Goal: Information Seeking & Learning: Learn about a topic

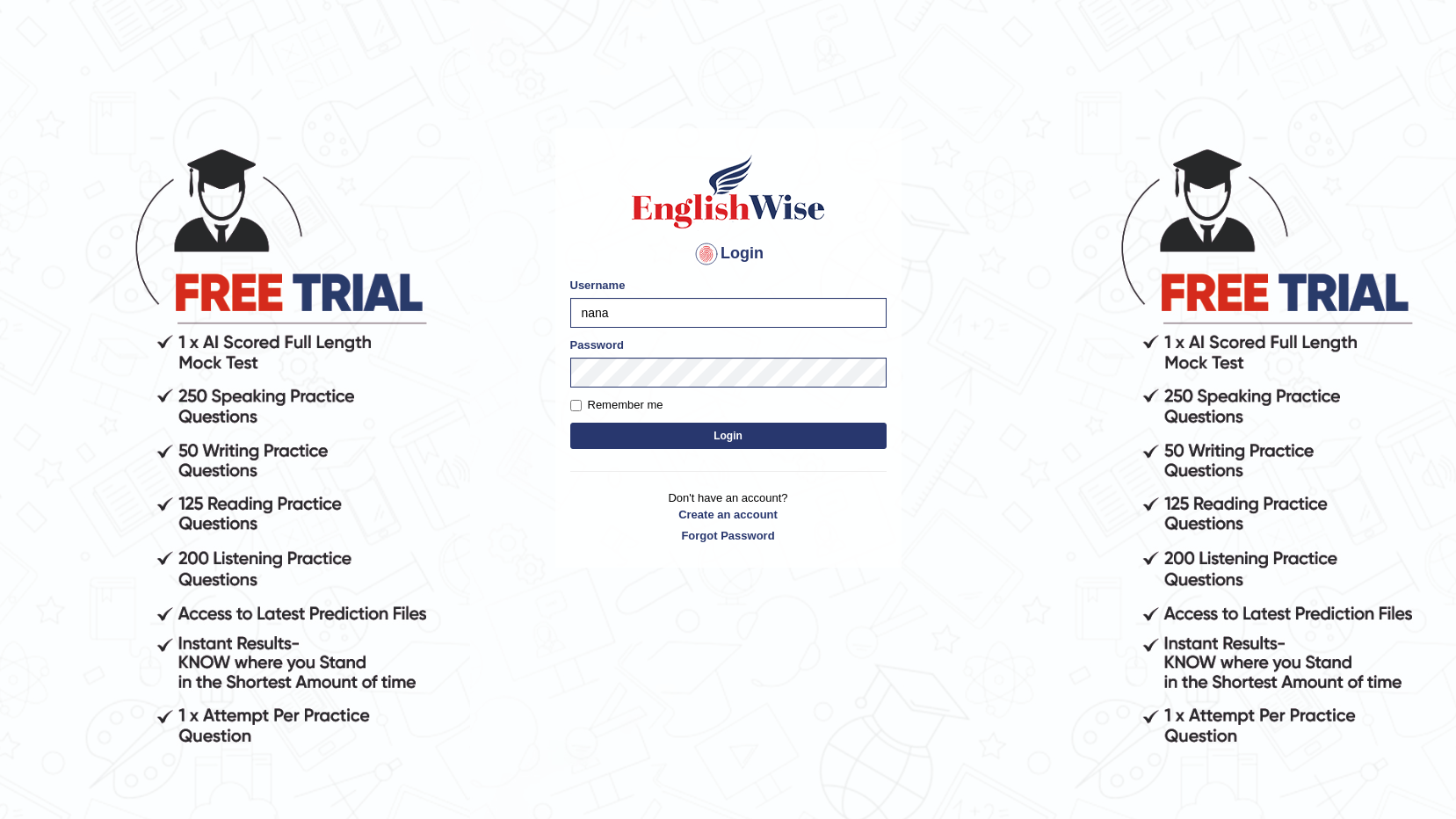
click at [689, 316] on input "nana" at bounding box center [728, 312] width 317 height 30
type input "nanayokomatsu"
click at [706, 433] on button "Login" at bounding box center [728, 435] width 317 height 26
click at [571, 423] on button "Login" at bounding box center [728, 435] width 317 height 26
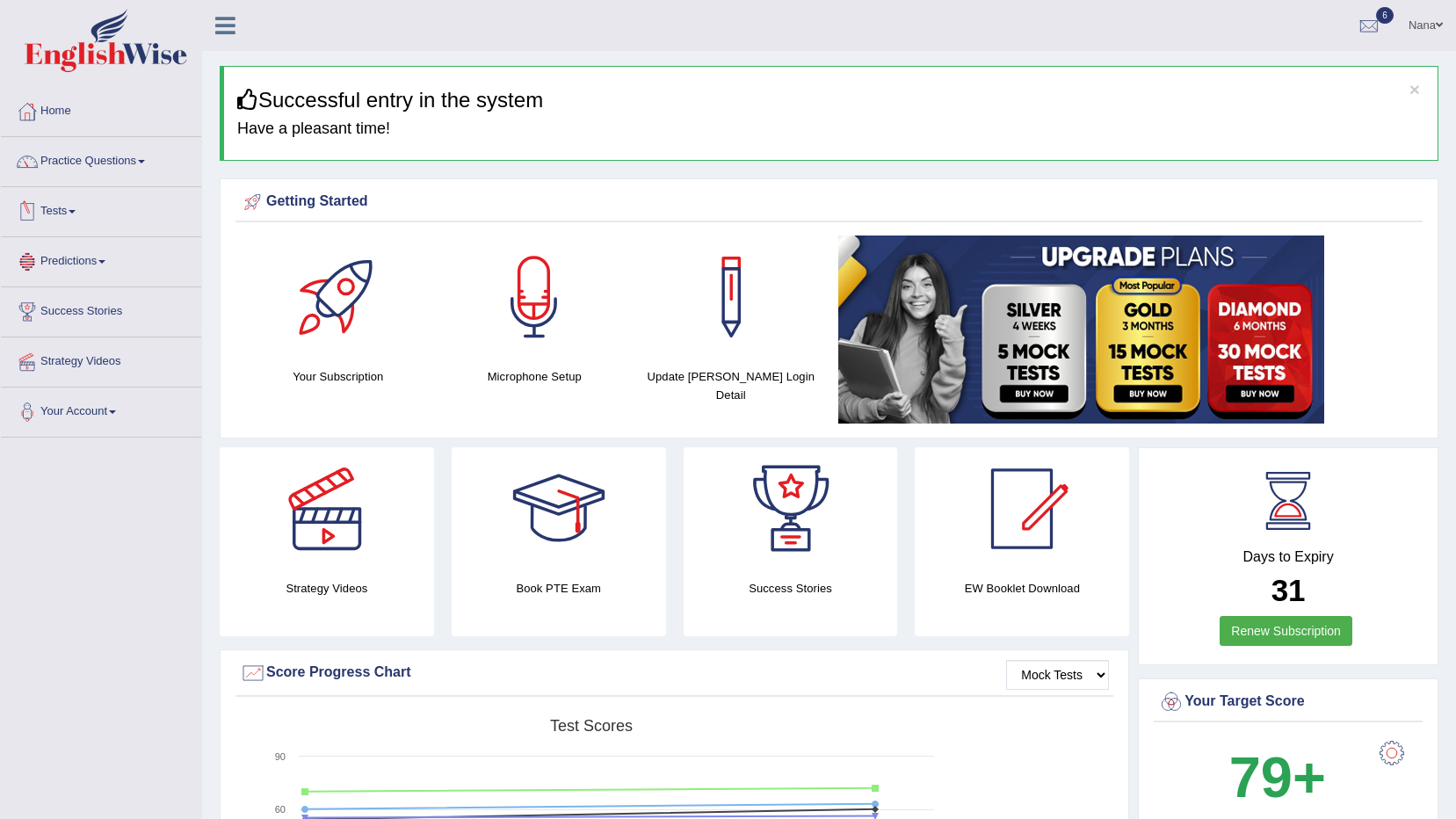
click at [100, 248] on link "Predictions" at bounding box center [101, 259] width 200 height 44
click at [100, 248] on link "Predictions" at bounding box center [99, 259] width 196 height 44
click at [75, 211] on span at bounding box center [73, 212] width 7 height 4
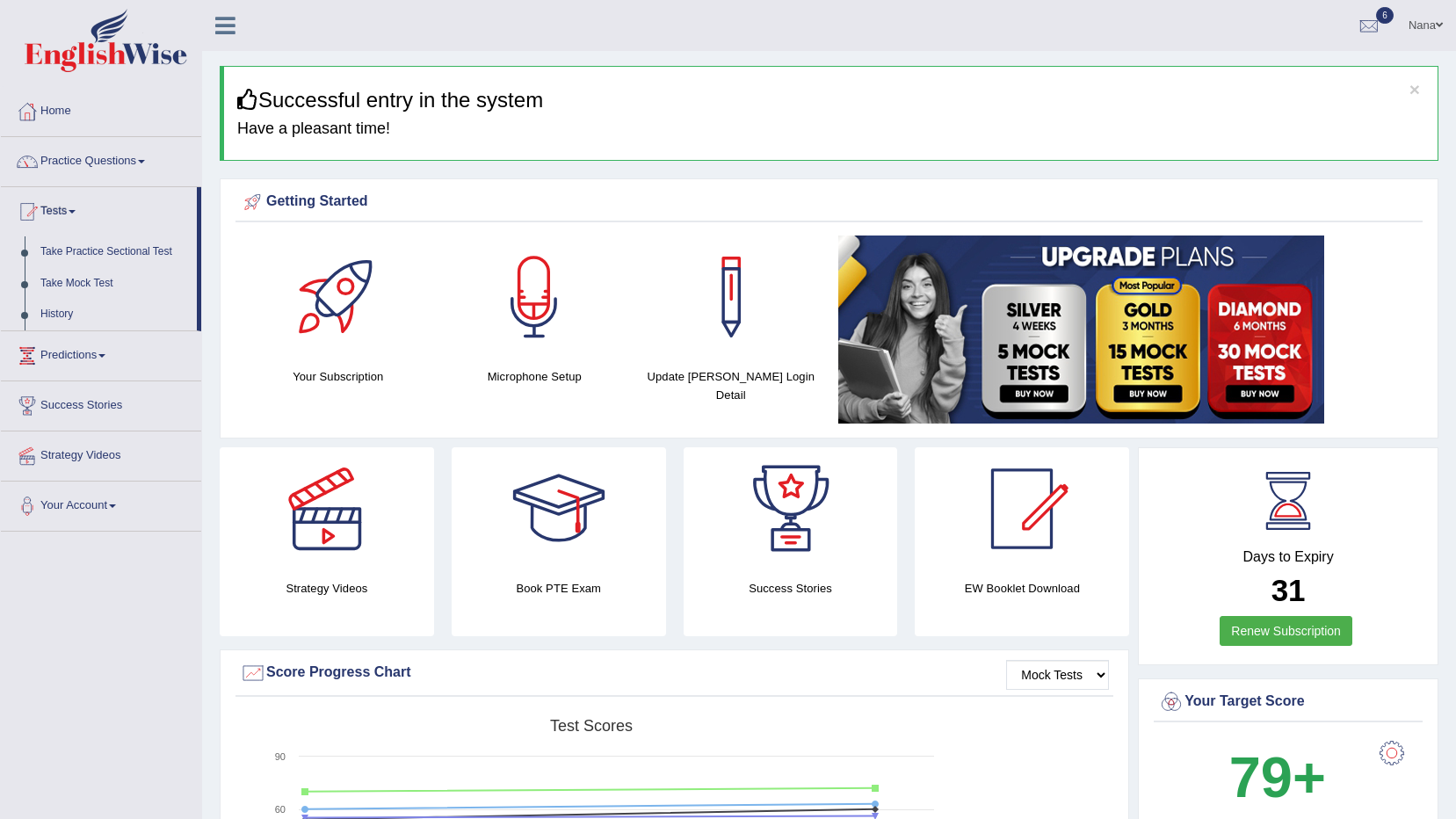
click at [75, 211] on span at bounding box center [73, 212] width 7 height 4
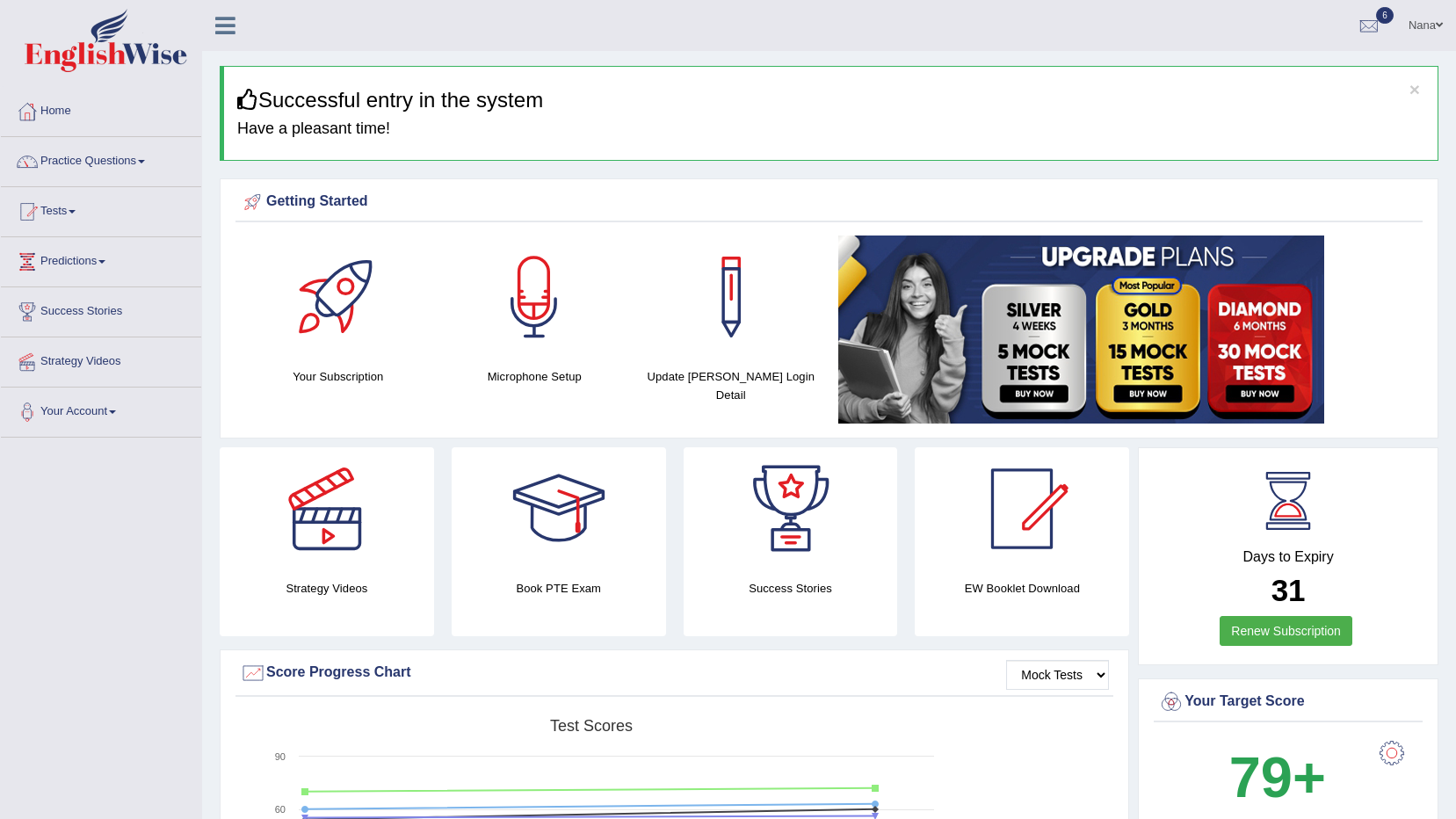
click at [75, 211] on span at bounding box center [73, 212] width 7 height 4
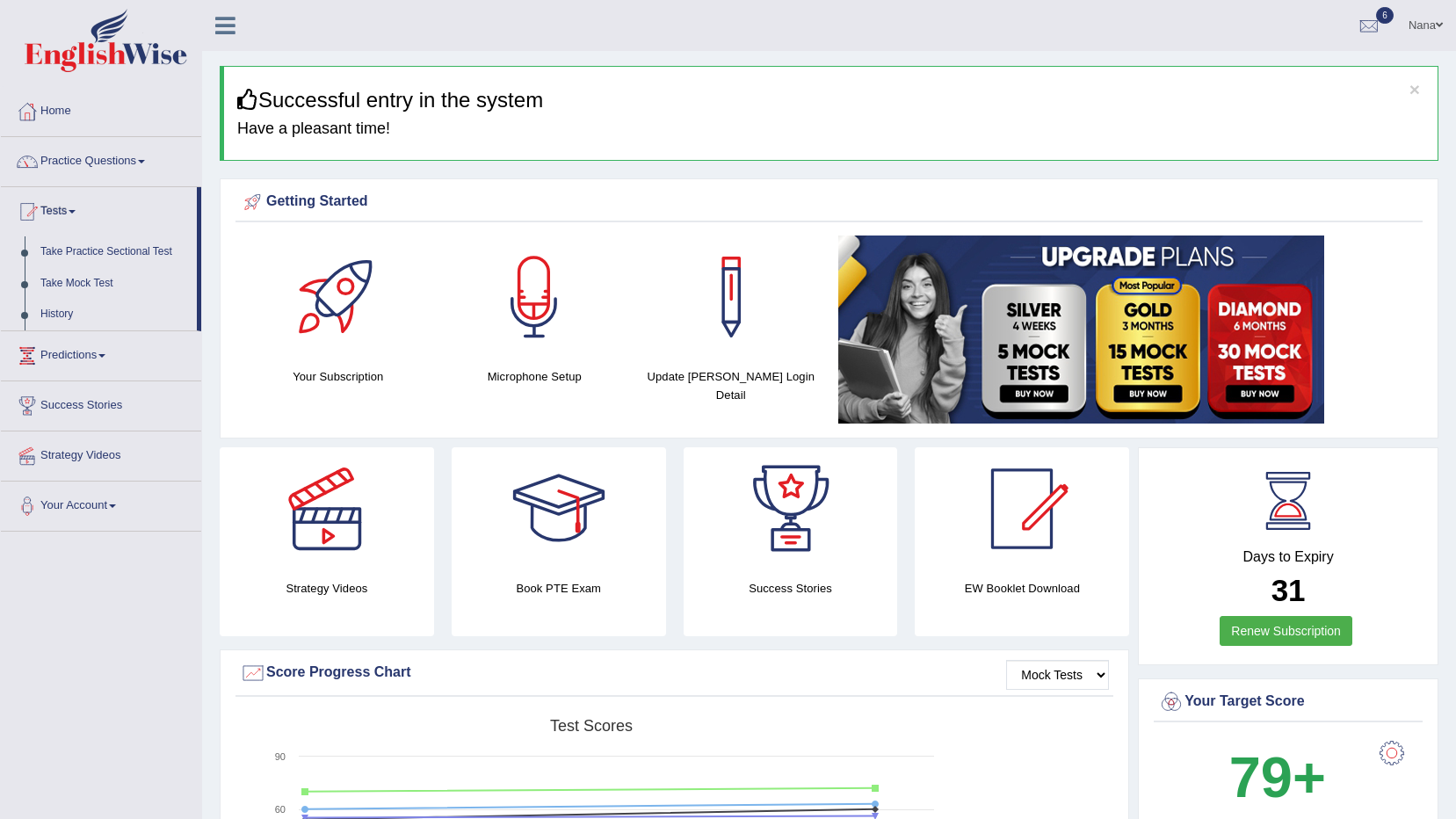
click at [75, 211] on span at bounding box center [73, 212] width 7 height 4
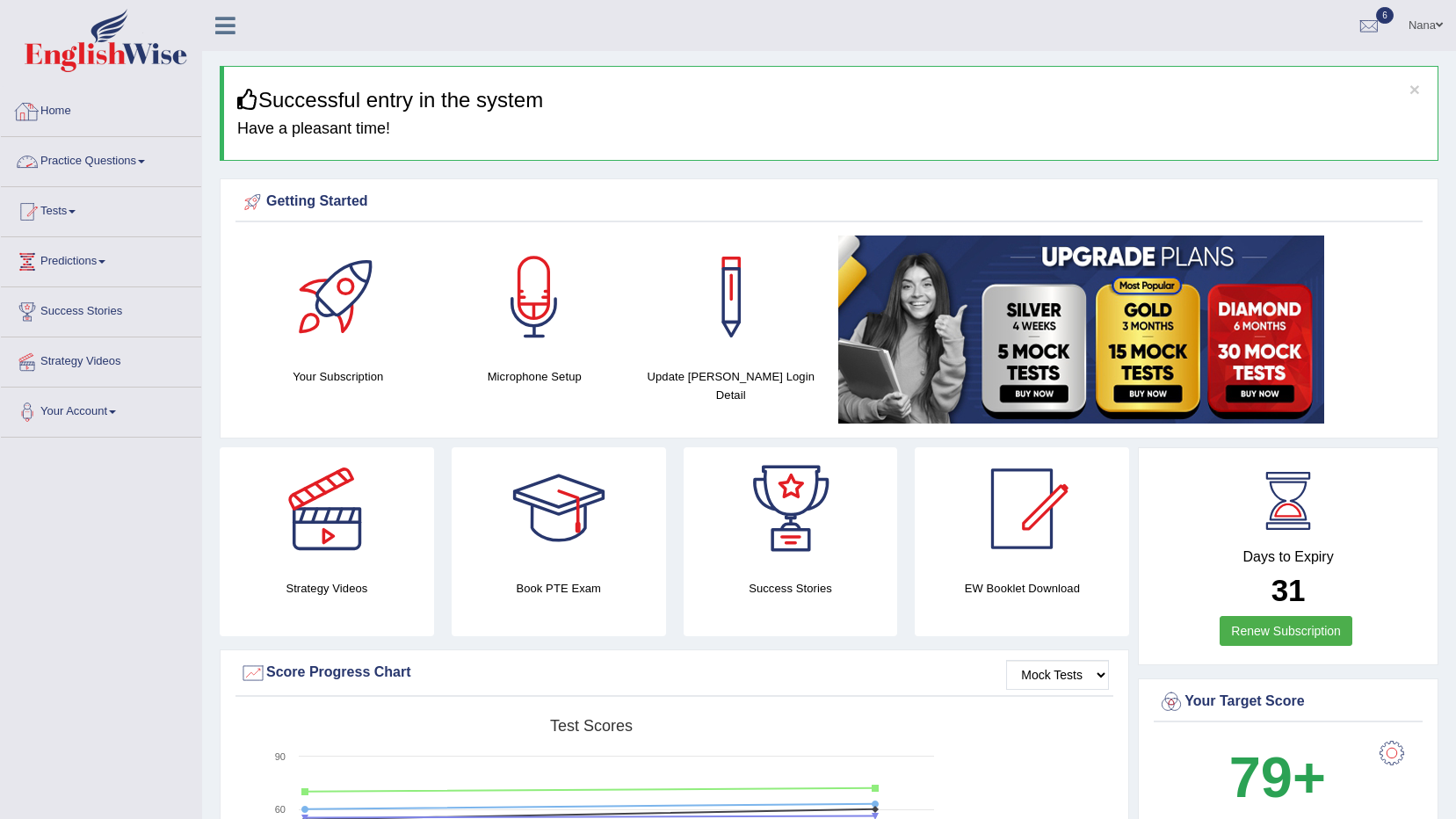
click at [112, 144] on link "Practice Questions" at bounding box center [101, 159] width 200 height 44
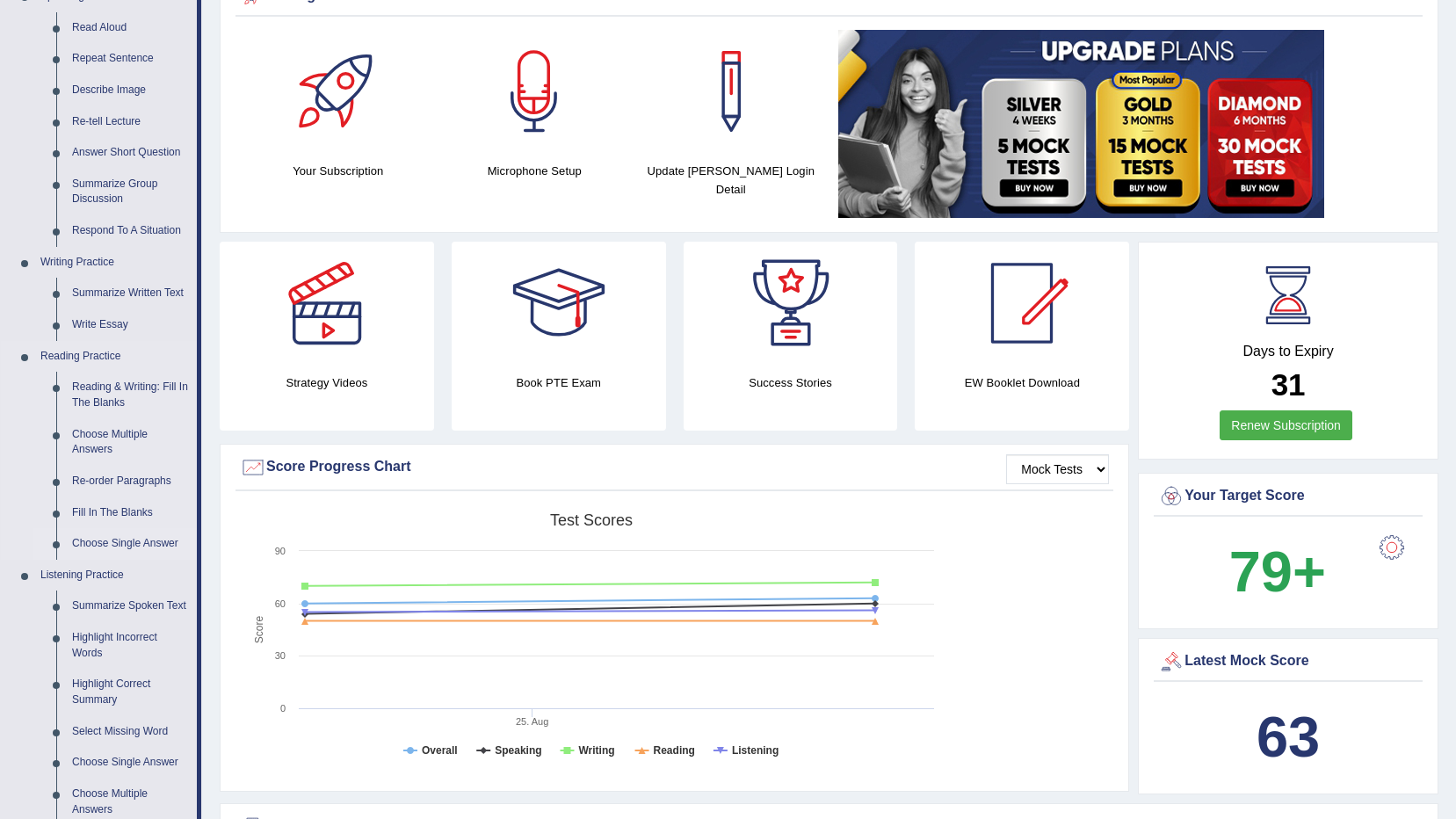
scroll to position [176, 0]
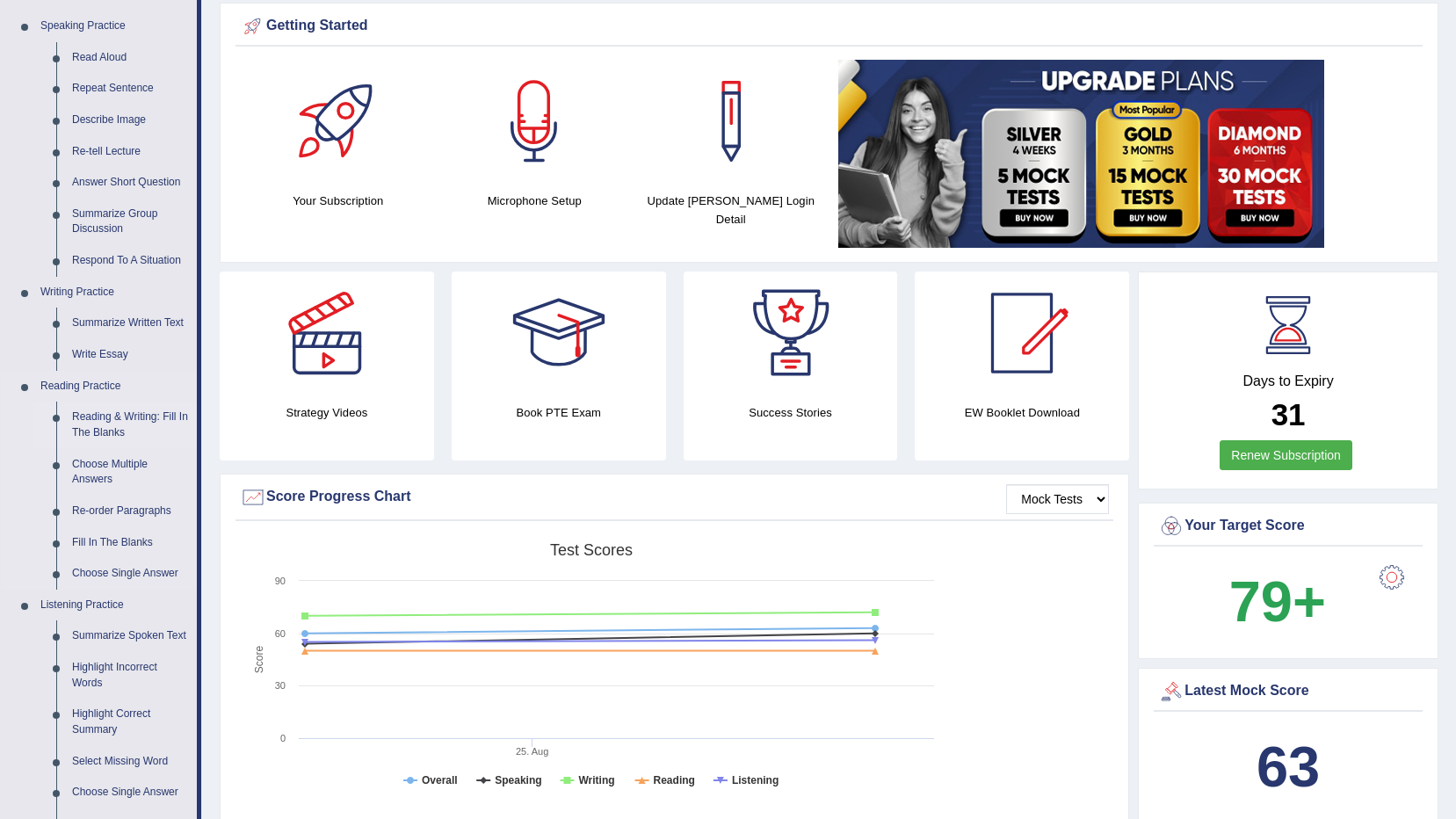
click at [145, 413] on link "Reading & Writing: Fill In The Blanks" at bounding box center [131, 424] width 132 height 46
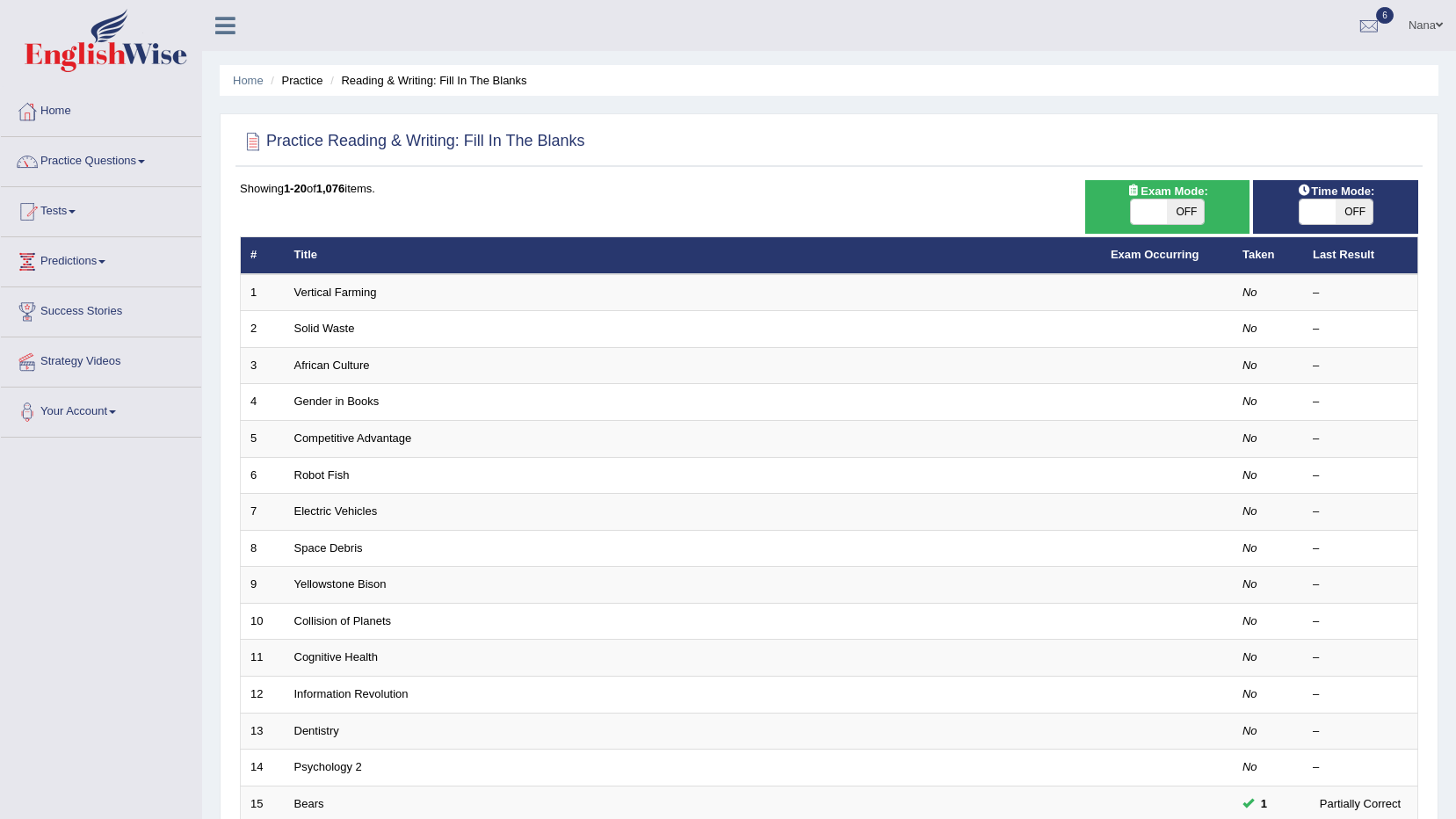
click at [1200, 216] on span "OFF" at bounding box center [1186, 211] width 37 height 24
checkbox input "true"
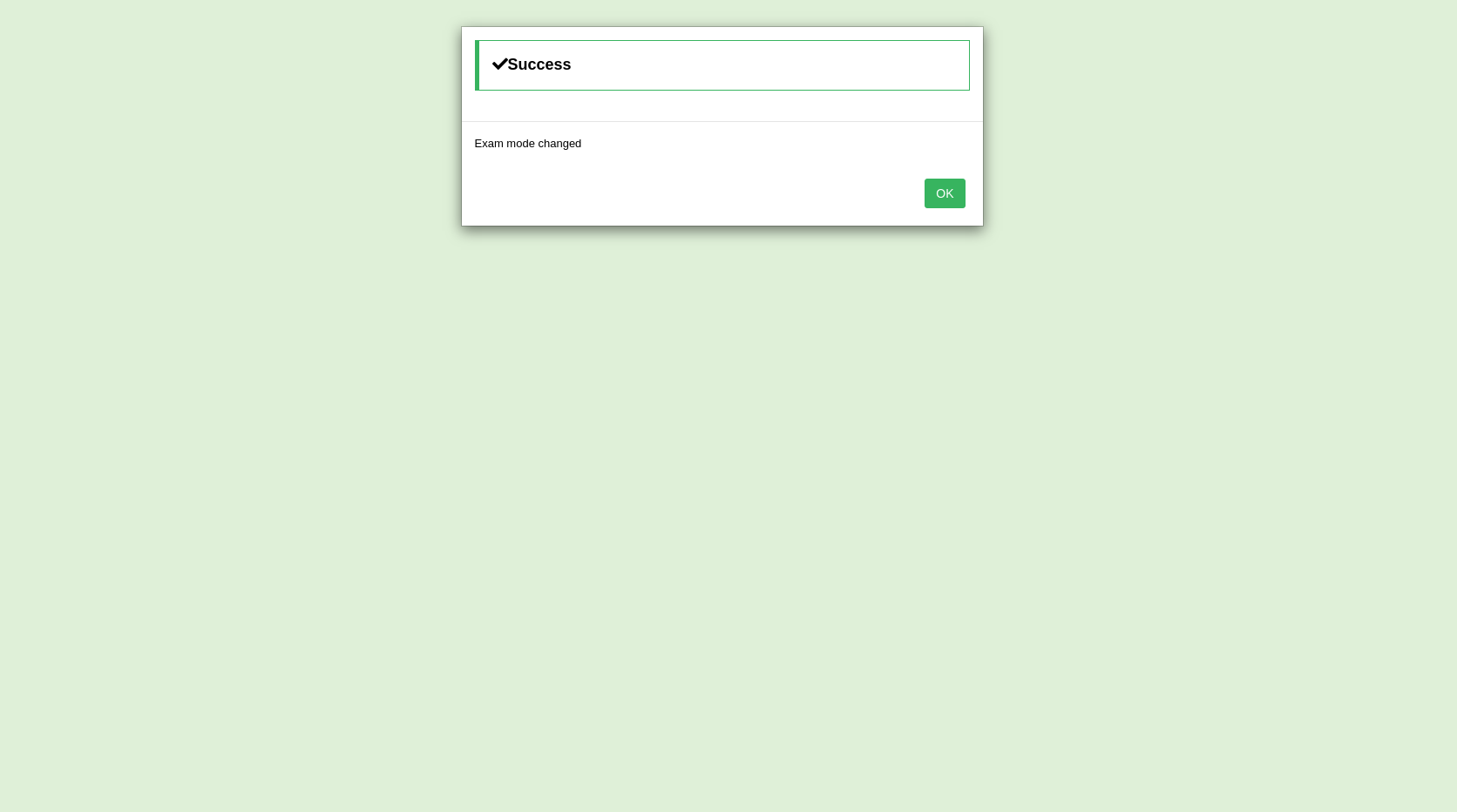
click at [933, 190] on button "OK" at bounding box center [944, 193] width 40 height 30
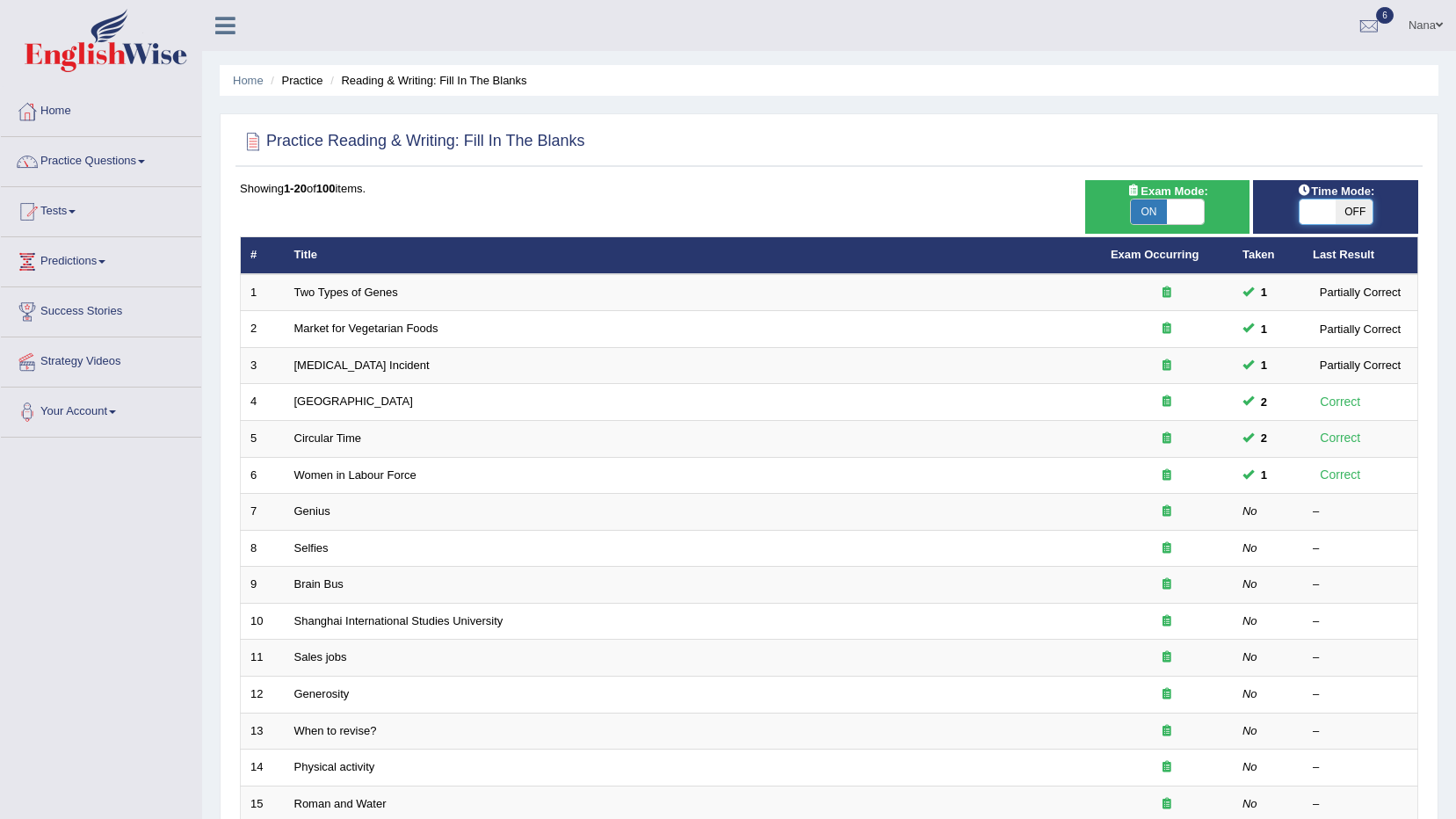
click at [1328, 213] on span at bounding box center [1318, 211] width 37 height 24
checkbox input "true"
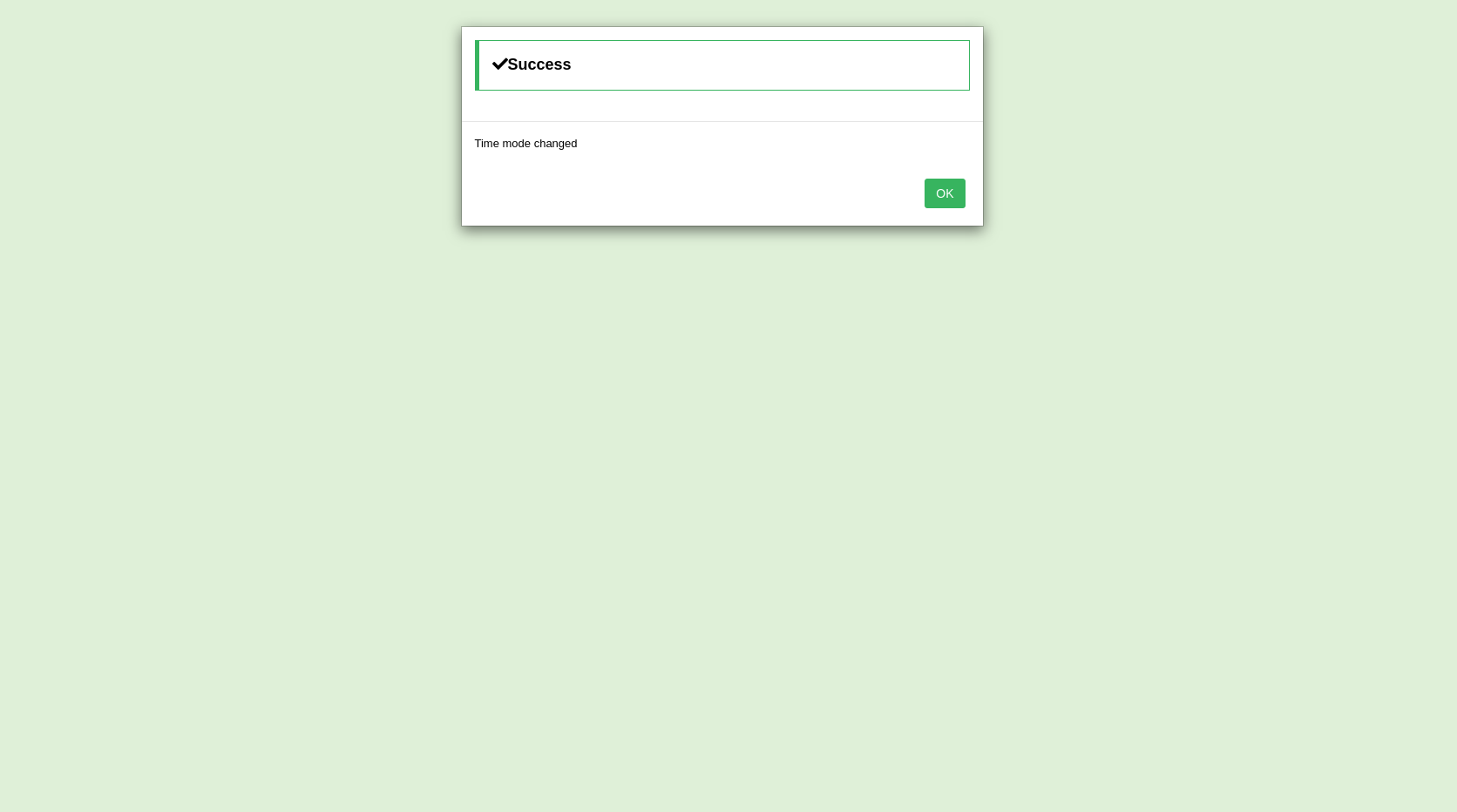
click at [944, 183] on button "OK" at bounding box center [944, 193] width 40 height 30
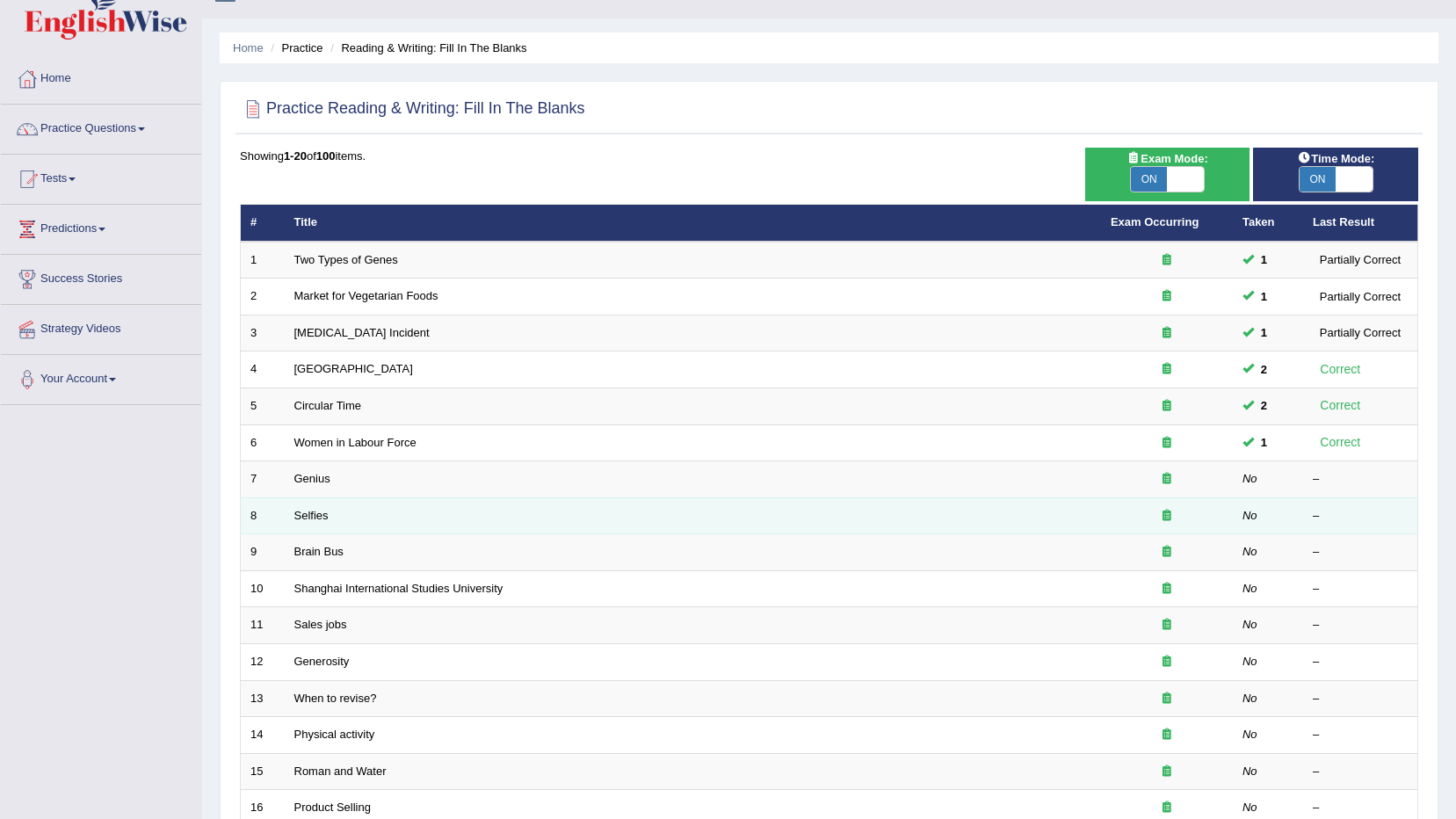
scroll to position [88, 0]
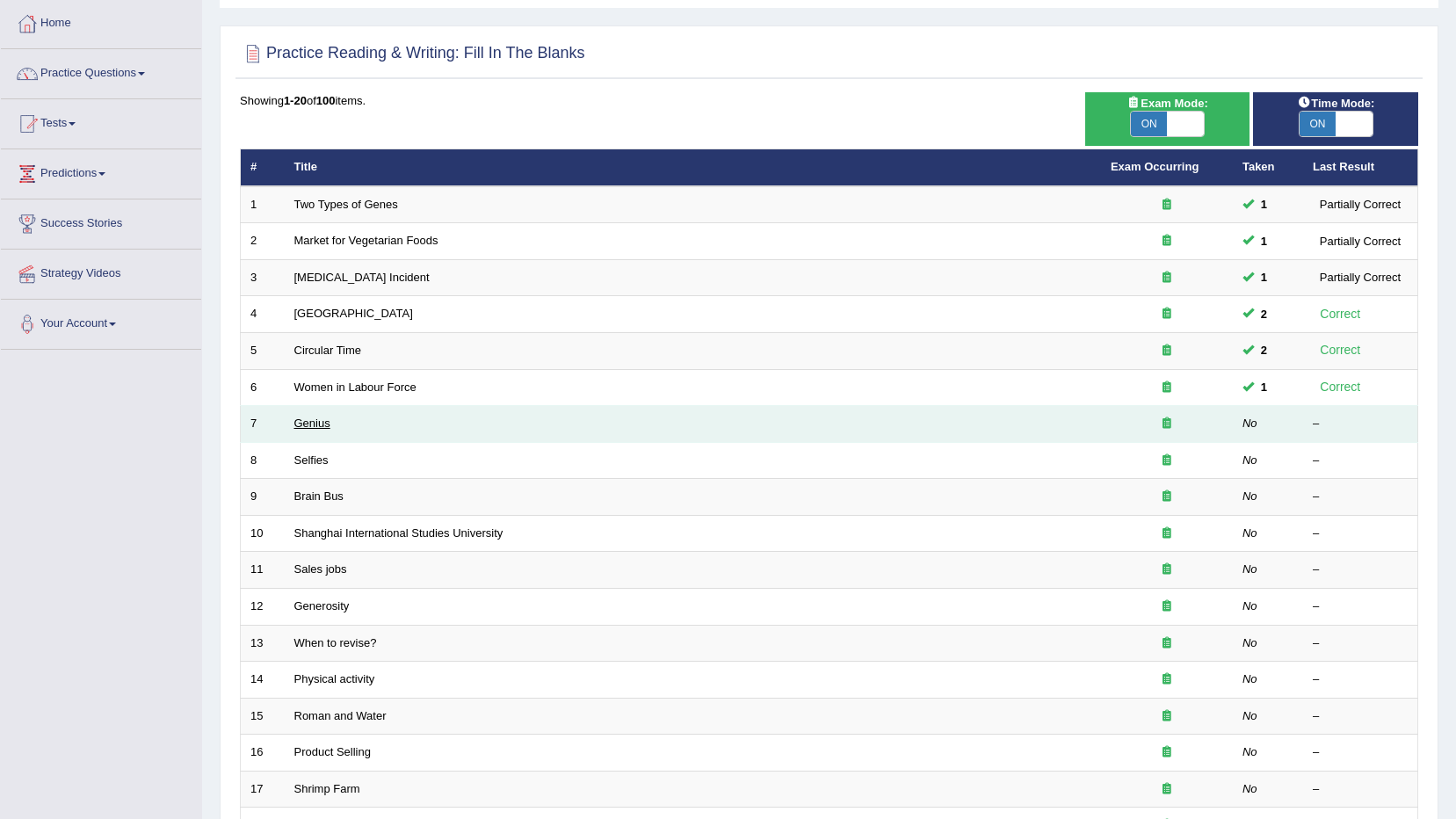
click at [308, 425] on link "Genius" at bounding box center [313, 423] width 36 height 14
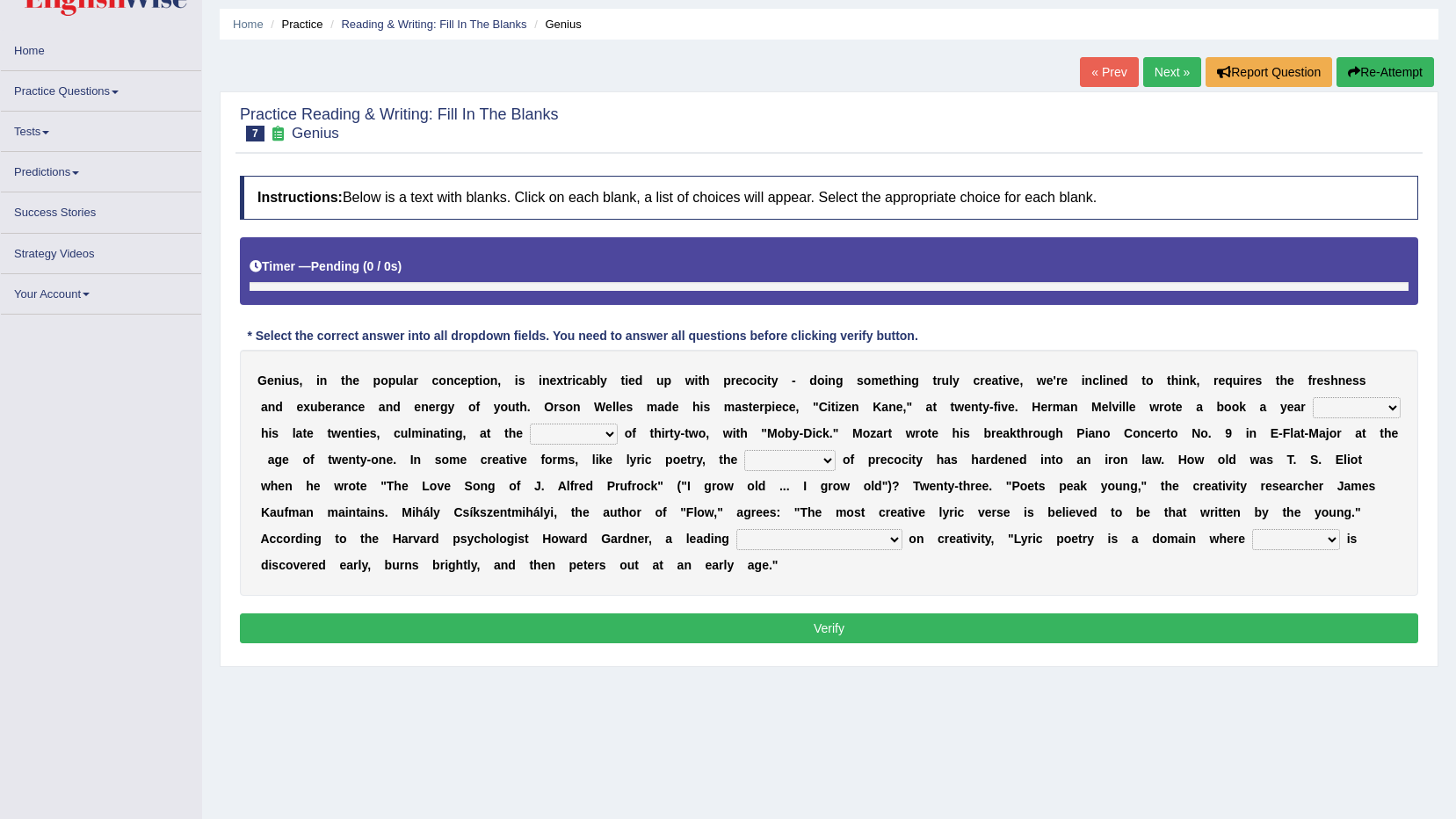
scroll to position [88, 0]
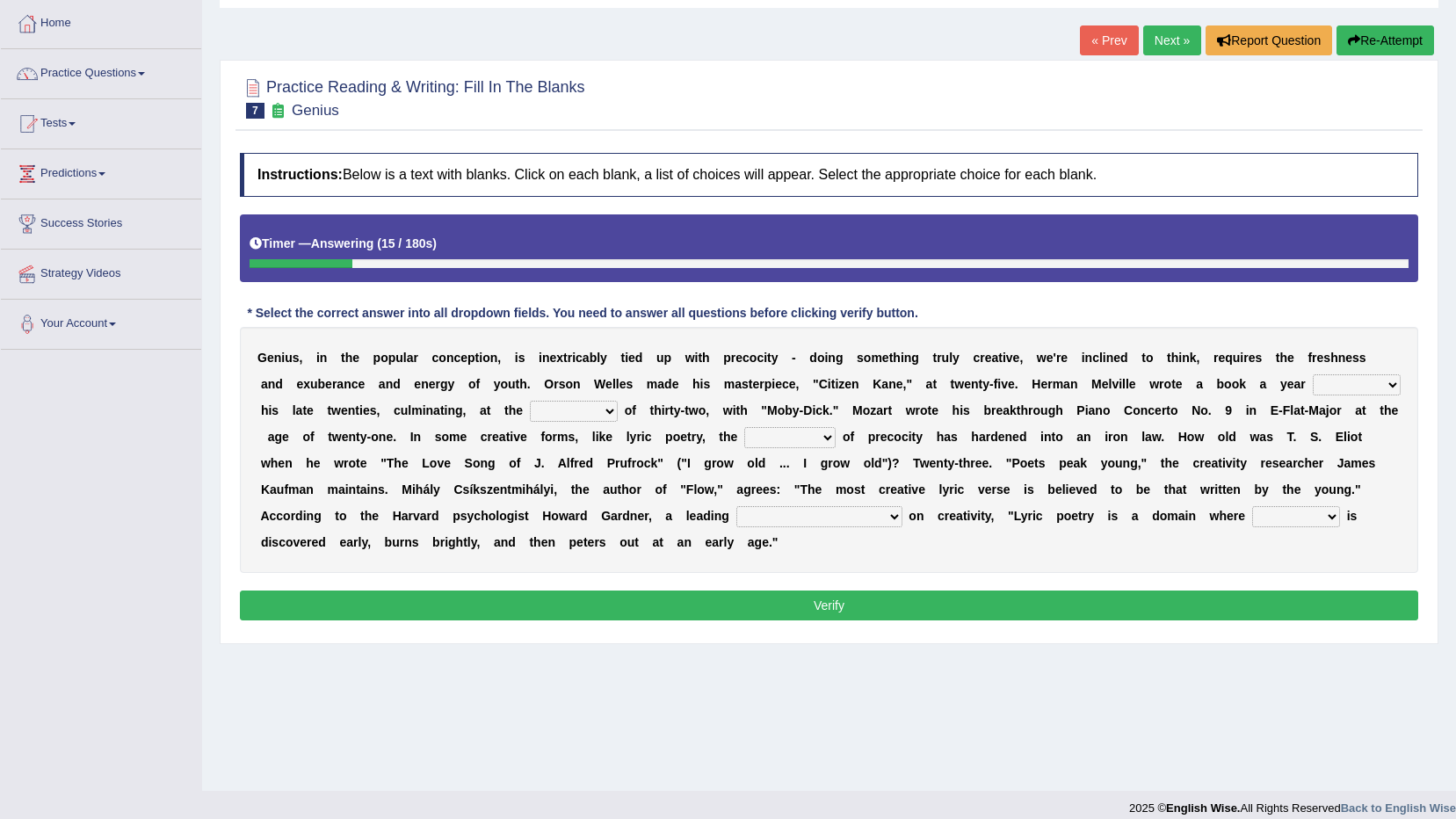
click at [1313, 381] on select "on without through over" at bounding box center [1356, 385] width 88 height 21
select select "through"
click at [1313, 375] on select "on without through over" at bounding box center [1356, 385] width 88 height 21
click at [442, 426] on div "G e n i u s , i n t h e p o p u l a r c o n c e p t i o n , i s i n e x t r i c…" at bounding box center [828, 449] width 1178 height 246
click at [530, 414] on select "proportion rate age cost" at bounding box center [573, 411] width 88 height 21
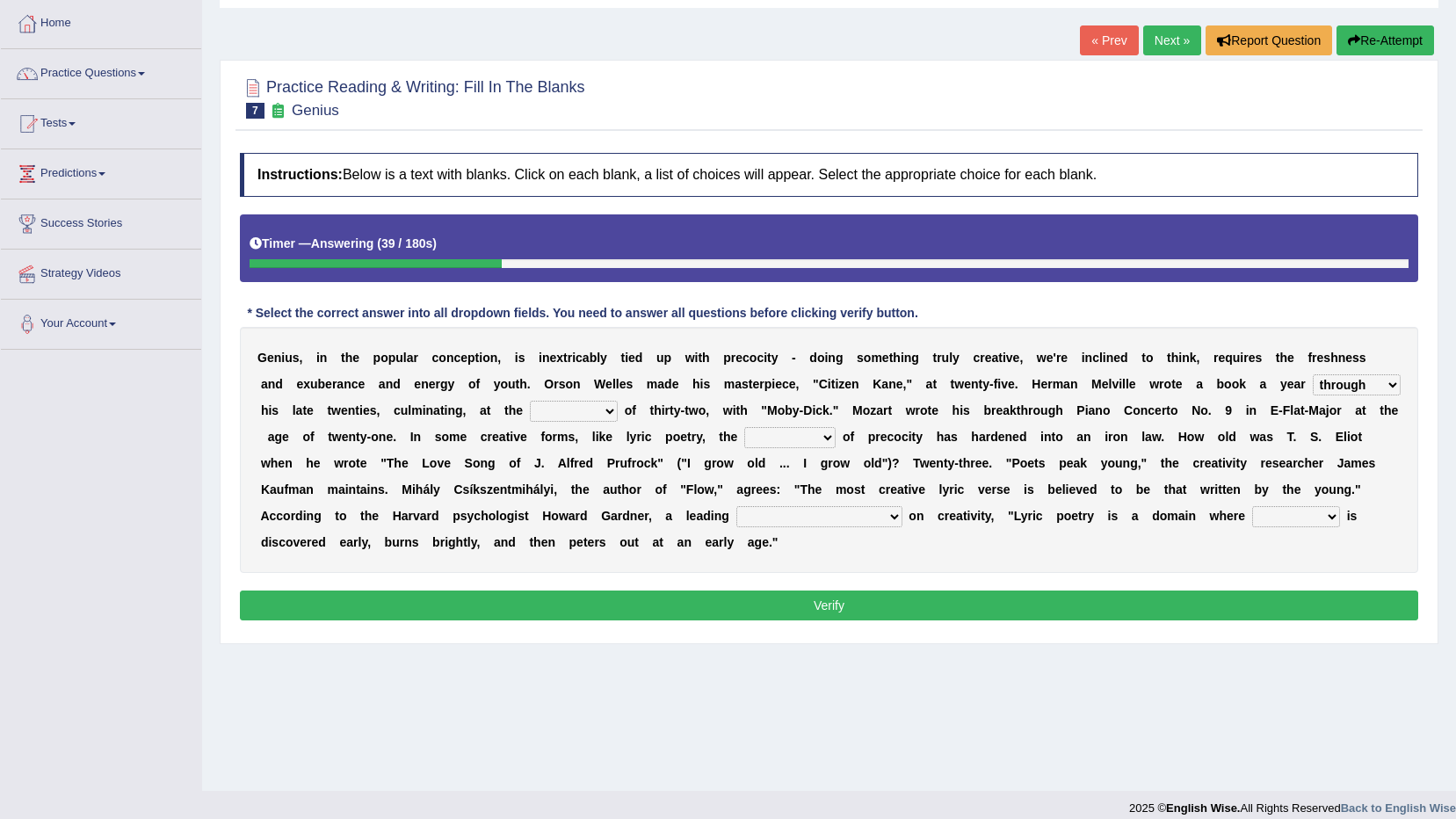
select select "age"
click at [530, 401] on select "proportion rate age cost" at bounding box center [573, 411] width 88 height 21
click at [745, 429] on select "junction importance structure inferiority" at bounding box center [790, 437] width 92 height 21
select select "importance"
click at [745, 427] on select "junction importance structure inferiority" at bounding box center [790, 437] width 92 height 21
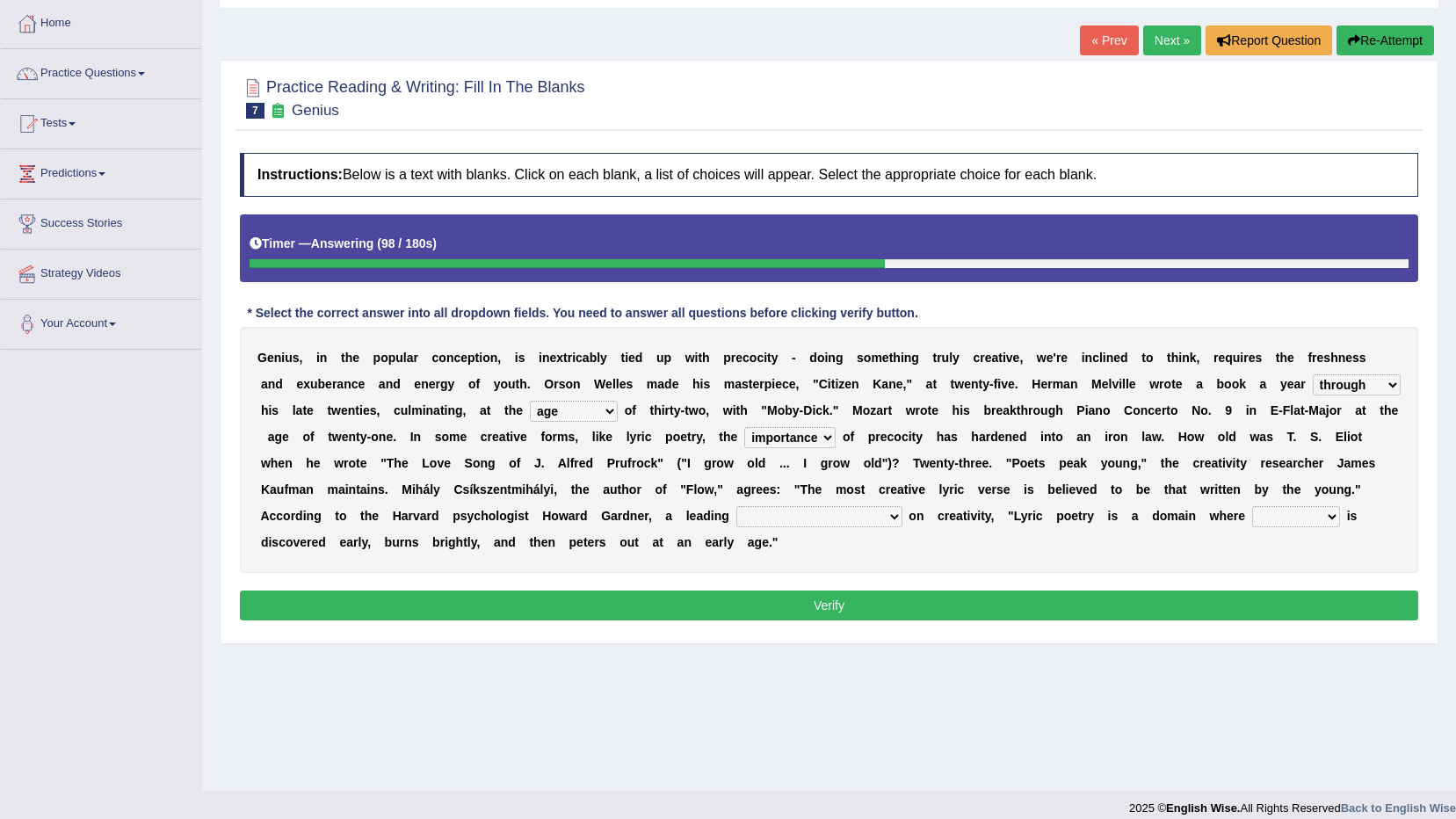
click at [737, 512] on select "master supremacy authority atheist" at bounding box center [819, 516] width 166 height 21
select select "master"
click at [737, 506] on select "master supremacy authority atheist" at bounding box center [819, 516] width 166 height 21
click at [1253, 516] on select "fire derk offender talent" at bounding box center [1296, 516] width 88 height 21
select select "offender"
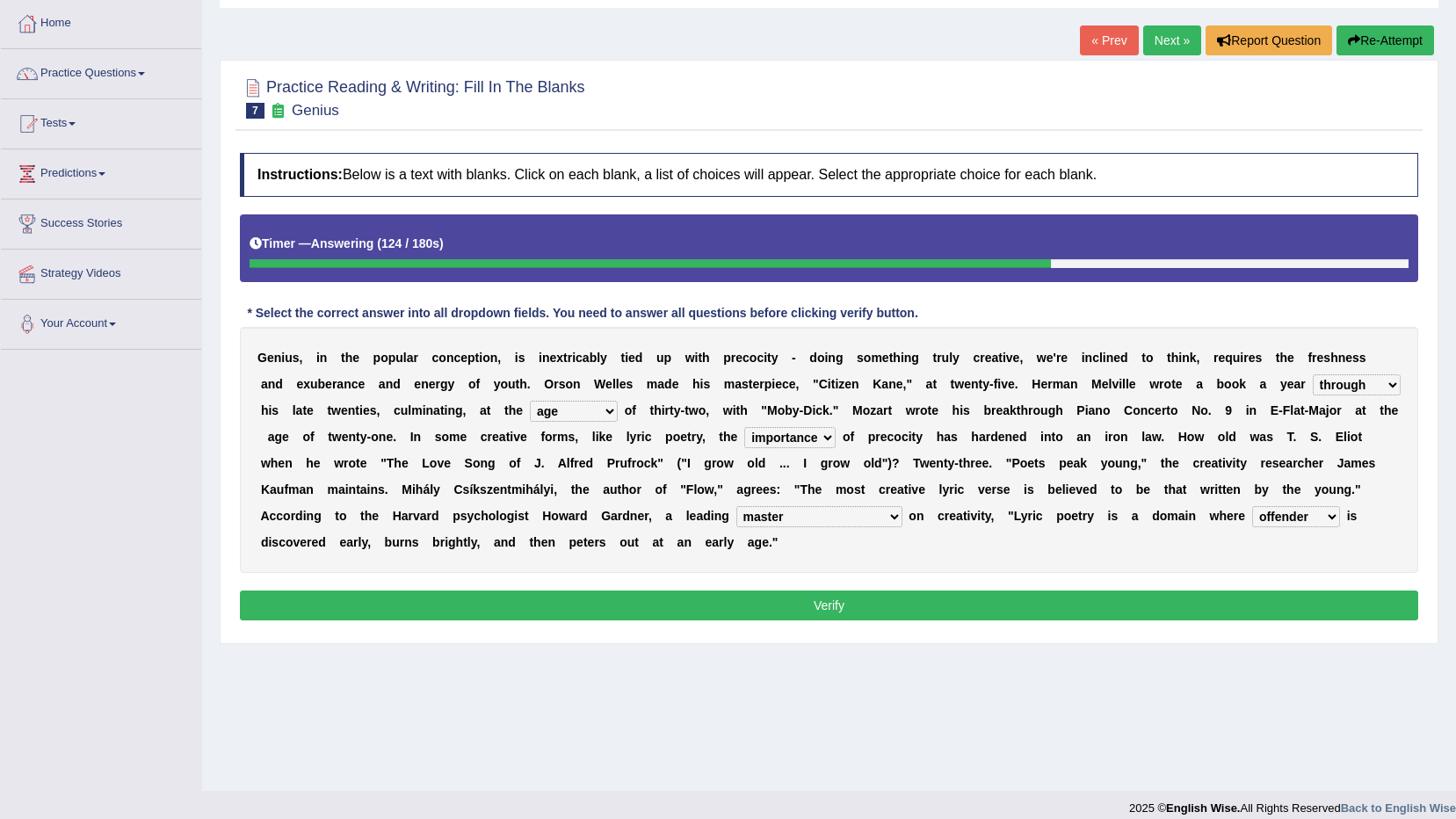
click at [1253, 506] on select "fire derk offender talent" at bounding box center [1296, 516] width 88 height 21
click at [805, 590] on button "Verify" at bounding box center [828, 605] width 1178 height 30
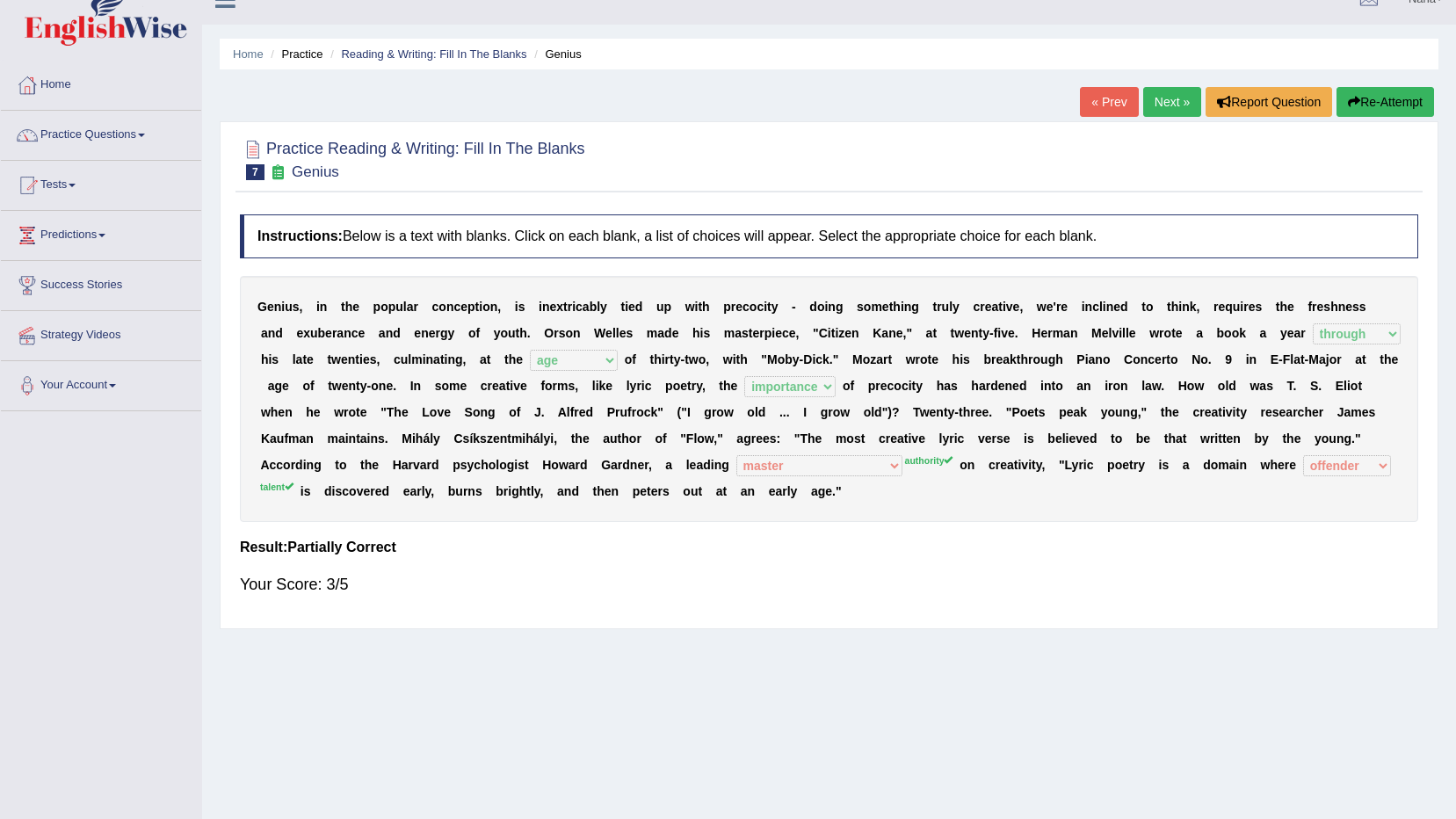
scroll to position [0, 0]
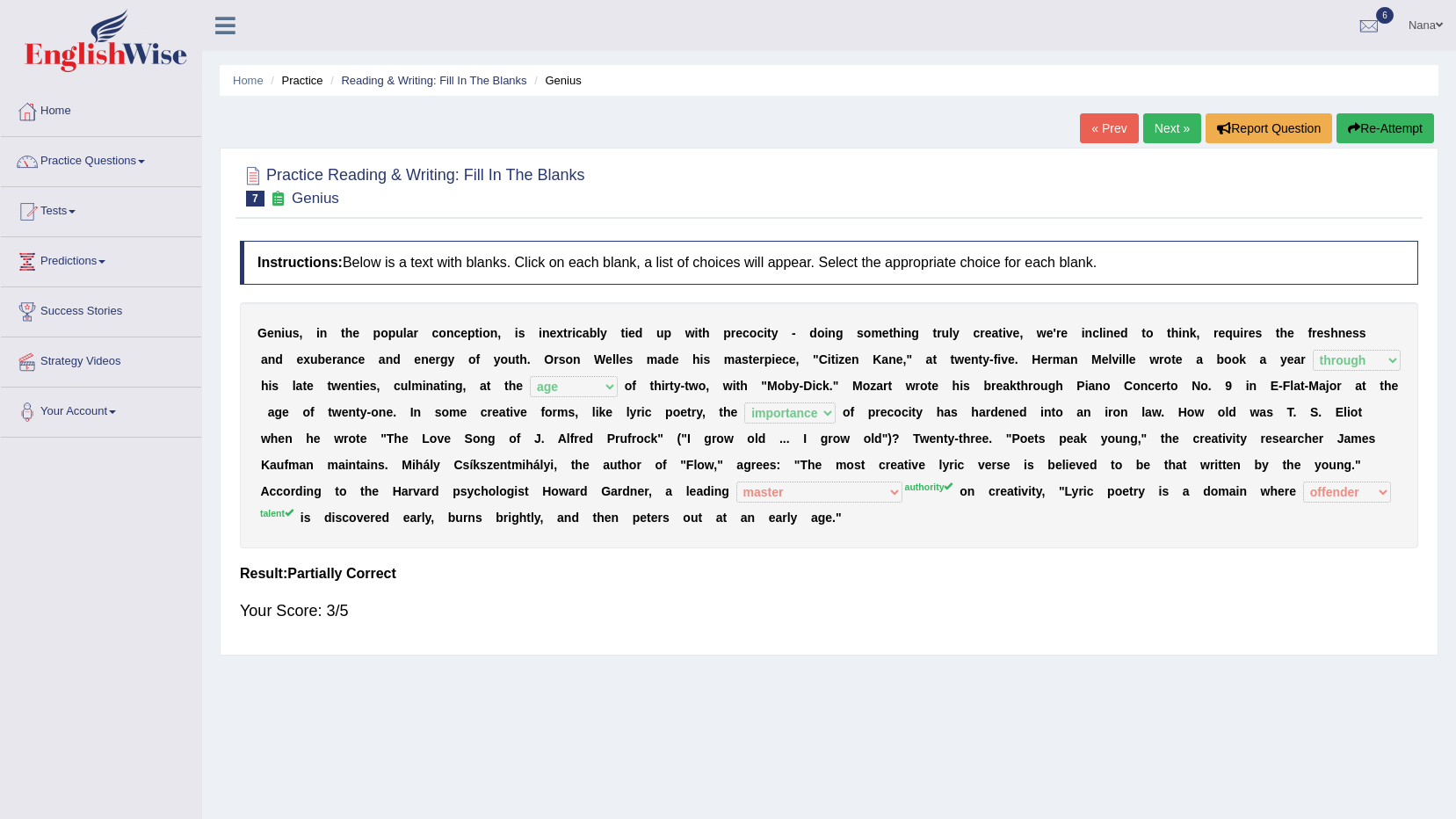
click at [1168, 129] on link "Next »" at bounding box center [1172, 128] width 58 height 30
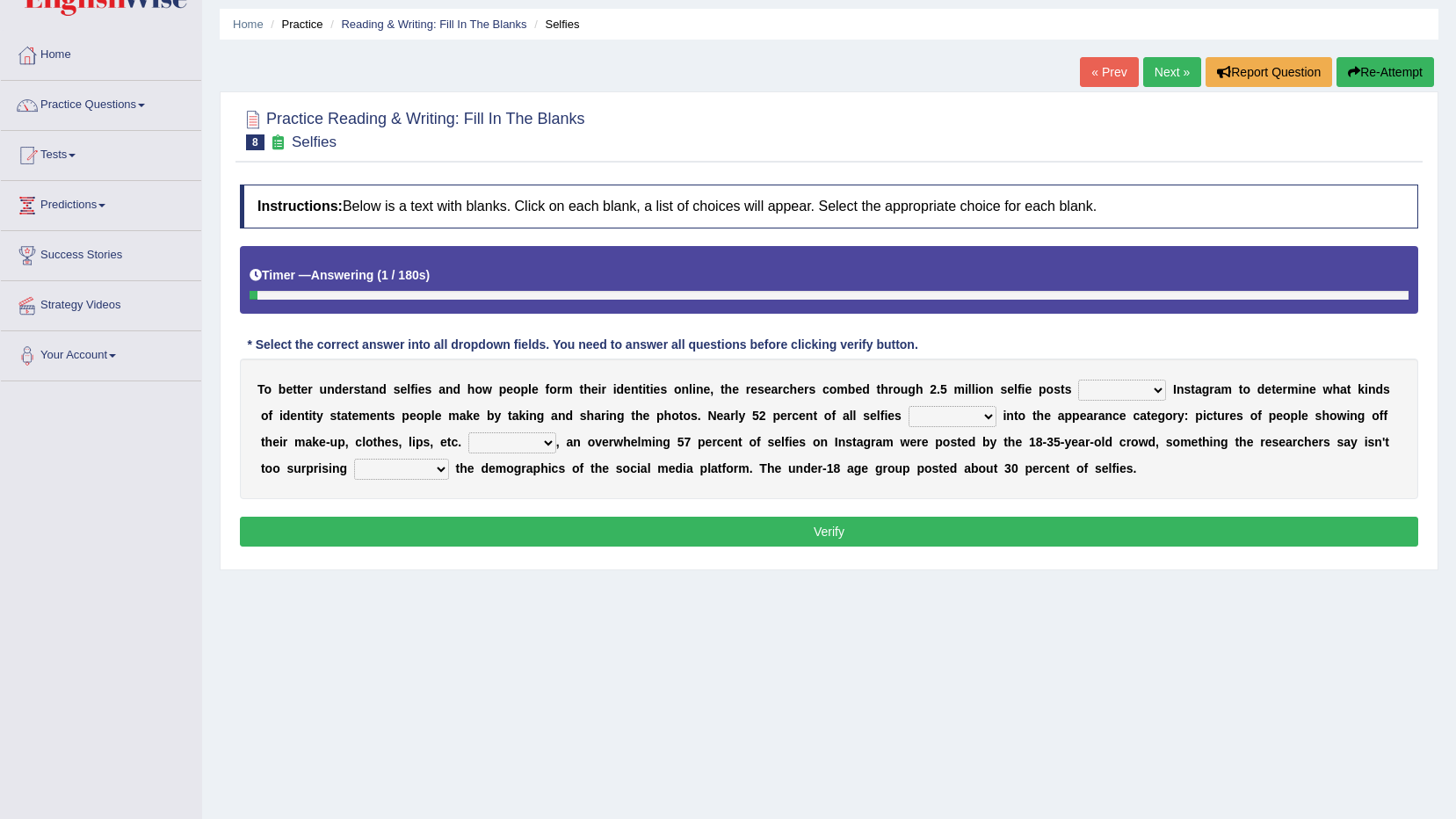
scroll to position [88, 0]
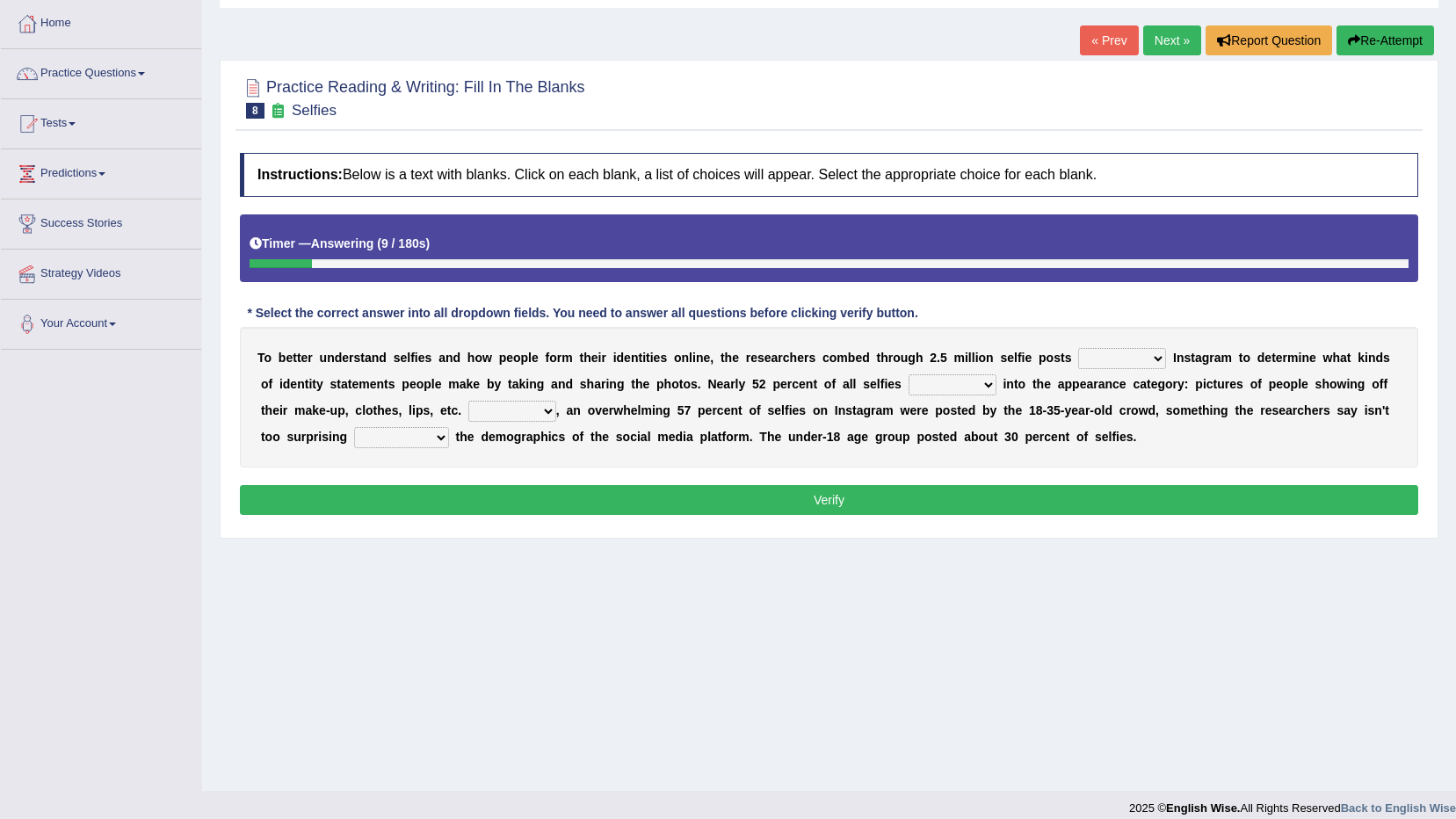
click at [1081, 364] on select "of in above on" at bounding box center [1122, 358] width 88 height 21
select select "on"
click at [1079, 348] on select "of in above on" at bounding box center [1122, 358] width 88 height 21
click at [909, 378] on select "fall fallen fell falls" at bounding box center [953, 385] width 88 height 21
select select "fell"
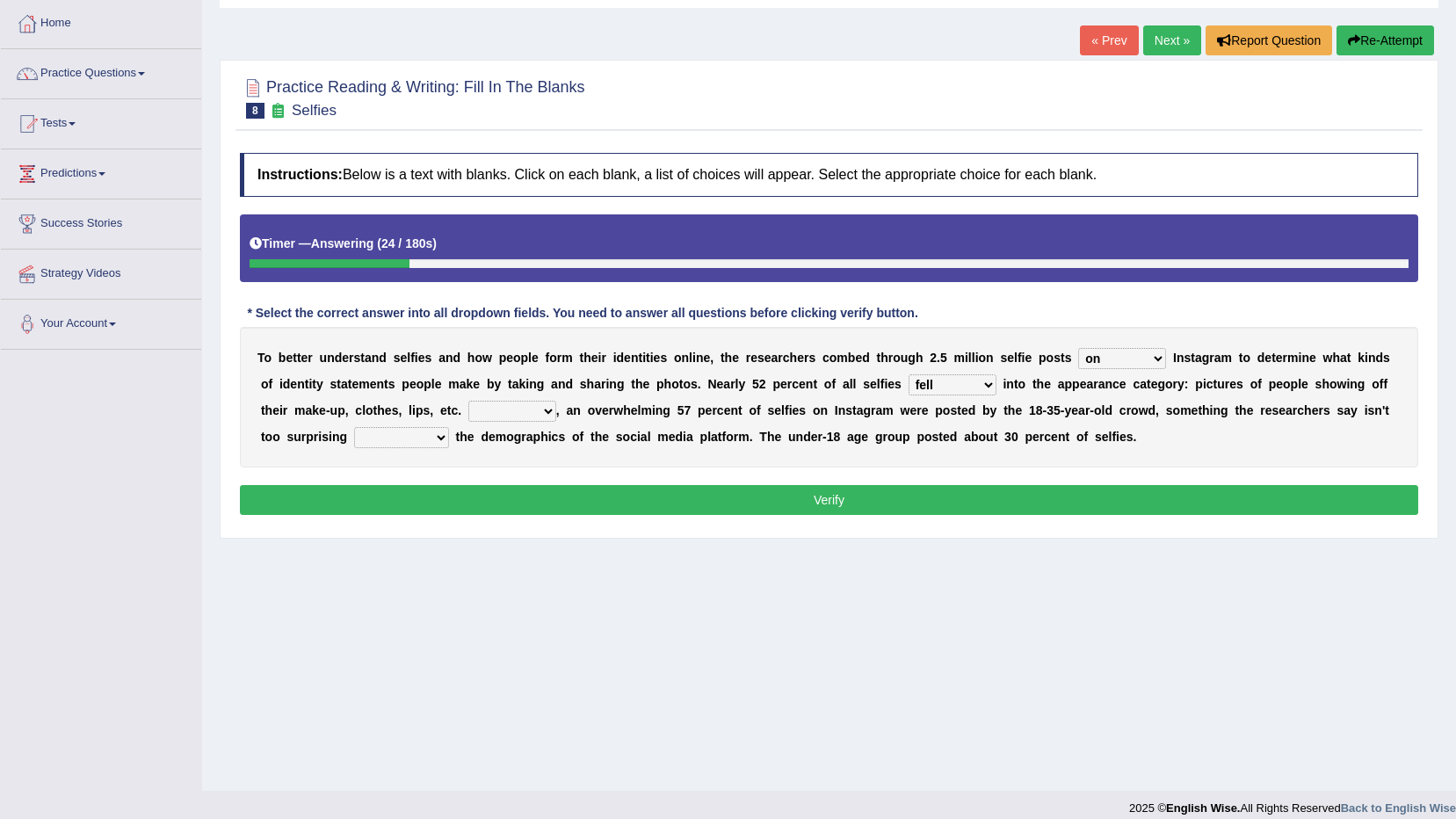
click at [909, 375] on select "fall fallen fell falls" at bounding box center [953, 385] width 88 height 21
click at [468, 414] on select "Along with Although Overall However" at bounding box center [512, 411] width 88 height 21
select select "Along with"
click at [468, 401] on select "Along with Although Overall However" at bounding box center [512, 411] width 88 height 21
click at [449, 427] on select "consider considered considering to consider" at bounding box center [401, 437] width 95 height 21
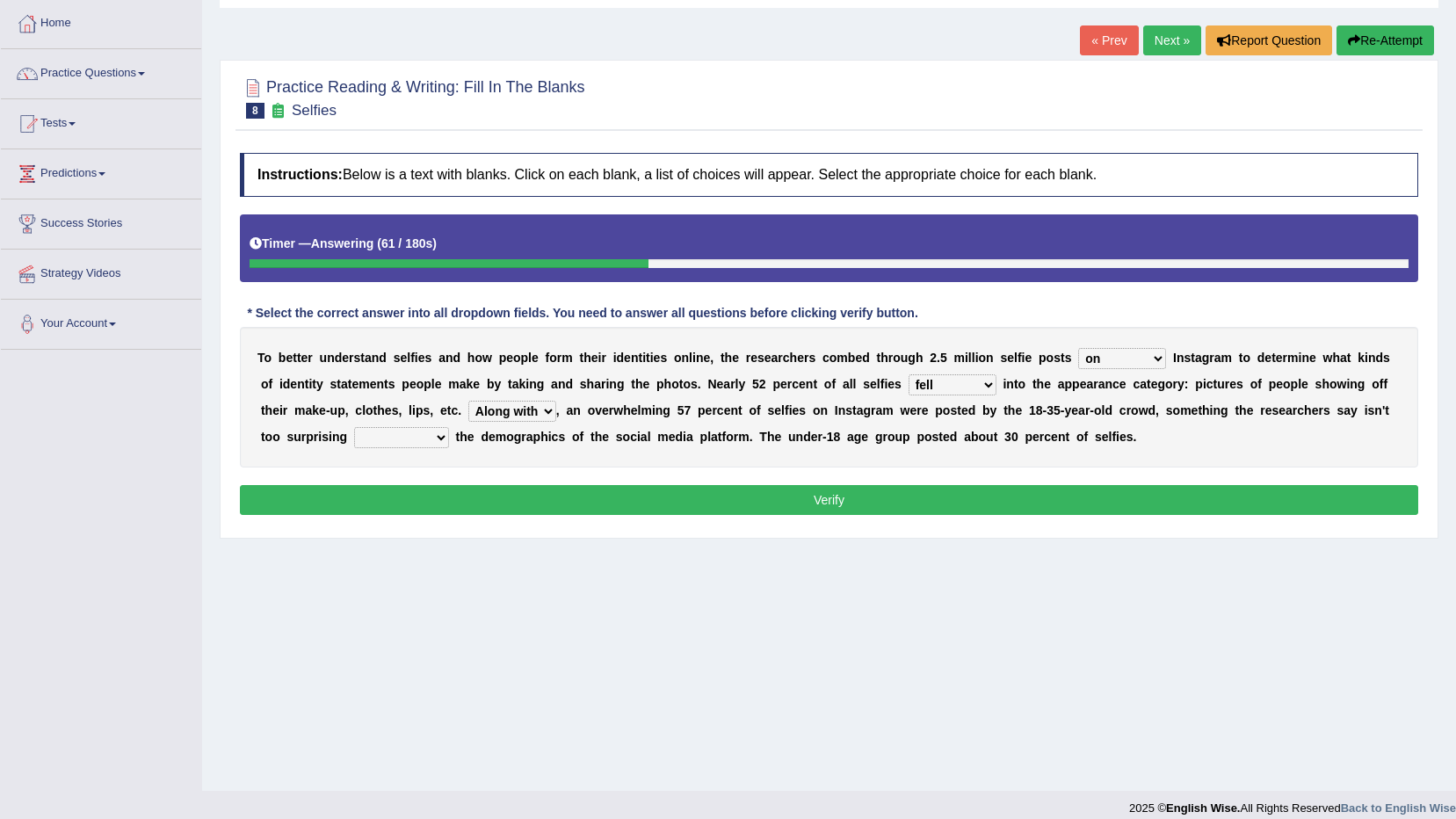
select select "considering"
click at [449, 427] on select "consider considered considering to consider" at bounding box center [401, 437] width 95 height 21
click at [1137, 495] on button "Verify" at bounding box center [828, 500] width 1178 height 30
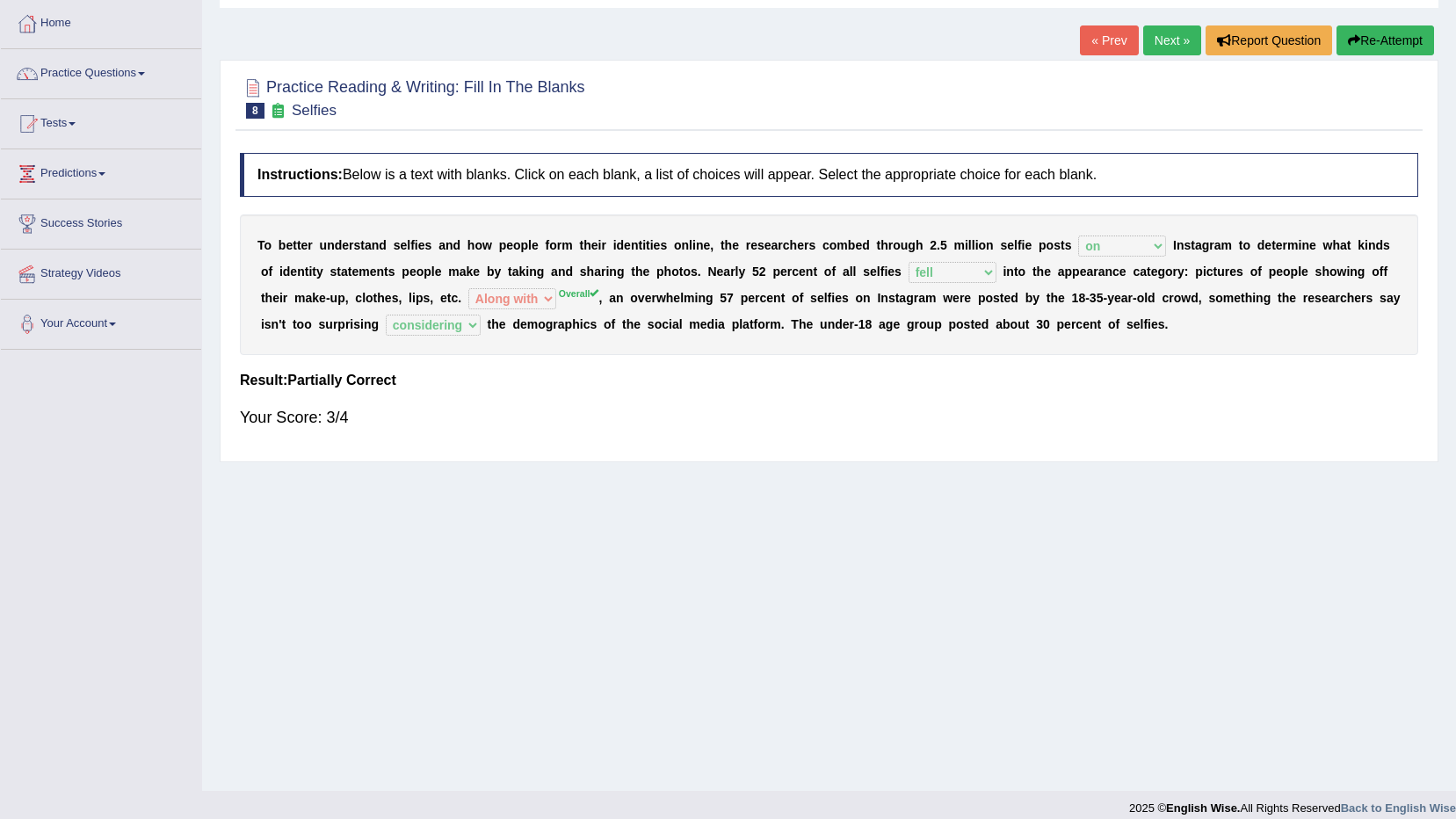
click at [1172, 51] on link "Next »" at bounding box center [1172, 40] width 58 height 30
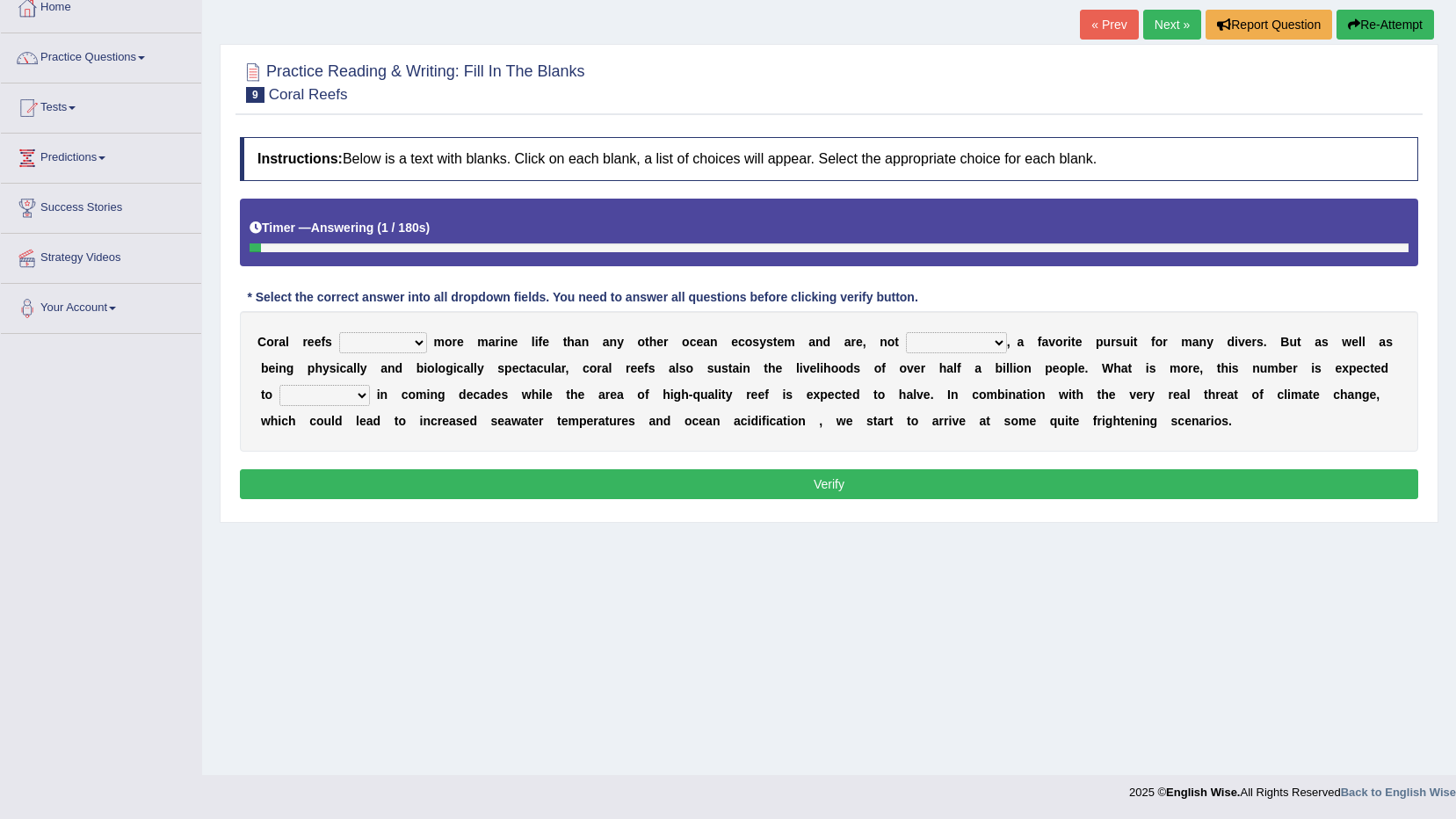
click at [375, 345] on select "curb harvest support cultivate" at bounding box center [383, 342] width 88 height 21
drag, startPoint x: 388, startPoint y: 331, endPoint x: 394, endPoint y: 345, distance: 15.2
click at [388, 332] on select "curb harvest support cultivate" at bounding box center [383, 342] width 88 height 21
select select "harvest"
click at [339, 332] on select "curb harvest support cultivate" at bounding box center [383, 342] width 88 height 21
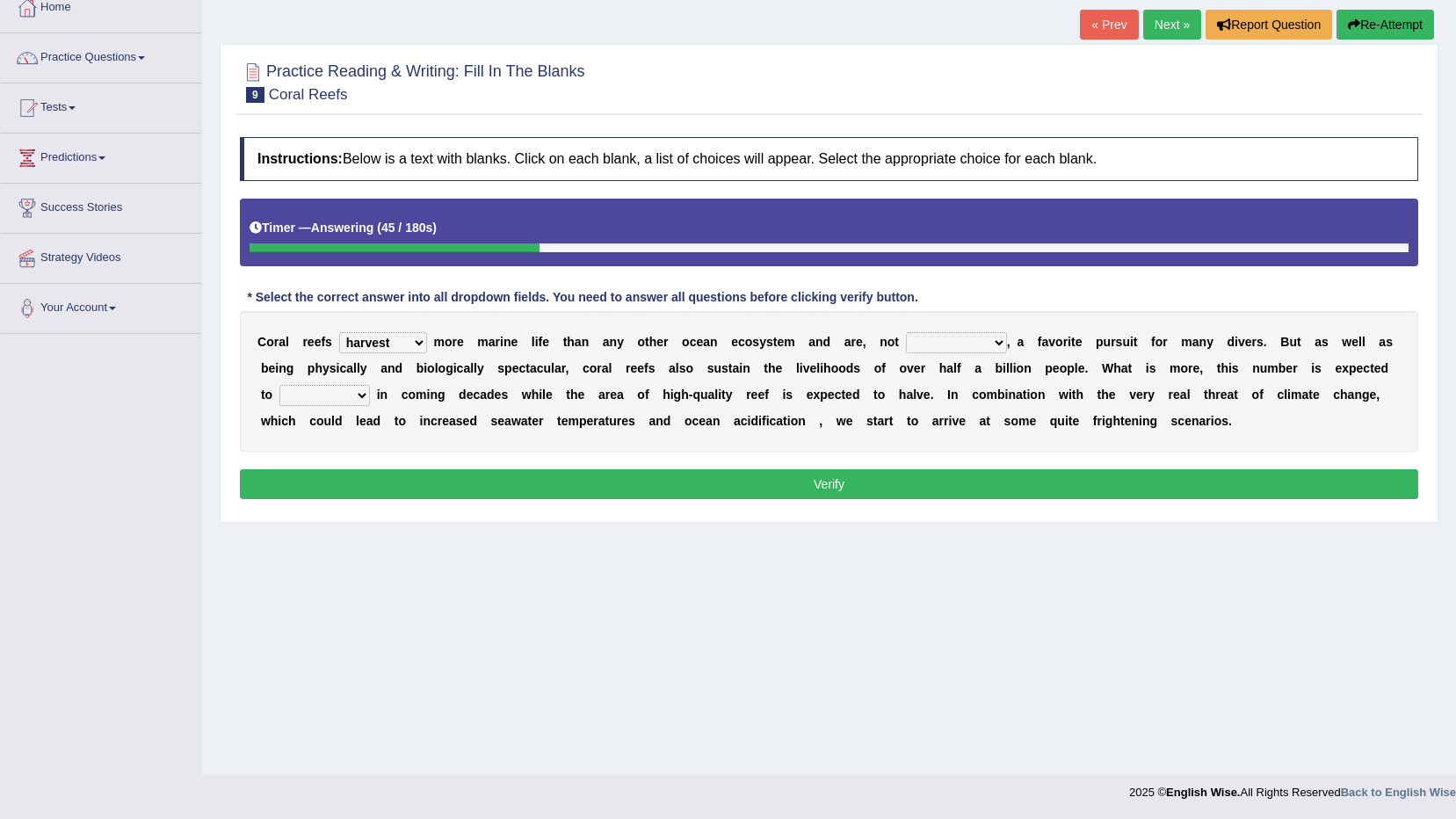
click at [911, 325] on div "C o r a l r e e f s curb harvest support cultivate m o r e m a r i n e l i f e …" at bounding box center [828, 381] width 1178 height 141
click at [917, 339] on select "seemingly specifically demandingly surprisingly" at bounding box center [956, 342] width 101 height 21
select select "surprisingly"
click at [906, 332] on select "seemingly specifically demandingly surprisingly" at bounding box center [956, 342] width 101 height 21
click at [370, 385] on select "appear double countdown unravel" at bounding box center [325, 395] width 91 height 21
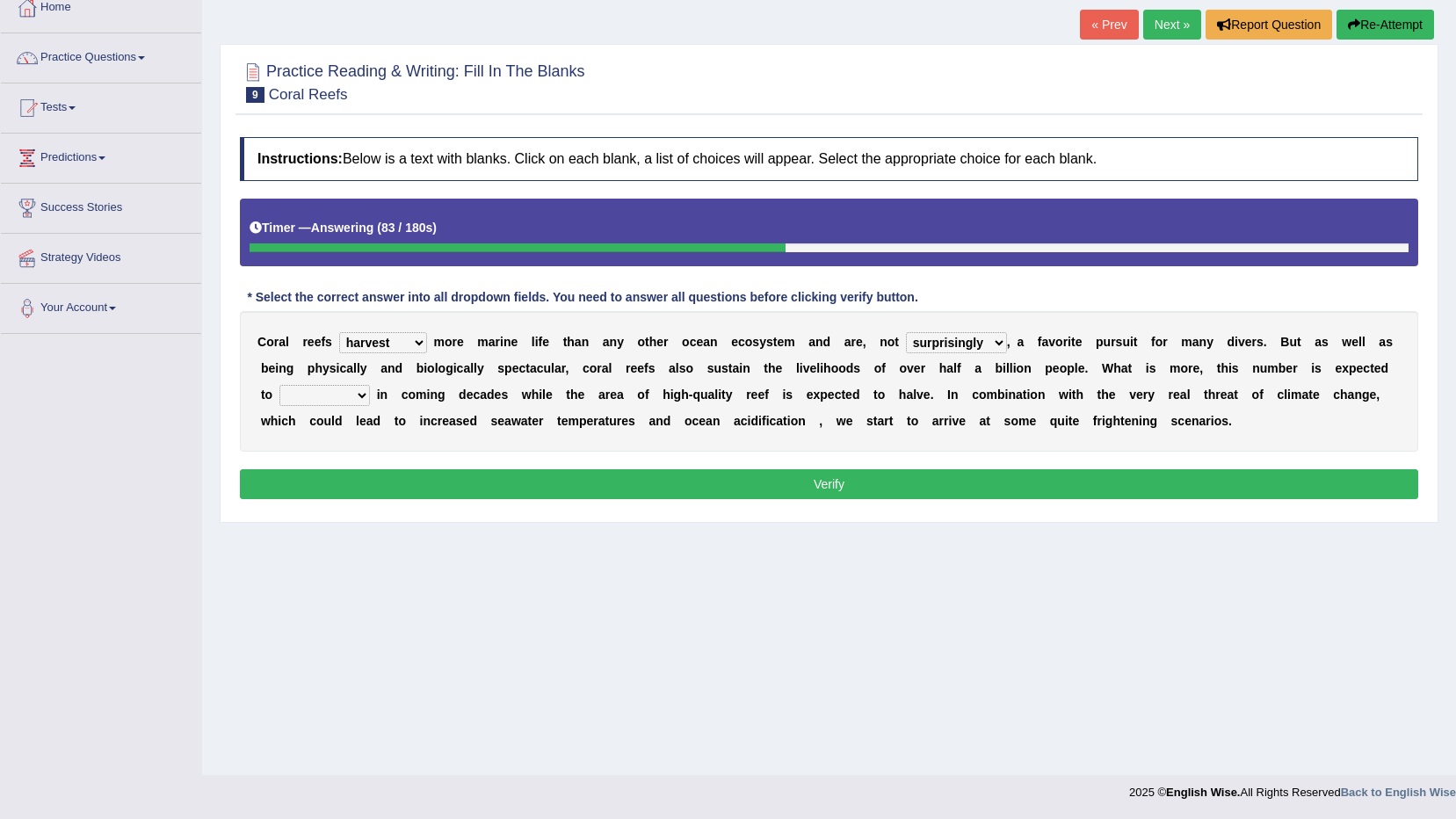
select select "appear"
click at [370, 385] on select "appear double countdown unravel" at bounding box center [325, 395] width 91 height 21
click at [809, 486] on button "Verify" at bounding box center [828, 483] width 1178 height 30
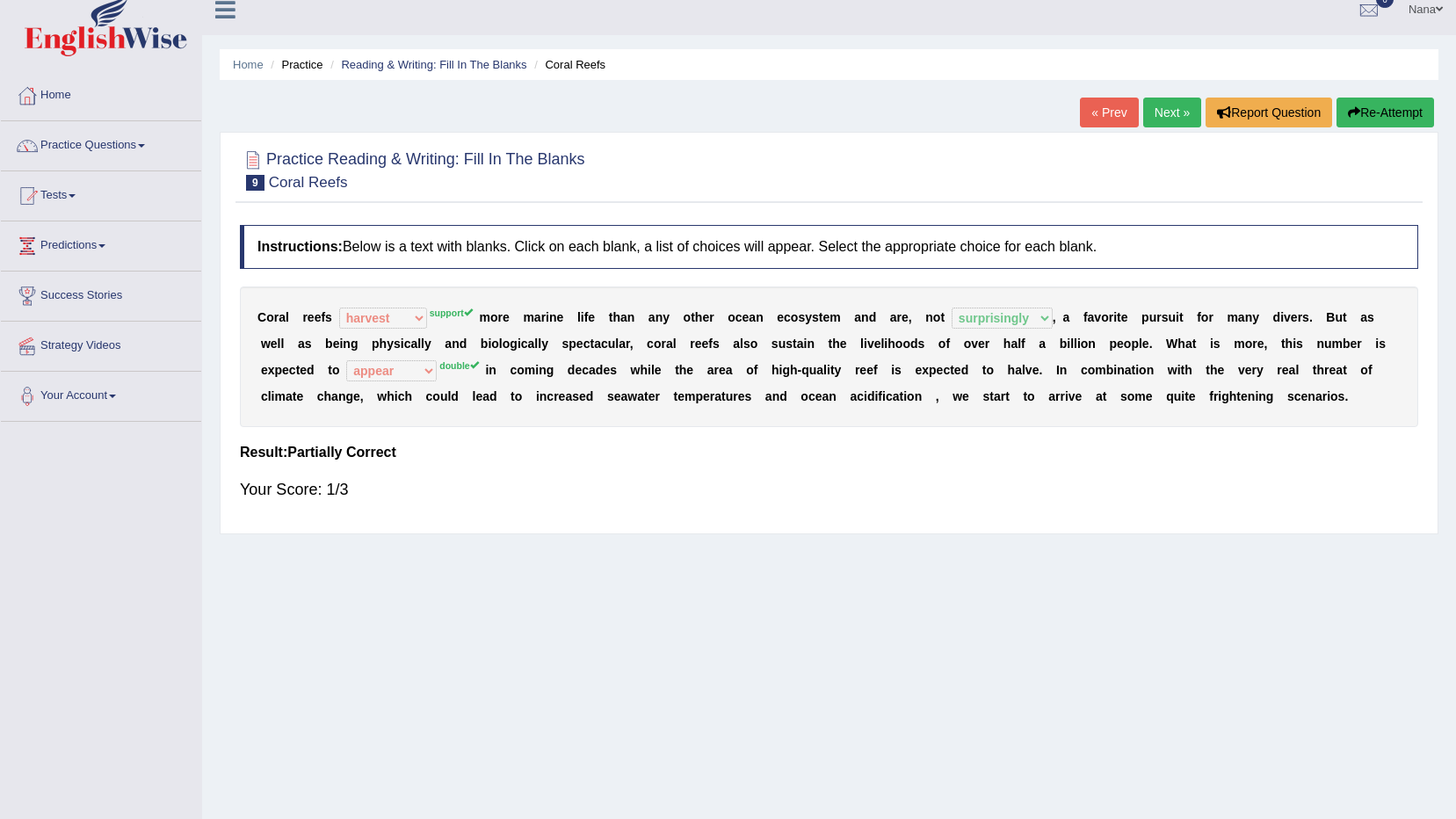
scroll to position [103, 0]
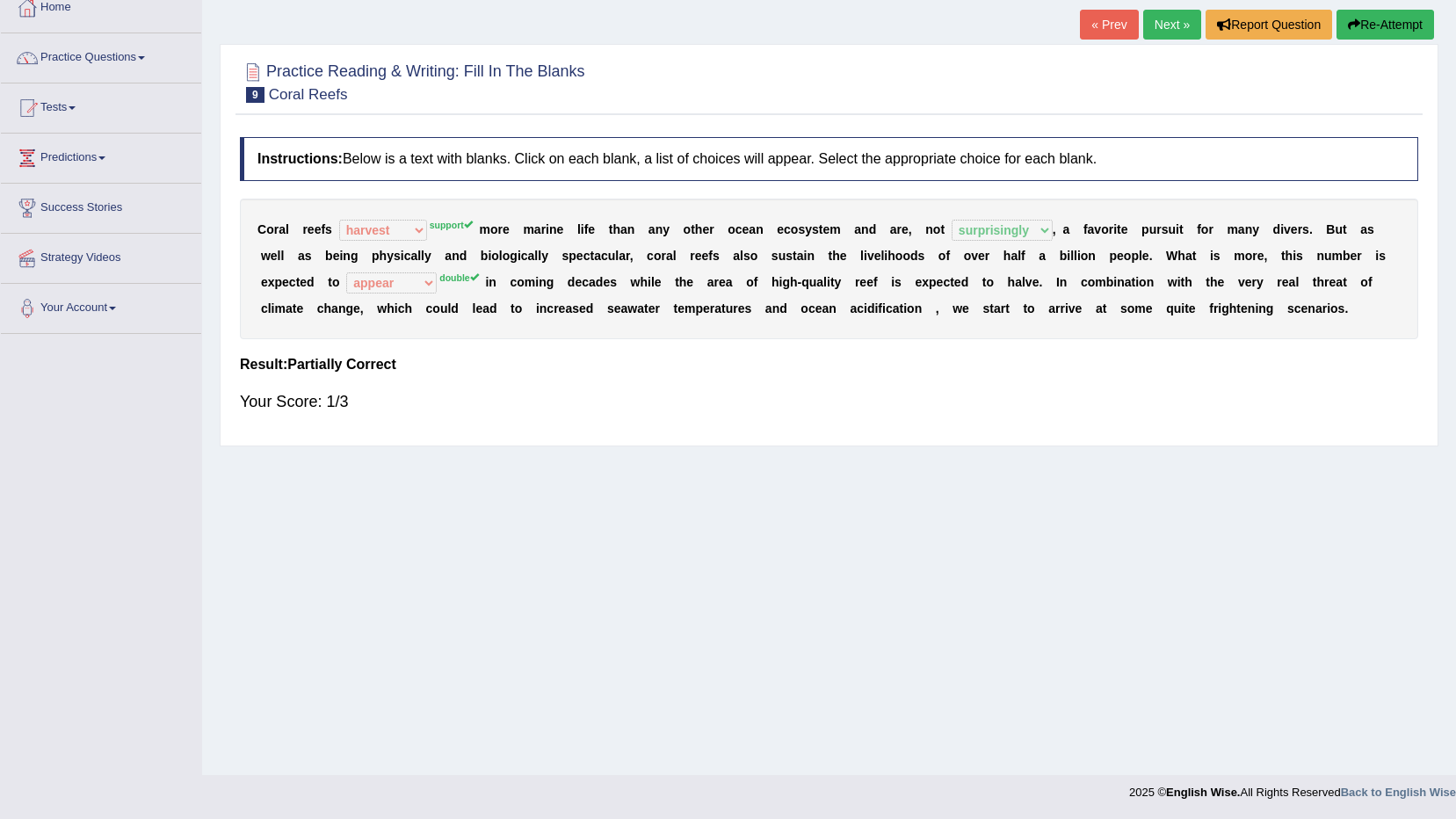
click at [510, 174] on h4 "Instructions: Below is a text with blanks. Click on each blank, a list of choic…" at bounding box center [828, 159] width 1178 height 44
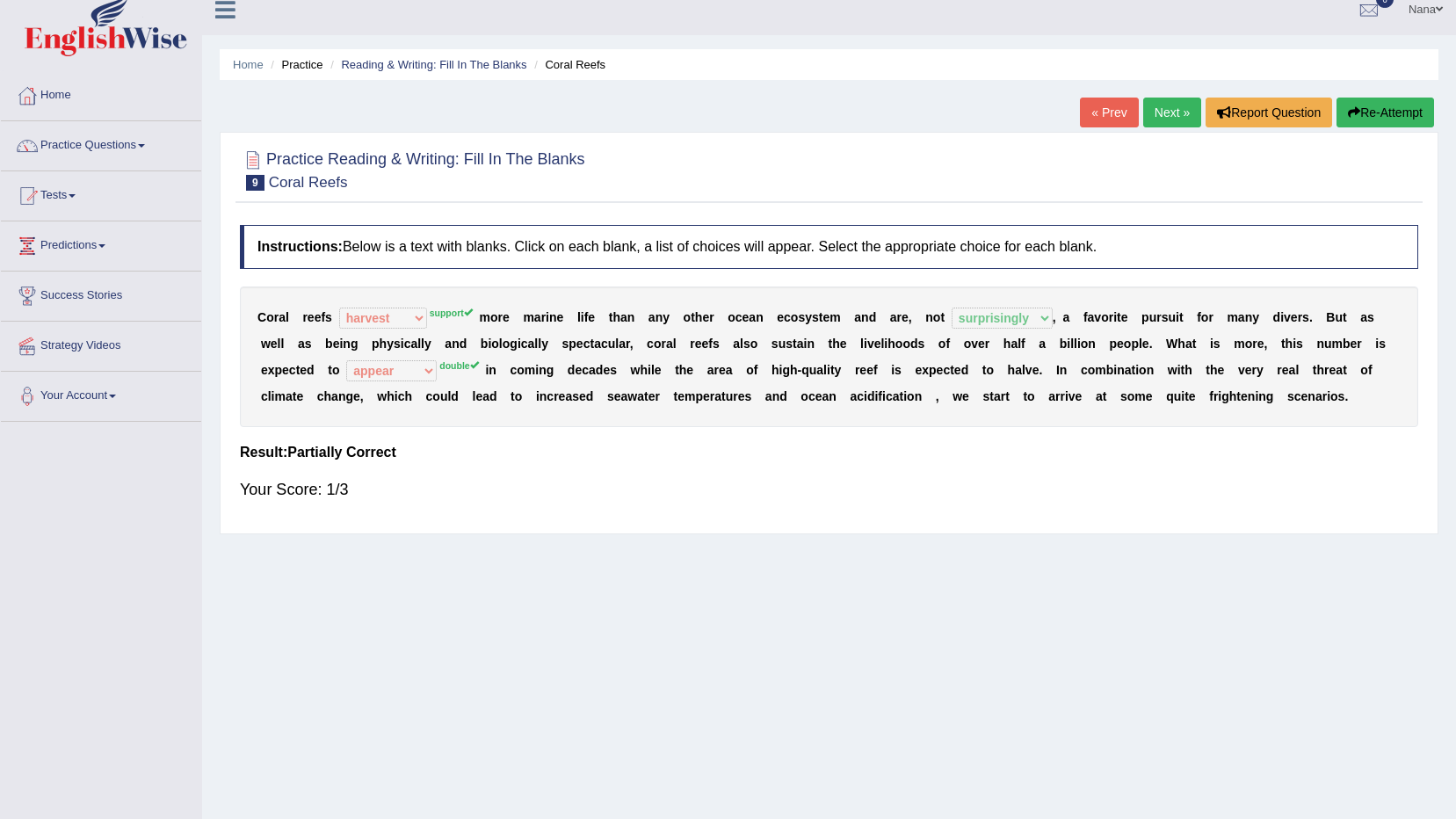
click at [1162, 118] on link "Next »" at bounding box center [1172, 112] width 58 height 30
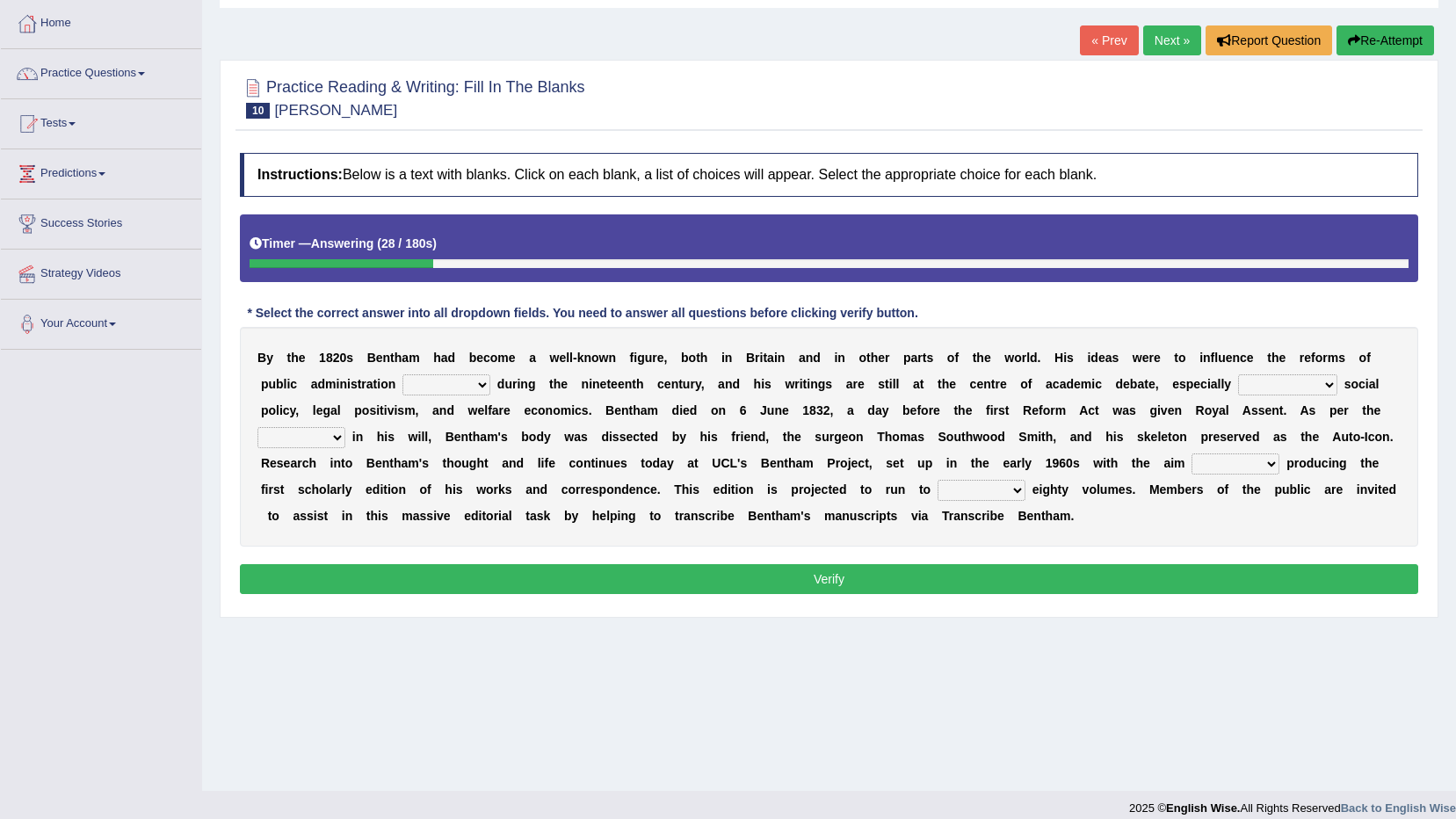
click at [412, 389] on select "made caused taken happened" at bounding box center [446, 385] width 88 height 21
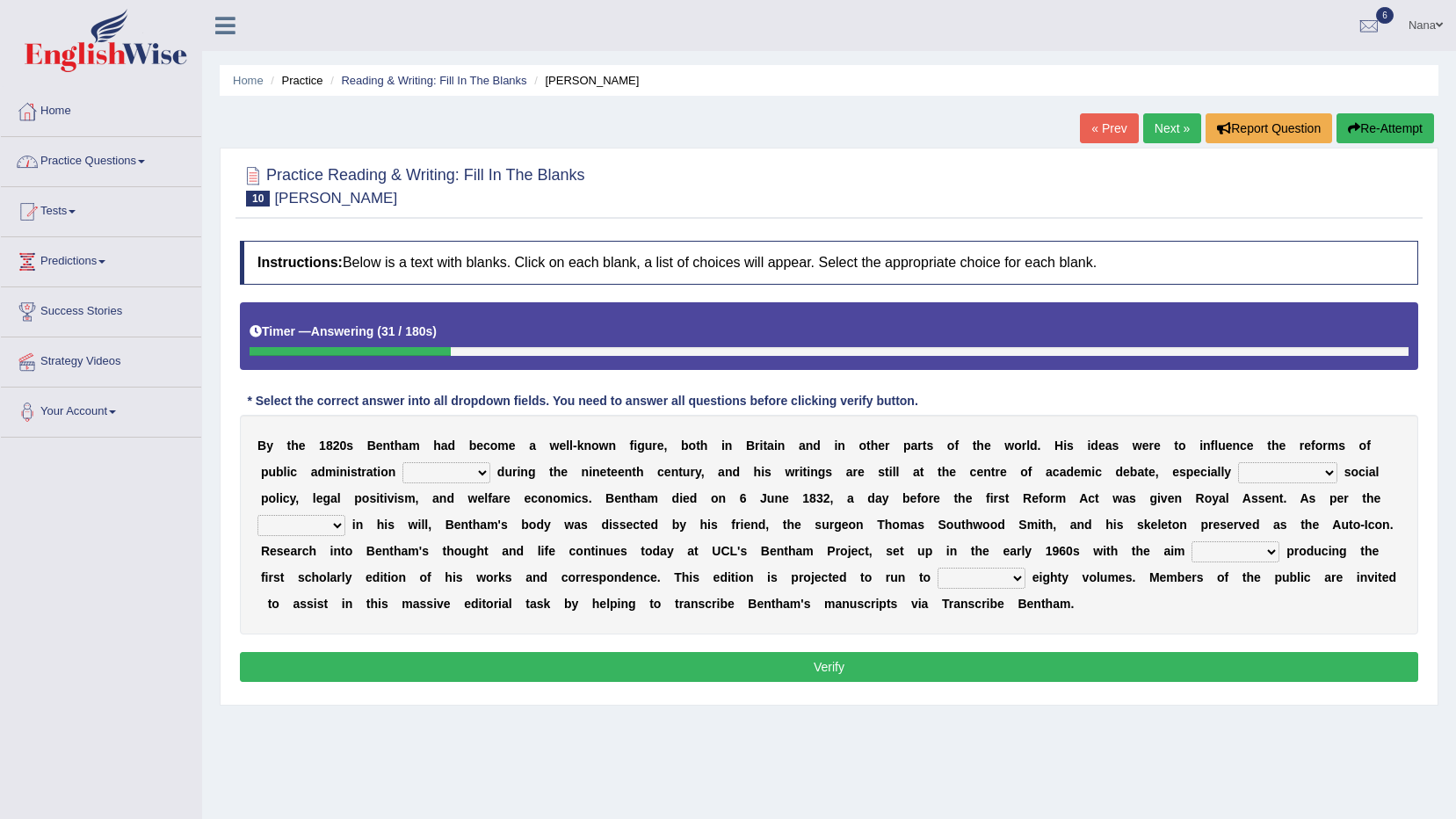
click at [61, 212] on link "Tests" at bounding box center [101, 209] width 200 height 44
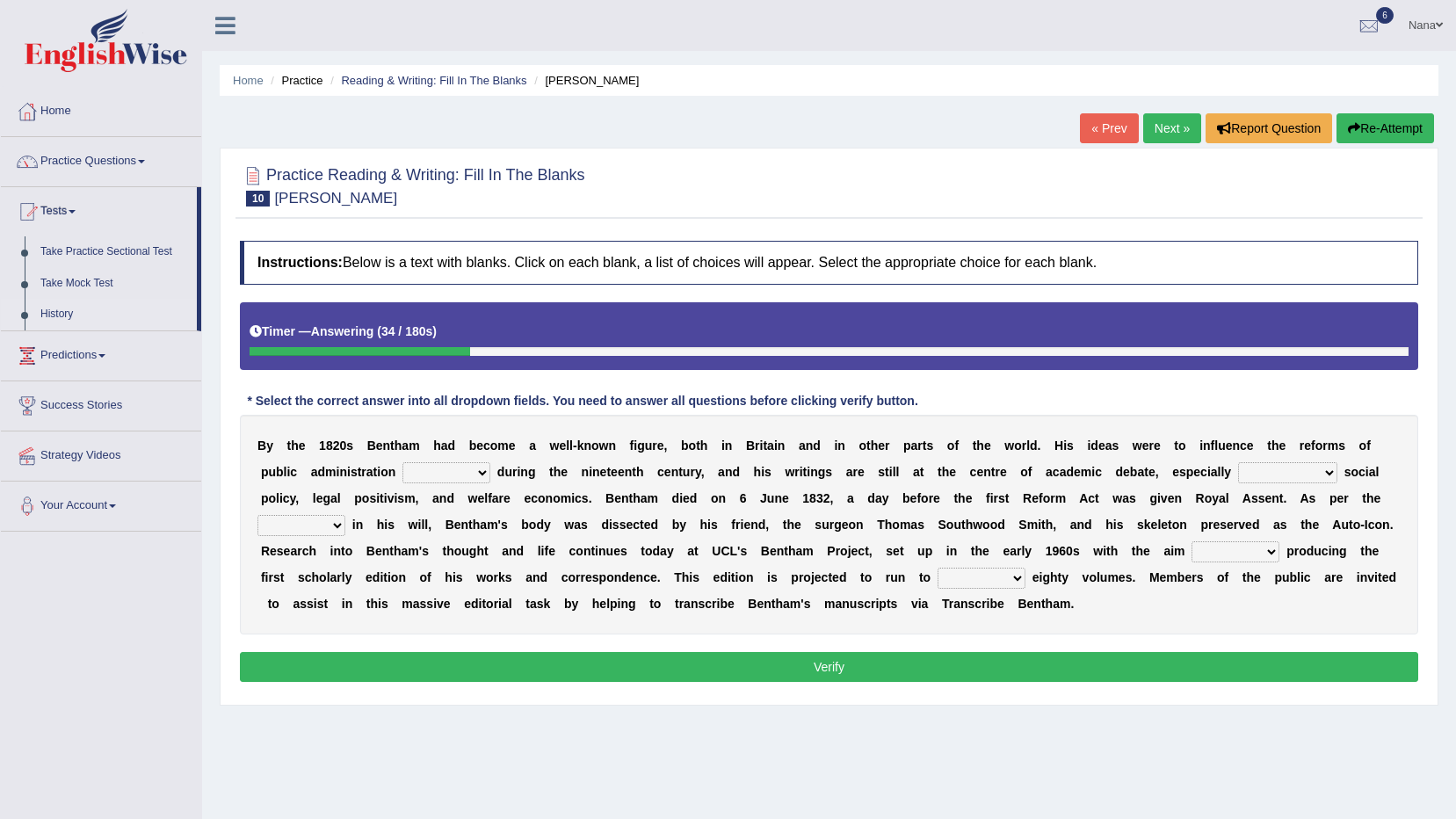
click at [54, 316] on link "History" at bounding box center [114, 314] width 164 height 32
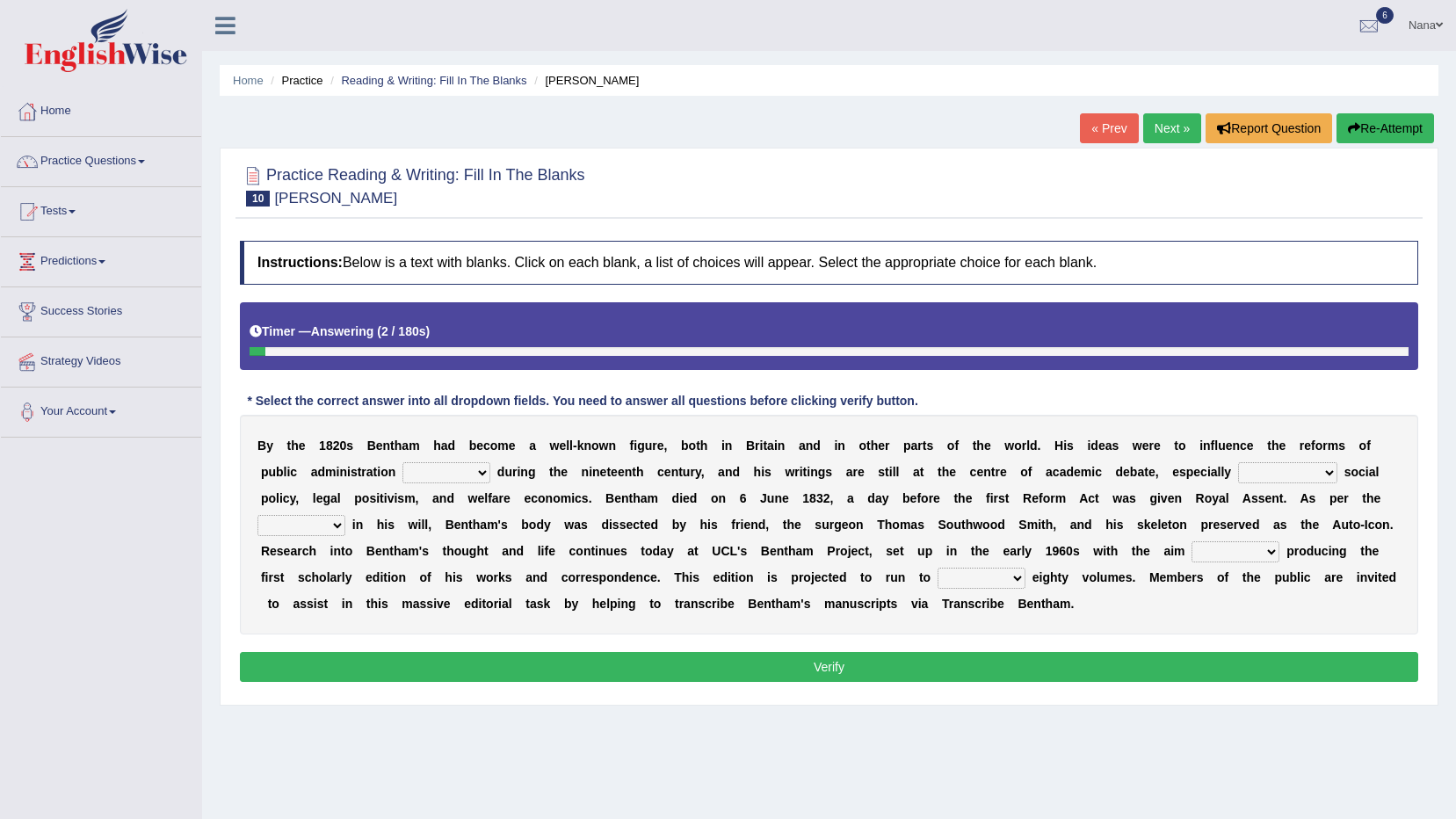
click at [409, 473] on select "made caused taken happened" at bounding box center [446, 473] width 88 height 21
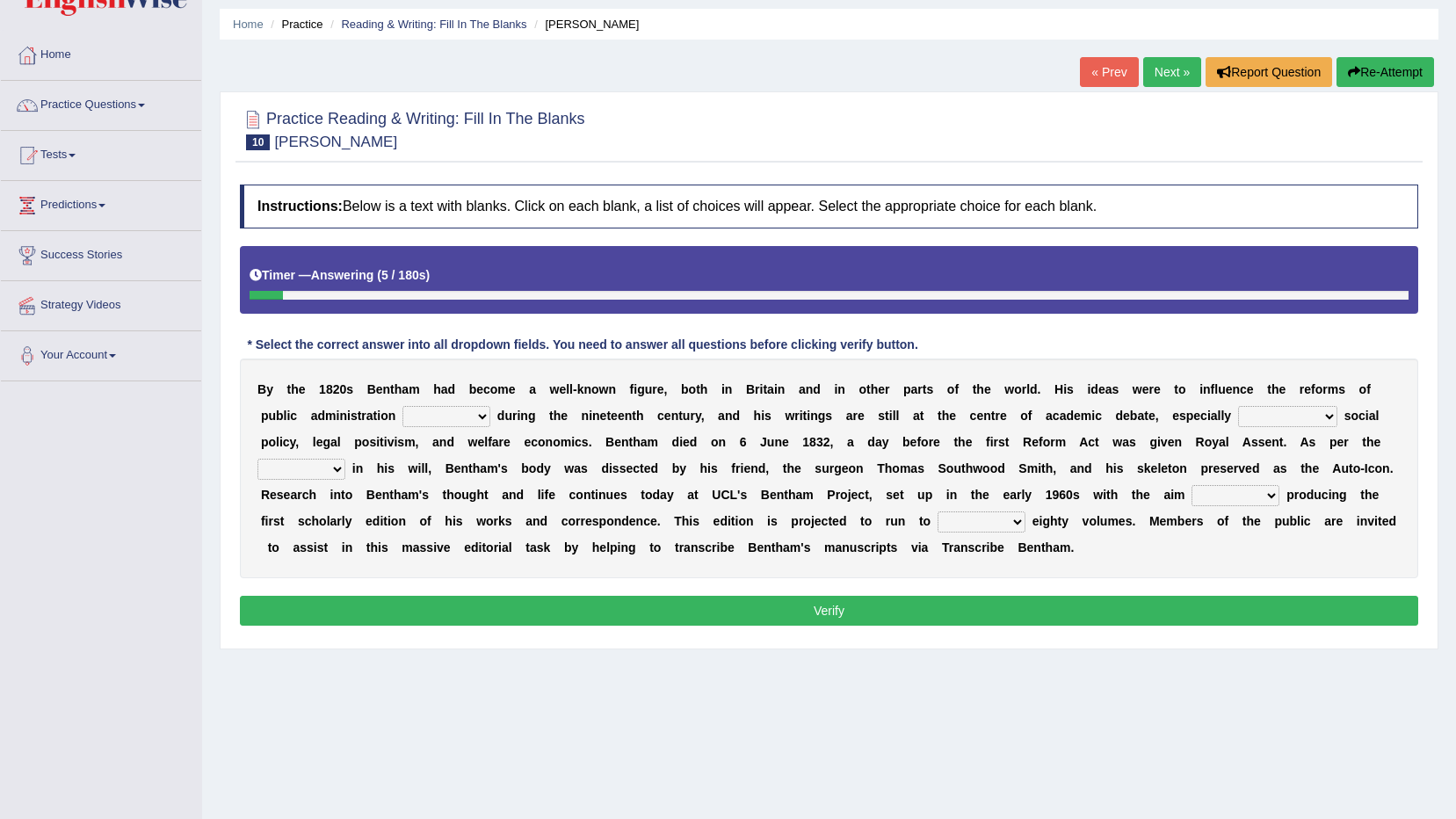
scroll to position [88, 0]
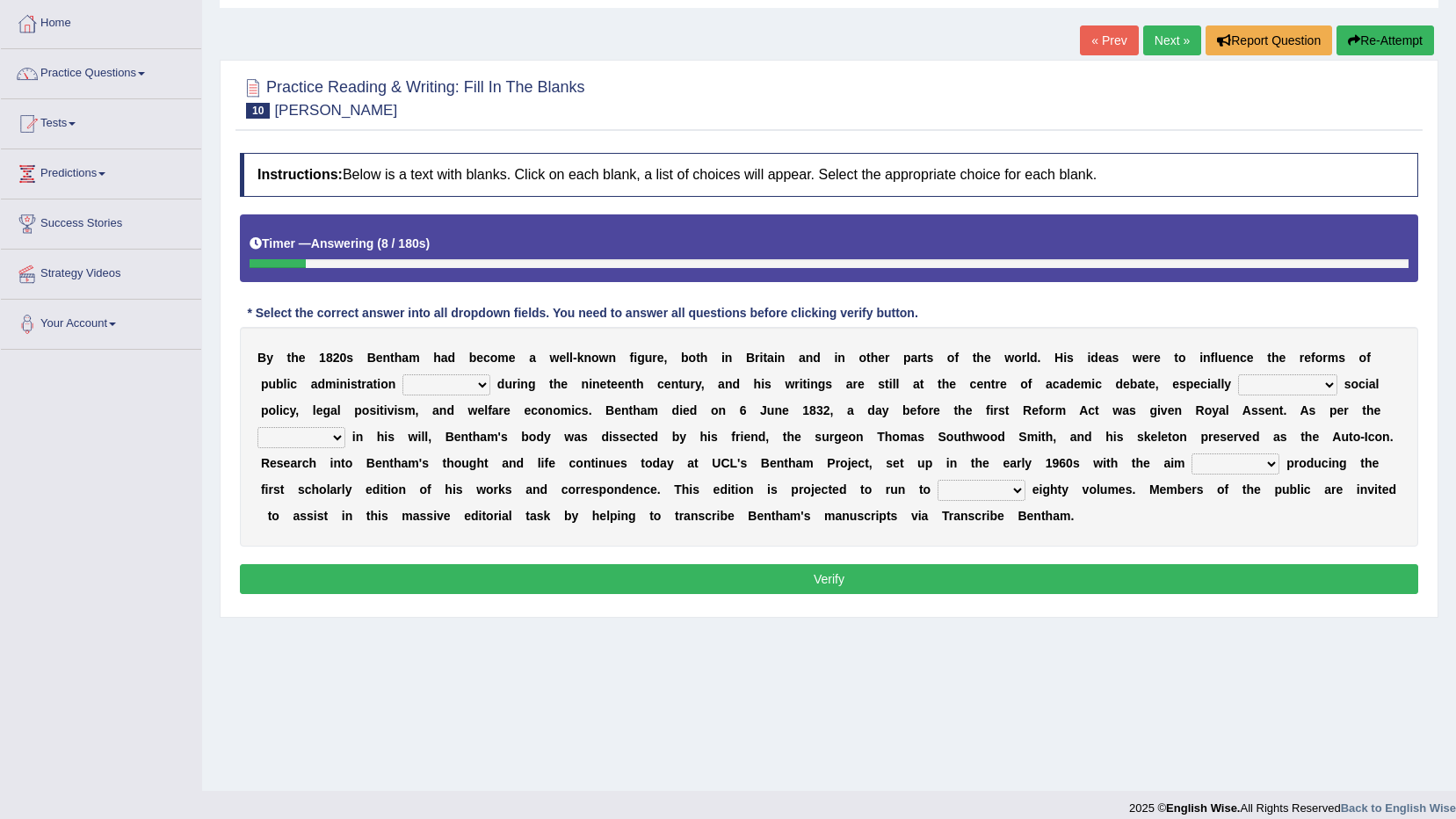
click at [409, 380] on select "made caused taken happened" at bounding box center [446, 385] width 88 height 21
select select "made"
click at [403, 375] on select "made caused taken happened" at bounding box center [446, 385] width 88 height 21
click at [1238, 379] on select "as regards compared to as long as in case of" at bounding box center [1287, 385] width 99 height 21
select select "as regards"
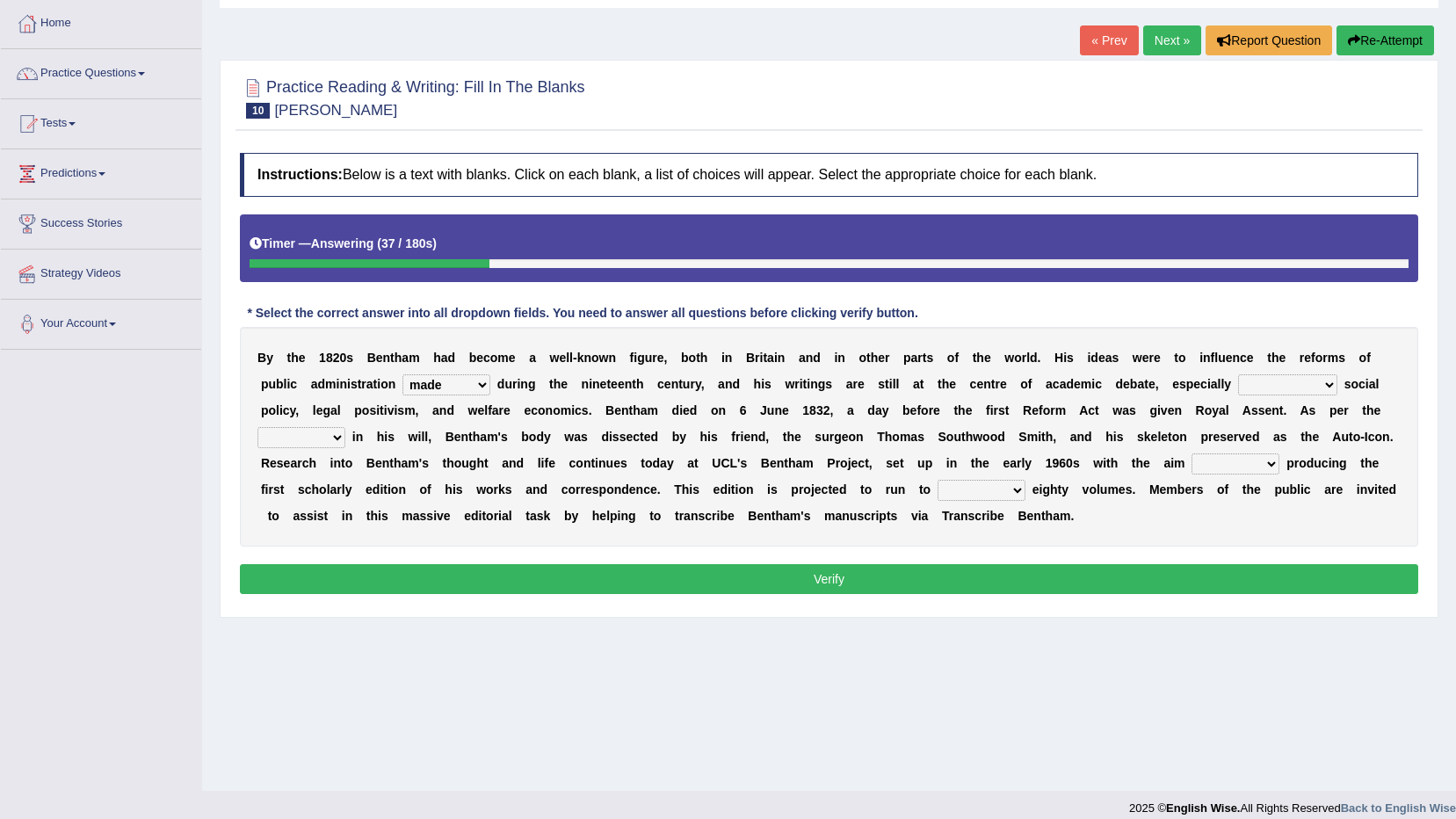
click at [1238, 375] on select "as regards compared to as long as in case of" at bounding box center [1287, 385] width 99 height 21
drag, startPoint x: 1296, startPoint y: 409, endPoint x: 1308, endPoint y: 409, distance: 12.0
click at [346, 427] on select "directions parts categories levels" at bounding box center [301, 437] width 88 height 21
select select "parts"
click at [346, 427] on select "directions parts categories levels" at bounding box center [301, 437] width 88 height 21
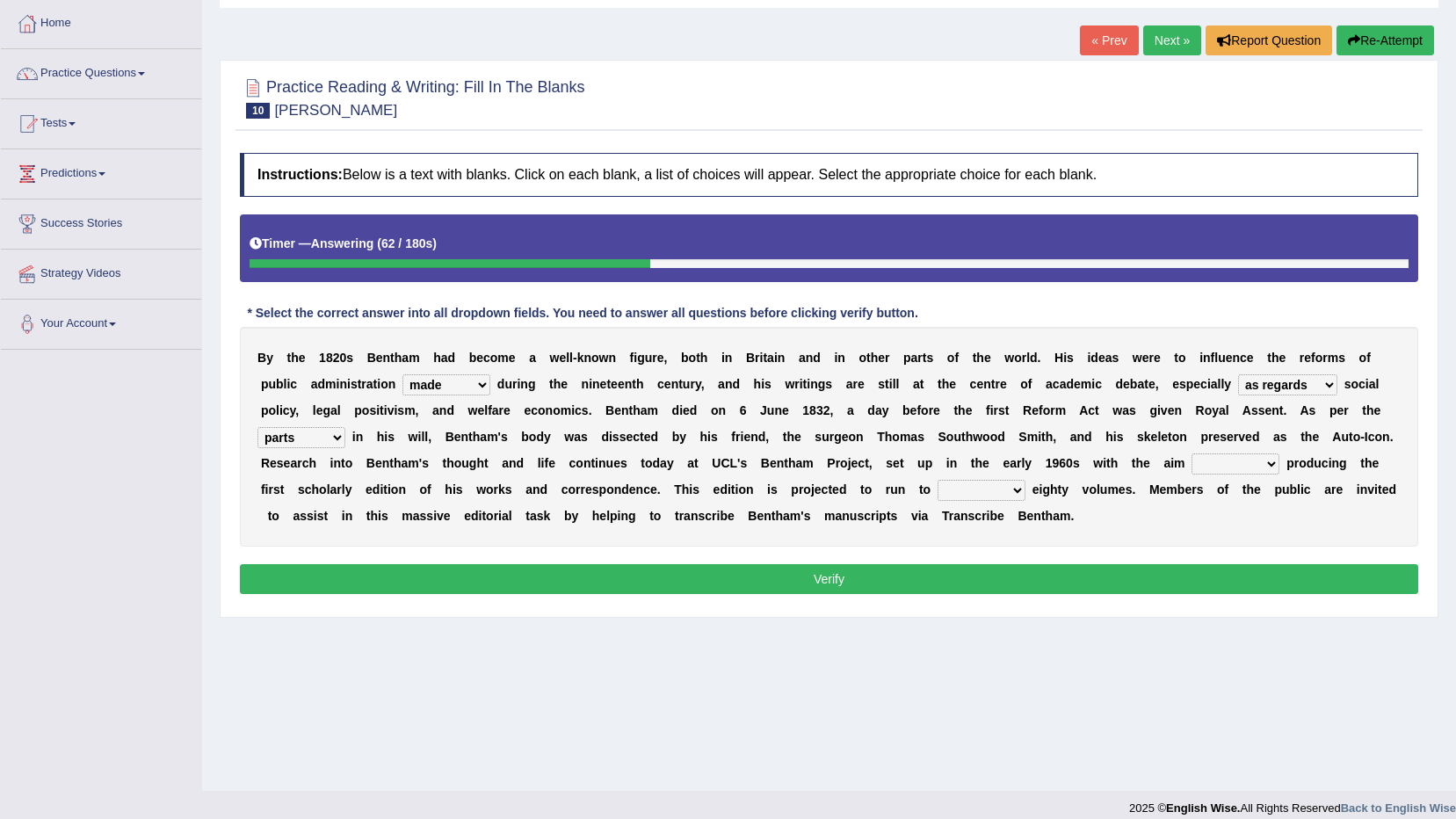
click at [1192, 455] on select "for about as of" at bounding box center [1236, 463] width 88 height 21
select select "for"
click at [1192, 453] on select "for about as of" at bounding box center [1236, 463] width 88 height 21
click at [938, 488] on select "mostly almost just some" at bounding box center [982, 490] width 88 height 21
select select "mostly"
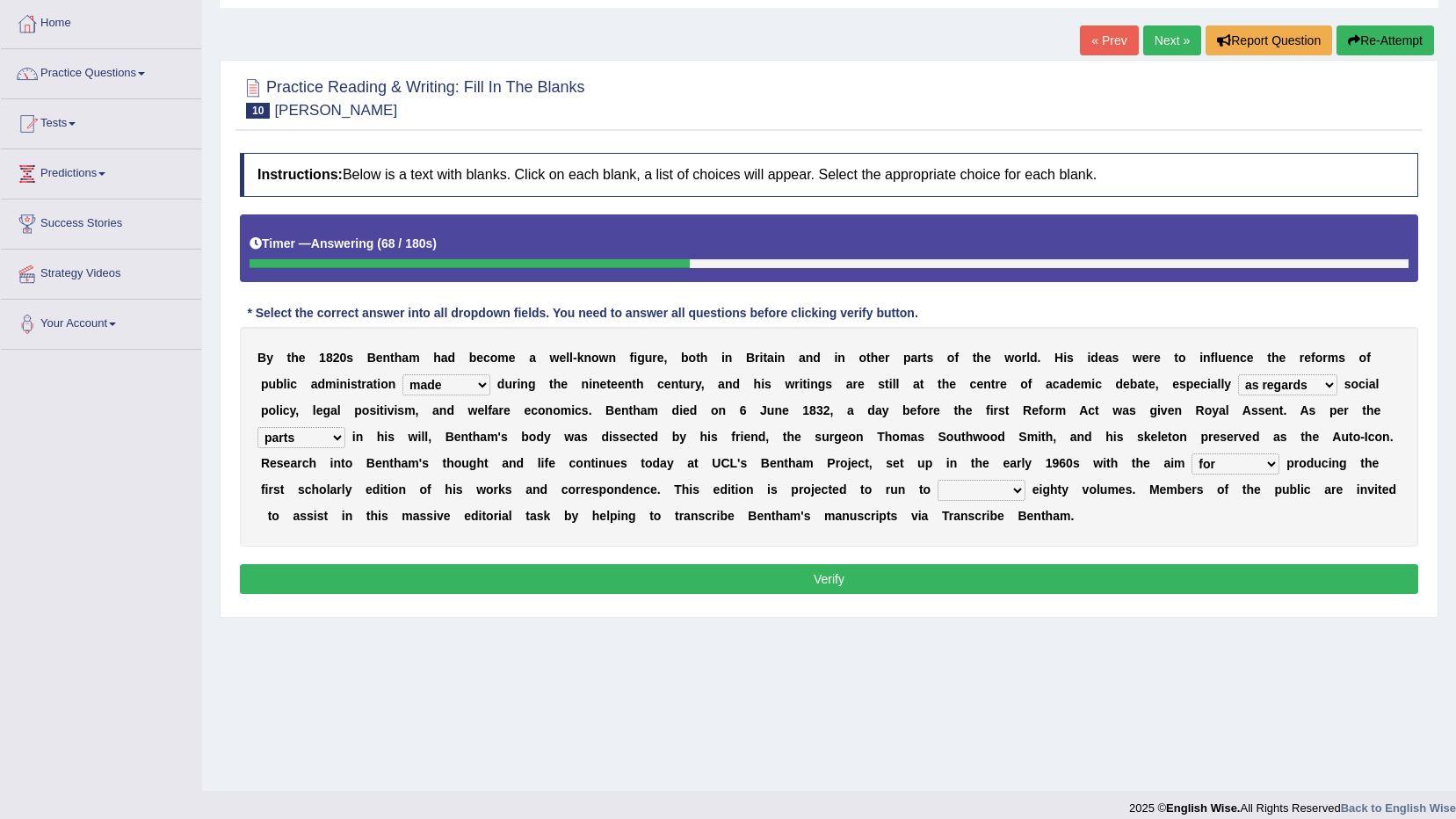
click at [938, 480] on select "mostly almost just some" at bounding box center [982, 490] width 88 height 21
click at [708, 591] on button "Verify" at bounding box center [828, 579] width 1178 height 30
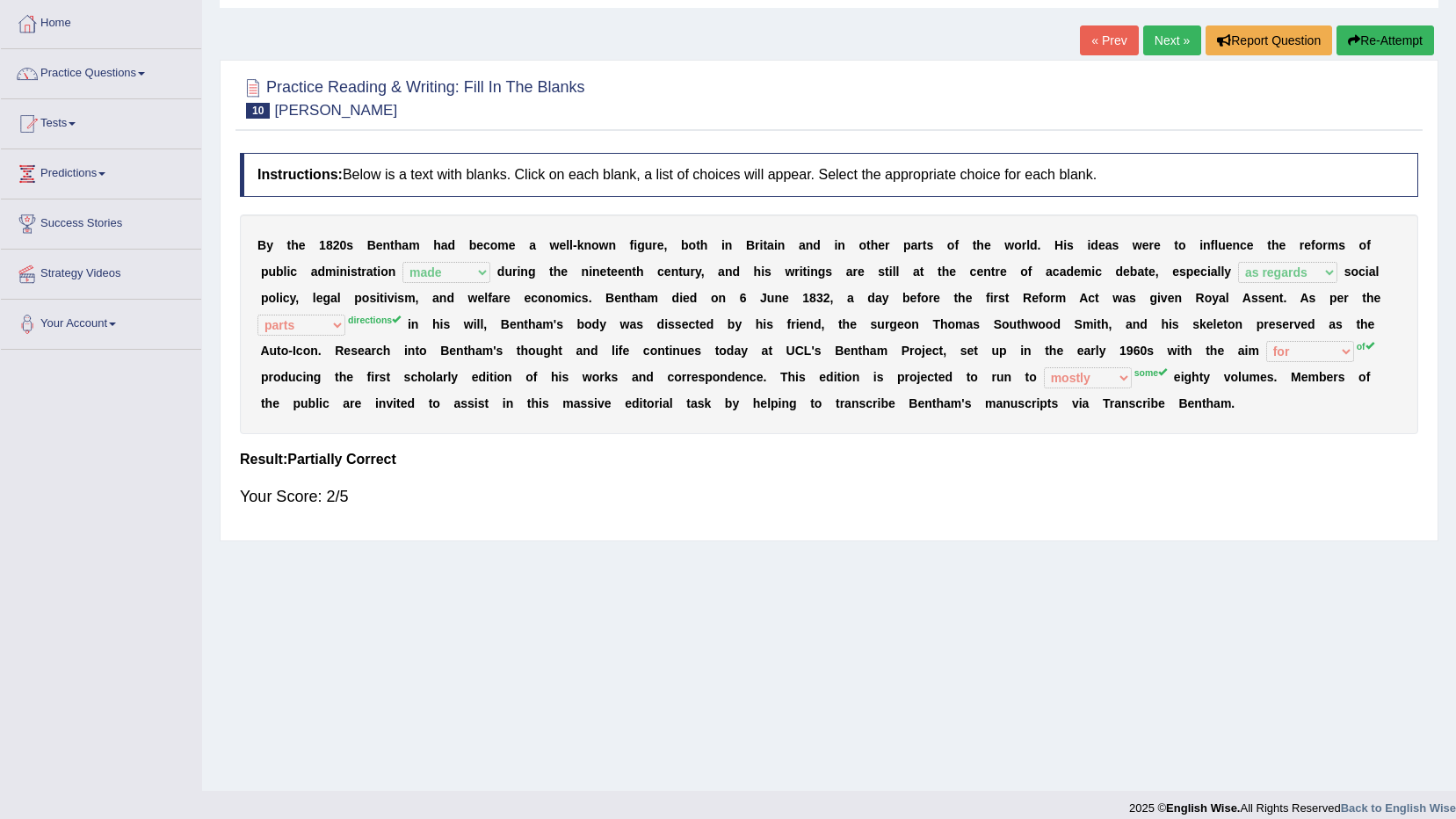
click at [1403, 44] on button "Re-Attempt" at bounding box center [1386, 40] width 98 height 30
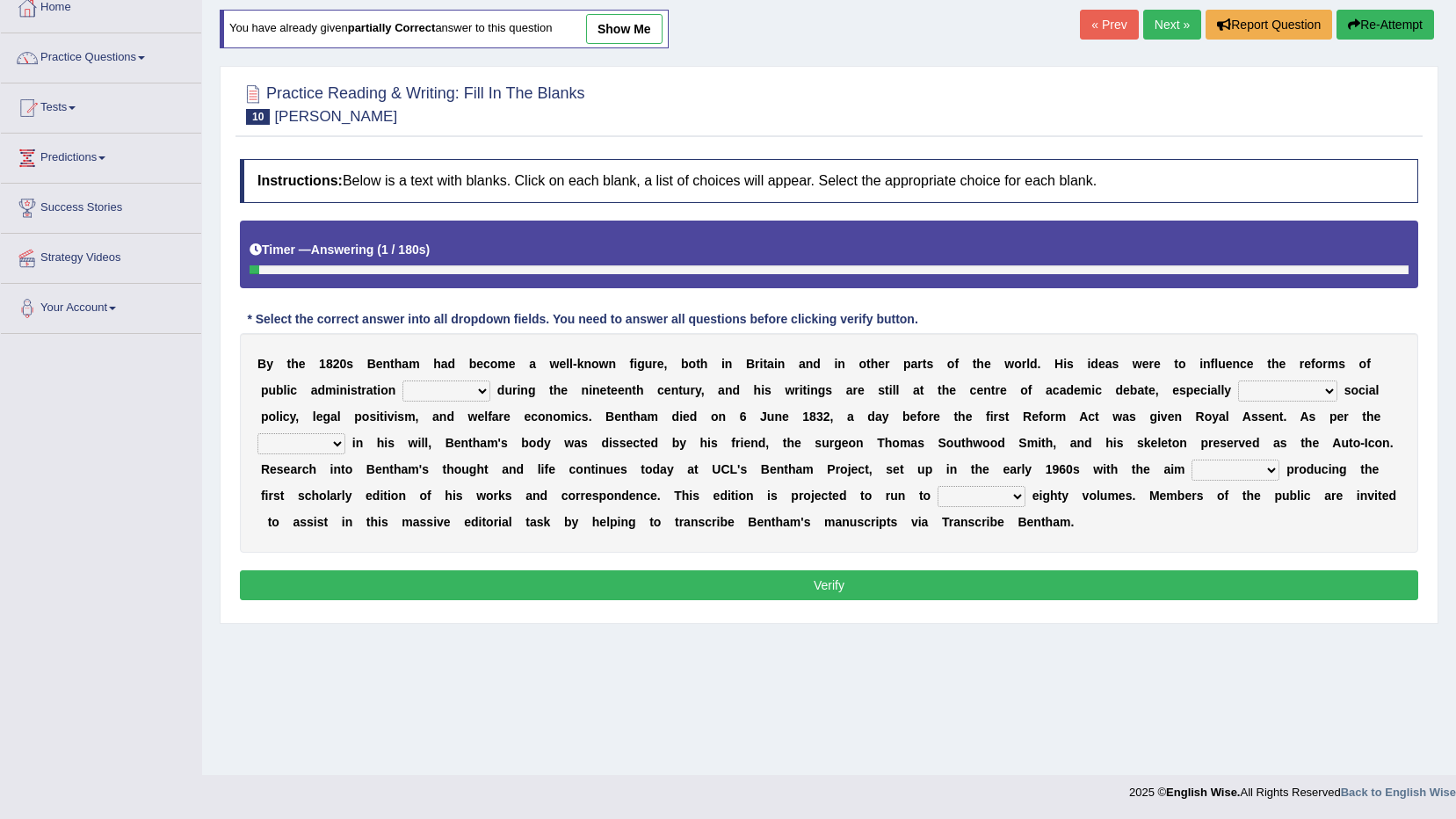
click at [1238, 397] on select "as regards compared to as long as in case of" at bounding box center [1287, 391] width 99 height 21
select select "as regards"
click at [1238, 381] on select "as regards compared to as long as in case of" at bounding box center [1287, 391] width 99 height 21
click at [338, 378] on div "B y t h e 1 8 2 0 s B e n t h a m h a d b e c o m e a w e l l - k n o w n f i g…" at bounding box center [828, 443] width 1178 height 219
click at [403, 387] on select "made caused taken happened" at bounding box center [446, 391] width 88 height 21
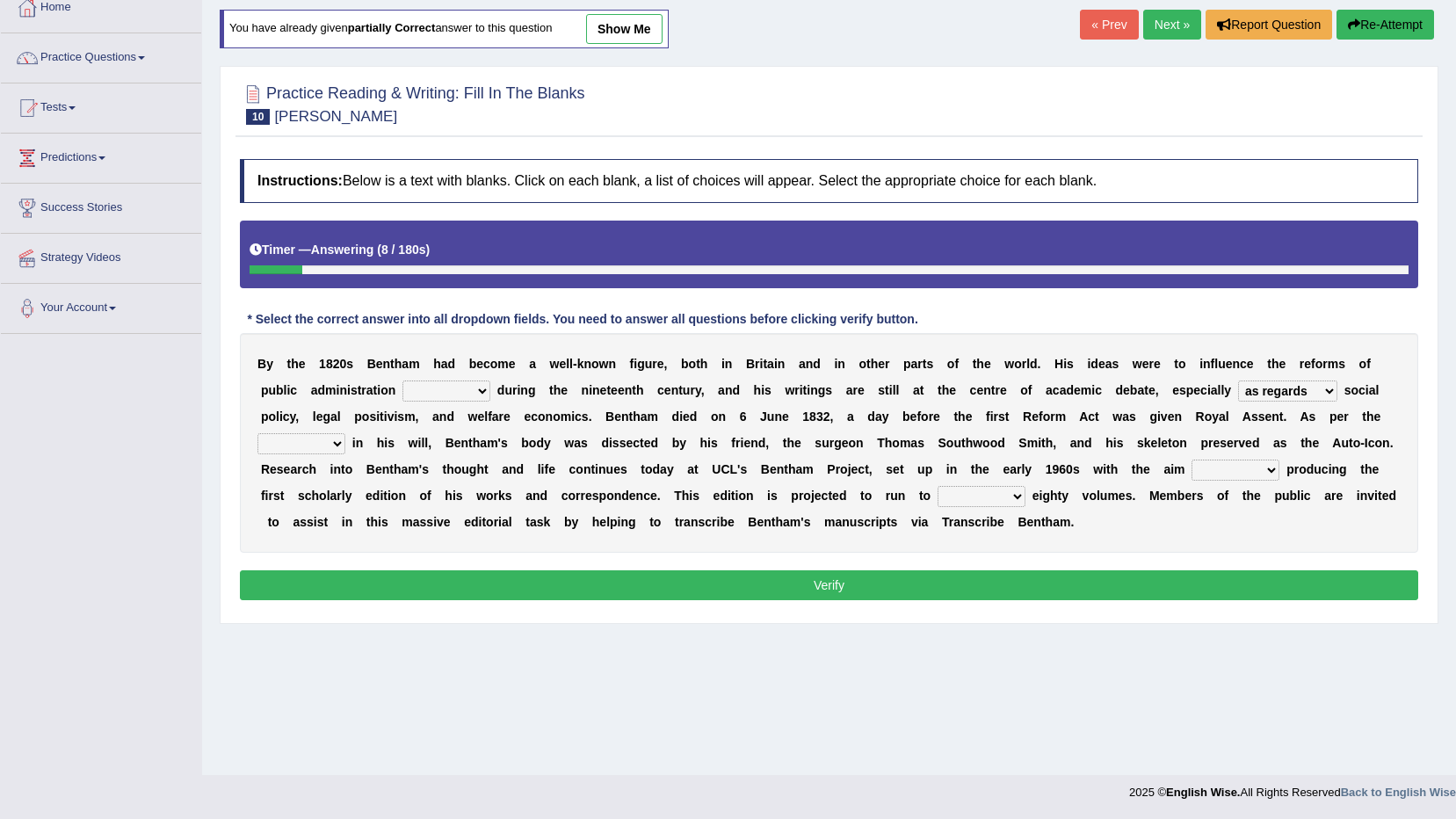
select select "made"
click at [403, 381] on select "made caused taken happened" at bounding box center [446, 391] width 88 height 21
click at [346, 434] on select "directions parts categories levels" at bounding box center [301, 444] width 88 height 21
select select "directions"
click at [346, 434] on select "directions parts categories levels" at bounding box center [301, 444] width 88 height 21
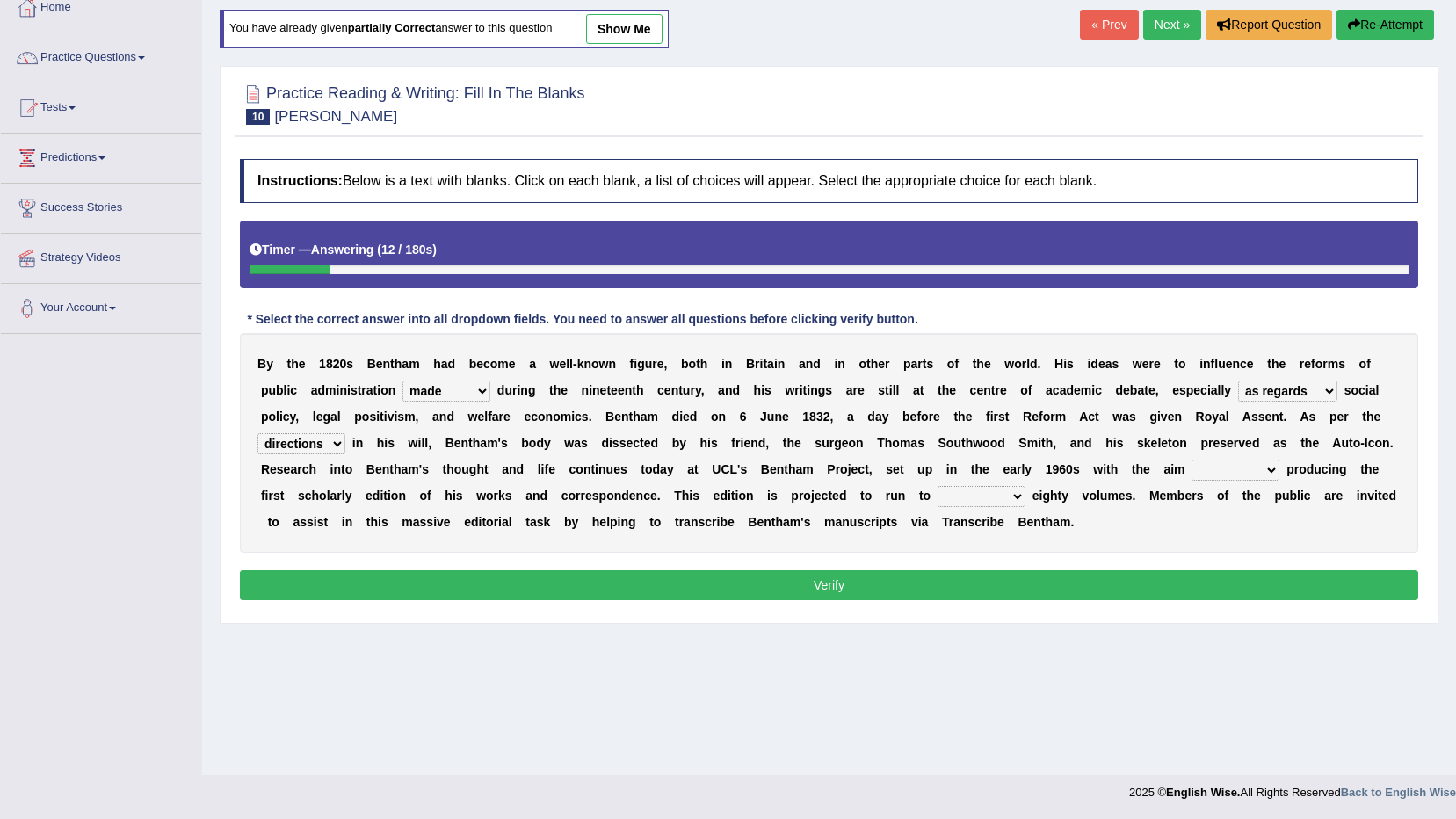
click at [891, 458] on div "B y t h e 1 8 2 0 s B e n t h a m h a d b e c o m e a w e l l - k n o w n f i g…" at bounding box center [828, 443] width 1178 height 219
click at [1192, 461] on select "for about as of" at bounding box center [1236, 470] width 88 height 21
select select "of"
click at [1192, 460] on select "for about as of" at bounding box center [1236, 470] width 88 height 21
click at [639, 483] on div "B y t h e 1 8 2 0 s B e n t h a m h a d b e c o m e a w e l l - k n o w n f i g…" at bounding box center [828, 443] width 1178 height 219
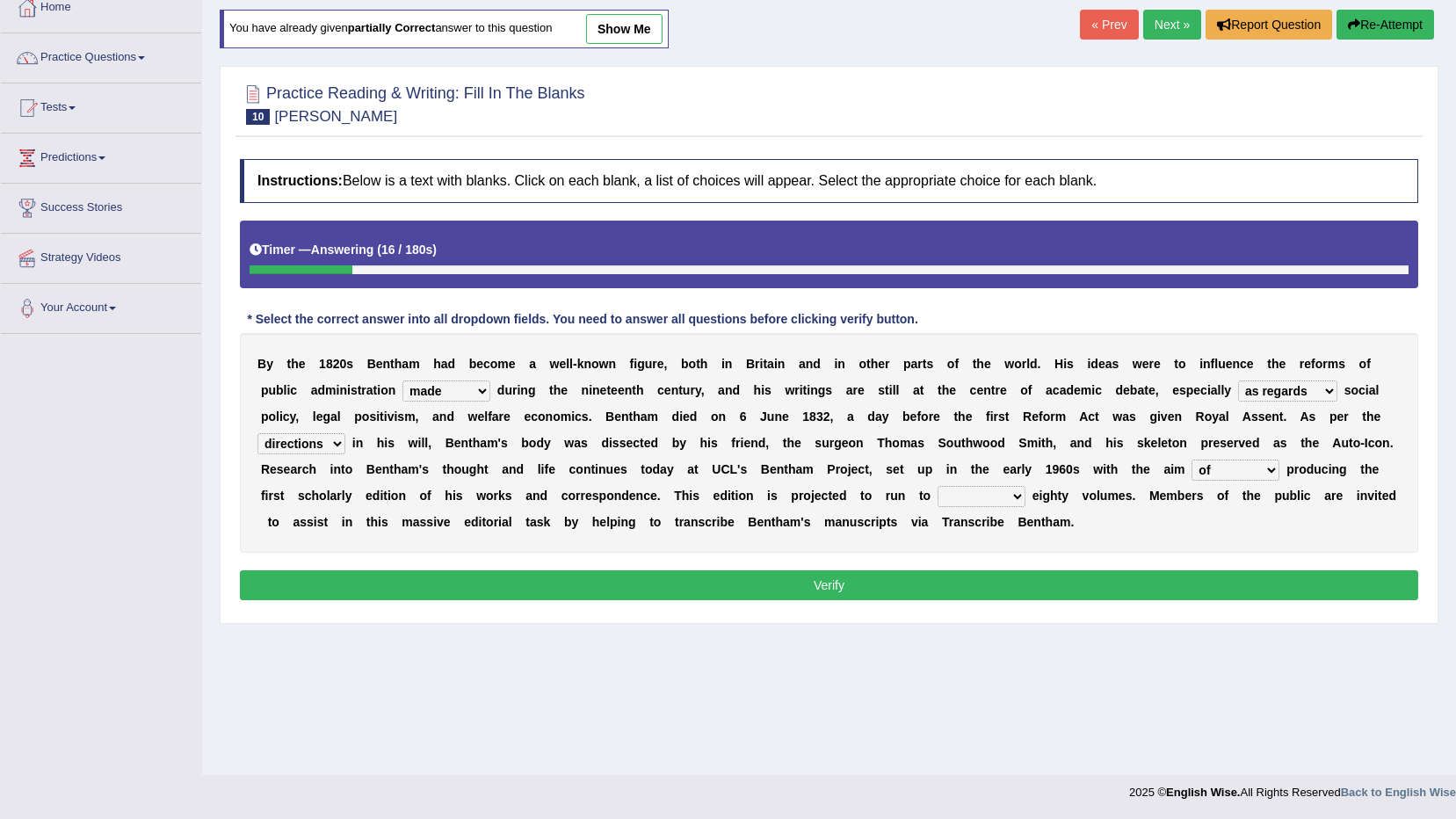
click at [652, 508] on div "B y t h e 1 8 2 0 s B e n t h a m h a d b e c o m e a w e l l - k n o w n f i g…" at bounding box center [828, 443] width 1178 height 219
click at [938, 501] on select "mostly almost just some" at bounding box center [982, 496] width 88 height 21
select select "some"
click at [938, 486] on select "mostly almost just some" at bounding box center [982, 496] width 88 height 21
click at [676, 576] on button "Verify" at bounding box center [828, 585] width 1178 height 30
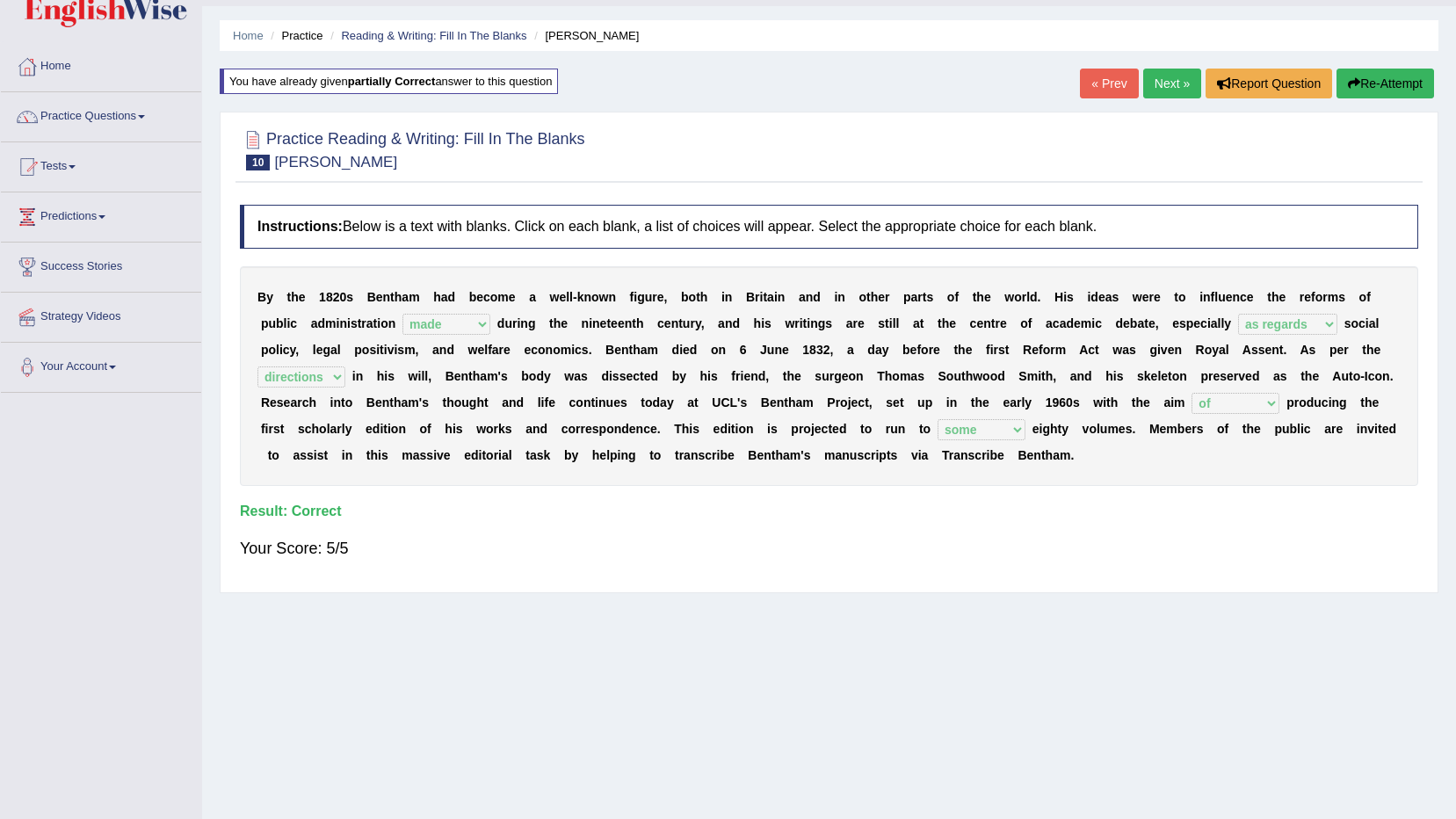
scroll to position [15, 0]
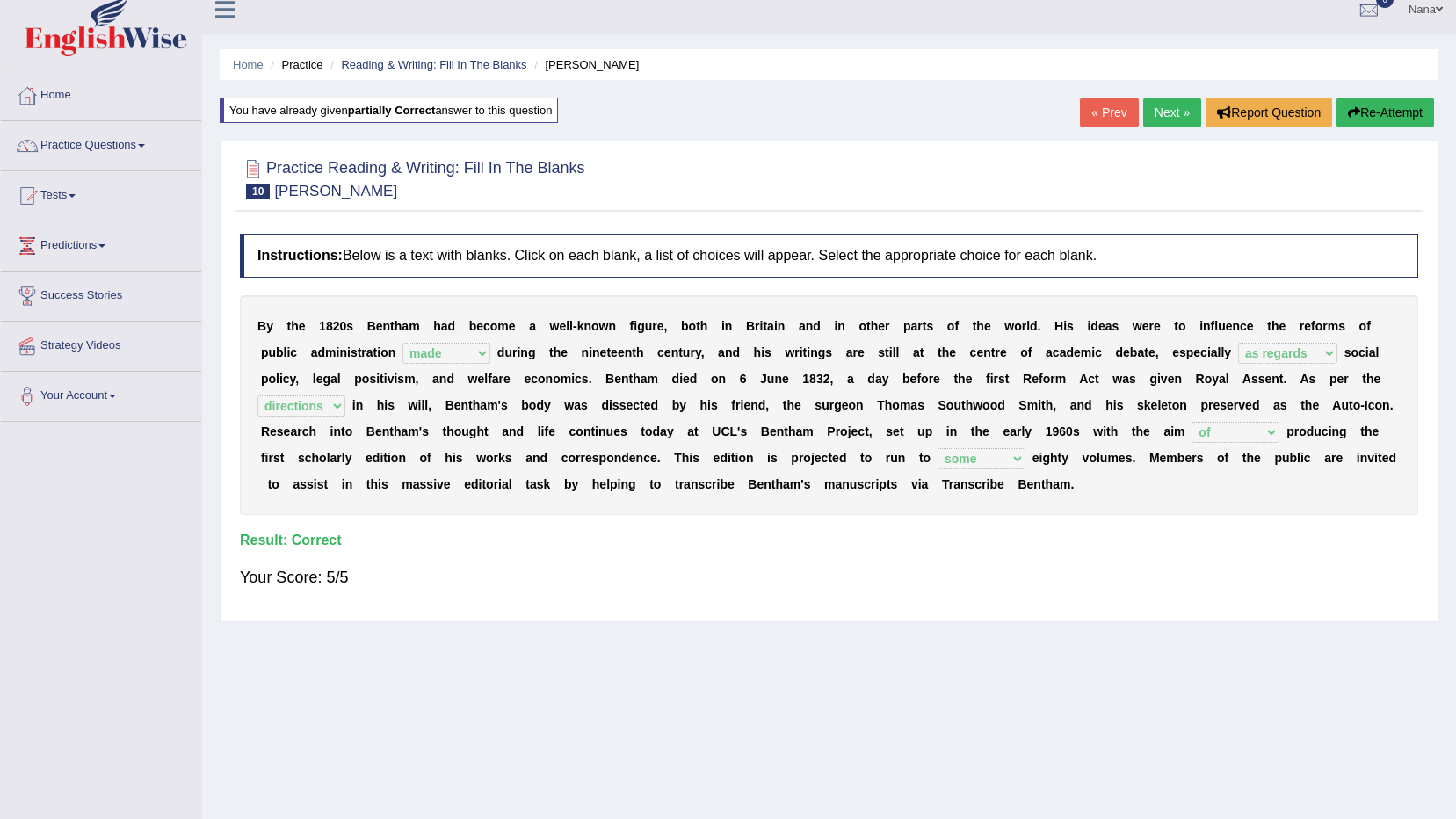
click at [1178, 102] on link "Next »" at bounding box center [1172, 112] width 58 height 30
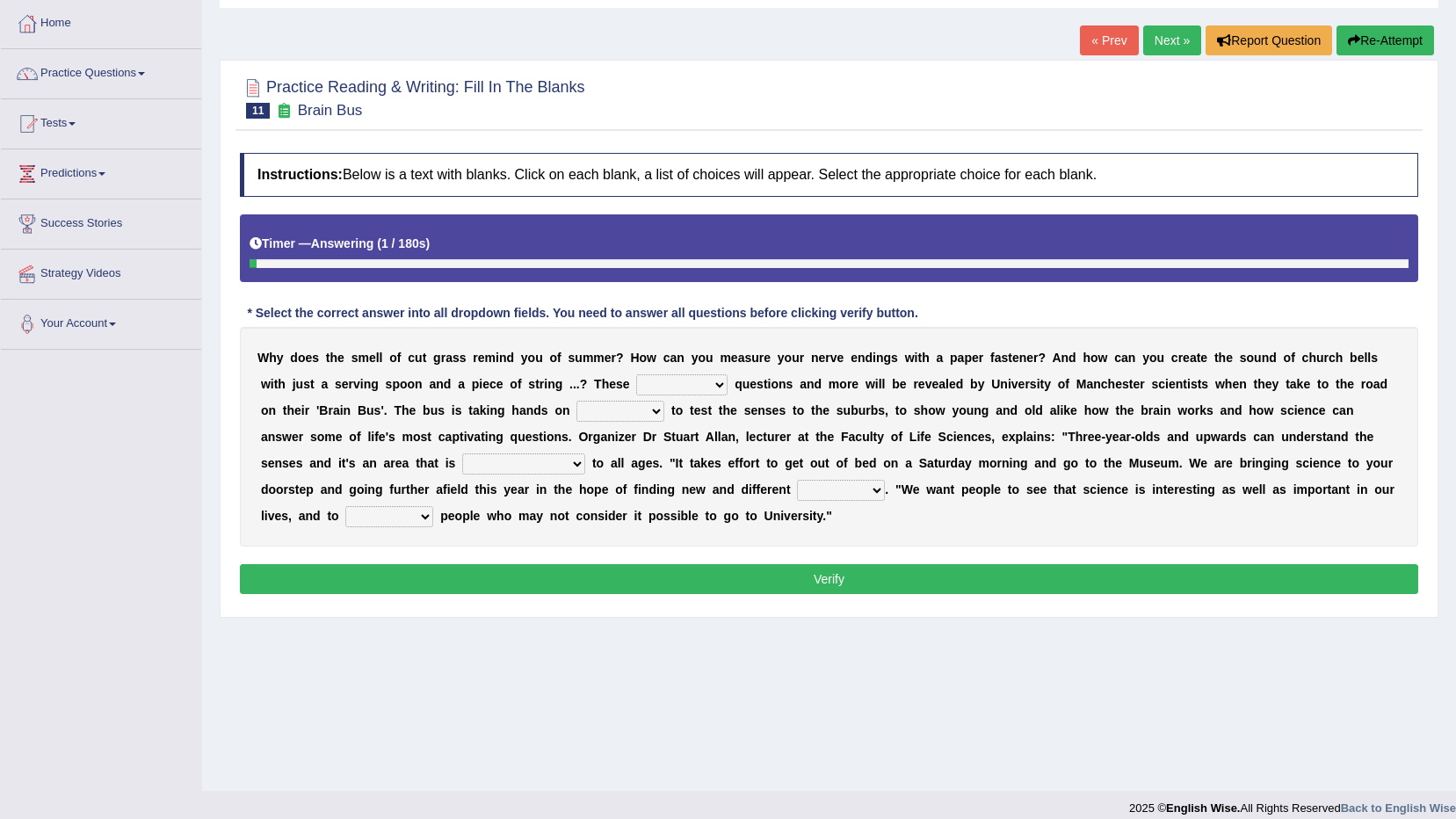
scroll to position [88, 0]
click at [636, 385] on select "fascinating unattended gratuitous underlying" at bounding box center [681, 385] width 92 height 21
select select "fascinating"
click at [636, 375] on select "fascinating unattended gratuitous underlying" at bounding box center [681, 385] width 92 height 21
click at [577, 407] on select "activities mages facets revenues" at bounding box center [621, 411] width 88 height 21
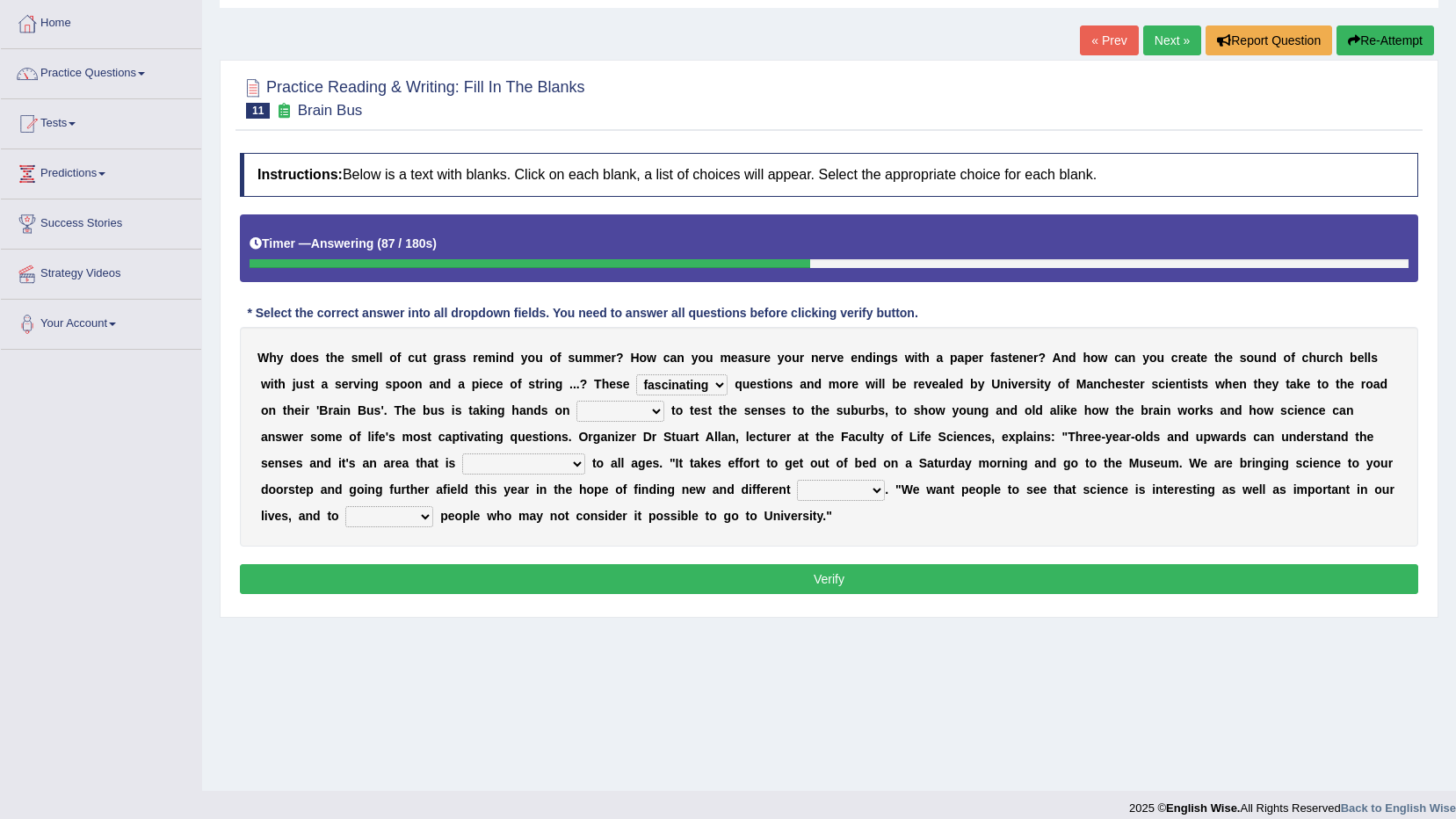
click at [577, 401] on select "activities mages facets revenues" at bounding box center [621, 411] width 88 height 21
click at [577, 411] on select "activities mages facets revenues" at bounding box center [621, 411] width 88 height 21
select select "mages"
click at [577, 401] on select "activities mages facets revenues" at bounding box center [621, 411] width 88 height 21
click at [585, 453] on select "misleading disproportionate intriguing proximal" at bounding box center [524, 463] width 123 height 21
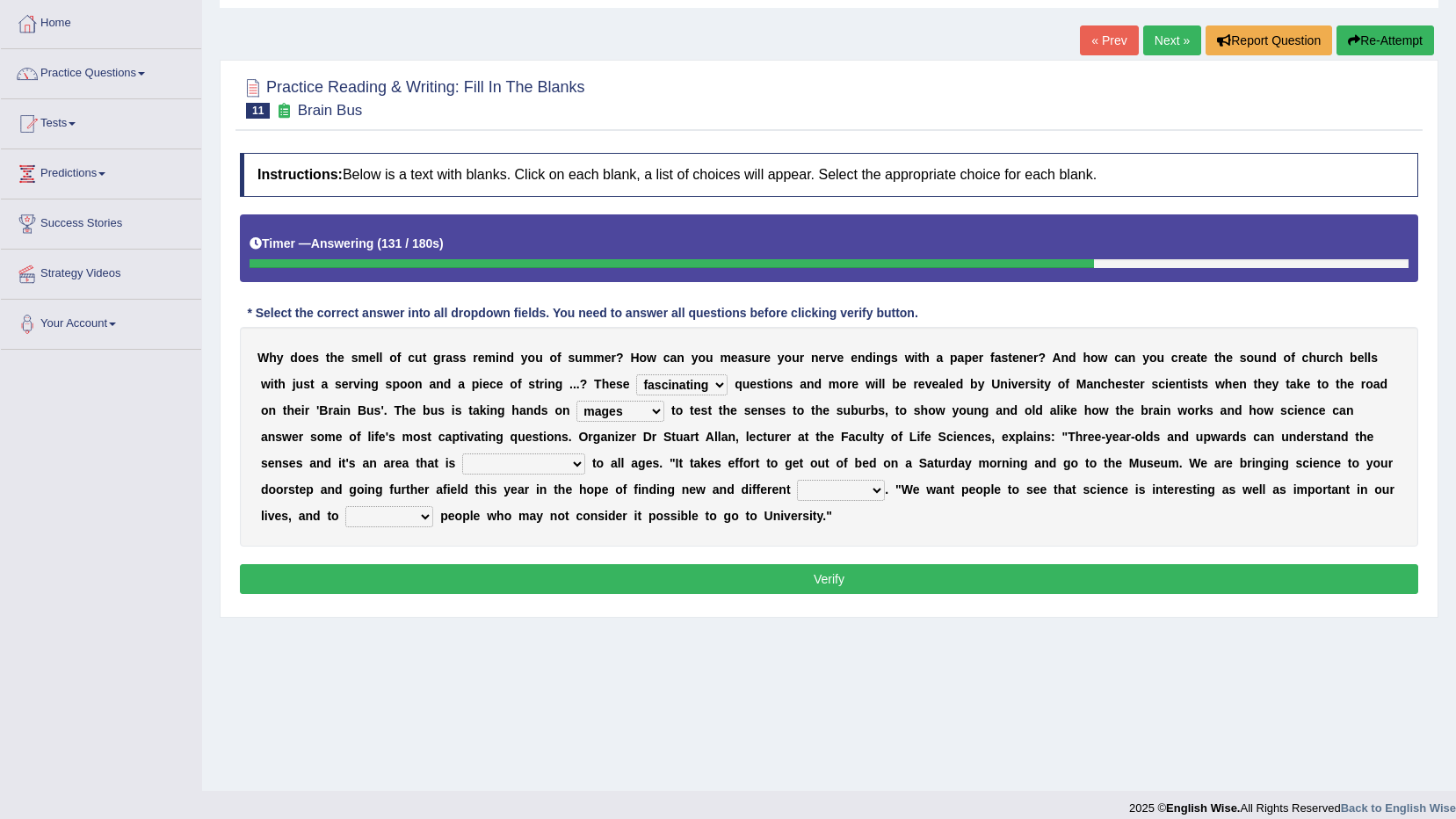
select select "intriguing"
click at [585, 453] on select "misleading disproportionate intriguing proximal" at bounding box center [524, 463] width 123 height 21
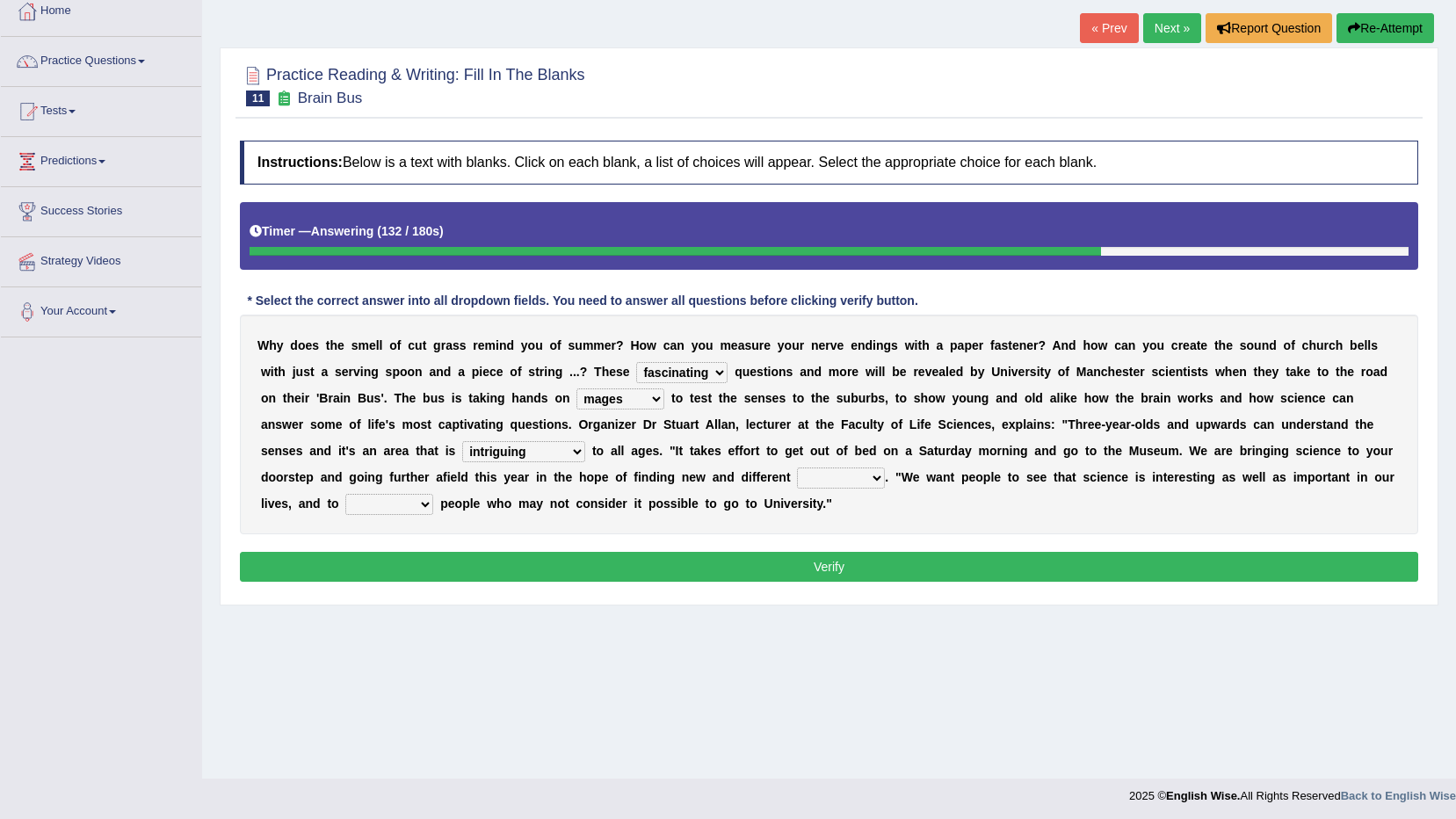
scroll to position [103, 0]
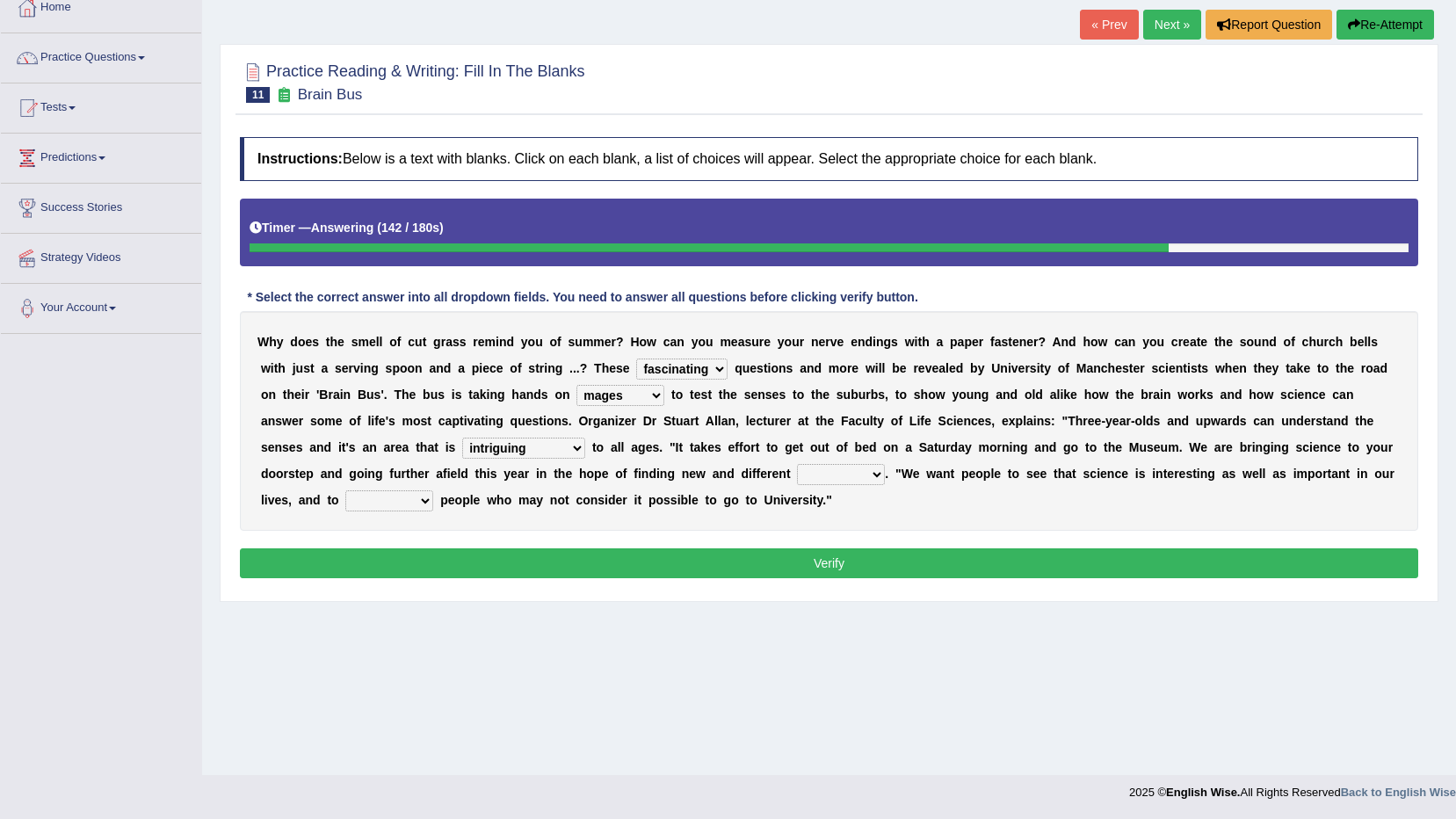
click at [797, 466] on select "groups mobs auditors audiences" at bounding box center [841, 474] width 88 height 21
select select "audiences"
click at [797, 464] on select "groups mobs auditors audiences" at bounding box center [841, 474] width 88 height 21
click at [434, 491] on select "force plead credit encourage" at bounding box center [389, 501] width 88 height 21
select select "force"
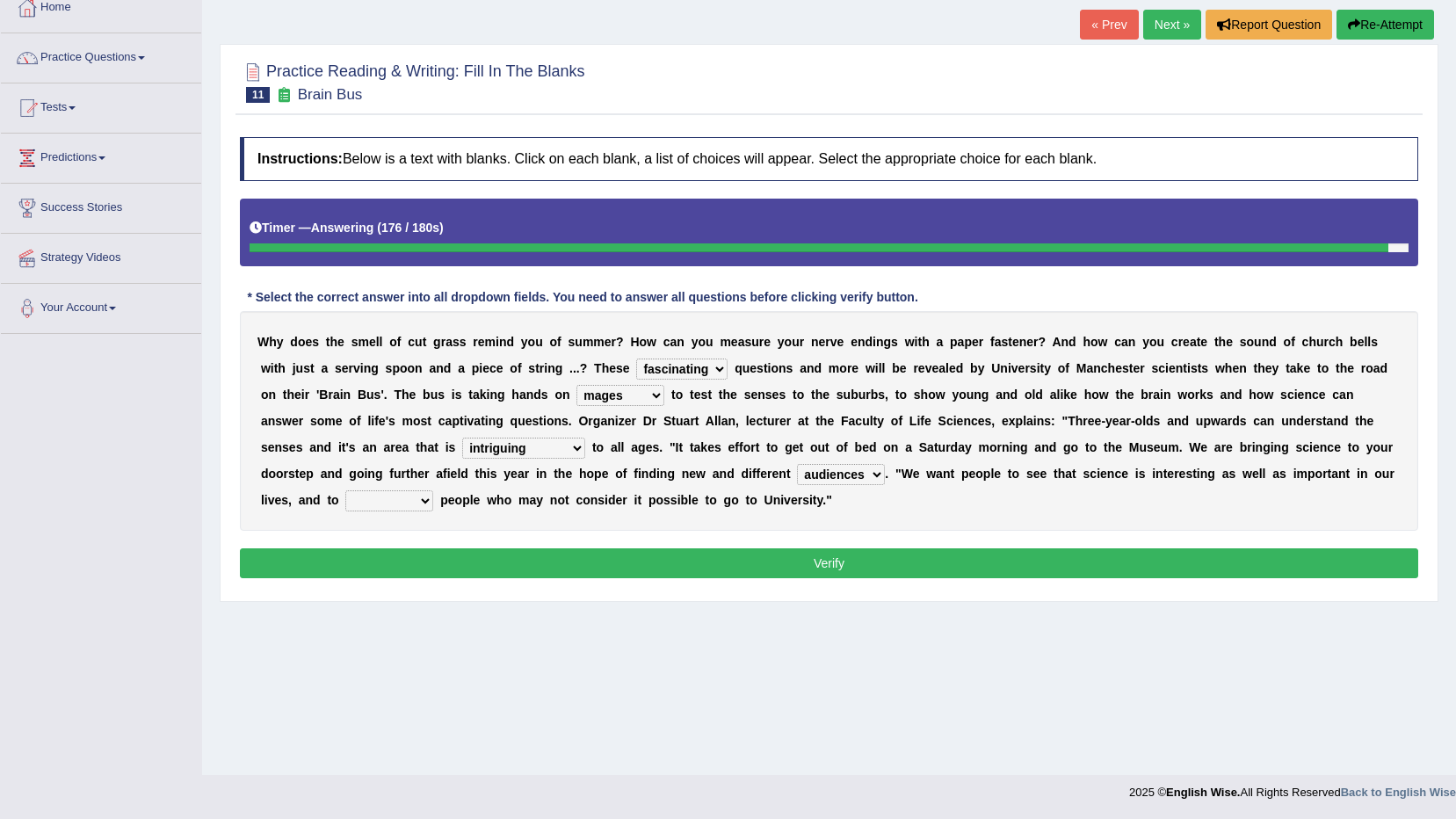
click at [434, 491] on select "force plead credit encourage" at bounding box center [389, 501] width 88 height 21
click at [1002, 568] on button "Verify" at bounding box center [828, 563] width 1178 height 30
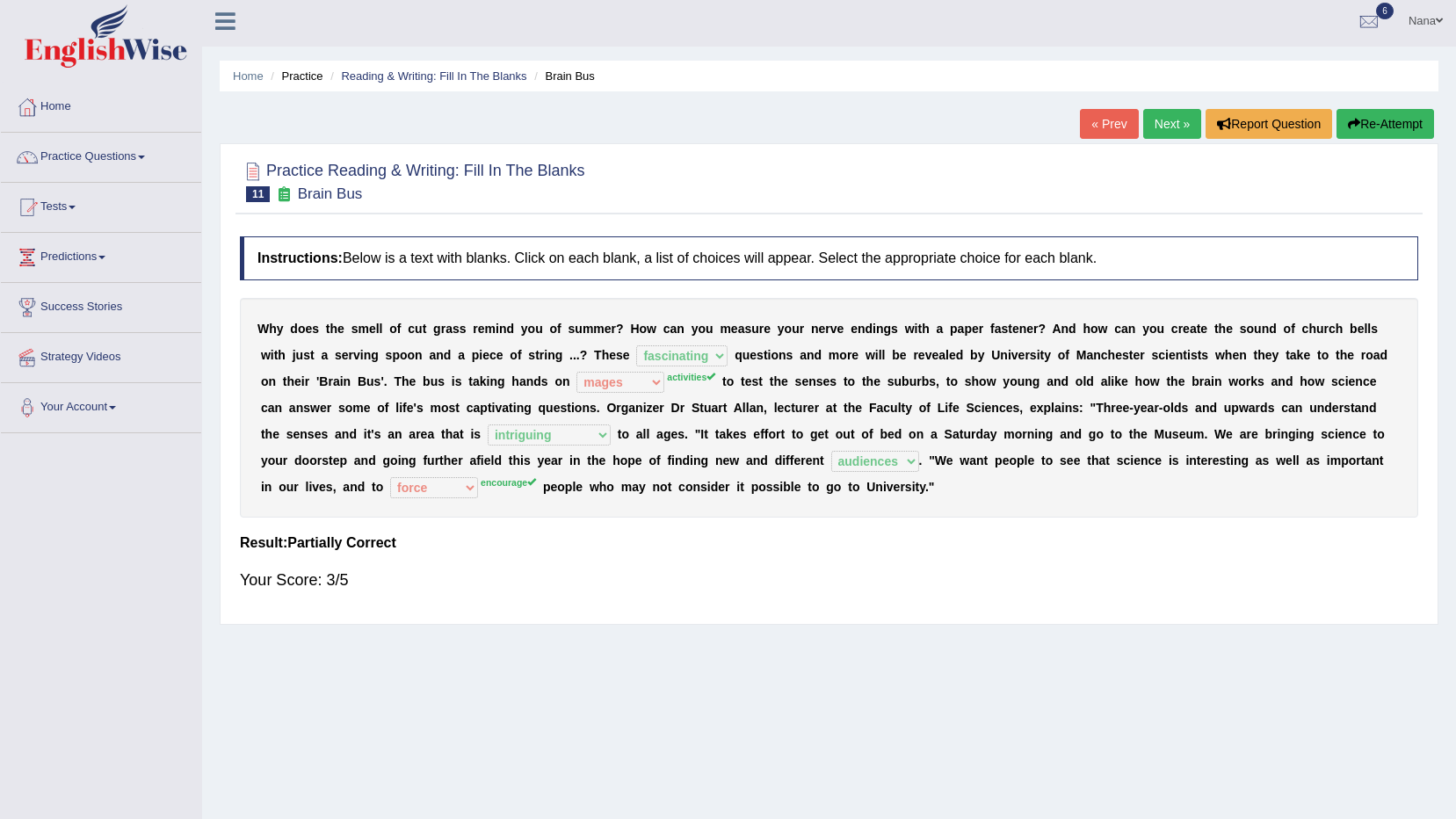
scroll to position [0, 0]
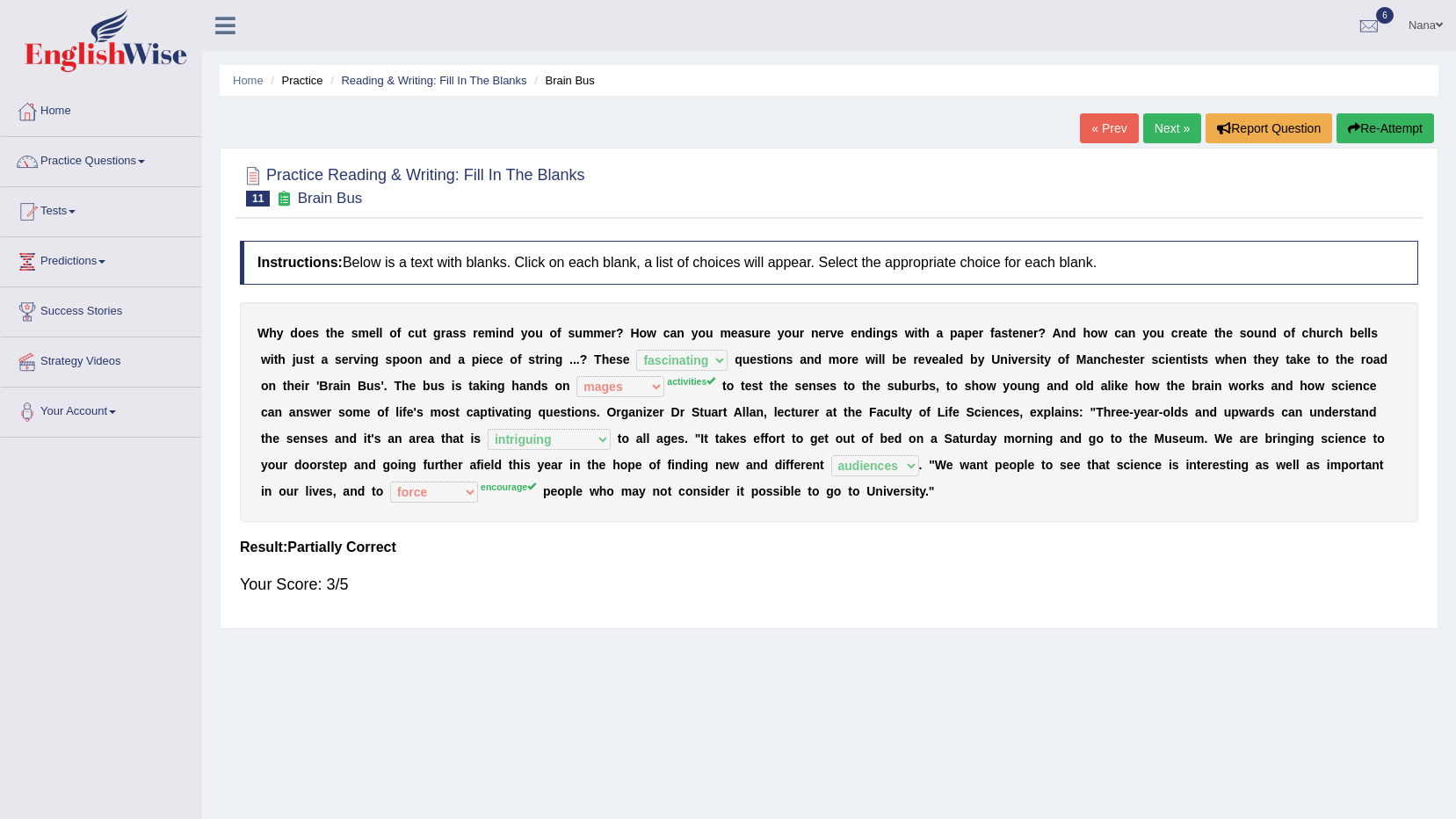
click at [1146, 127] on link "Next »" at bounding box center [1172, 128] width 58 height 30
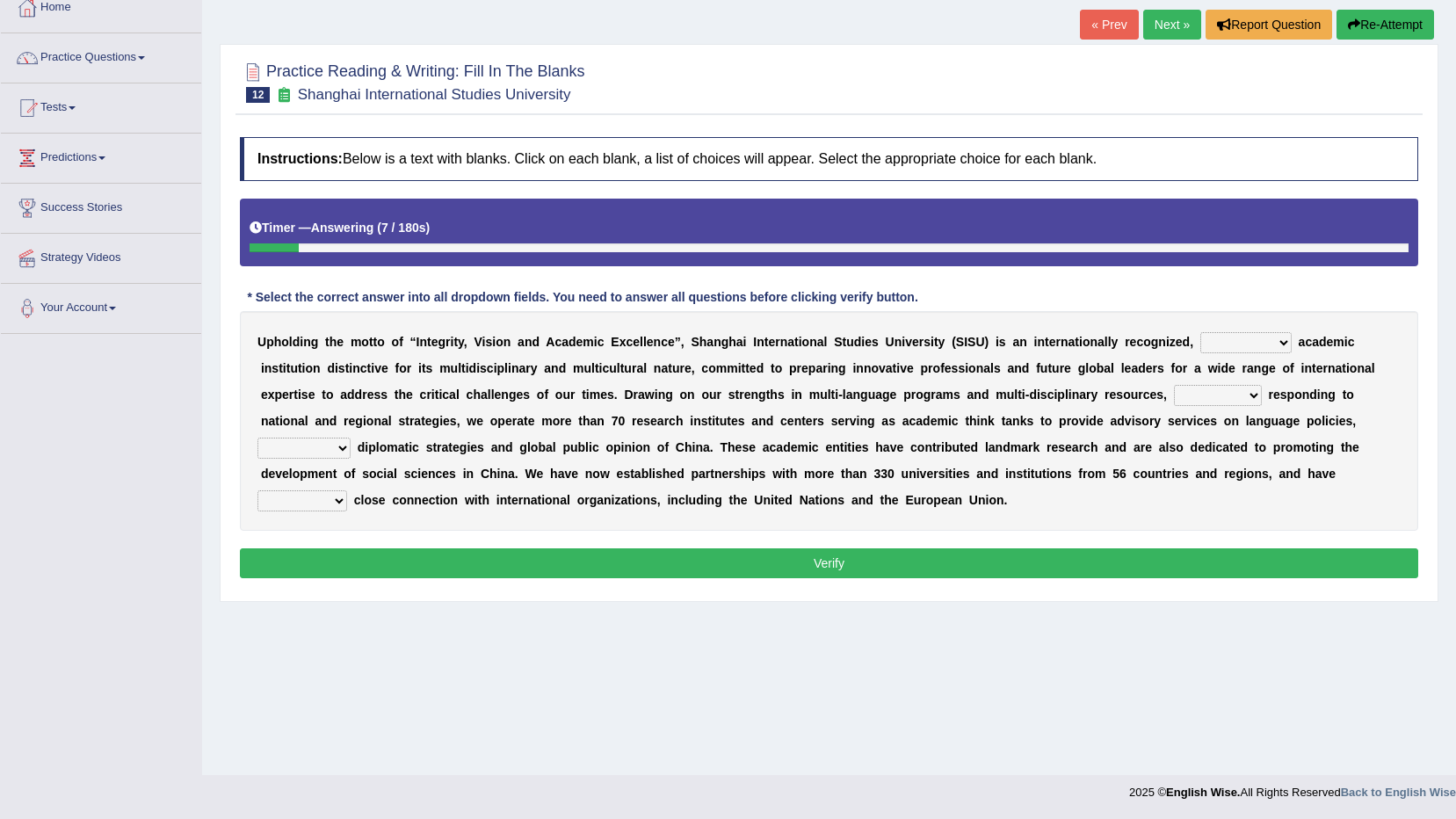
click at [1209, 343] on select "universal amiable dishonest prestigious" at bounding box center [1246, 342] width 92 height 21
select select "universal"
click at [1200, 332] on select "universal amiable dishonest prestigious" at bounding box center [1246, 342] width 92 height 21
click at [1174, 395] on select "of as with while" at bounding box center [1217, 395] width 88 height 21
select select "as"
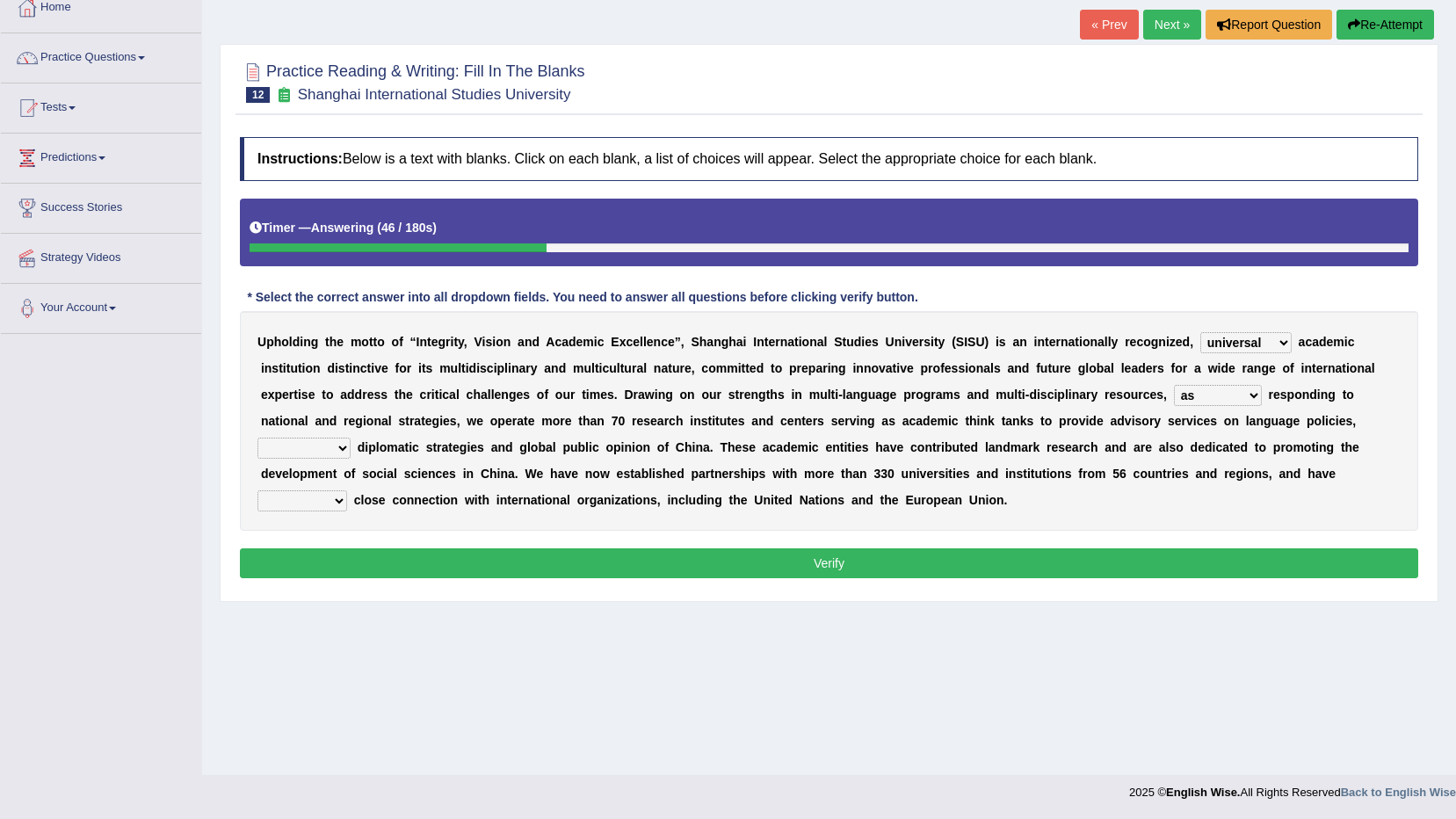
click at [1174, 385] on select "of as with while" at bounding box center [1217, 395] width 88 height 21
click at [351, 437] on select "city's country's university's province's" at bounding box center [304, 447] width 93 height 21
select select "university's"
click at [351, 437] on select "city's country's university's province's" at bounding box center [304, 447] width 93 height 21
click at [347, 491] on select "maintained disarmed displaced revised" at bounding box center [302, 501] width 90 height 21
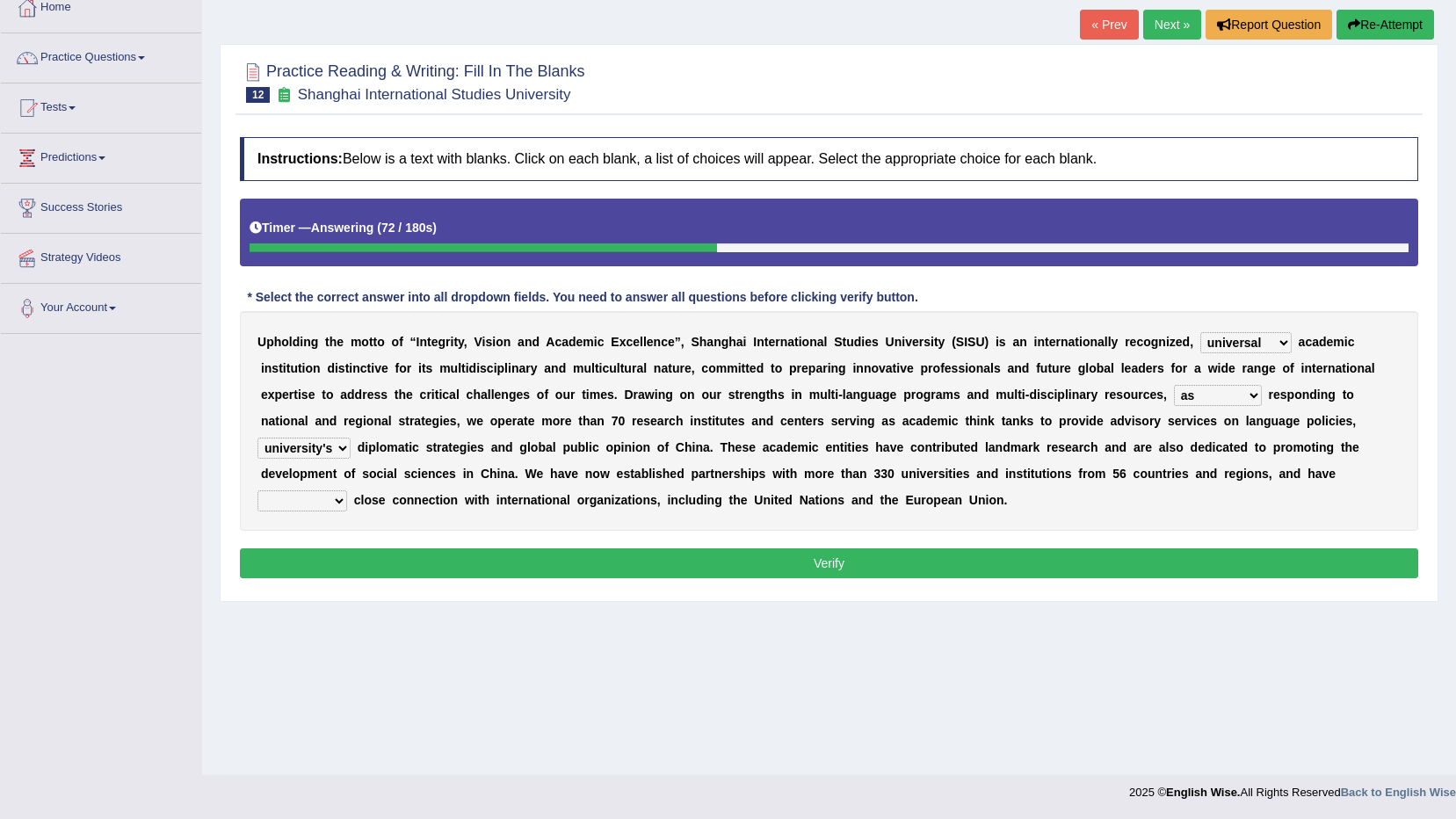
select select "revised"
click at [347, 491] on select "maintained disarmed displaced revised" at bounding box center [302, 501] width 90 height 21
click at [966, 528] on div "U p h o l d i n g t h e m o t t o o f “ I n t e g r i t y , V i s i o n a n d A…" at bounding box center [828, 421] width 1178 height 219
click at [953, 575] on button "Verify" at bounding box center [828, 563] width 1178 height 30
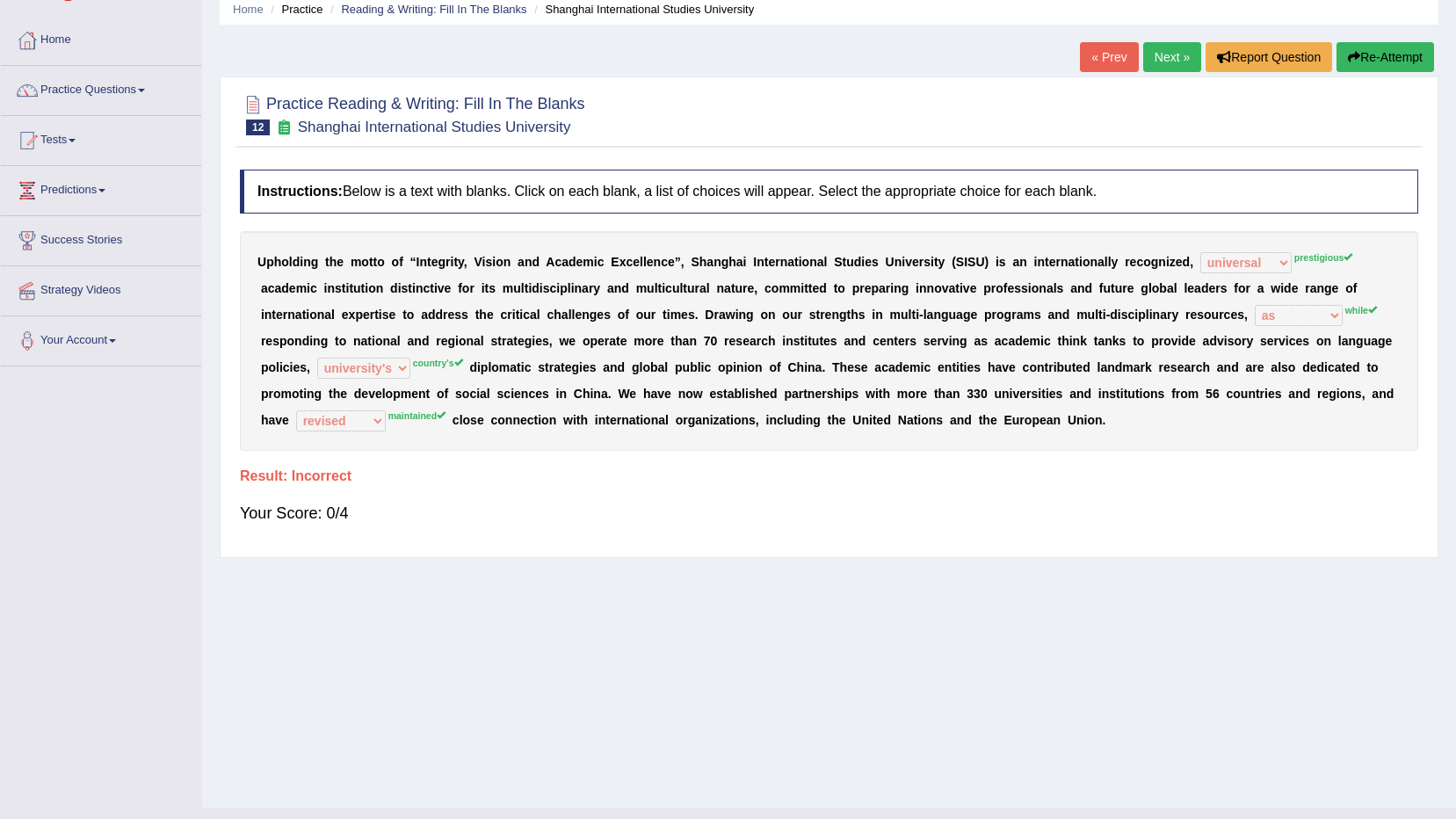
scroll to position [15, 0]
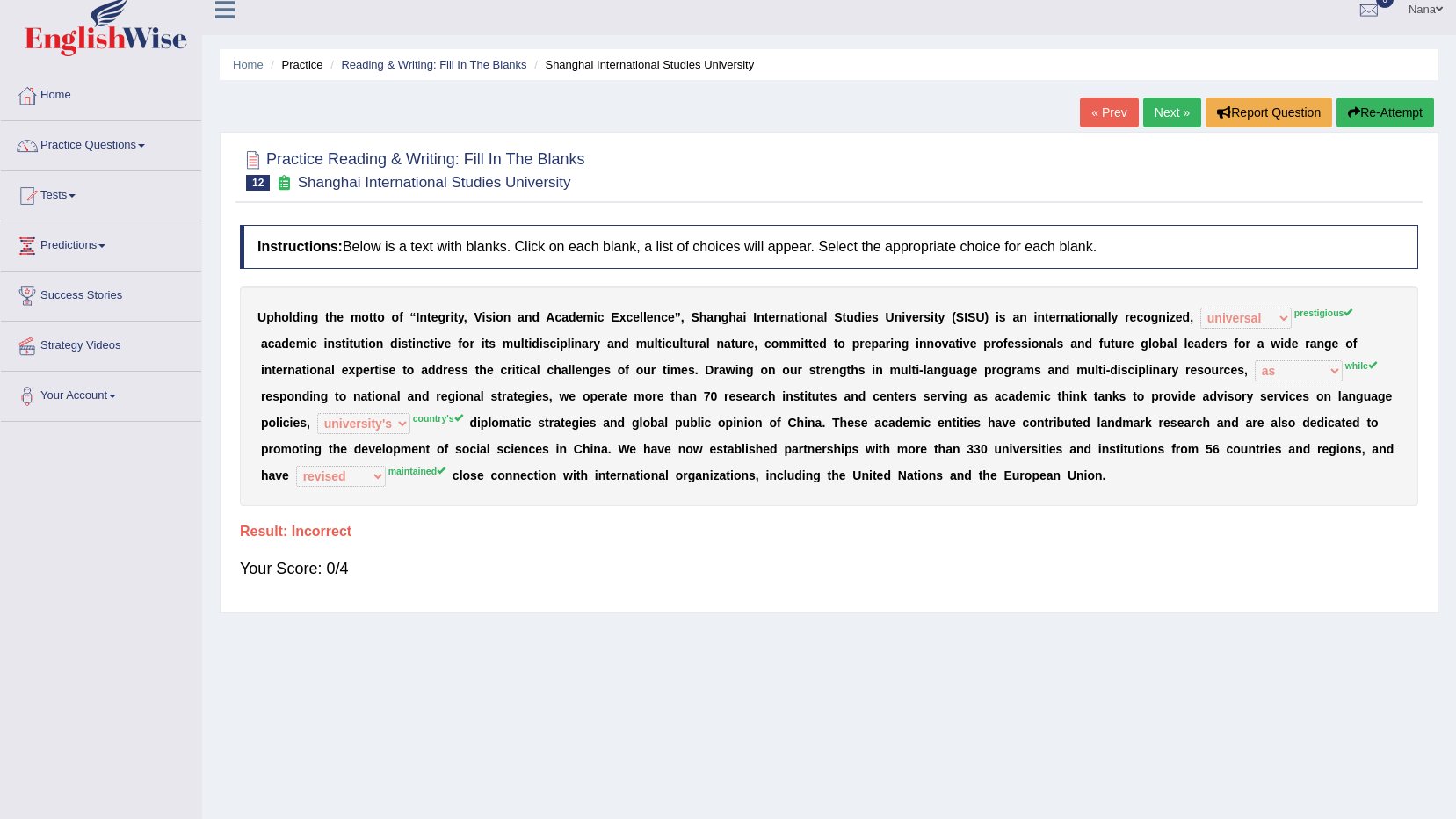
click at [1380, 120] on button "Re-Attempt" at bounding box center [1386, 112] width 98 height 30
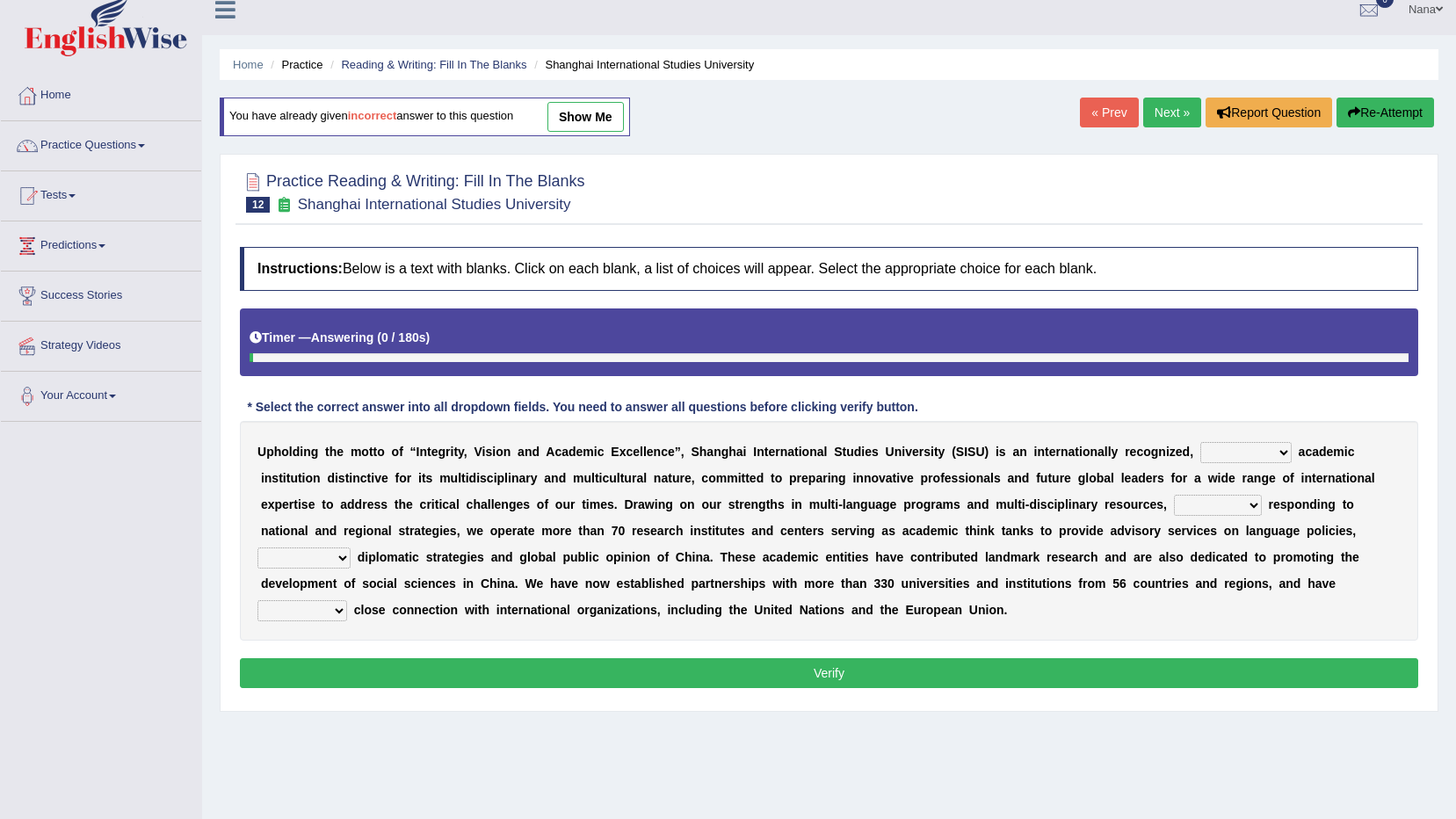
scroll to position [15, 0]
click at [1200, 458] on select "universal amiable dishonest prestigious" at bounding box center [1246, 452] width 92 height 21
select select "prestigious"
click at [1200, 442] on select "universal amiable dishonest prestigious" at bounding box center [1246, 452] width 92 height 21
click at [1174, 511] on select "of as with while" at bounding box center [1217, 504] width 88 height 21
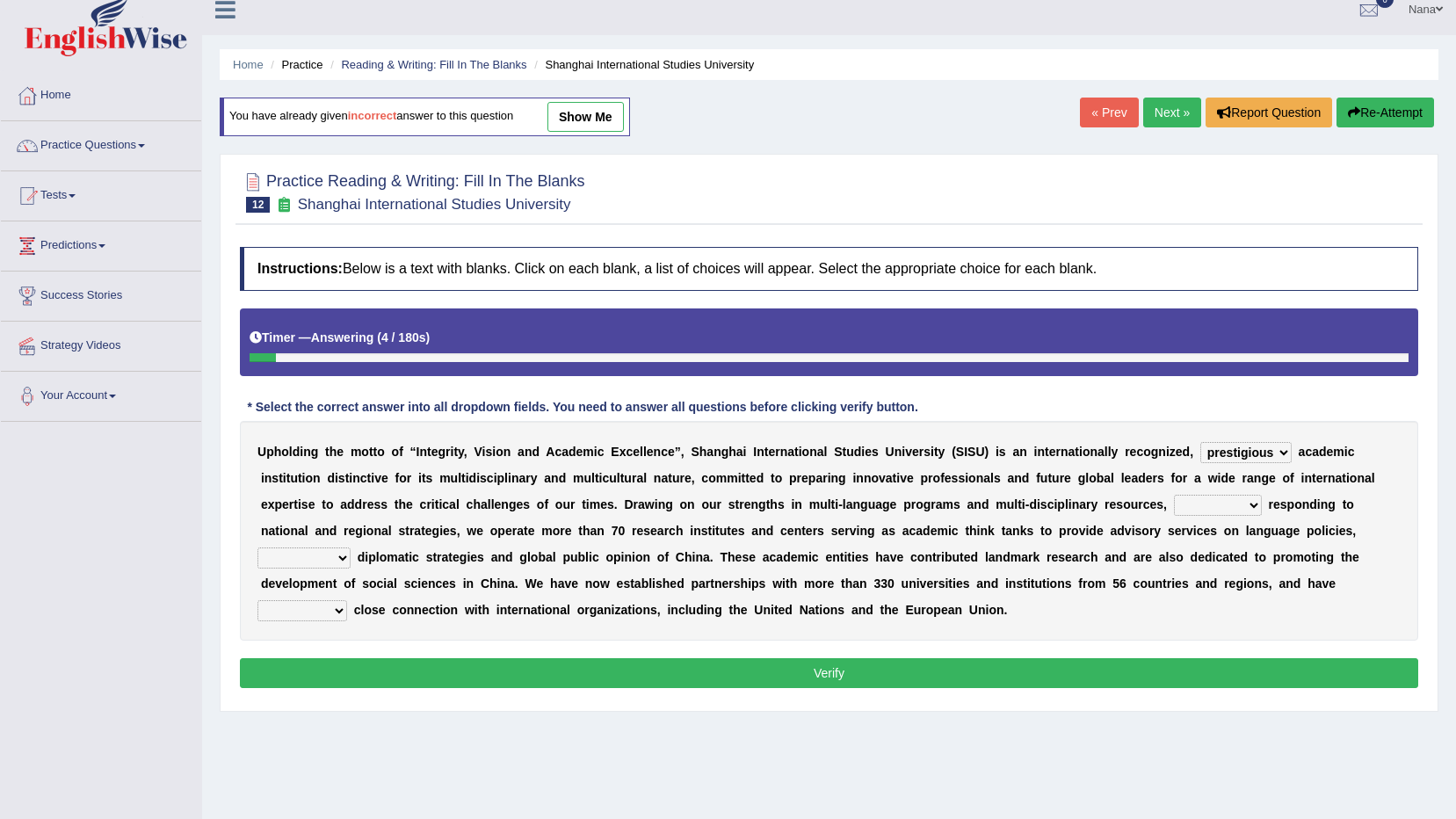
select select "as"
click at [1174, 494] on select "of as with while" at bounding box center [1217, 504] width 88 height 21
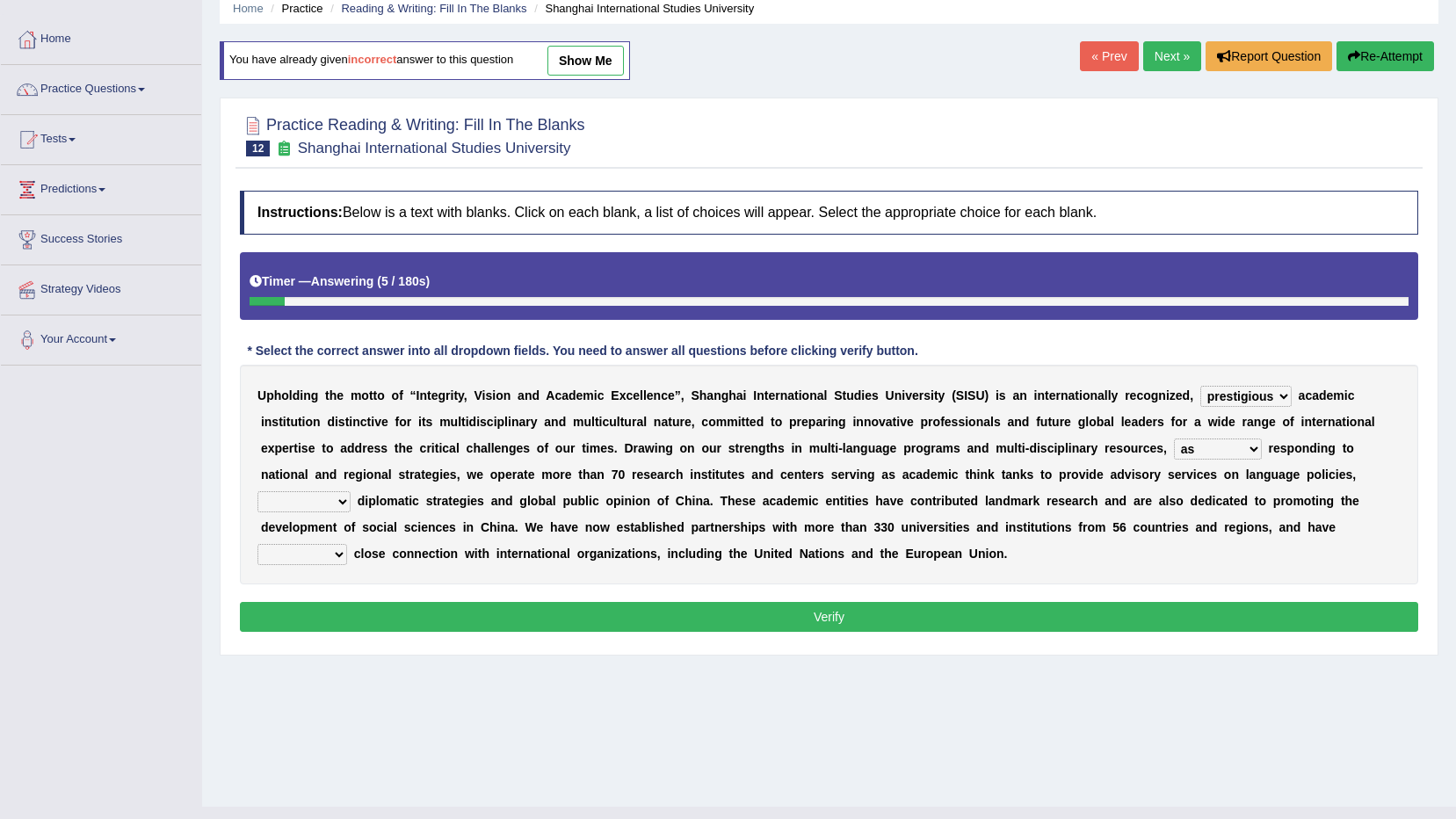
scroll to position [103, 0]
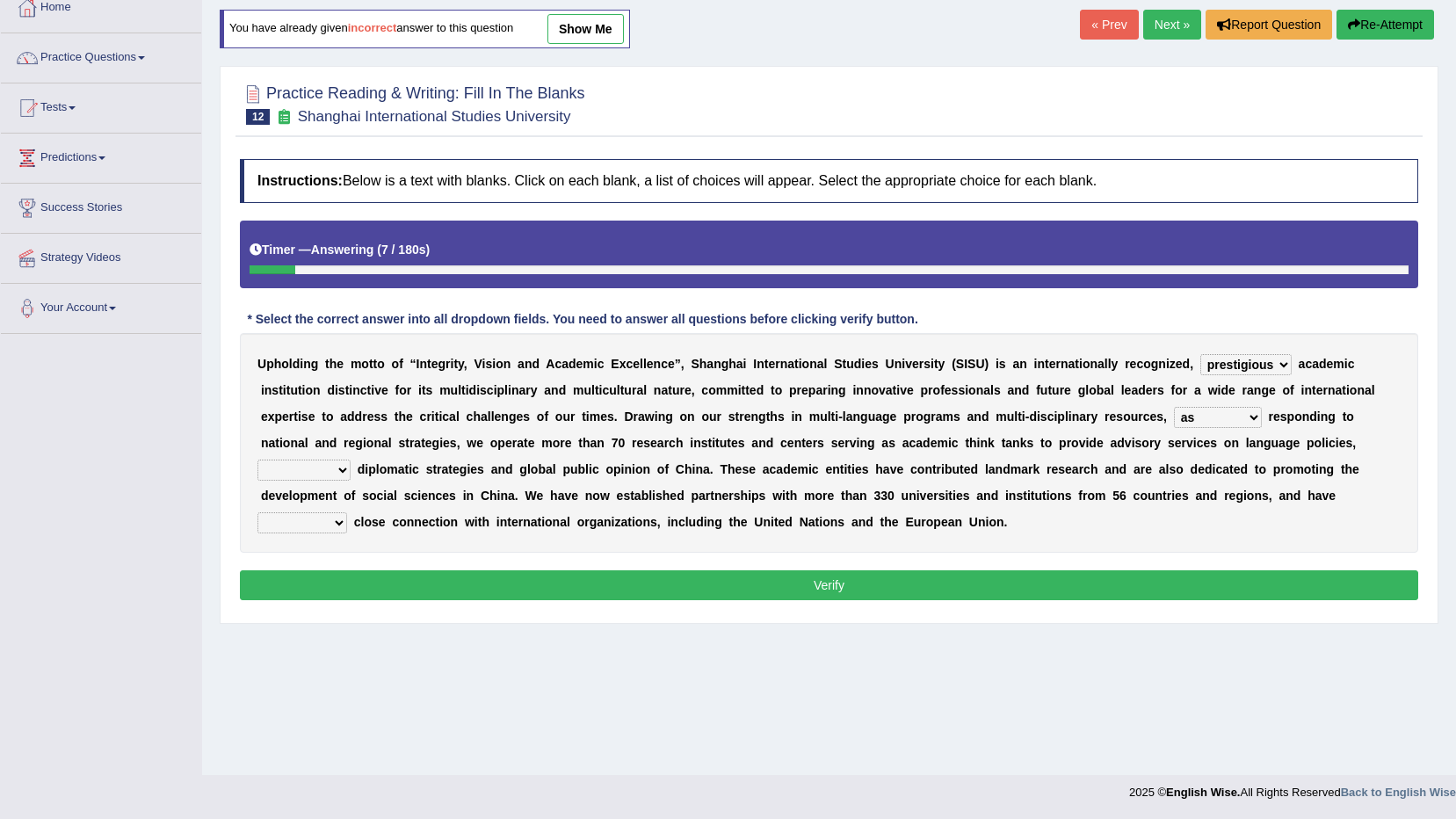
click at [351, 460] on select "city's country's university's province's" at bounding box center [304, 470] width 93 height 21
click at [1203, 515] on div "U p h o l d i n g t h e m o t t o o f “ I n t e g r i t y , V i s i o n a n d A…" at bounding box center [828, 443] width 1178 height 219
click at [347, 512] on select "maintained disarmed displaced revised" at bounding box center [302, 522] width 90 height 21
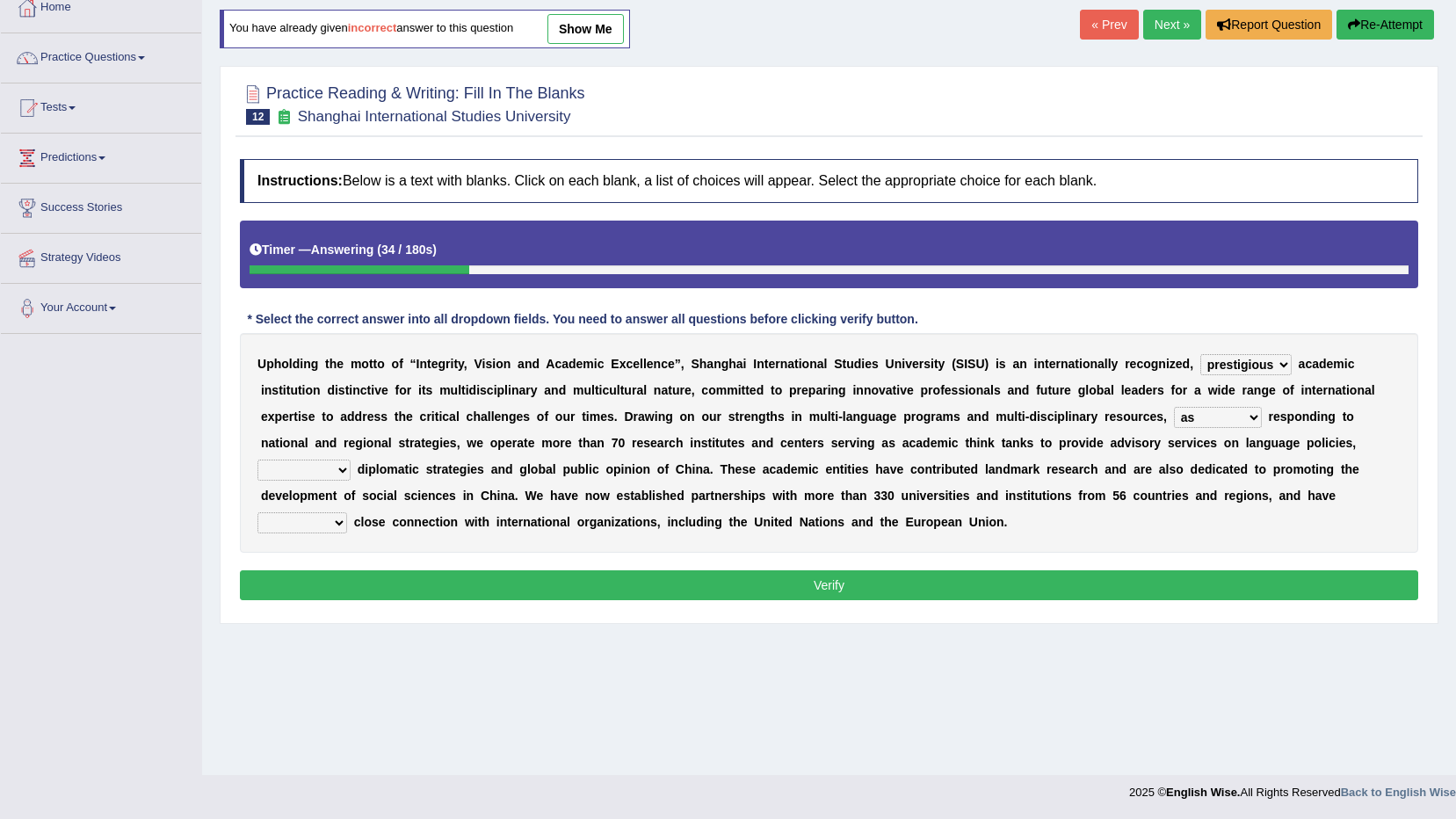
click at [1016, 521] on div "U p h o l d i n g t h e m o t t o o f “ I n t e g r i t y , V i s i o n a n d A…" at bounding box center [828, 443] width 1178 height 219
click at [351, 460] on select "city's country's university's province's" at bounding box center [304, 470] width 93 height 21
click at [1242, 529] on div "U p h o l d i n g t h e m o t t o o f “ I n t e g r i t y , V i s i o n a n d A…" at bounding box center [828, 443] width 1178 height 219
click at [351, 460] on select "city's country's university's province's" at bounding box center [304, 470] width 93 height 21
click at [144, 122] on link "Tests" at bounding box center [101, 105] width 200 height 44
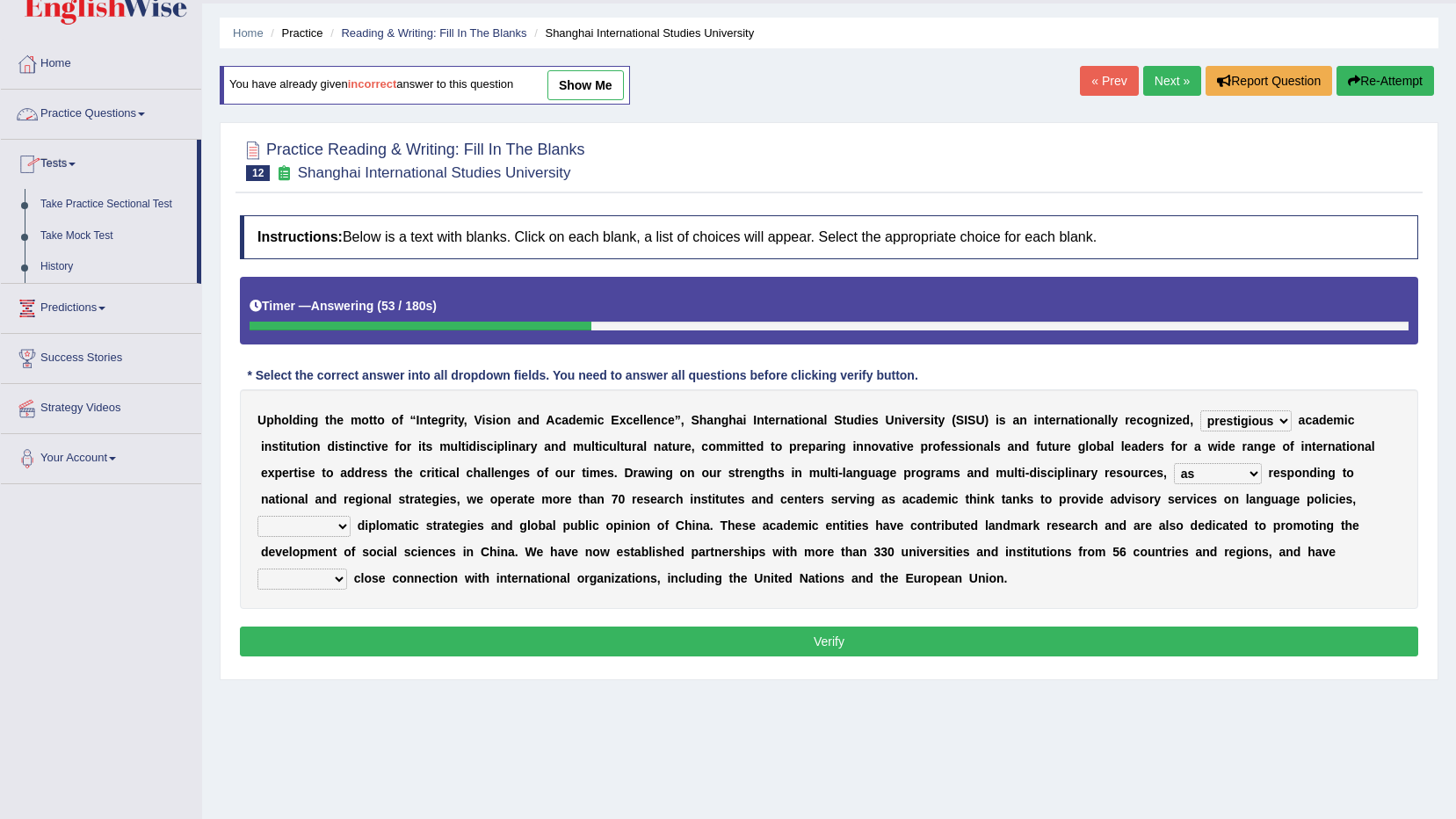
scroll to position [15, 0]
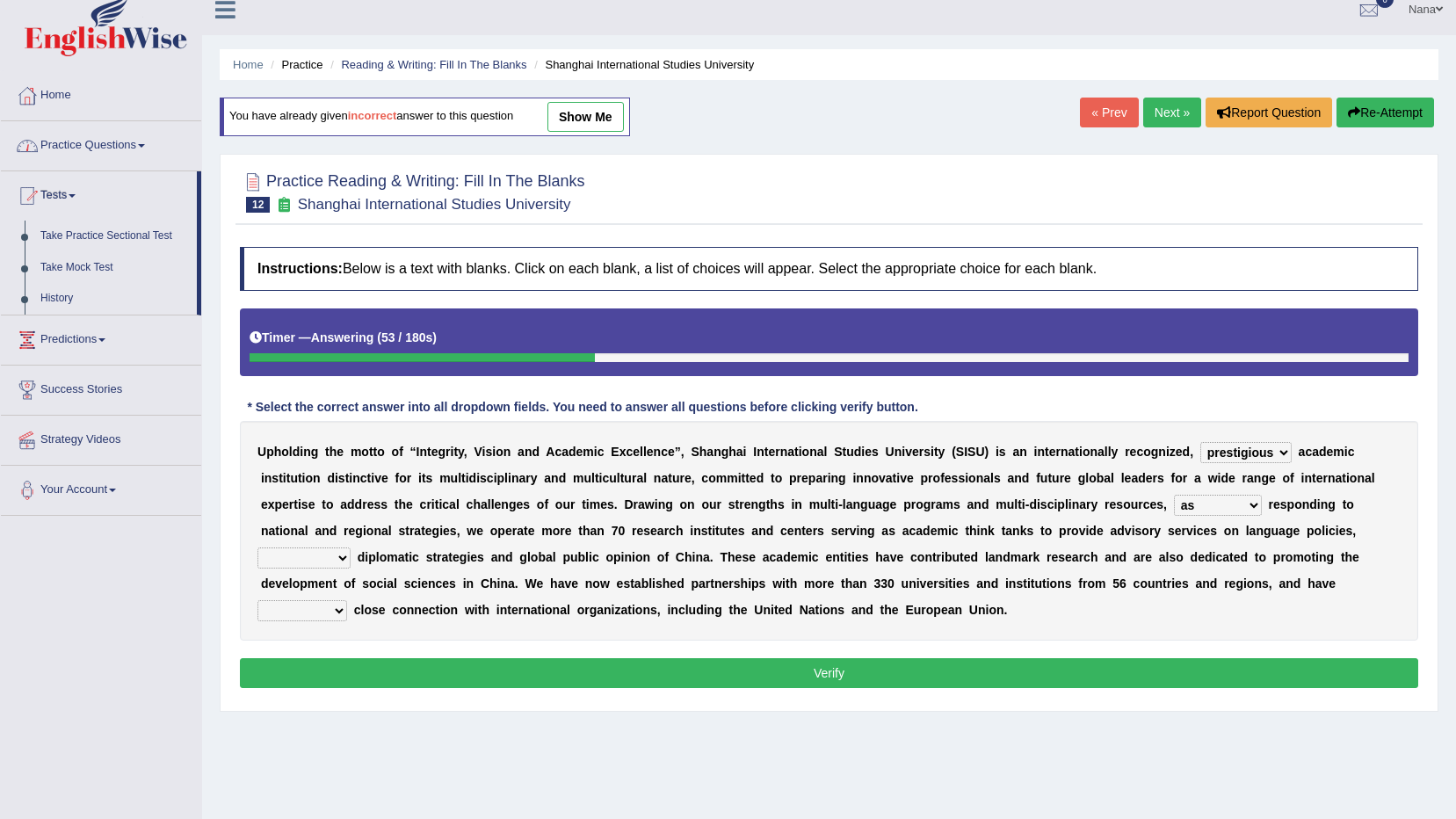
click at [127, 144] on link "Practice Questions" at bounding box center [101, 143] width 200 height 44
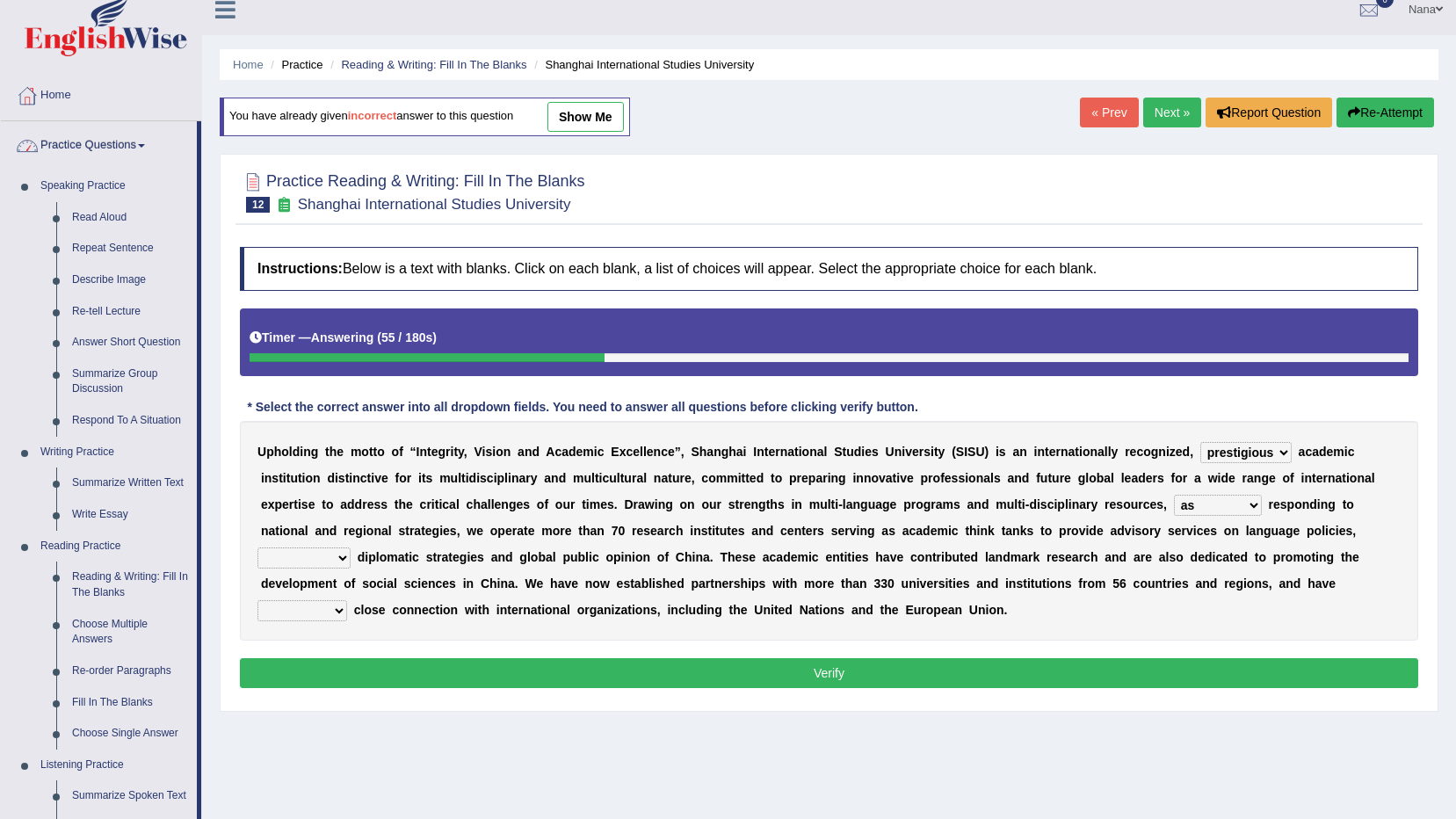
click at [108, 146] on link "Practice Questions" at bounding box center [99, 143] width 196 height 44
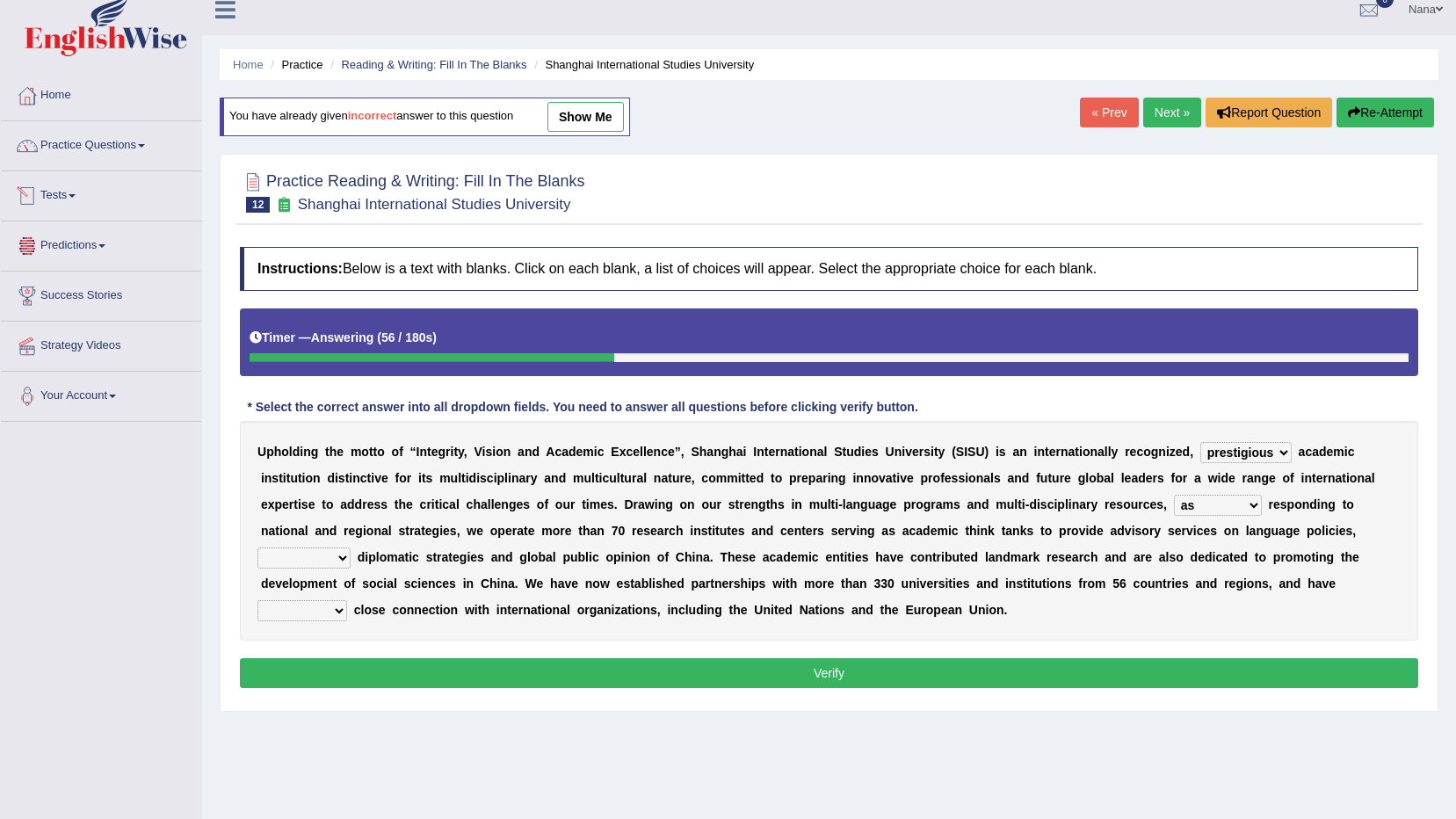
click at [62, 195] on link "Tests" at bounding box center [101, 193] width 200 height 44
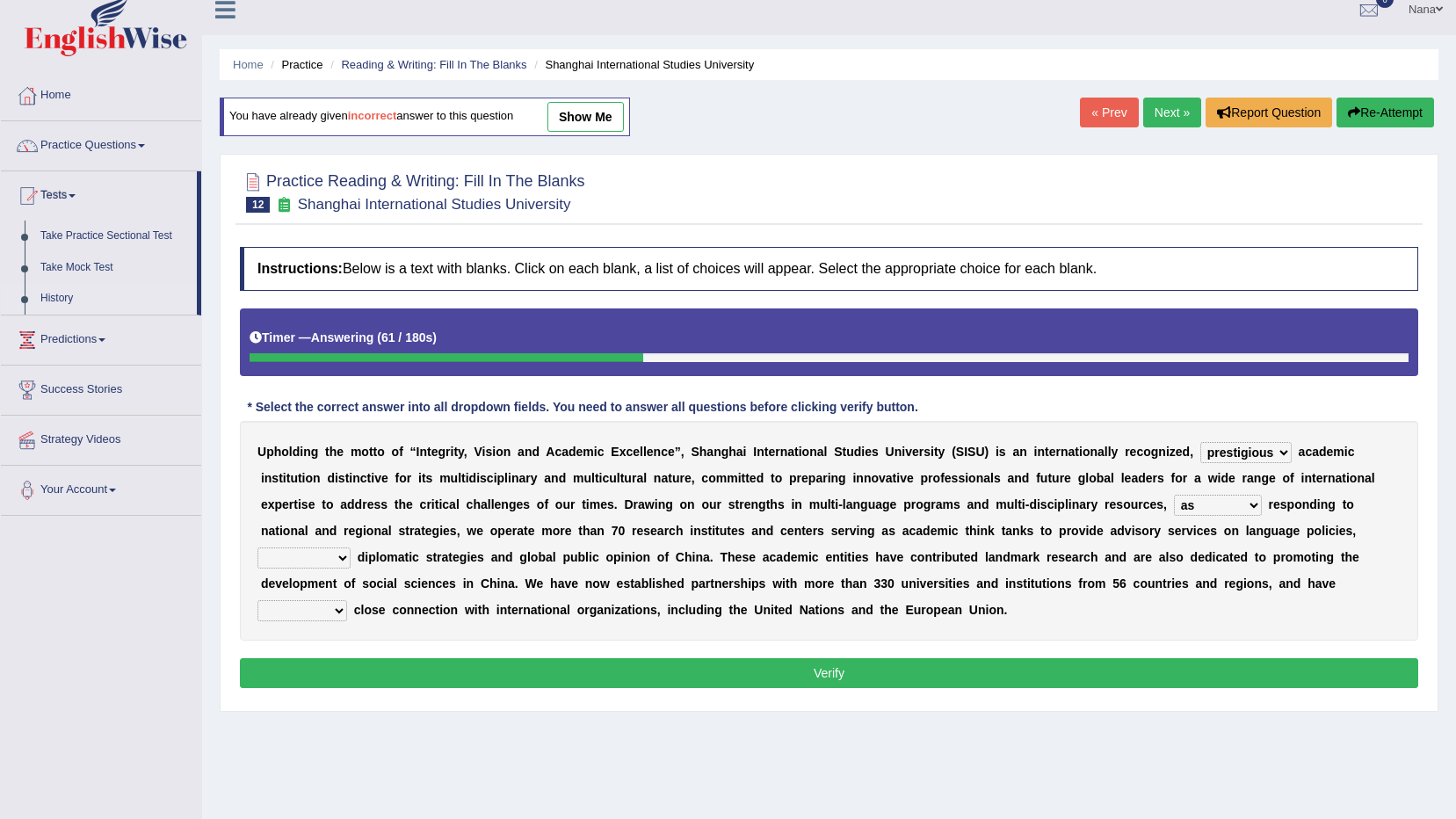
click at [51, 298] on link "History" at bounding box center [114, 298] width 164 height 32
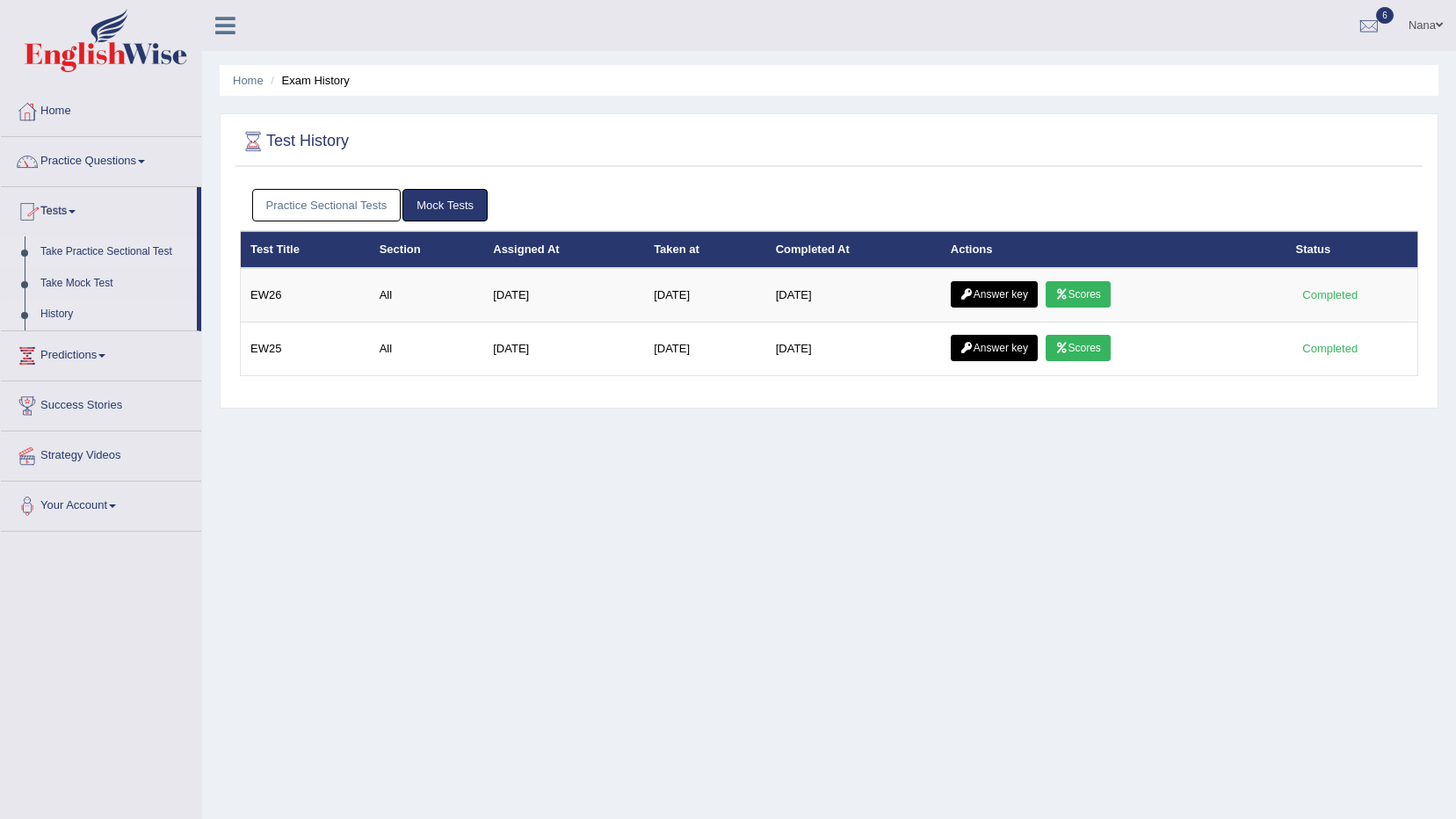
click at [88, 254] on link "Take Practice Sectional Test" at bounding box center [114, 252] width 164 height 32
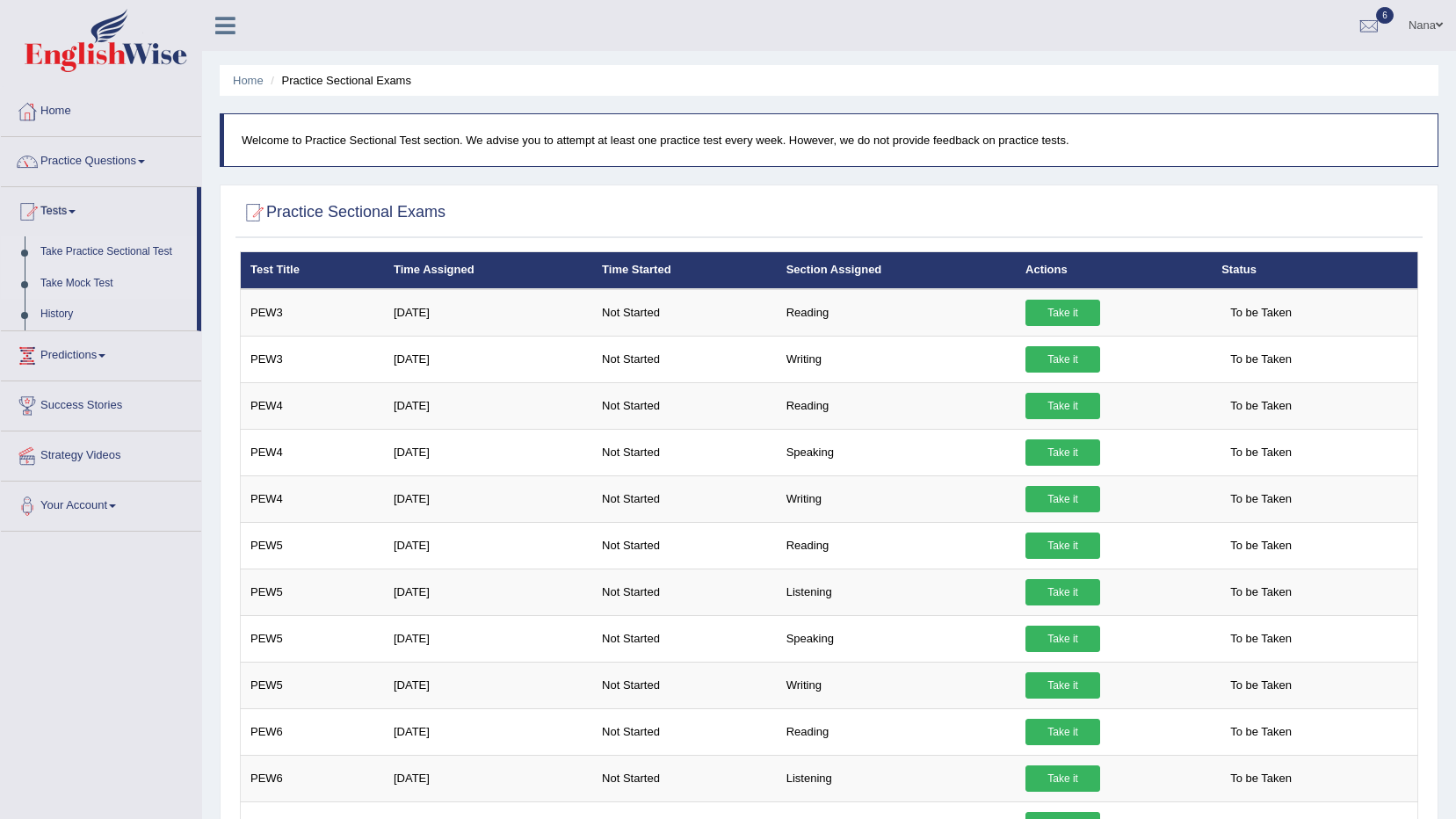
click at [87, 281] on link "Take Mock Test" at bounding box center [114, 283] width 164 height 32
click at [73, 312] on link "History" at bounding box center [114, 314] width 164 height 32
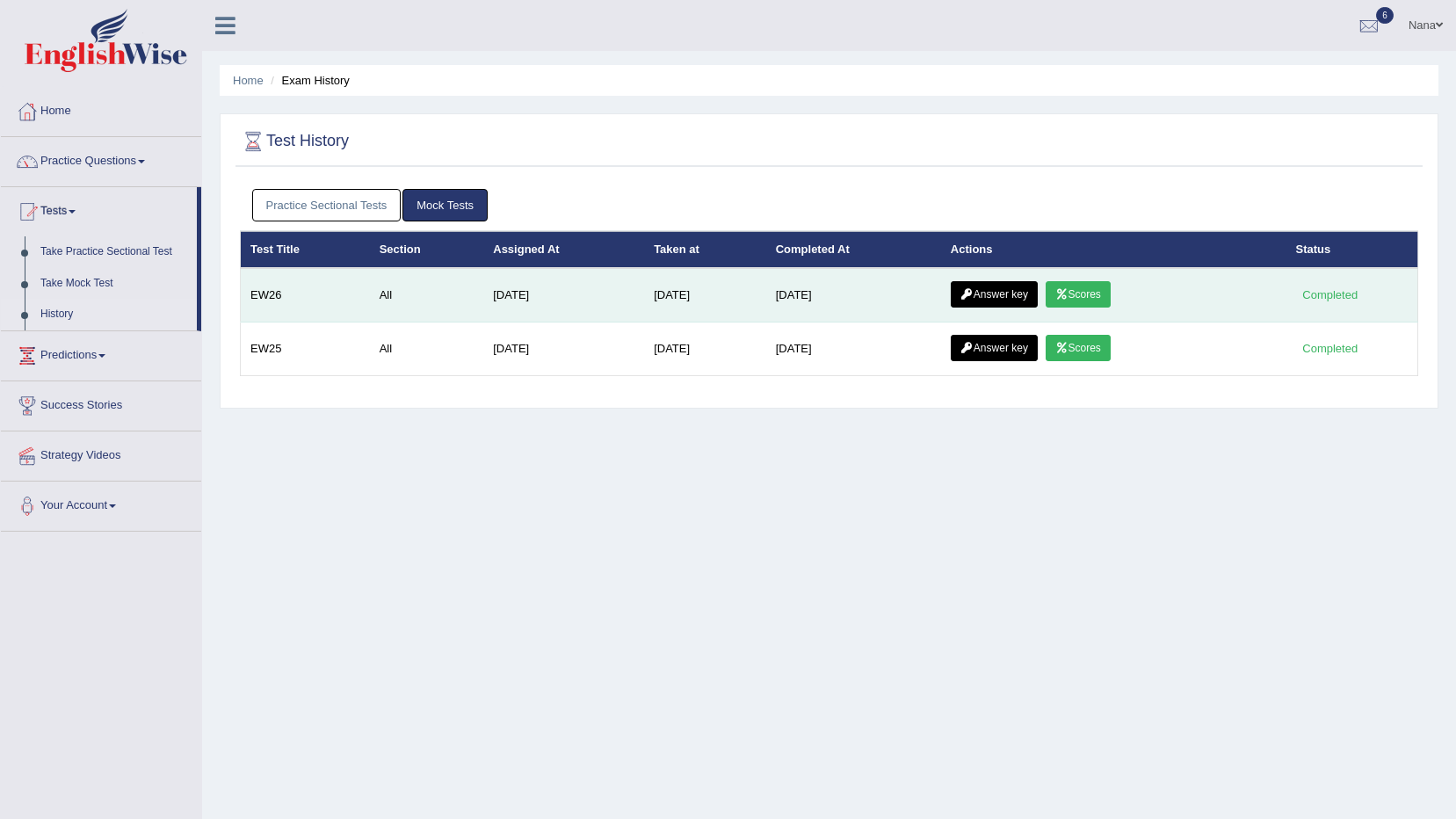
click at [1082, 296] on link "Scores" at bounding box center [1079, 294] width 65 height 26
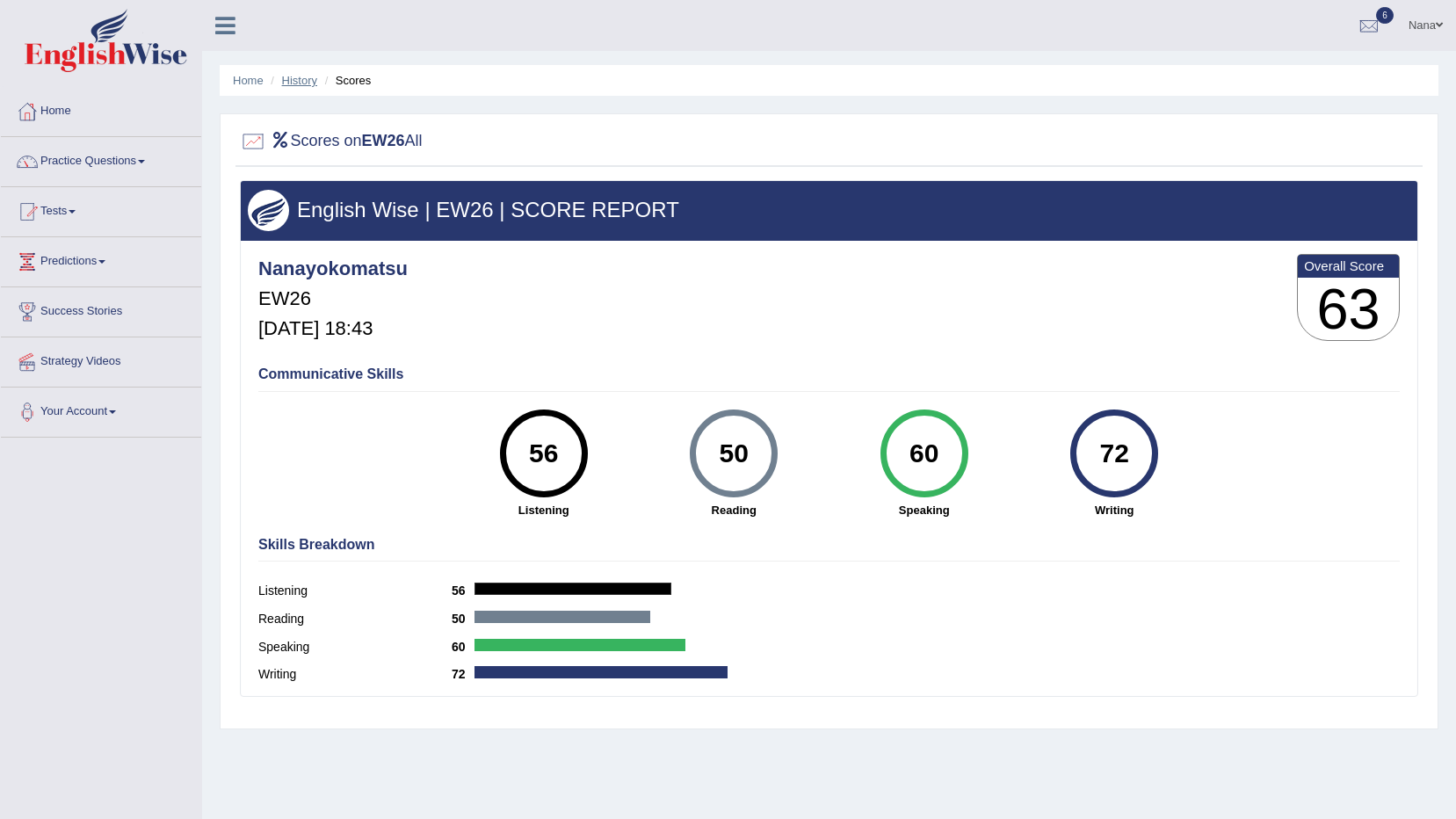
click at [285, 81] on link "History" at bounding box center [299, 80] width 35 height 14
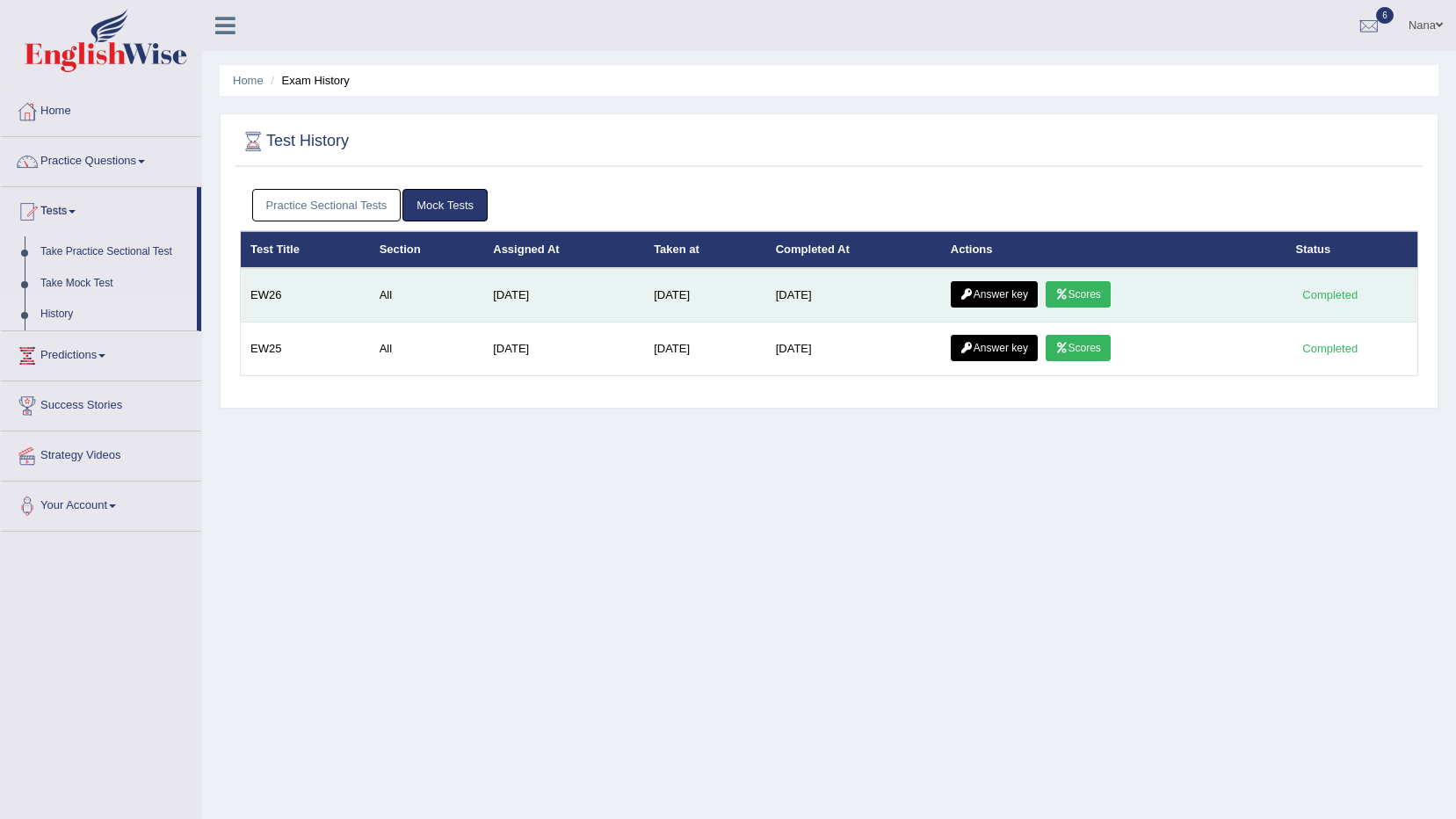
click at [1012, 303] on link "Answer key" at bounding box center [994, 294] width 87 height 26
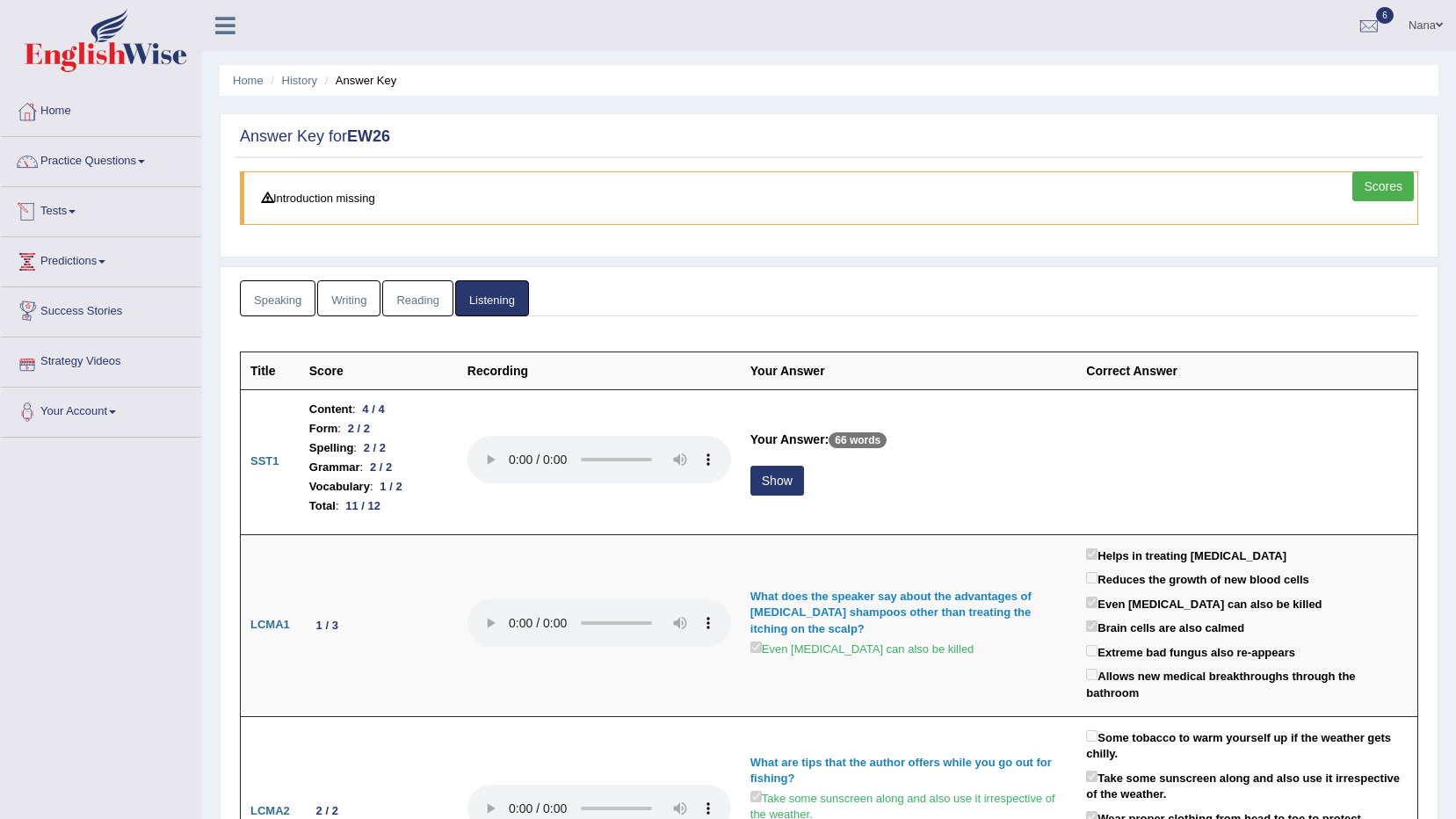
click at [73, 210] on link "Tests" at bounding box center [101, 209] width 200 height 44
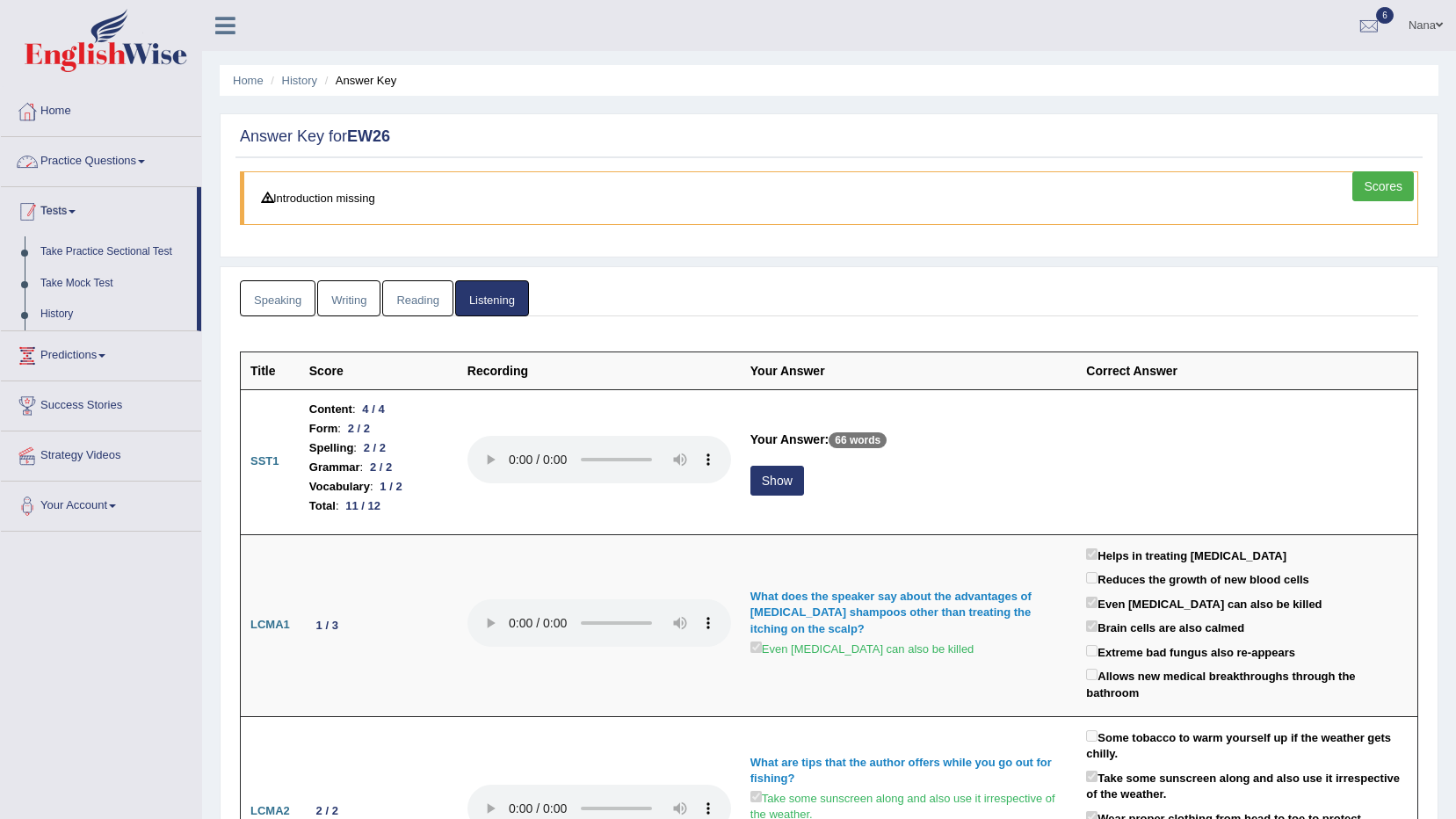
click at [105, 163] on link "Practice Questions" at bounding box center [101, 159] width 200 height 44
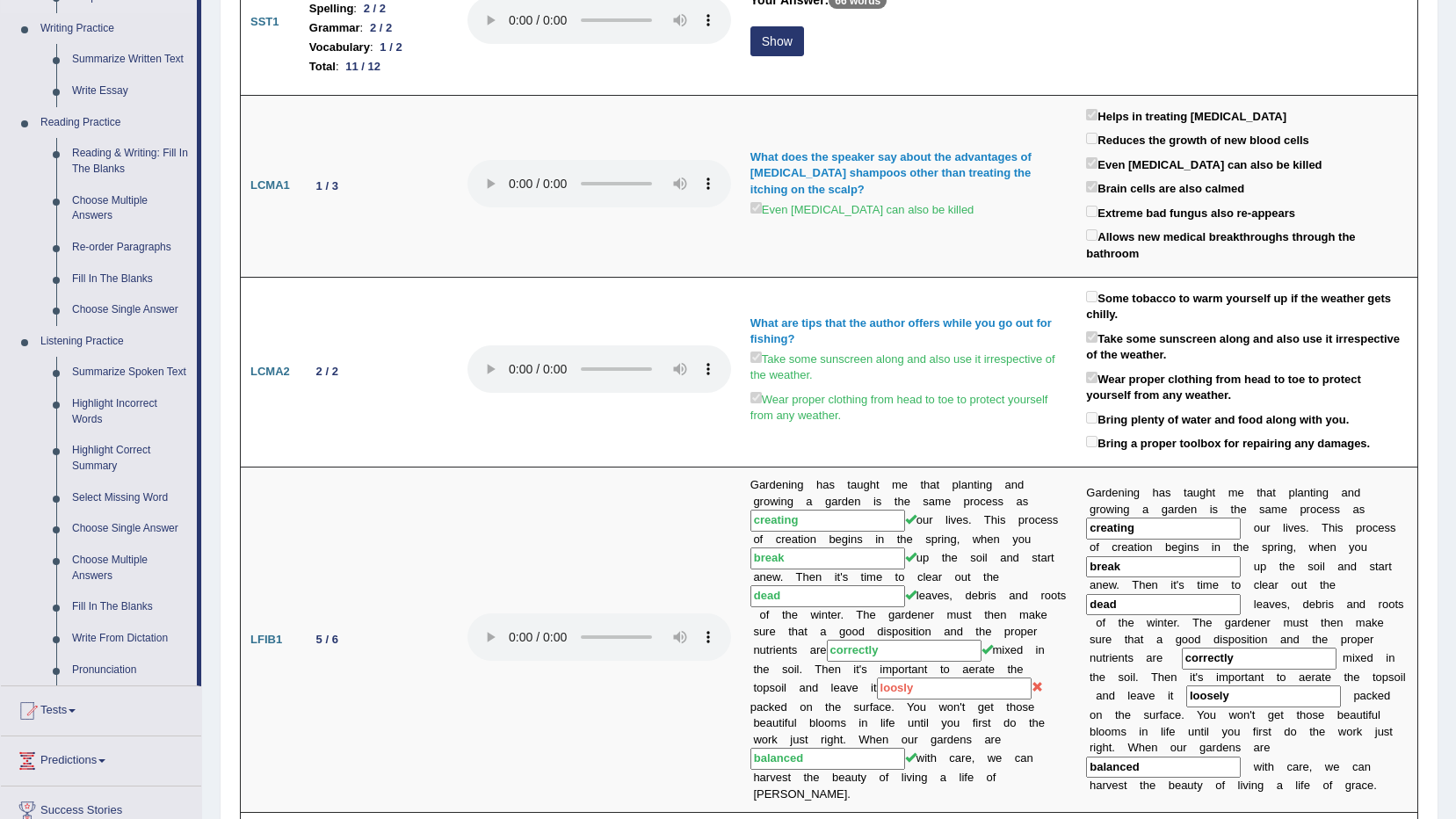
scroll to position [527, 0]
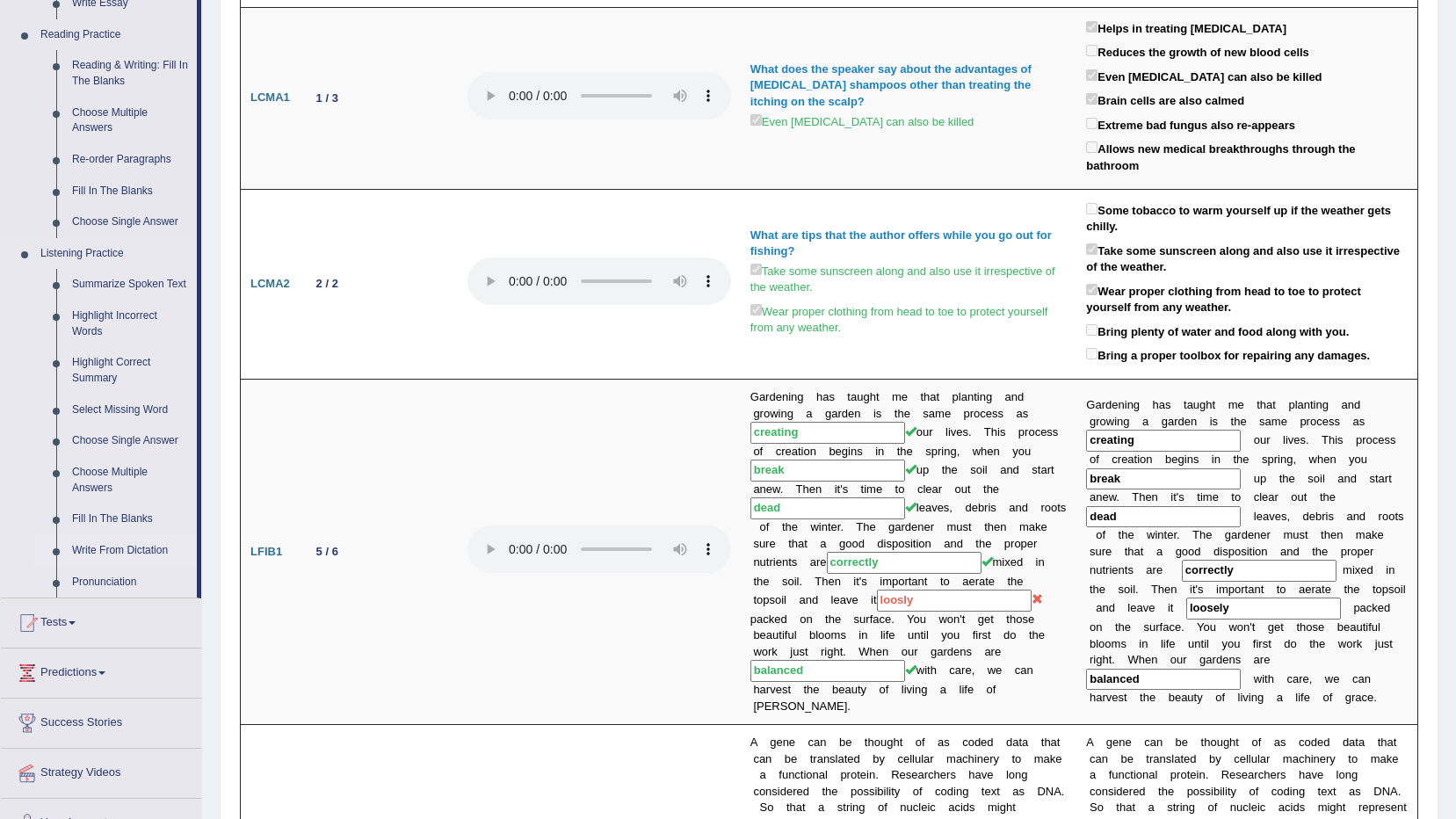
click at [155, 550] on link "Write From Dictation" at bounding box center [131, 551] width 132 height 32
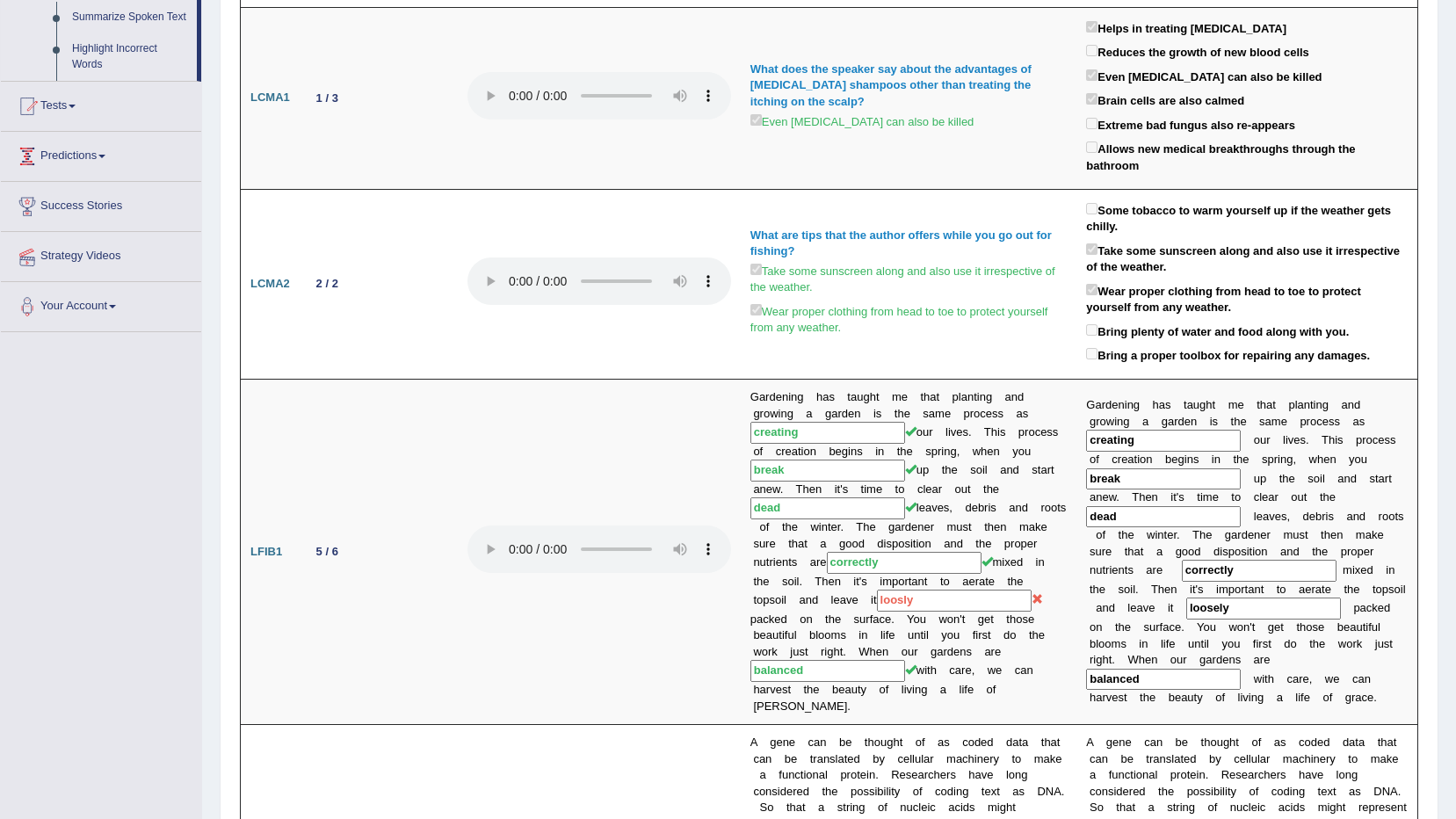
scroll to position [197, 0]
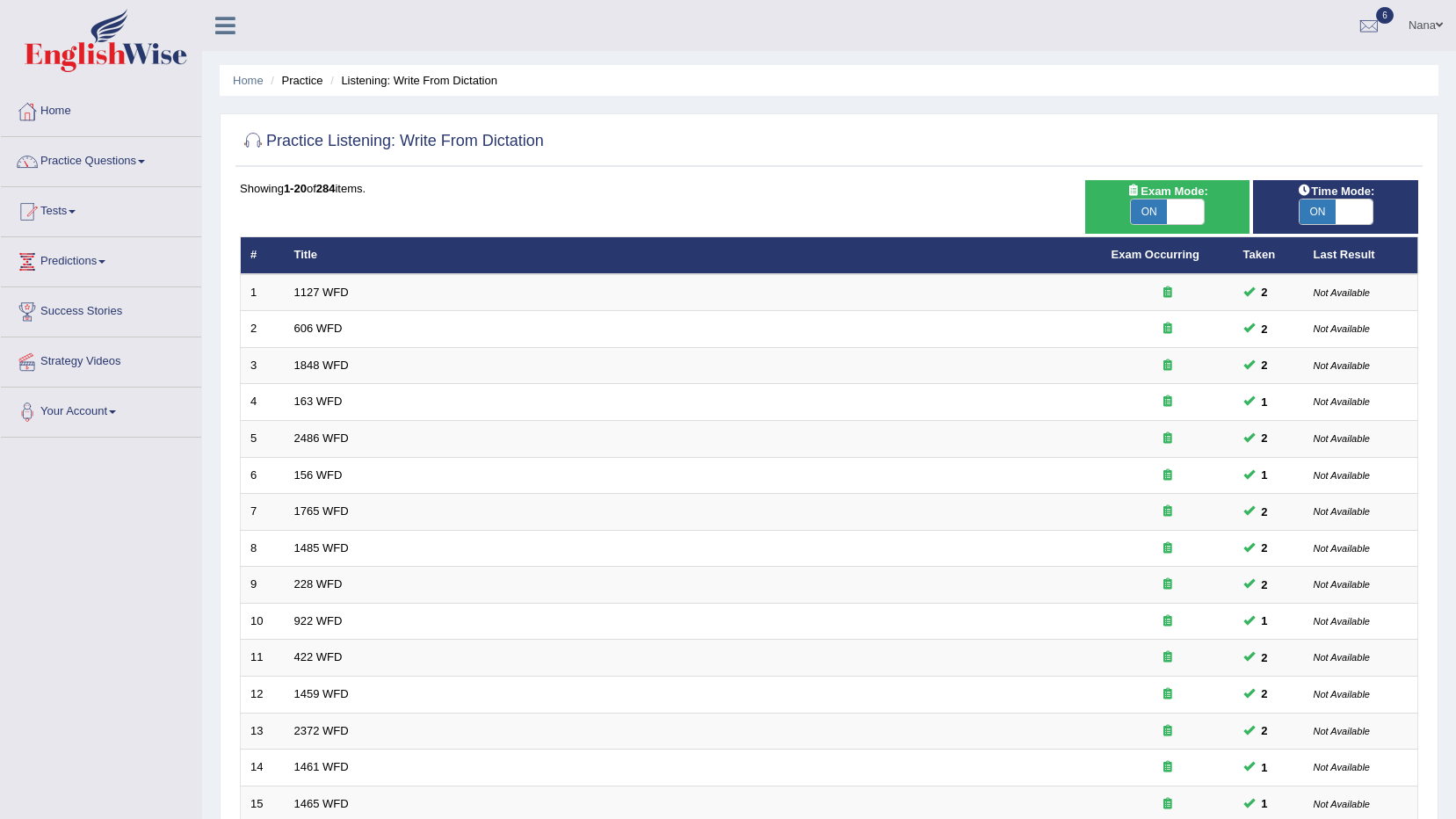
click at [1317, 197] on span "Time Mode:" at bounding box center [1335, 191] width 92 height 18
click at [1317, 200] on span "ON" at bounding box center [1318, 211] width 37 height 24
checkbox input "false"
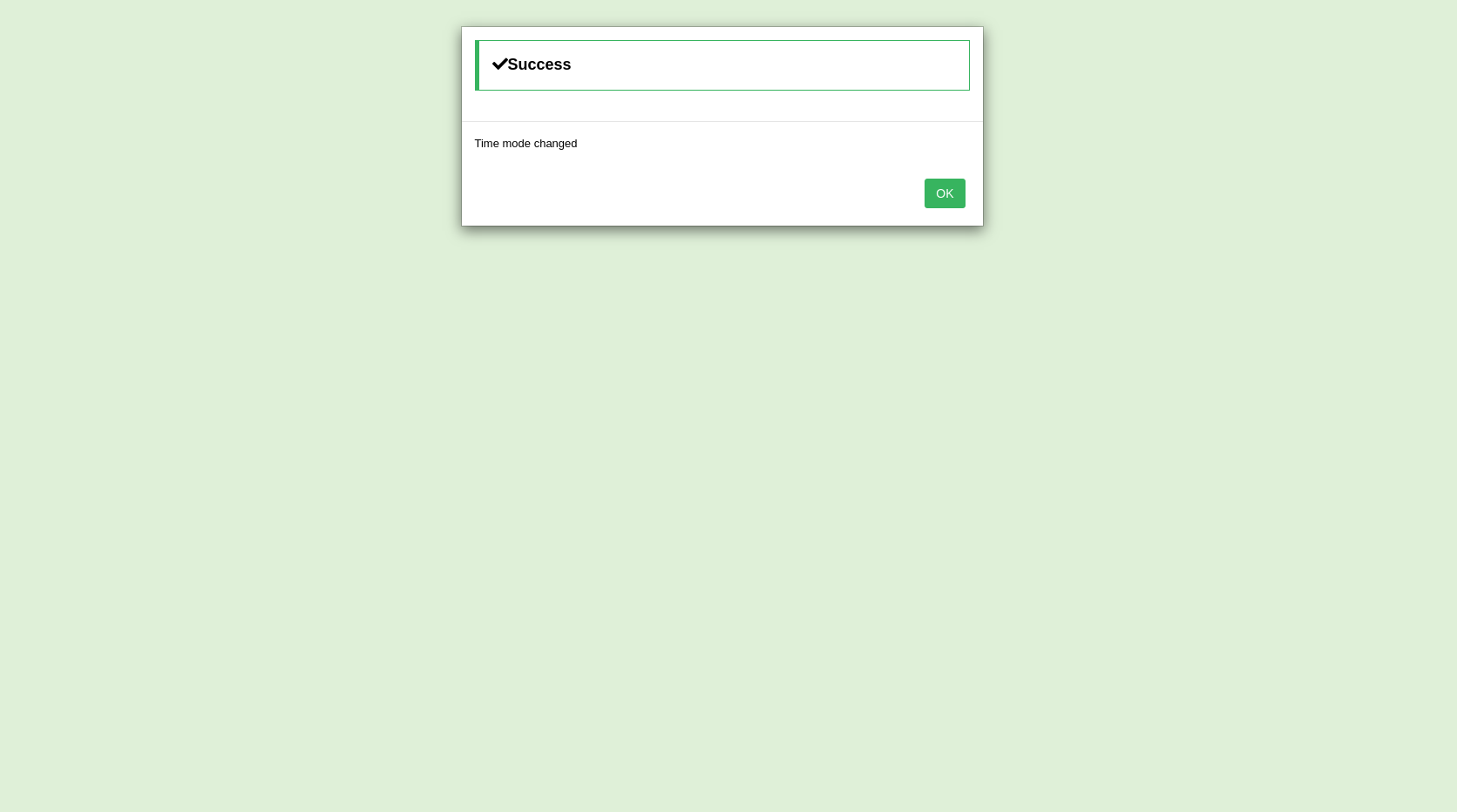
click at [965, 197] on div "OK" at bounding box center [721, 195] width 521 height 61
click at [956, 198] on button "OK" at bounding box center [944, 193] width 40 height 30
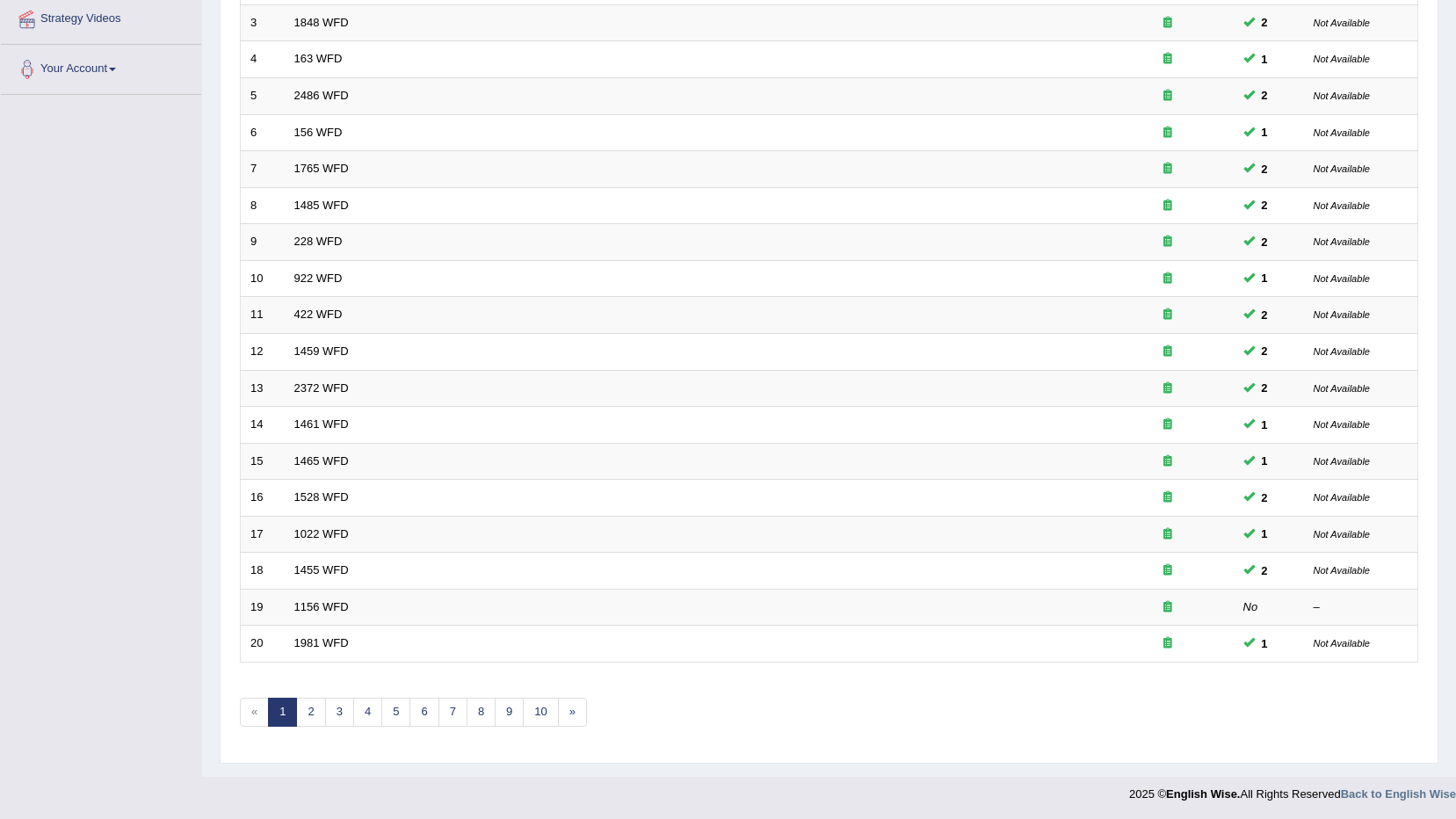
scroll to position [345, 0]
click at [323, 700] on link "2" at bounding box center [311, 710] width 29 height 29
click at [334, 705] on link "3" at bounding box center [339, 710] width 29 height 29
click at [369, 704] on link "4" at bounding box center [367, 710] width 29 height 29
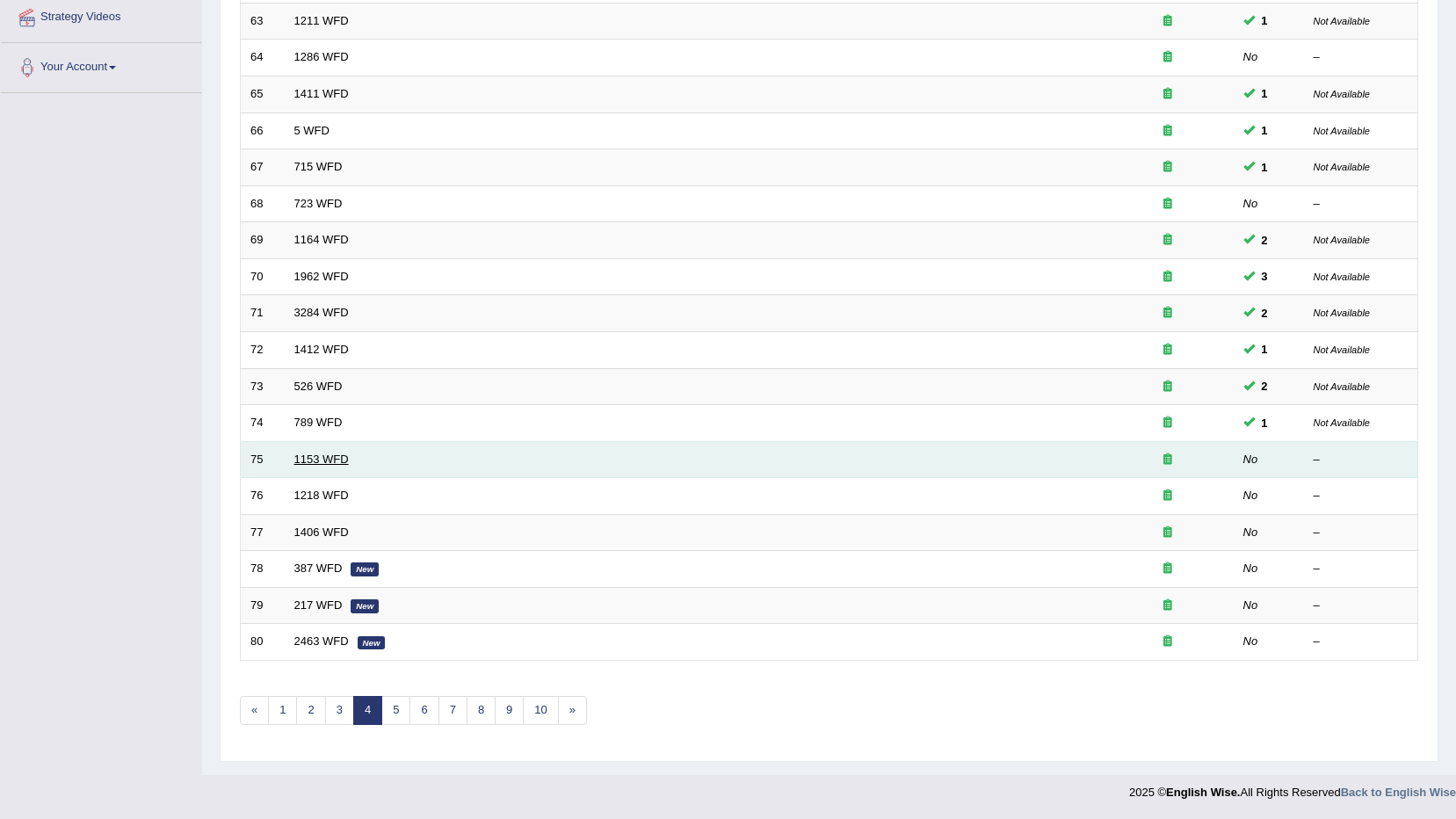
click at [332, 456] on link "1153 WFD" at bounding box center [322, 459] width 54 height 14
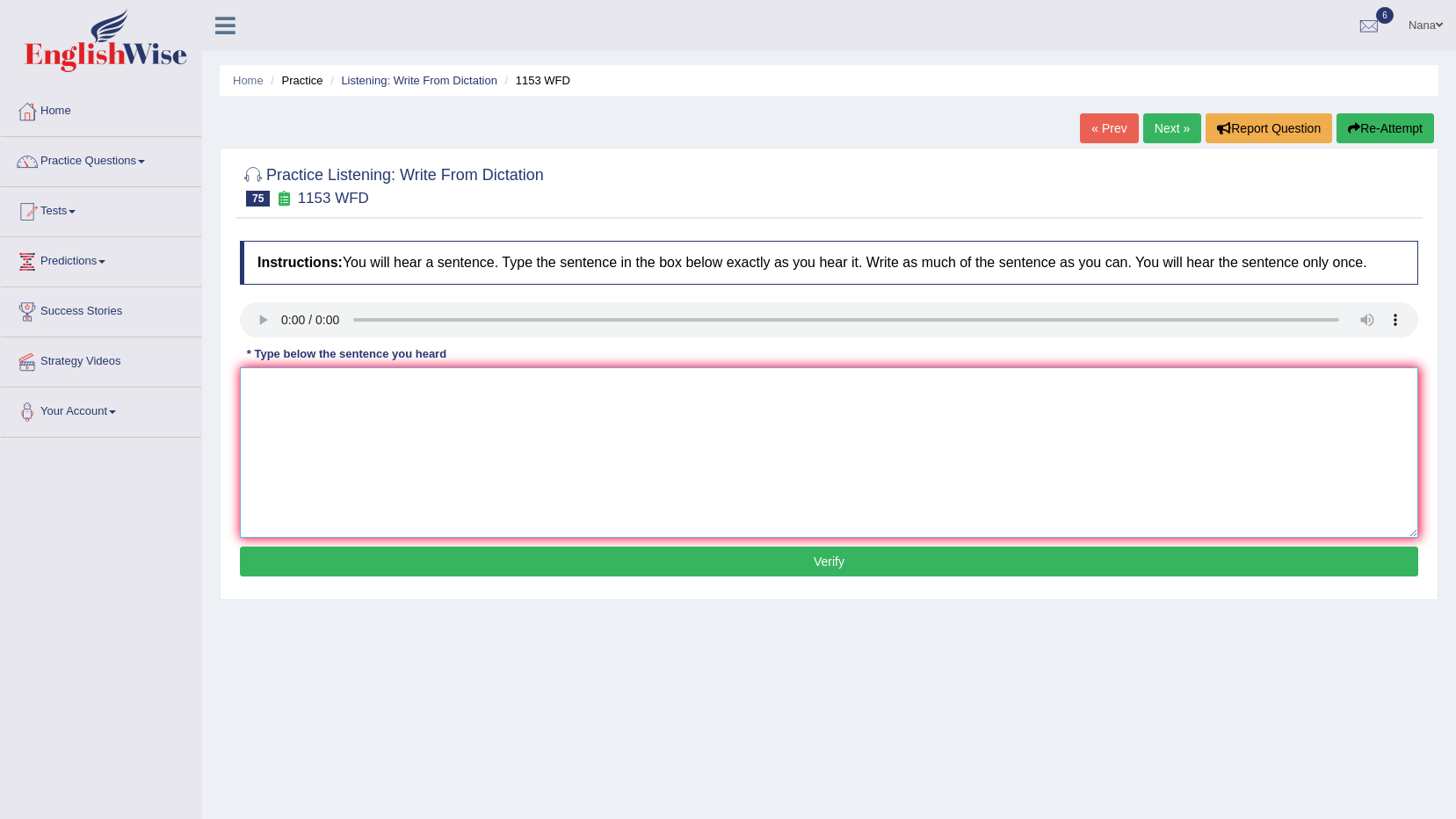
click at [394, 452] on textarea at bounding box center [828, 453] width 1178 height 171
click at [454, 79] on link "Listening: Write From Dictation" at bounding box center [419, 80] width 156 height 14
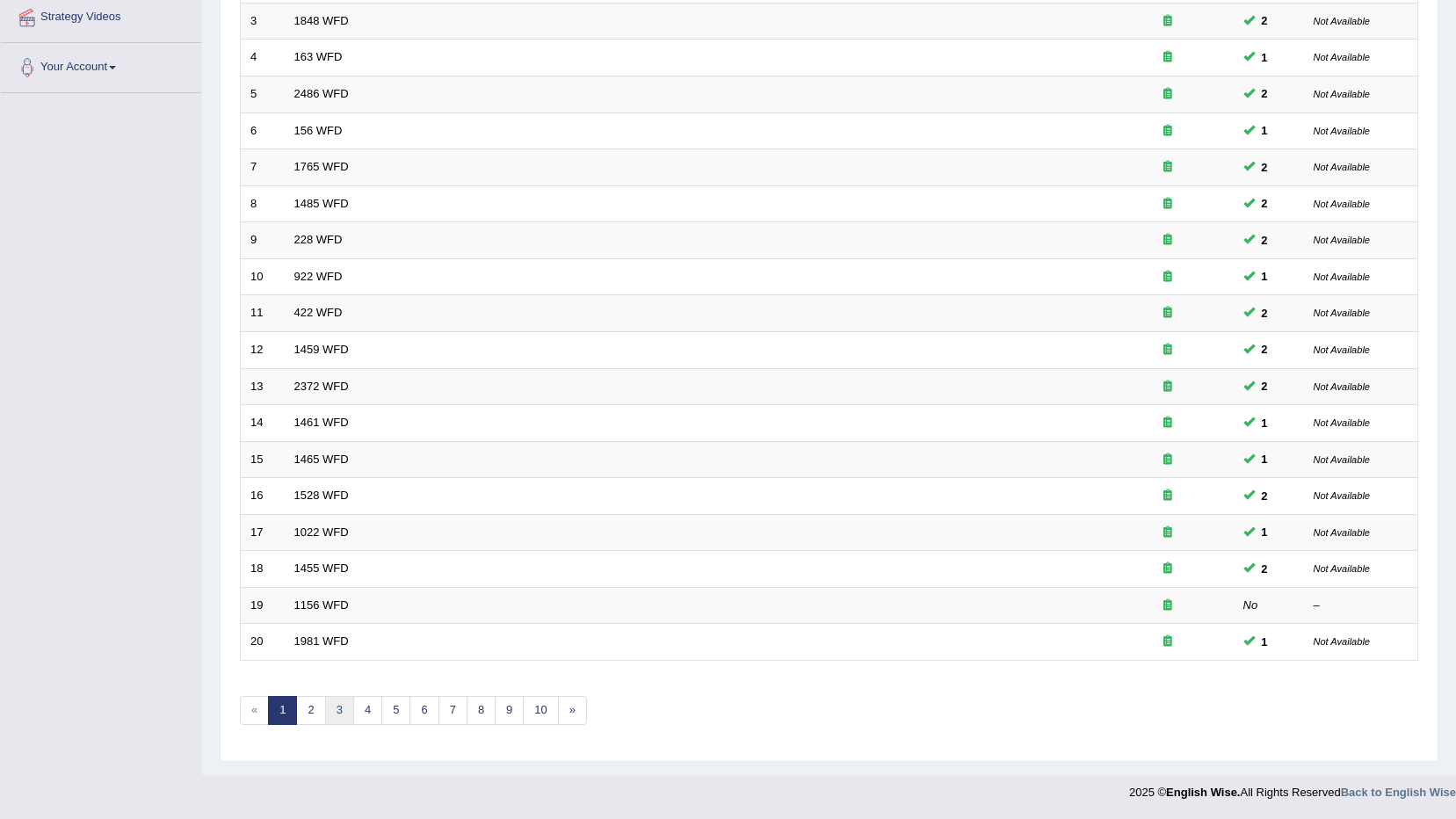
click at [343, 716] on link "3" at bounding box center [339, 710] width 29 height 29
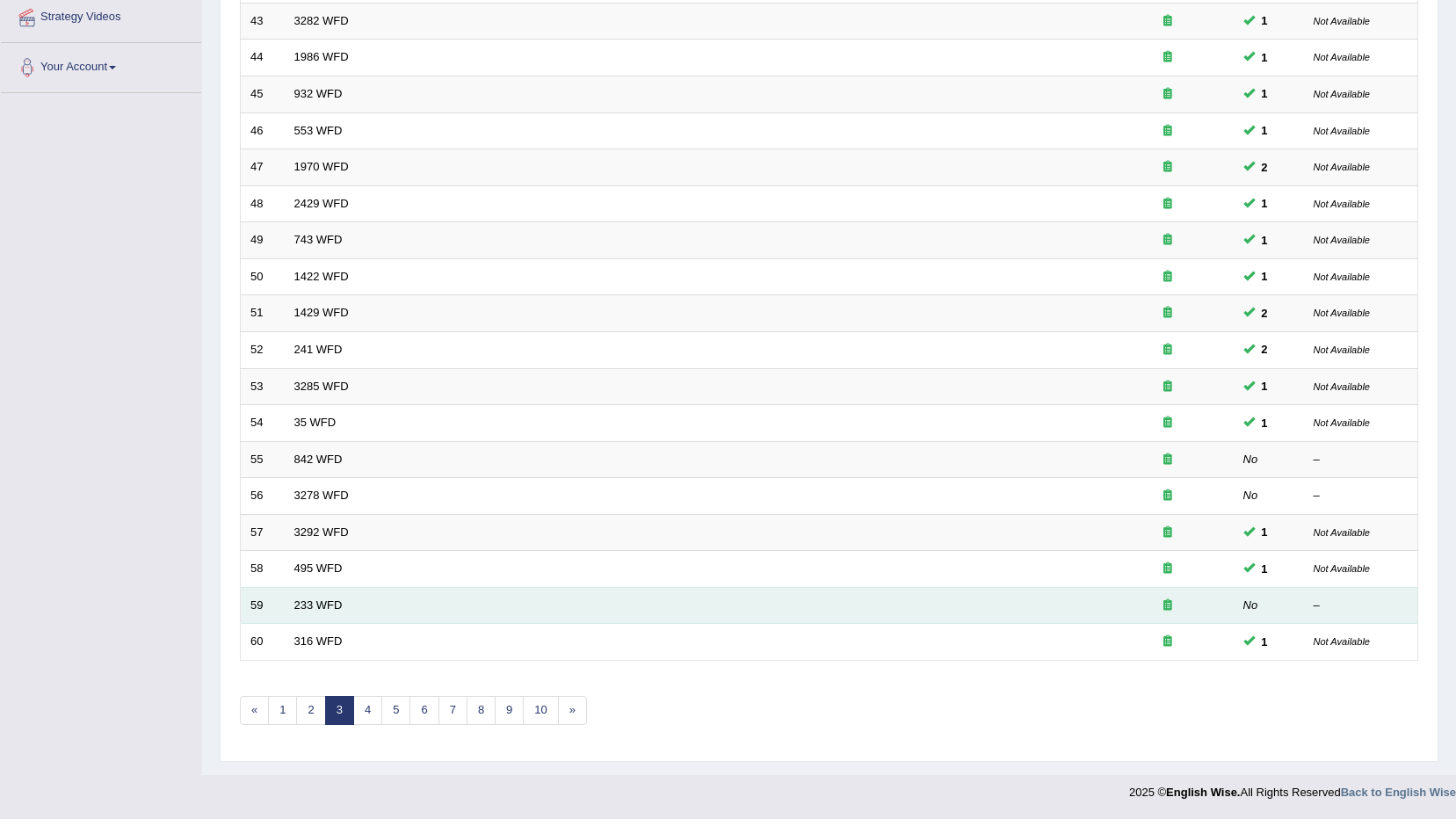
scroll to position [345, 0]
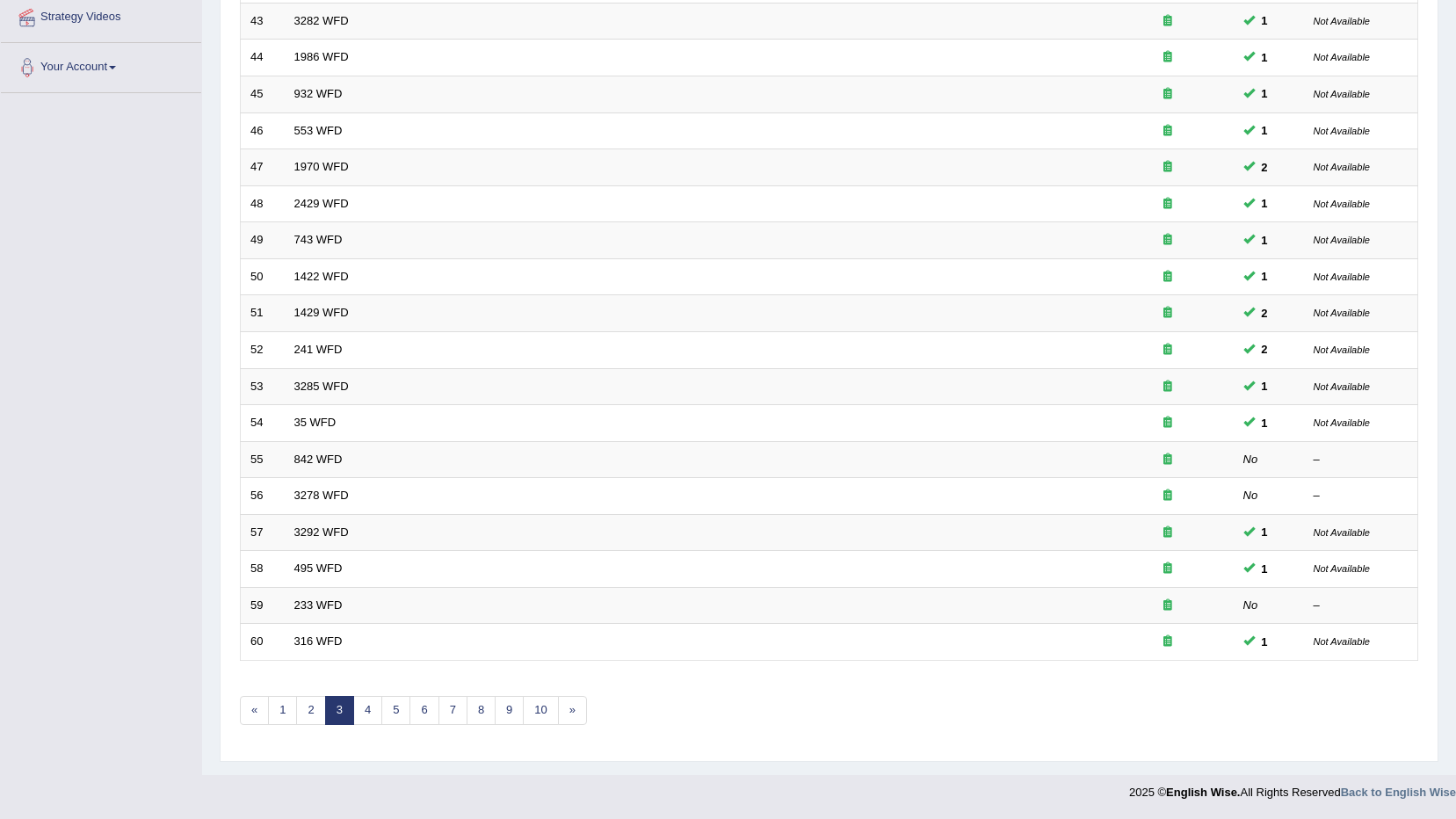
click at [348, 708] on link "3" at bounding box center [339, 710] width 29 height 29
click at [363, 712] on link "4" at bounding box center [367, 710] width 29 height 29
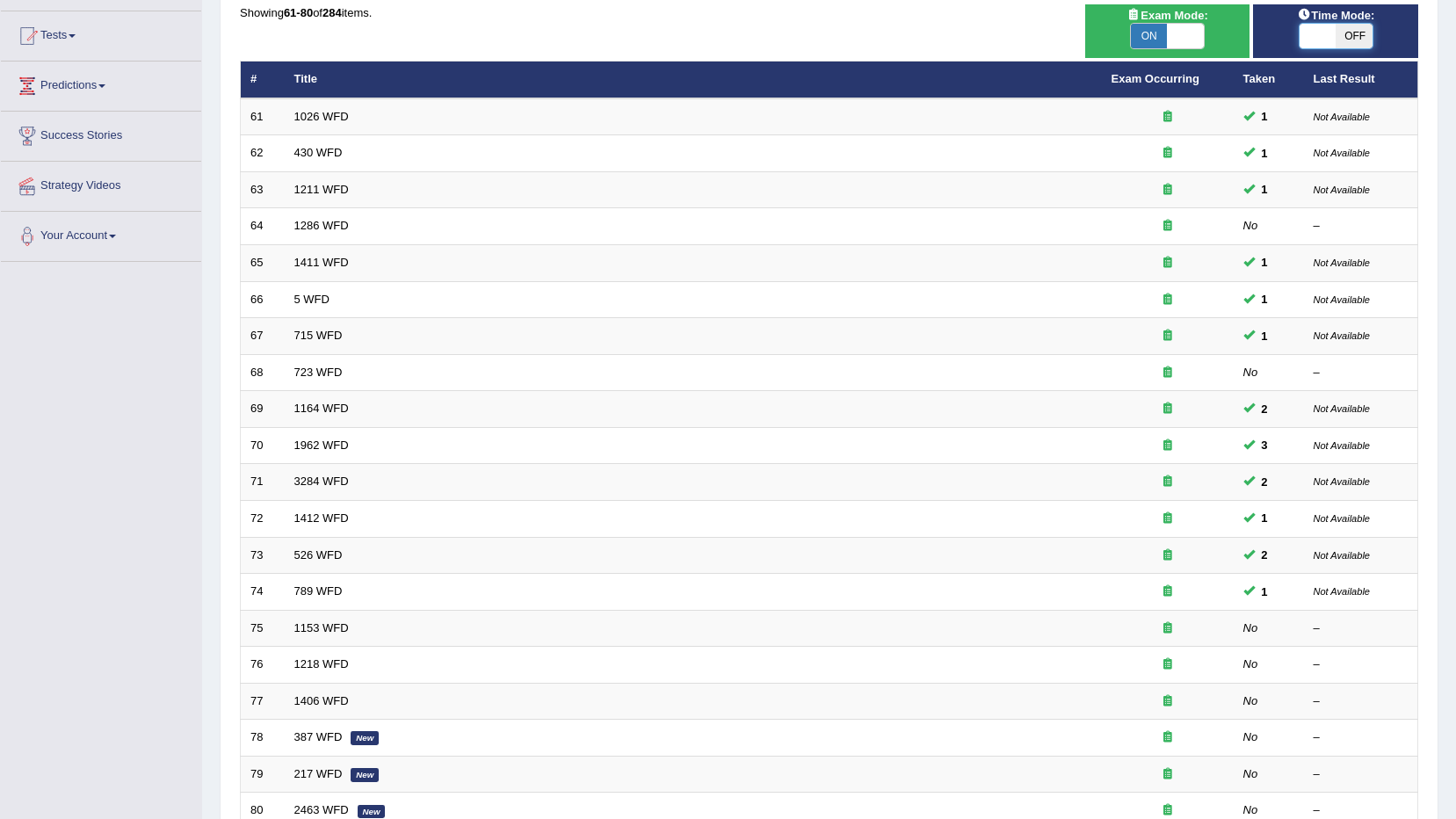
click at [1310, 39] on span at bounding box center [1318, 35] width 37 height 24
checkbox input "true"
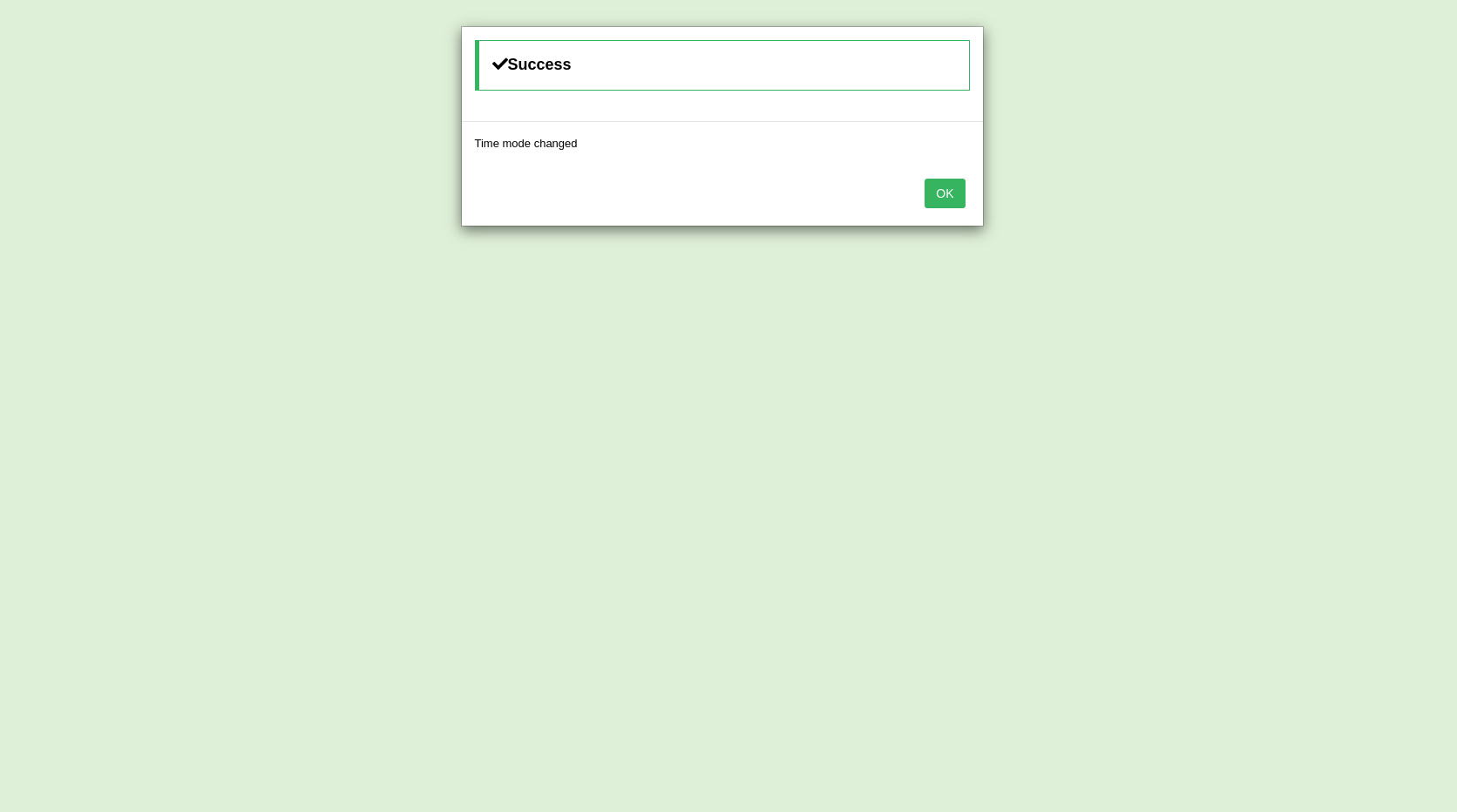
click at [934, 206] on button "OK" at bounding box center [944, 193] width 40 height 30
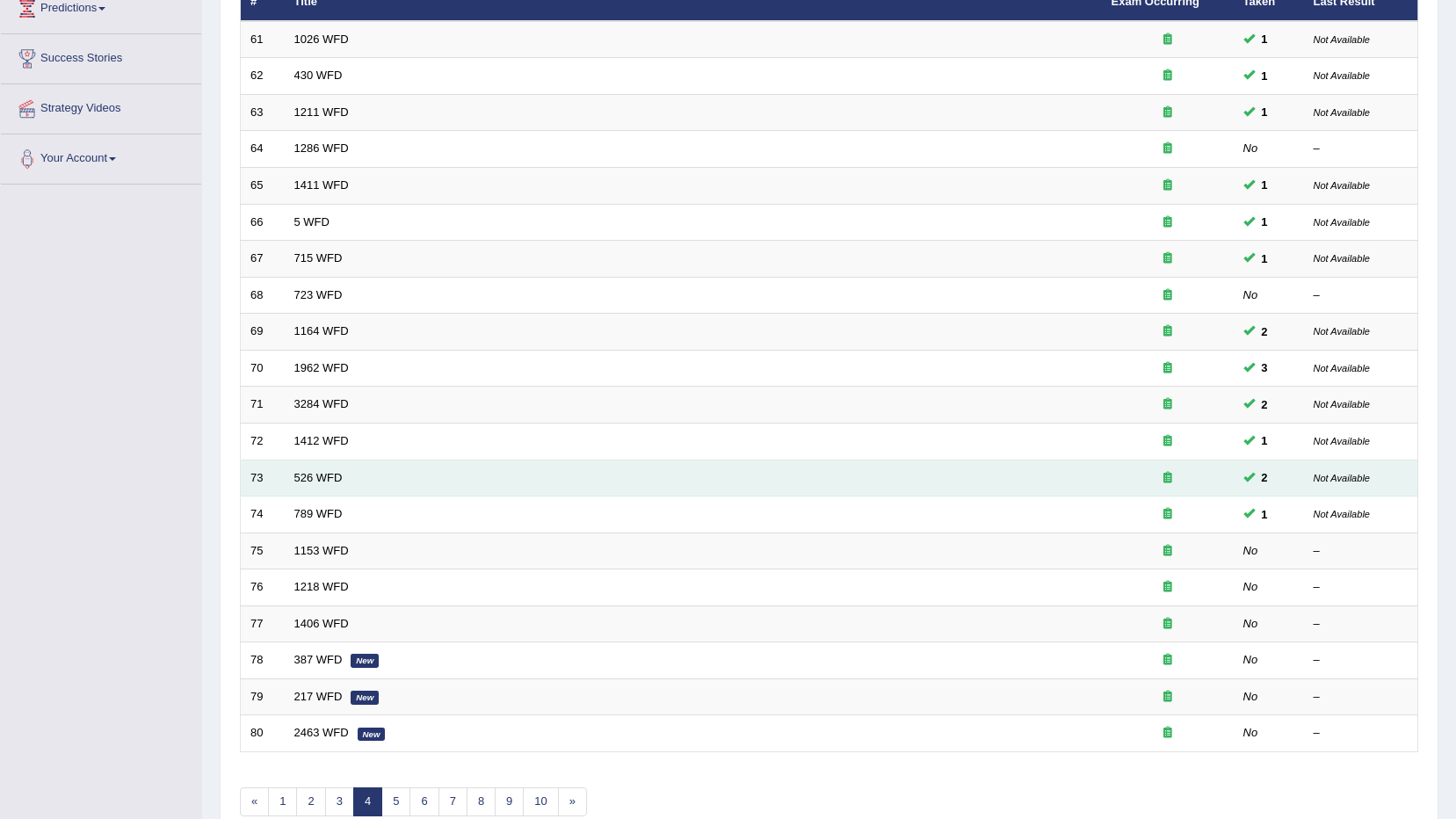
scroll to position [264, 0]
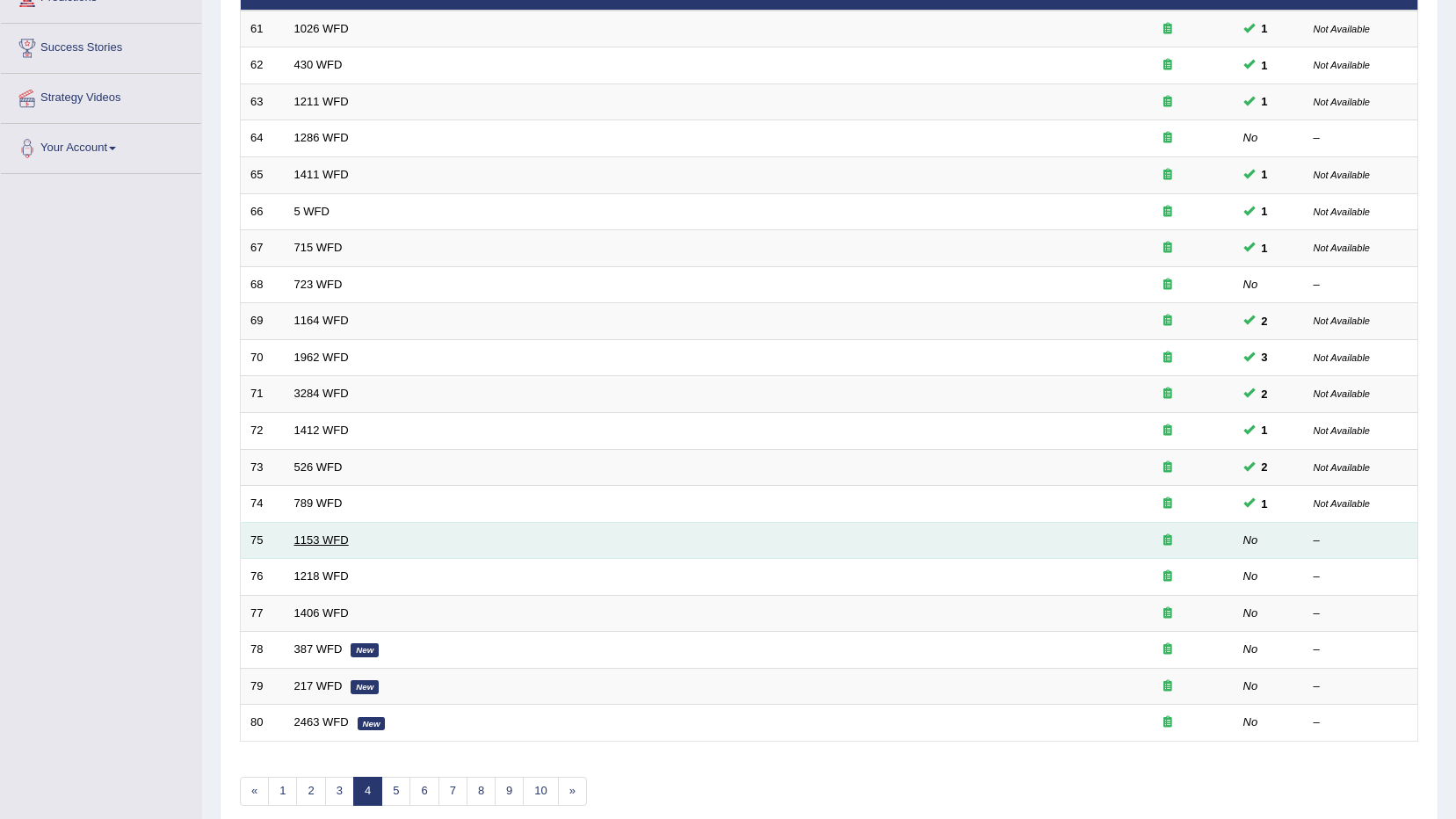
click at [308, 543] on link "1153 WFD" at bounding box center [322, 540] width 54 height 14
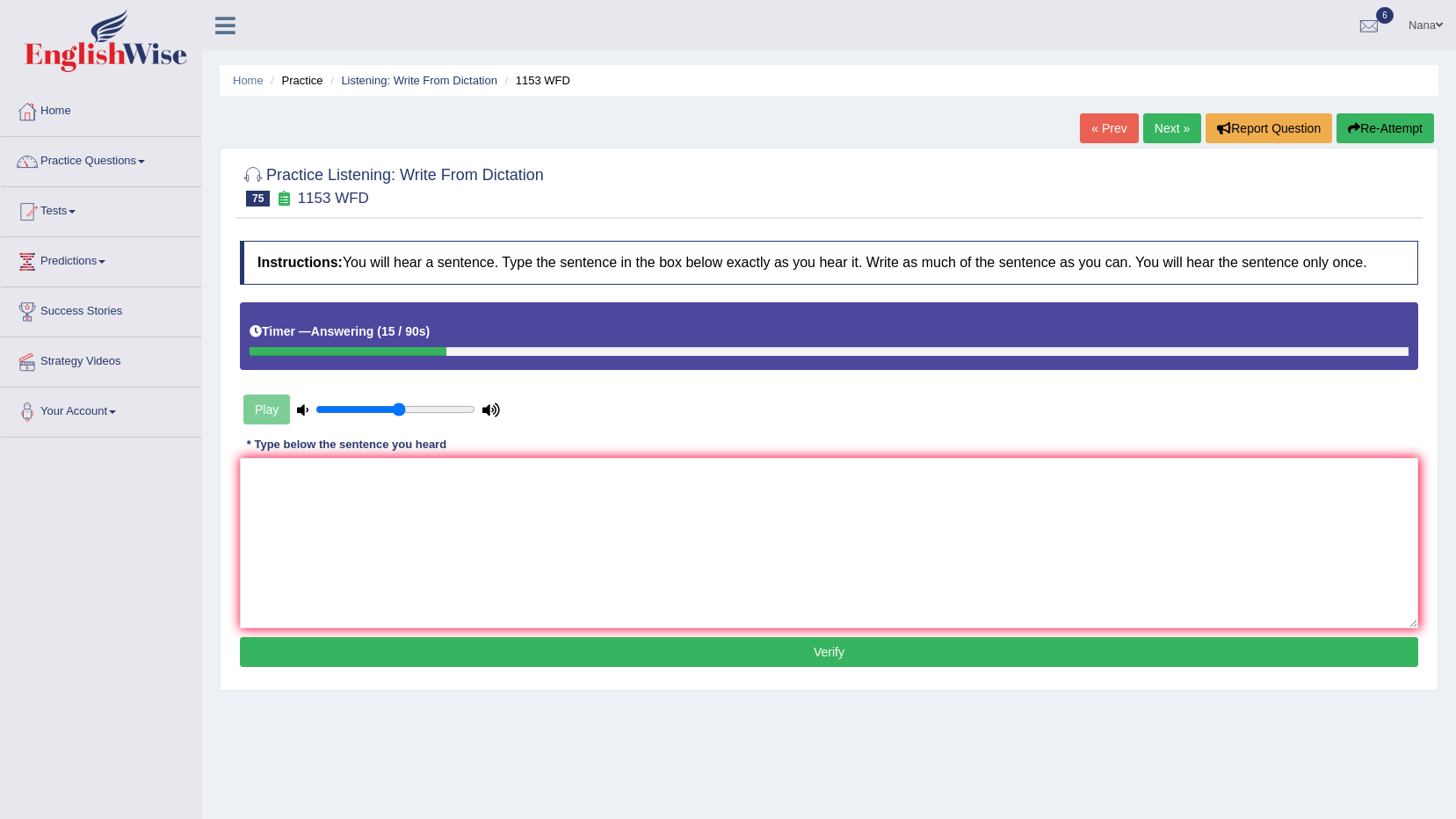
click at [1182, 426] on div "Instructions: You will hear a sentence. Type the sentence in the box below exac…" at bounding box center [829, 456] width 1187 height 448
click at [1153, 556] on textarea at bounding box center [828, 543] width 1178 height 171
type textarea "Gold is a natural that pure state."
click at [1186, 660] on button "Verify" at bounding box center [828, 651] width 1178 height 30
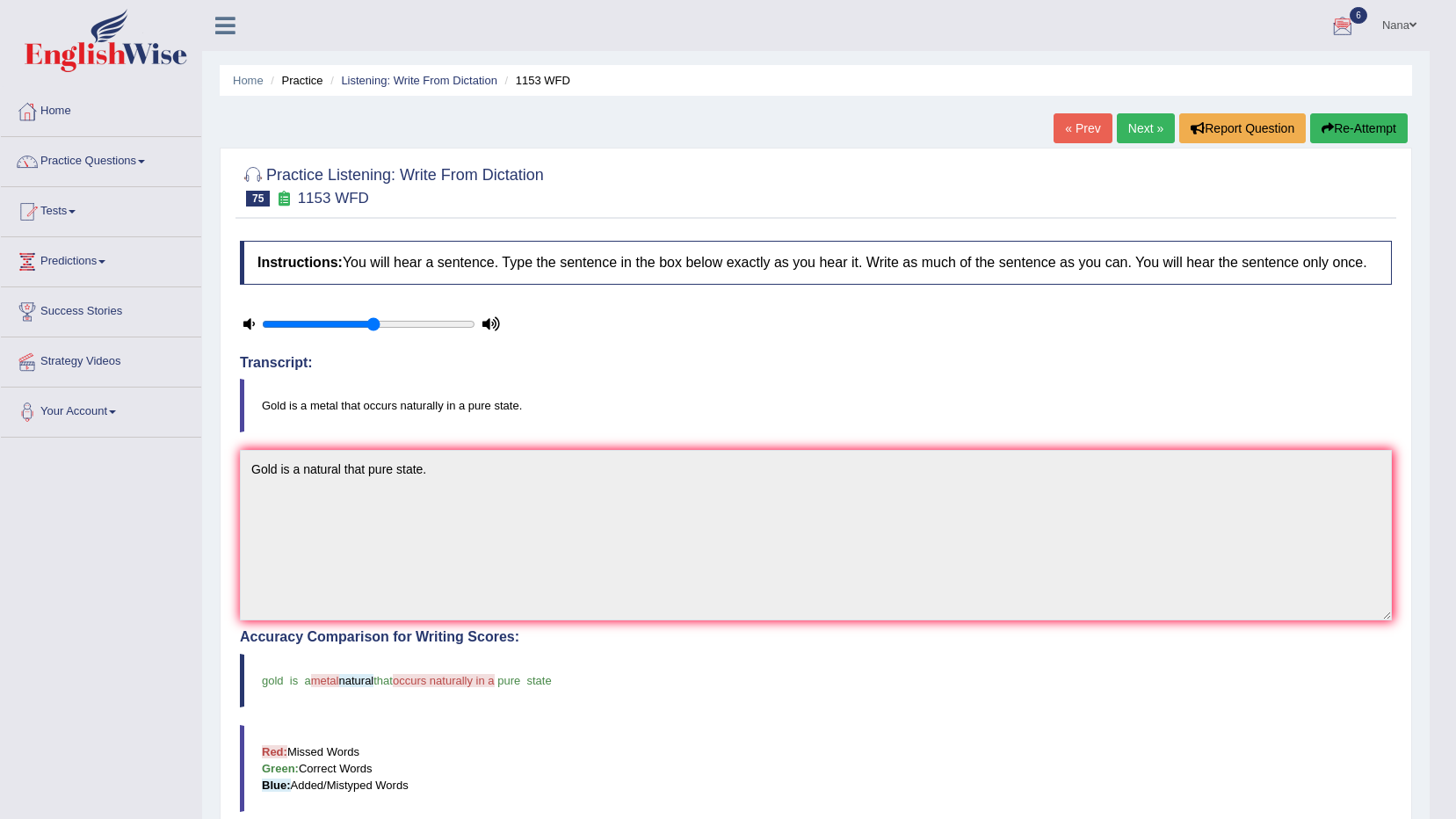
click at [1393, 136] on button "Re-Attempt" at bounding box center [1360, 128] width 98 height 30
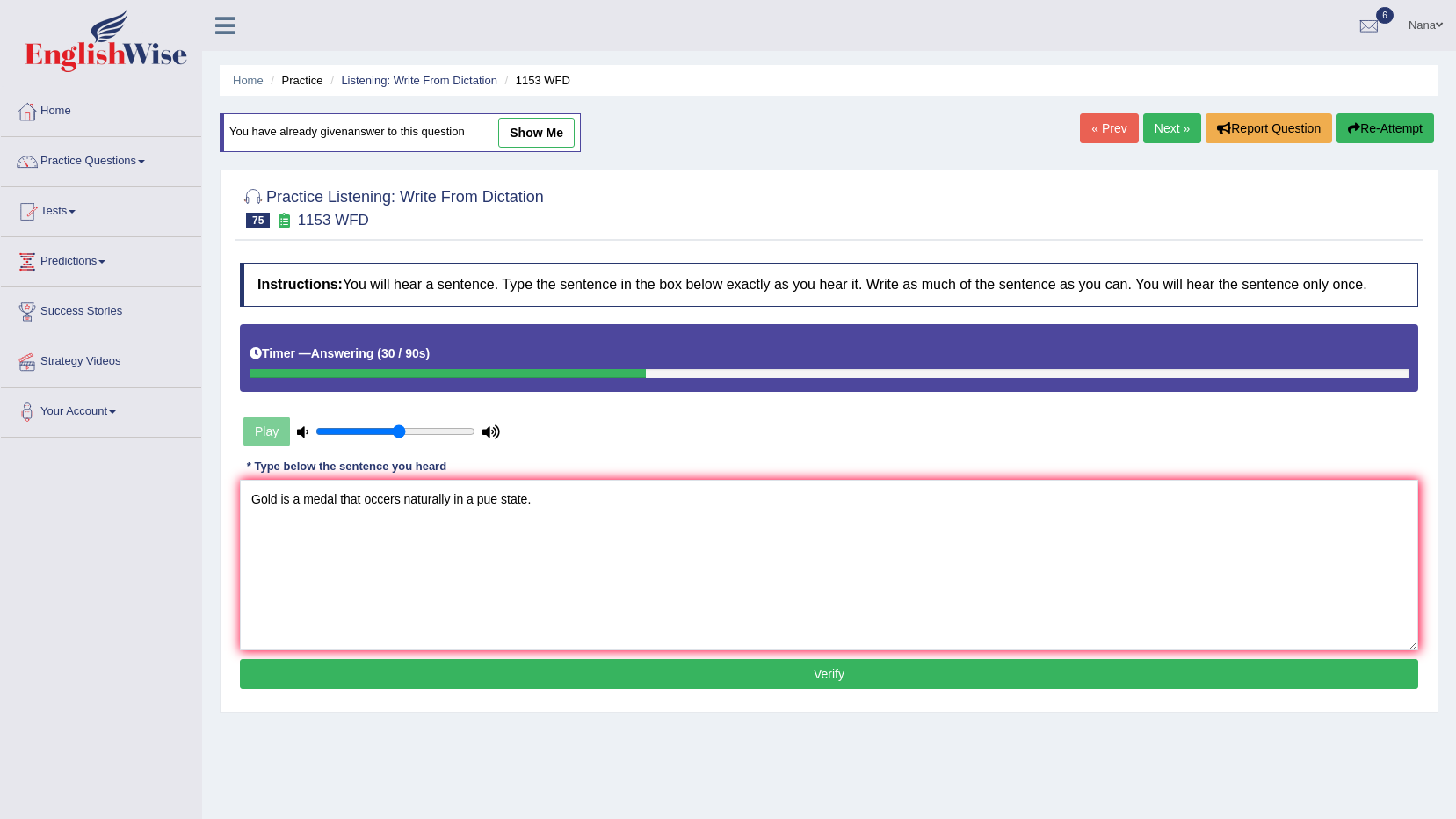
type textarea "Gold is a medal that occers naturally in a pue state."
click at [433, 664] on button "Verify" at bounding box center [828, 674] width 1178 height 30
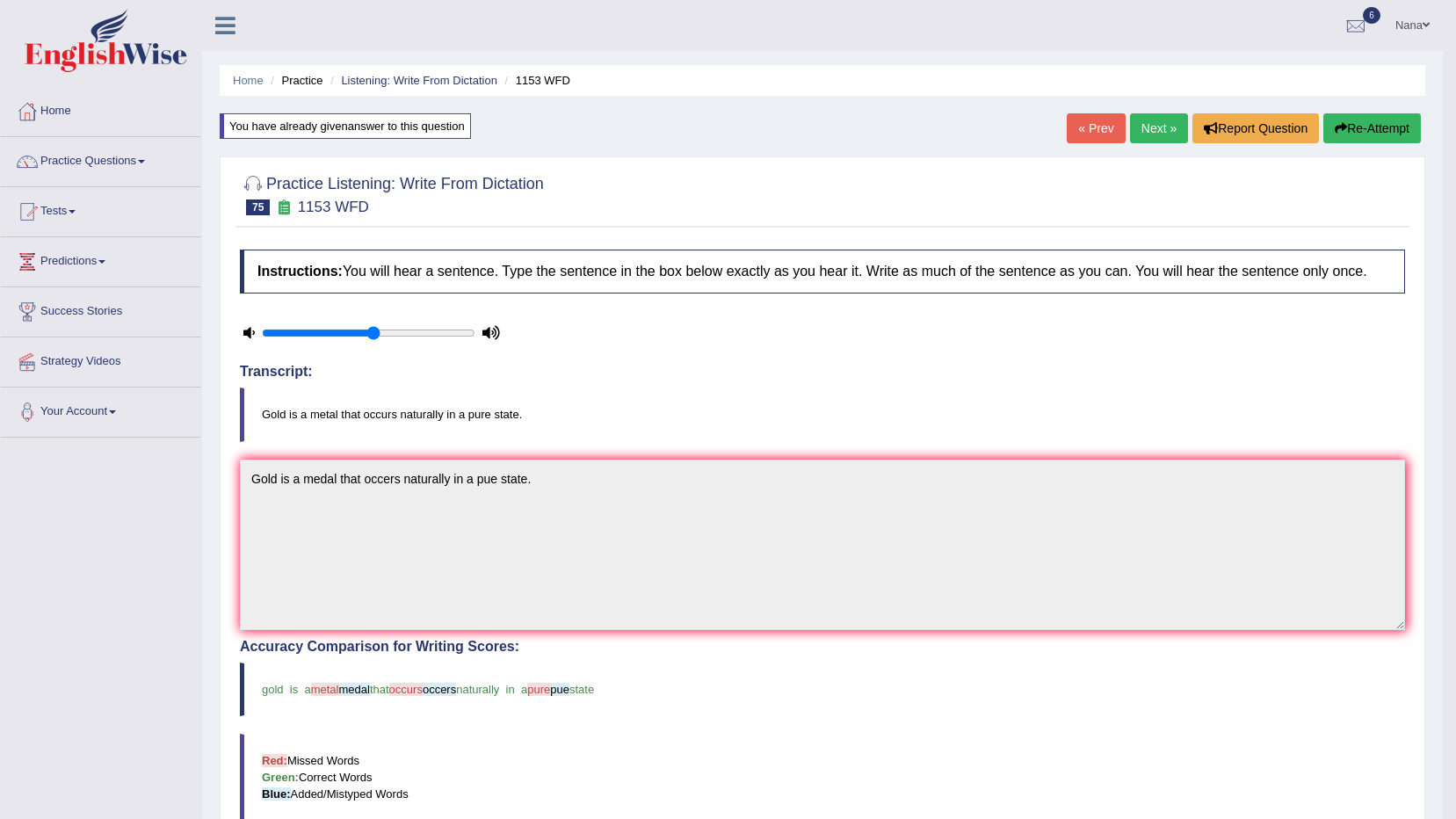
click at [1360, 128] on button "Re-Attempt" at bounding box center [1373, 128] width 98 height 30
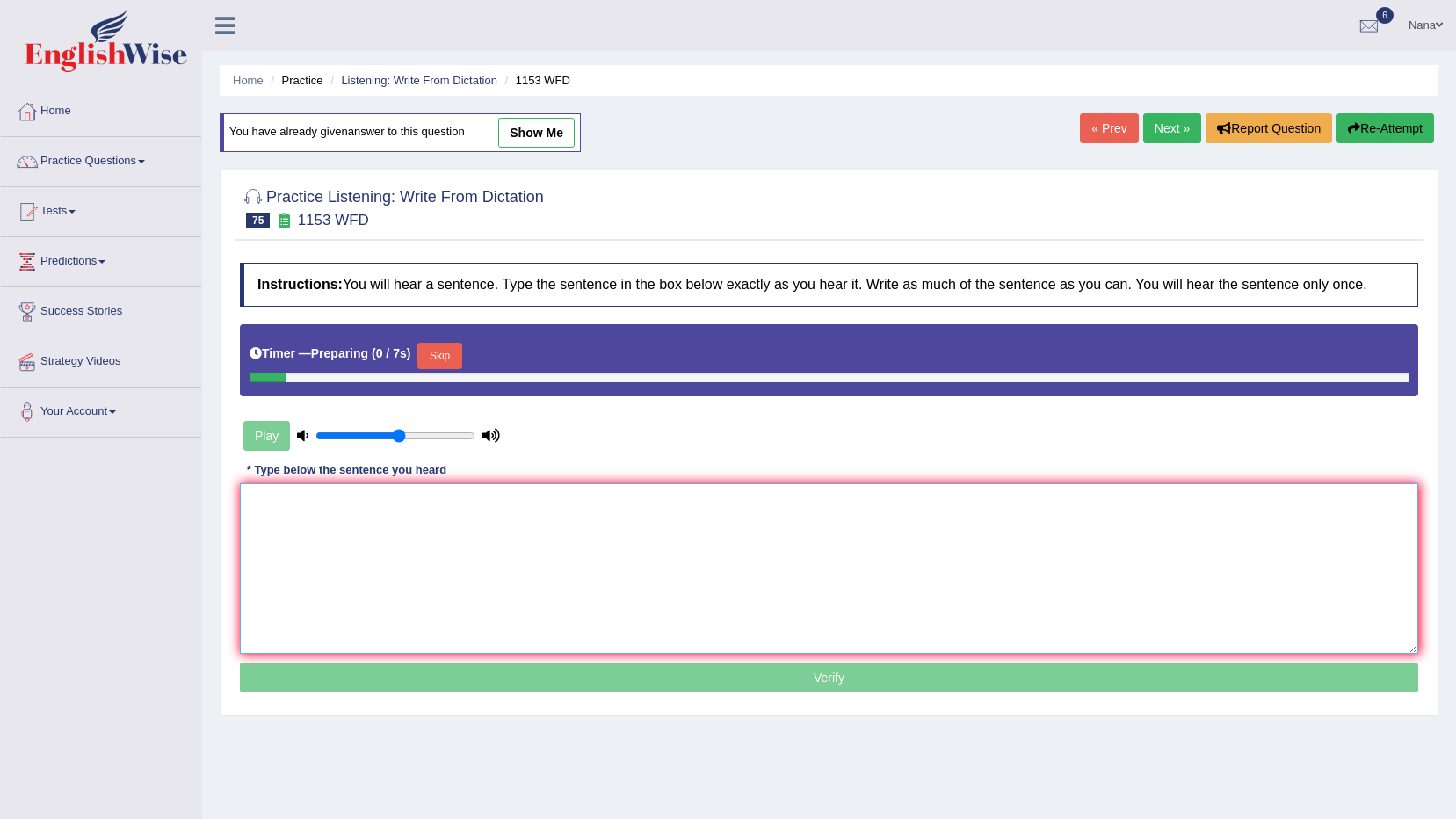
click at [739, 501] on textarea at bounding box center [828, 569] width 1178 height 171
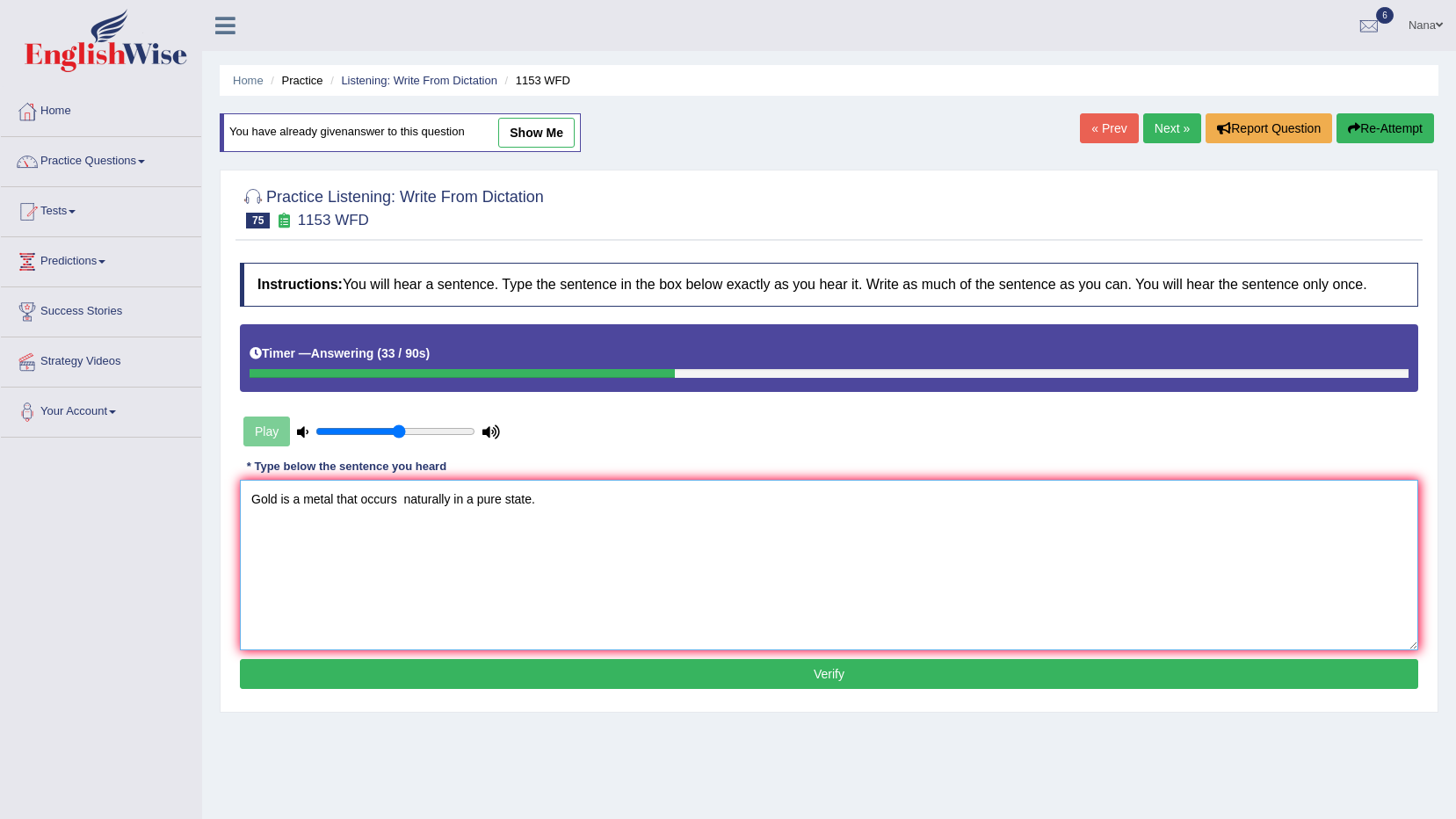
type textarea "Gold is a metal that occurs naturally in a pure state."
click at [689, 668] on button "Verify" at bounding box center [828, 674] width 1178 height 30
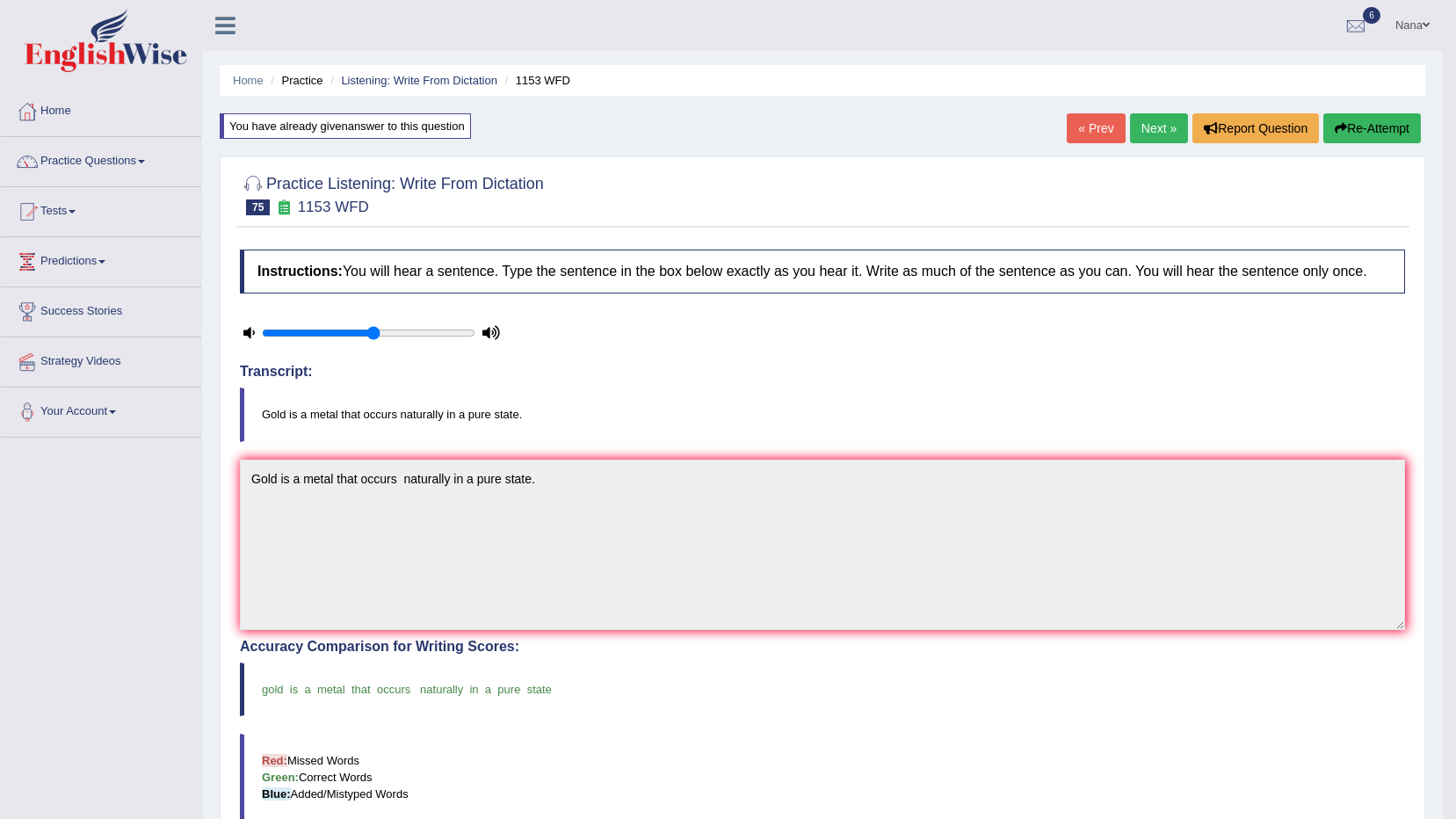
click at [1160, 123] on link "Next »" at bounding box center [1159, 128] width 58 height 30
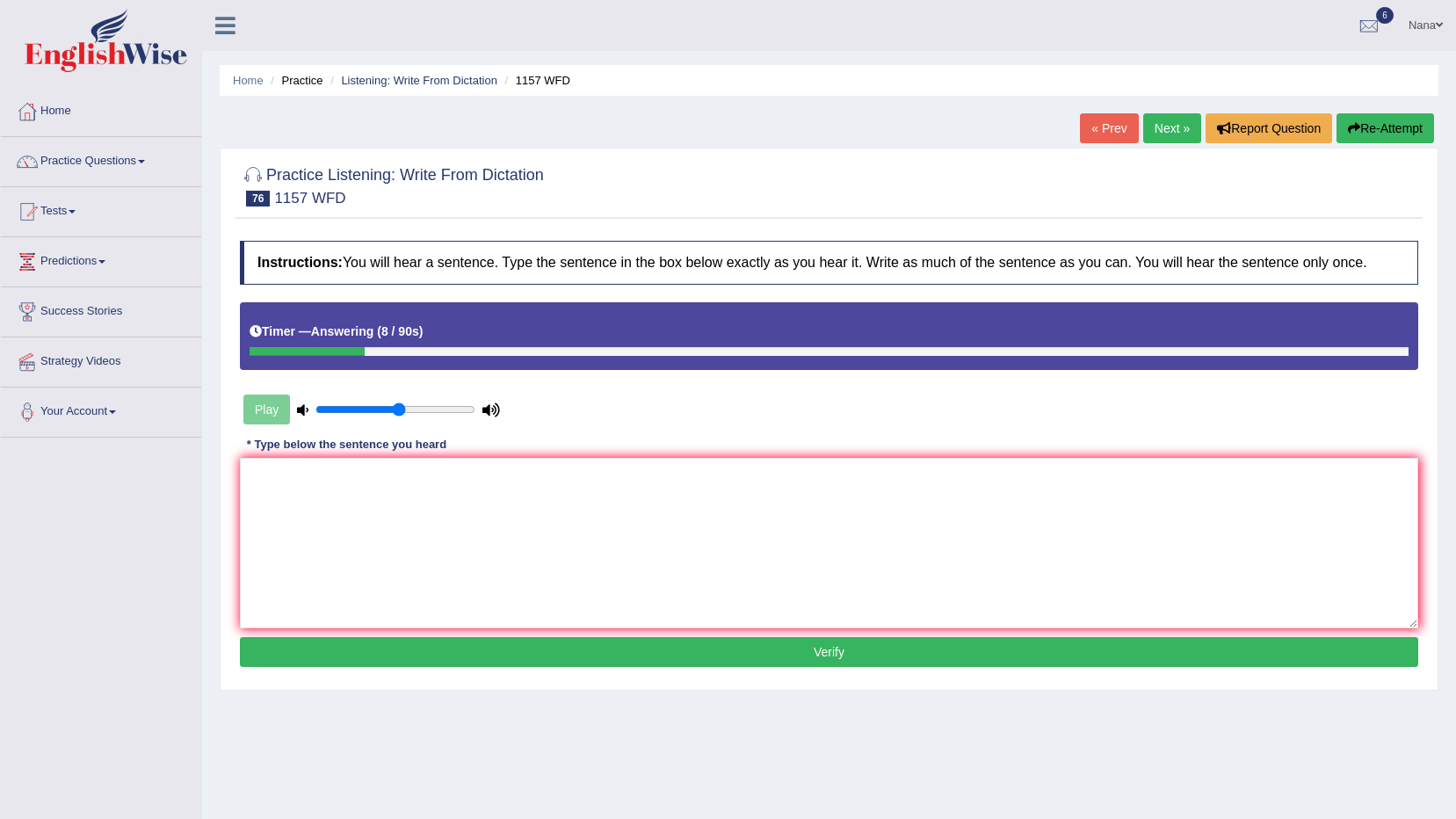
type textarea "e"
click at [371, 465] on textarea "Medical books and jornales are moved to the second floor." at bounding box center [828, 543] width 1178 height 171
click at [377, 477] on textarea "Medical books and jornales are moved to the second floor." at bounding box center [828, 543] width 1178 height 171
click at [644, 571] on textarea "Medical books and journals are moved to the second floor." at bounding box center [828, 543] width 1178 height 171
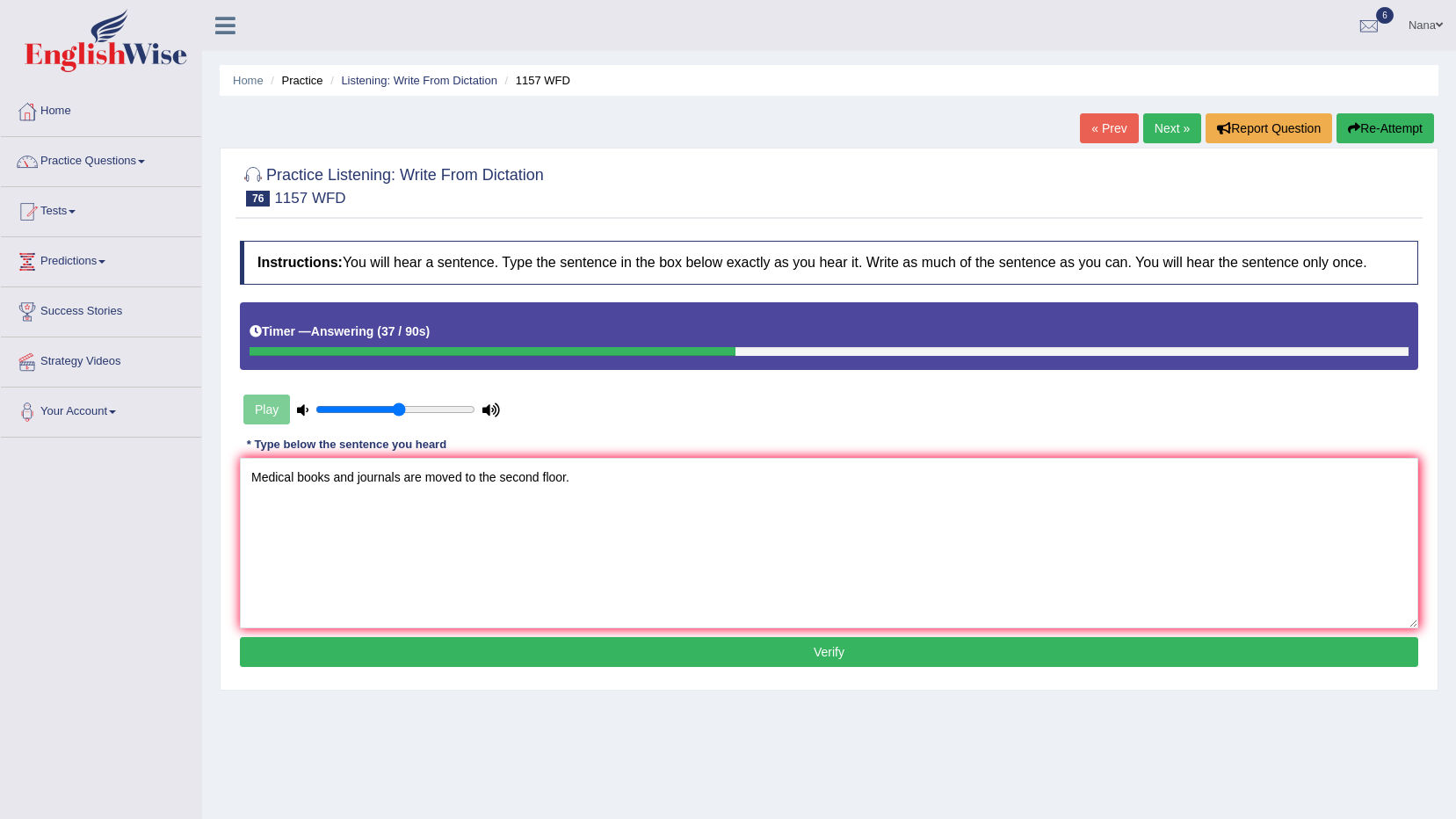
type textarea "Medical books and journals are moved to the second floor."
click at [636, 651] on button "Verify" at bounding box center [828, 651] width 1178 height 30
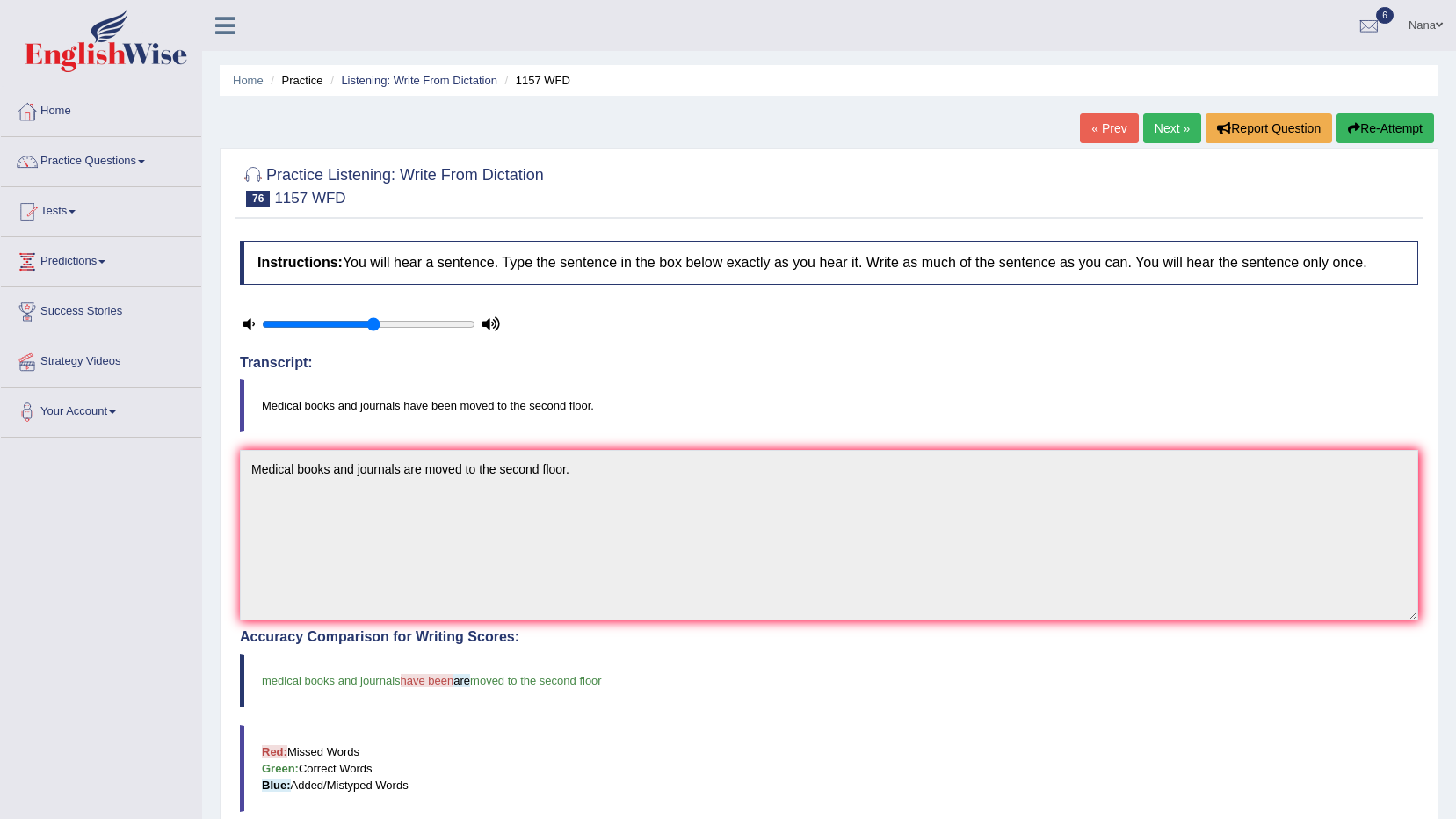
click at [1412, 138] on button "Re-Attempt" at bounding box center [1386, 128] width 98 height 30
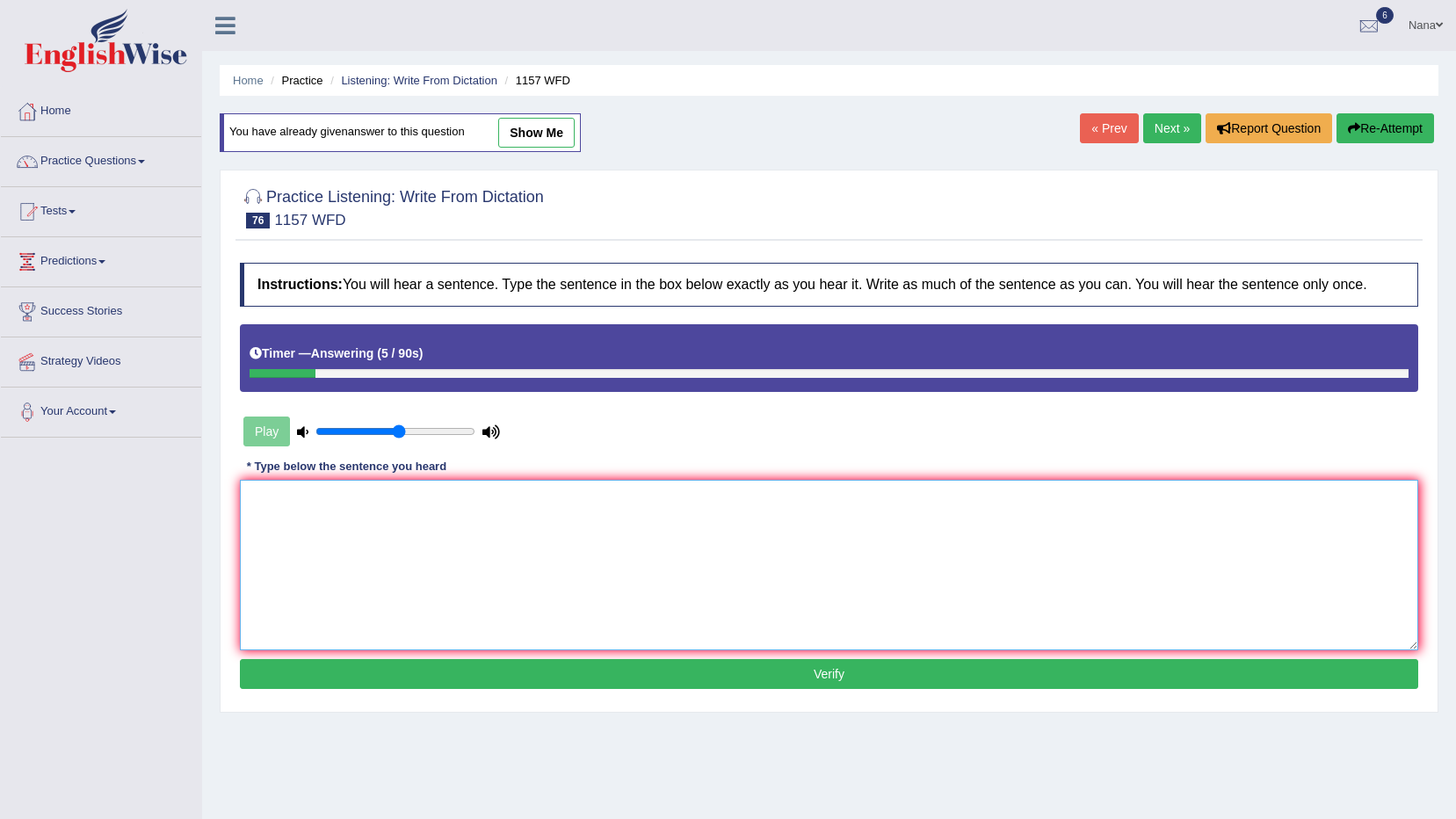
click at [1278, 571] on textarea at bounding box center [828, 565] width 1178 height 171
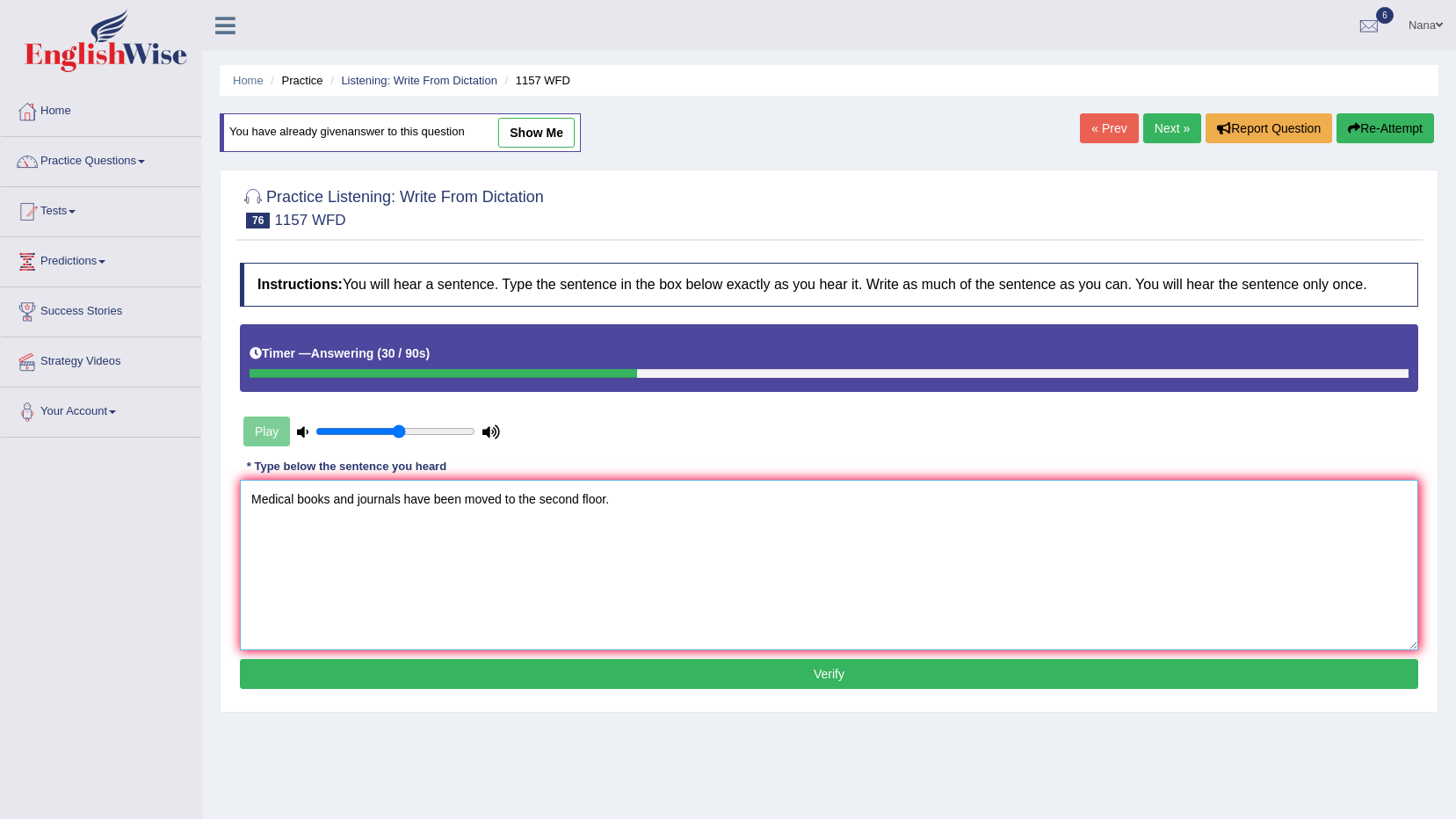
type textarea "Medical books and journals have been moved to the second floor."
click at [926, 679] on button "Verify" at bounding box center [828, 674] width 1178 height 30
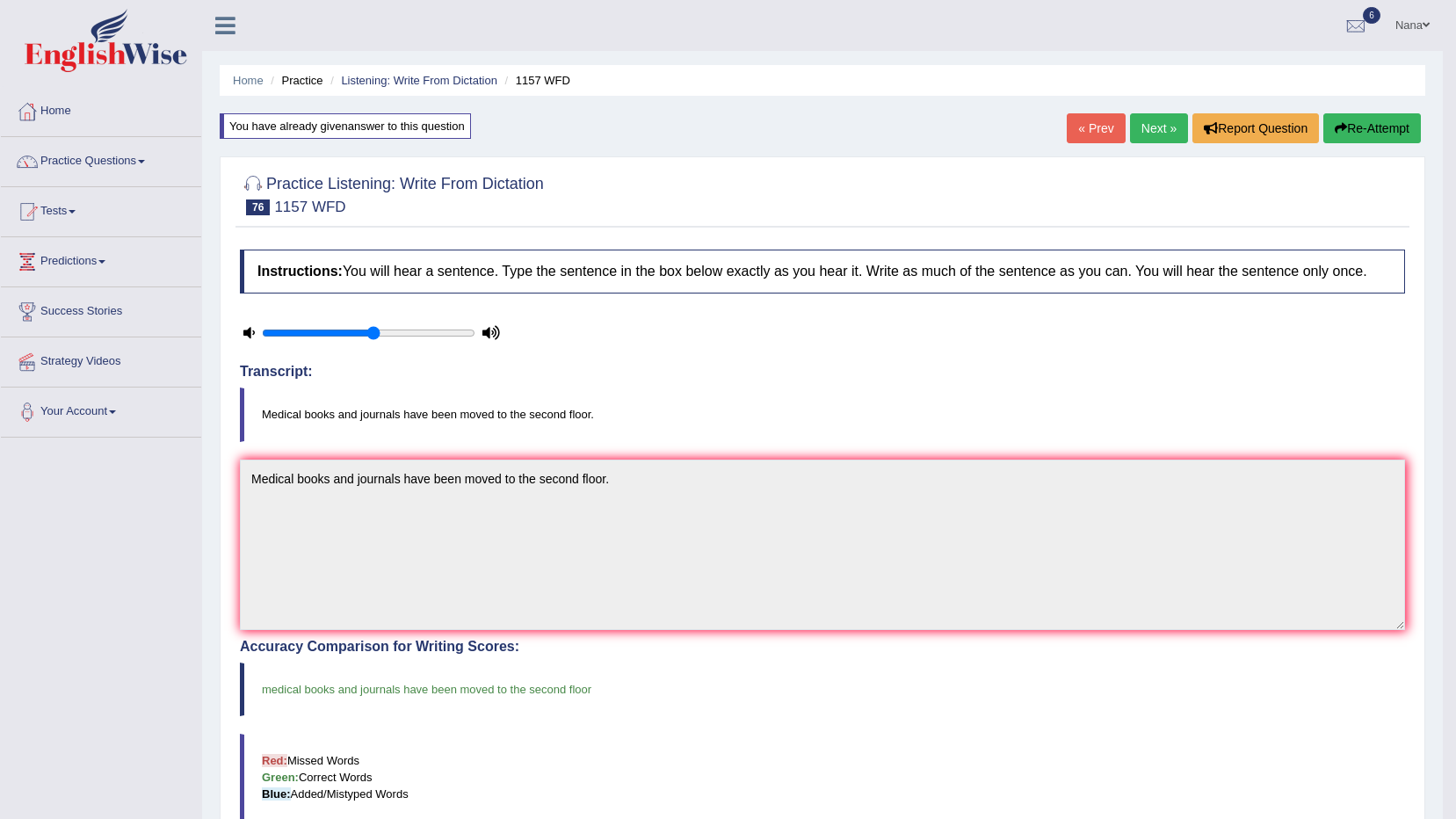
click at [1146, 119] on link "Next »" at bounding box center [1159, 128] width 58 height 30
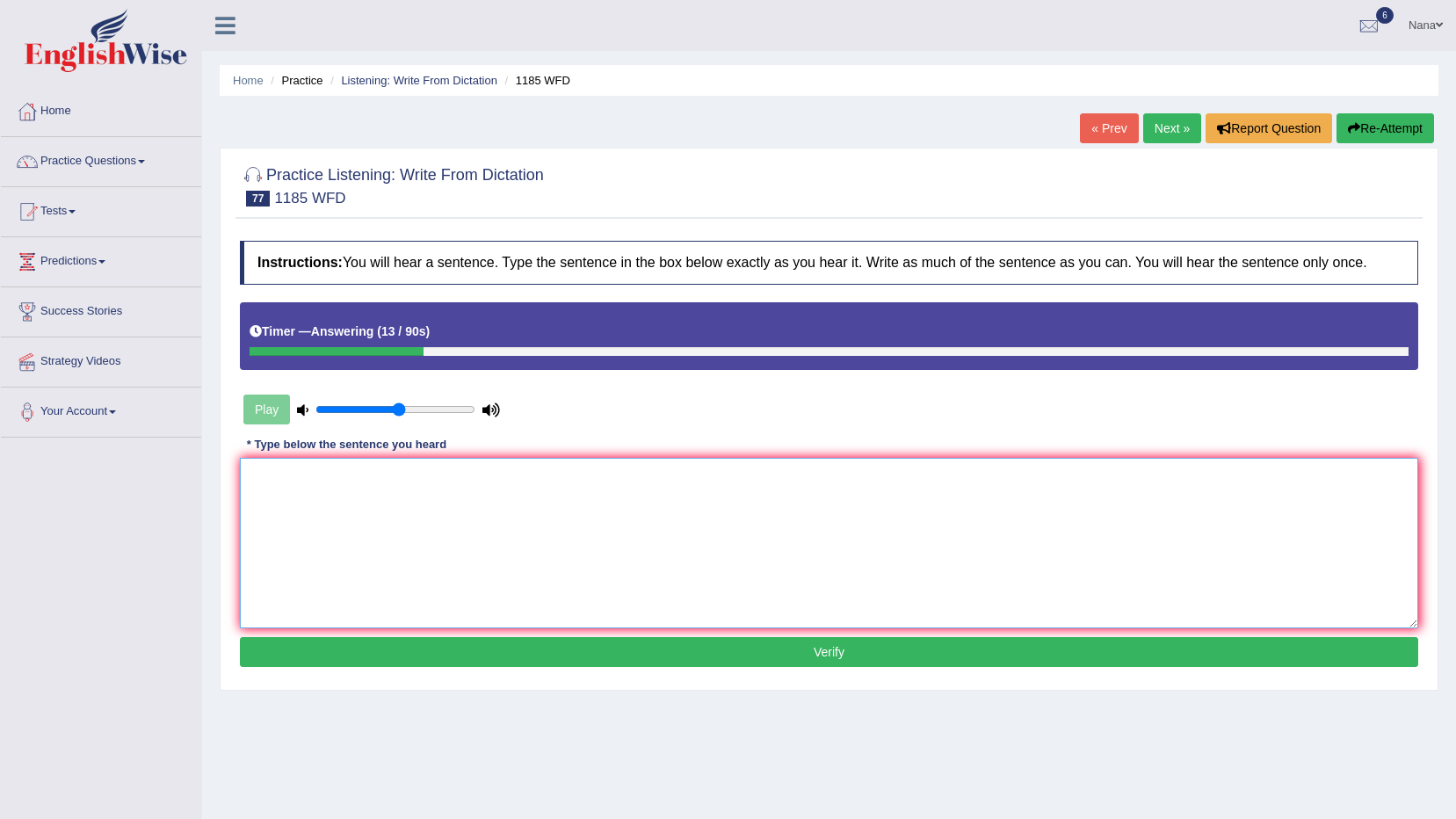
click at [1194, 563] on textarea at bounding box center [828, 543] width 1178 height 171
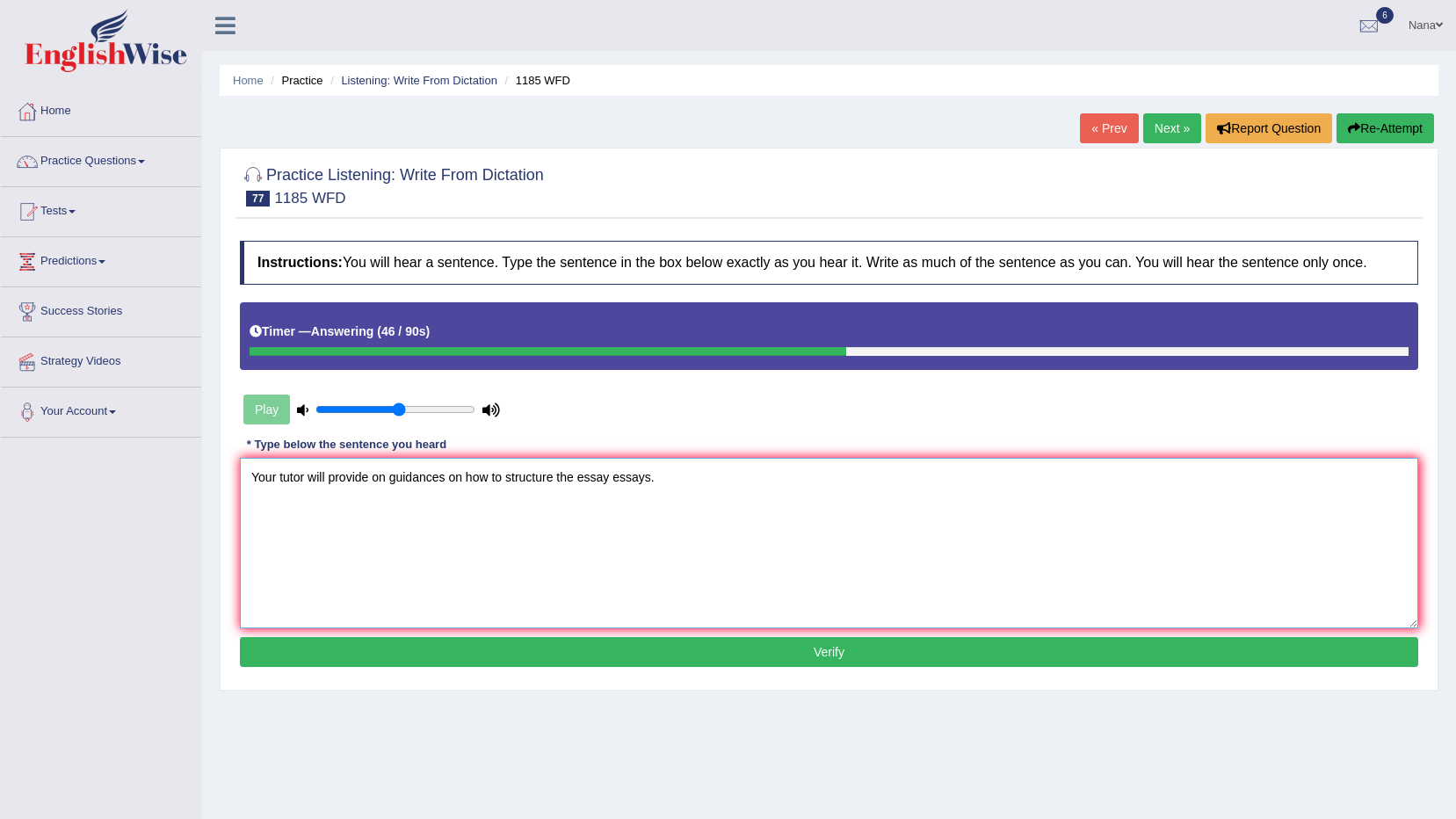
click at [435, 478] on textarea "Your tutor will provide on guidances on how to structure the essay essays." at bounding box center [828, 543] width 1178 height 171
type textarea "Your tutor will provide on guidance on how to structure the essay essays."
click at [622, 658] on button "Verify" at bounding box center [828, 651] width 1178 height 30
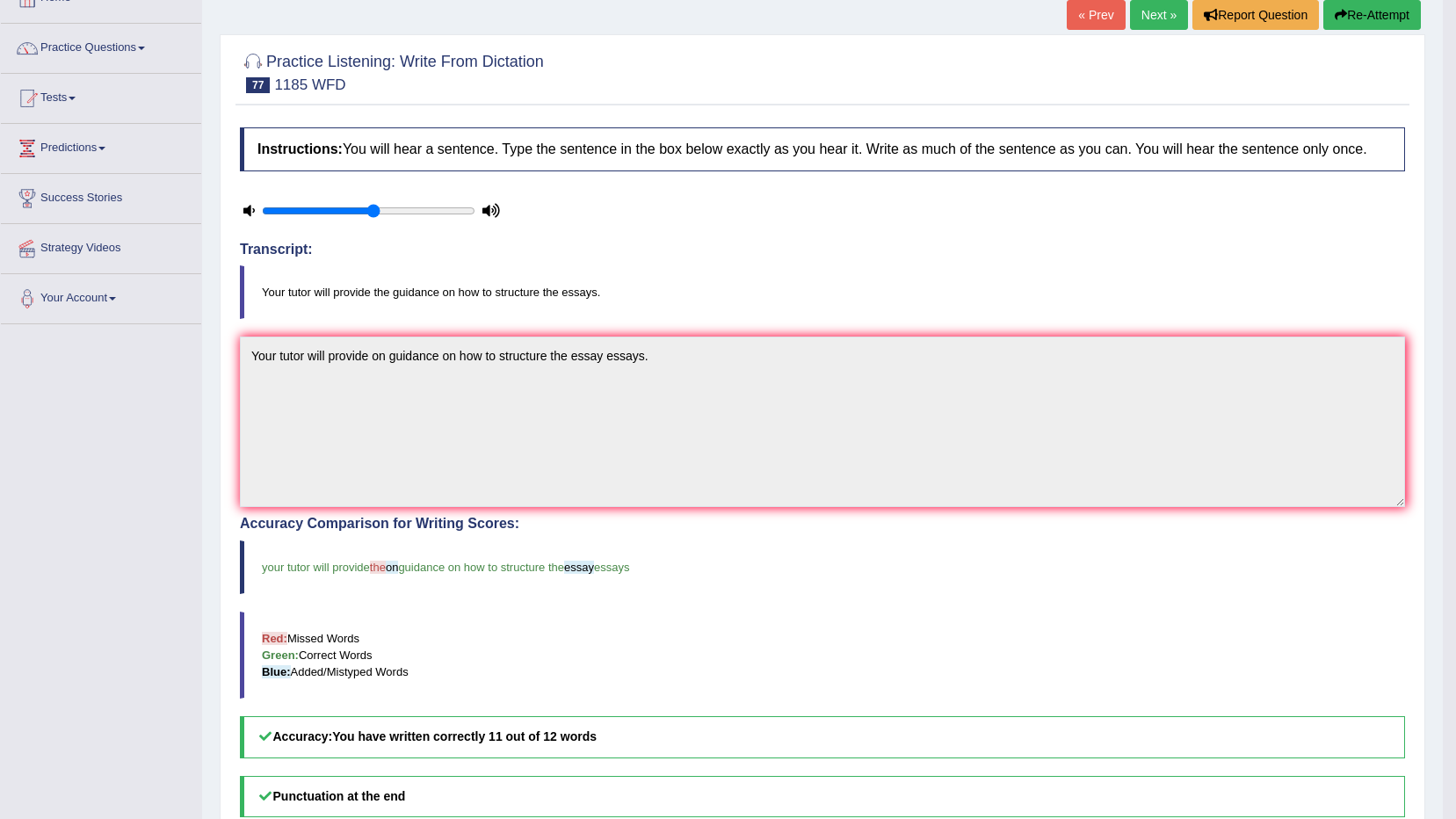
scroll to position [88, 0]
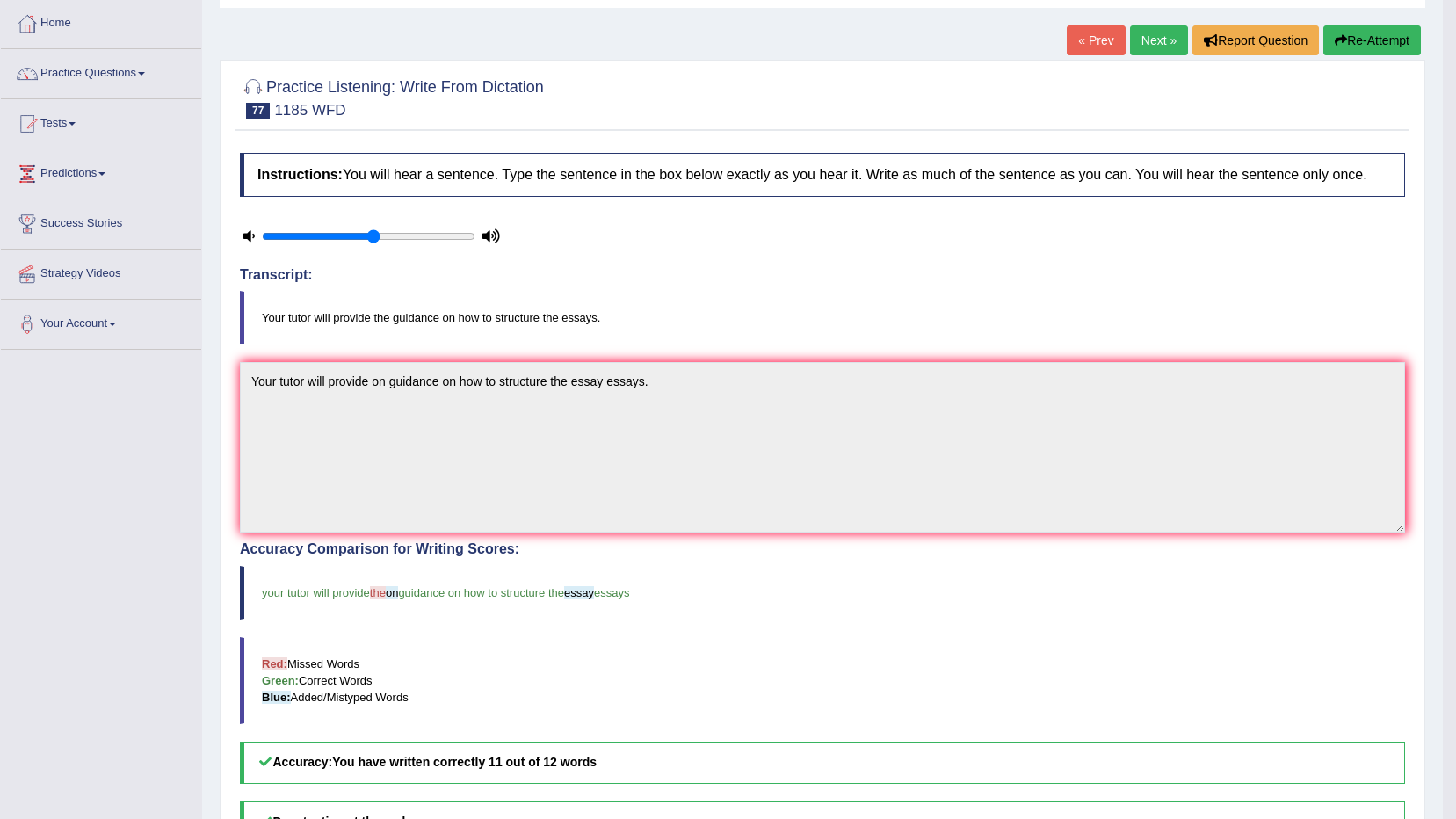
click at [1394, 39] on button "Re-Attempt" at bounding box center [1373, 40] width 98 height 30
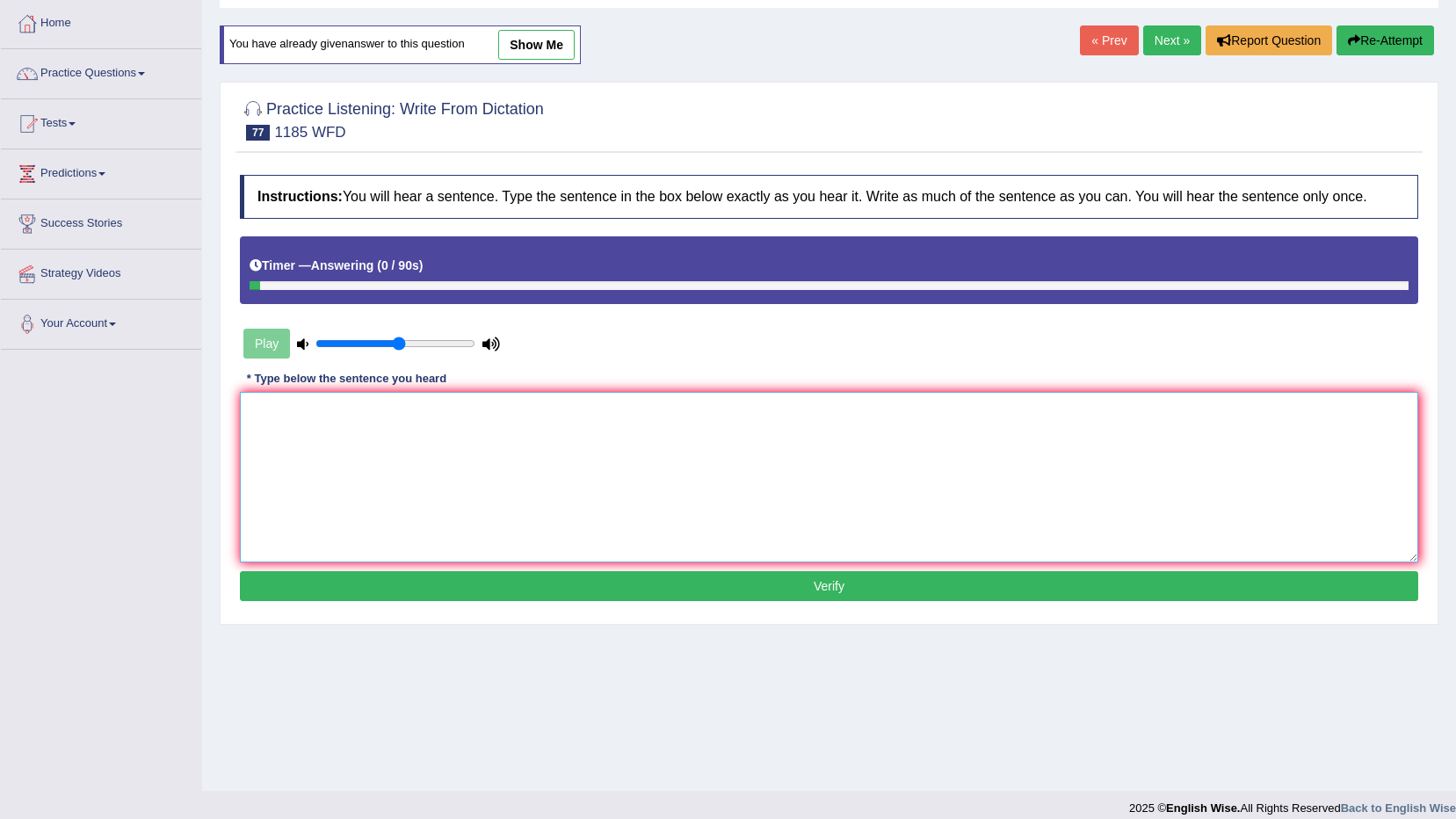
click at [851, 438] on textarea at bounding box center [828, 477] width 1178 height 171
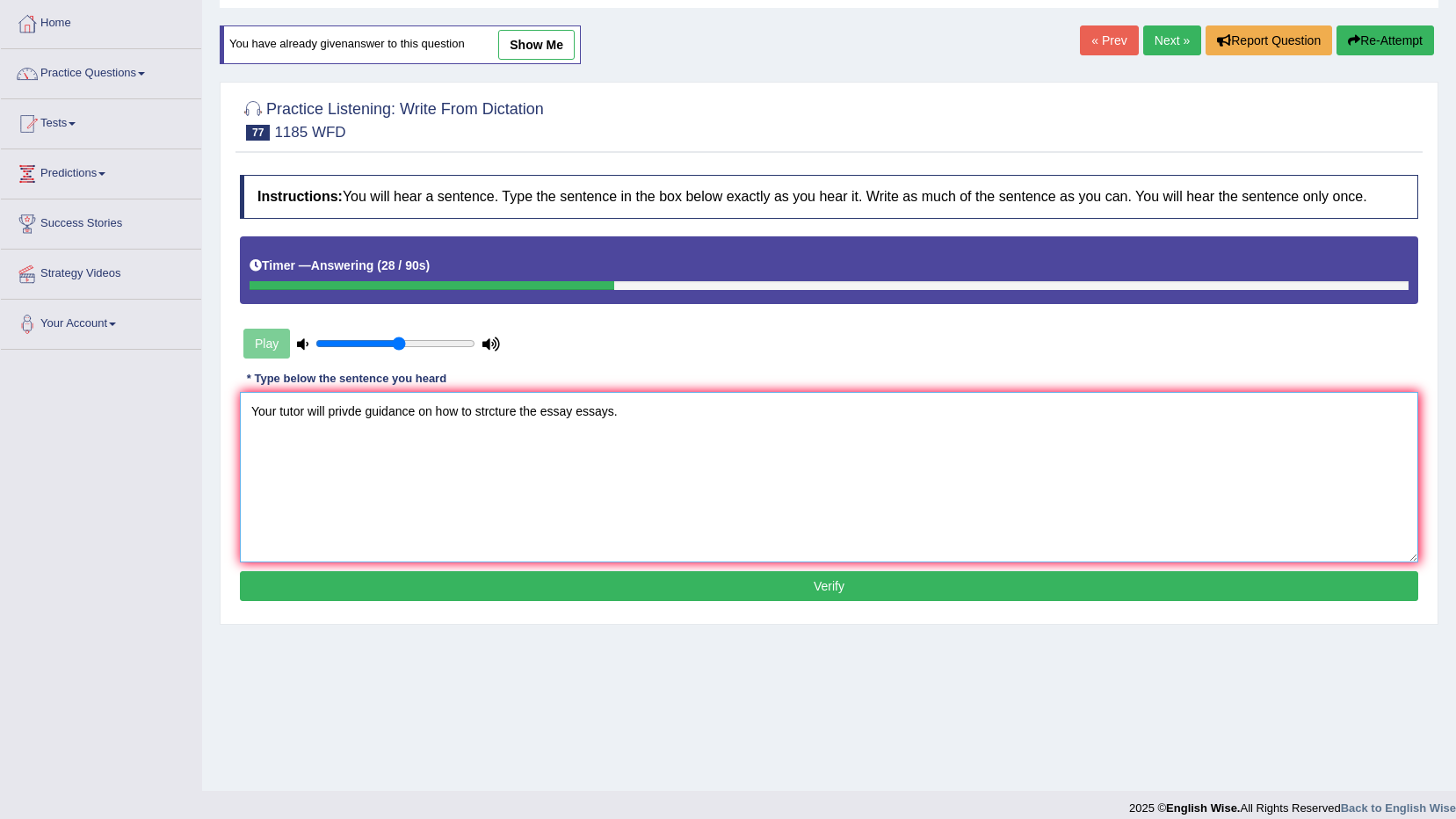
click at [348, 410] on textarea "Your tutor will privde guidance on how to strcture the essay essays." at bounding box center [828, 477] width 1178 height 171
type textarea "Your tutor will provide guidance on how to strcture the essay essays."
click at [641, 589] on button "Verify" at bounding box center [828, 586] width 1178 height 30
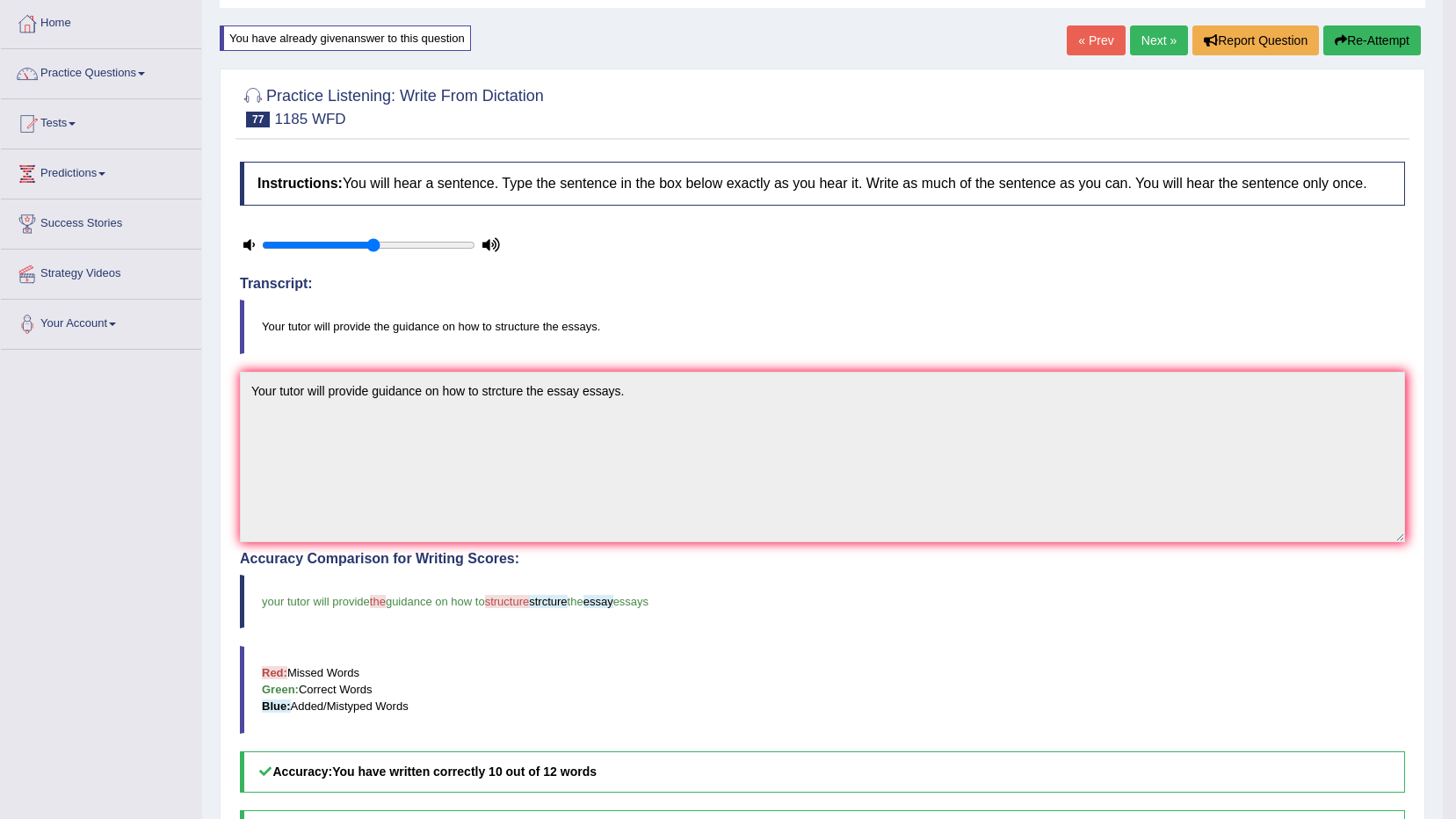
click at [1396, 43] on button "Re-Attempt" at bounding box center [1373, 40] width 98 height 30
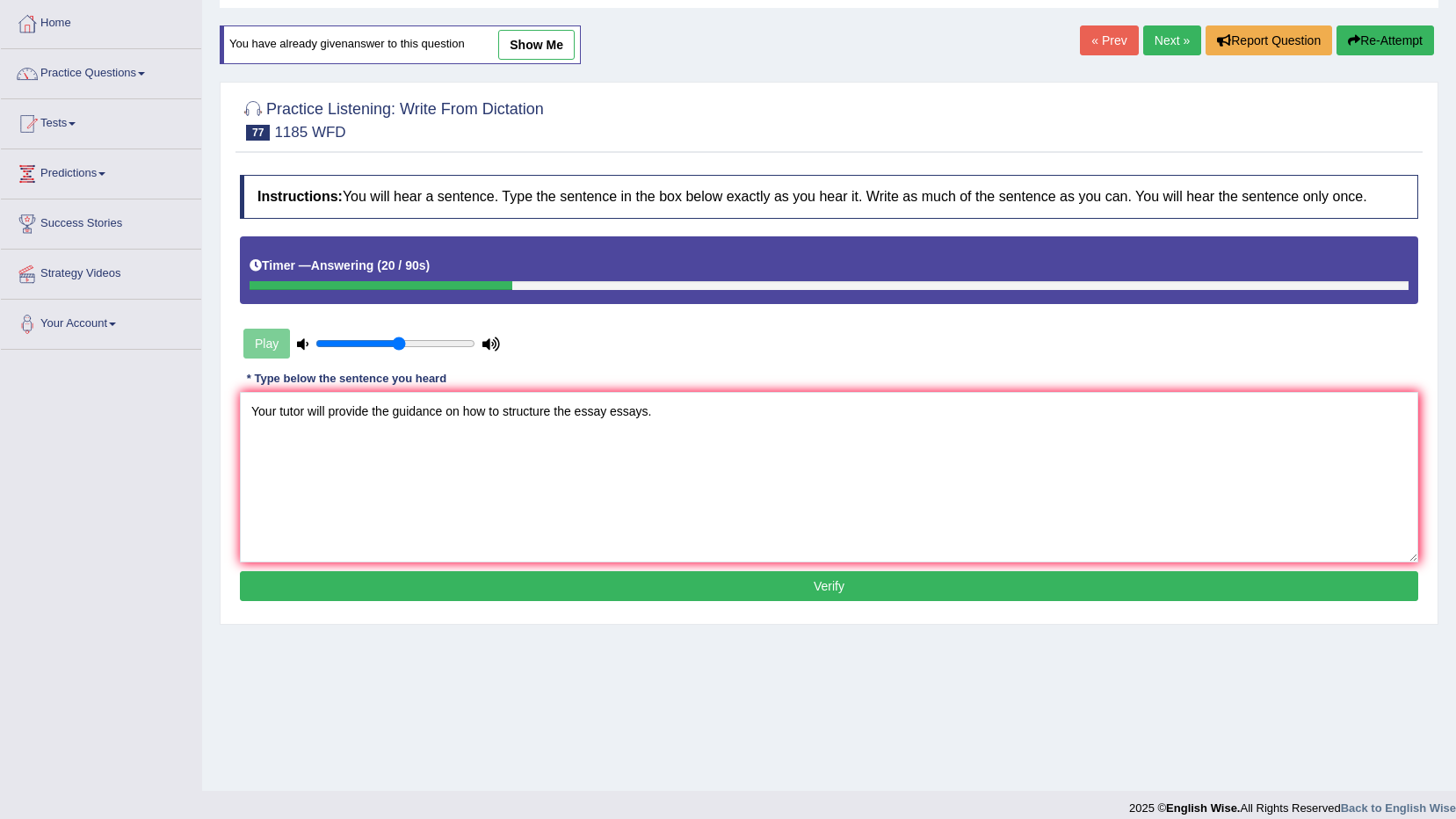
type textarea "Your tutor will provide the guidance on how to structure the essay essays."
click at [614, 591] on button "Verify" at bounding box center [828, 586] width 1178 height 30
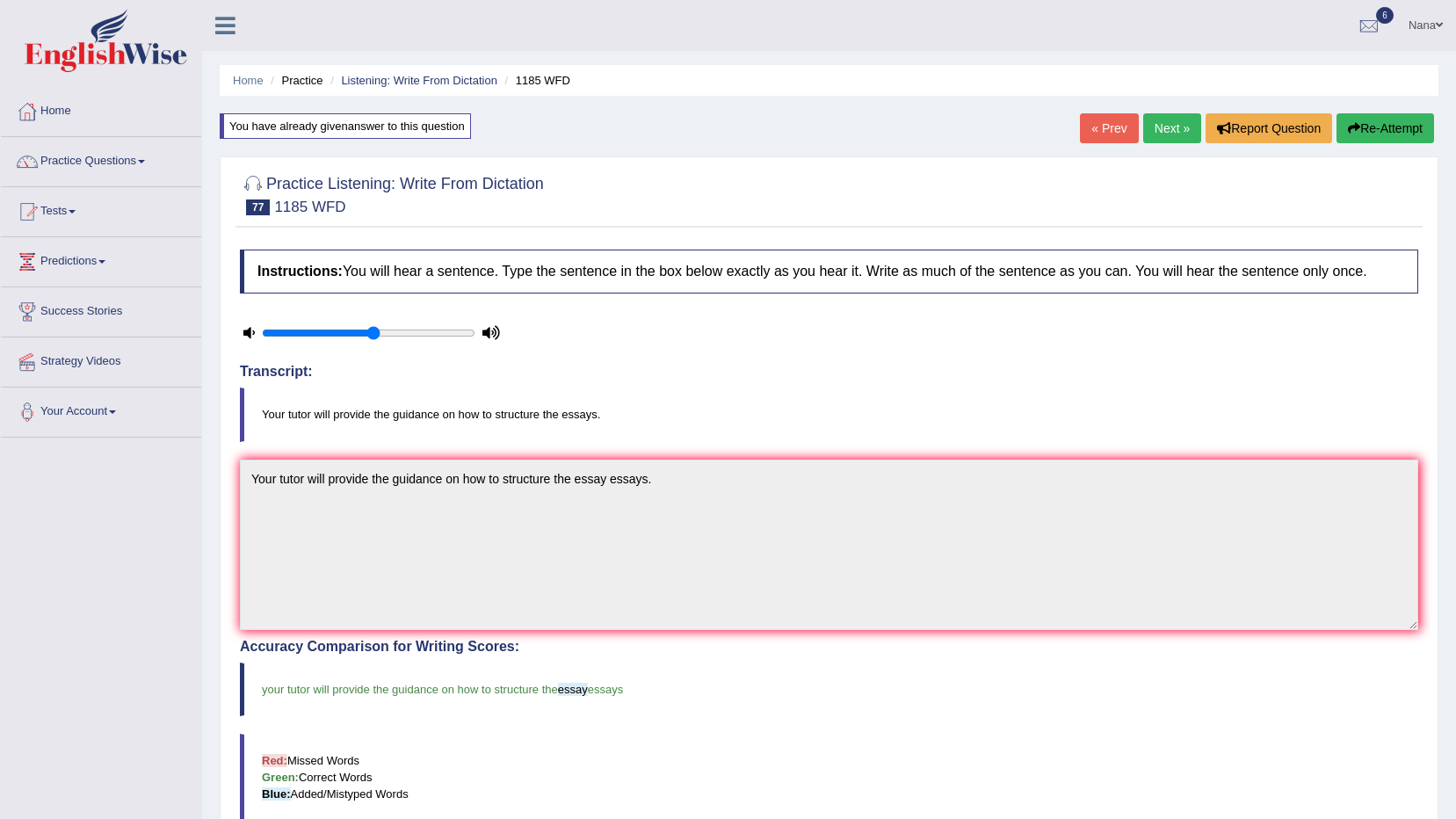
click at [1172, 137] on link "Next »" at bounding box center [1172, 128] width 58 height 30
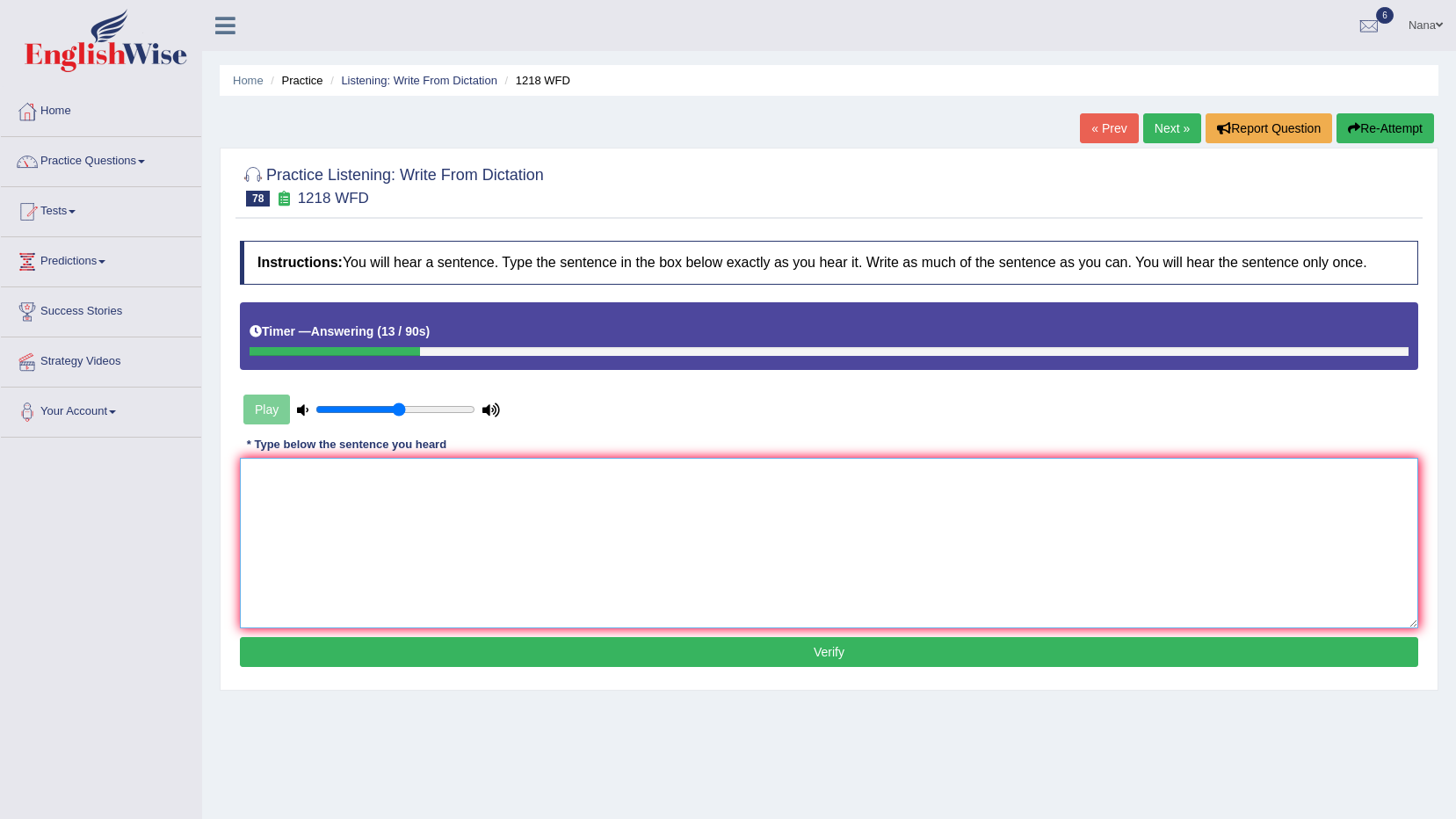
click at [1219, 545] on textarea at bounding box center [828, 543] width 1178 height 171
type textarea "m"
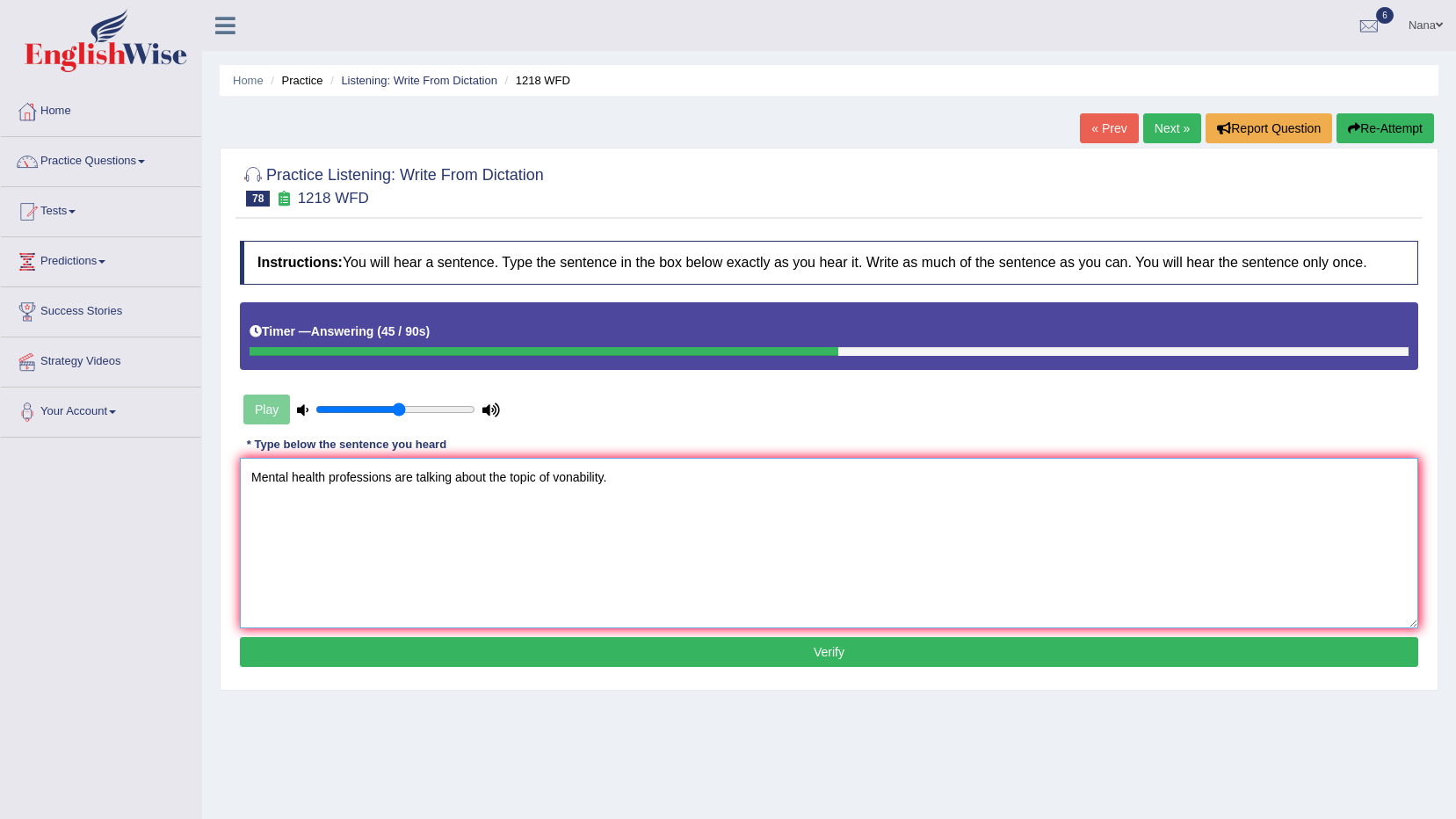
type textarea "Mental health professions are talking about the topic of vonability."
click at [870, 637] on button "Verify" at bounding box center [828, 651] width 1178 height 30
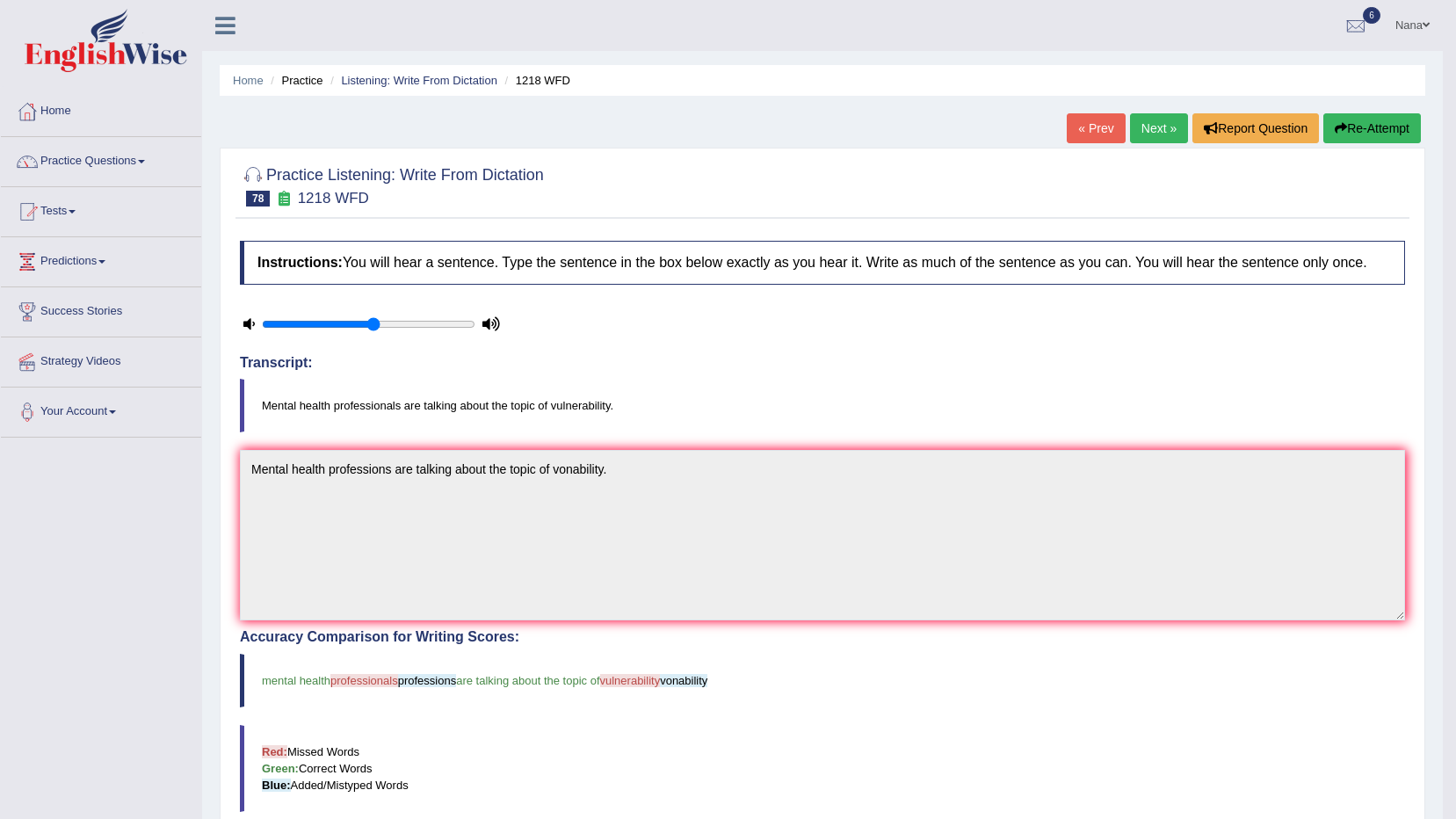
click at [1362, 123] on button "Re-Attempt" at bounding box center [1373, 128] width 98 height 30
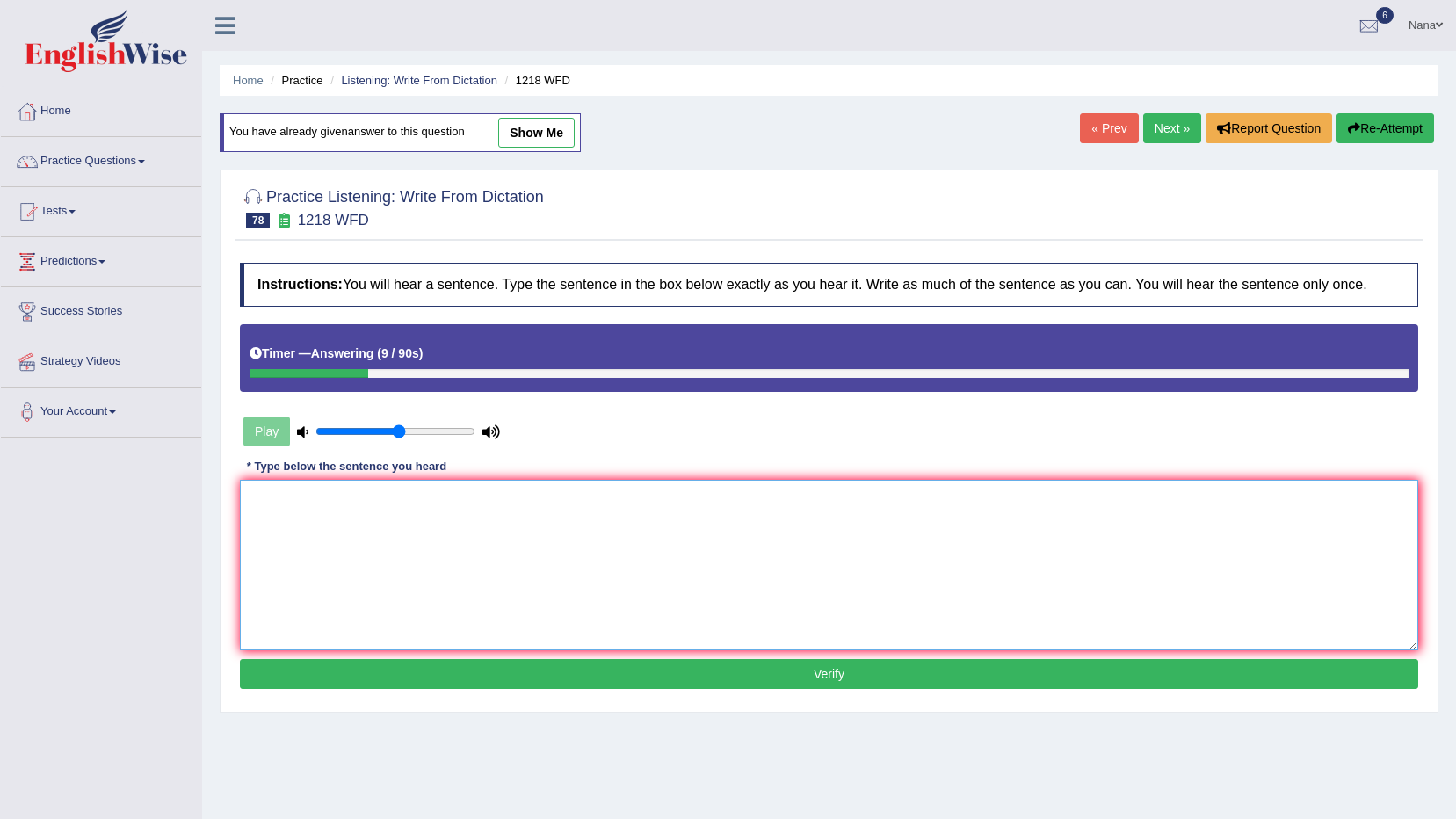
click at [1048, 546] on textarea at bounding box center [828, 565] width 1178 height 171
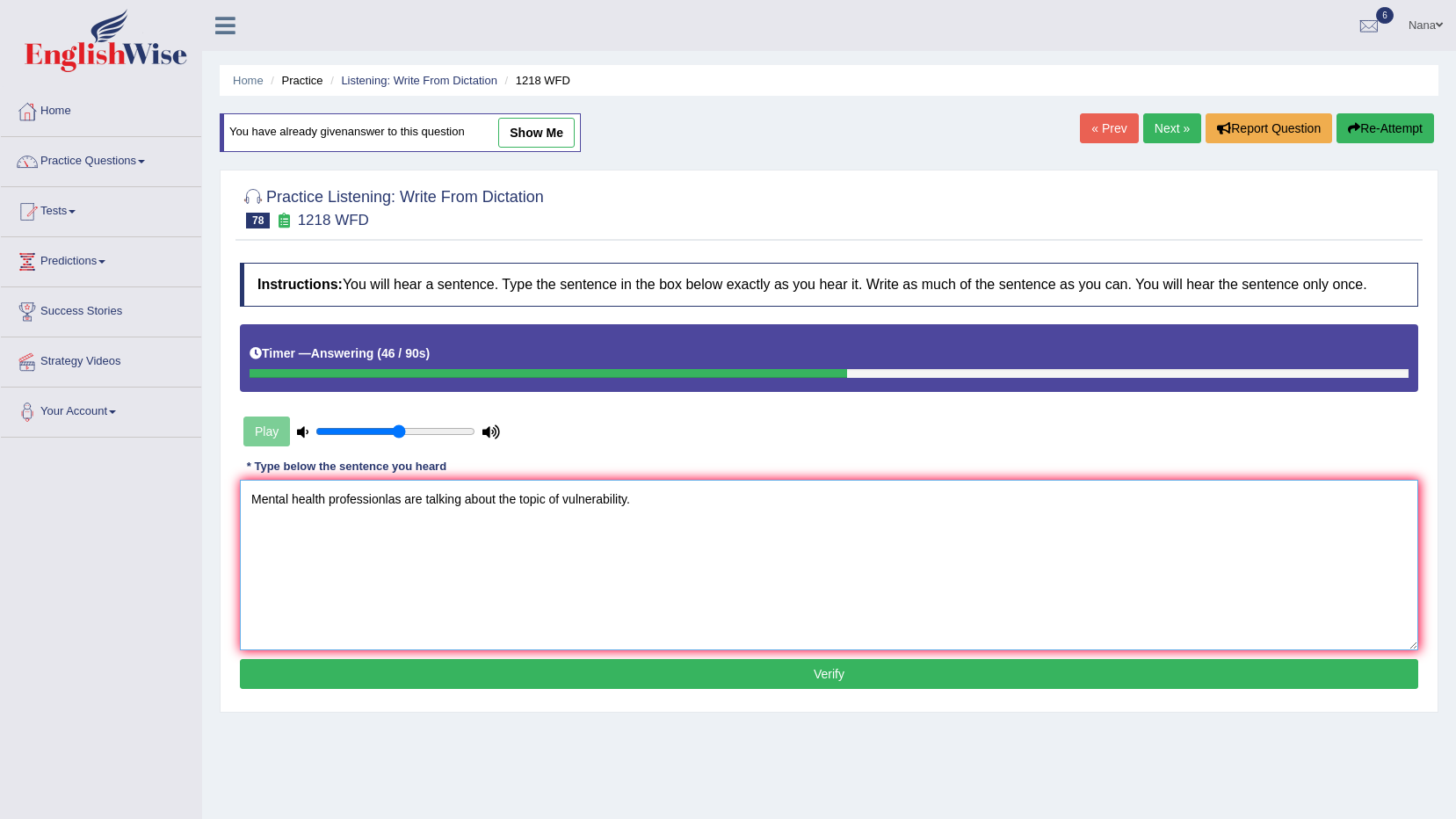
click at [365, 499] on textarea "Mental health professionlas are talking about the topic of vulnerability." at bounding box center [828, 565] width 1178 height 171
type textarea "Mental health professionals are talking about the topic of vulnerability."
click at [651, 672] on button "Verify" at bounding box center [828, 674] width 1178 height 30
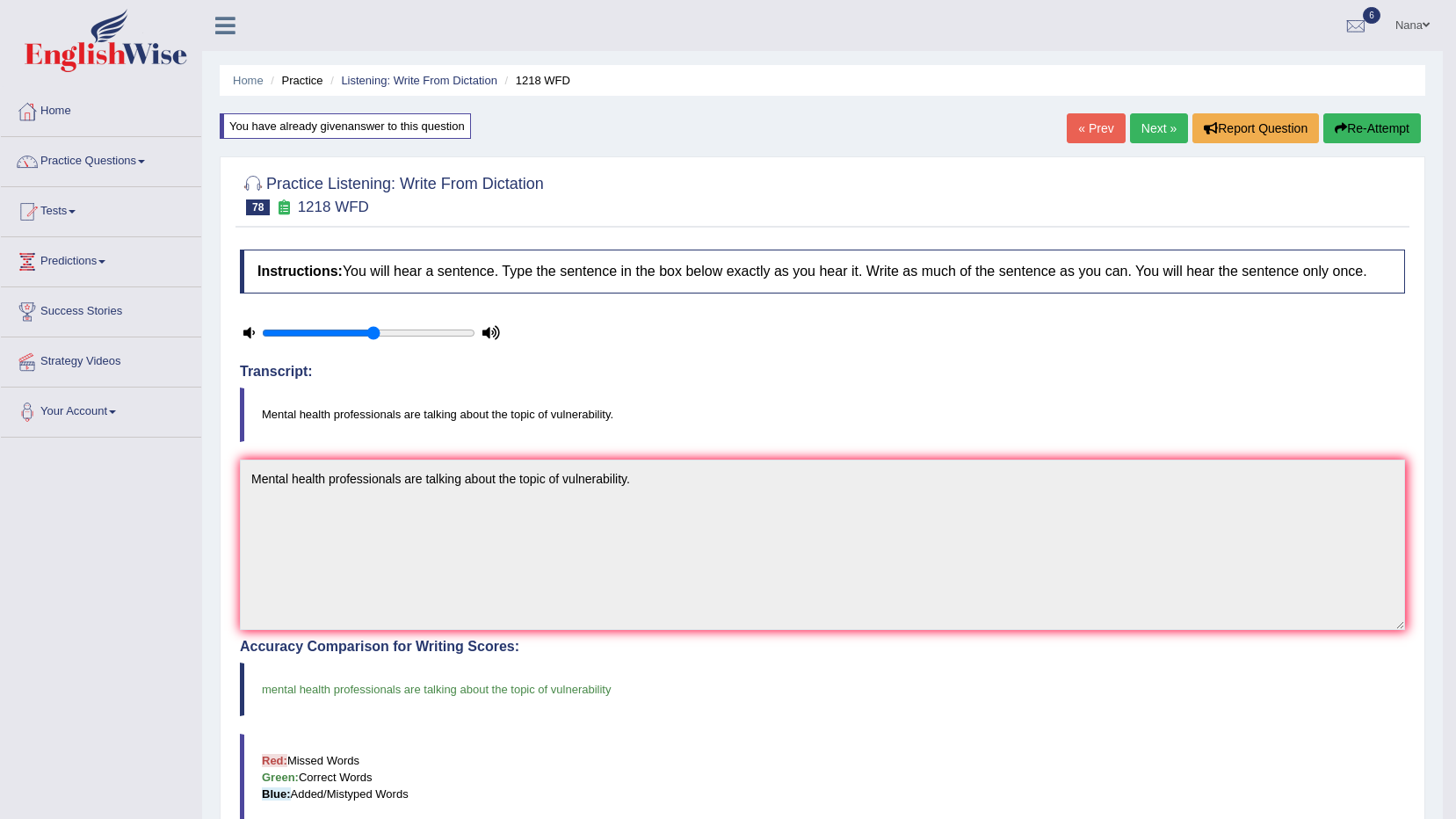
click at [1168, 135] on link "Next »" at bounding box center [1159, 128] width 58 height 30
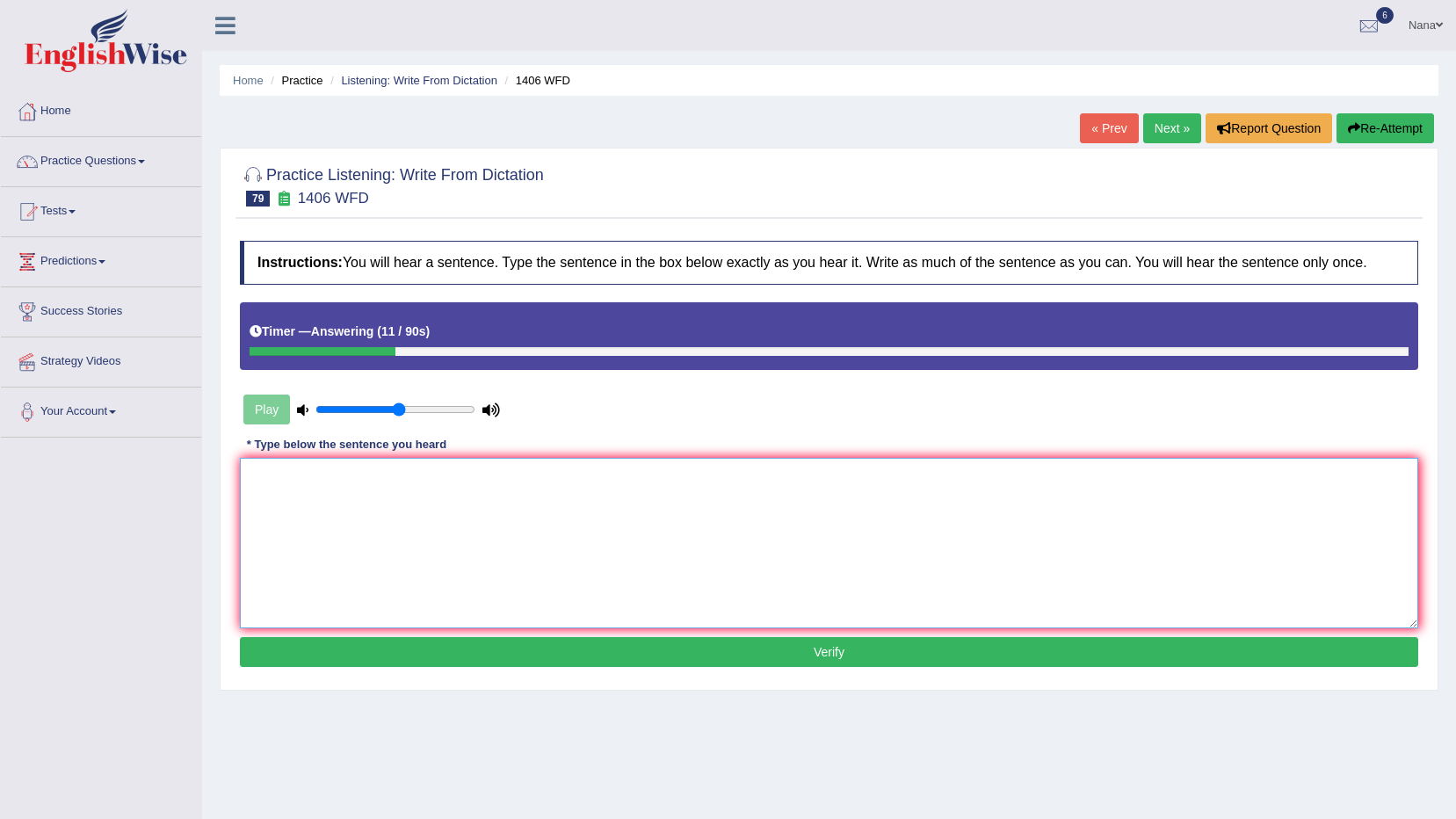
click at [1069, 561] on textarea at bounding box center [828, 543] width 1178 height 171
click at [318, 477] on textarea "Music has a ability to shapre our emotions." at bounding box center [828, 543] width 1178 height 171
click at [401, 476] on textarea "Music has the ability to shapre our emotions." at bounding box center [828, 543] width 1178 height 171
click at [854, 489] on textarea "Music has the ability to shape our emotions." at bounding box center [828, 543] width 1178 height 171
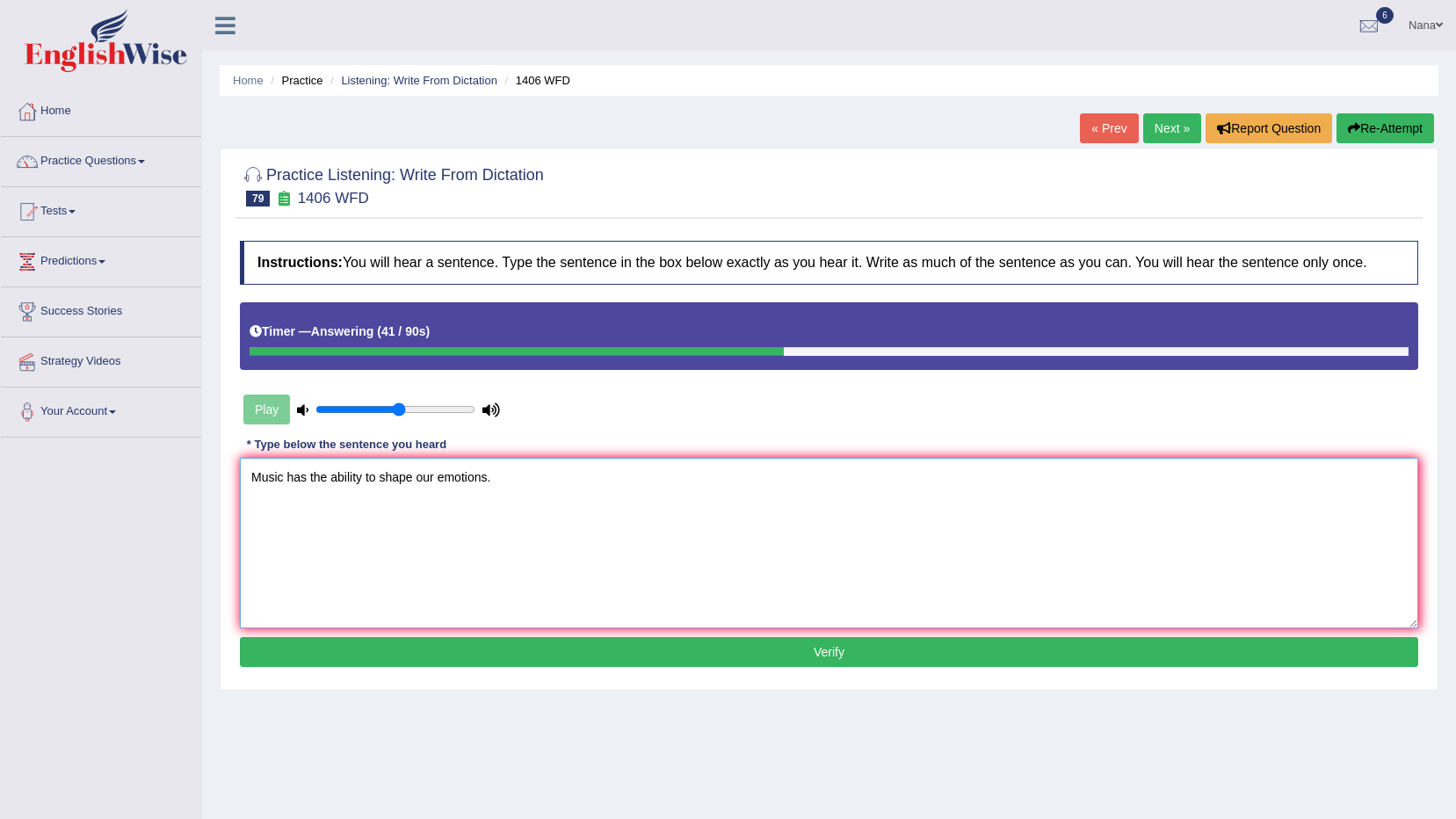
type textarea "Music has the ability to shape our emotions."
click at [650, 658] on button "Verify" at bounding box center [828, 651] width 1178 height 30
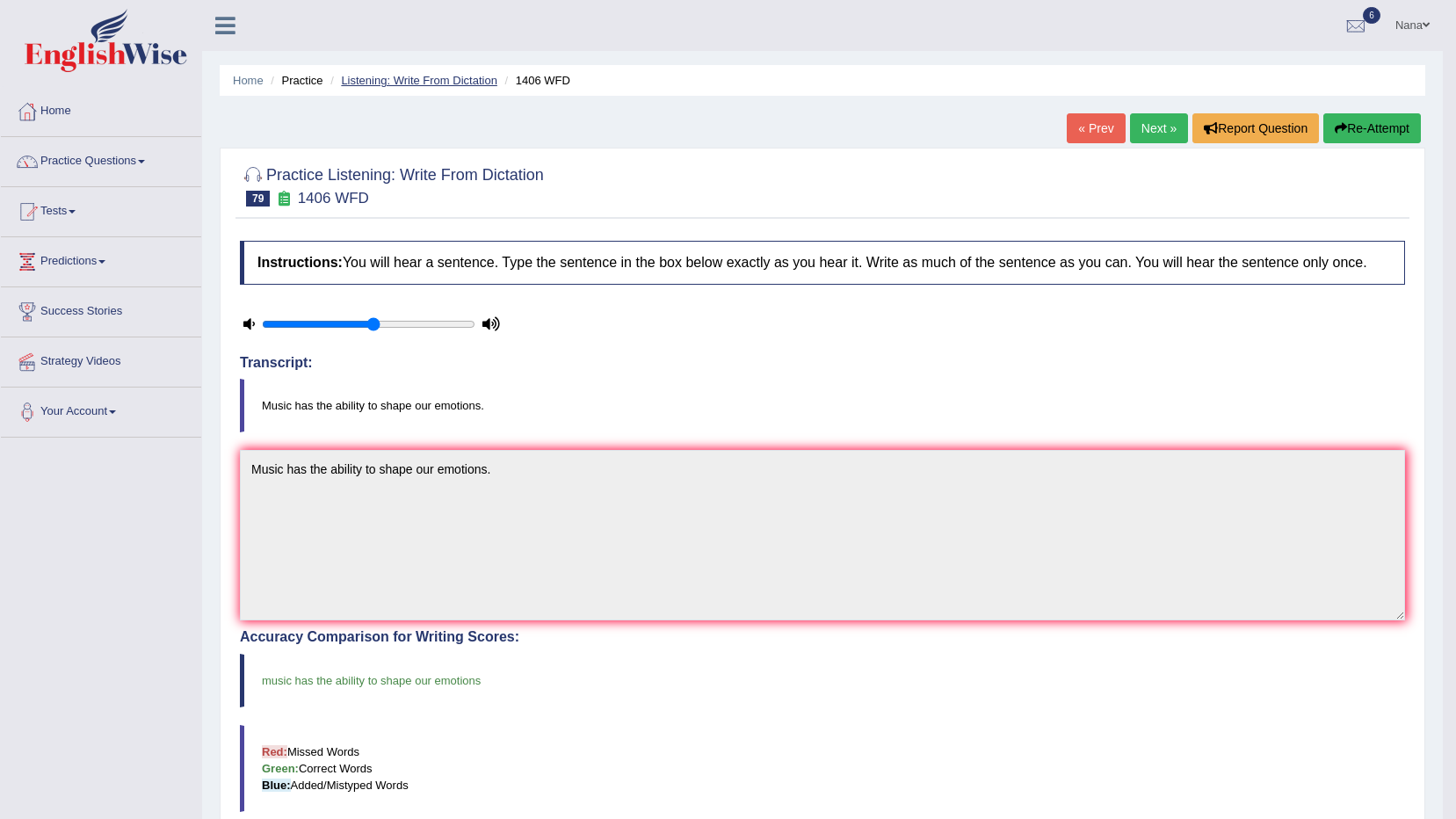
click at [472, 79] on link "Listening: Write From Dictation" at bounding box center [419, 80] width 156 height 14
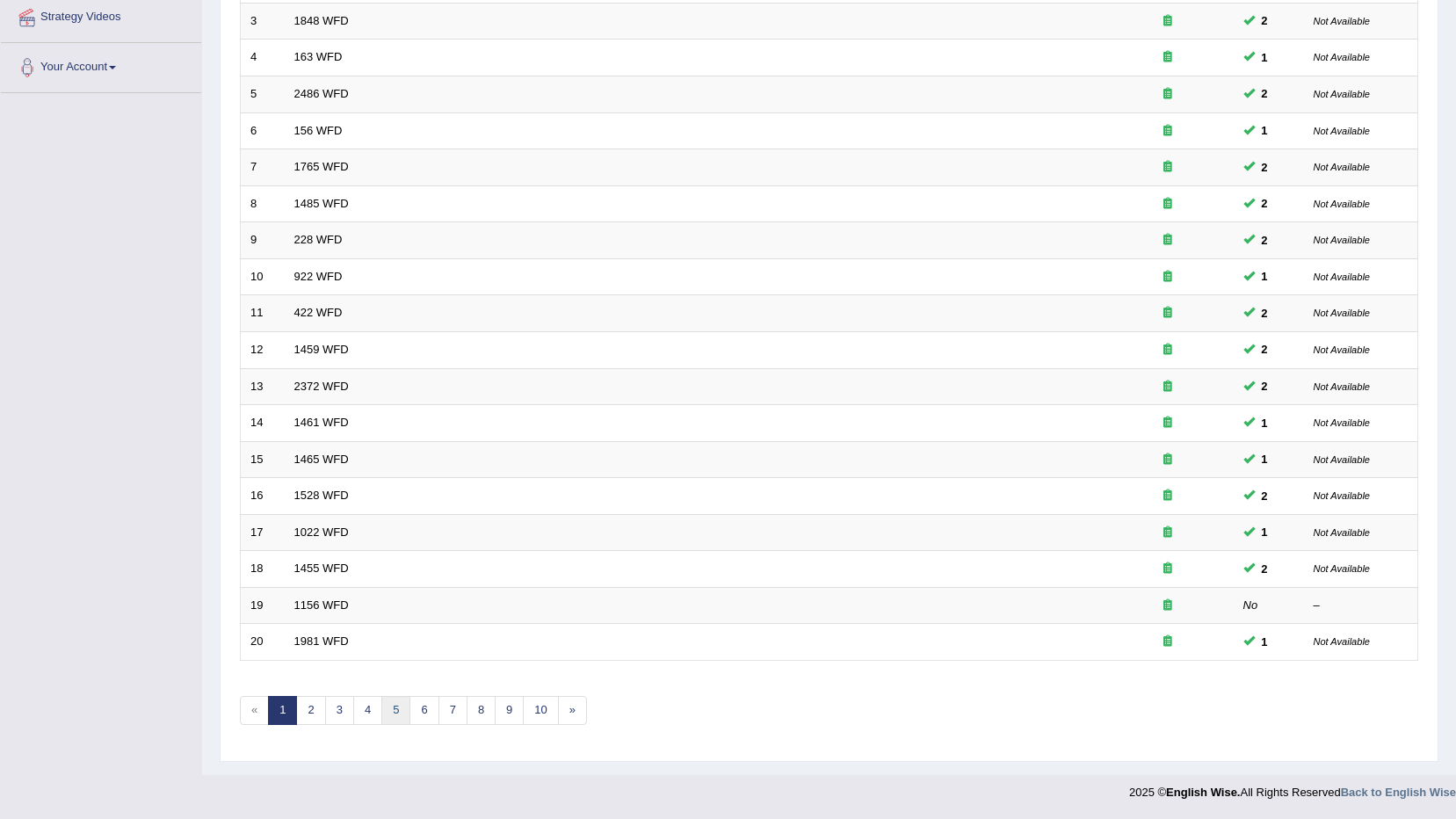
scroll to position [345, 0]
click at [357, 713] on link "4" at bounding box center [367, 710] width 29 height 29
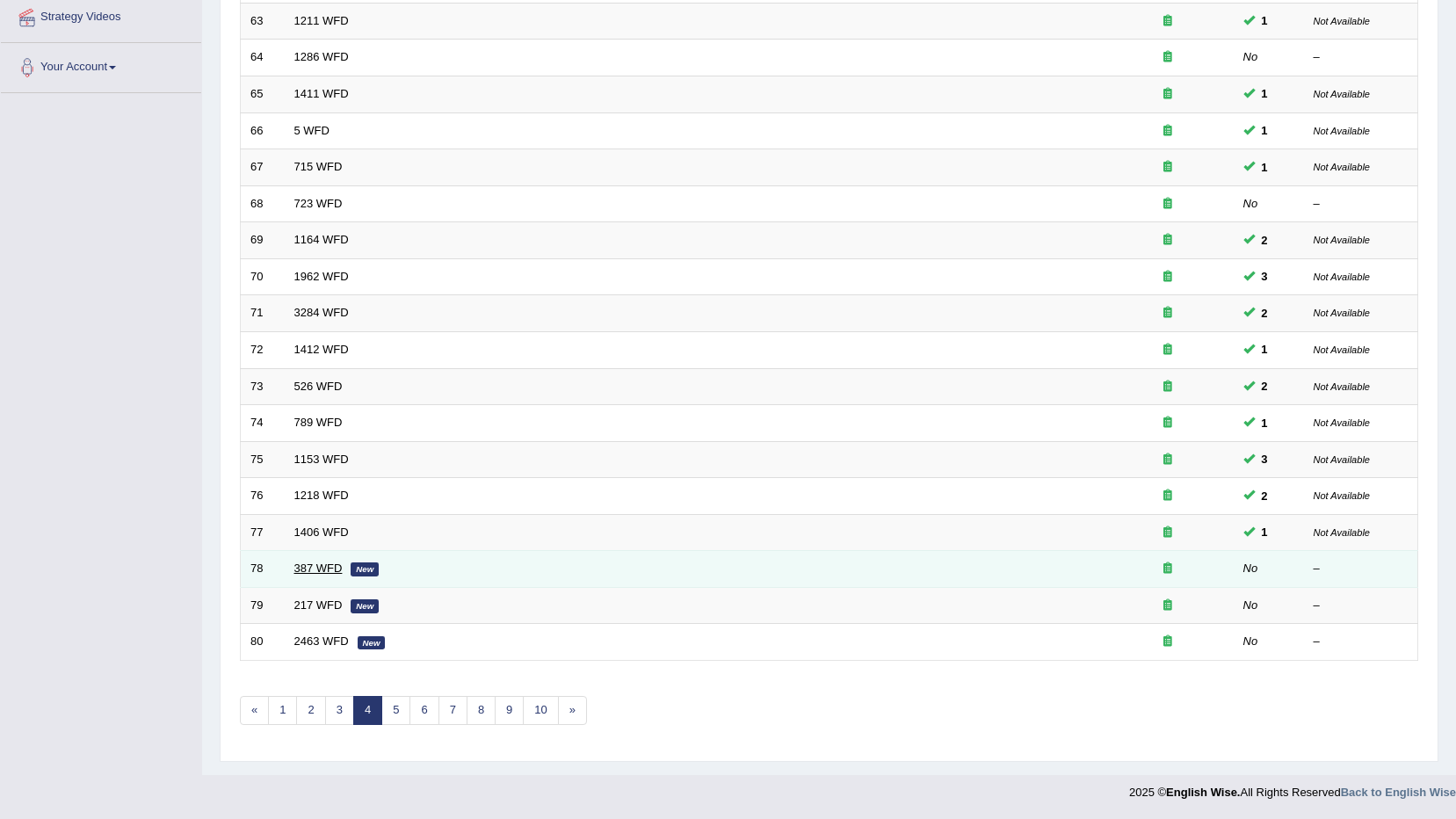
click at [312, 571] on link "387 WFD" at bounding box center [318, 568] width 48 height 14
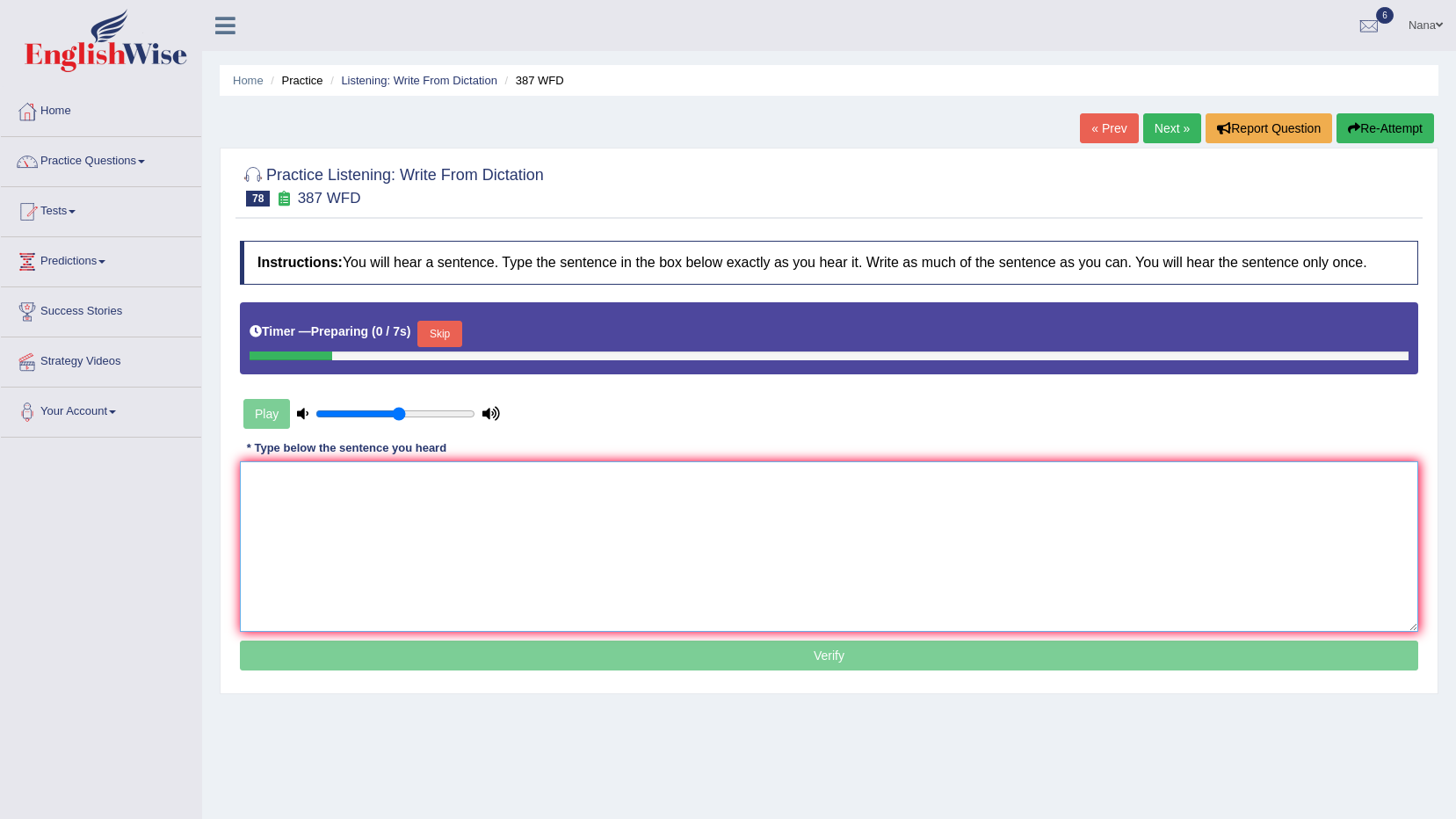
click at [396, 545] on textarea at bounding box center [828, 547] width 1178 height 171
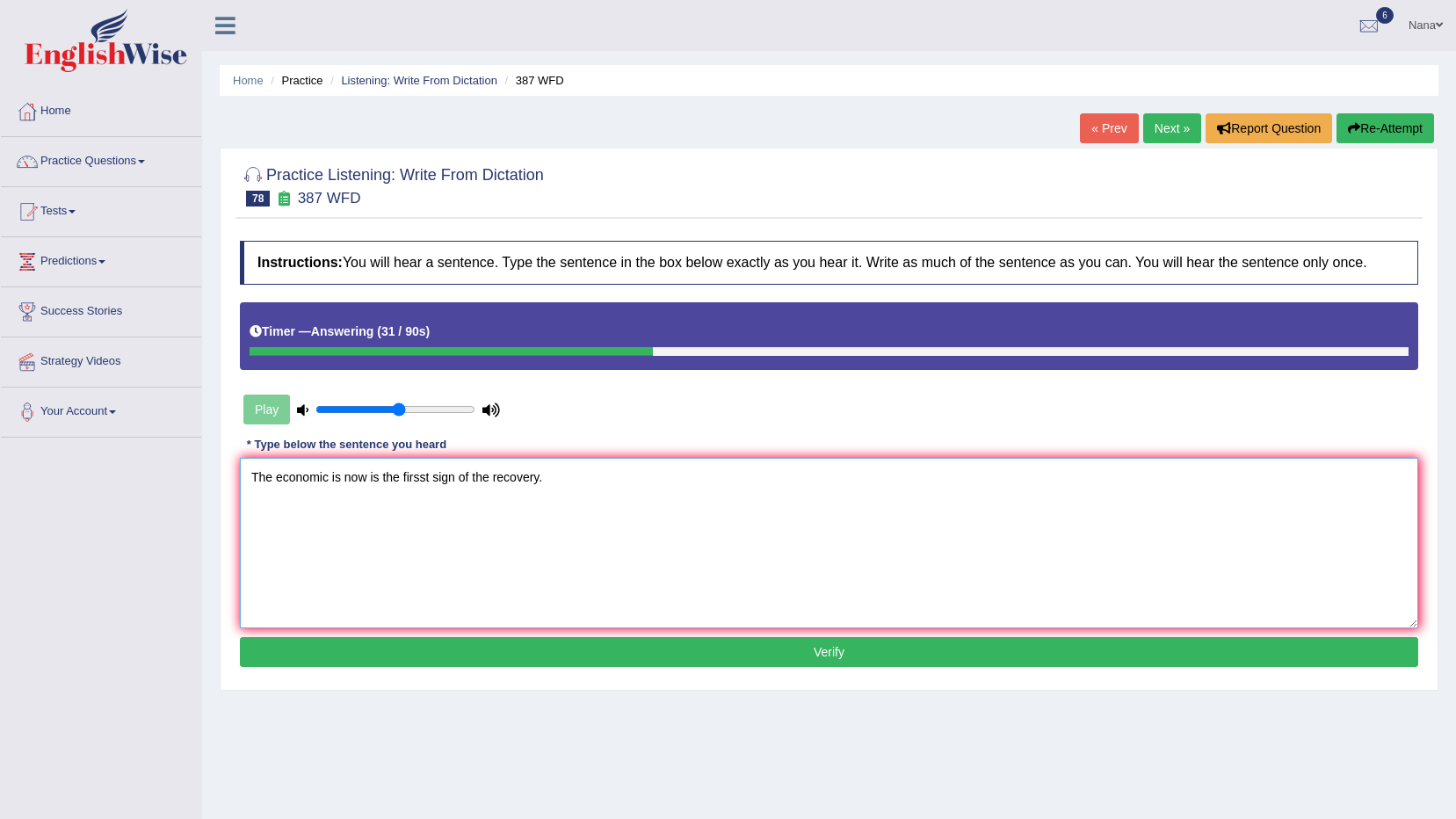
click at [411, 483] on textarea "The economic is now is the firsst sign of the recovery." at bounding box center [828, 543] width 1178 height 171
type textarea "The economic is now is the first sign of the recovery."
click at [493, 657] on button "Verify" at bounding box center [828, 651] width 1178 height 30
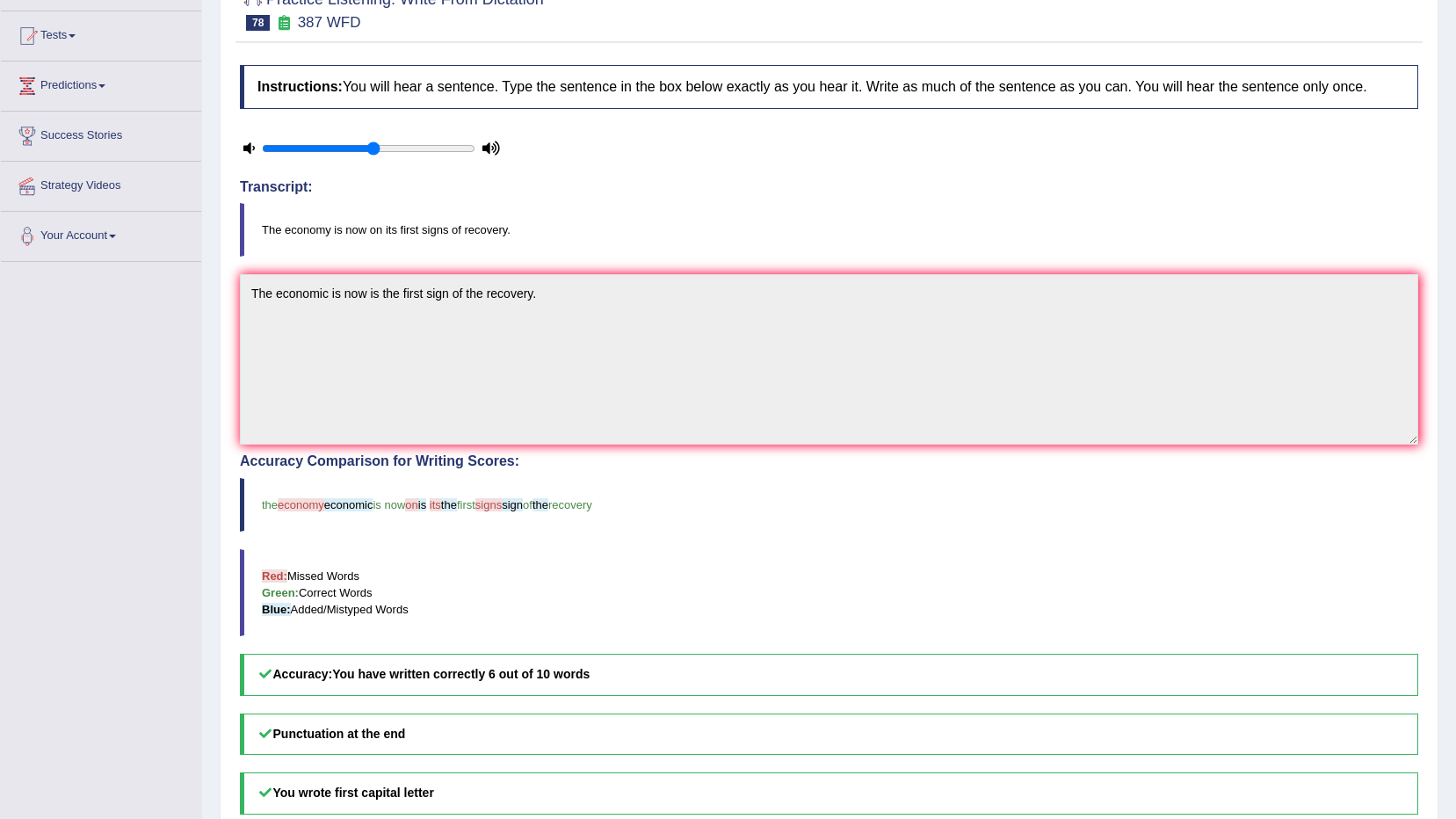
scroll to position [88, 0]
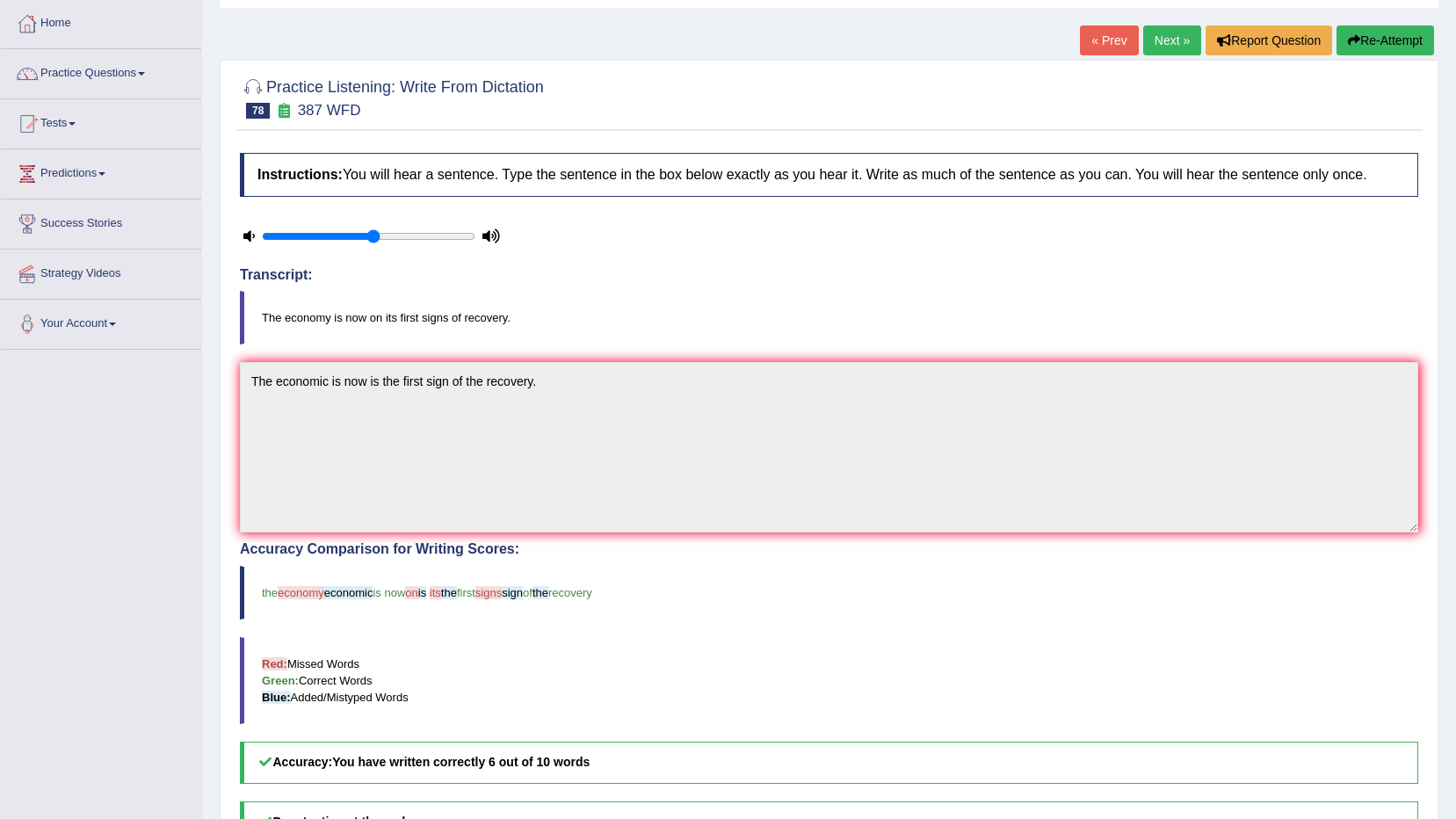
click at [1384, 34] on button "Re-Attempt" at bounding box center [1386, 40] width 98 height 30
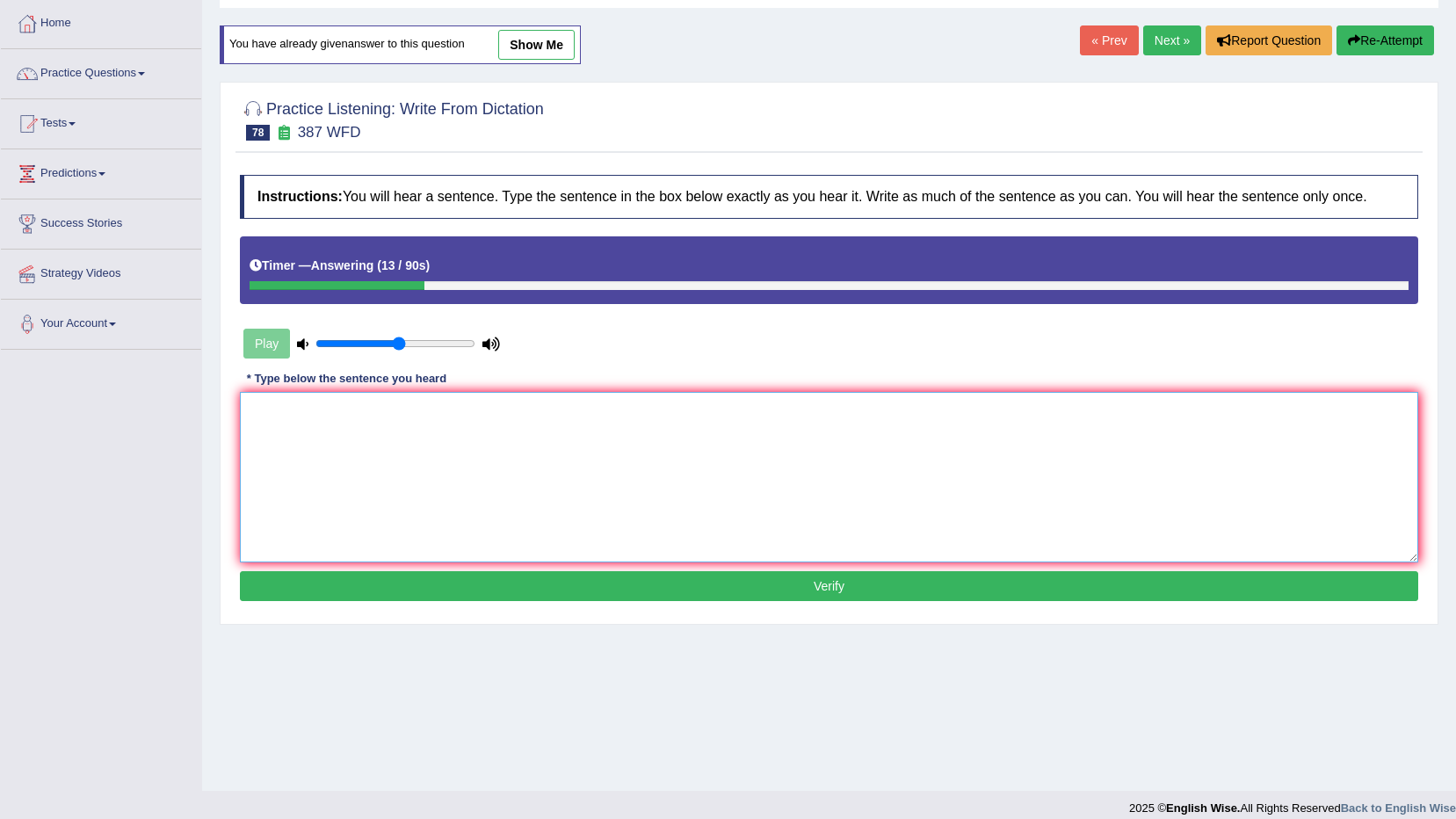
click at [1359, 460] on textarea at bounding box center [828, 477] width 1178 height 171
type textarea "The economy is now its first signs of the recovery."
click at [1123, 582] on button "Verify" at bounding box center [828, 586] width 1178 height 30
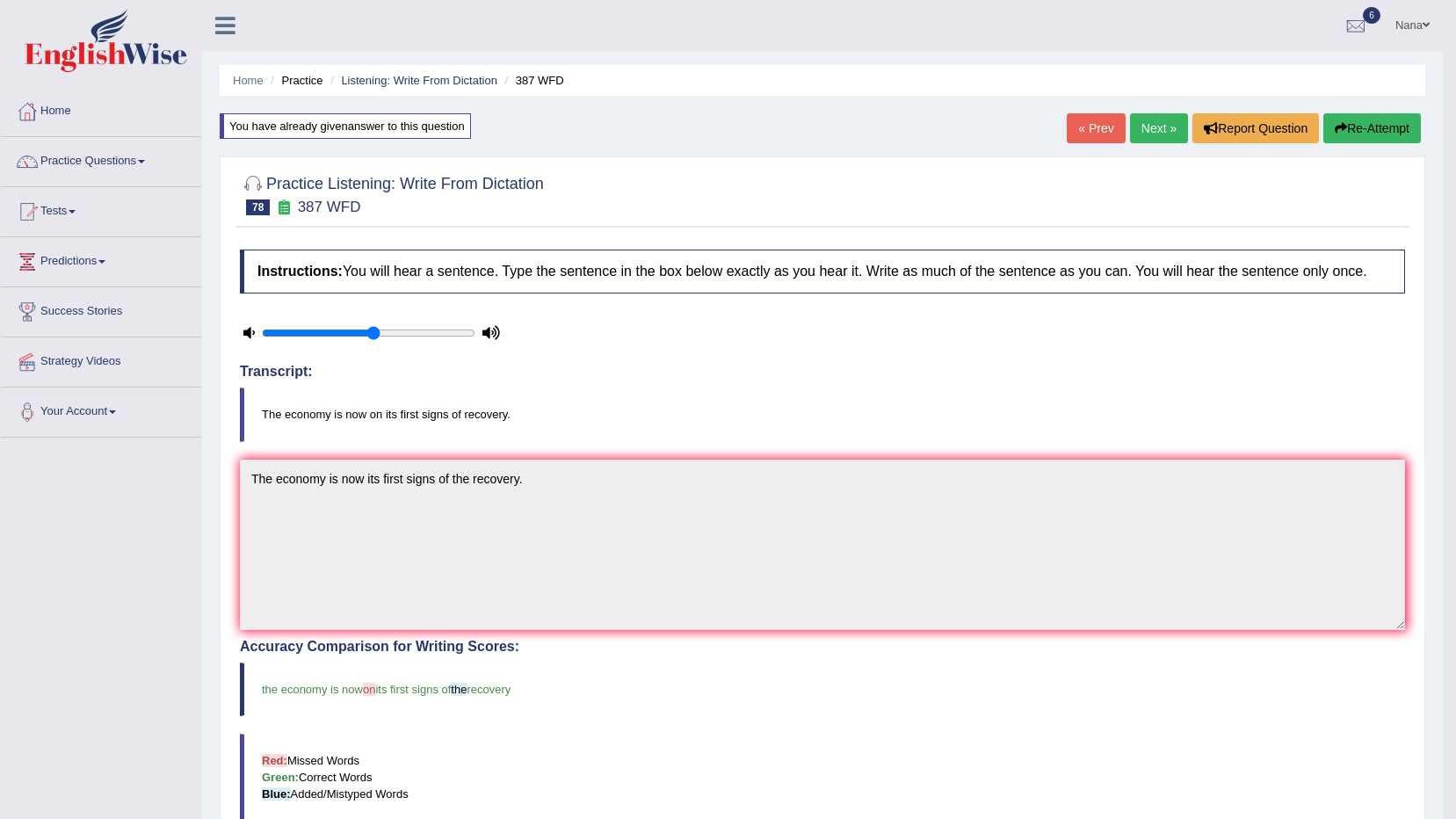
click at [1388, 131] on button "Re-Attempt" at bounding box center [1373, 128] width 98 height 30
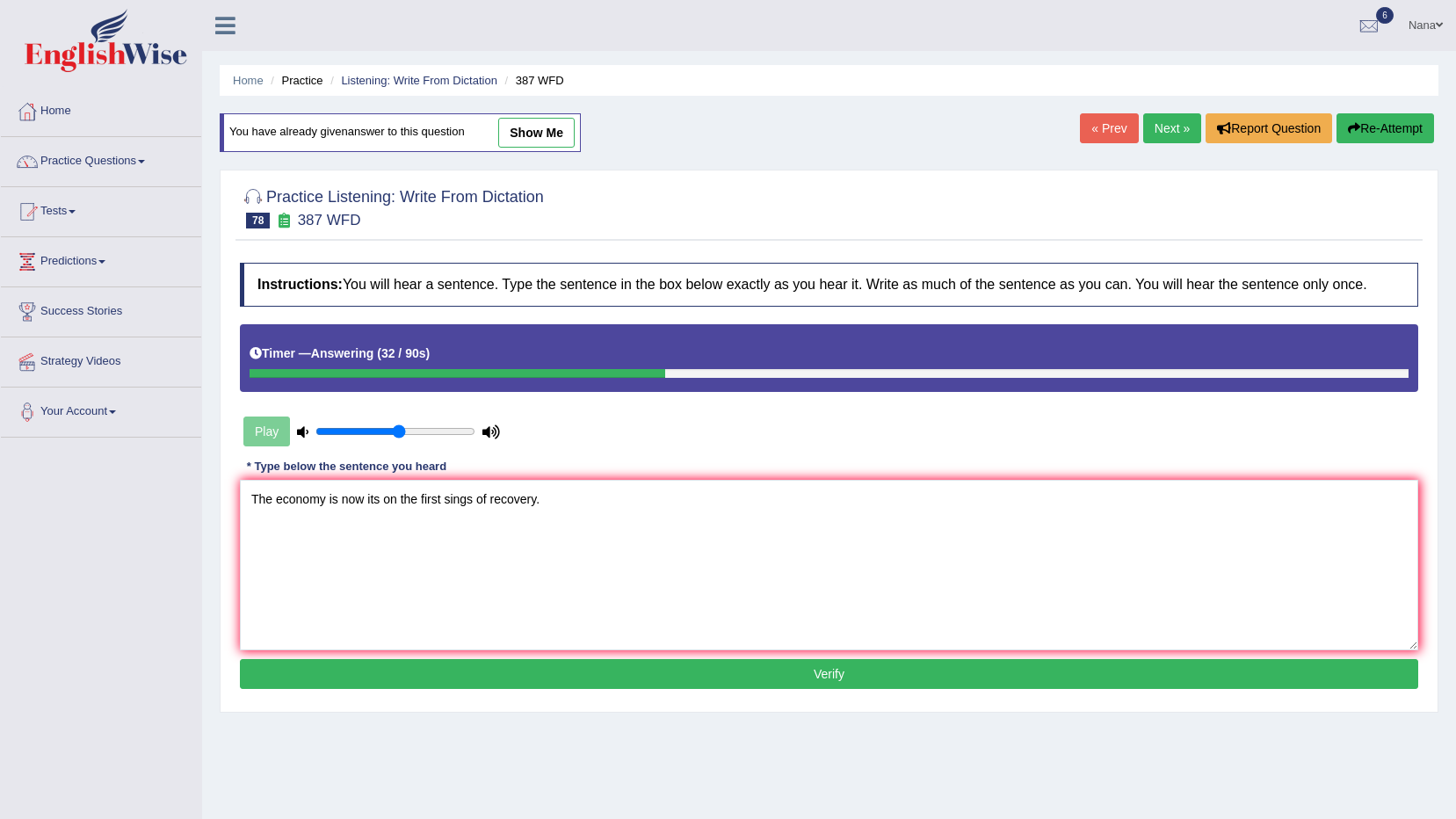
type textarea "The economy is now its on the first sings of recovery."
click at [938, 659] on button "Verify" at bounding box center [828, 674] width 1178 height 30
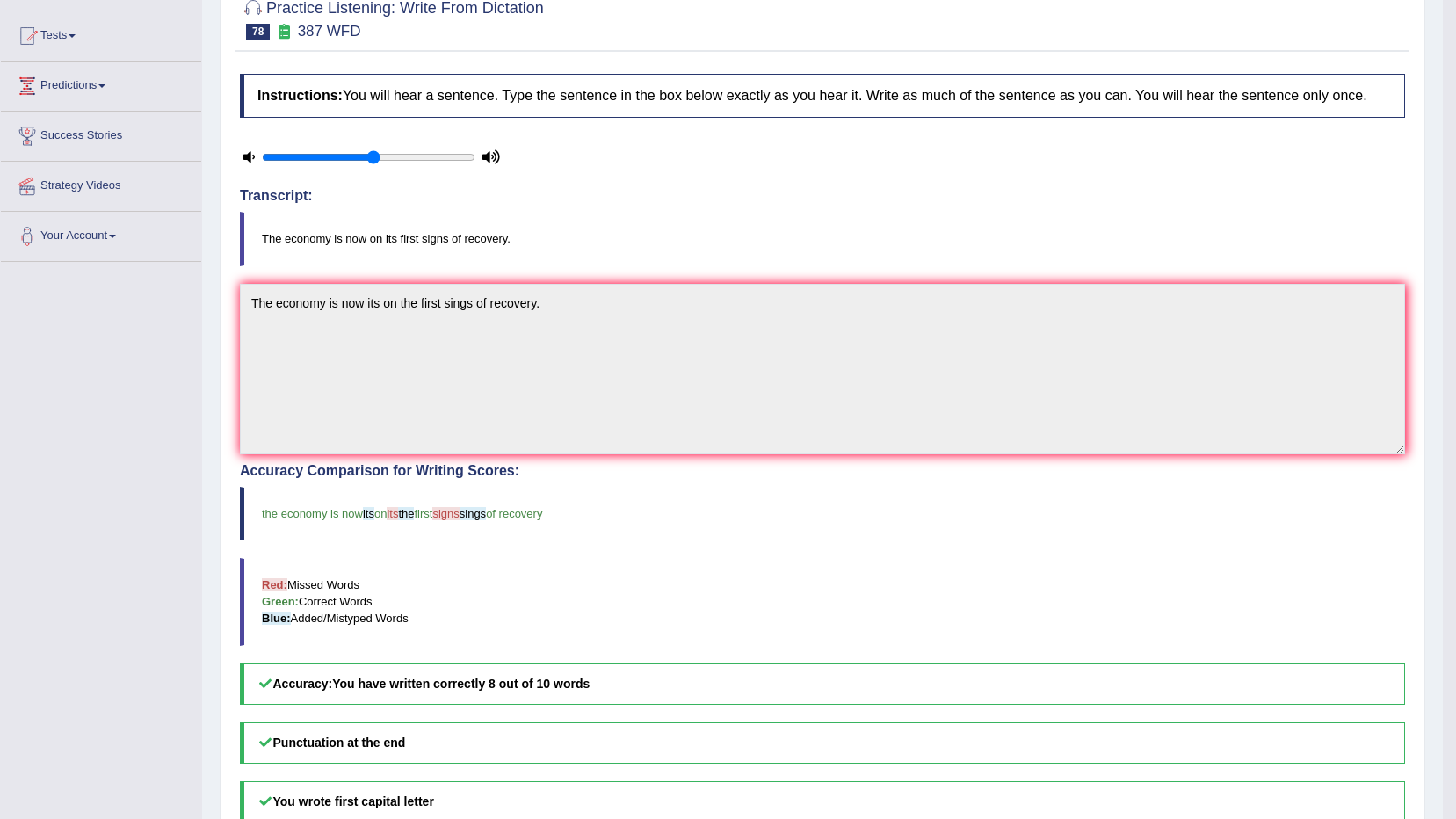
scroll to position [88, 0]
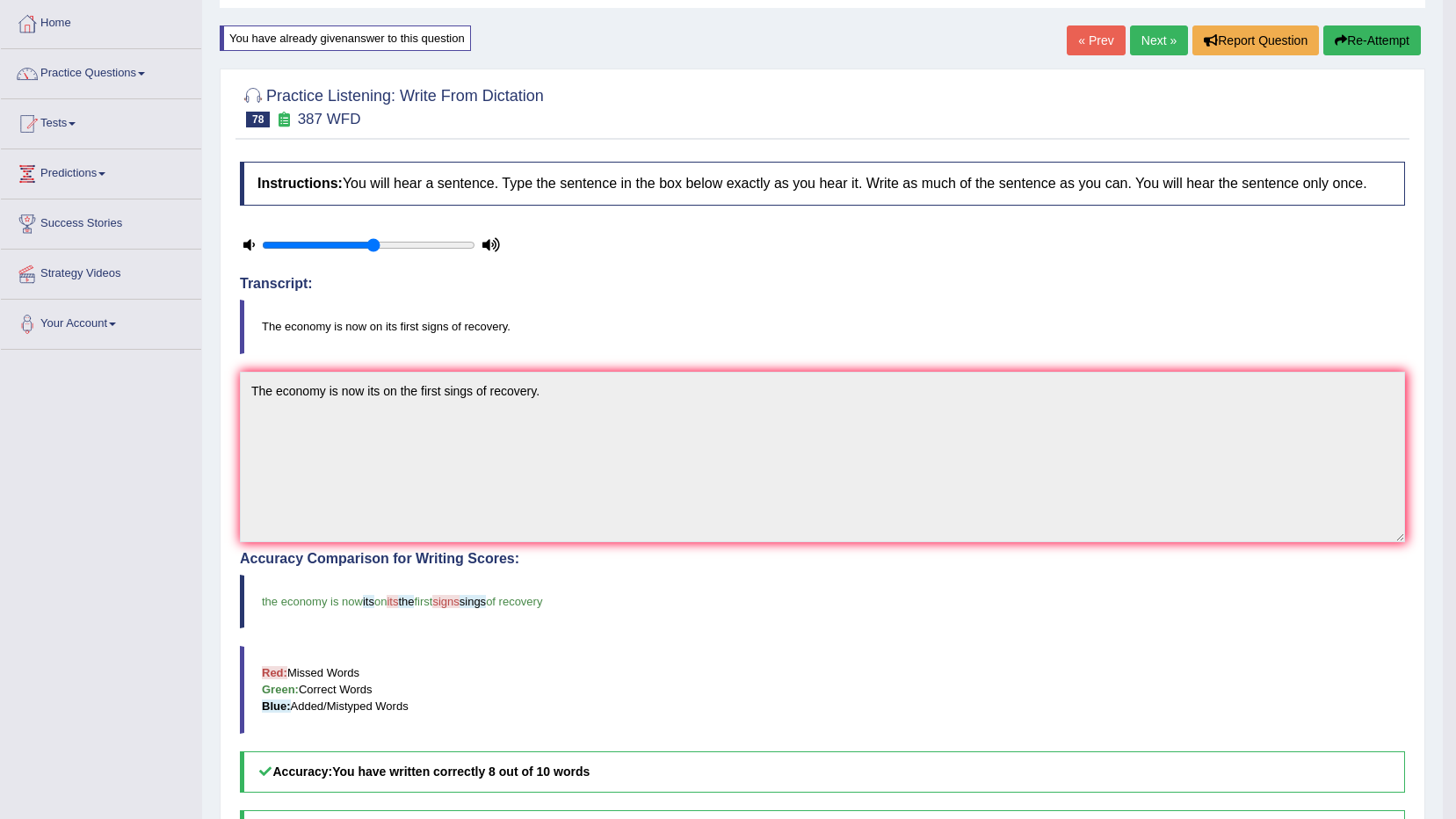
click at [1353, 35] on button "Re-Attempt" at bounding box center [1373, 40] width 98 height 30
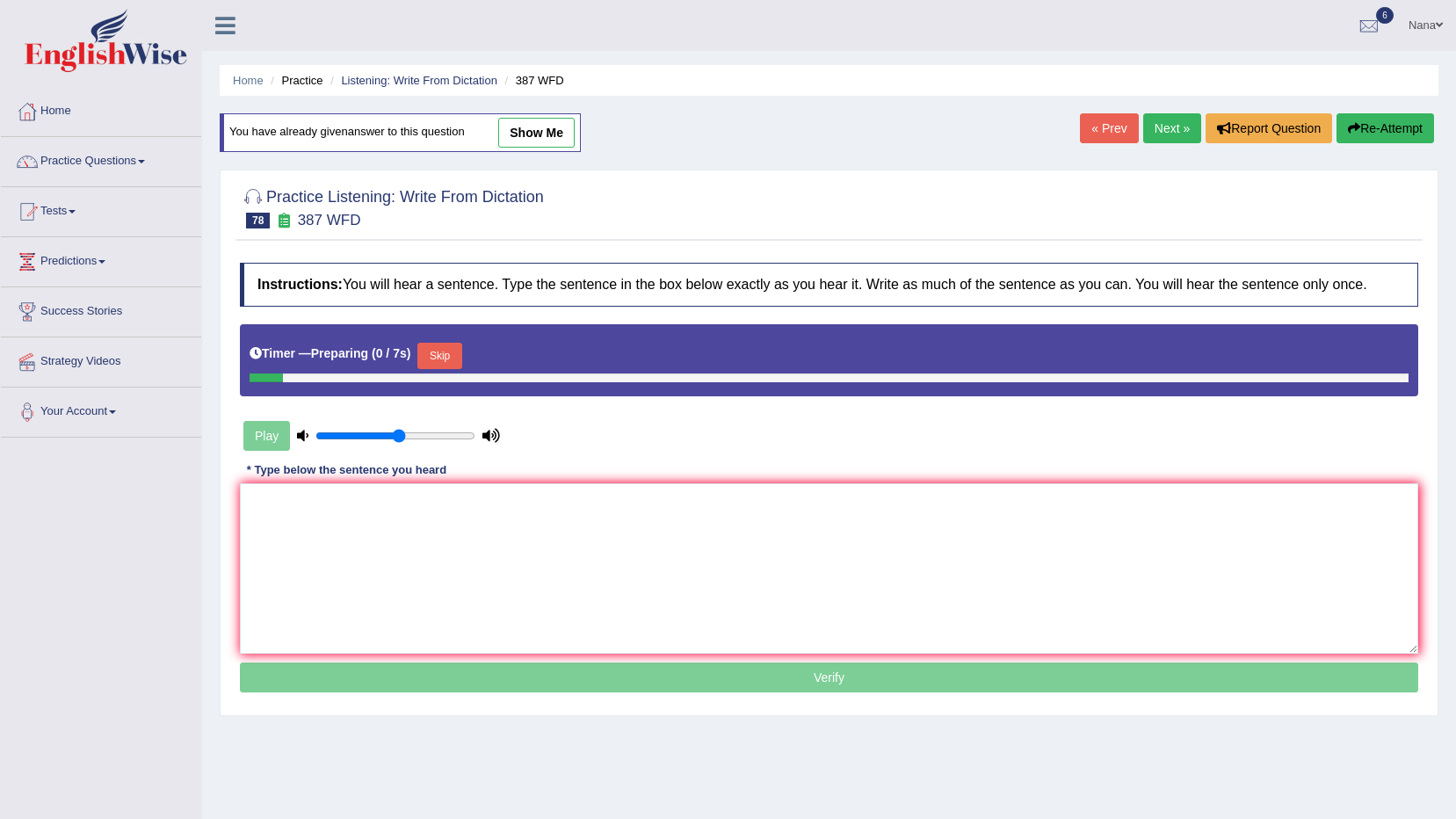
click at [629, 492] on textarea at bounding box center [828, 569] width 1178 height 171
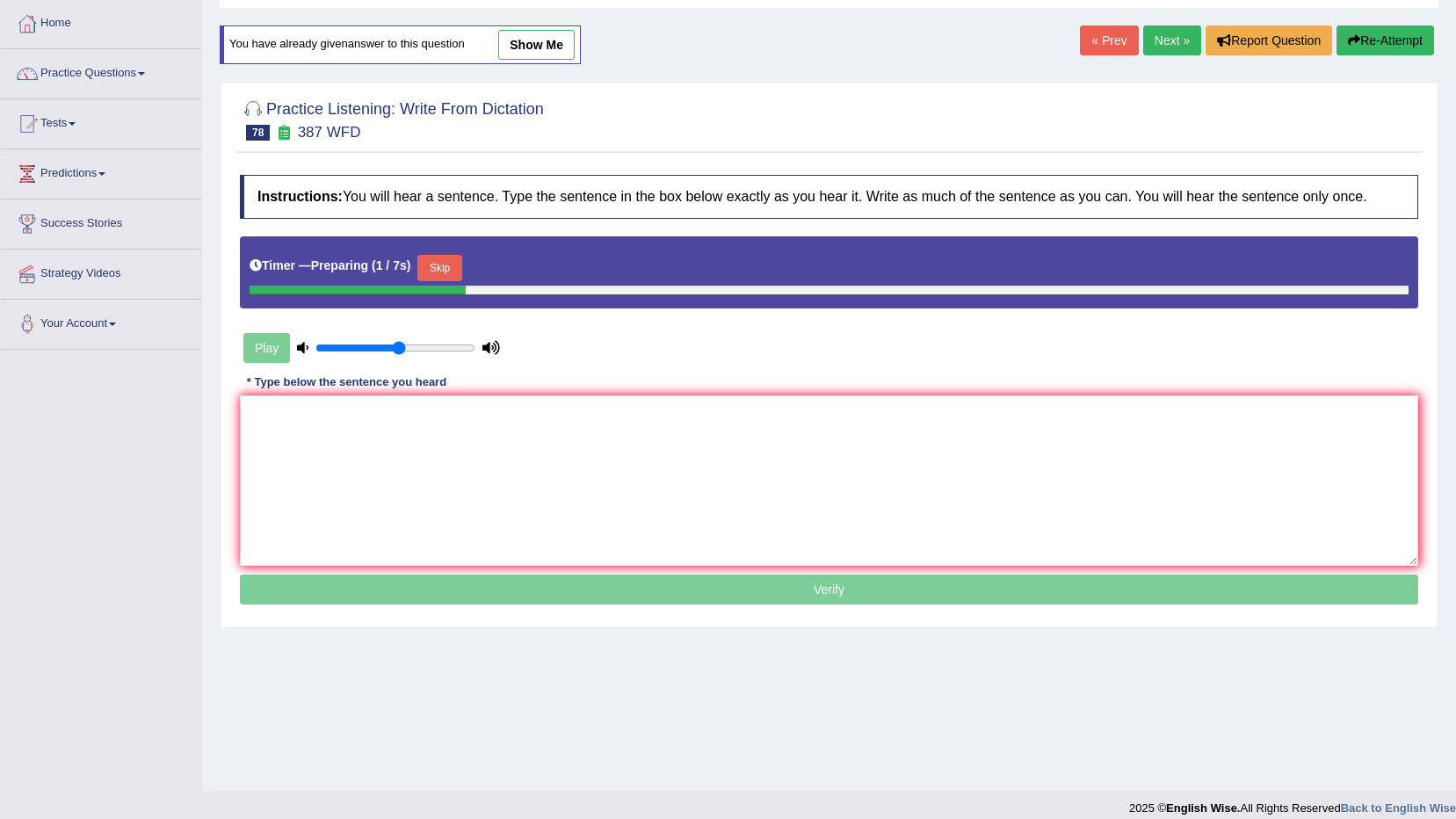
type textarea "R"
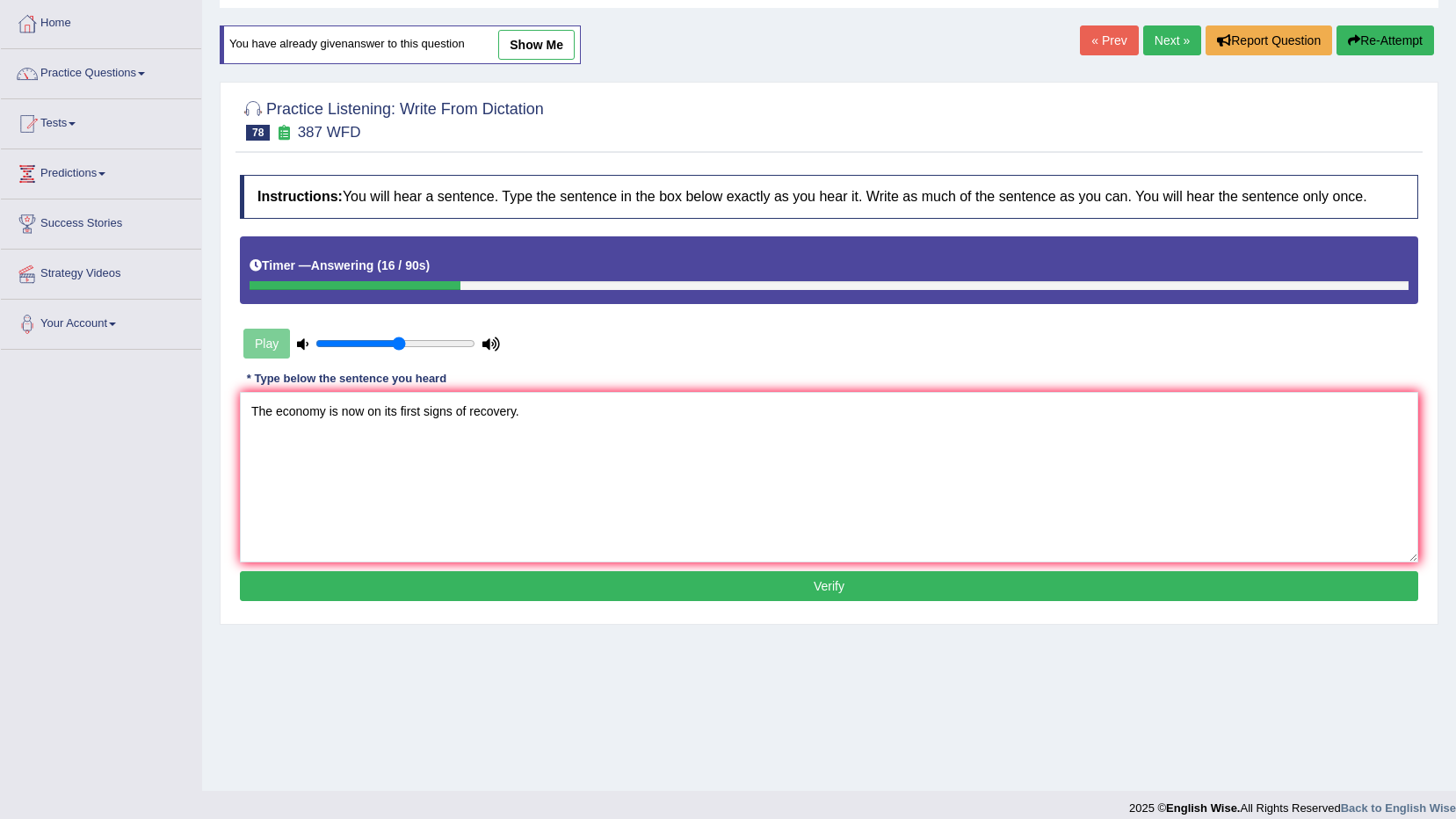
type textarea "The economy is now on its first signs of recovery."
click at [660, 578] on button "Verify" at bounding box center [828, 586] width 1178 height 30
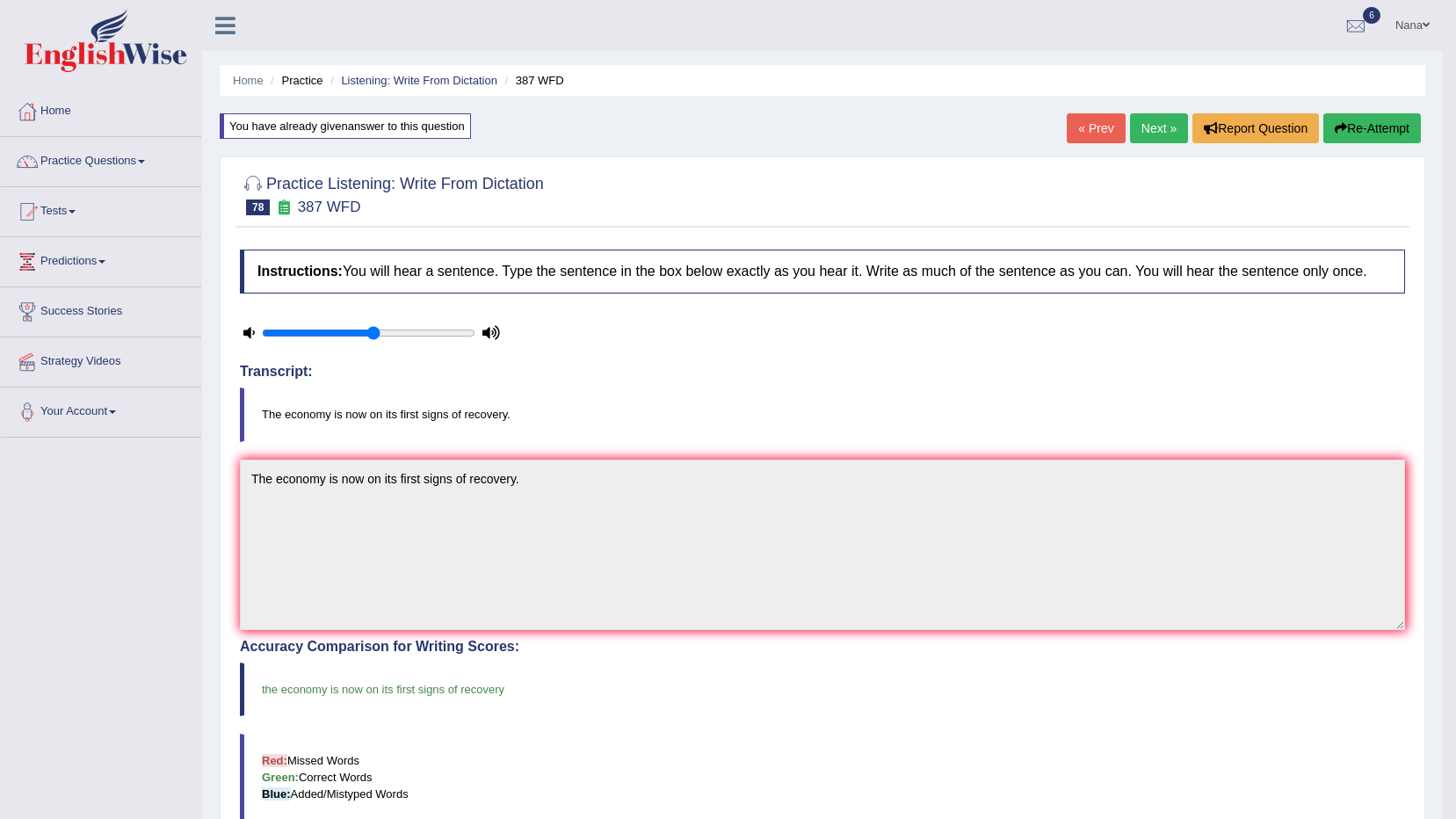
click at [1162, 133] on link "Next »" at bounding box center [1159, 128] width 58 height 30
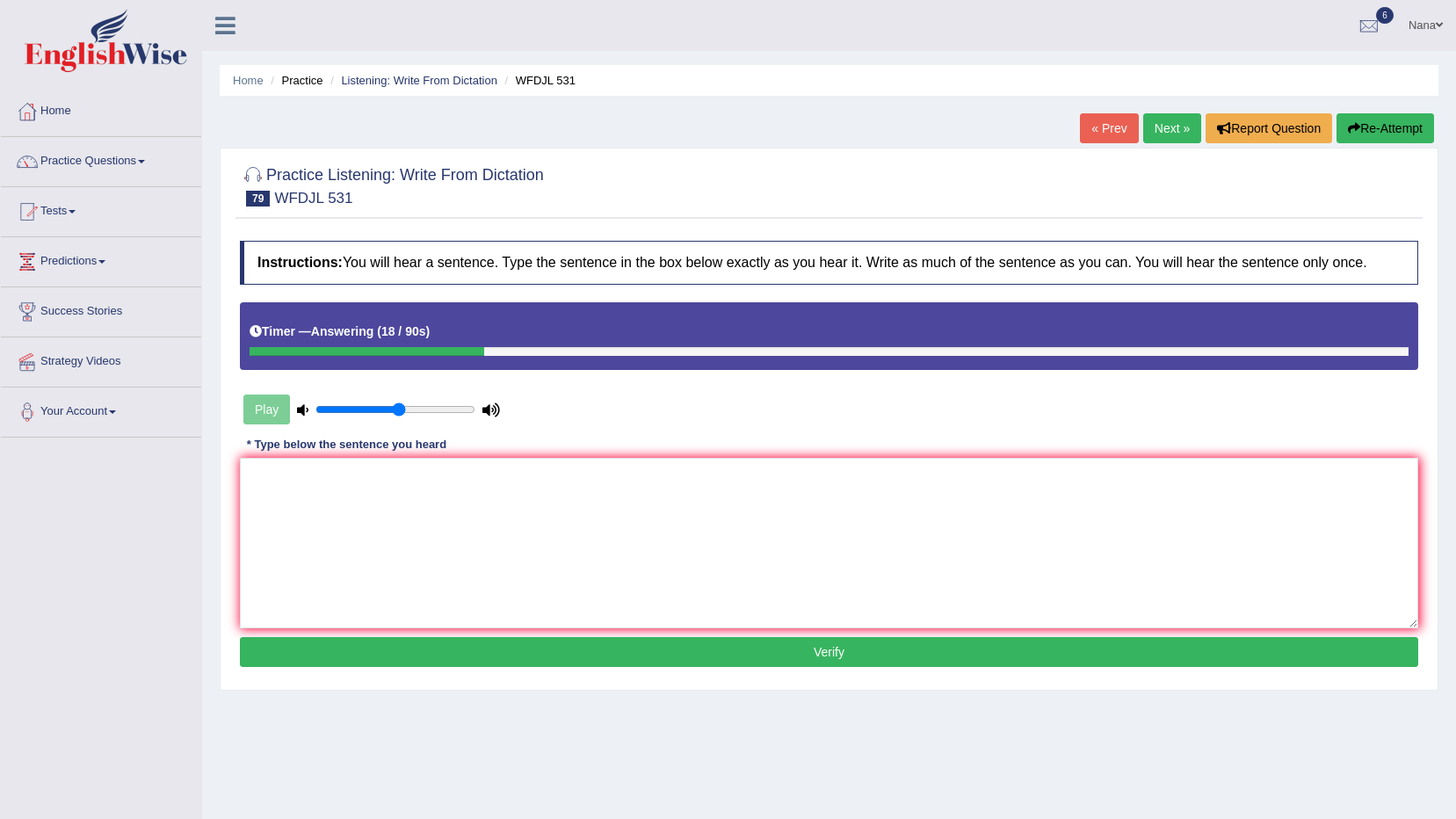
type textarea "e"
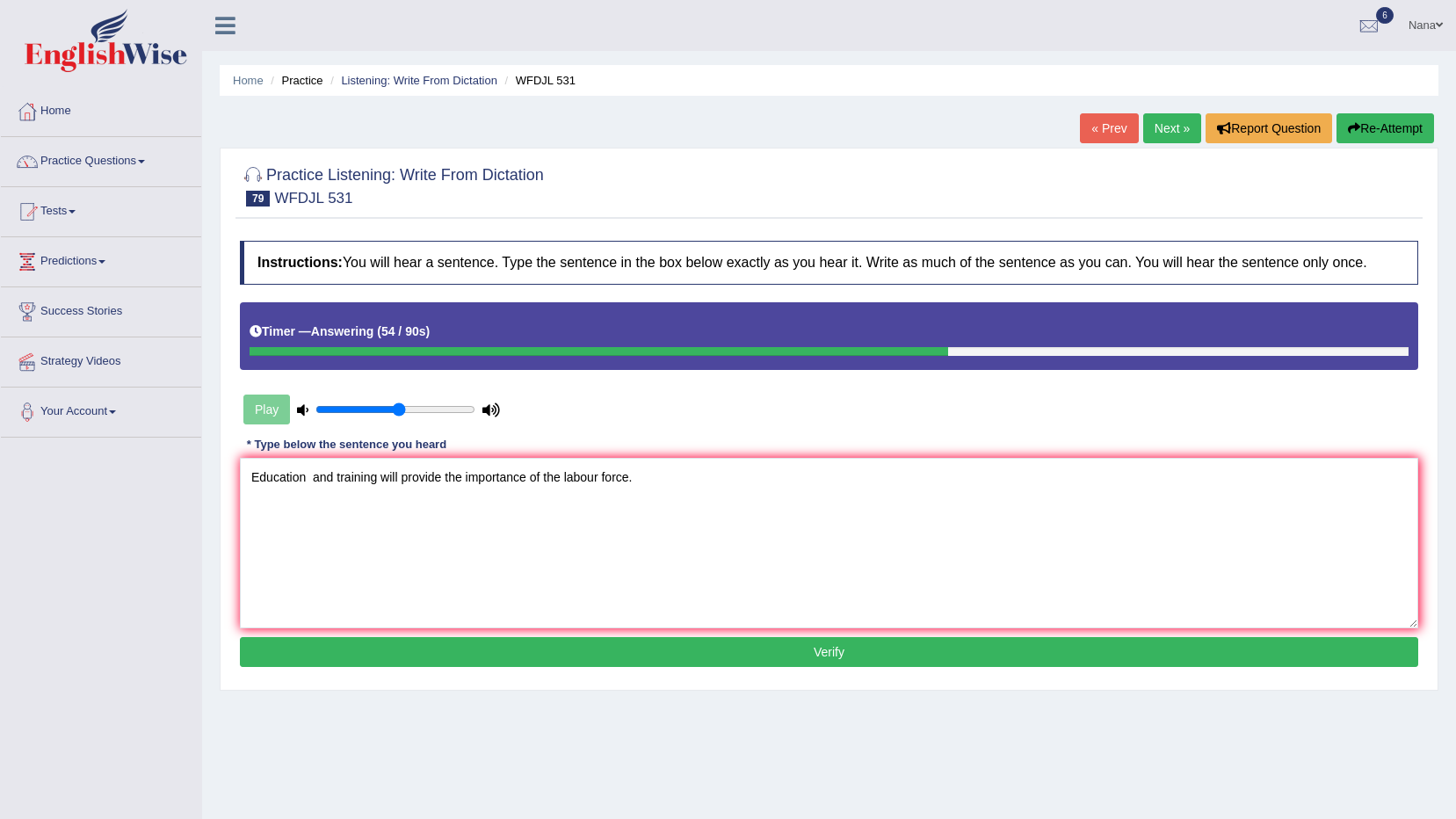
type textarea "Education and training will provide the importance of the labour force."
click at [665, 637] on button "Verify" at bounding box center [828, 651] width 1178 height 30
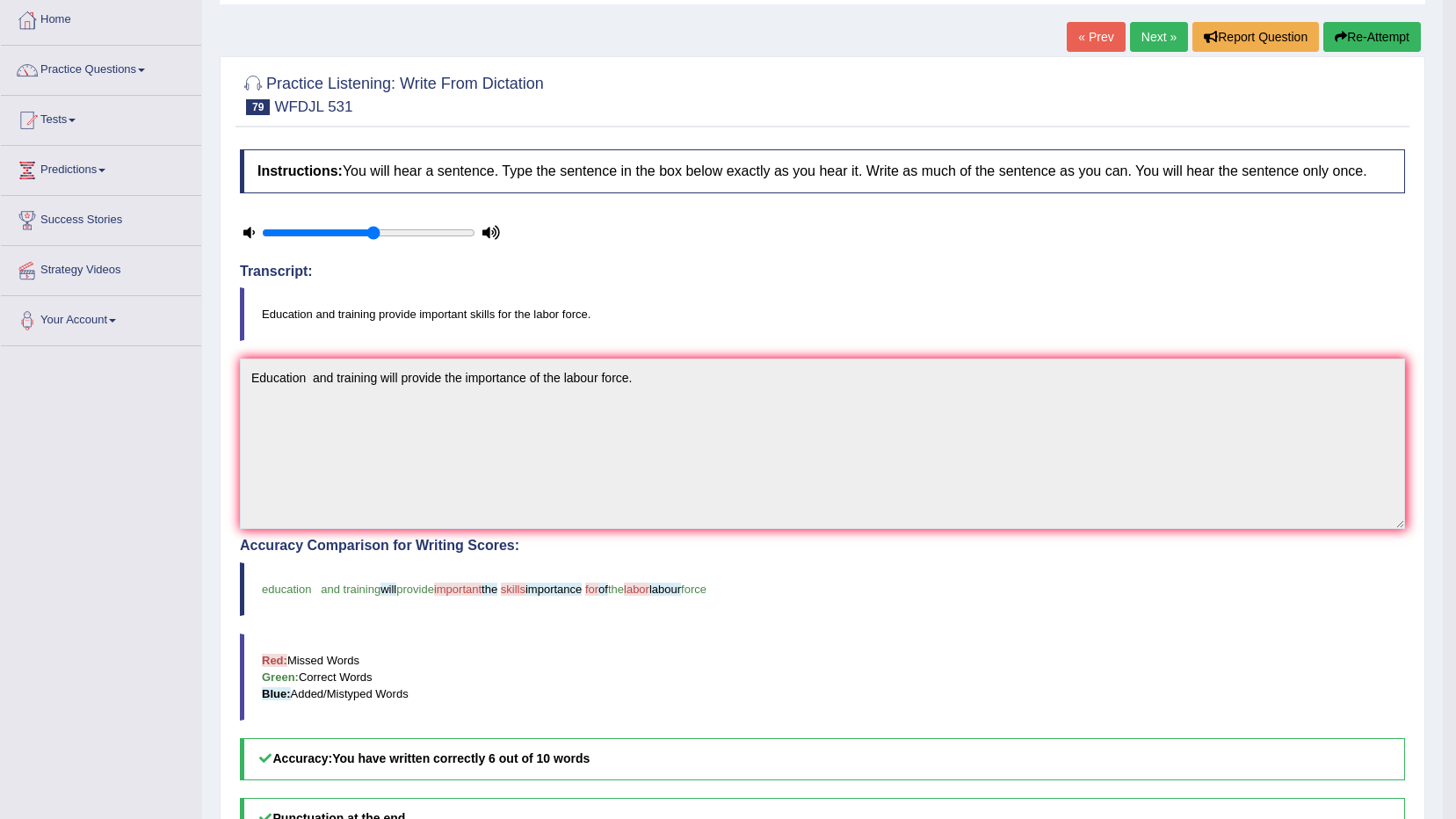
scroll to position [88, 0]
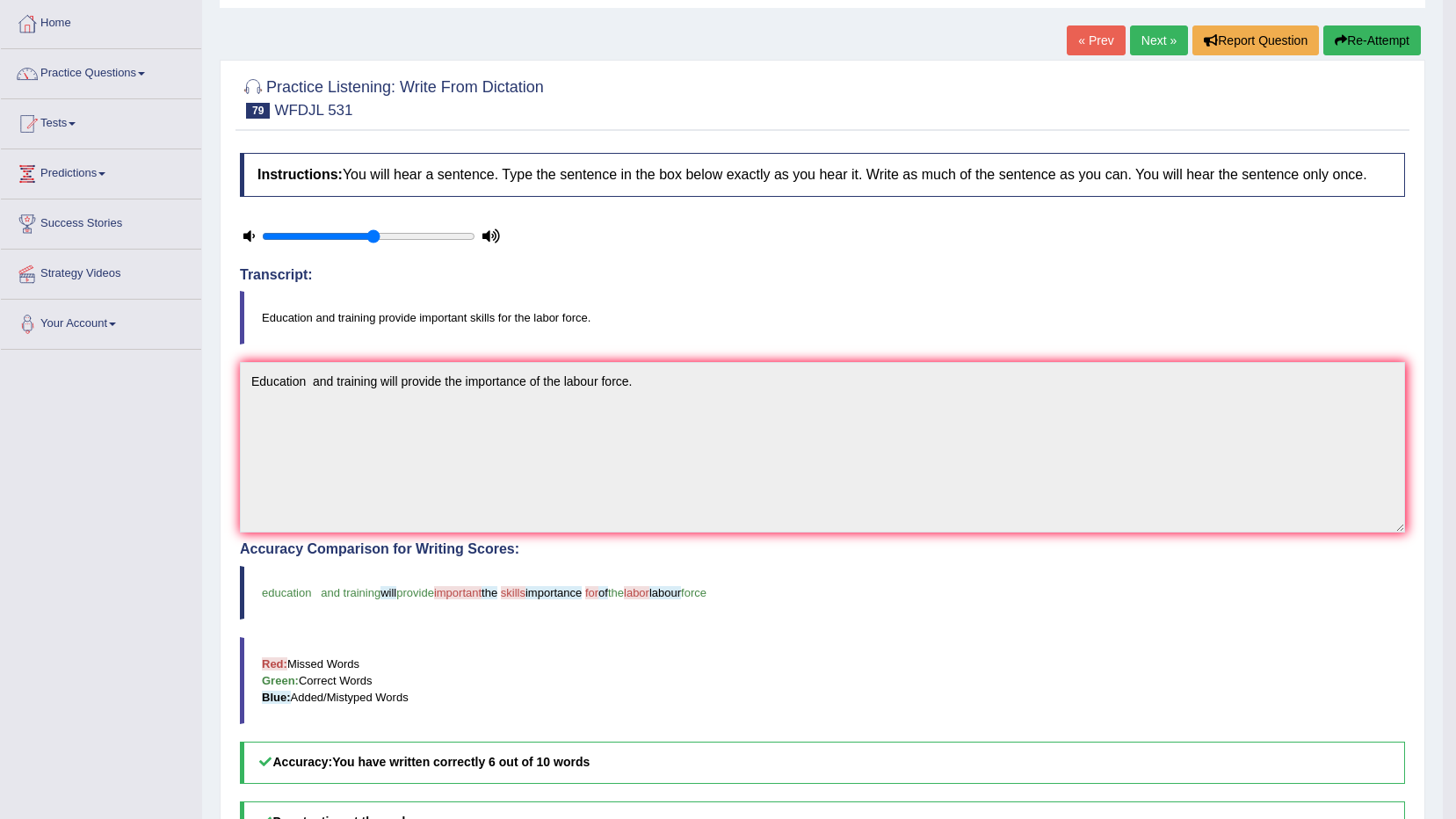
click at [1374, 43] on button "Re-Attempt" at bounding box center [1373, 40] width 98 height 30
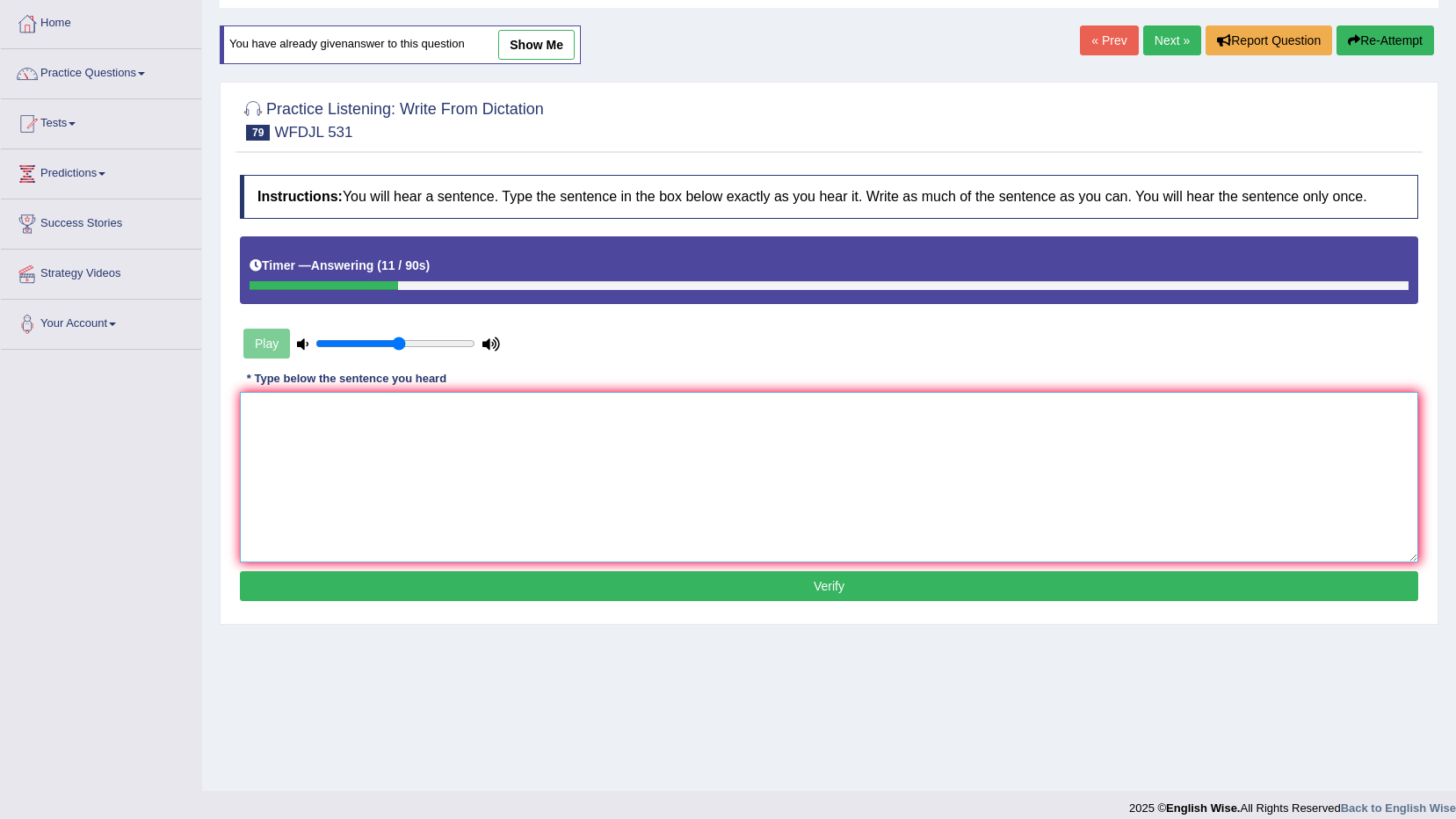
click at [557, 502] on textarea at bounding box center [828, 477] width 1178 height 171
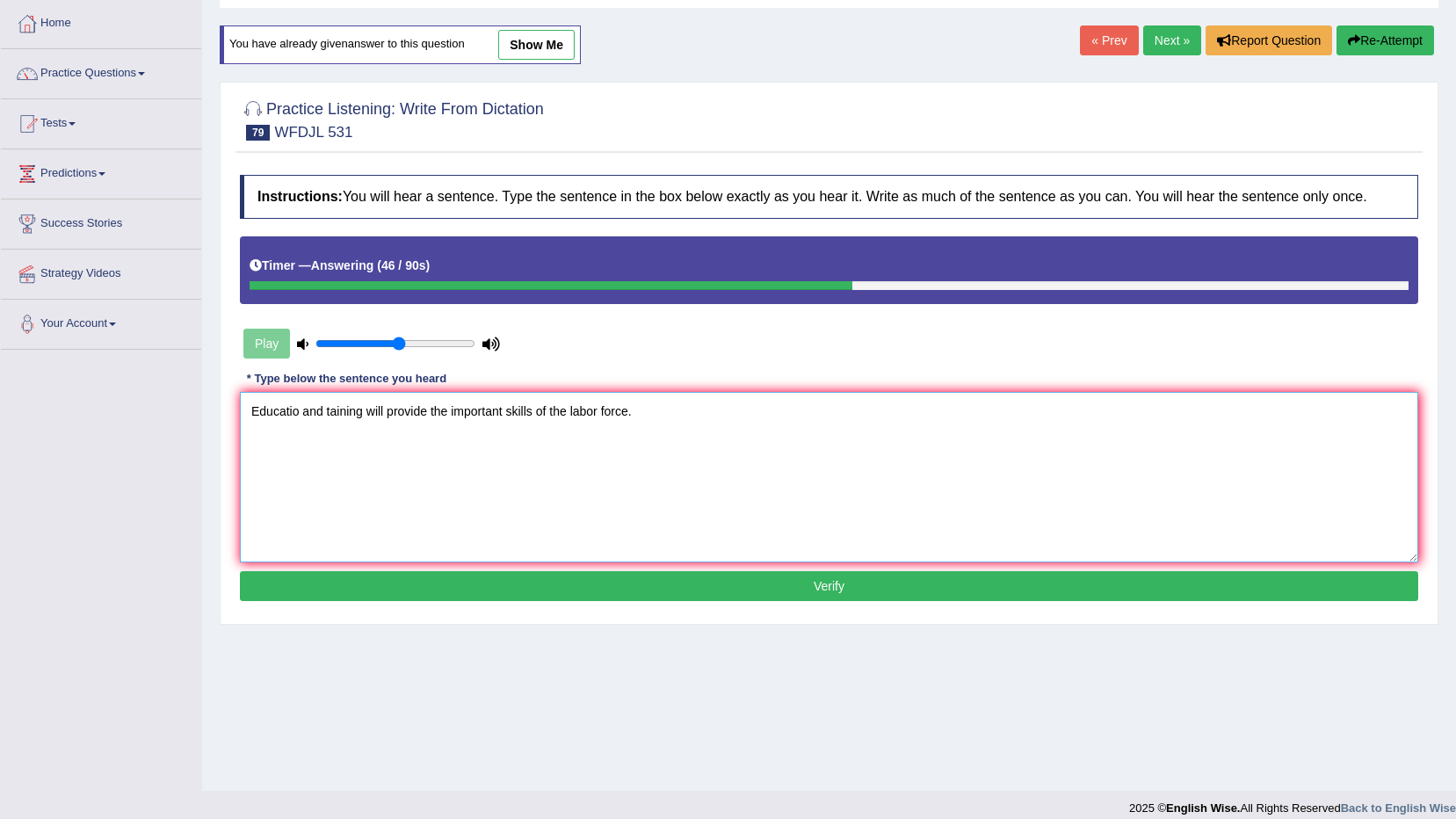
click at [260, 401] on textarea "Educatio and taining will provide the important skills of the labor force." at bounding box center [828, 477] width 1178 height 171
click at [361, 409] on textarea "Education and taining will provide the important skills of the labor force." at bounding box center [828, 477] width 1178 height 171
type textarea "Education and training will provide the important skills of the labor force."
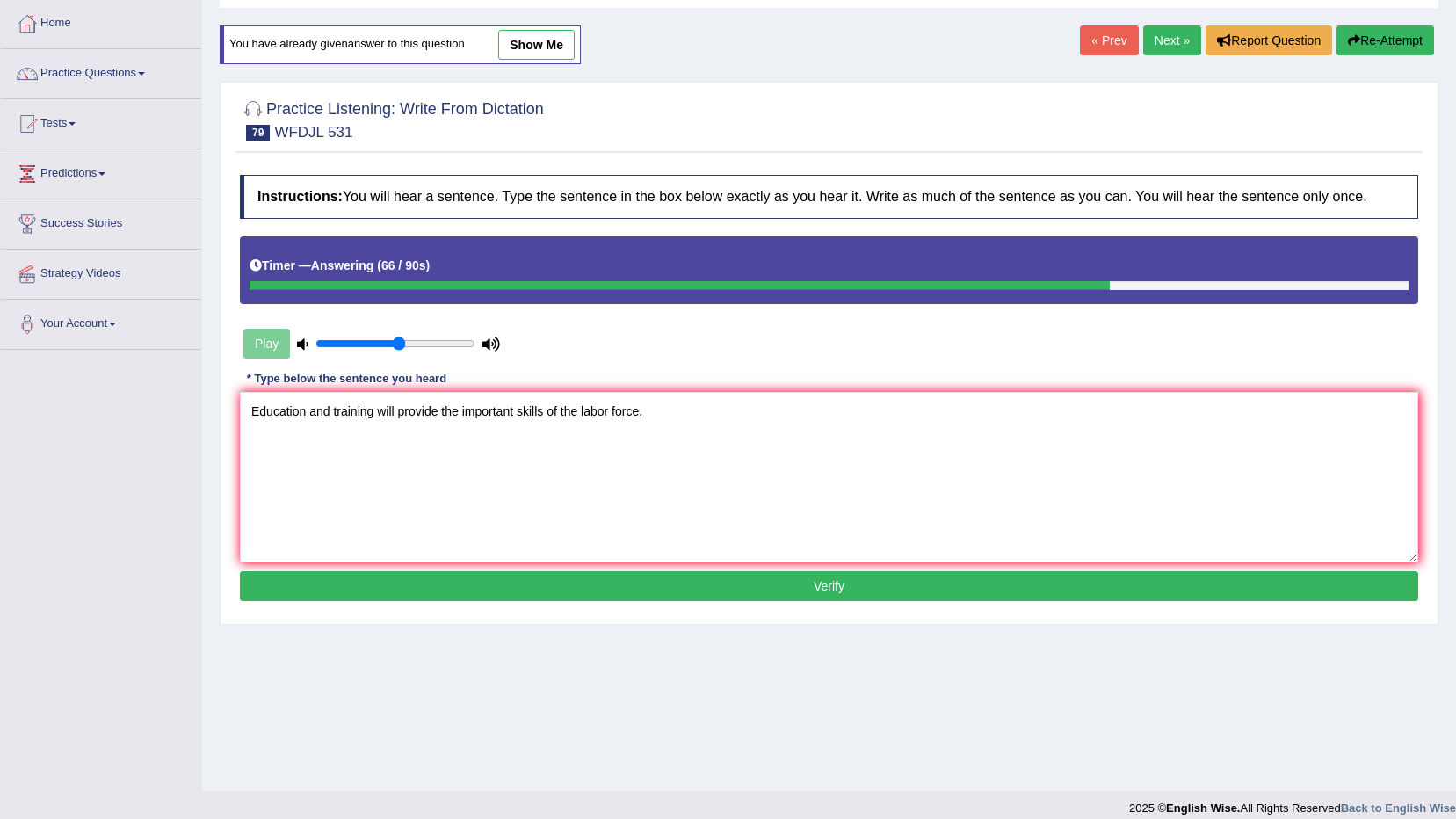
click at [676, 581] on button "Verify" at bounding box center [828, 586] width 1178 height 30
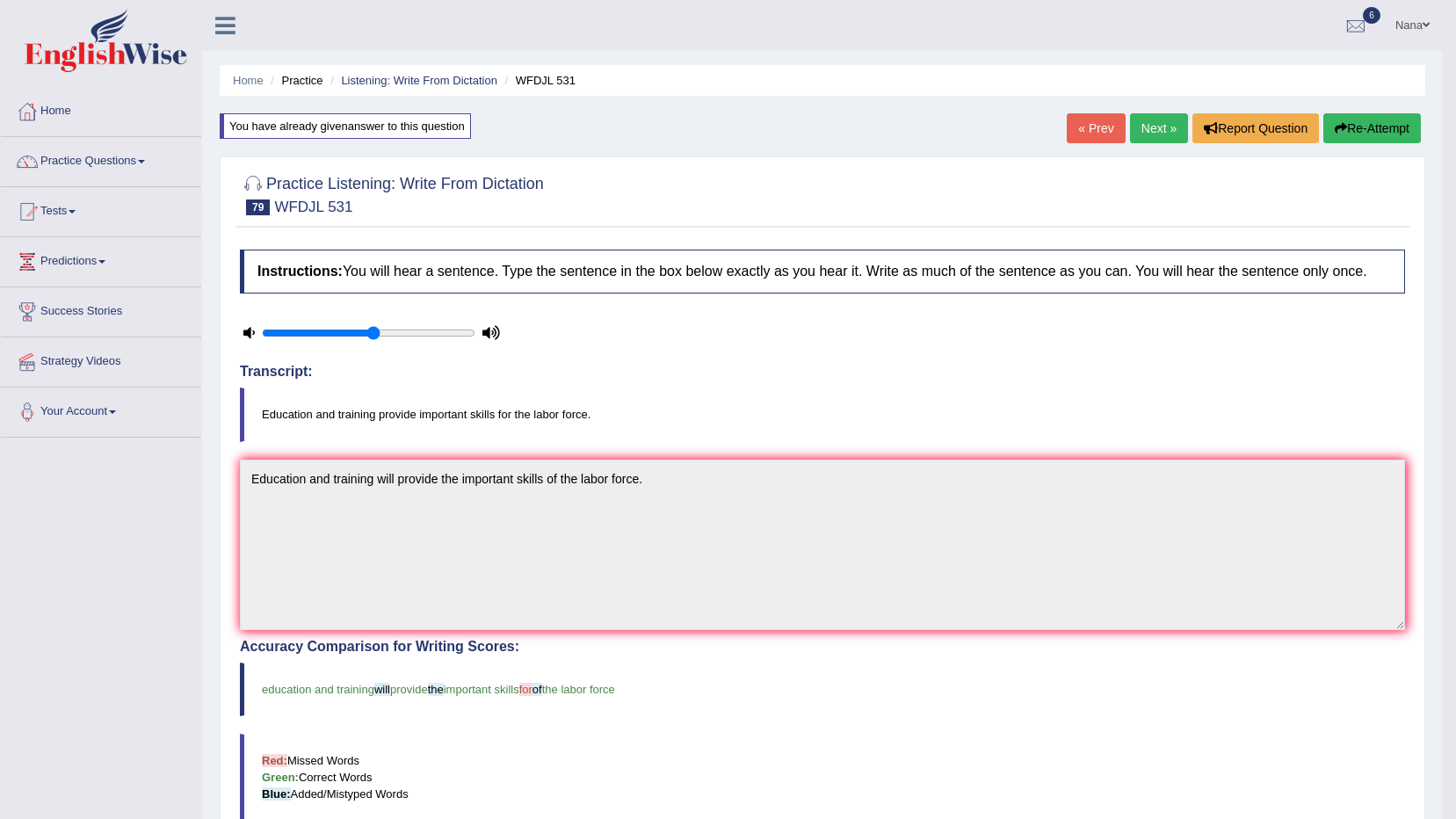
click at [1405, 141] on button "Re-Attempt" at bounding box center [1373, 128] width 98 height 30
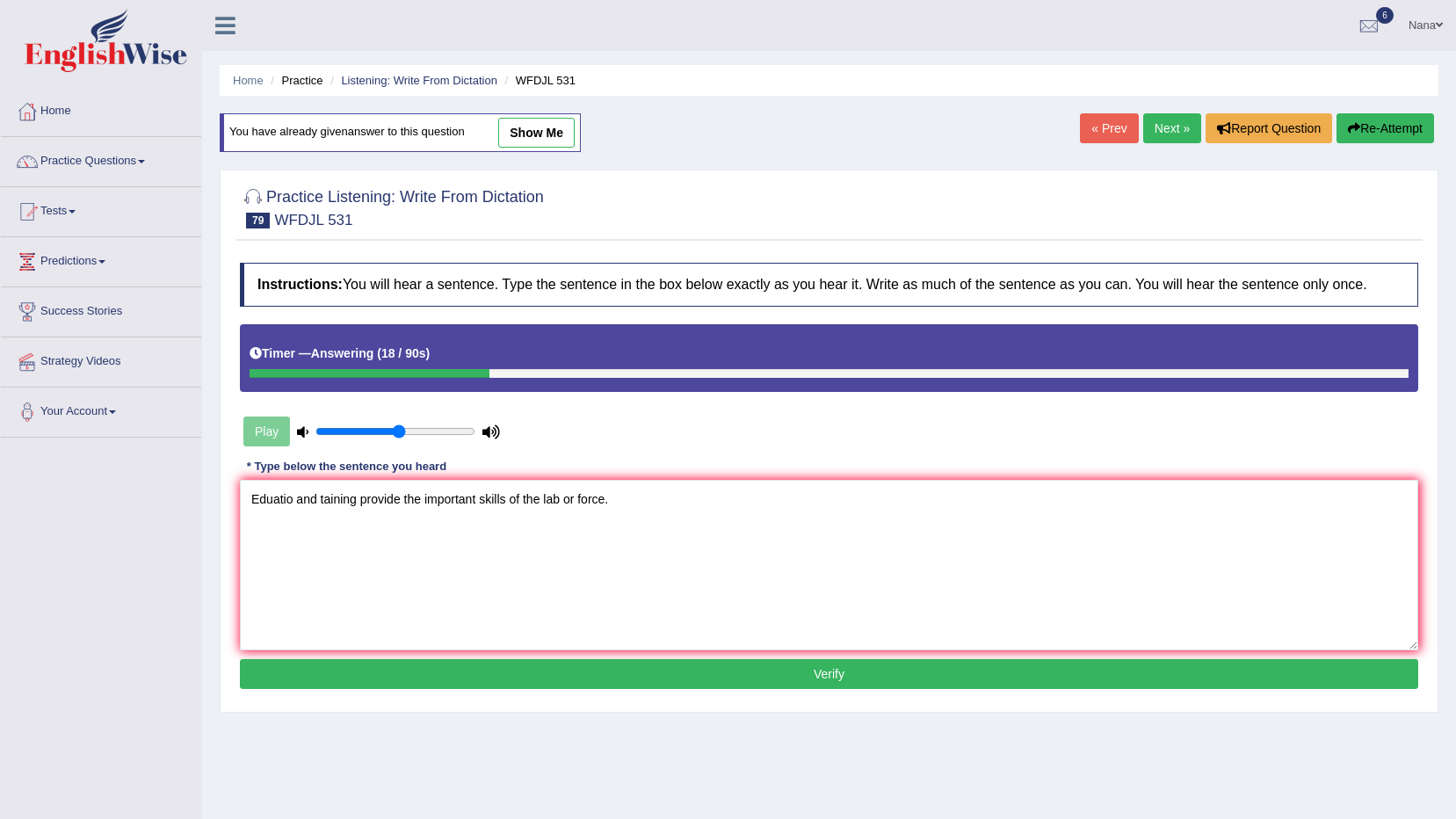
click at [257, 495] on textarea "Eduatio and taining provide the important skills of the lab or force." at bounding box center [828, 565] width 1178 height 171
click at [356, 505] on textarea "Education and taining provide the important skills of the lab or force." at bounding box center [828, 565] width 1178 height 171
click at [457, 497] on textarea "Education and training provide the important skills of the lab or force." at bounding box center [828, 565] width 1178 height 171
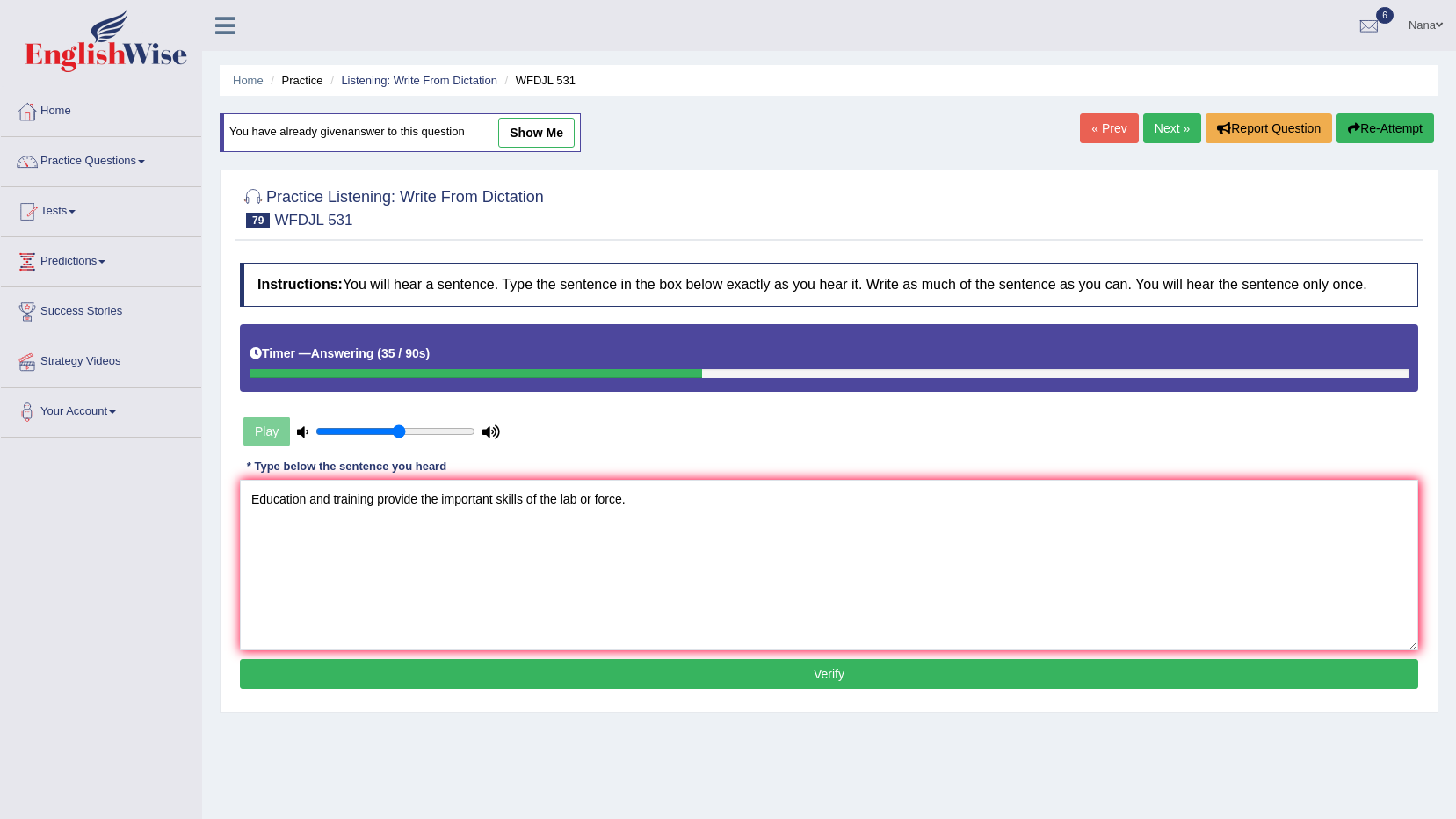
click at [457, 497] on textarea "Education and training provide the important skills of the lab or force." at bounding box center [828, 565] width 1178 height 171
click at [550, 541] on textarea "Education and training provide the important skills of the lab or force." at bounding box center [828, 565] width 1178 height 171
click at [579, 501] on textarea "Education and training provide the important skills of the lab or force." at bounding box center [828, 565] width 1178 height 171
click at [581, 502] on textarea "Education and training provide the important skills of the lab or force." at bounding box center [828, 565] width 1178 height 171
type textarea "Education and training provide the important skills of the labor force."
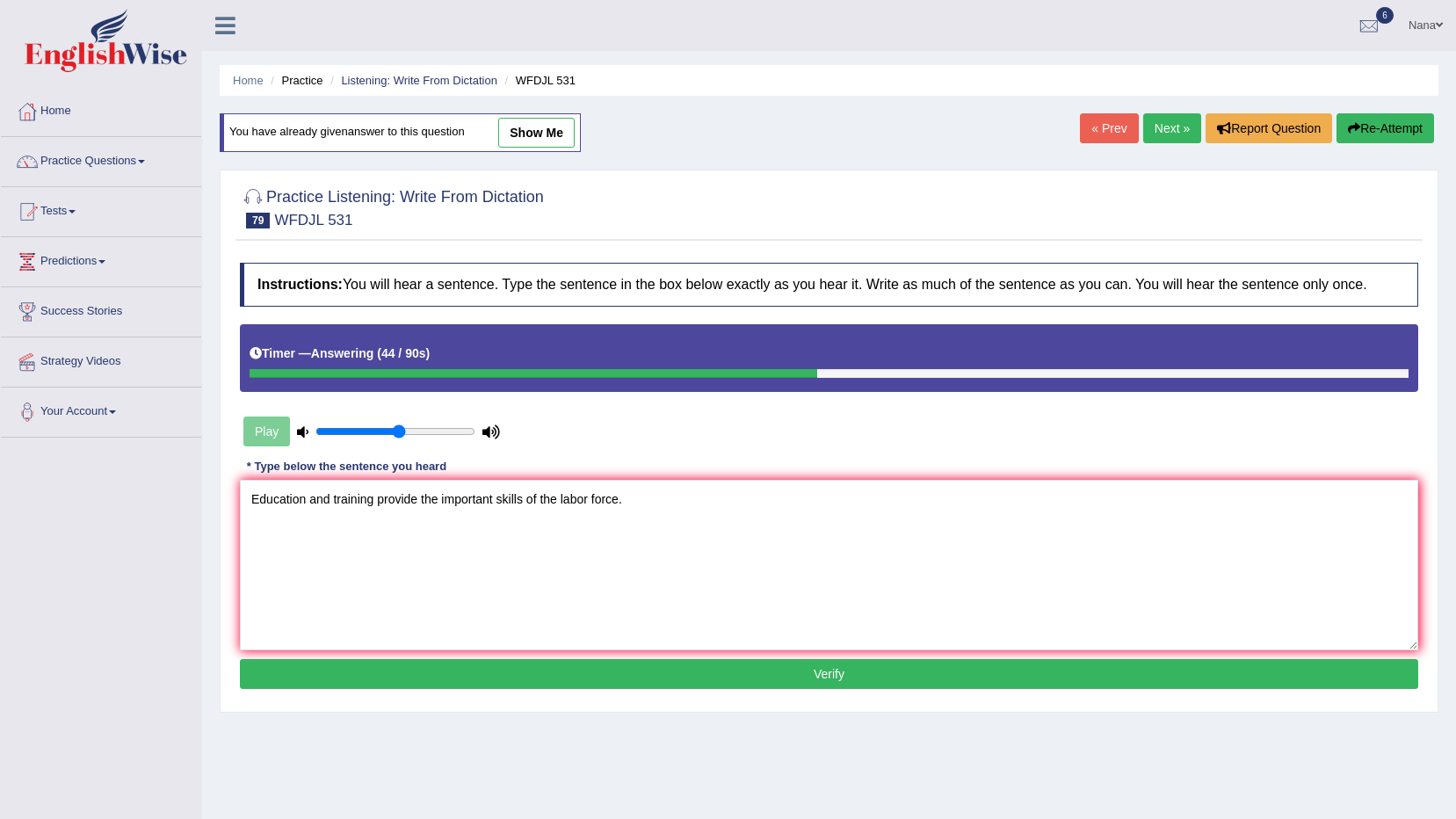
click at [655, 681] on button "Verify" at bounding box center [828, 674] width 1178 height 30
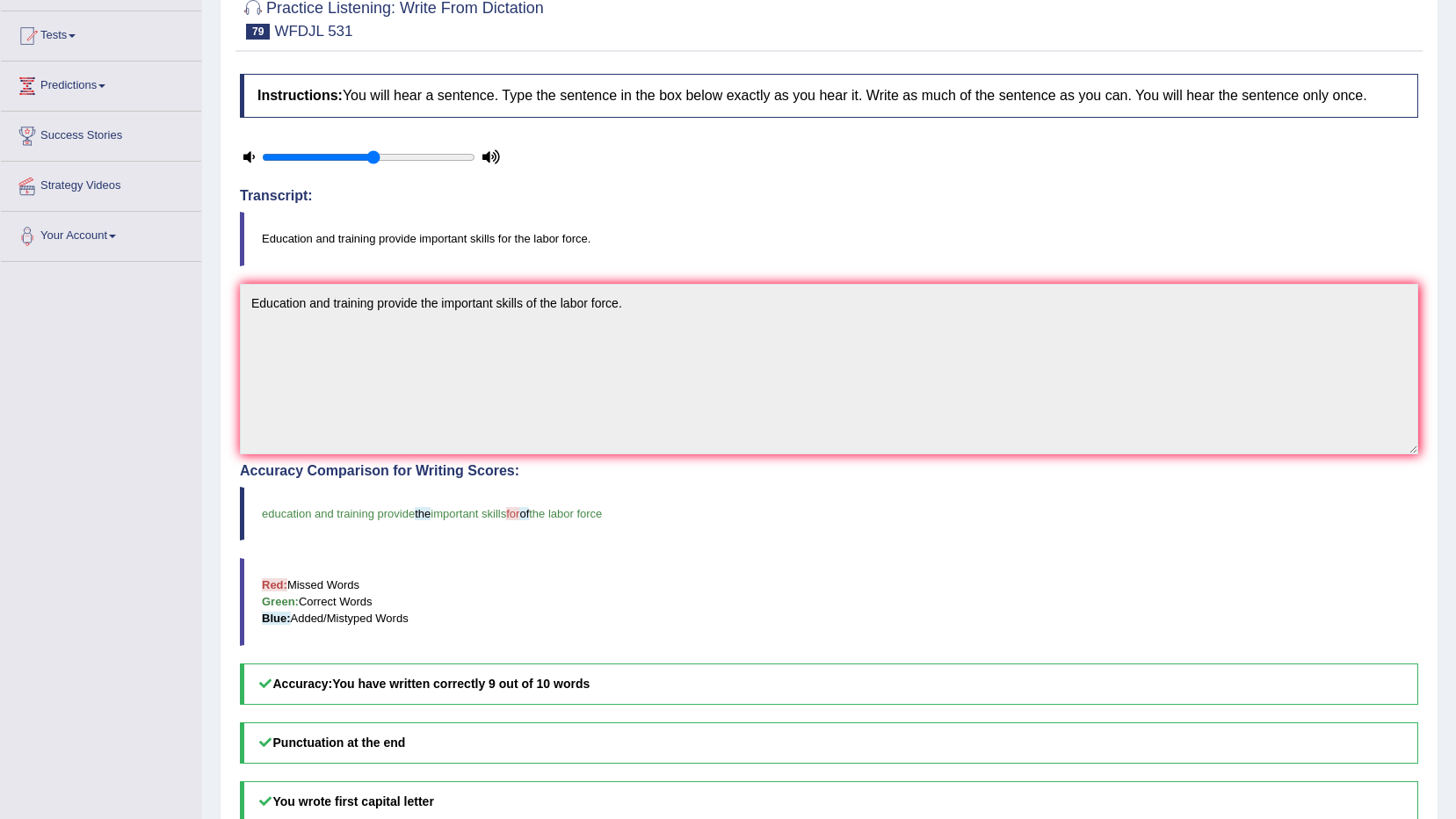
scroll to position [88, 0]
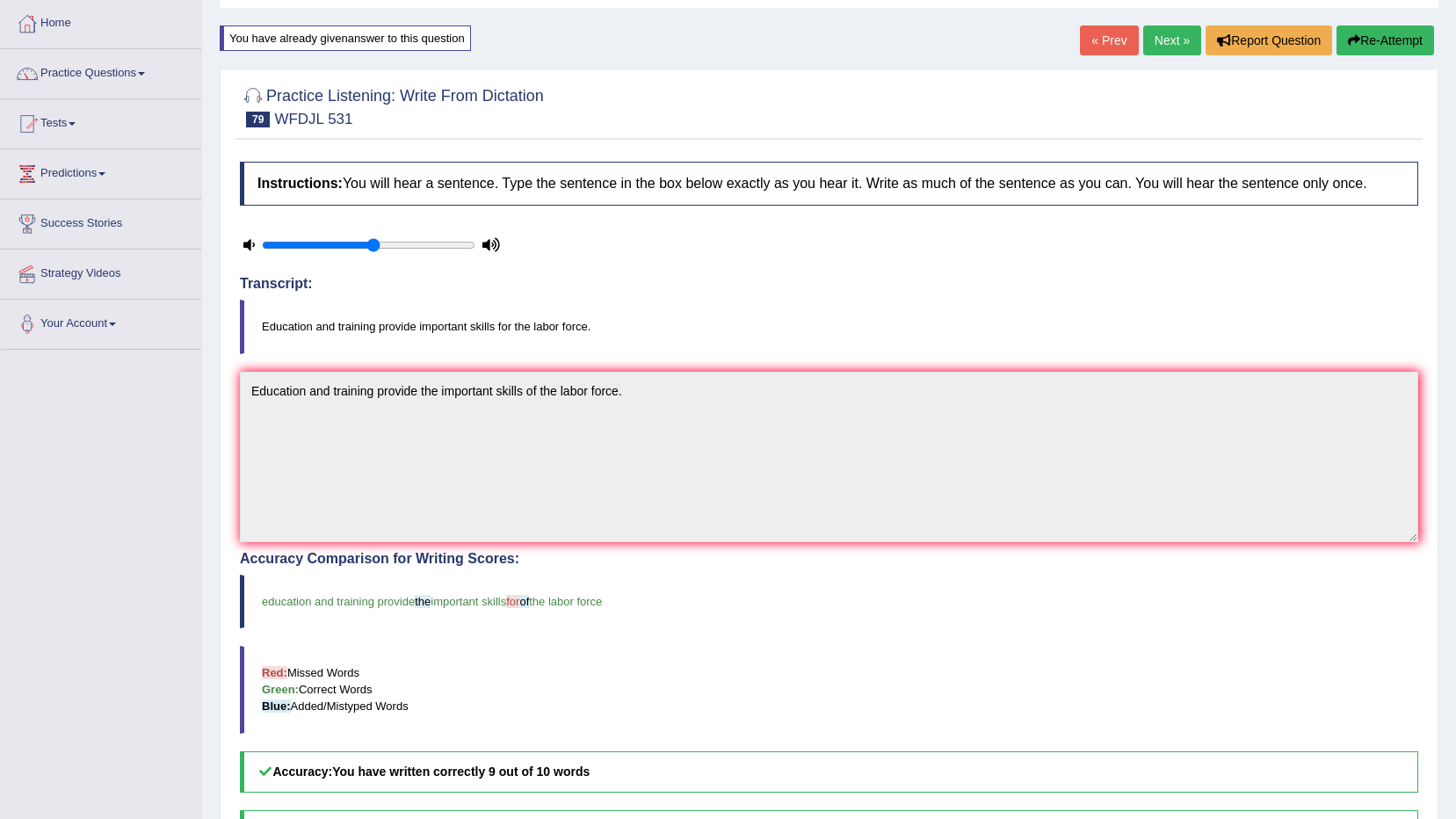
click at [1169, 30] on link "Next »" at bounding box center [1172, 40] width 58 height 30
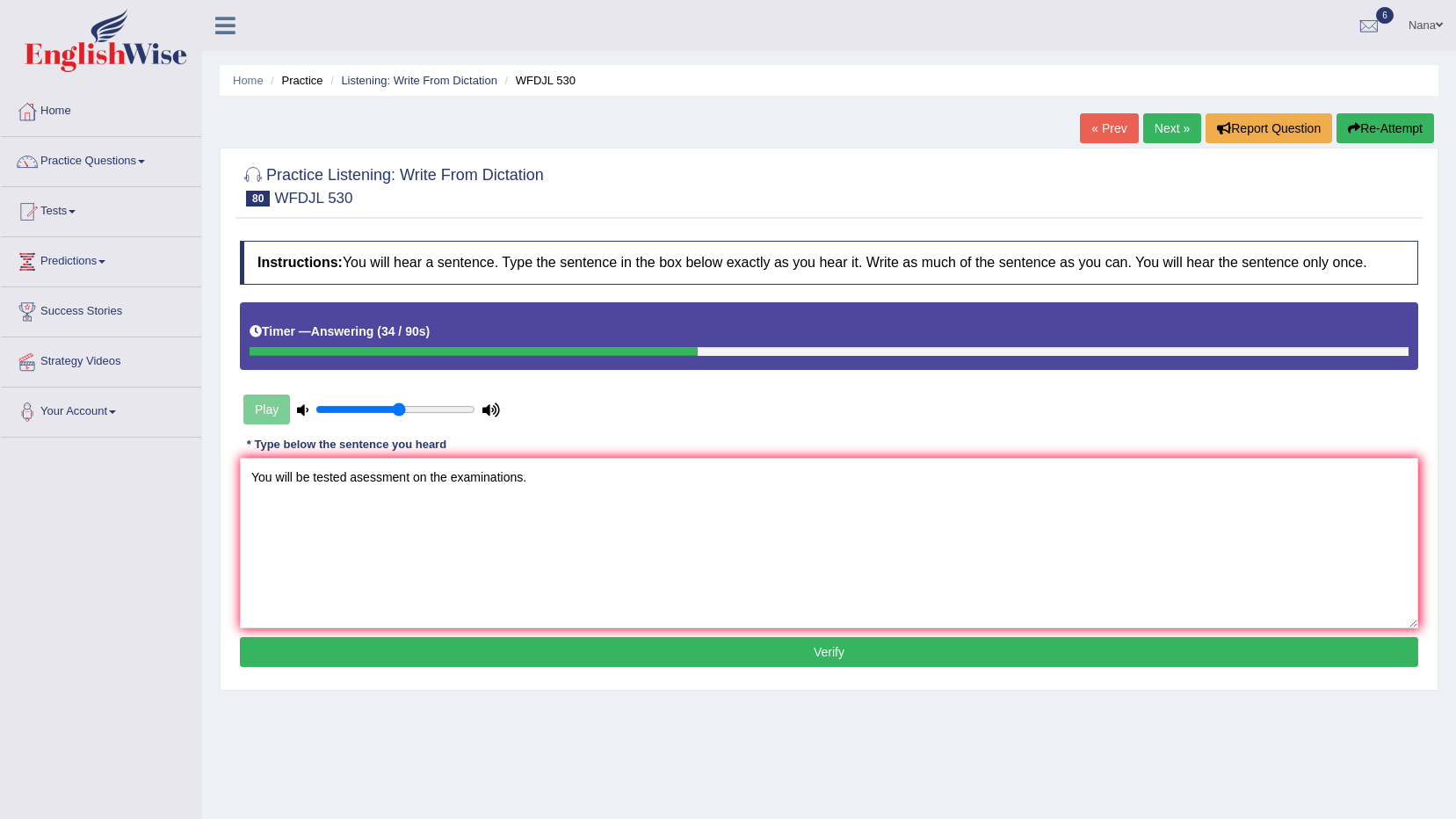
type textarea "You will be tested asessment on the examinations."
click at [447, 651] on button "Verify" at bounding box center [828, 651] width 1178 height 30
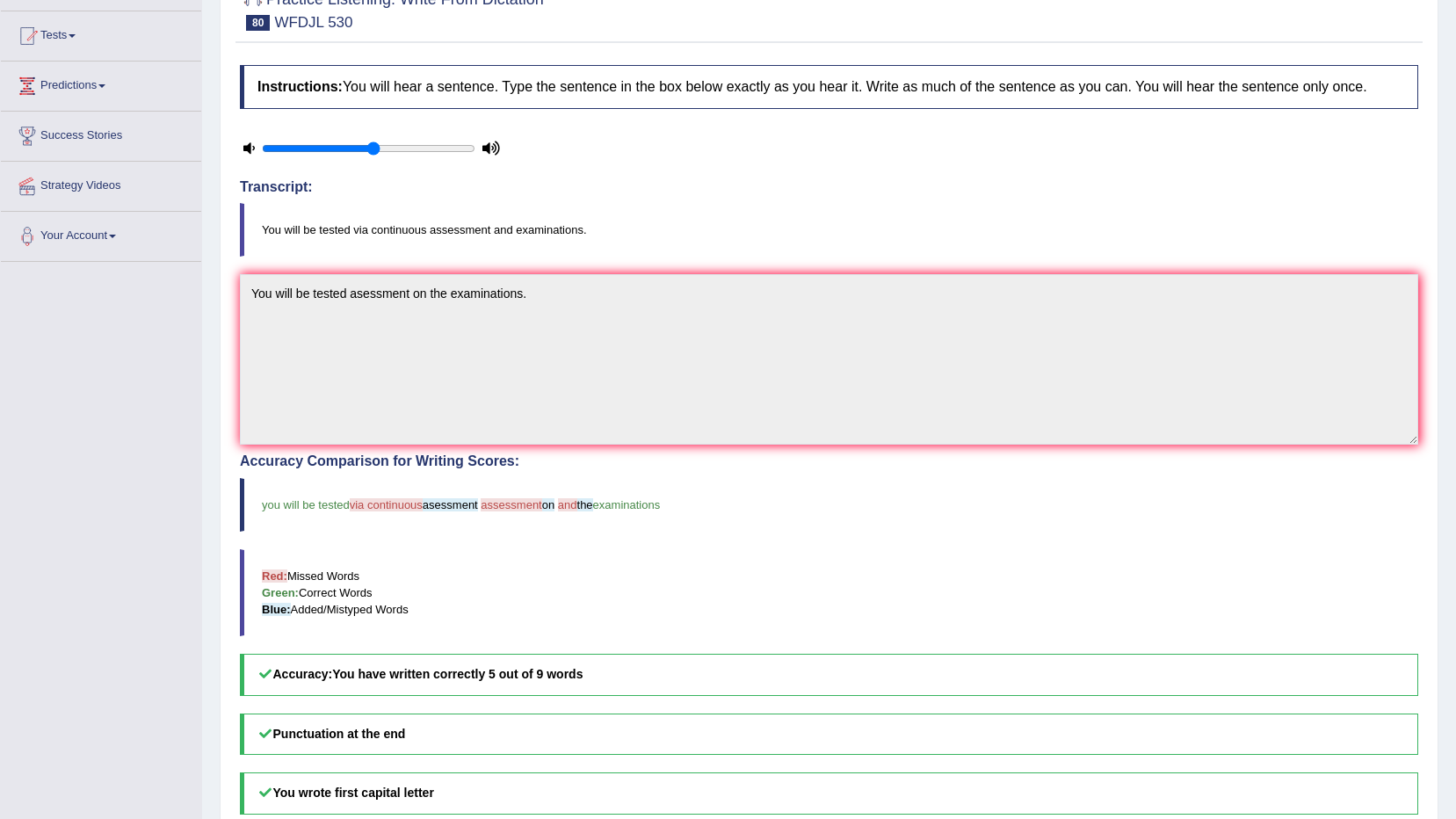
scroll to position [88, 0]
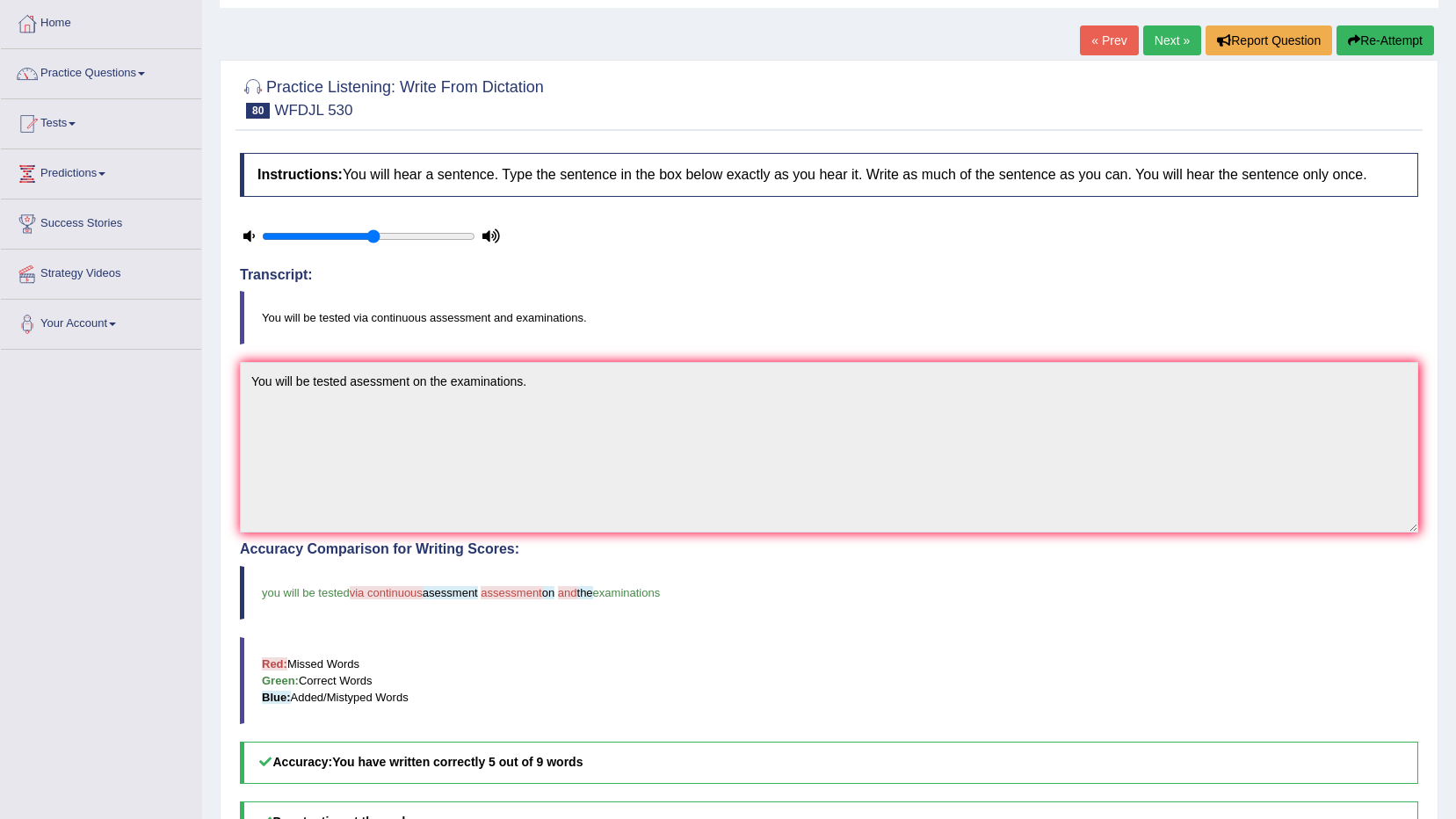
click at [1396, 52] on button "Re-Attempt" at bounding box center [1386, 40] width 98 height 30
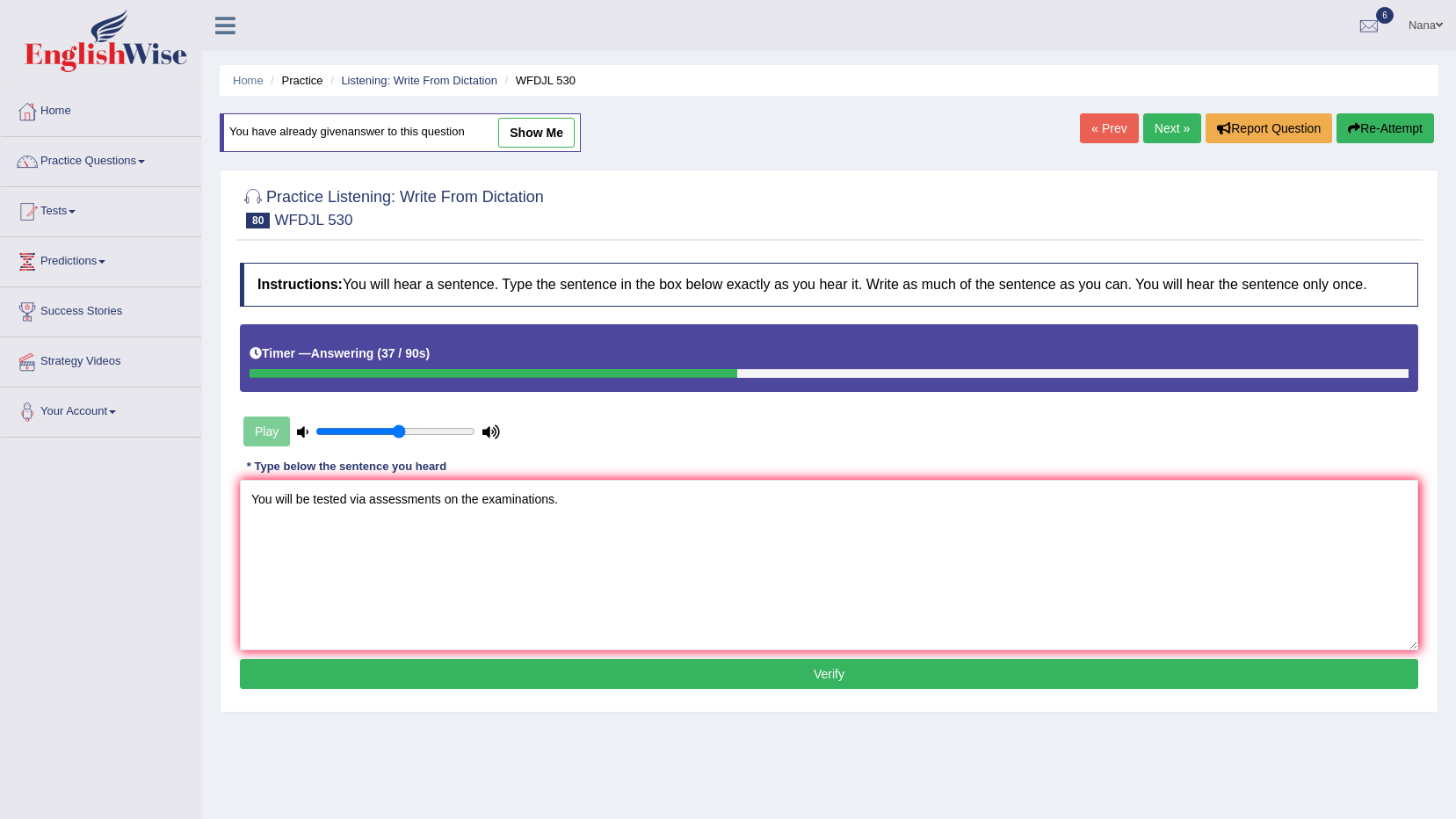
type textarea "You will be tested via assessments on the examinations."
click at [490, 686] on button "Verify" at bounding box center [828, 674] width 1178 height 30
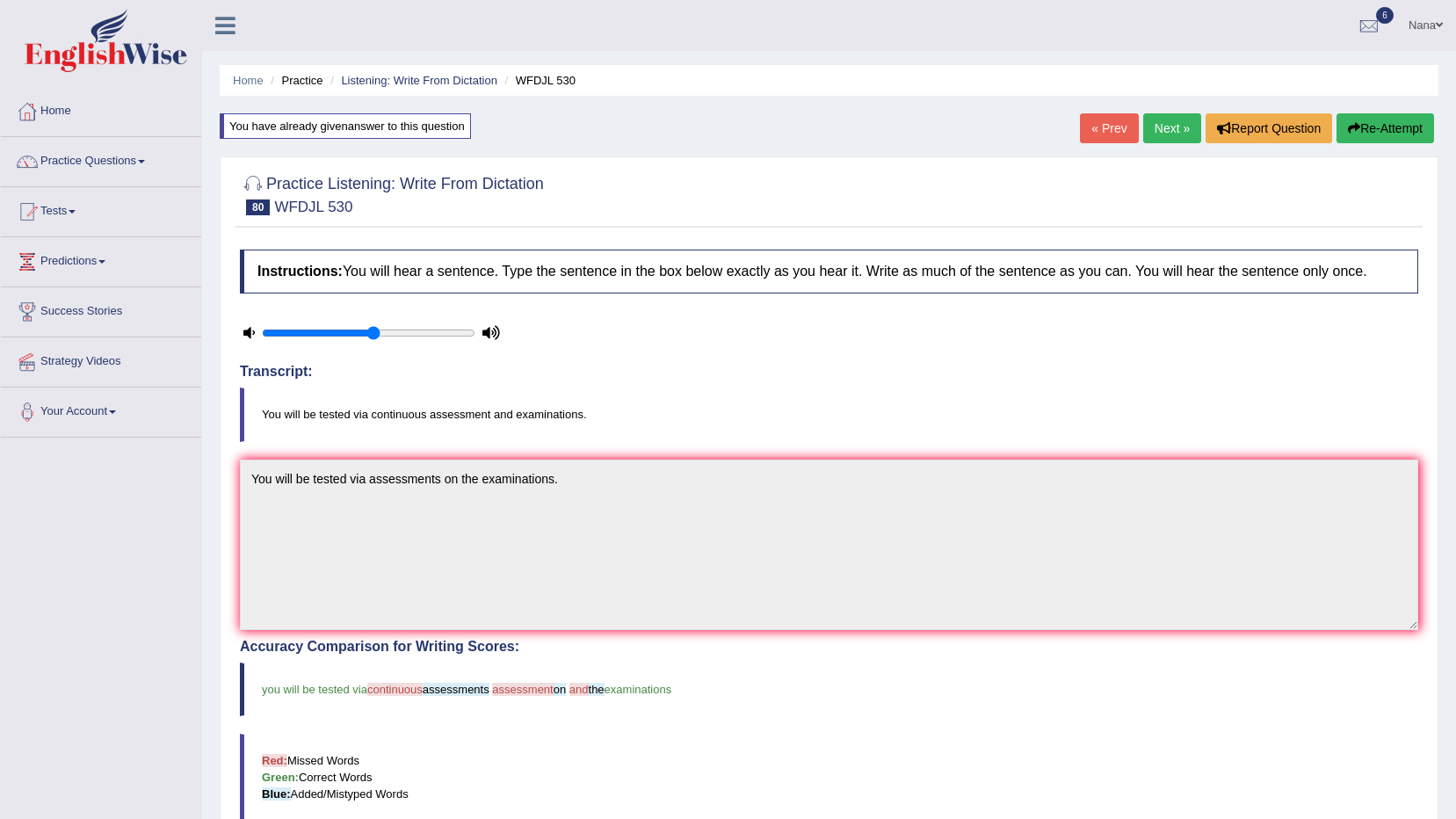
click at [1377, 135] on button "Re-Attempt" at bounding box center [1386, 128] width 98 height 30
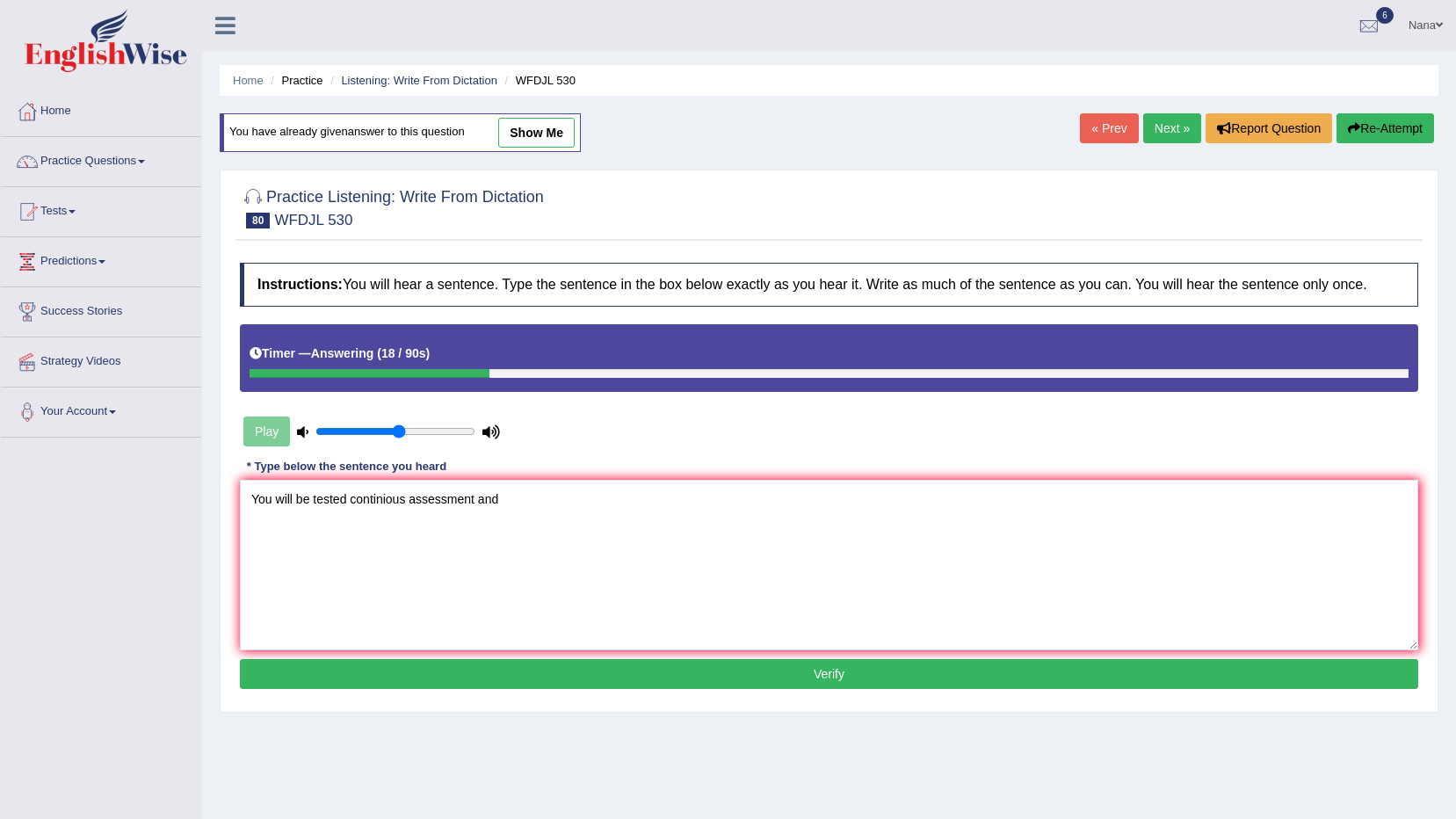
click at [350, 501] on textarea "You will be tested continious assessment and" at bounding box center [828, 565] width 1178 height 171
click at [619, 496] on textarea "You will be tested via continious assessment and" at bounding box center [828, 565] width 1178 height 171
type textarea "You will be tested via continious assessment and examinations."
click at [572, 678] on button "Verify" at bounding box center [828, 674] width 1178 height 30
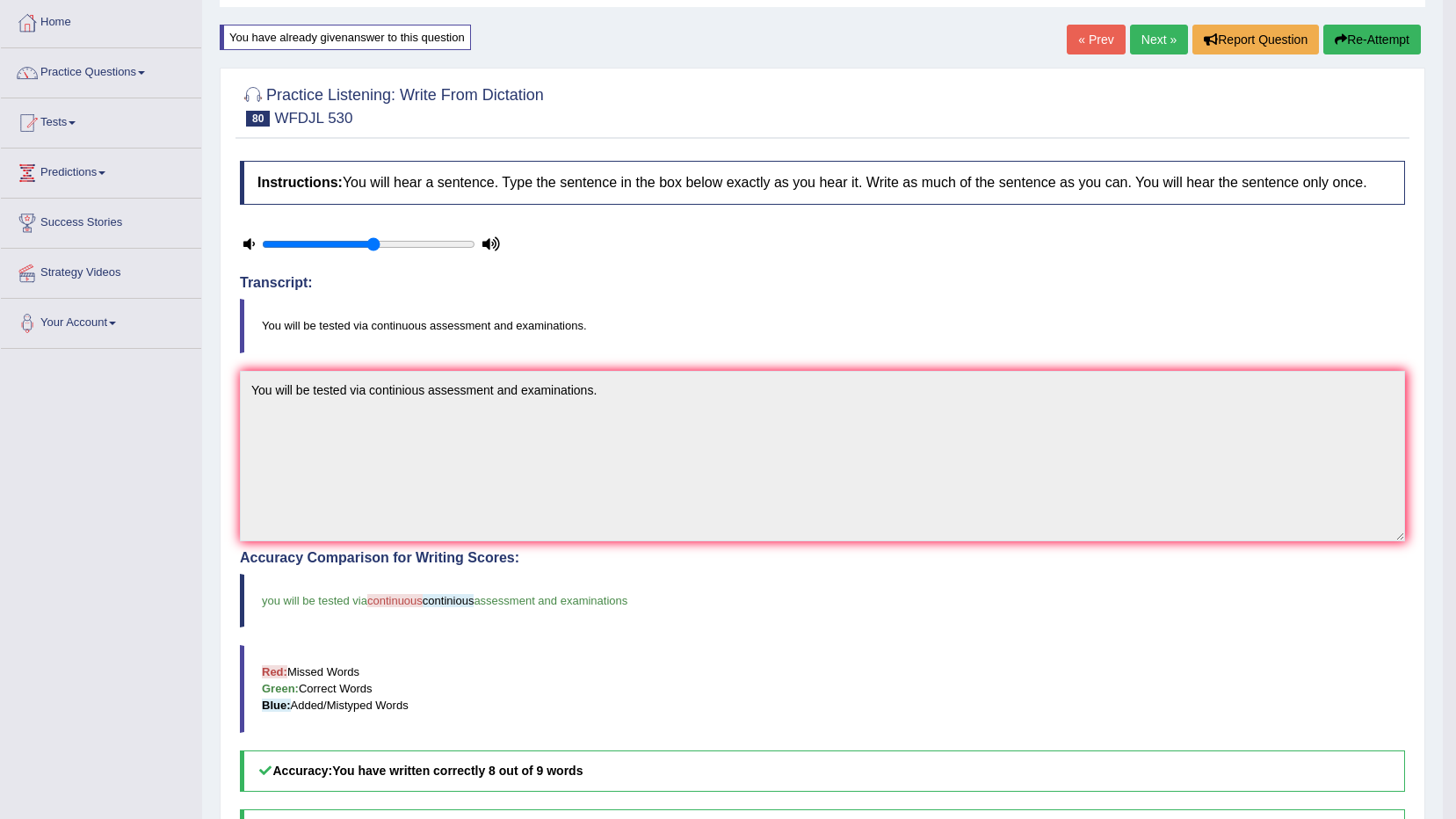
scroll to position [88, 0]
click at [1375, 48] on button "Re-Attempt" at bounding box center [1373, 40] width 98 height 30
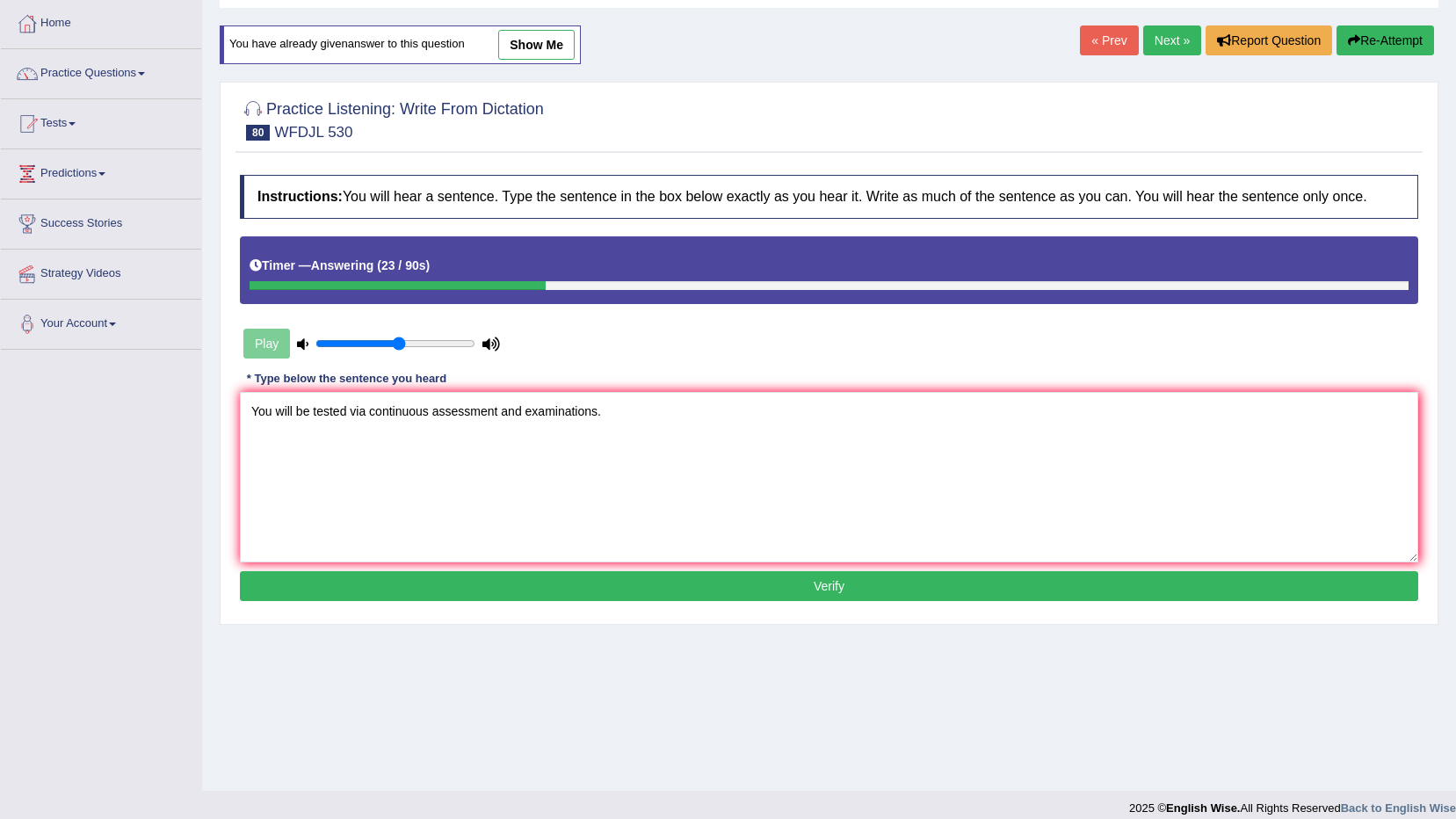
type textarea "You will be tested via continuous assessment and examinations."
click at [722, 595] on button "Verify" at bounding box center [828, 586] width 1178 height 30
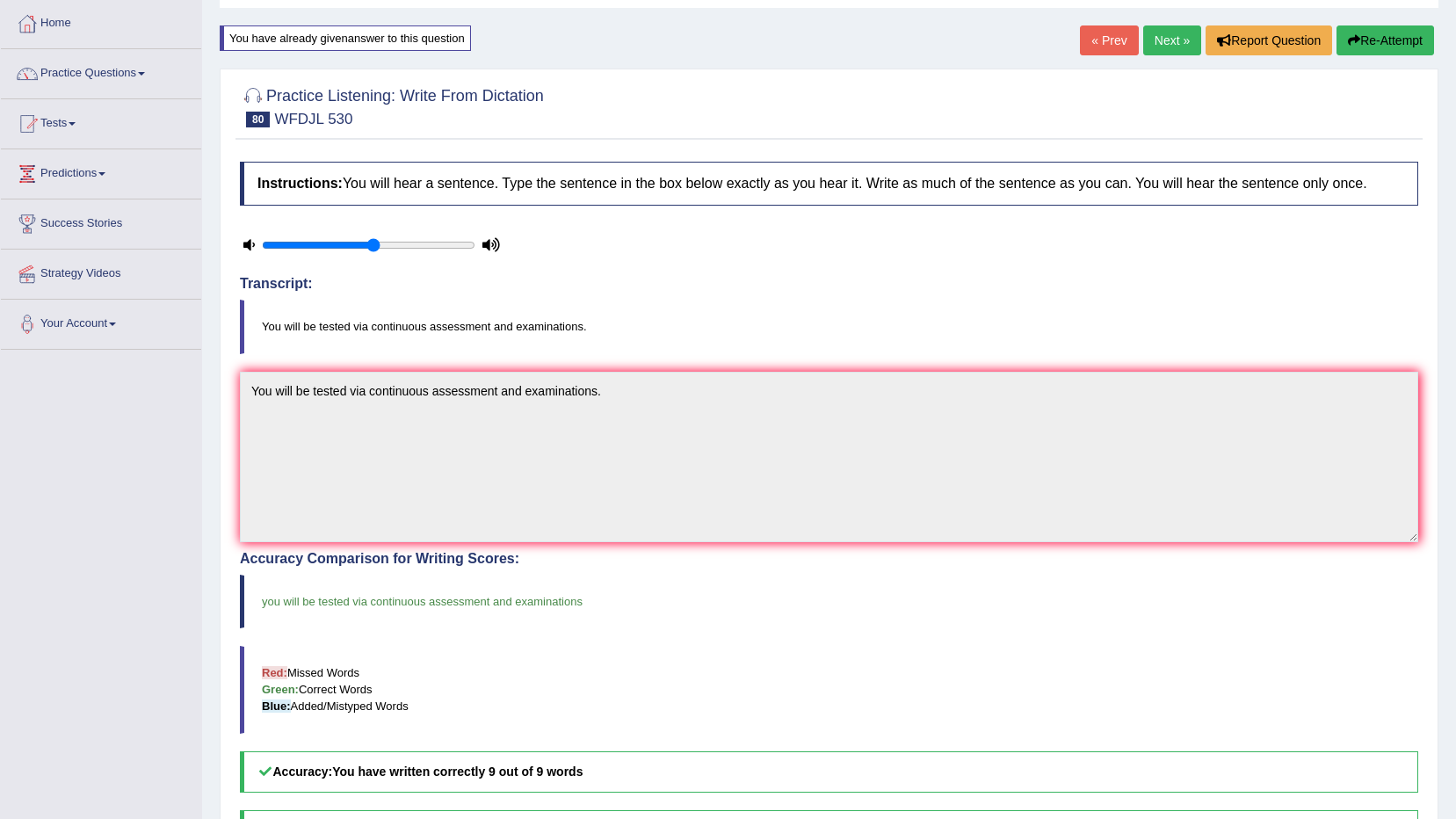
click at [1182, 41] on link "Next »" at bounding box center [1172, 40] width 58 height 30
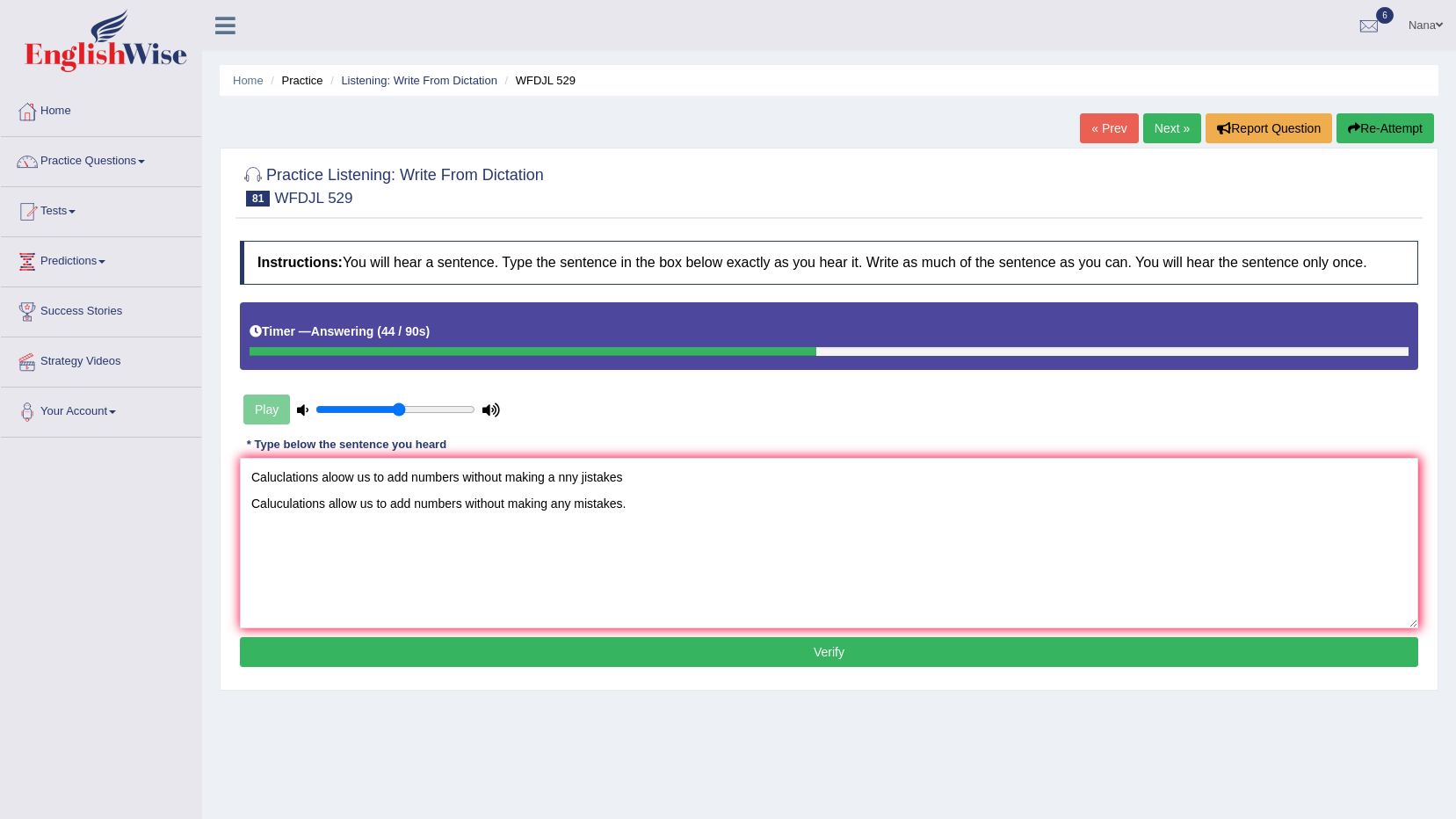
click at [371, 483] on textarea "Caluclations aloow us to add numbers without making a nny jistakes Caluculation…" at bounding box center [828, 543] width 1178 height 171
type textarea "Caluculations allow us to add numbers without making any mistakes."
click at [448, 641] on button "Verify" at bounding box center [828, 651] width 1178 height 30
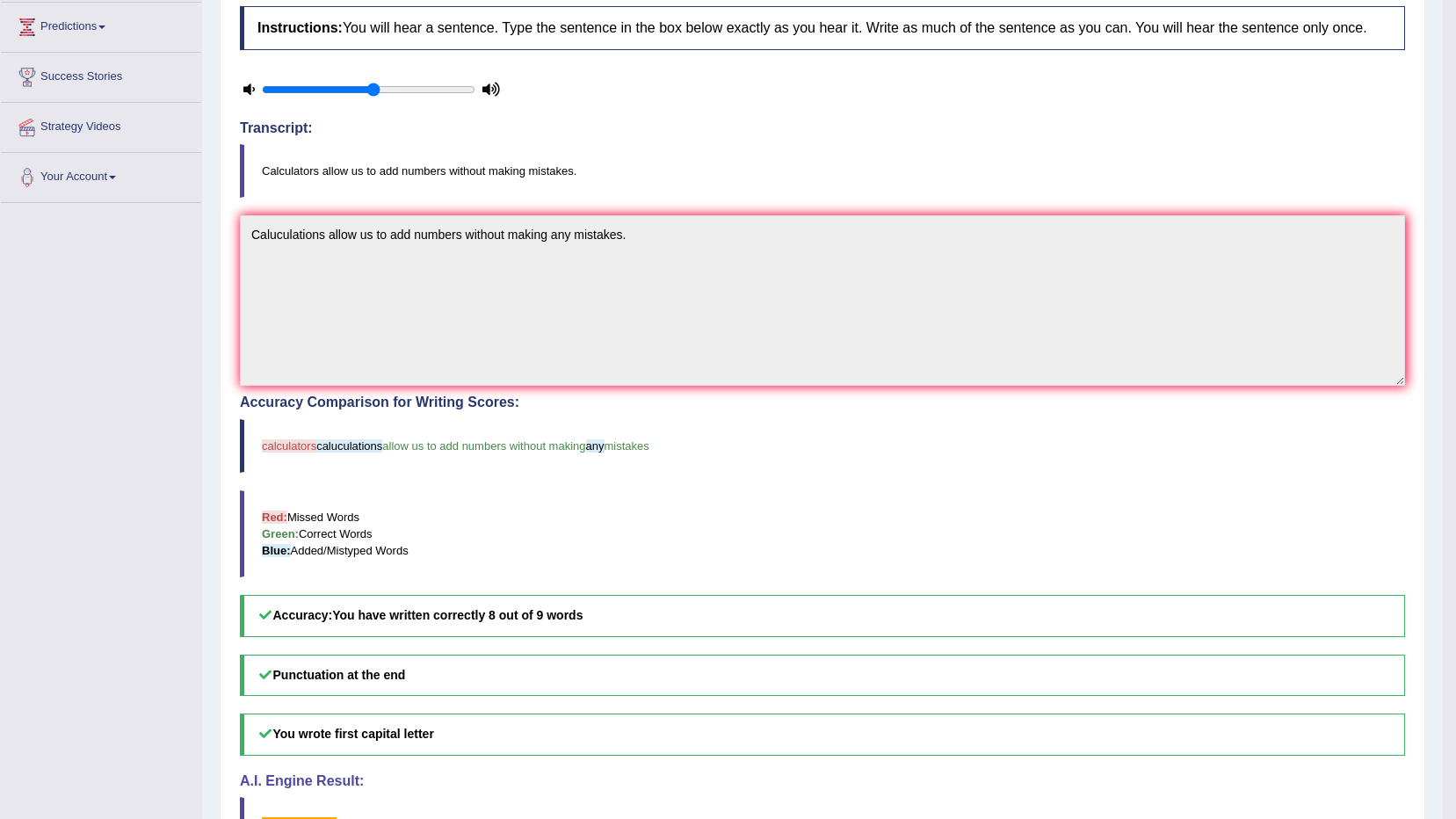
scroll to position [88, 0]
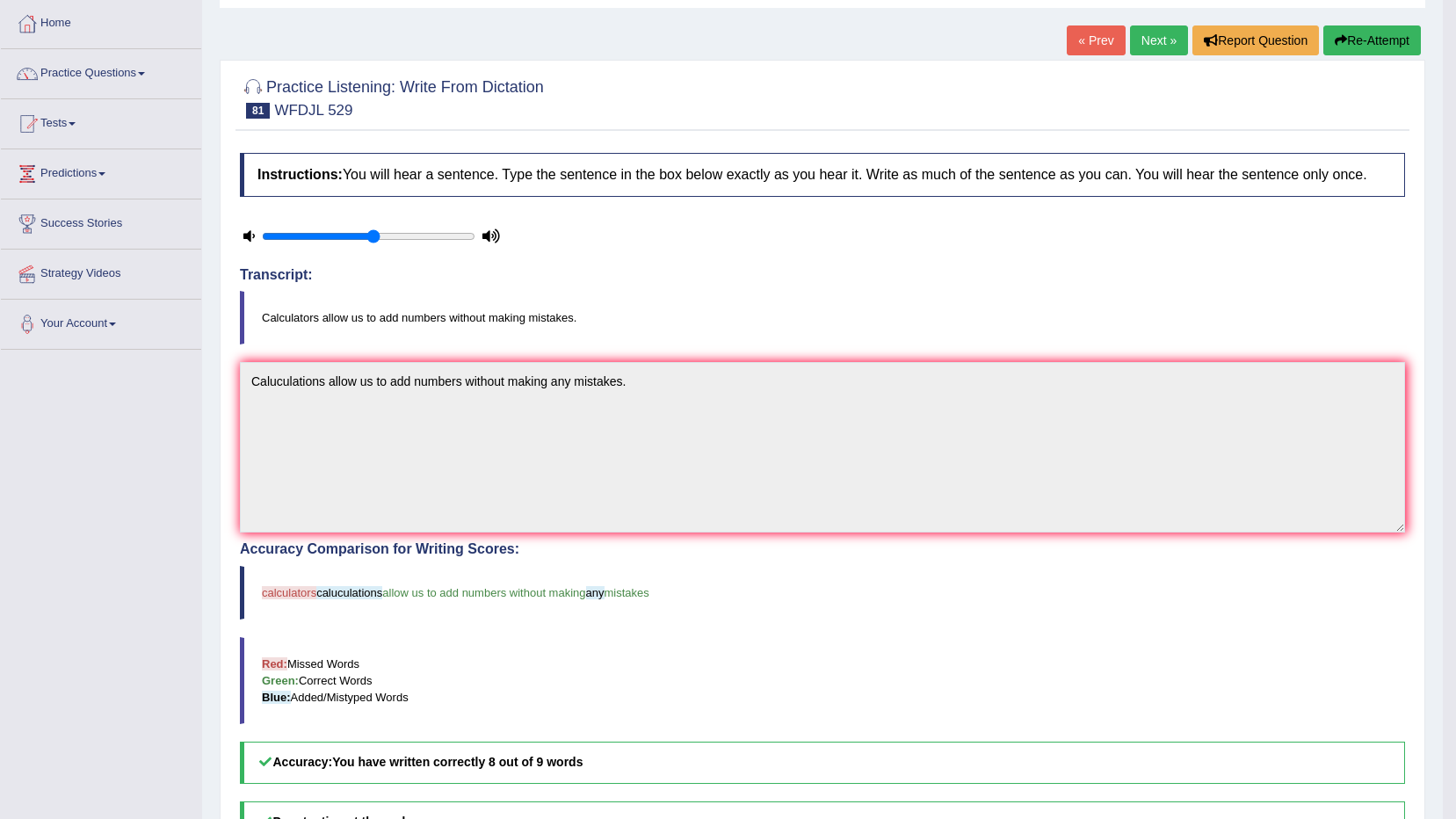
click at [1374, 52] on button "Re-Attempt" at bounding box center [1373, 40] width 98 height 30
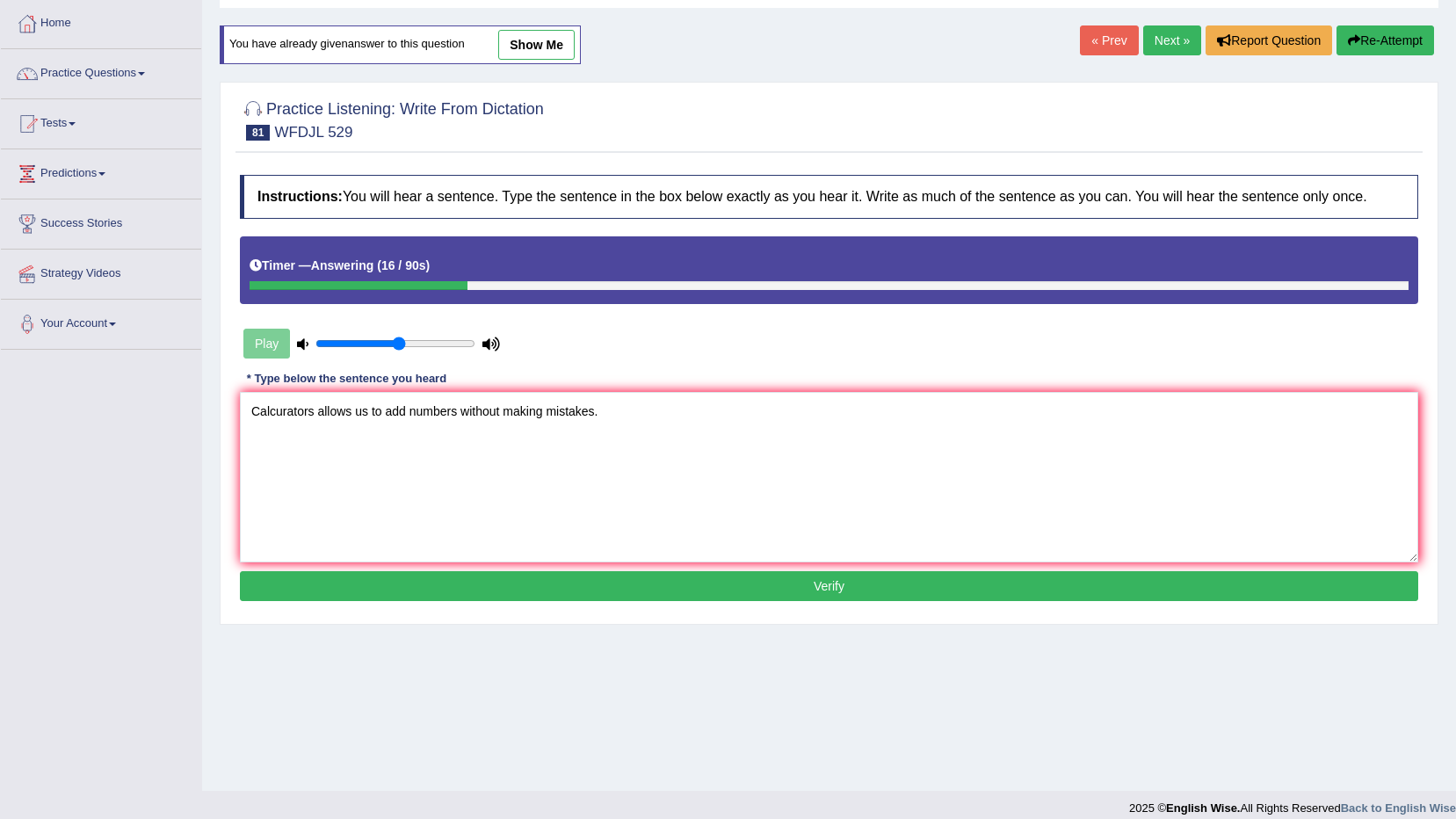
type textarea "Calcurators allows us to add numbers without making mistakes."
click at [917, 576] on button "Verify" at bounding box center [828, 586] width 1178 height 30
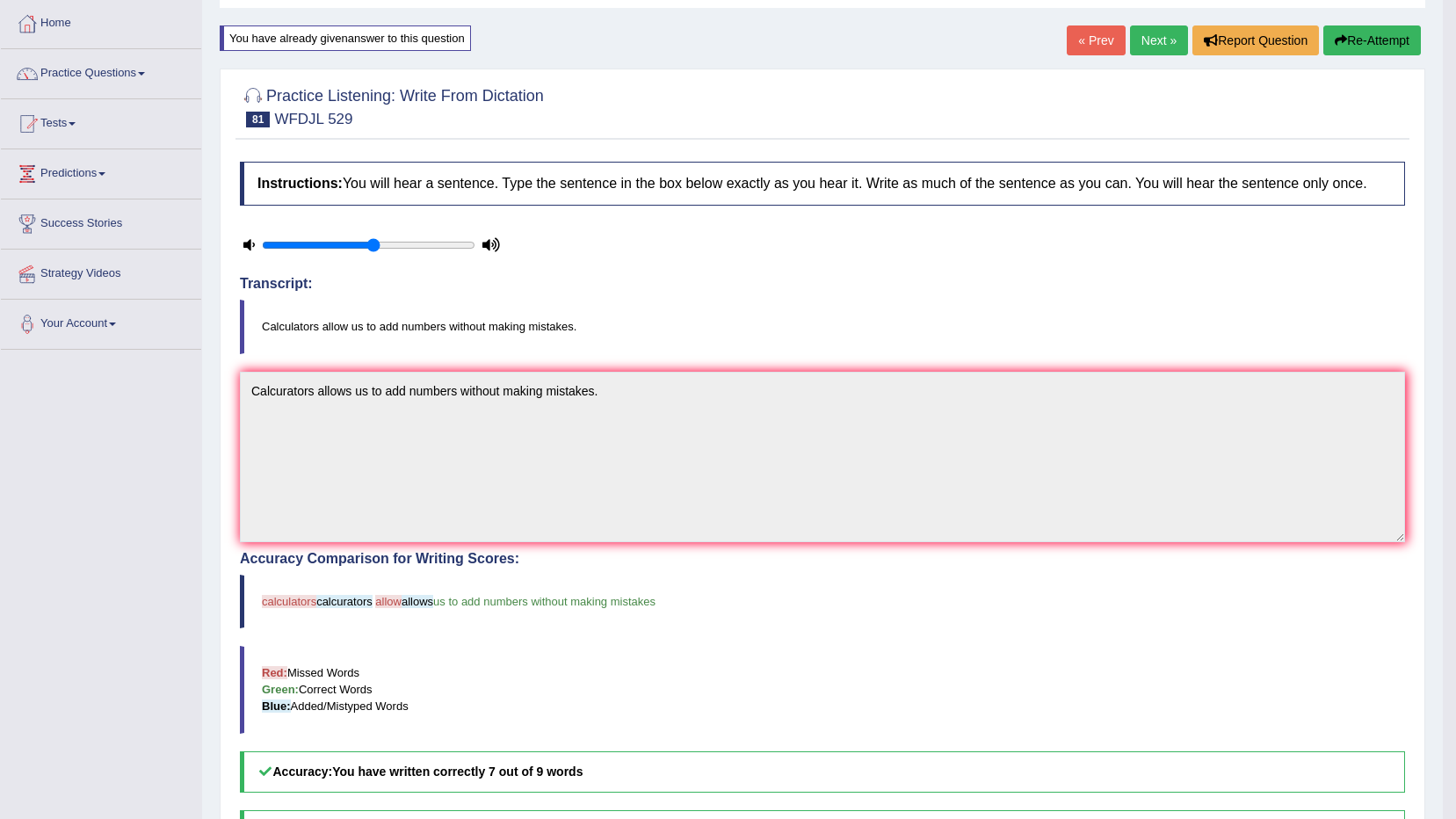
click at [1416, 44] on button "Re-Attempt" at bounding box center [1373, 40] width 98 height 30
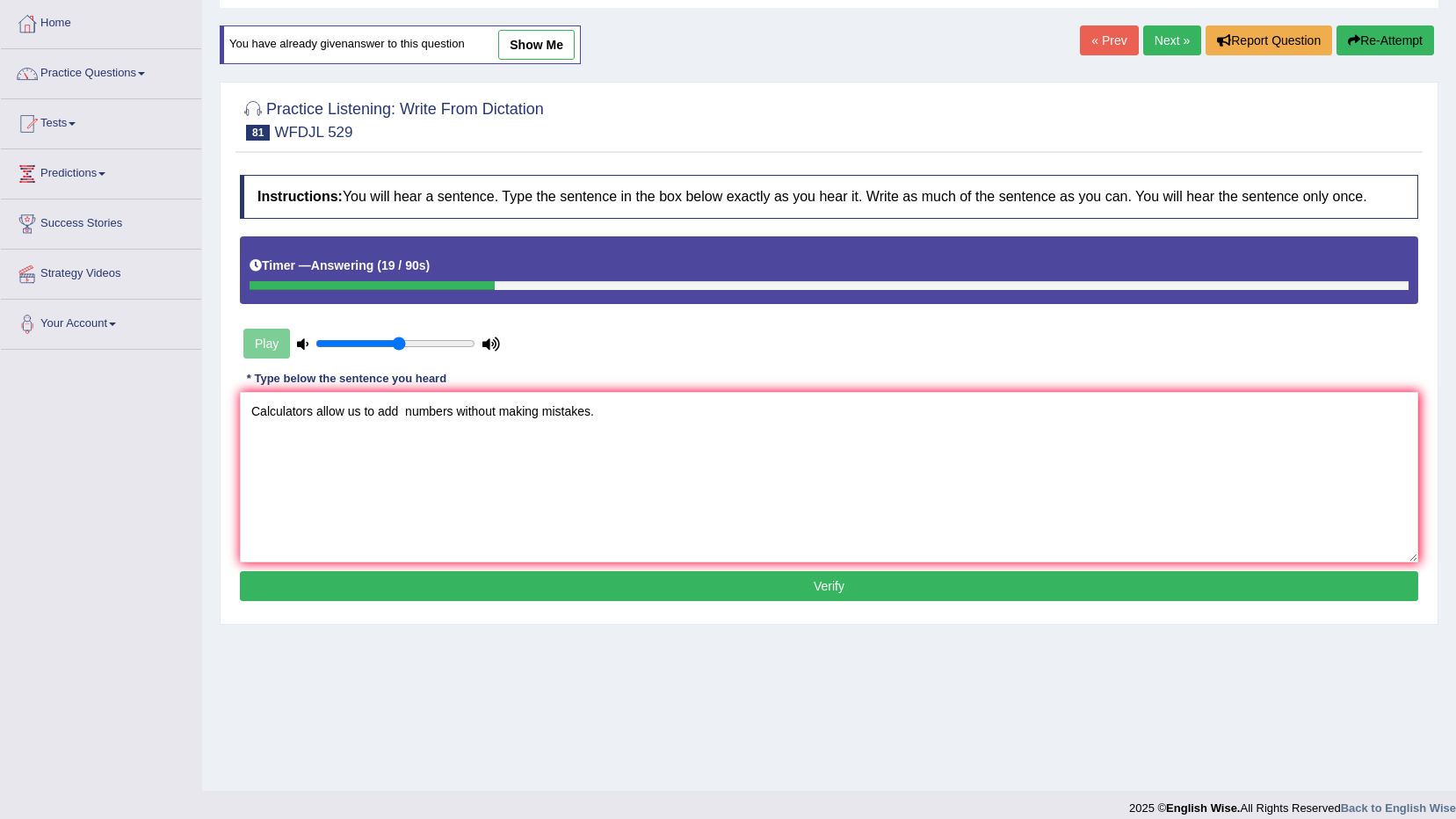
type textarea "Calculators allow us to add numbers without making mistakes."
click at [648, 601] on div "Instructions: You will hear a sentence. Type the sentence in the box below exac…" at bounding box center [829, 390] width 1187 height 448
click at [655, 592] on button "Verify" at bounding box center [828, 586] width 1178 height 30
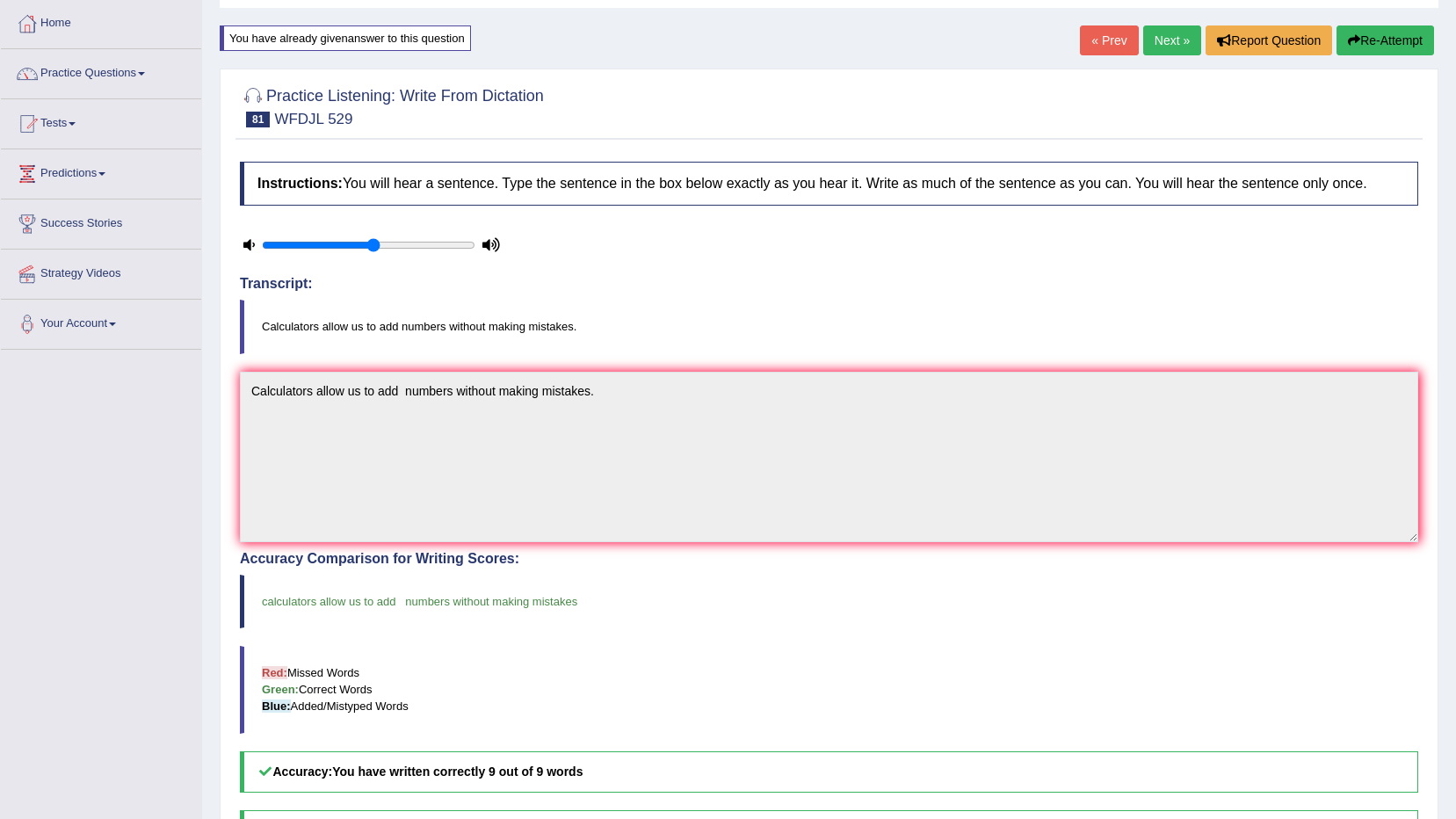
click at [1177, 51] on link "Next »" at bounding box center [1172, 40] width 58 height 30
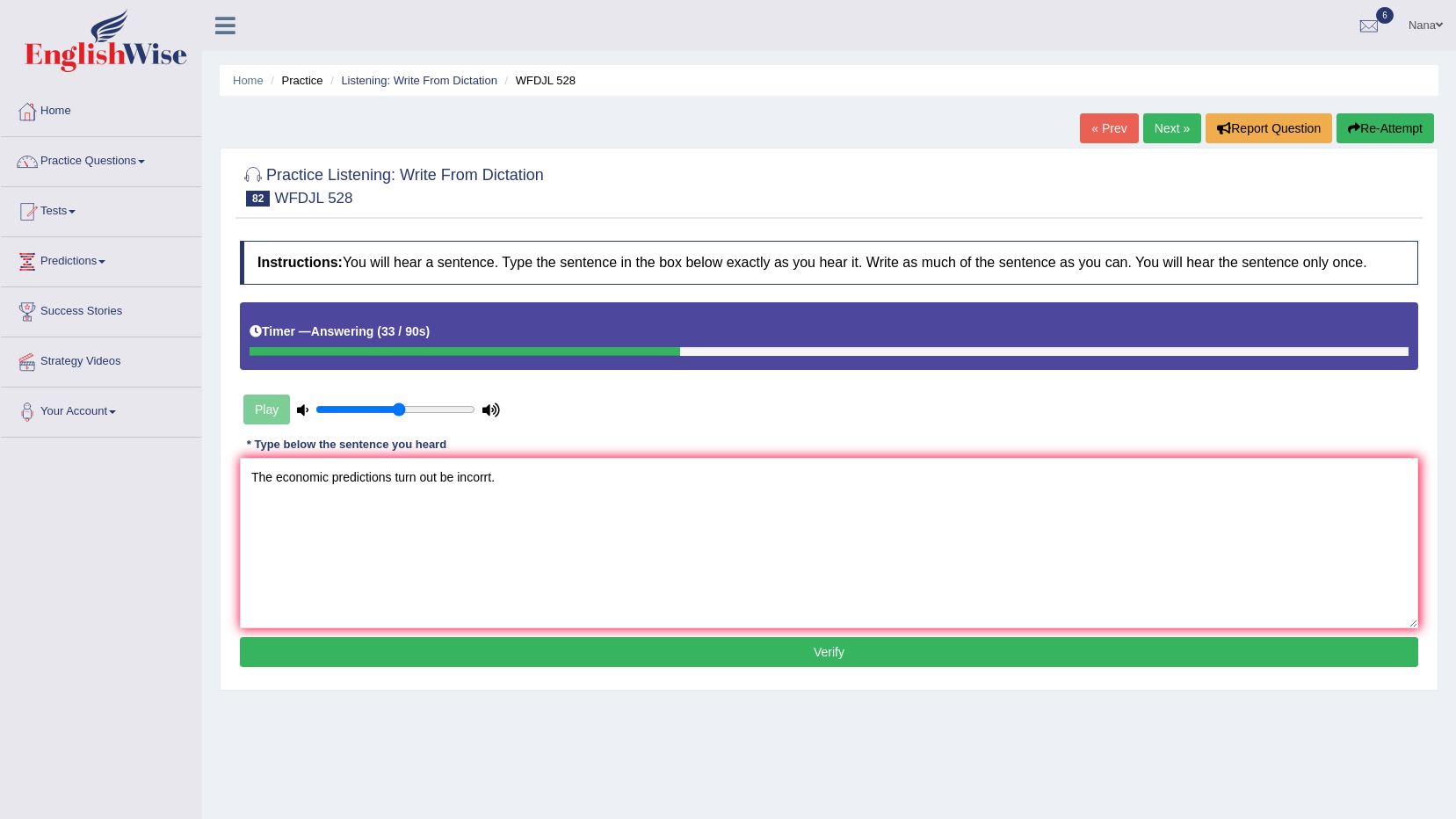
click at [488, 483] on textarea "The economic predictions turn out be incorrt." at bounding box center [828, 543] width 1178 height 171
click at [739, 552] on textarea "The economic predictions turn out be incorrect." at bounding box center [828, 543] width 1178 height 171
type textarea "The economic predictions turn out be incorrect."
click at [783, 662] on button "Verify" at bounding box center [828, 651] width 1178 height 30
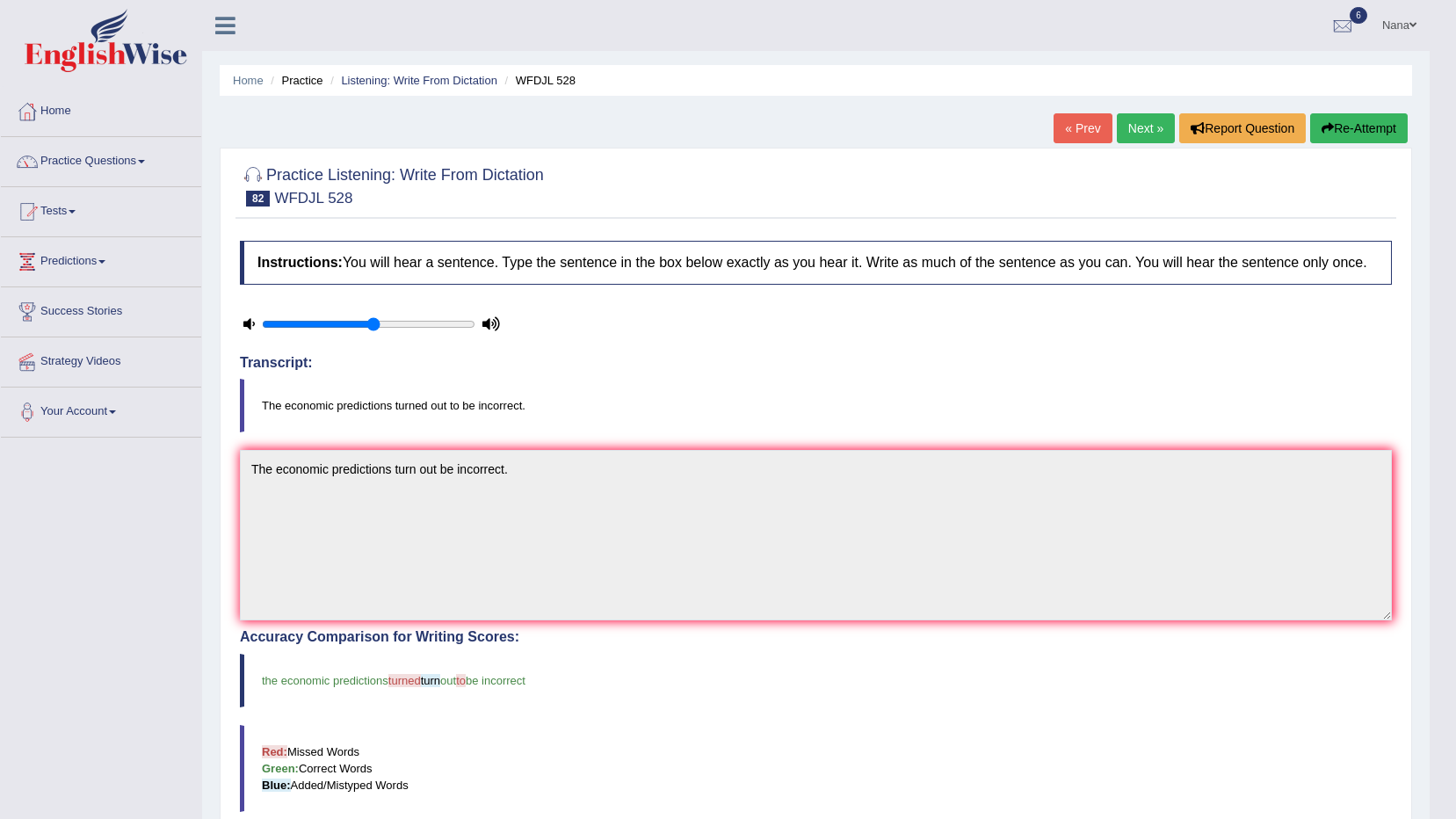
click at [1339, 117] on button "Re-Attempt" at bounding box center [1360, 128] width 98 height 30
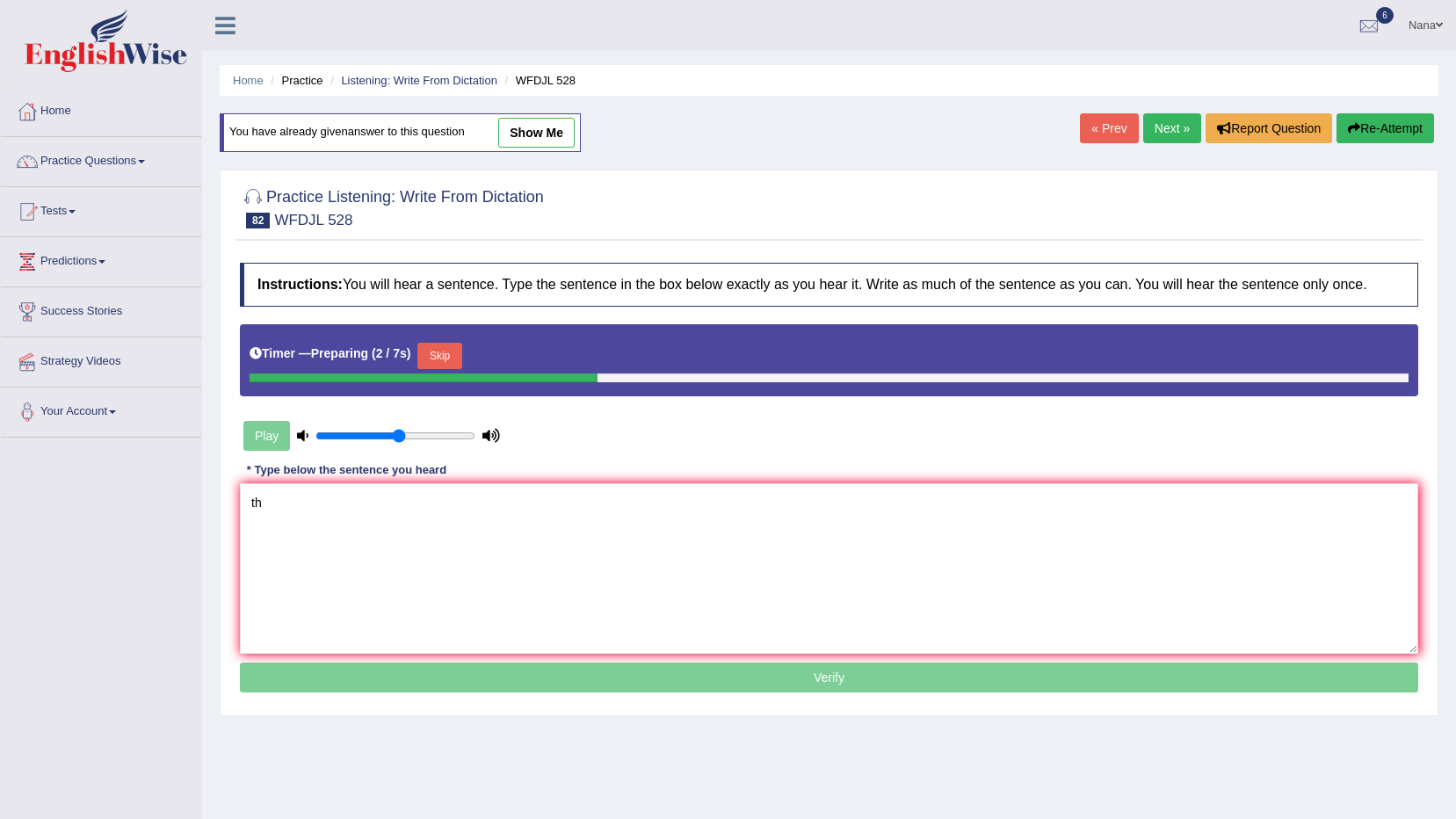
type textarea "t"
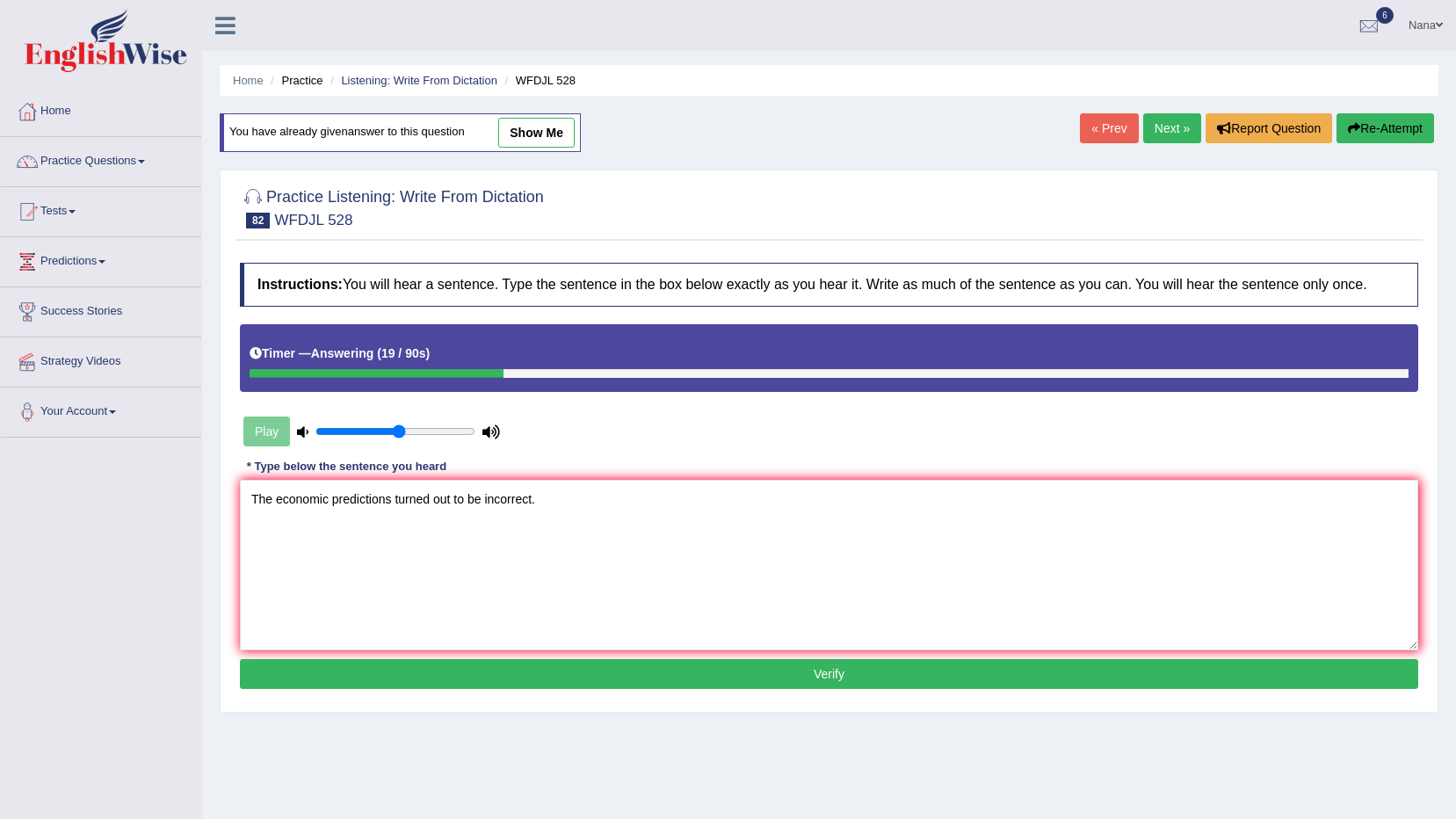
type textarea "The economic predictions turned out to be incorrect."
click at [549, 659] on button "Verify" at bounding box center [828, 674] width 1178 height 30
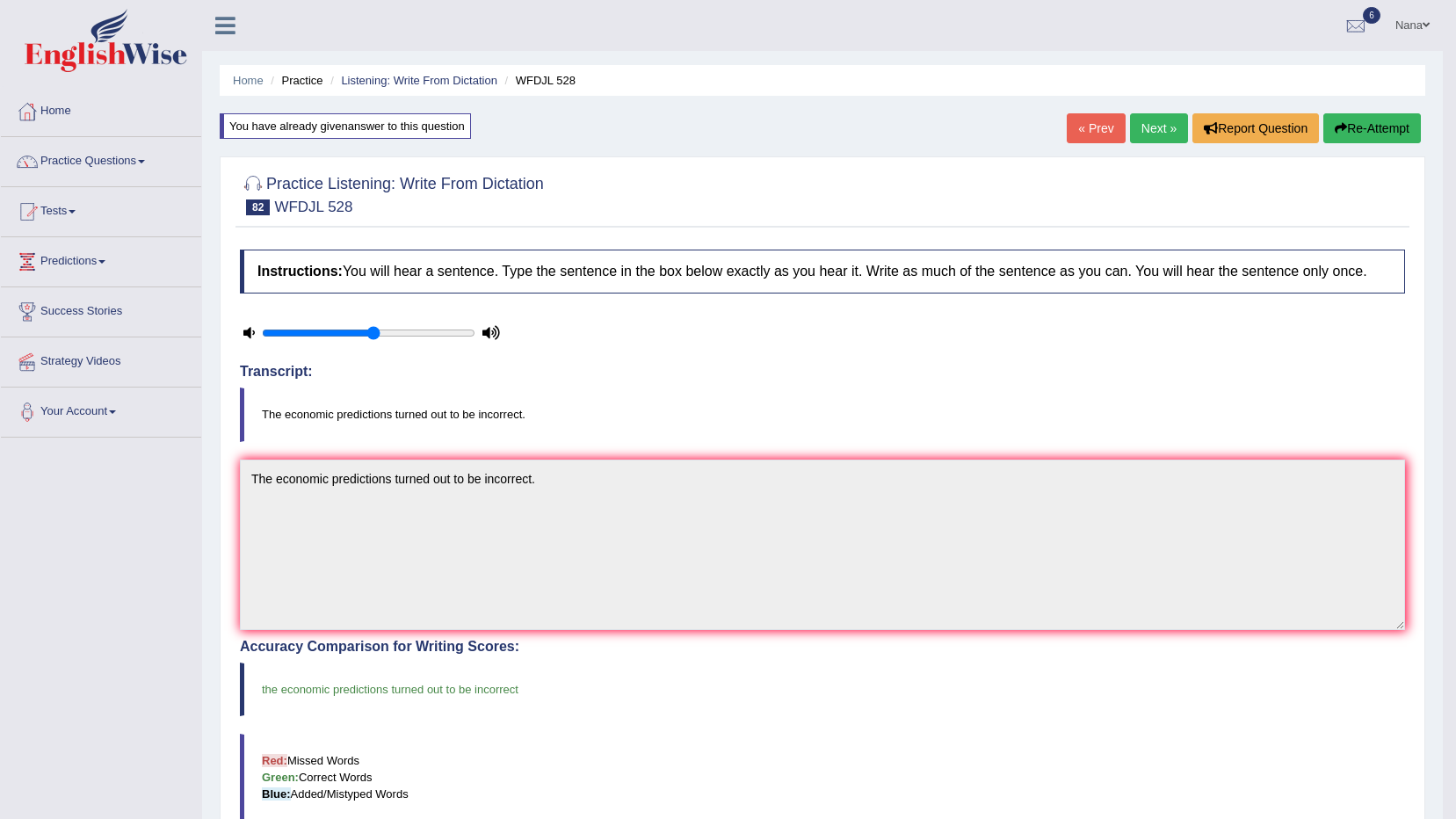
click at [1179, 122] on link "Next »" at bounding box center [1159, 128] width 58 height 30
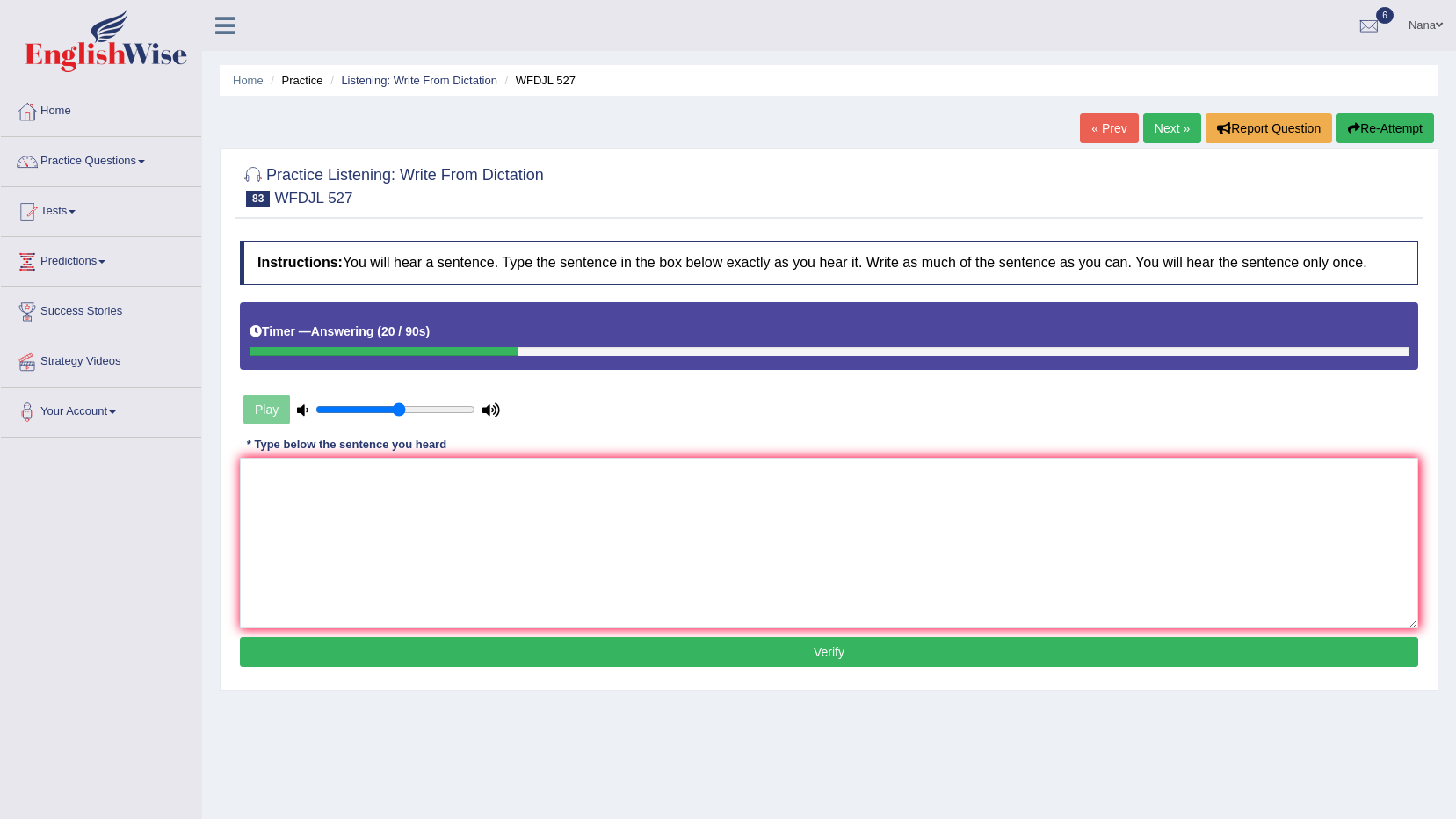
click at [1241, 567] on textarea at bounding box center [828, 543] width 1178 height 171
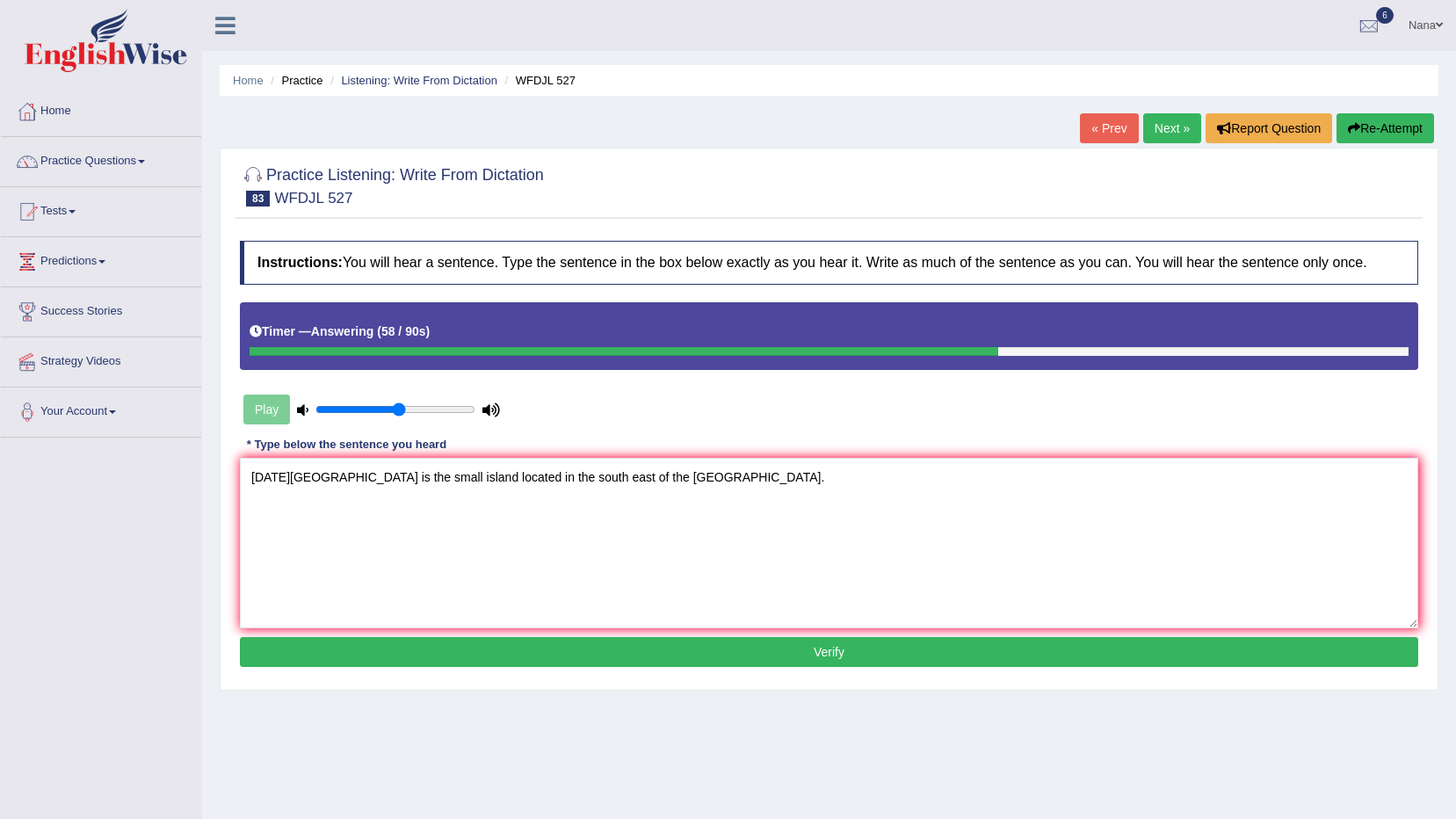
click at [455, 472] on textarea "Easter island is the small island located in the south east of the percific isl…" at bounding box center [828, 543] width 1178 height 171
click at [605, 468] on textarea "Easter island is the small island located in the south east of the percific isl…" at bounding box center [828, 543] width 1178 height 171
click at [748, 531] on textarea "Easter island is the small island located in the south east of the pecific isla…" at bounding box center [828, 543] width 1178 height 171
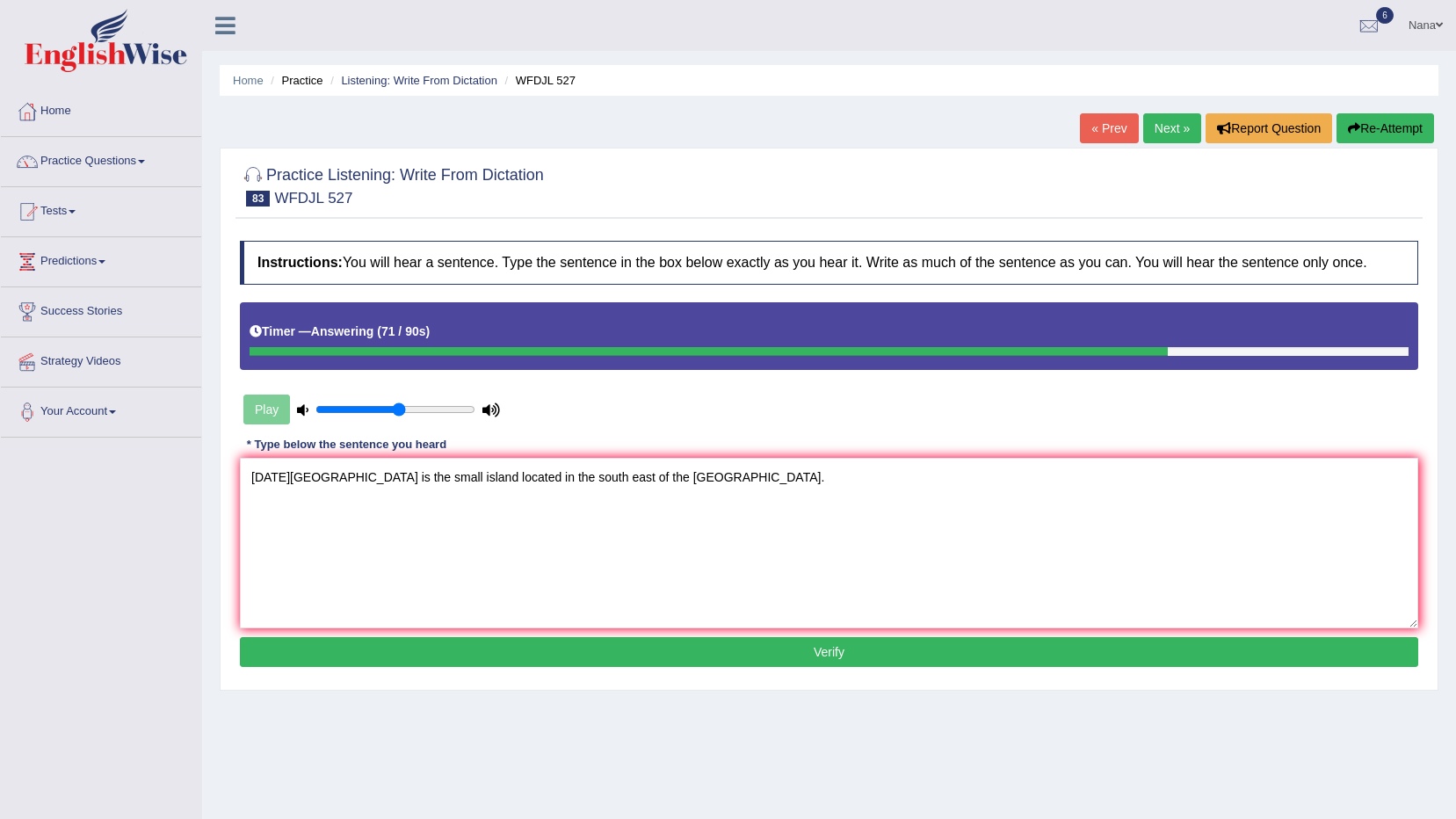
click at [653, 471] on textarea "Easter island is the small island located in the south east of the pecific isla…" at bounding box center [828, 543] width 1178 height 171
click at [741, 468] on textarea "Easter island is the small island located in the south east of the pecific ocea…" at bounding box center [828, 543] width 1178 height 171
type textarea "Easter island is the small island located in the south east of the pecific ocea…"
click at [830, 647] on button "Verify" at bounding box center [828, 651] width 1178 height 30
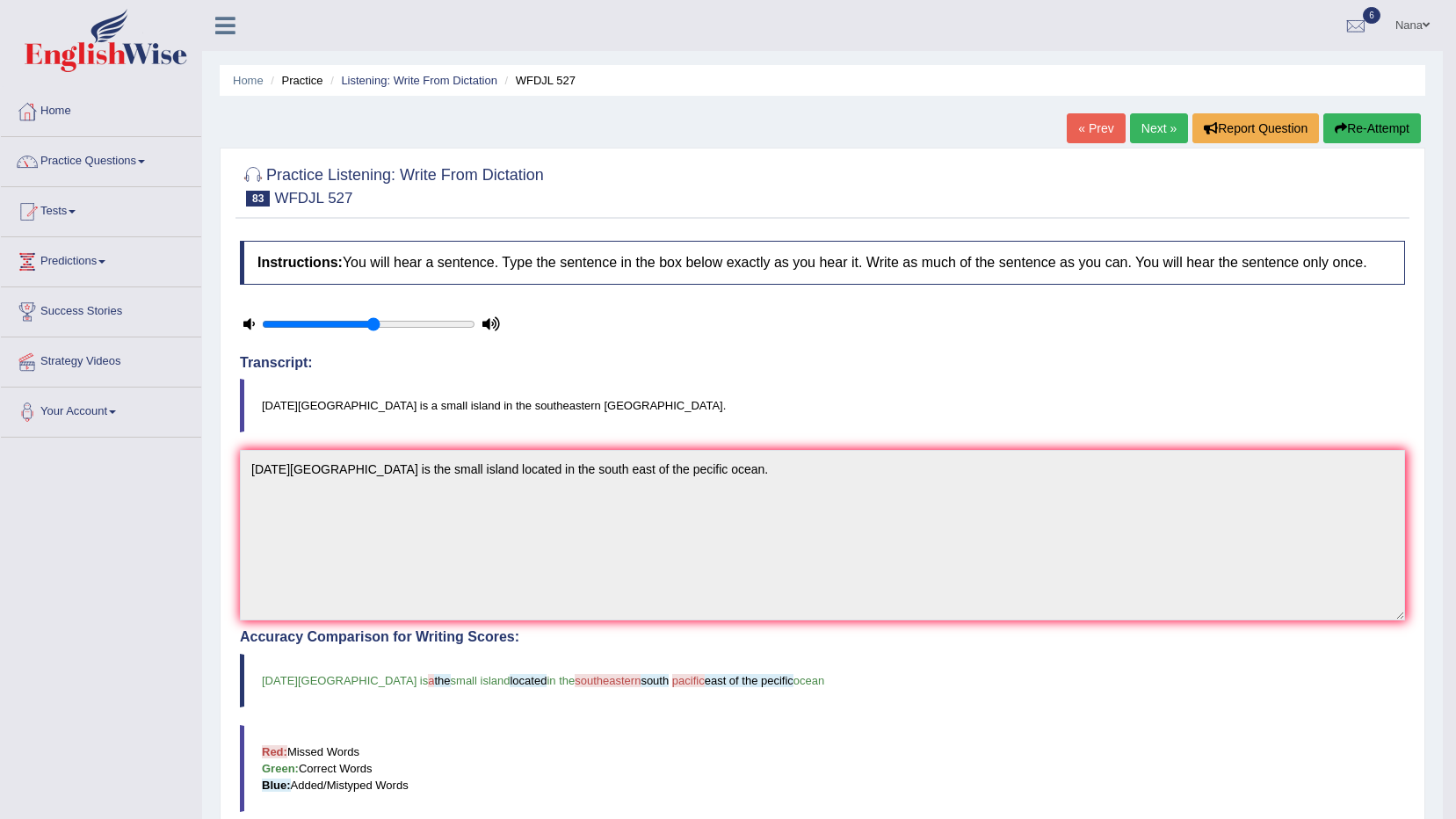
click at [1409, 139] on button "Re-Attempt" at bounding box center [1373, 128] width 98 height 30
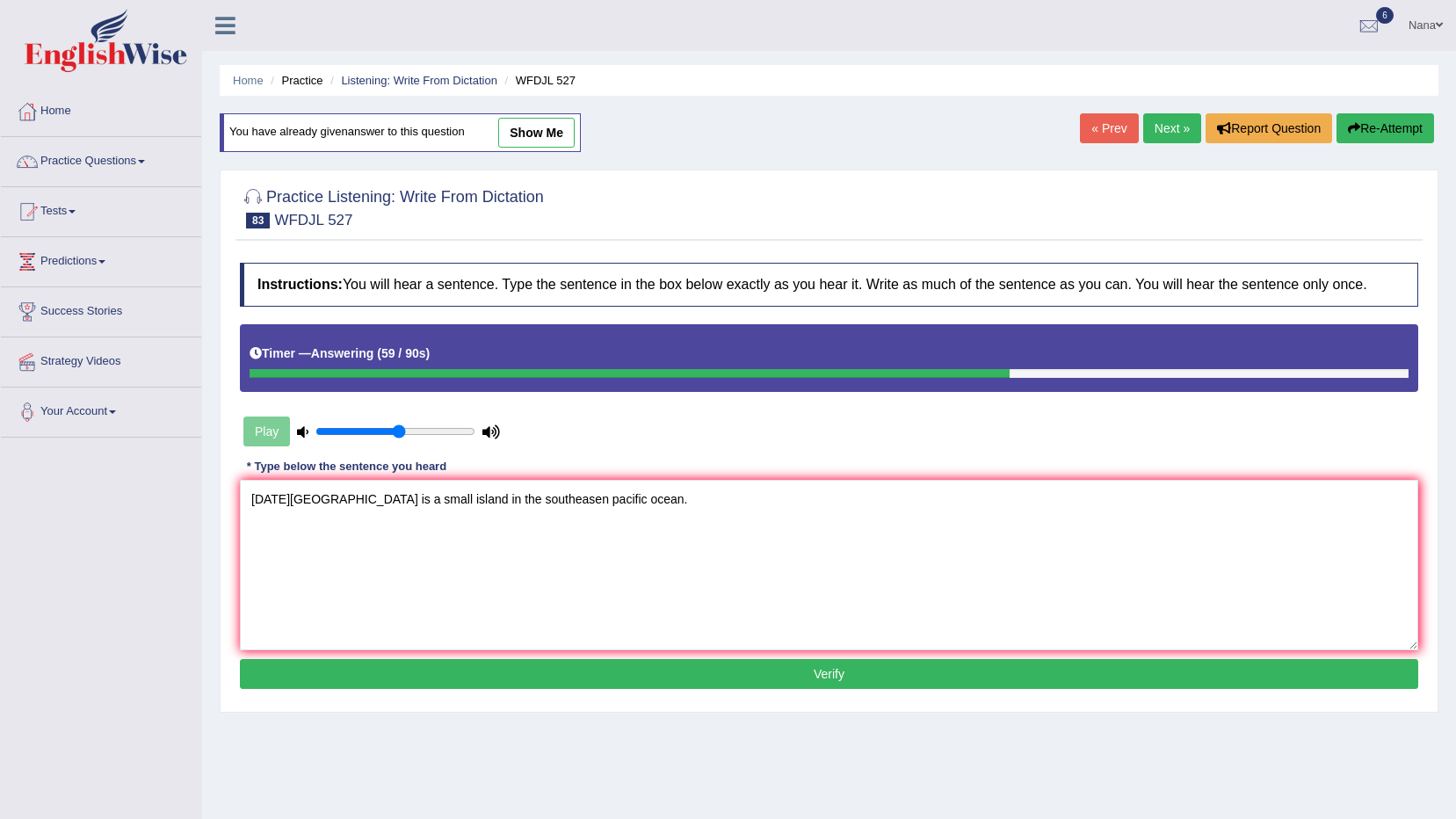
click at [487, 493] on textarea "Easter island is a small island in the southeasen pacific ocean." at bounding box center [828, 565] width 1178 height 171
type textarea "Easter island is a small island in the southeasten pacific ocean."
click at [767, 685] on button "Verify" at bounding box center [828, 674] width 1178 height 30
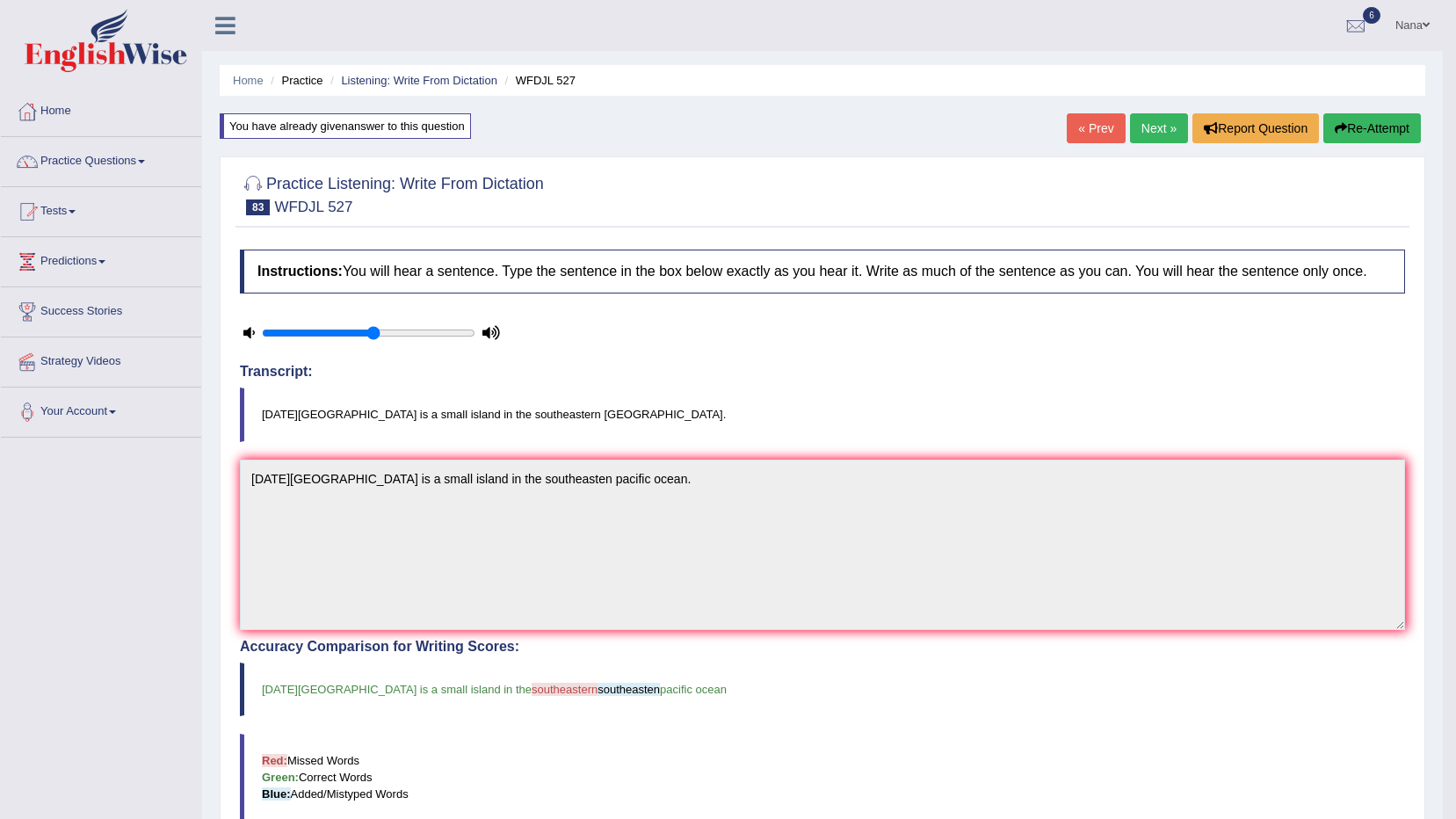
click at [1391, 122] on button "Re-Attempt" at bounding box center [1373, 128] width 98 height 30
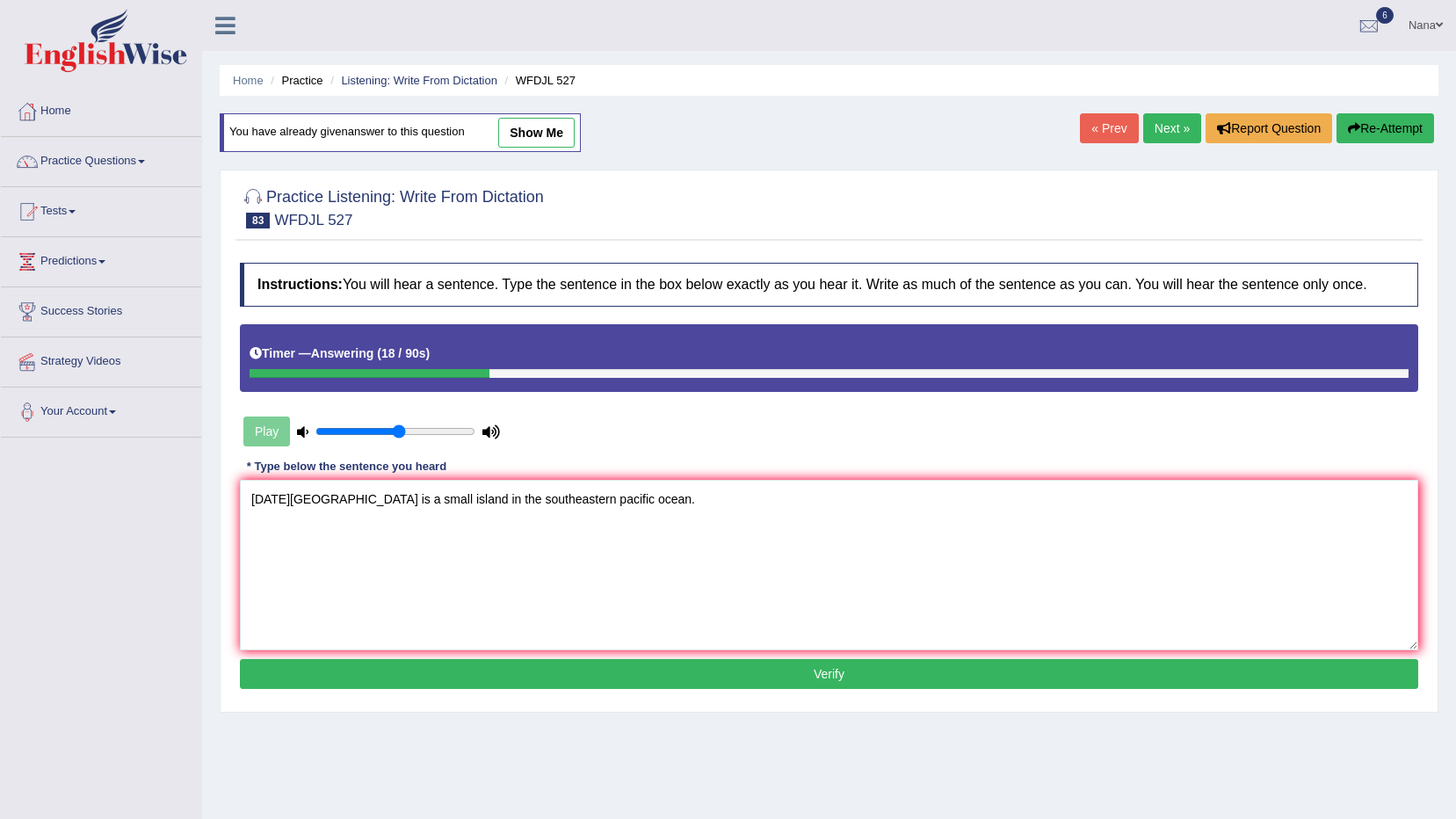
type textarea "[DATE][GEOGRAPHIC_DATA] is a small island in the southeastern pacific ocean."
click at [651, 663] on button "Verify" at bounding box center [828, 674] width 1178 height 30
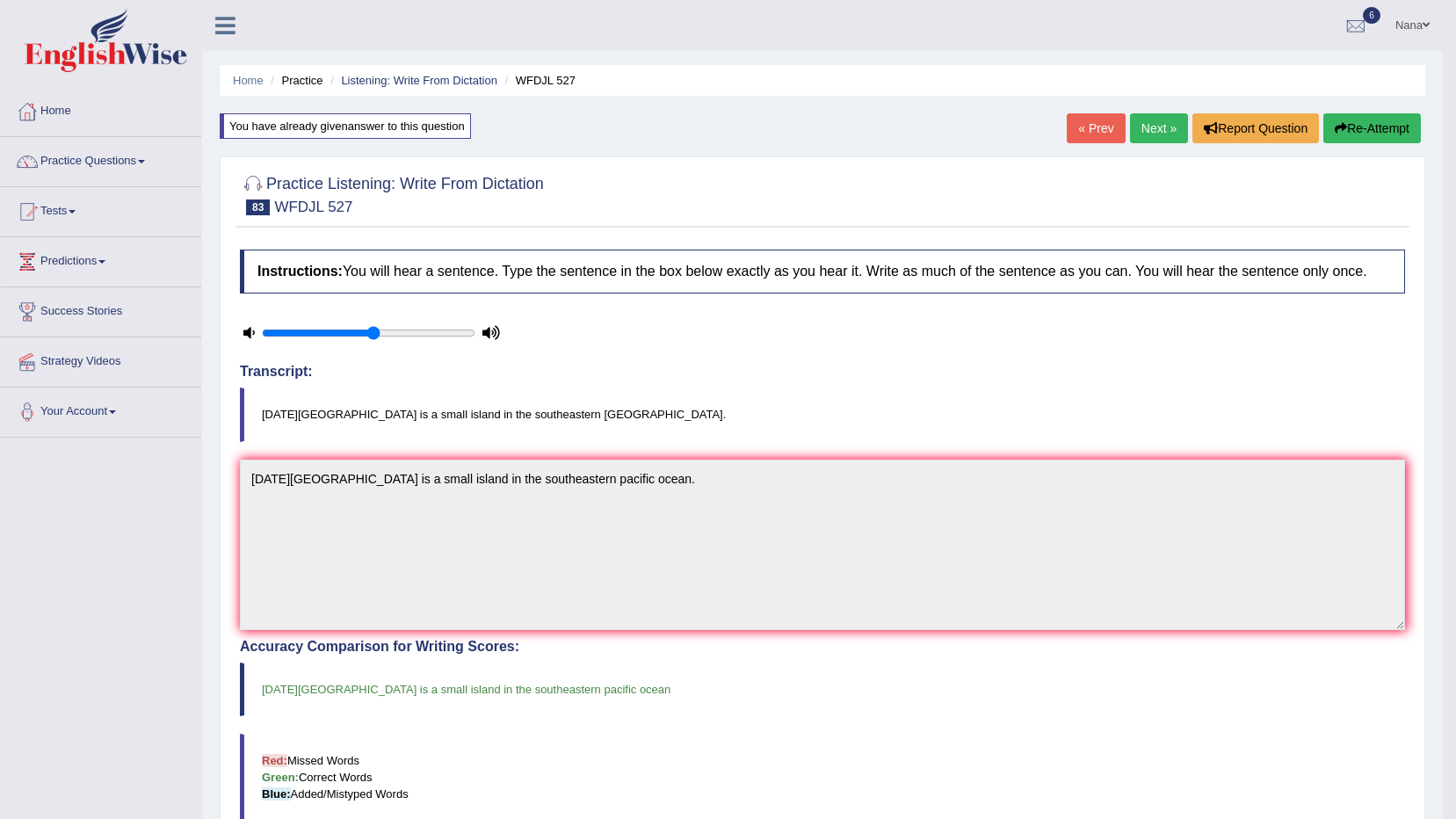
click at [1156, 135] on link "Next »" at bounding box center [1159, 128] width 58 height 30
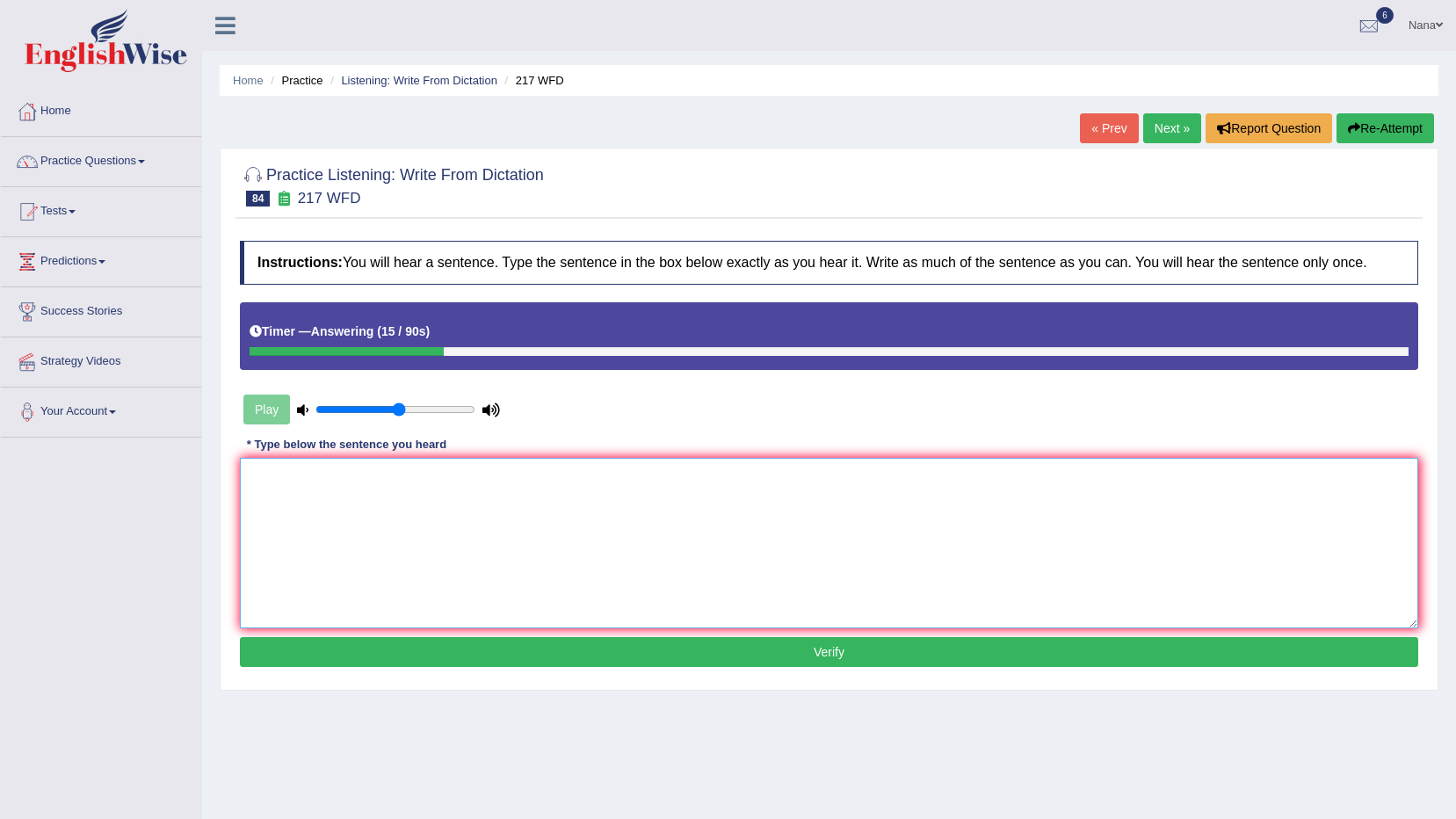
click at [853, 588] on textarea at bounding box center [828, 543] width 1178 height 171
click at [316, 473] on textarea "Practical part is a vital part in the legal trainings." at bounding box center [828, 543] width 1178 height 171
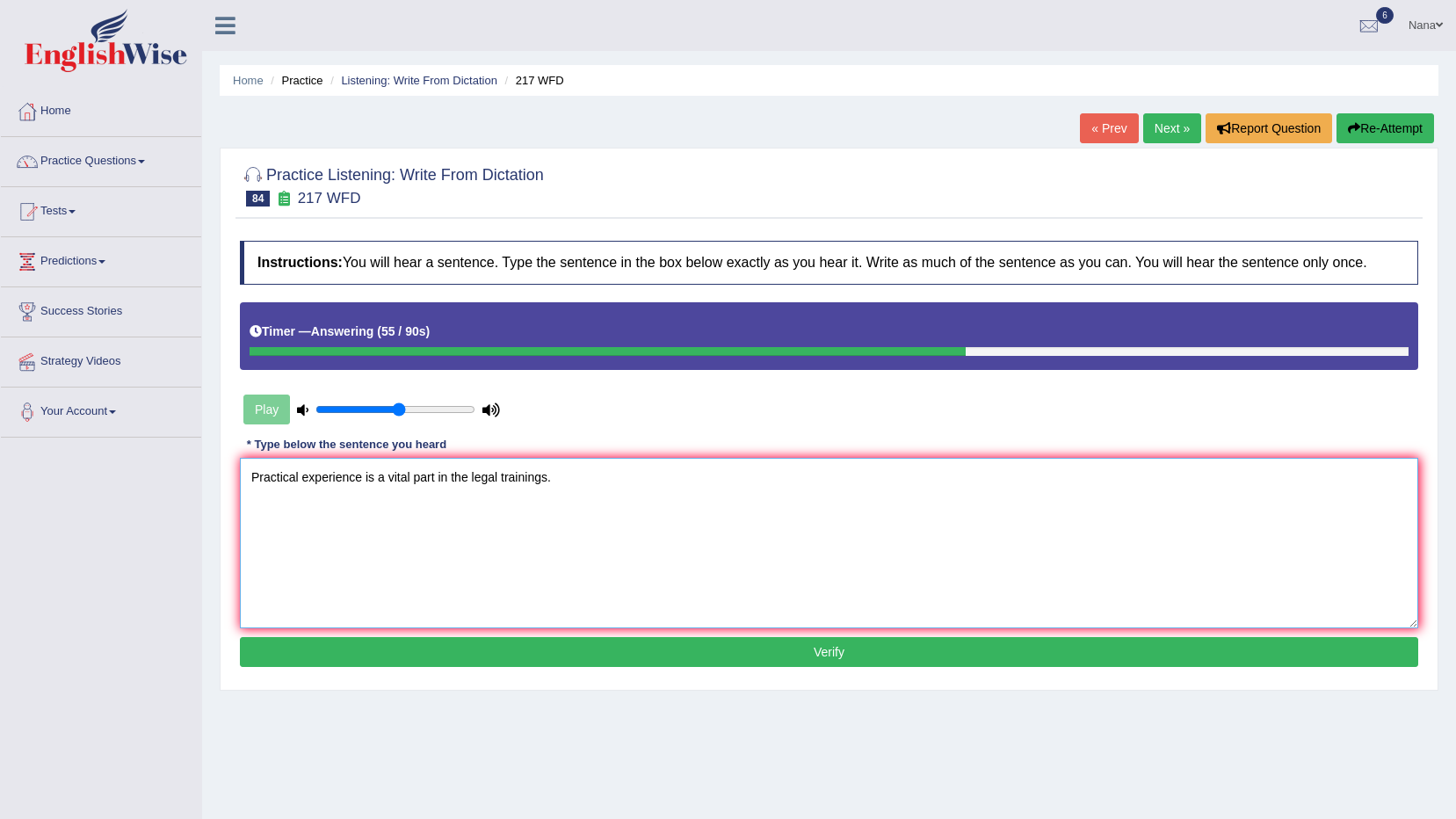
click at [523, 472] on textarea "Practical experience is a vital part in the legal trainings." at bounding box center [828, 543] width 1178 height 171
type textarea "Practical experience is a vital part in the legal trainings."
click at [923, 647] on button "Verify" at bounding box center [828, 651] width 1178 height 30
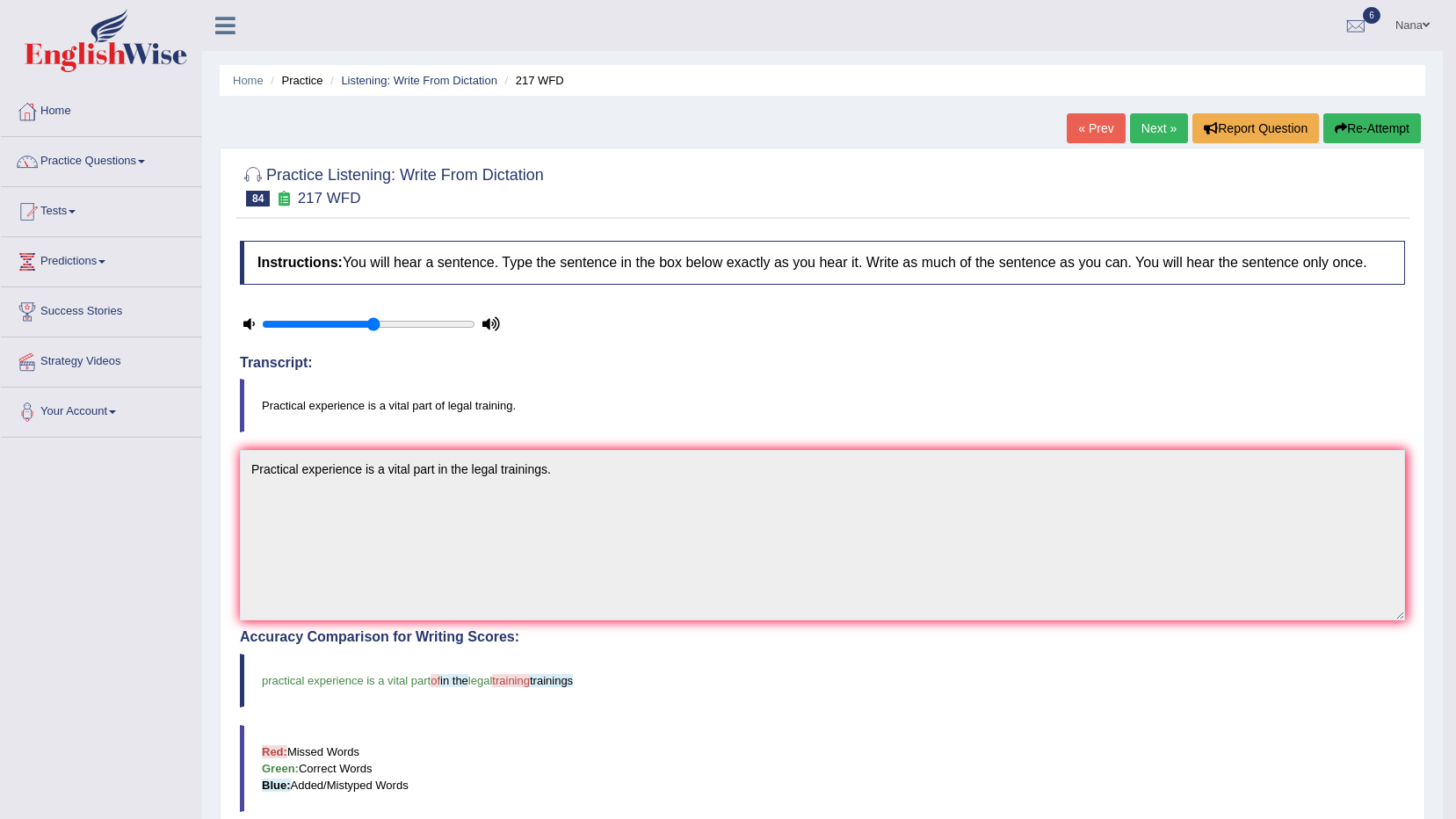
click at [1394, 127] on button "Re-Attempt" at bounding box center [1373, 128] width 98 height 30
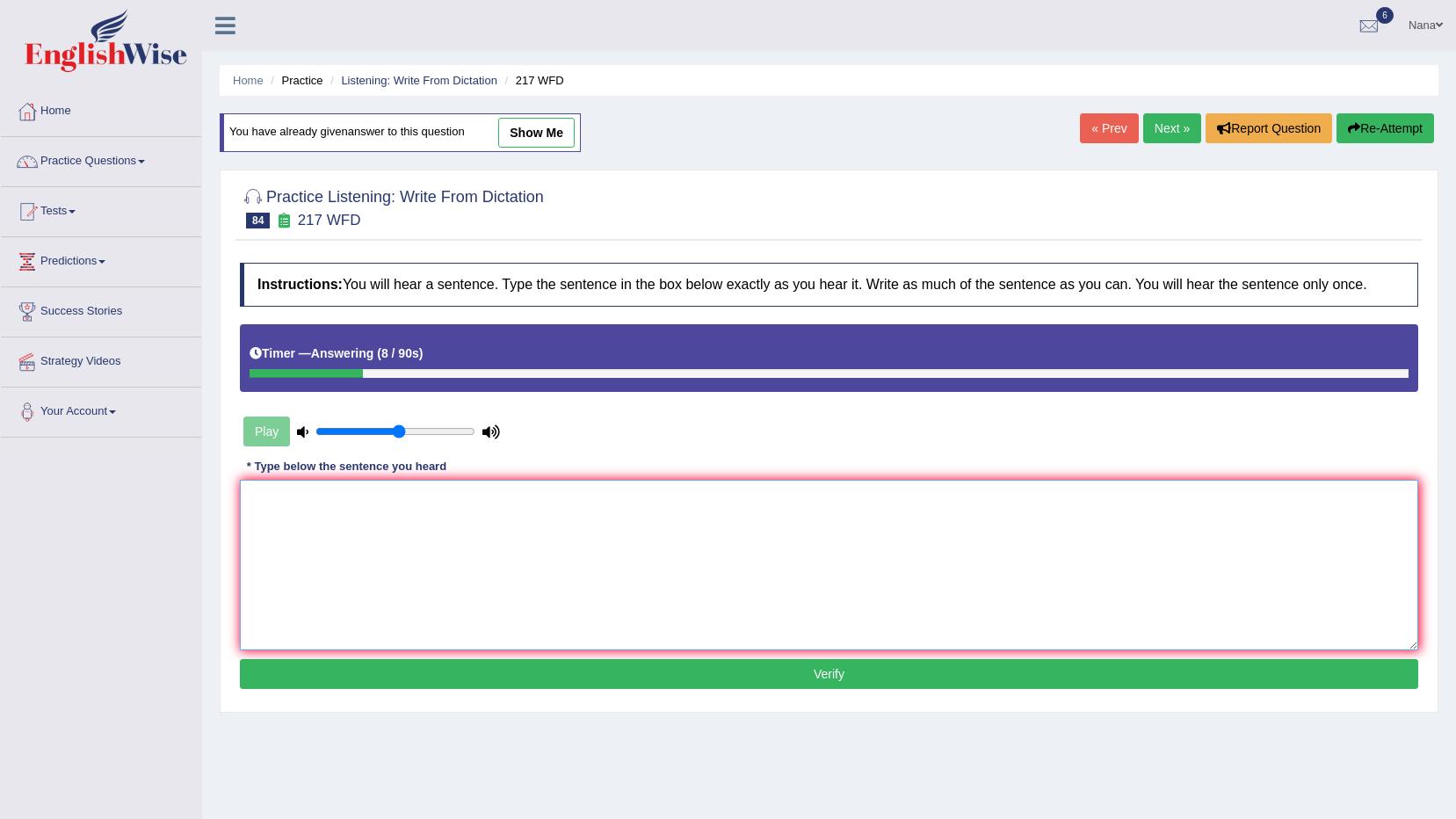
click at [1109, 562] on textarea at bounding box center [828, 565] width 1178 height 171
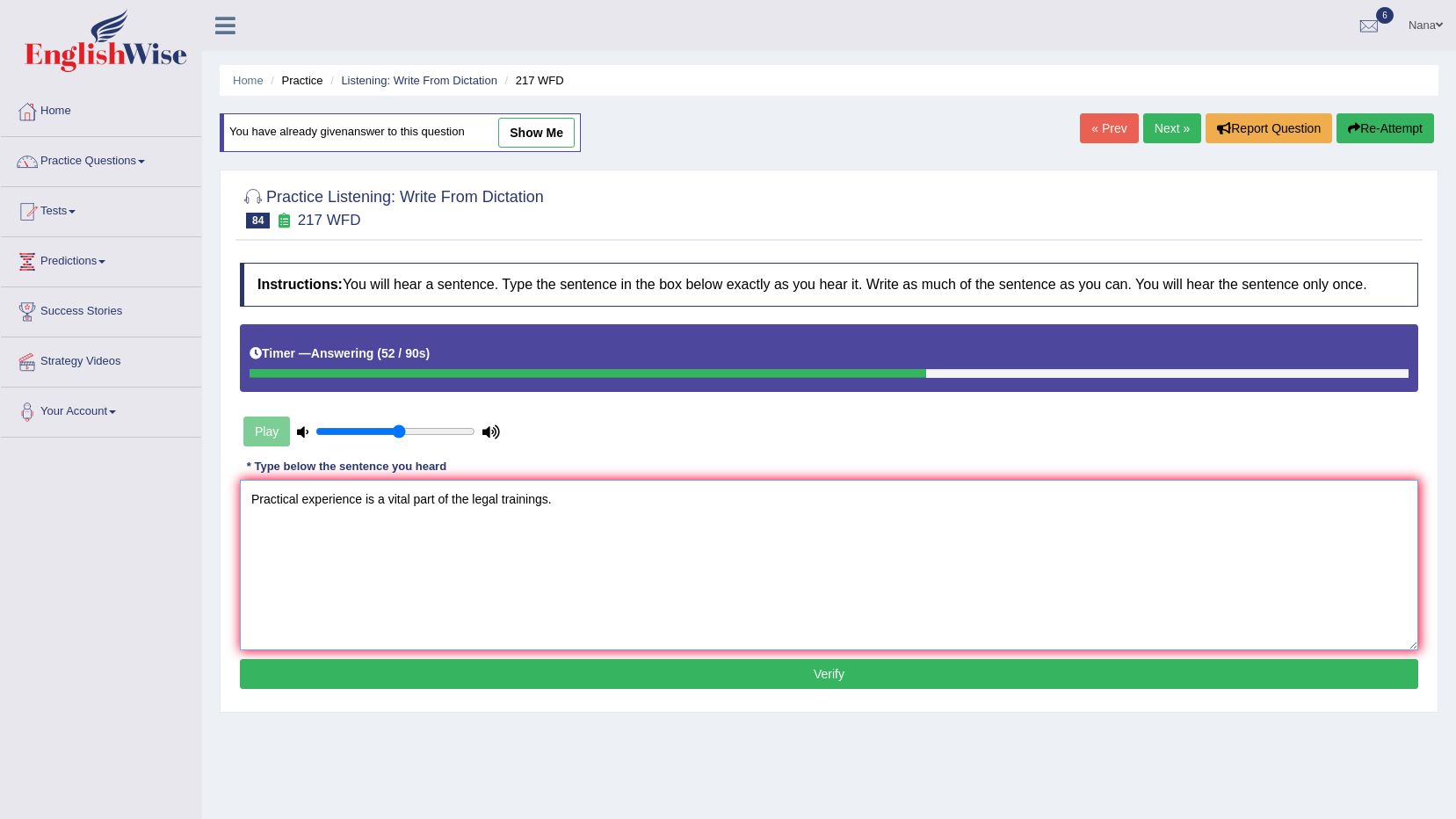
type textarea "Practical experience is a vital part of the legal trainings."
click at [734, 664] on button "Verify" at bounding box center [828, 674] width 1178 height 30
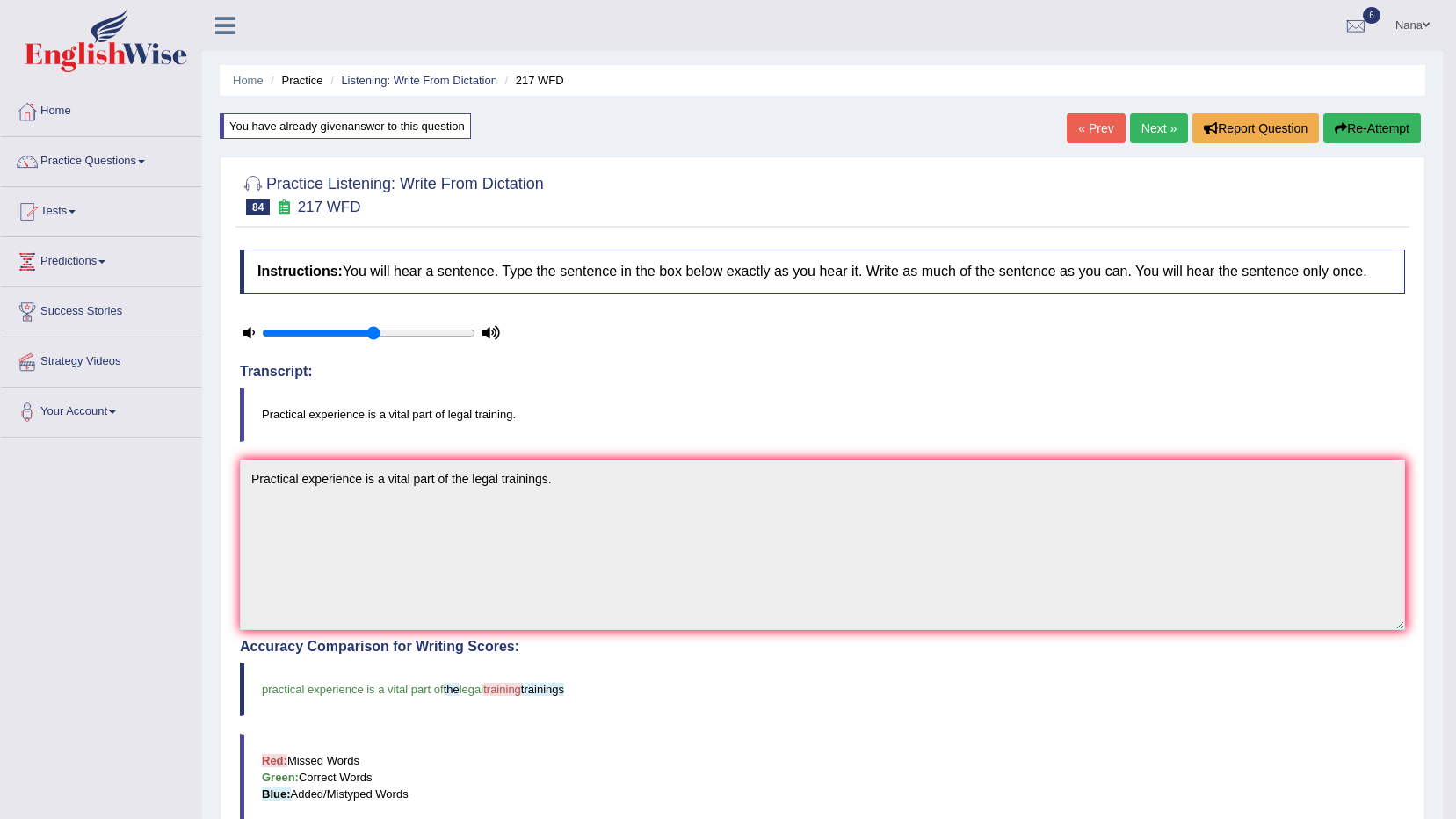
click at [1389, 141] on button "Re-Attempt" at bounding box center [1373, 128] width 98 height 30
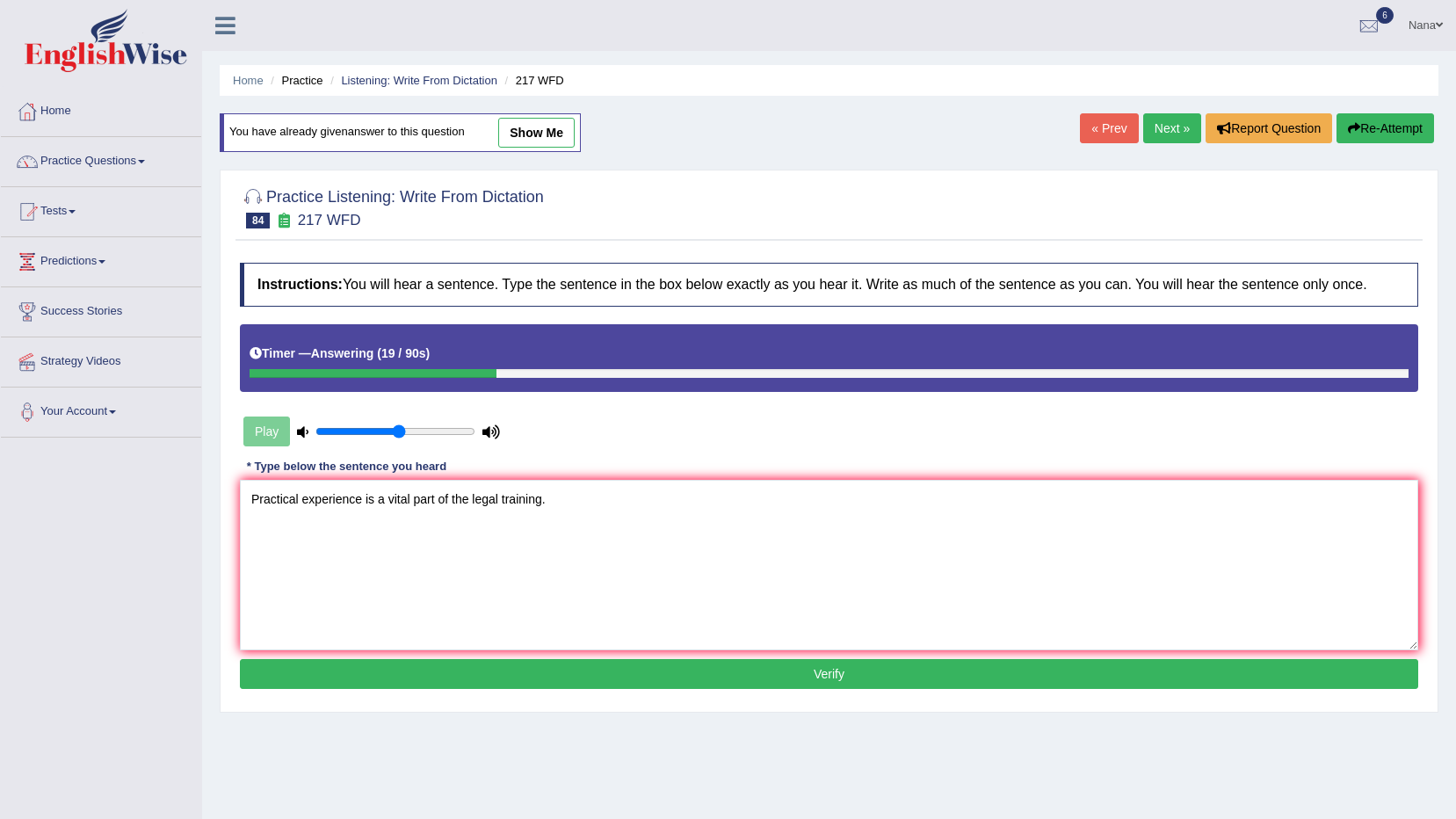
type textarea "Practical experience is a vital part of the legal training."
click at [930, 670] on button "Verify" at bounding box center [828, 674] width 1178 height 30
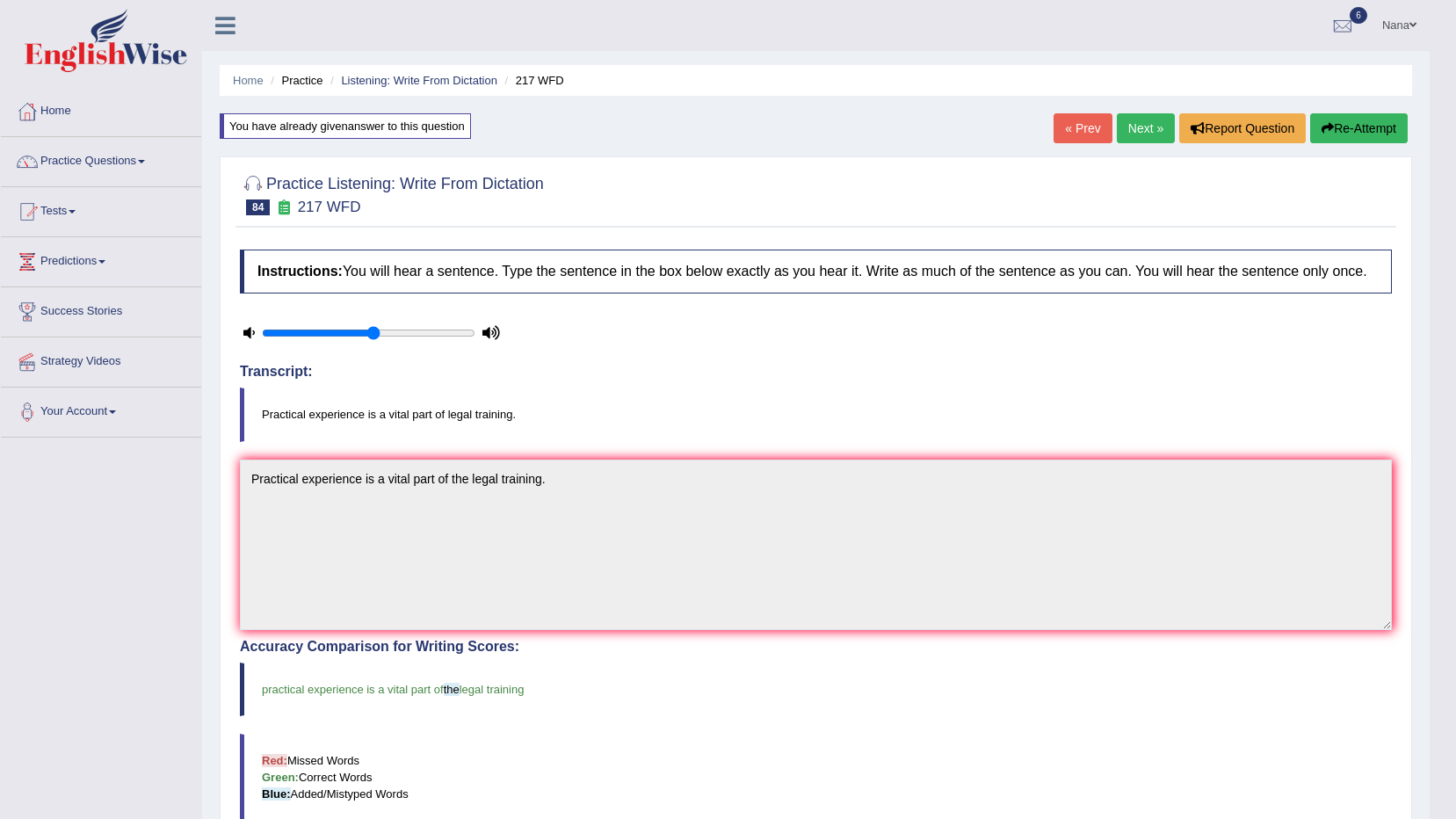
click at [1140, 129] on link "Next »" at bounding box center [1146, 128] width 58 height 30
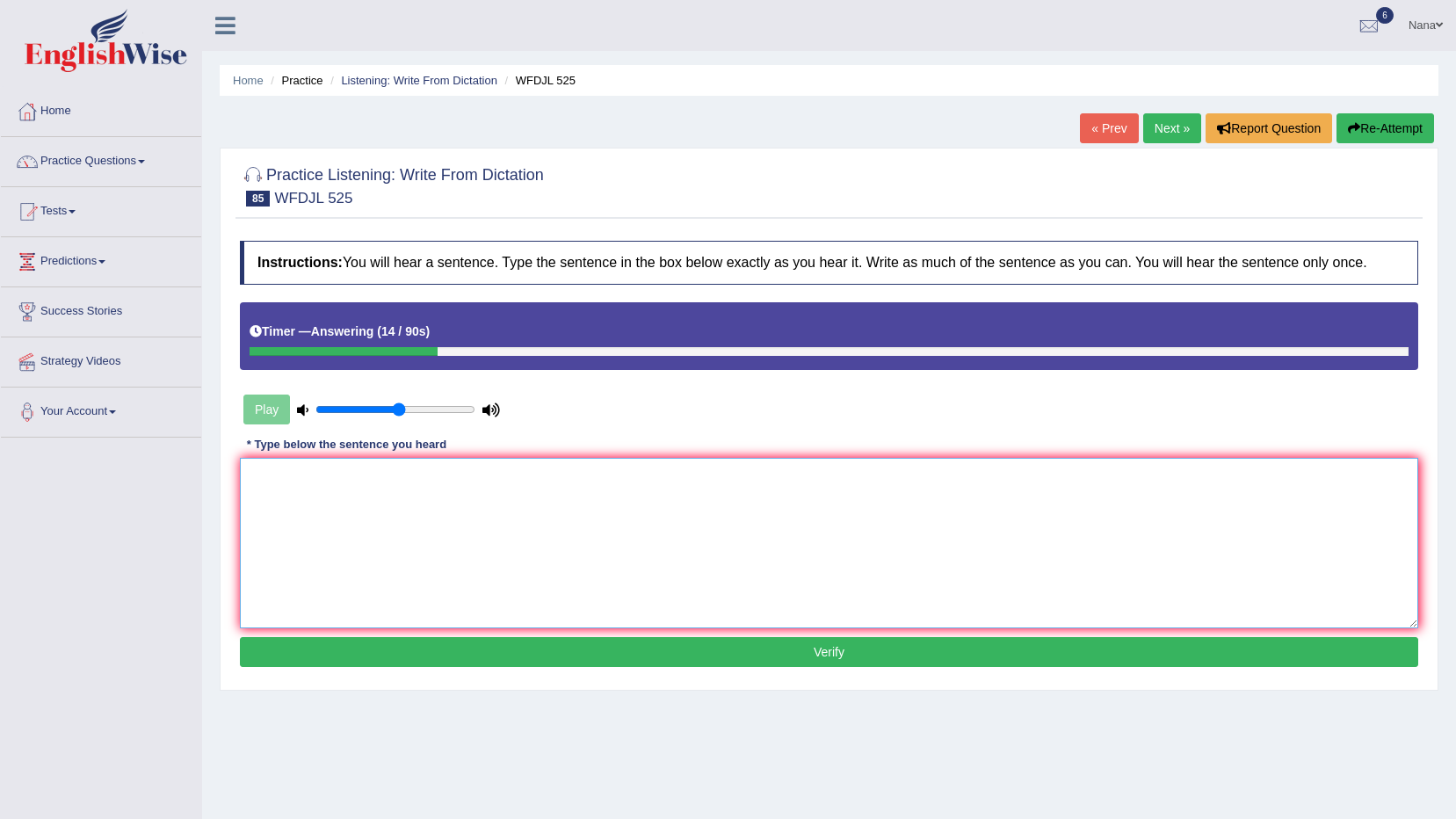
click at [618, 565] on textarea at bounding box center [828, 543] width 1178 height 171
type textarea "Plastic has to be very because recycling is limited."
click at [579, 653] on button "Verify" at bounding box center [828, 651] width 1178 height 30
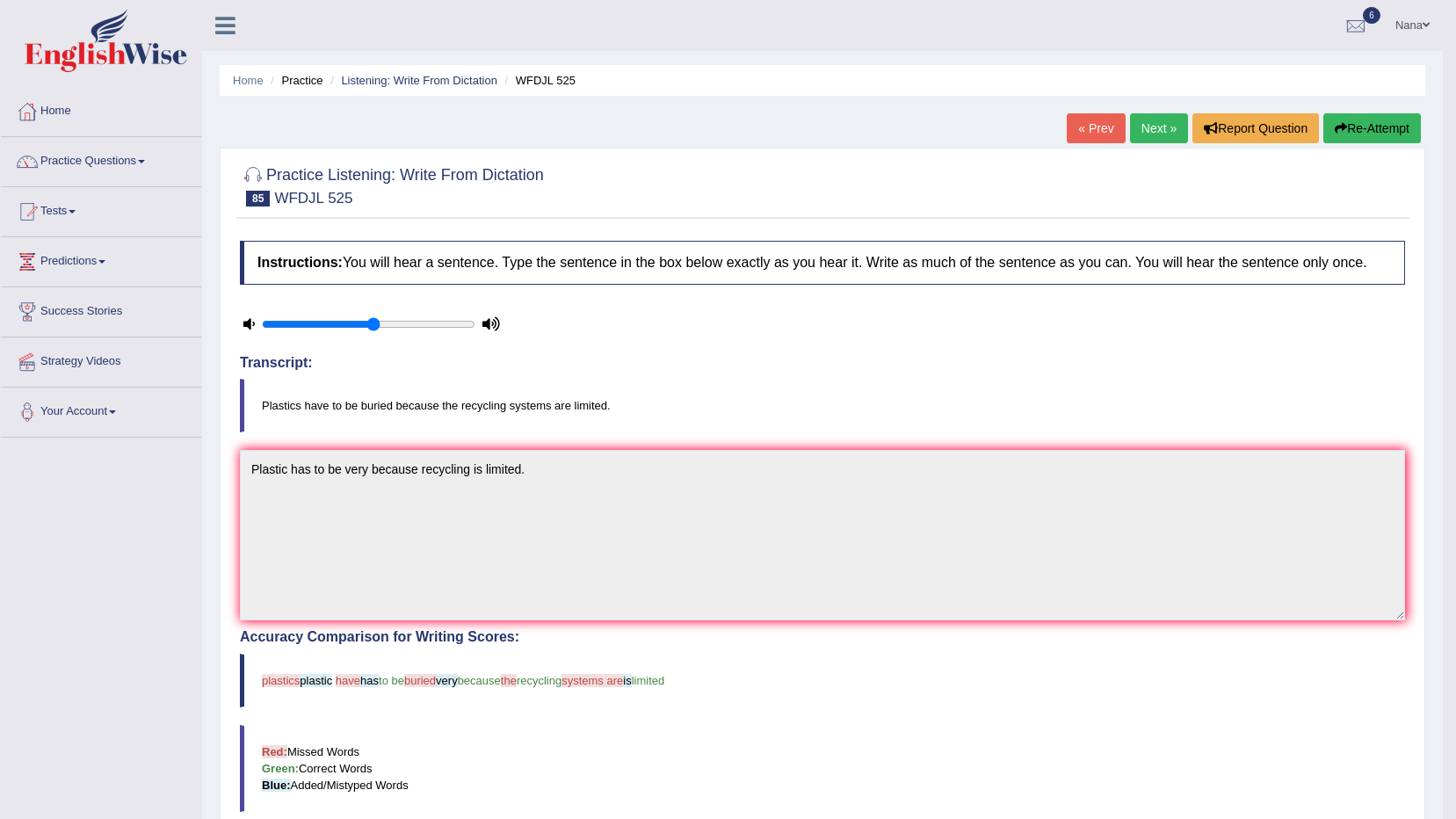
click at [362, 402] on blockquote "Plastics have to be buried because the recycling systems are limited." at bounding box center [822, 405] width 1166 height 54
click at [1369, 134] on button "Re-Attempt" at bounding box center [1373, 128] width 98 height 30
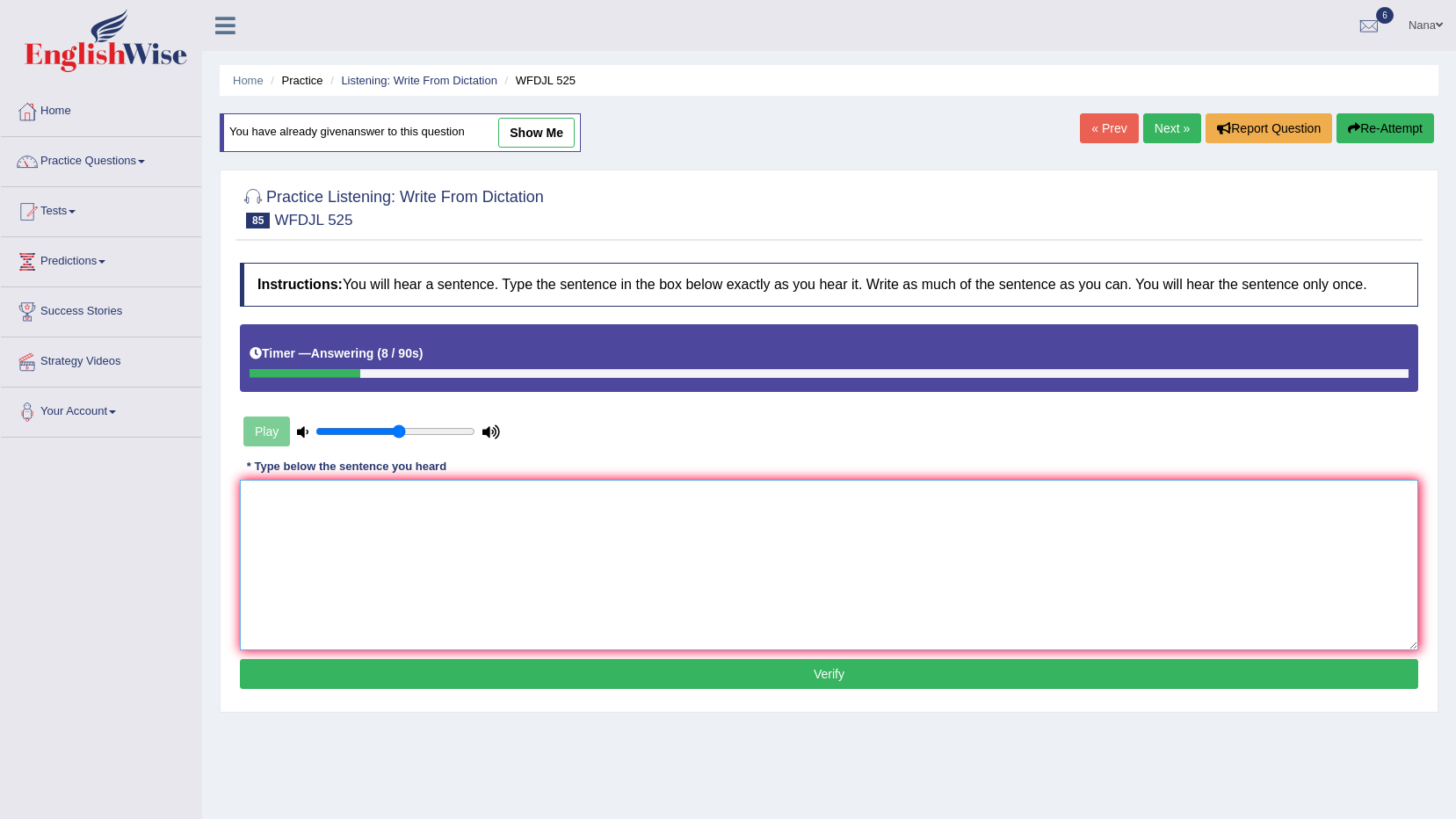
click at [1079, 561] on textarea at bounding box center [828, 565] width 1178 height 171
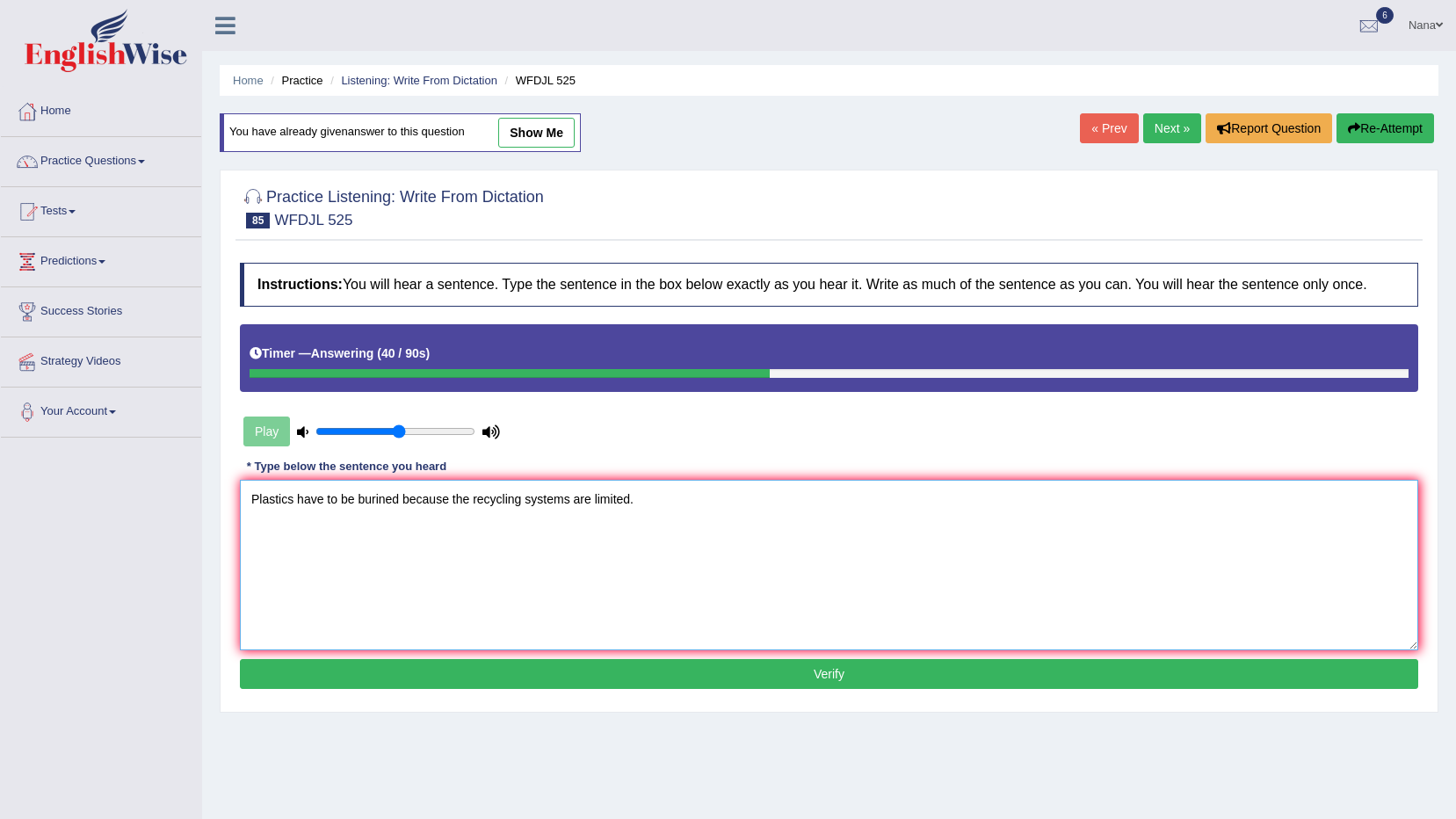
click at [386, 501] on textarea "Plastics have to be burined because the recycling systems are limited." at bounding box center [828, 565] width 1178 height 171
click at [473, 531] on textarea "Plastics have to be buried because the recycling systems are limited." at bounding box center [828, 565] width 1178 height 171
type textarea "Plastics have to be buried because the recycling systems are limited."
click at [473, 671] on button "Verify" at bounding box center [828, 674] width 1178 height 30
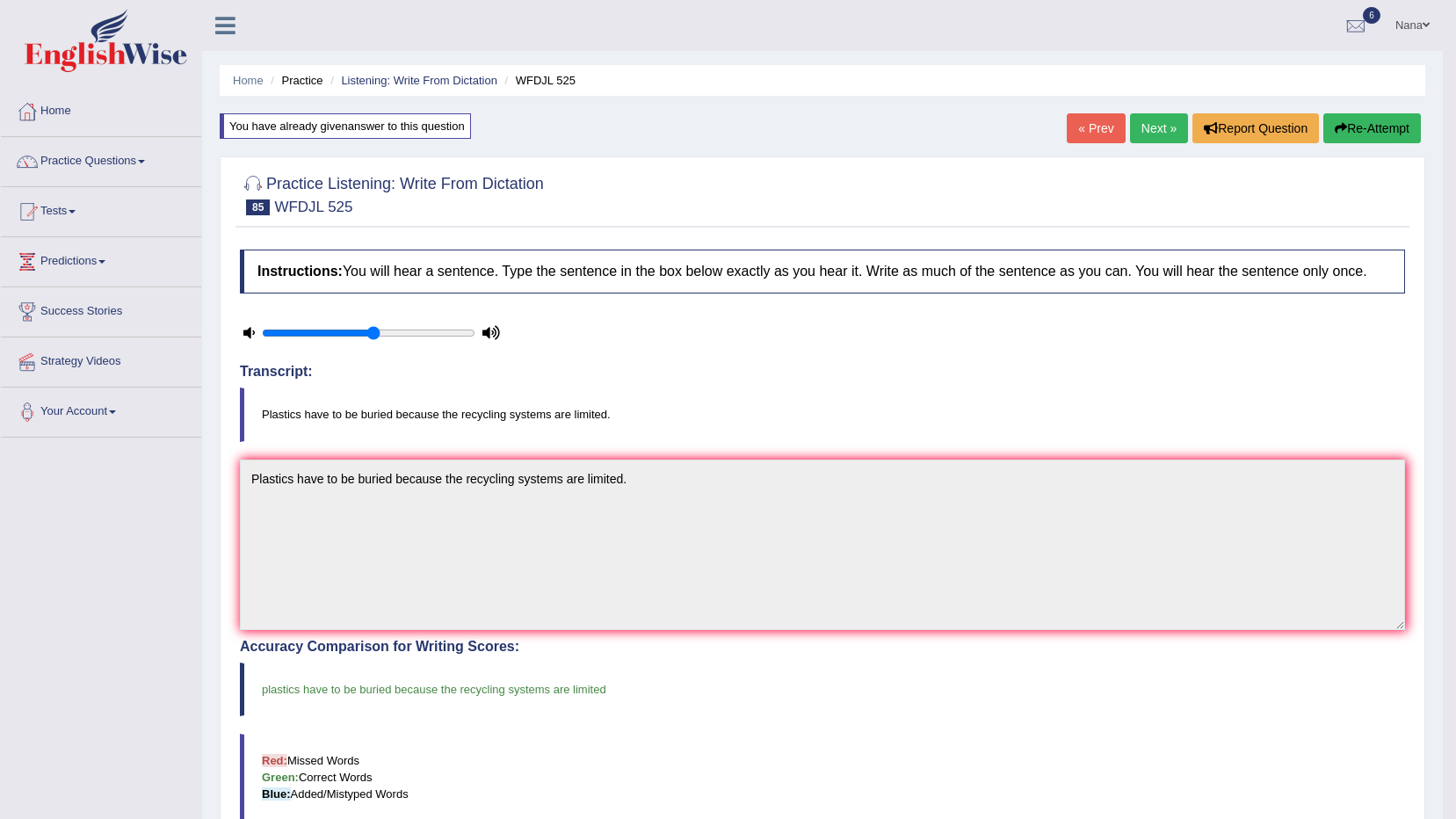
scroll to position [88, 0]
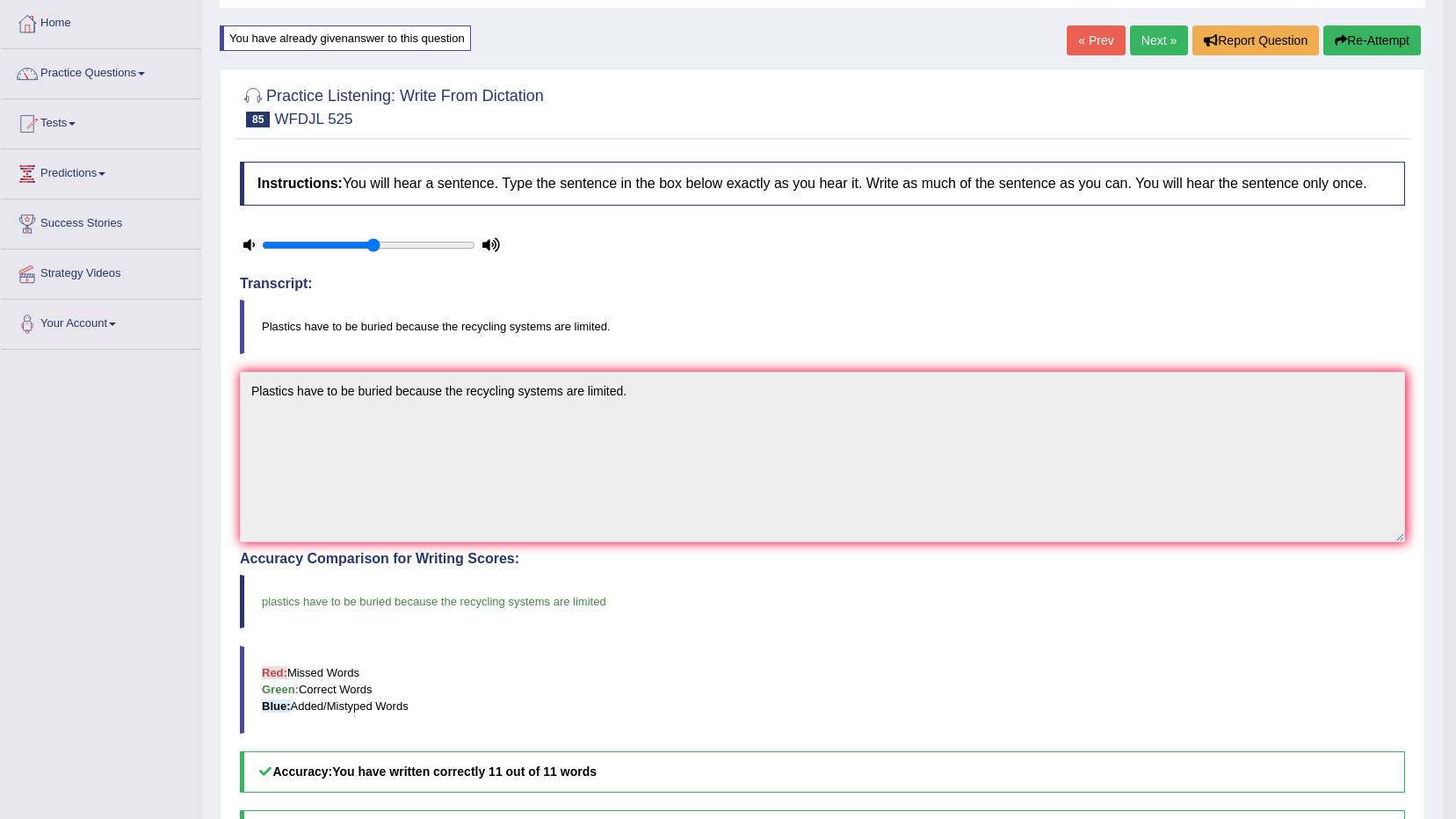
click at [1152, 42] on link "Next »" at bounding box center [1159, 40] width 58 height 30
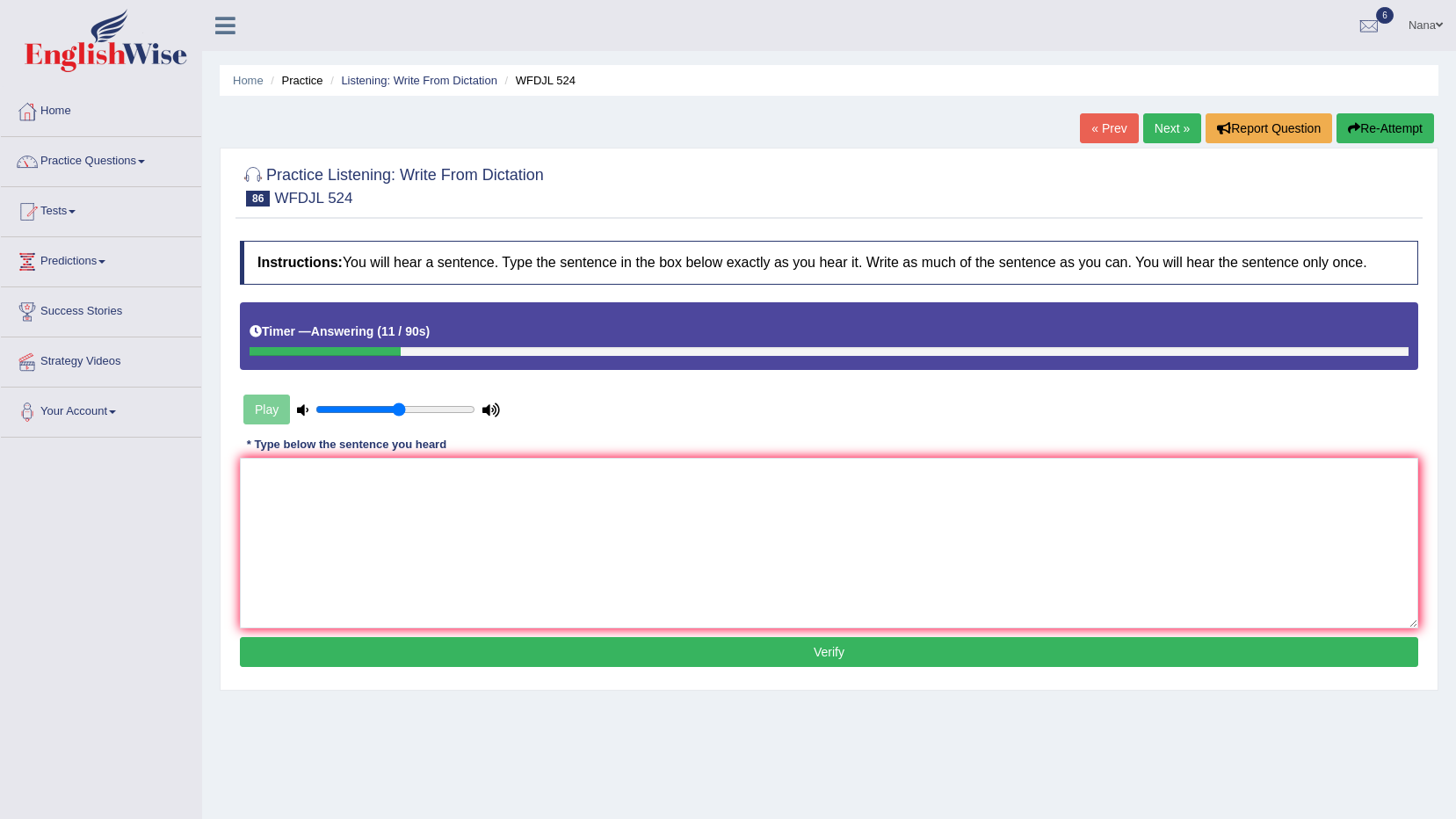
click at [1402, 124] on button "Re-Attempt" at bounding box center [1386, 128] width 98 height 30
click at [1324, 590] on textarea at bounding box center [828, 543] width 1178 height 171
type textarea "t"
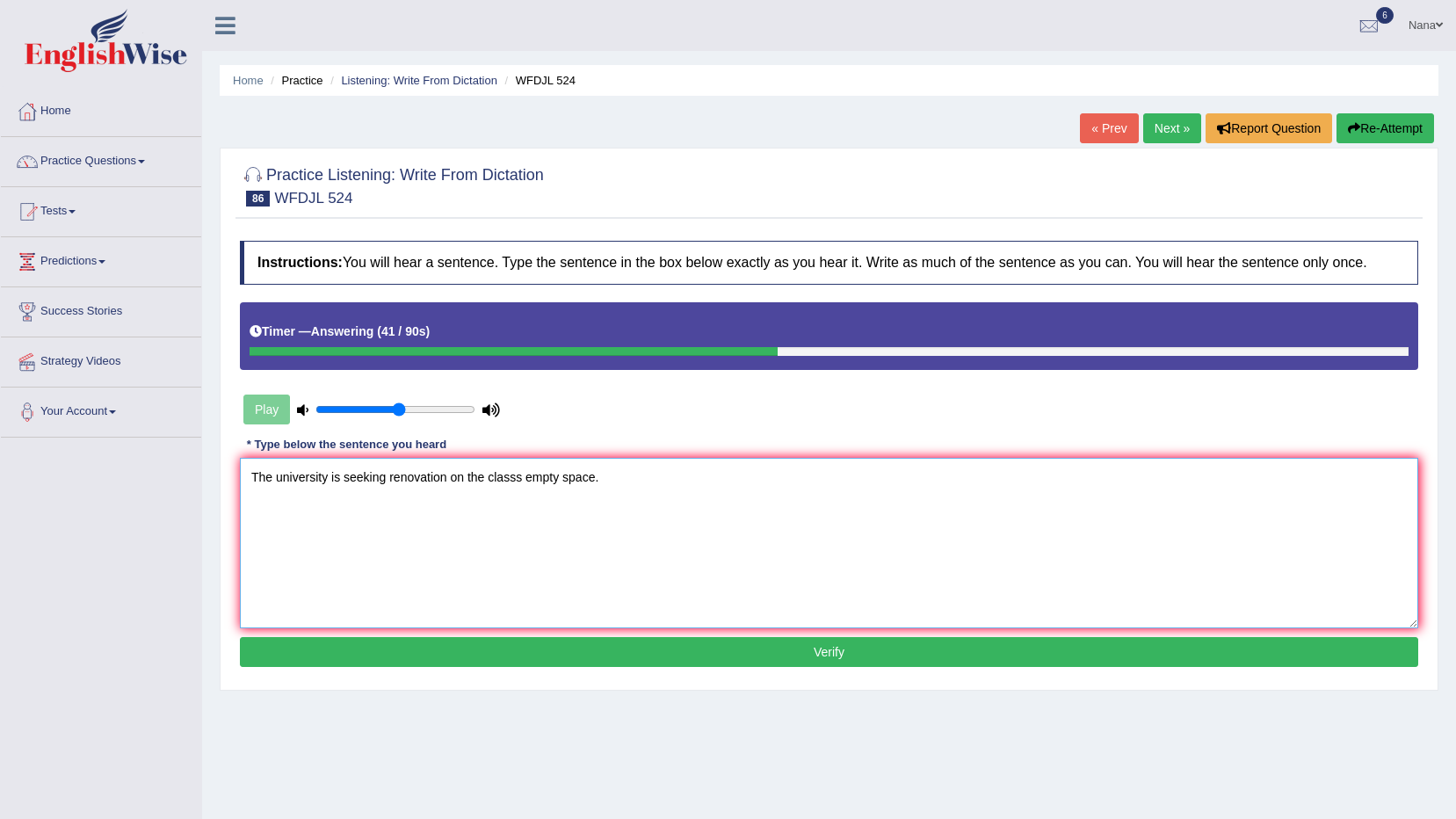
click at [474, 543] on textarea "The university is seeking renovation on the classs empty space." at bounding box center [828, 543] width 1178 height 171
click at [746, 500] on textarea "The university is seeking renovation on the classs empty space." at bounding box center [828, 543] width 1178 height 171
type textarea "The university is seeking renovation on the classs empty space."
click at [957, 661] on button "Verify" at bounding box center [828, 651] width 1178 height 30
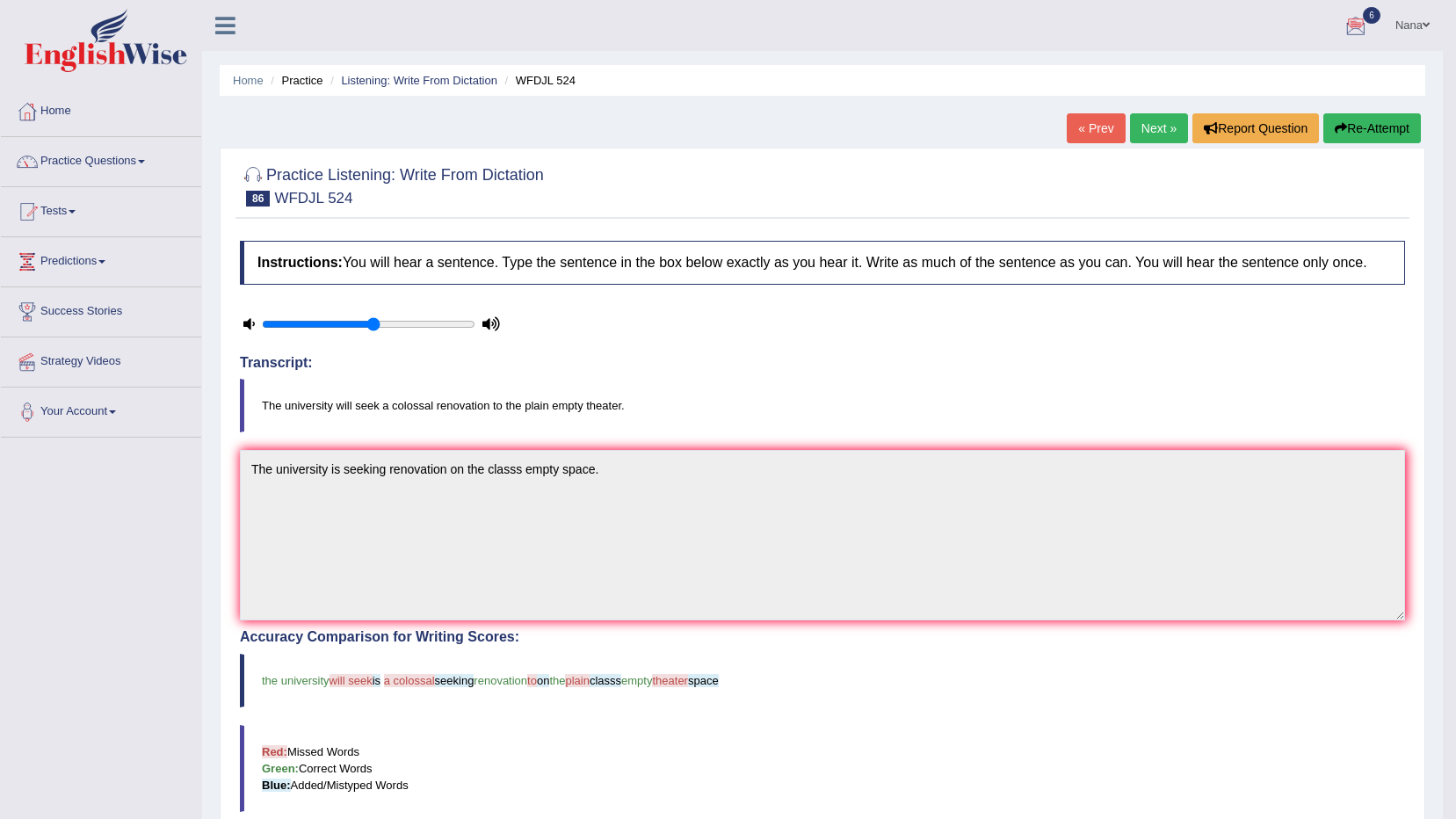
click at [421, 406] on blockquote "The university will seek a colossal renovation to the plain empty theater." at bounding box center [822, 405] width 1166 height 54
click at [444, 685] on span "seeking" at bounding box center [455, 680] width 40 height 14
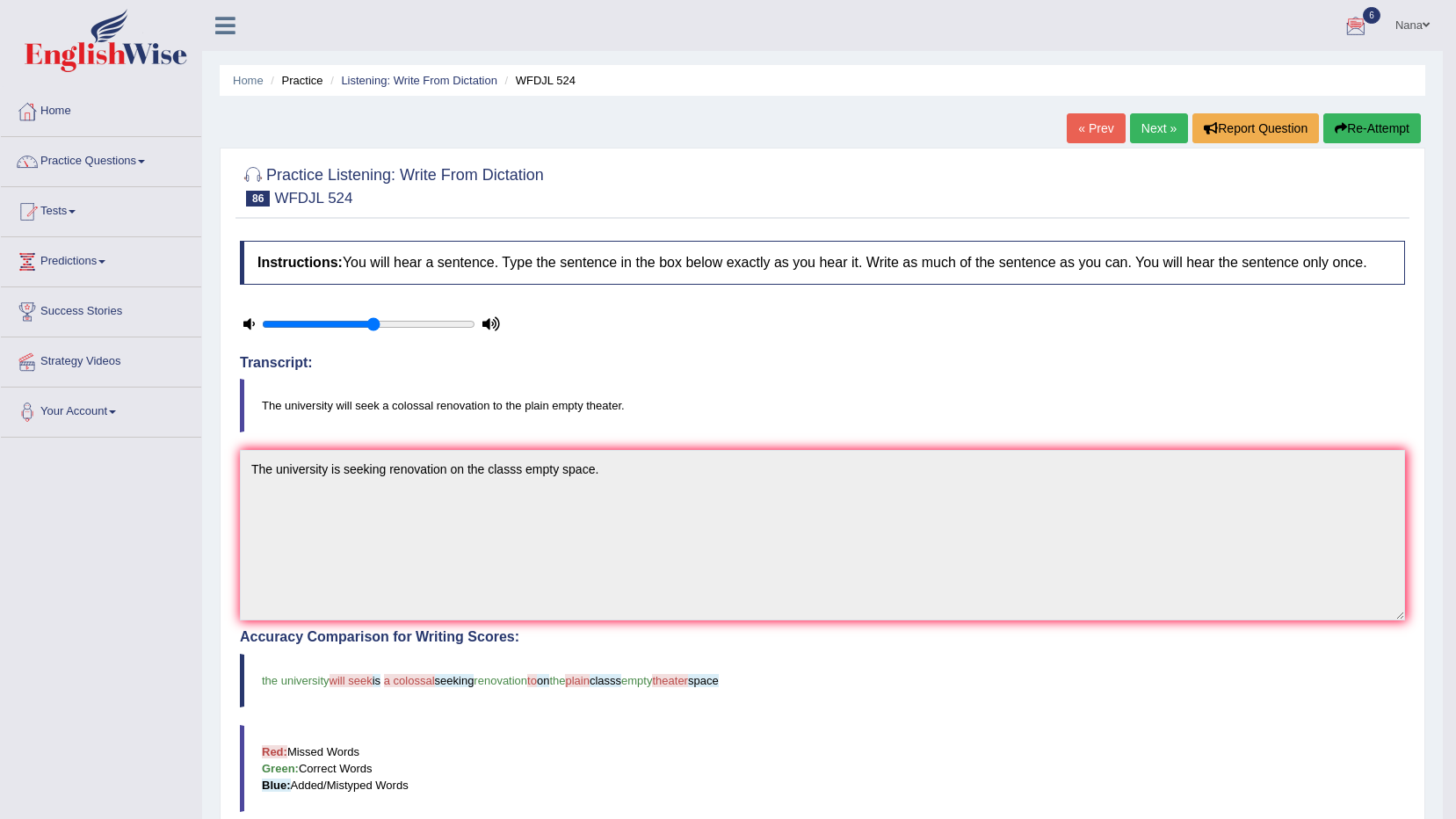
click at [855, 419] on blockquote "The university will seek a colossal renovation to the plain empty theater." at bounding box center [822, 405] width 1166 height 54
click at [1389, 119] on button "Re-Attempt" at bounding box center [1373, 128] width 98 height 30
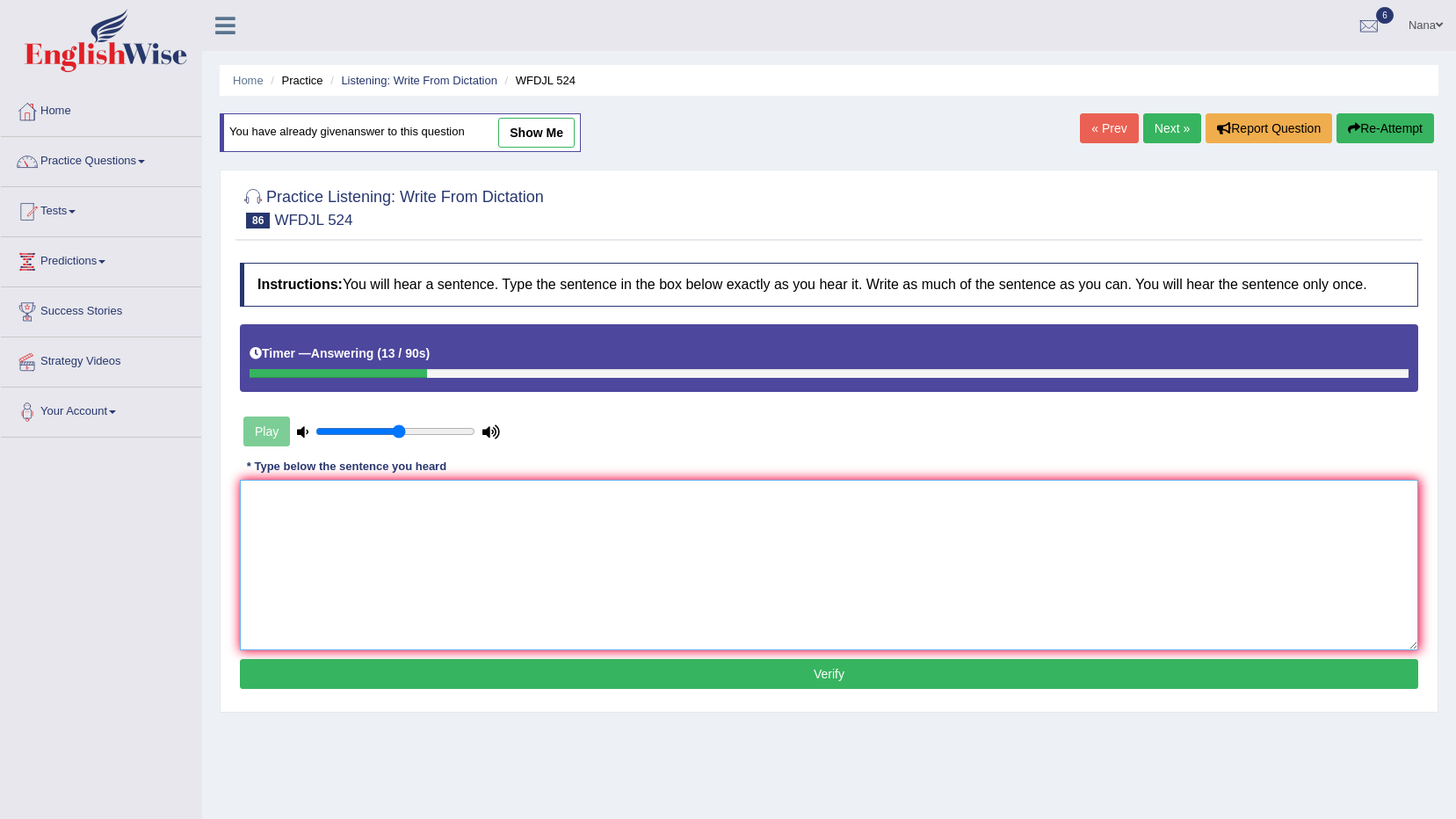
click at [1119, 606] on textarea at bounding box center [828, 565] width 1178 height 171
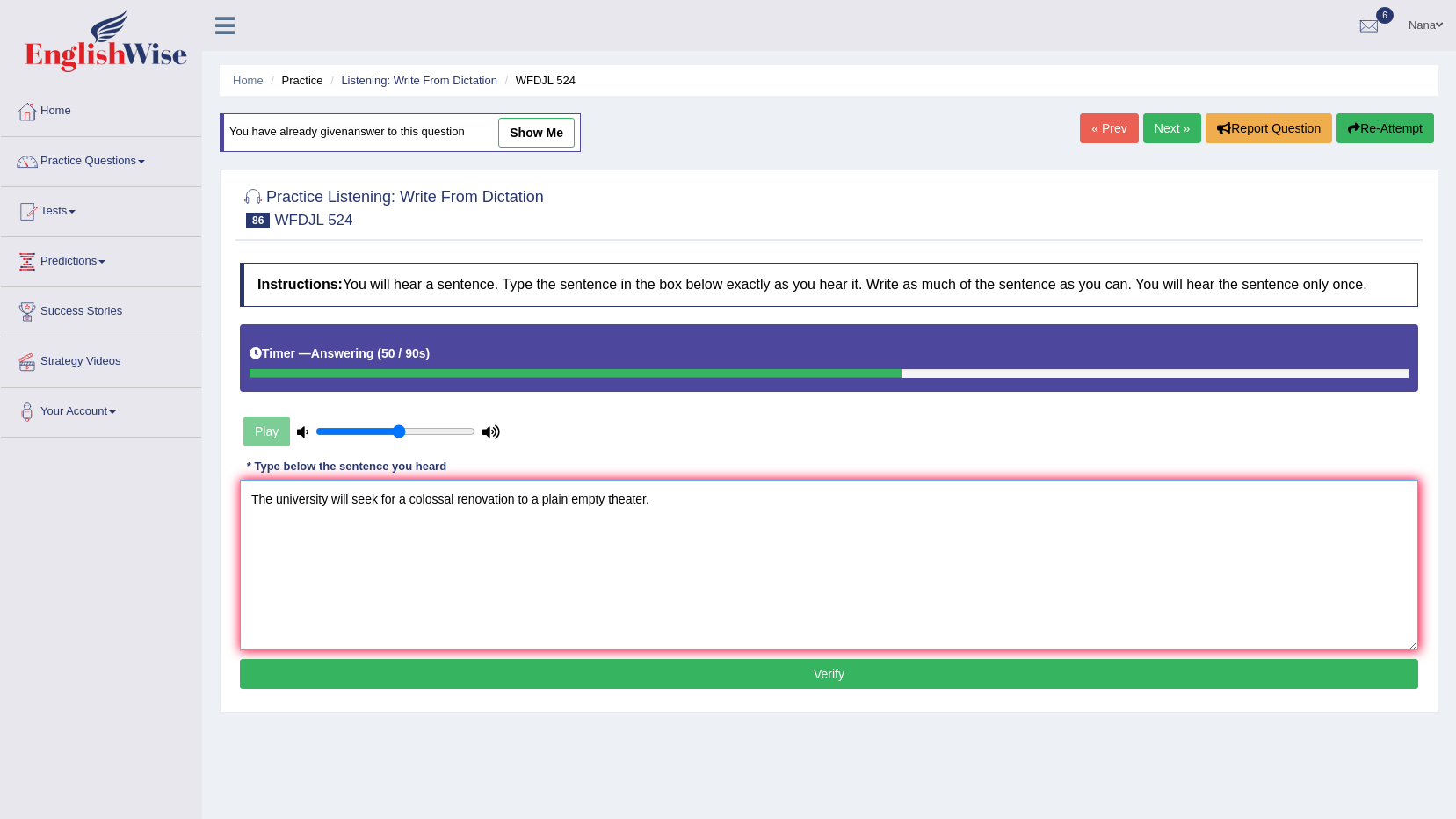
type textarea "The university will seek for a colossal renovation to a plain empty theater."
click at [1094, 688] on button "Verify" at bounding box center [828, 674] width 1178 height 30
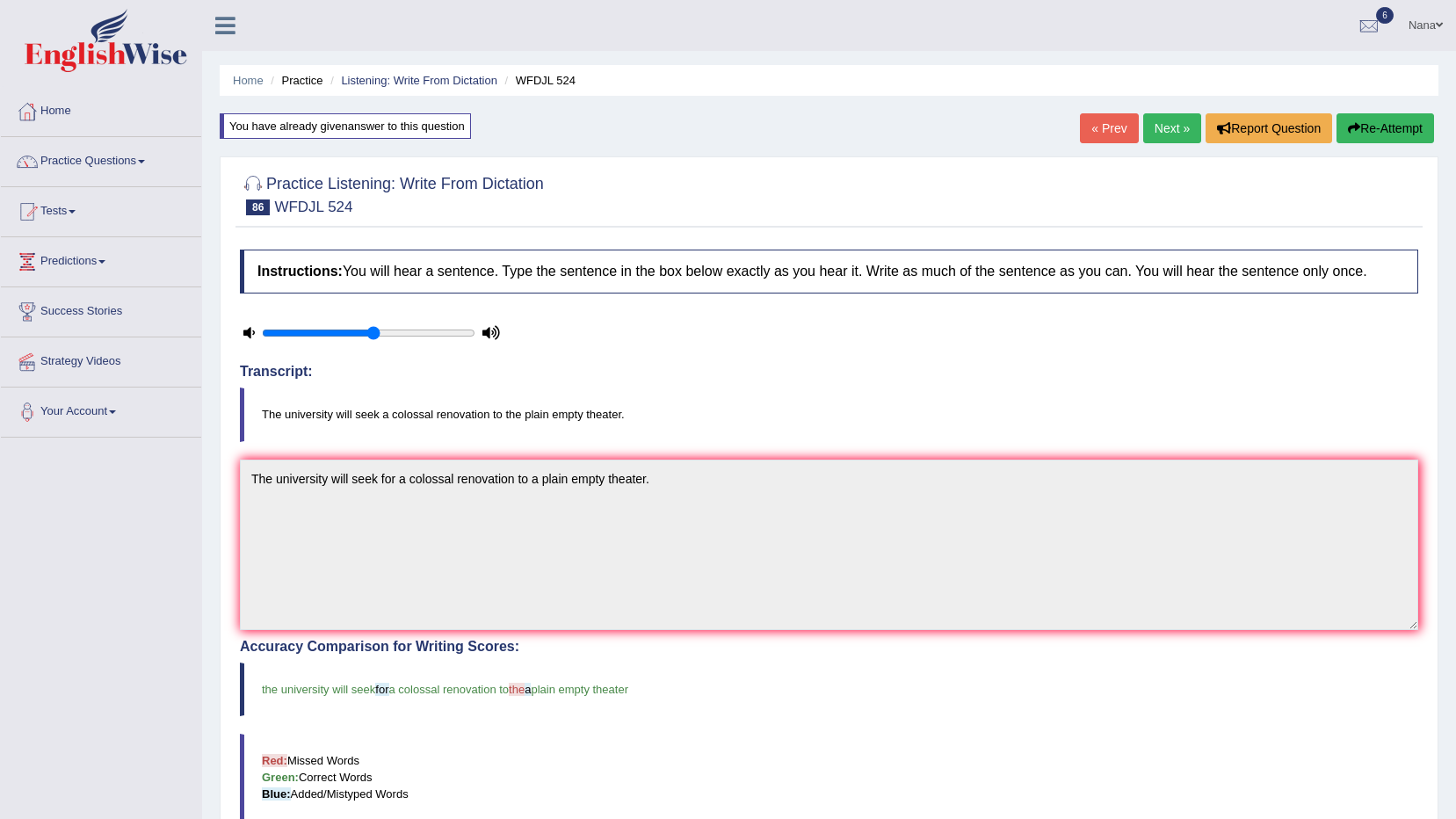
click at [1406, 127] on button "Re-Attempt" at bounding box center [1386, 128] width 98 height 30
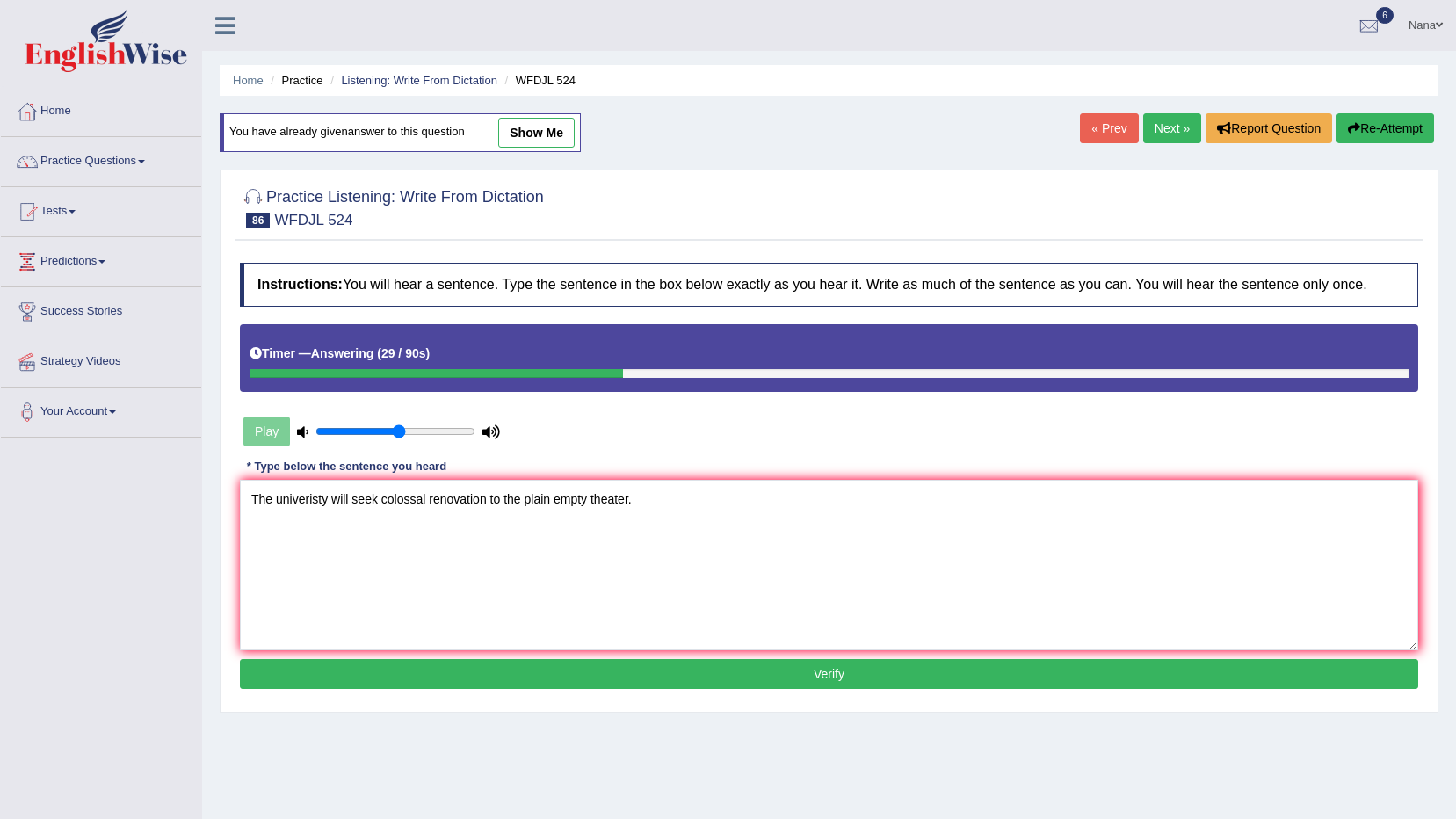
type textarea "The univeristy will seek colossal renovation to the plain empty theater."
click at [616, 661] on button "Verify" at bounding box center [828, 674] width 1178 height 30
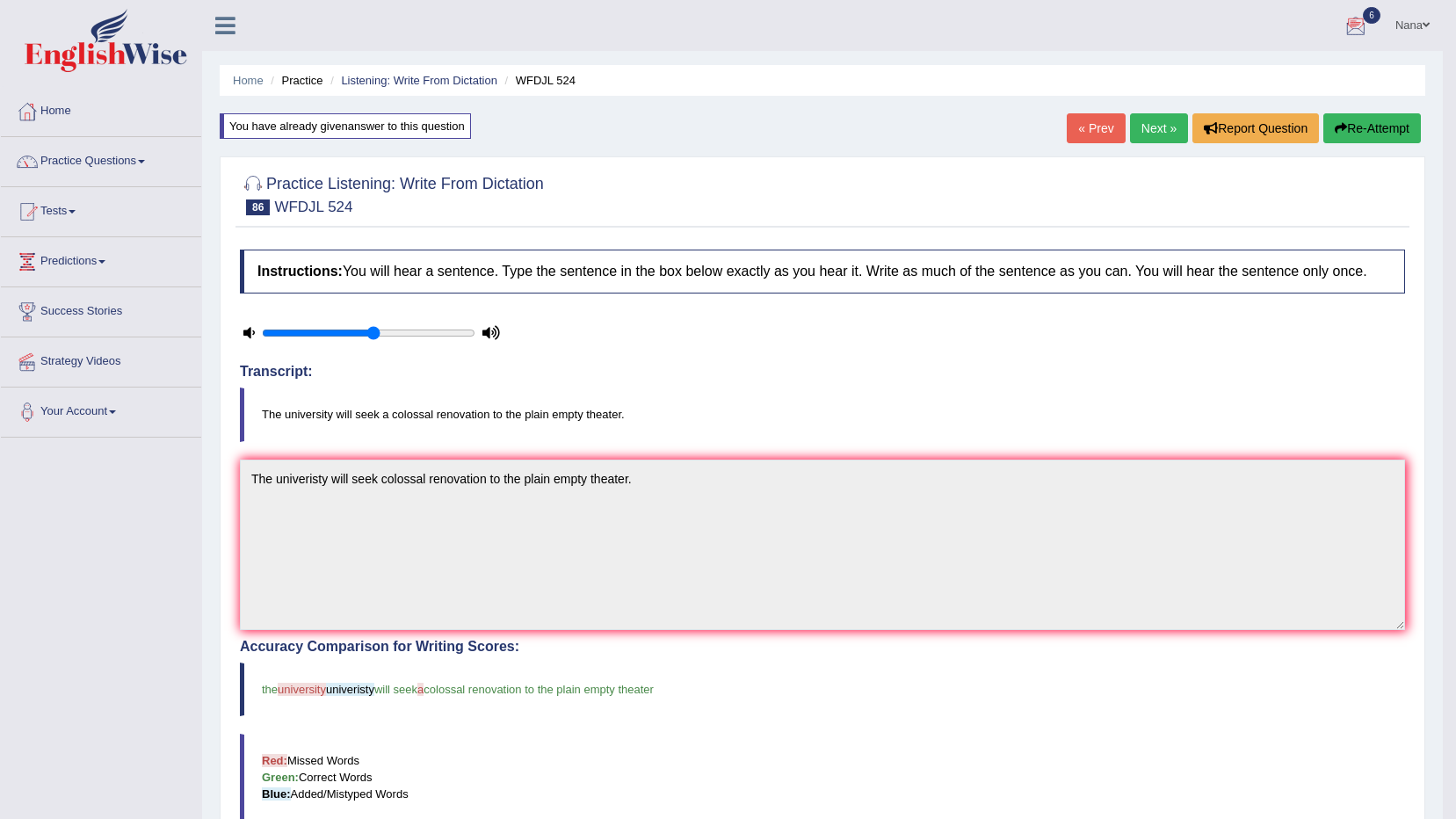
click at [1352, 133] on button "Re-Attempt" at bounding box center [1373, 128] width 98 height 30
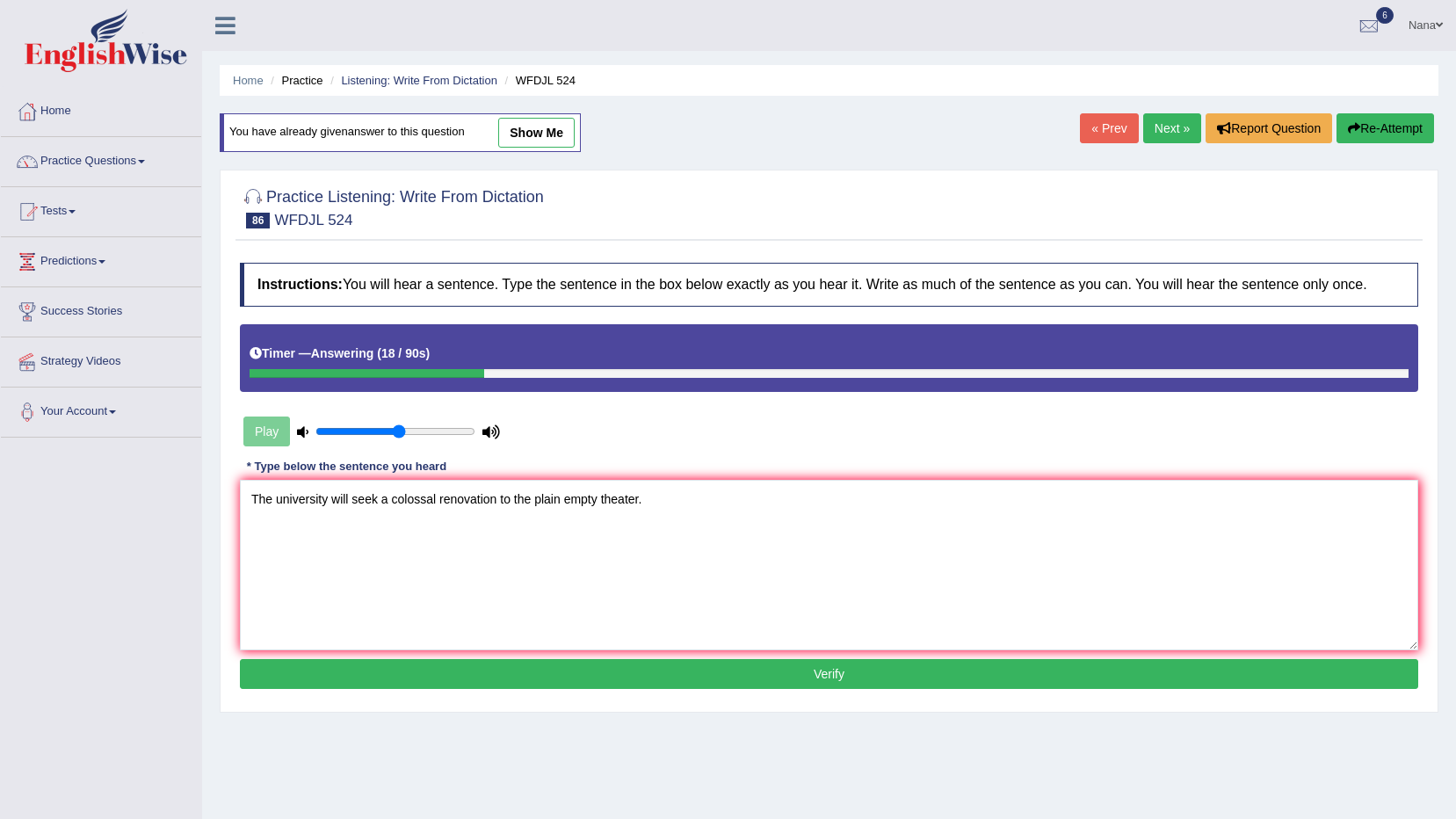
type textarea "The university will seek a colossal renovation to the plain empty theater."
click at [633, 668] on button "Verify" at bounding box center [828, 674] width 1178 height 30
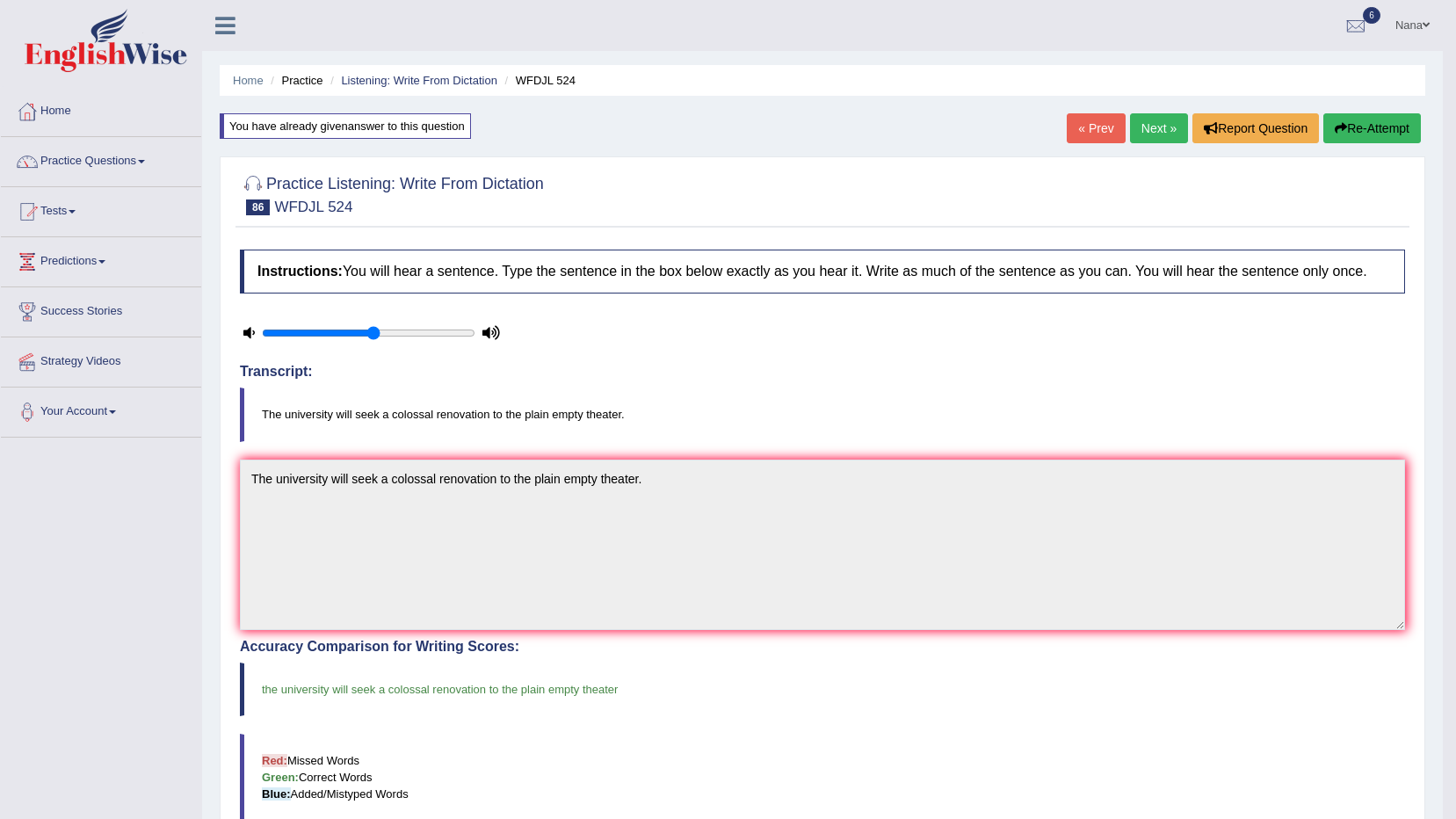
click at [1170, 125] on link "Next »" at bounding box center [1159, 128] width 58 height 30
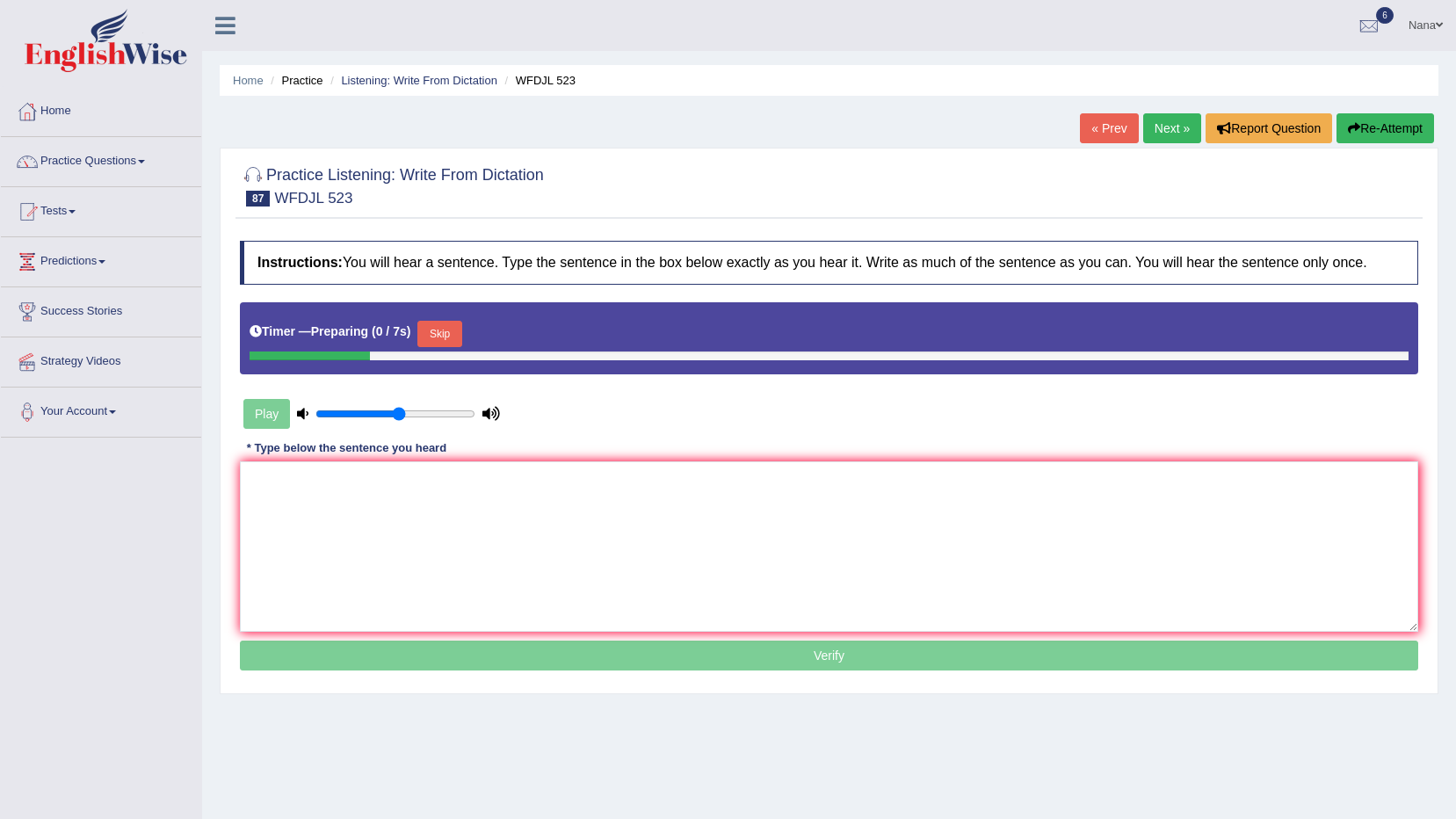
click at [976, 505] on textarea at bounding box center [828, 547] width 1178 height 171
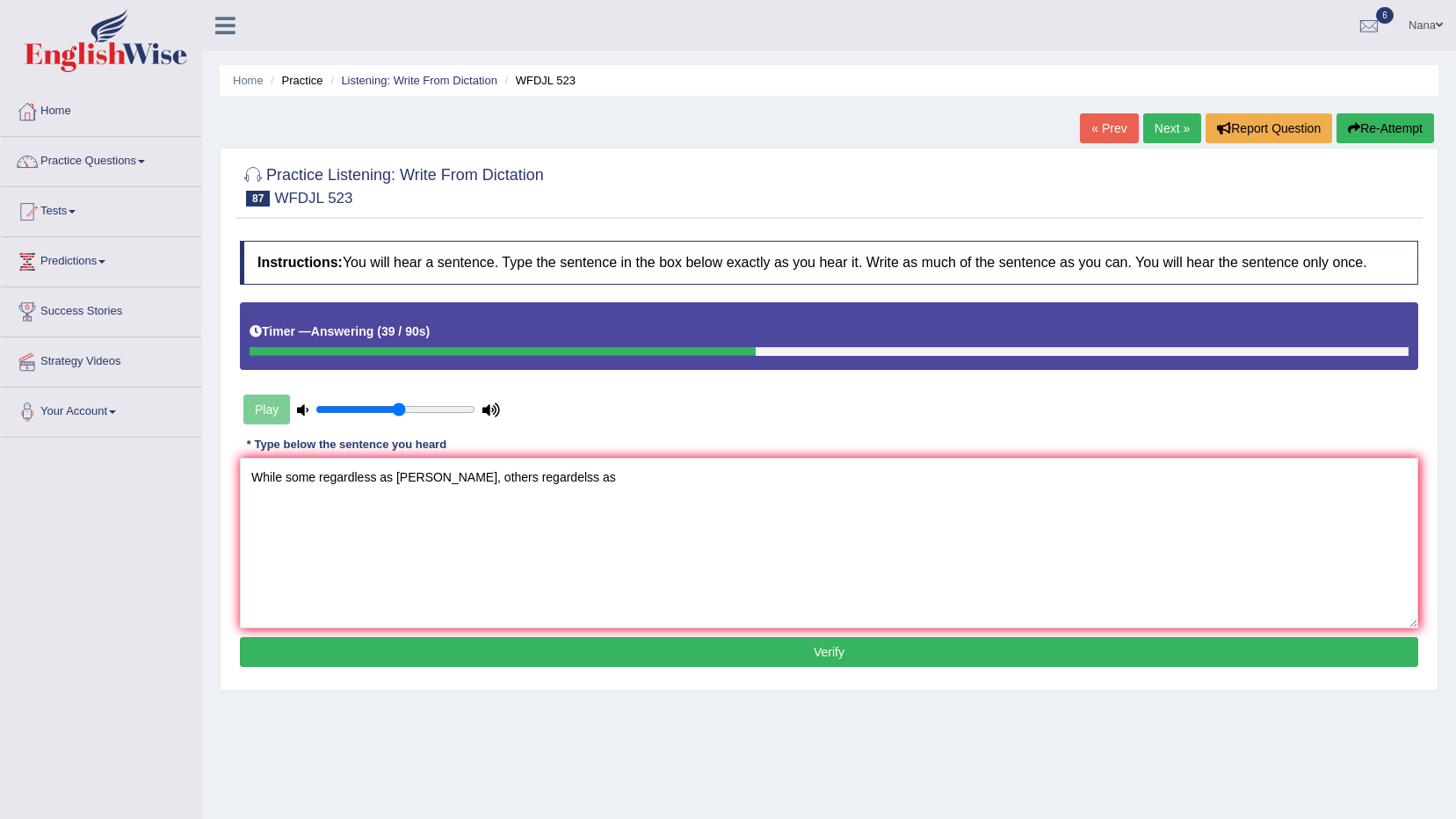
type textarea "While some regardless as [PERSON_NAME], others regardelss as"
click at [888, 652] on button "Verify" at bounding box center [828, 651] width 1178 height 30
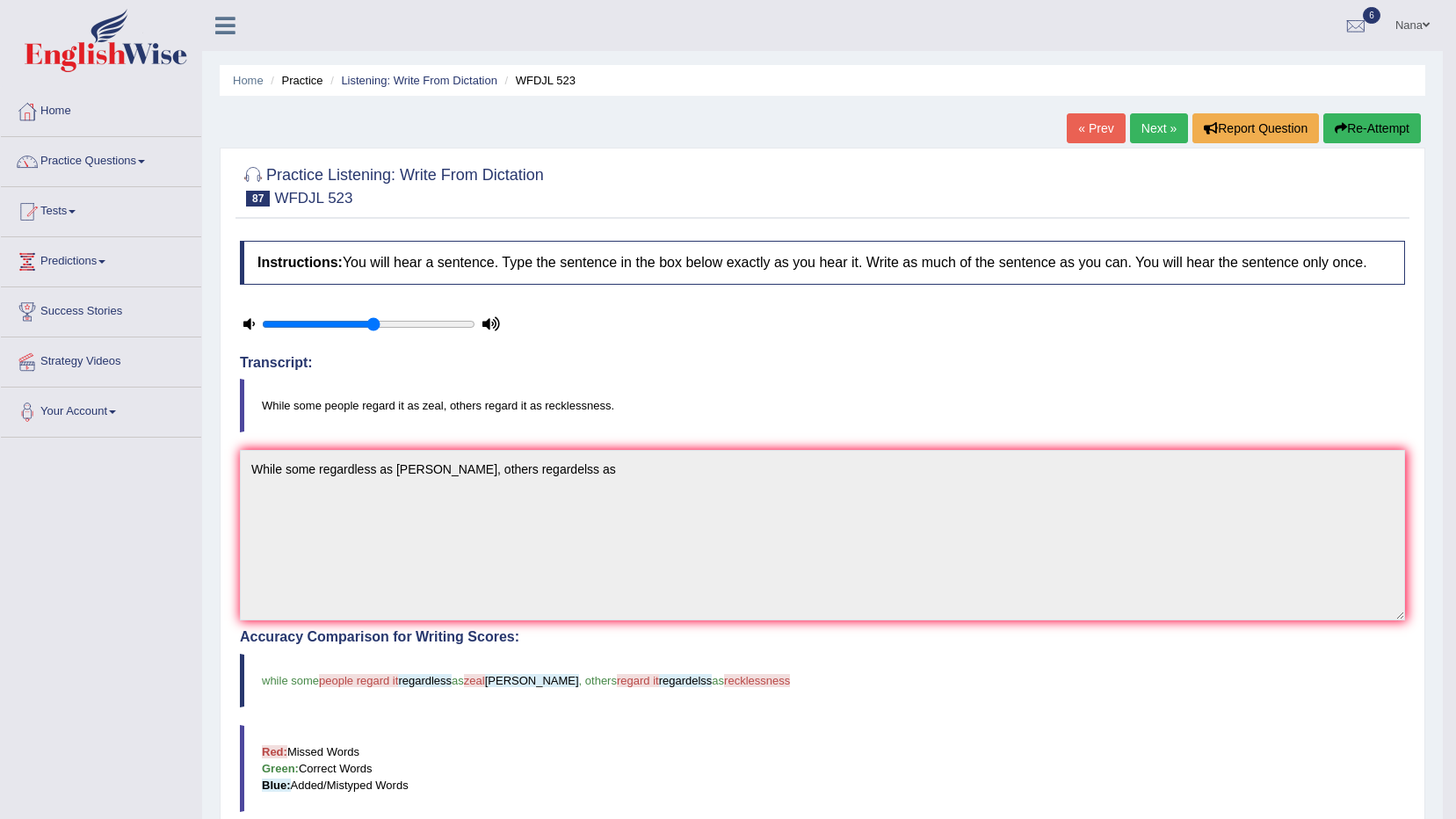
click at [1394, 147] on div "« Prev Next » Report Question Re-Attempt" at bounding box center [1246, 131] width 358 height 34
click at [1392, 139] on button "Re-Attempt" at bounding box center [1373, 128] width 98 height 30
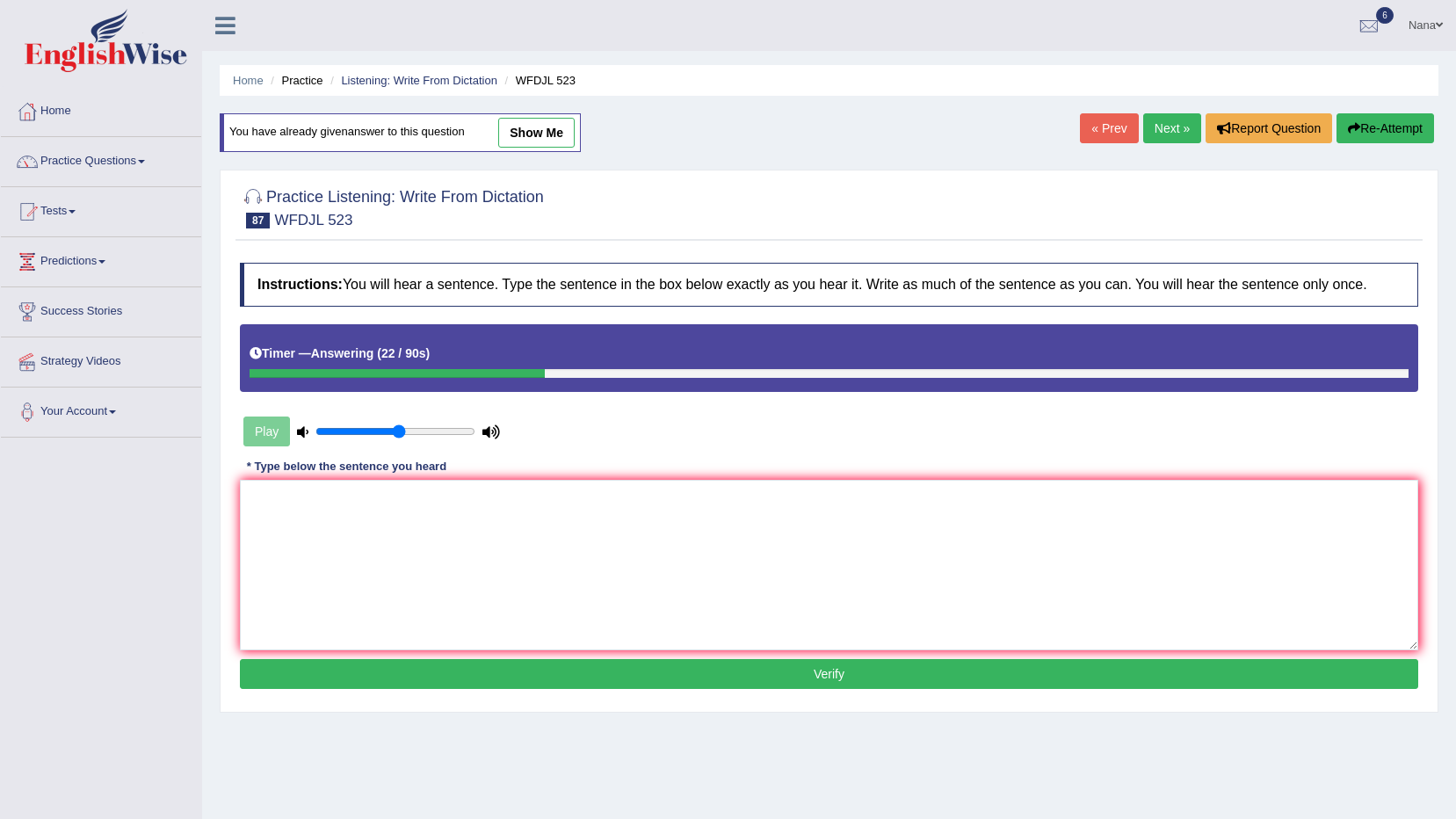
click at [864, 544] on textarea at bounding box center [828, 565] width 1178 height 171
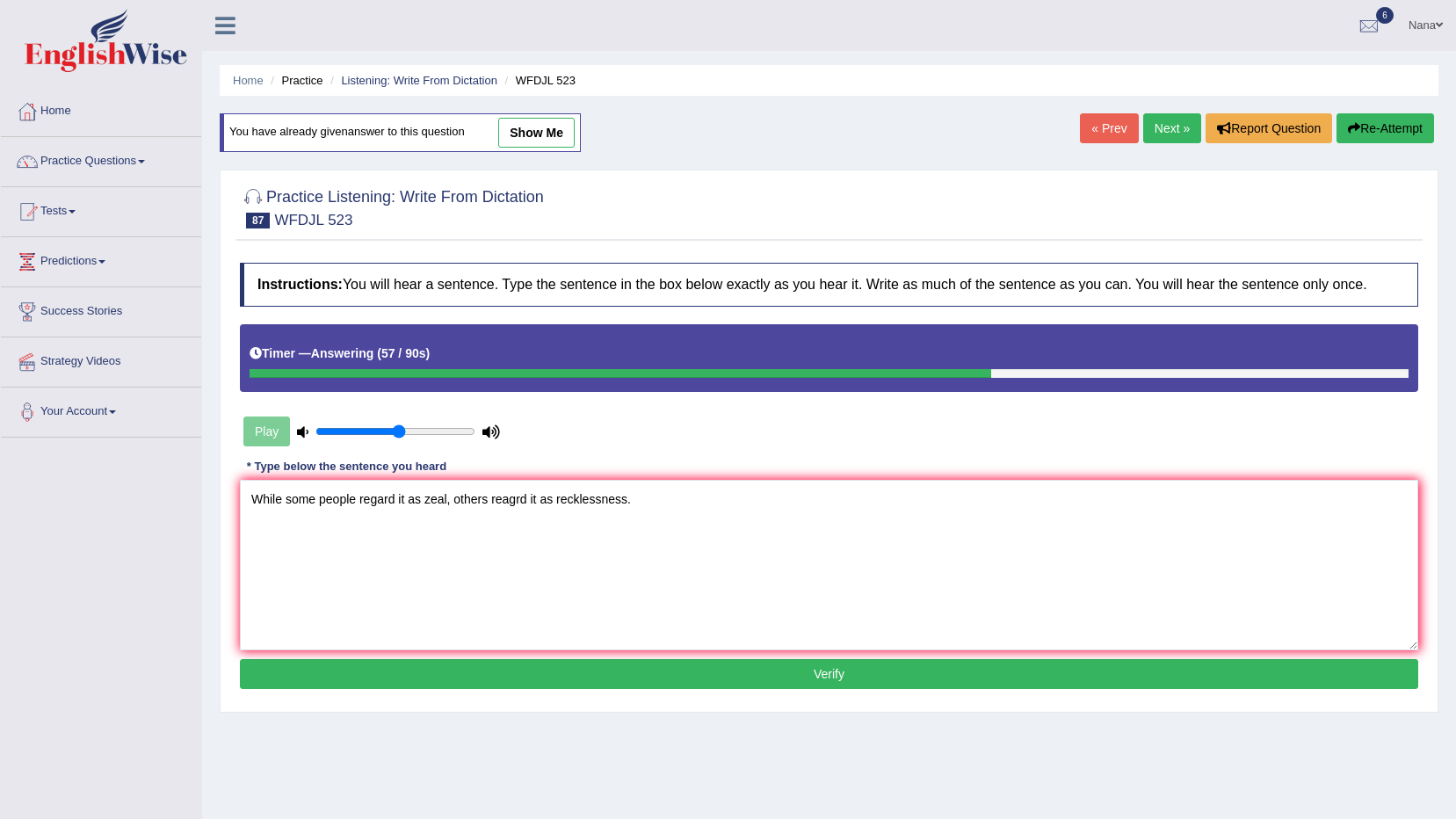
click at [502, 499] on textarea "While some people regard it as zeal, others reagrd it as recklessness." at bounding box center [828, 565] width 1178 height 171
type textarea "While some people regard it as zeal, others regard it as recklessness."
click at [934, 652] on div "Instructions: You will hear a sentence. Type the sentence in the box below exac…" at bounding box center [829, 478] width 1187 height 448
click at [932, 667] on button "Verify" at bounding box center [828, 674] width 1178 height 30
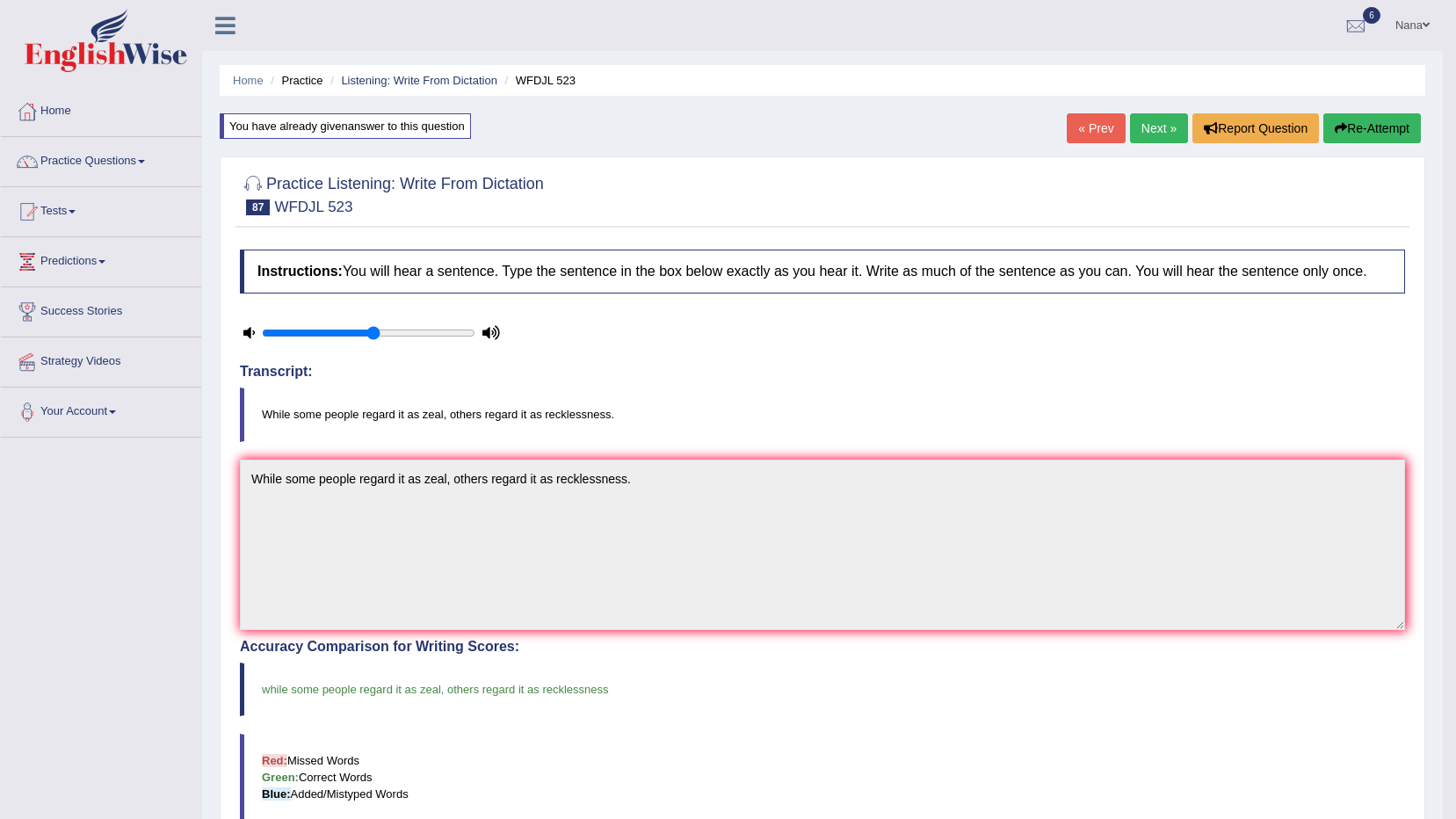
click at [1132, 114] on link "Next »" at bounding box center [1159, 128] width 58 height 30
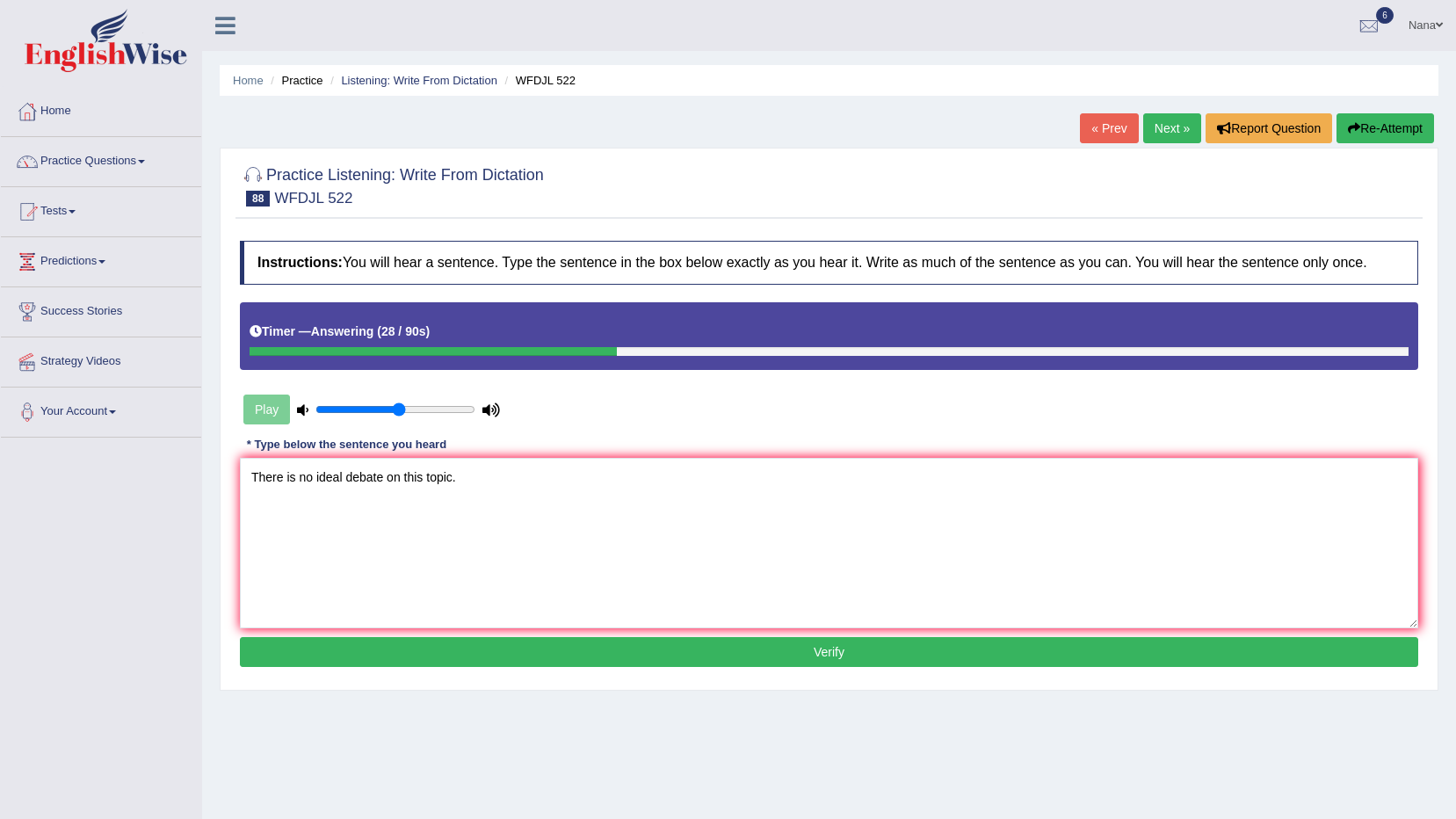
type textarea "There is no ideal debate on this topic."
click at [557, 656] on button "Verify" at bounding box center [828, 651] width 1178 height 30
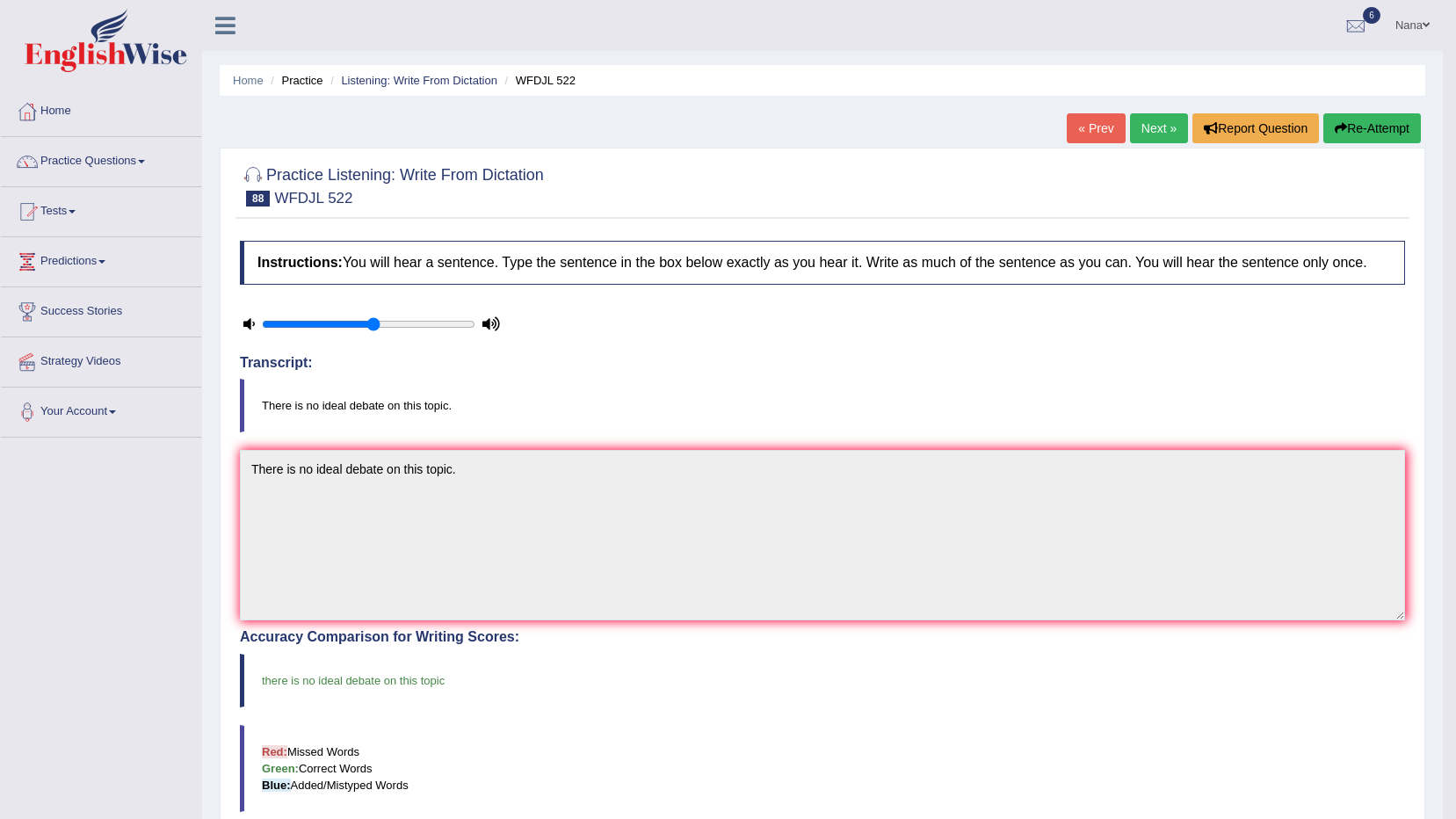
click at [1135, 122] on link "Next »" at bounding box center [1159, 128] width 58 height 30
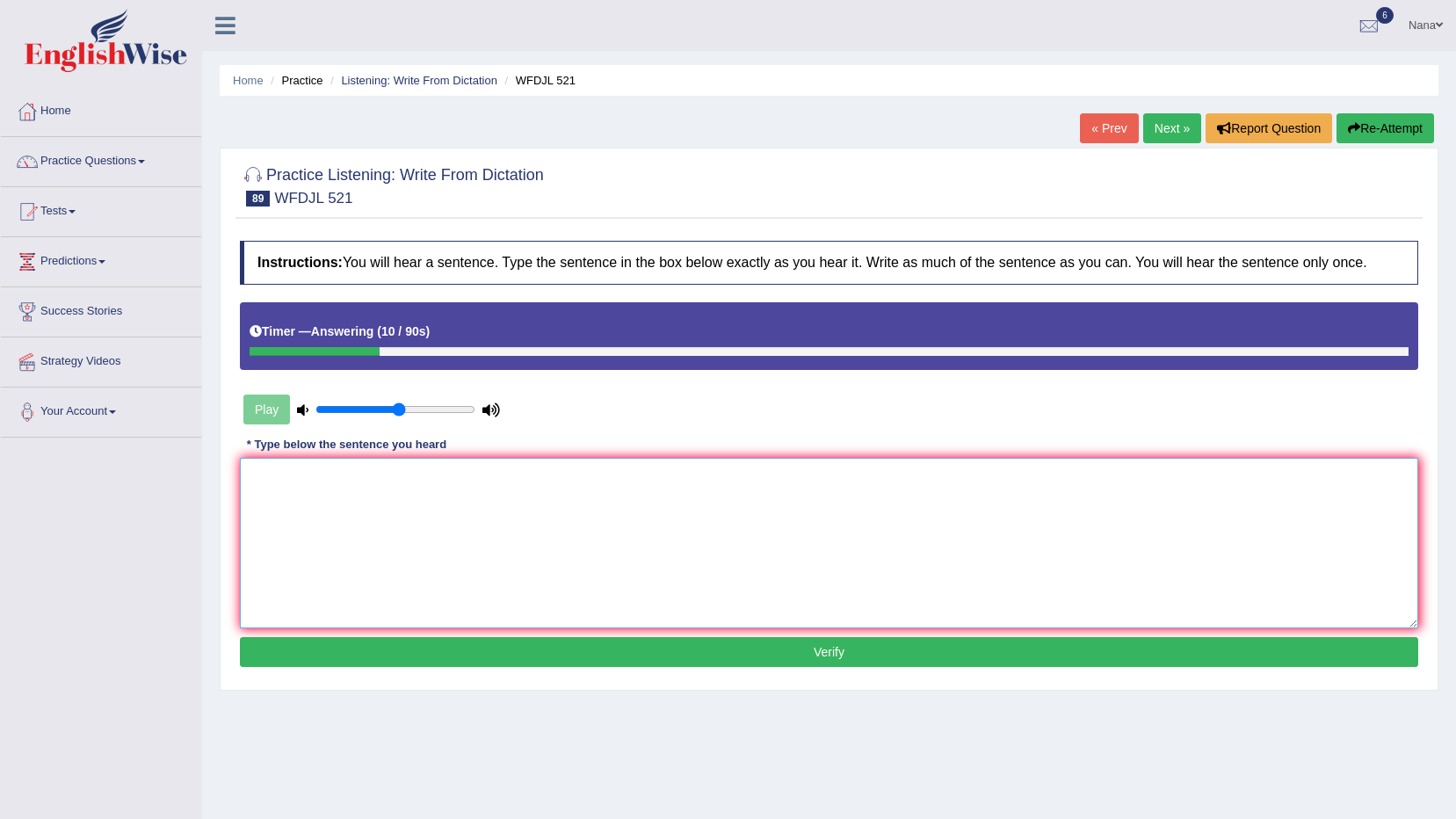
click at [1018, 463] on textarea at bounding box center [828, 543] width 1178 height 171
click at [917, 521] on textarea "Visual aid is very helpful for revising." at bounding box center [828, 543] width 1178 height 171
type textarea "Visual aid is very helpful for revising."
click at [873, 650] on button "Verify" at bounding box center [828, 651] width 1178 height 30
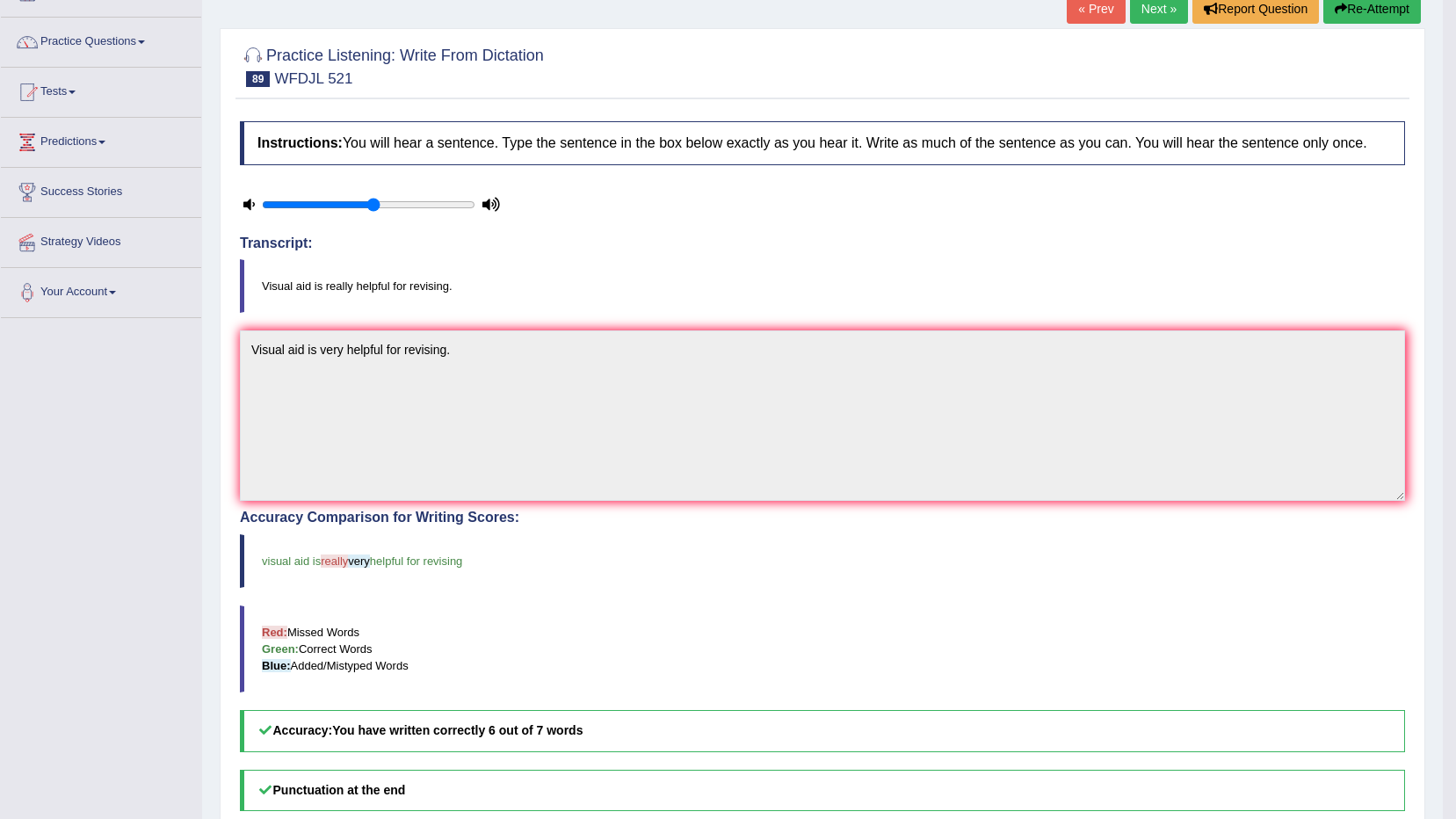
scroll to position [88, 0]
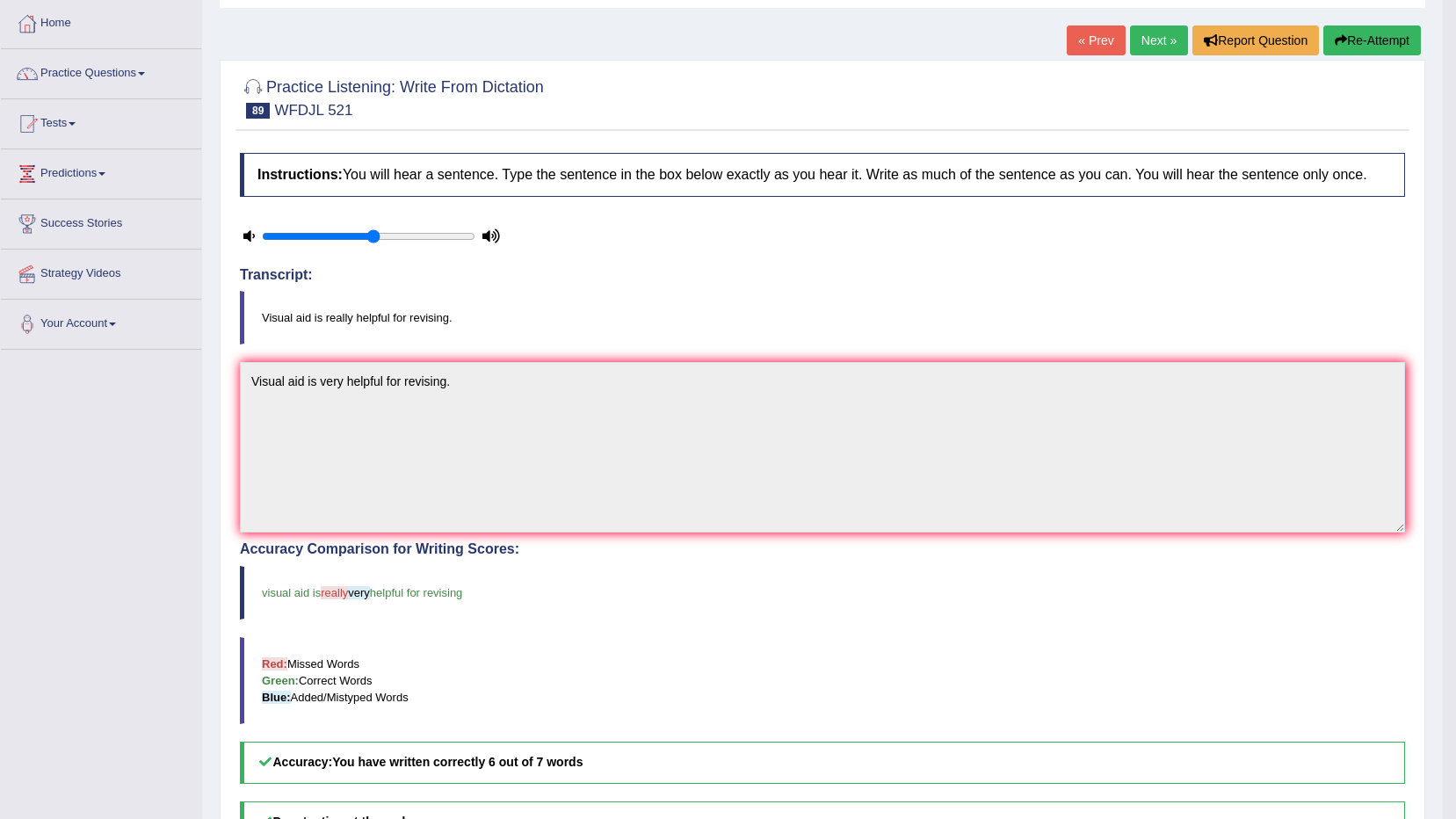
click at [1368, 44] on button "Re-Attempt" at bounding box center [1373, 40] width 98 height 30
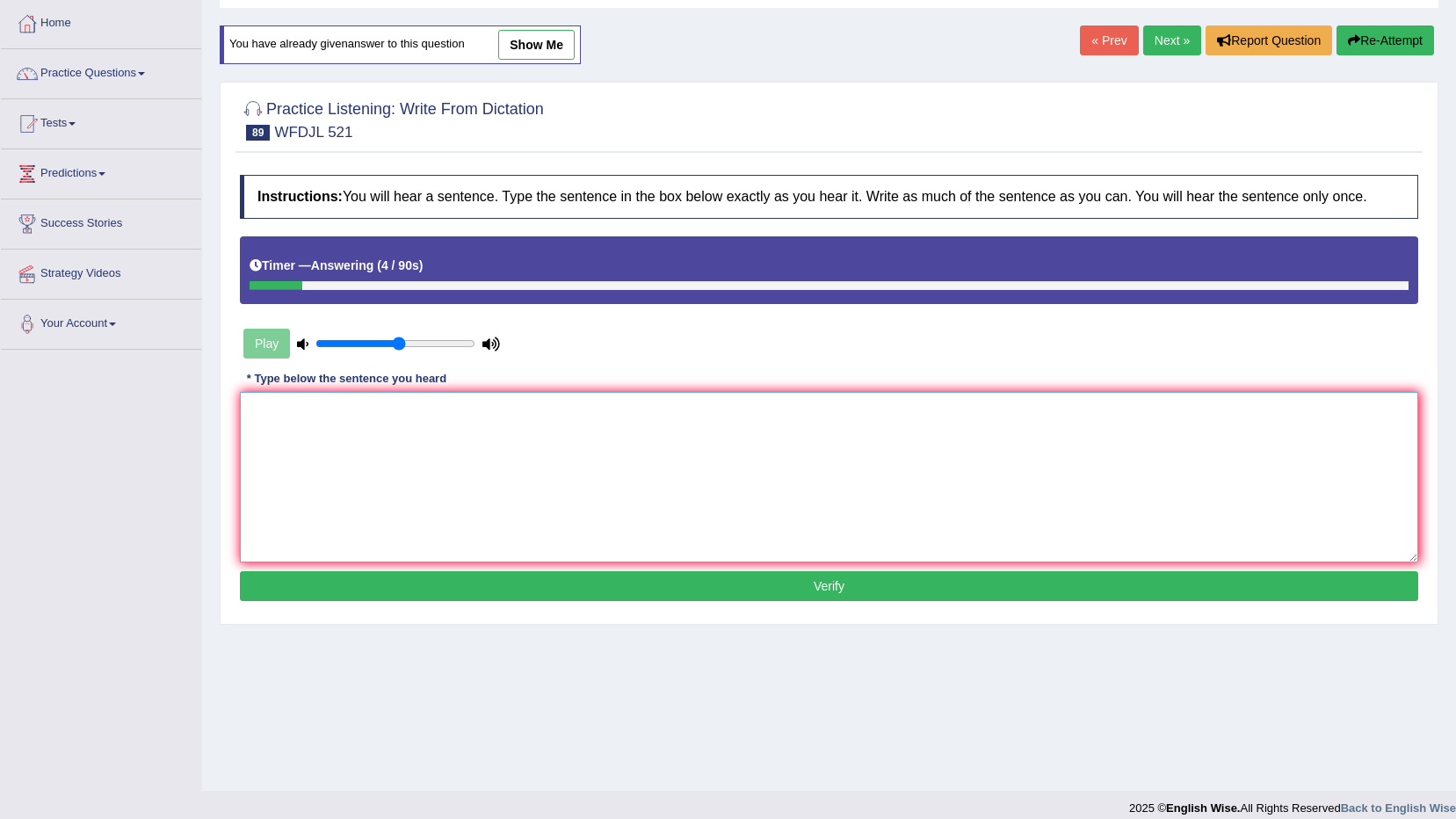
click at [734, 434] on textarea at bounding box center [828, 477] width 1178 height 171
type textarea "v"
type textarea "Visual aid is really helpful for revising."
click at [663, 577] on button "Verify" at bounding box center [828, 586] width 1178 height 30
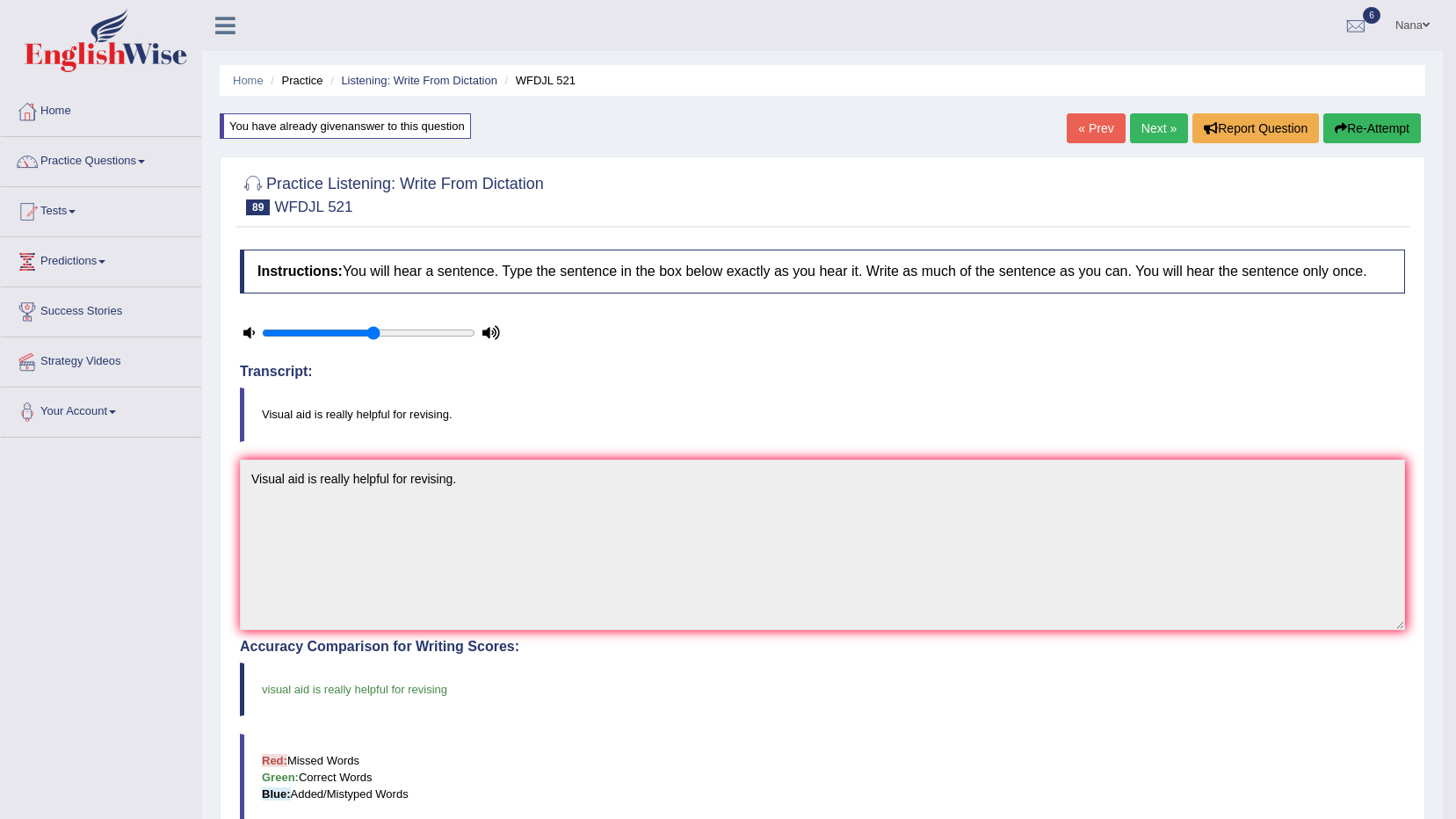
click at [1155, 126] on link "Next »" at bounding box center [1159, 128] width 58 height 30
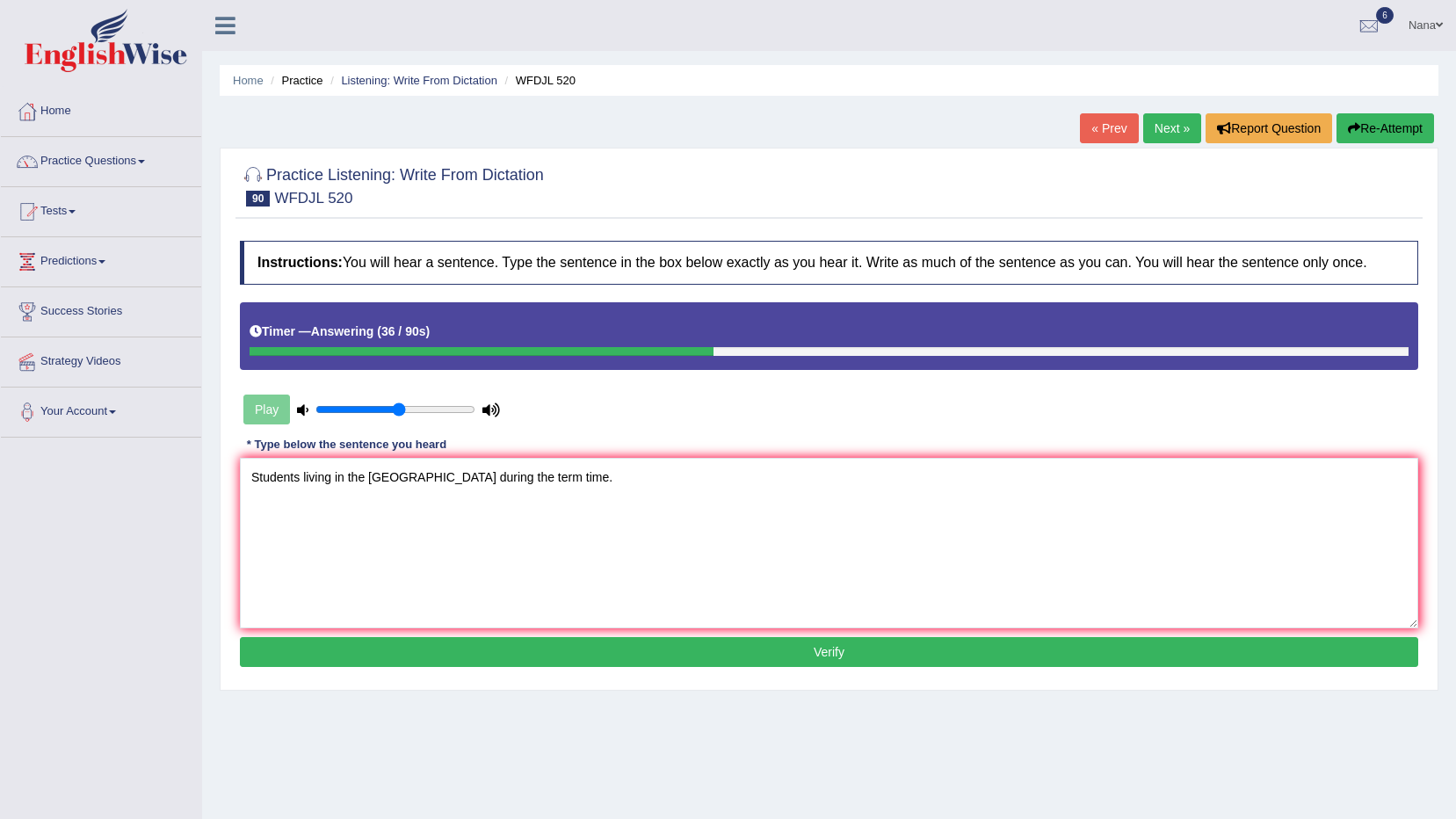
type textarea "Students living in the regidence hall during the term time."
click at [547, 658] on button "Verify" at bounding box center [828, 651] width 1178 height 30
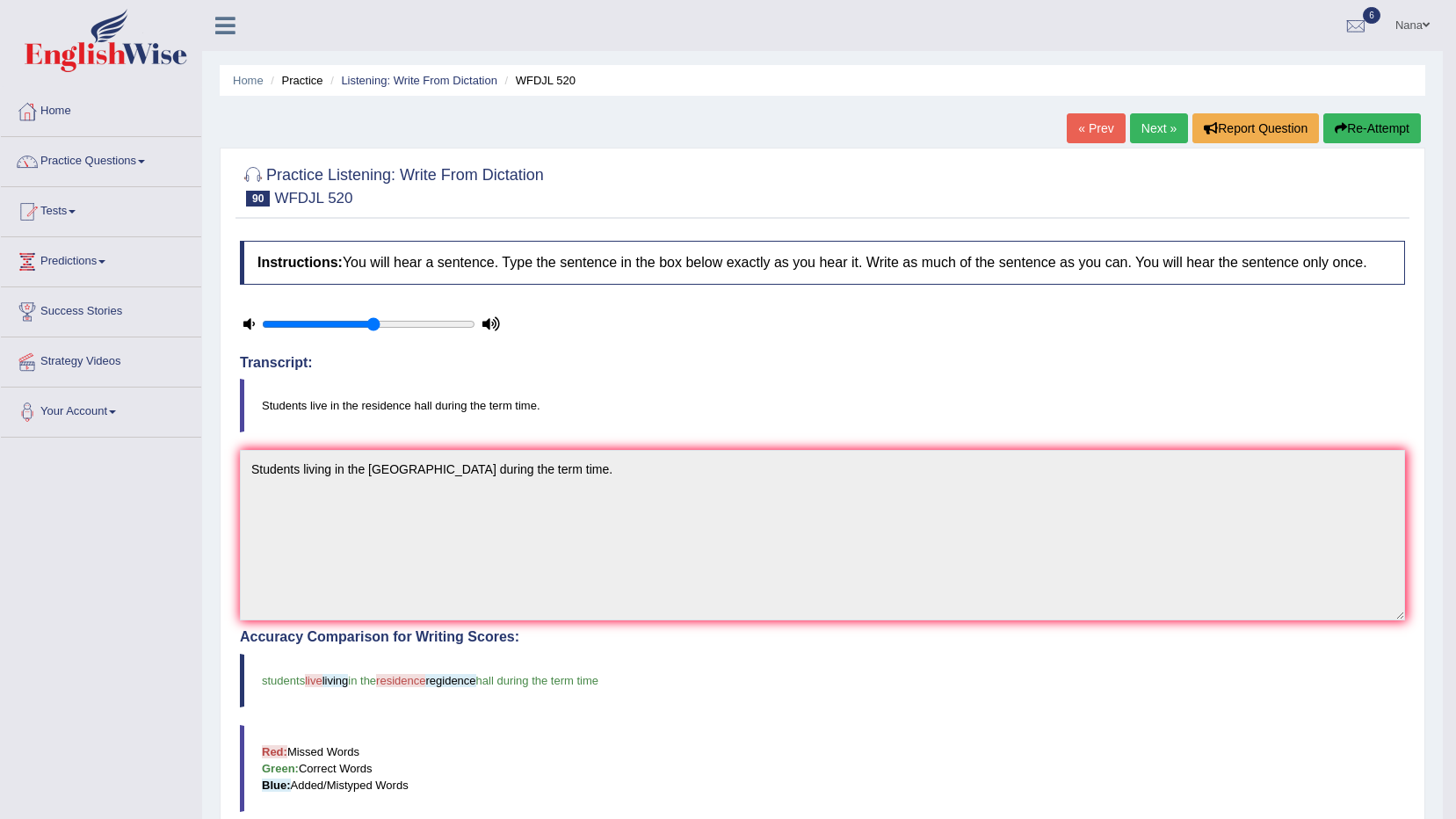
click at [1389, 141] on button "Re-Attempt" at bounding box center [1373, 128] width 98 height 30
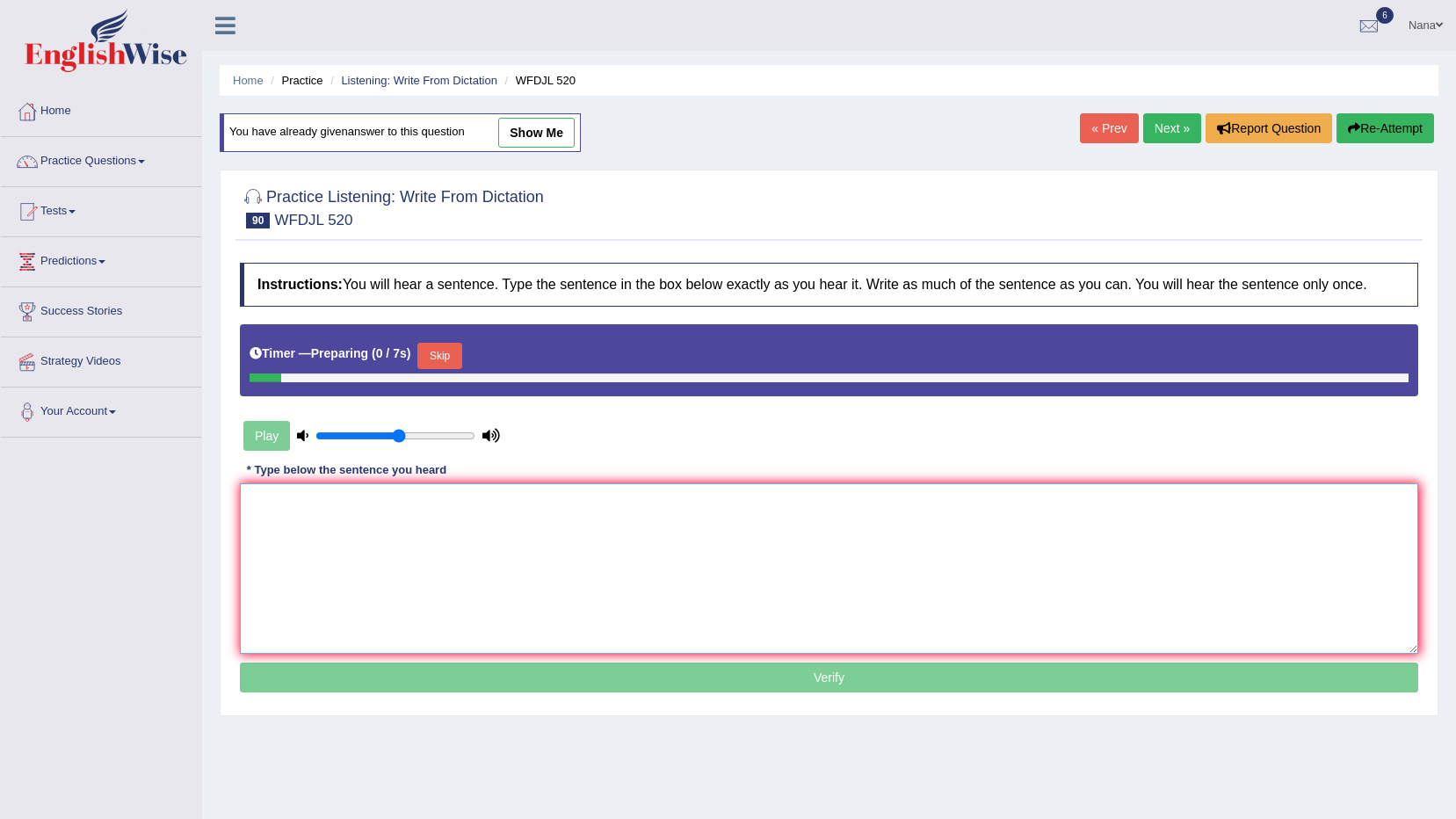
click at [816, 587] on textarea at bounding box center [828, 569] width 1178 height 171
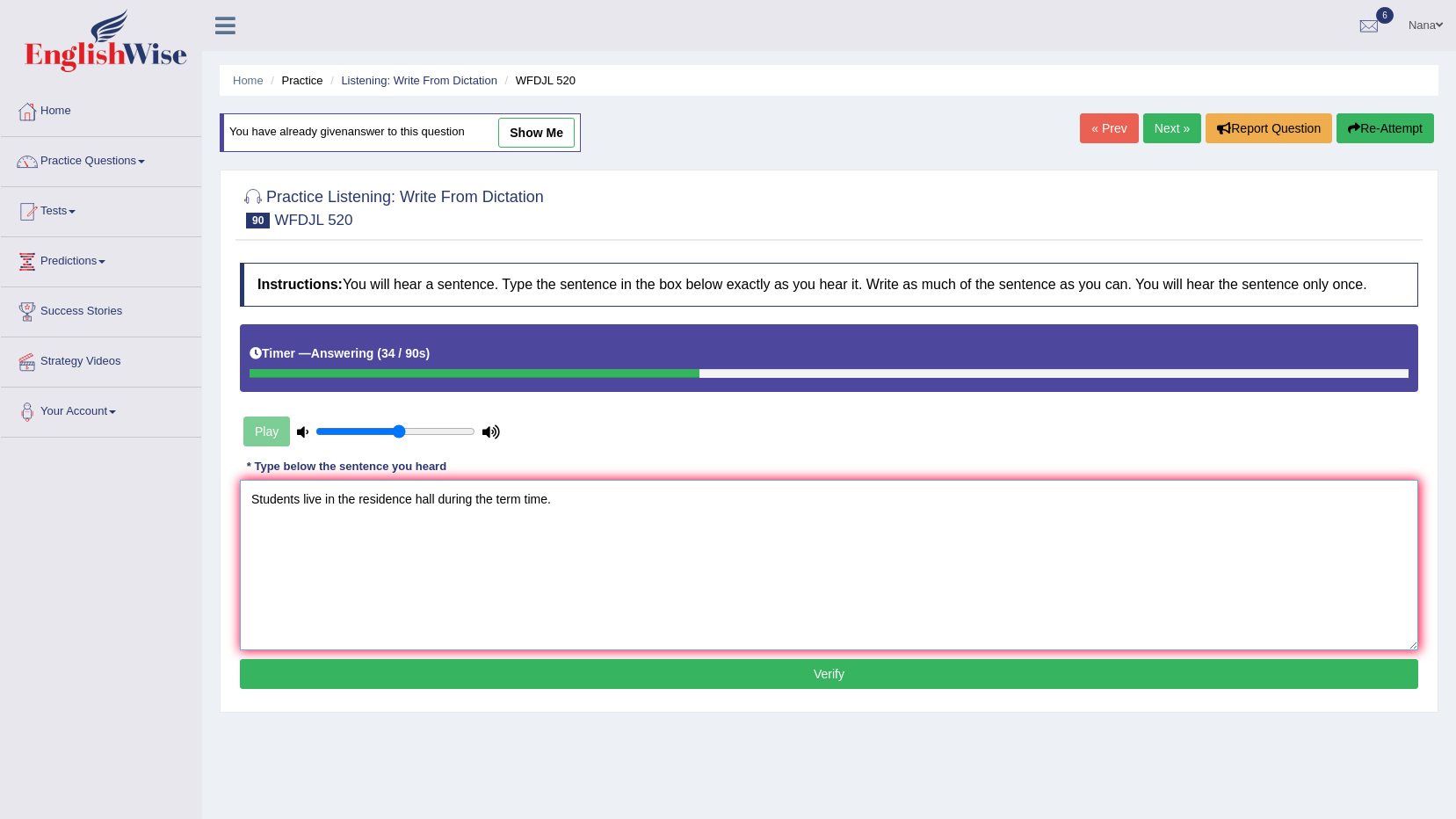
type textarea "Students live in the residence hall during the term time."
click at [805, 666] on button "Verify" at bounding box center [828, 674] width 1178 height 30
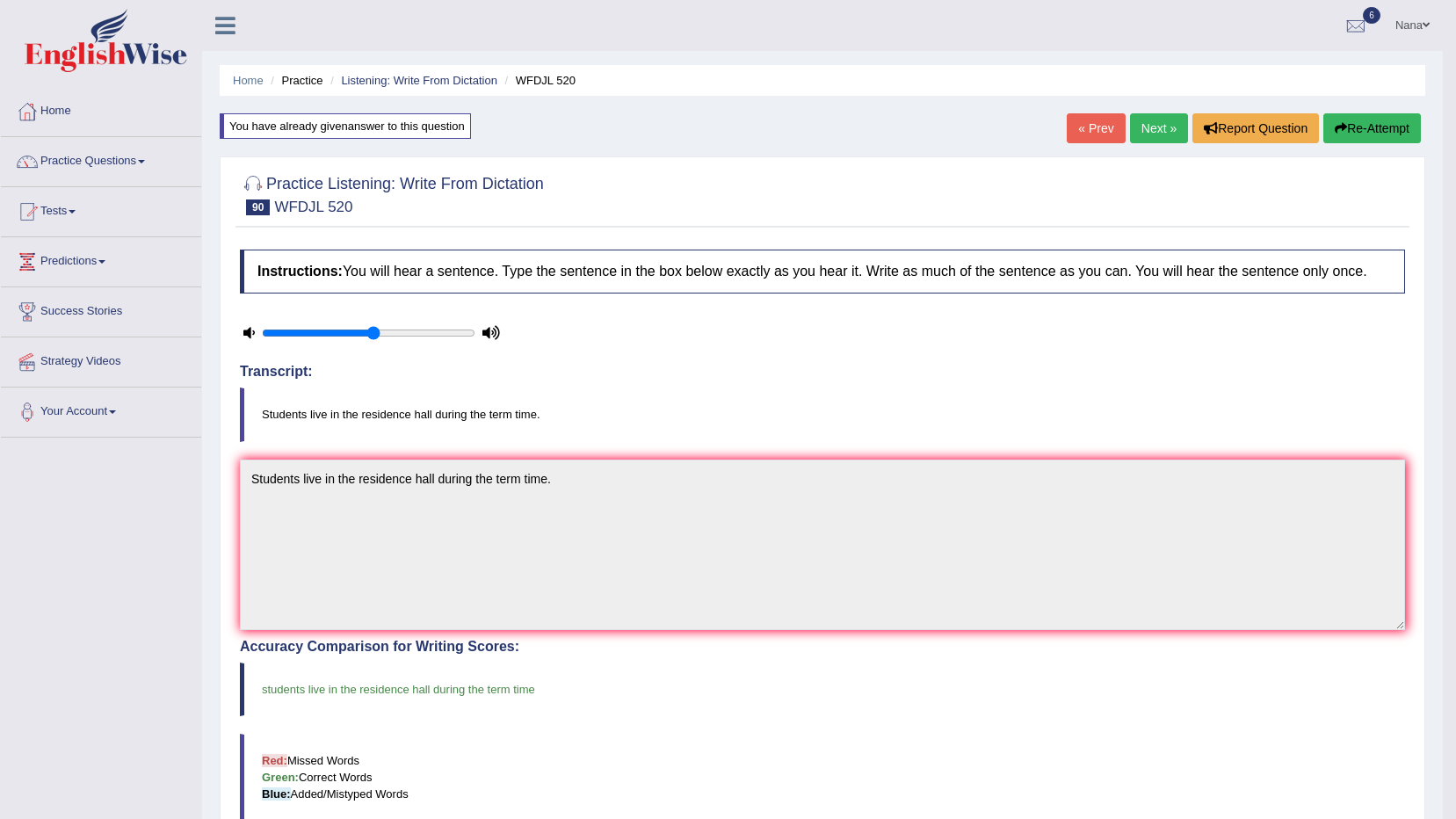
click at [1167, 134] on link "Next »" at bounding box center [1159, 128] width 58 height 30
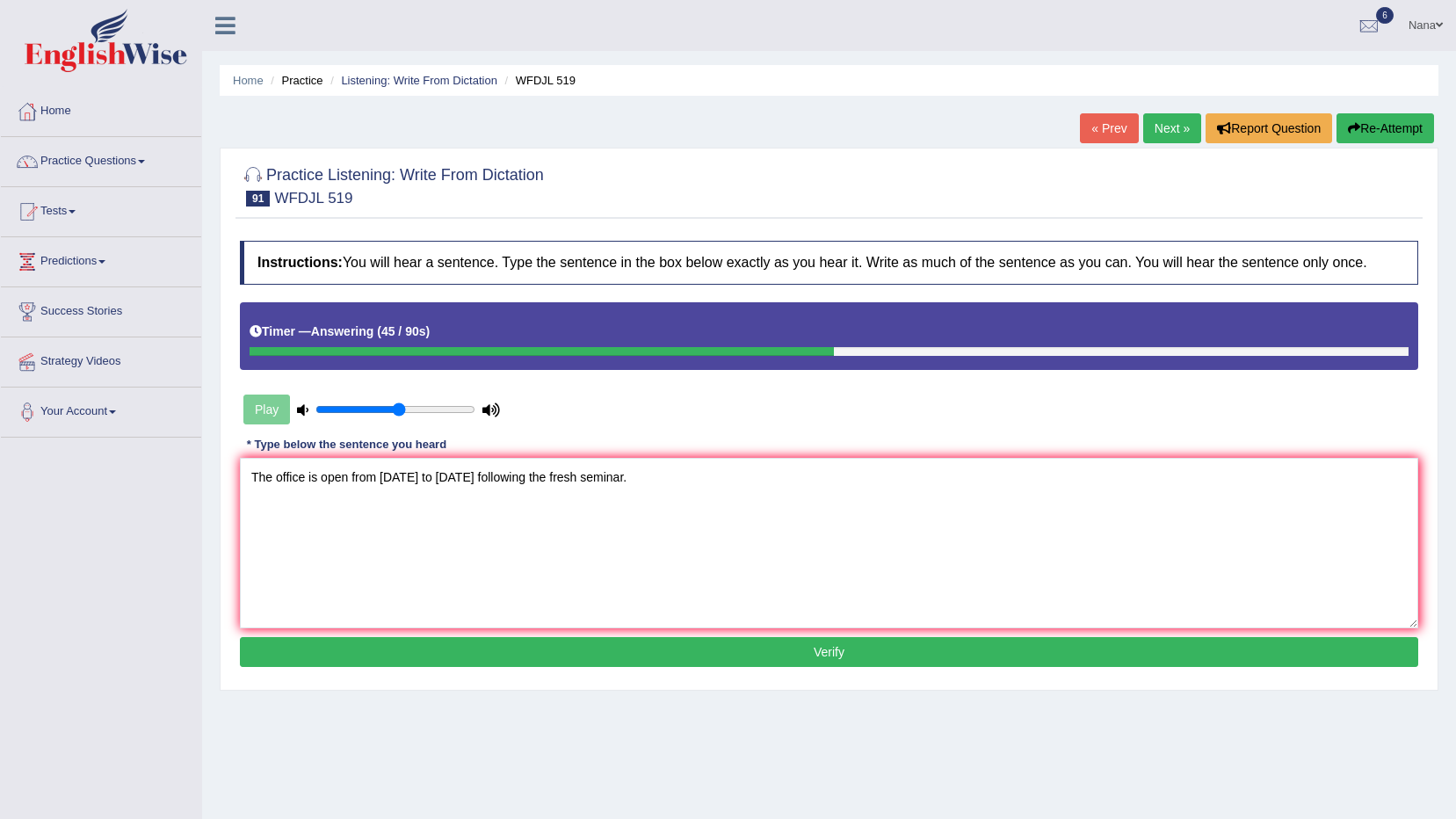
click at [630, 480] on textarea "The office is open from Monday to Thursday following the fresh seminar." at bounding box center [828, 543] width 1178 height 171
type textarea "The office is open from Monday to Thursday following the fresh seminer."
click at [712, 648] on button "Verify" at bounding box center [828, 651] width 1178 height 30
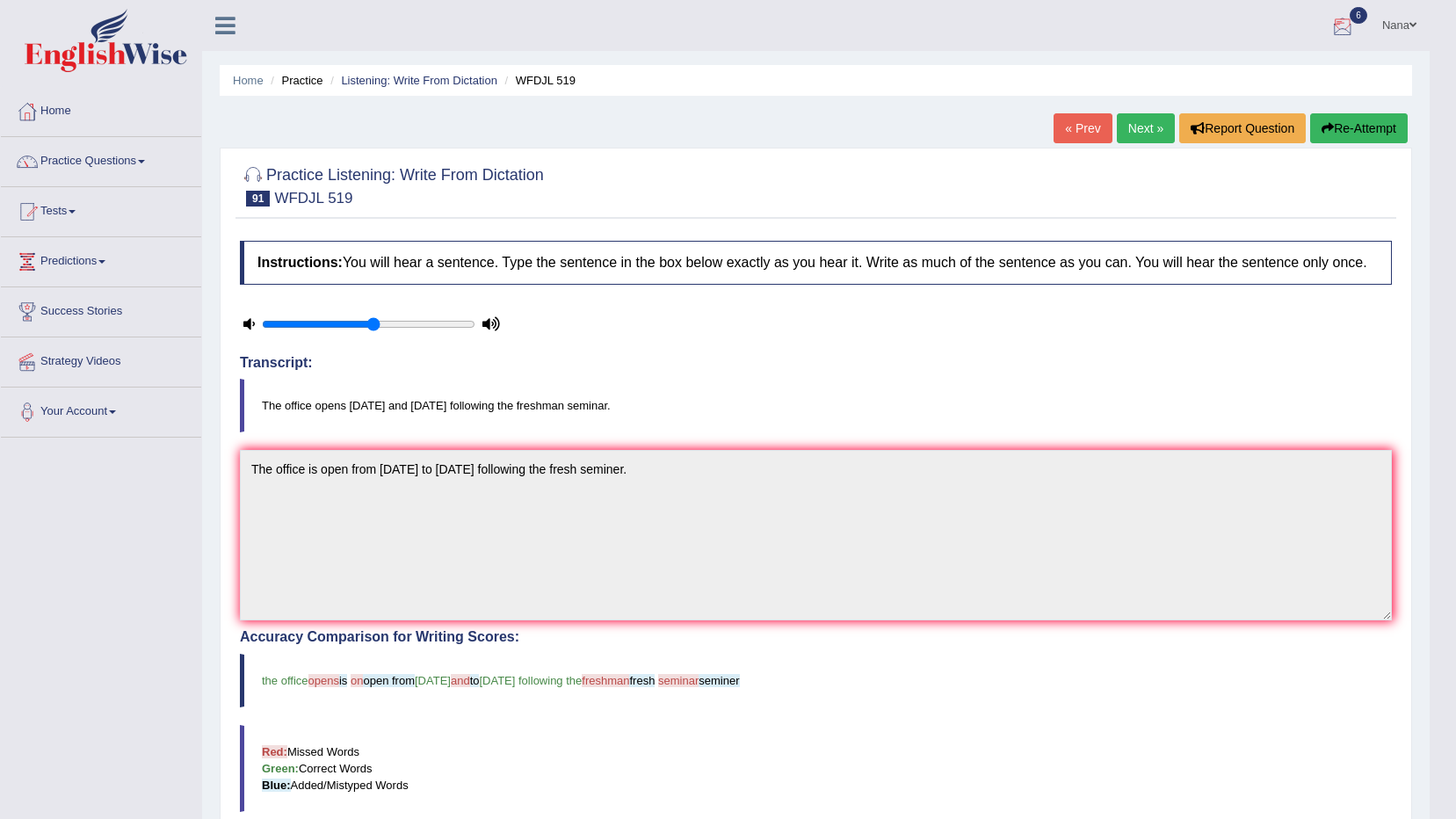
click at [1365, 140] on button "Re-Attempt" at bounding box center [1360, 128] width 98 height 30
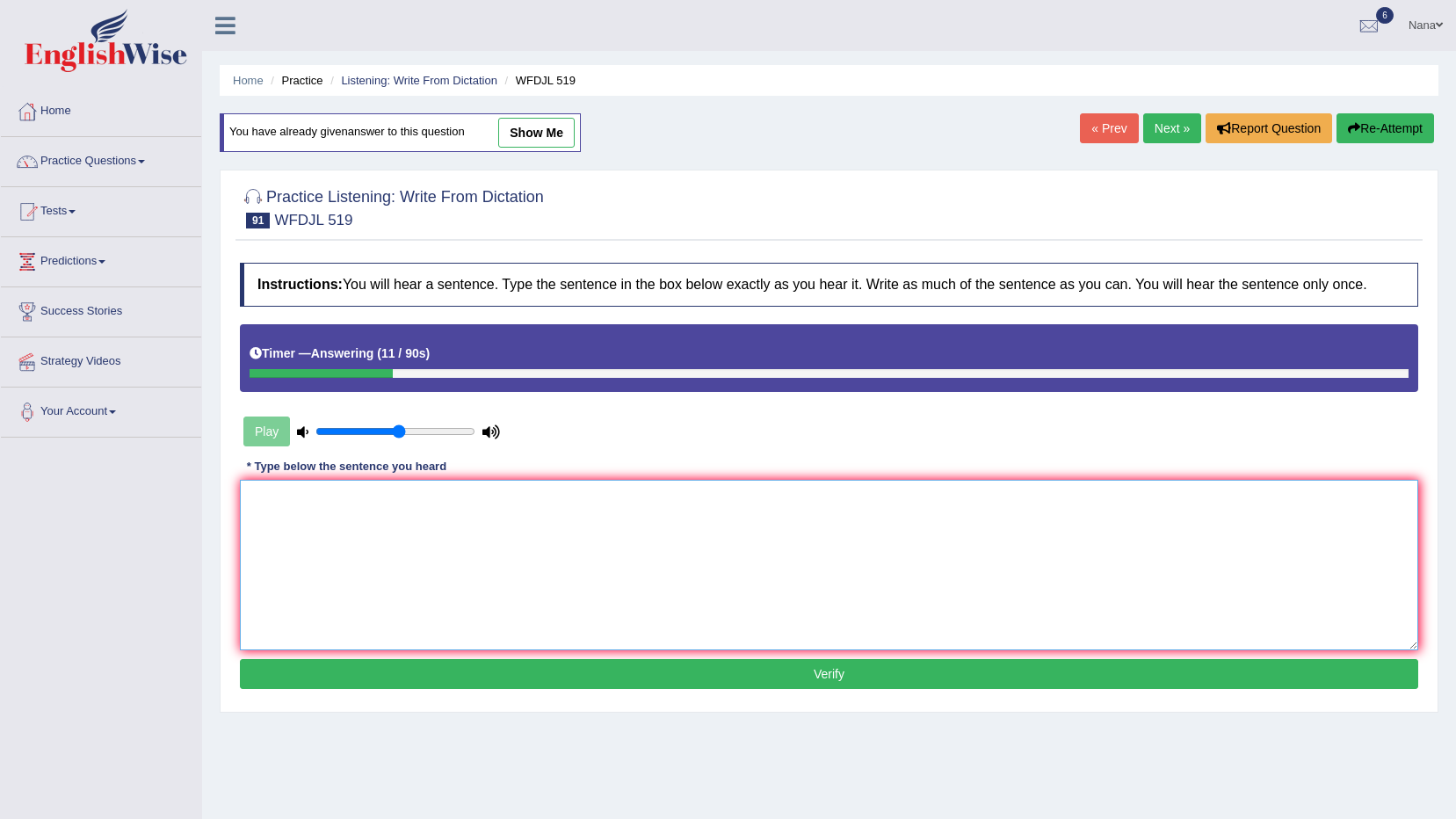
click at [1283, 568] on textarea at bounding box center [828, 565] width 1178 height 171
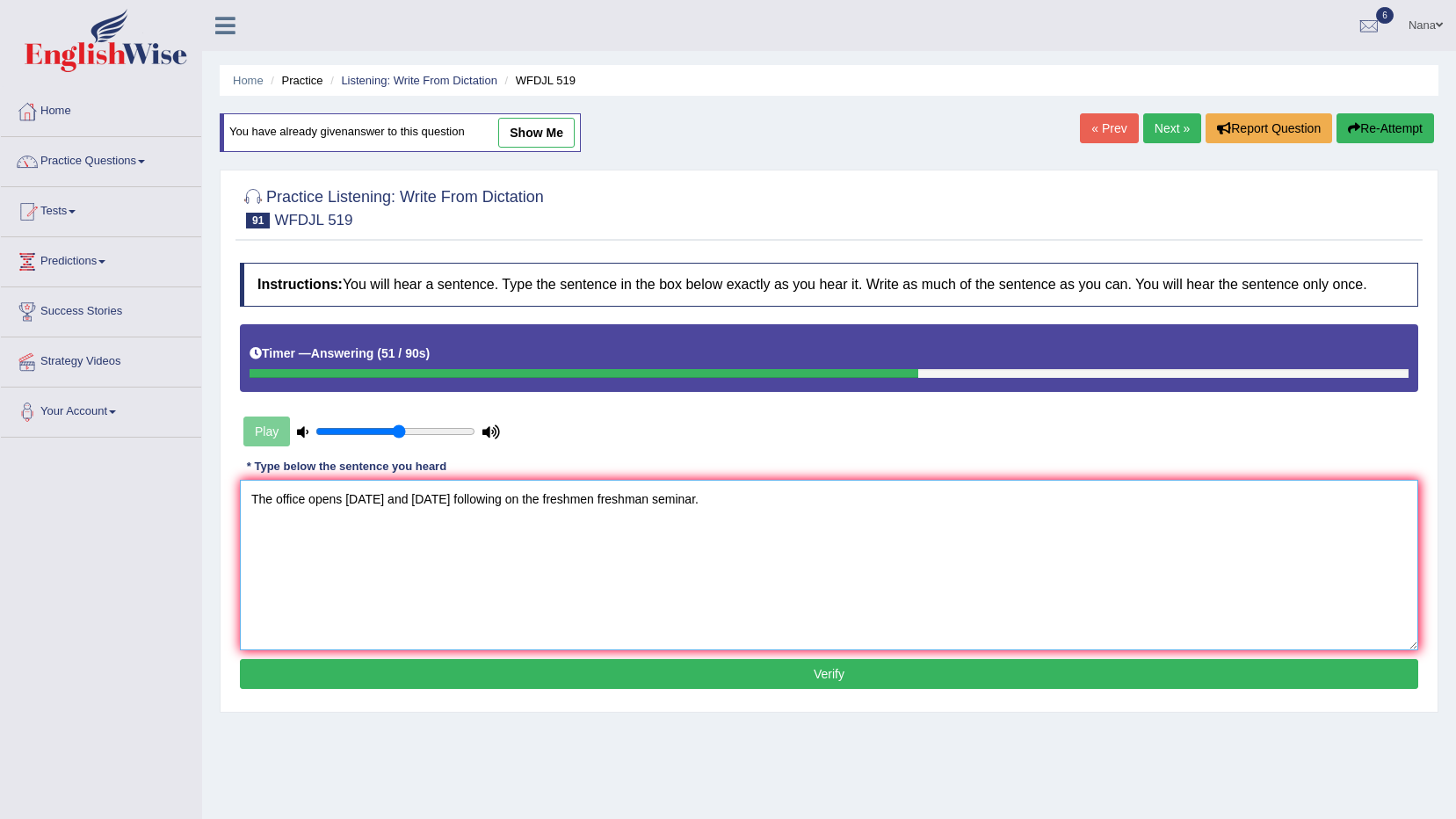
click at [594, 519] on textarea "The office opens on Monday and Thursday following on the freshmen freshman semi…" at bounding box center [828, 565] width 1178 height 171
type textarea "The office opens on Monday and Thursday following on the freshmen freshman semi…"
click at [893, 667] on button "Verify" at bounding box center [828, 674] width 1178 height 30
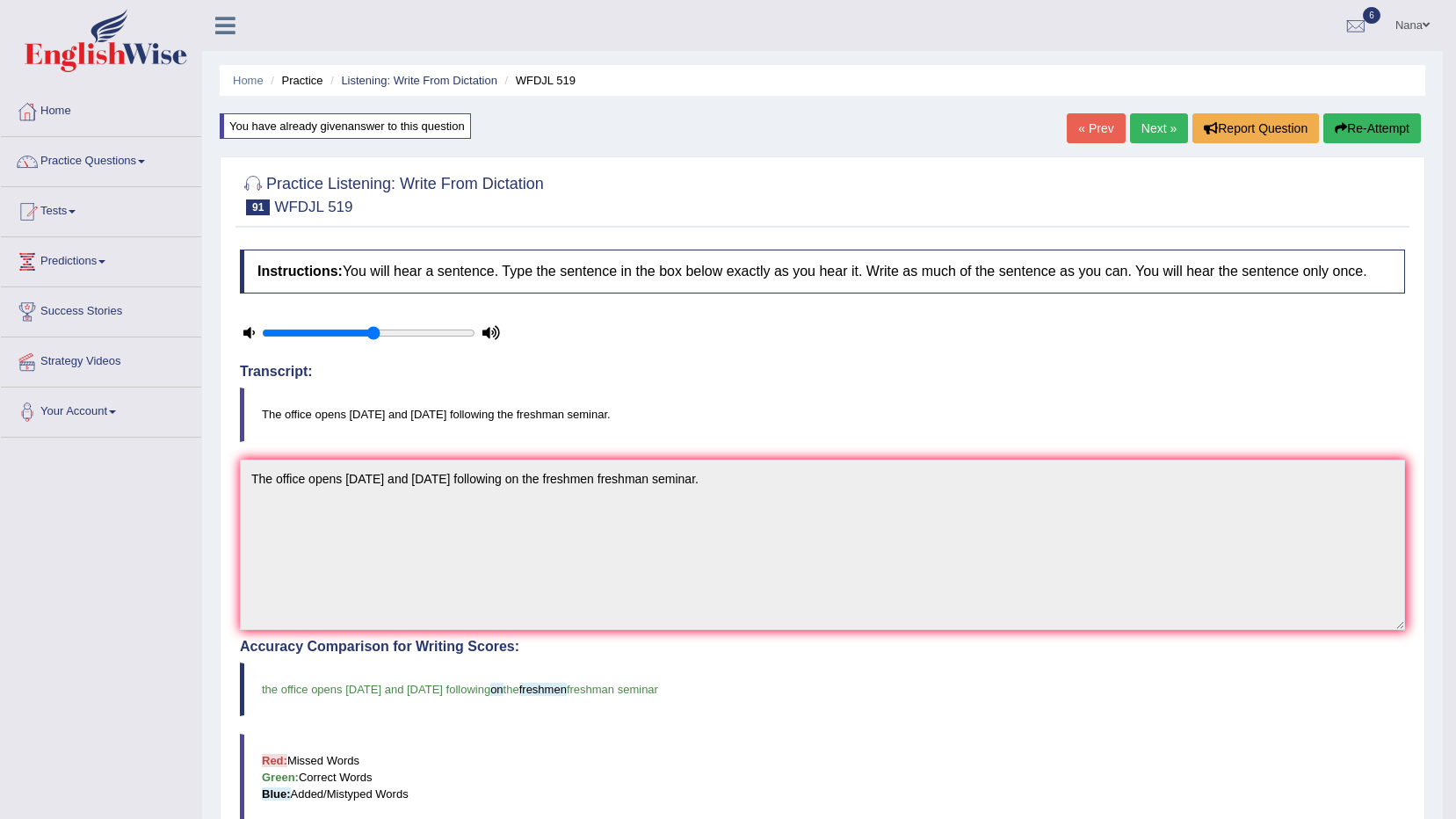
click at [1173, 127] on link "Next »" at bounding box center [1159, 128] width 58 height 30
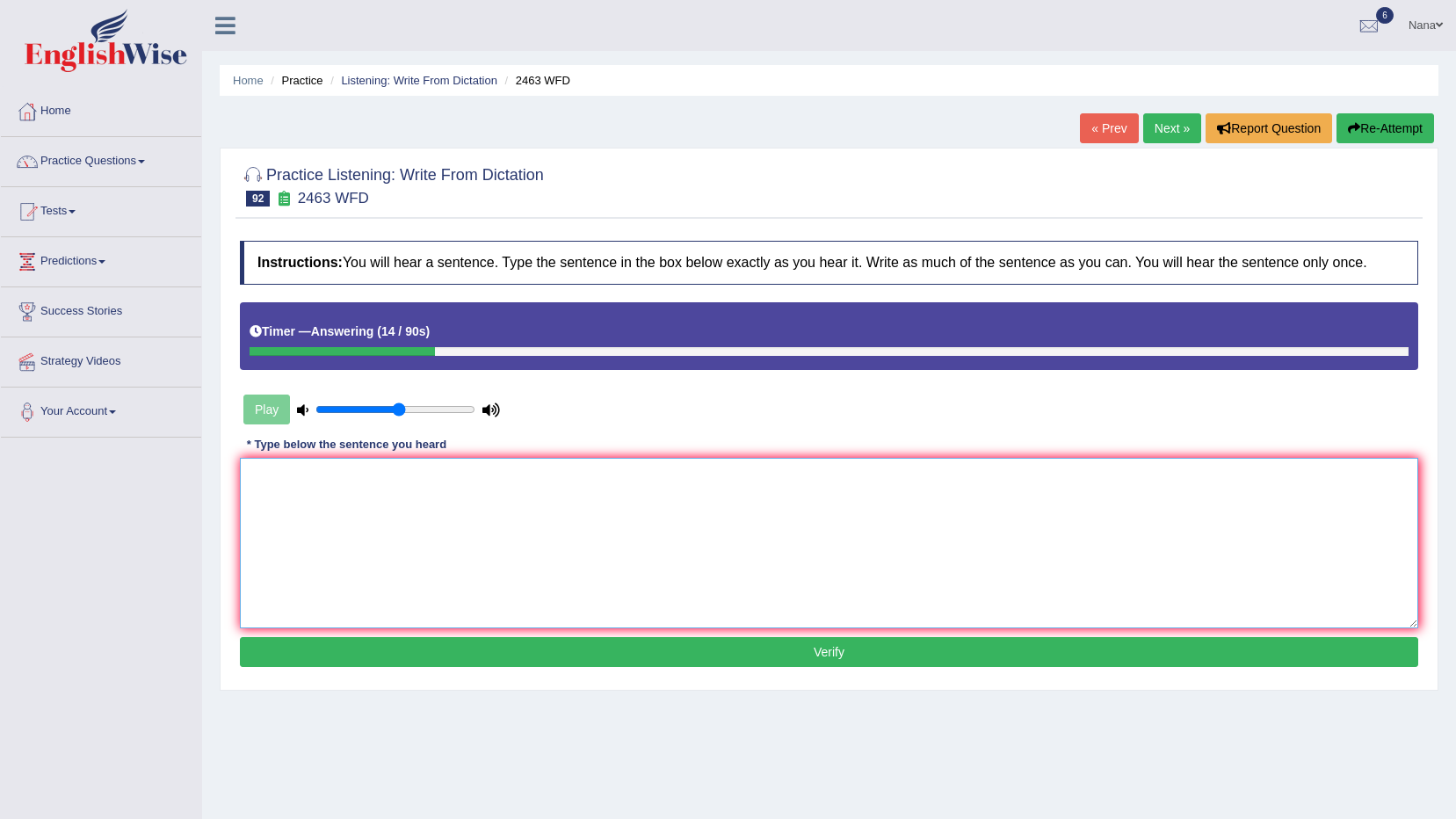
click at [923, 539] on textarea at bounding box center [828, 543] width 1178 height 171
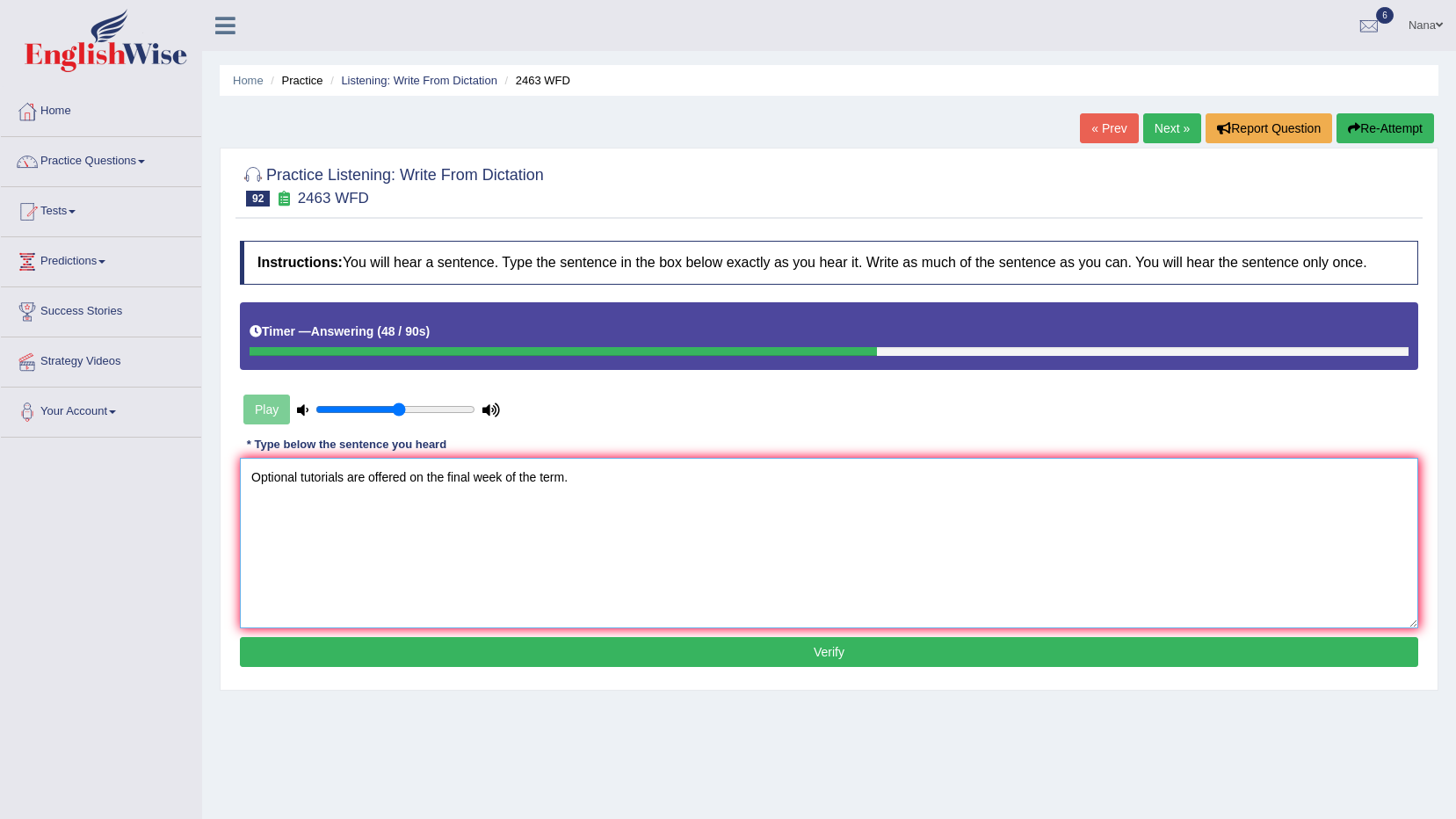
click at [412, 483] on textarea "Optional tutorials are offered on the final week of the term." at bounding box center [828, 543] width 1178 height 171
type textarea "Optional tutorials are offered during on the final week of the term."
click at [681, 639] on button "Verify" at bounding box center [828, 651] width 1178 height 30
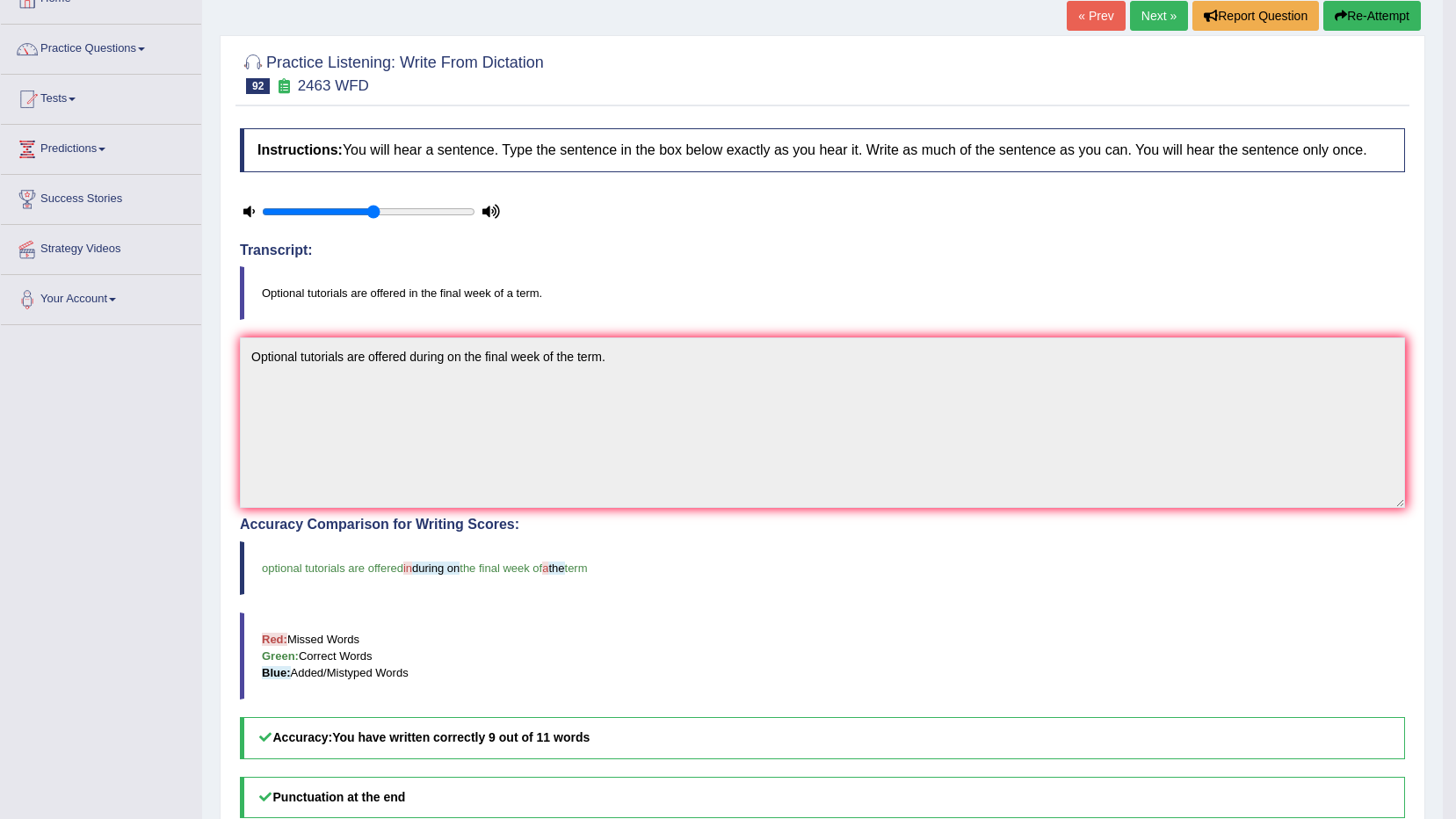
scroll to position [88, 0]
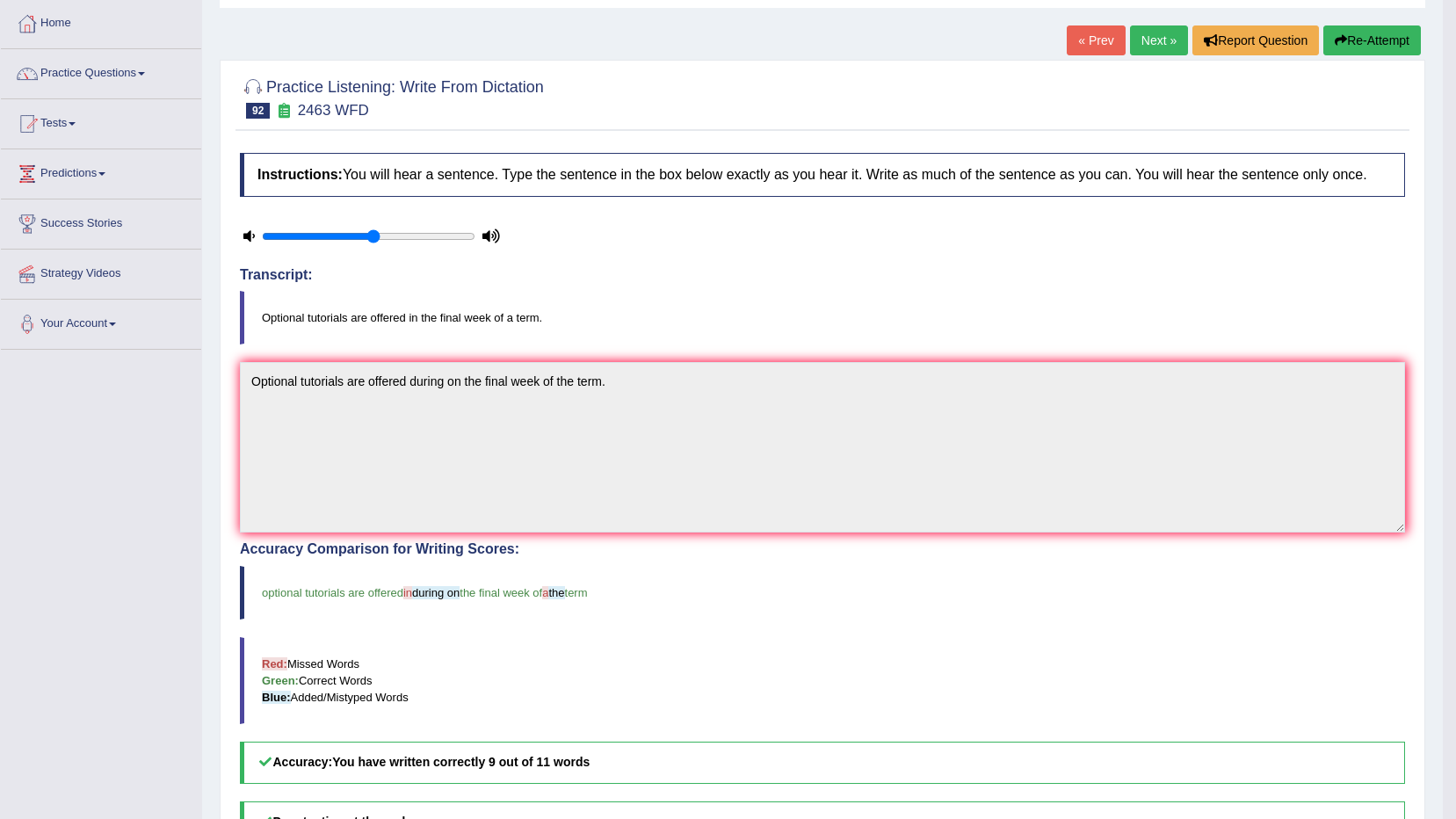
click at [1412, 45] on button "Re-Attempt" at bounding box center [1373, 40] width 98 height 30
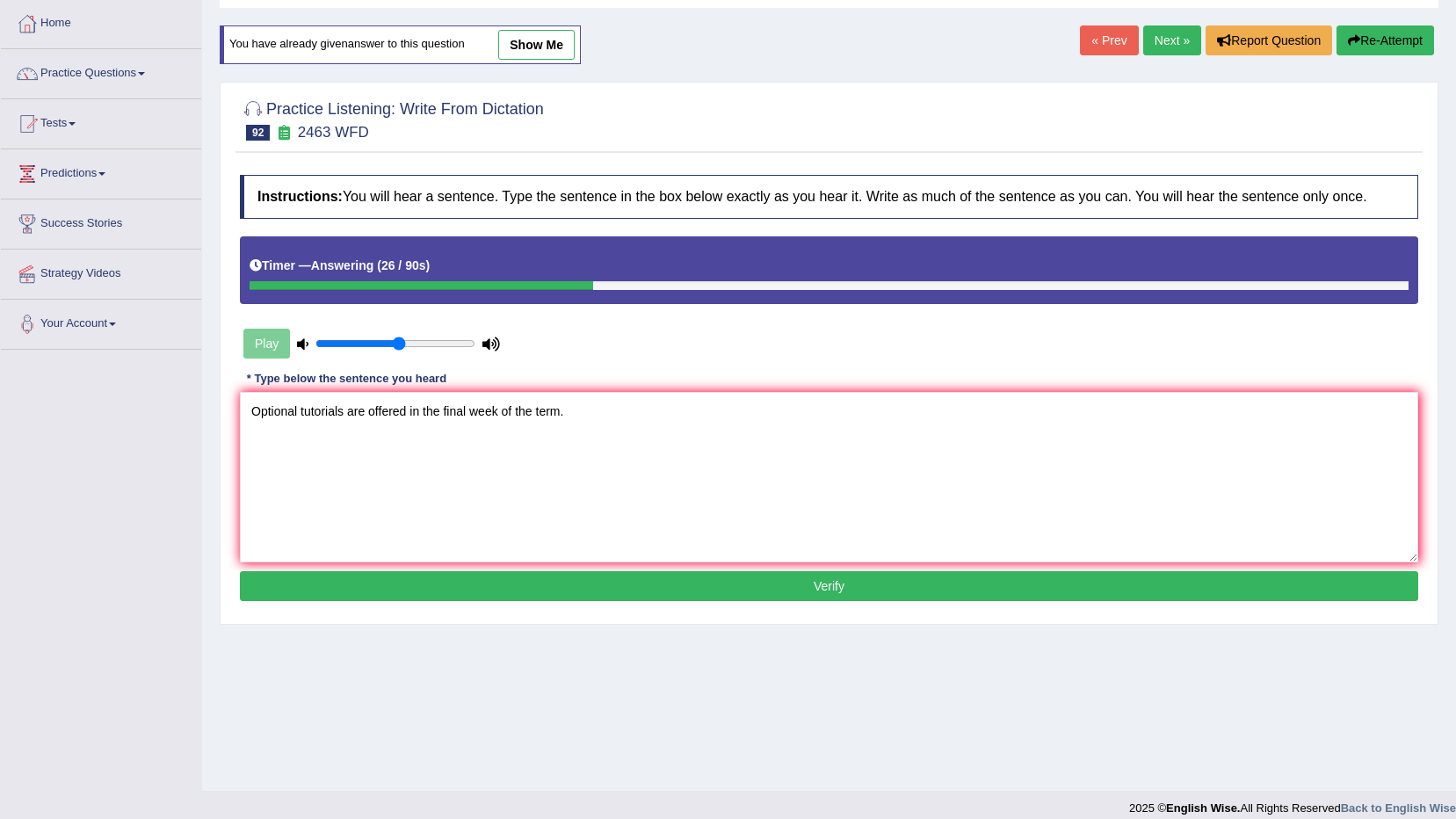
click at [534, 405] on textarea "Optional tutorials are offered in the final week of the term." at bounding box center [828, 477] width 1178 height 171
type textarea "Optional tutorials are offered in the final week of the a term."
click at [923, 601] on div "Instructions: You will hear a sentence. Type the sentence in the box below exac…" at bounding box center [829, 390] width 1187 height 448
click at [930, 580] on button "Verify" at bounding box center [828, 586] width 1178 height 30
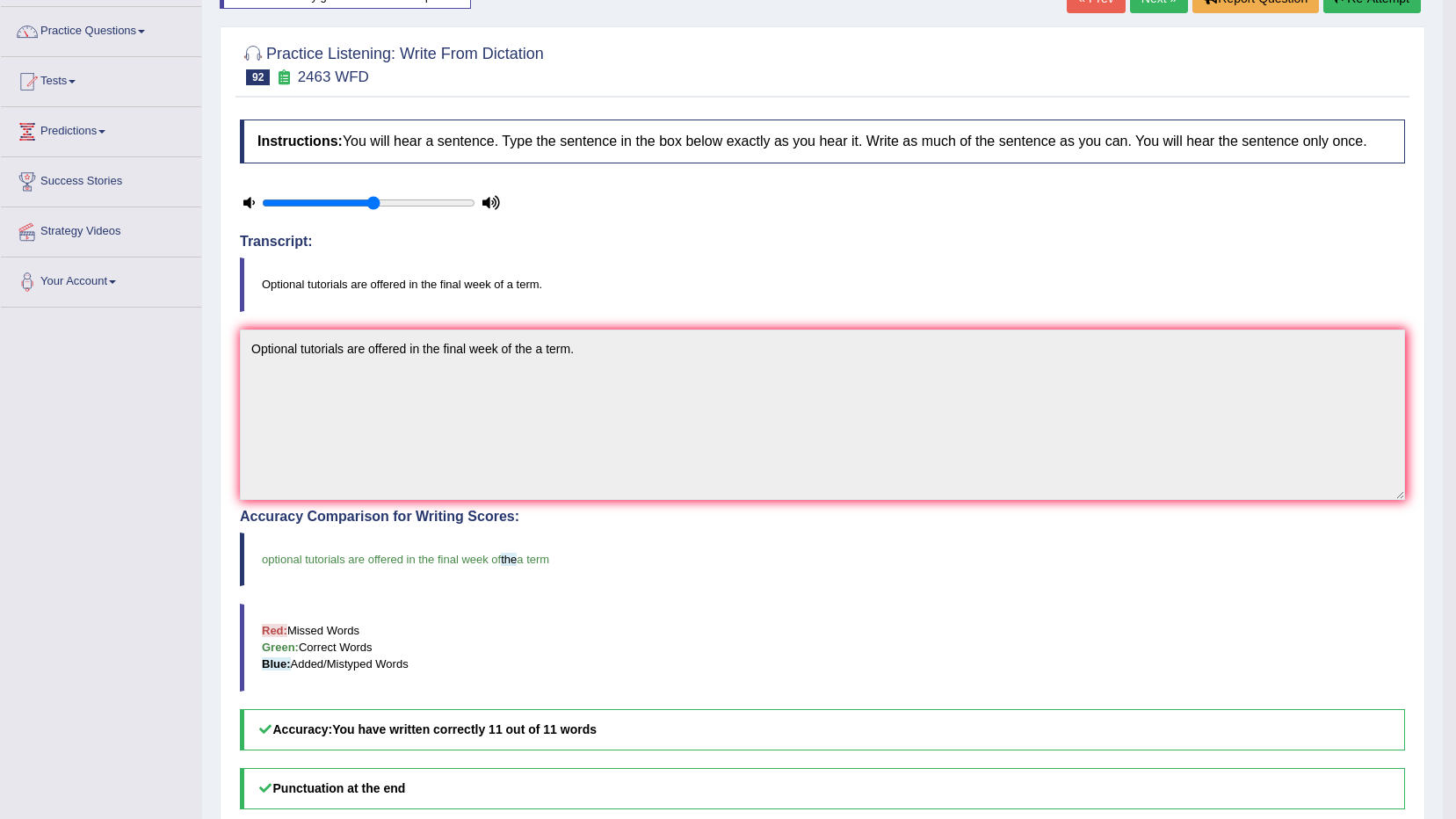
scroll to position [88, 0]
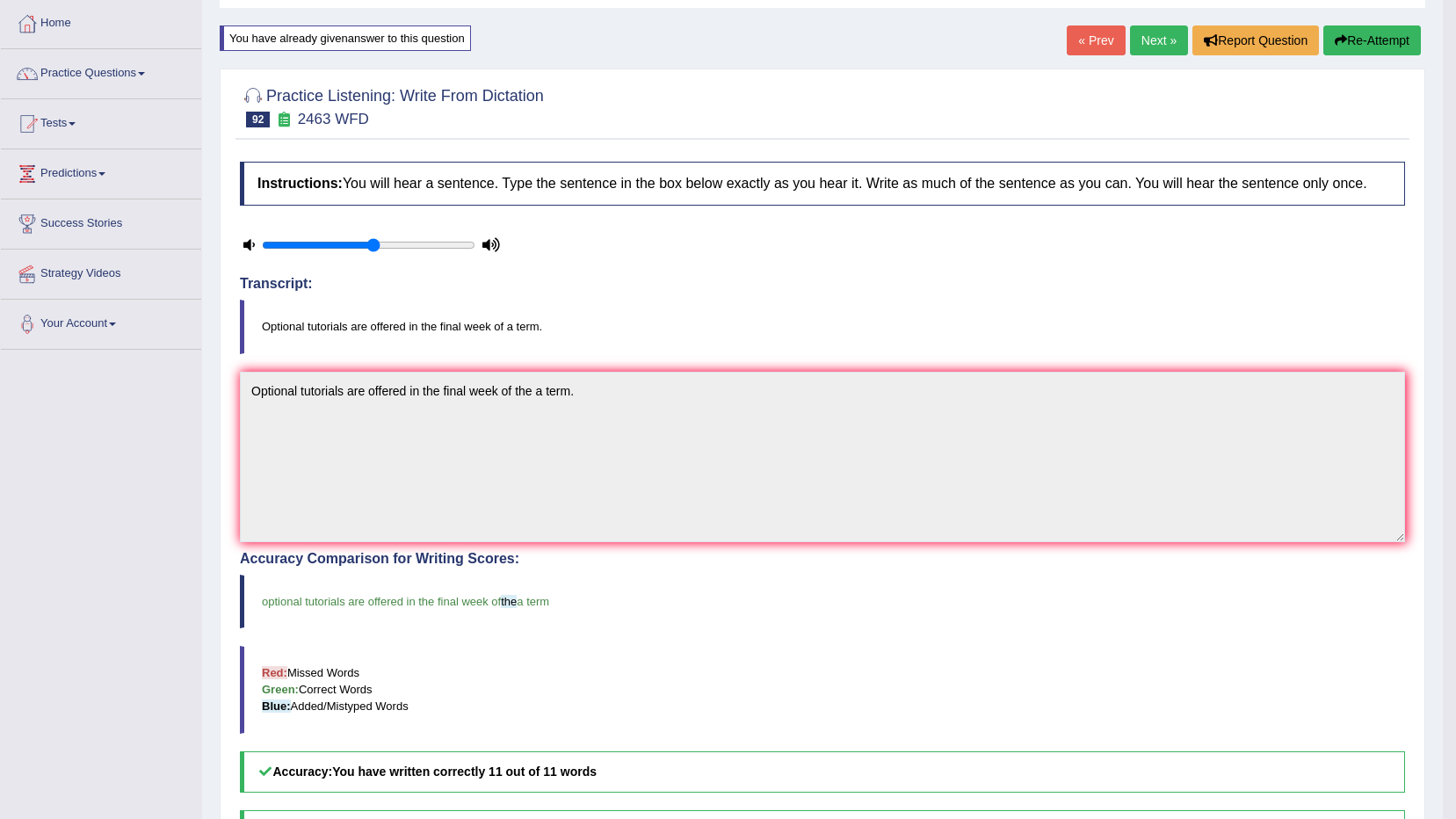
click at [1145, 44] on link "Next »" at bounding box center [1159, 40] width 58 height 30
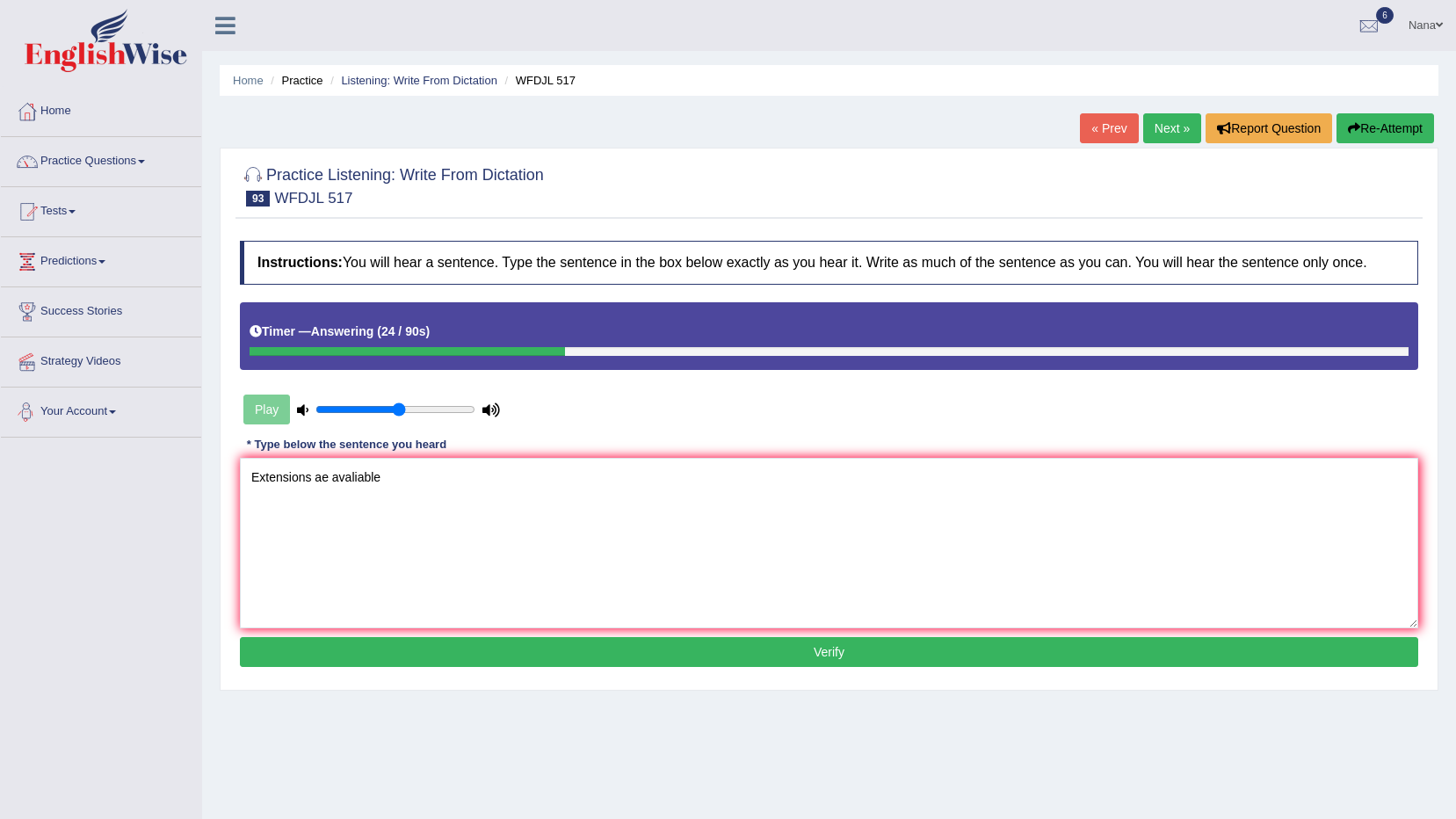
click at [317, 477] on textarea "Extensions ae avaliable" at bounding box center [828, 543] width 1178 height 171
click at [655, 488] on textarea "Extension is only avaliable" at bounding box center [828, 543] width 1178 height 171
type textarea "Extension is only avaliable on the special circumstance."
click at [613, 653] on button "Verify" at bounding box center [828, 651] width 1178 height 30
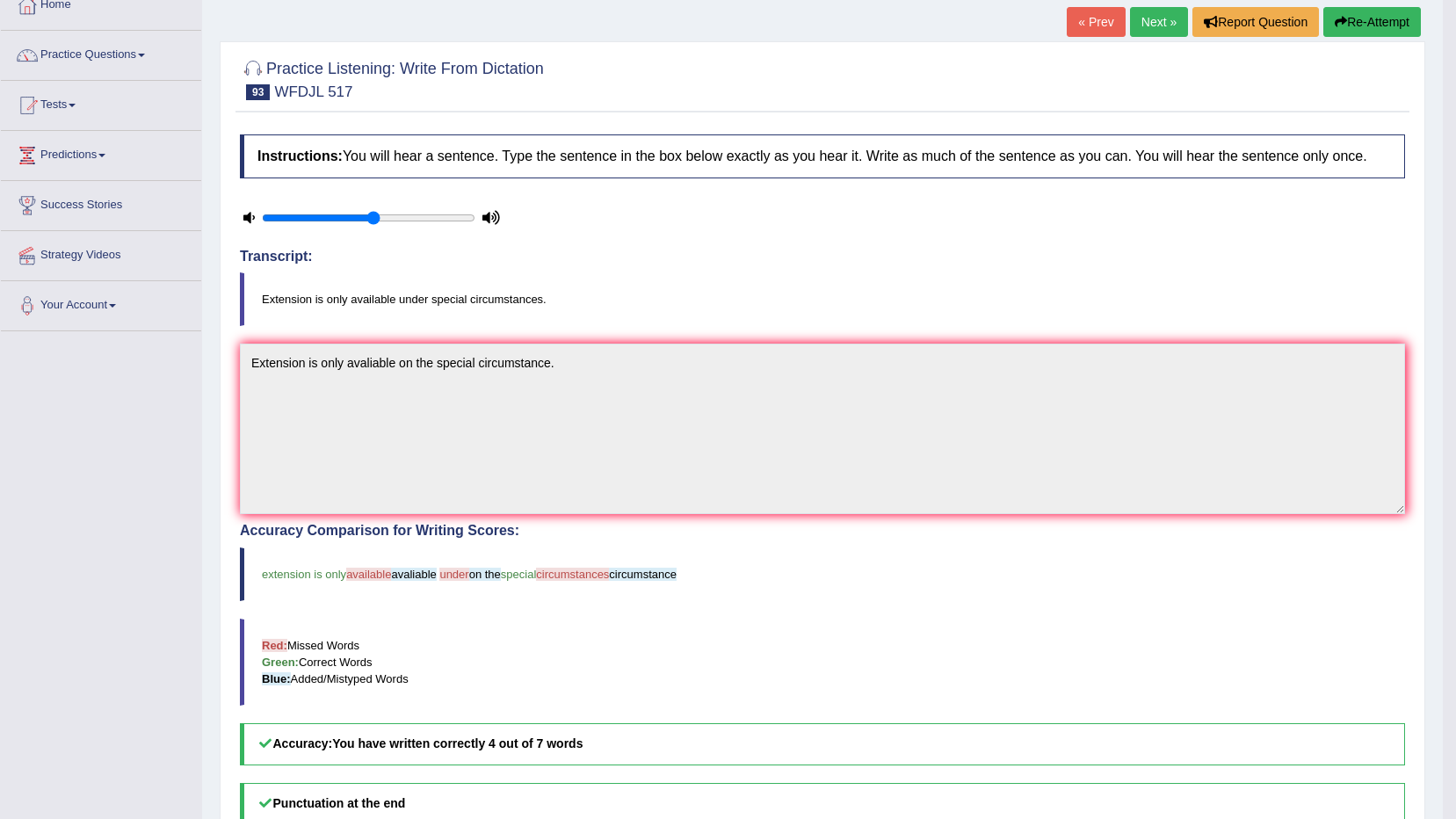
scroll to position [88, 0]
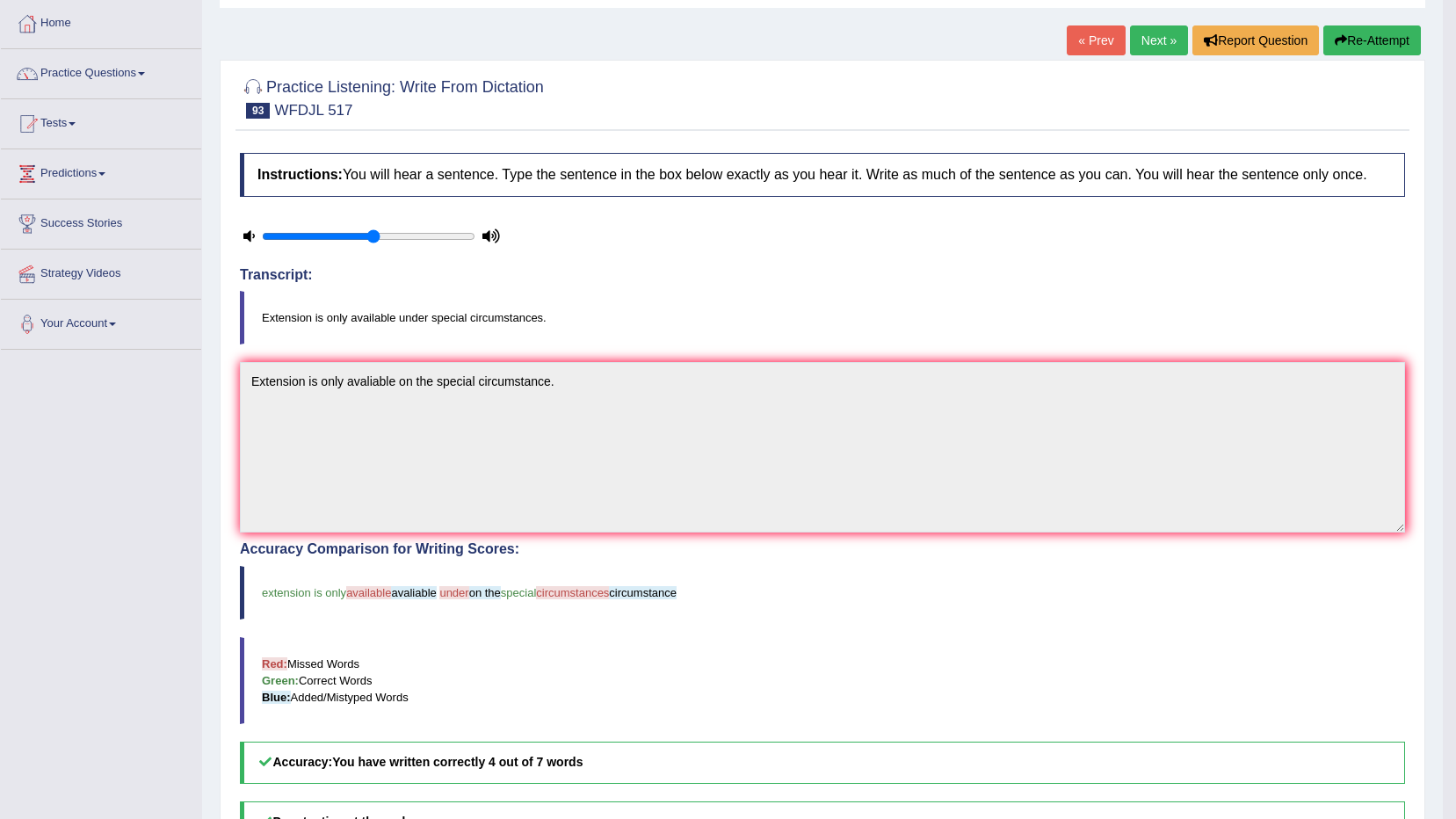
click at [1412, 38] on button "Re-Attempt" at bounding box center [1373, 40] width 98 height 30
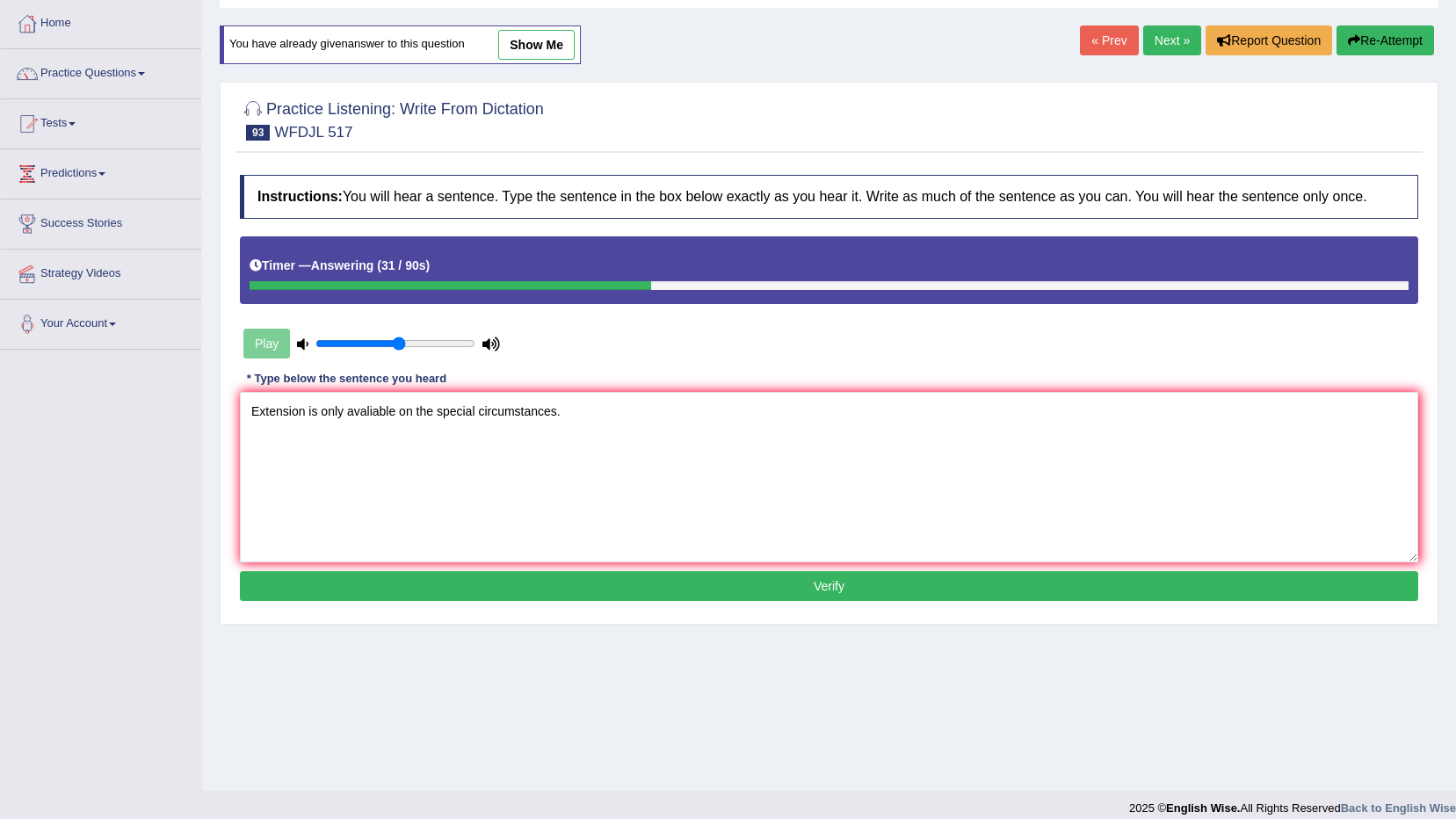
type textarea "Extension is only avaliable on the special circumstances."
click at [481, 583] on button "Verify" at bounding box center [828, 586] width 1178 height 30
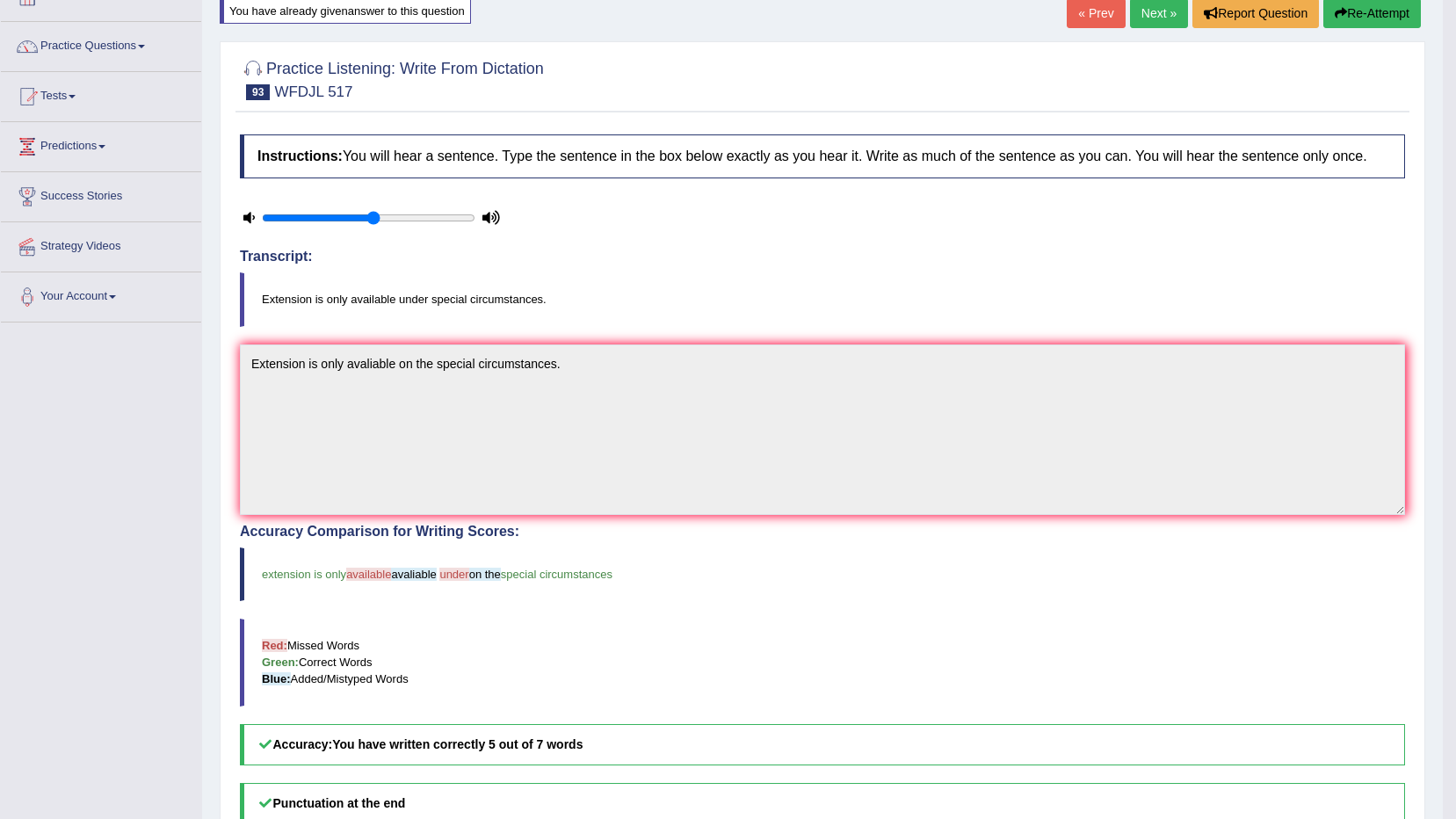
scroll to position [88, 0]
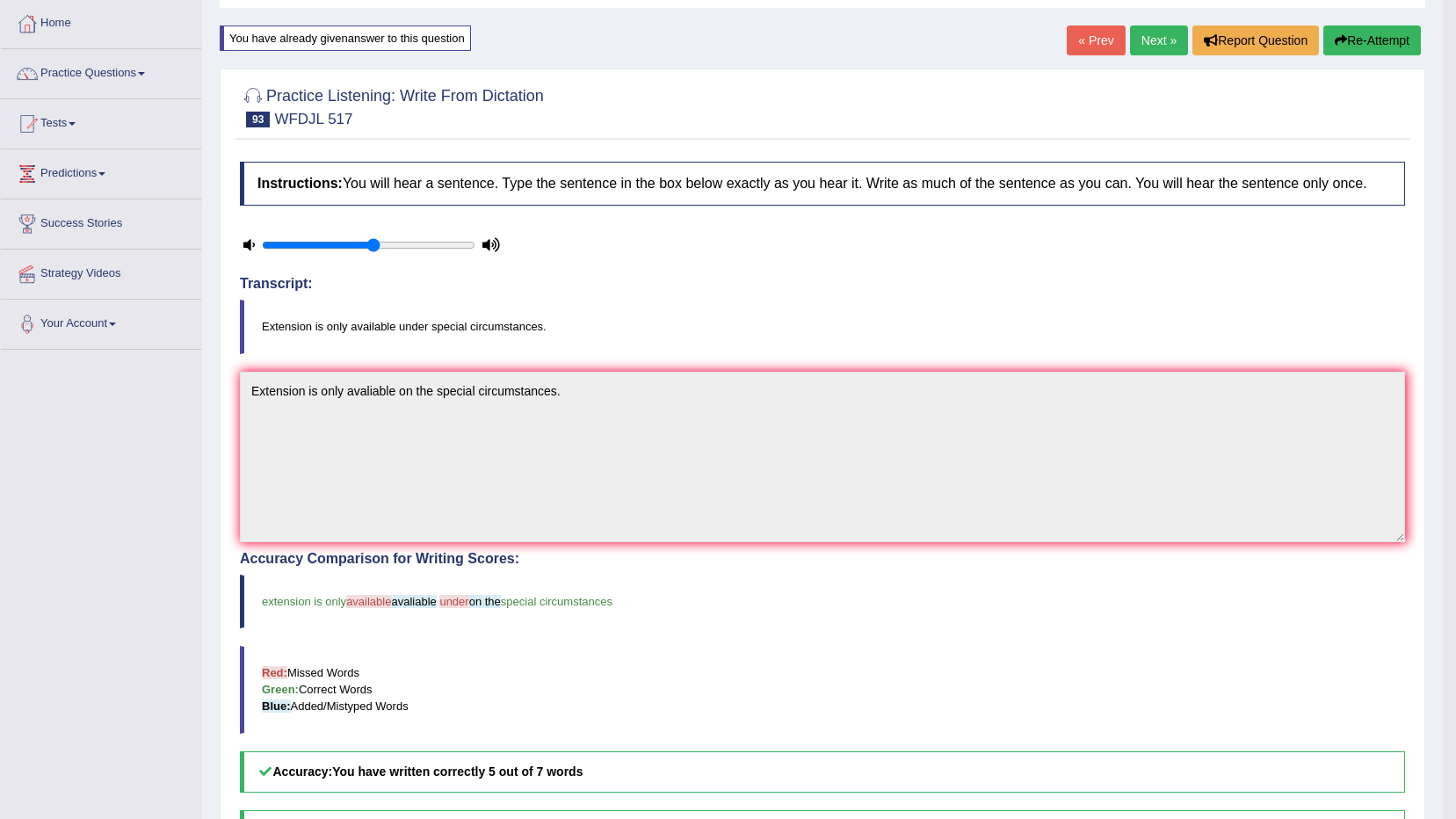
click at [1355, 53] on button "Re-Attempt" at bounding box center [1373, 40] width 98 height 30
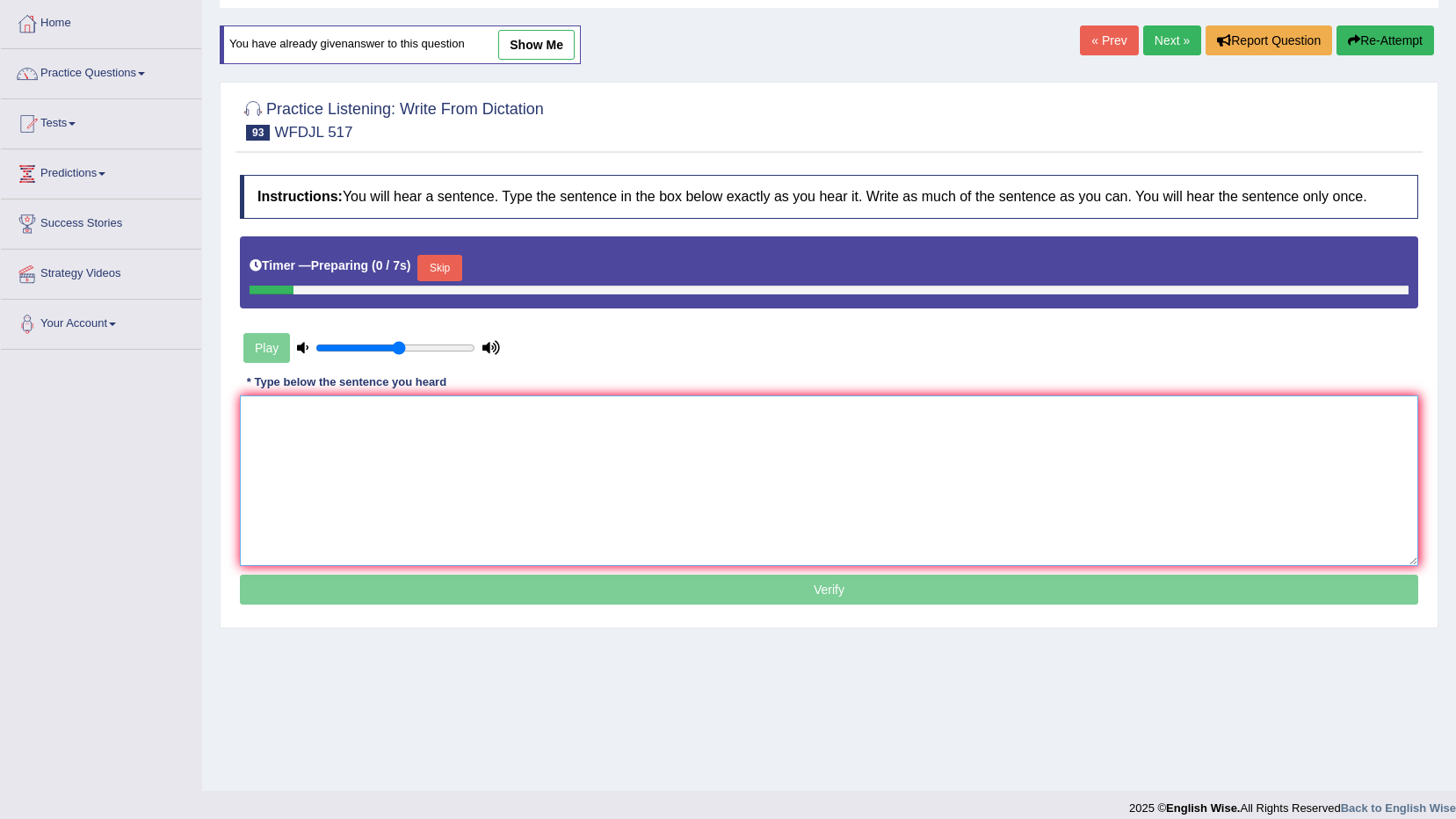
click at [1090, 473] on textarea at bounding box center [828, 481] width 1178 height 171
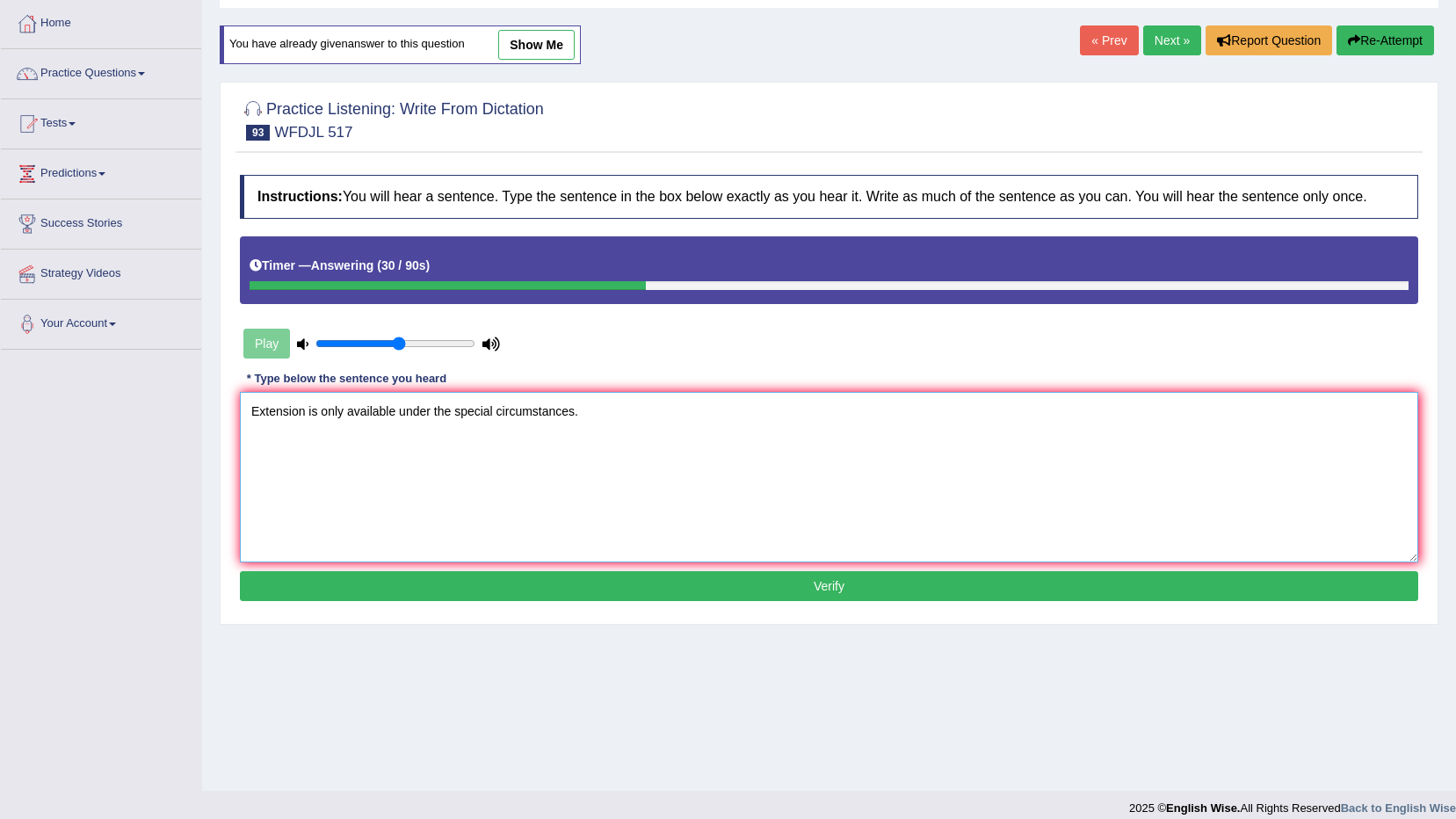
type textarea "Extension is only available under the special circumstances."
click at [460, 600] on button "Verify" at bounding box center [828, 586] width 1178 height 30
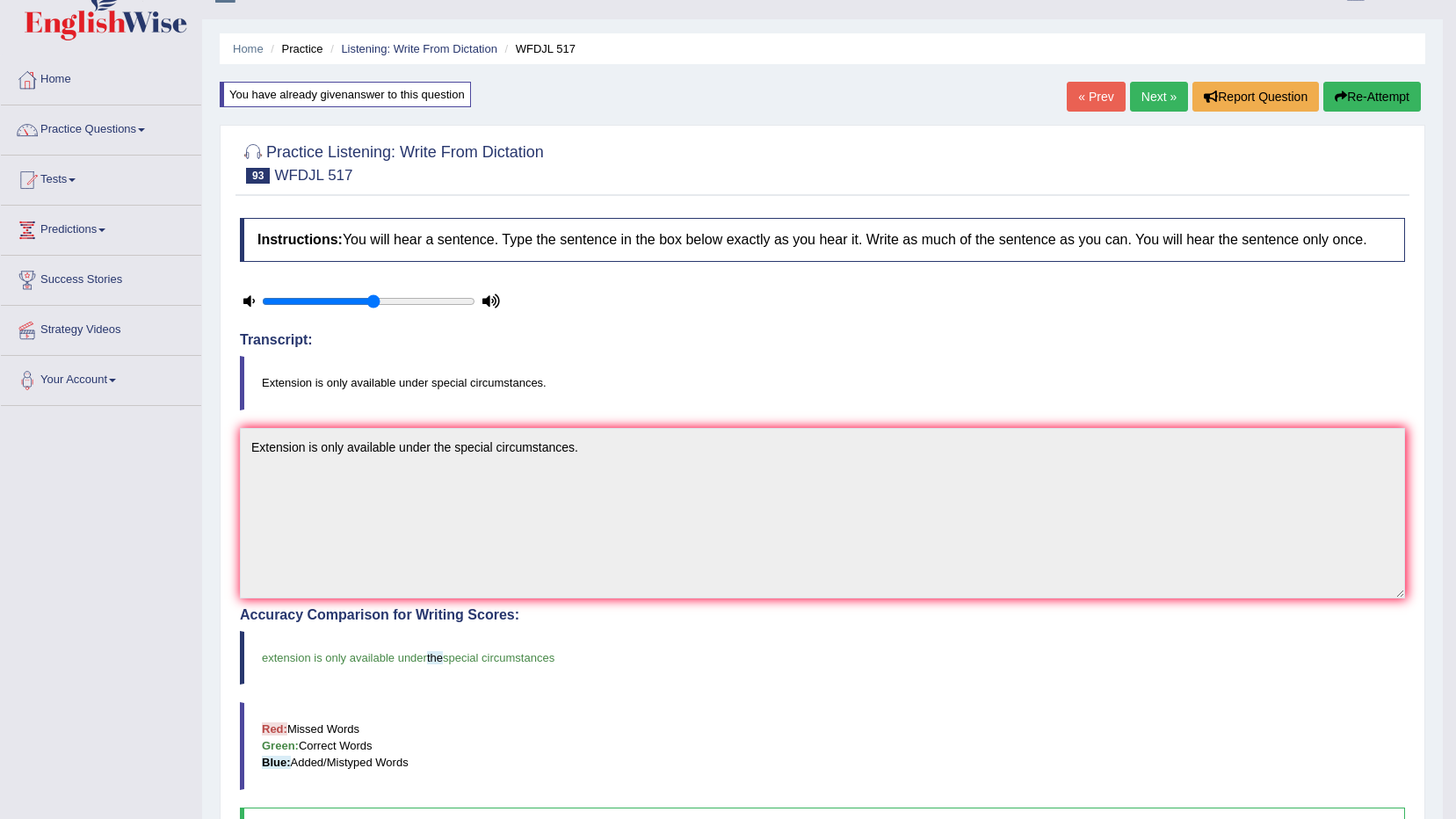
scroll to position [0, 0]
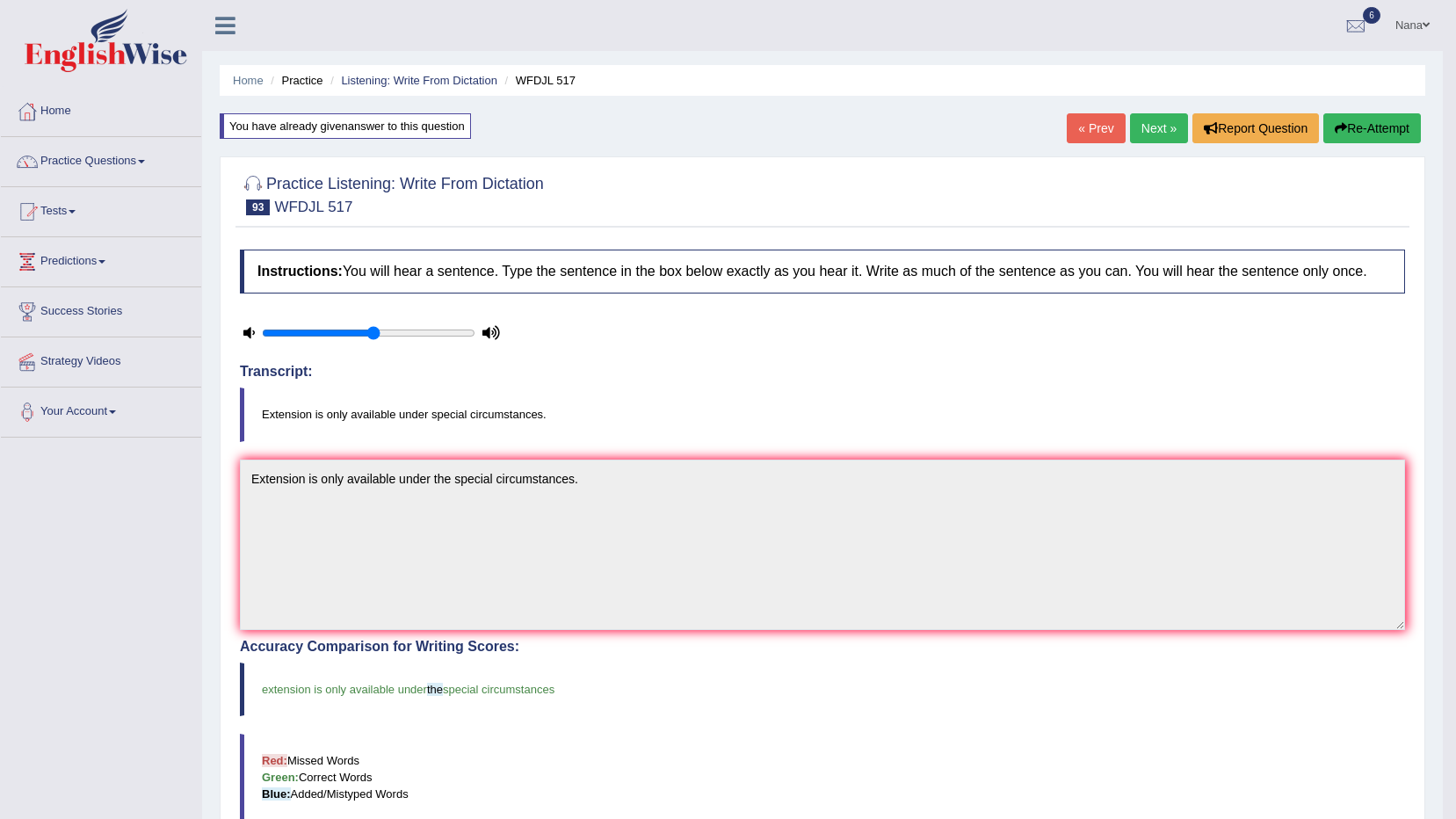
click at [1162, 123] on link "Next »" at bounding box center [1159, 128] width 58 height 30
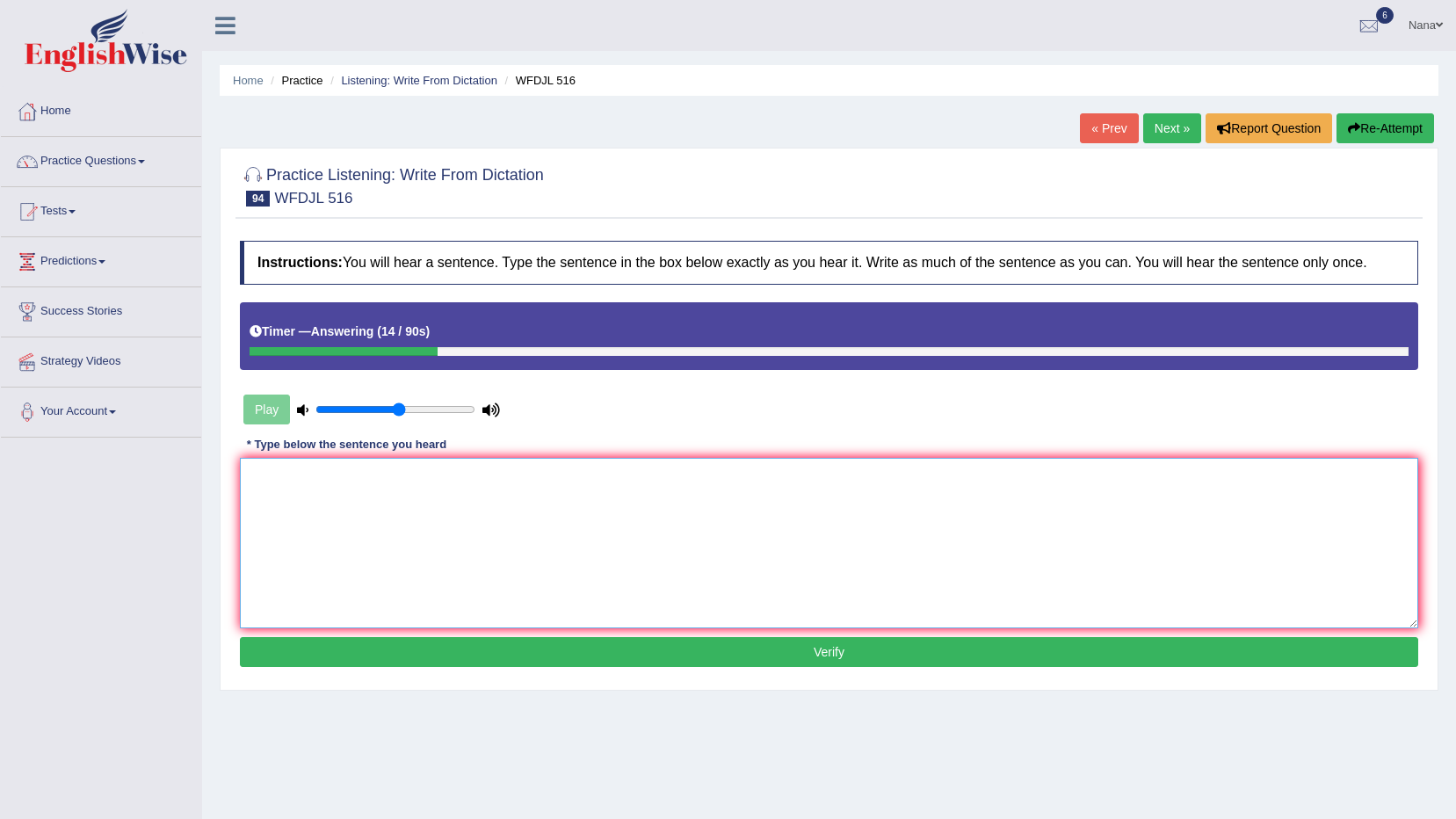
click at [1017, 570] on textarea at bounding box center [828, 543] width 1178 height 171
type textarea "I'm glad that [PERSON_NAME] is just joined our faclutry."
click at [531, 639] on button "Verify" at bounding box center [828, 651] width 1178 height 30
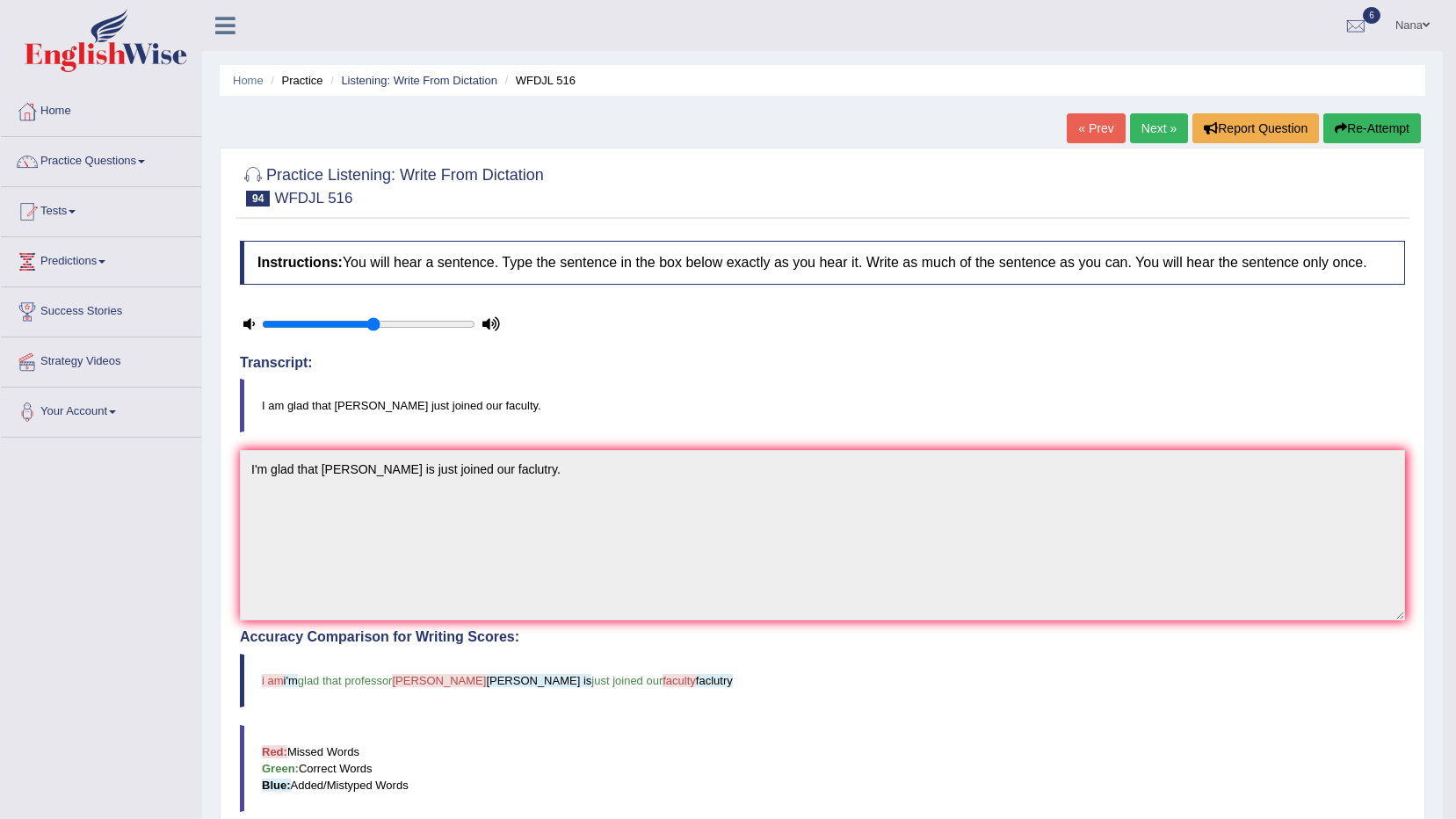
click at [1388, 134] on button "Re-Attempt" at bounding box center [1373, 128] width 98 height 30
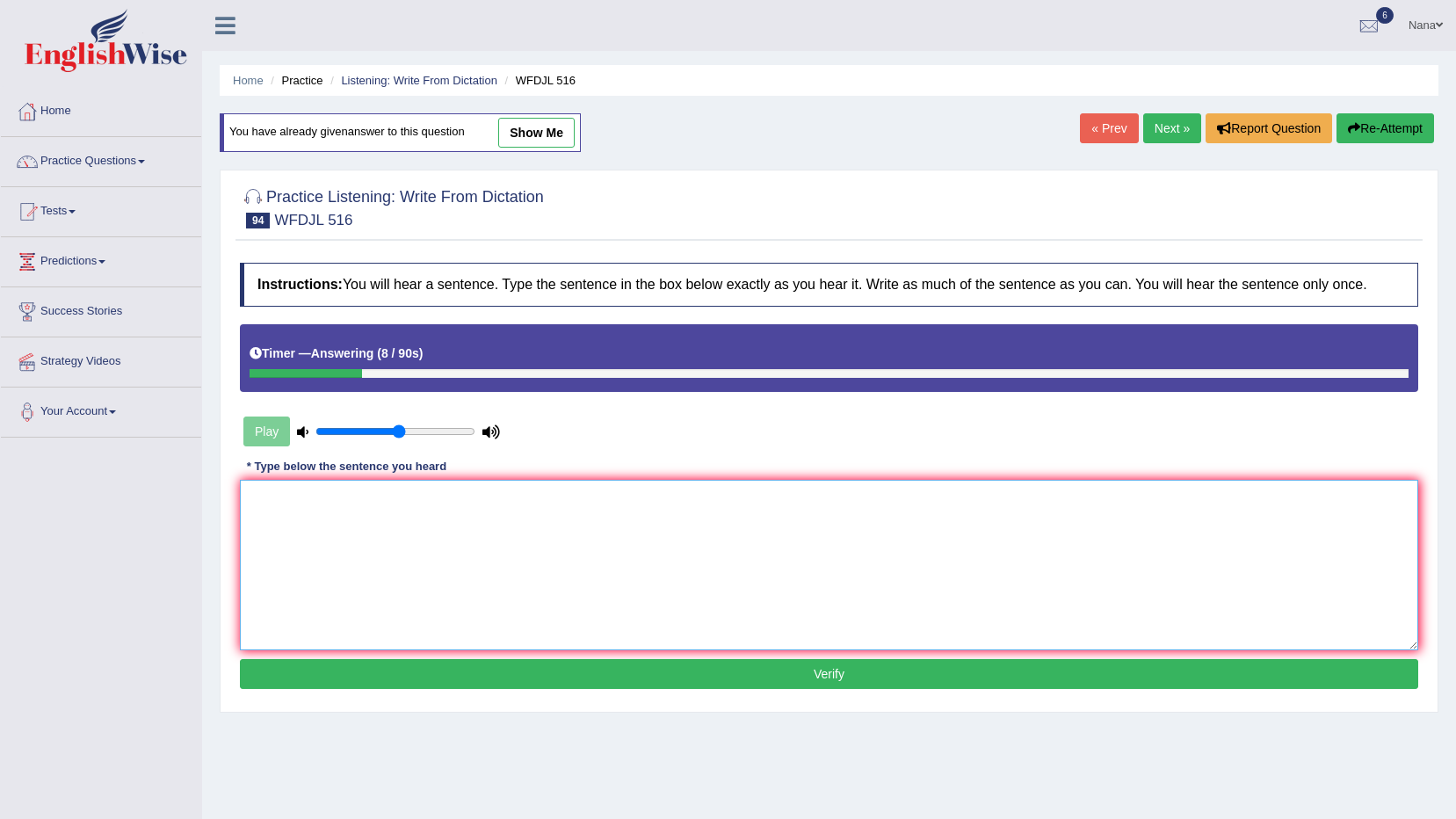
drag, startPoint x: 933, startPoint y: 539, endPoint x: 972, endPoint y: 526, distance: 41.1
click at [972, 526] on textarea at bounding box center [828, 565] width 1178 height 171
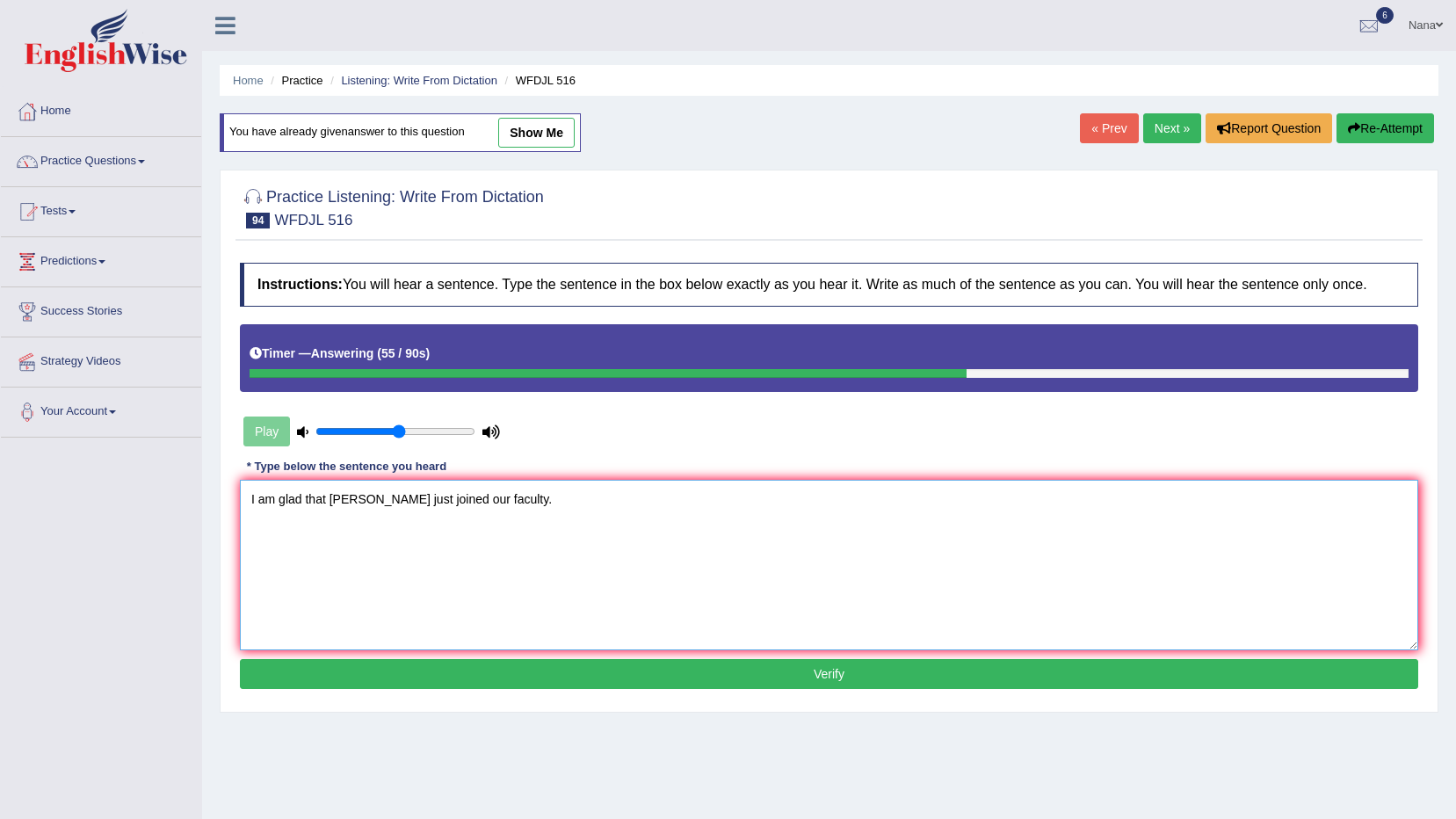
type textarea "I am glad that professor Goldon just joined our faculty."
click at [740, 669] on button "Verify" at bounding box center [828, 674] width 1178 height 30
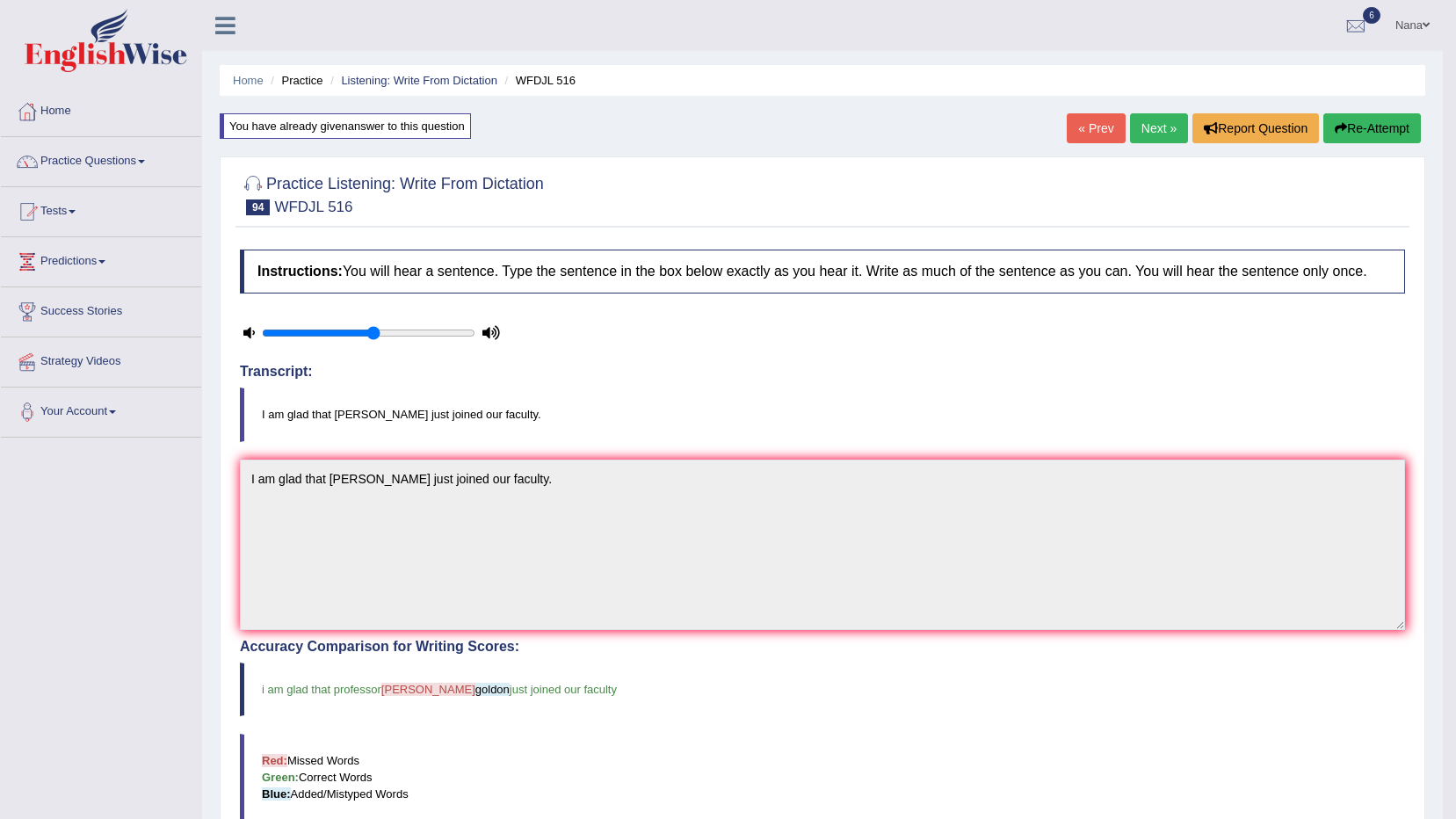
click at [1347, 117] on button "Re-Attempt" at bounding box center [1373, 128] width 98 height 30
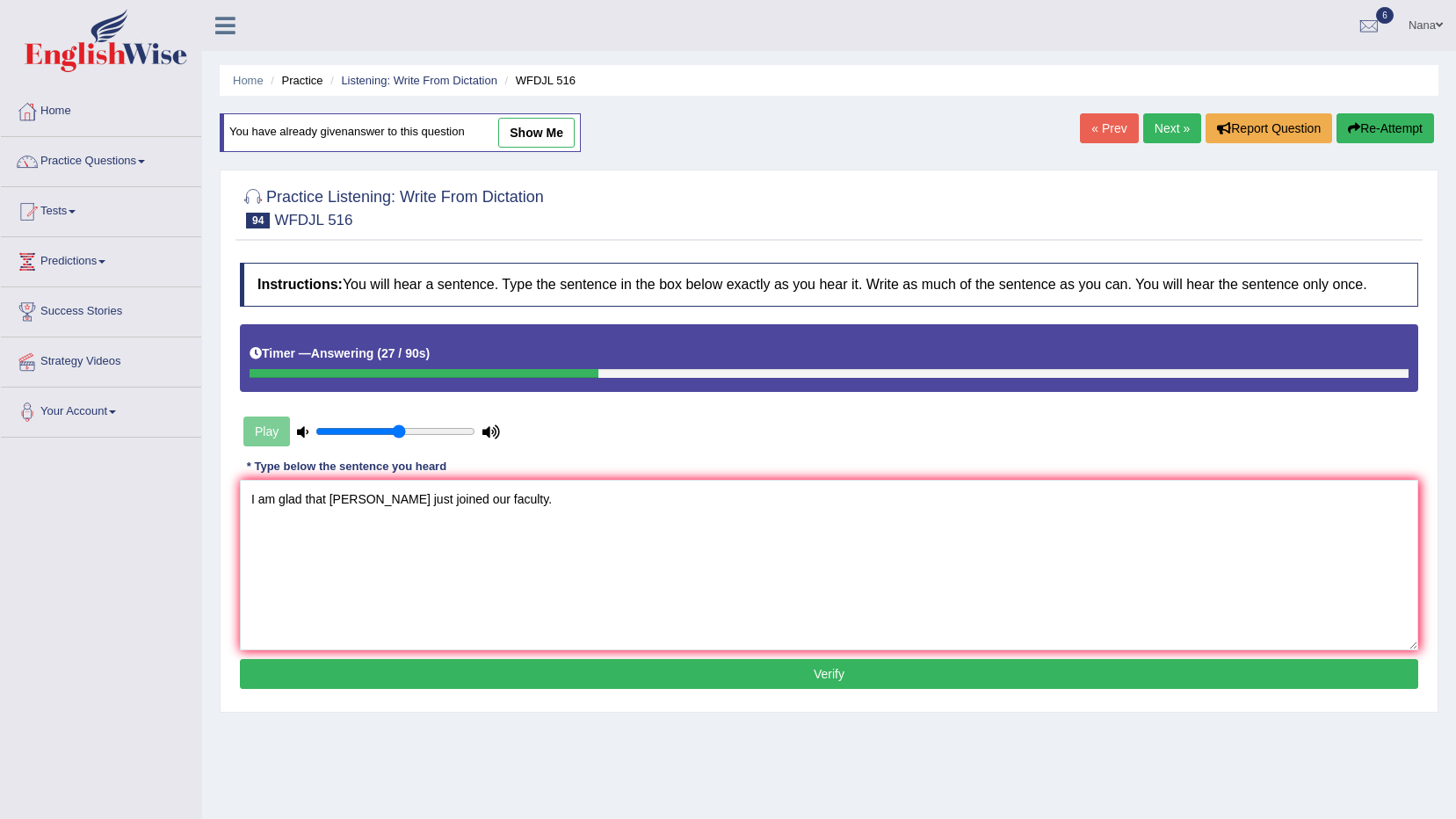
type textarea "I am glad that professor Gordon just joined our faculty."
click at [678, 671] on button "Verify" at bounding box center [828, 674] width 1178 height 30
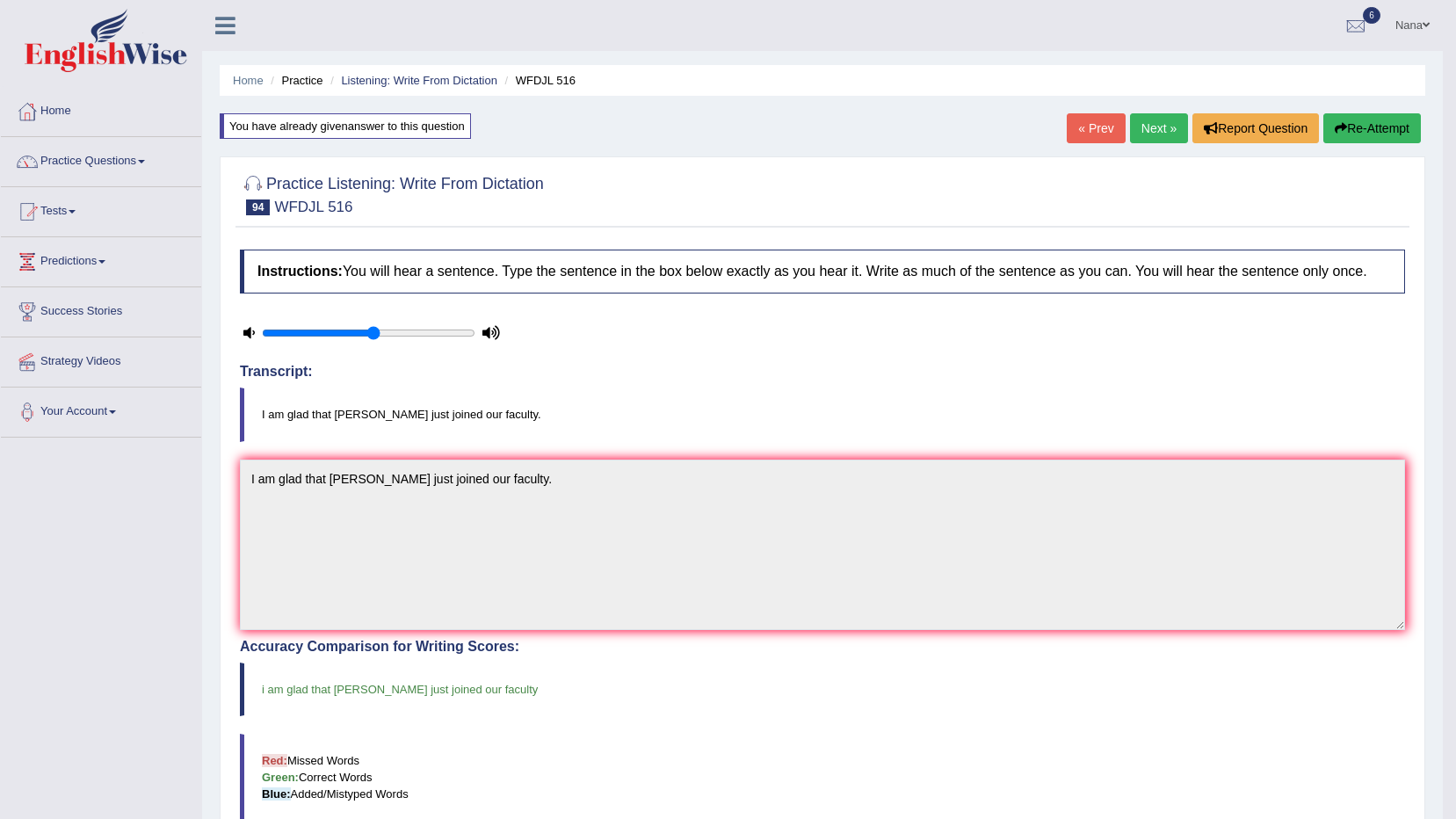
click at [1157, 139] on link "Next »" at bounding box center [1159, 128] width 58 height 30
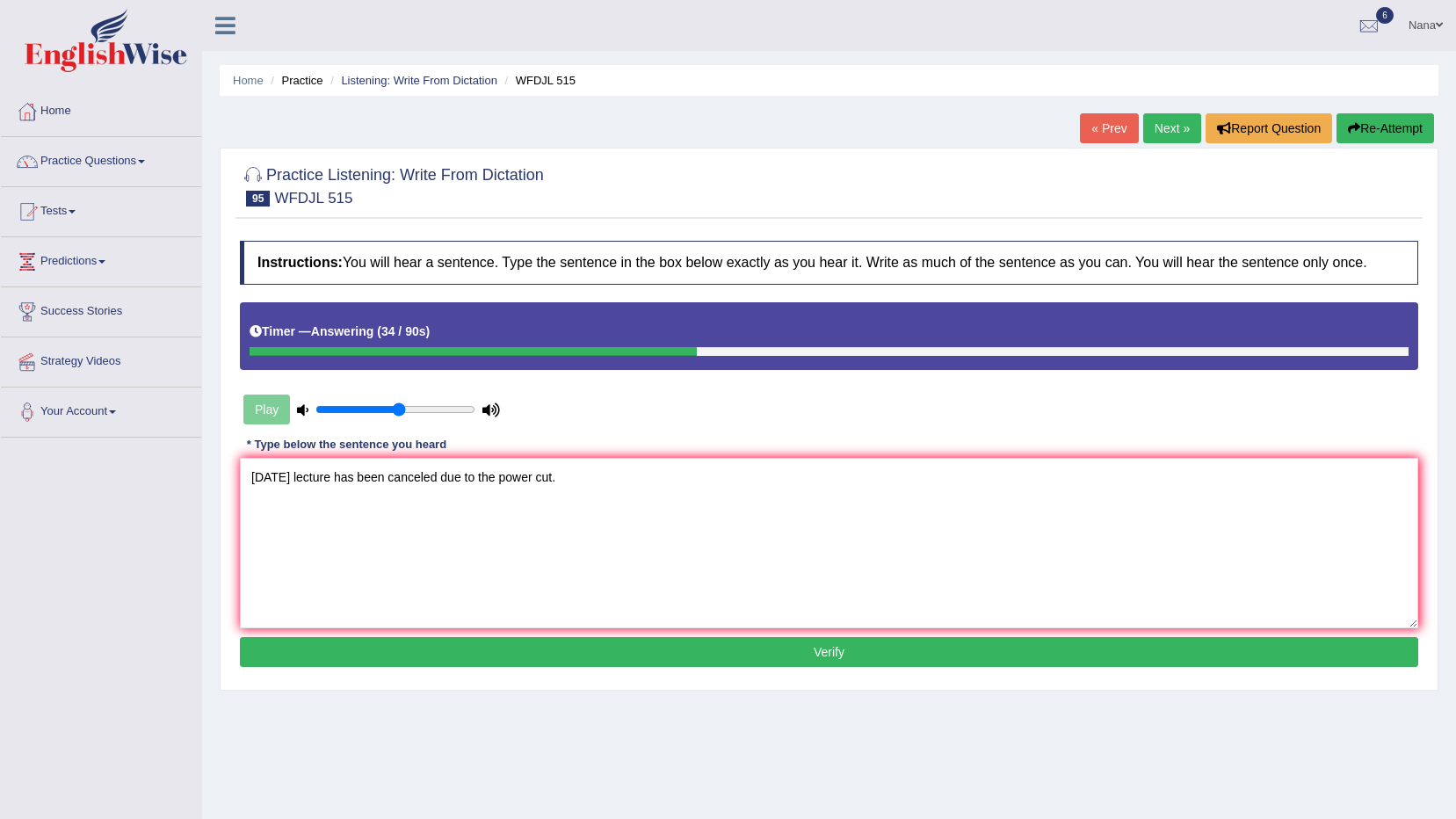
type textarea "Tomorrow's lecture has been canceled due to the power cut."
click at [632, 649] on button "Verify" at bounding box center [828, 651] width 1178 height 30
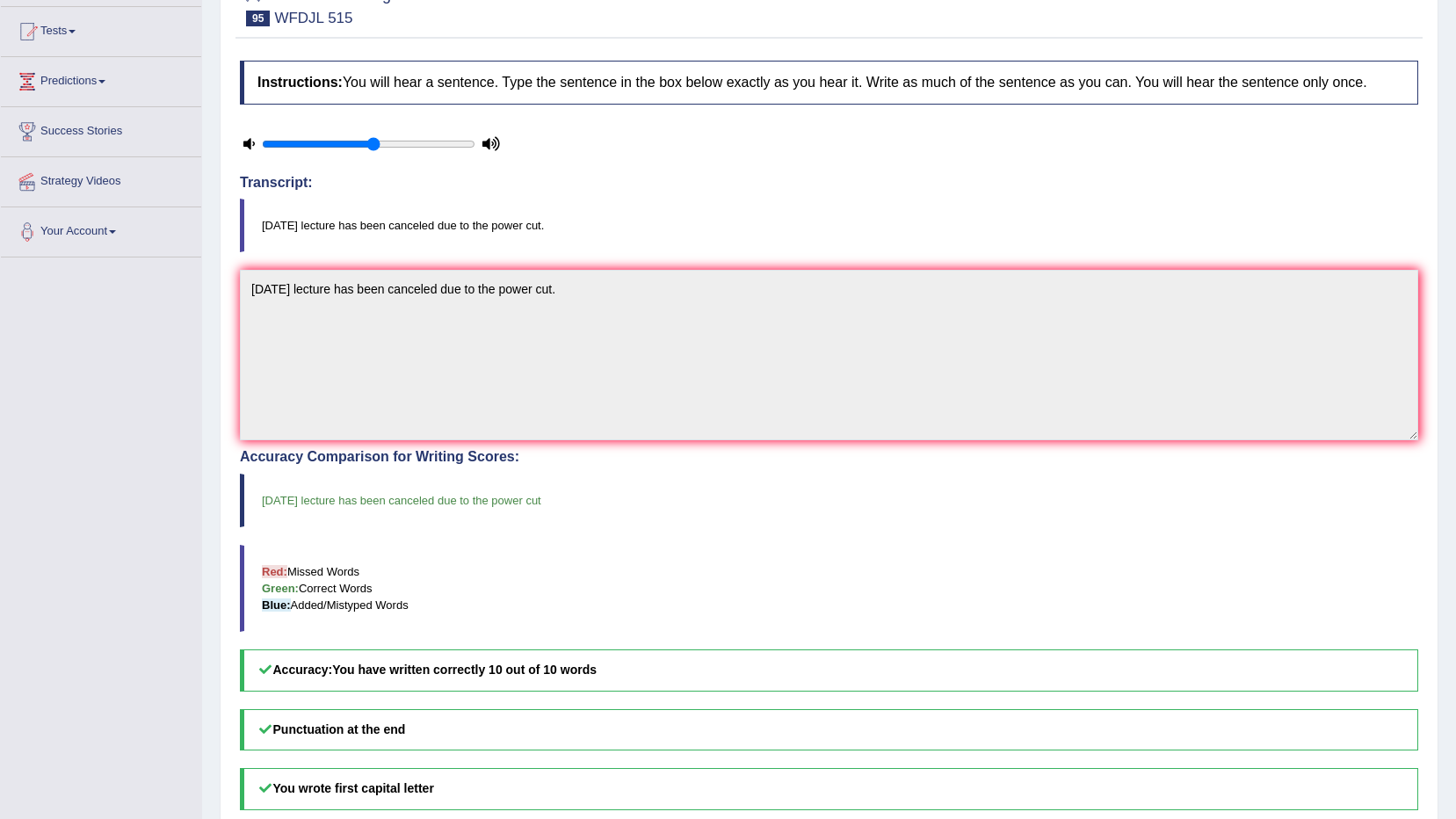
scroll to position [5, 0]
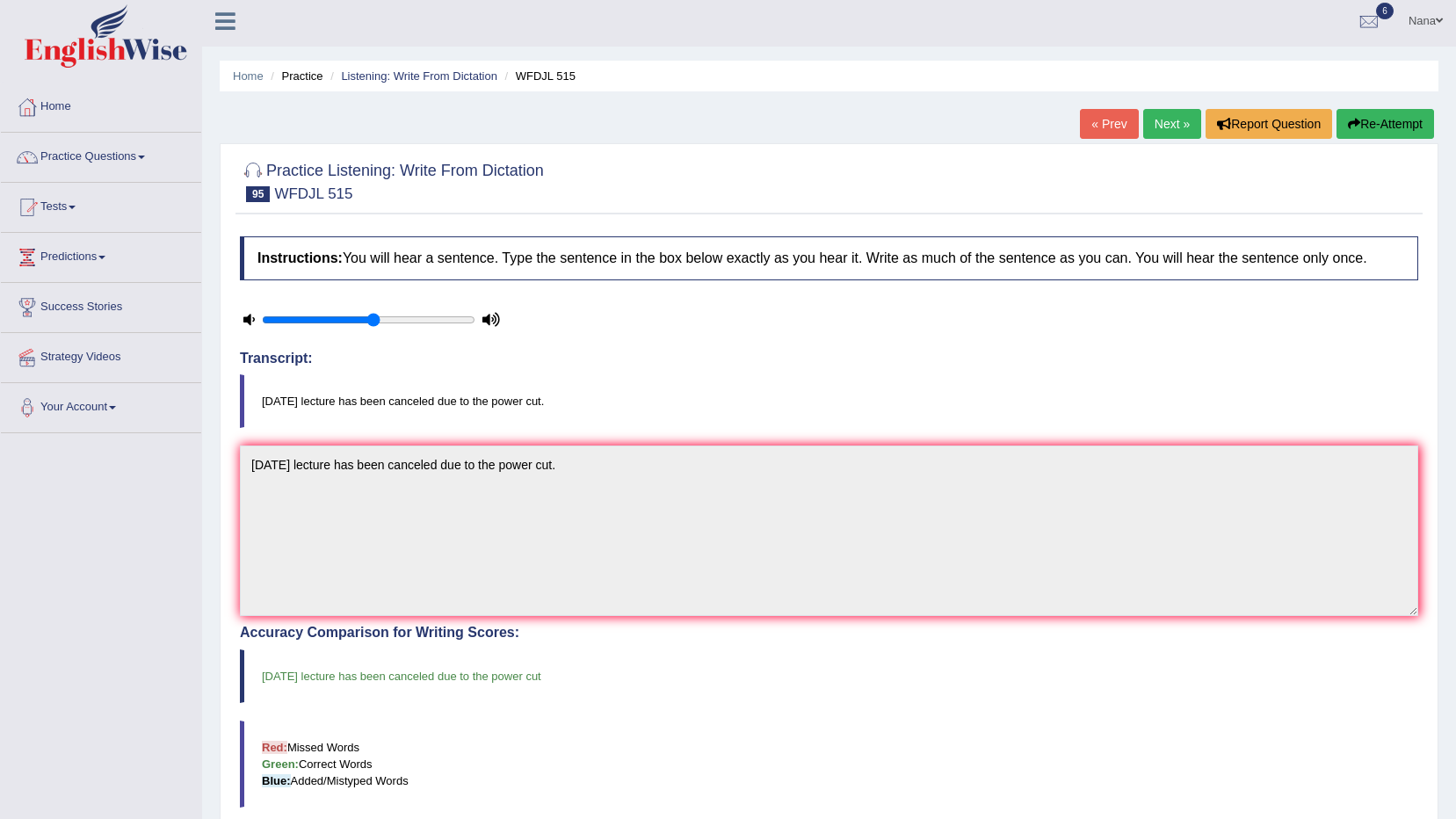
click at [1168, 132] on link "Next »" at bounding box center [1172, 123] width 58 height 30
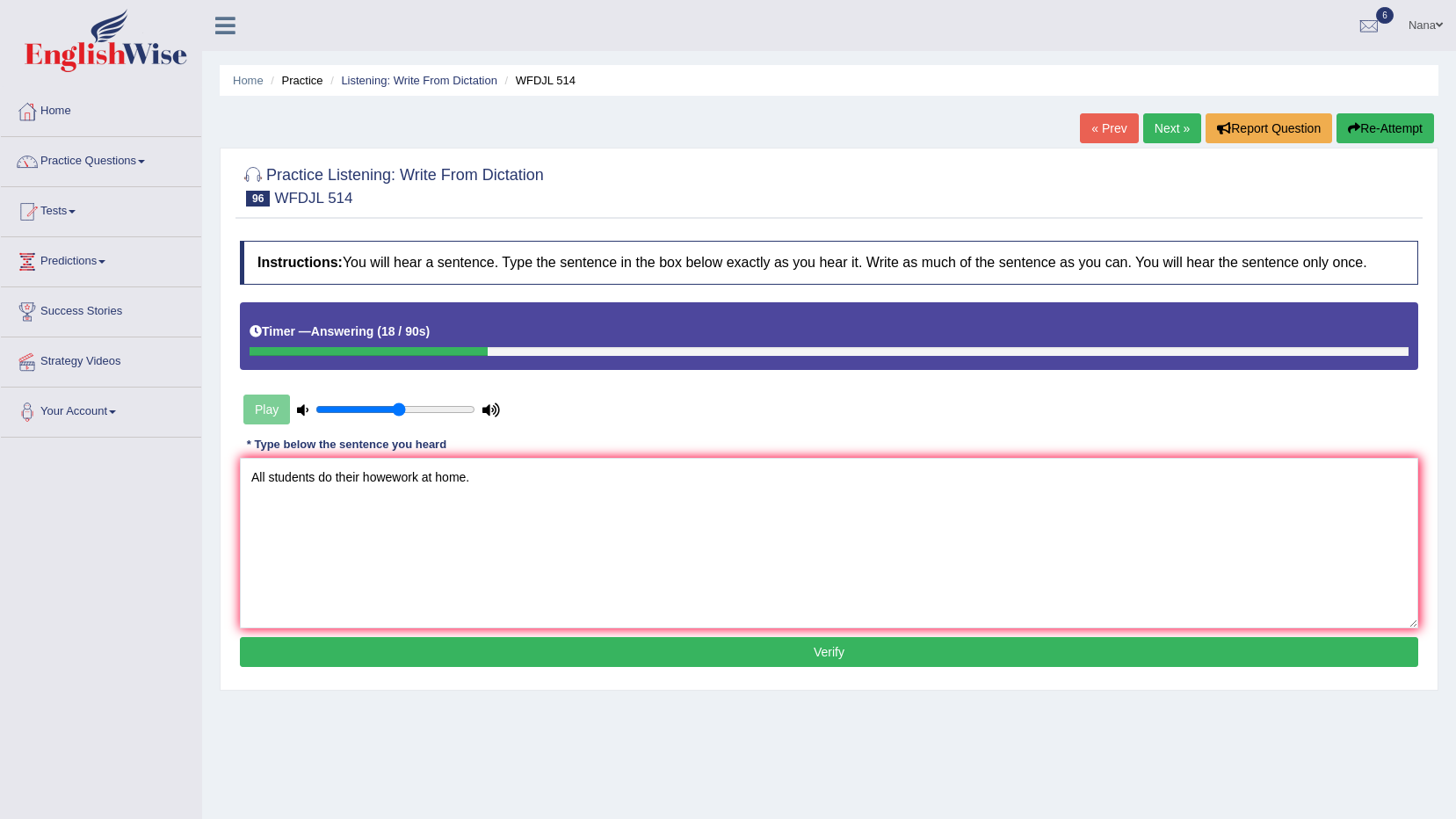
click at [389, 471] on textarea "All students do their howework at home." at bounding box center [828, 543] width 1178 height 171
type textarea "All students do their homework at home."
click at [617, 652] on button "Verify" at bounding box center [828, 651] width 1178 height 30
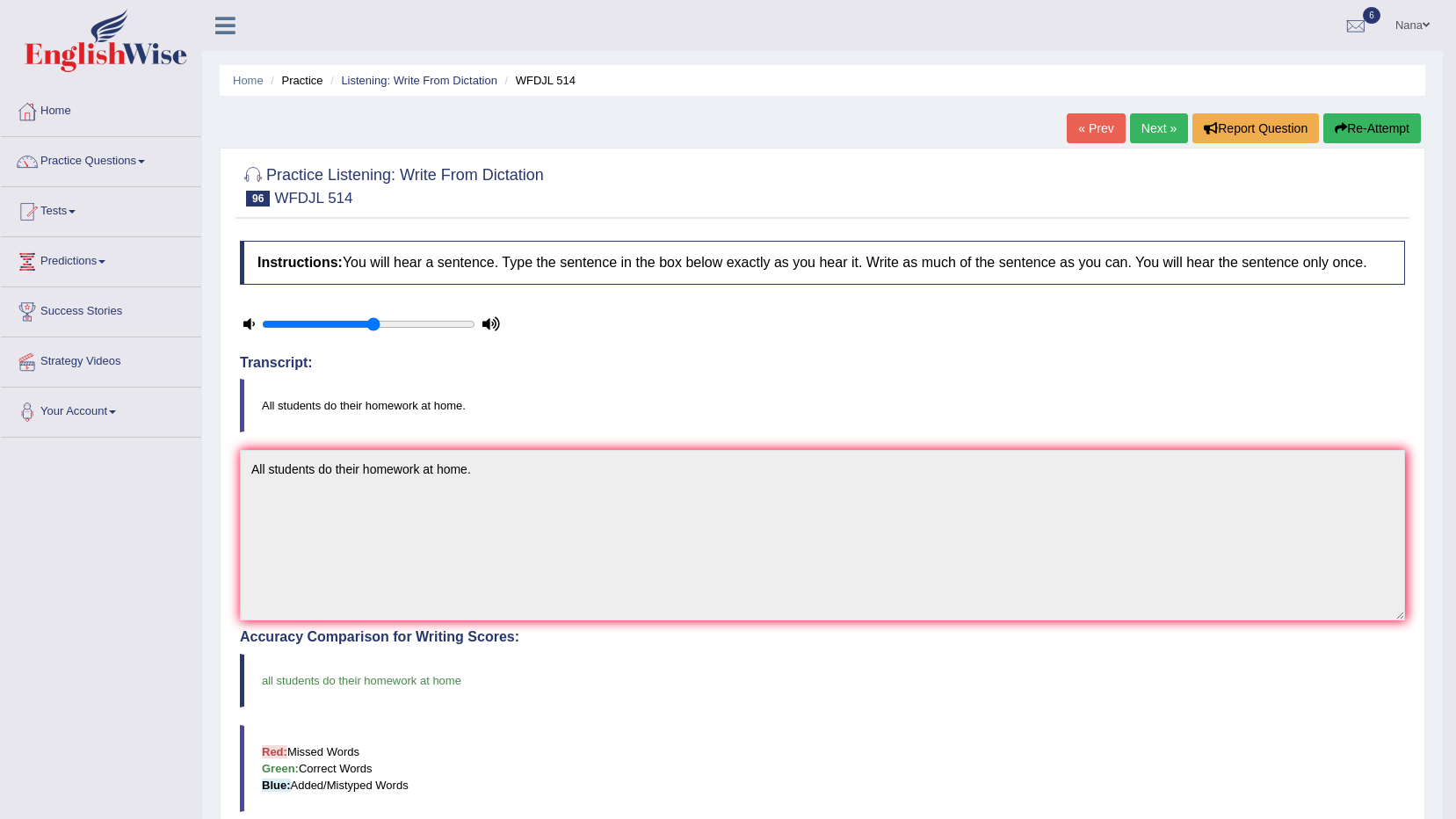
click at [1168, 140] on link "Next »" at bounding box center [1159, 128] width 58 height 30
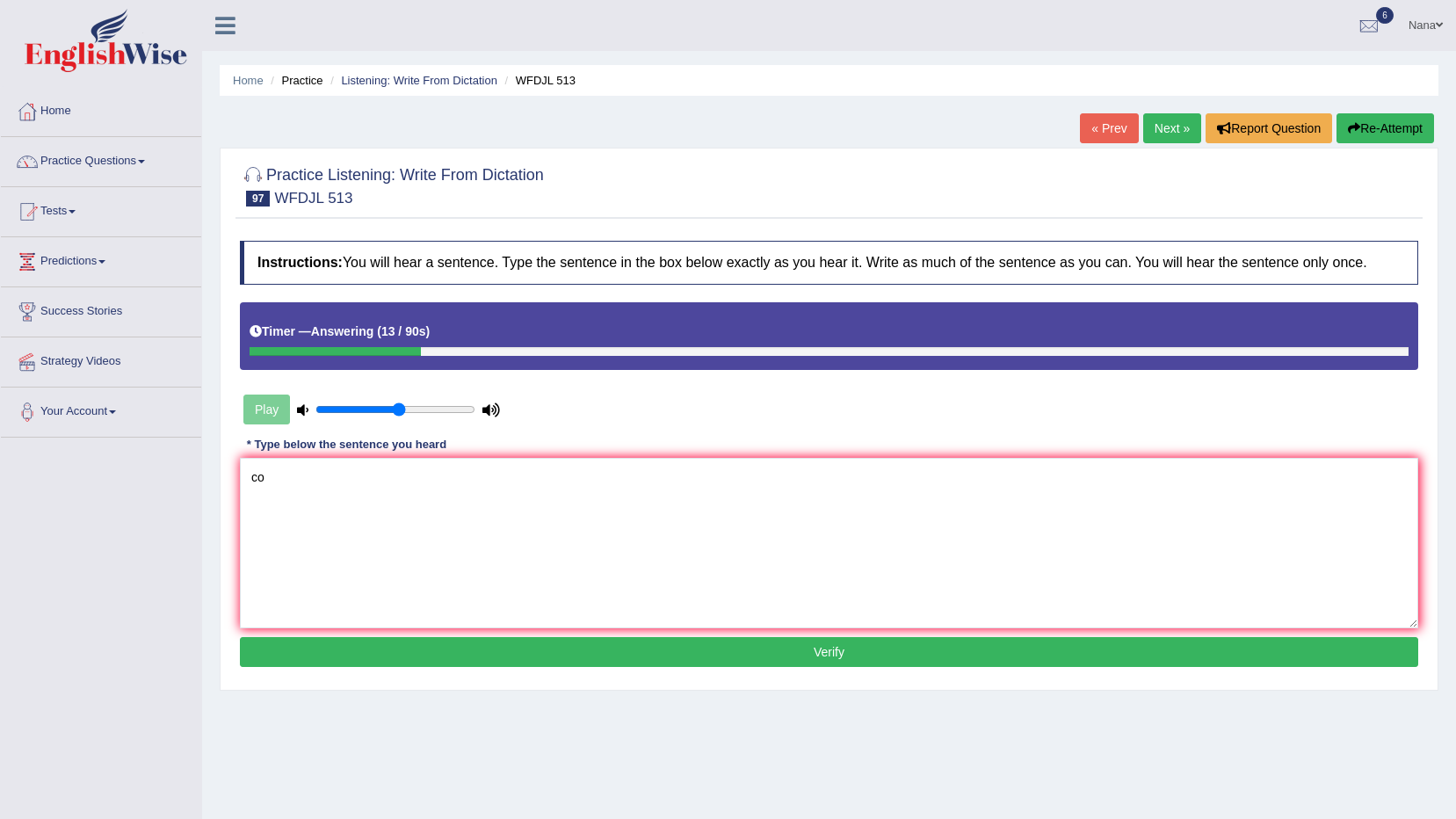
type textarea "c"
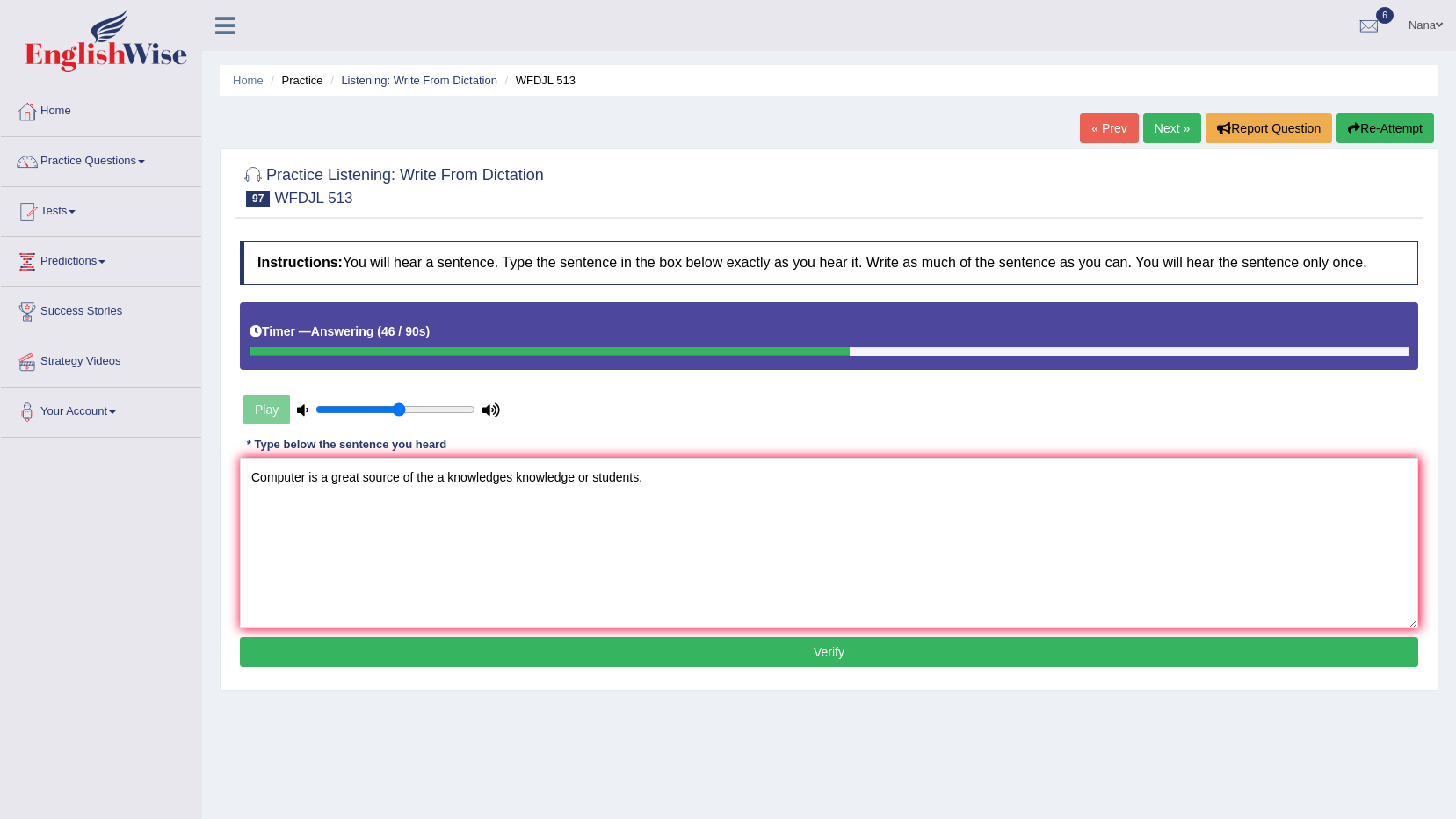
click at [304, 478] on textarea "Computer is a great source of the a knowledges knowledge or students." at bounding box center [828, 543] width 1178 height 171
type textarea "Computer computers are is a great source of the a knowledges knowledge or stude…"
click at [692, 652] on button "Verify" at bounding box center [828, 651] width 1178 height 30
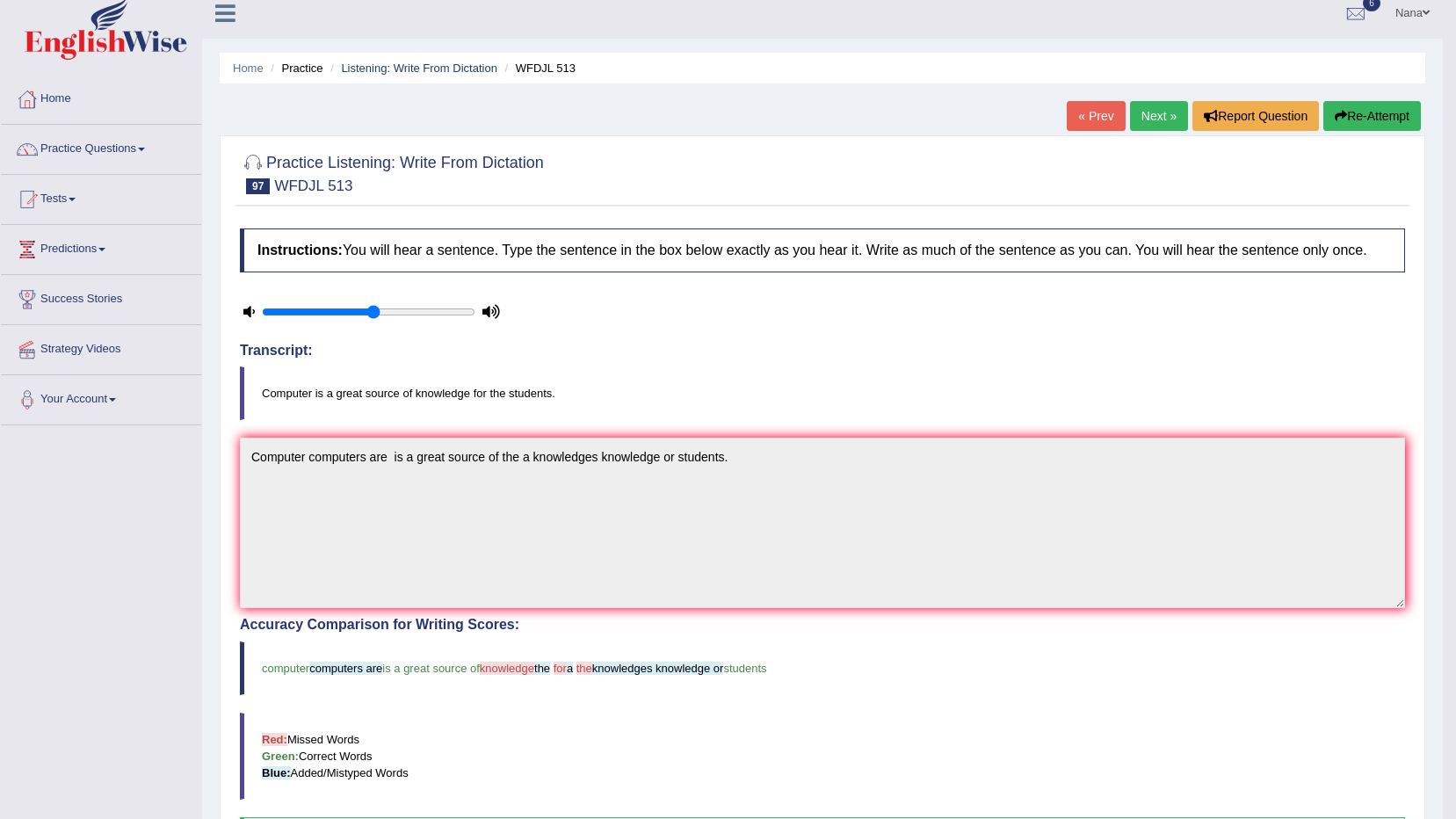
scroll to position [5, 0]
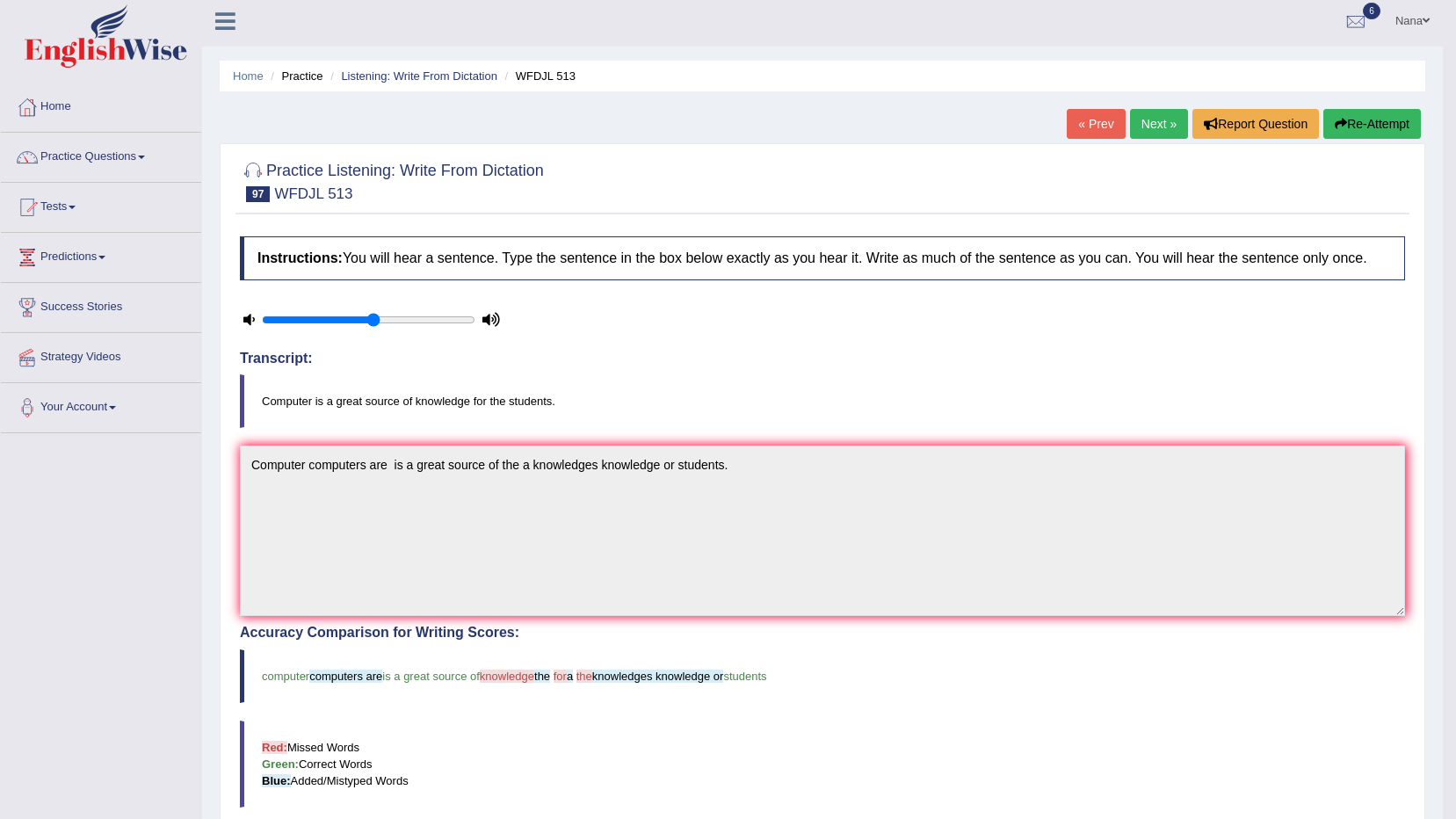
click at [1405, 118] on button "Re-Attempt" at bounding box center [1373, 123] width 98 height 30
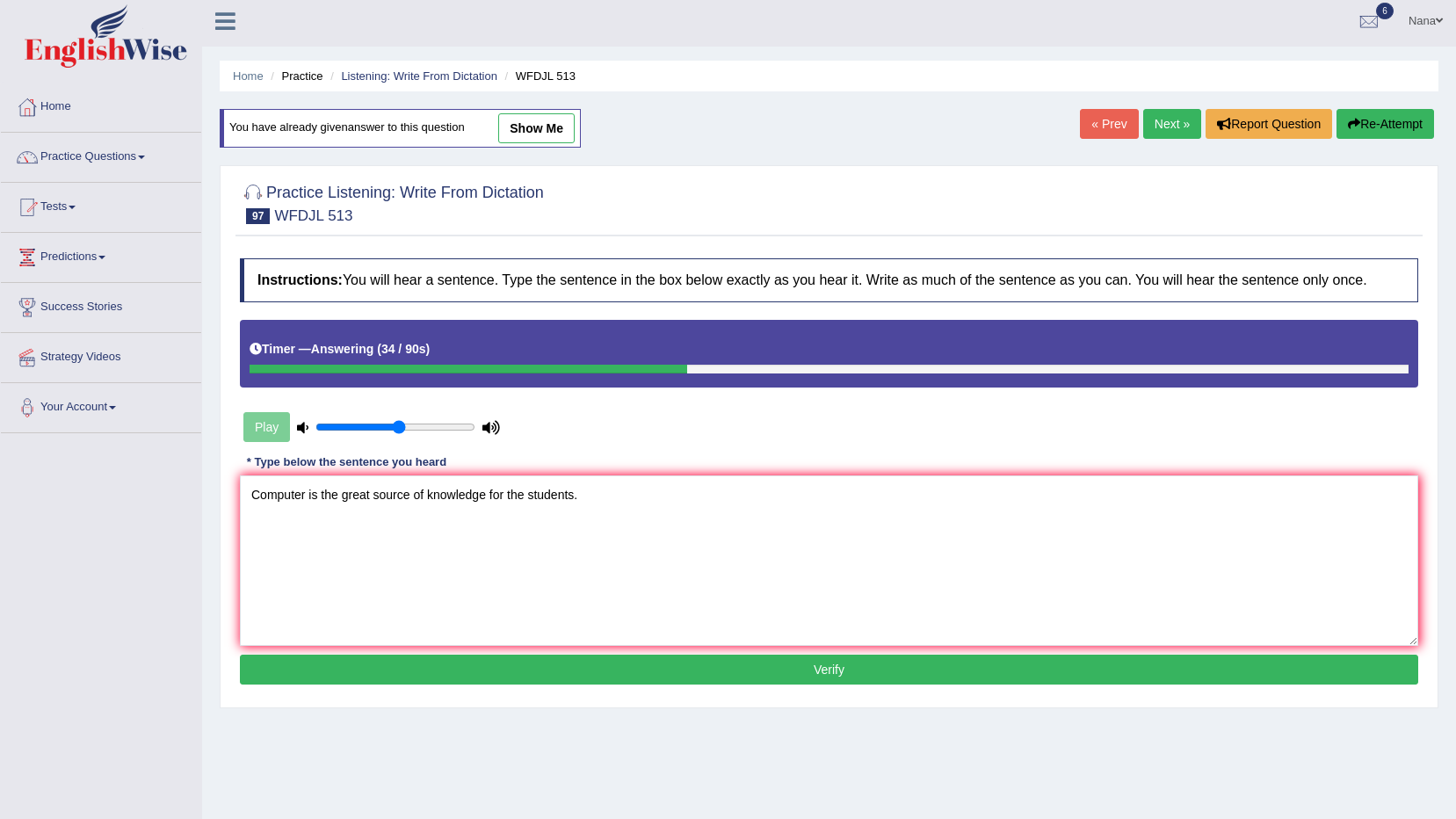
type textarea "Computer is the great source of knowledge for the students."
click at [664, 679] on button "Verify" at bounding box center [828, 669] width 1178 height 30
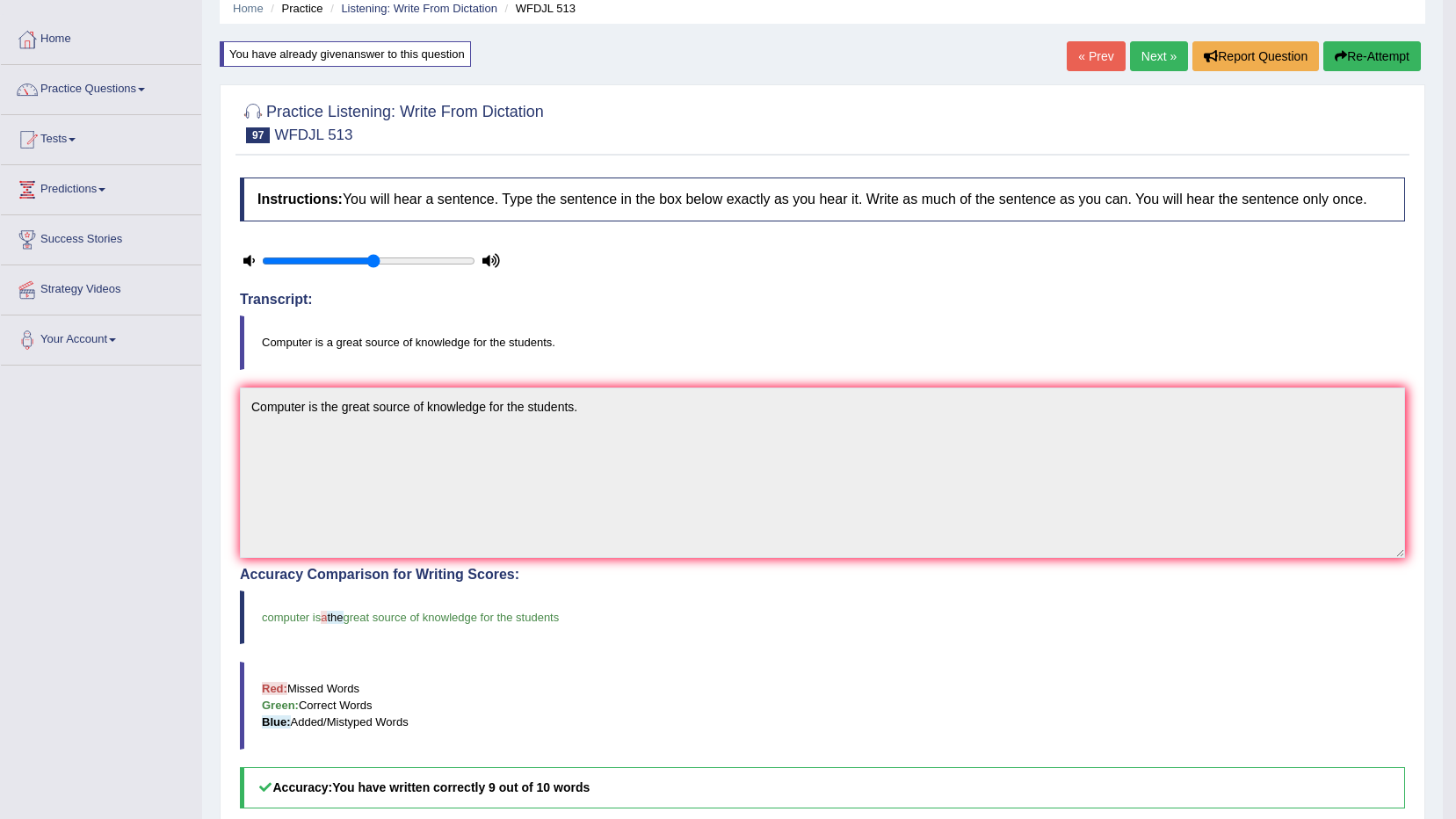
scroll to position [93, 0]
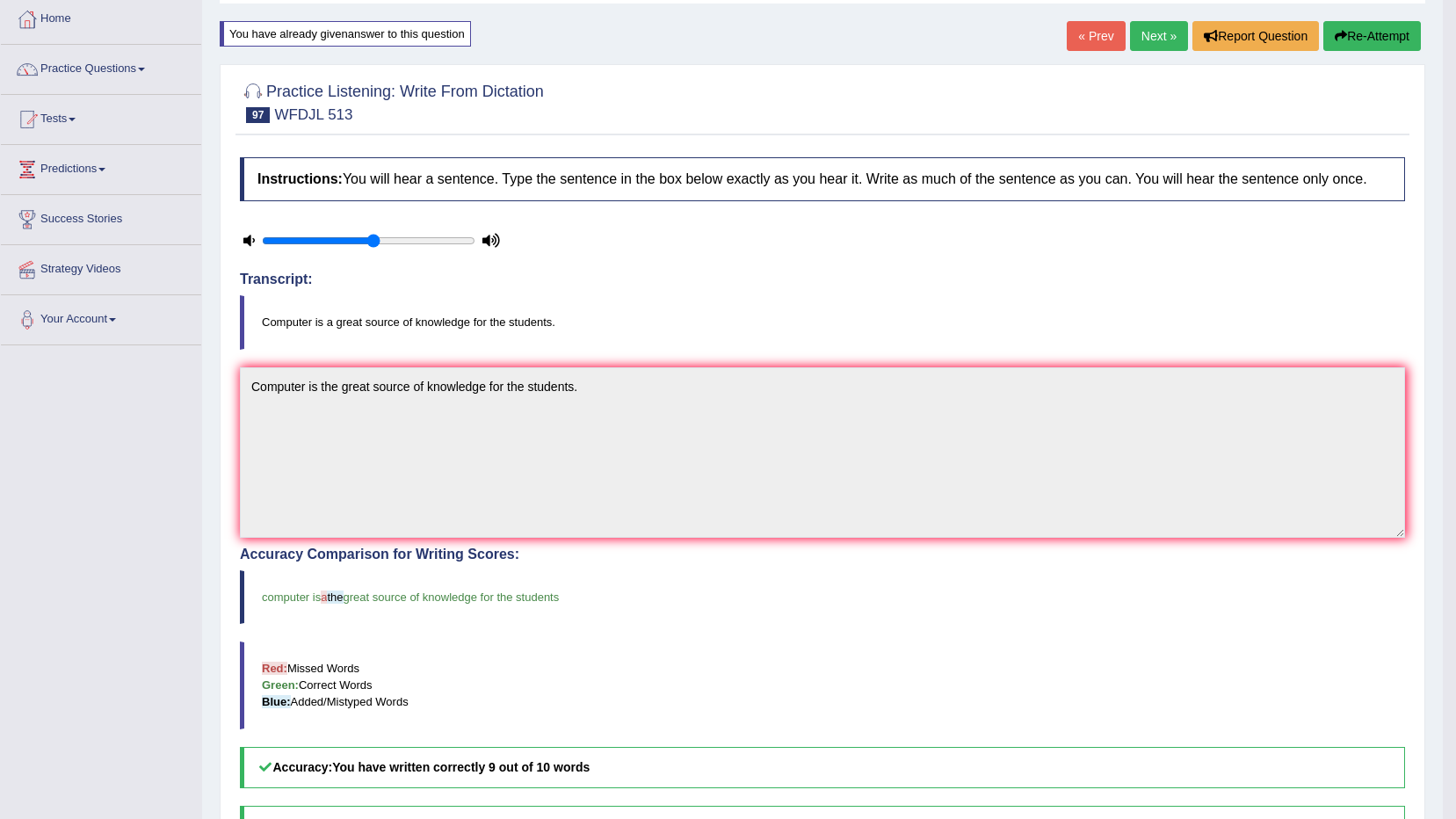
click at [1396, 38] on button "Re-Attempt" at bounding box center [1373, 35] width 98 height 30
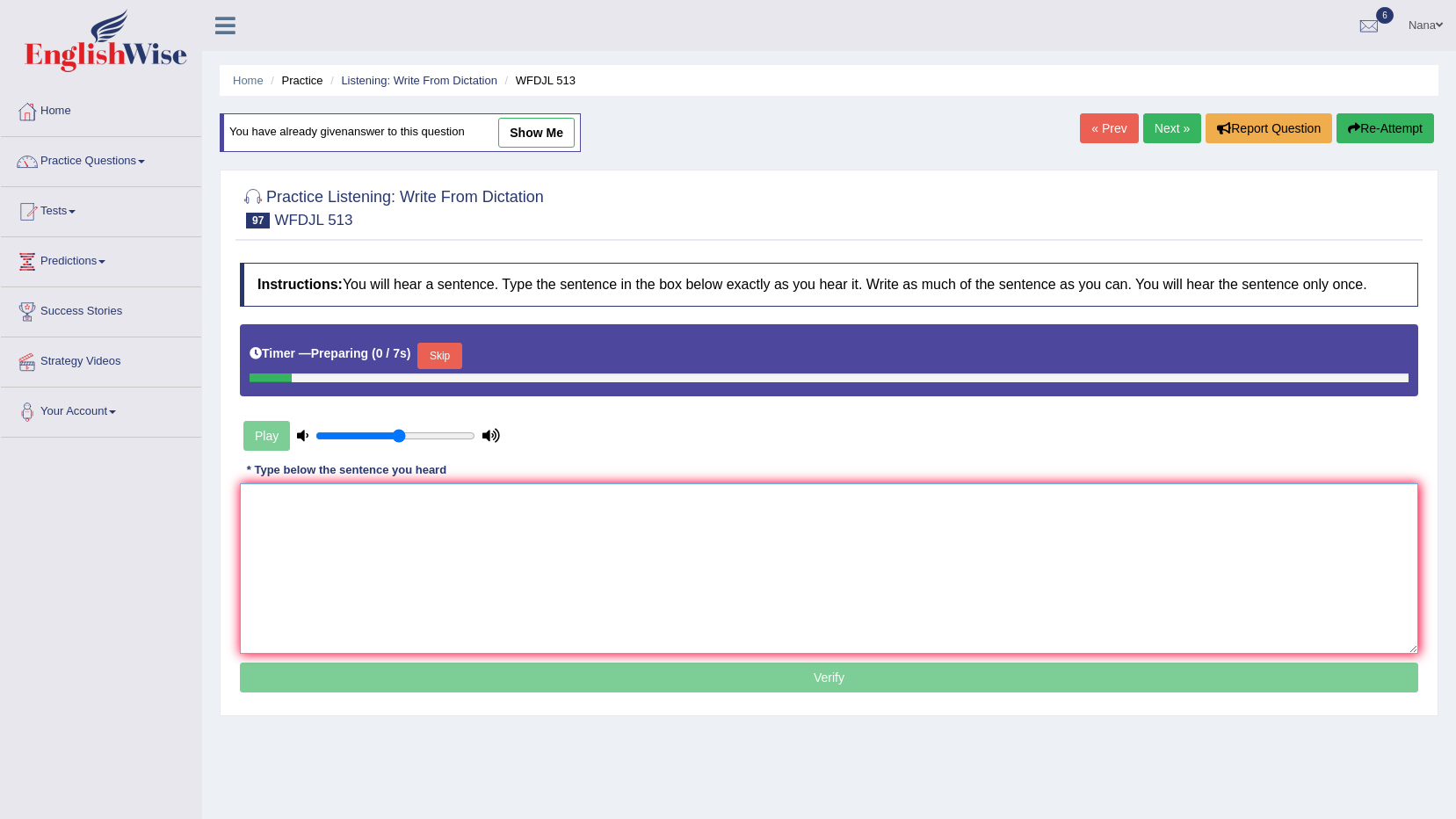
click at [670, 483] on textarea at bounding box center [828, 569] width 1178 height 171
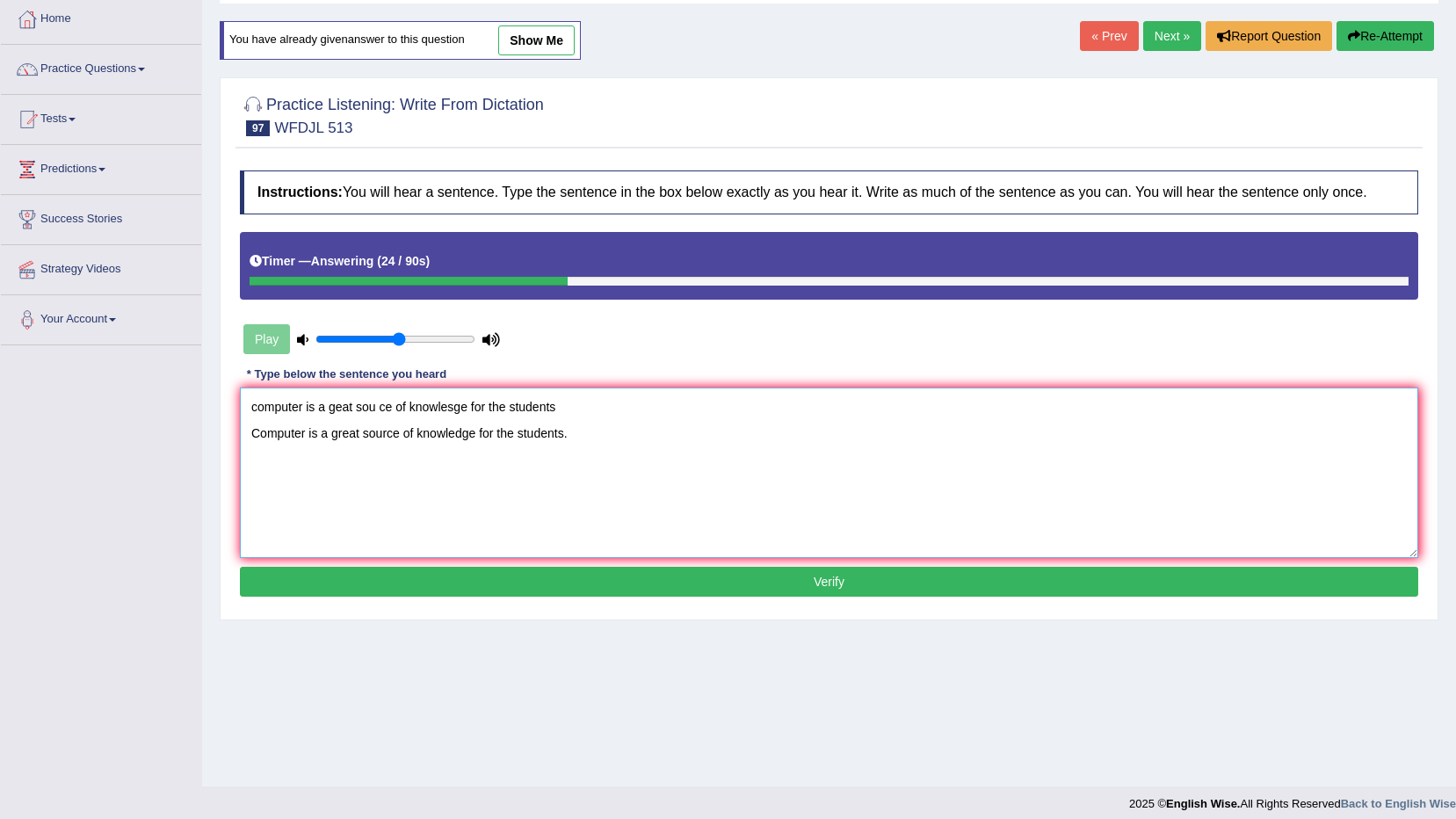
click at [526, 407] on textarea "computer is a geat sou ce of knowlesge for the students Computer is a great sou…" at bounding box center [828, 473] width 1178 height 171
click at [528, 407] on textarea "computer is a geat sou ce of knowlesge for the students Computer is a great sou…" at bounding box center [828, 473] width 1178 height 171
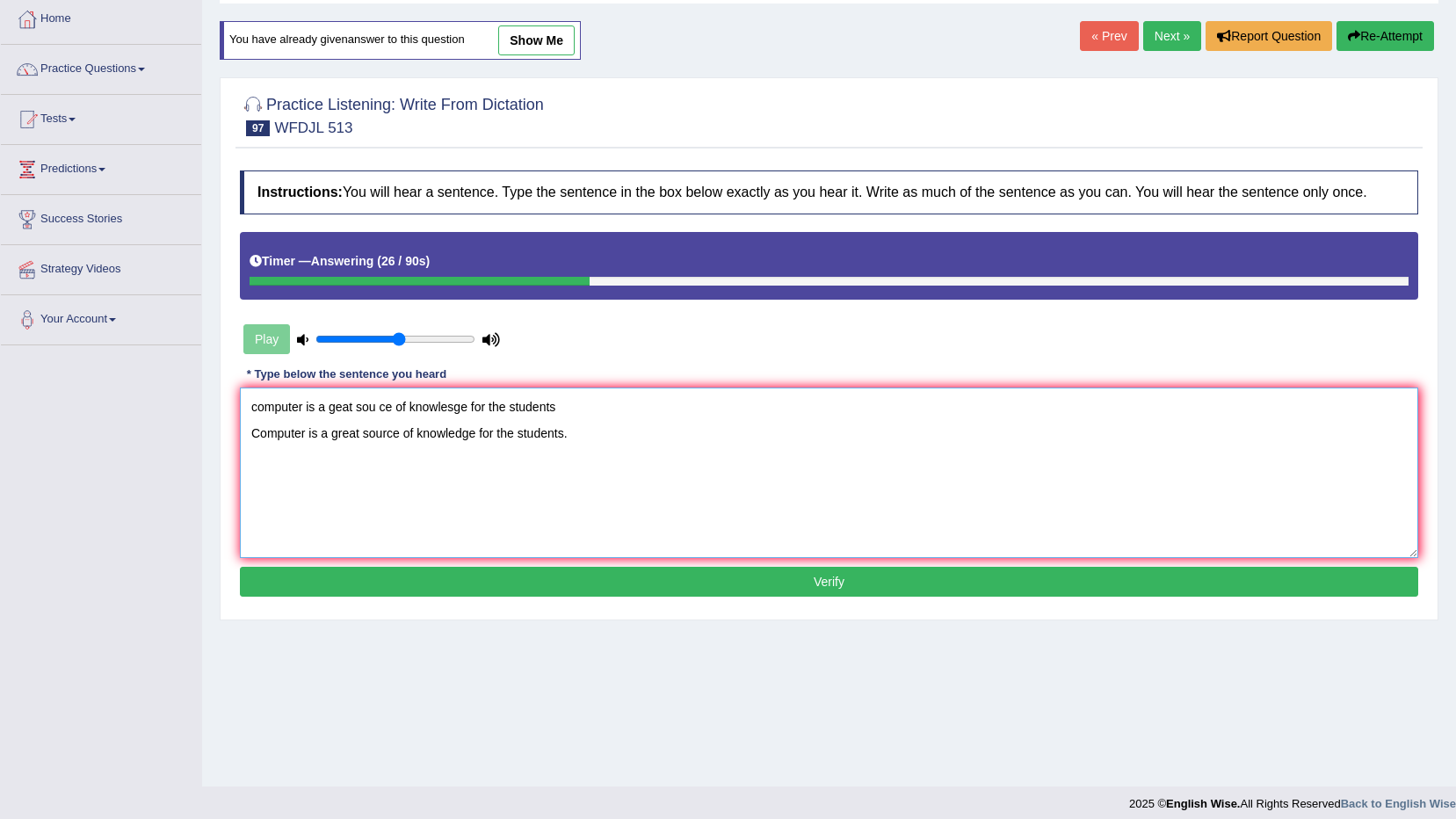
click at [528, 407] on textarea "computer is a geat sou ce of knowlesge for the students Computer is a great sou…" at bounding box center [828, 473] width 1178 height 171
type textarea "Computer is a great source of knowledge for the students."
click at [816, 577] on button "Verify" at bounding box center [828, 581] width 1178 height 30
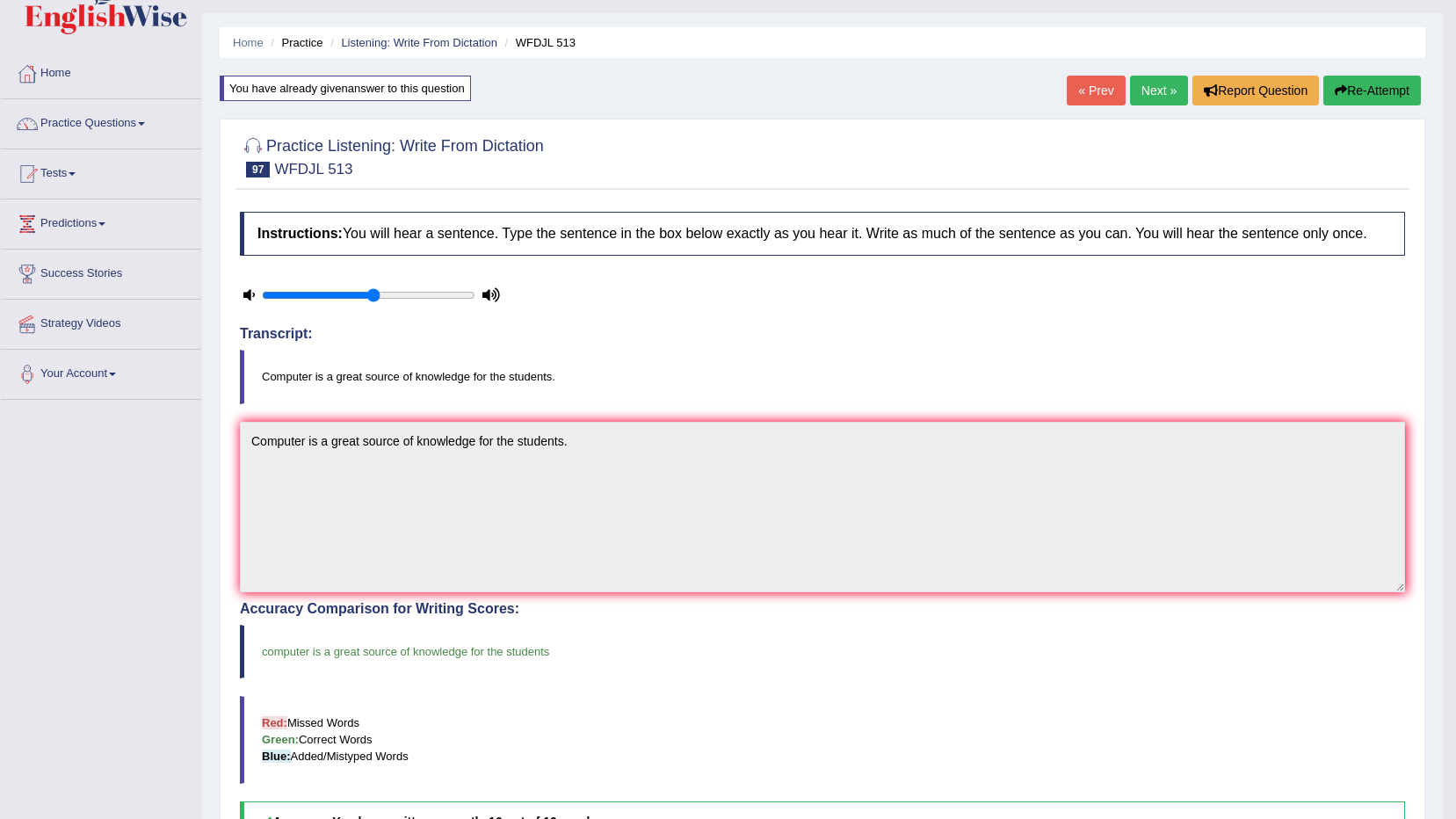
scroll to position [15, 0]
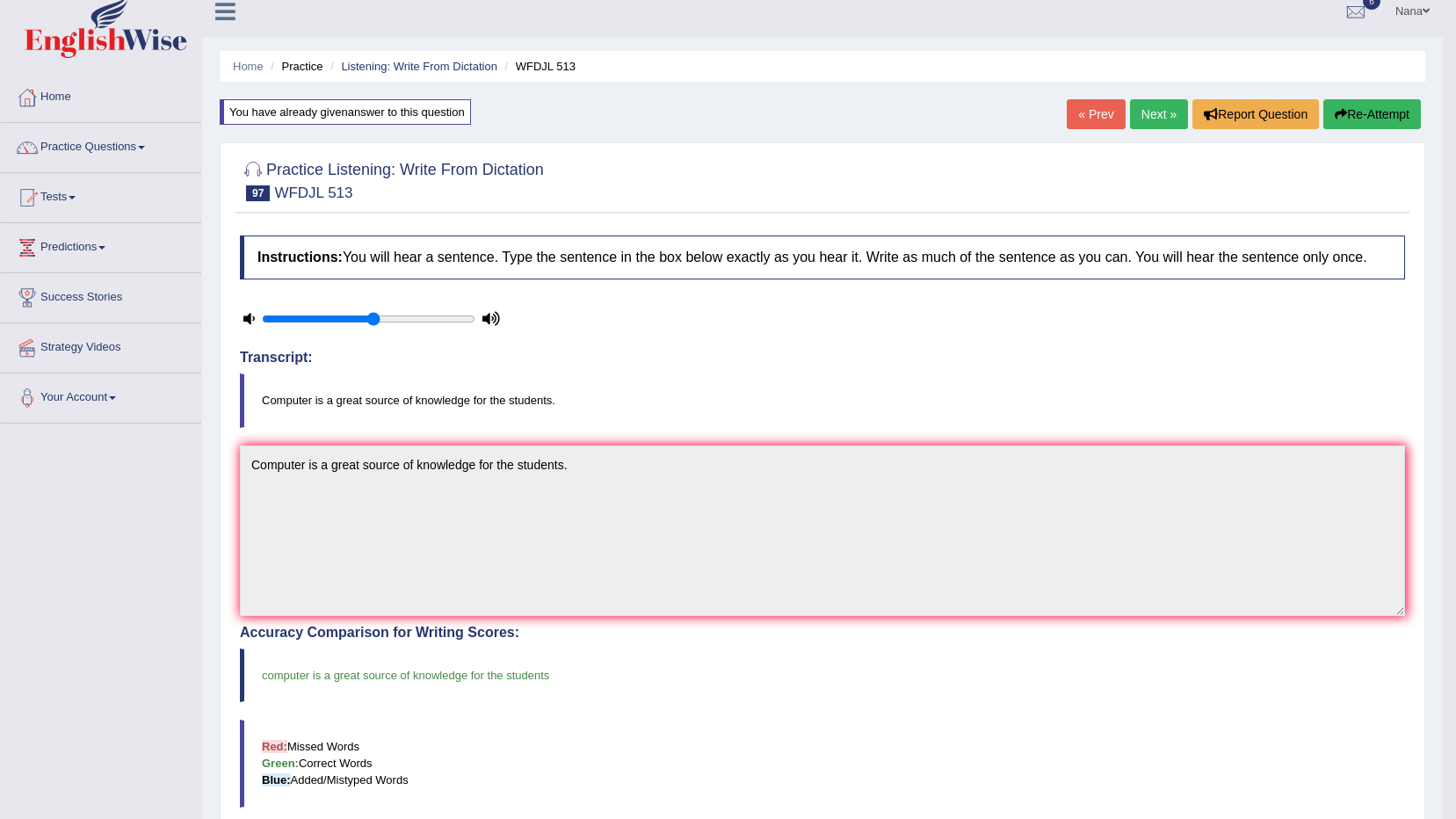
click at [1165, 112] on link "Next »" at bounding box center [1159, 113] width 58 height 30
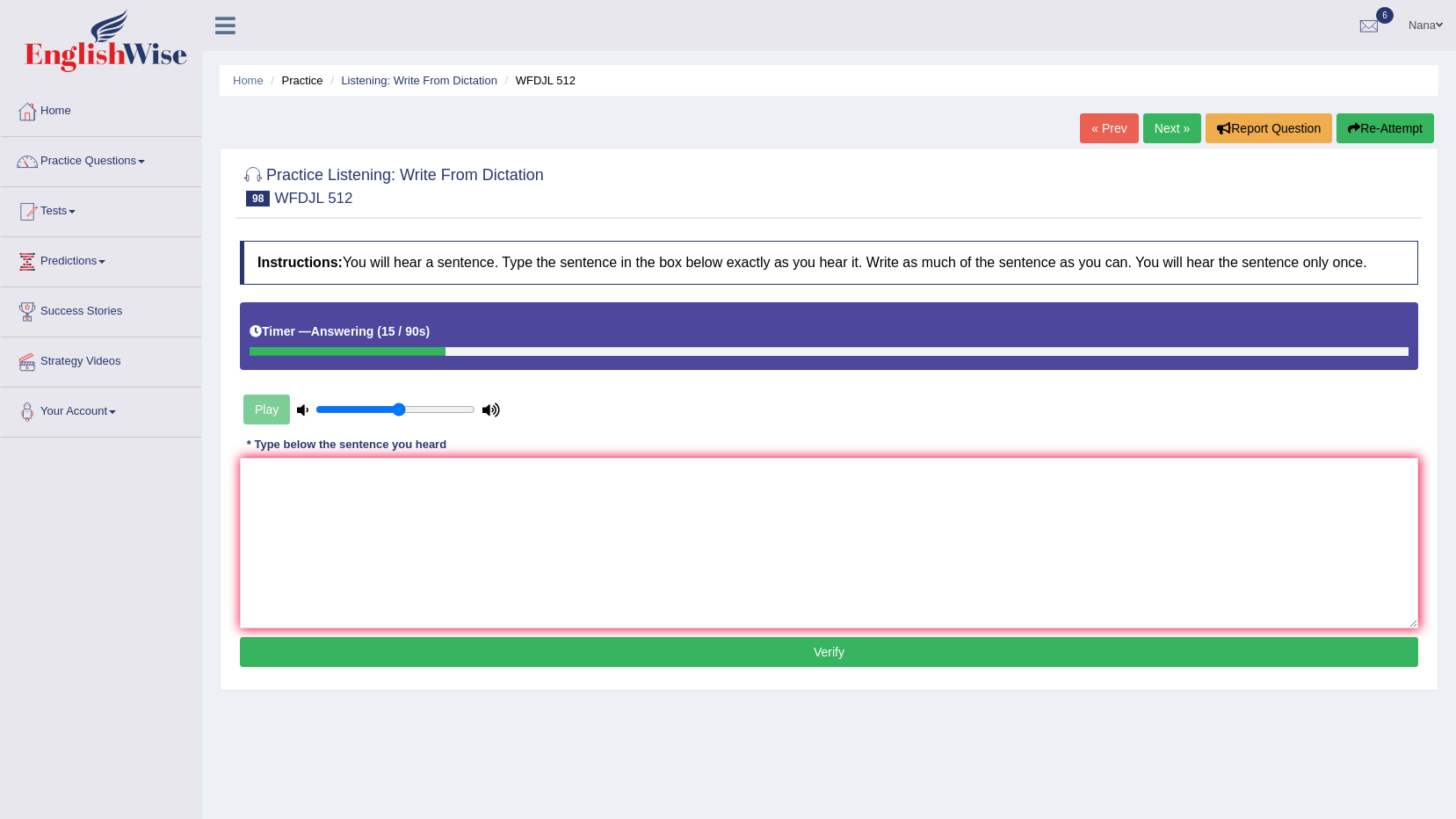
click at [650, 495] on textarea at bounding box center [828, 543] width 1178 height 171
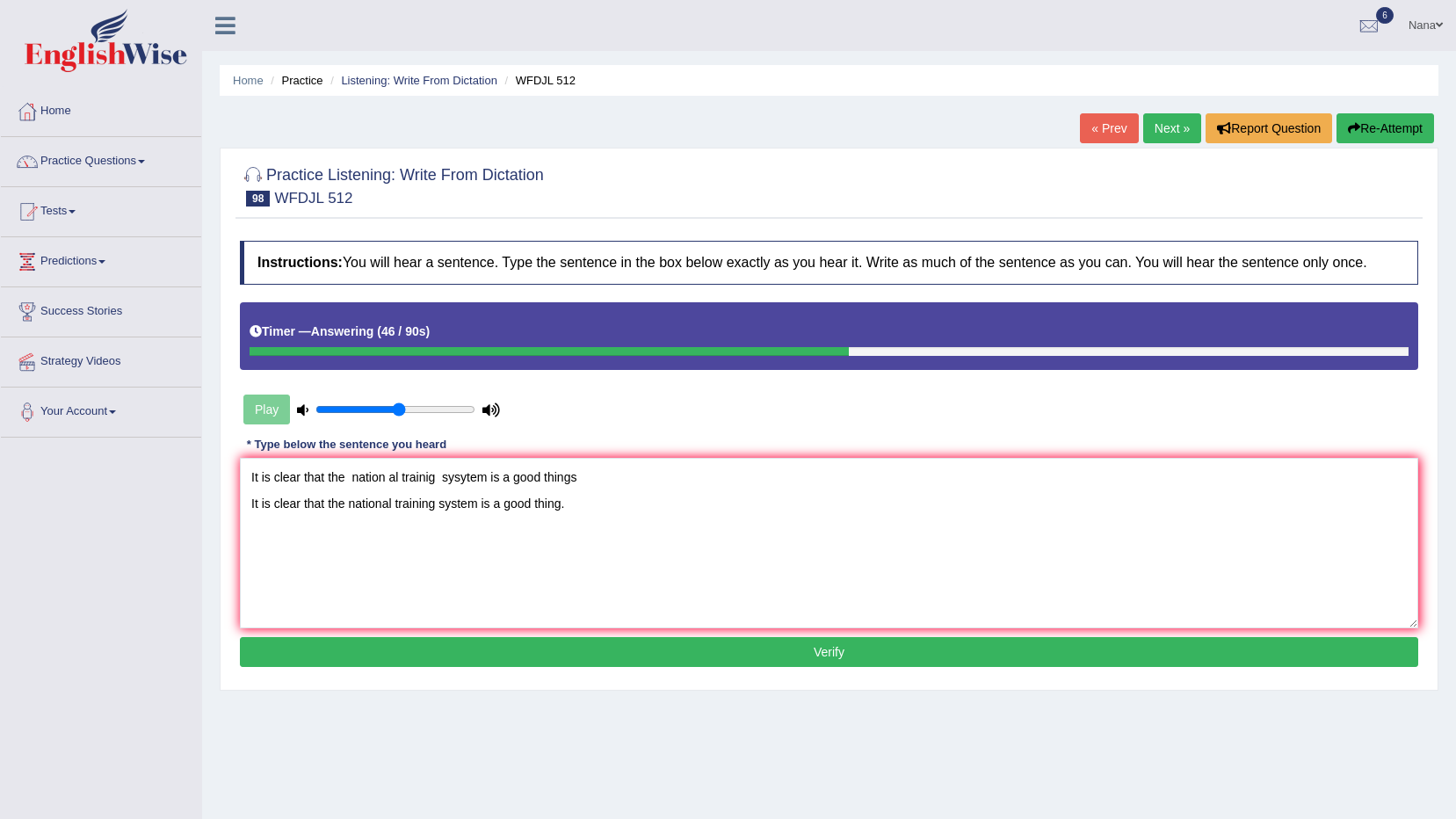
click at [509, 467] on textarea "It is clear that the nation al trainig sysytem is a good things It is clear tha…" at bounding box center [828, 543] width 1178 height 171
type textarea "It is clear that the national training system is a good thing."
click at [669, 647] on button "Verify" at bounding box center [828, 651] width 1178 height 30
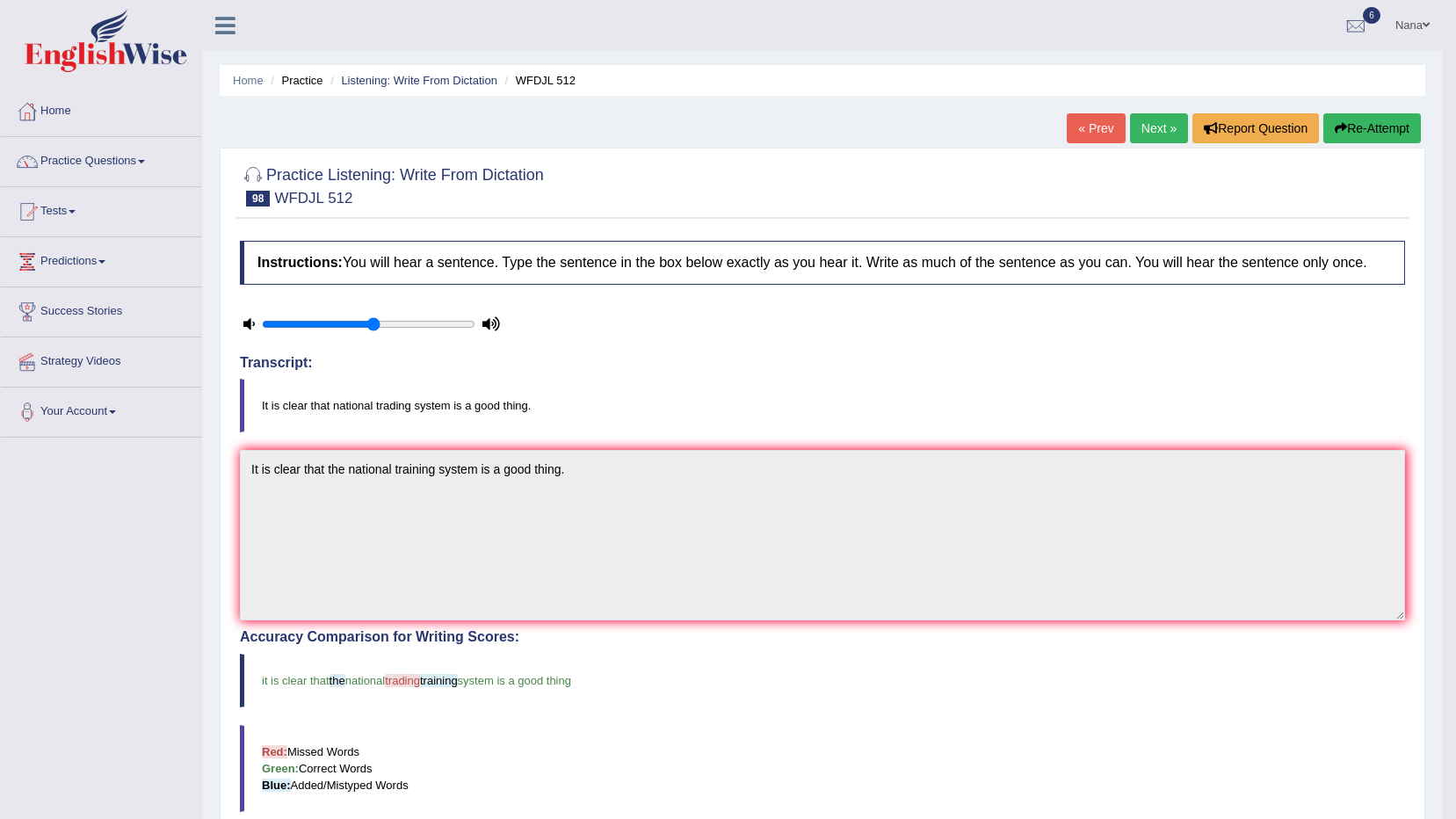
click at [1350, 125] on button "Re-Attempt" at bounding box center [1373, 128] width 98 height 30
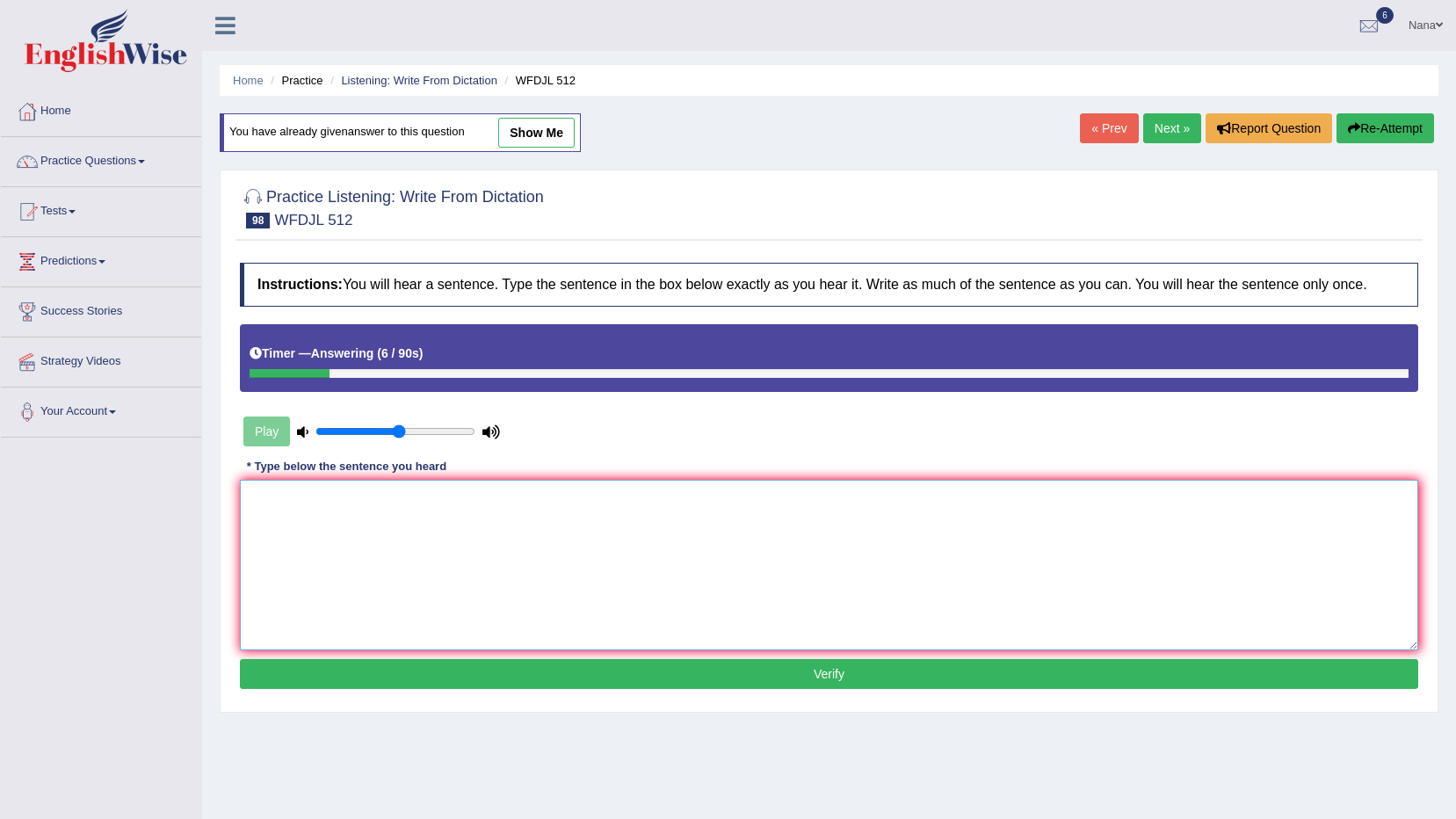
click at [1027, 486] on textarea at bounding box center [828, 565] width 1178 height 171
type textarea "i"
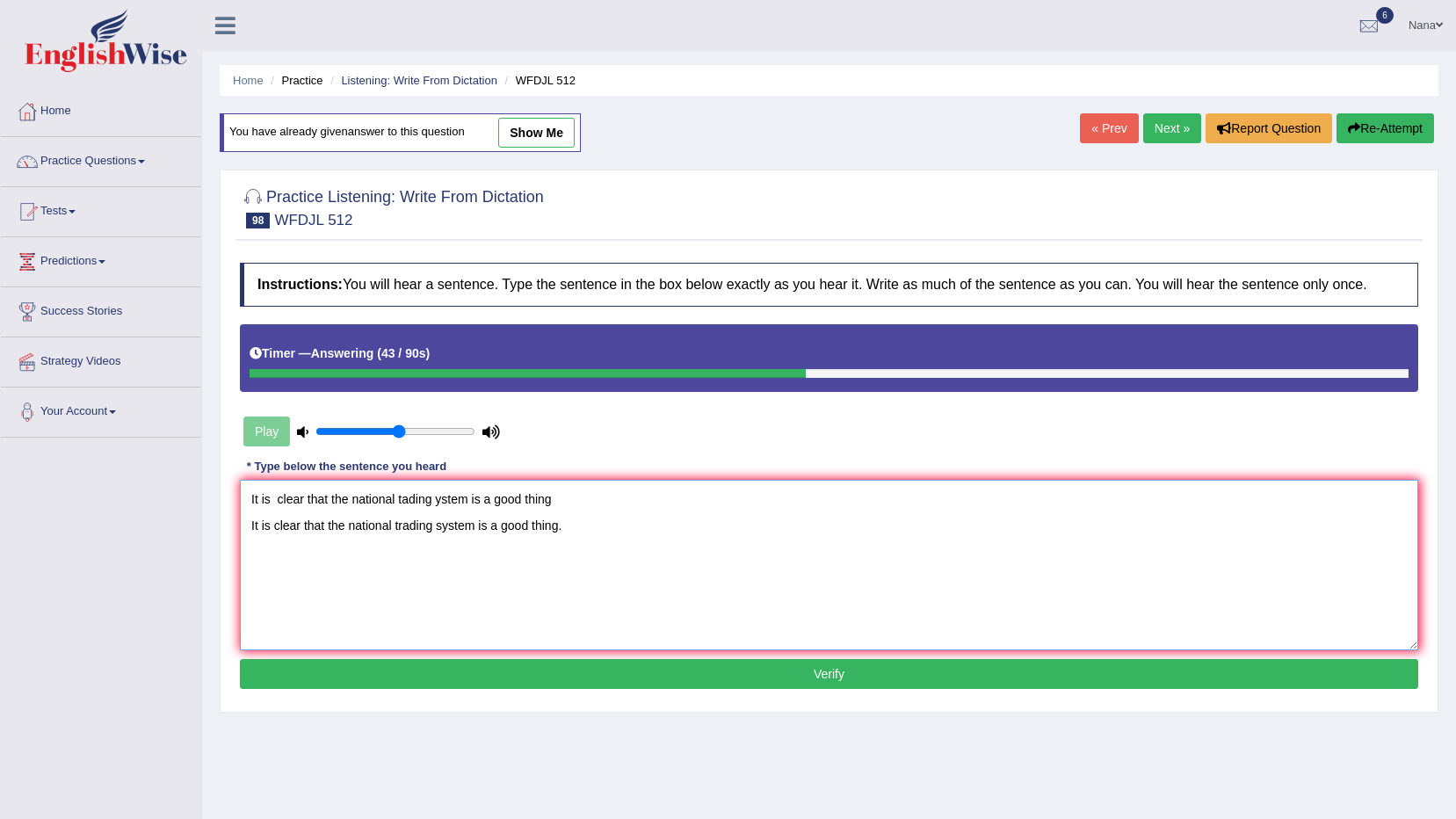
click at [550, 487] on textarea "It is clear that the national tading ystem is a good thing It is clear that the…" at bounding box center [828, 565] width 1178 height 171
type textarea "It is clear that the national trading system is a good thing."
click at [674, 663] on button "Verify" at bounding box center [828, 674] width 1178 height 30
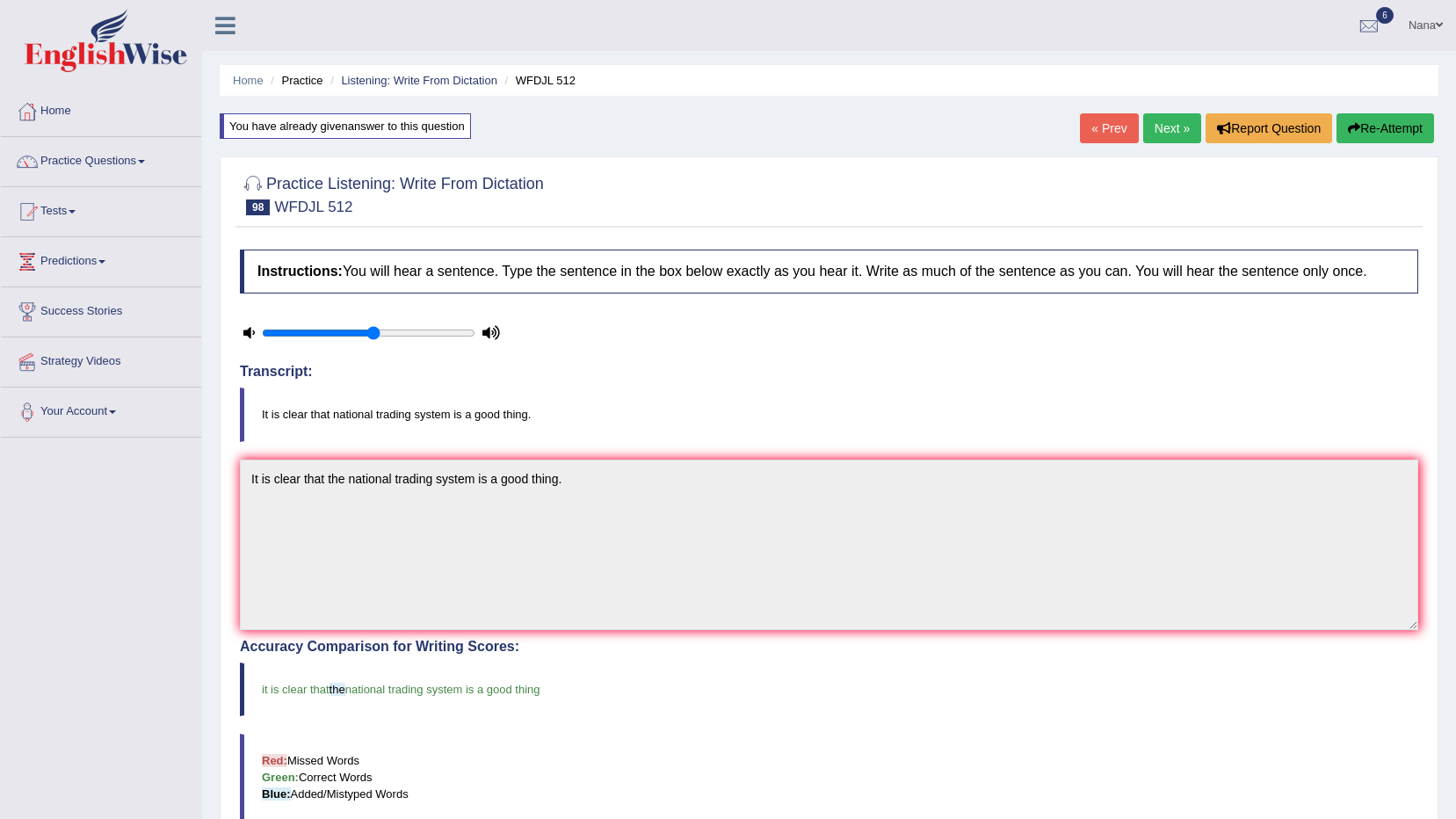
click at [1179, 131] on link "Next »" at bounding box center [1172, 128] width 58 height 30
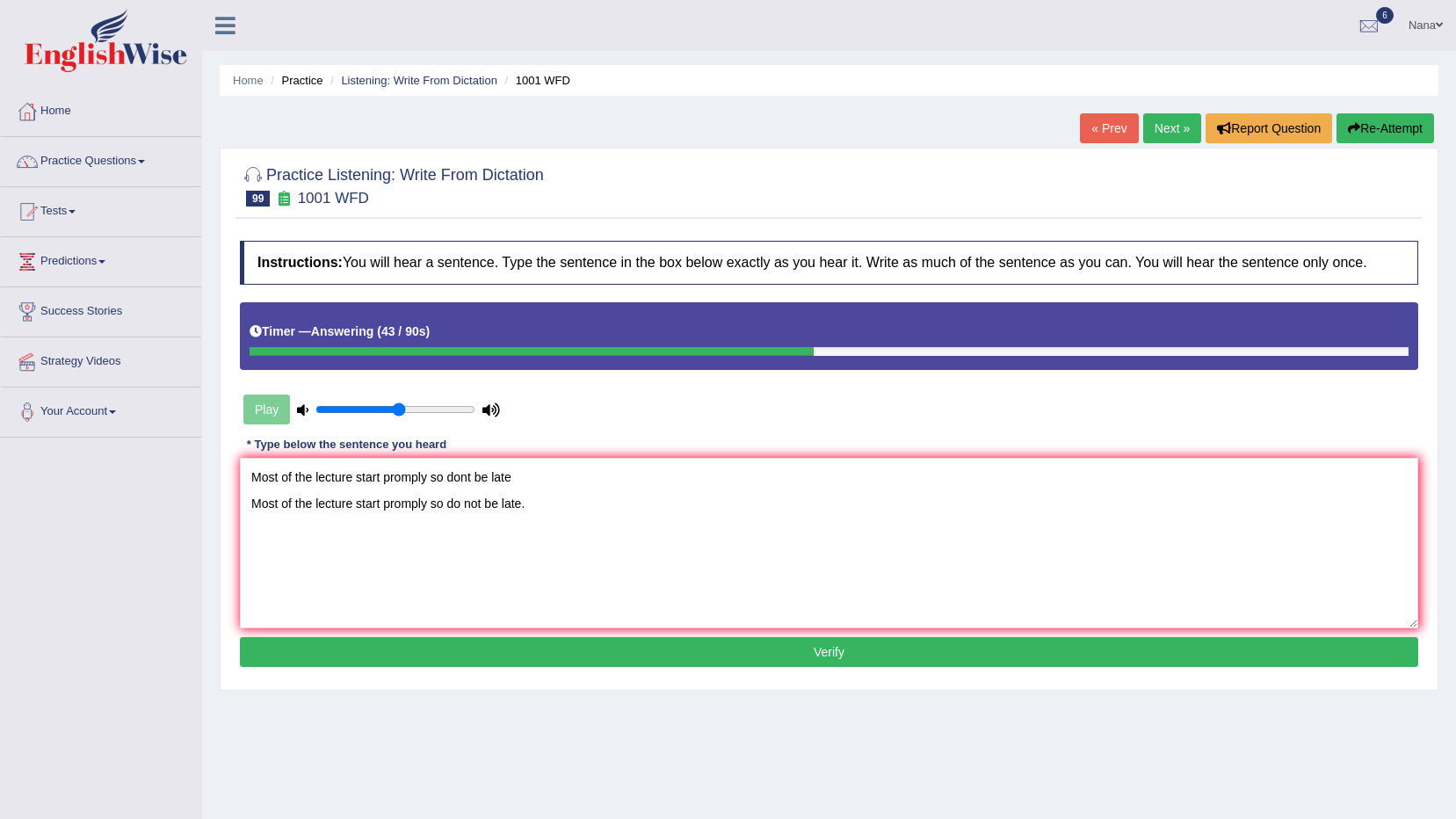
click at [347, 482] on textarea "Most of the lecture start promply so dont be late Most of the lecture start pro…" at bounding box center [828, 543] width 1178 height 171
click at [474, 575] on textarea "Most of the lecture start promply so do not be late." at bounding box center [828, 543] width 1178 height 171
type textarea "Most of the lecture start promply so do not be late."
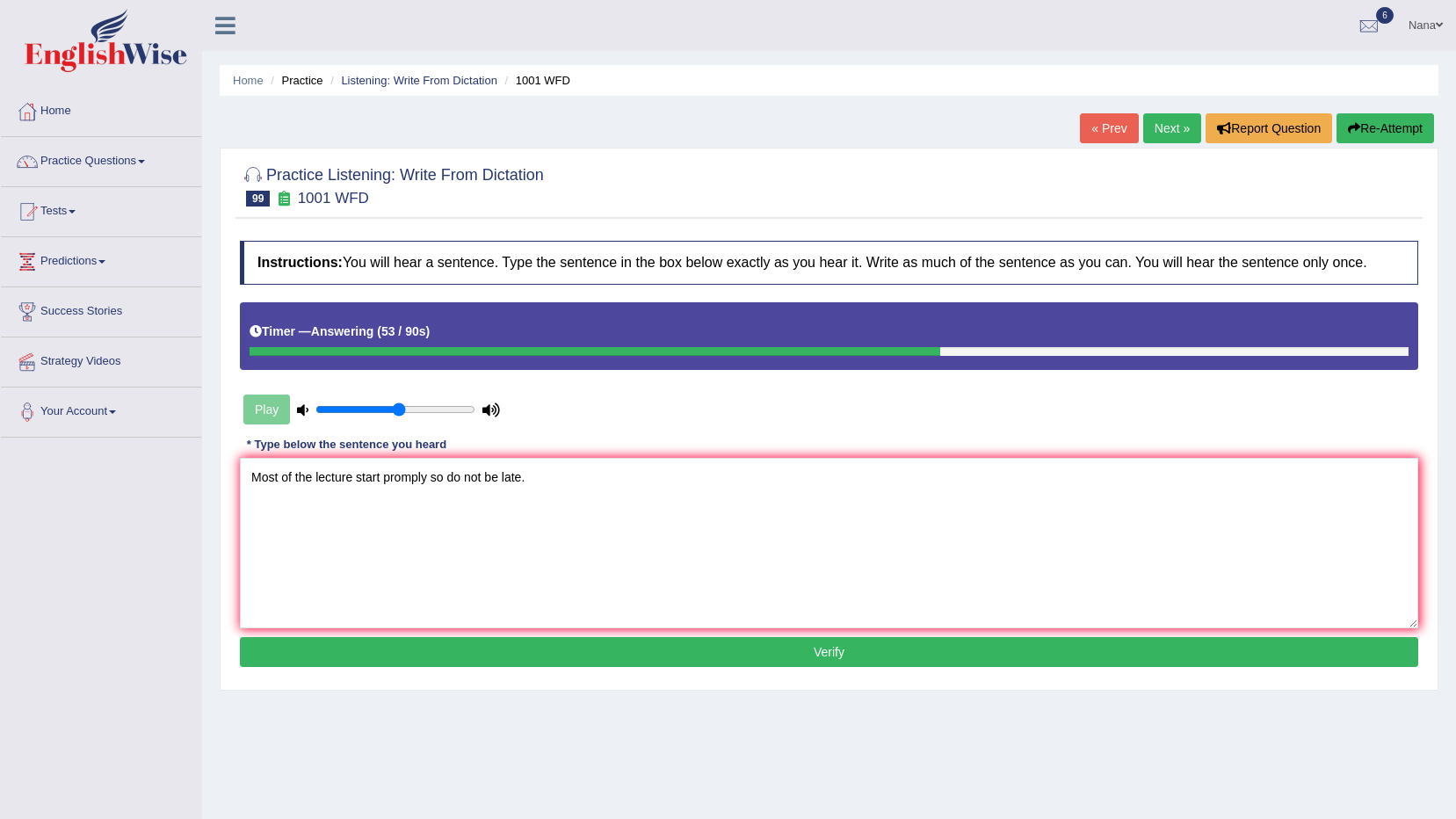
click at [581, 644] on button "Verify" at bounding box center [828, 651] width 1178 height 30
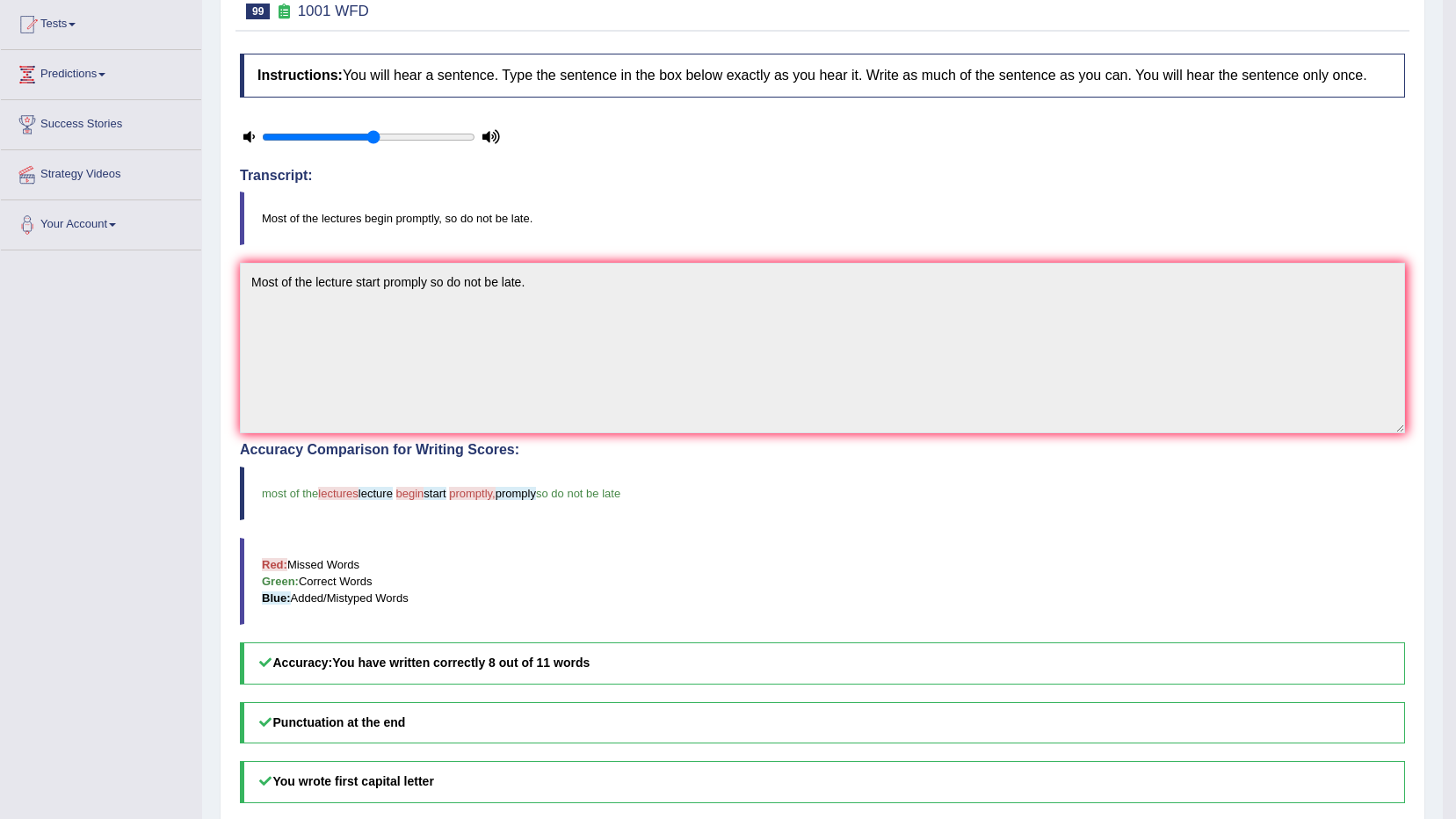
scroll to position [88, 0]
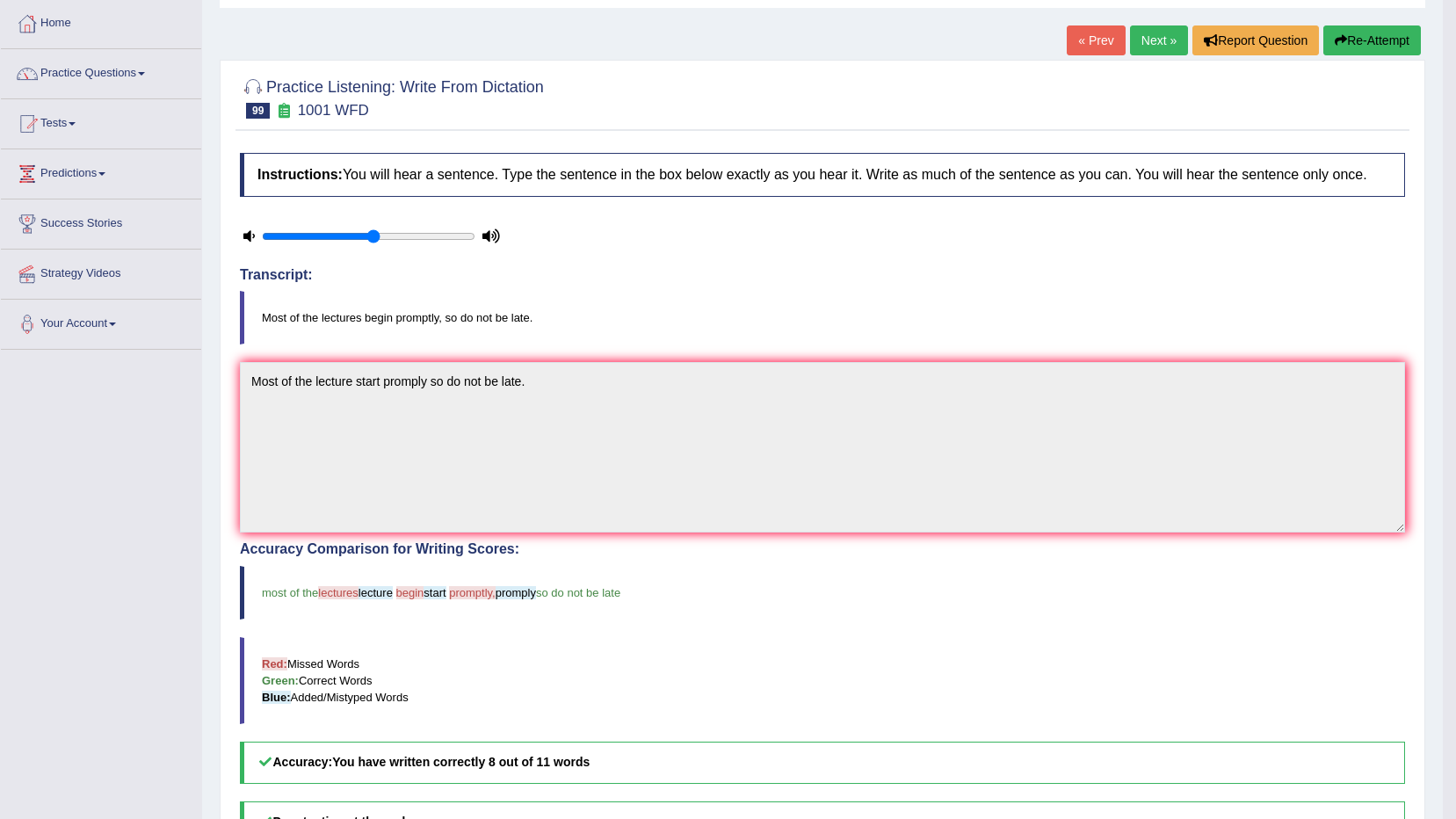
click at [1356, 51] on button "Re-Attempt" at bounding box center [1373, 40] width 98 height 30
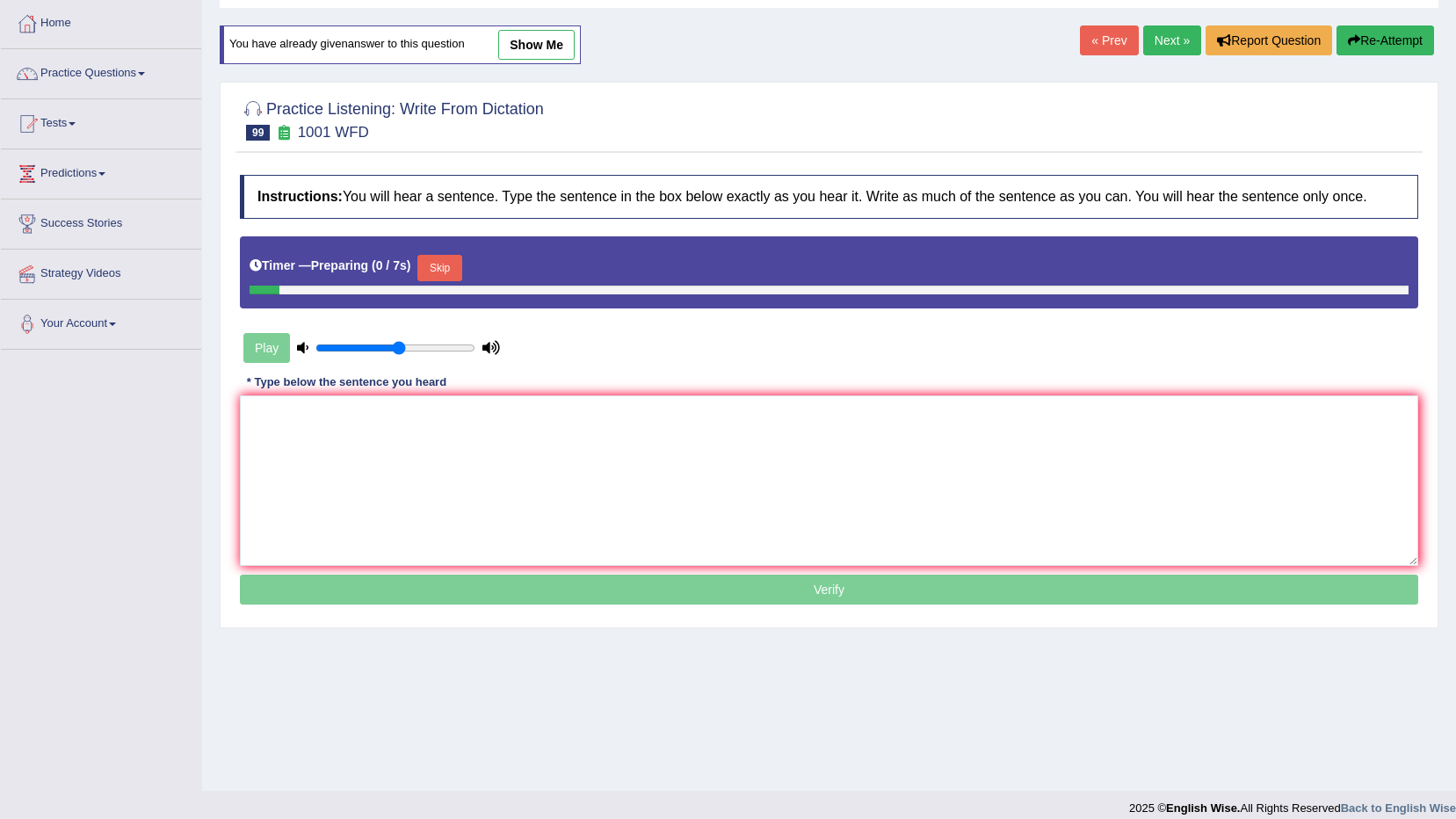
scroll to position [88, 0]
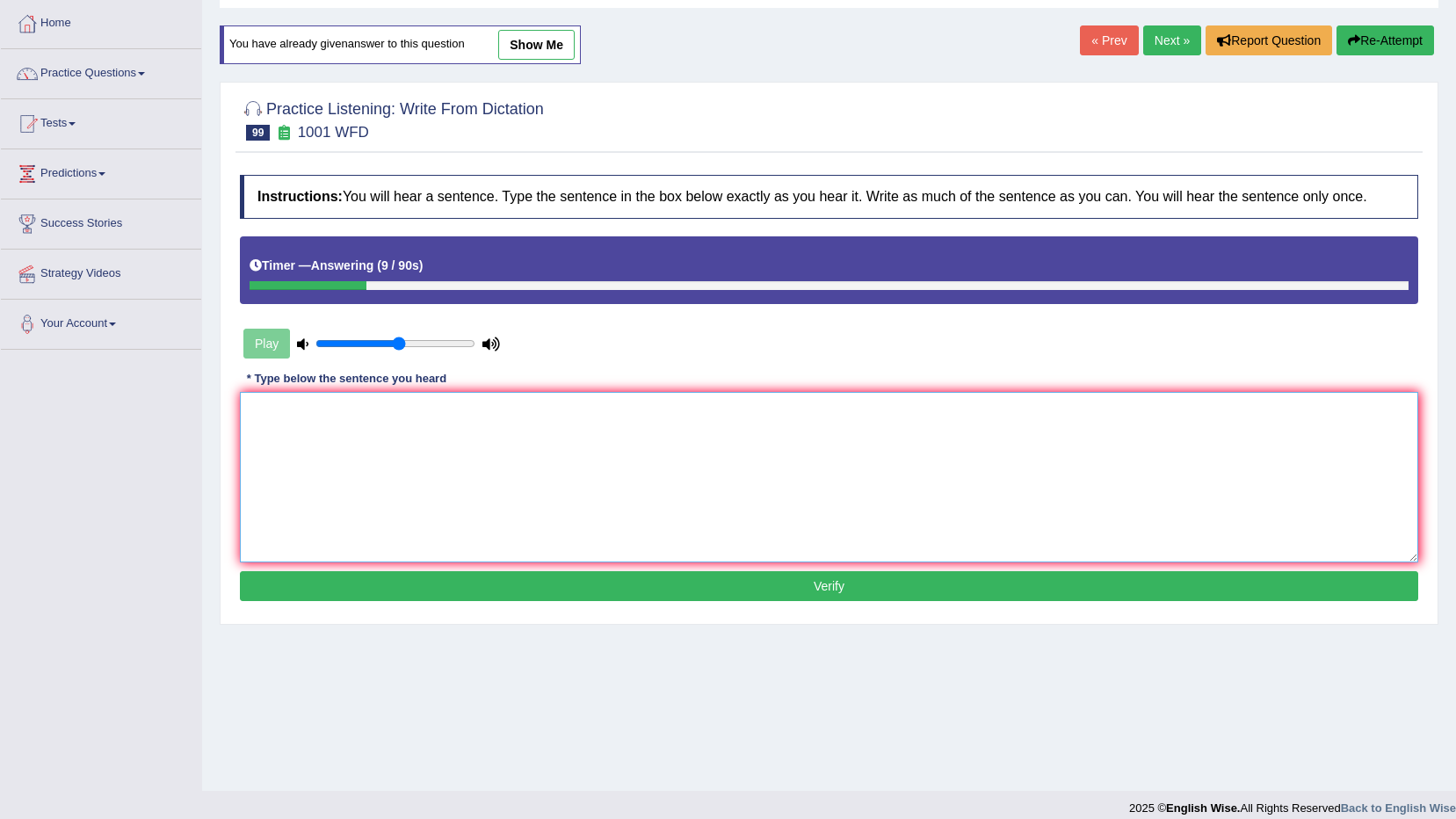
click at [809, 451] on textarea at bounding box center [828, 477] width 1178 height 171
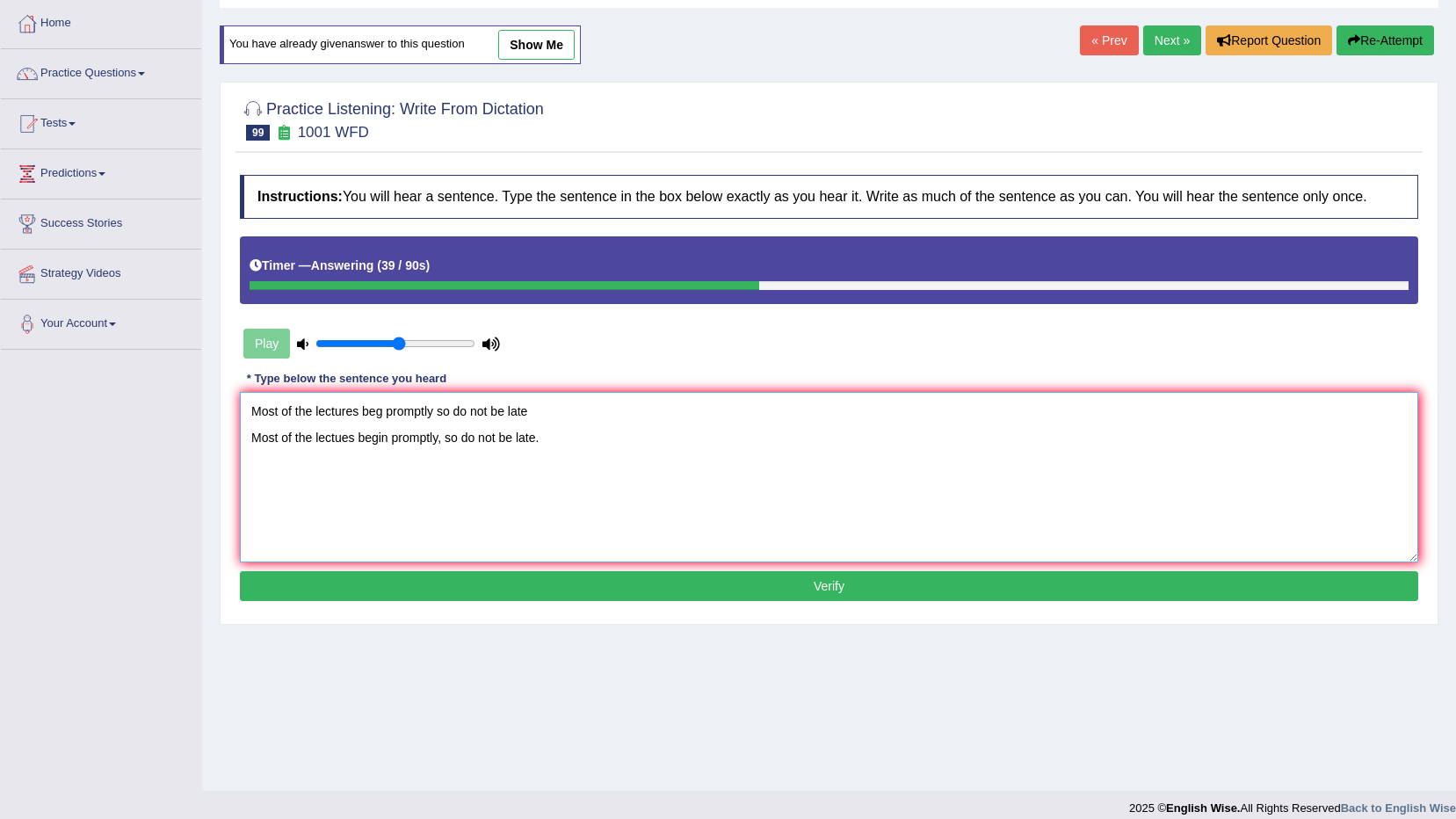
click at [490, 393] on textarea "Most of the lectures beg promptly so do not be late Most of the lectues begin p…" at bounding box center [828, 477] width 1178 height 171
click at [347, 408] on textarea "Most of the lectues begin promptly, so do not be late." at bounding box center [828, 477] width 1178 height 171
click at [420, 462] on textarea "Most of the lectures begin promptly, so do not be late." at bounding box center [828, 477] width 1178 height 171
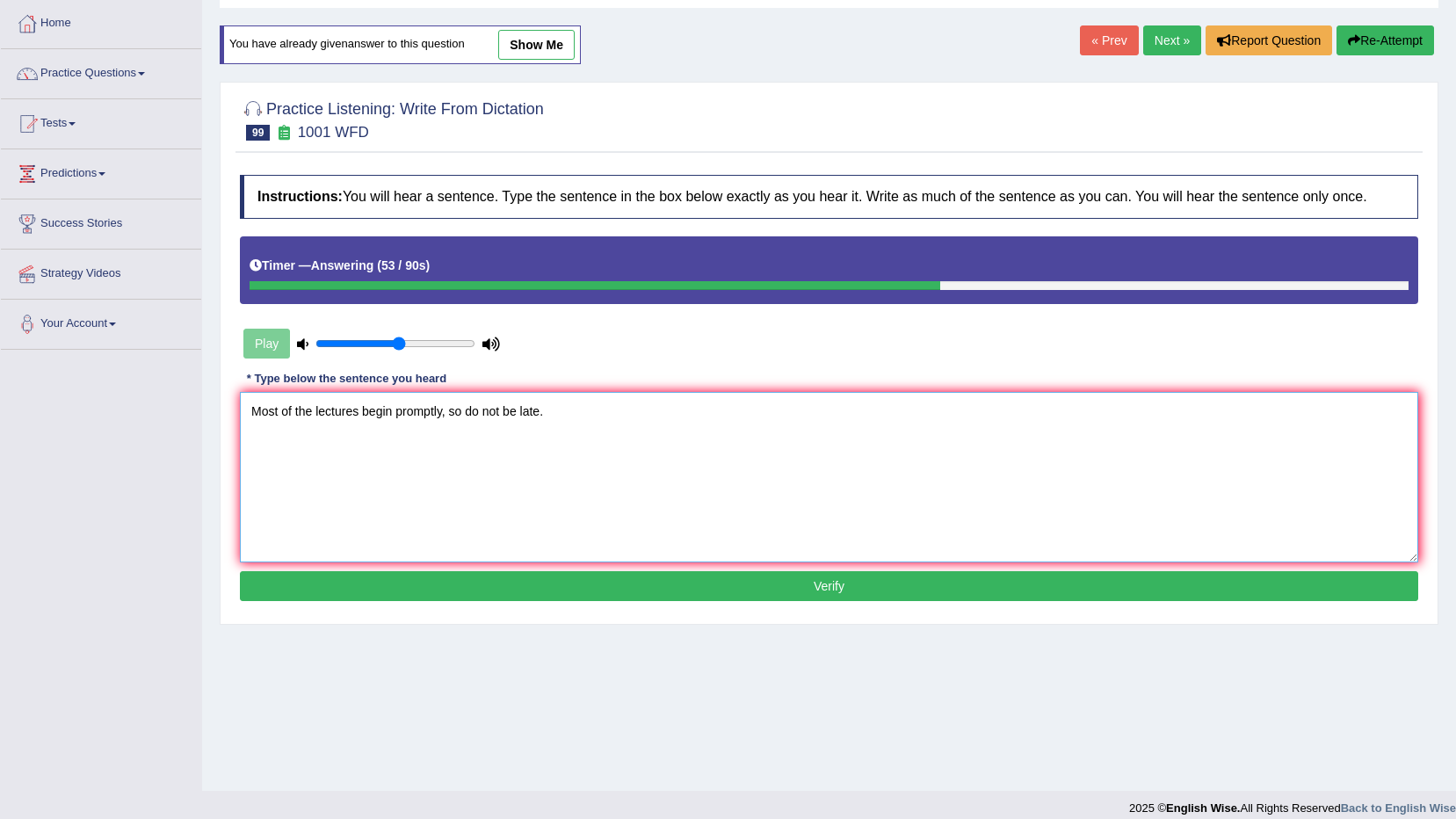
type textarea "Most of the lectures begin promptly, so do not be late."
click at [552, 588] on button "Verify" at bounding box center [828, 586] width 1178 height 30
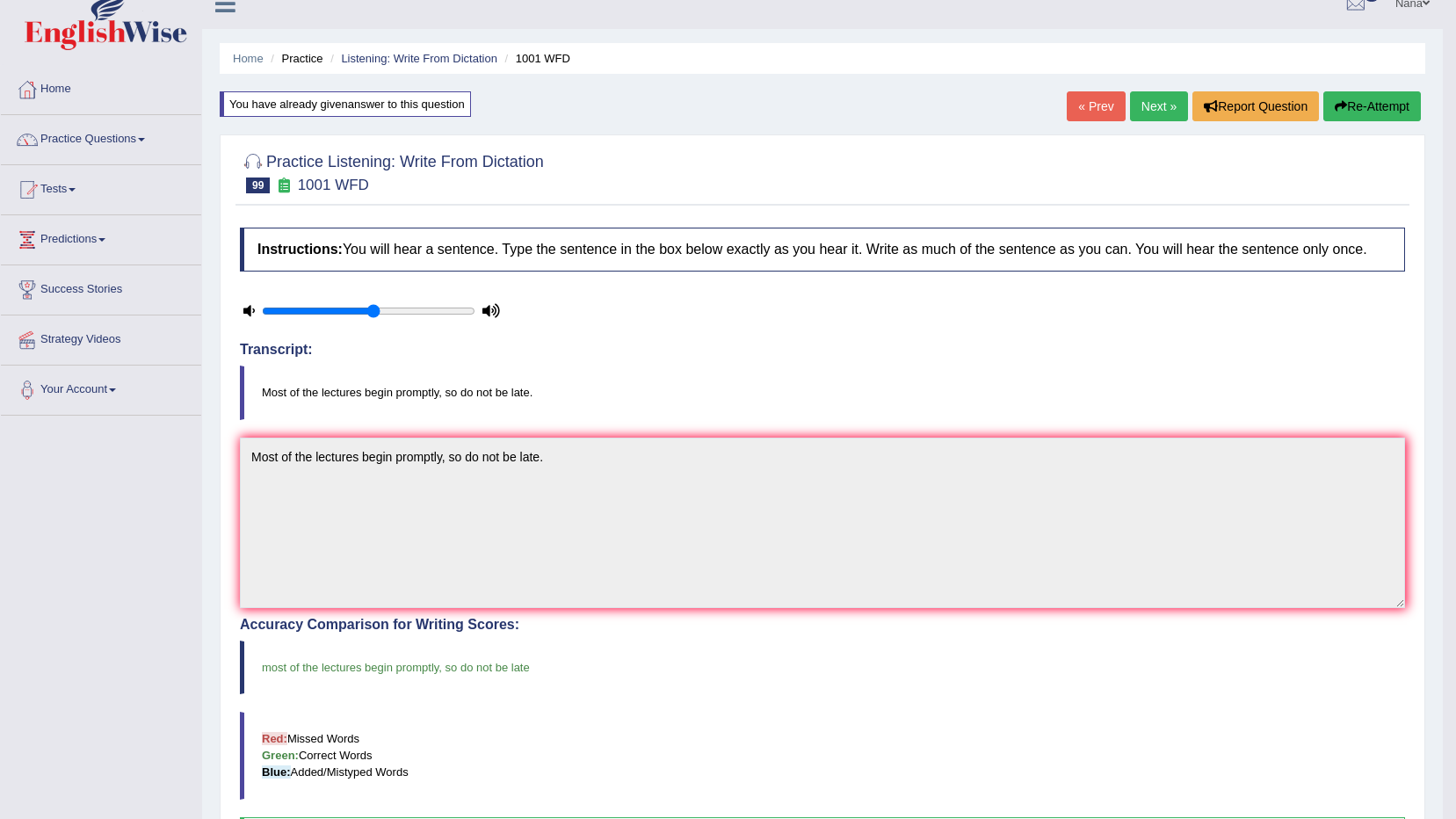
scroll to position [15, 0]
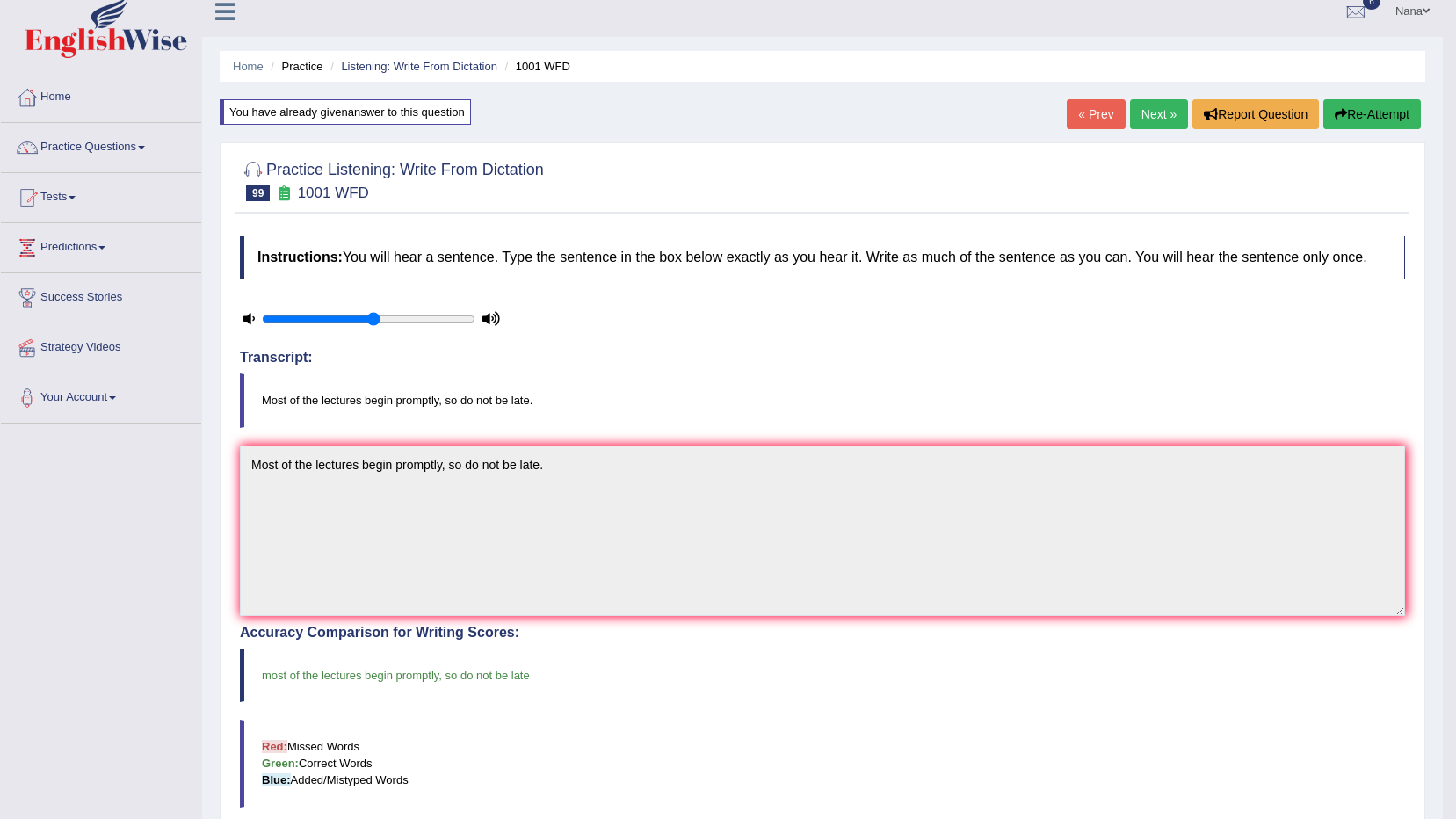
click at [1165, 124] on link "Next »" at bounding box center [1159, 113] width 58 height 30
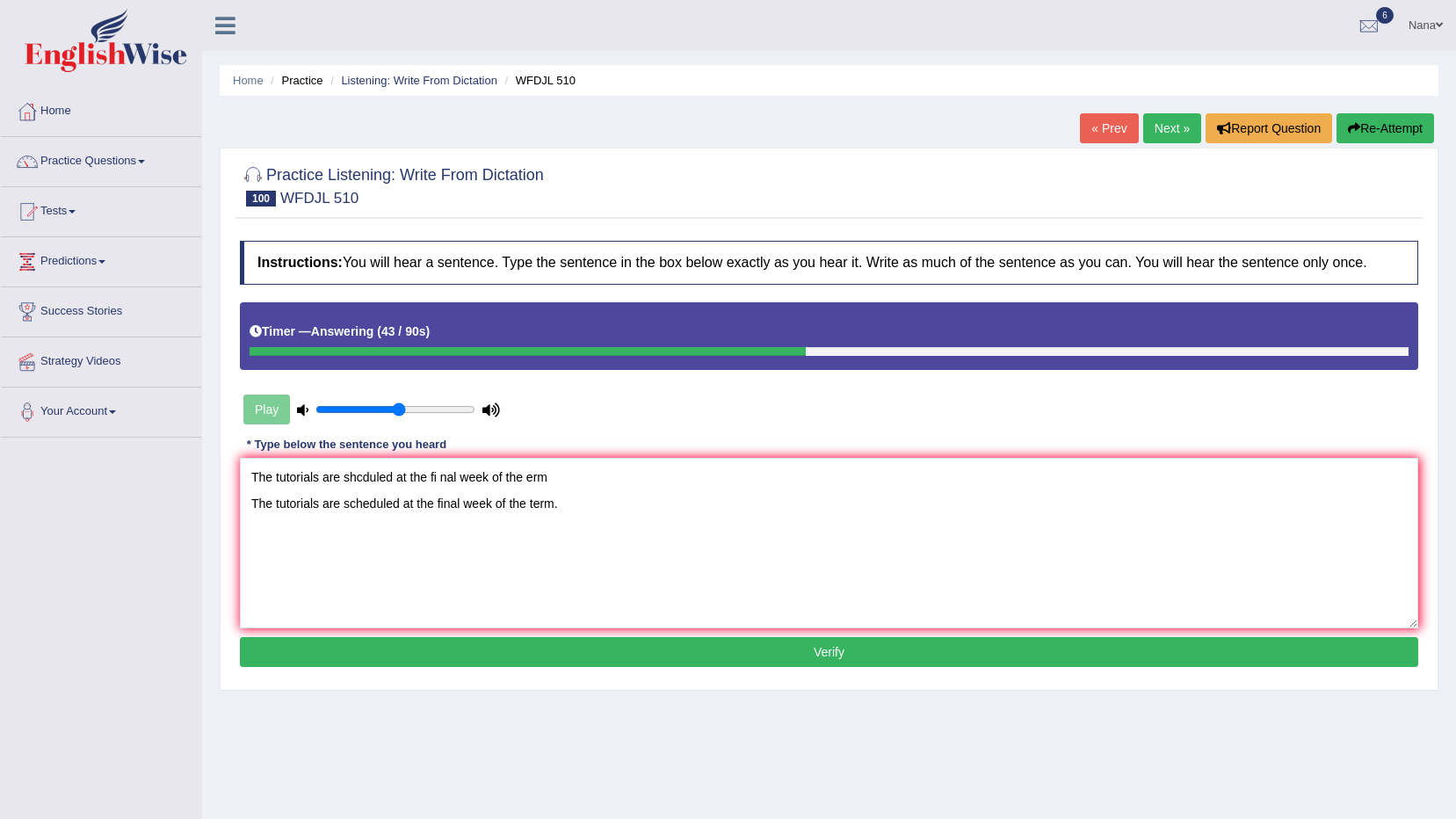
click at [528, 483] on textarea "The tutorials are shcduled at the fi nal week of the erm The tutorials are sche…" at bounding box center [828, 543] width 1178 height 171
type textarea "The tutorials are scheduled at the final week of the term."
click at [718, 637] on button "Verify" at bounding box center [828, 651] width 1178 height 30
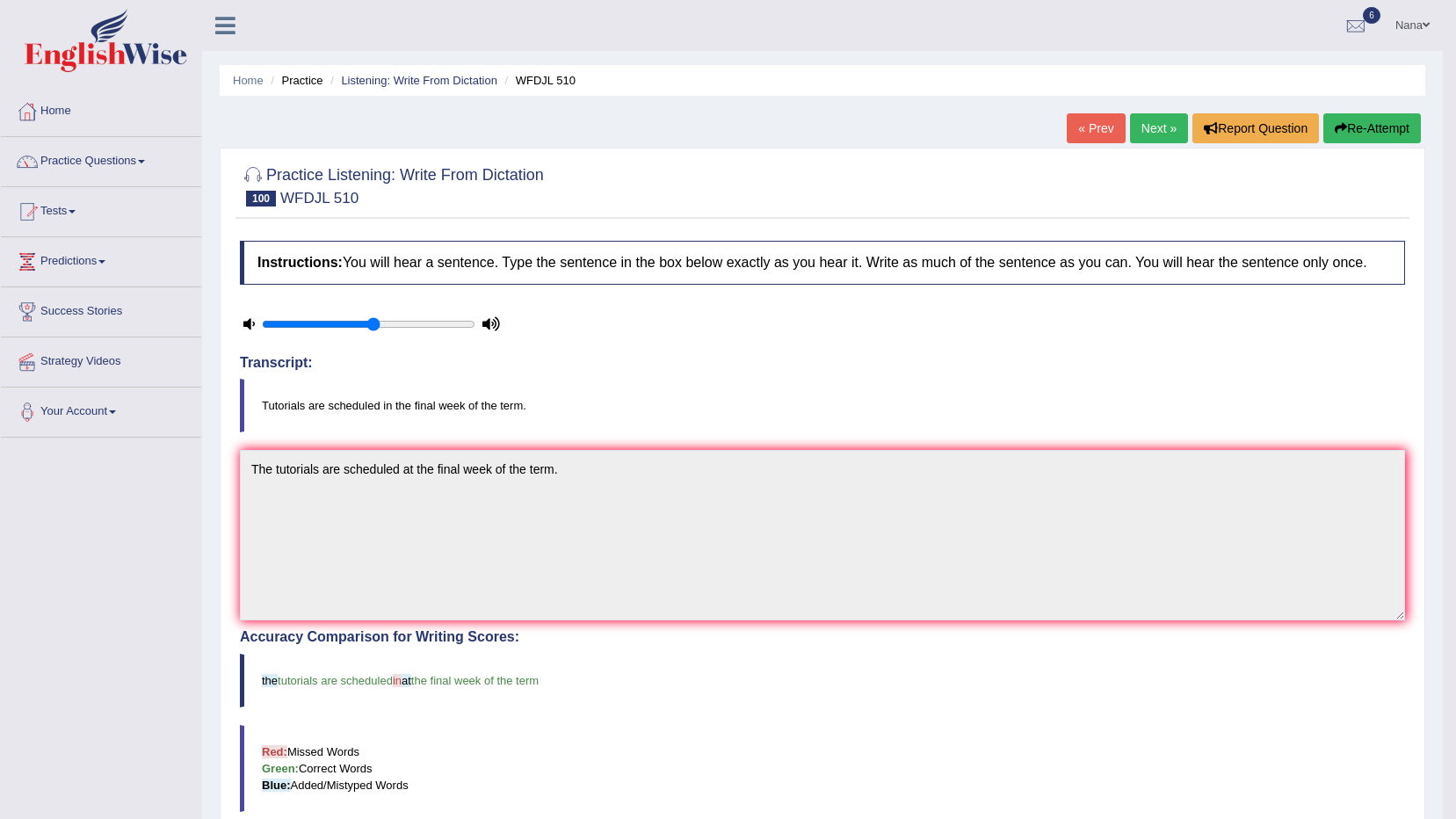
click at [941, 290] on div "Instructions: You will hear a sentence. Type the sentence in the box below exac…" at bounding box center [823, 670] width 1174 height 876
click at [1398, 129] on button "Re-Attempt" at bounding box center [1373, 128] width 98 height 30
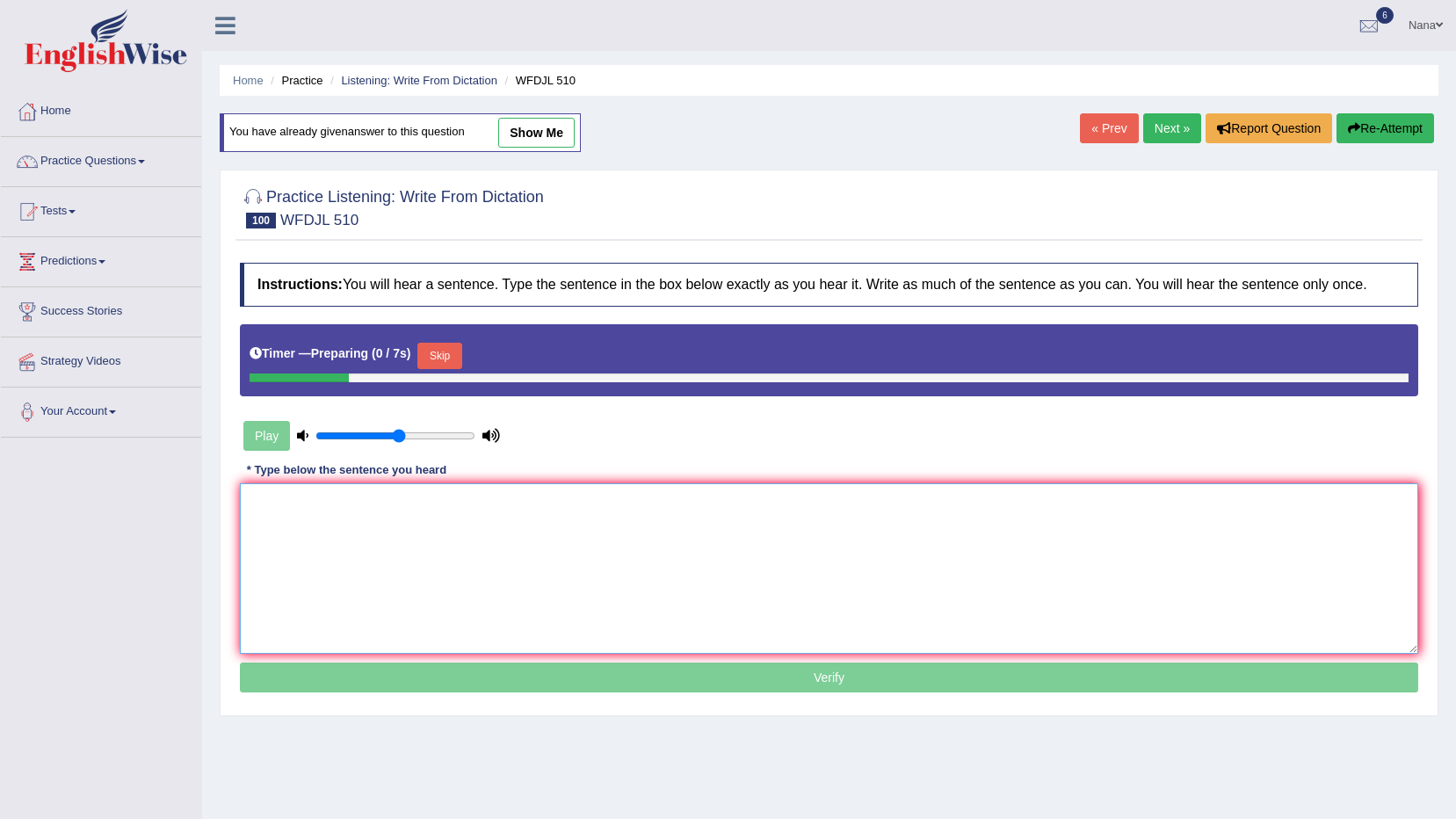
click at [1053, 550] on textarea at bounding box center [828, 569] width 1178 height 171
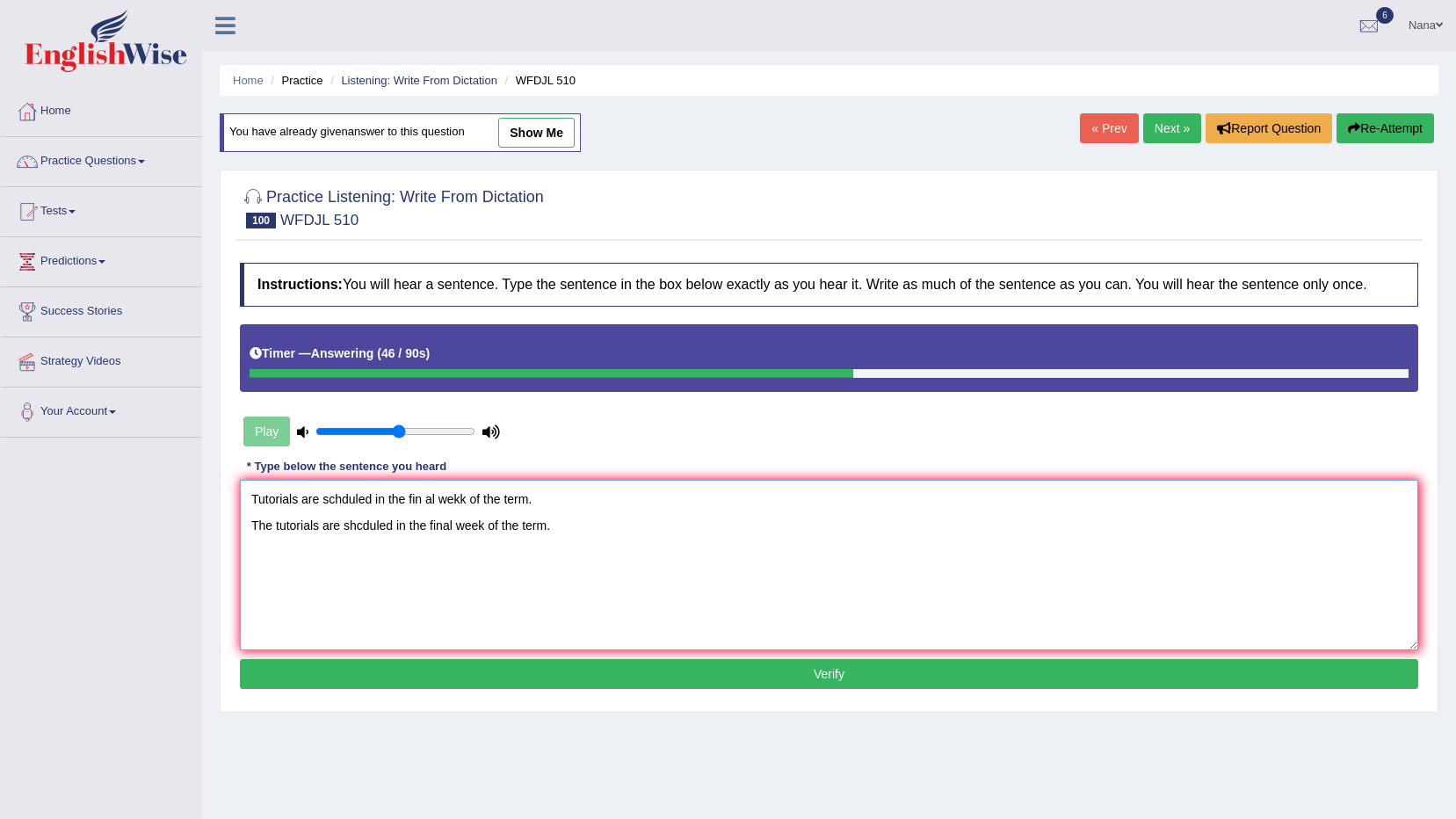
click at [331, 493] on textarea "Tutorials are schduled in the fin al wekk of the term. The tutorials are shcdul…" at bounding box center [828, 565] width 1178 height 171
click at [372, 493] on textarea "The tutorials are shcduled in the final week of the term." at bounding box center [828, 565] width 1178 height 171
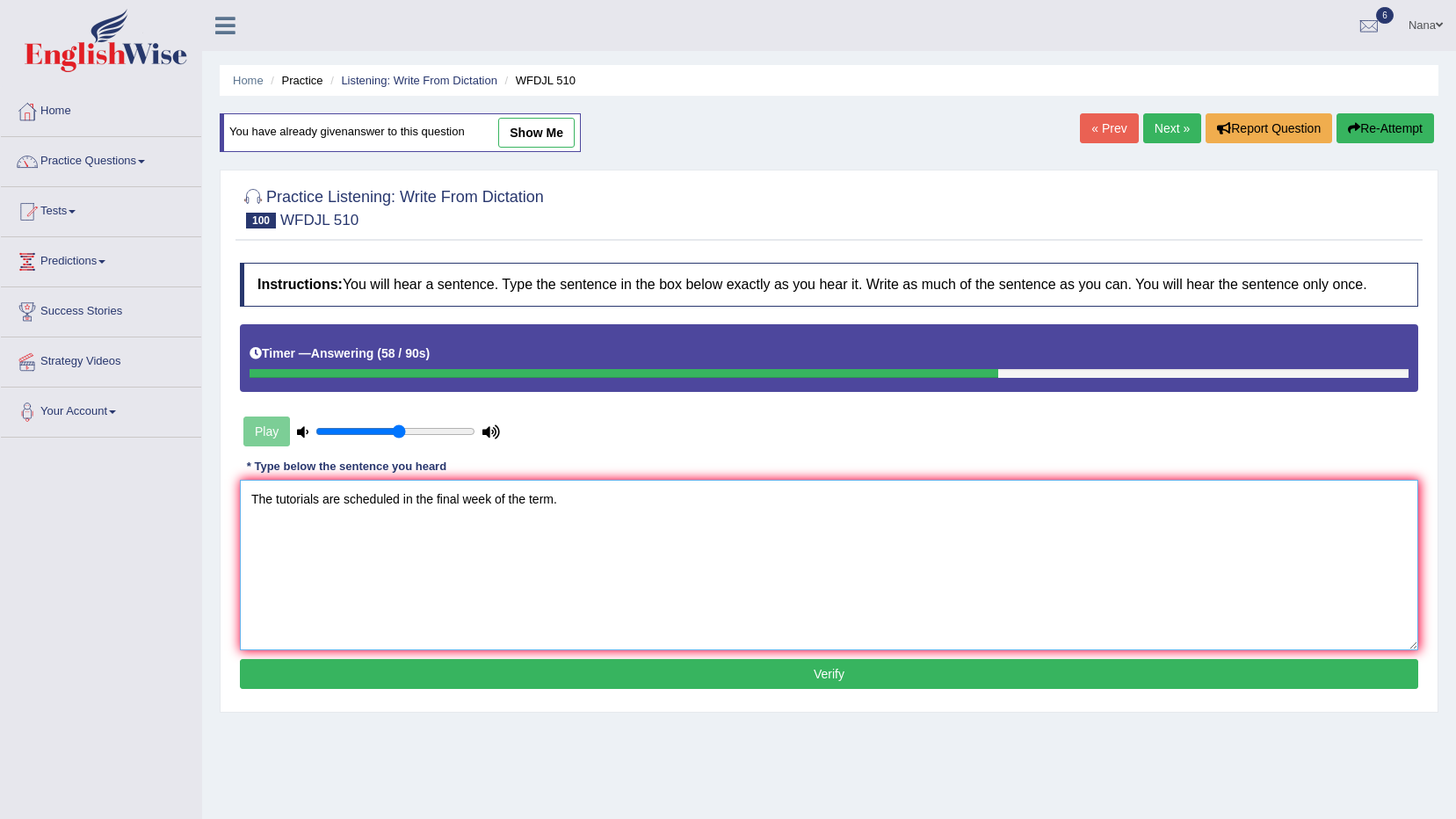
click at [831, 564] on textarea "The tutorials are scheduled in the final week of the term." at bounding box center [828, 565] width 1178 height 171
type textarea "The tutorials are scheduled in the final week of the term."
click at [713, 663] on button "Verify" at bounding box center [828, 674] width 1178 height 30
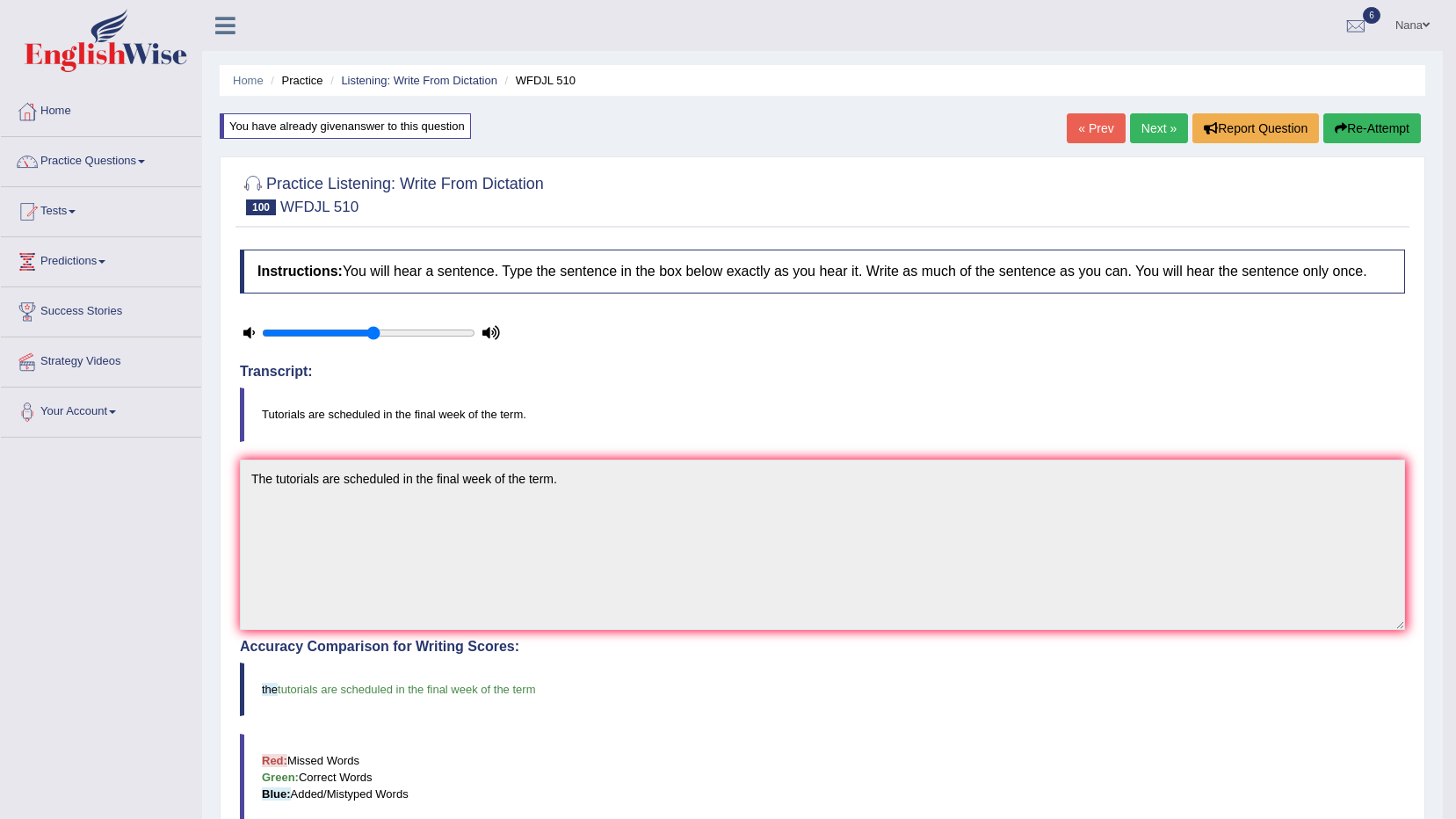
click at [1143, 130] on link "Next »" at bounding box center [1159, 128] width 58 height 30
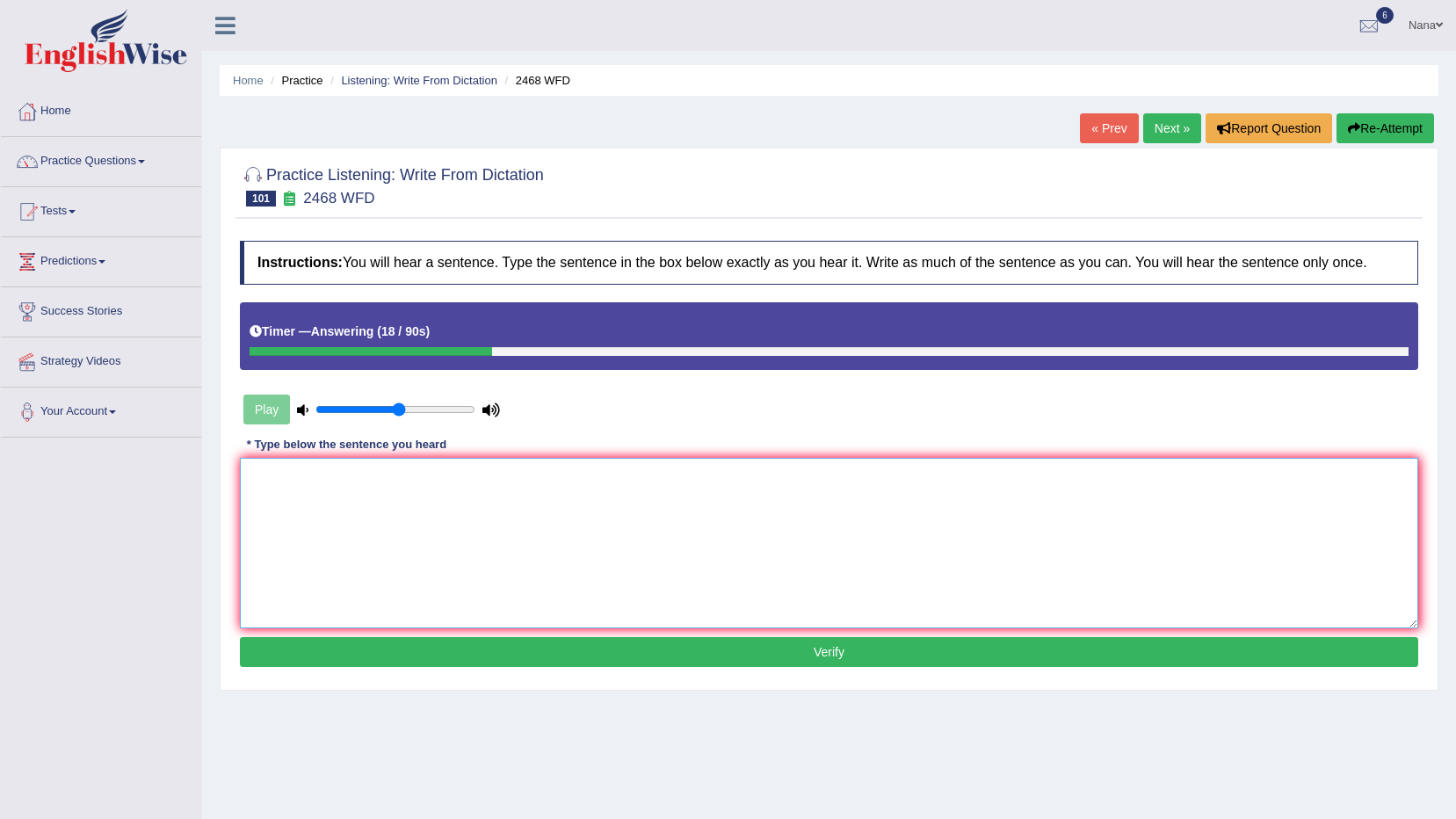
click at [1214, 517] on textarea at bounding box center [828, 543] width 1178 height 171
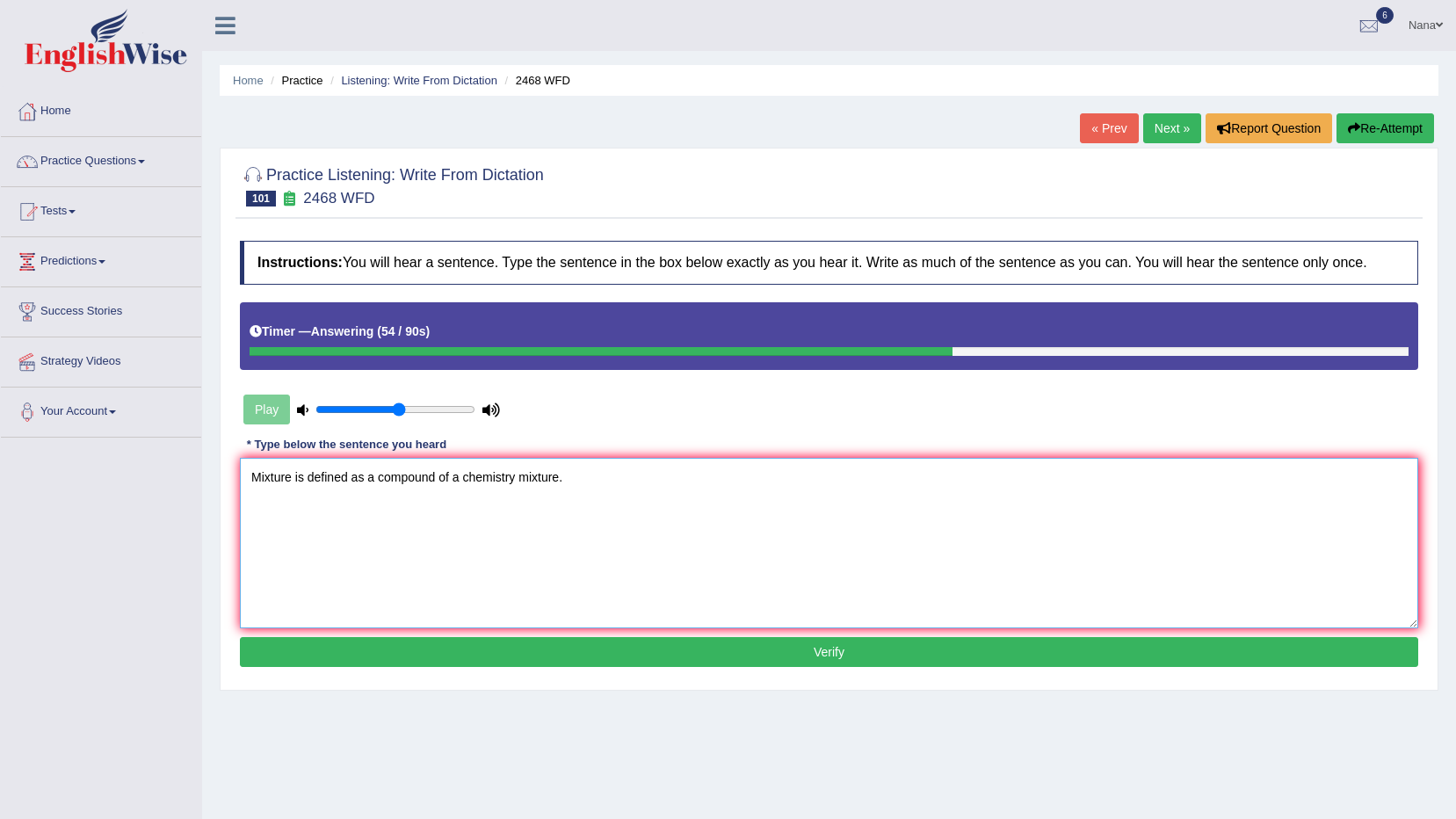
type textarea "Mixture is defined as a compound of a chemistry mixture."
click at [796, 647] on button "Verify" at bounding box center [828, 651] width 1178 height 30
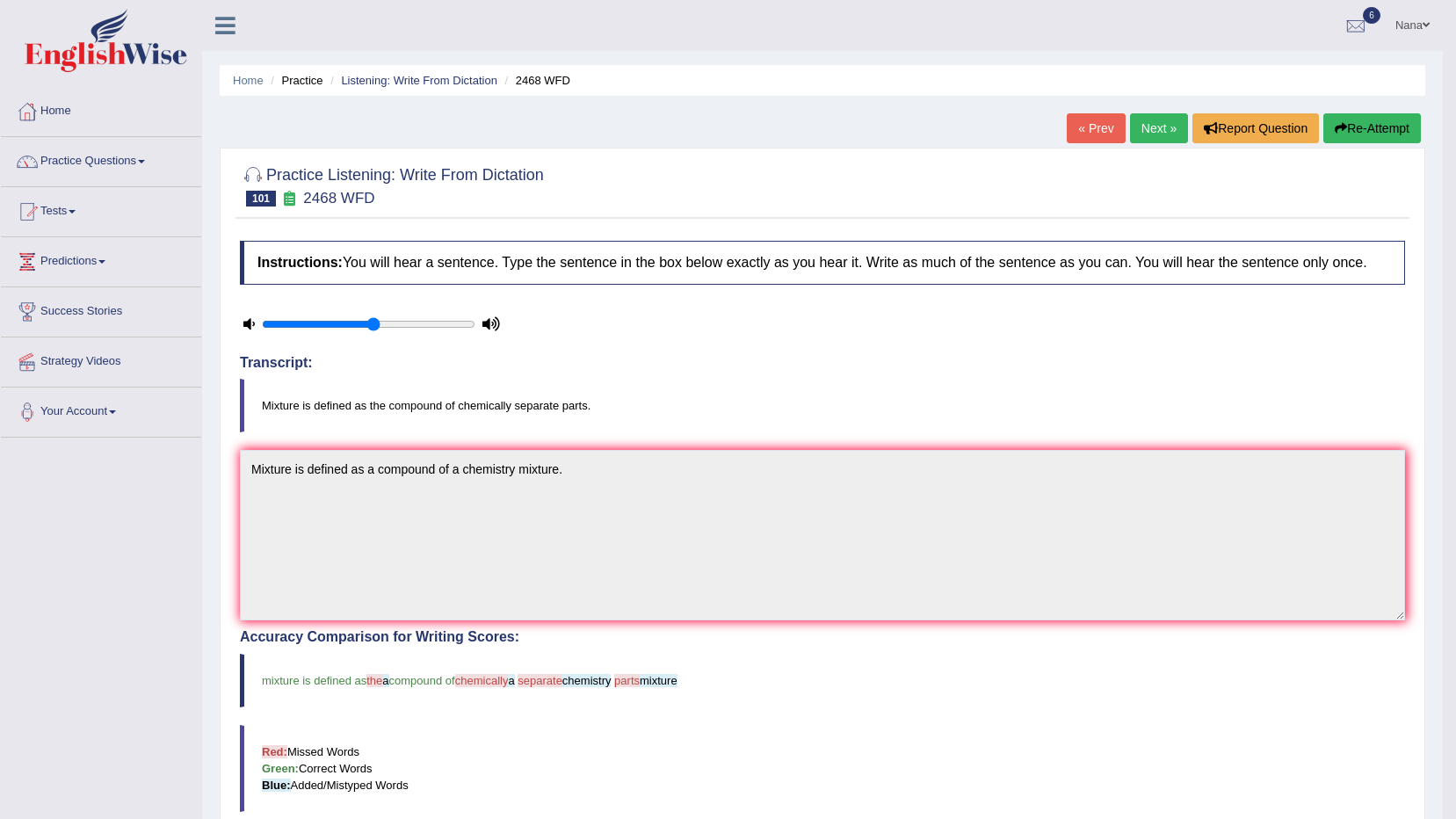
click at [1387, 118] on button "Re-Attempt" at bounding box center [1373, 128] width 98 height 30
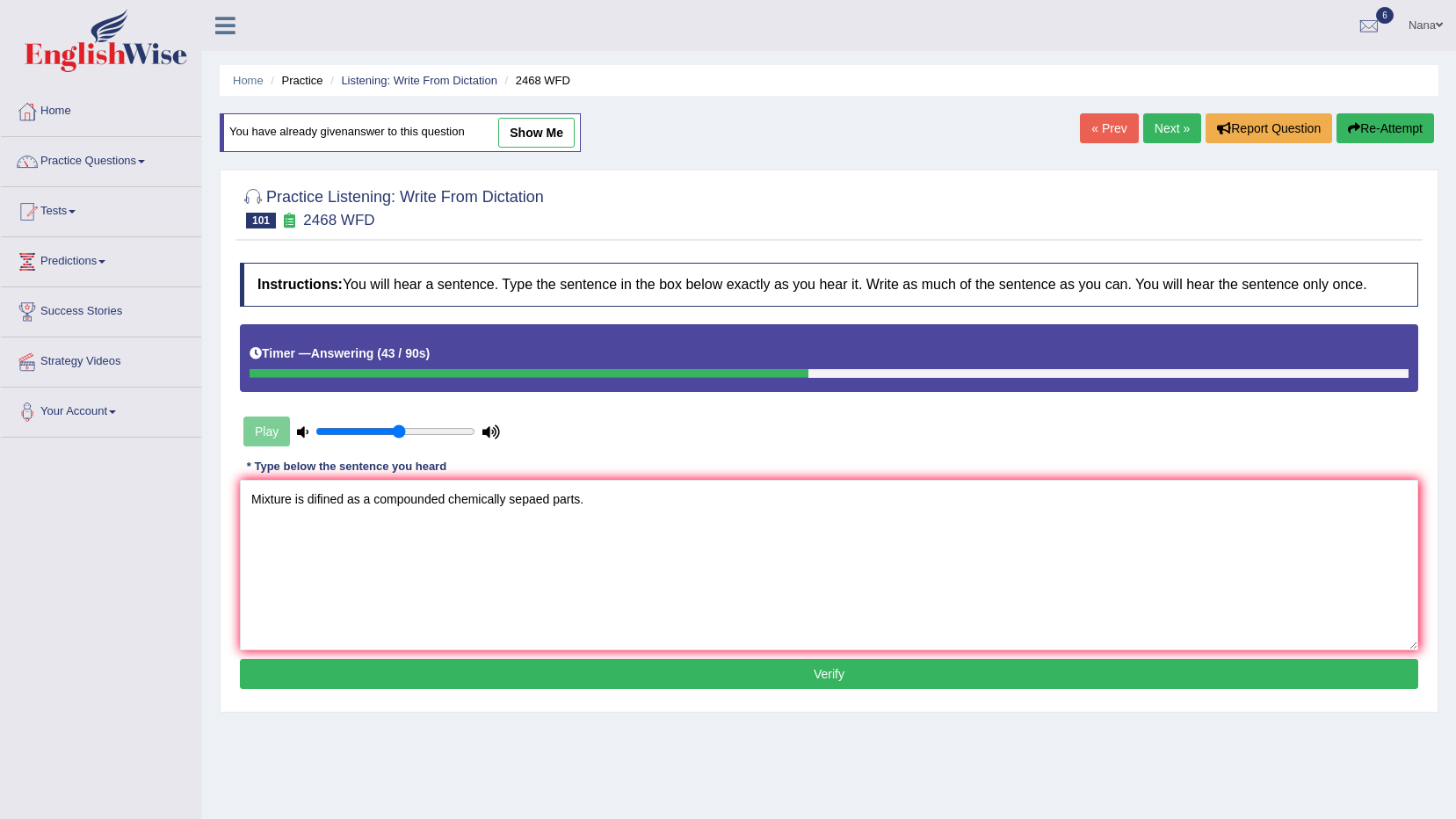
click at [445, 506] on textarea "Mixture is difined as a compounded chemically sepaed parts." at bounding box center [828, 565] width 1178 height 171
click at [447, 529] on textarea "Mixture is difined as a compound chemically sepaed parts." at bounding box center [828, 565] width 1178 height 171
type textarea "Mixture is difined as a compound chemically sepaed parts."
click at [523, 666] on button "Verify" at bounding box center [828, 674] width 1178 height 30
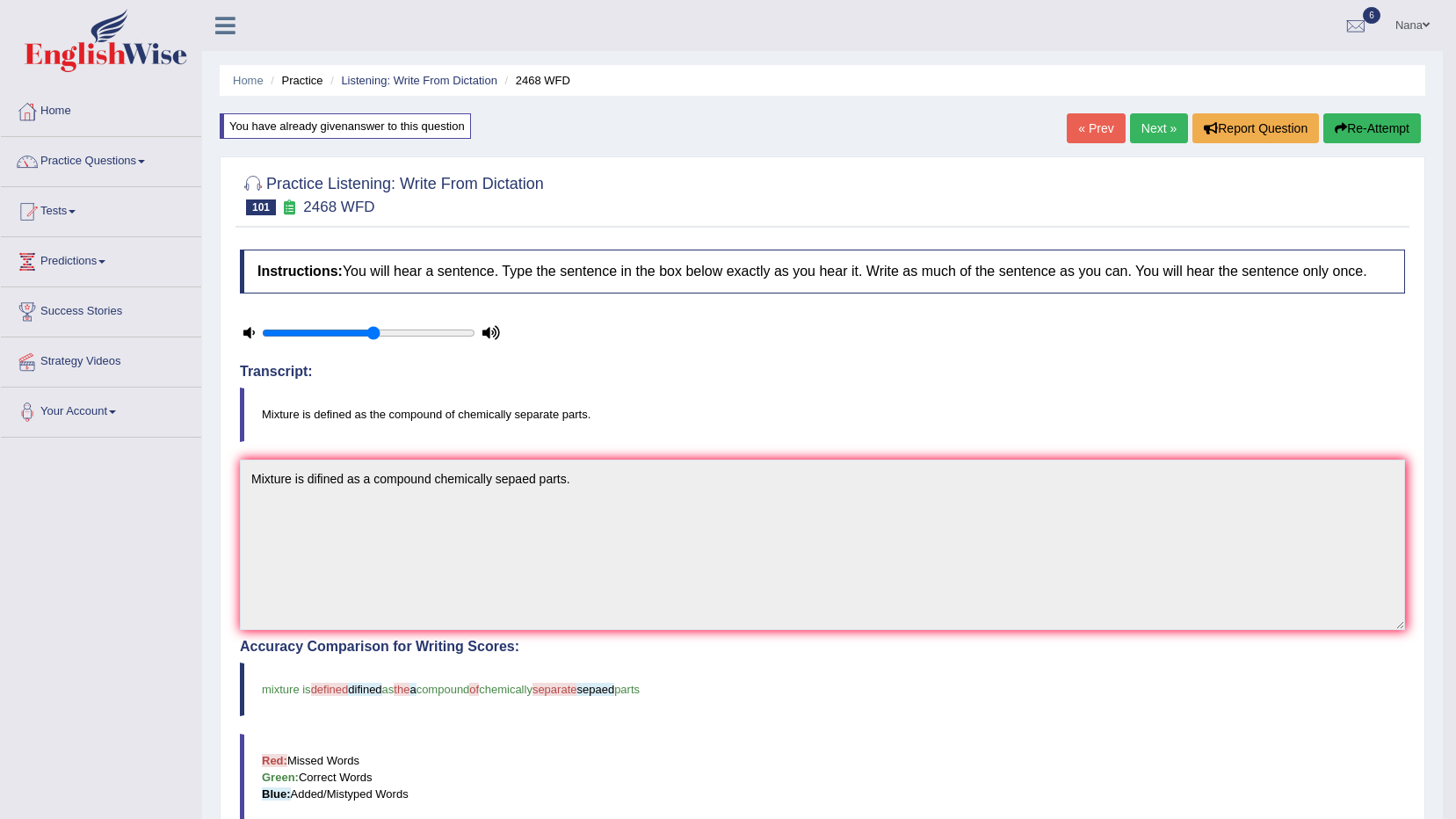
click at [1392, 125] on button "Re-Attempt" at bounding box center [1373, 128] width 98 height 30
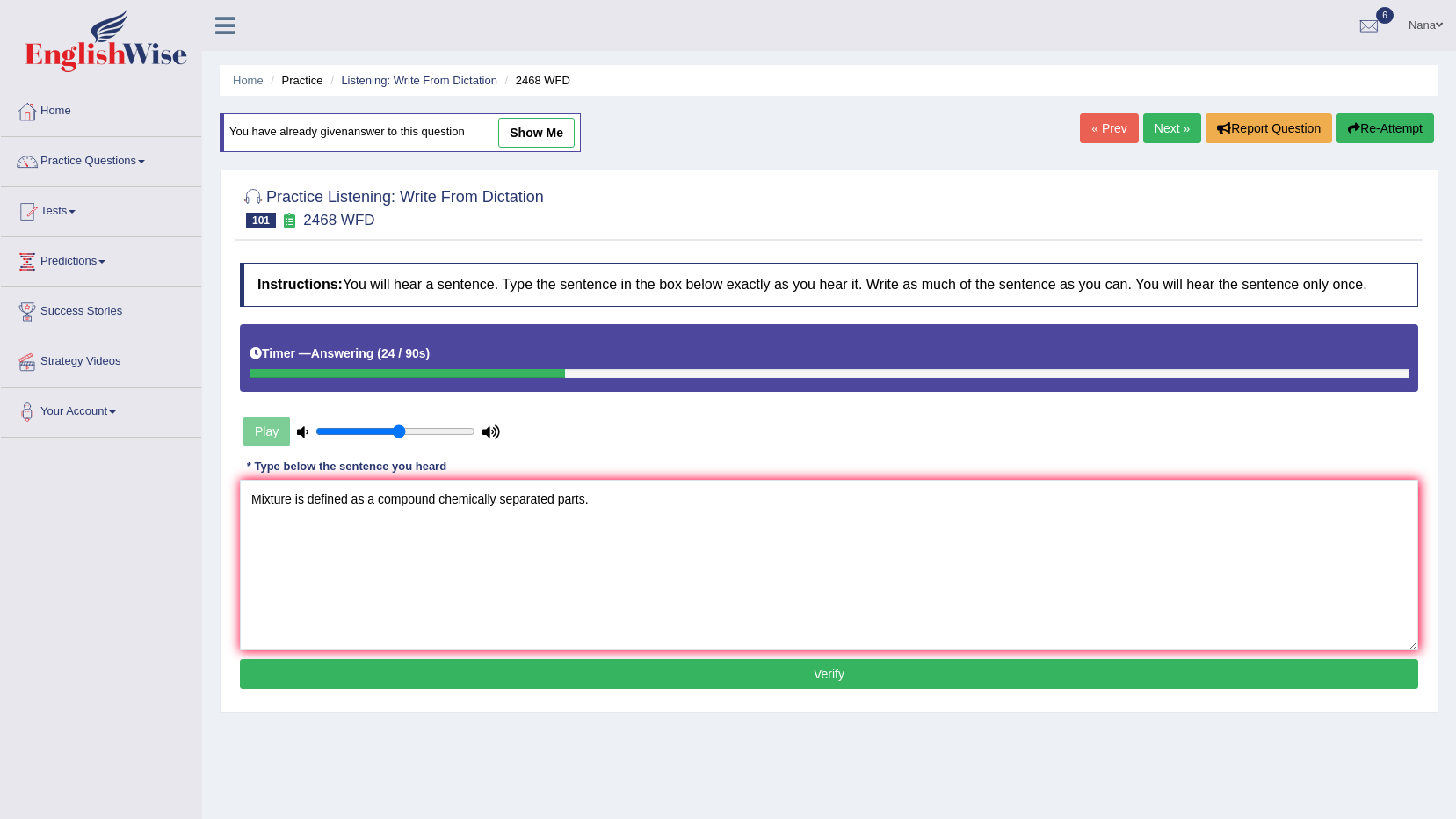
click at [366, 493] on textarea "Mixture is defined as a compound chemically separated parts." at bounding box center [828, 565] width 1178 height 171
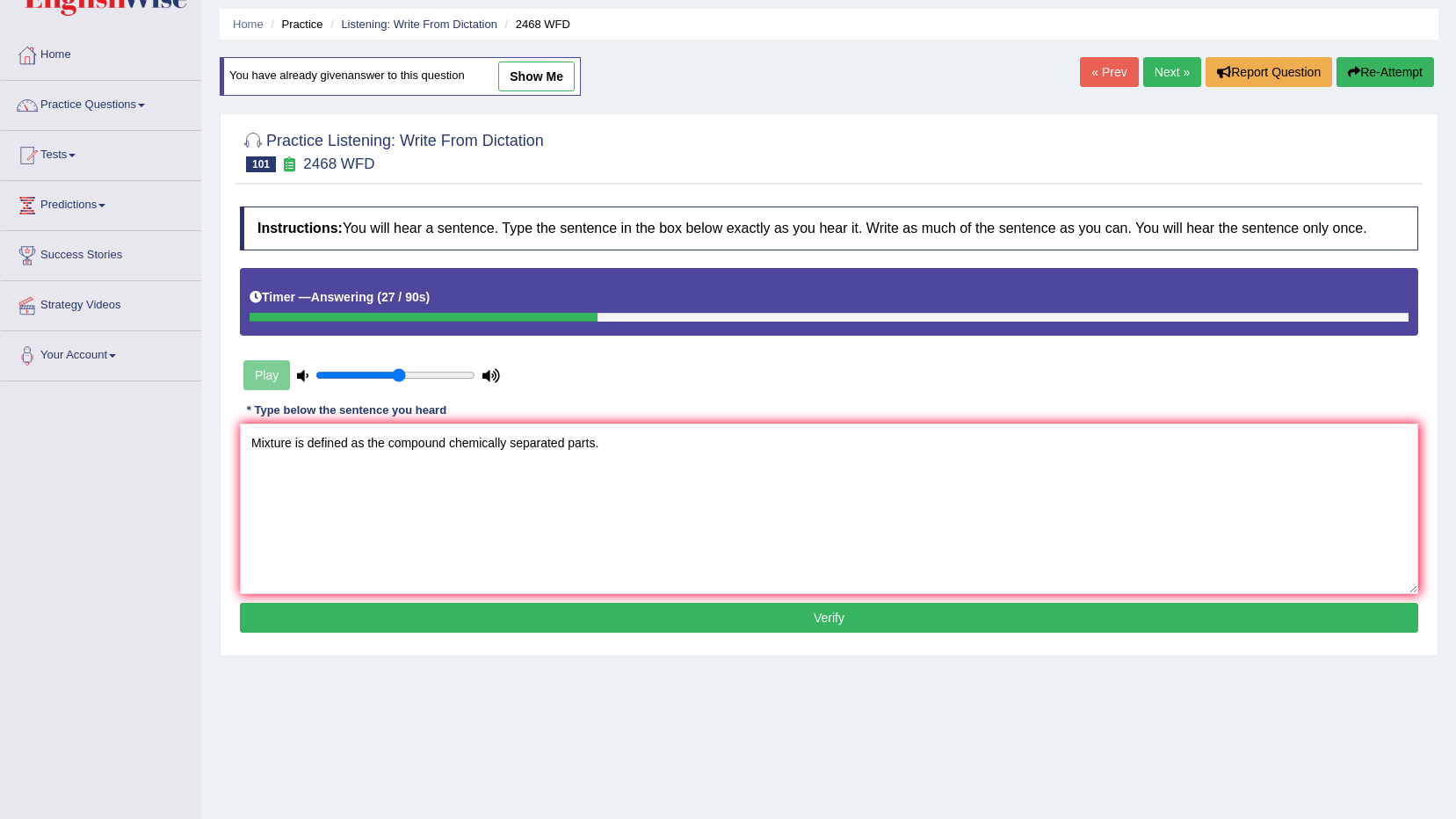
scroll to position [88, 0]
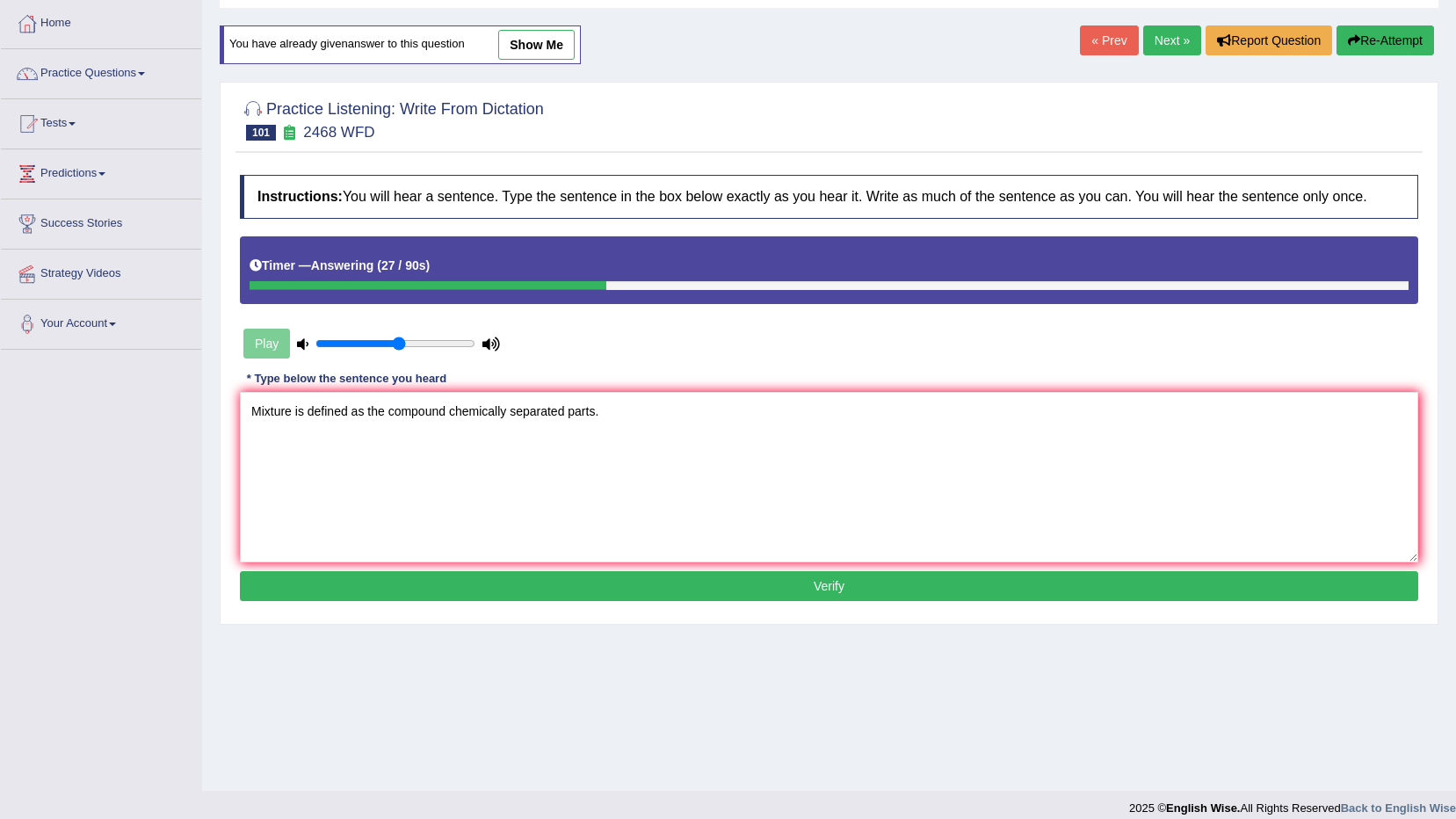
click at [425, 438] on textarea "Mixture is defined as the compound chemically separated parts." at bounding box center [828, 477] width 1178 height 171
type textarea "Mixture is defined as the compound chemically separated parts."
click at [509, 580] on button "Verify" at bounding box center [828, 586] width 1178 height 30
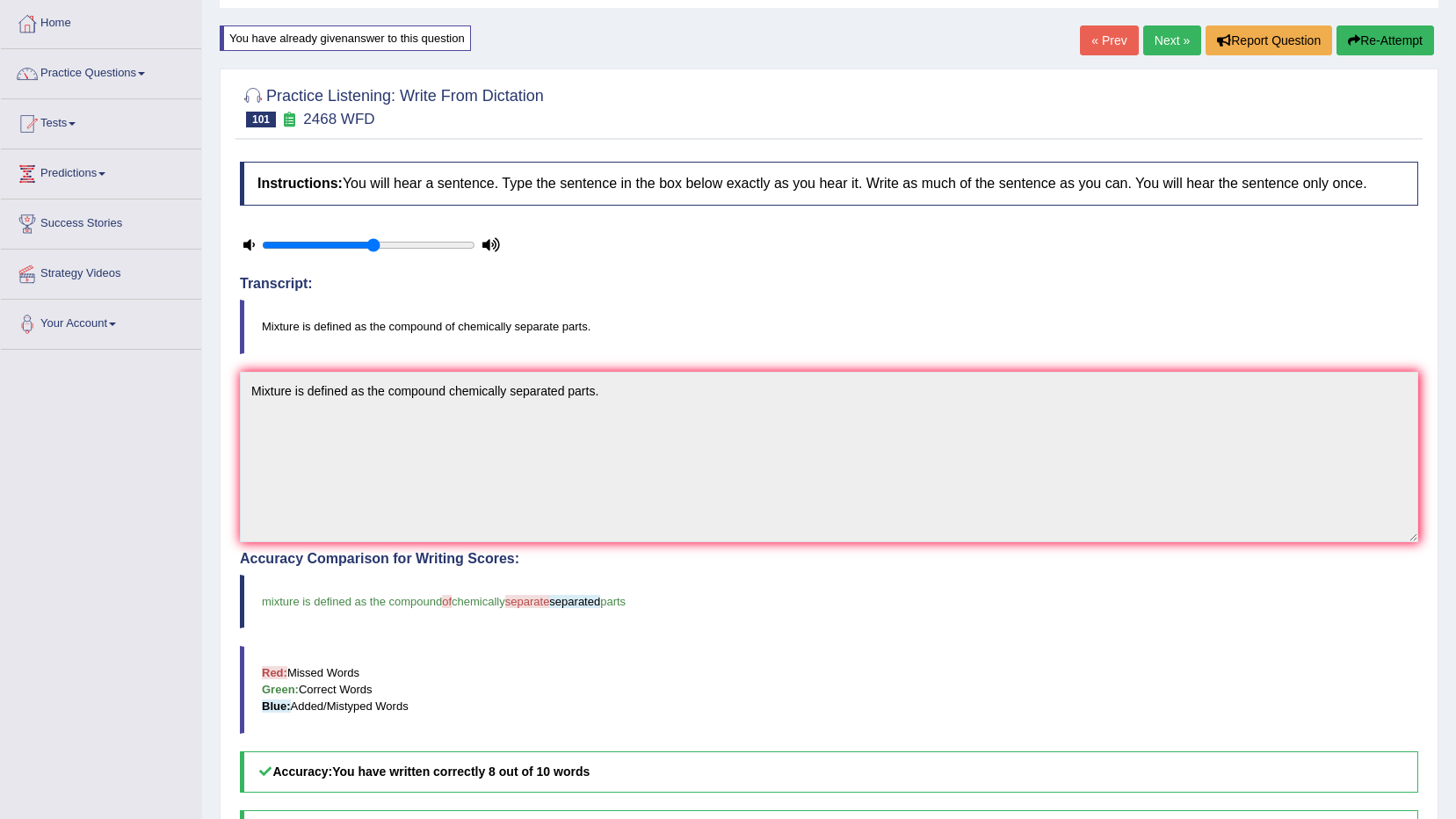
click at [1422, 36] on button "Re-Attempt" at bounding box center [1386, 40] width 98 height 30
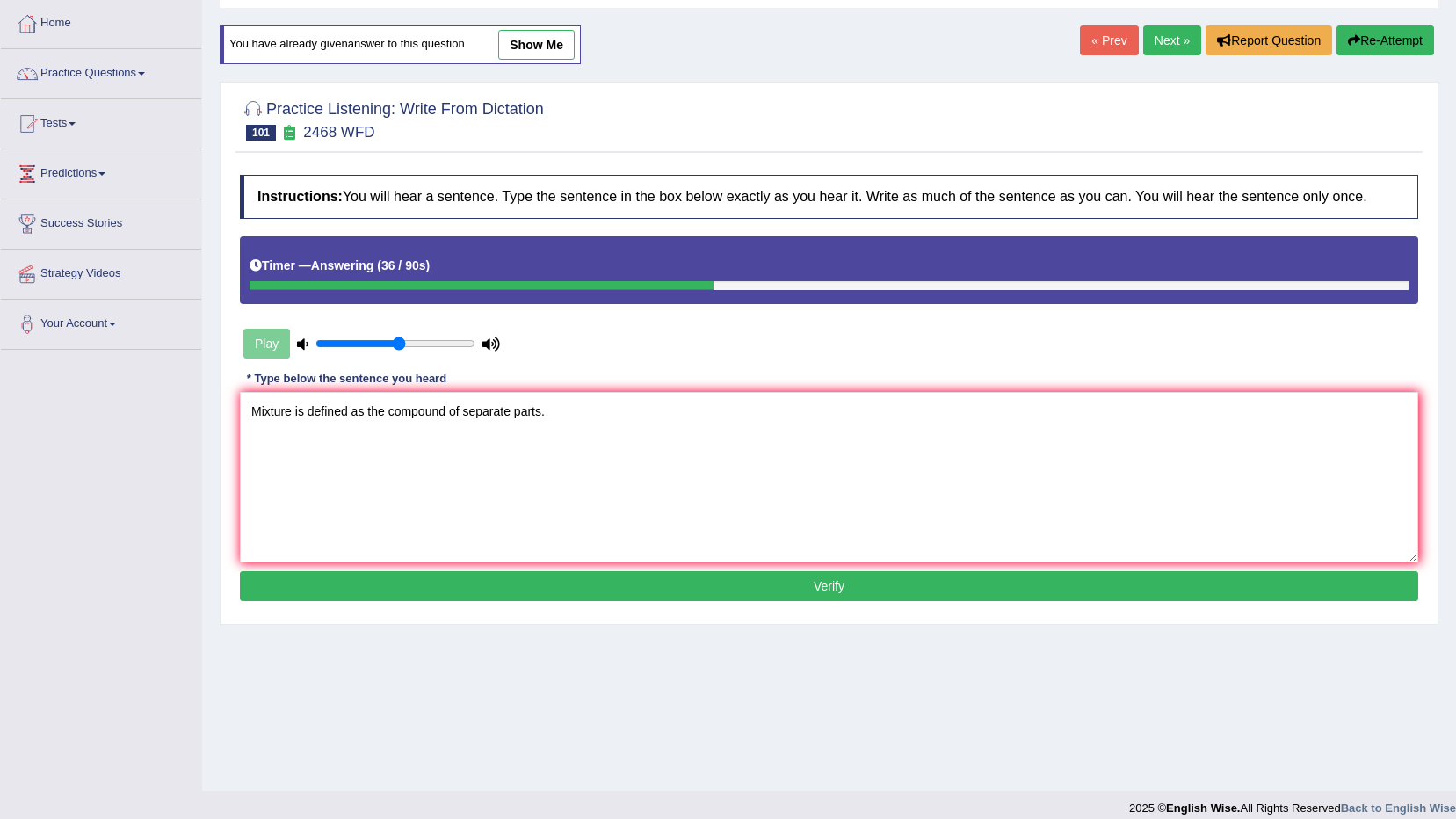
click at [464, 405] on textarea "Mixture is defined as the compound of separate parts." at bounding box center [828, 477] width 1178 height 171
click at [484, 409] on textarea "Mixture is defined as the compound of chemistlly separate parts." at bounding box center [828, 477] width 1178 height 171
type textarea "Mixture is defined as the compound of chemistlly separate parts."
click at [513, 575] on button "Verify" at bounding box center [828, 586] width 1178 height 30
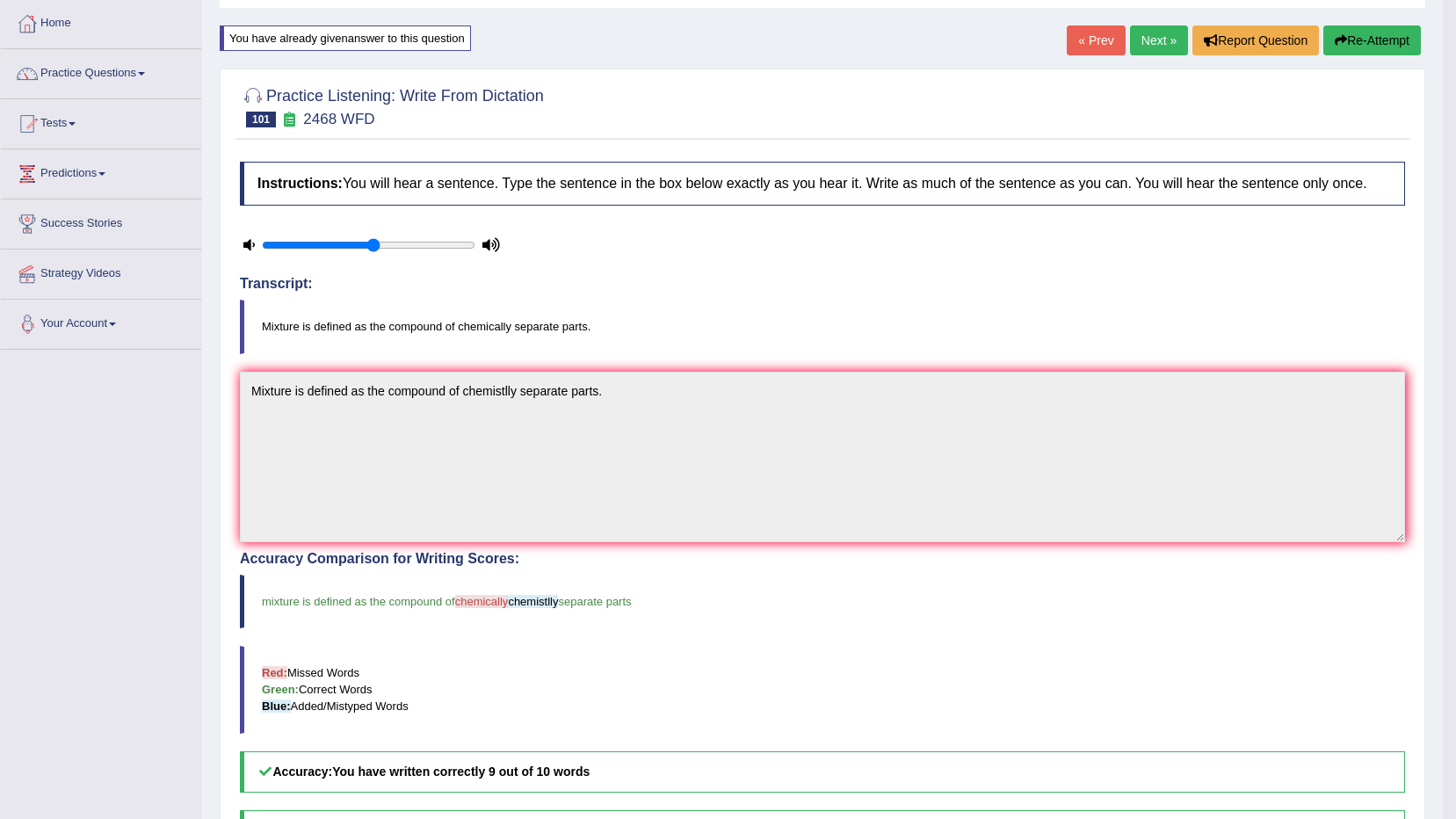
click at [1386, 51] on button "Re-Attempt" at bounding box center [1373, 40] width 98 height 30
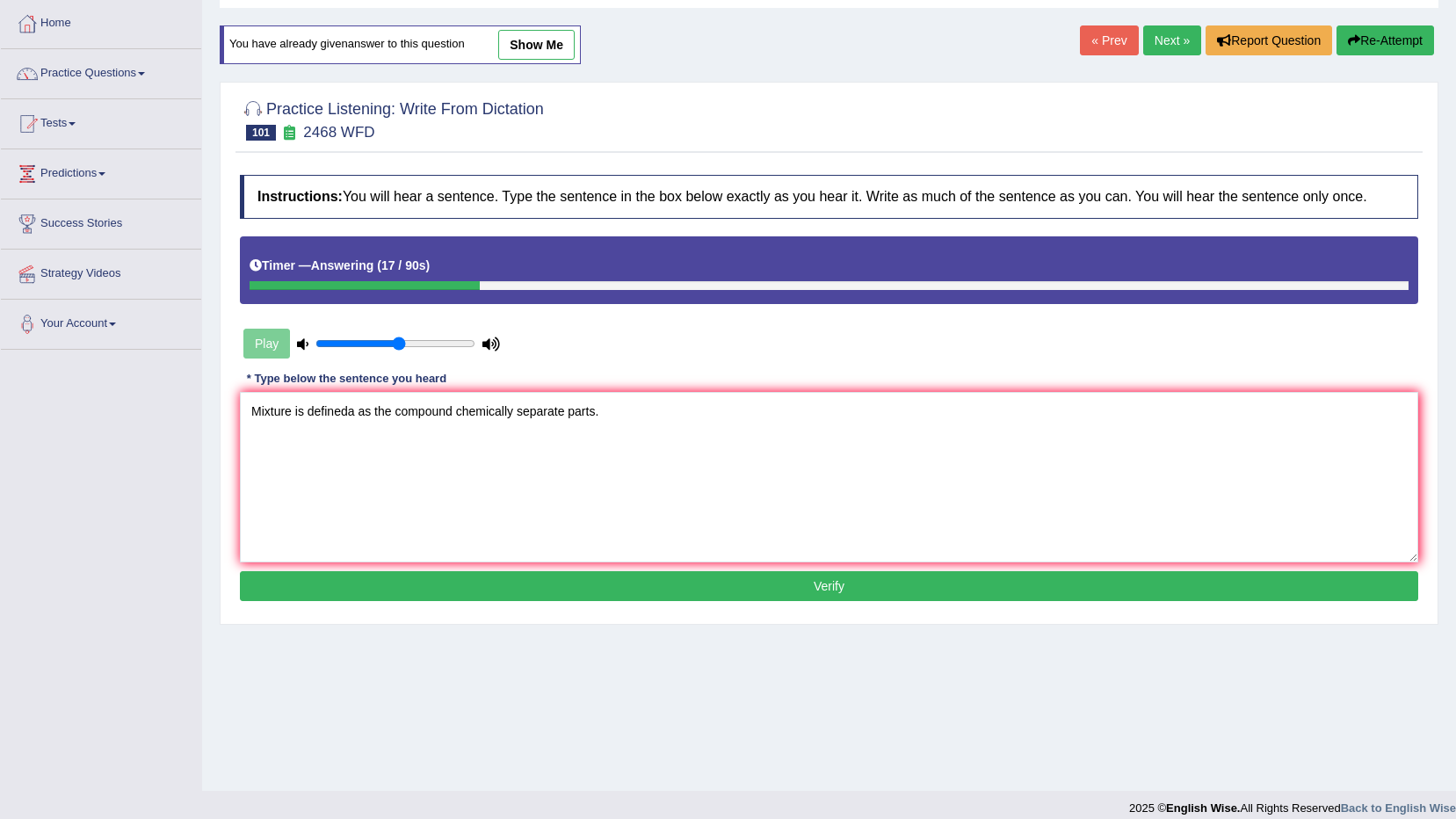
click at [353, 409] on textarea "Mixture is defineda as the compound chemically separate parts." at bounding box center [828, 477] width 1178 height 171
click at [347, 375] on div "* Type below the sentence you heard" at bounding box center [346, 378] width 213 height 16
click at [337, 404] on textarea "Mixture is defineda as the compound chemically separate parts." at bounding box center [828, 477] width 1178 height 171
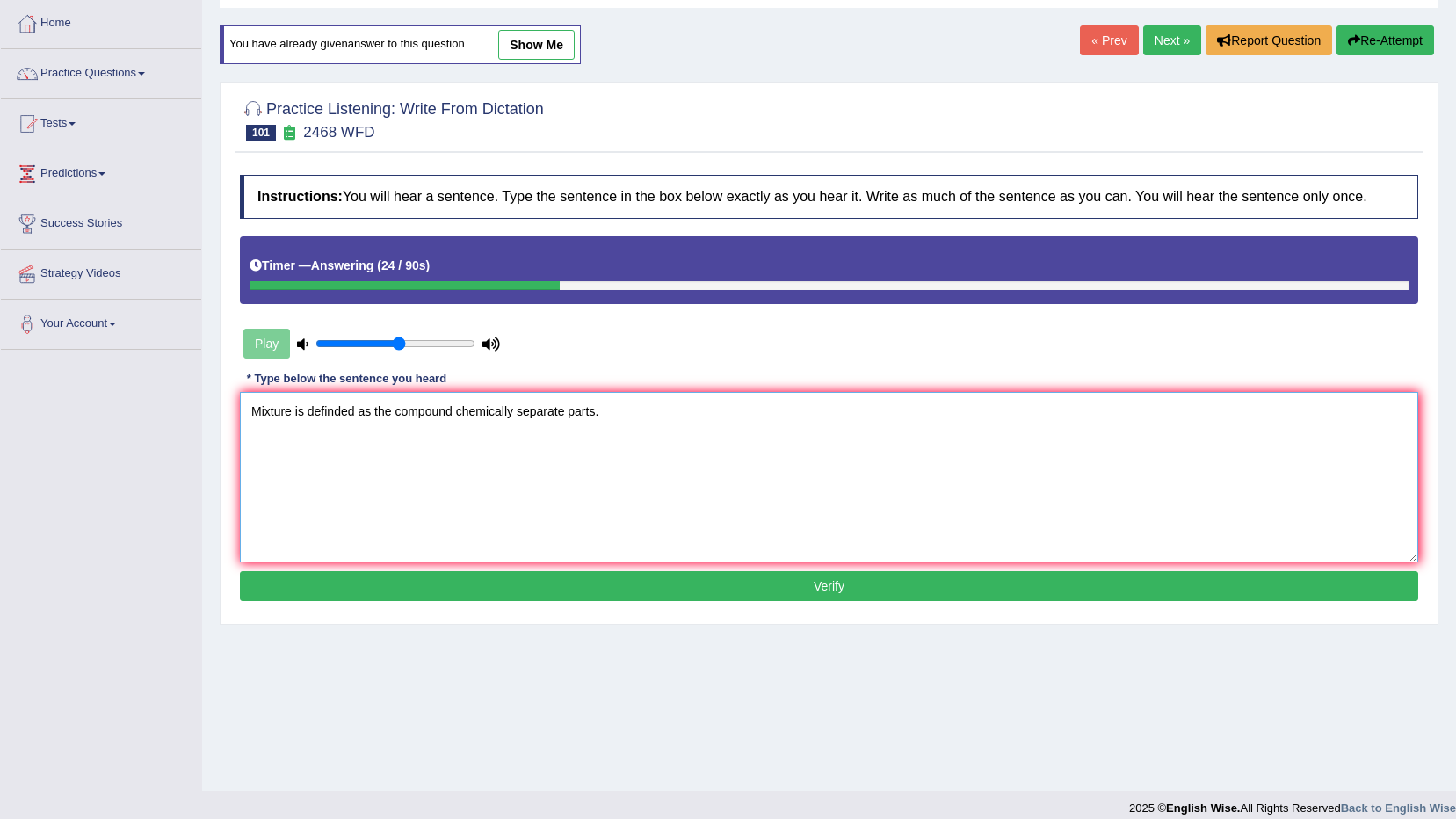
click at [536, 491] on textarea "Mixture is definded as the compound chemically separate parts." at bounding box center [828, 477] width 1178 height 171
click at [448, 410] on textarea "Mixture is definded as the compound chemically separate parts." at bounding box center [828, 477] width 1178 height 171
click at [465, 409] on textarea "Mixture is definded as the compound chemically separate parts." at bounding box center [828, 477] width 1178 height 171
click at [458, 414] on textarea "Mixture is definded as the compound chemically separate parts." at bounding box center [828, 477] width 1178 height 171
type textarea "Mixture is definded as the compound of chemically separate parts."
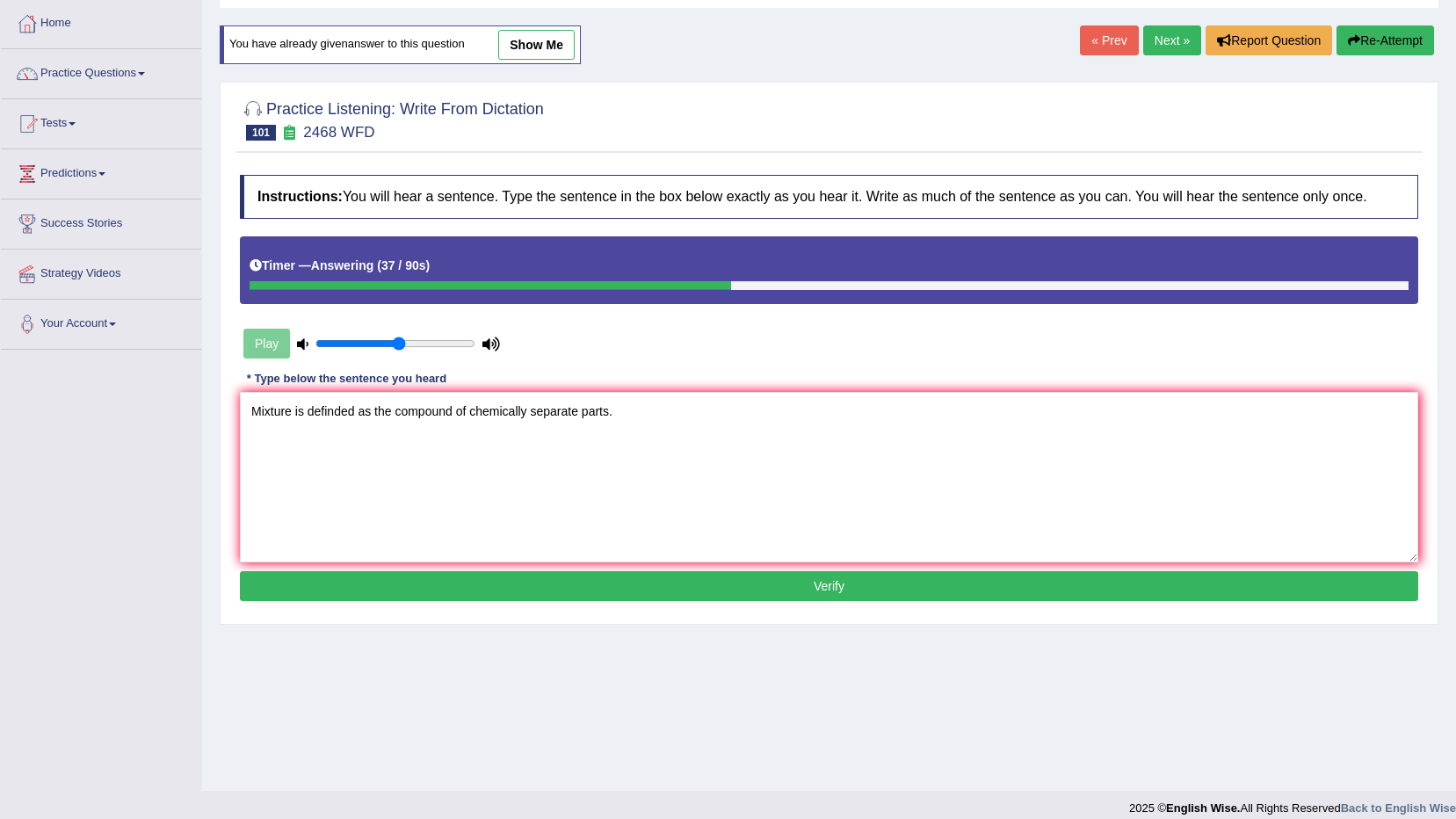
drag, startPoint x: 605, startPoint y: 575, endPoint x: 618, endPoint y: 574, distance: 13.0
click at [618, 574] on button "Verify" at bounding box center [828, 586] width 1178 height 30
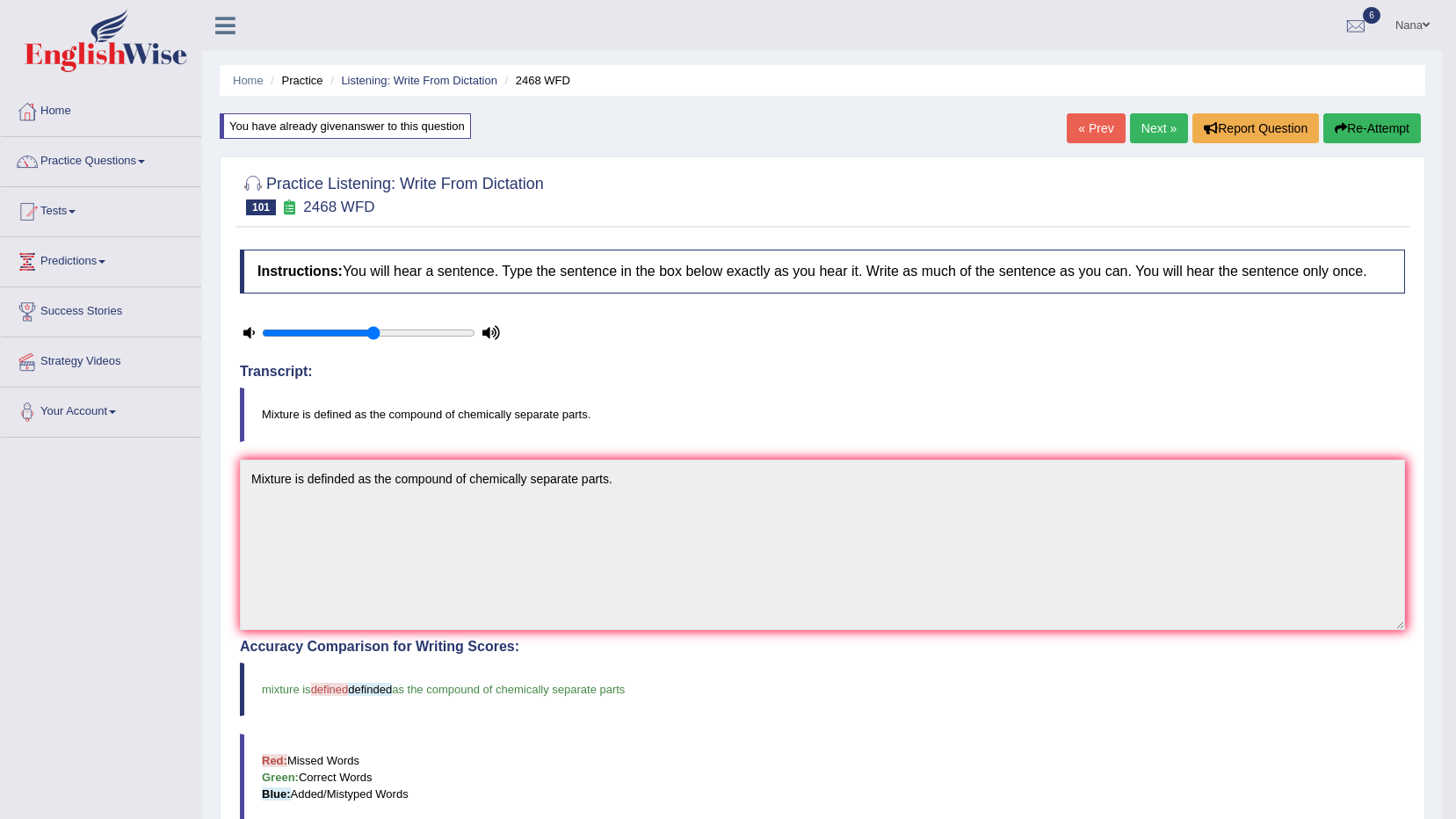
click at [1160, 134] on link "Next »" at bounding box center [1159, 128] width 58 height 30
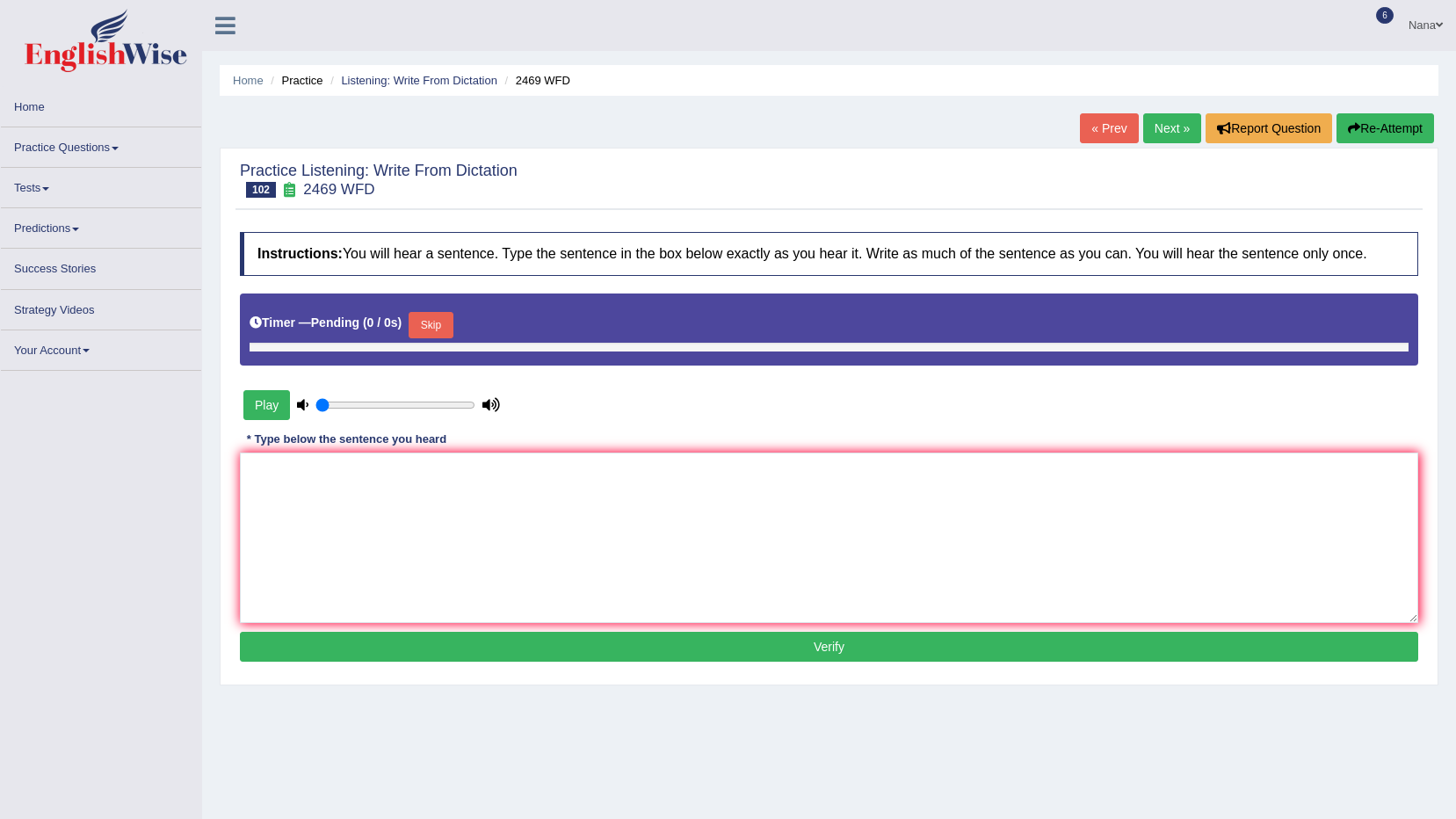
type input "0.55"
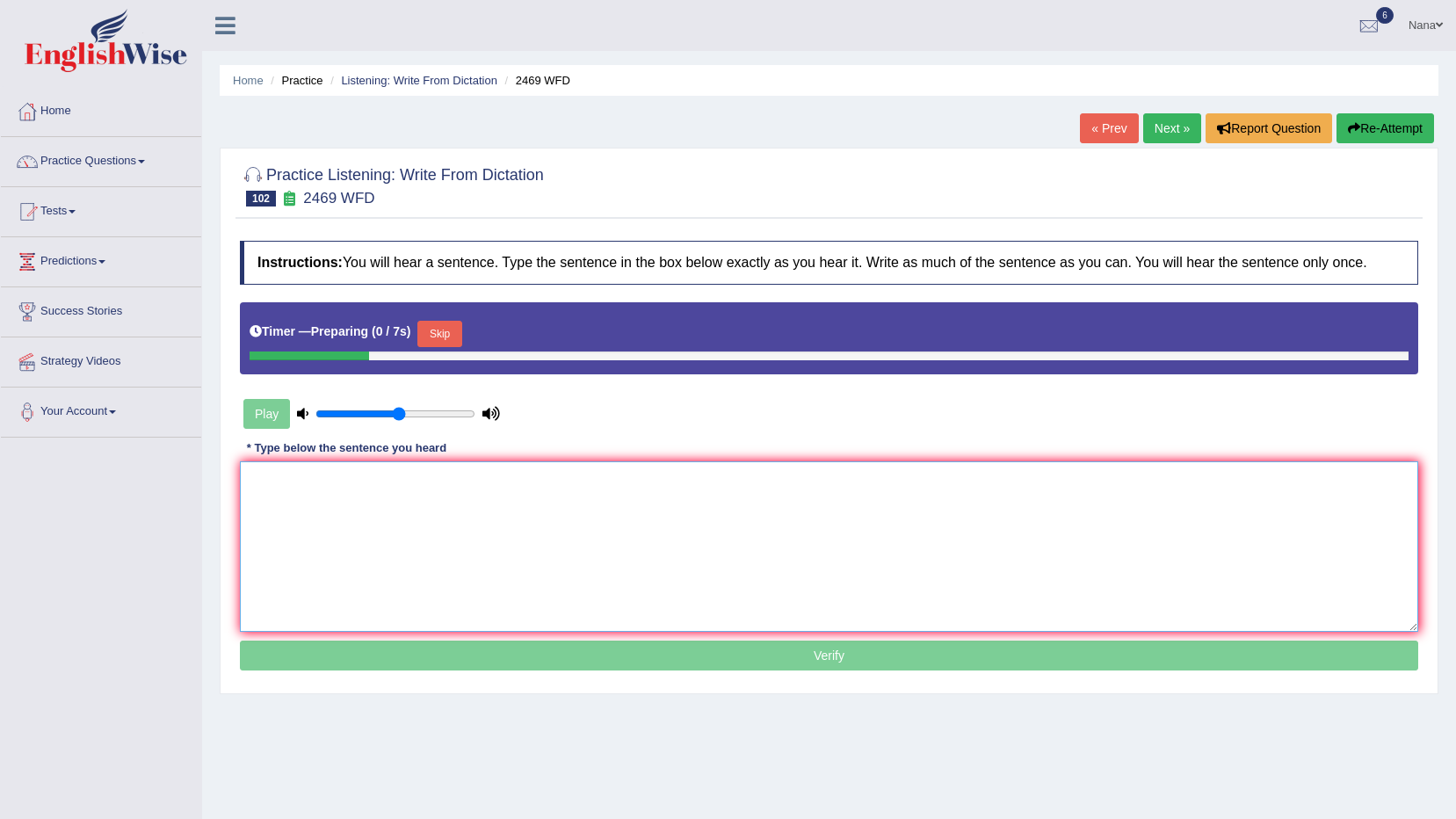
click at [1280, 600] on textarea at bounding box center [828, 547] width 1178 height 171
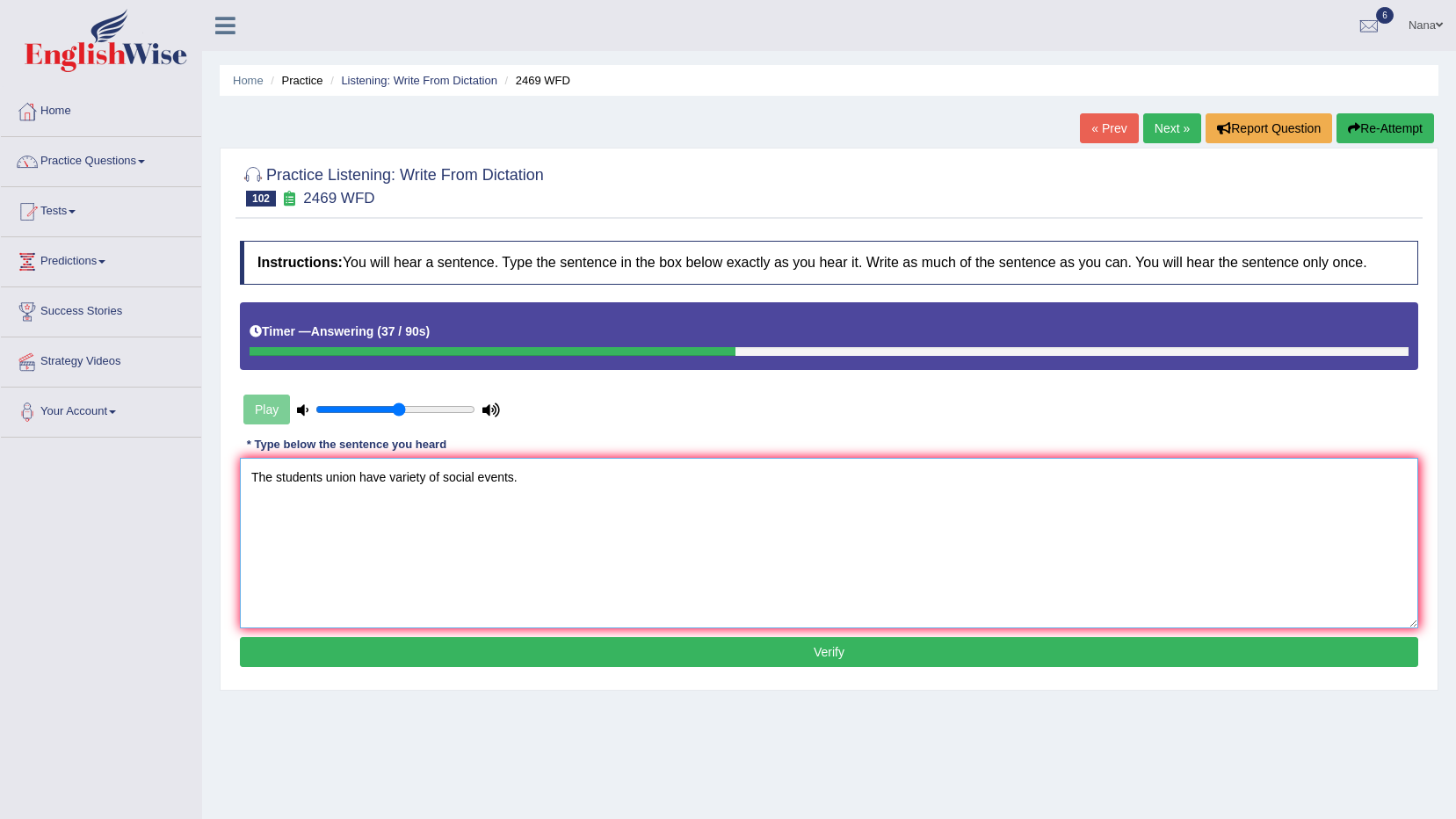
type textarea "The students union have variety of social events."
click at [1340, 650] on button "Verify" at bounding box center [828, 651] width 1178 height 30
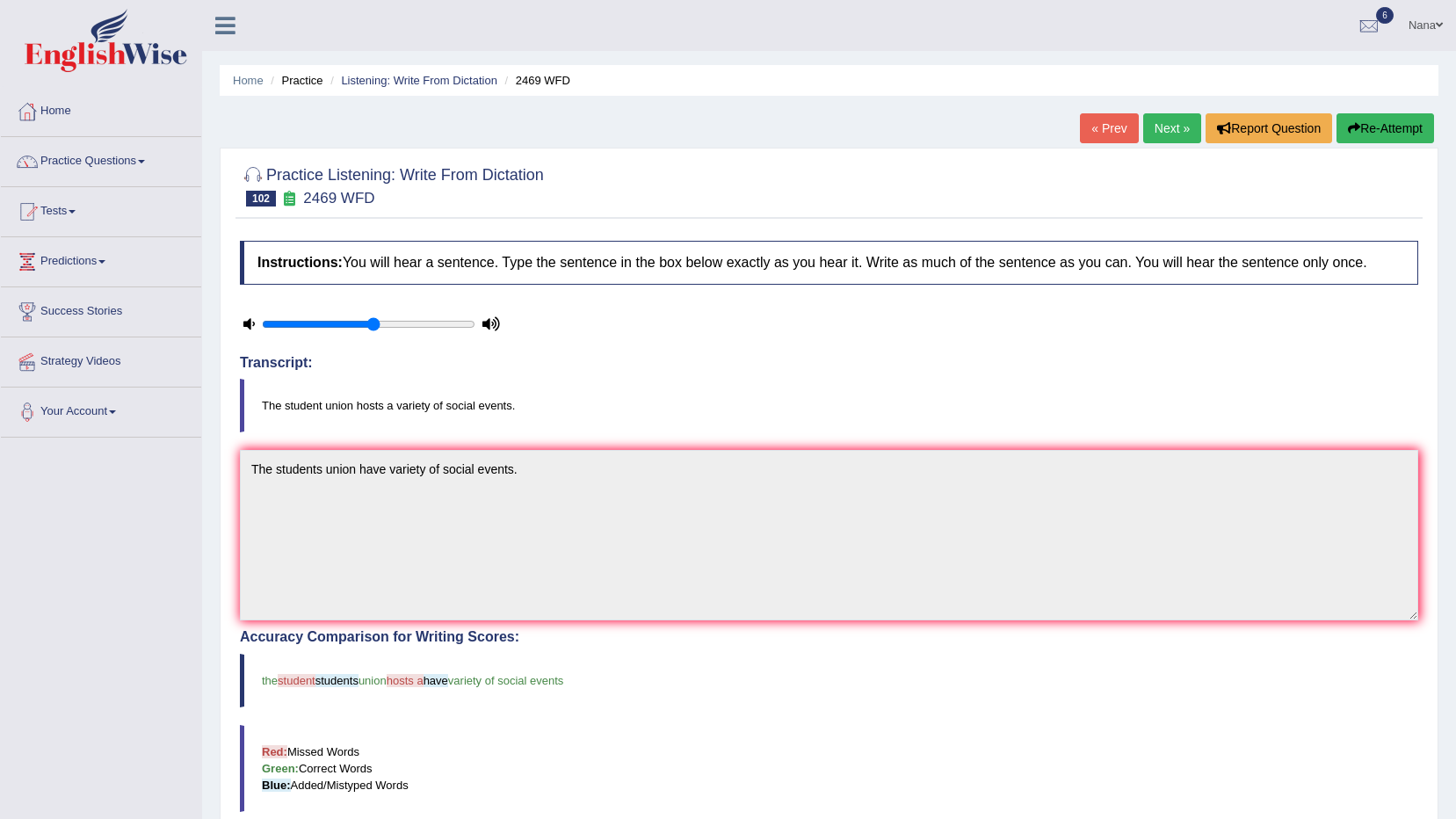
click at [1422, 124] on button "Re-Attempt" at bounding box center [1386, 128] width 98 height 30
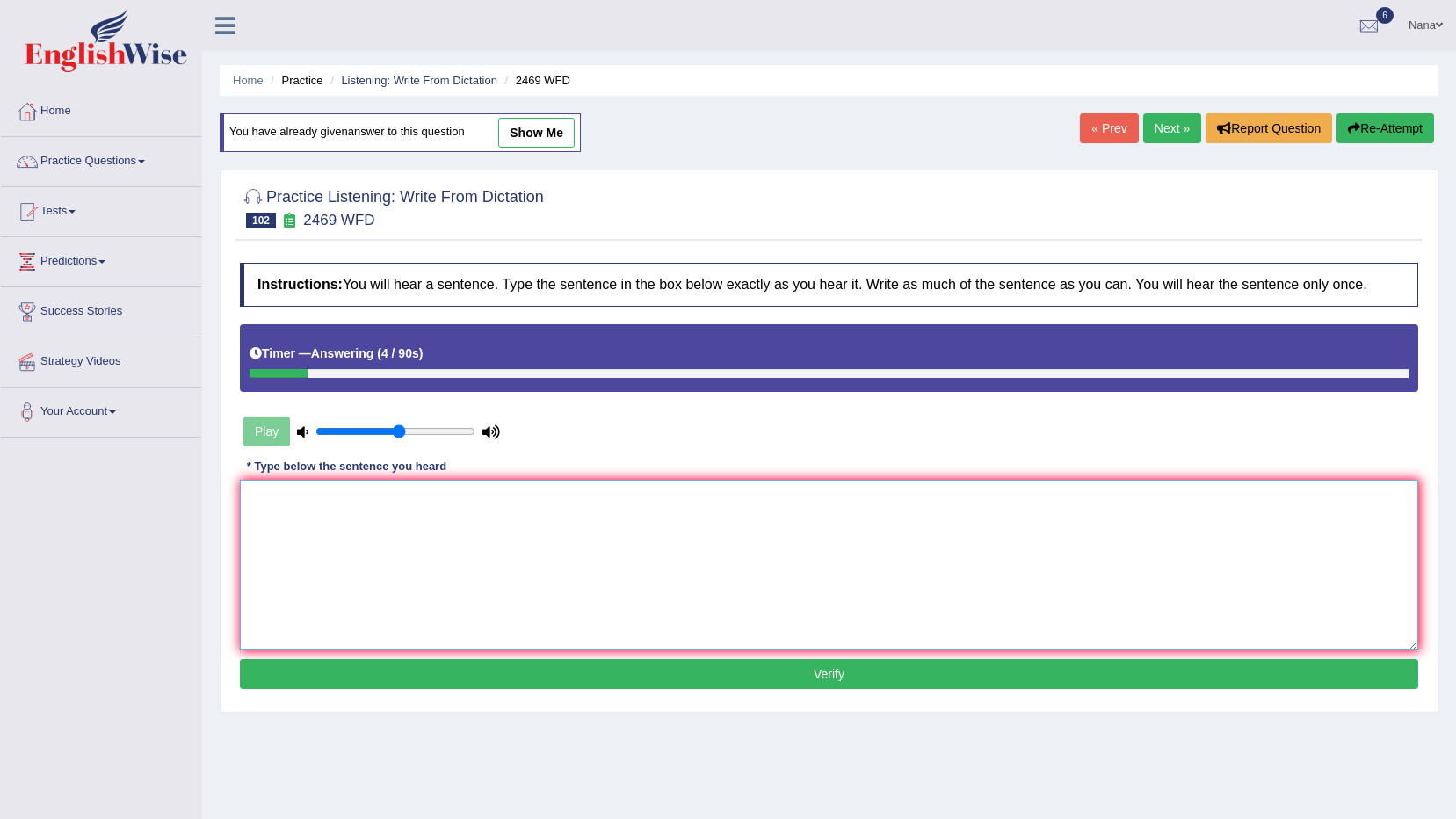
click at [1080, 557] on textarea at bounding box center [828, 565] width 1178 height 171
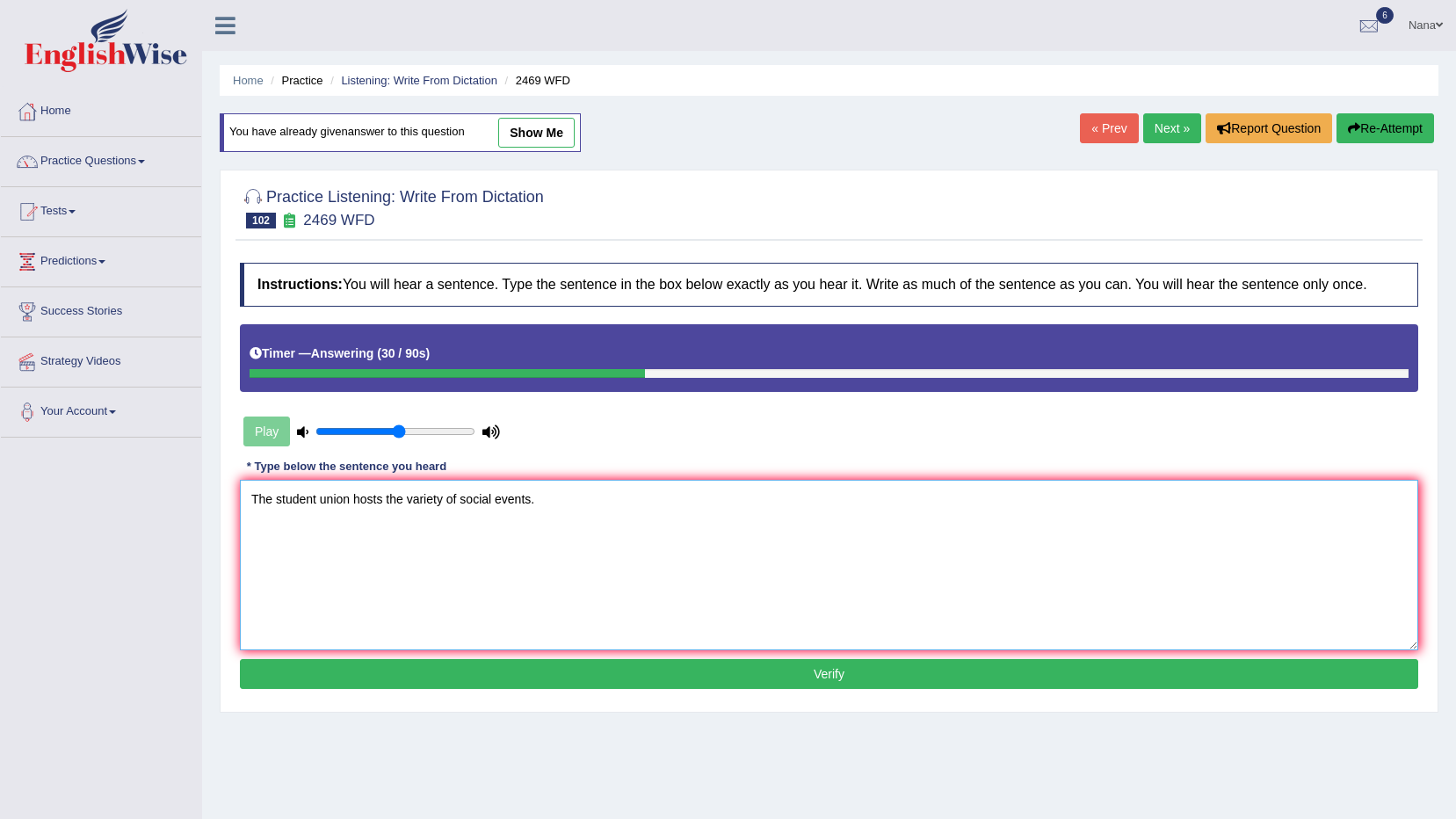
type textarea "The student union hosts the variety of social events."
click at [935, 660] on button "Verify" at bounding box center [828, 674] width 1178 height 30
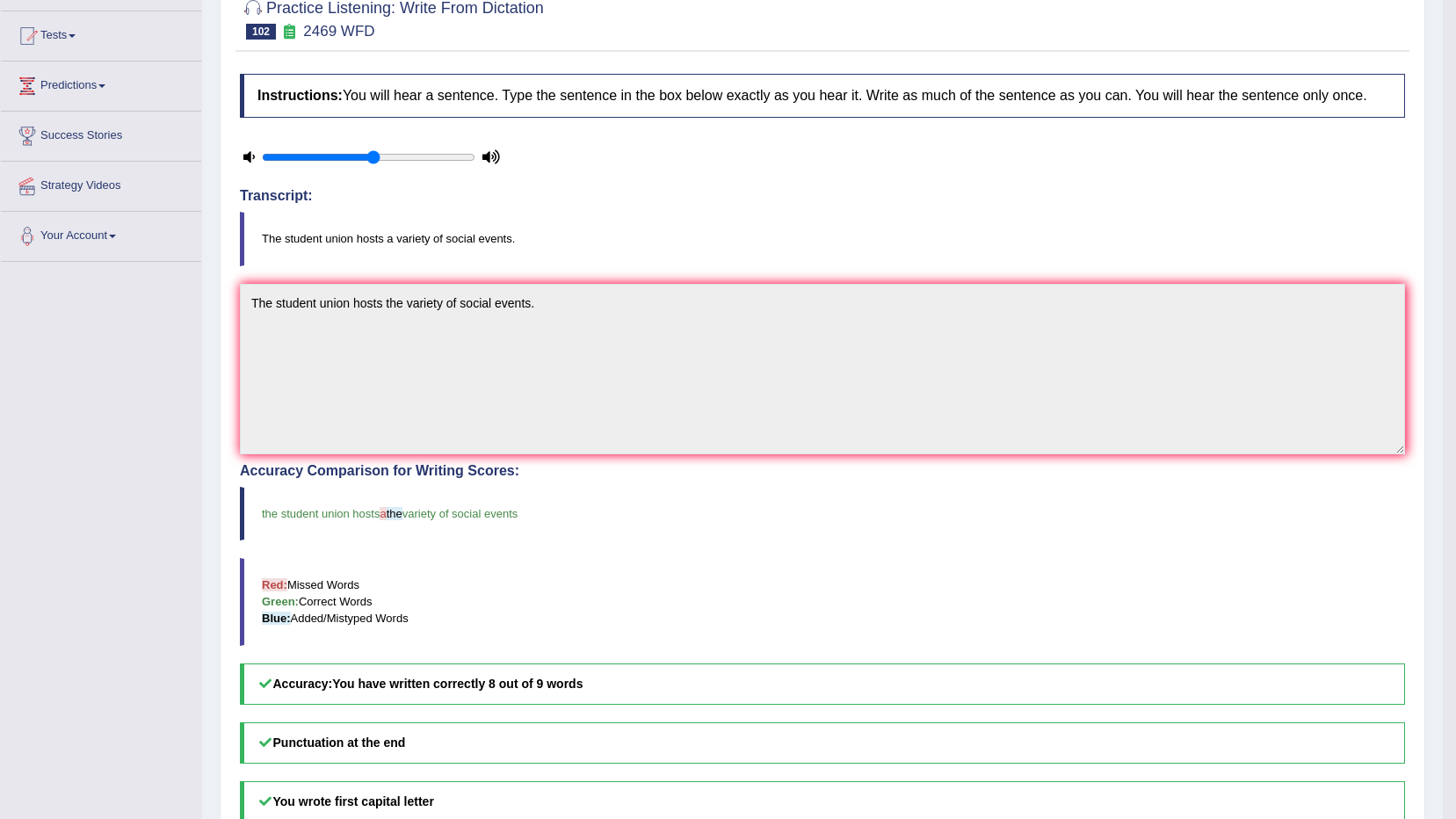
scroll to position [88, 0]
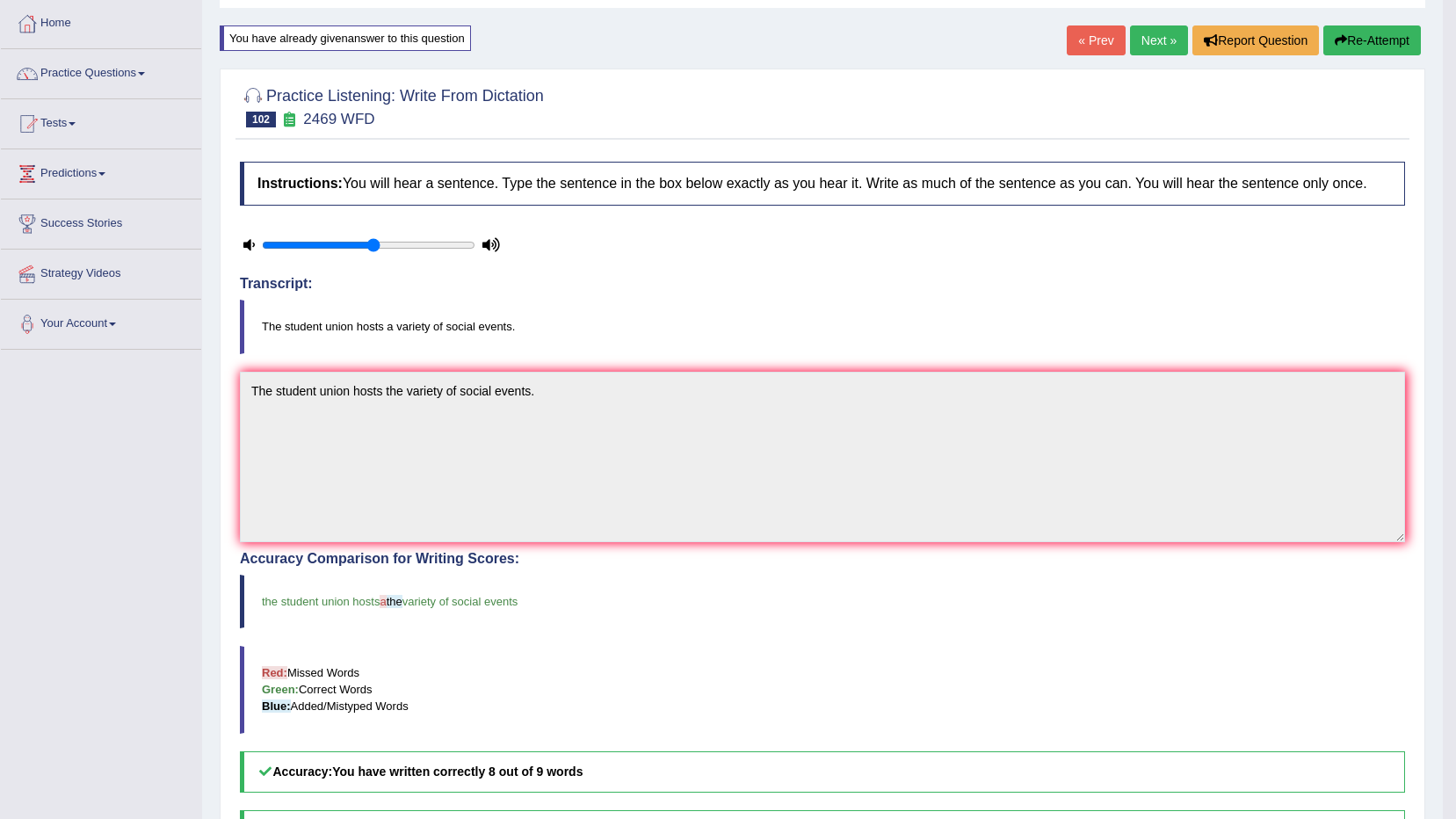
click at [1373, 28] on button "Re-Attempt" at bounding box center [1373, 40] width 98 height 30
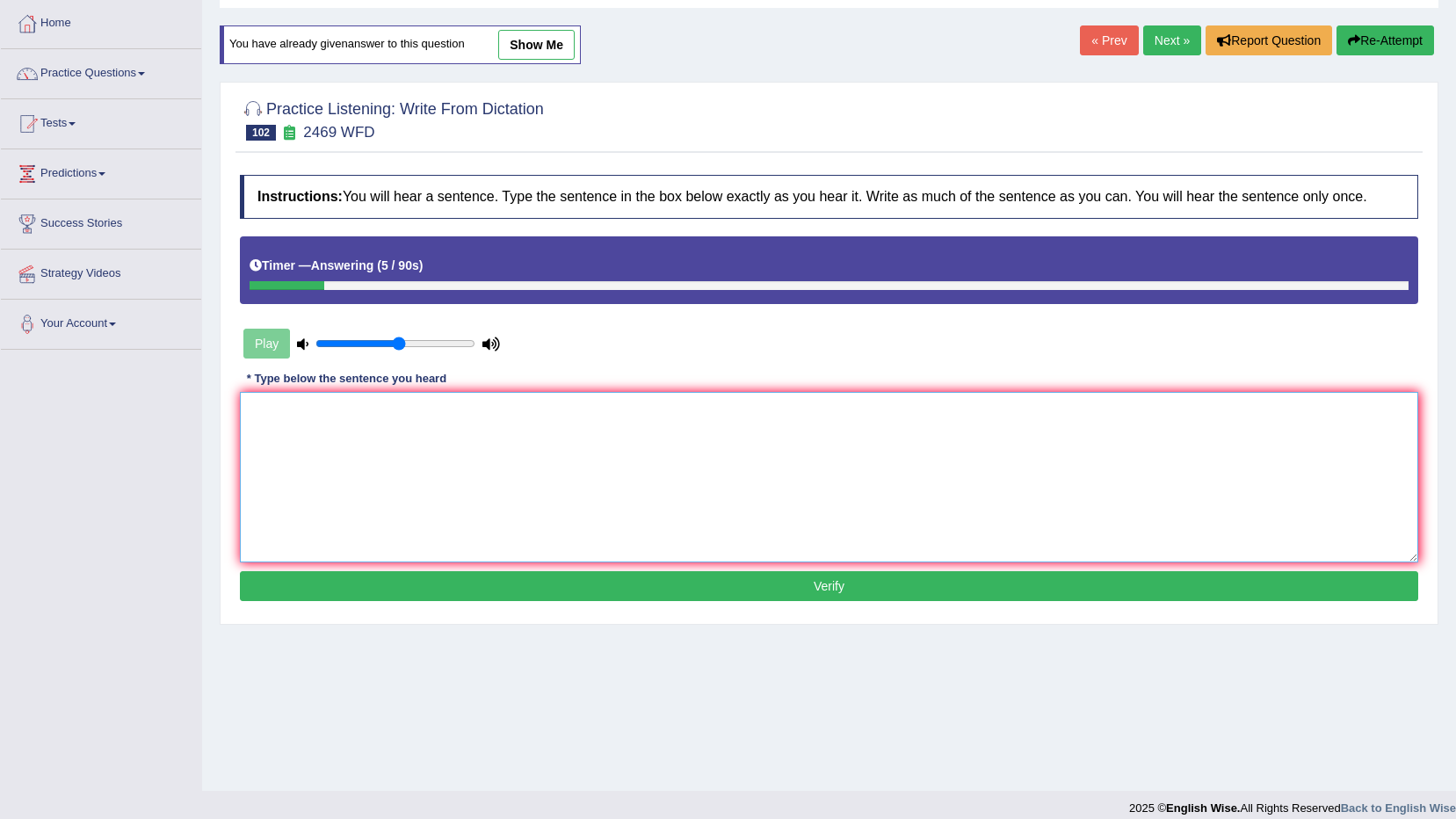
click at [1246, 443] on textarea at bounding box center [828, 477] width 1178 height 171
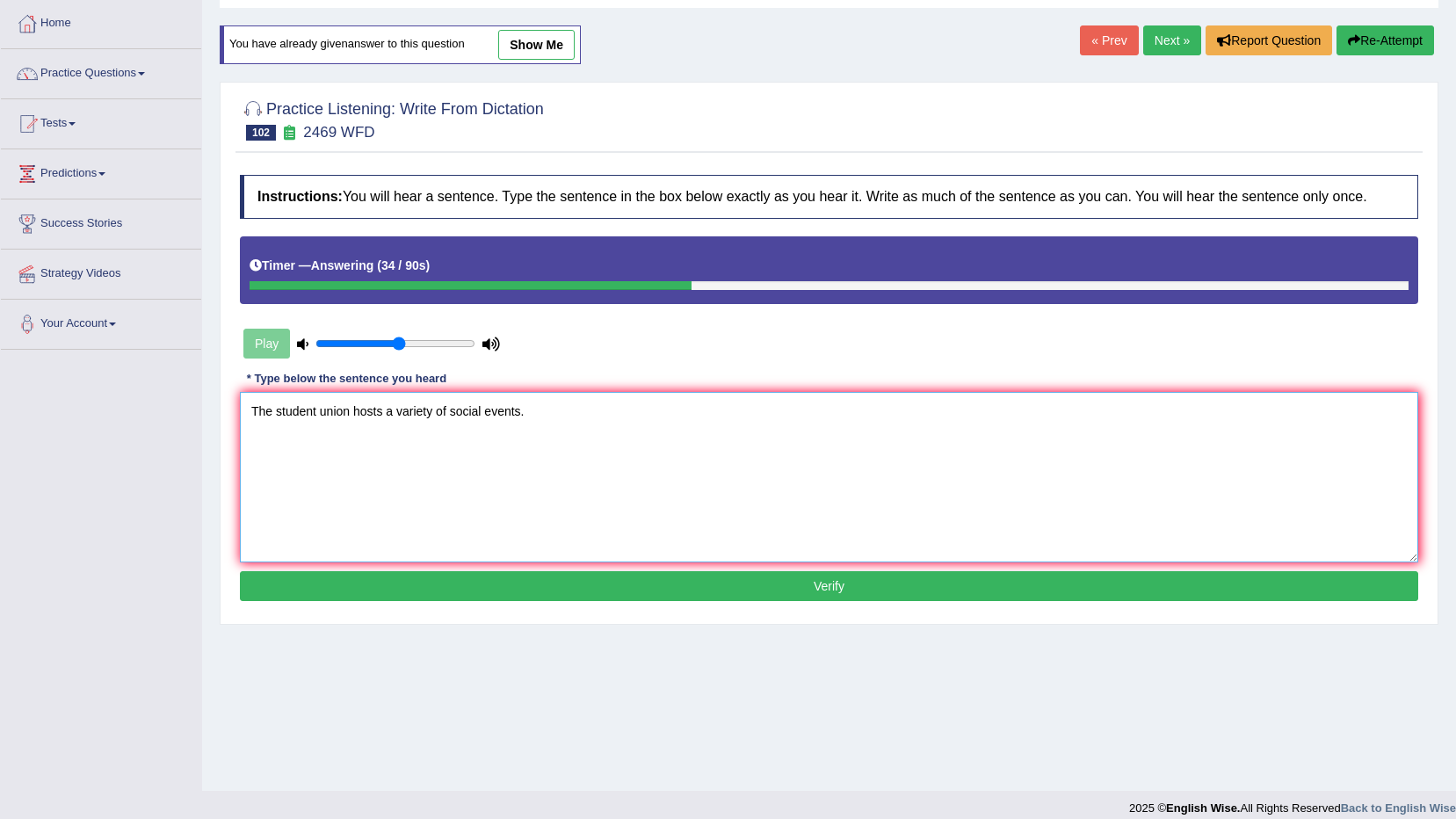
type textarea "The student union hosts a variety of social events."
click at [628, 585] on button "Verify" at bounding box center [828, 586] width 1178 height 30
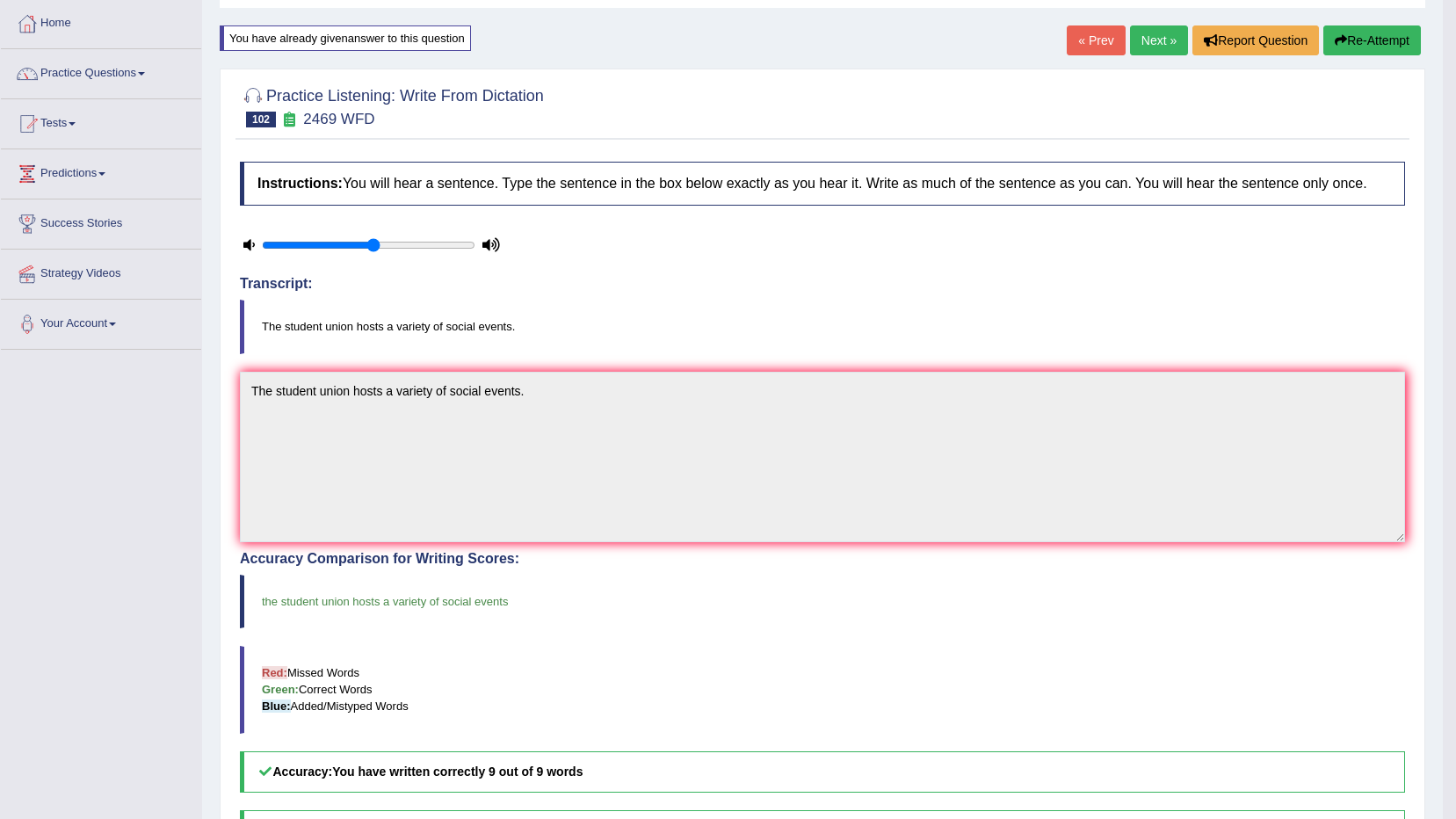
click at [1174, 46] on link "Next »" at bounding box center [1159, 40] width 58 height 30
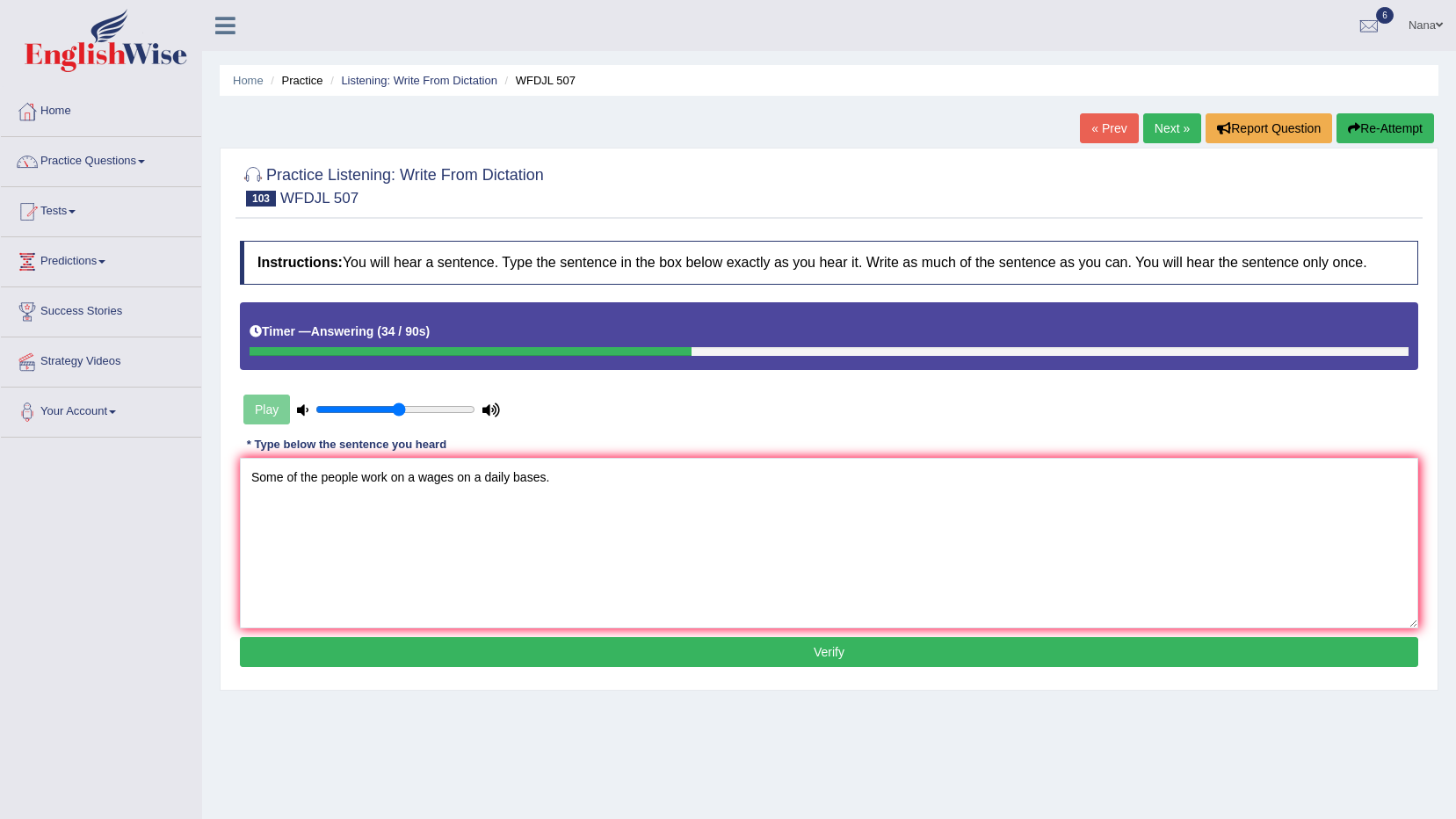
click at [308, 480] on textarea "Some of the people work on a wages on a daily bases." at bounding box center [828, 543] width 1178 height 171
type textarea "Some people work on a wages on a daily bases."
click at [521, 658] on button "Verify" at bounding box center [828, 651] width 1178 height 30
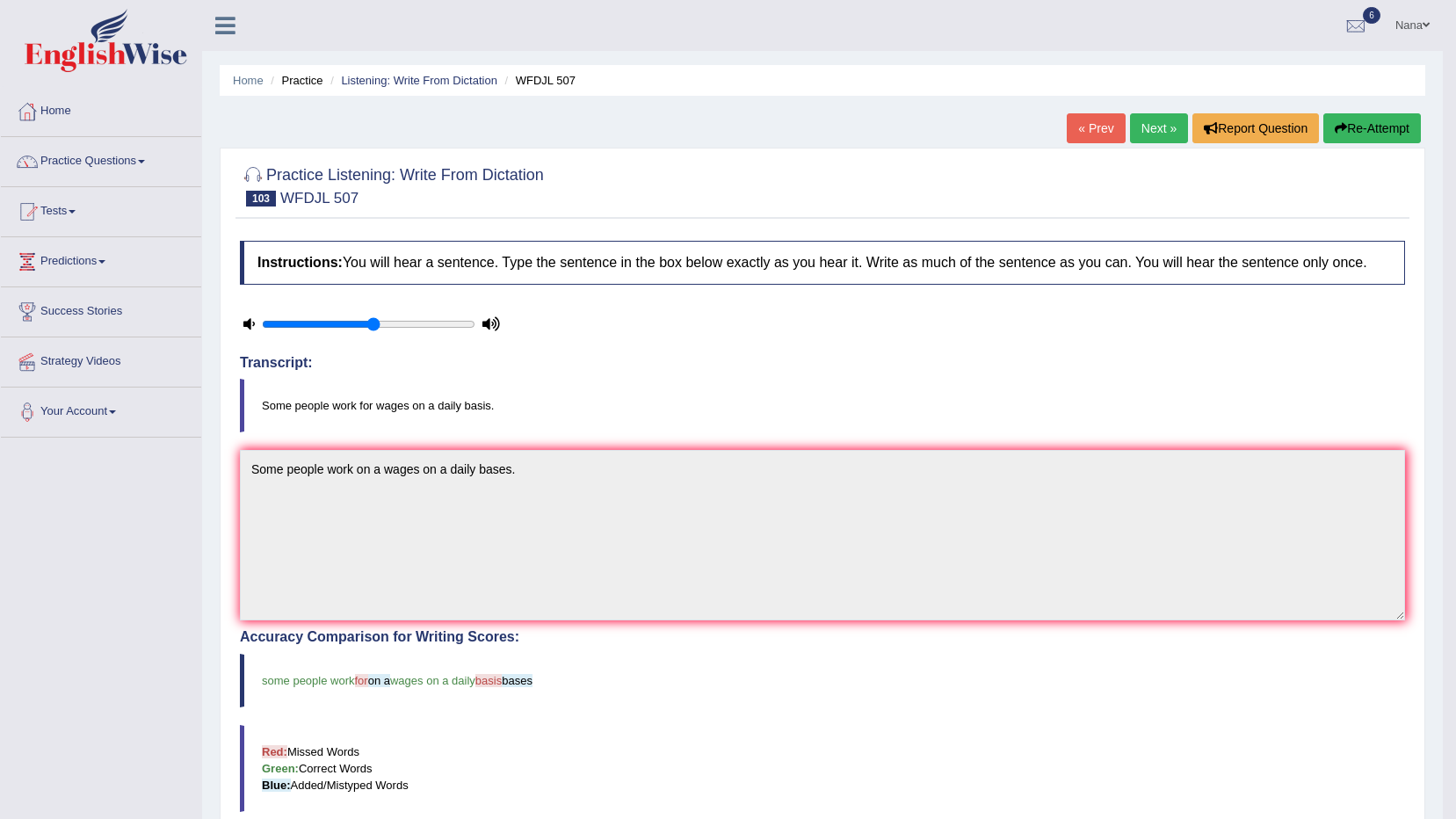
click at [1344, 130] on button "Re-Attempt" at bounding box center [1373, 128] width 98 height 30
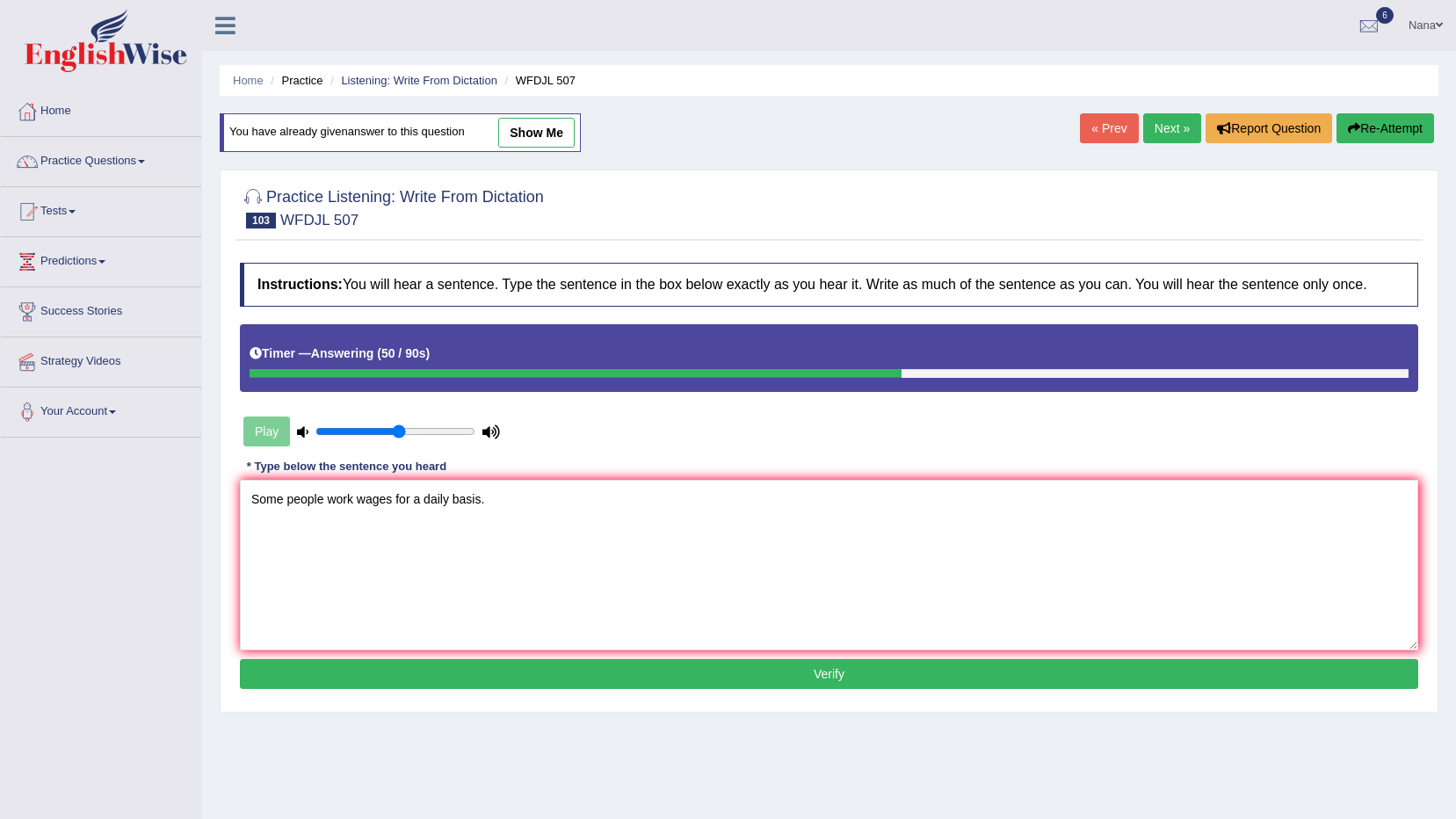
type textarea "Some people work wages for a daily basis."
click at [879, 676] on button "Verify" at bounding box center [828, 674] width 1178 height 30
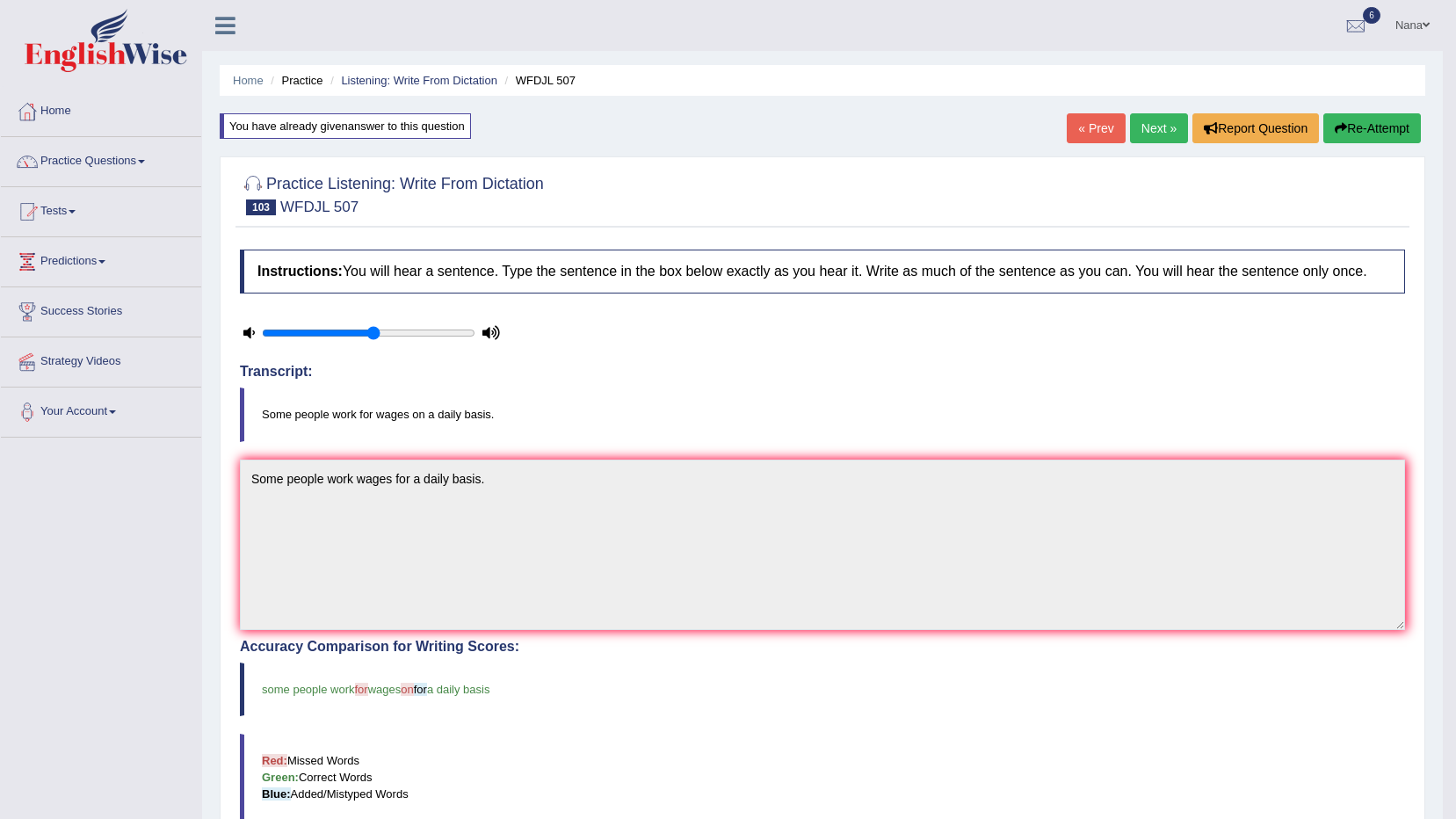
click at [1388, 117] on button "Re-Attempt" at bounding box center [1373, 128] width 98 height 30
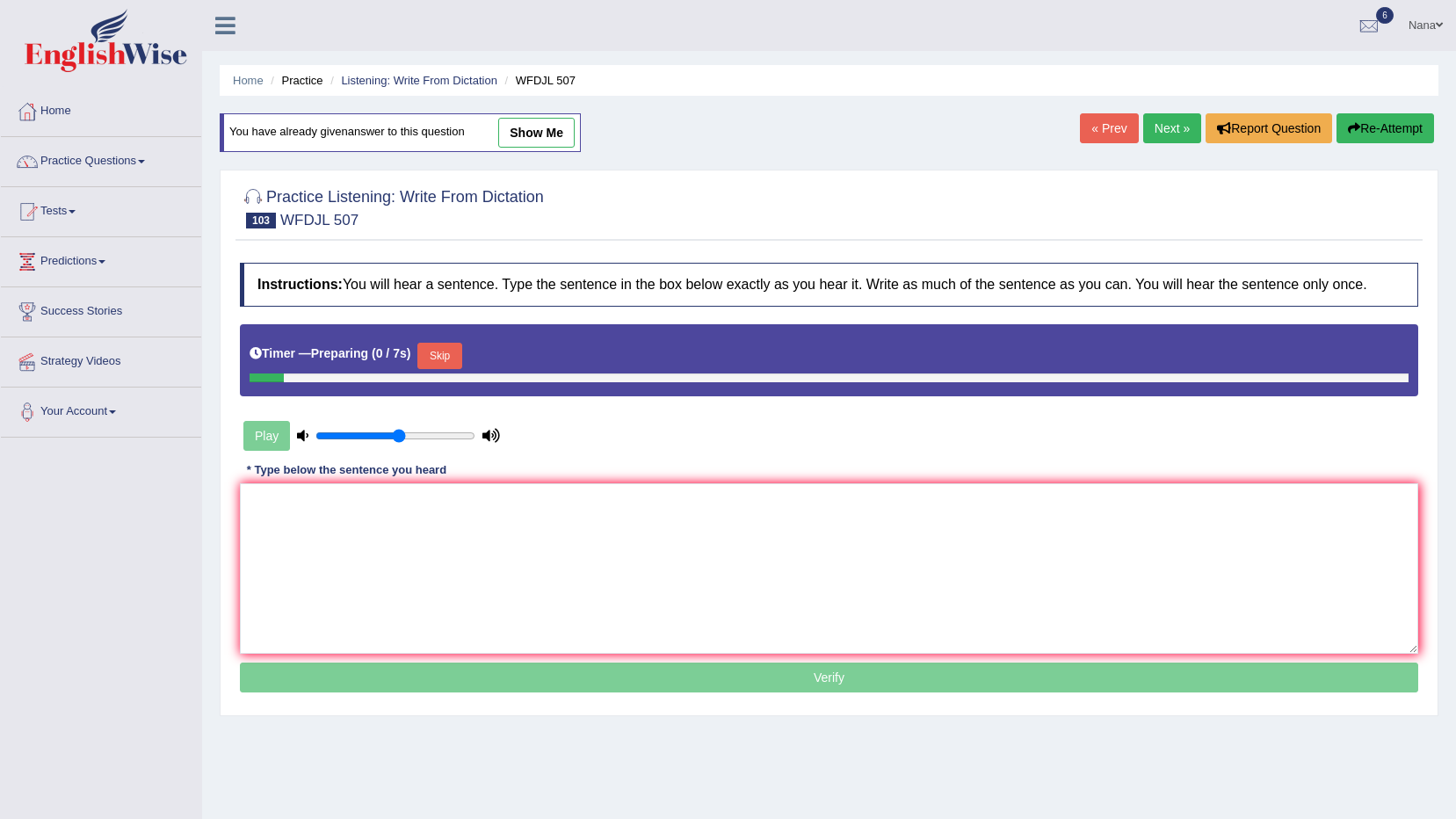
click at [601, 587] on textarea at bounding box center [828, 569] width 1178 height 171
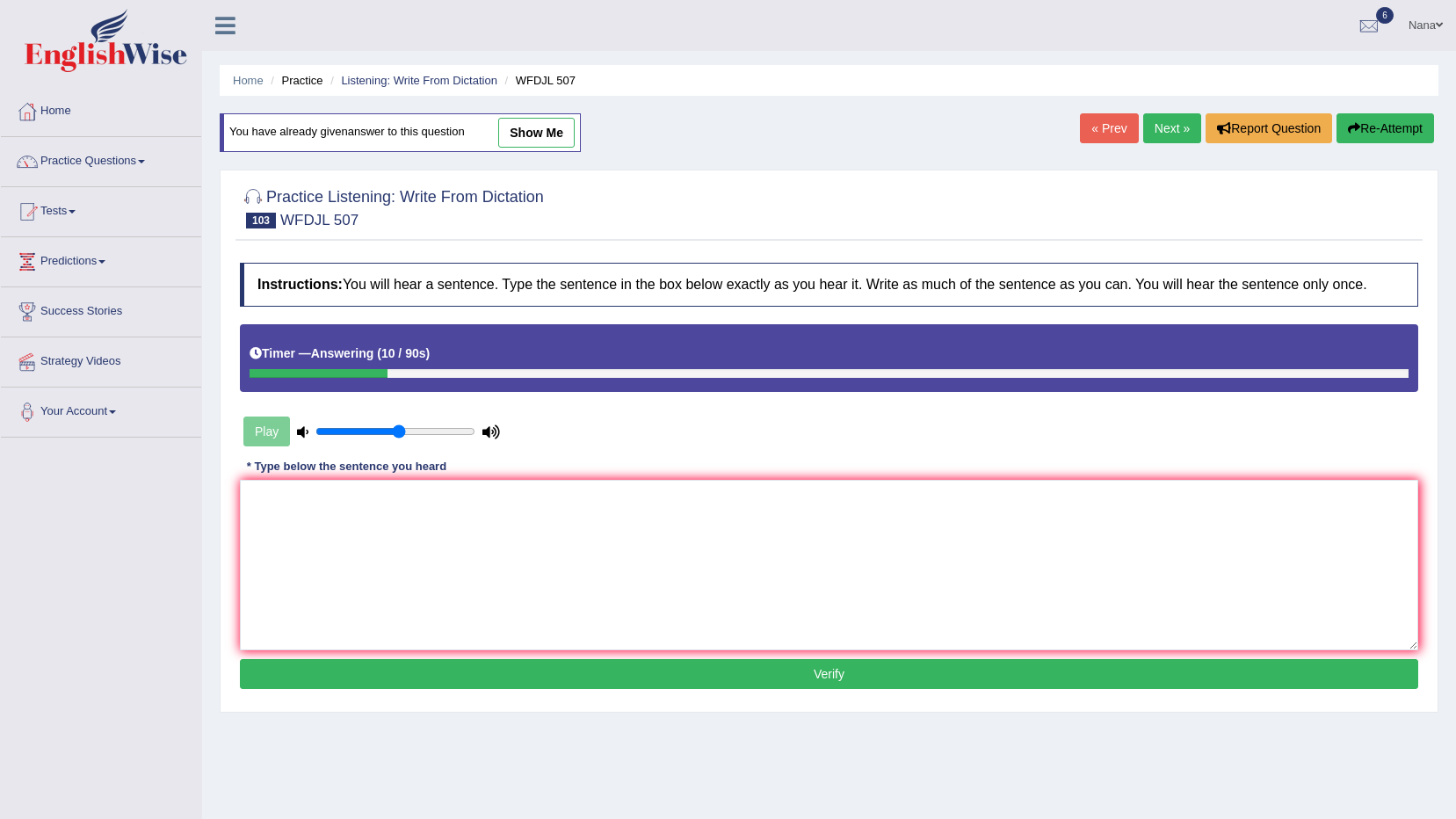
click at [1432, 119] on button "Re-Attempt" at bounding box center [1386, 128] width 98 height 30
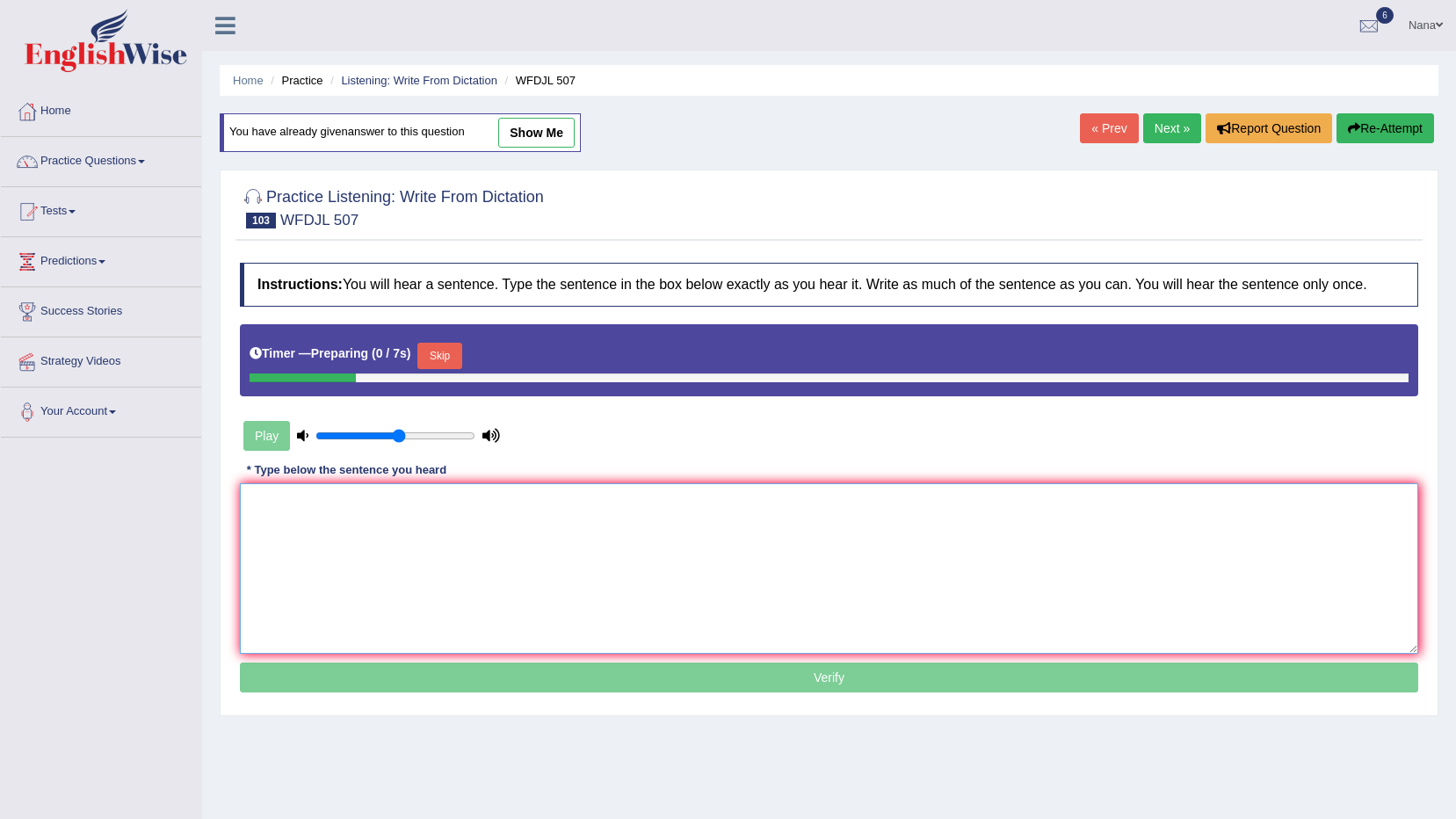
click at [896, 497] on textarea at bounding box center [828, 569] width 1178 height 171
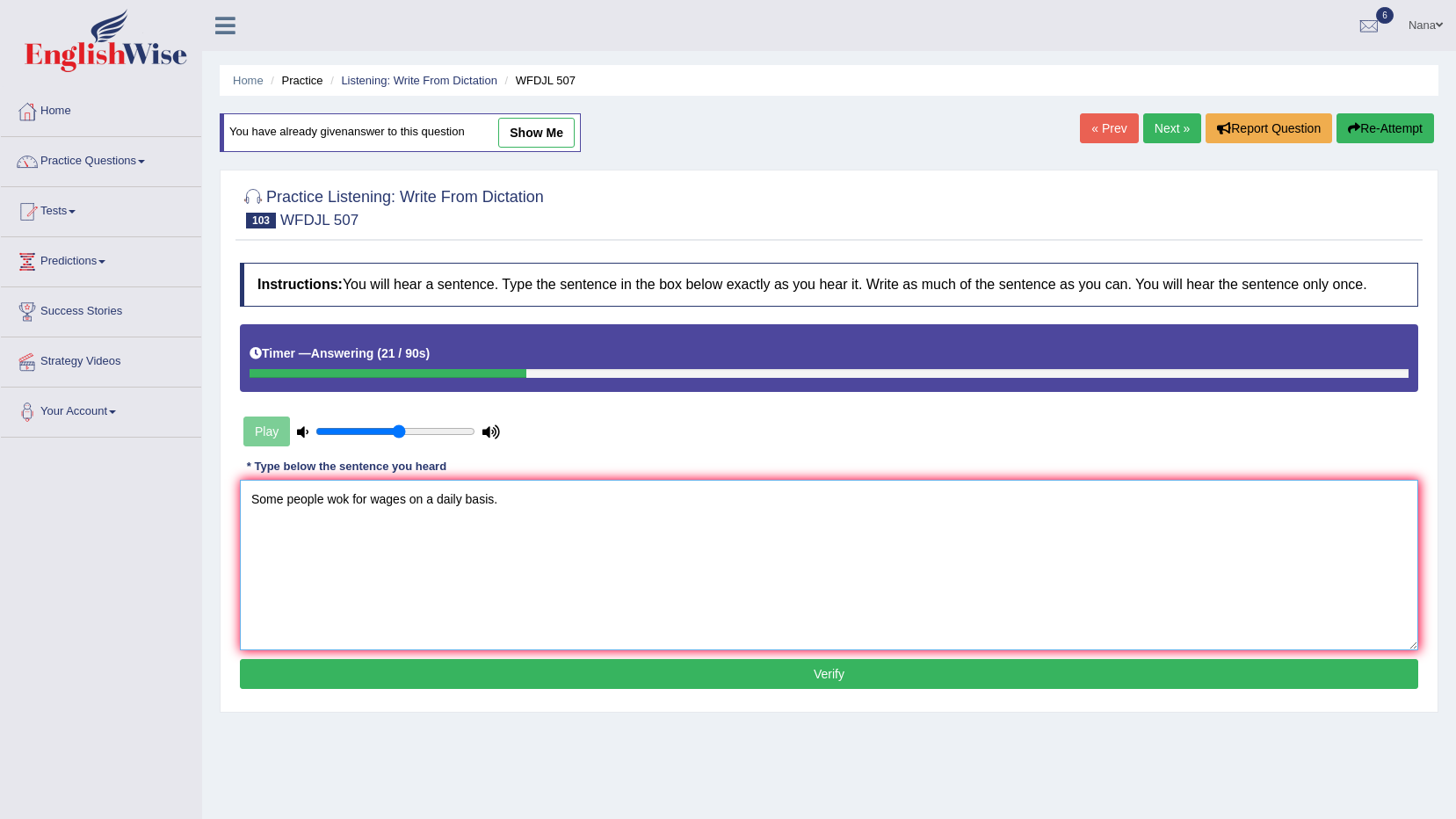
type textarea "Some people wok for wages on a daily basis."
click at [588, 668] on button "Verify" at bounding box center [828, 674] width 1178 height 30
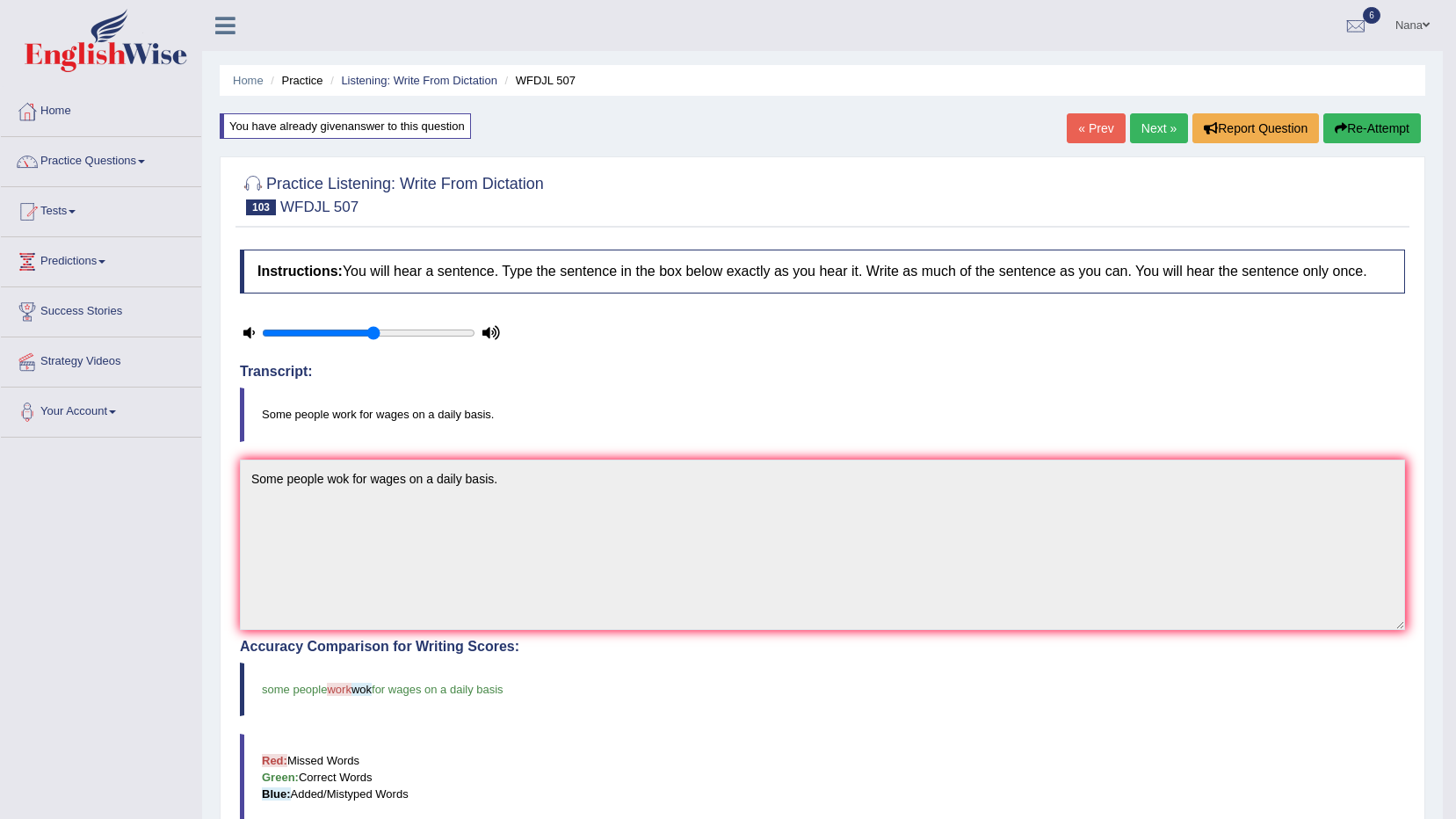
click at [1402, 122] on button "Re-Attempt" at bounding box center [1373, 128] width 98 height 30
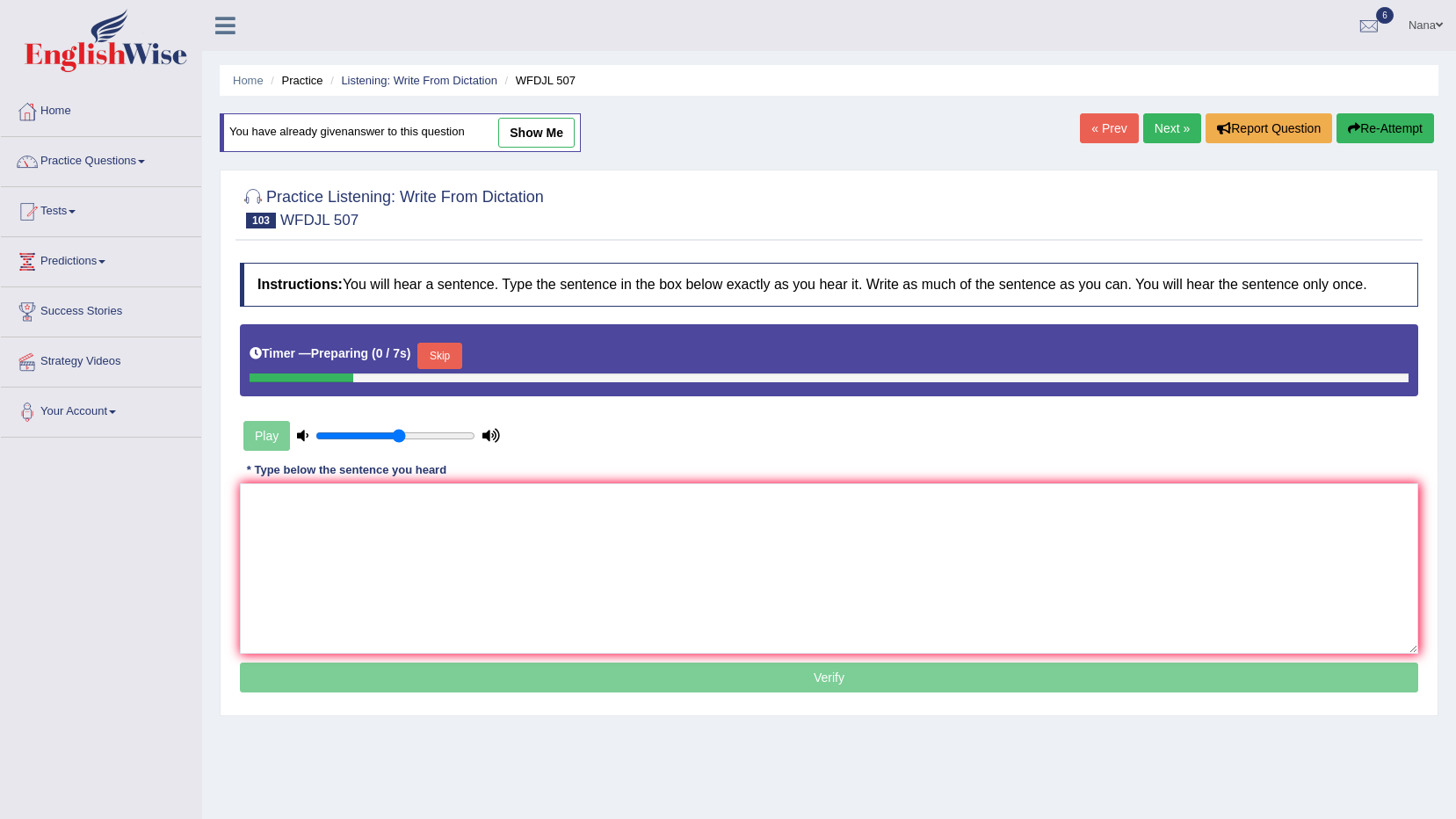
click at [443, 354] on button "Skip" at bounding box center [439, 356] width 44 height 26
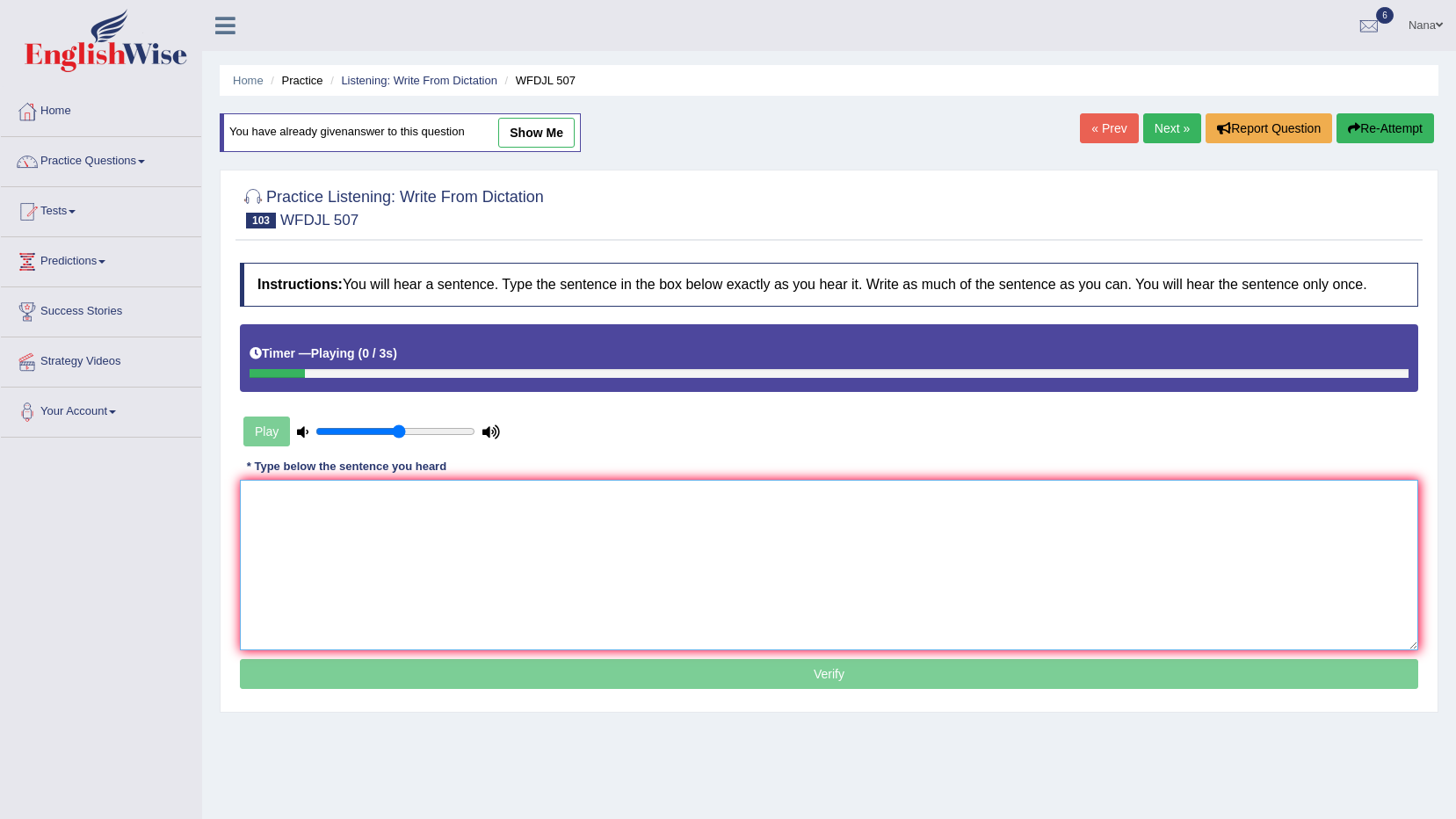
click at [454, 565] on textarea at bounding box center [828, 565] width 1178 height 171
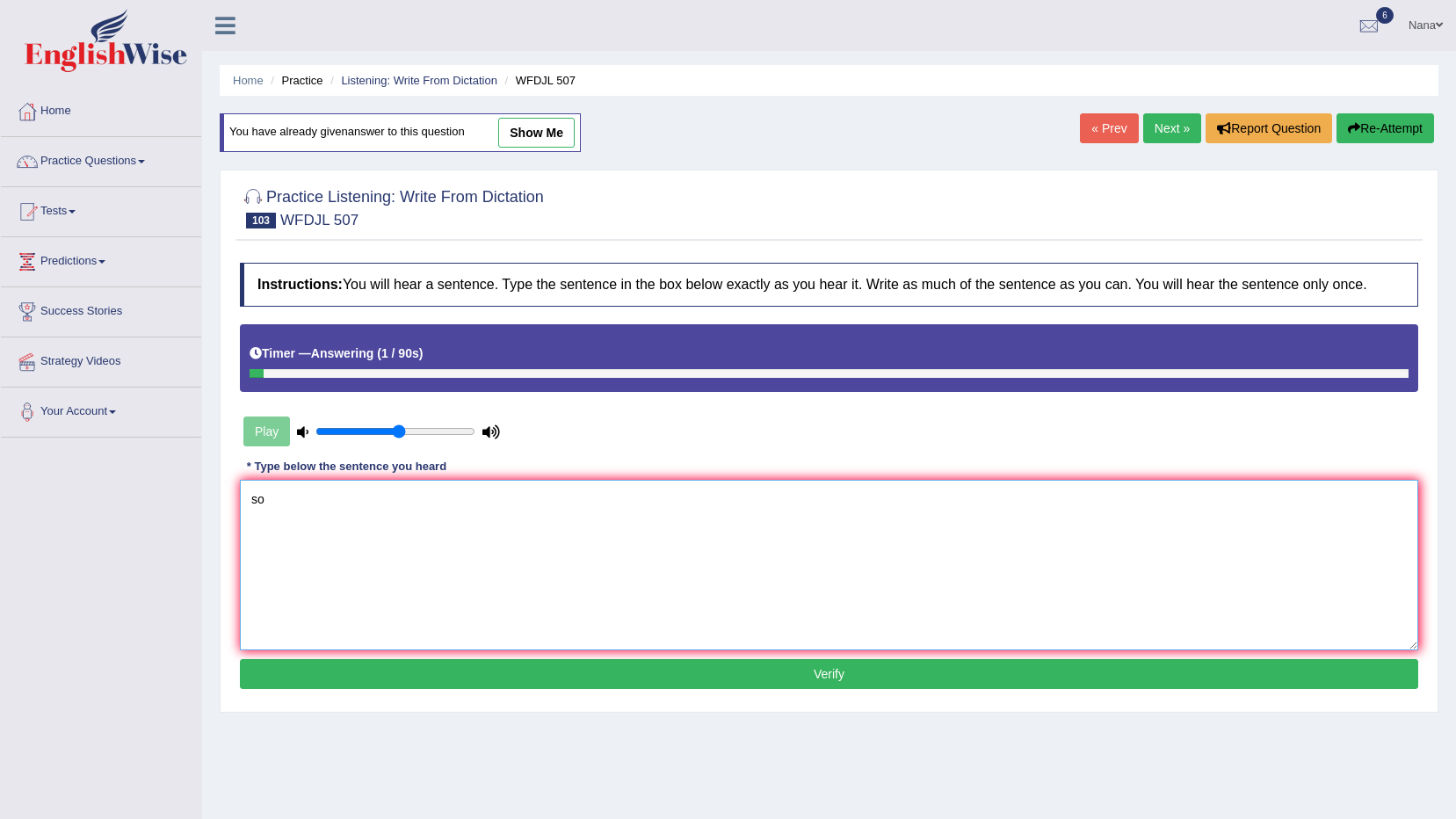
type textarea "s"
type textarea "Some people work for wages on a daily basis."
click at [492, 682] on button "Verify" at bounding box center [828, 674] width 1178 height 30
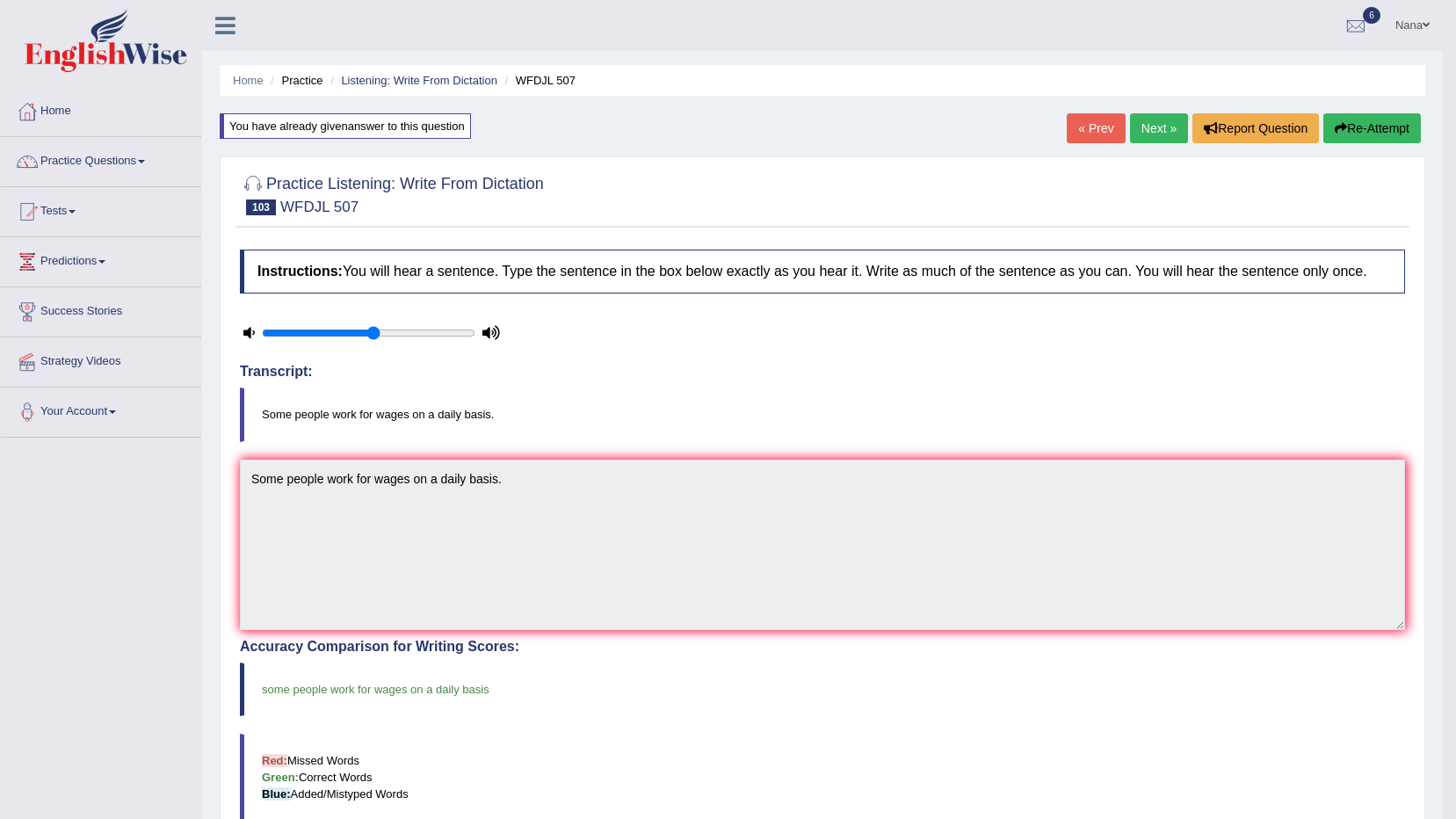
click at [1176, 140] on link "Next »" at bounding box center [1159, 128] width 58 height 30
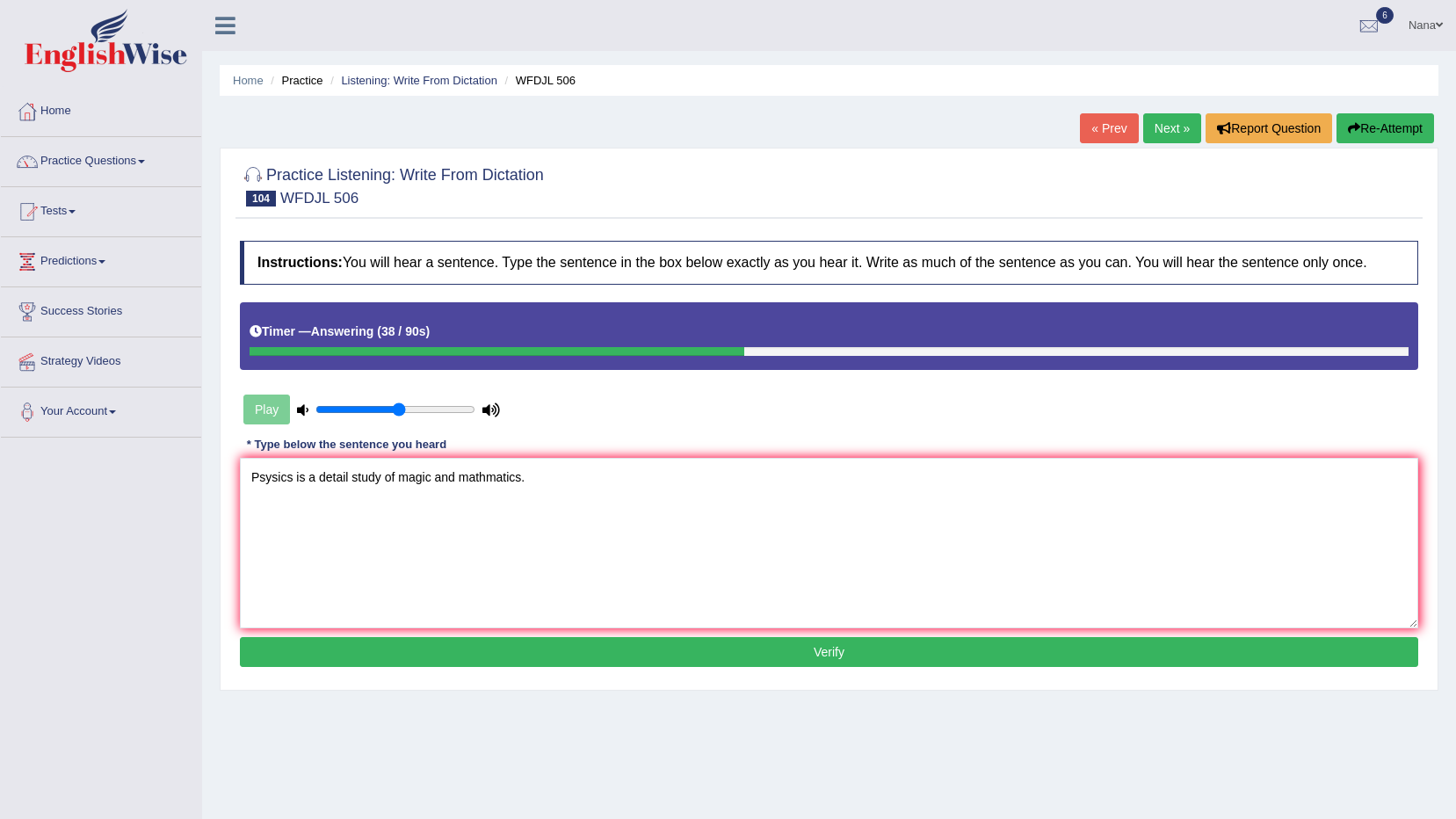
type textarea "Psysics is a detail study of magic and mathmatics."
click at [550, 670] on div "Instructions: You will hear a sentence. Type the sentence in the box below exac…" at bounding box center [829, 456] width 1187 height 448
click at [556, 648] on button "Verify" at bounding box center [828, 651] width 1178 height 30
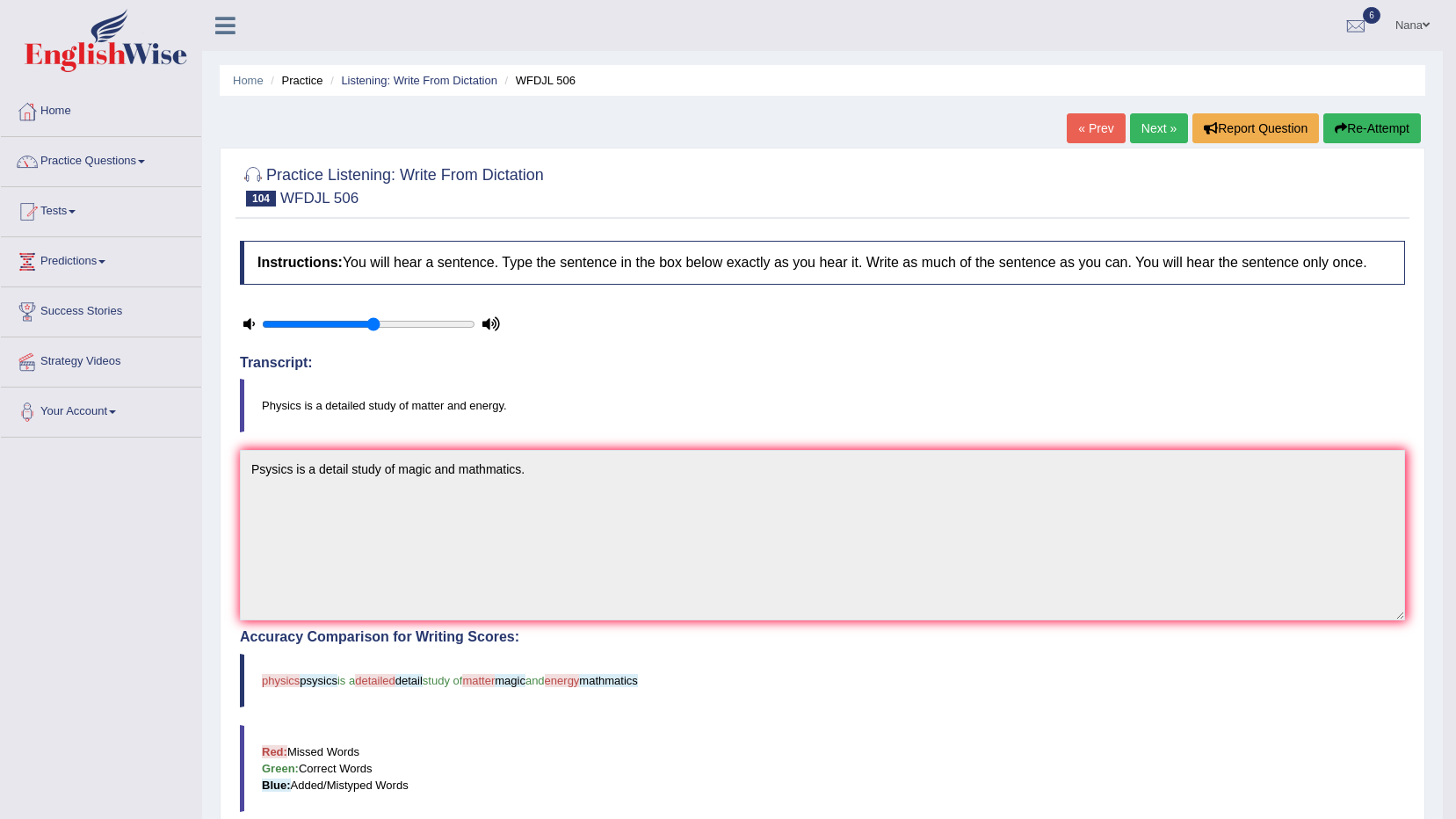
click at [1404, 122] on button "Re-Attempt" at bounding box center [1373, 128] width 98 height 30
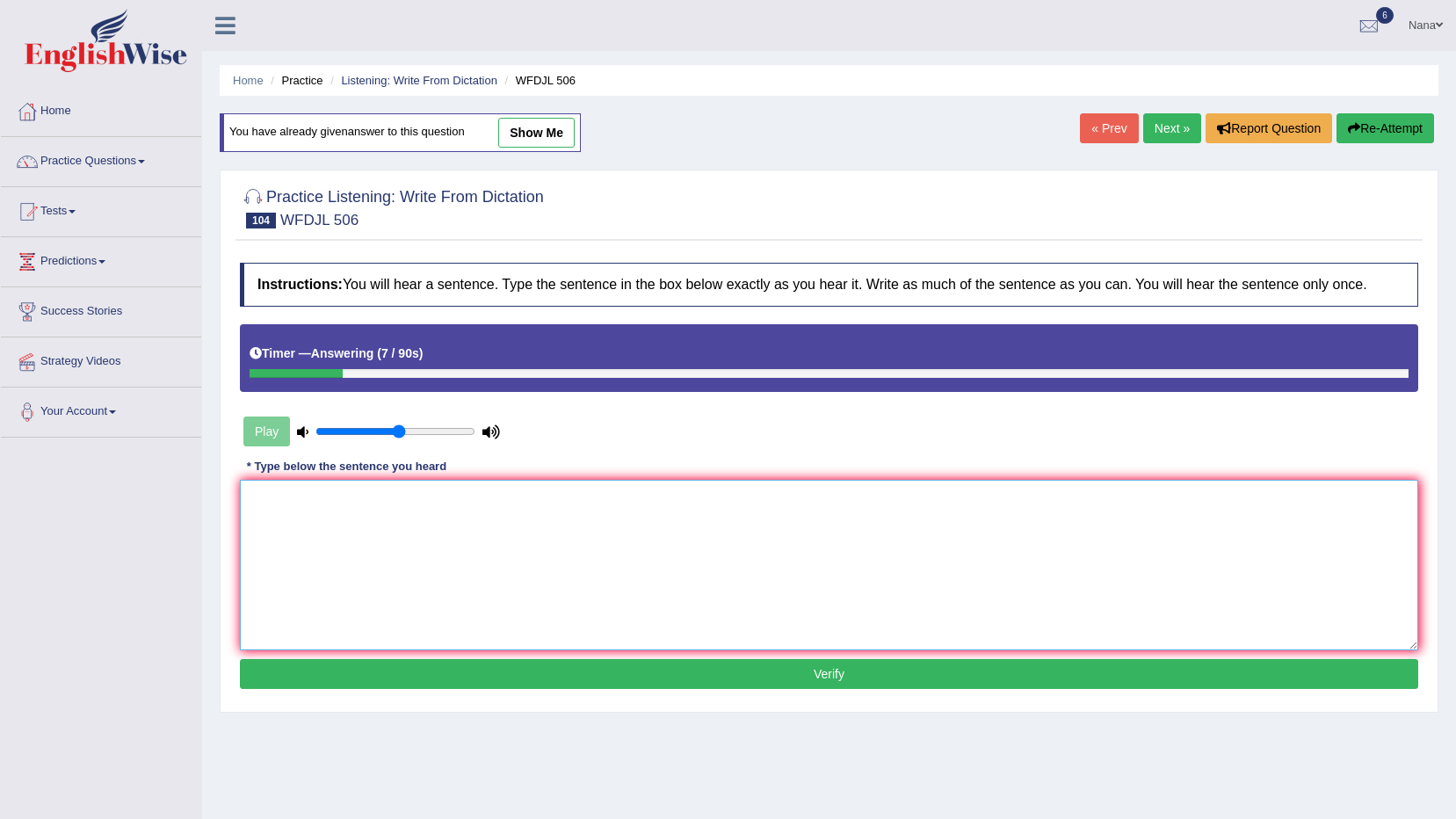
click at [1295, 511] on textarea at bounding box center [828, 565] width 1178 height 171
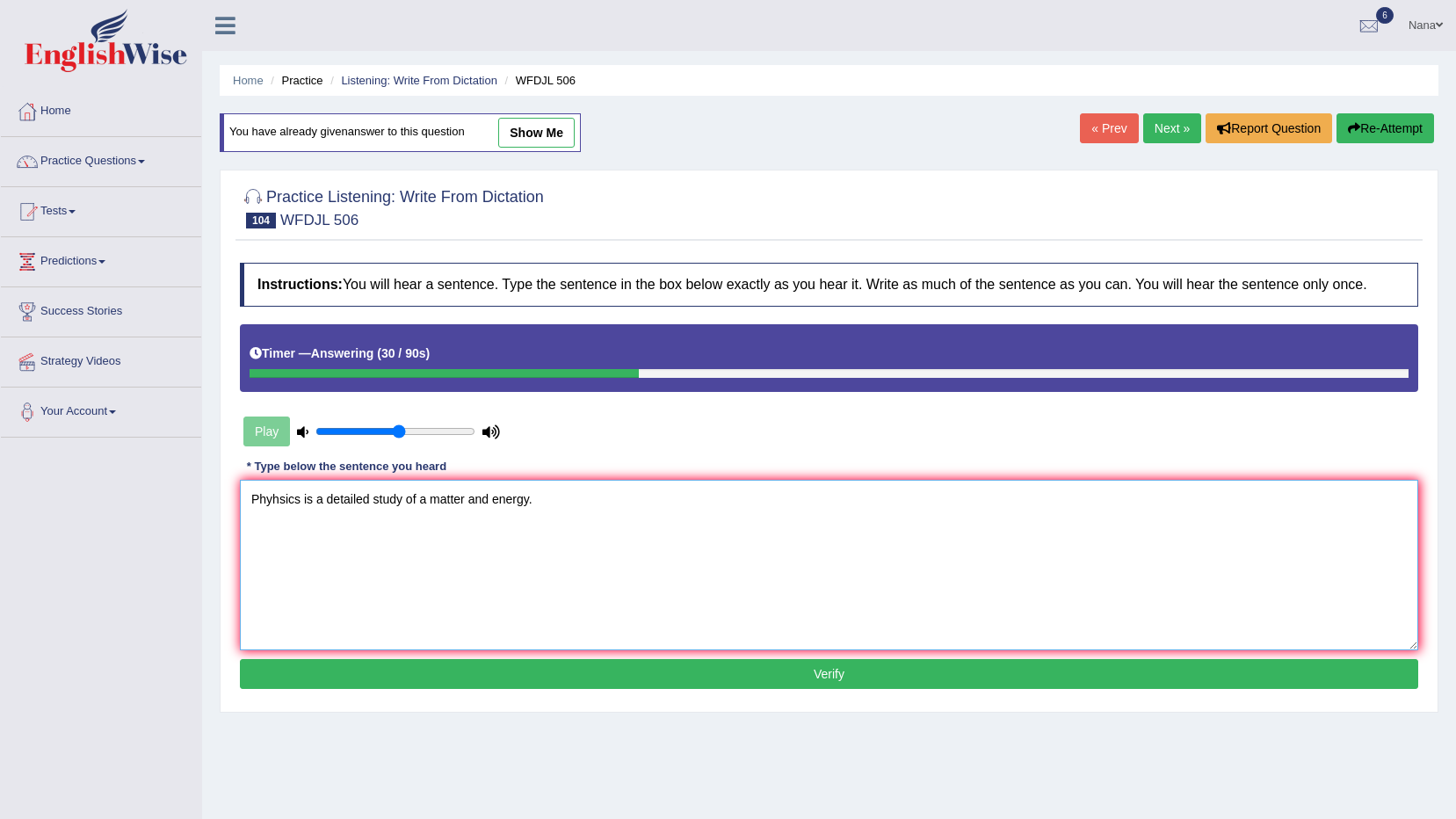
click at [274, 492] on textarea "Phyhsics is a detailed study of a matter and energy." at bounding box center [828, 565] width 1178 height 171
type textarea "Physics is a detailed study of a matter and energy."
click at [906, 659] on button "Verify" at bounding box center [828, 674] width 1178 height 30
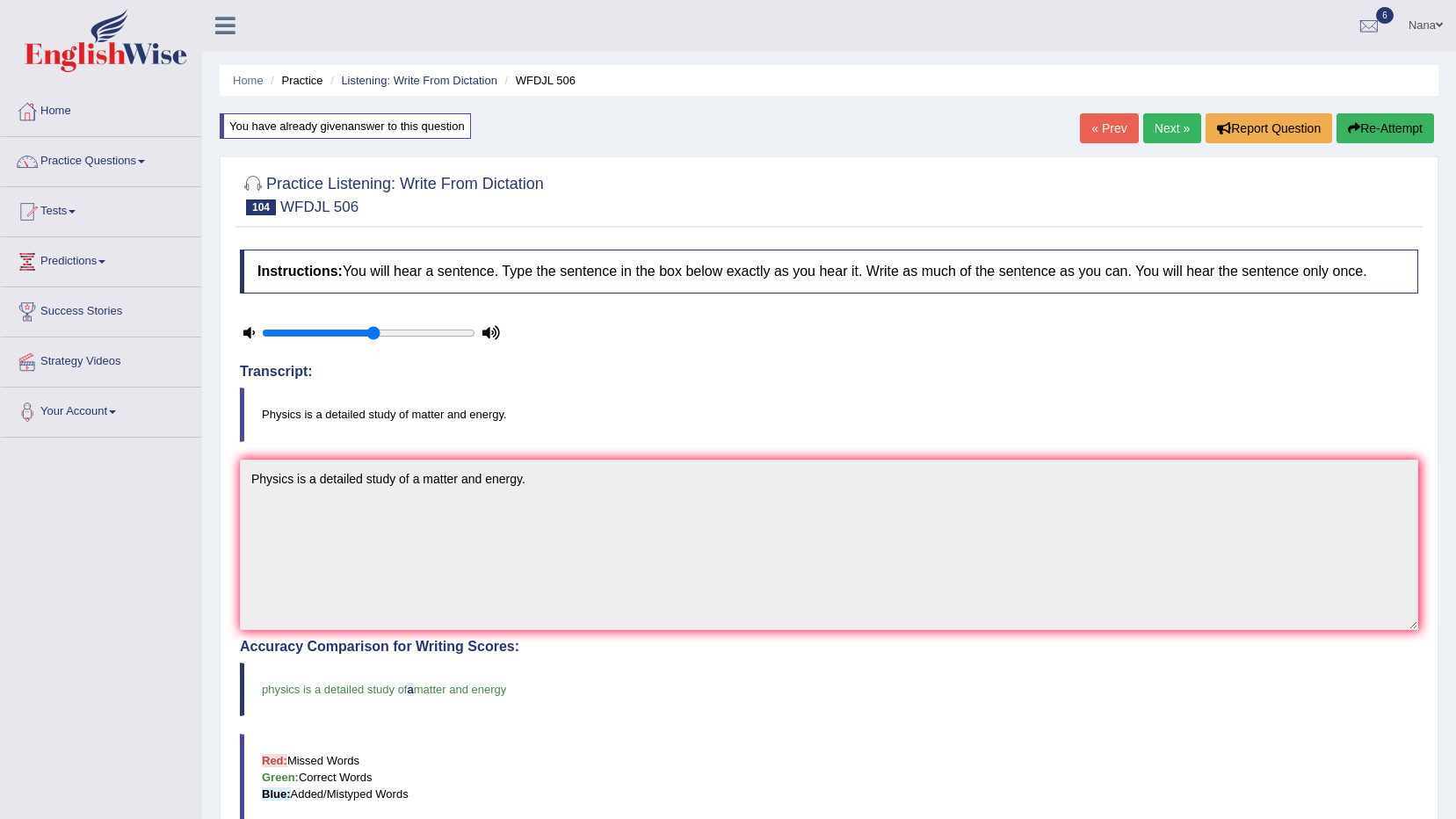
click at [1149, 125] on link "Next »" at bounding box center [1172, 128] width 58 height 30
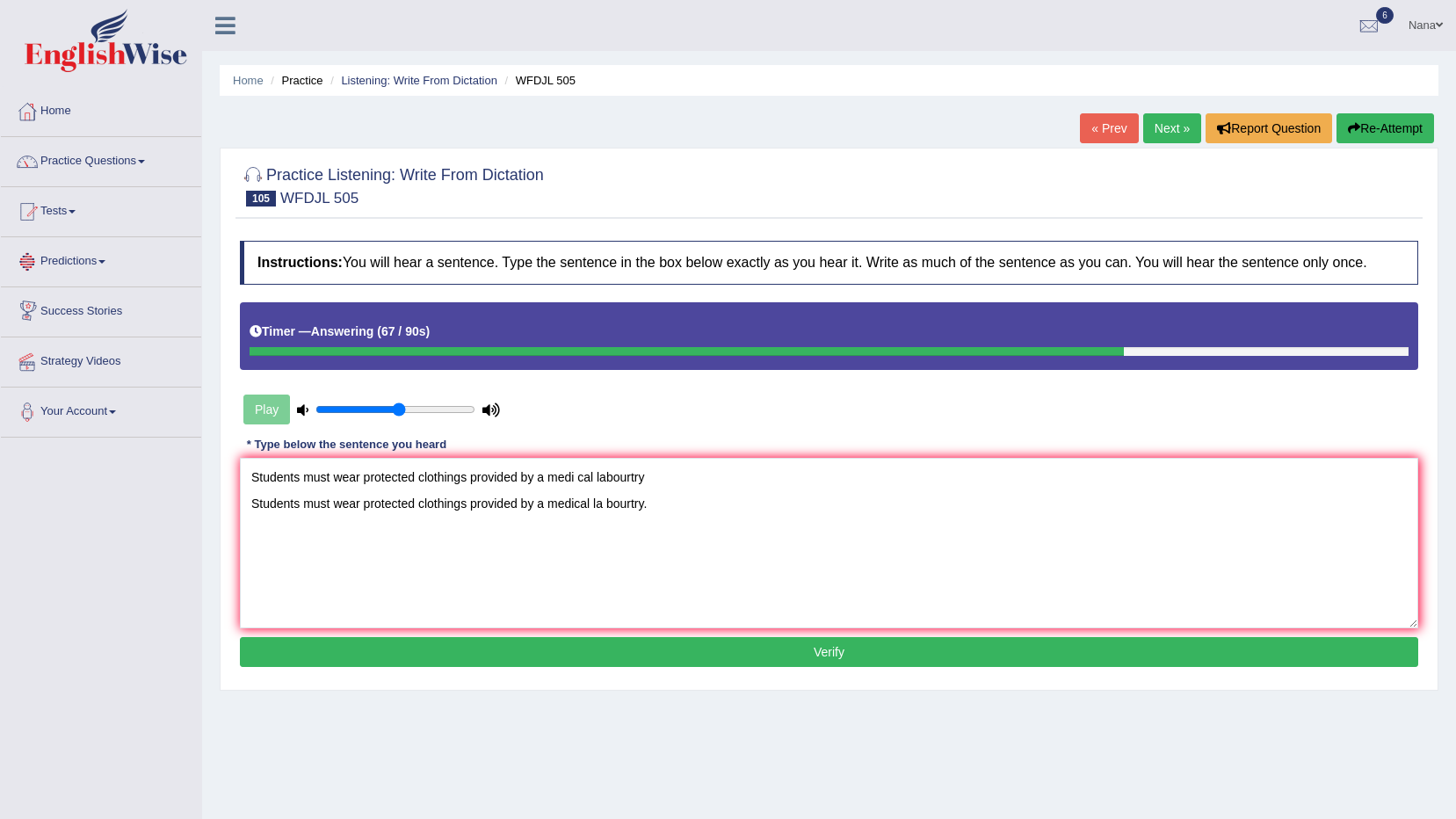
click at [433, 489] on textarea "Students must wear protected clothings provided by a medi cal labourtry Student…" at bounding box center [828, 543] width 1178 height 171
click at [665, 471] on textarea "Students must wear protected clothings provided by a medical la bourtry." at bounding box center [828, 543] width 1178 height 171
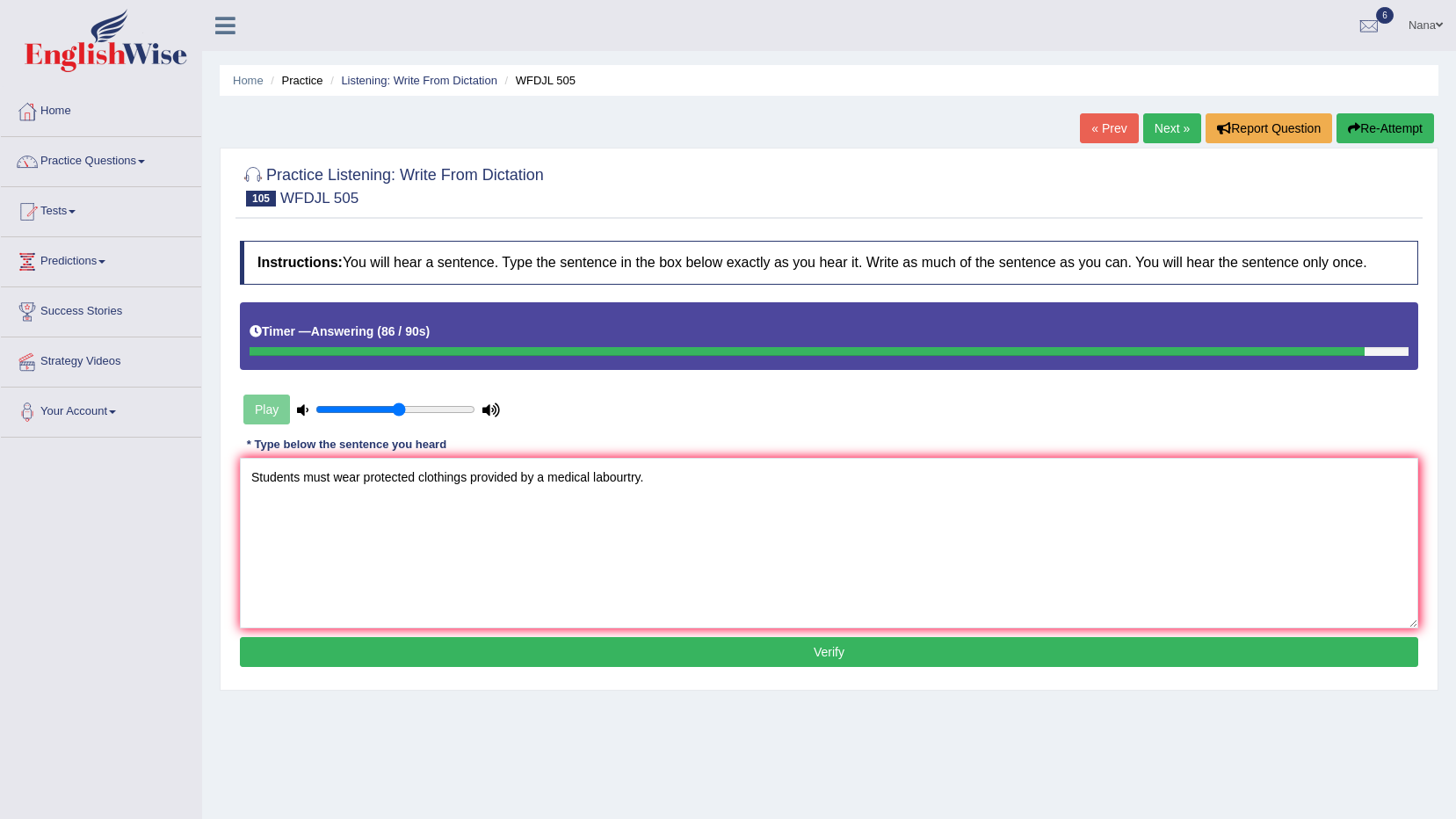
type textarea "Students must wear protected clothings provided by a medical labourtry."
click at [795, 639] on button "Verify" at bounding box center [828, 651] width 1178 height 30
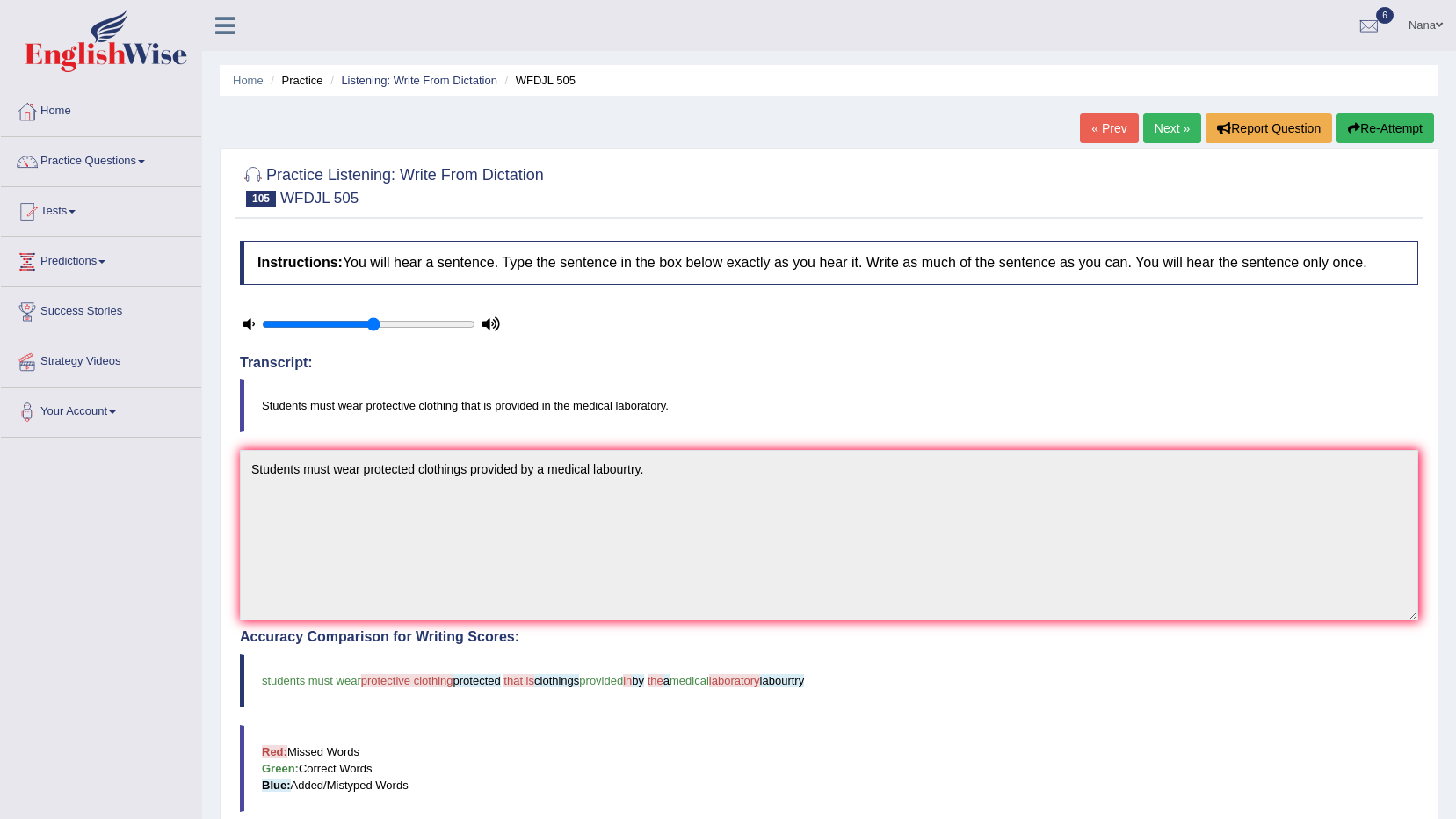
click at [1419, 129] on button "Re-Attempt" at bounding box center [1386, 128] width 98 height 30
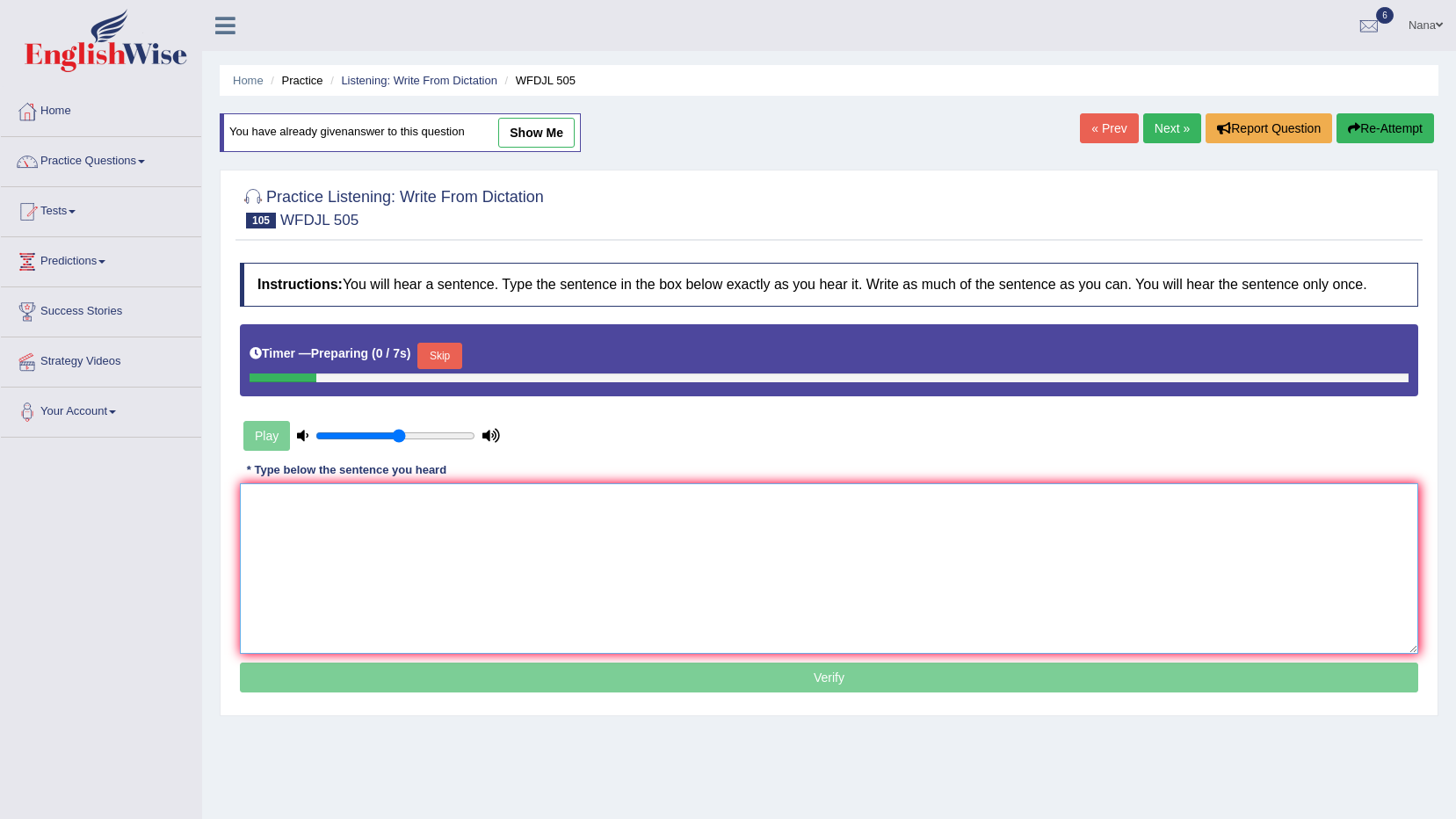
click at [791, 550] on textarea at bounding box center [828, 569] width 1178 height 171
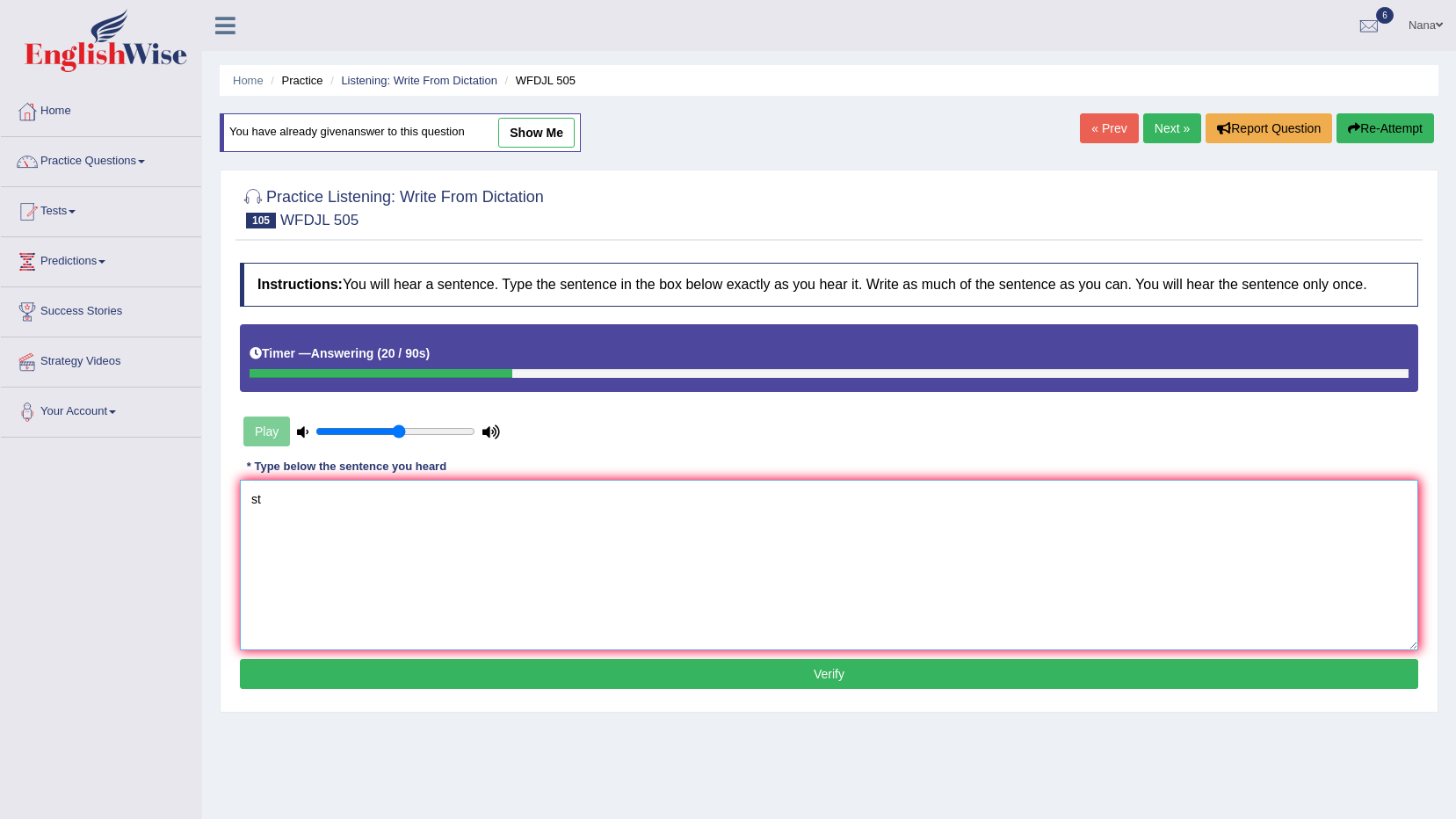
type textarea "s"
click at [366, 495] on textarea "Students must wear protected clothing" at bounding box center [828, 565] width 1178 height 171
click at [601, 491] on textarea "Students must wear a protected clothing" at bounding box center [828, 565] width 1178 height 171
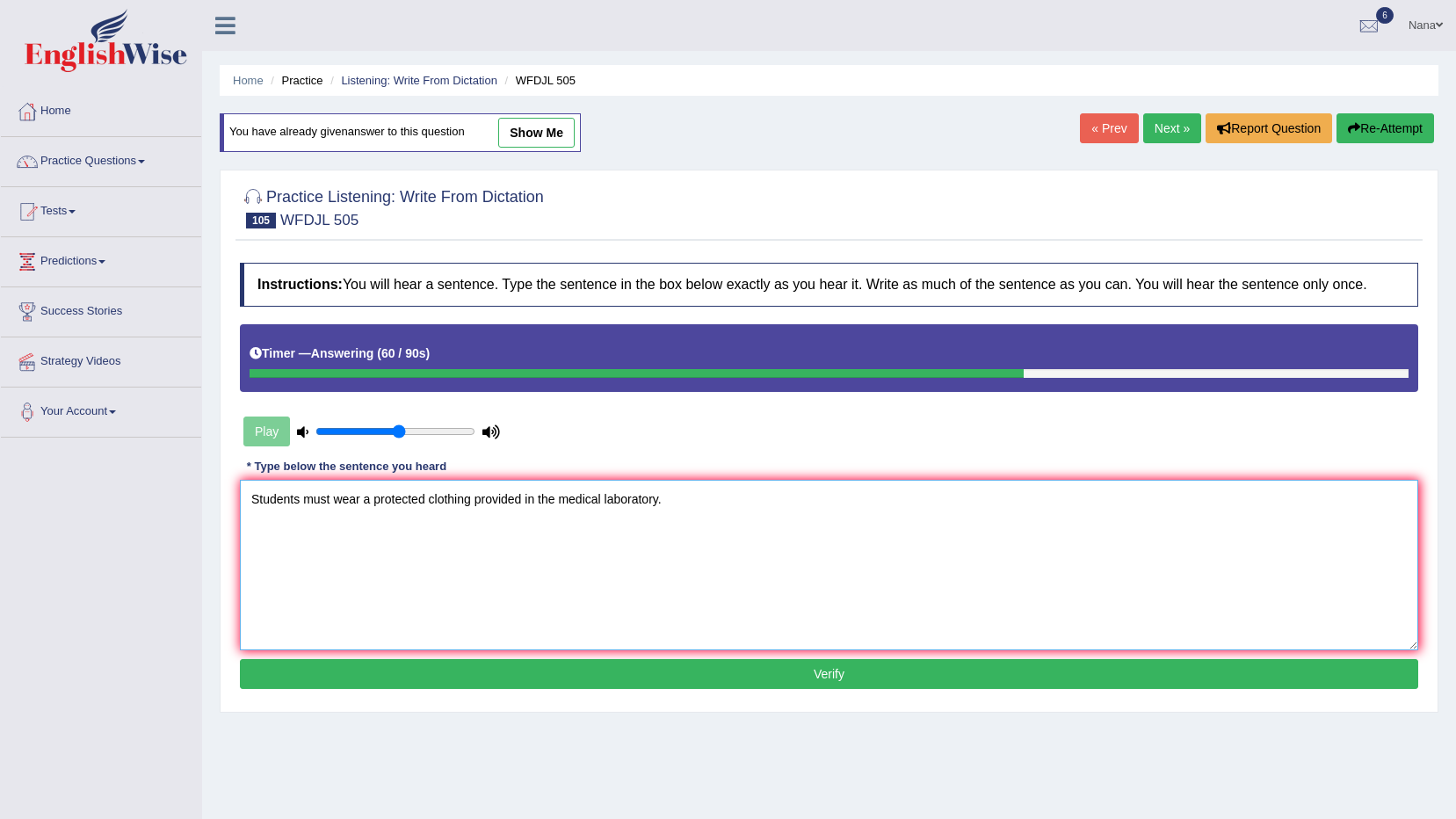
type textarea "Students must wear a protected clothing provided in the medical laboratory."
click at [674, 667] on button "Verify" at bounding box center [828, 674] width 1178 height 30
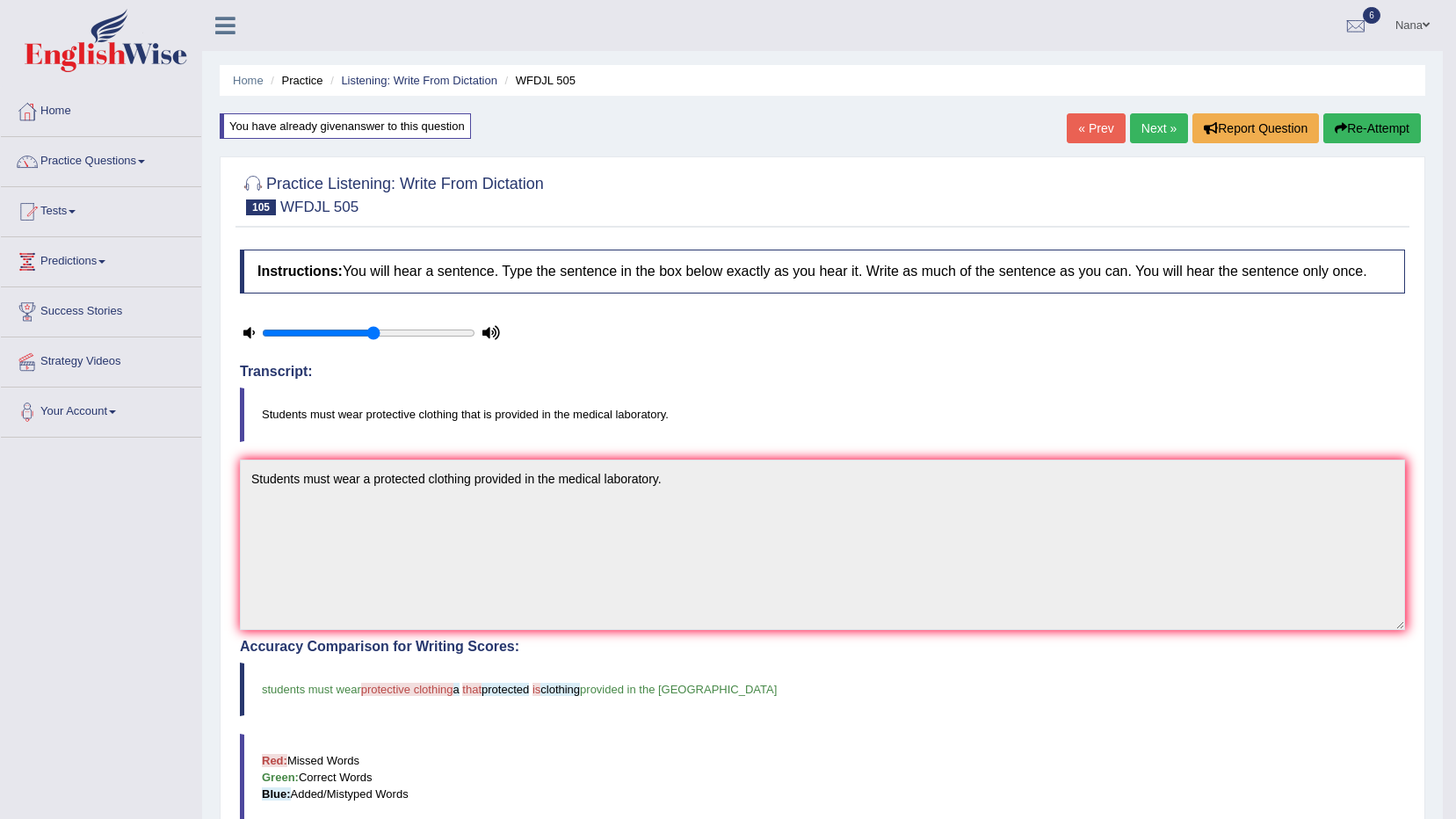
click at [1373, 136] on button "Re-Attempt" at bounding box center [1373, 128] width 98 height 30
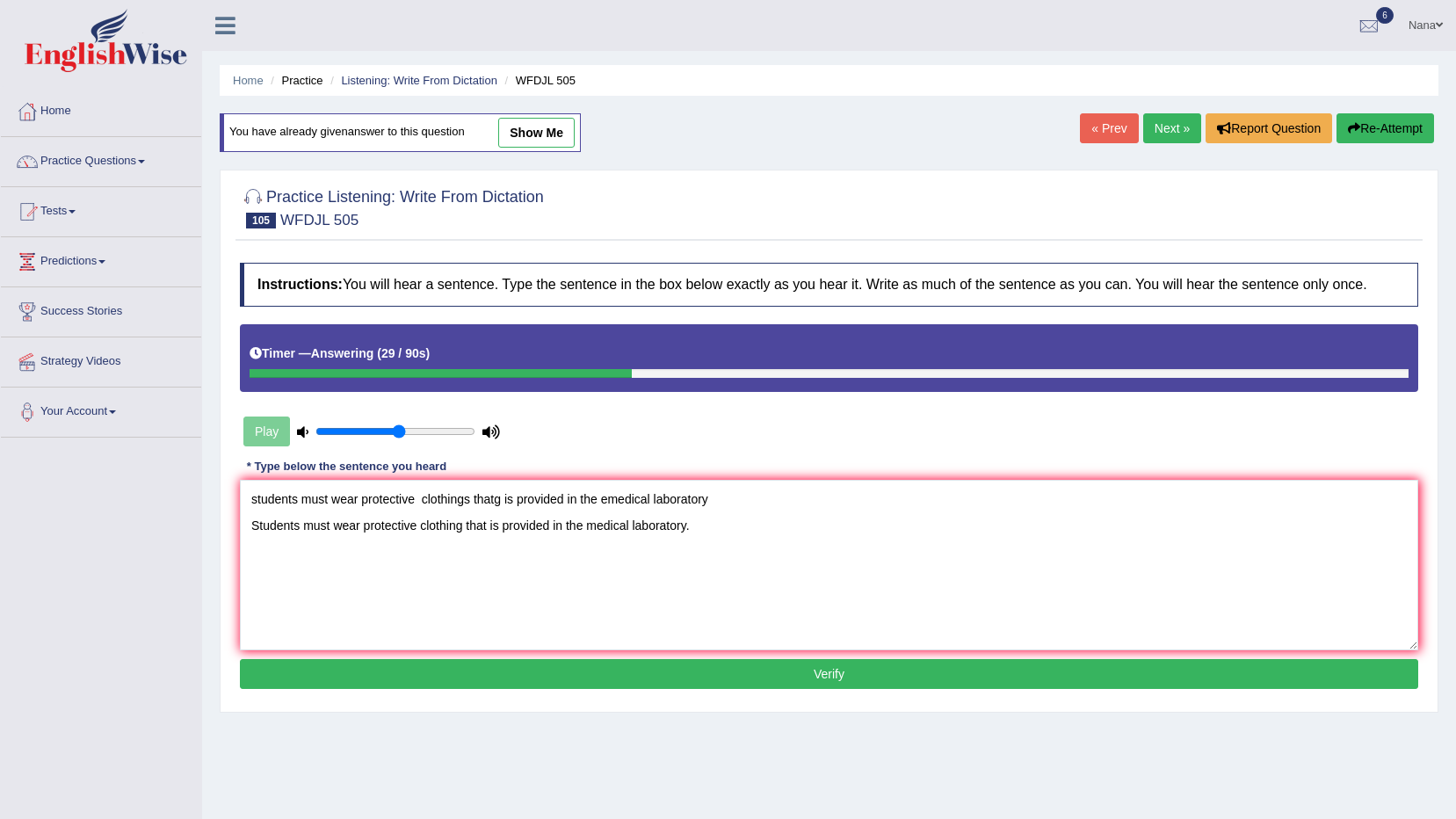
click at [668, 475] on div "Instructions: You will hear a sentence. Type the sentence in the box below exac…" at bounding box center [829, 478] width 1187 height 448
click at [668, 490] on textarea "students must wear protective clothings thatg is provided in the emedical labor…" at bounding box center [828, 565] width 1178 height 171
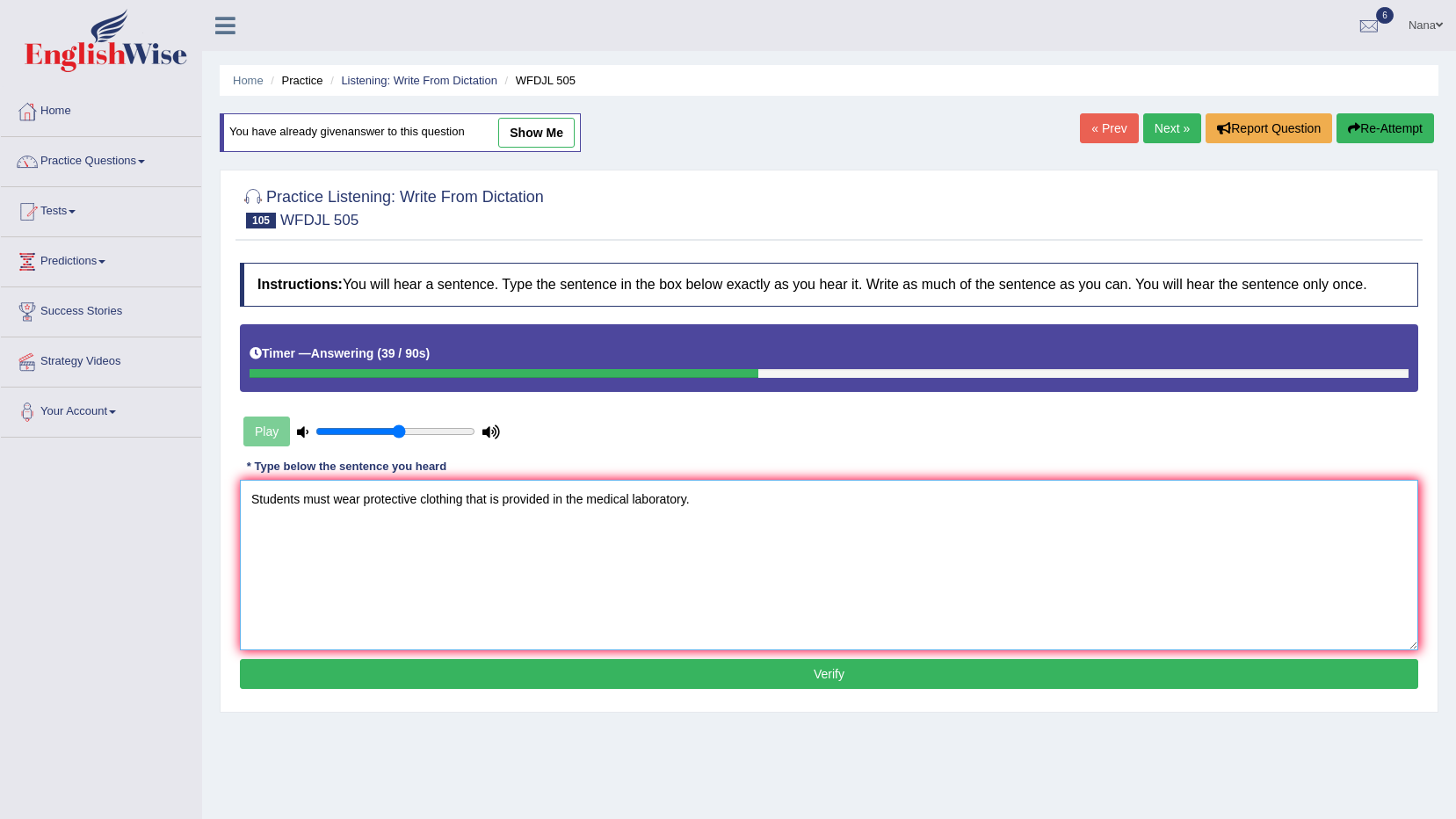
click at [355, 501] on textarea "Students must wear protective clothing that is provided in the medical laborato…" at bounding box center [828, 565] width 1178 height 171
type textarea "Students must wear a protective clothing that is provided in the medical labora…"
click at [609, 669] on button "Verify" at bounding box center [828, 674] width 1178 height 30
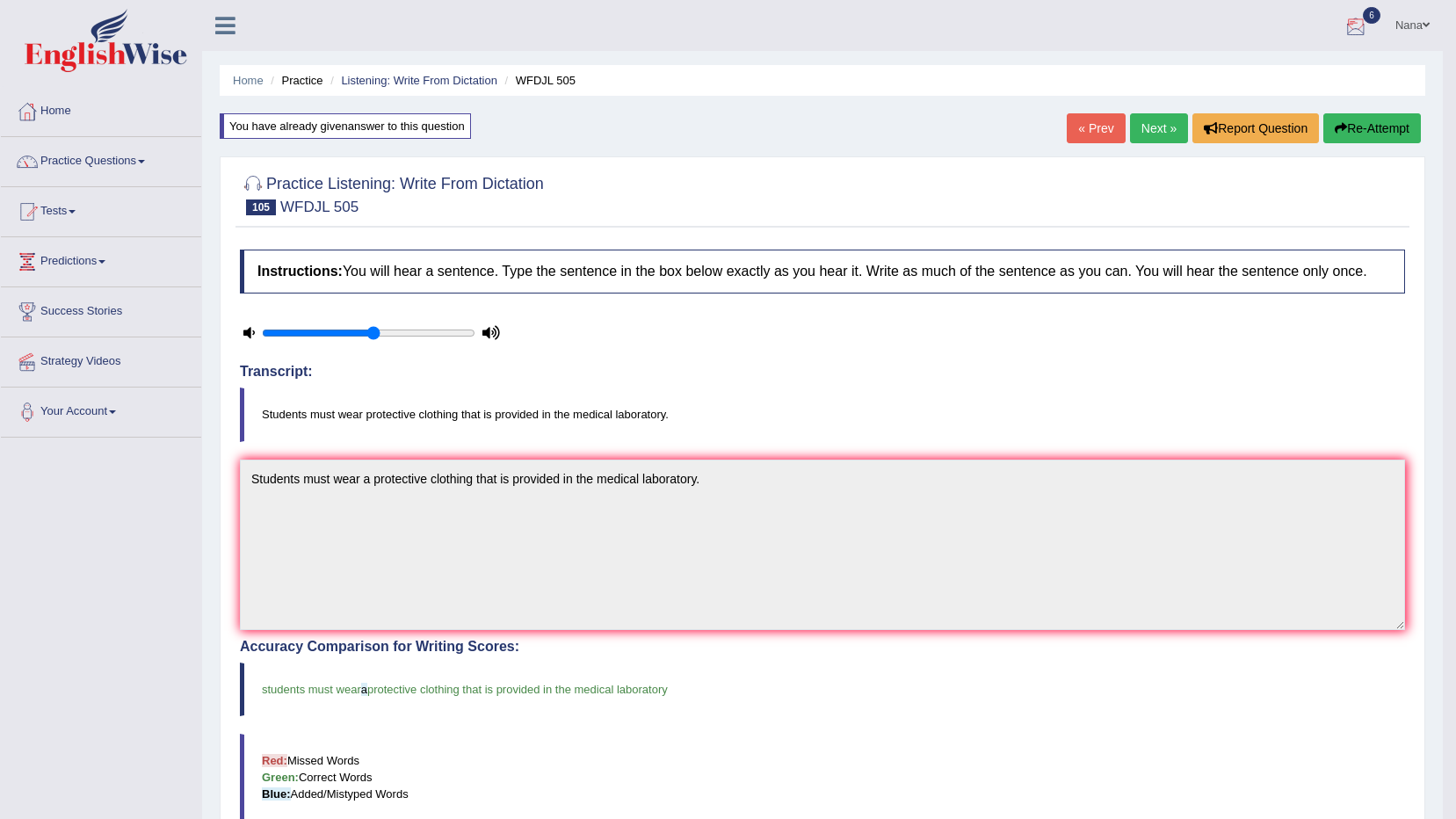
click at [1170, 120] on link "Next »" at bounding box center [1159, 128] width 58 height 30
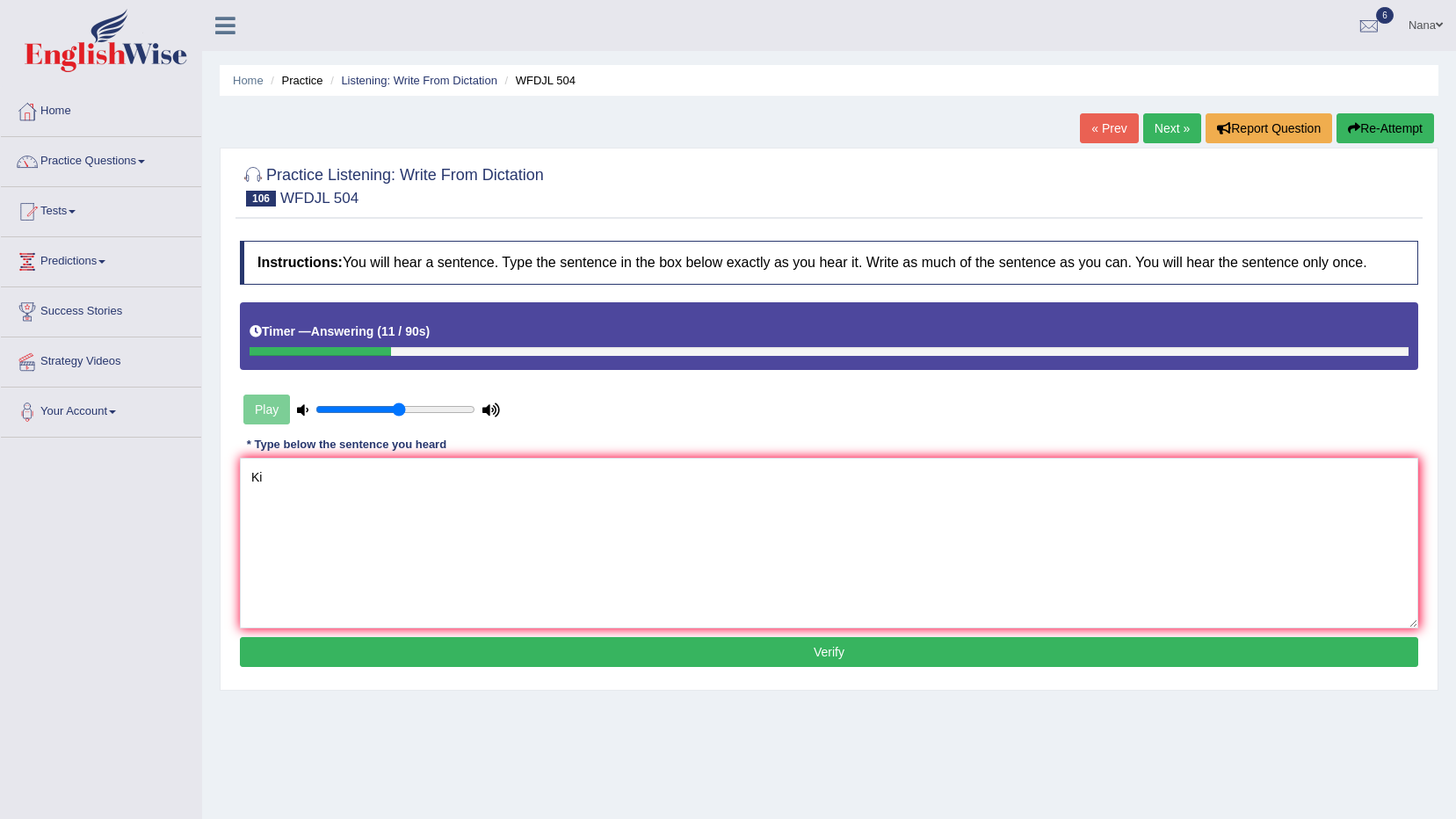
type textarea "K"
type textarea "Kindness is very important on nowdays."
click at [650, 644] on button "Verify" at bounding box center [828, 651] width 1178 height 30
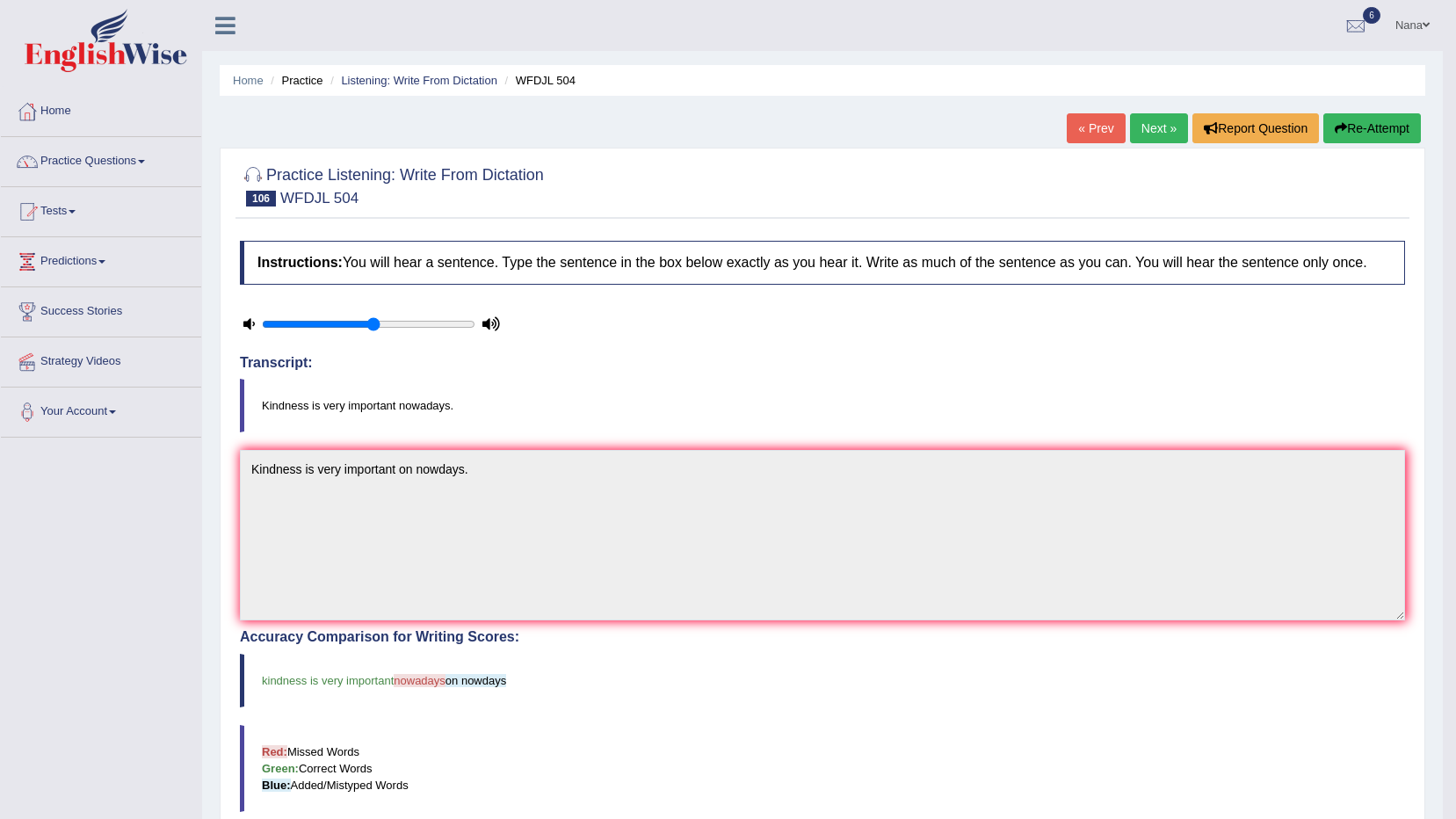
click at [1415, 124] on button "Re-Attempt" at bounding box center [1373, 128] width 98 height 30
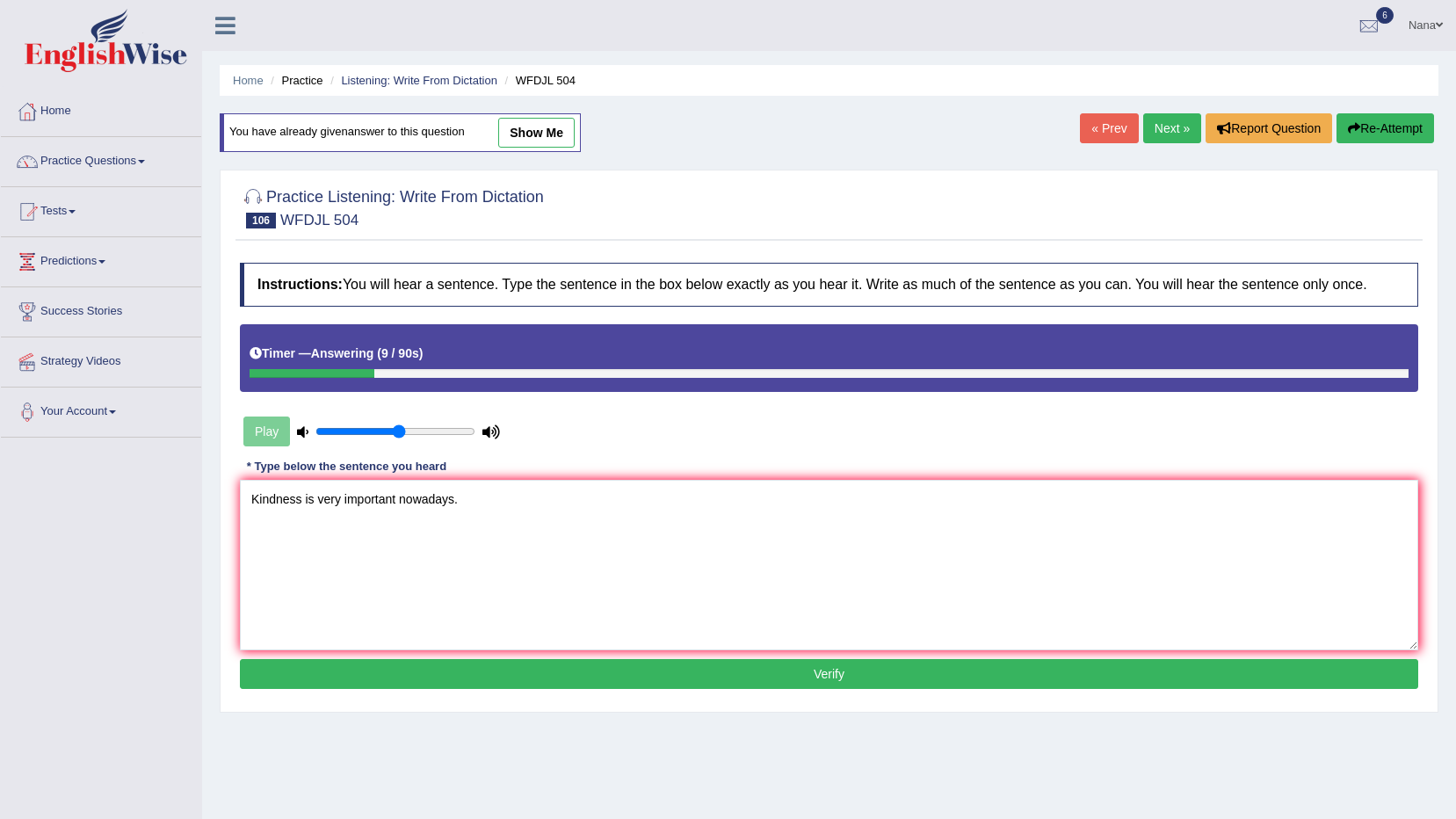
type textarea "Kindness is very important nowadays."
click at [656, 662] on button "Verify" at bounding box center [828, 674] width 1178 height 30
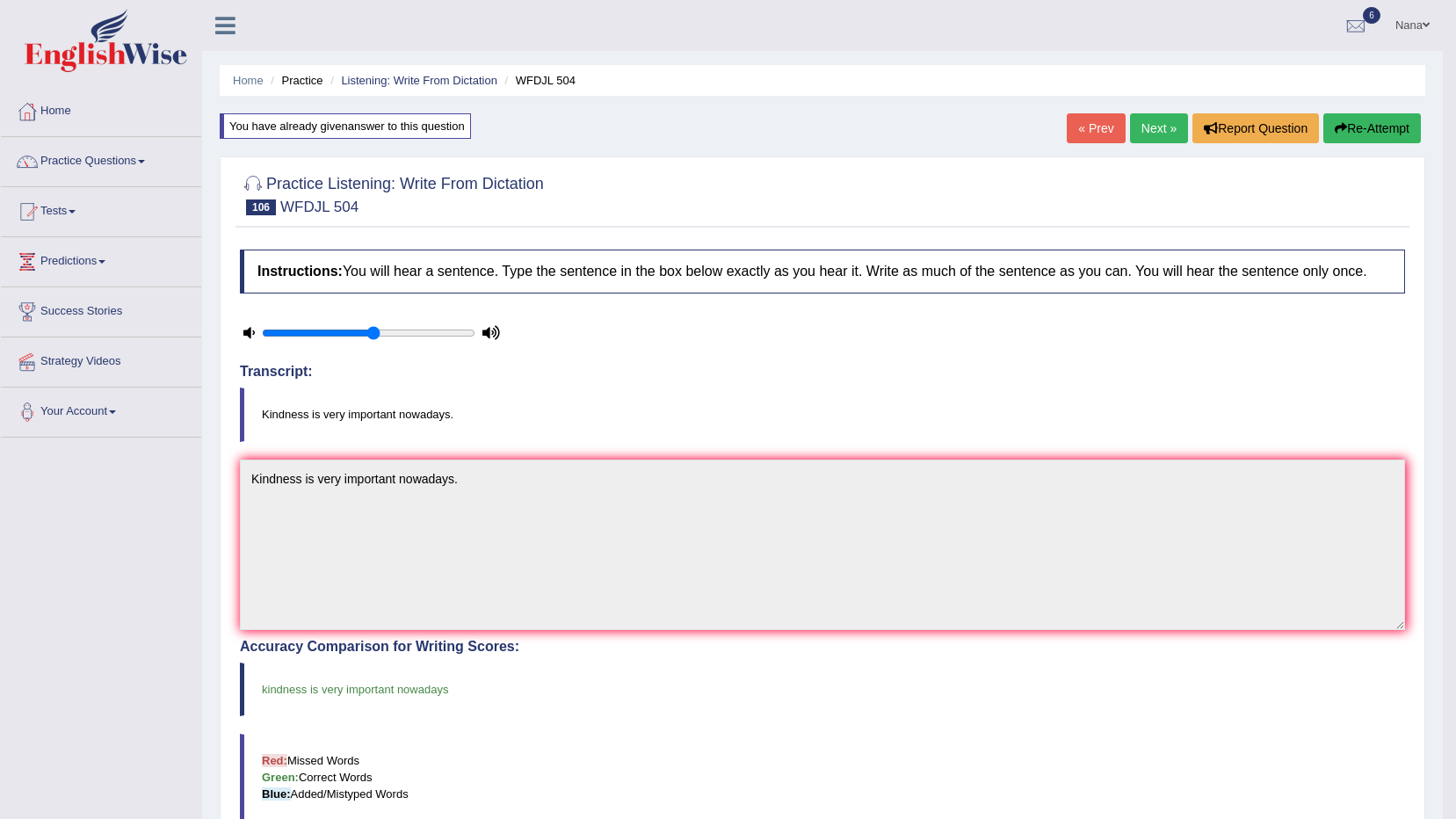
click at [1154, 135] on link "Next »" at bounding box center [1159, 128] width 58 height 30
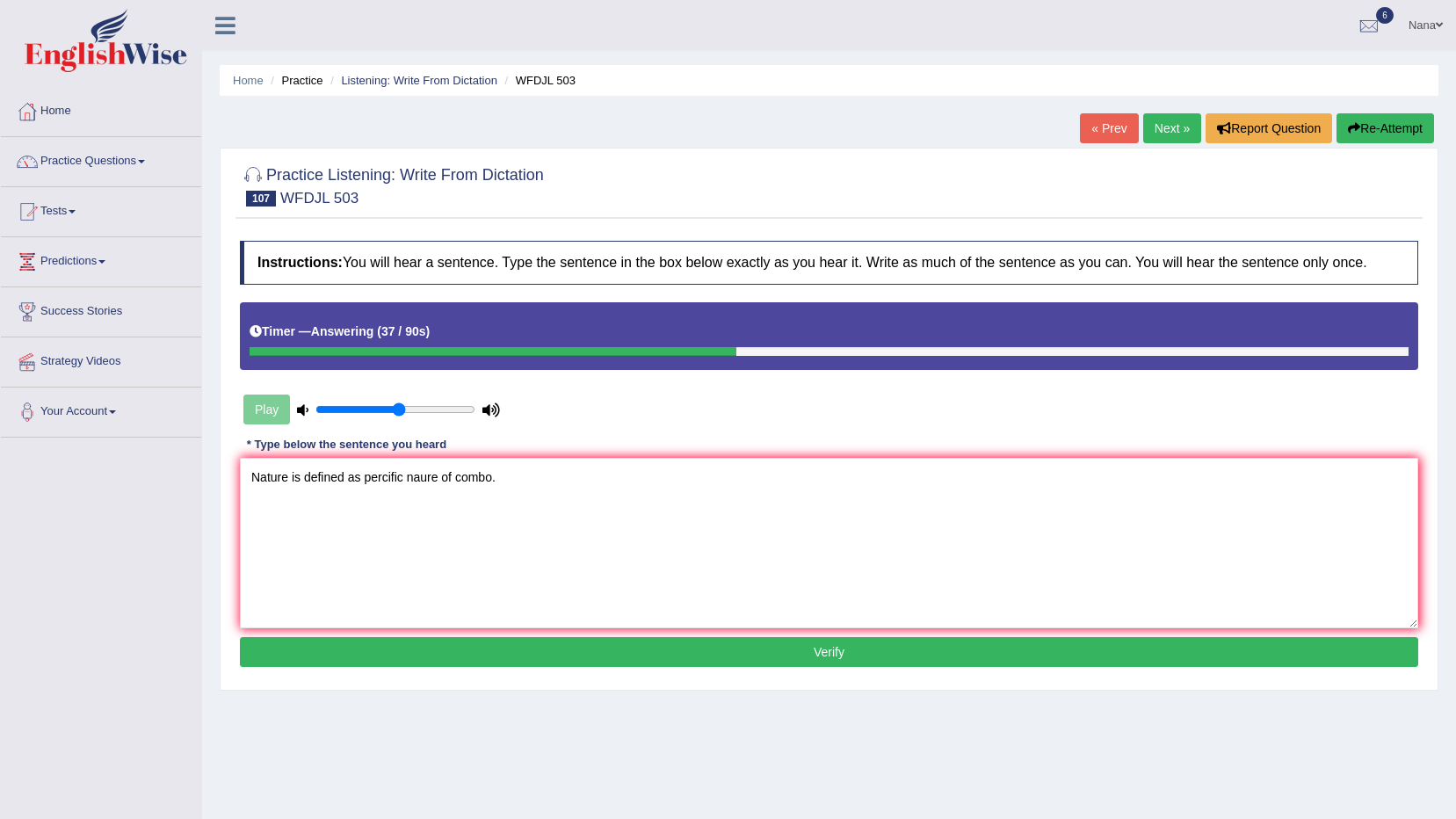
type textarea "Nature is defined as percific naure of combo."
click at [624, 639] on button "Verify" at bounding box center [828, 651] width 1178 height 30
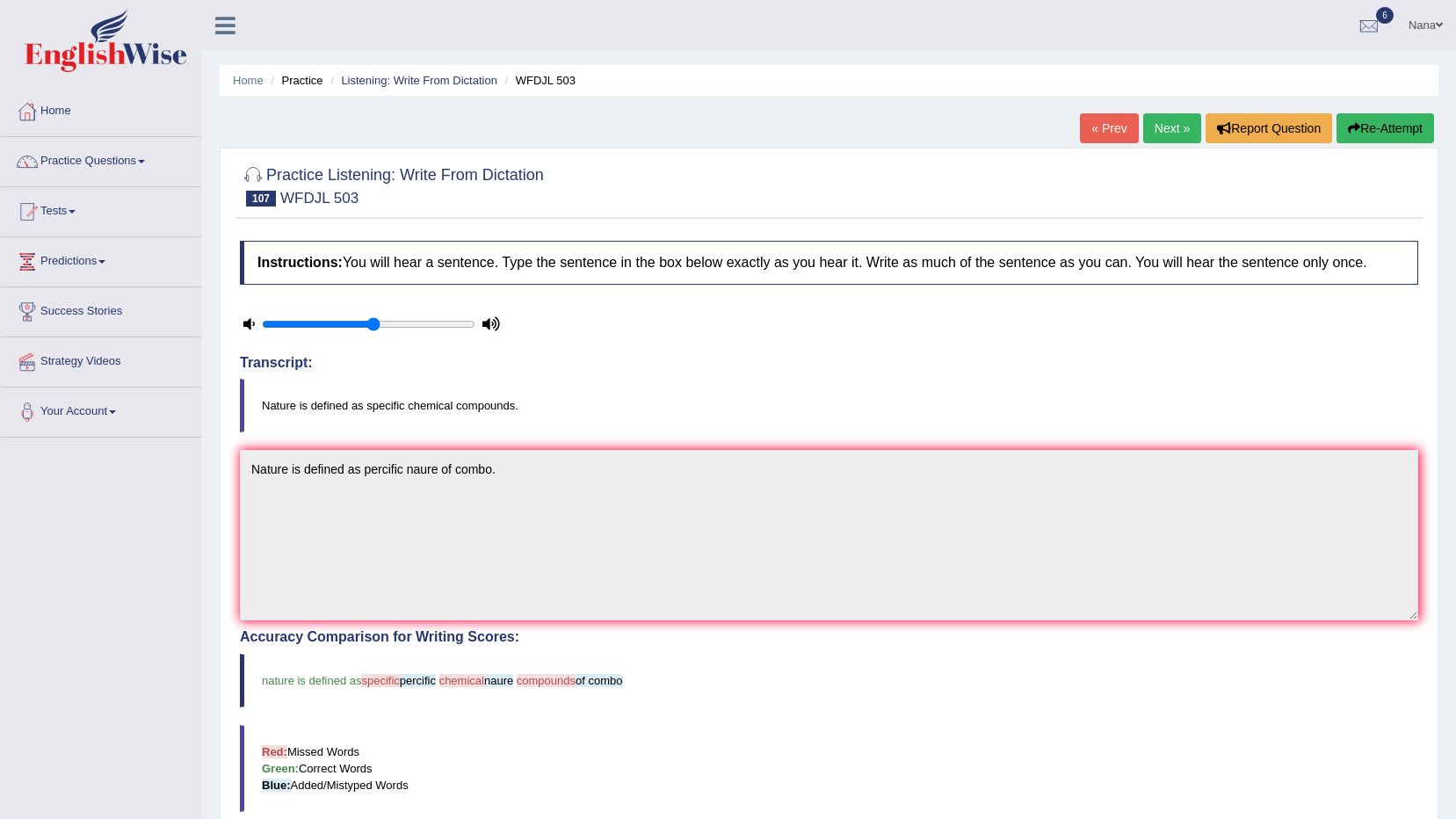
click at [1402, 127] on button "Re-Attempt" at bounding box center [1386, 128] width 98 height 30
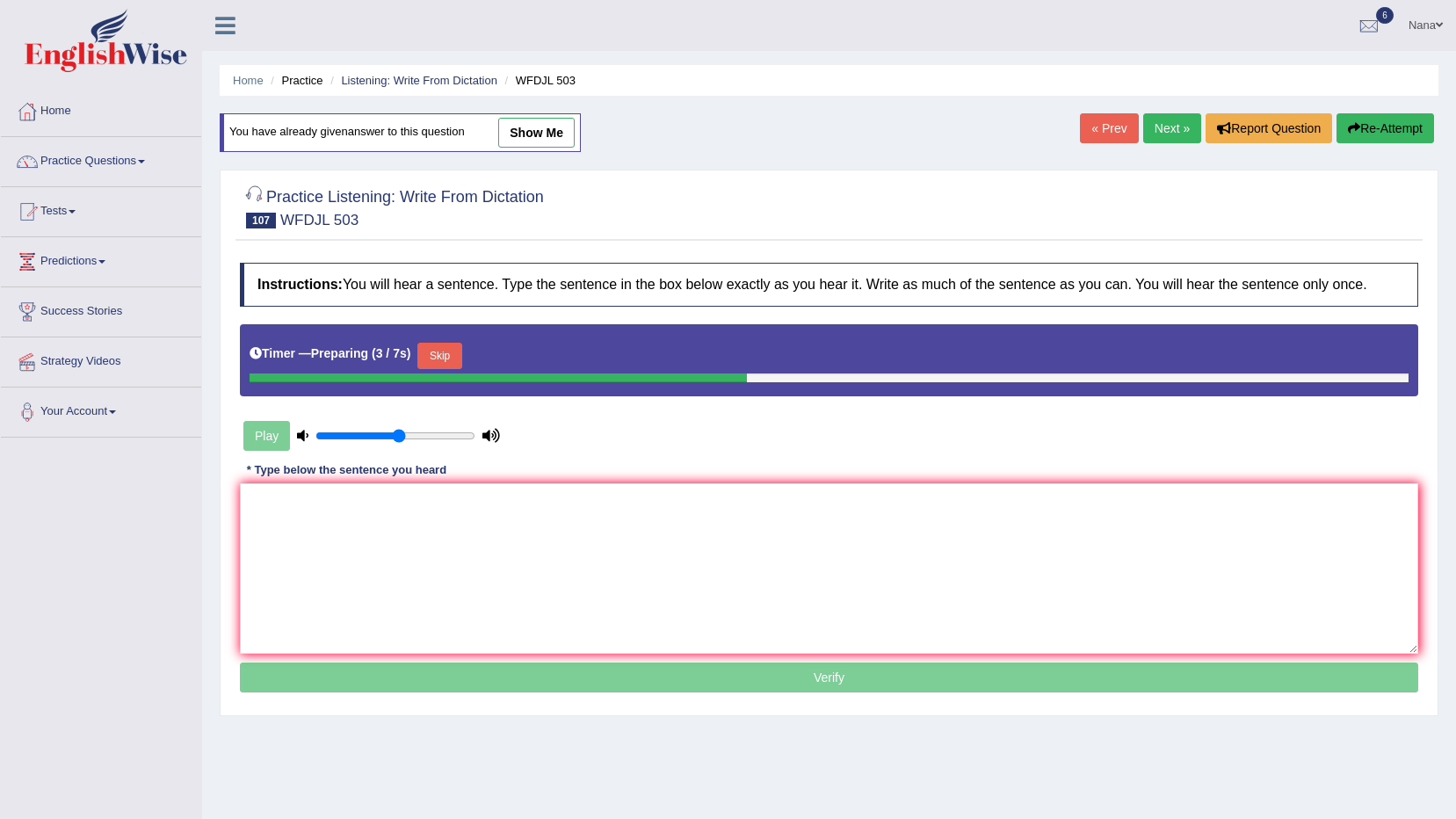
click at [435, 352] on button "Skip" at bounding box center [439, 356] width 44 height 26
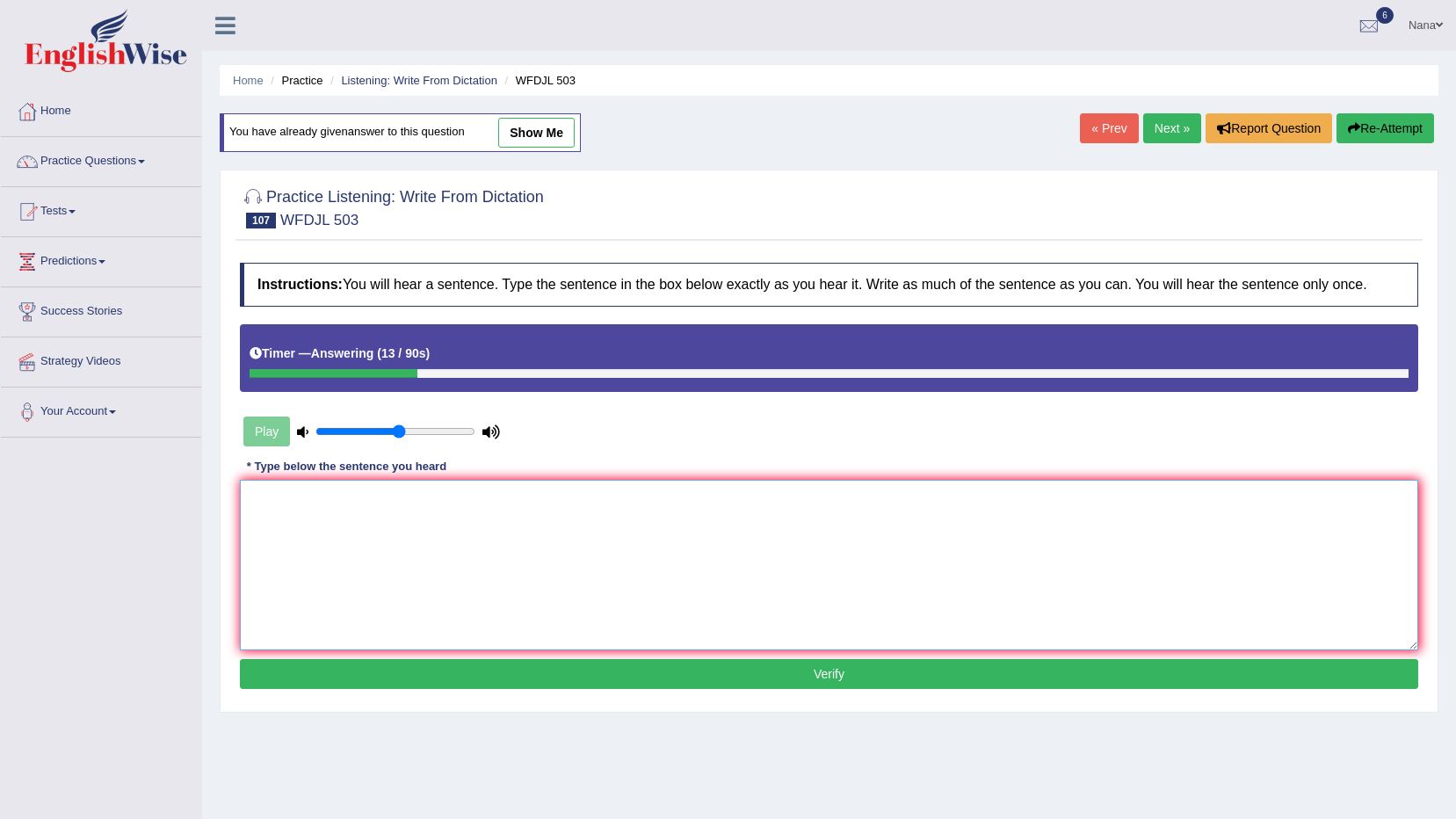
click at [388, 554] on textarea at bounding box center [828, 565] width 1178 height 171
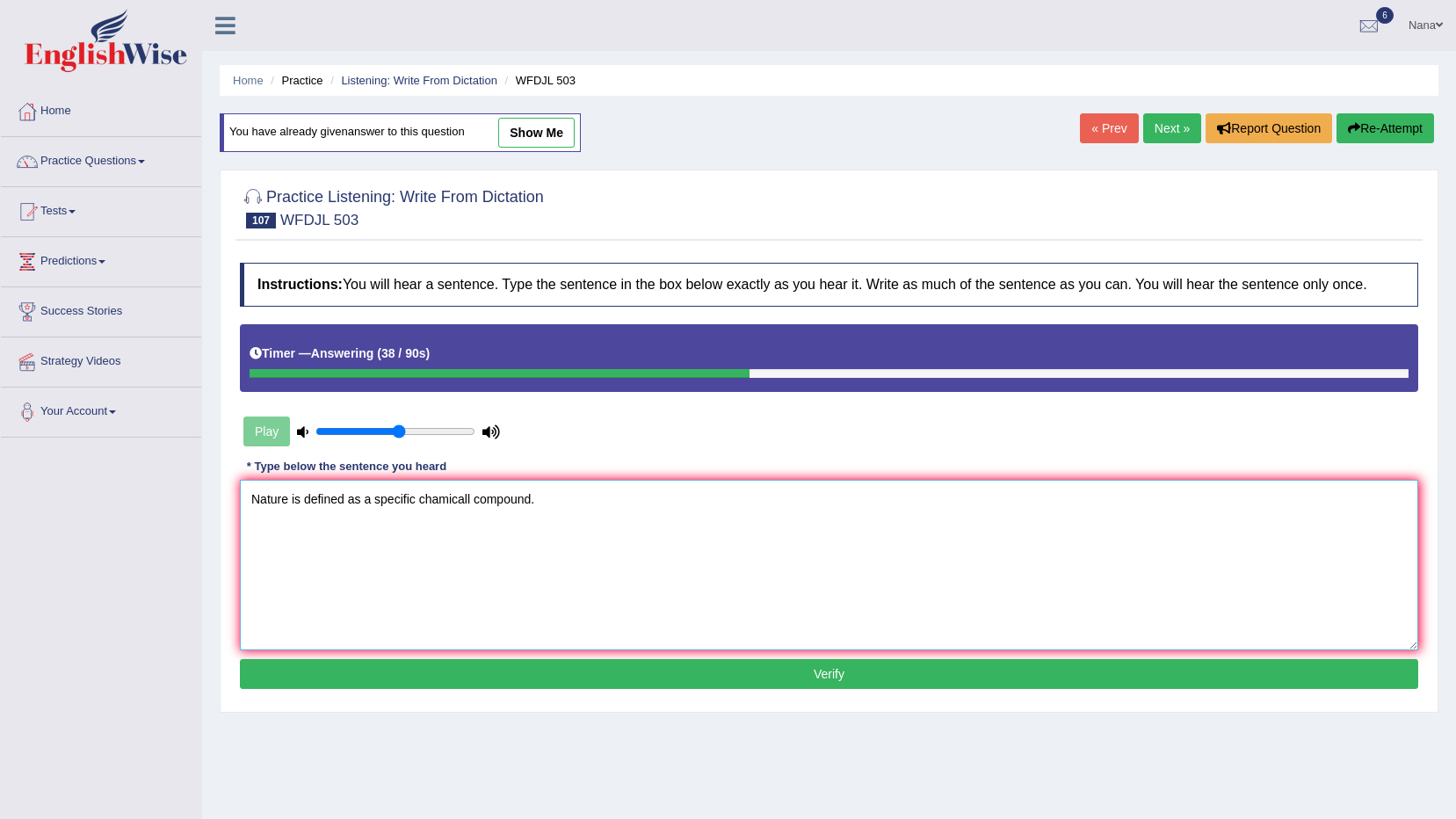
type textarea "Nature is defined as a specific chamicall compound."
click at [461, 665] on button "Verify" at bounding box center [828, 674] width 1178 height 30
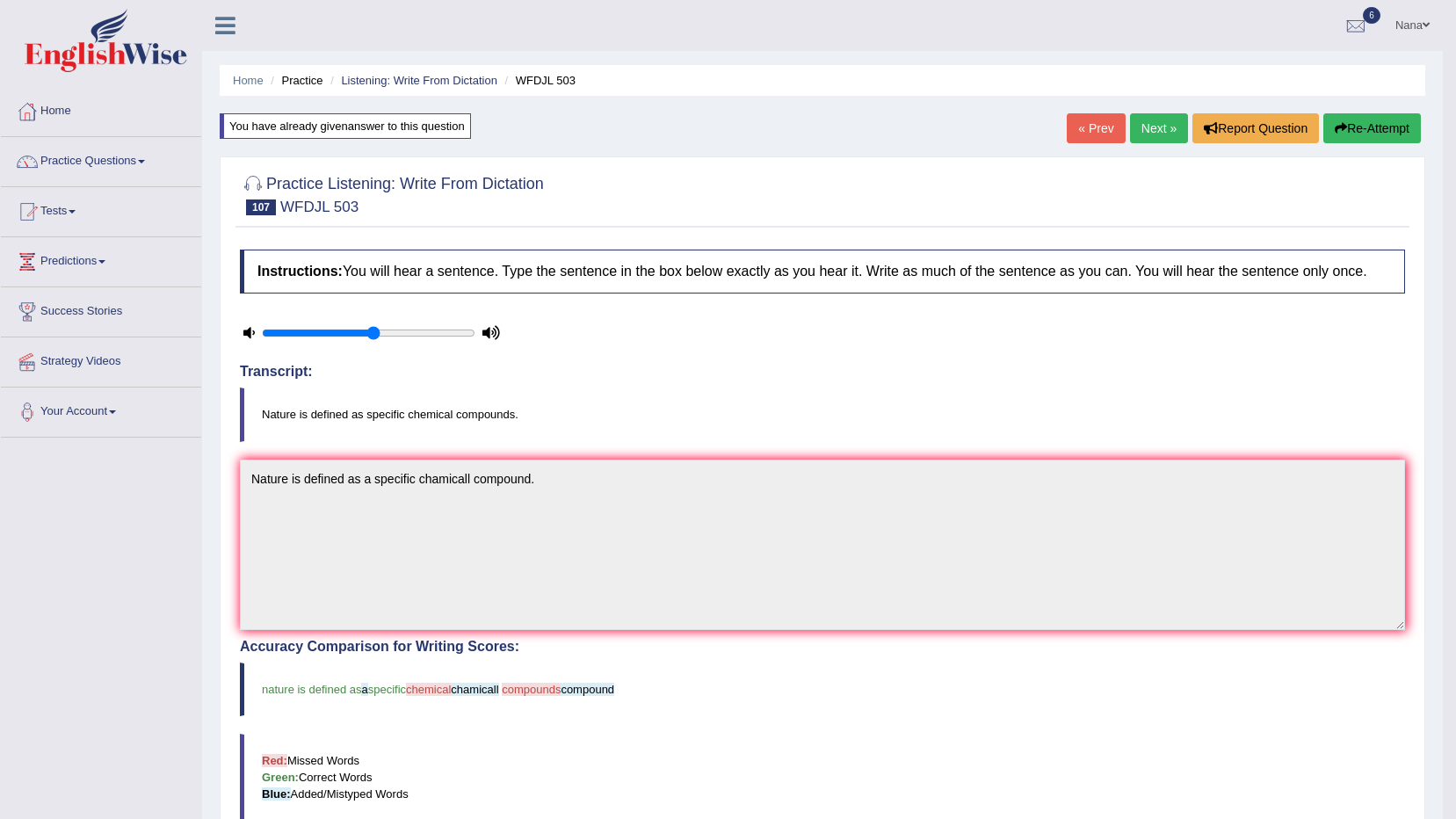
click at [1385, 114] on button "Re-Attempt" at bounding box center [1373, 128] width 98 height 30
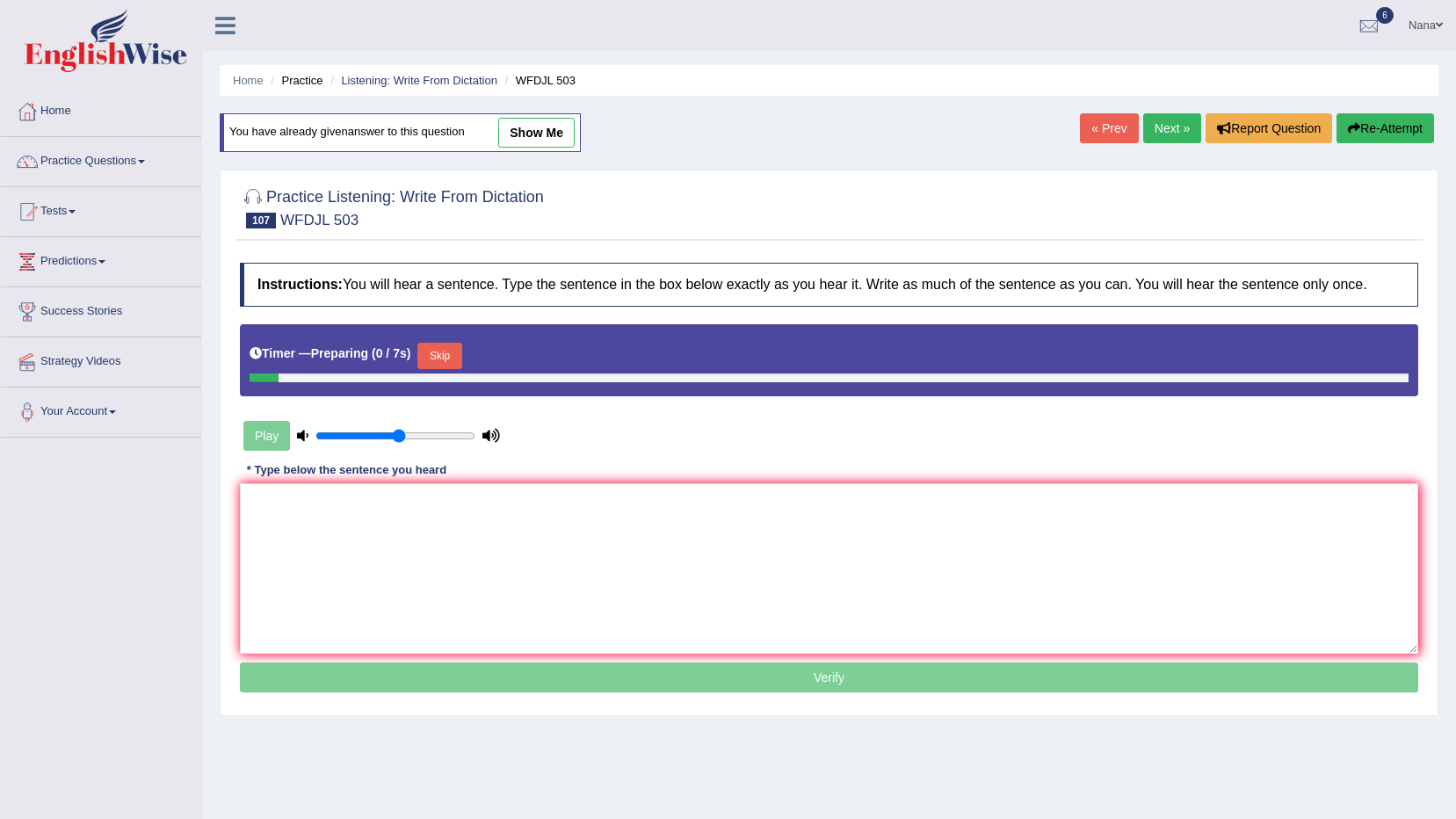
click at [738, 525] on textarea at bounding box center [828, 569] width 1178 height 171
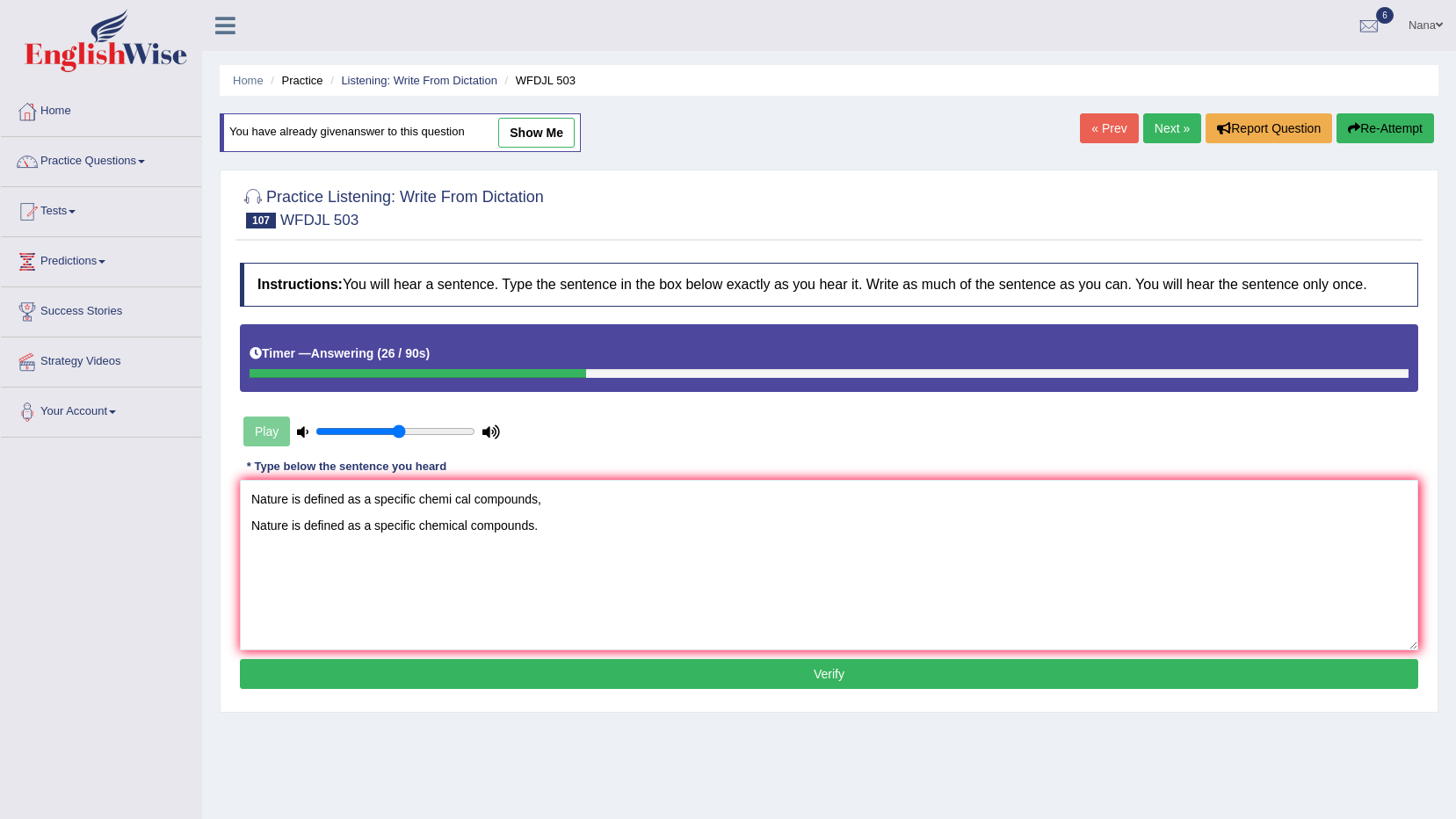
click at [313, 511] on textarea "Nature is defined as a specific chemi cal compounds, Nature is defined as a spe…" at bounding box center [828, 565] width 1178 height 171
type textarea "Nature is defined as a specific chemical compounds."
click at [775, 668] on button "Verify" at bounding box center [828, 674] width 1178 height 30
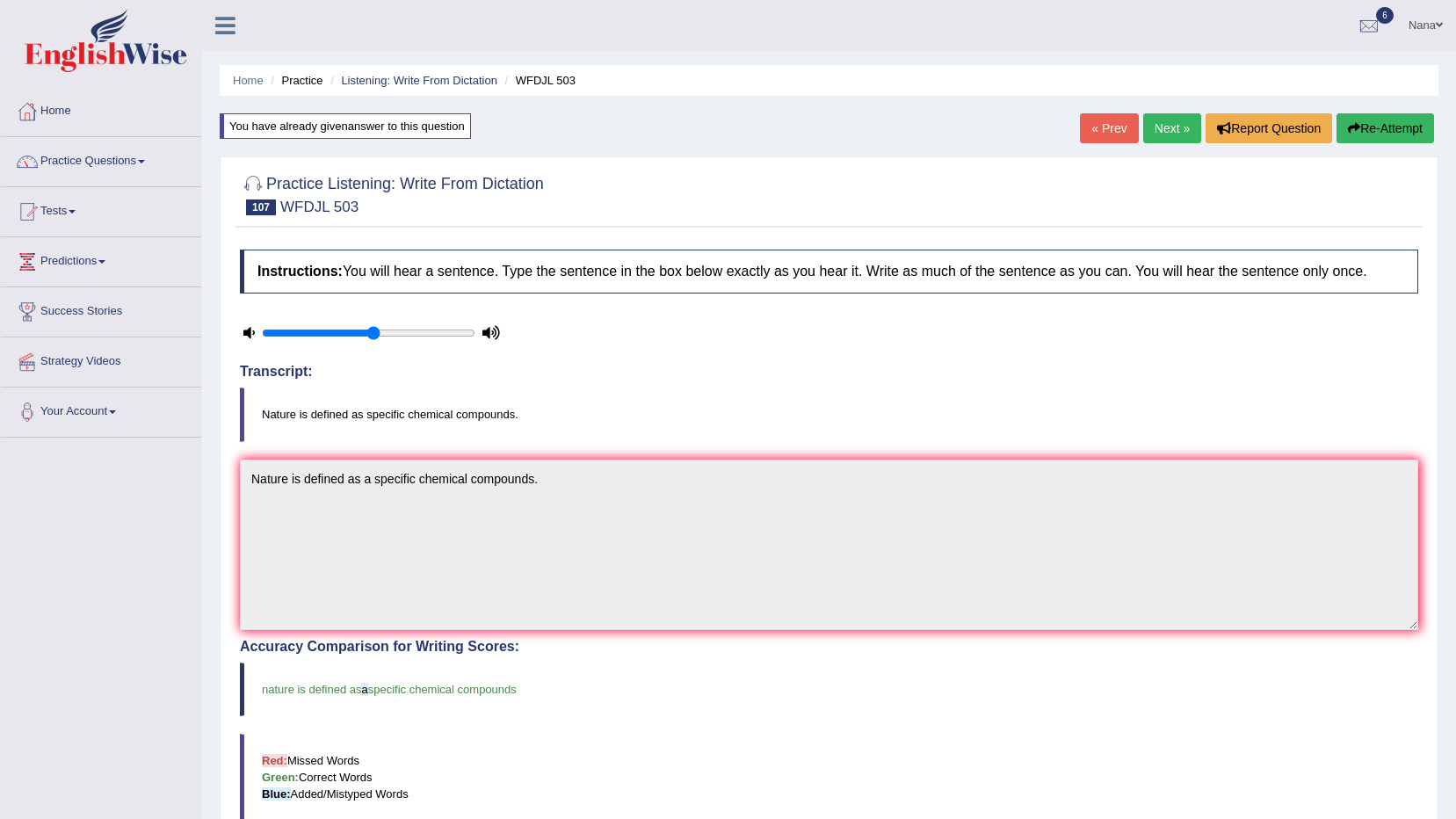
click at [1169, 123] on link "Next »" at bounding box center [1172, 128] width 58 height 30
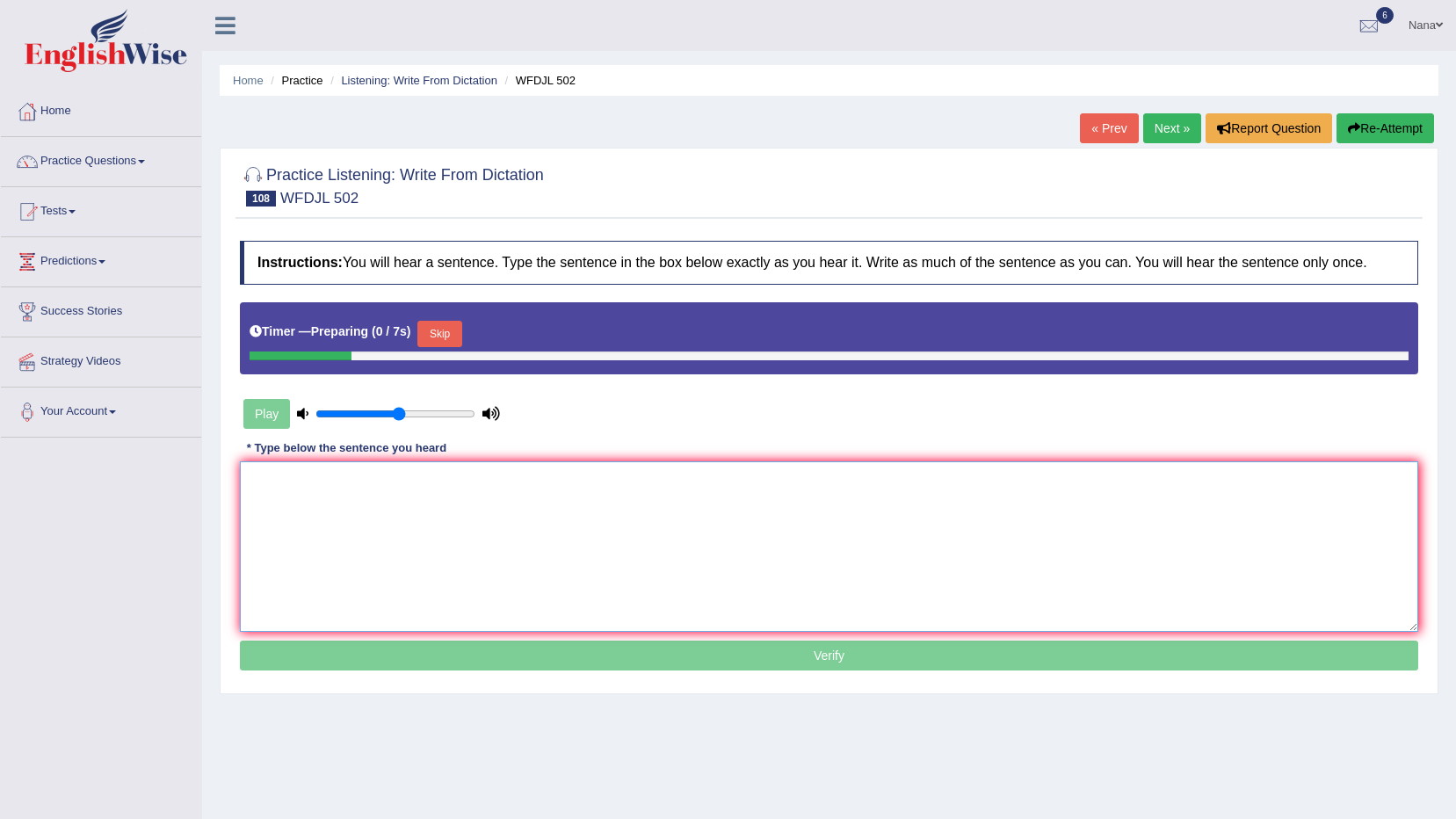
click at [880, 494] on textarea at bounding box center [828, 547] width 1178 height 171
click at [450, 332] on button "Skip" at bounding box center [439, 334] width 44 height 26
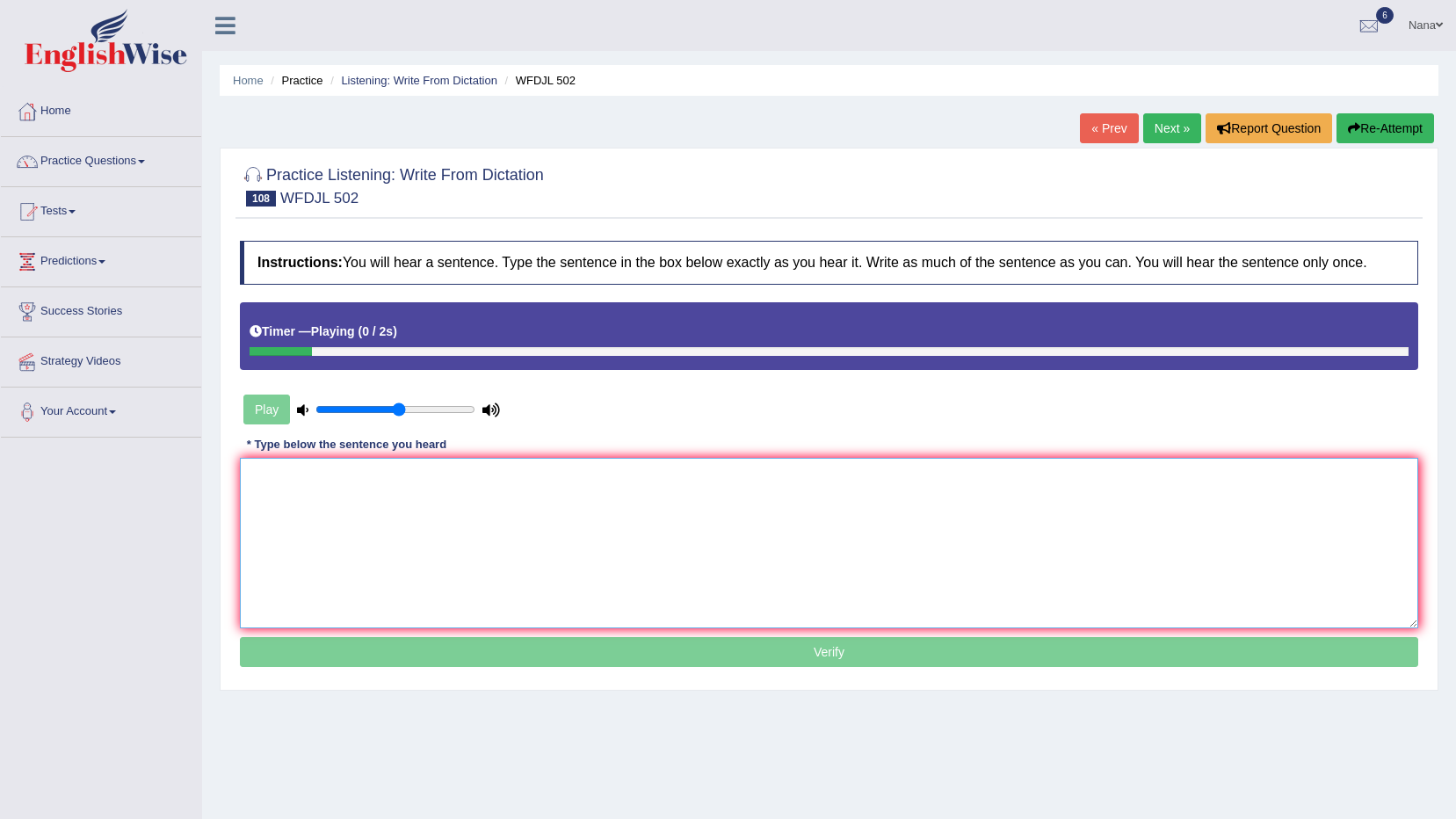
click at [464, 536] on textarea at bounding box center [828, 543] width 1178 height 171
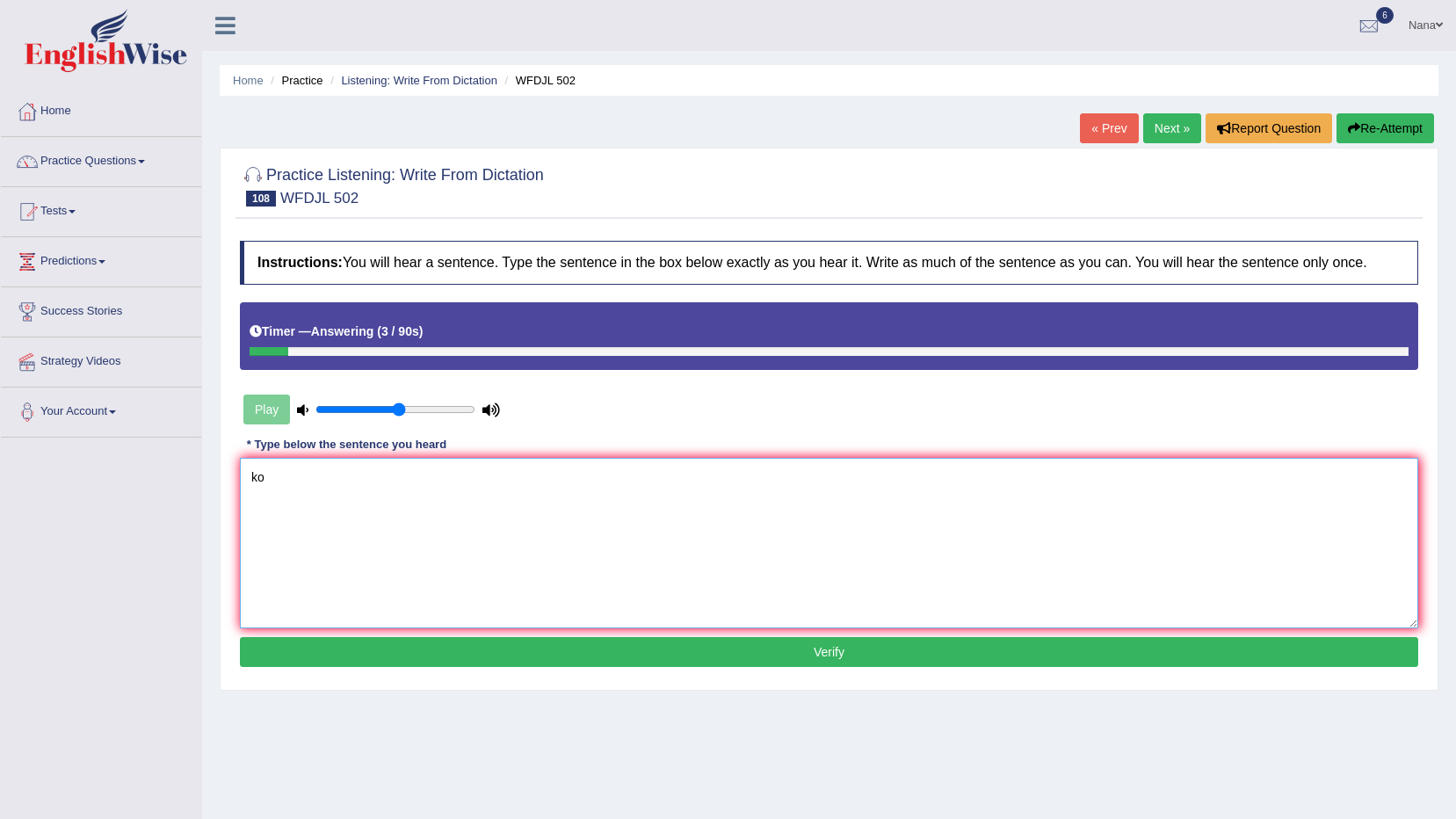
type textarea "k"
type textarea "knowledge my statement was fine."
click at [501, 652] on button "Verify" at bounding box center [828, 651] width 1178 height 30
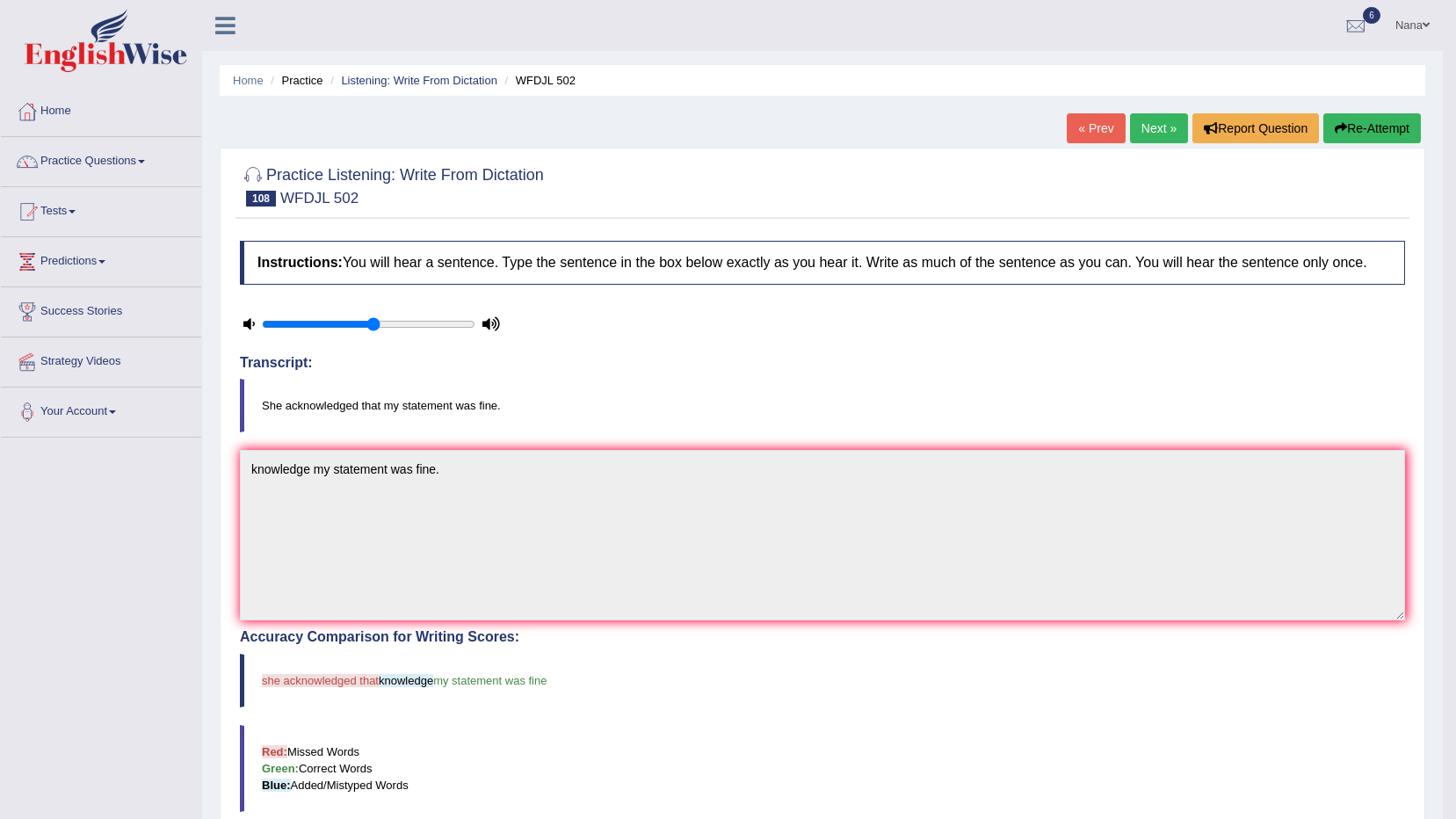
click at [1340, 121] on button "Re-Attempt" at bounding box center [1373, 128] width 98 height 30
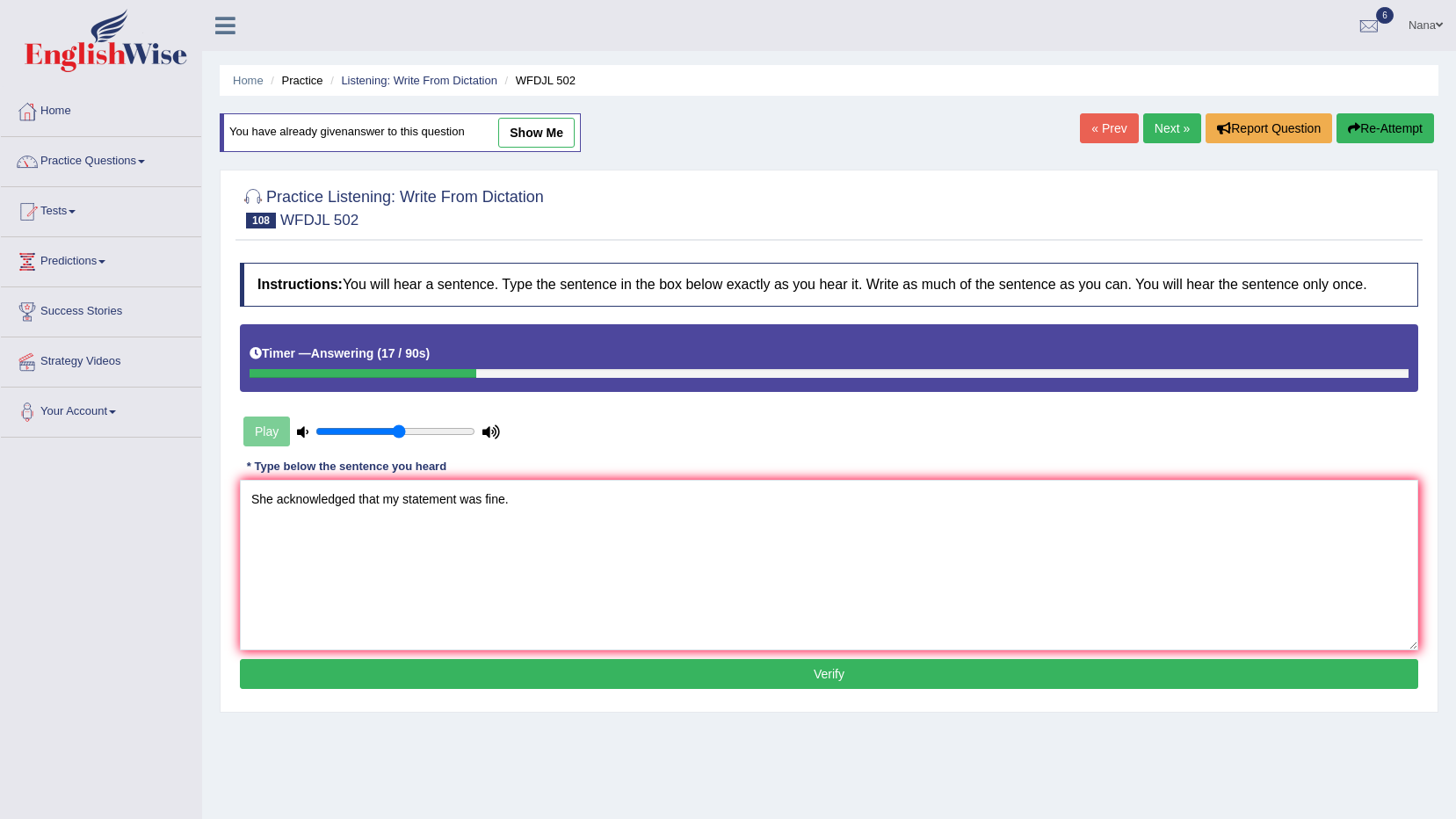
type textarea "She acknowledged that my statement was fine."
click at [552, 678] on button "Verify" at bounding box center [828, 674] width 1178 height 30
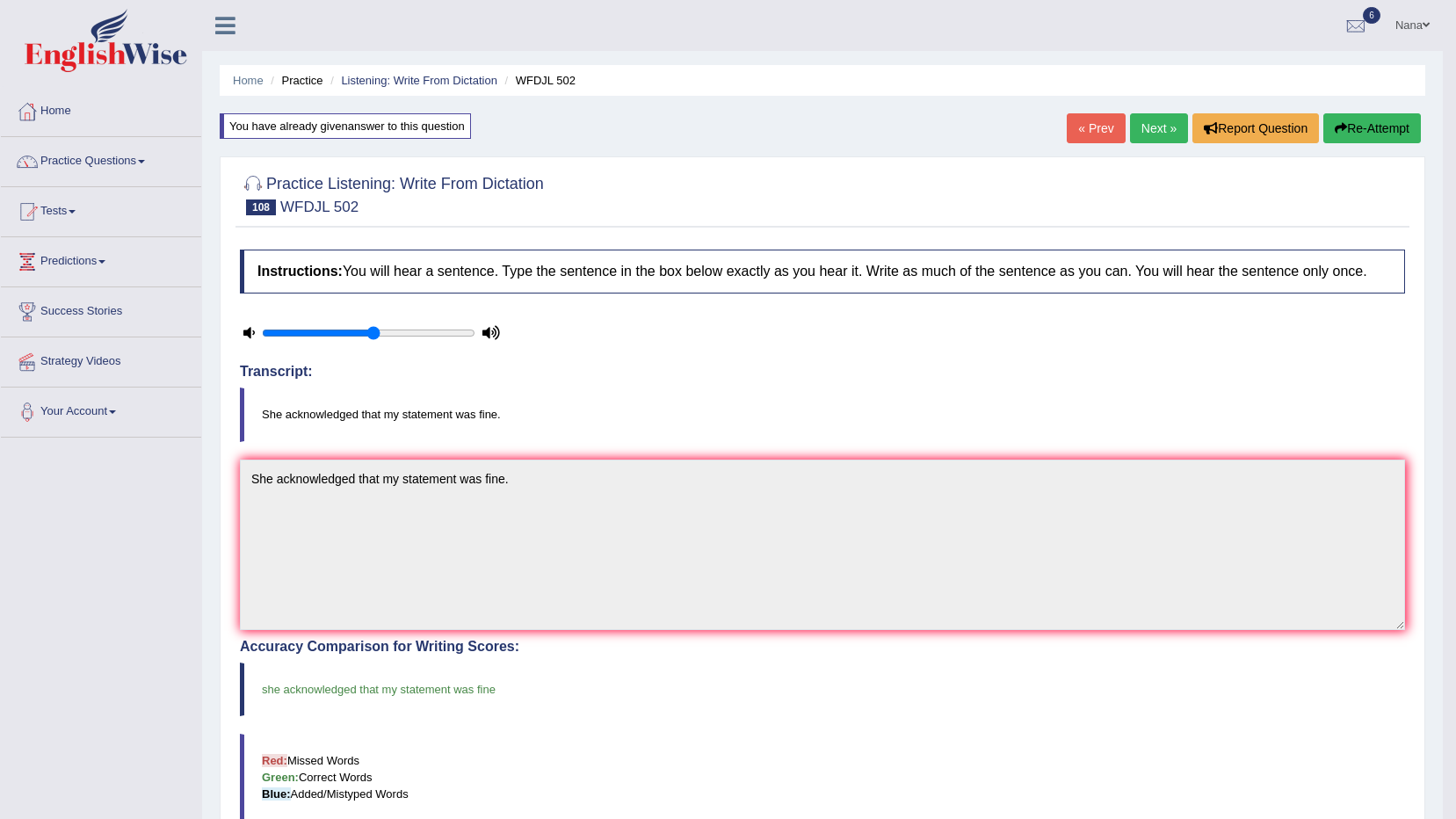
click at [1179, 125] on link "Next »" at bounding box center [1159, 128] width 58 height 30
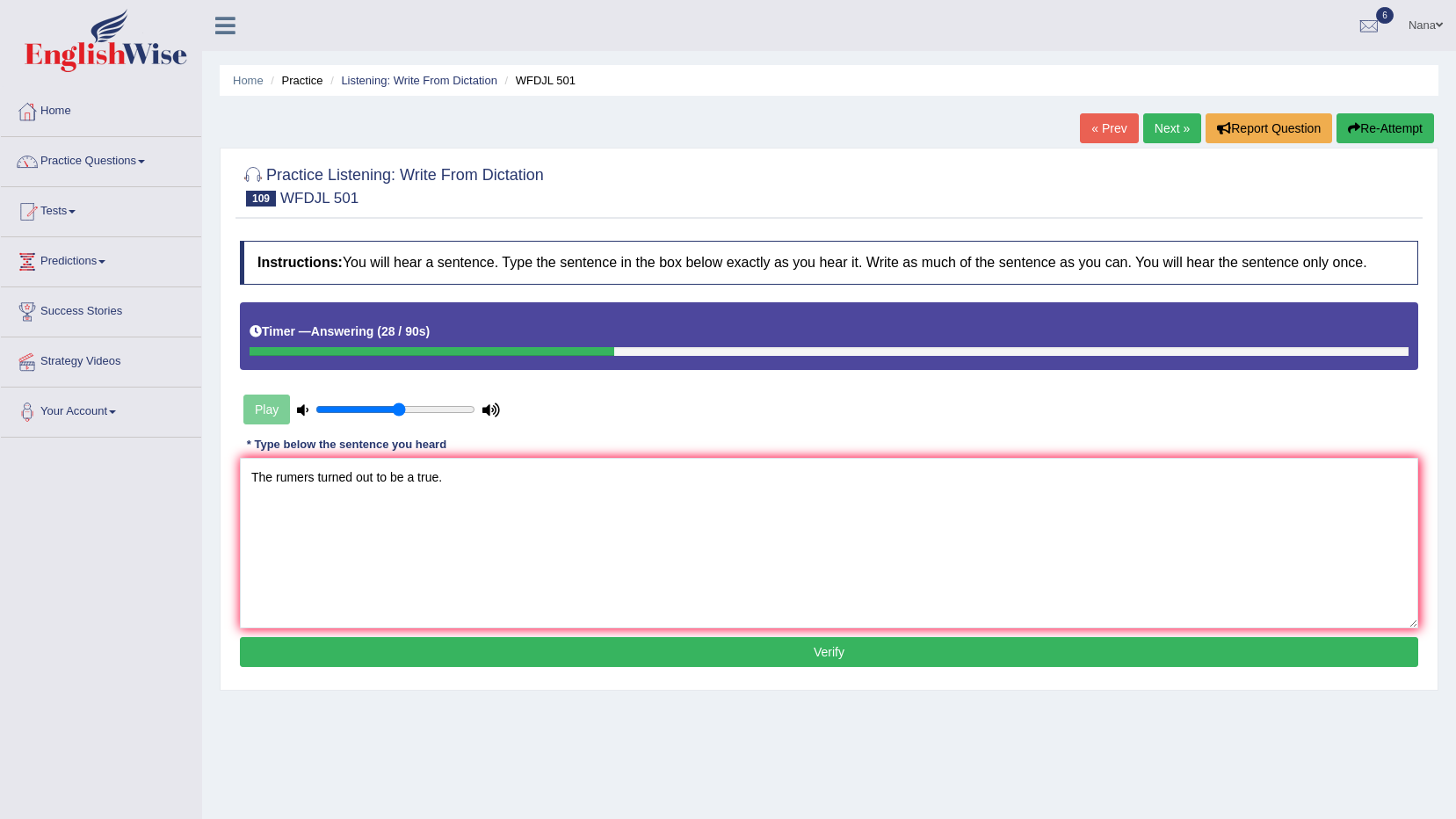
type textarea "The rumers turned out to be a true."
click at [1036, 644] on button "Verify" at bounding box center [828, 651] width 1178 height 30
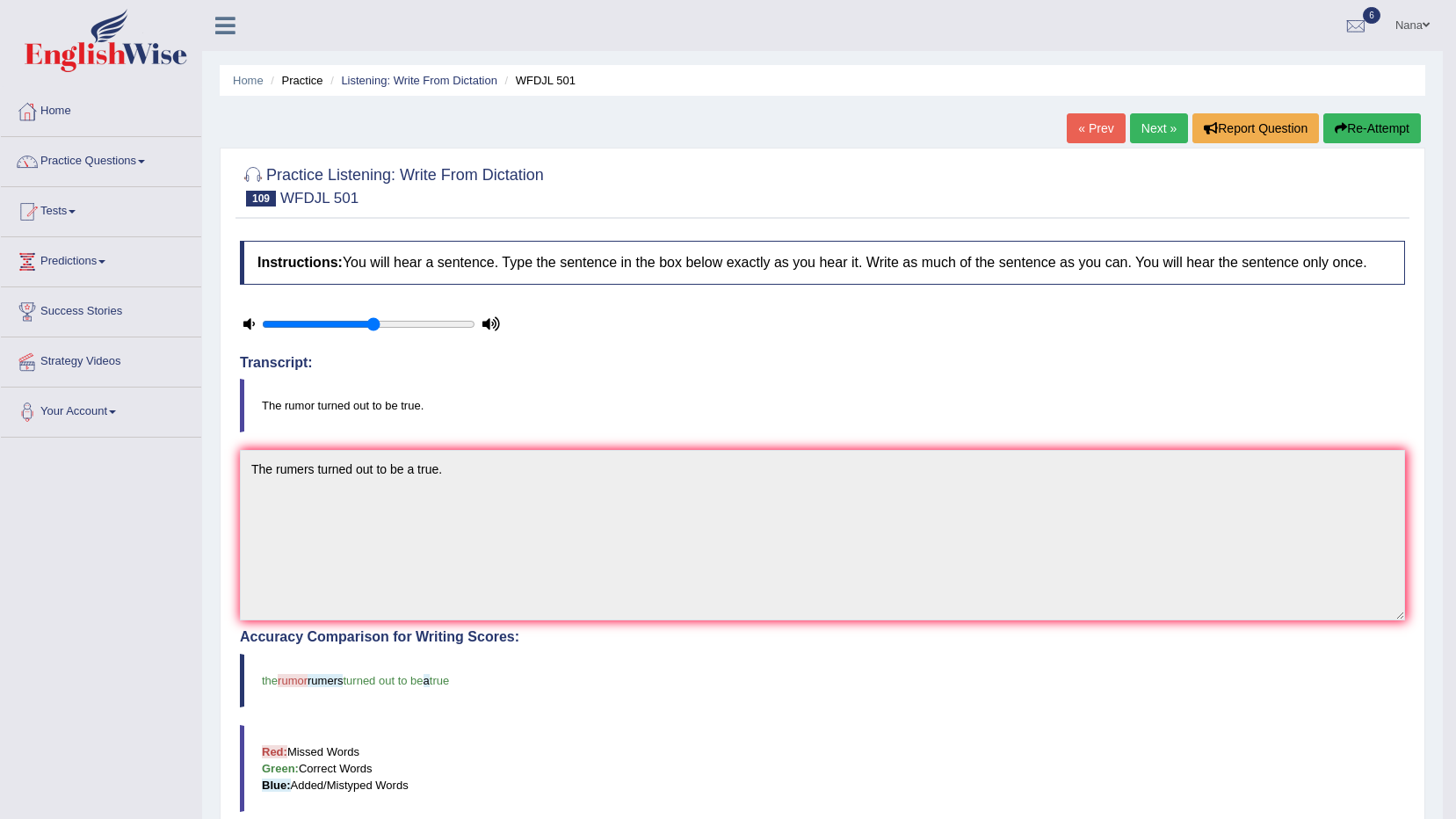
click at [1396, 142] on button "Re-Attempt" at bounding box center [1373, 128] width 98 height 30
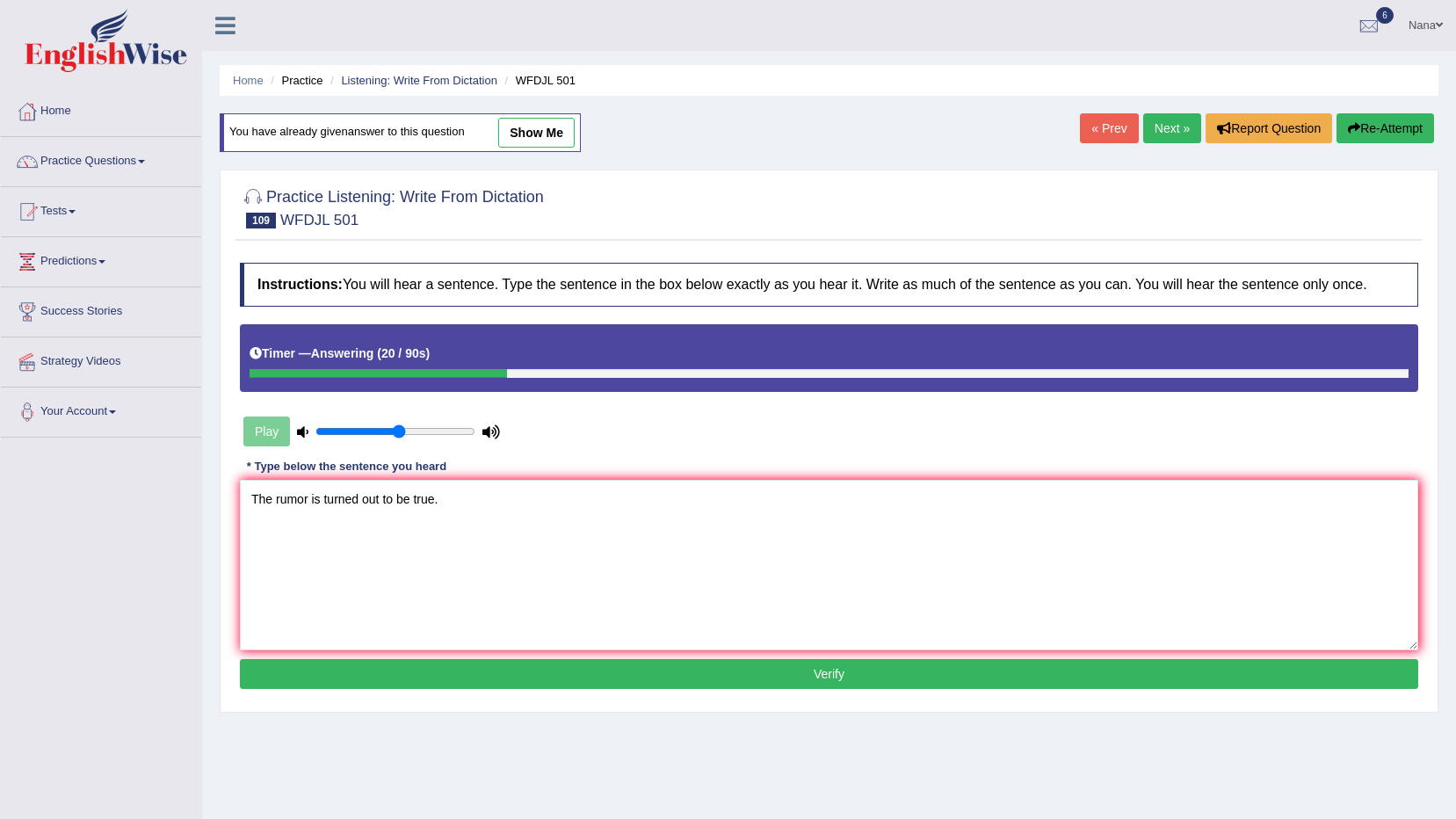
type textarea "The rumor is turned out to be true."
click at [635, 668] on button "Verify" at bounding box center [828, 674] width 1178 height 30
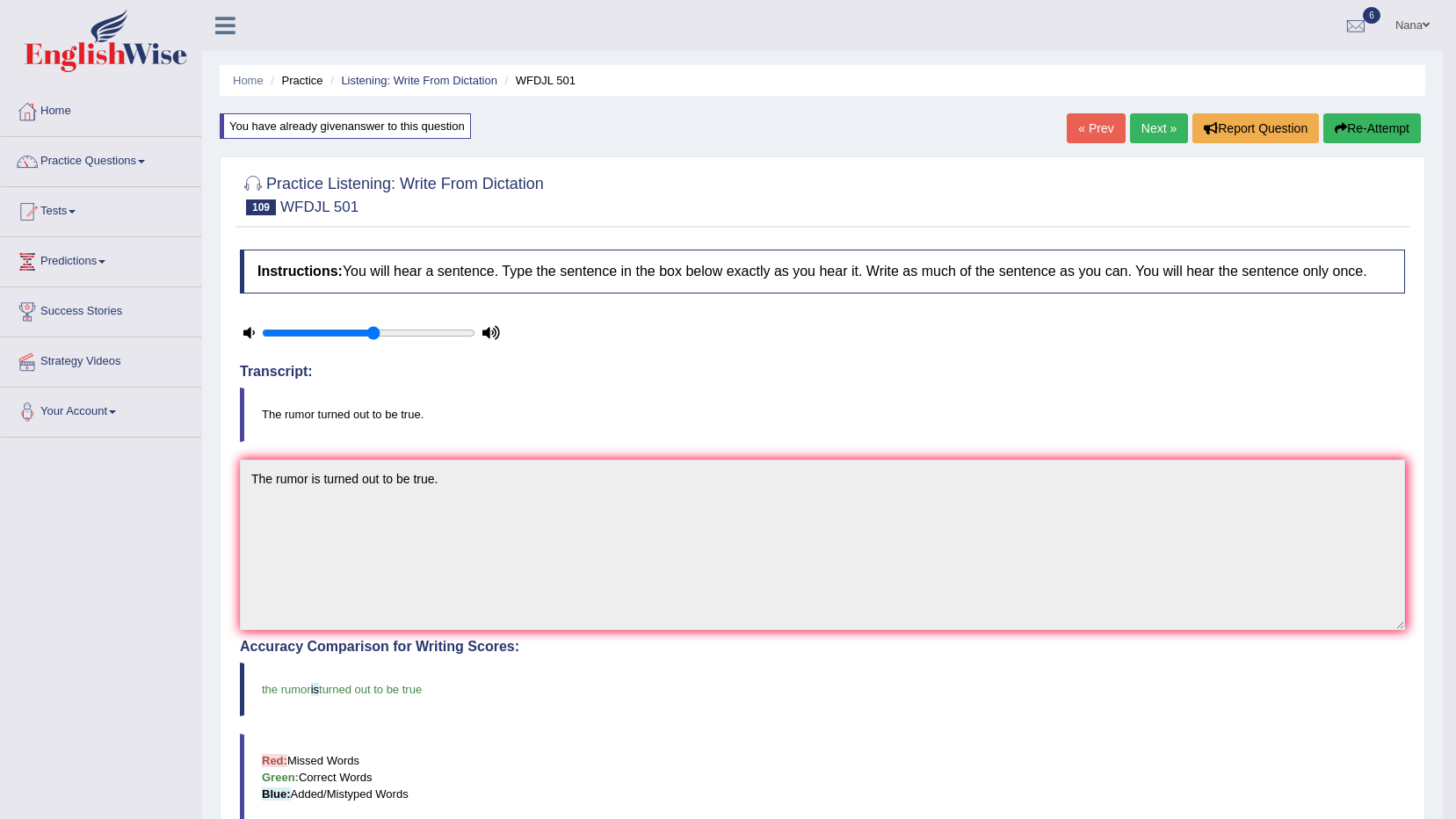
click at [1163, 130] on link "Next »" at bounding box center [1159, 128] width 58 height 30
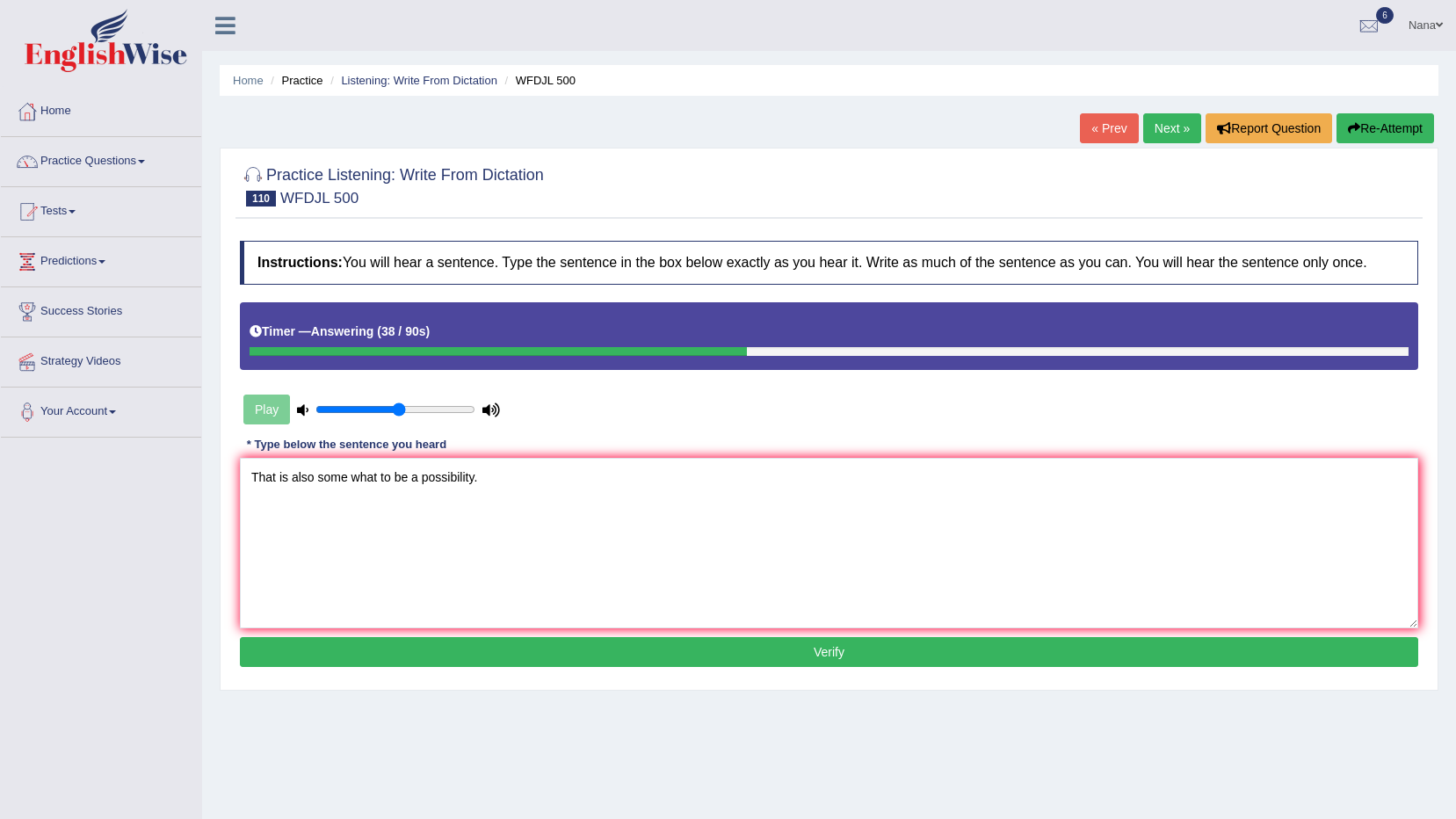
type textarea "That is also some what to be a possibility."
click at [651, 641] on button "Verify" at bounding box center [828, 651] width 1178 height 30
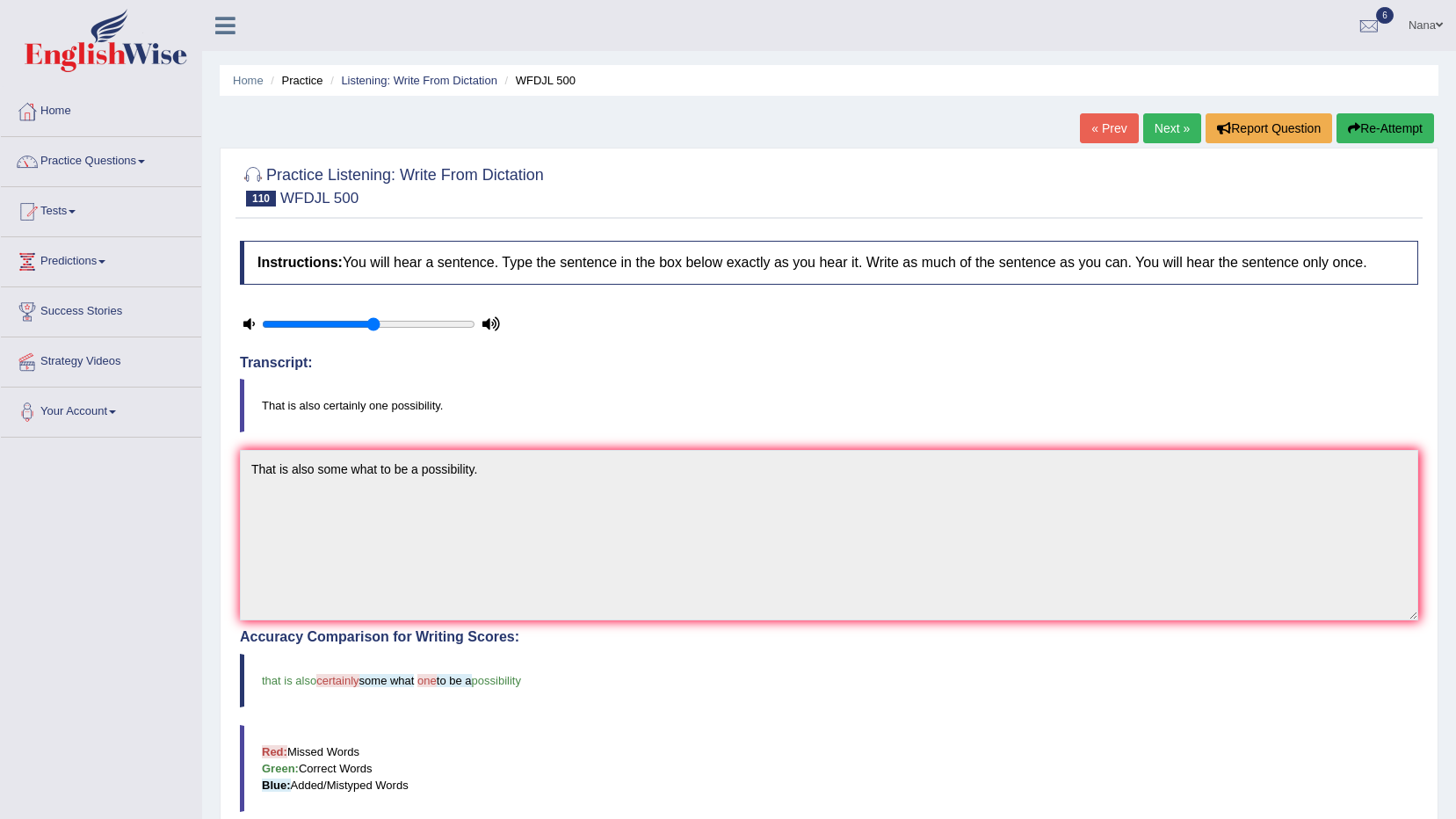
click at [1402, 132] on button "Re-Attempt" at bounding box center [1386, 128] width 98 height 30
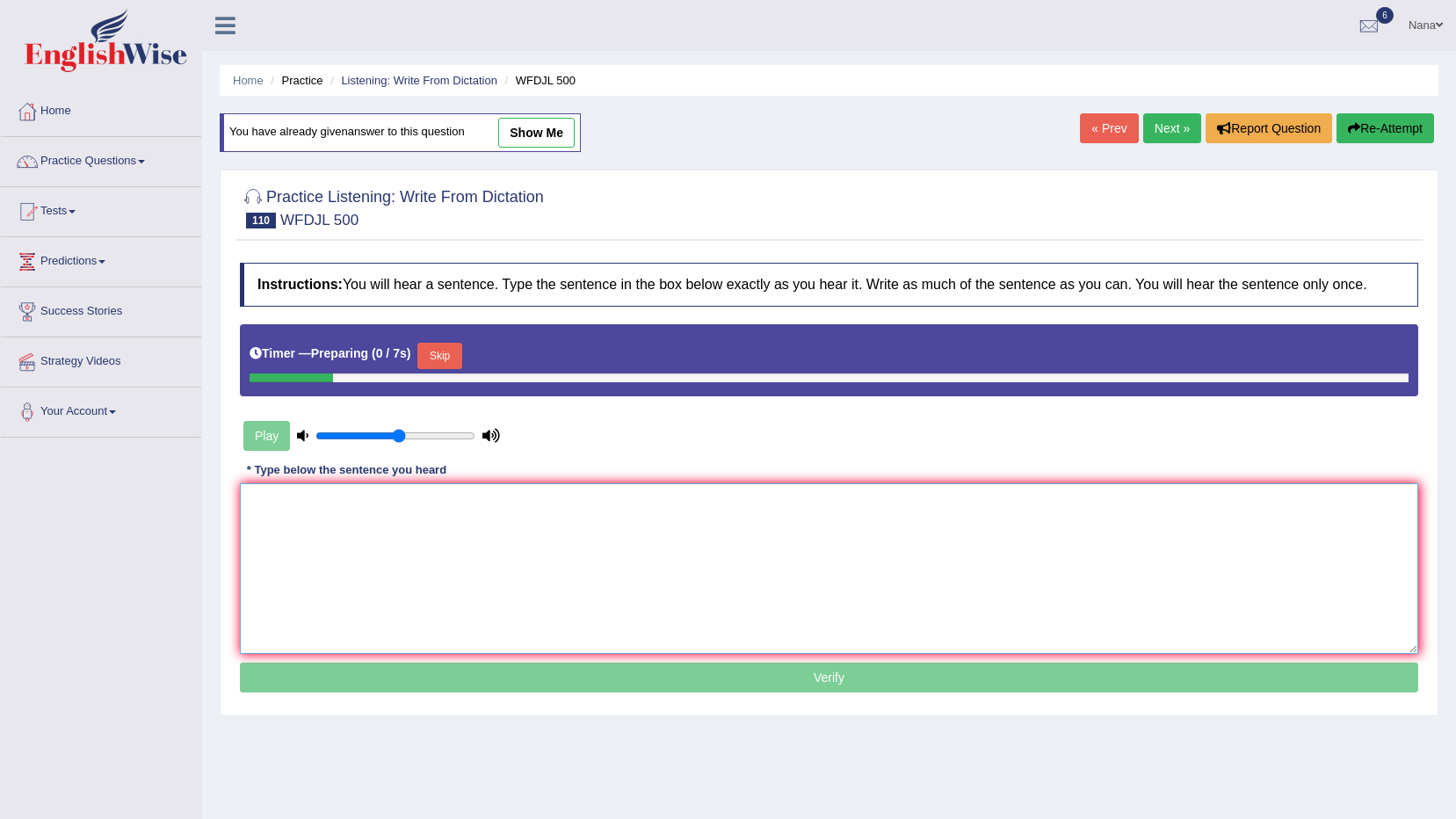
click at [906, 522] on textarea at bounding box center [828, 569] width 1178 height 171
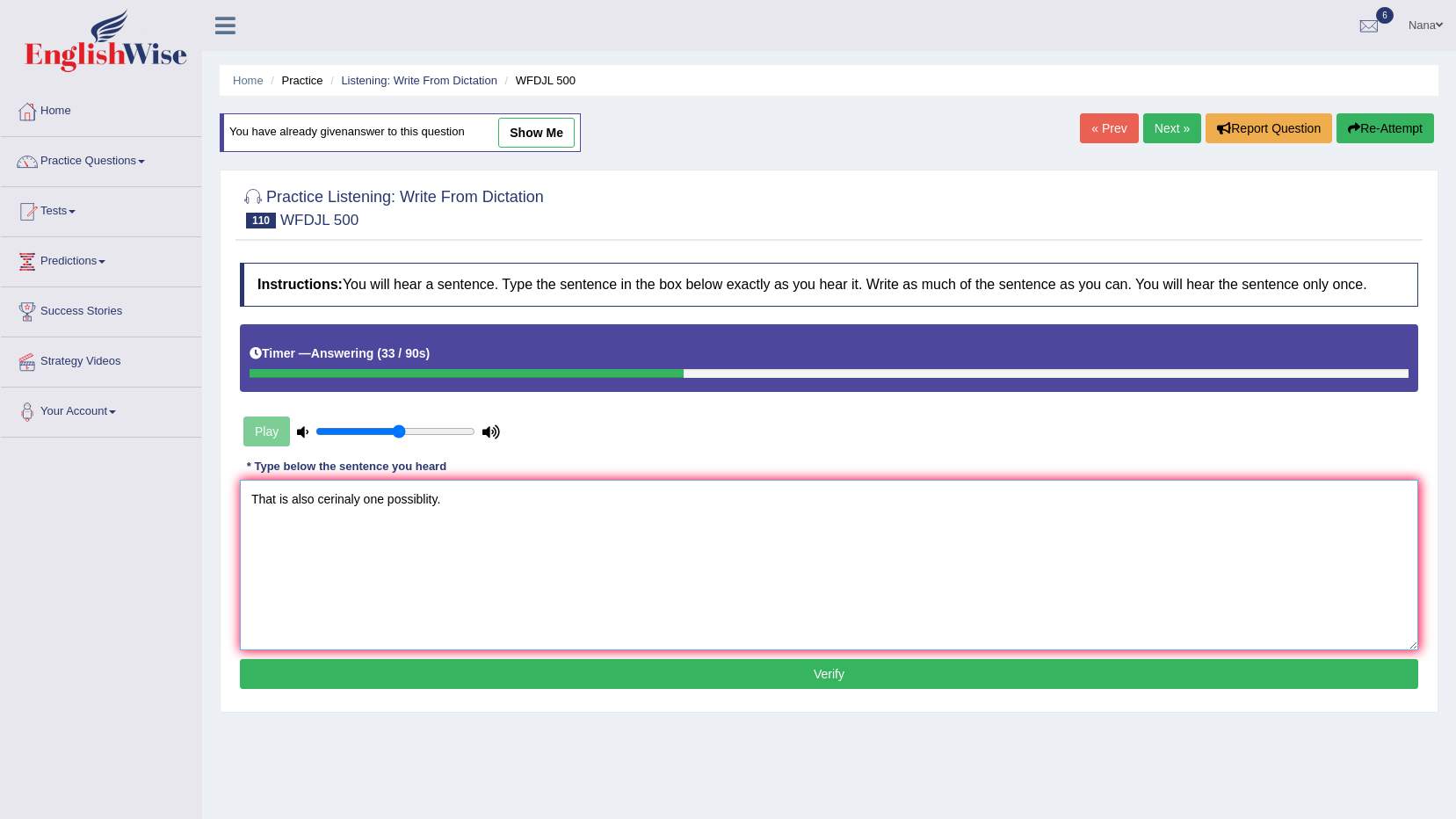
type textarea "That is also cerinaly one possiblity."
click at [637, 668] on button "Verify" at bounding box center [828, 674] width 1178 height 30
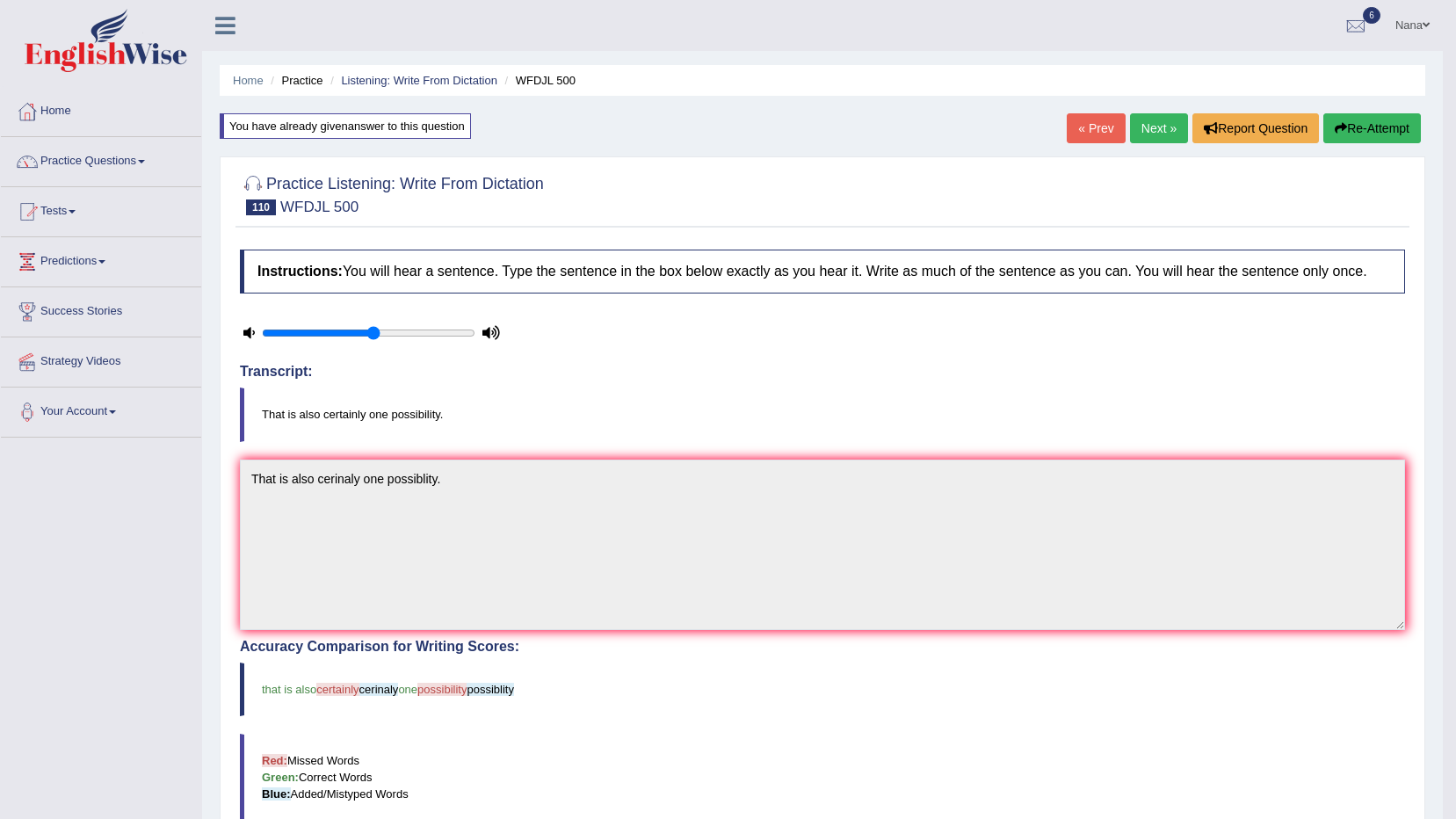
click at [1385, 132] on button "Re-Attempt" at bounding box center [1373, 128] width 98 height 30
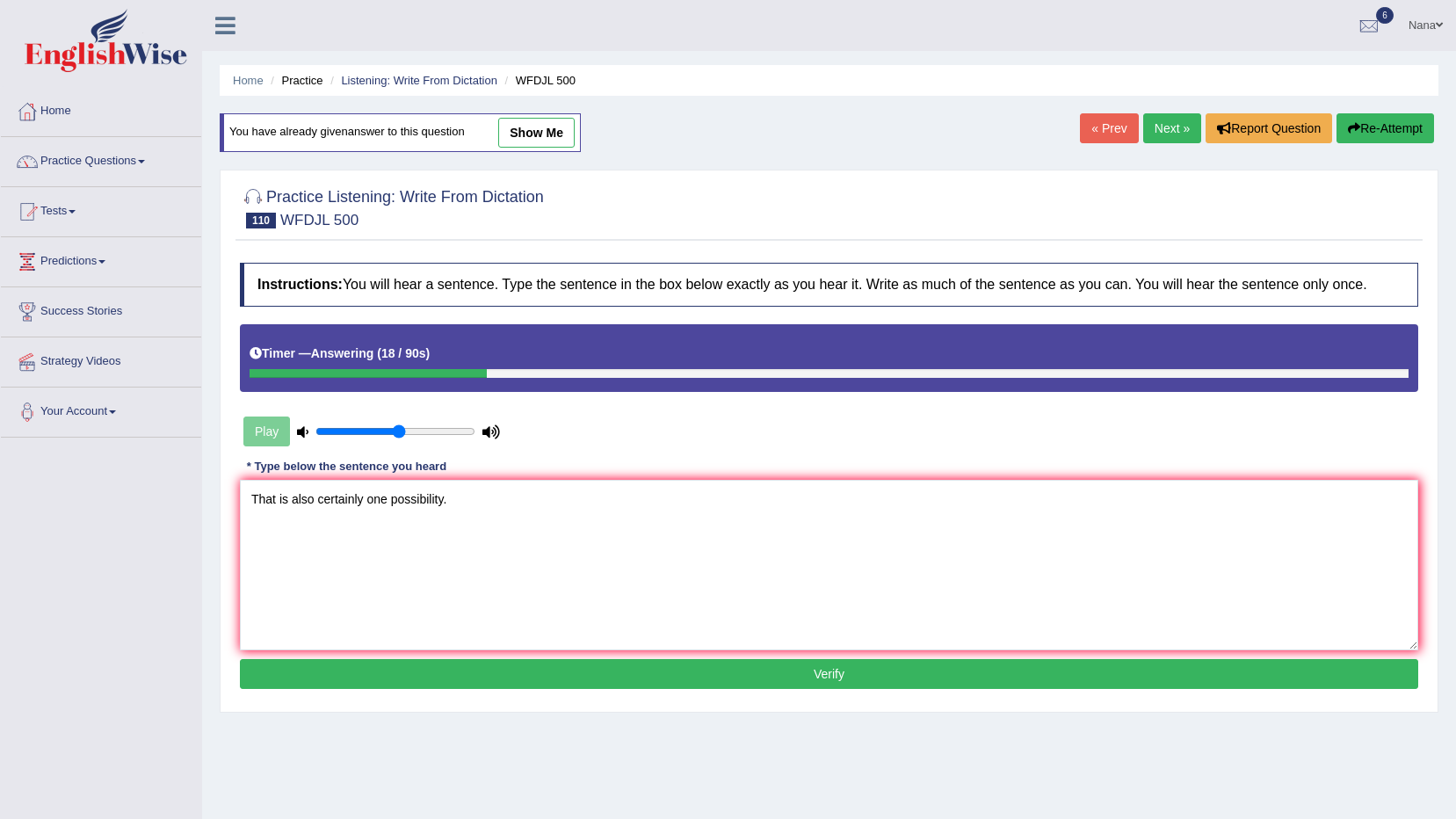
type textarea "That is also certainly one possibility."
click at [514, 666] on button "Verify" at bounding box center [828, 674] width 1178 height 30
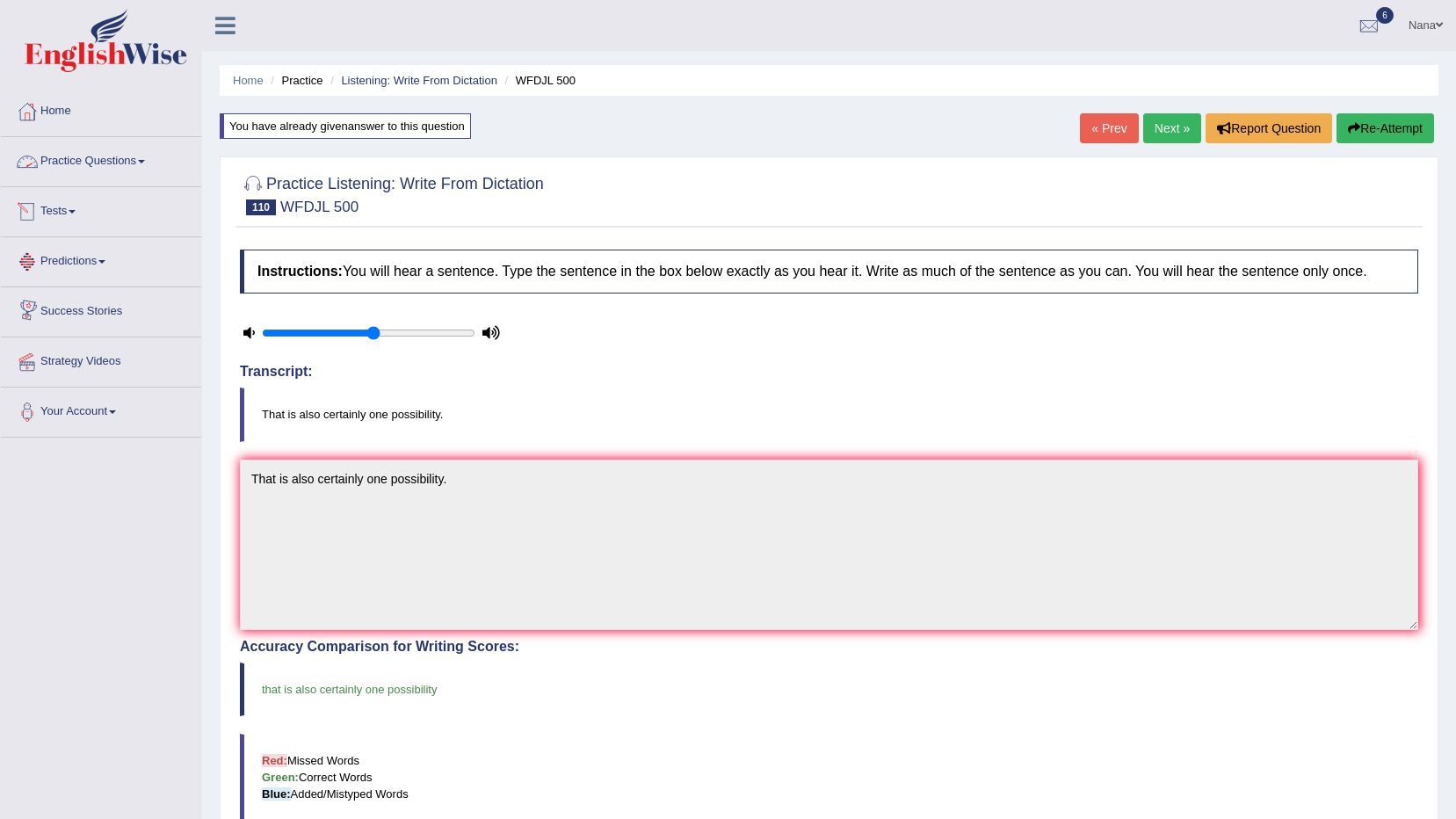
click at [144, 149] on link "Practice Questions" at bounding box center [101, 159] width 200 height 44
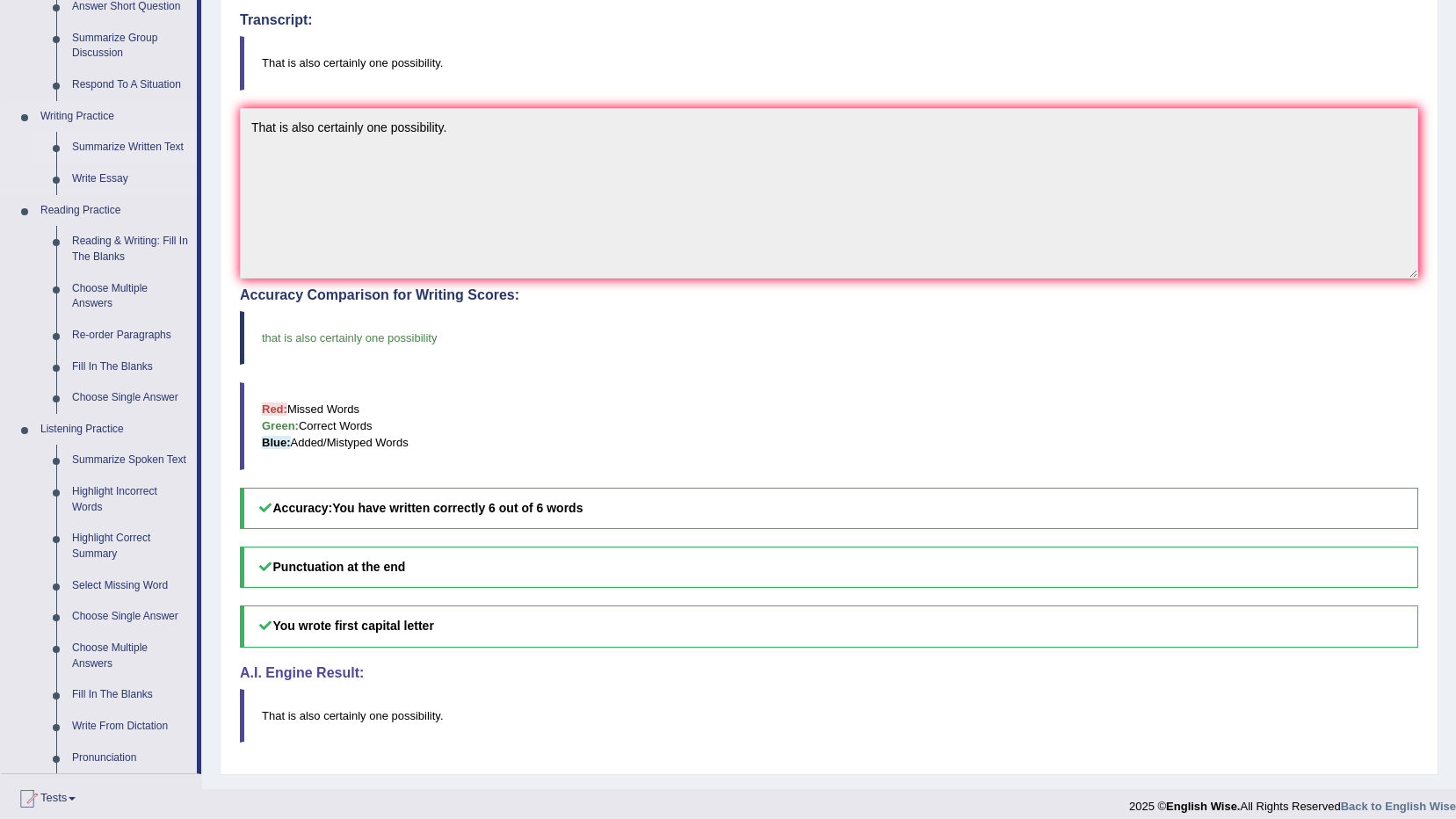
scroll to position [439, 0]
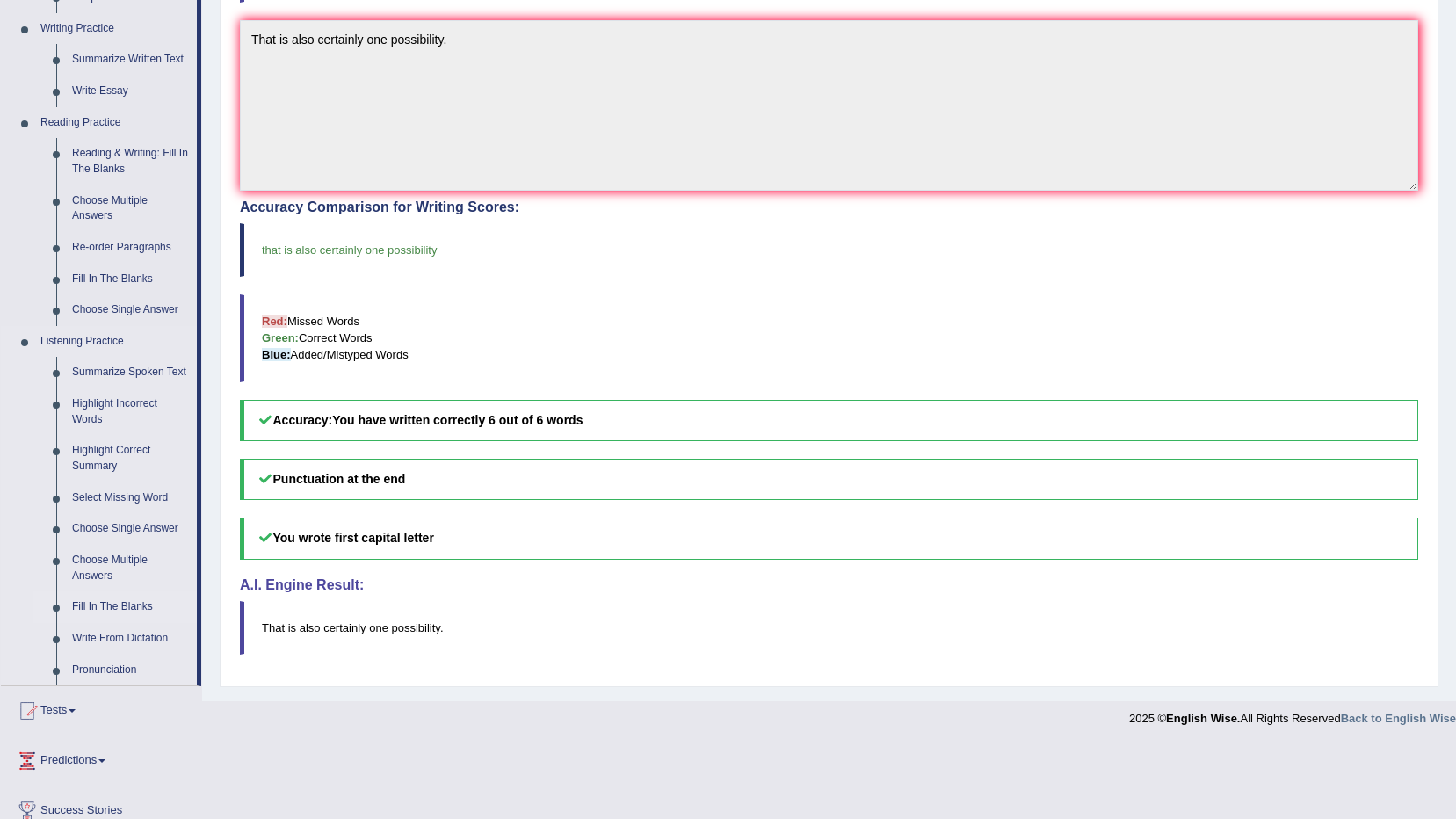
click at [134, 598] on link "Fill In The Blanks" at bounding box center [131, 607] width 132 height 32
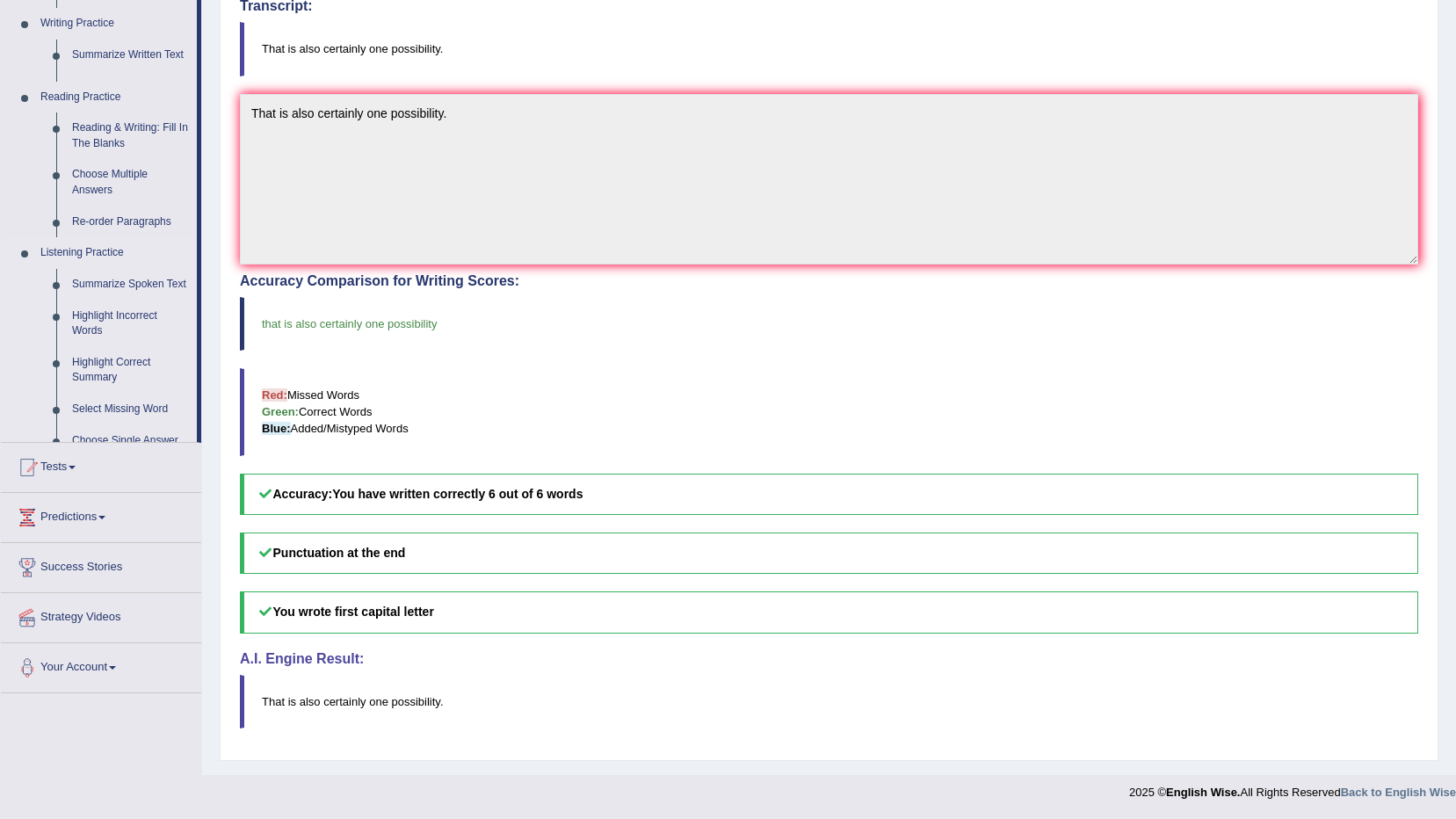
scroll to position [366, 0]
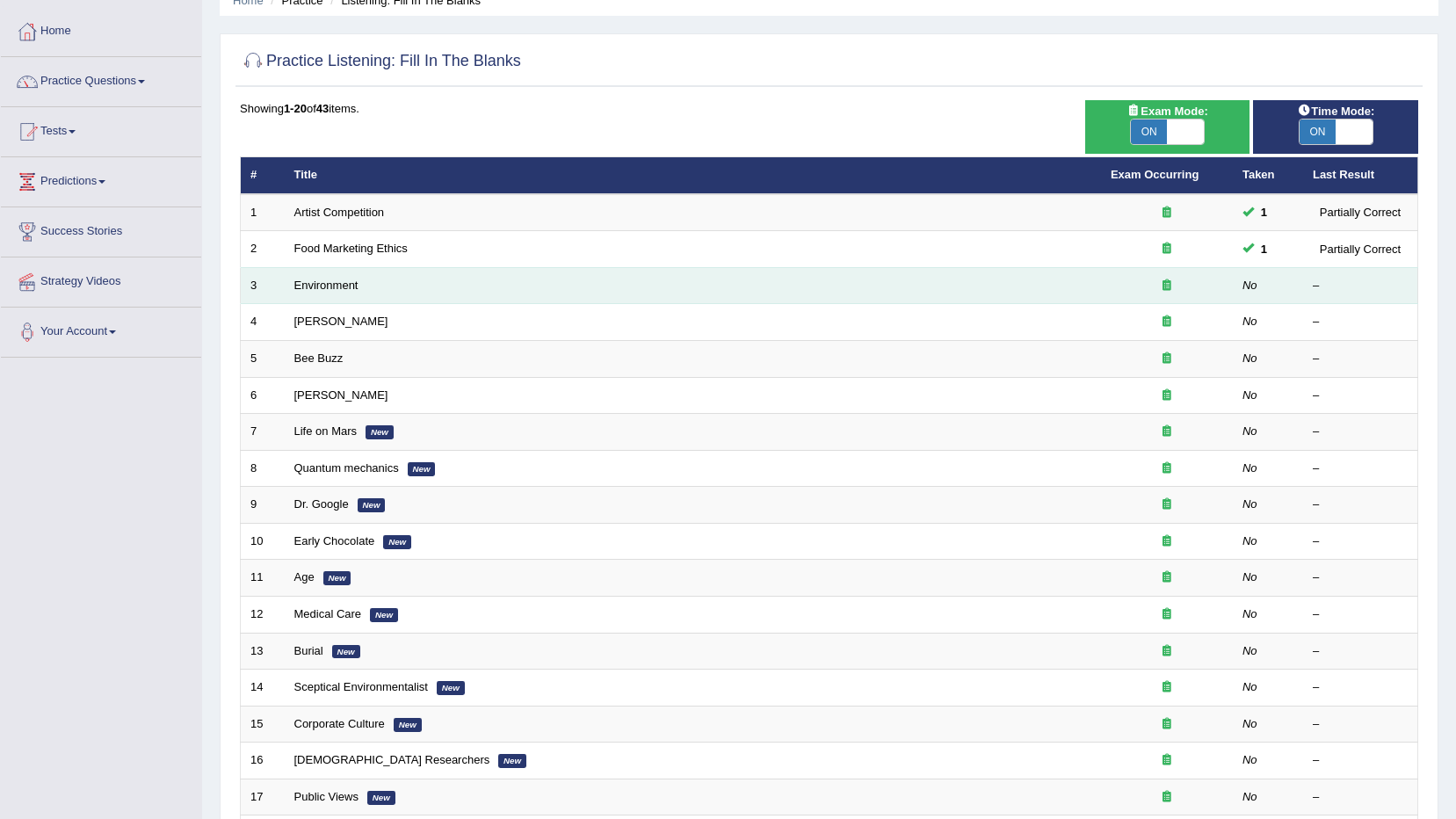
scroll to position [88, 0]
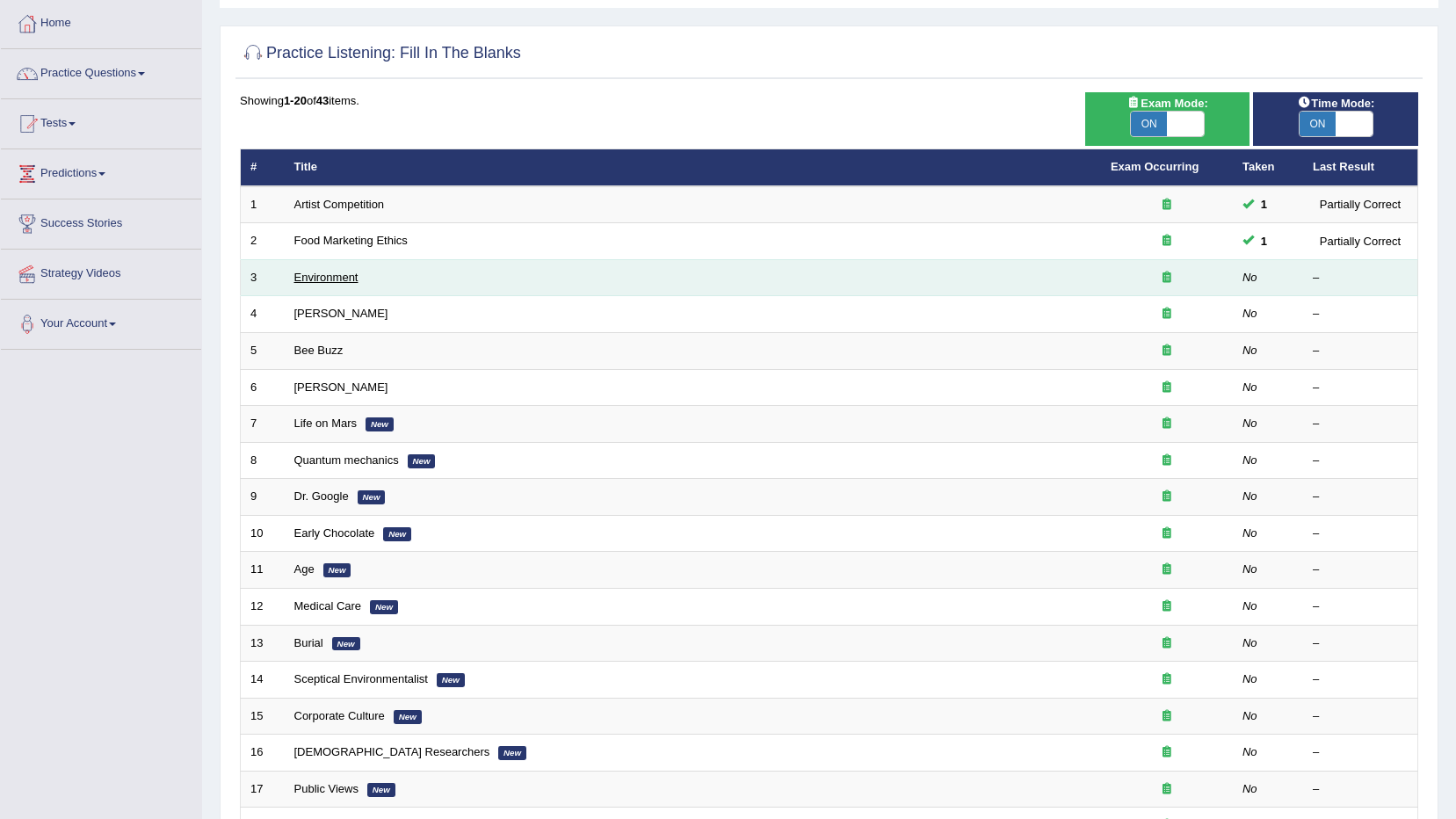
click at [331, 282] on link "Environment" at bounding box center [327, 277] width 64 height 14
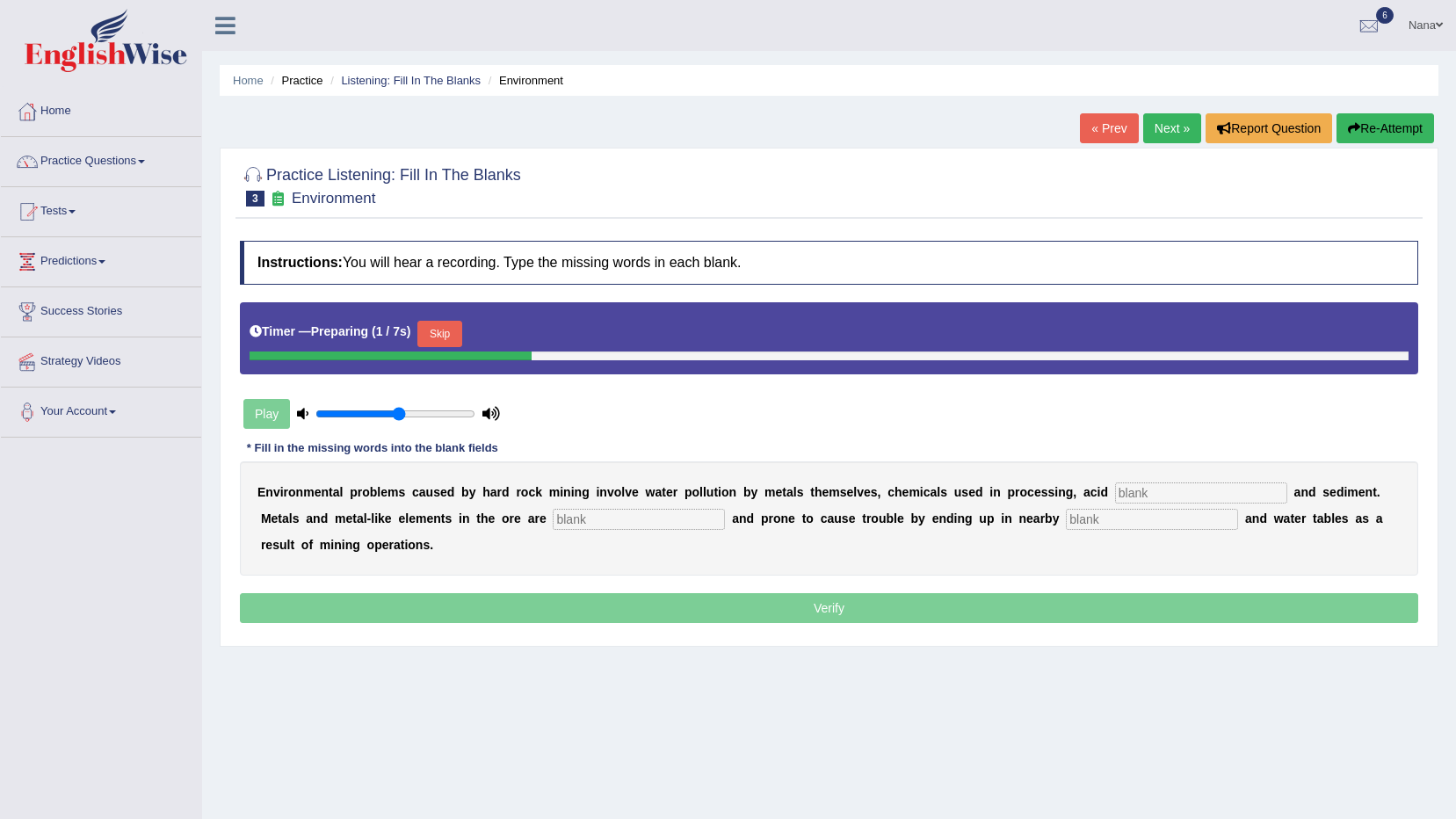
click at [1140, 490] on input "text" at bounding box center [1201, 492] width 172 height 21
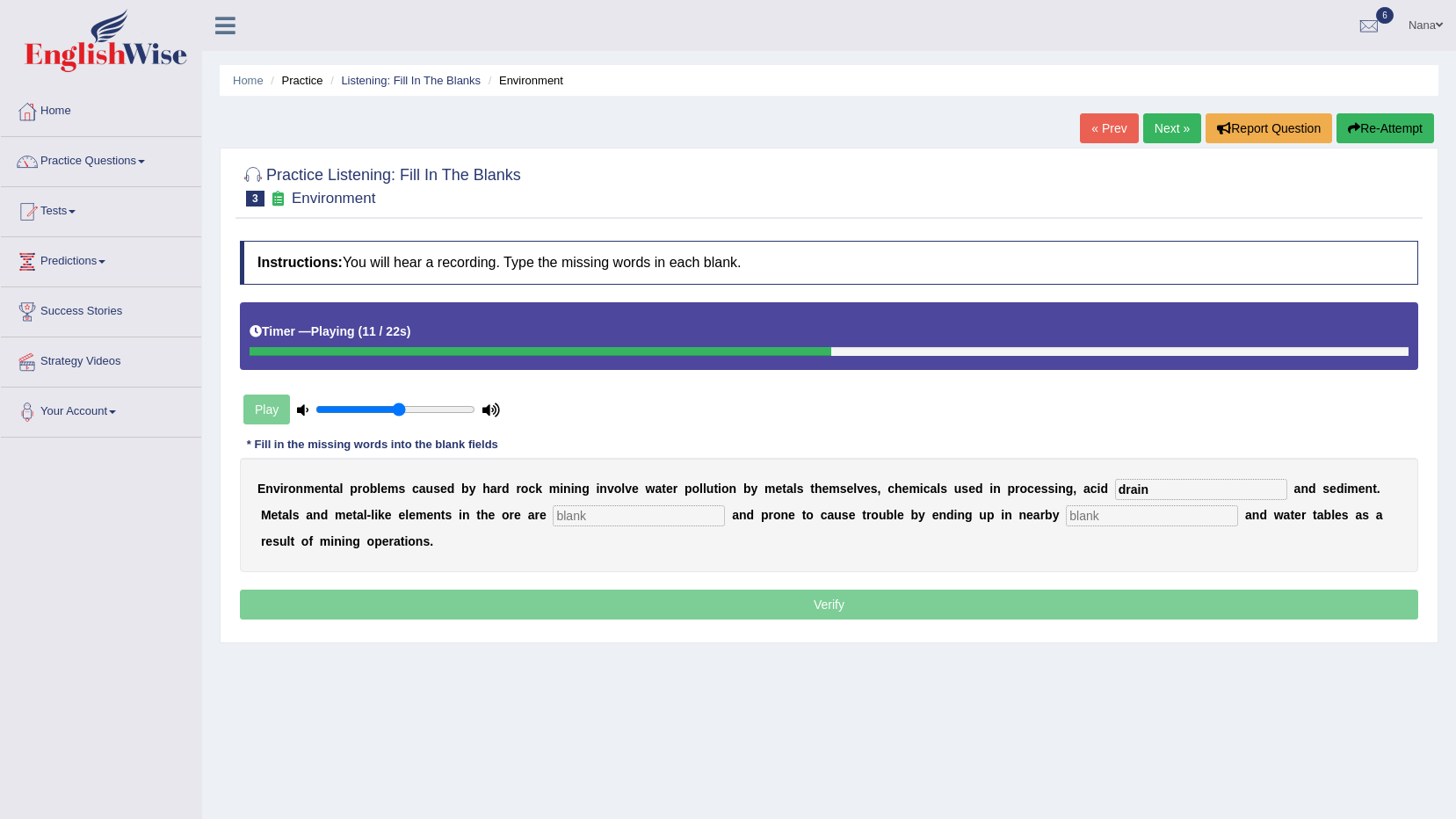
type input "drain"
type input "tos"
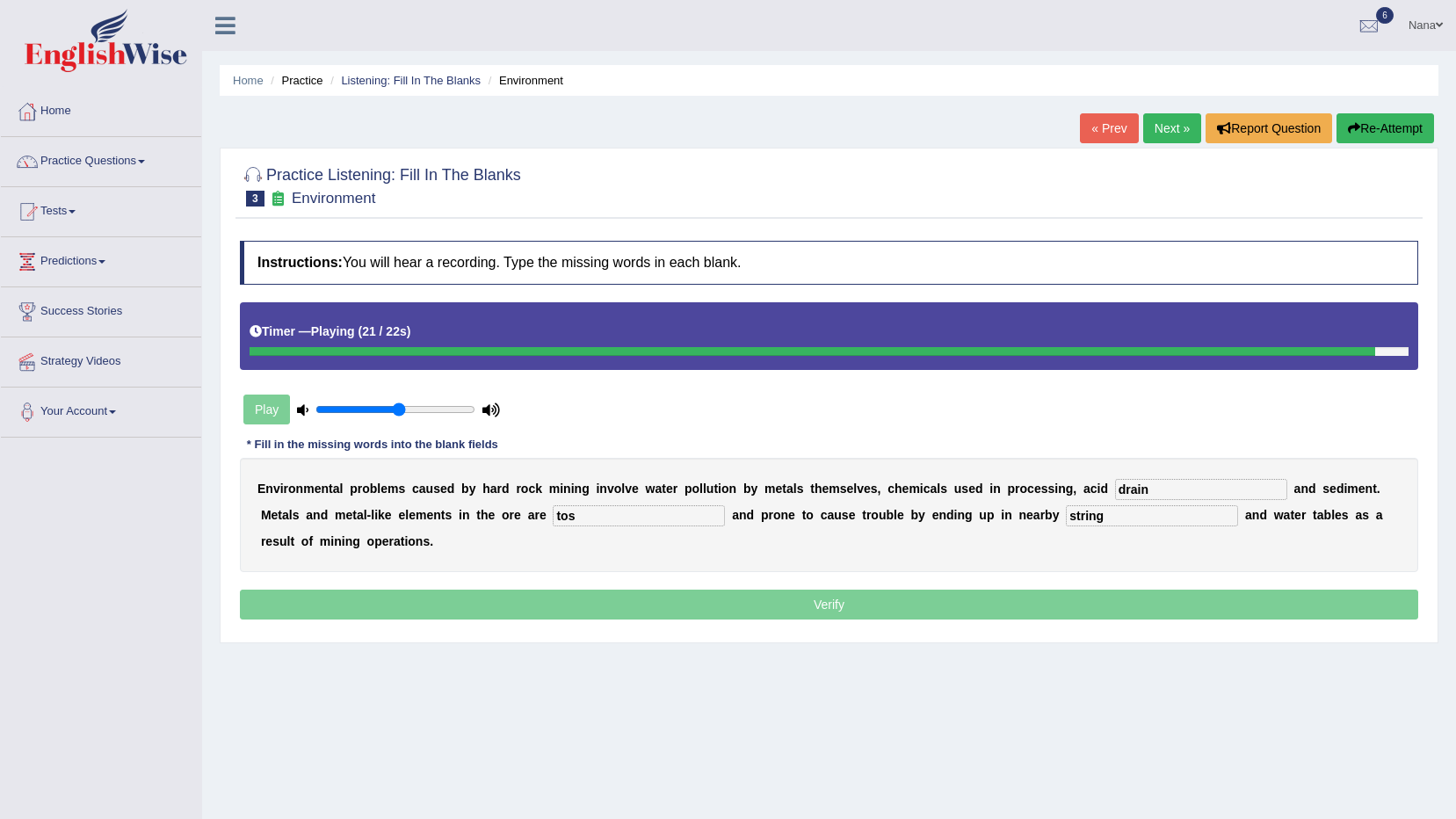
type input "string"
click at [552, 519] on input "tos" at bounding box center [639, 515] width 172 height 21
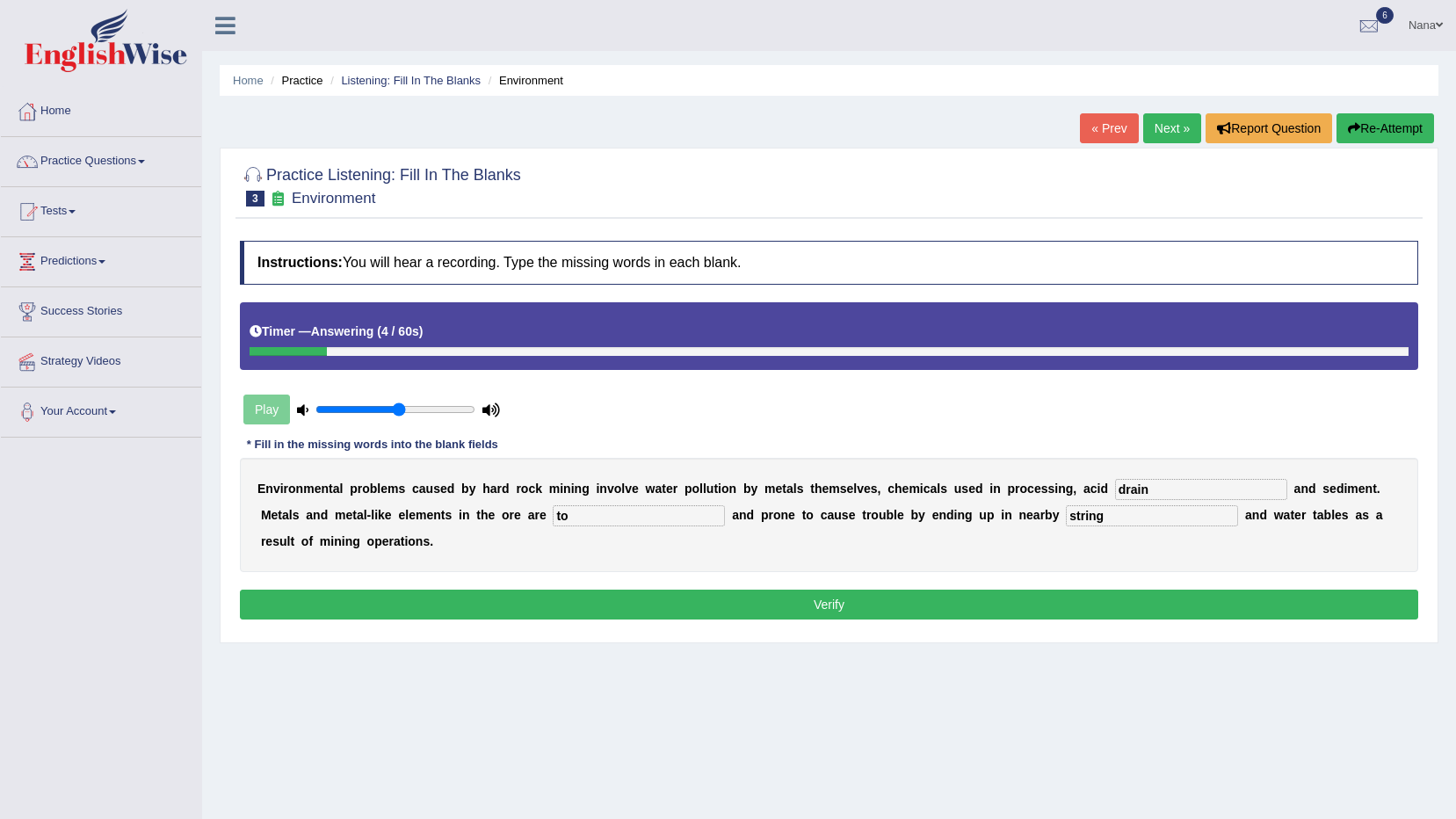
type input "t"
type input "toxic"
click at [1169, 498] on input "drain" at bounding box center [1201, 489] width 172 height 21
type input "g"
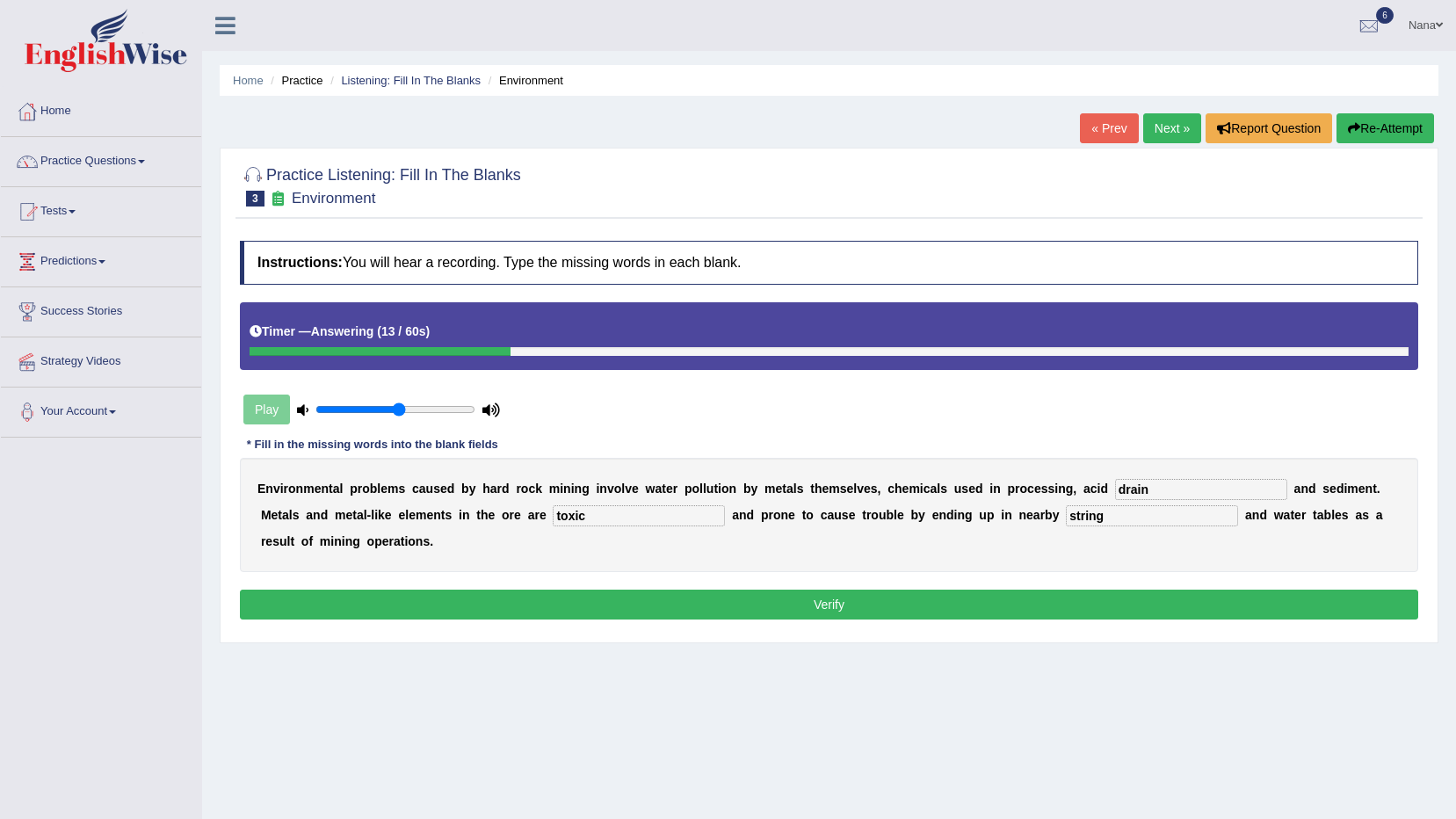
type input "drain"
click at [1066, 510] on input "string" at bounding box center [1152, 515] width 172 height 21
type input "strings"
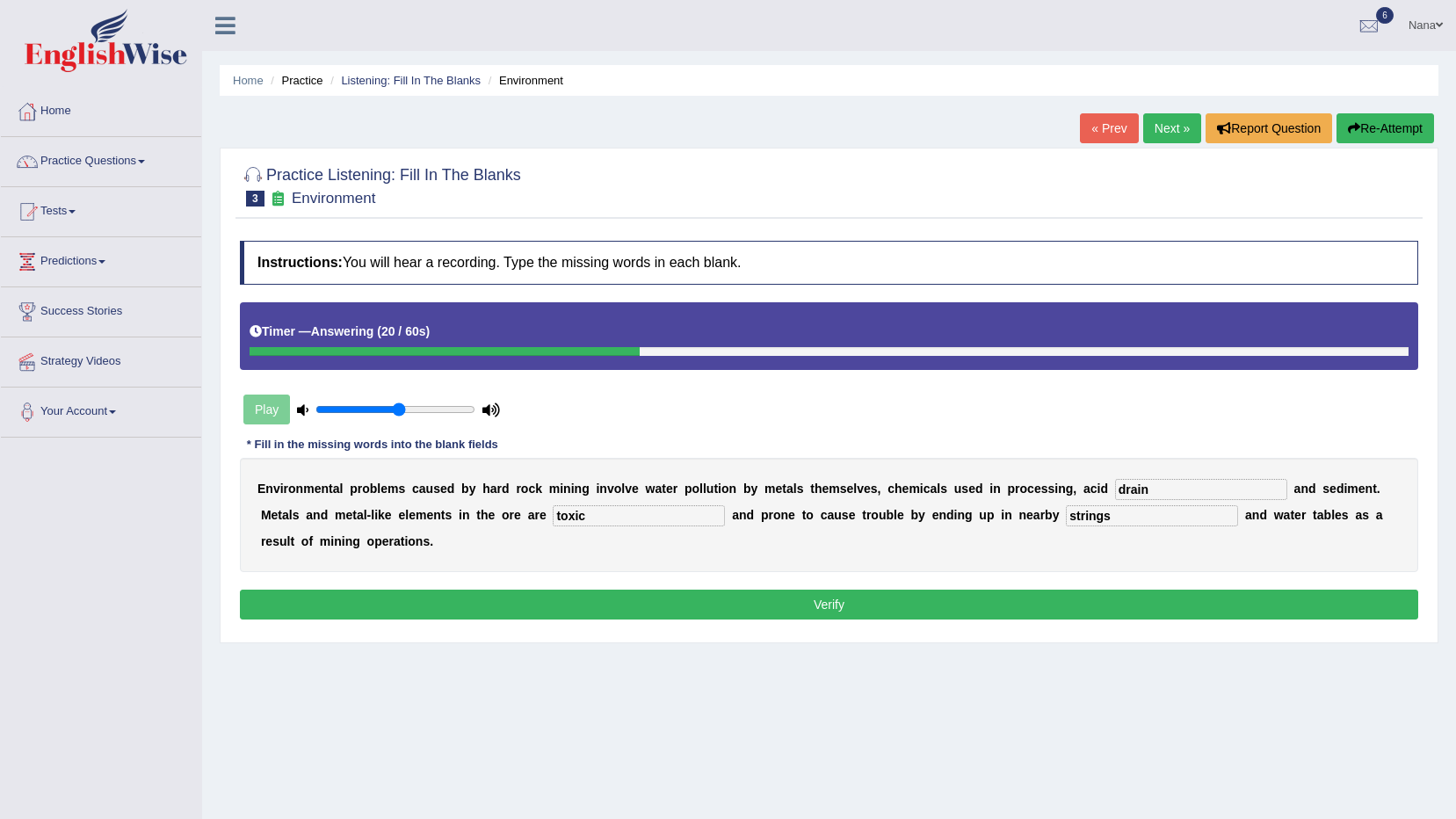
click at [763, 590] on button "Verify" at bounding box center [828, 604] width 1178 height 30
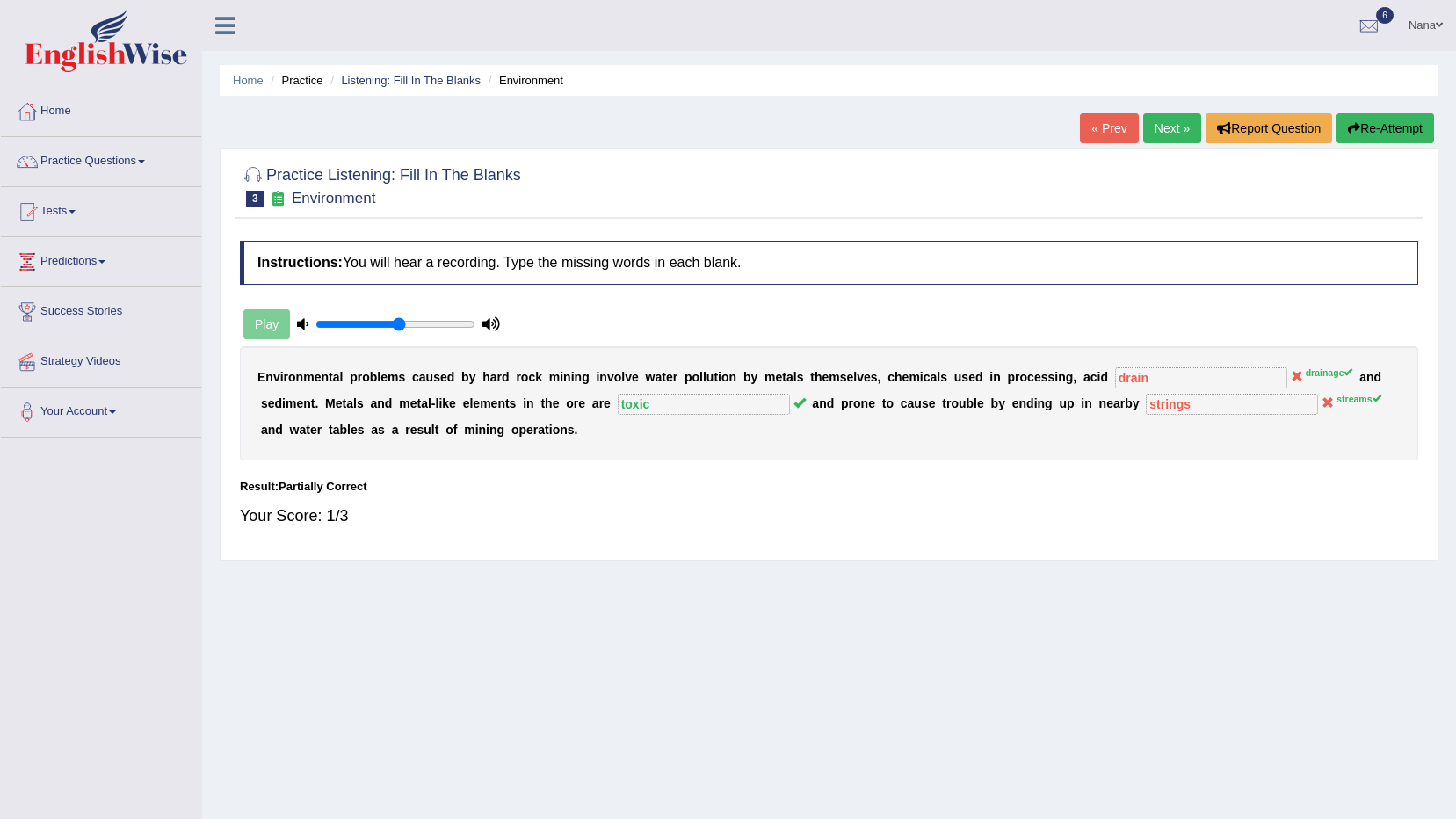
click at [1418, 122] on button "Re-Attempt" at bounding box center [1386, 128] width 98 height 30
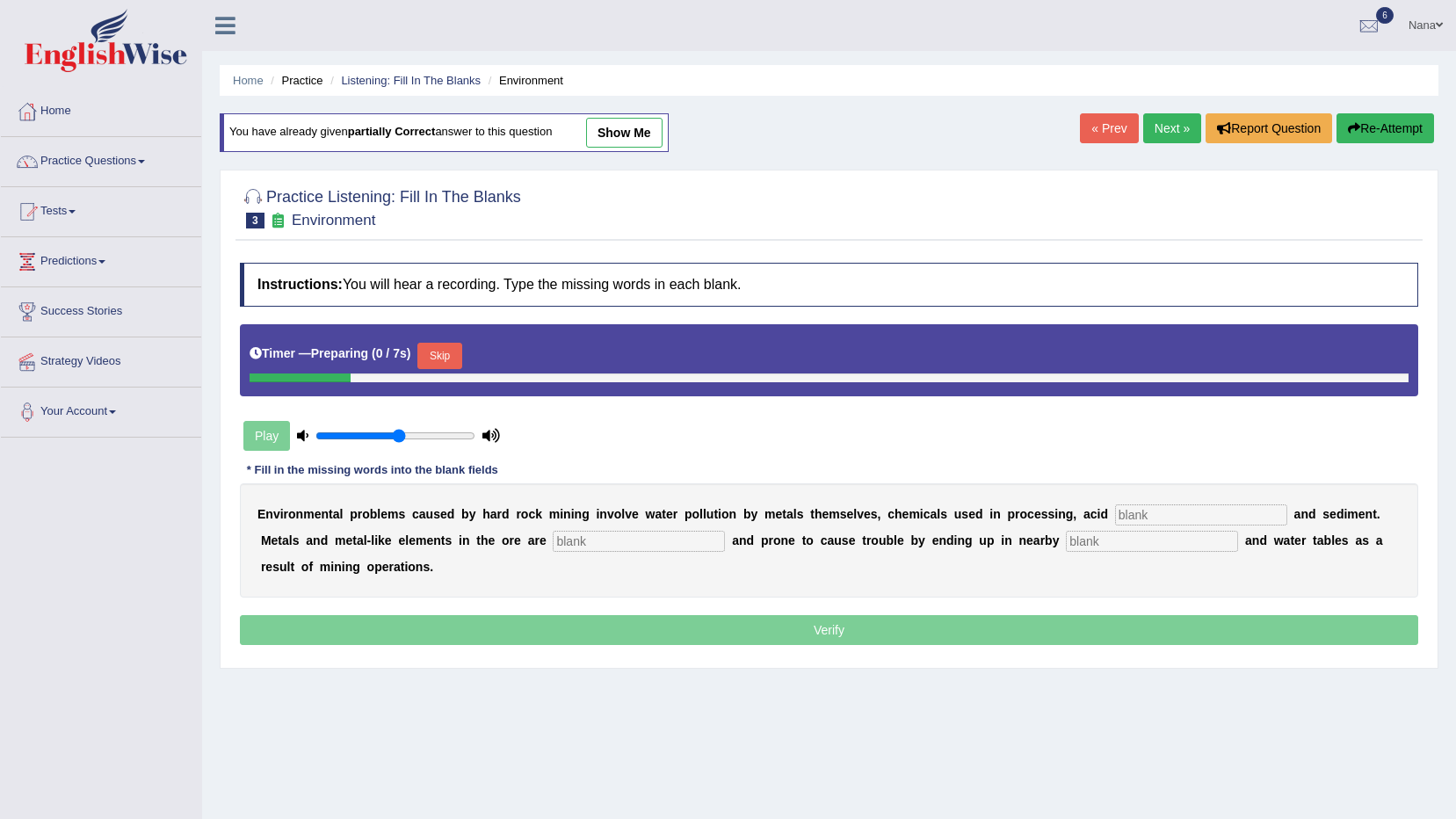
click at [1160, 517] on input "text" at bounding box center [1201, 514] width 172 height 21
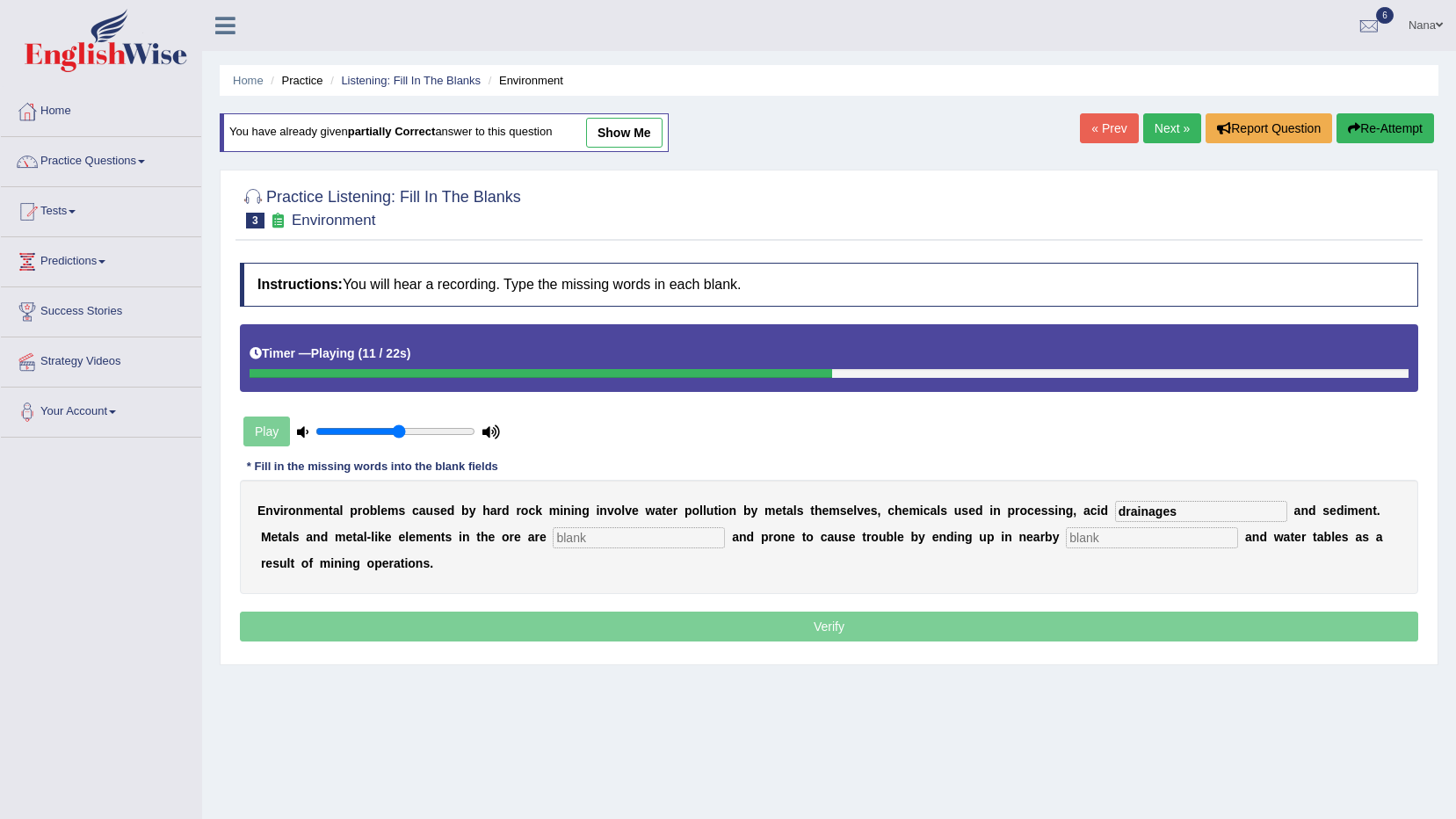
type input "drainages"
type input "toxic"
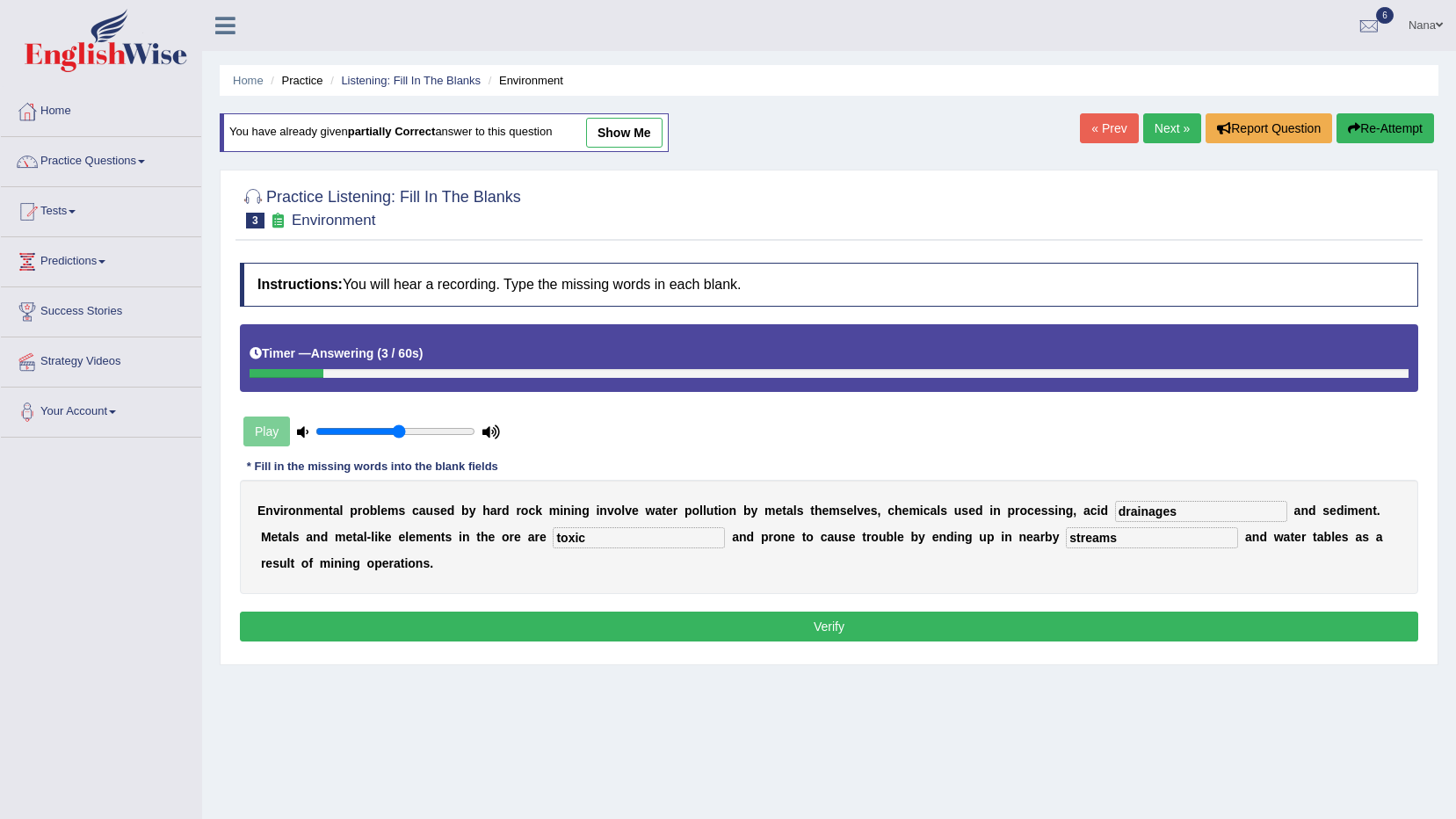
type input "streams"
click at [1160, 517] on input "drainages" at bounding box center [1201, 511] width 172 height 21
type input "drainage"
click at [1110, 582] on div "Instructions: You will hear a recording. Type the missing words in each blank. …" at bounding box center [829, 454] width 1187 height 401
click at [1070, 611] on button "Verify" at bounding box center [828, 626] width 1178 height 30
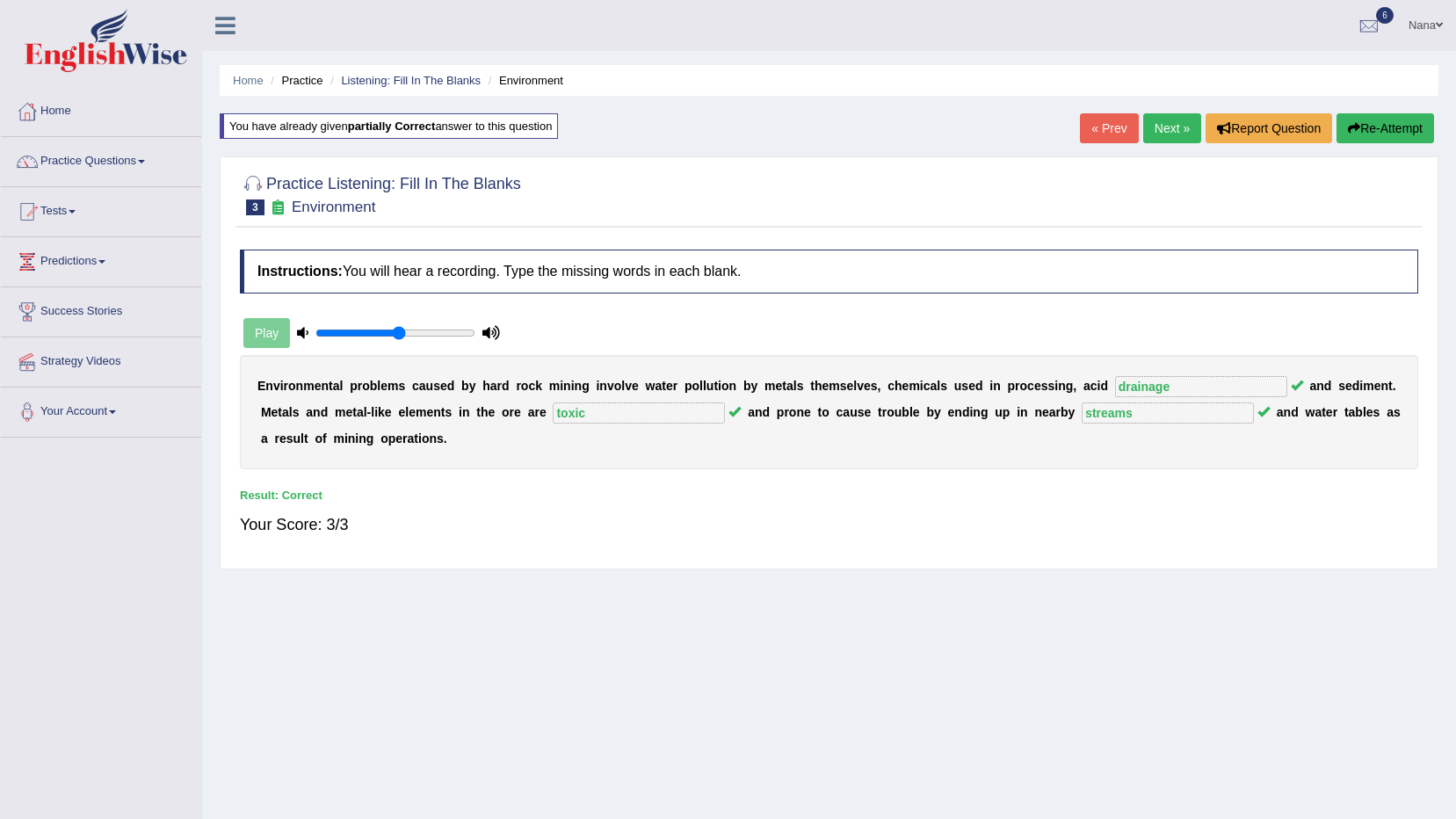
click at [1070, 489] on div "Result:" at bounding box center [828, 495] width 1178 height 16
click at [1182, 136] on link "Next »" at bounding box center [1172, 128] width 58 height 30
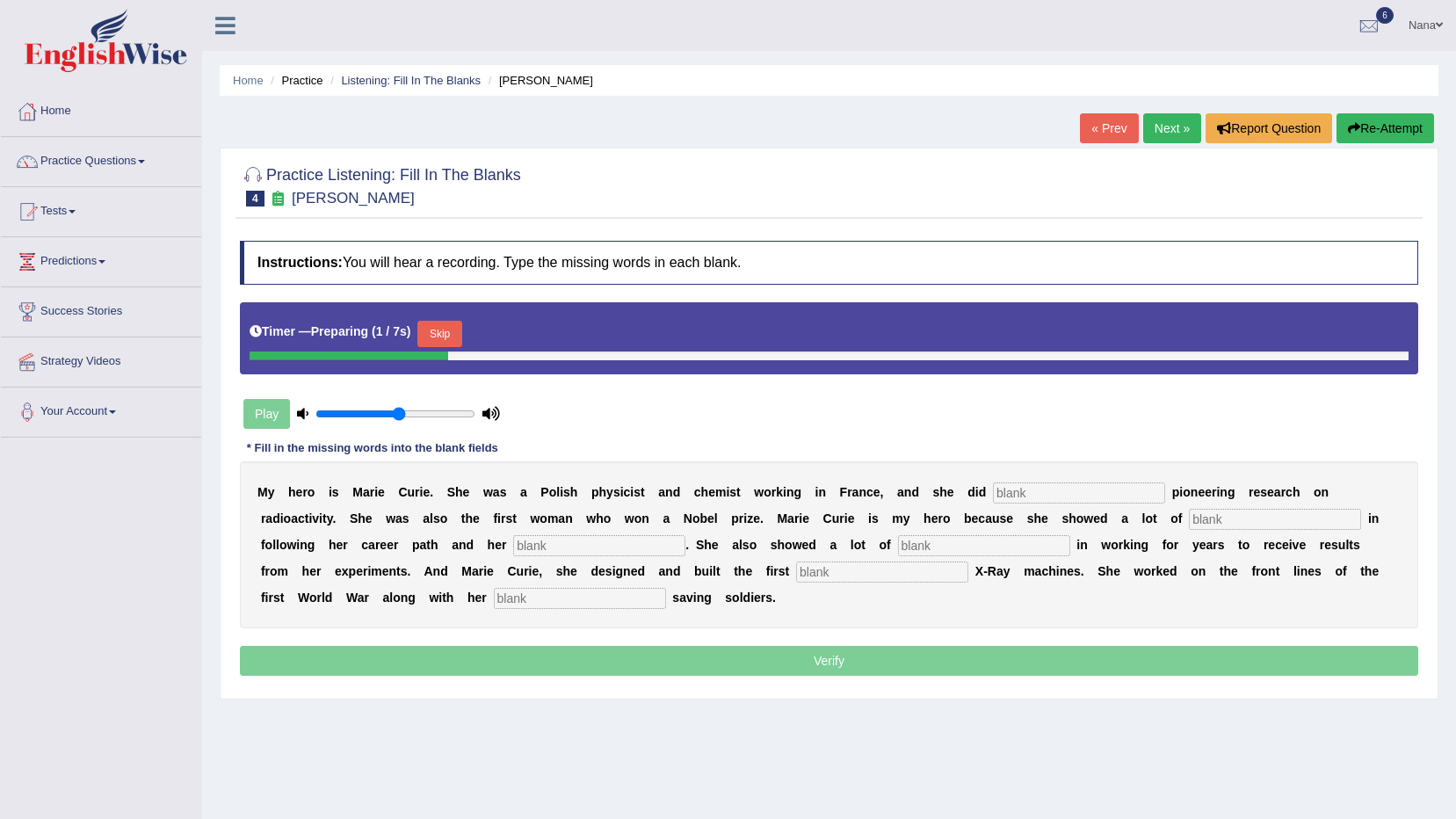
click at [1010, 486] on input "text" at bounding box center [1080, 492] width 172 height 21
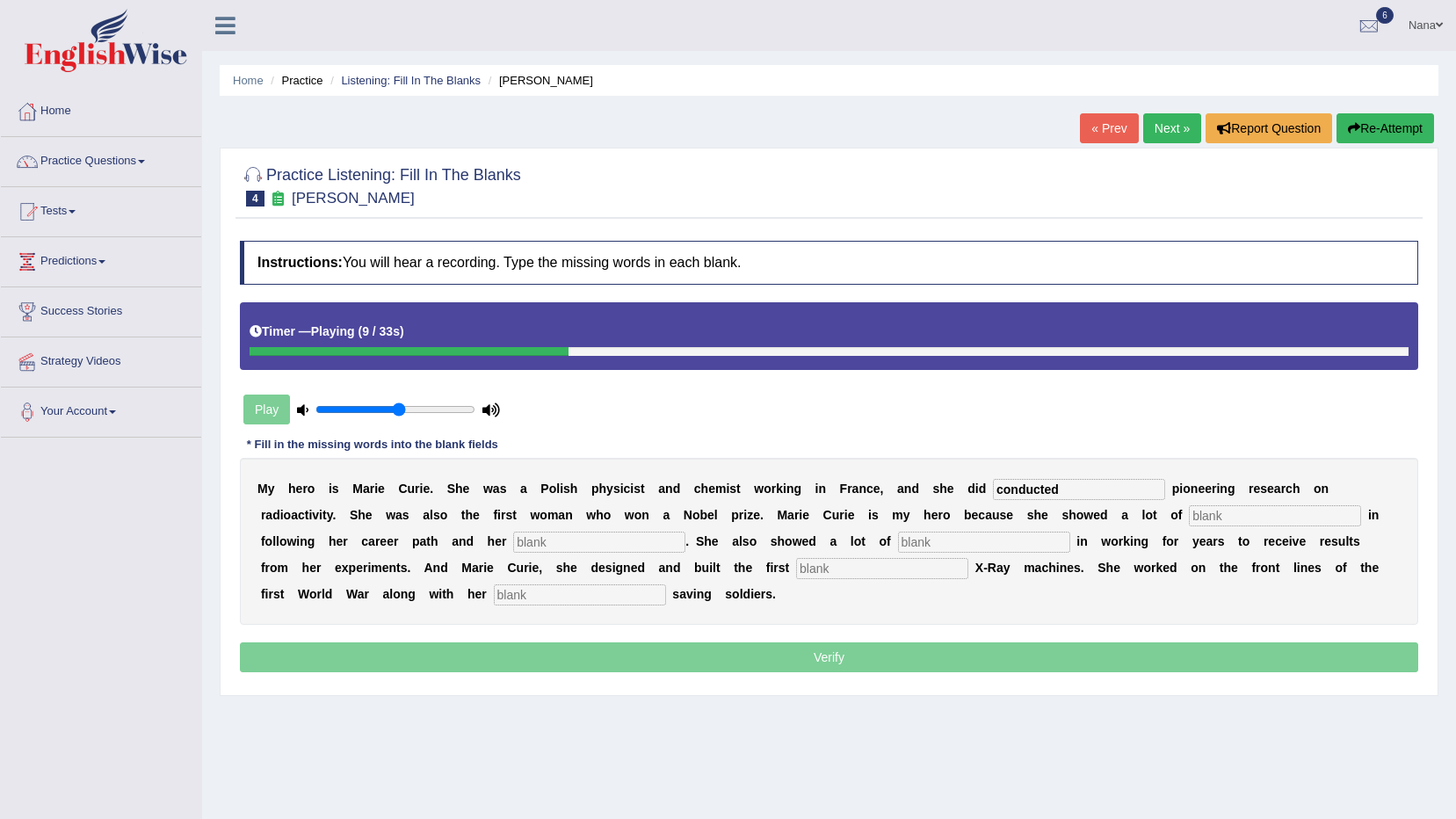
type input "conducted"
type input "determinatkions"
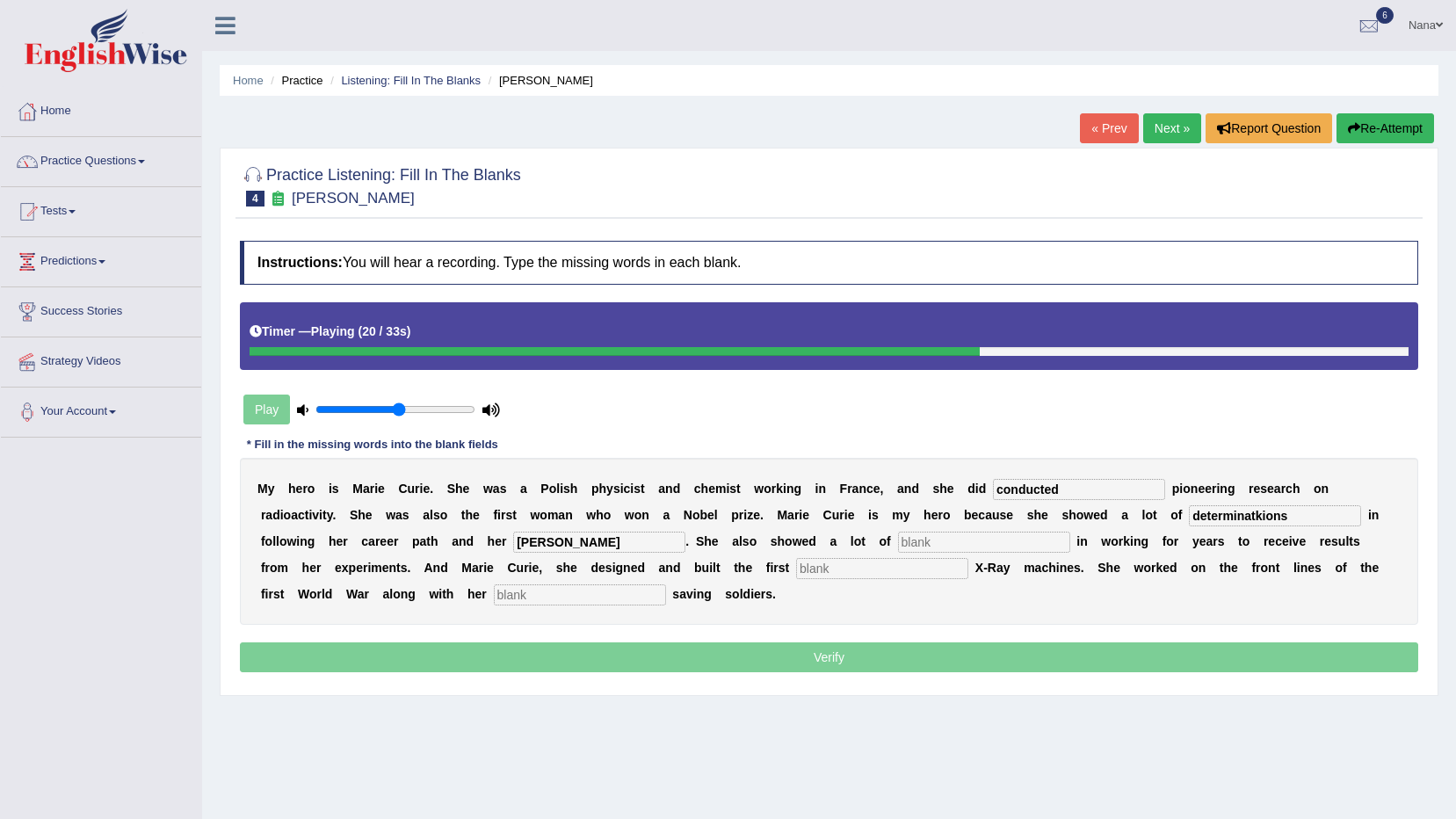
type input "passons"
type input "a"
type input "pccumations"
type input "mober"
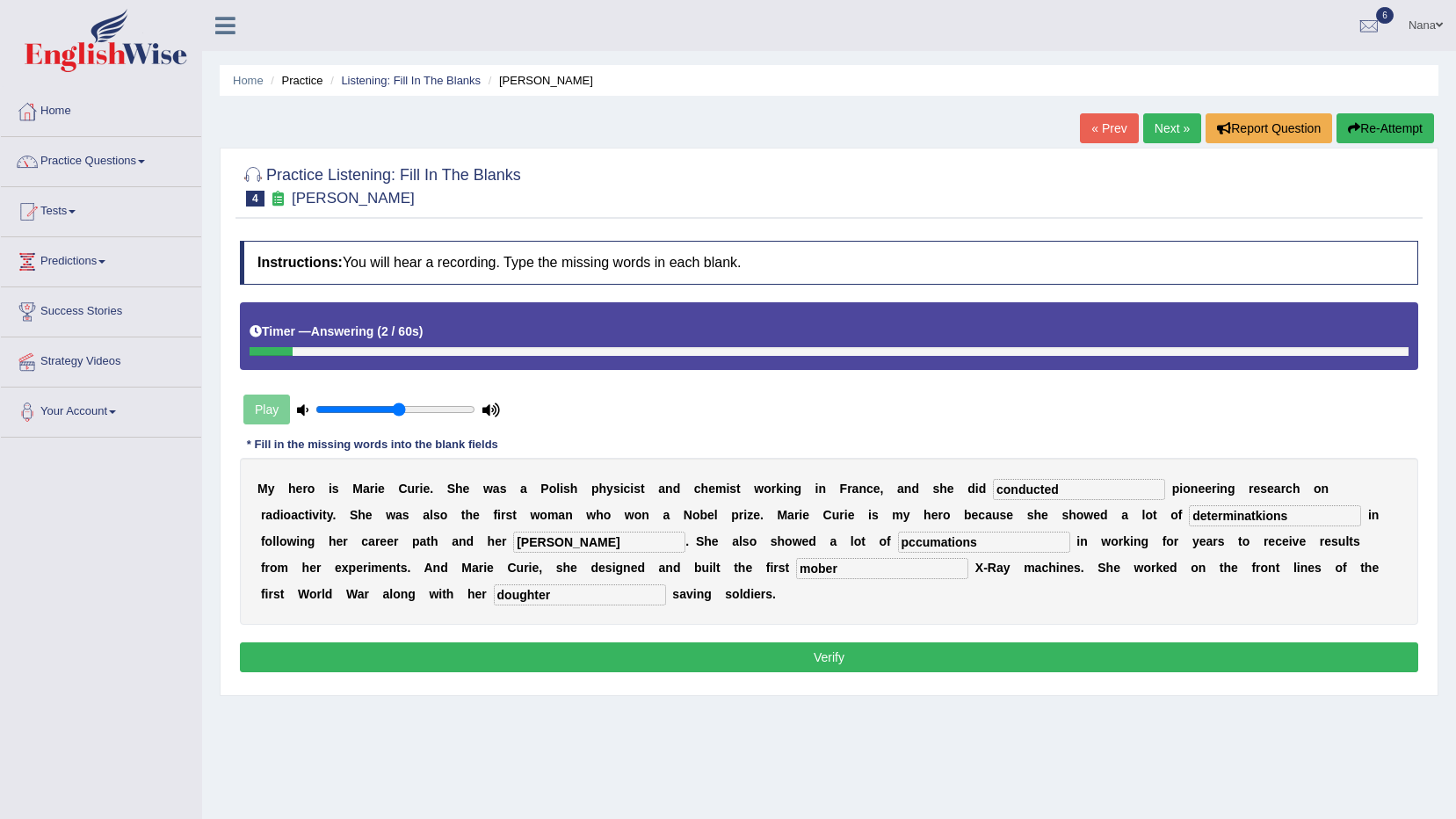
click at [666, 584] on input "doughter" at bounding box center [580, 594] width 172 height 21
type input "daughter"
click at [1021, 496] on input "conducted" at bounding box center [1080, 489] width 172 height 21
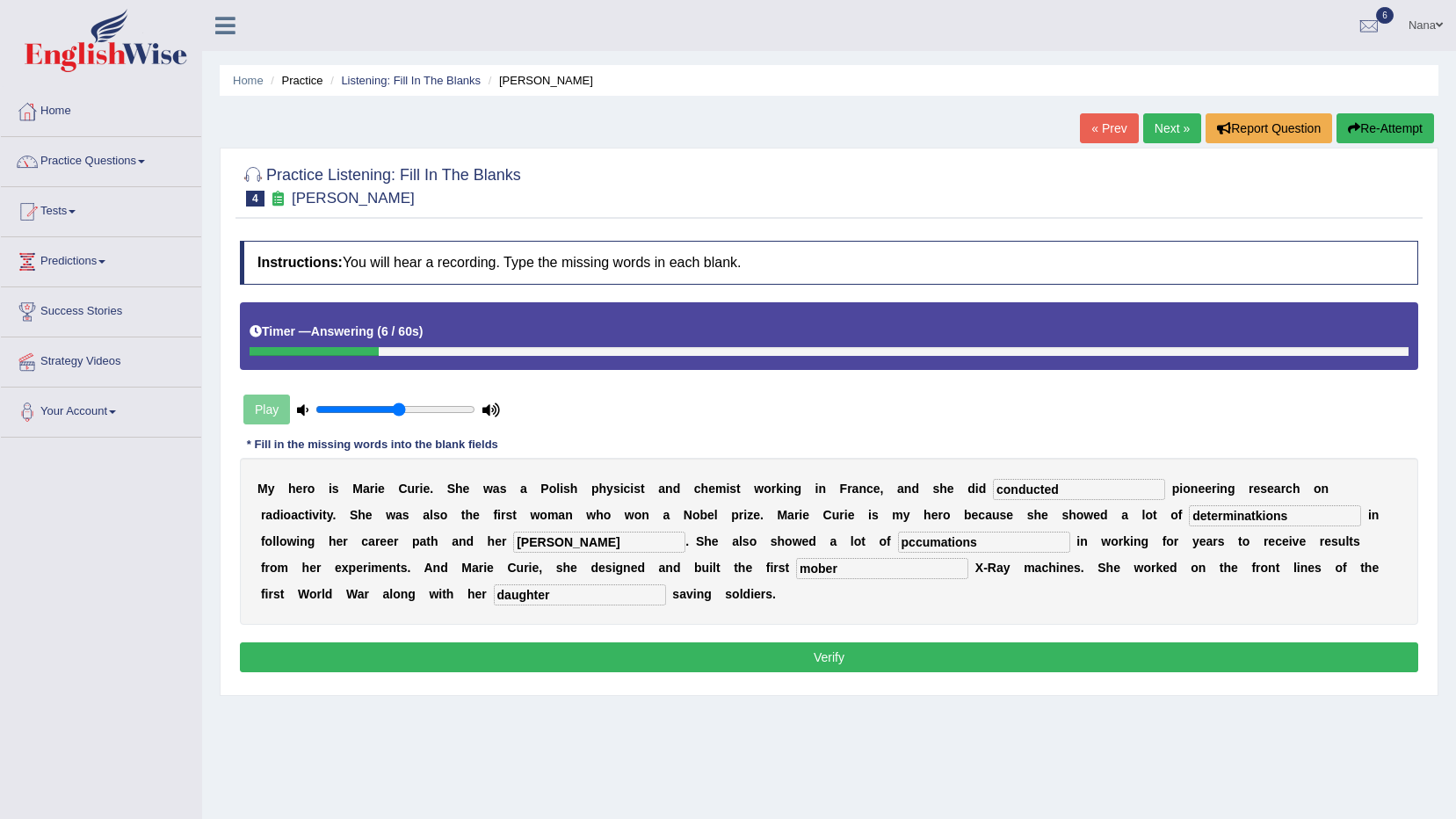
click at [1021, 496] on input "conducted" at bounding box center [1080, 489] width 172 height 21
type input "conucted"
type input "determinations"
click at [513, 541] on input "passons" at bounding box center [600, 541] width 172 height 21
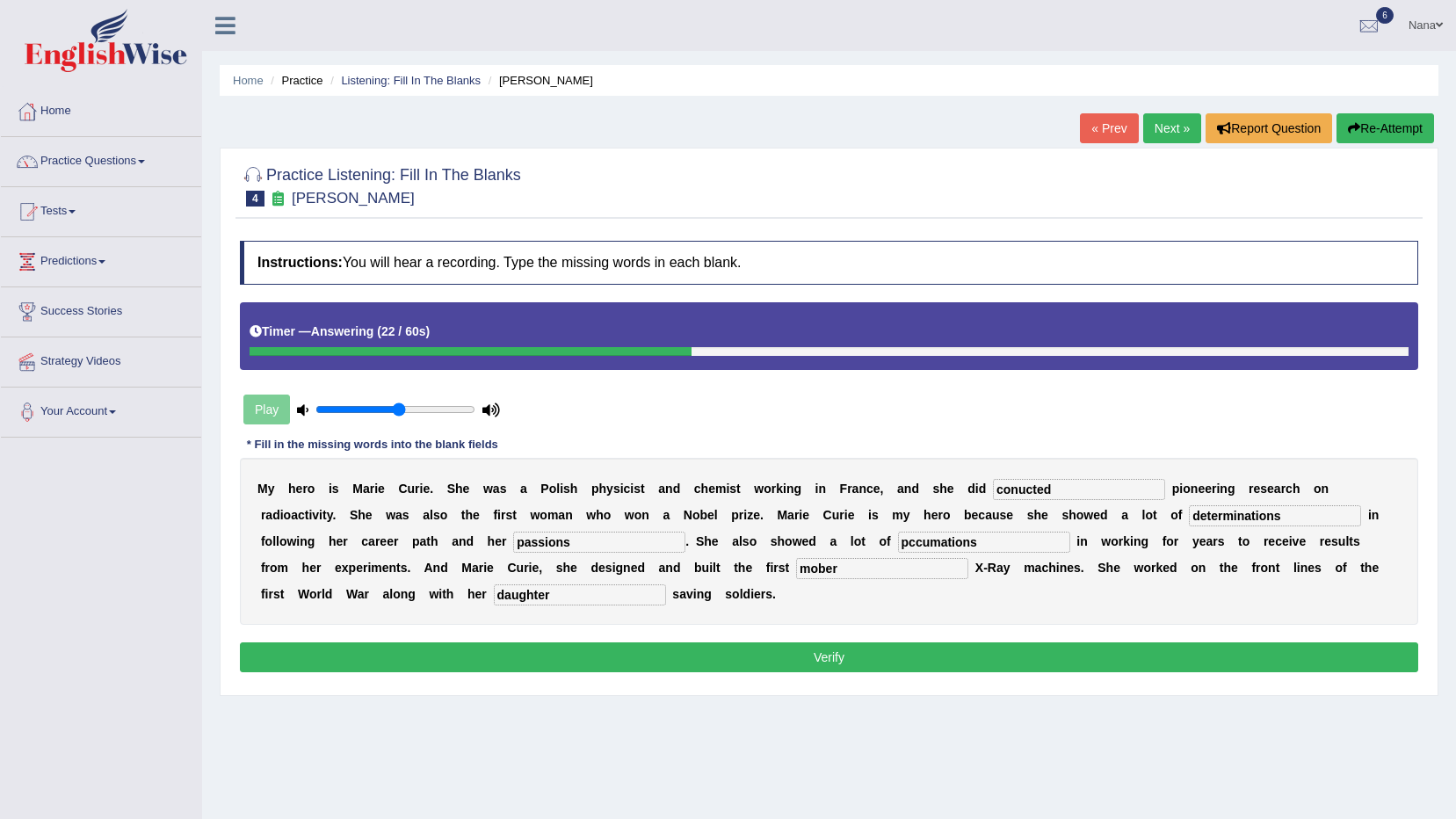
type input "passions"
click at [898, 541] on input "pccumations" at bounding box center [984, 541] width 172 height 21
type input "occupations"
click at [622, 679] on div "Instructions: You will hear a recording. Type the missing words in each blank. …" at bounding box center [829, 459] width 1187 height 453
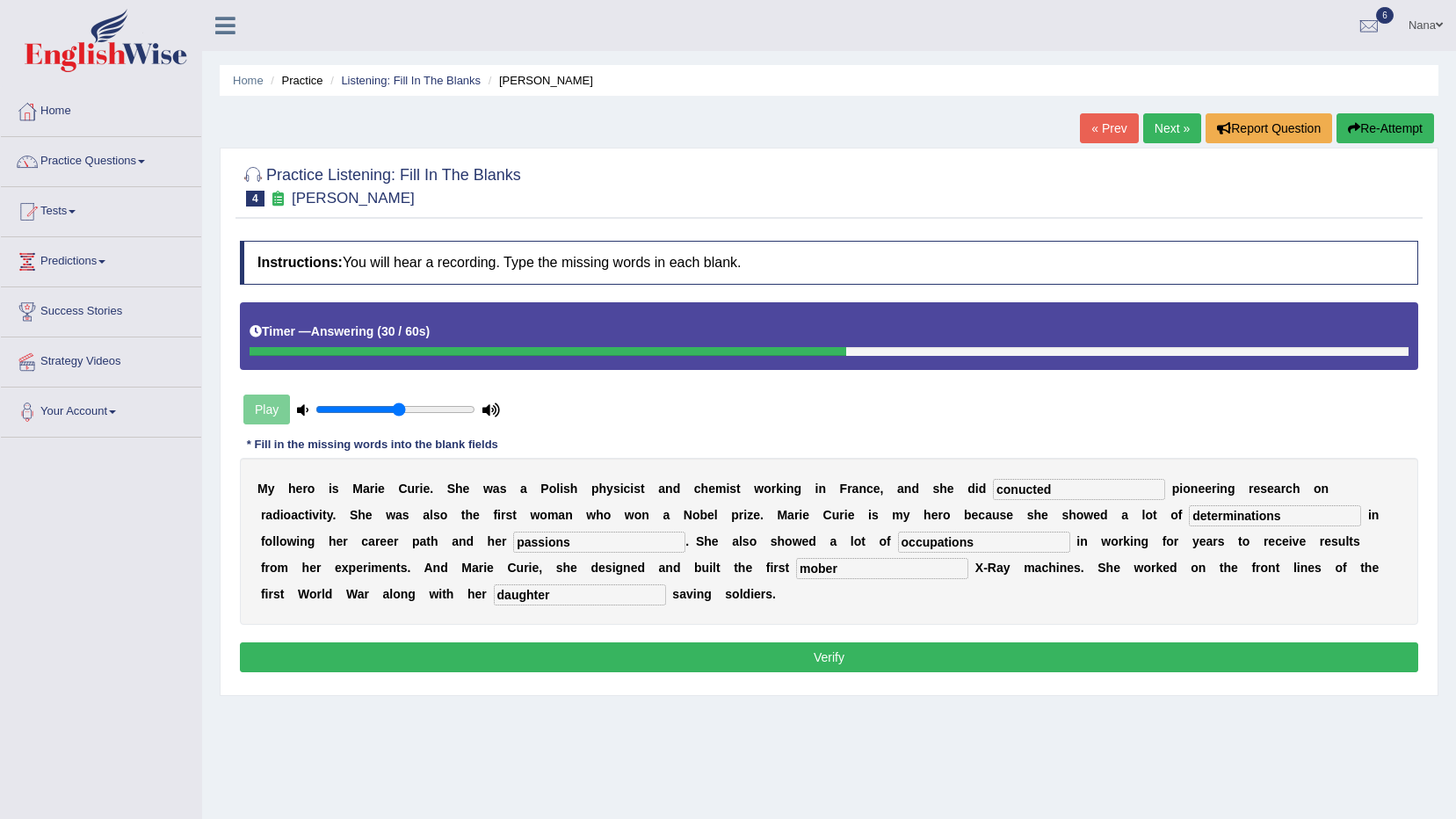
click at [631, 649] on button "Verify" at bounding box center [828, 657] width 1178 height 30
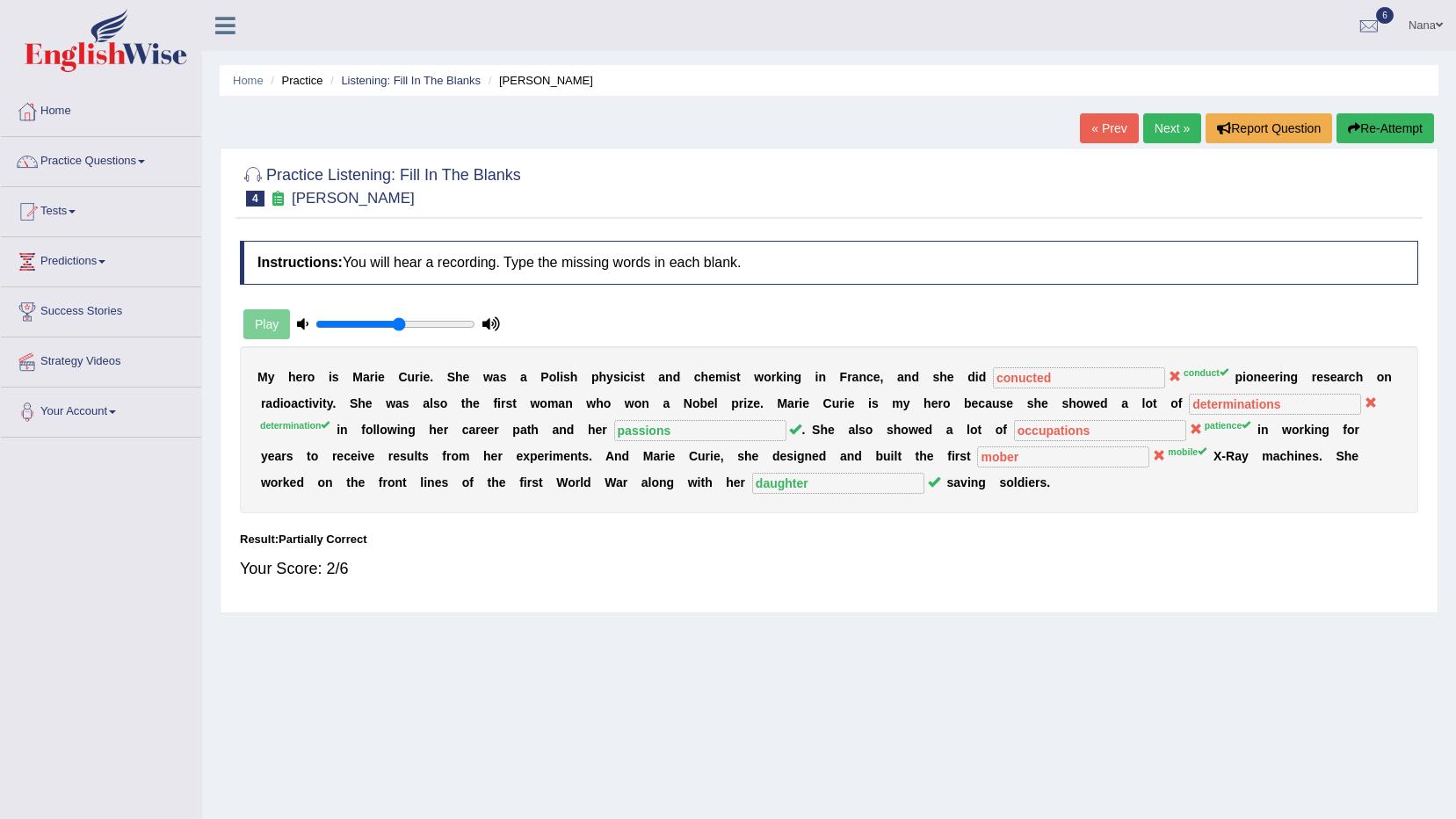
click at [1384, 114] on button "Re-Attempt" at bounding box center [1386, 128] width 98 height 30
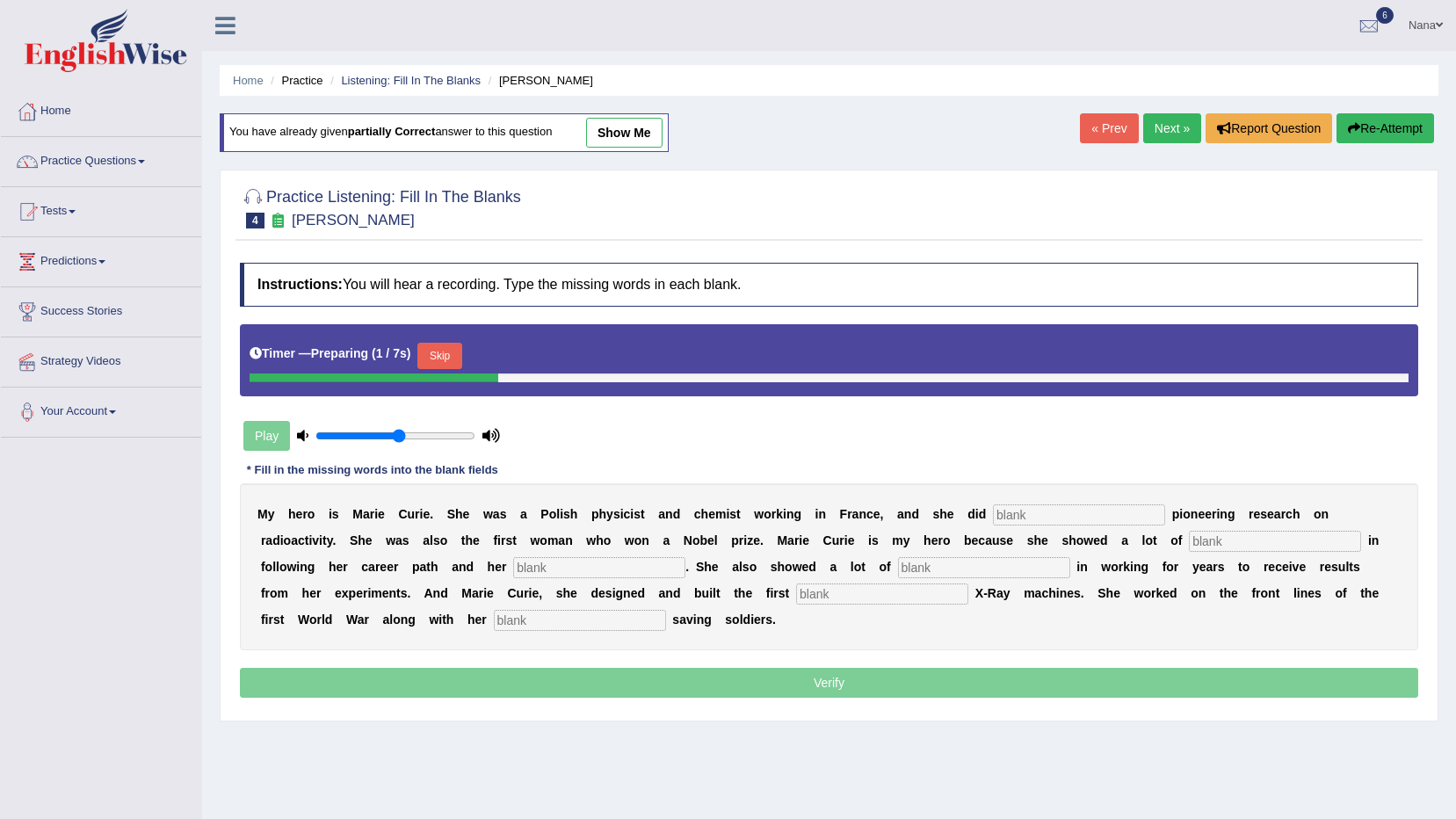
click at [993, 505] on input "text" at bounding box center [1080, 514] width 172 height 21
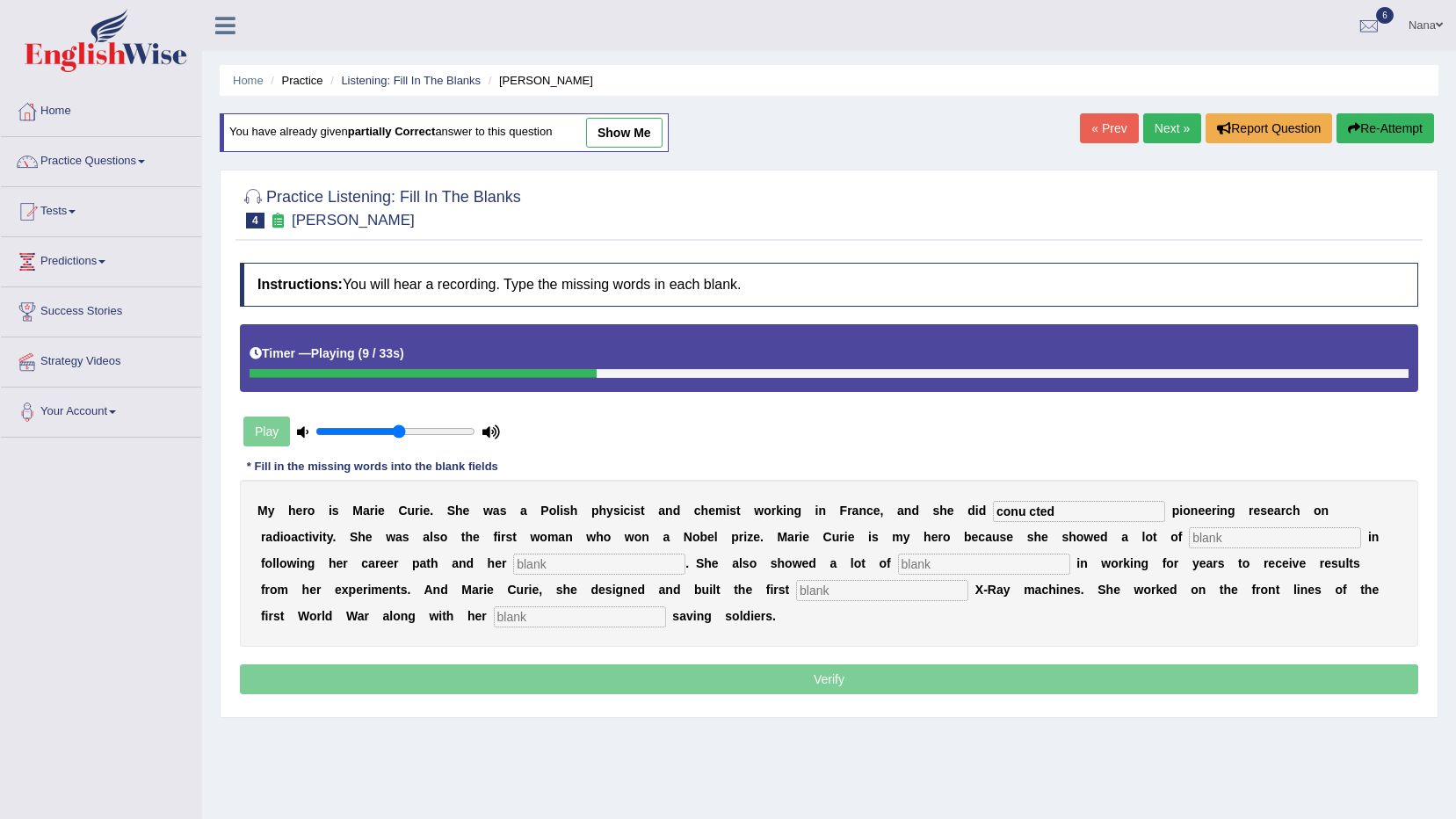
type input "conu cted"
type input "dtemi nation"
type input "patience"
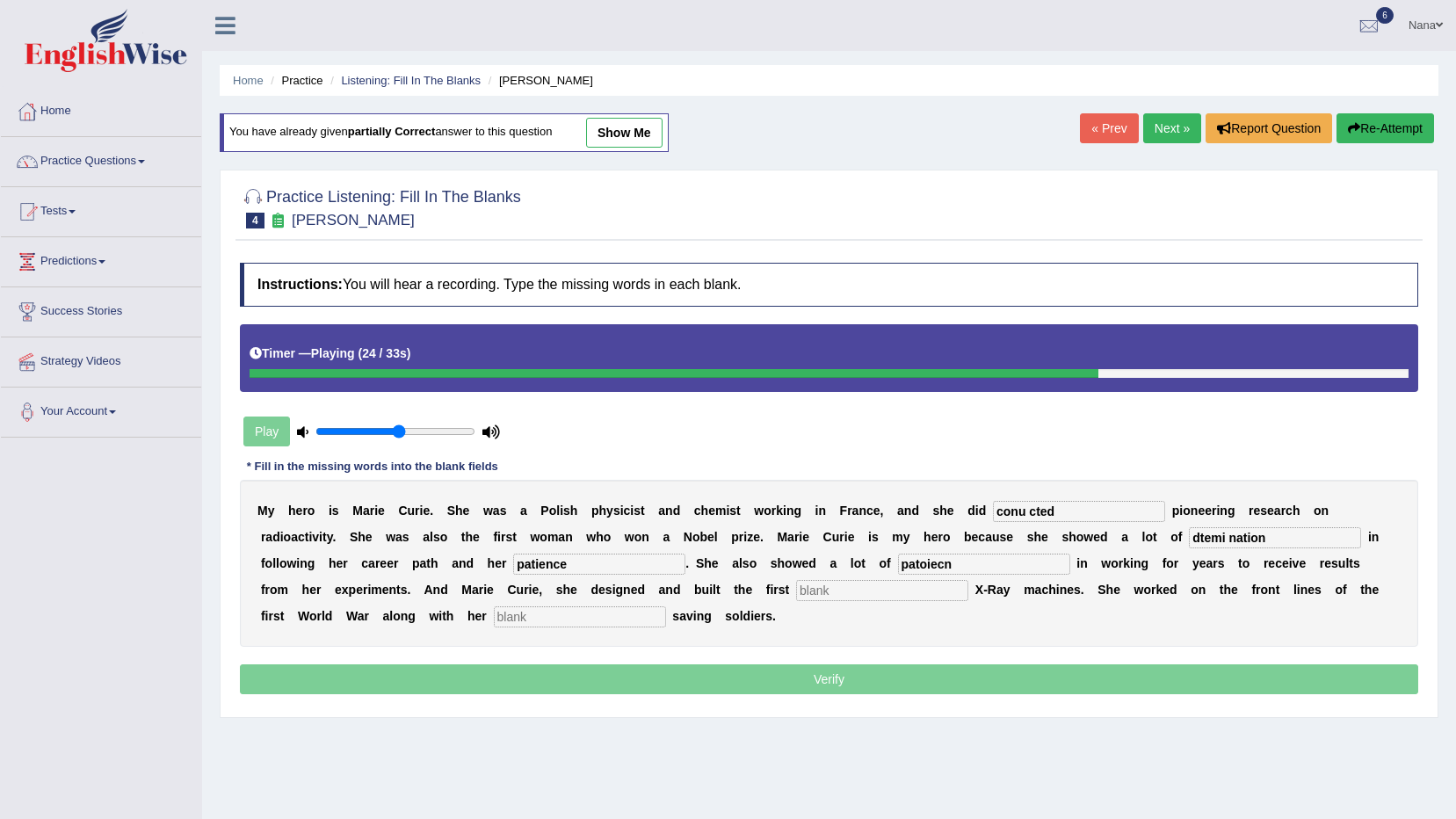
type input "patoiecn"
type input "mo bile"
click at [513, 553] on input "patience" at bounding box center [600, 563] width 172 height 21
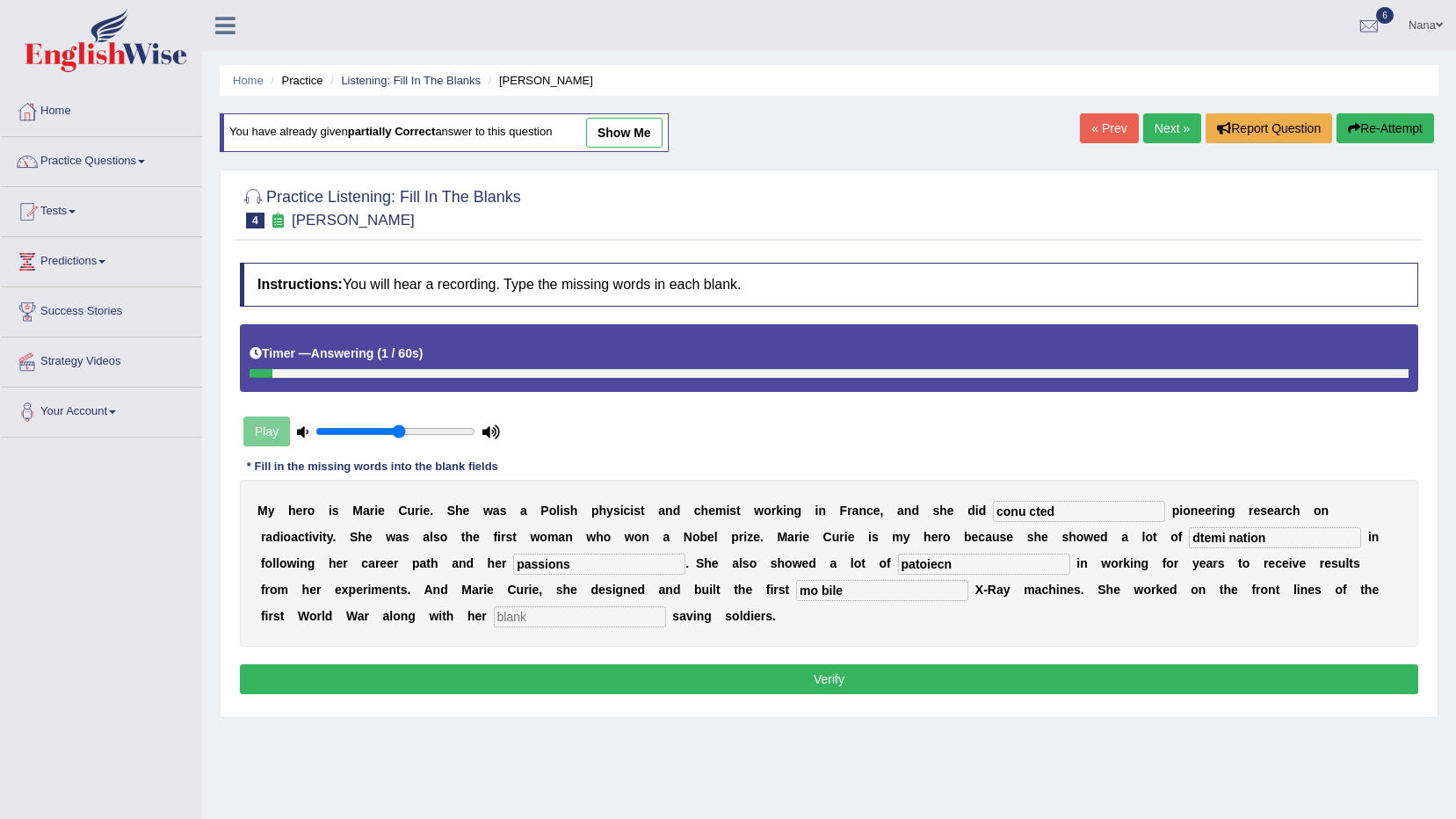
type input "passions"
click at [1026, 518] on input "conu cted" at bounding box center [1080, 511] width 172 height 21
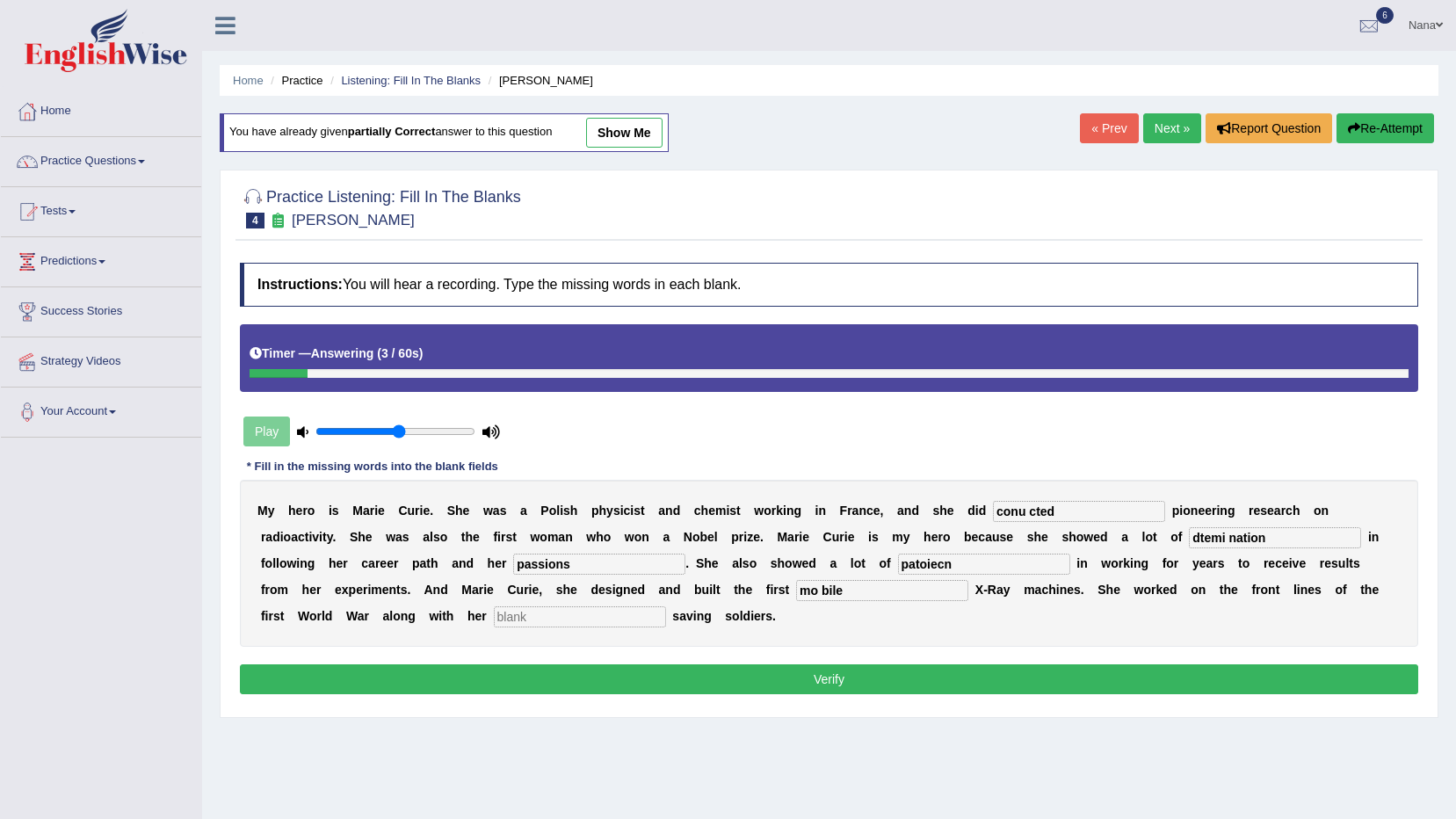
click at [1026, 518] on input "conu cted" at bounding box center [1080, 511] width 172 height 21
type input "conduct"
type input "d"
type input "deermination"
type input "passions"
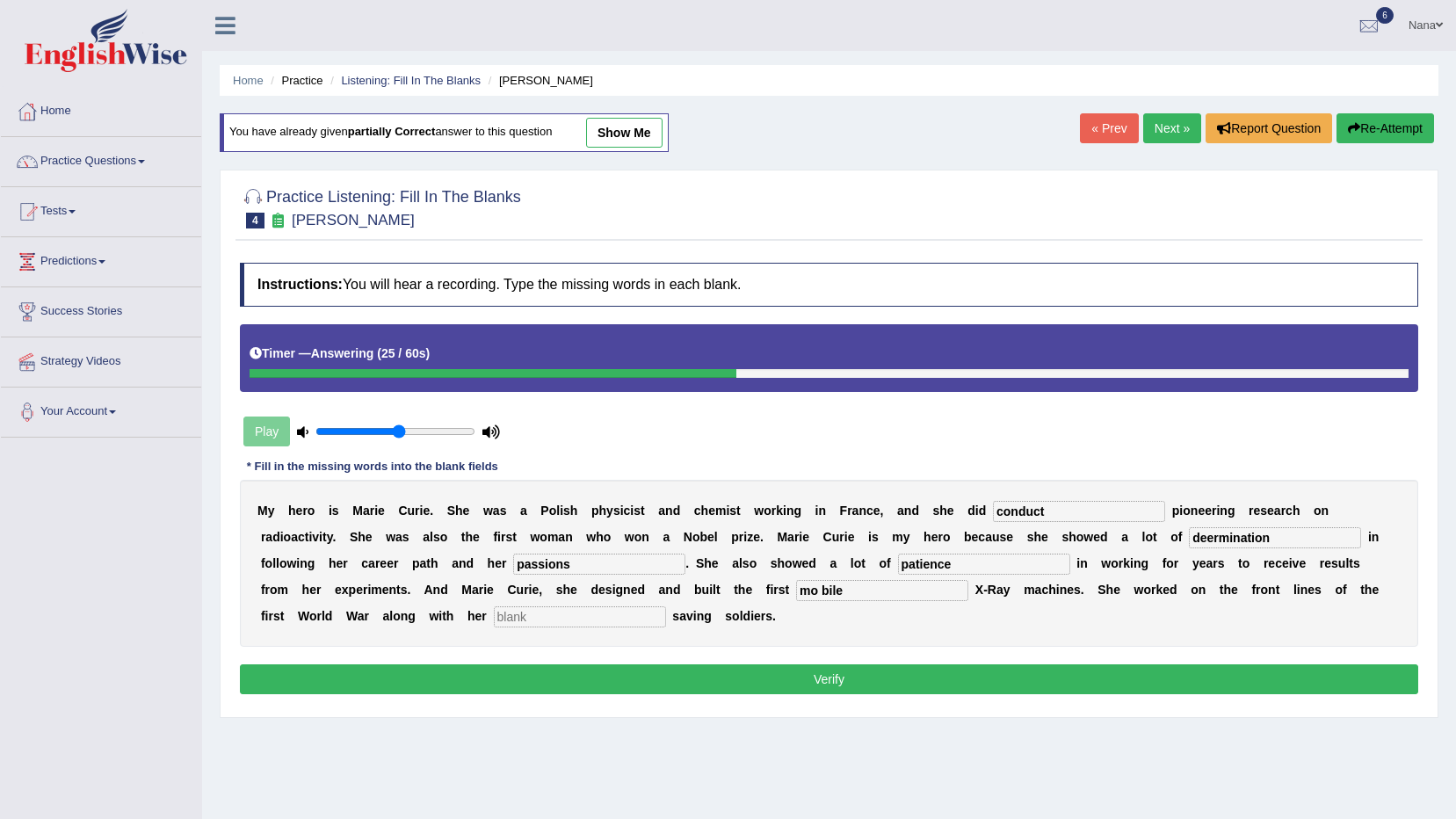
type input "patience"
click at [796, 594] on input "mo bile" at bounding box center [883, 590] width 172 height 21
type input "mobile"
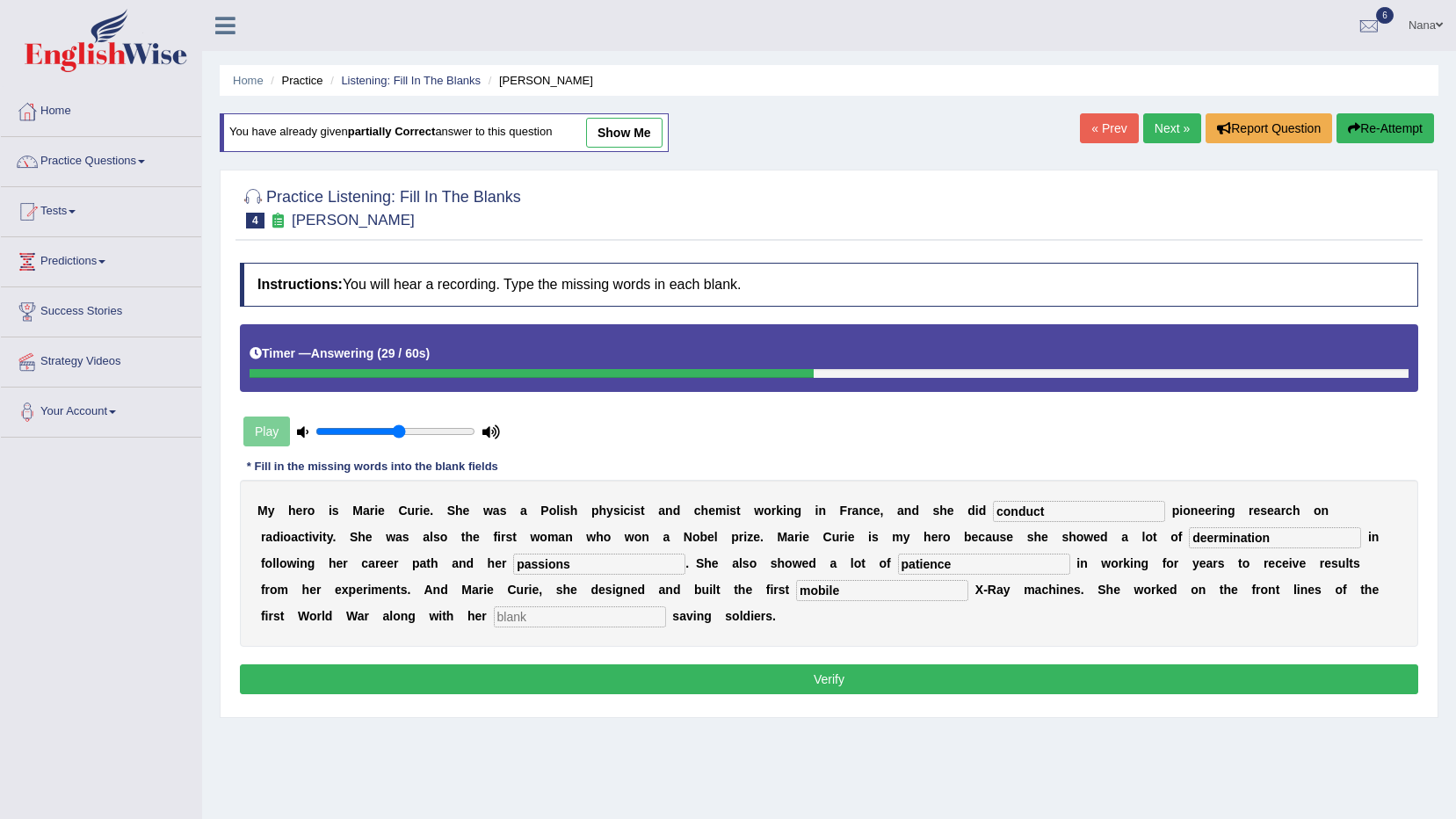
click at [666, 607] on input "text" at bounding box center [580, 617] width 172 height 21
type input "daughter"
click at [1063, 676] on button "Verify" at bounding box center [828, 678] width 1178 height 30
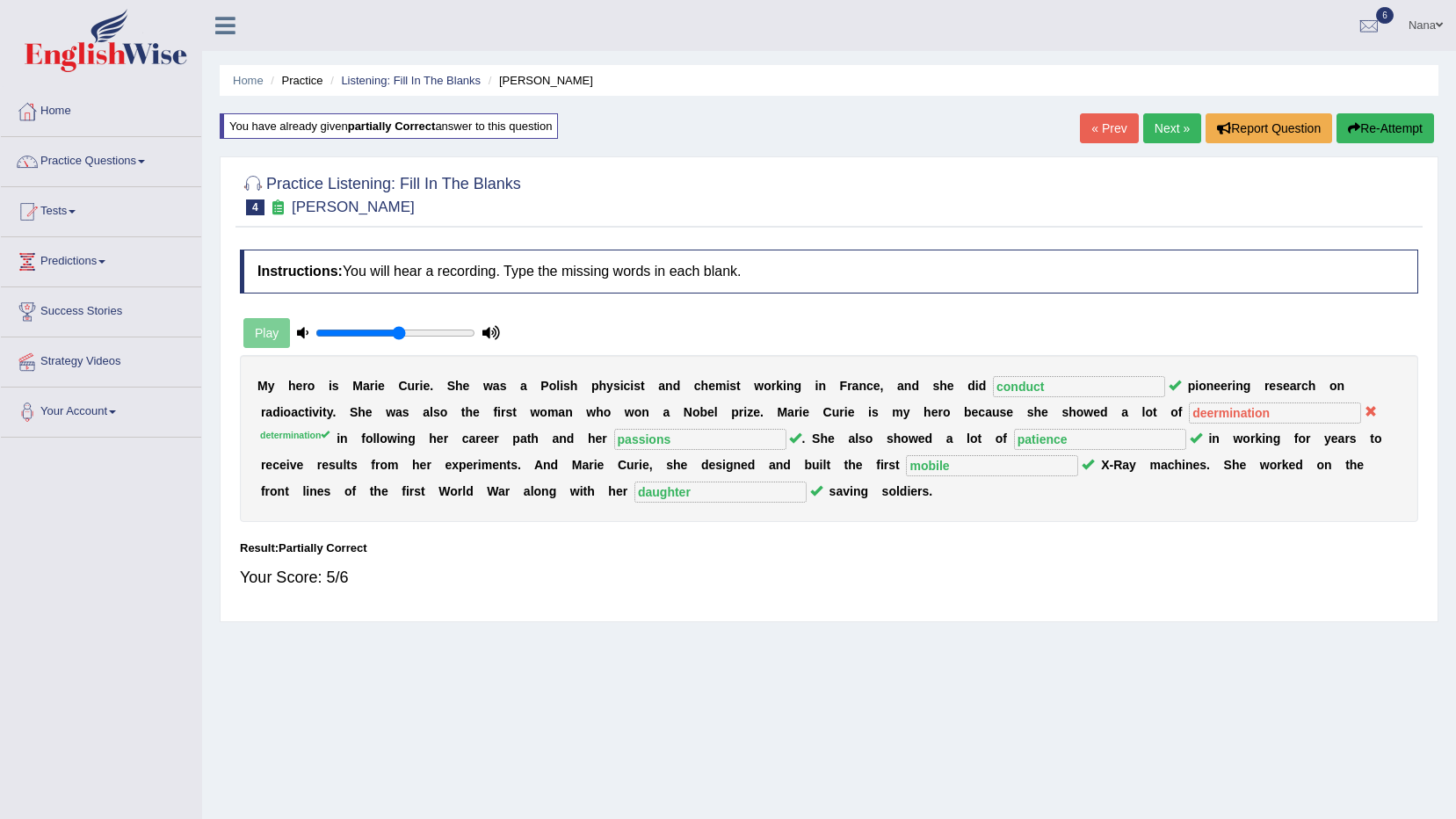
click at [1149, 118] on link "Next »" at bounding box center [1172, 128] width 58 height 30
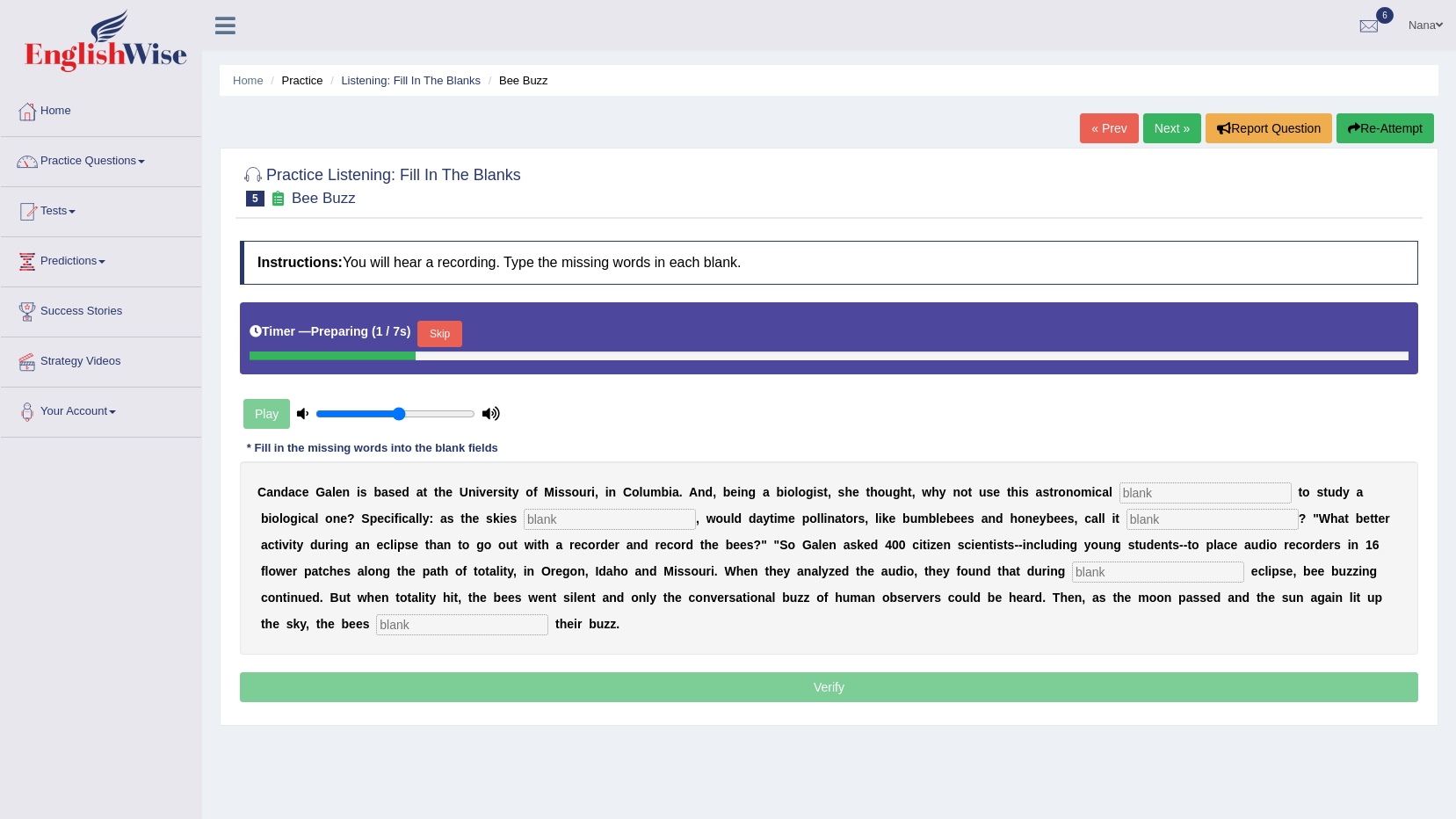
click at [1189, 490] on input "text" at bounding box center [1206, 492] width 172 height 21
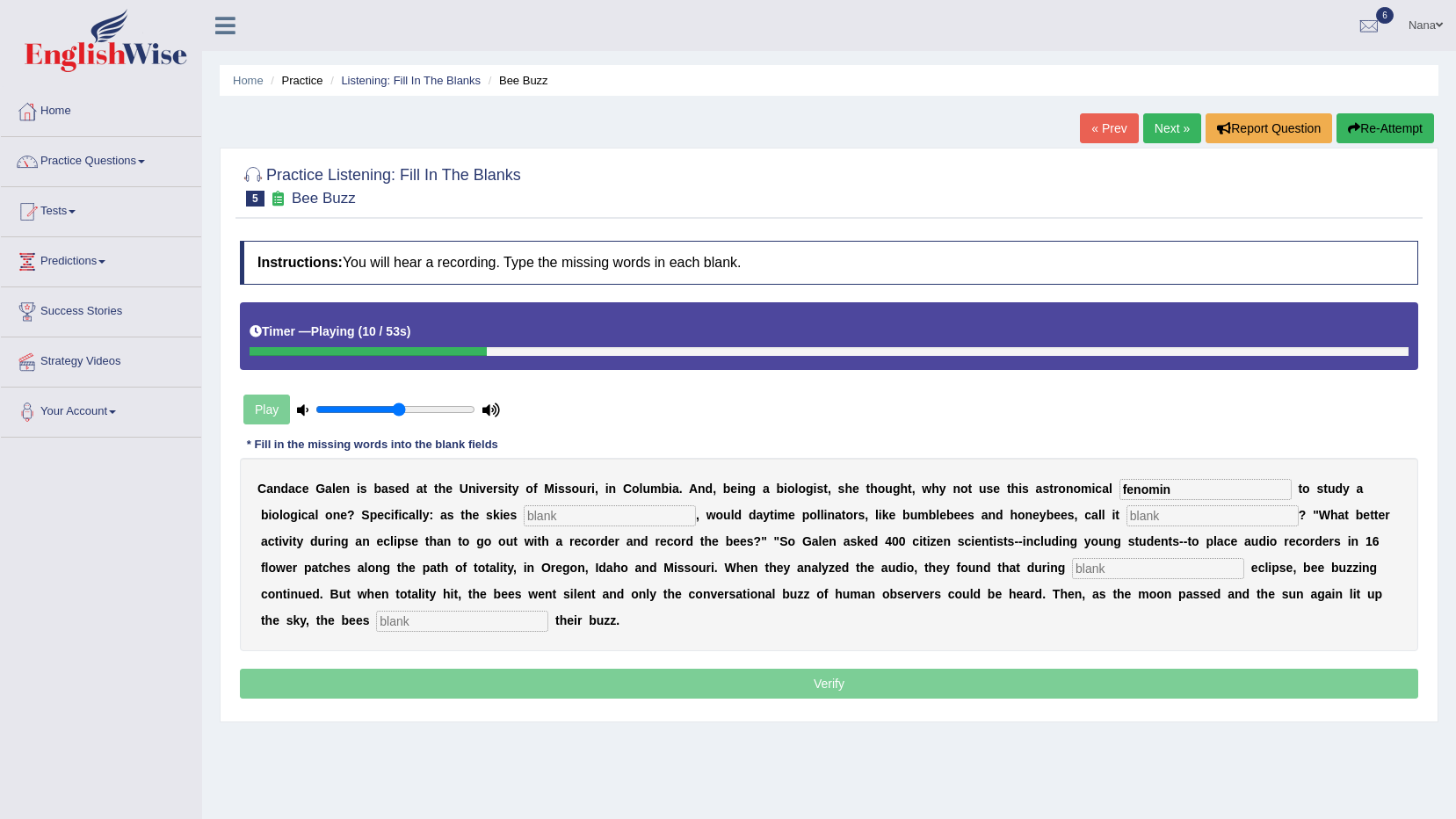
type input "fenomin"
type input "darken"
type input "quits"
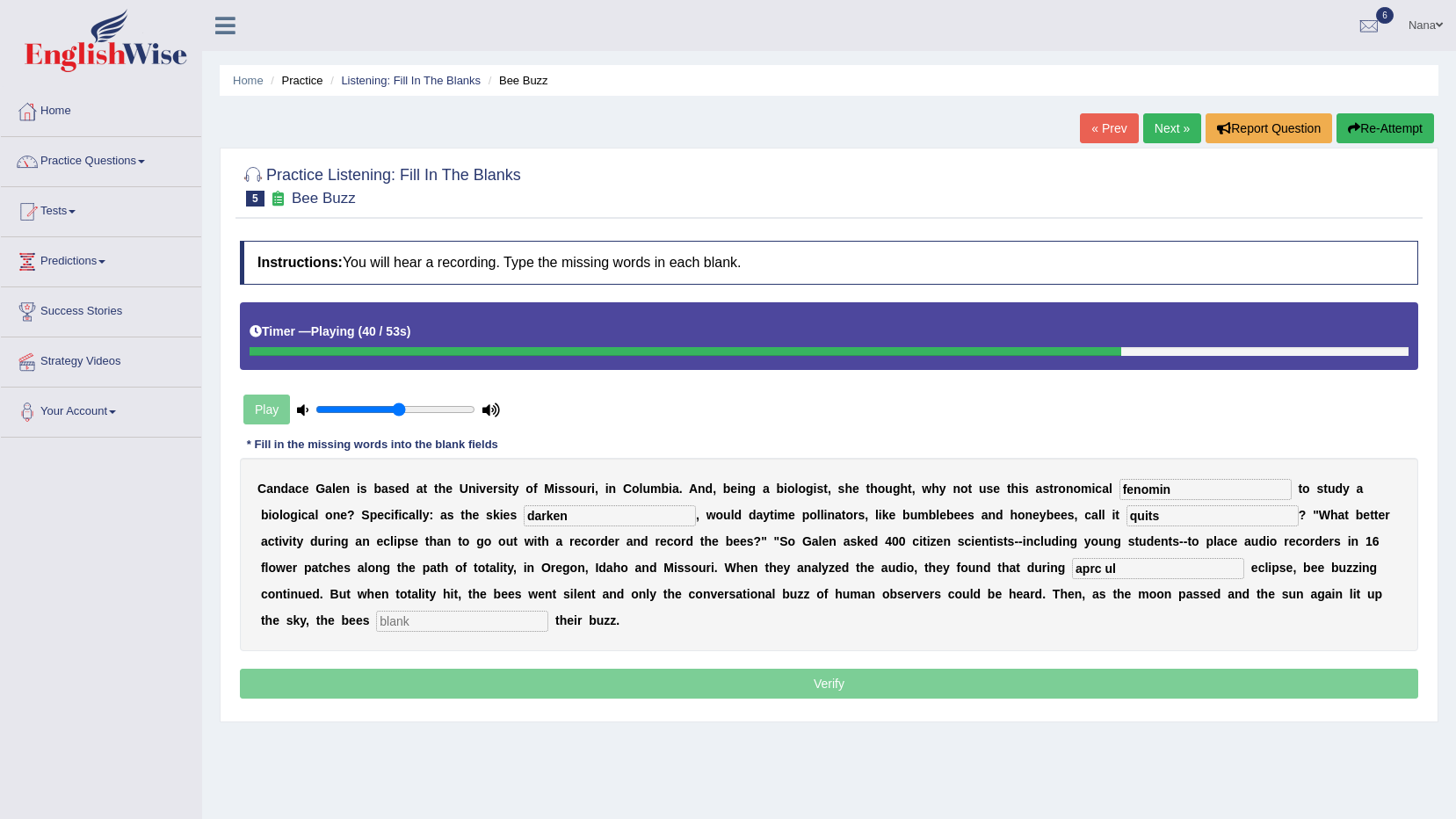
type input "aprc ul"
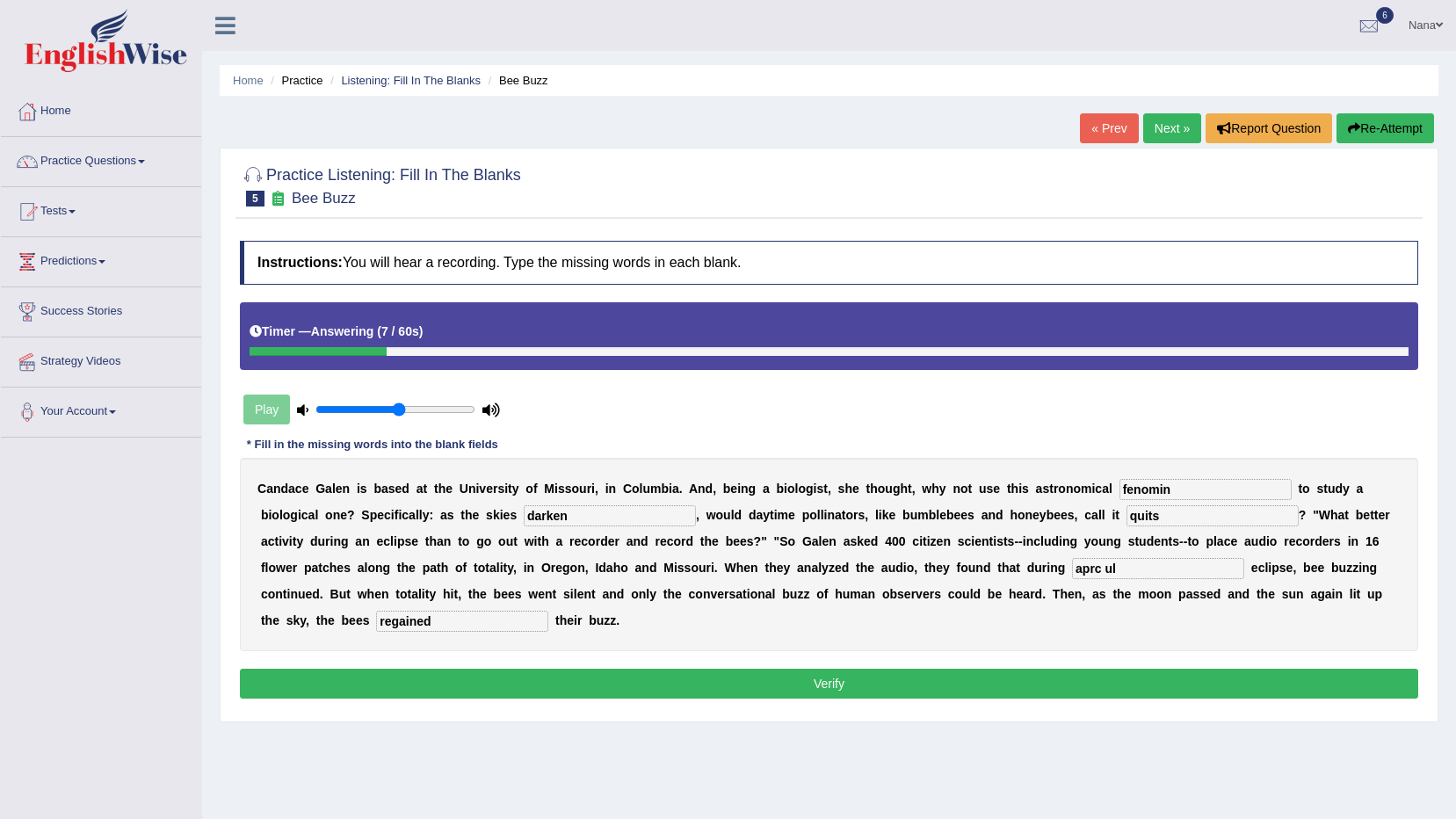
type input "regained"
click at [1127, 519] on input "quits" at bounding box center [1213, 515] width 172 height 21
type input "quits"
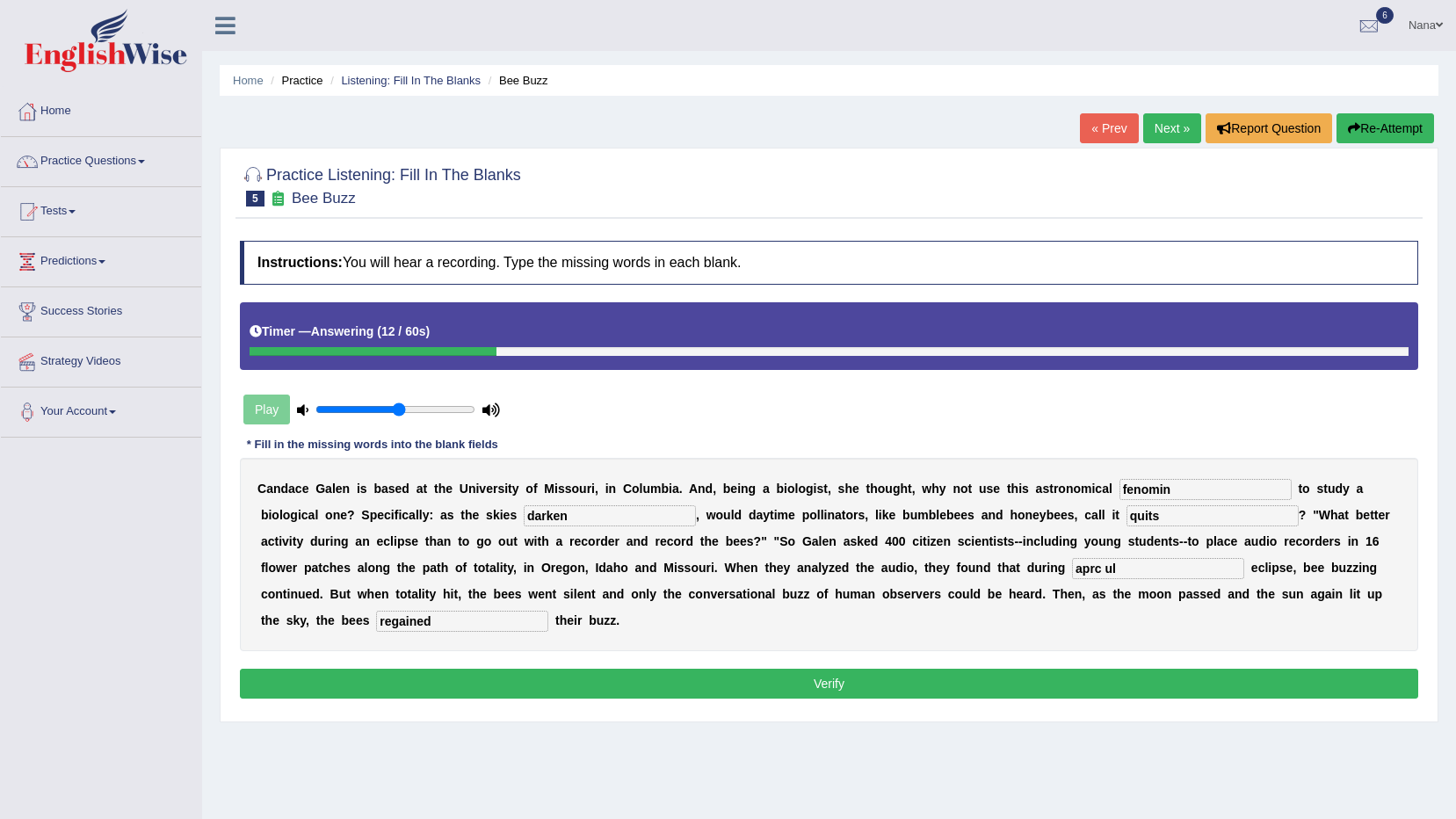
click at [1072, 573] on input "aprc ul" at bounding box center [1158, 568] width 172 height 21
click at [837, 673] on div "Instructions: You will hear a recording. Type the missing words in each blank. …" at bounding box center [829, 472] width 1187 height 480
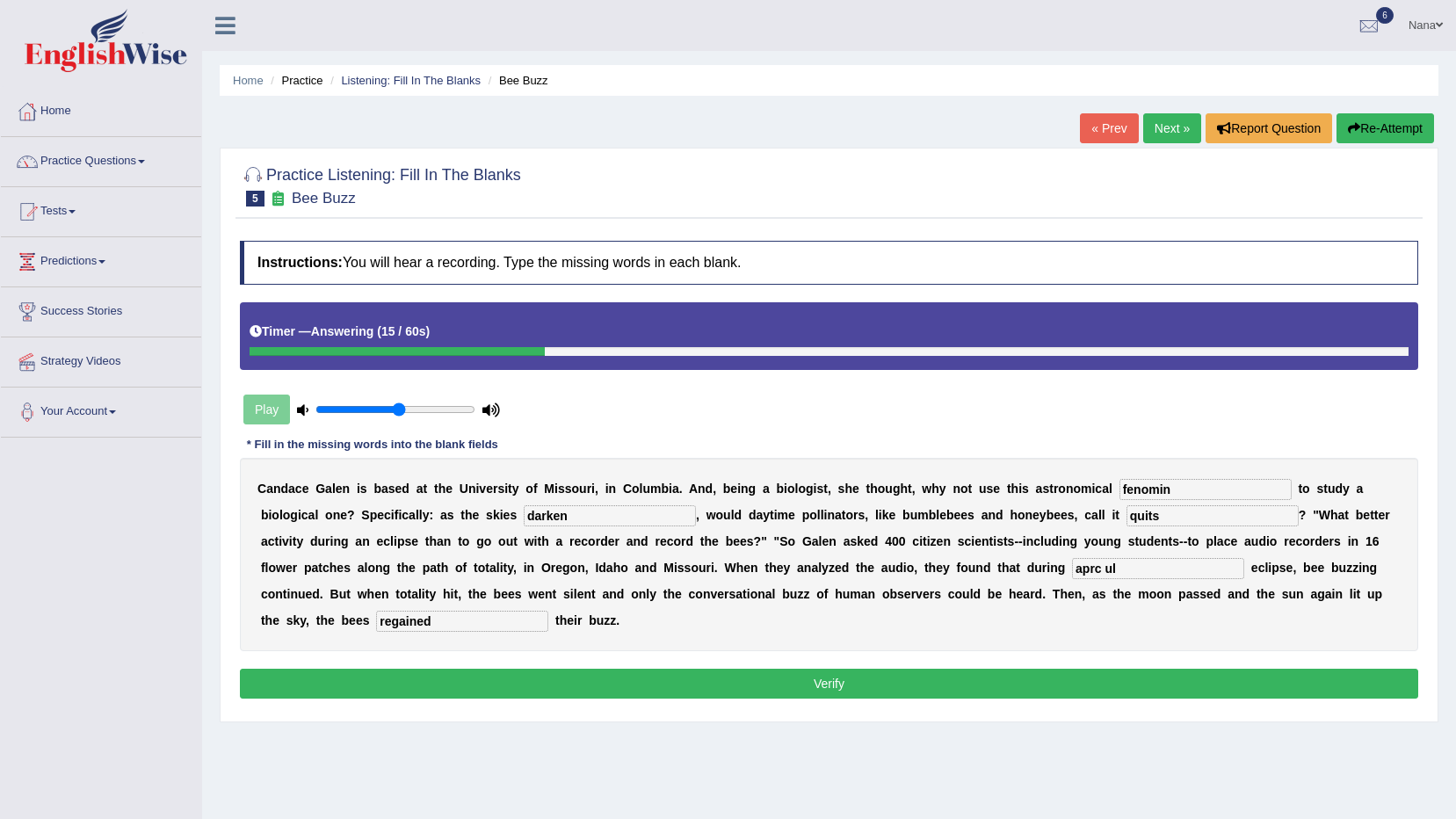
click at [851, 668] on button "Verify" at bounding box center [828, 683] width 1178 height 30
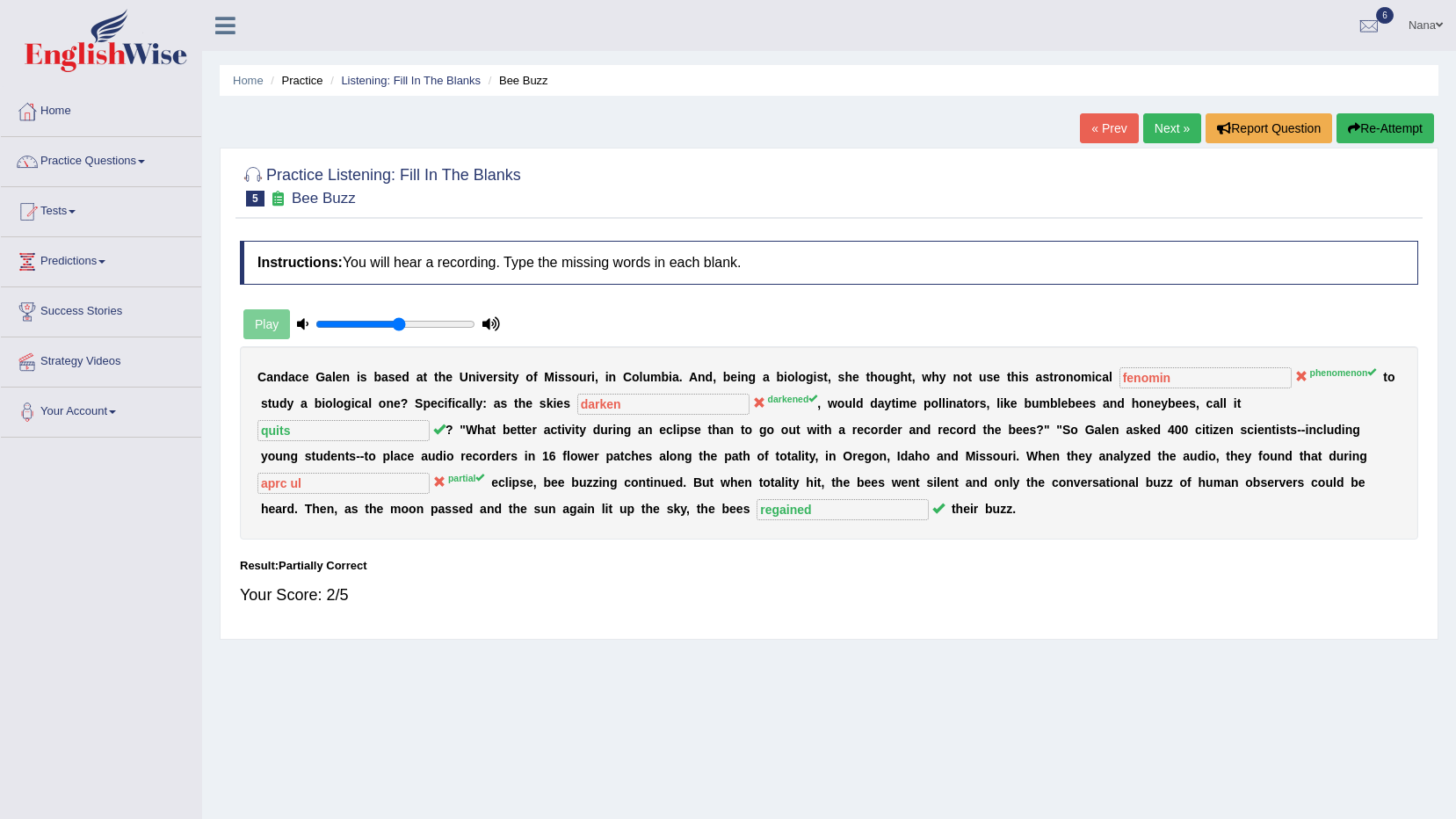
click at [1405, 135] on button "Re-Attempt" at bounding box center [1386, 128] width 98 height 30
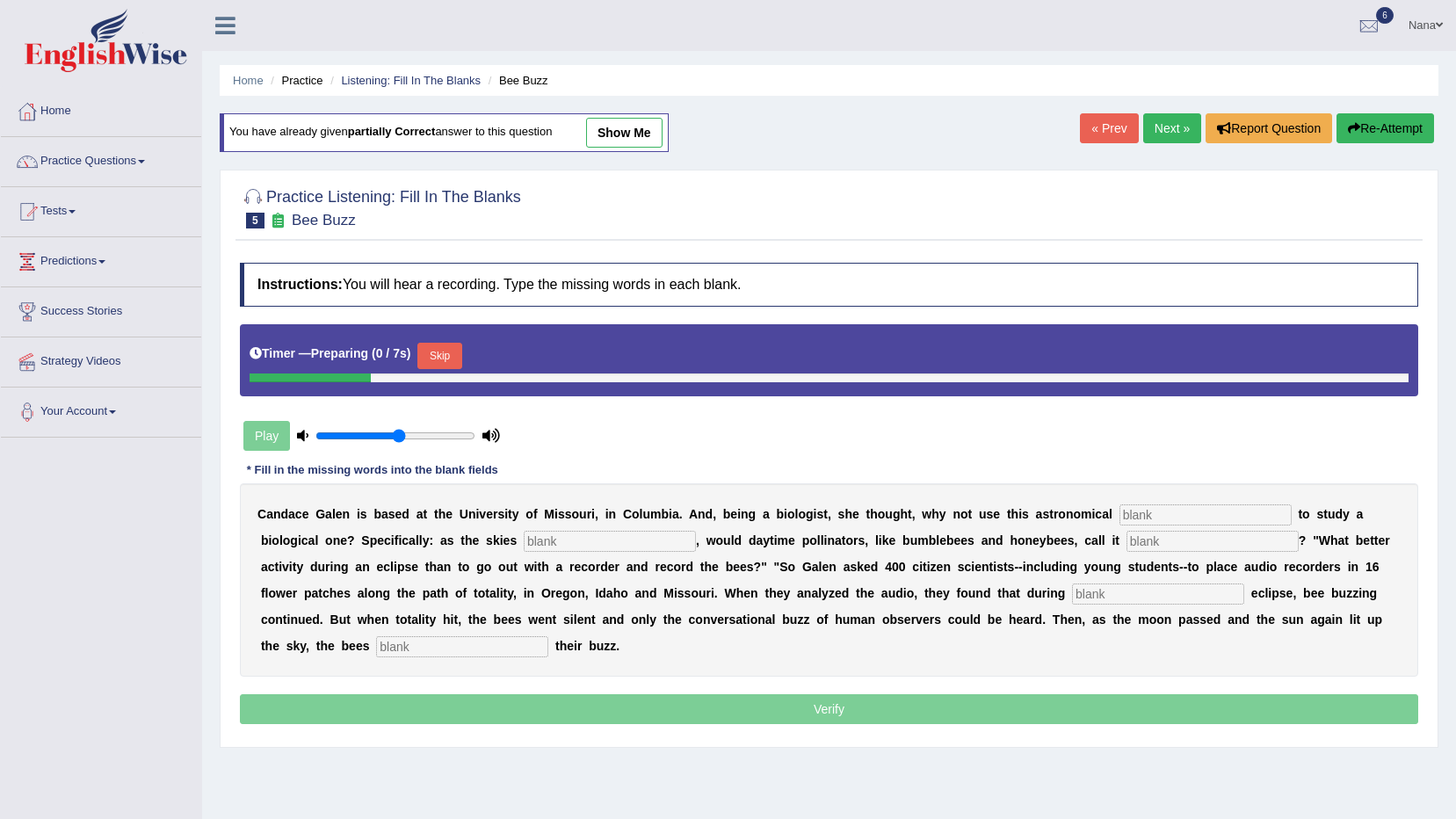
click at [1119, 524] on input "text" at bounding box center [1206, 514] width 172 height 21
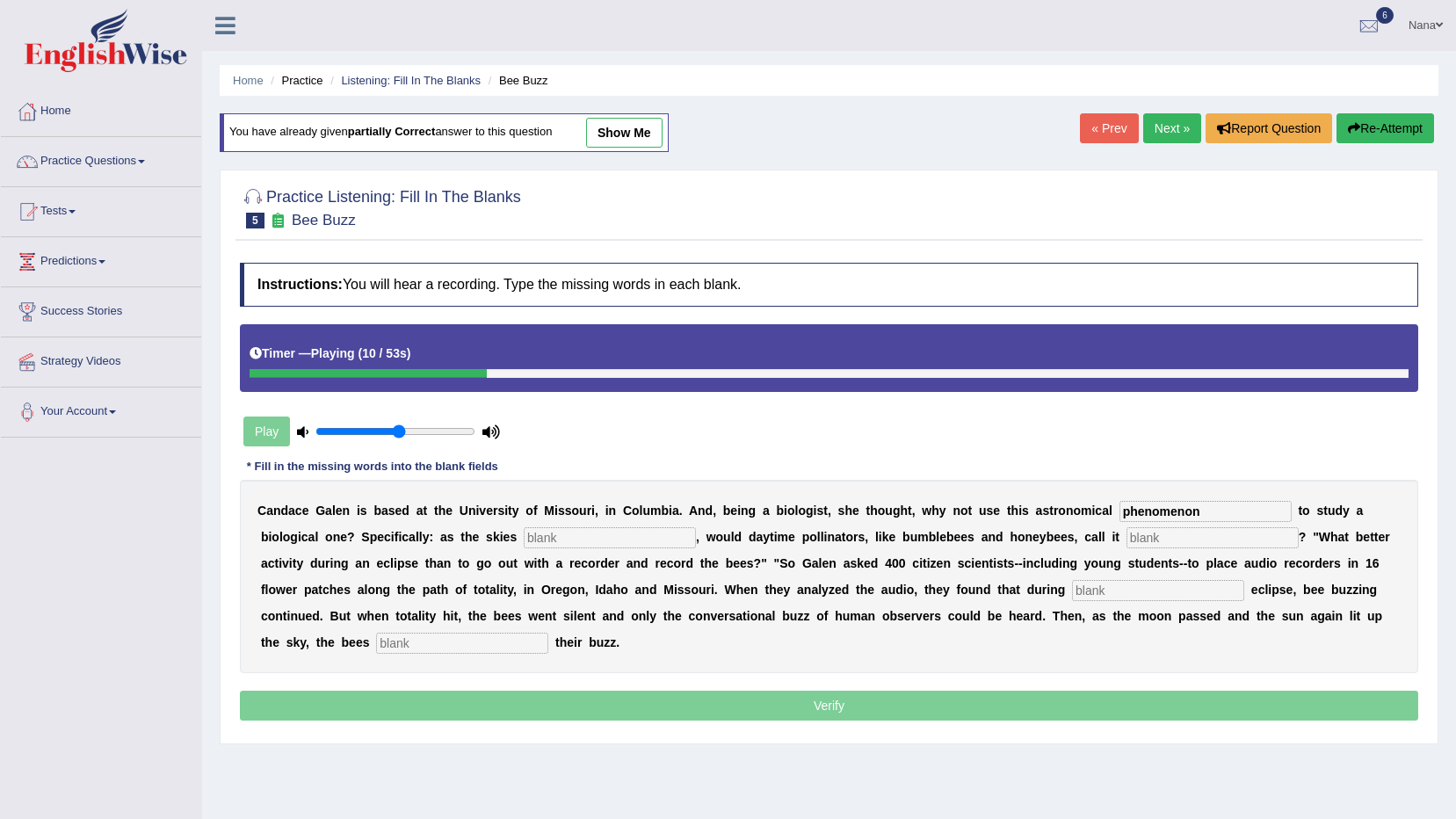
type input "phenomenon"
type input "darkened"
type input "quits"
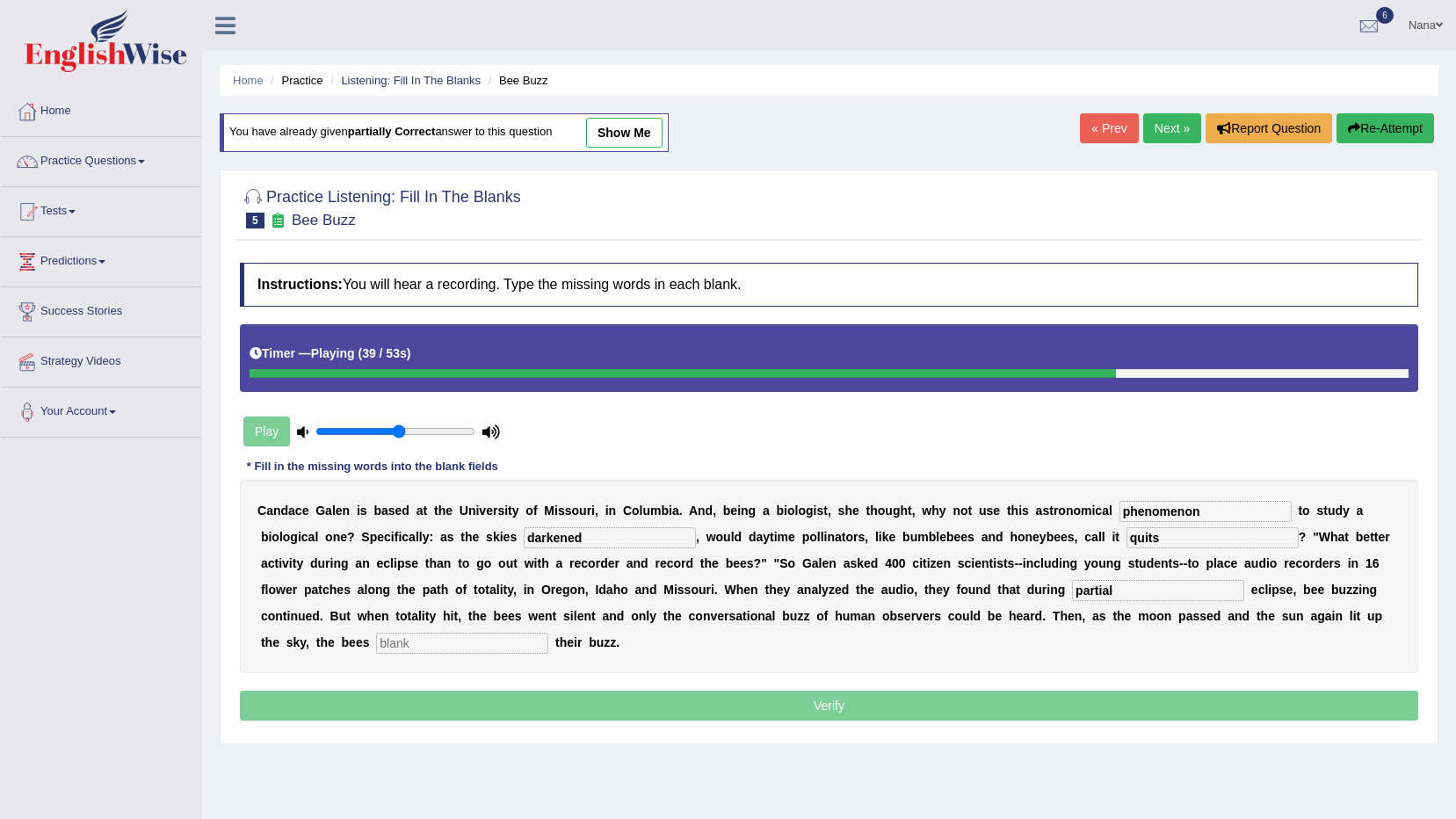
type input "partial"
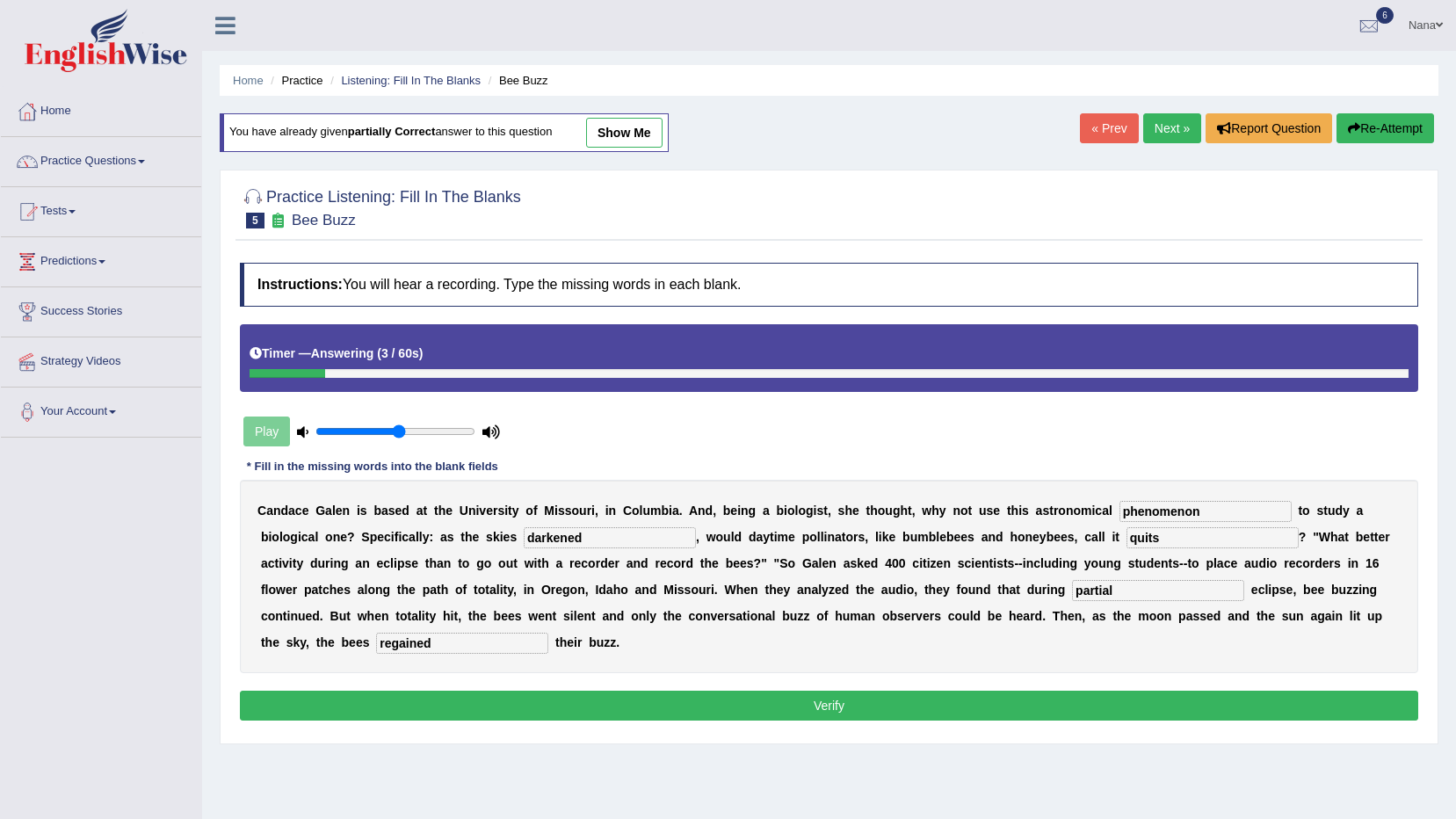
type input "regained"
click at [1149, 512] on input "phenomenon" at bounding box center [1206, 511] width 172 height 21
type input "p"
type input "phenomenon"
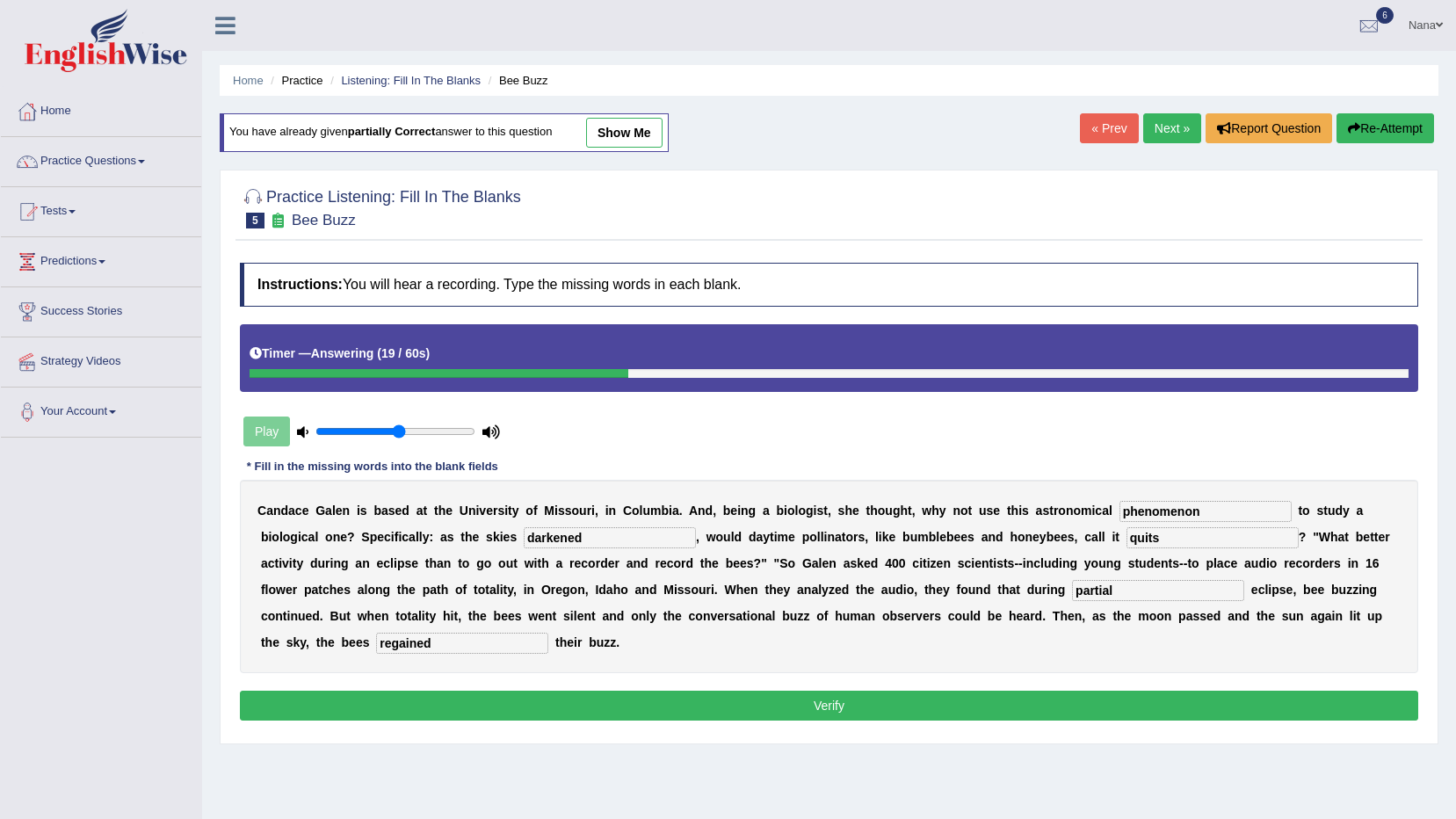
click at [787, 691] on button "Verify" at bounding box center [828, 706] width 1178 height 30
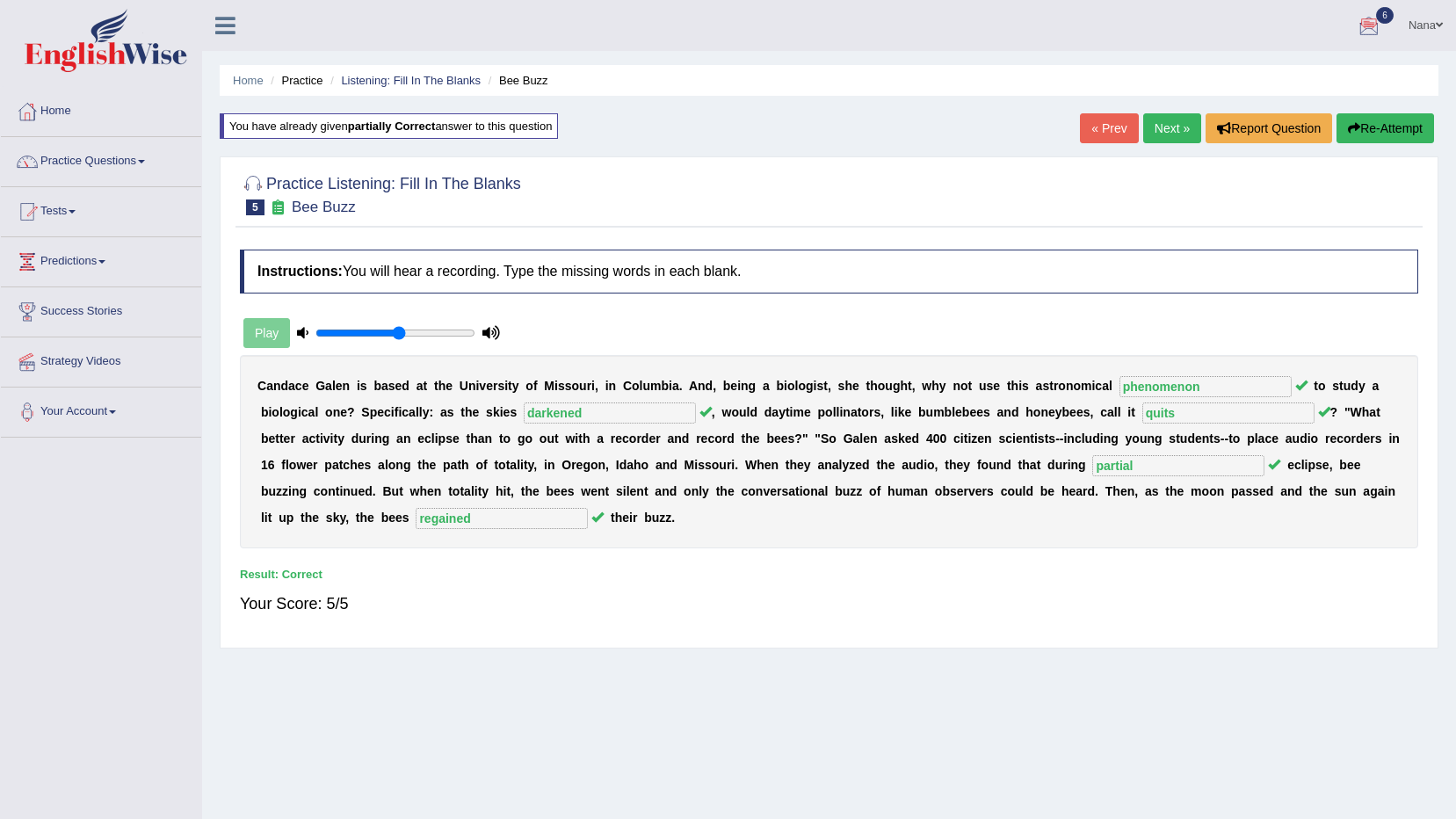
click at [1184, 134] on link "Next »" at bounding box center [1172, 128] width 58 height 30
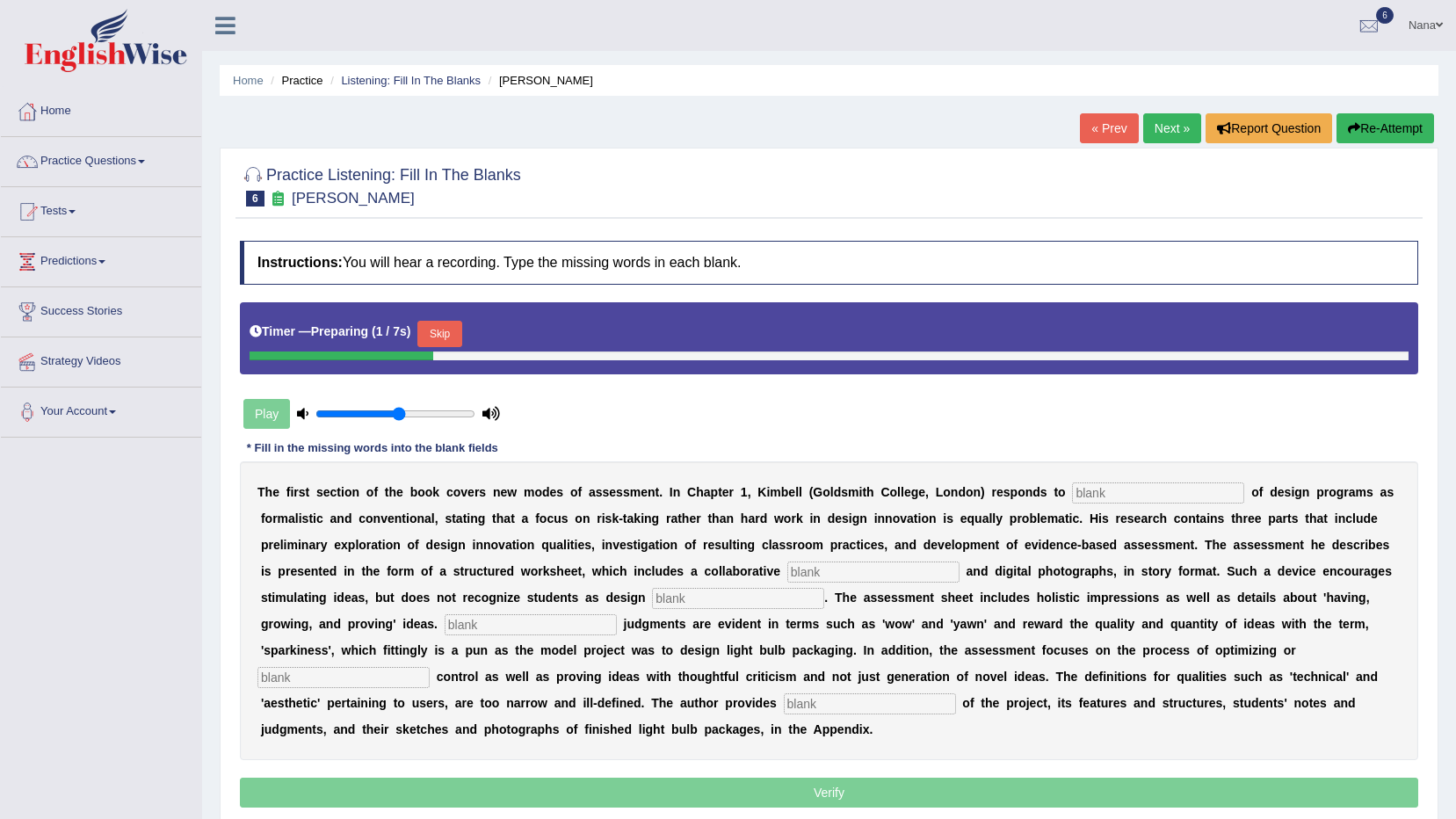
click at [1129, 491] on input "text" at bounding box center [1158, 492] width 172 height 21
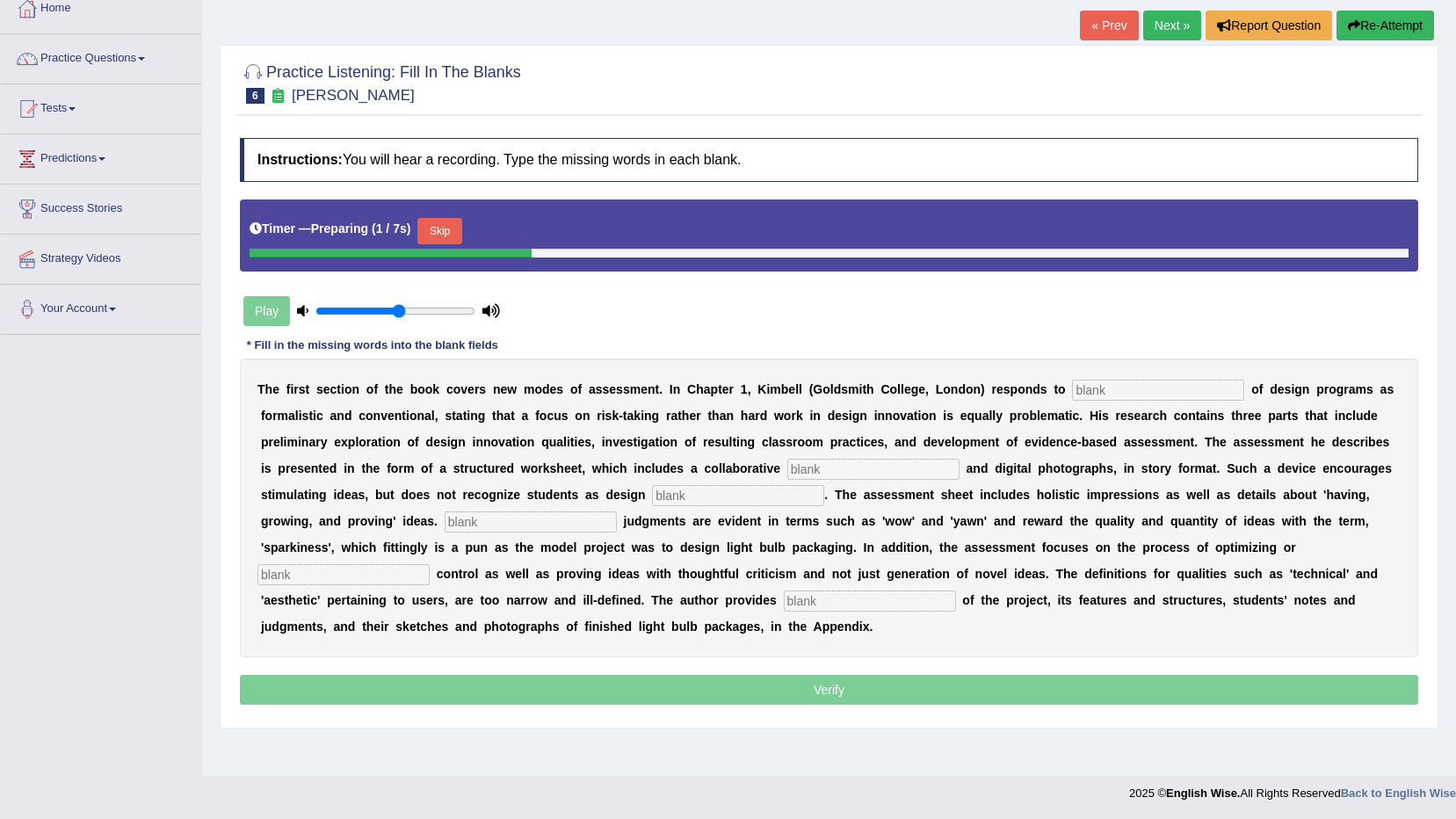
scroll to position [103, 0]
click at [437, 222] on button "Skip" at bounding box center [439, 229] width 44 height 26
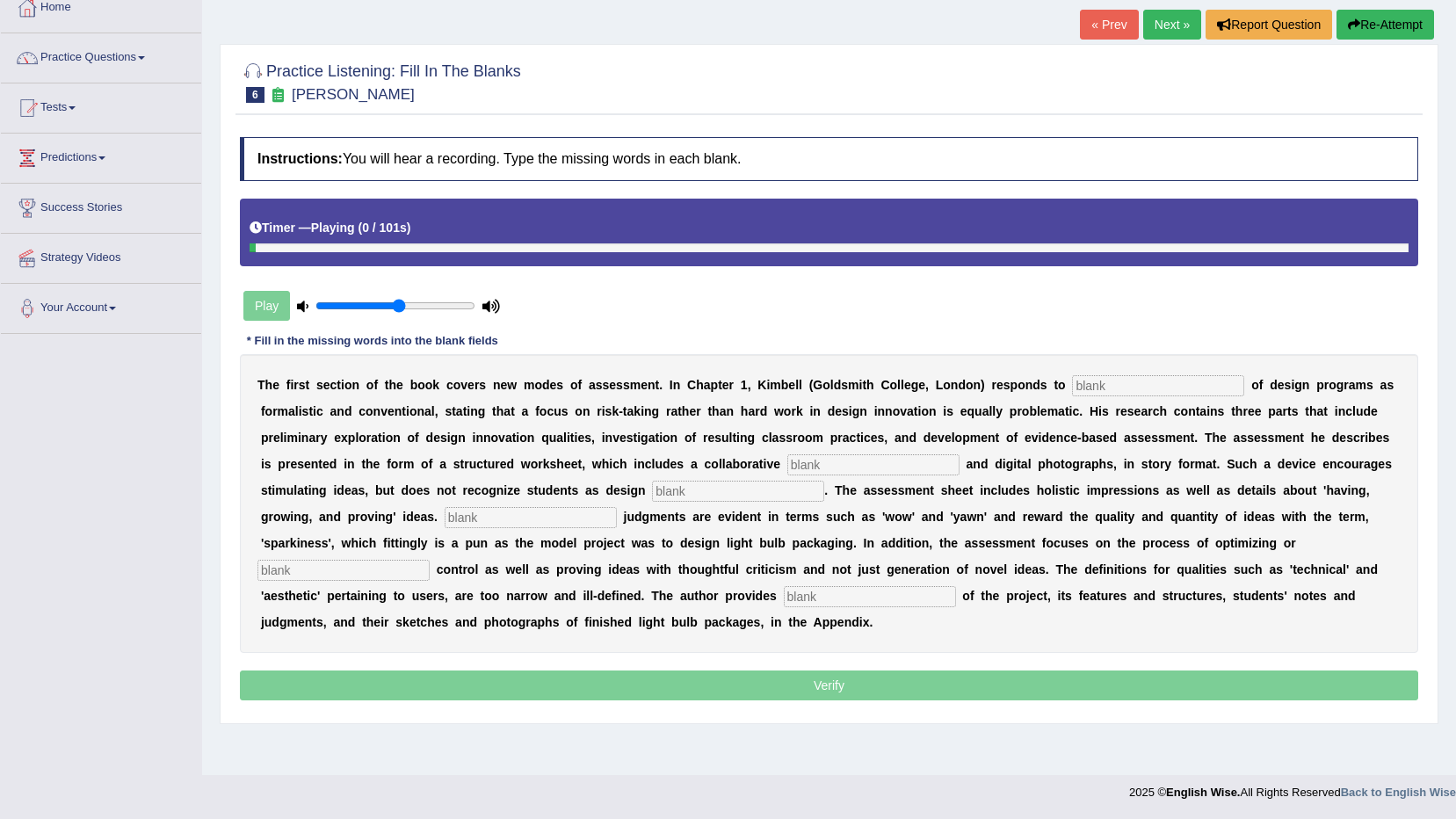
click at [1105, 391] on input "text" at bounding box center [1158, 385] width 172 height 21
type input "qialiszism"
type input "elements"
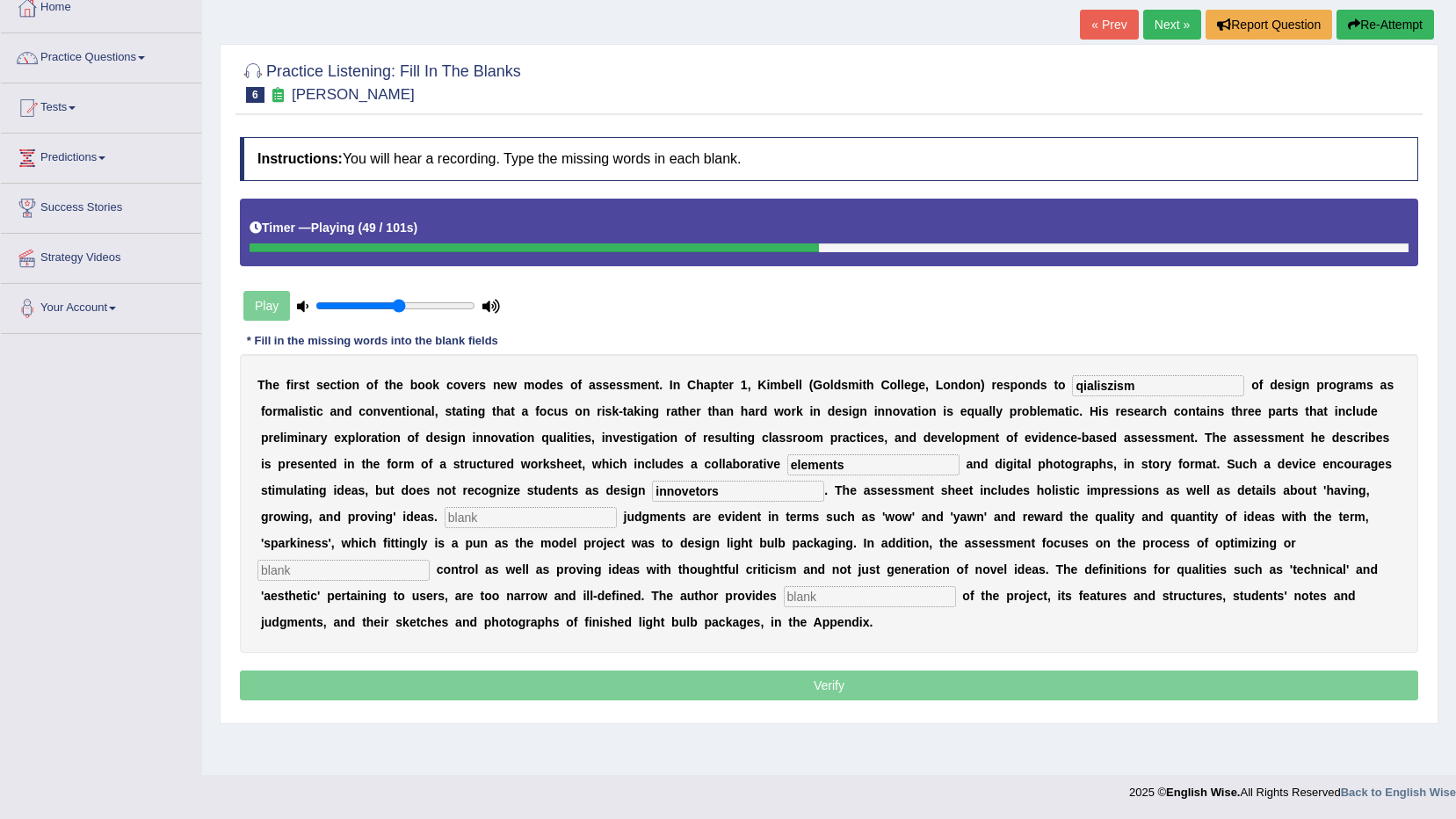
type input "innovetors"
type input "o"
type input "coloa"
type input "ideas"
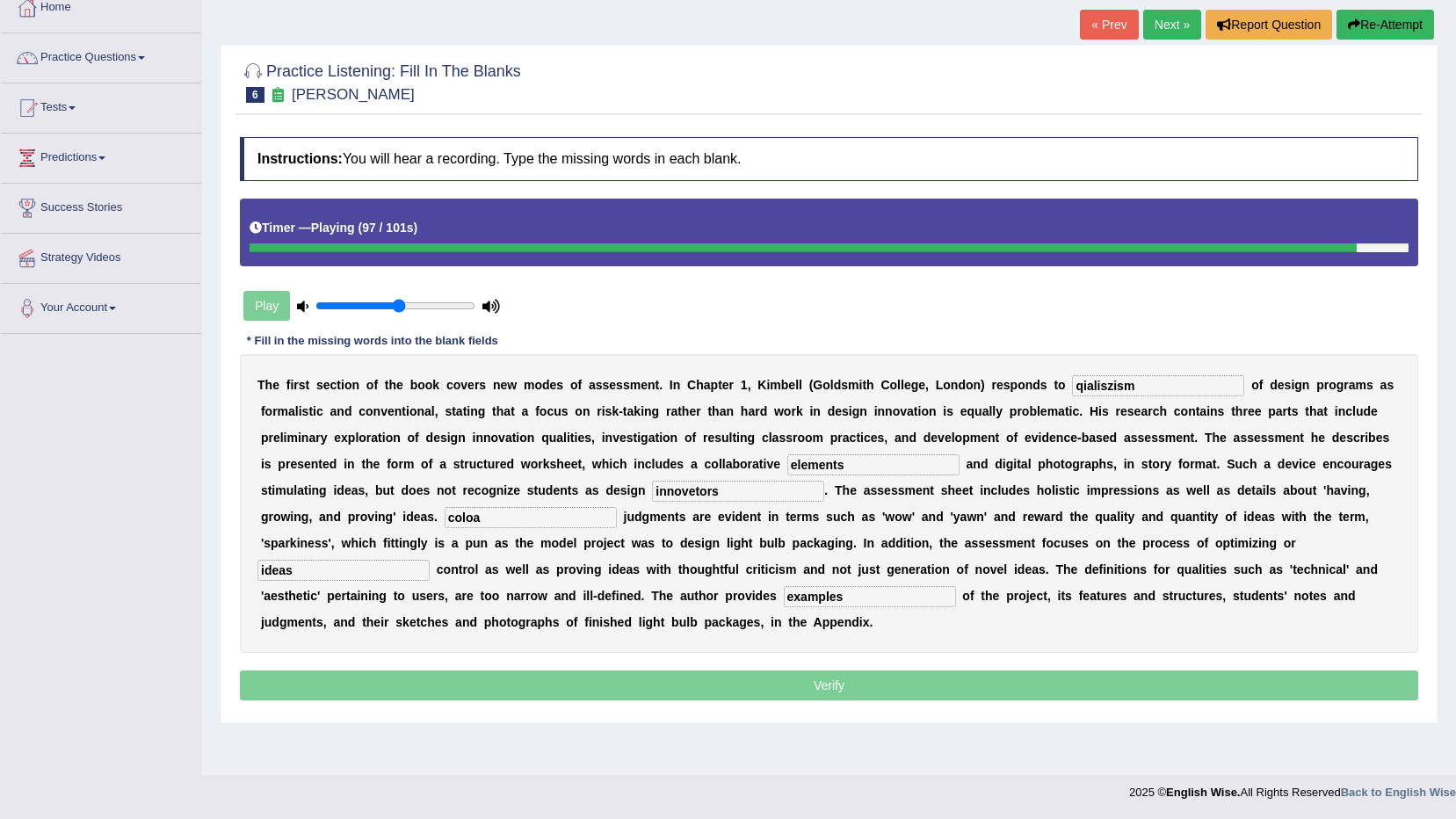
type input "examples"
click at [652, 499] on input "innovetors" at bounding box center [738, 491] width 172 height 21
type input "i"
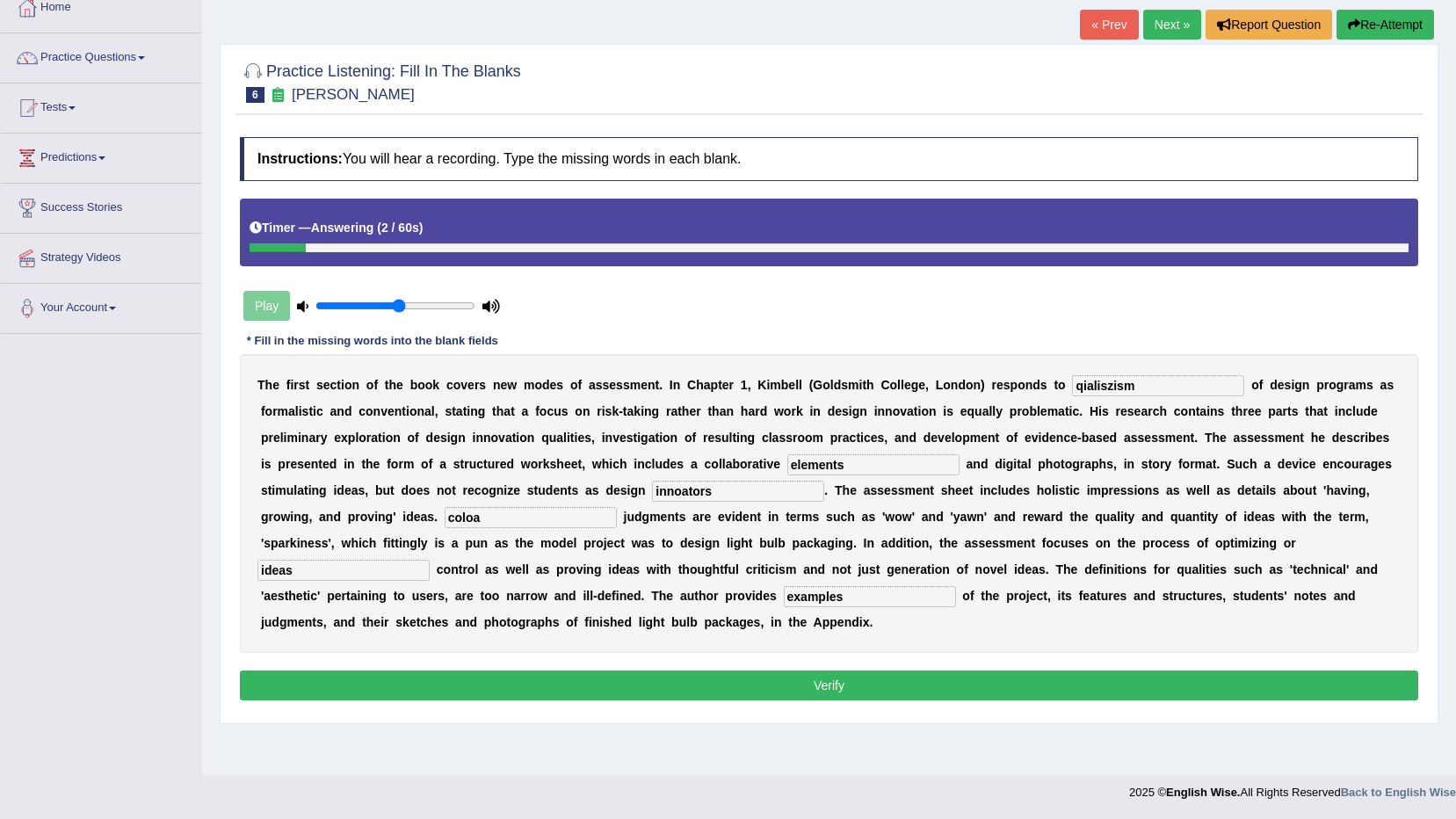
click at [652, 499] on input "innoators" at bounding box center [738, 491] width 172 height 21
type input "inovators"
click at [858, 670] on button "Verify" at bounding box center [828, 685] width 1178 height 30
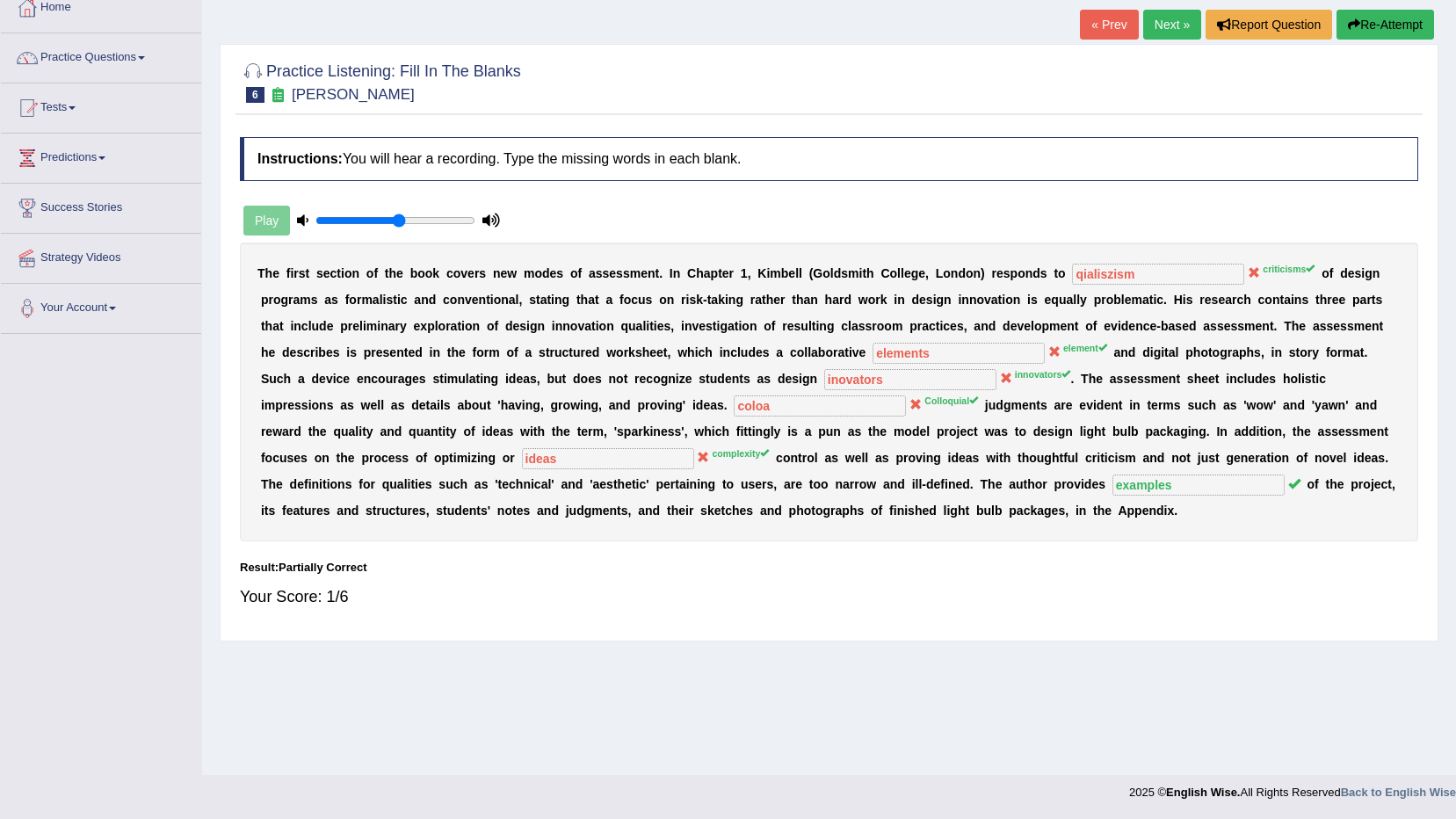
drag, startPoint x: 540, startPoint y: 346, endPoint x: 1076, endPoint y: 344, distance: 536.0
click at [1076, 344] on div "T h e f i r s t s e c t i o n o f t h e b o o k c o v e r s n e w m o d e s o f…" at bounding box center [828, 391] width 1178 height 298
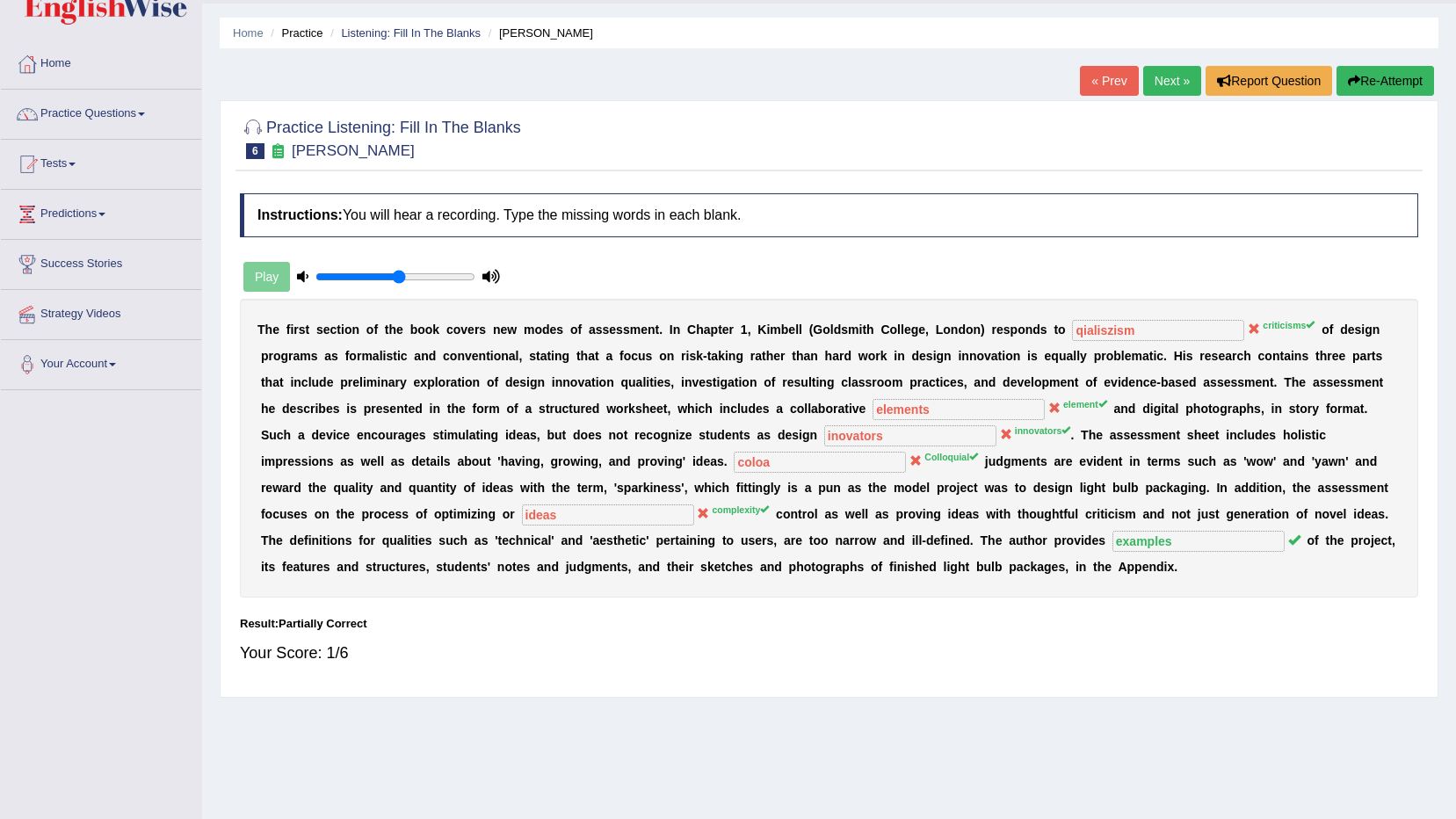
scroll to position [15, 0]
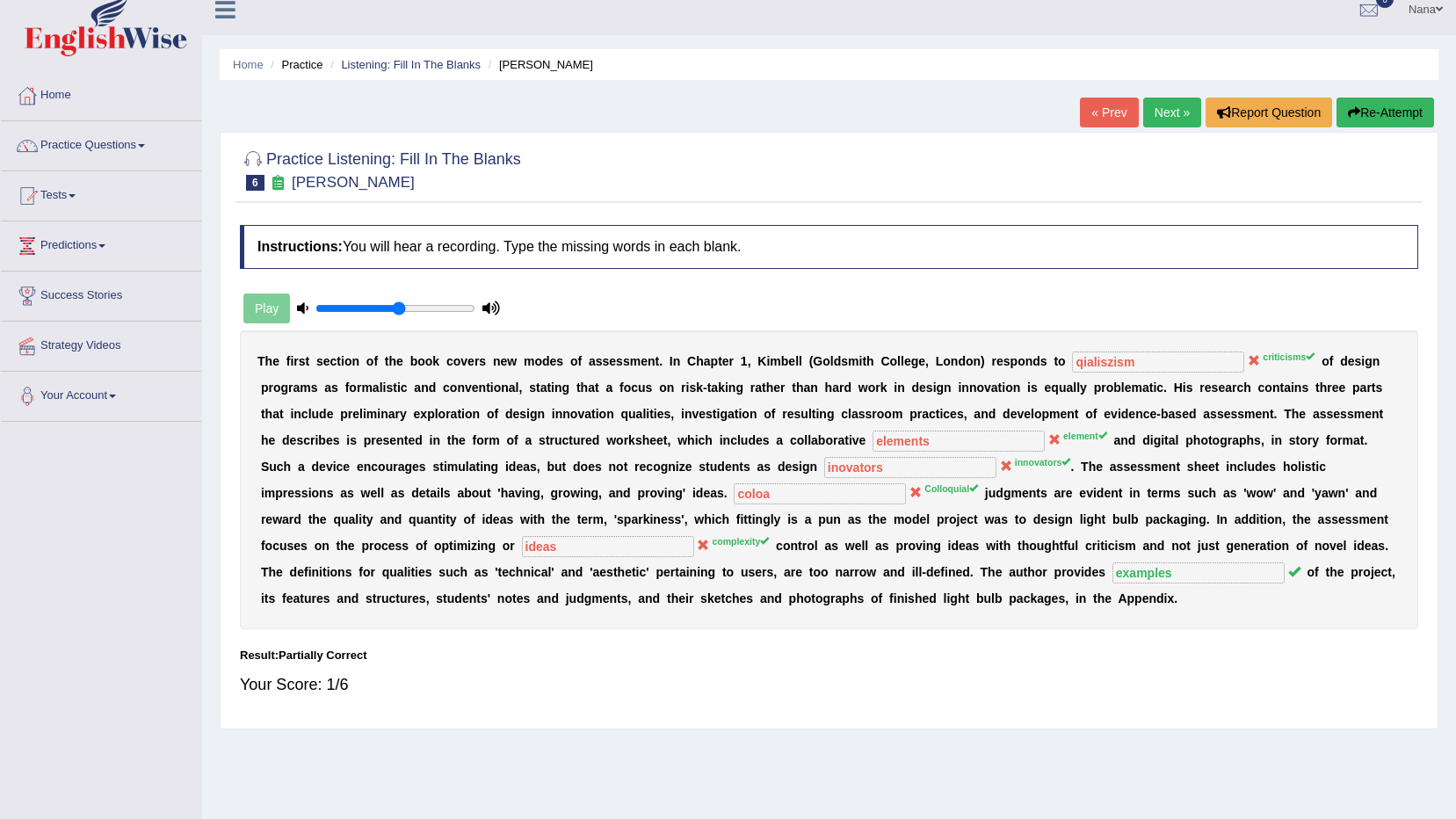
click at [1400, 119] on button "Re-Attempt" at bounding box center [1386, 112] width 98 height 30
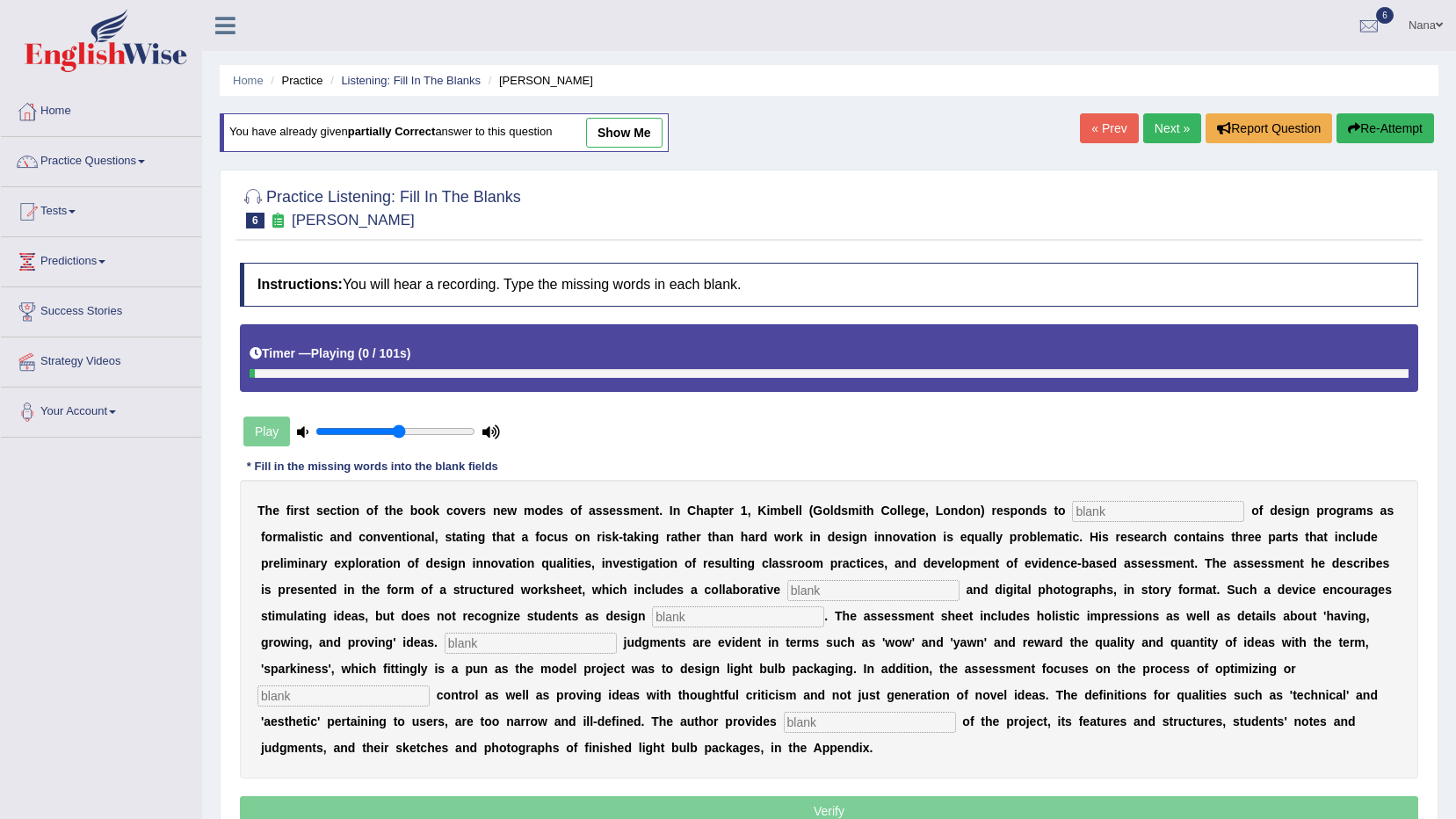
scroll to position [15, 0]
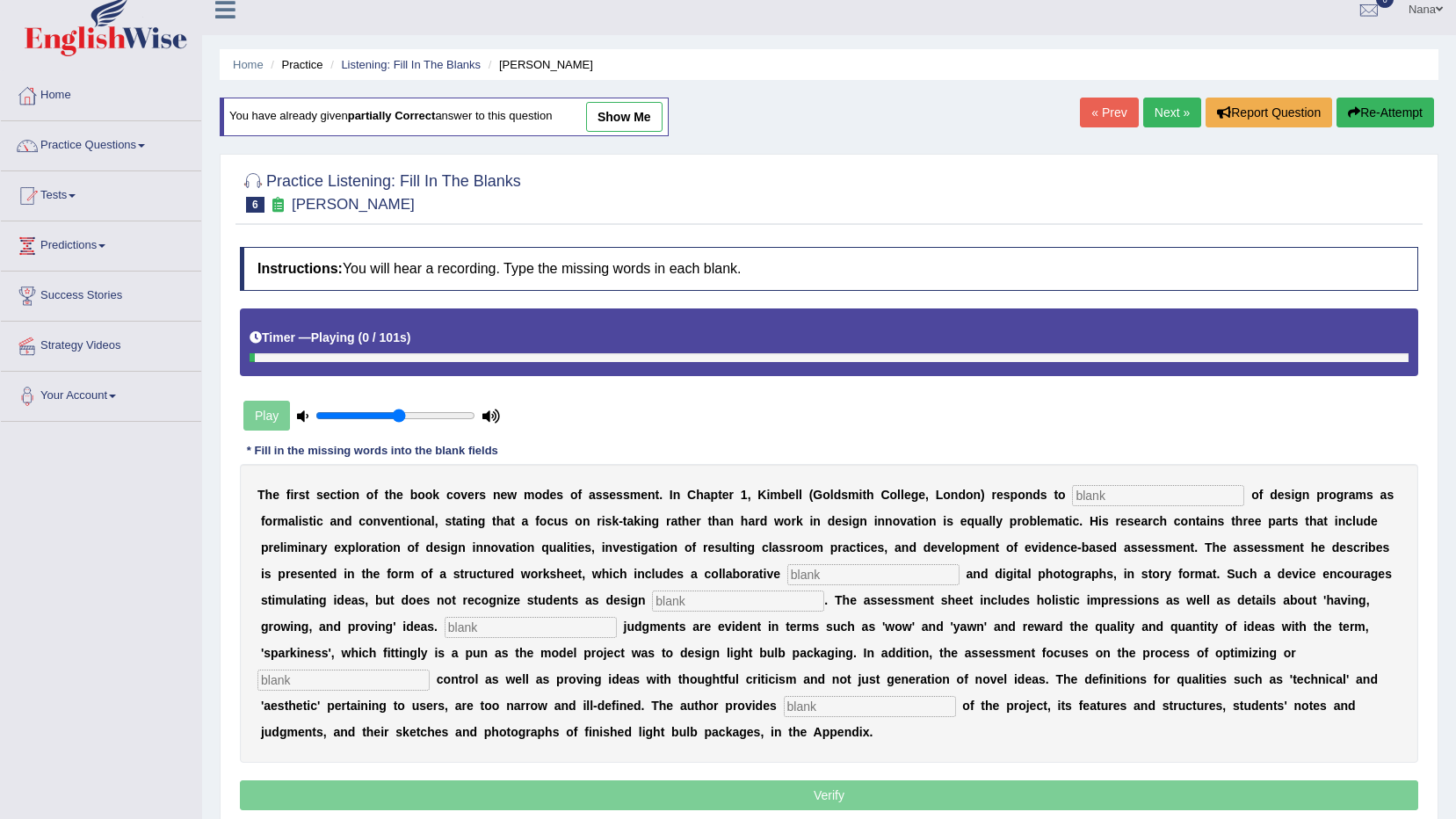
click at [1041, 480] on div "T h e f i r s t s e c t i o n o f t h e b o o k c o v e r s n e w m o d e s o f…" at bounding box center [828, 613] width 1178 height 298
click at [1072, 500] on input "text" at bounding box center [1158, 495] width 172 height 21
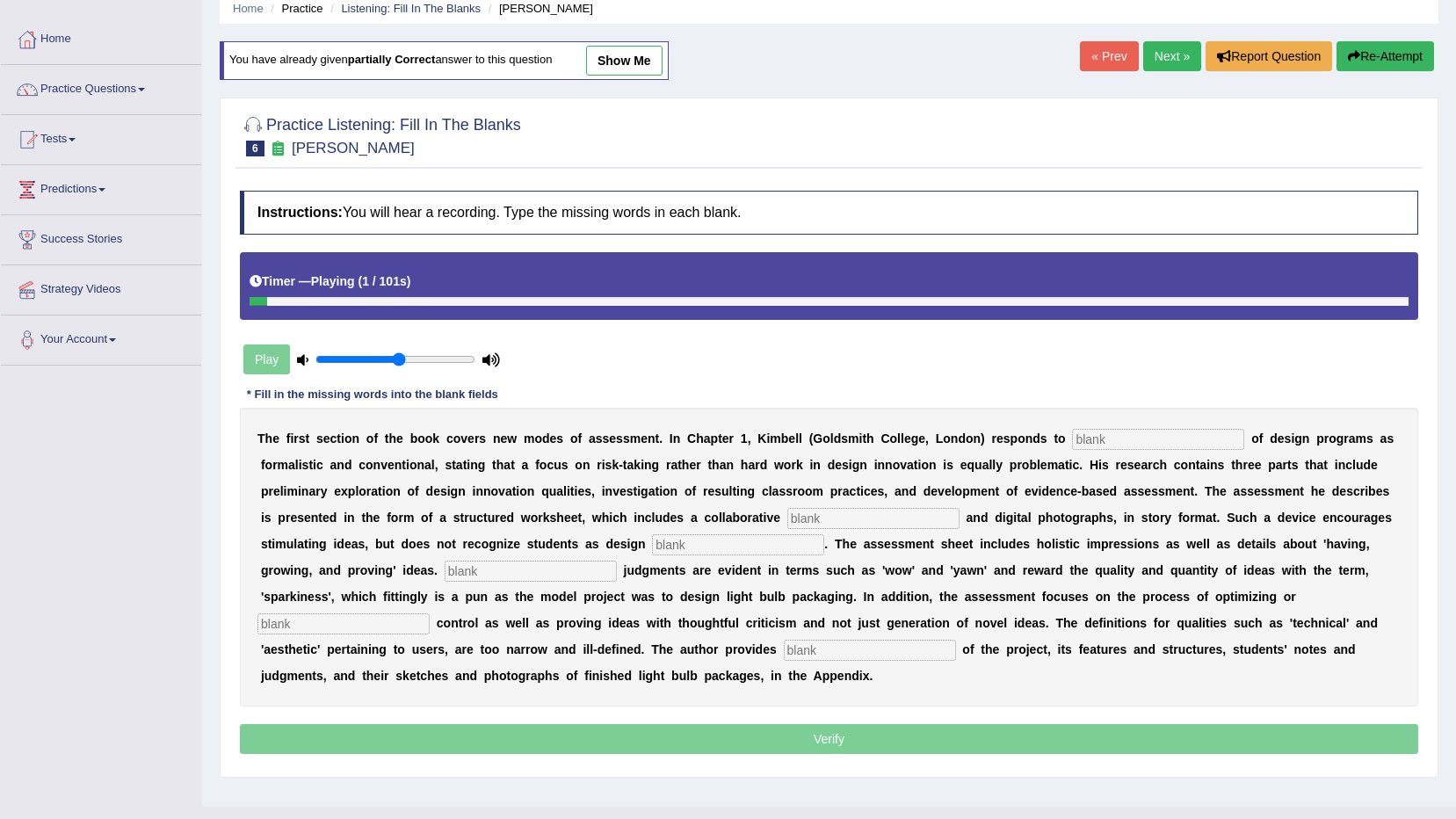
scroll to position [103, 0]
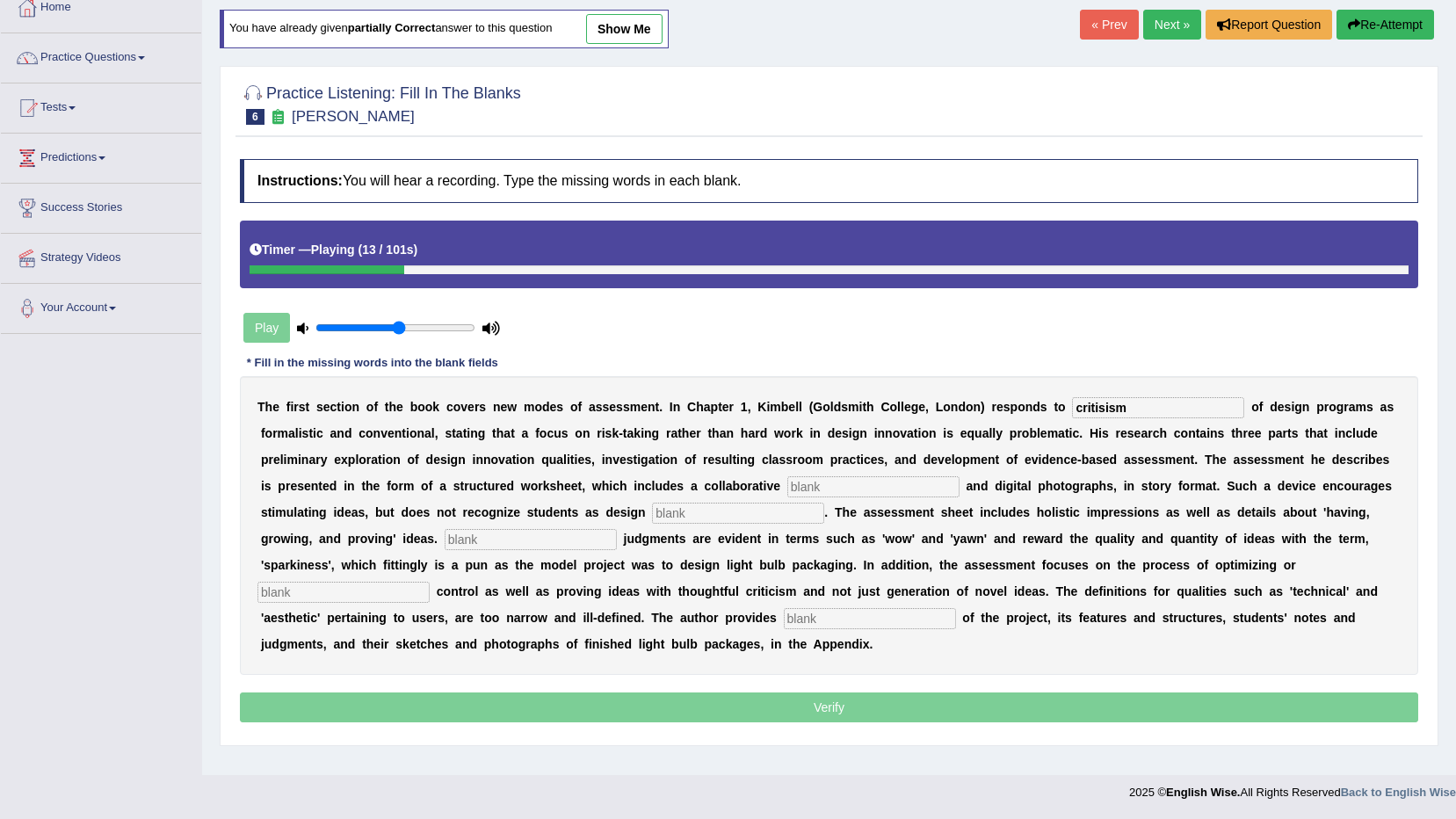
type input "critisism"
type input "element"
type input "innovaors"
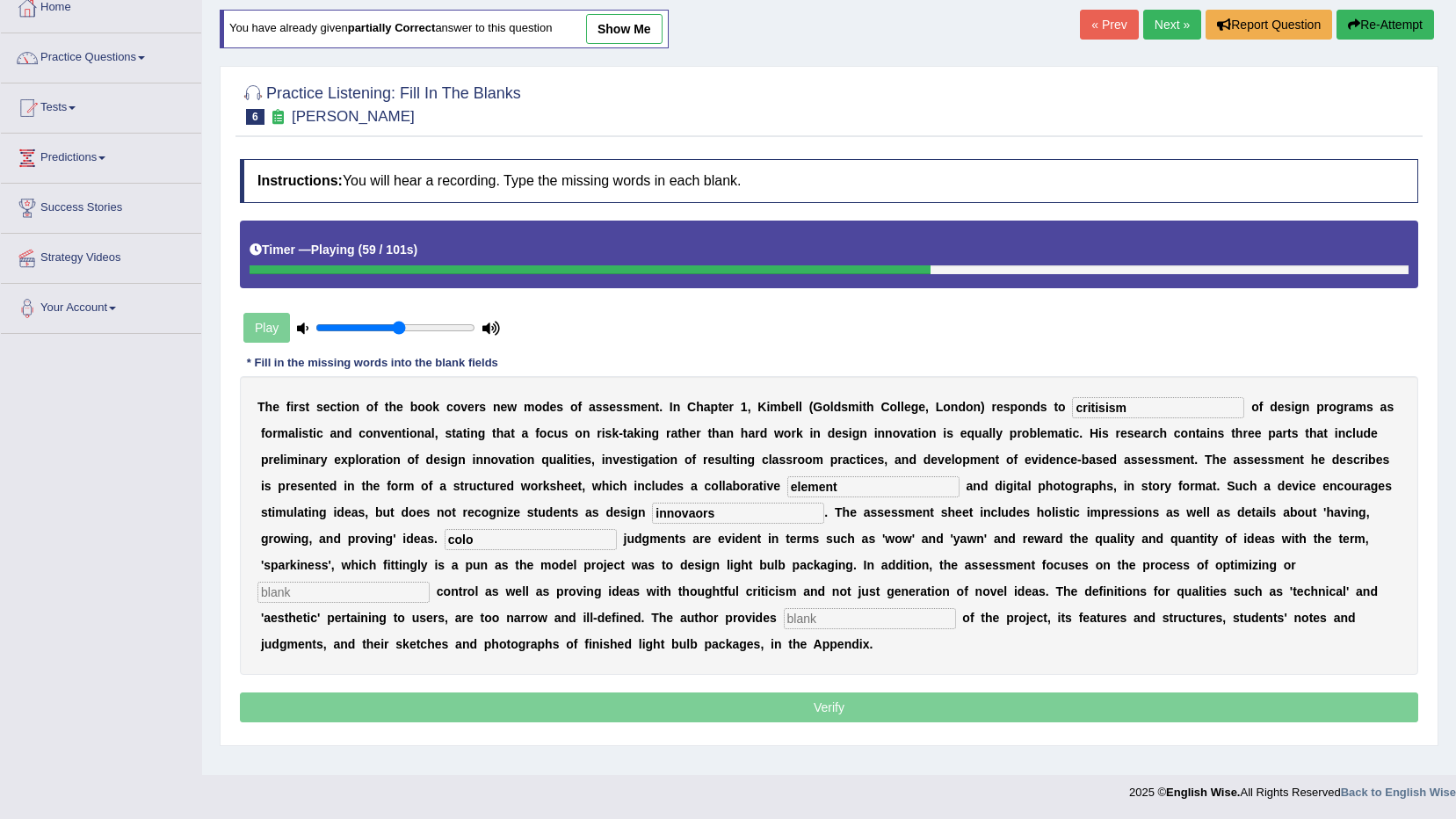
type input "colo"
type input "complexcity"
type input "examples"
click at [1069, 395] on div "T h e f i r s t s e c t i o n o f t h e b o o k c o v e r s n e w m o d e s o f…" at bounding box center [828, 525] width 1178 height 298
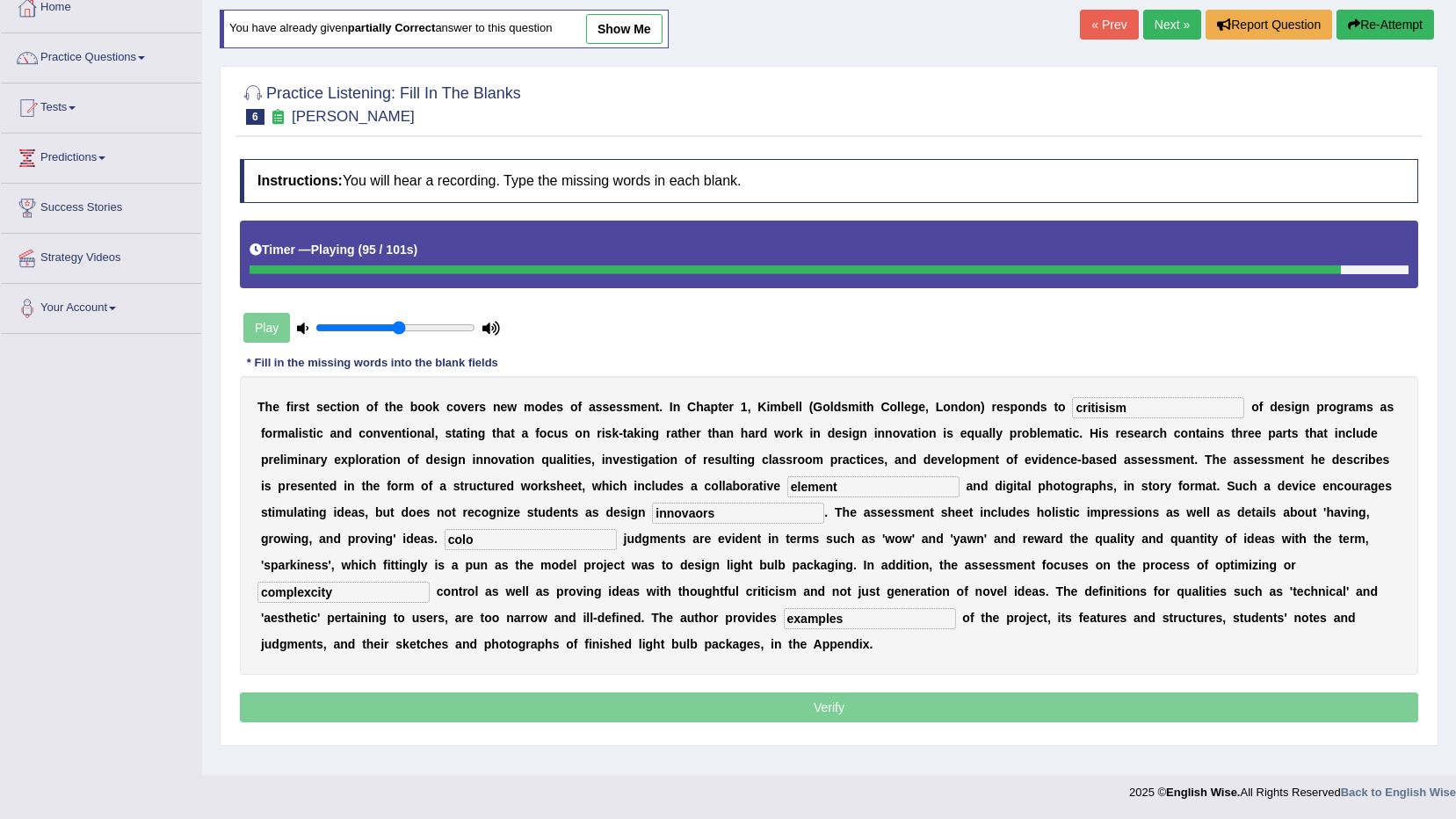
click at [1069, 395] on div "T h e f i r s t s e c t i o n o f t h e b o o k c o v e r s n e w m o d e s o f…" at bounding box center [828, 525] width 1178 height 298
click at [1070, 417] on div "T h e f i r s t s e c t i o n o f t h e b o o k c o v e r s n e w m o d e s o f…" at bounding box center [828, 525] width 1178 height 298
click at [1072, 412] on input "critisism" at bounding box center [1158, 407] width 172 height 21
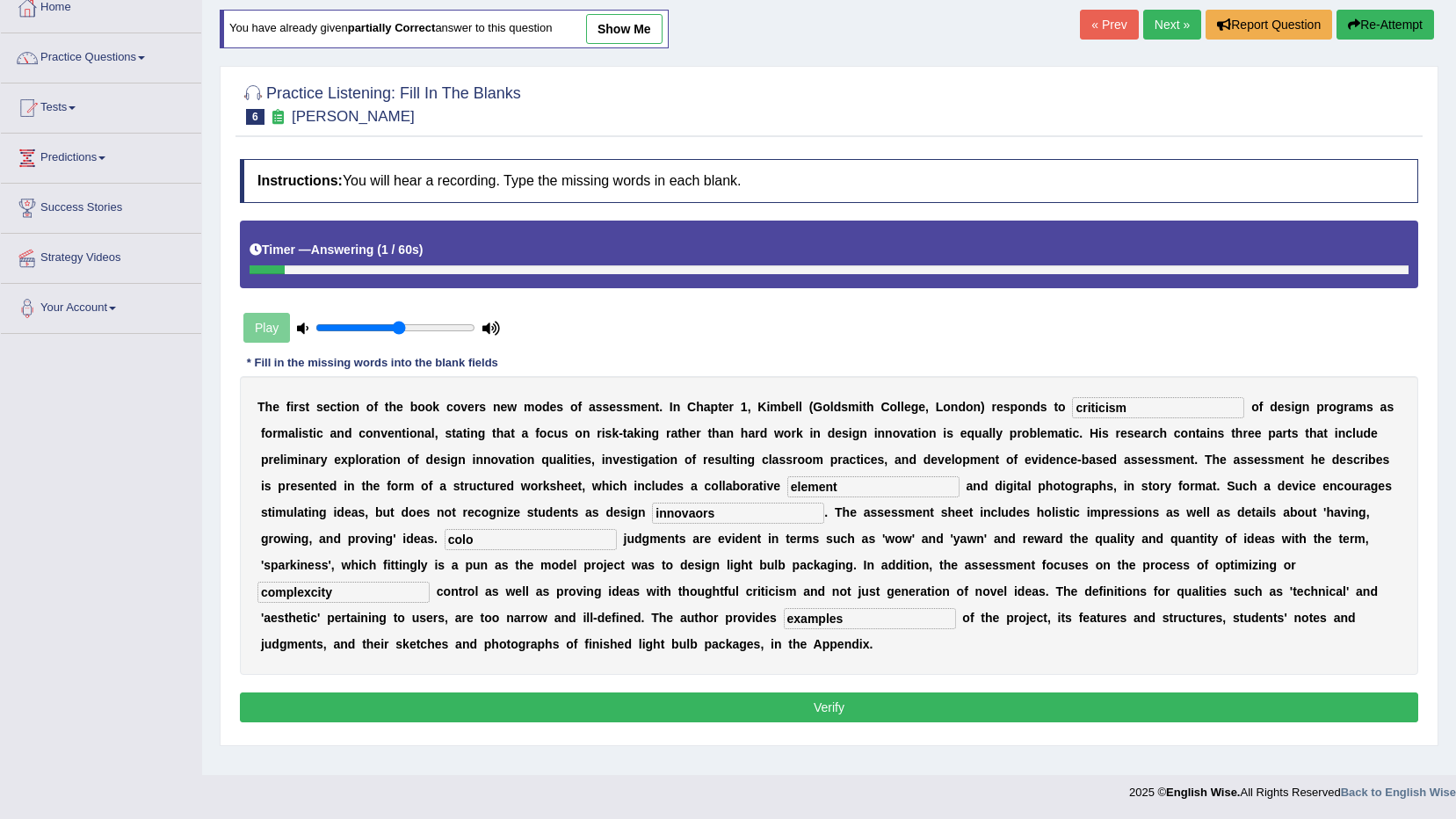
type input "criticism"
click at [652, 512] on input "innovaors" at bounding box center [738, 512] width 172 height 21
type input "u"
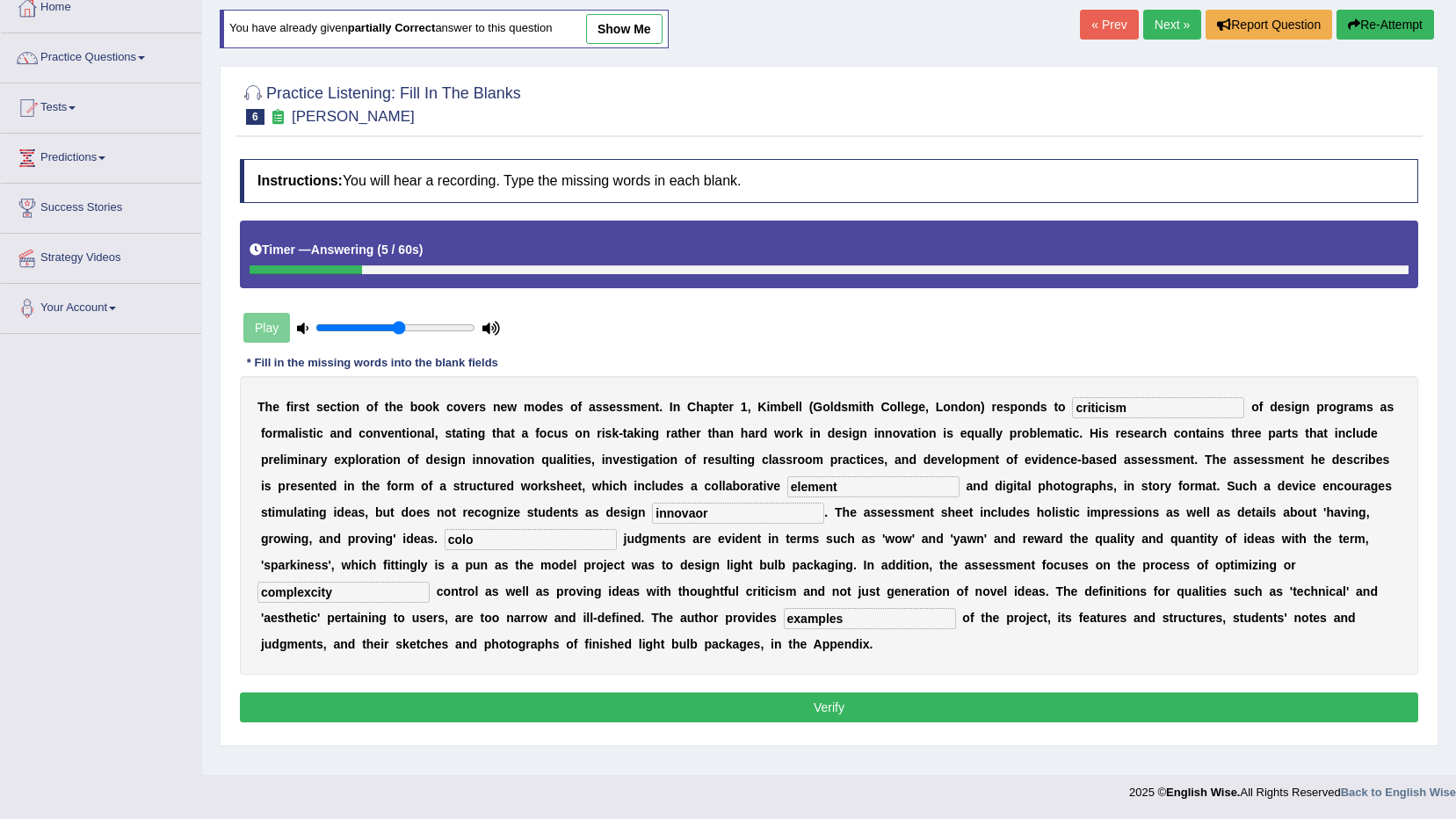
type input "innovaors"
type input "complexity"
click at [1161, 692] on button "Verify" at bounding box center [828, 707] width 1178 height 30
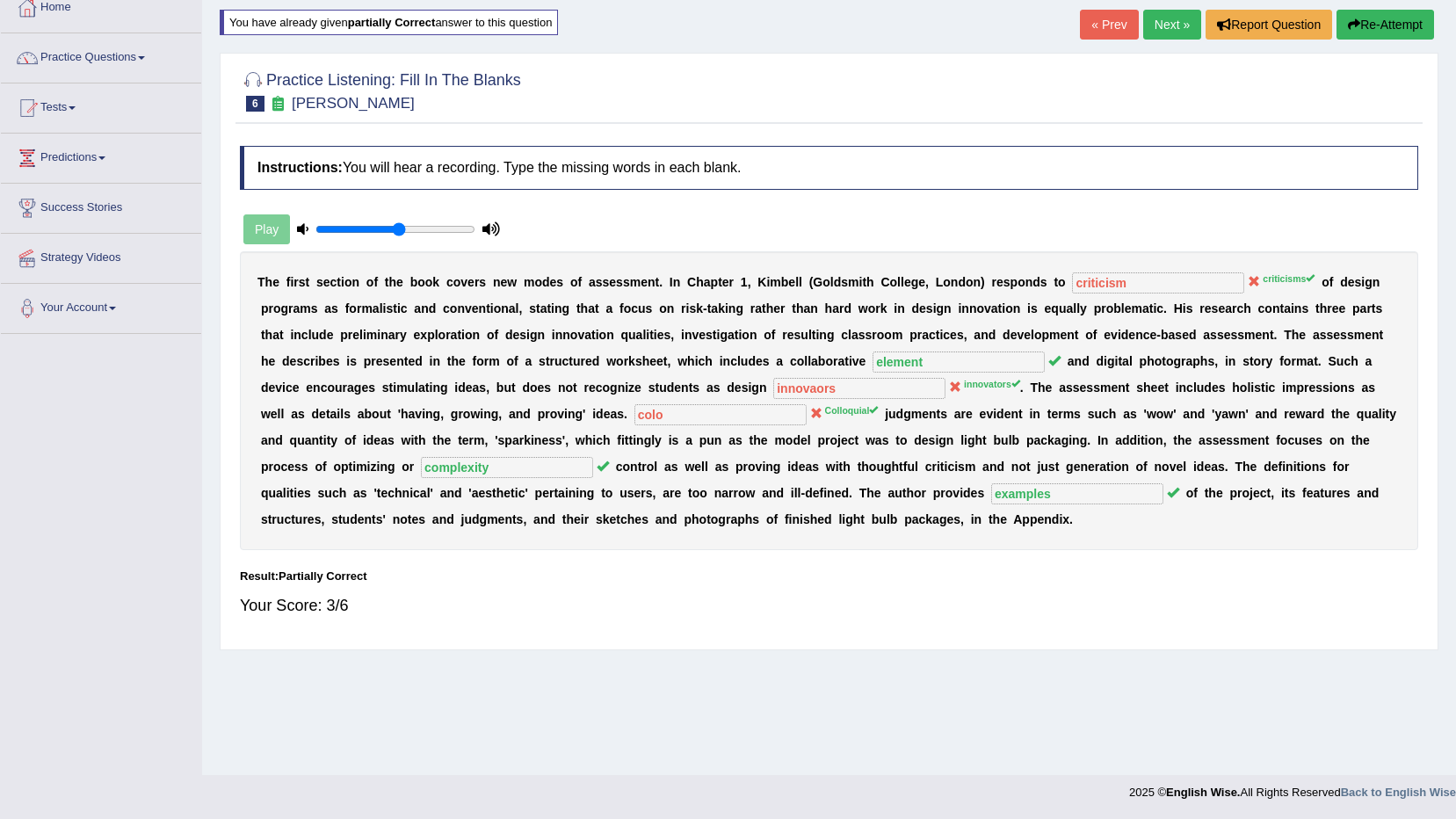
click at [1392, 32] on button "Re-Attempt" at bounding box center [1386, 24] width 98 height 30
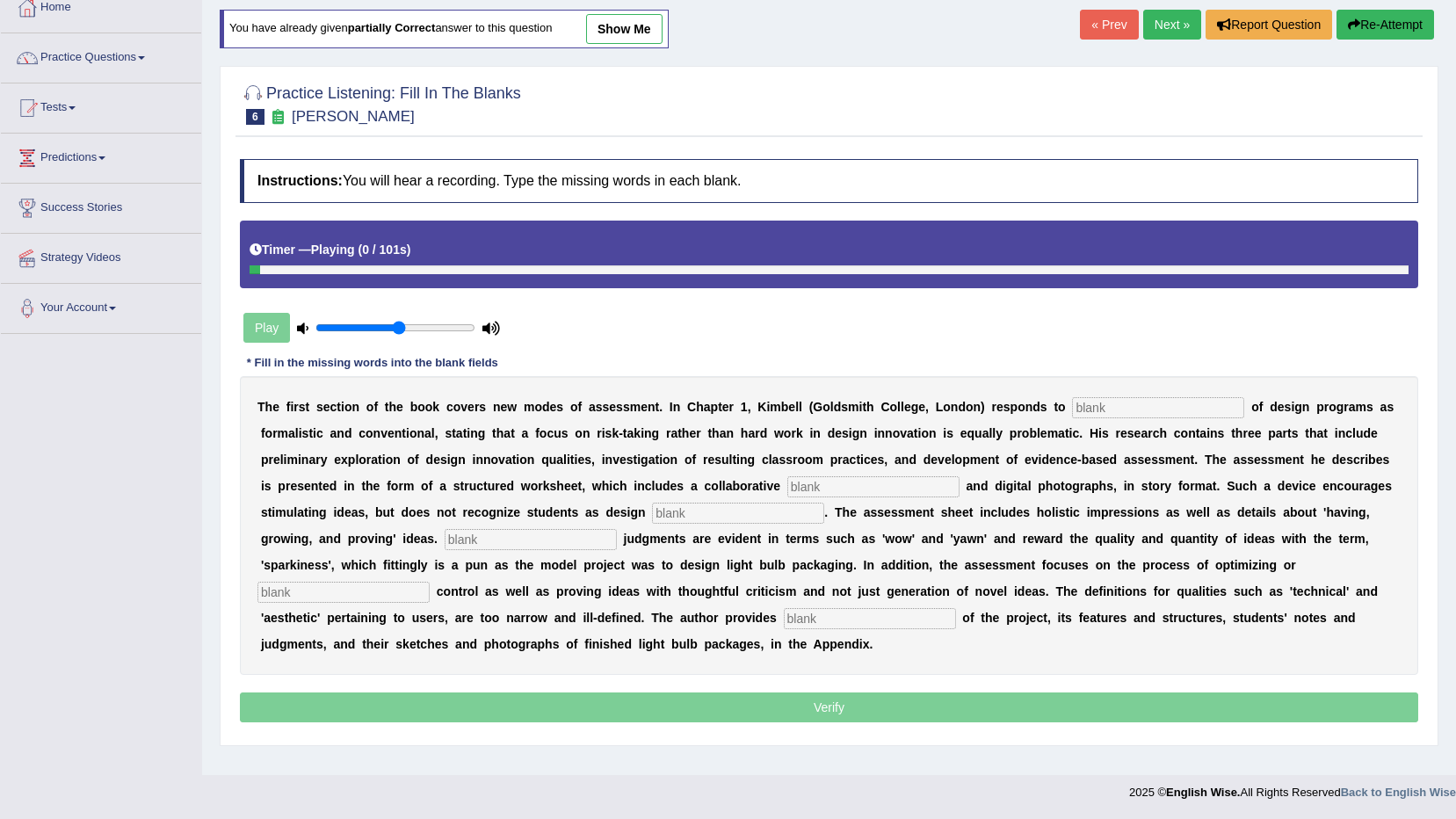
click at [1112, 416] on input "text" at bounding box center [1158, 407] width 172 height 21
type input "critisisms"
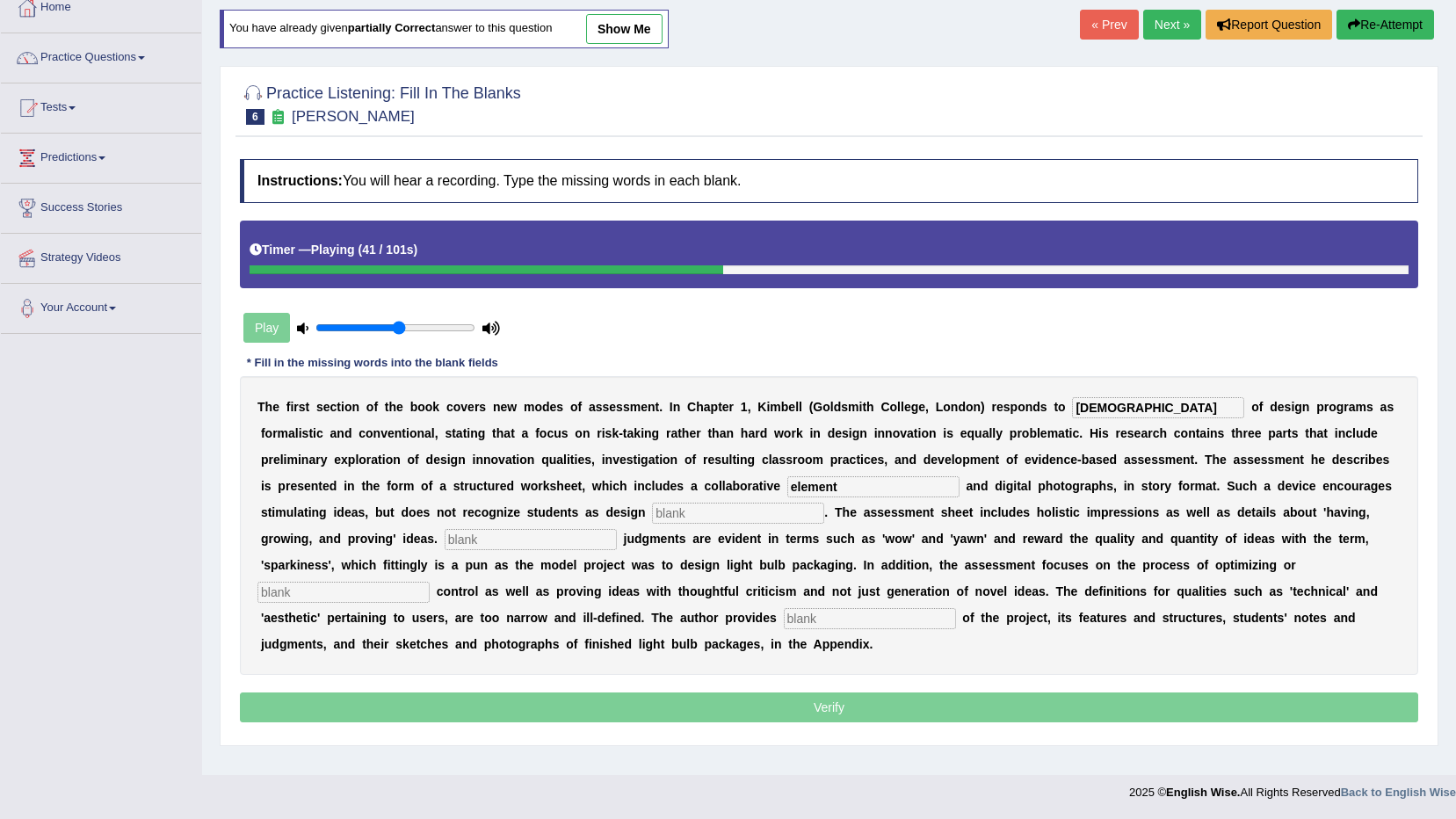
type input "element"
type input "innovators"
type input "Colloquials"
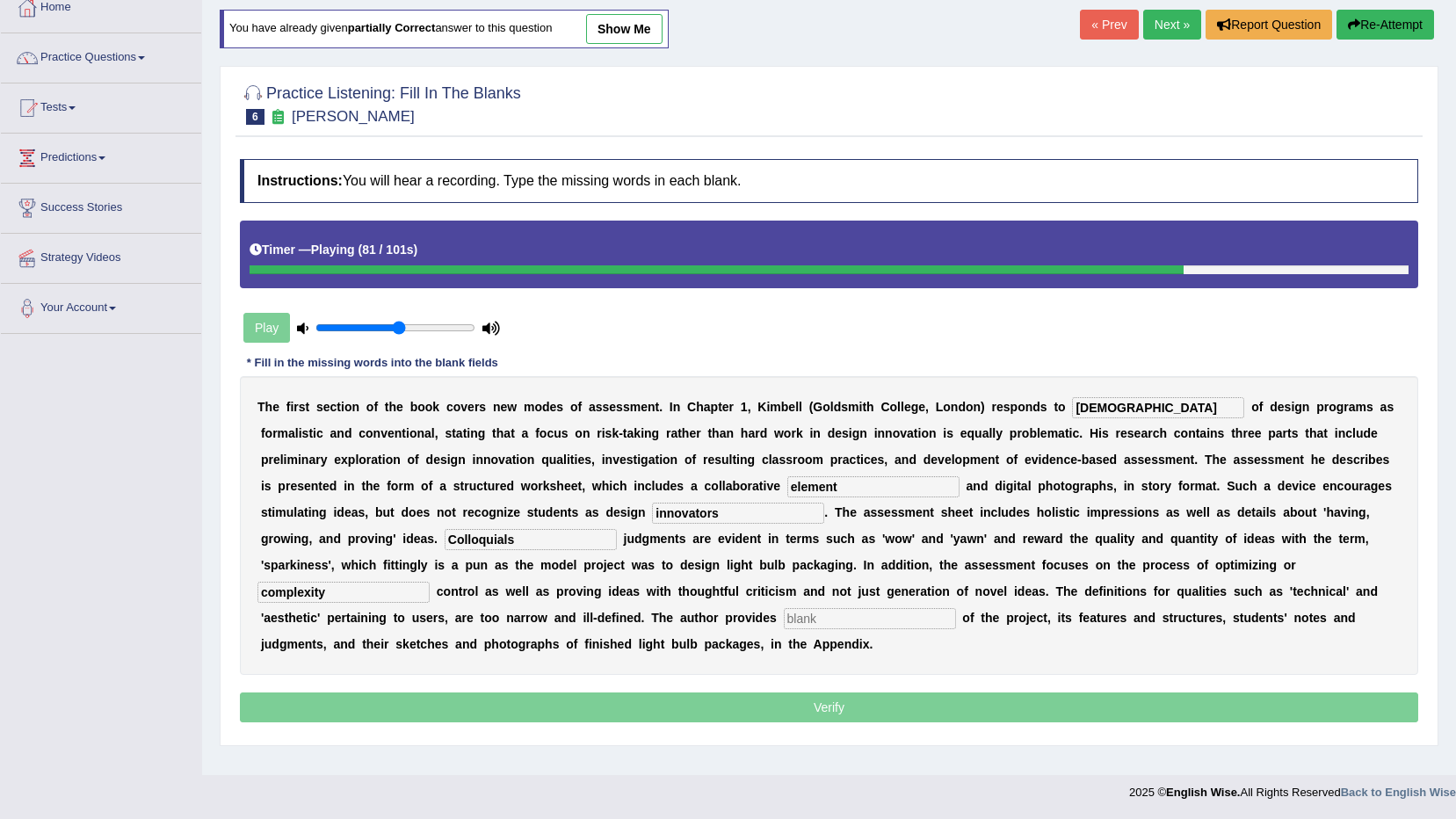
type input "complexity"
type input "exmaples"
click at [617, 529] on input "Colloquials" at bounding box center [531, 539] width 172 height 21
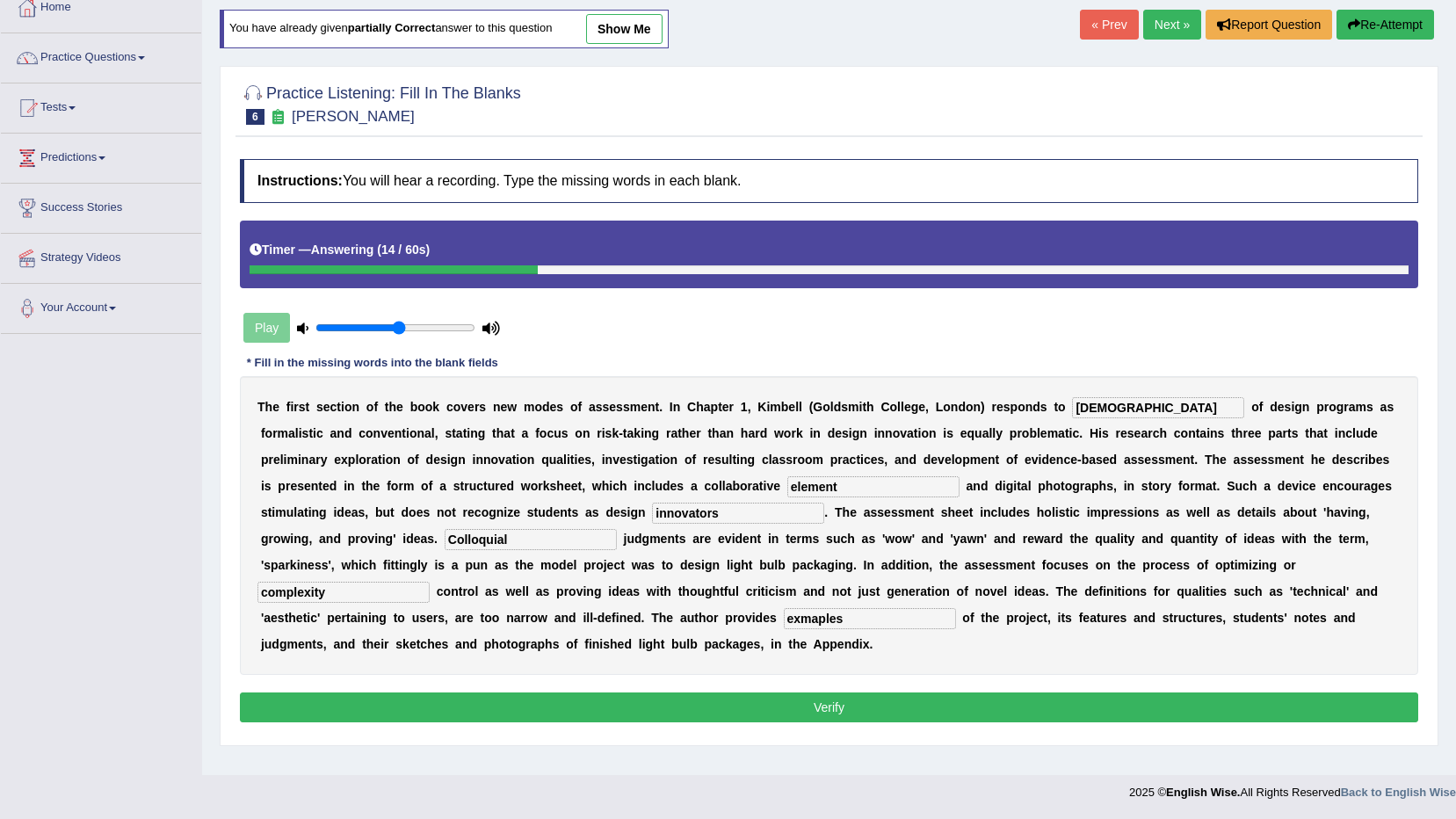
type input "Colloquial"
click at [956, 608] on input "exmaples" at bounding box center [870, 618] width 172 height 21
type input "examples"
click at [1254, 692] on button "Verify" at bounding box center [828, 707] width 1178 height 30
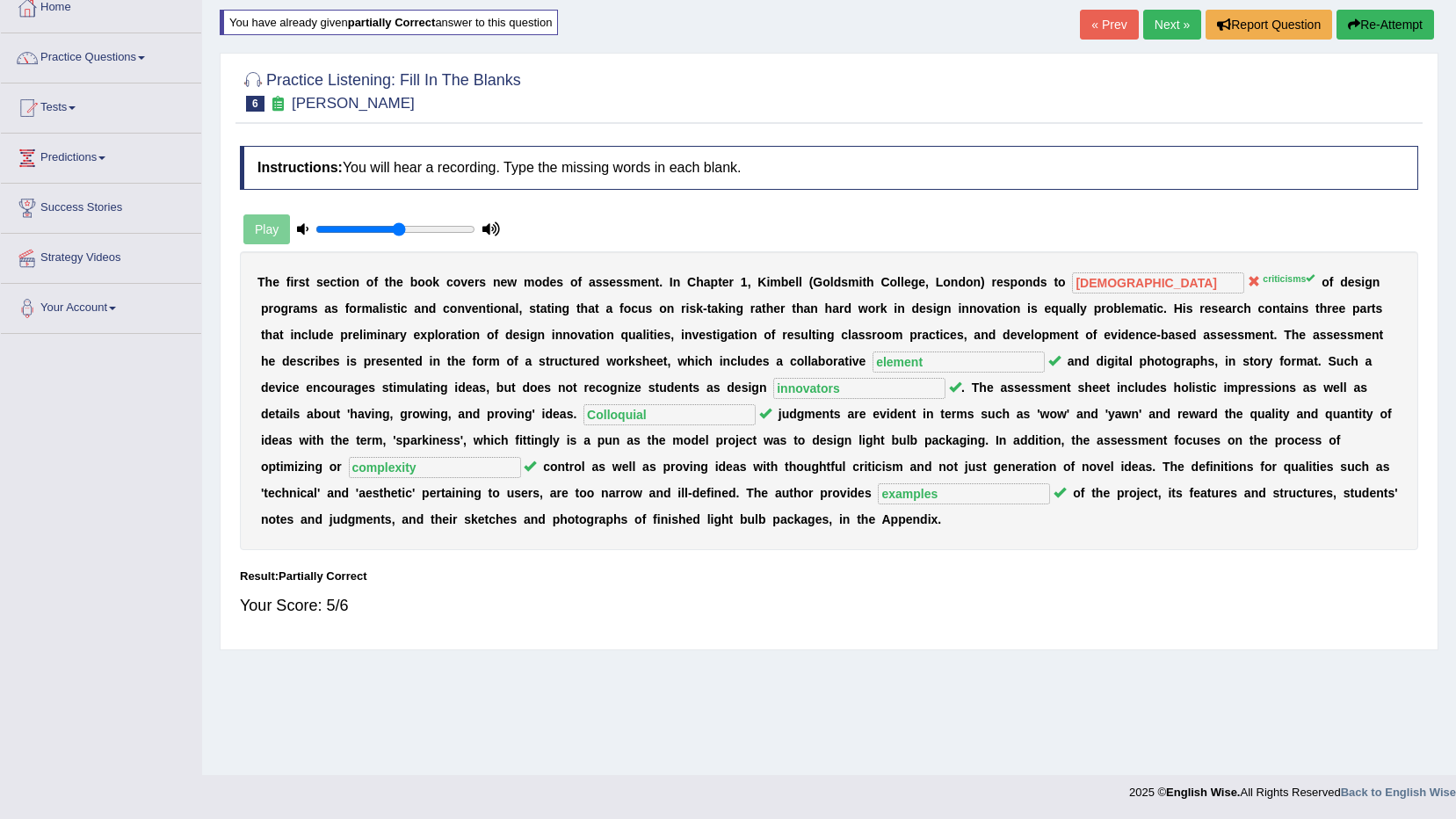
click at [1184, 15] on link "Next »" at bounding box center [1172, 24] width 58 height 30
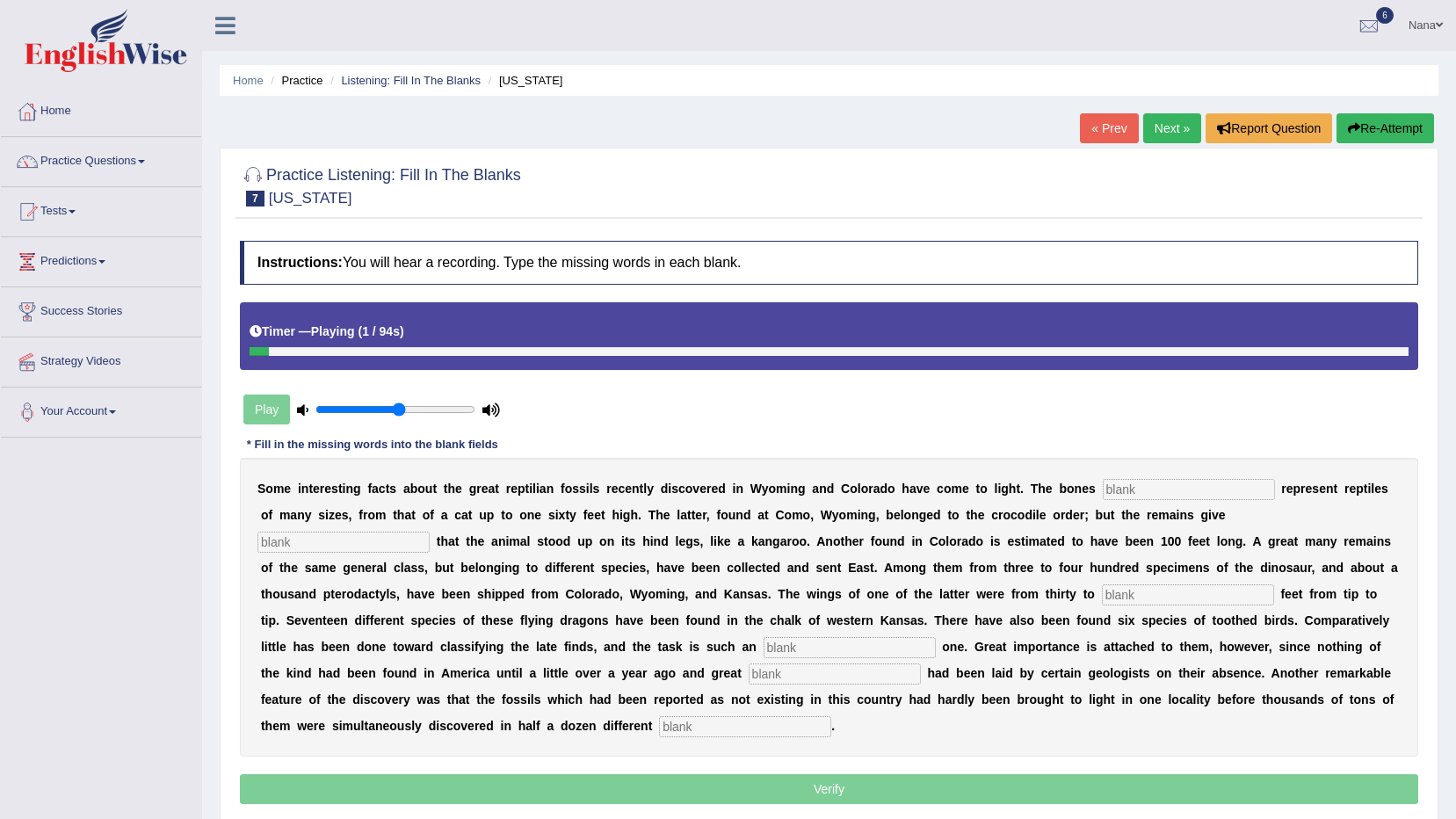
click at [1160, 484] on input "text" at bounding box center [1189, 489] width 172 height 21
type input "found"
type input "evidence"
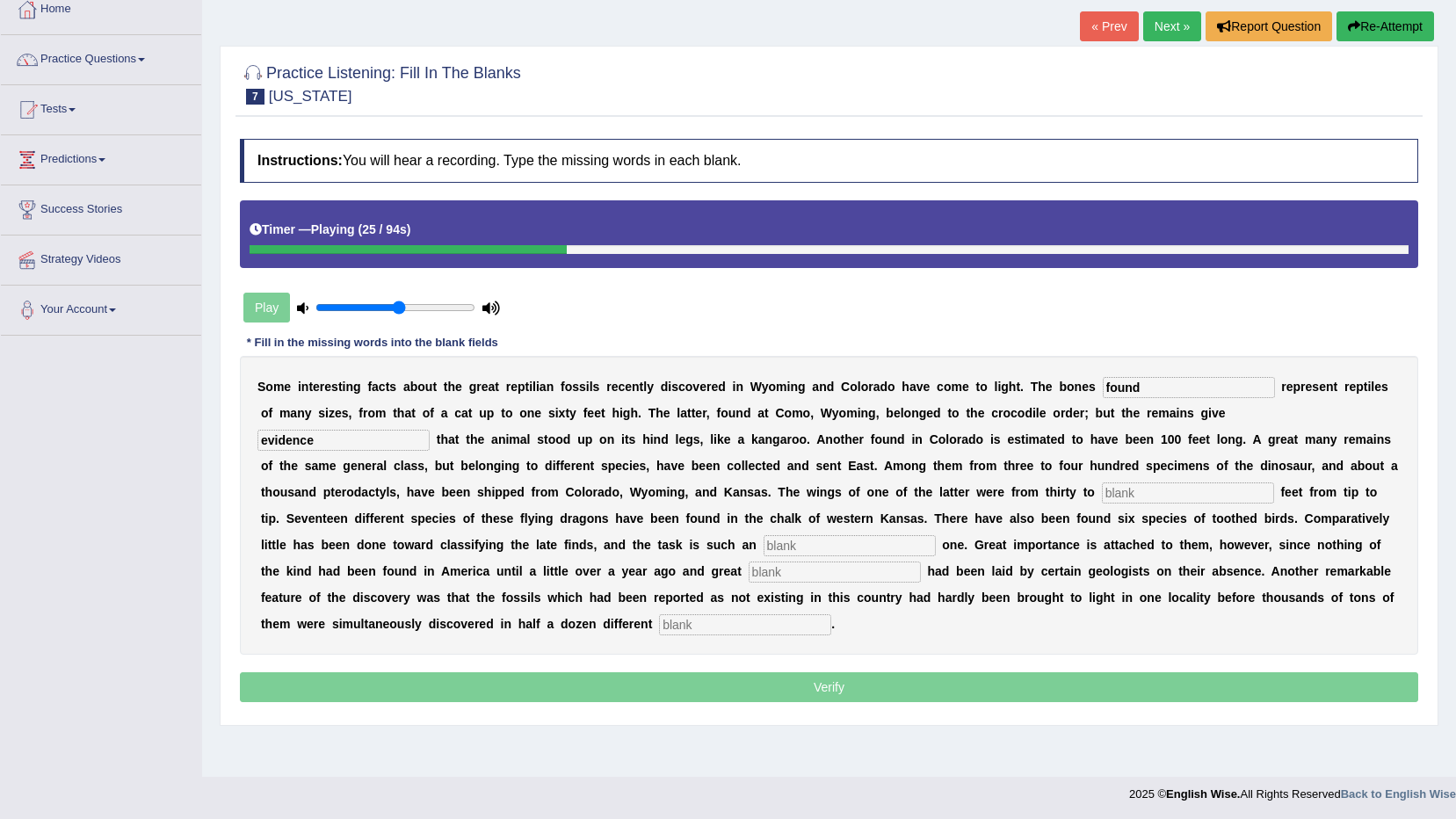
scroll to position [103, 0]
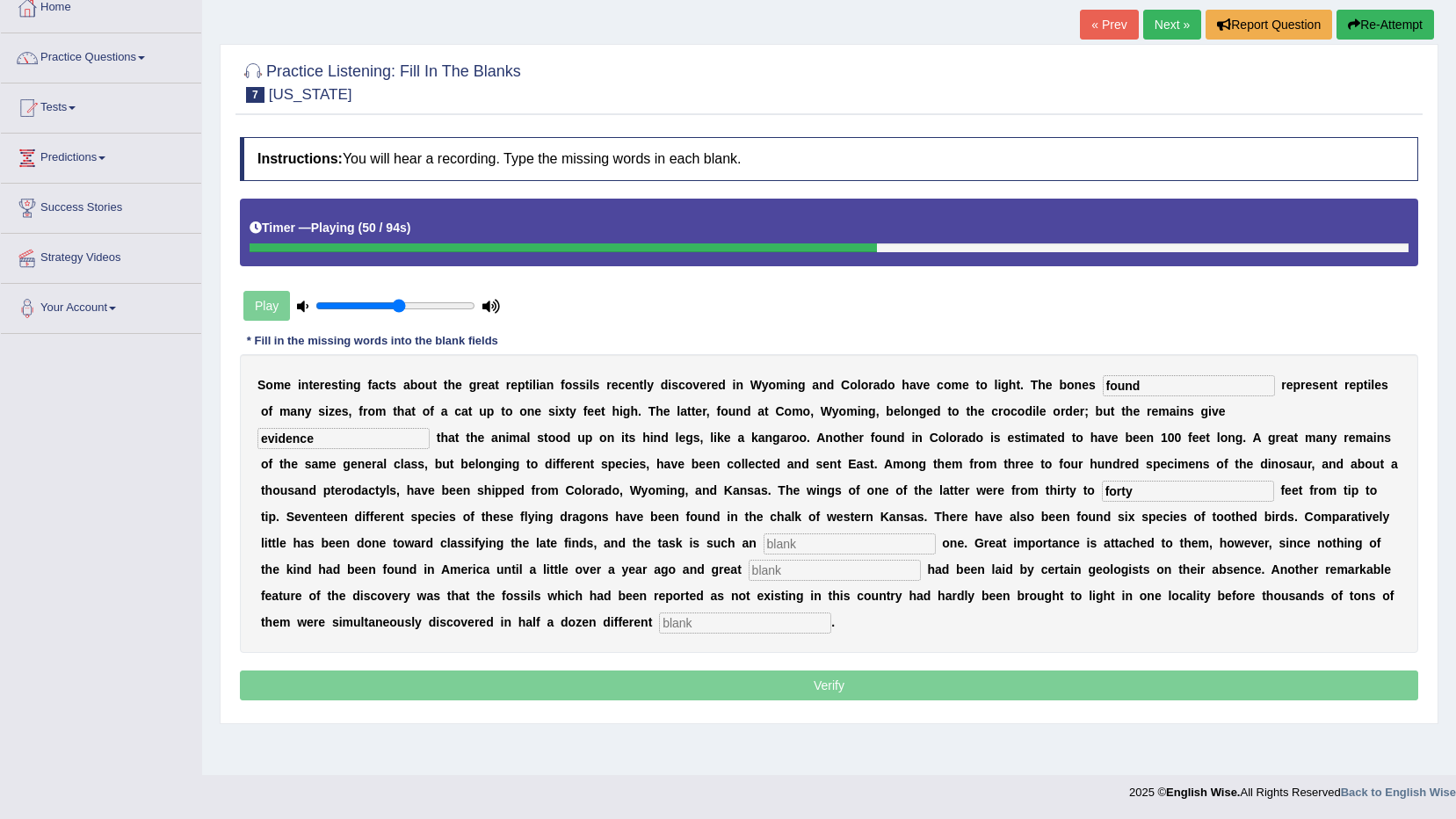
type input "forty"
type input "e"
type input "in oucous"
type input "stress"
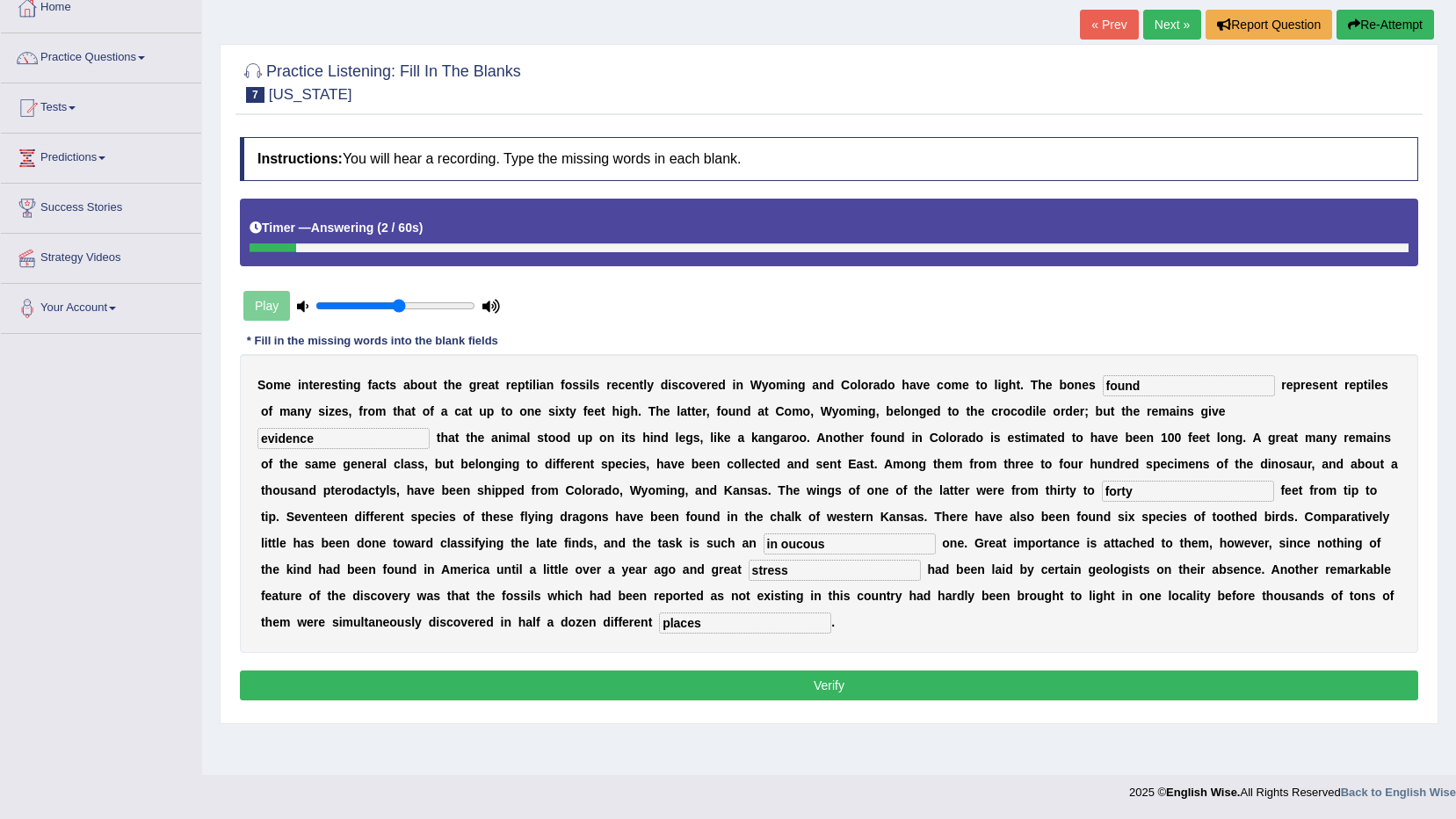
type input "places"
click at [430, 428] on input "evidence" at bounding box center [344, 438] width 172 height 21
type input "evidence"
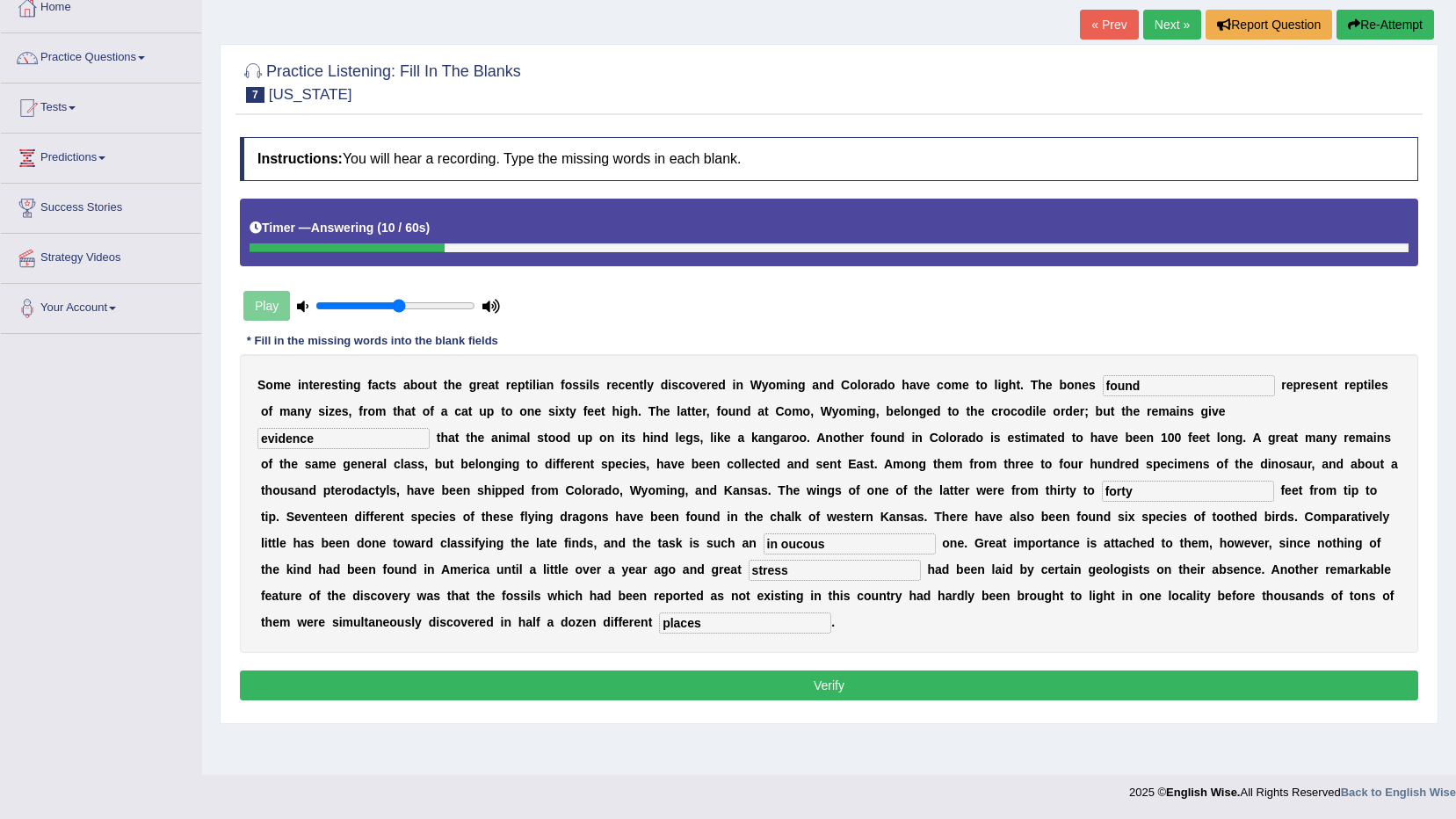
click at [1102, 484] on input "forty" at bounding box center [1188, 491] width 172 height 21
type input "fourty"
click at [832, 612] on input "places" at bounding box center [746, 622] width 172 height 21
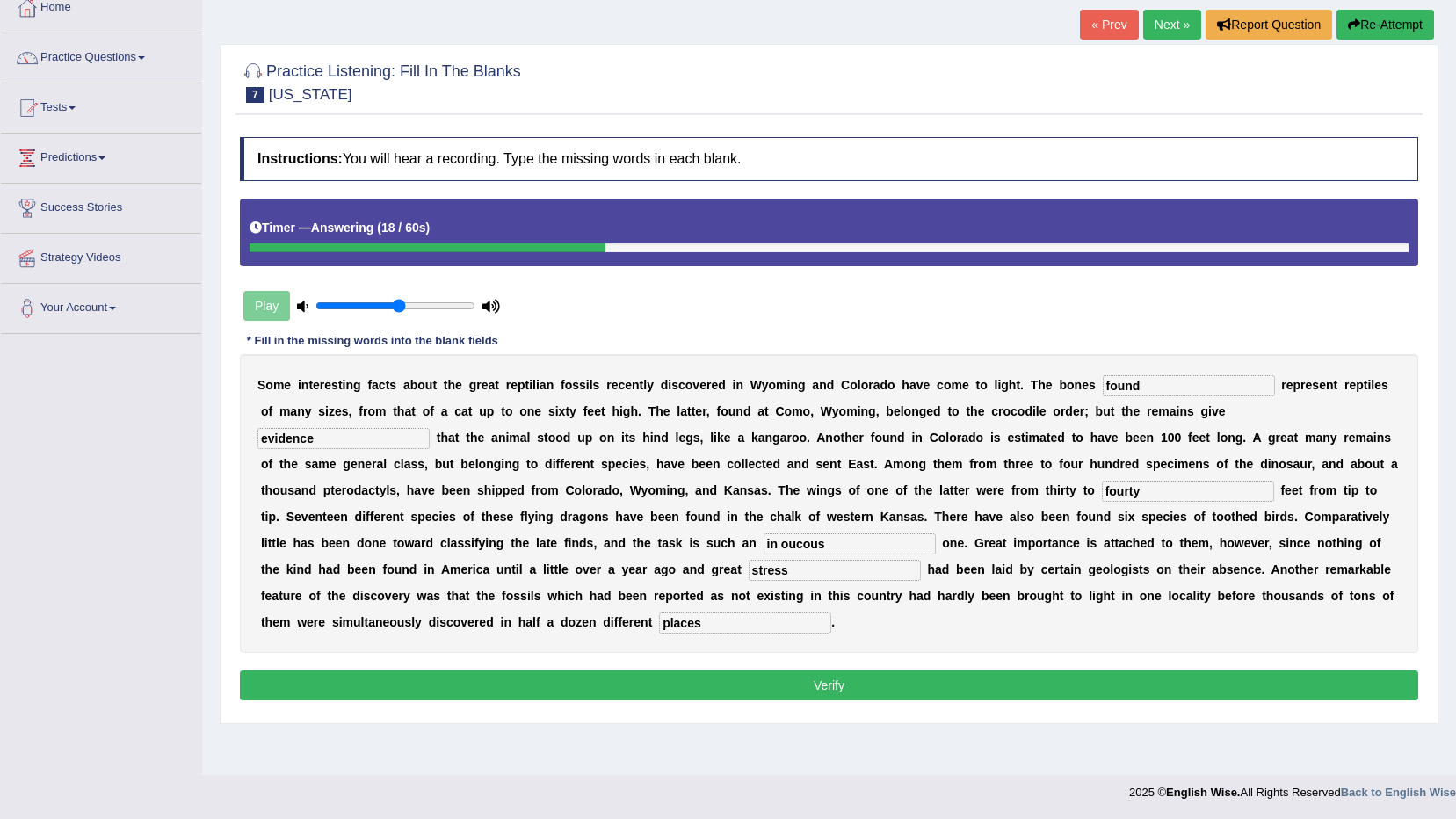
click at [832, 612] on input "places" at bounding box center [746, 622] width 172 height 21
click at [278, 589] on b "a" at bounding box center [275, 596] width 7 height 15
click at [832, 612] on input "place" at bounding box center [746, 622] width 172 height 21
type input "places"
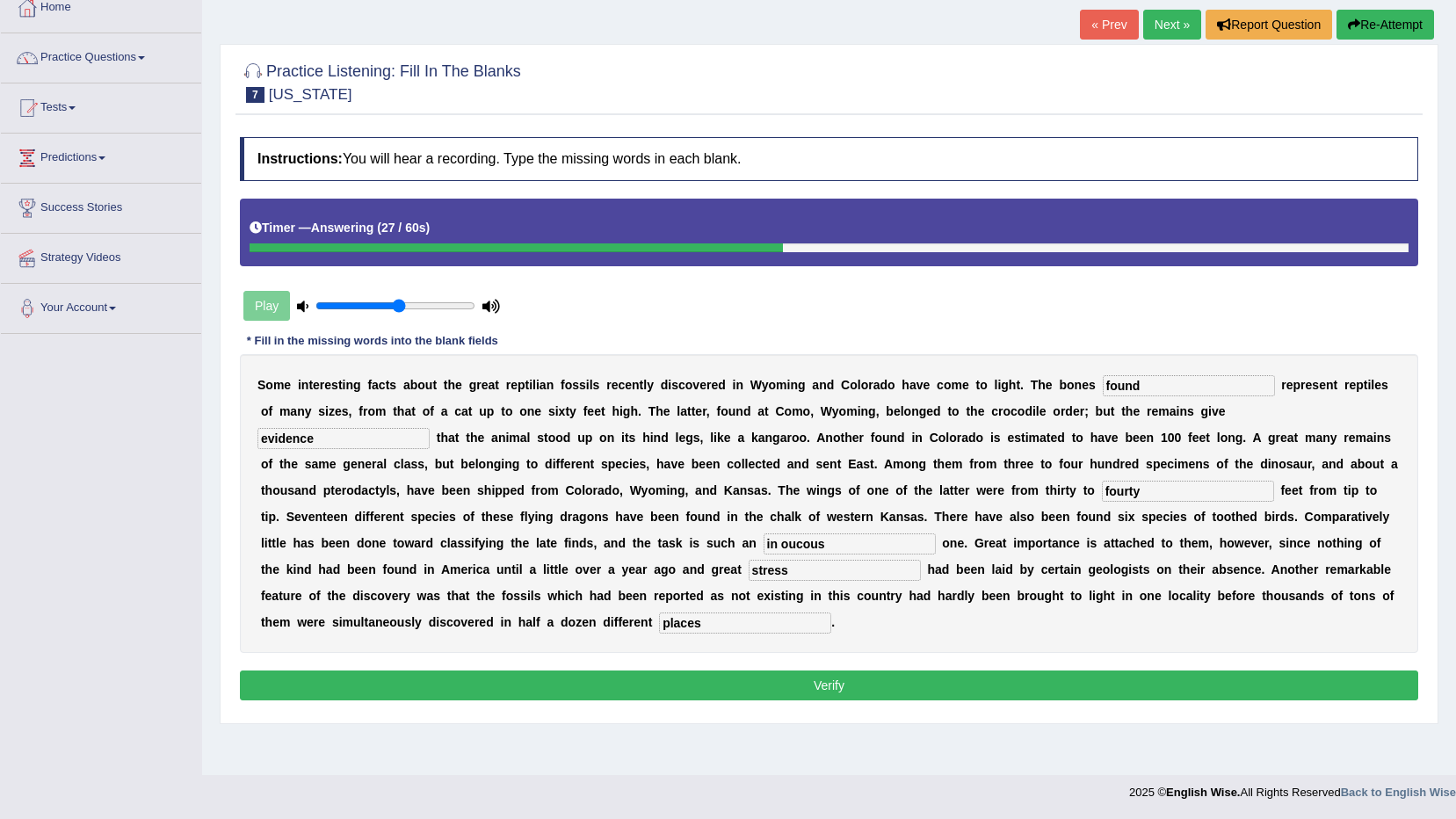
click at [1188, 670] on button "Verify" at bounding box center [828, 685] width 1178 height 30
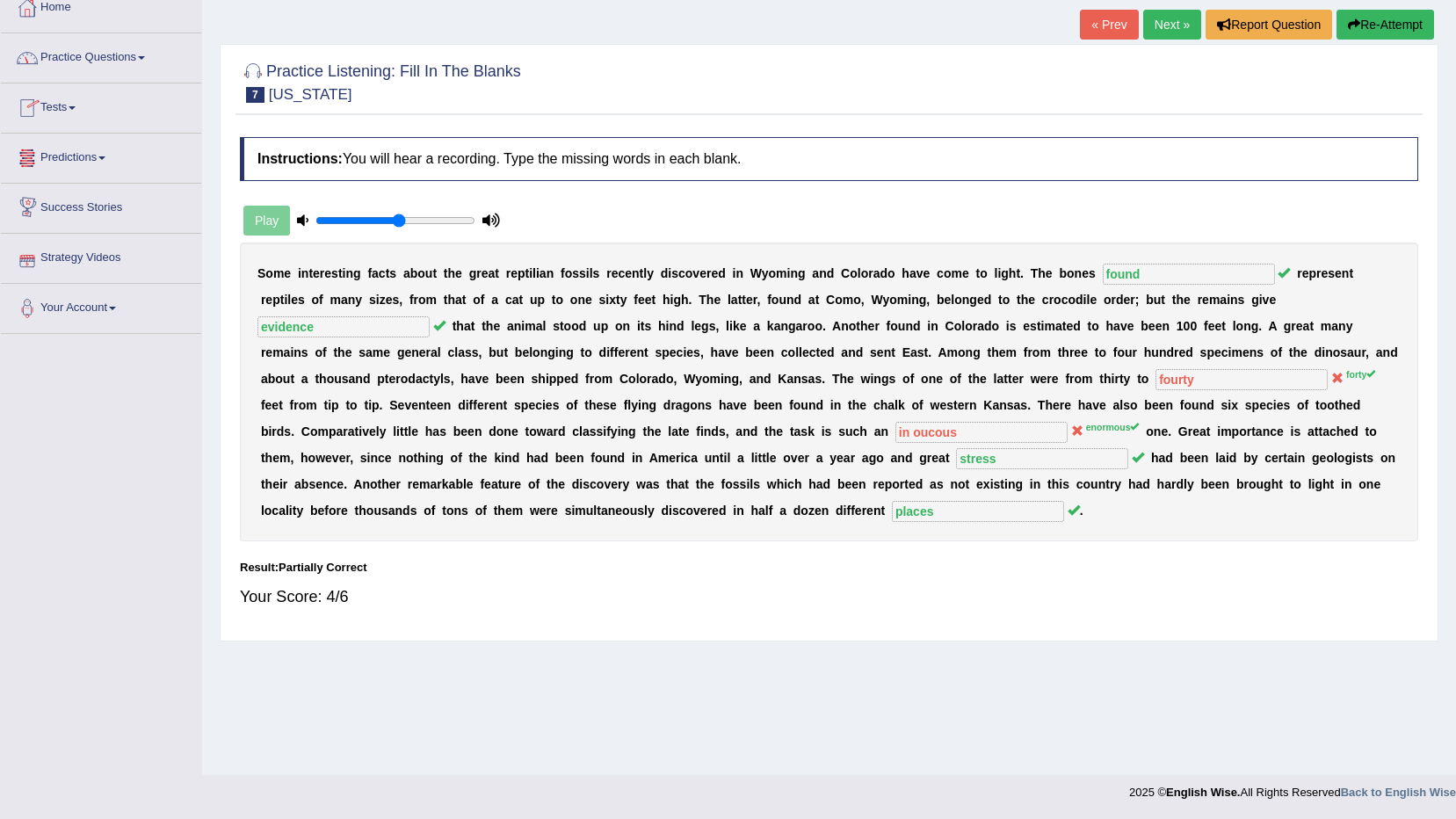
click at [1391, 30] on button "Re-Attempt" at bounding box center [1386, 24] width 98 height 30
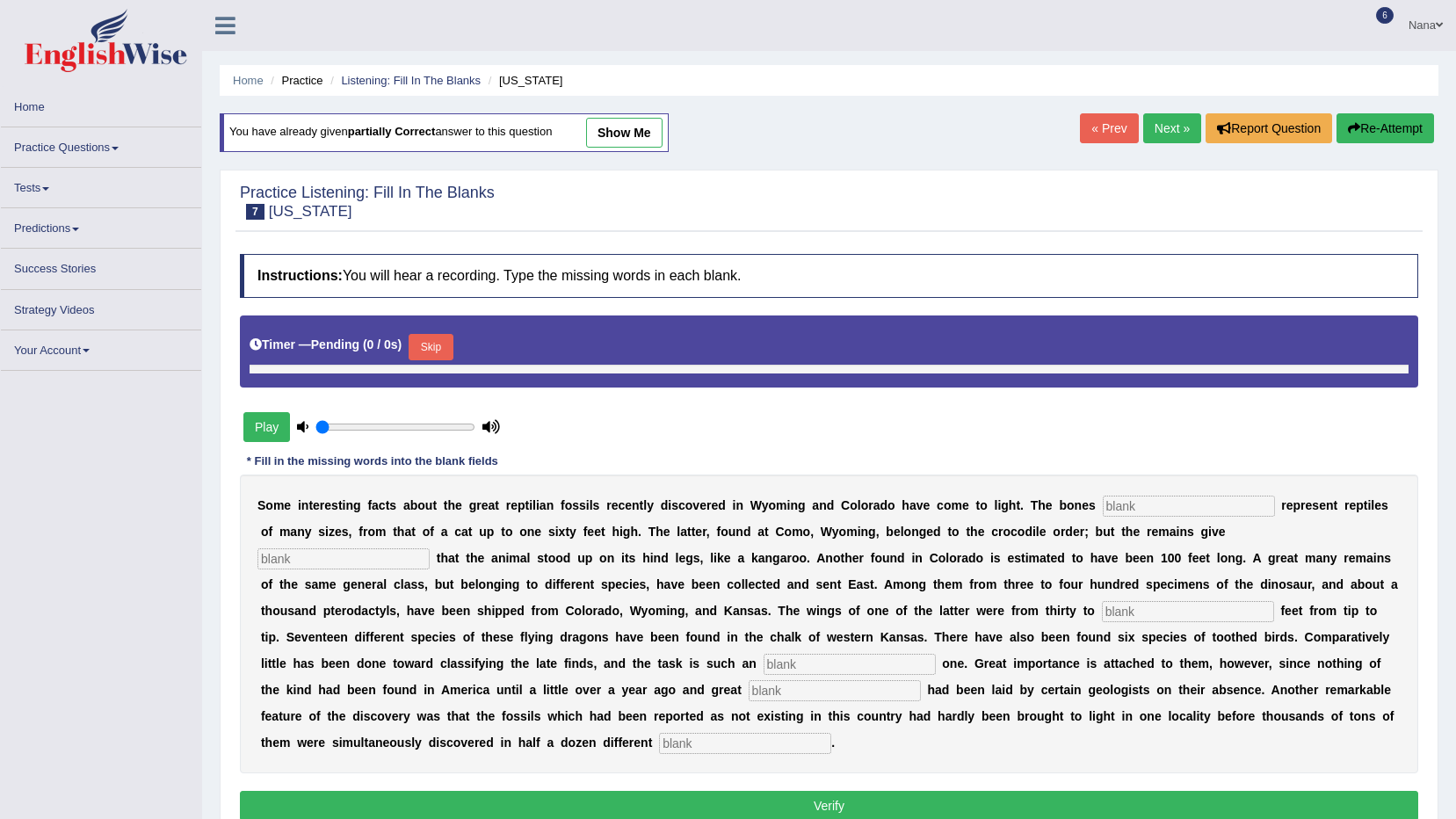
click at [1135, 495] on input "text" at bounding box center [1189, 505] width 172 height 21
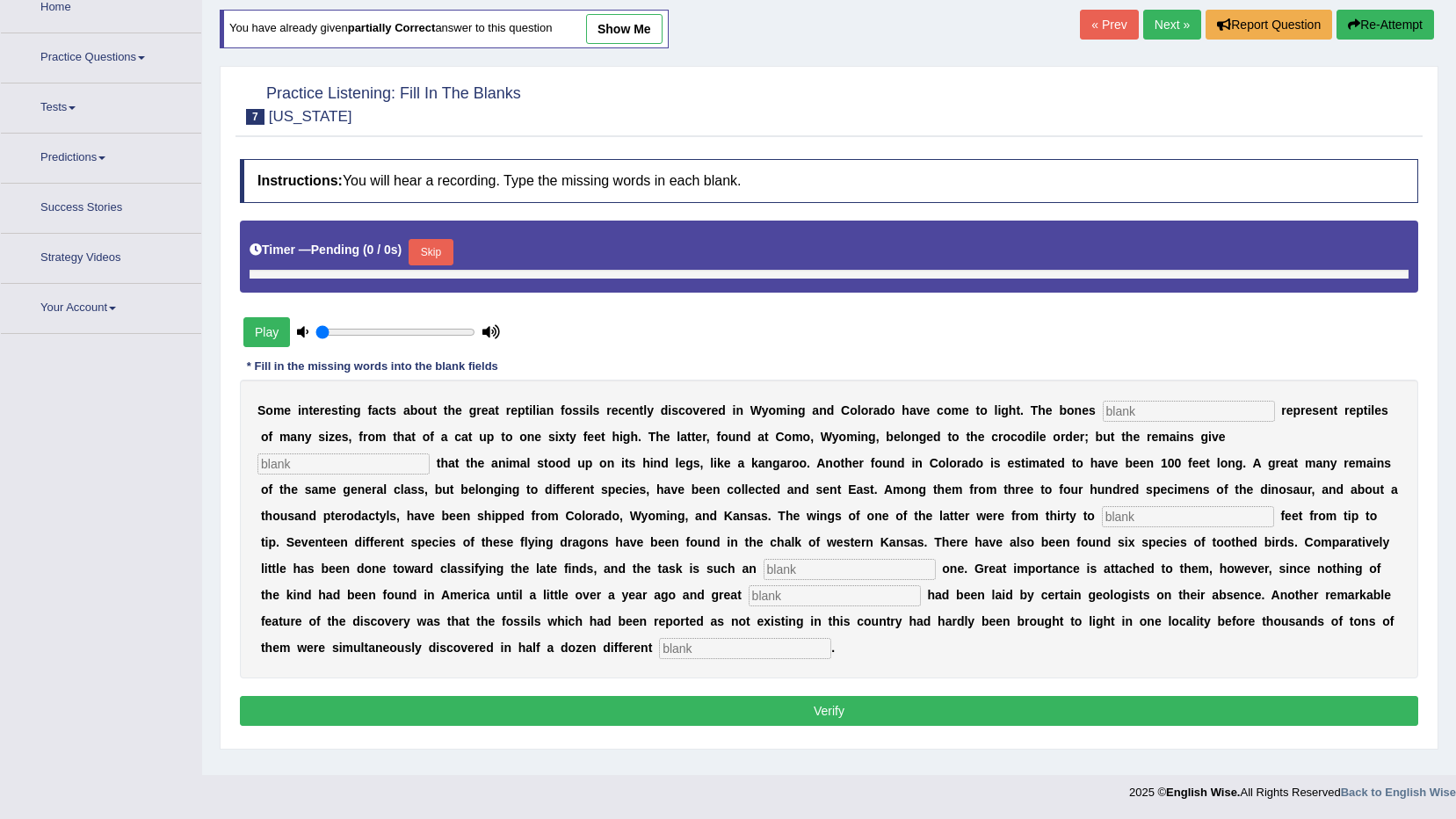
scroll to position [103, 0]
type input "0.55"
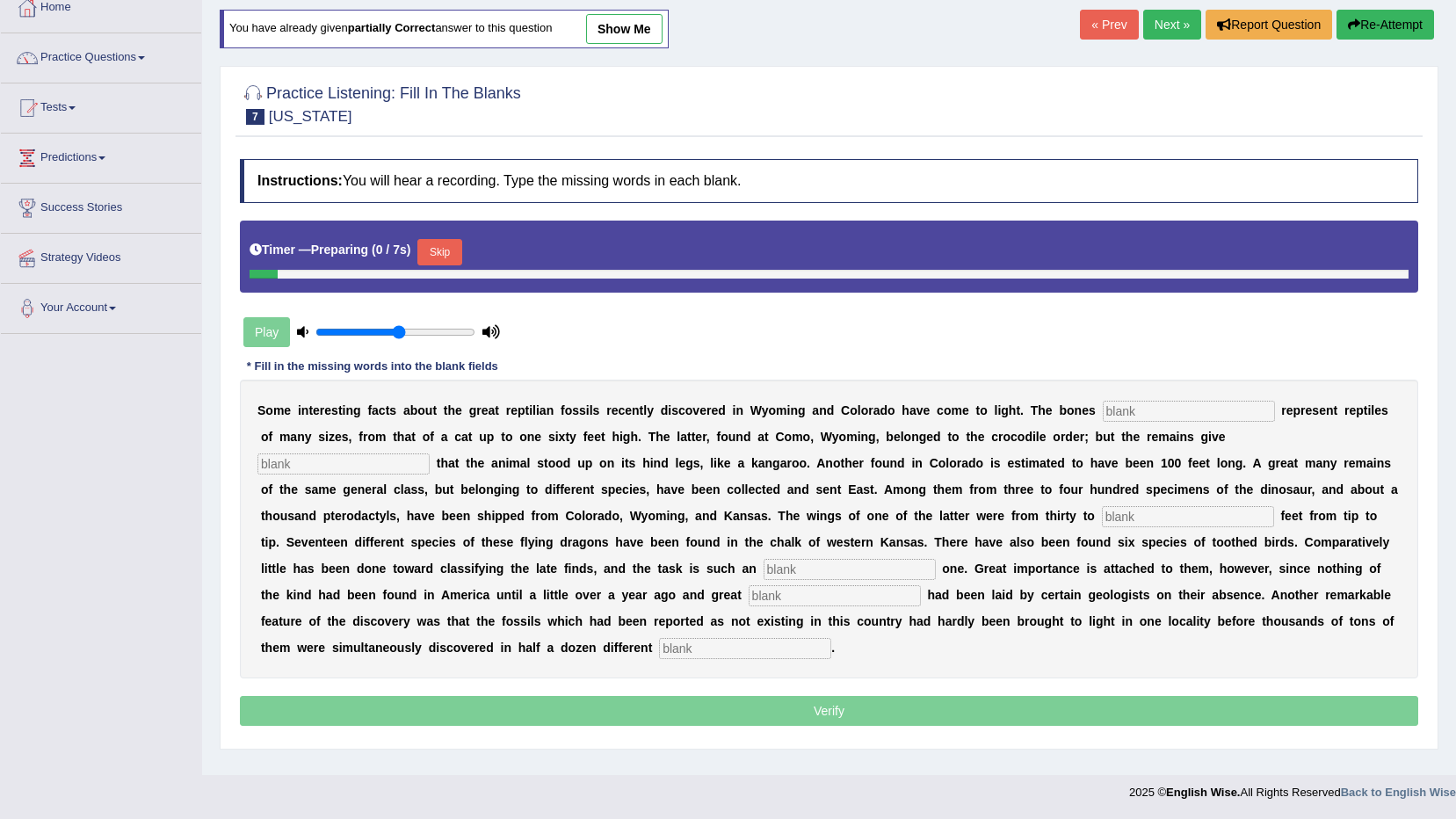
scroll to position [0, 0]
click at [433, 259] on button "Skip" at bounding box center [439, 252] width 44 height 26
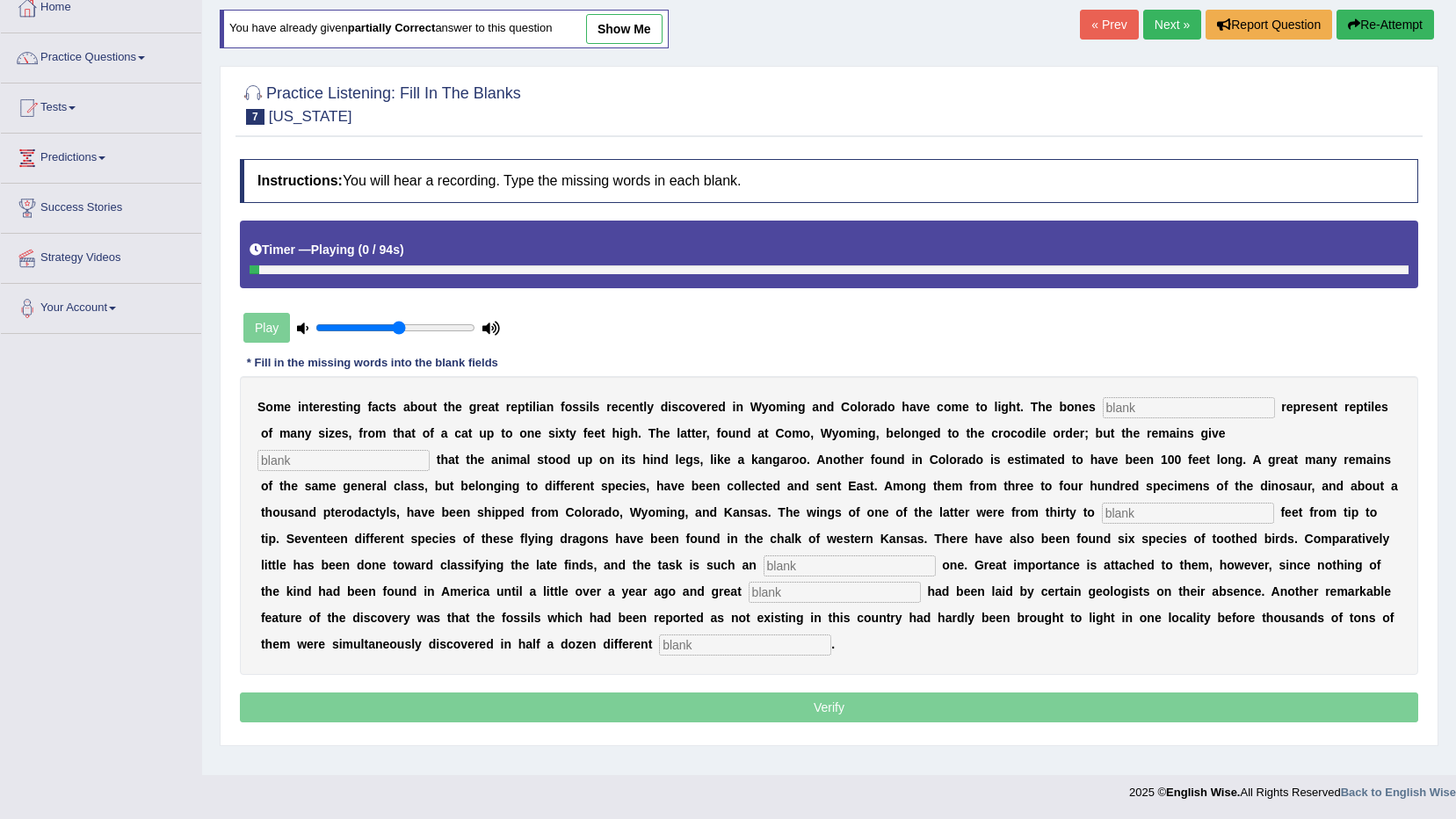
click at [1167, 409] on input "text" at bounding box center [1189, 407] width 172 height 21
type input "found"
type input "evidence"
type input "f"
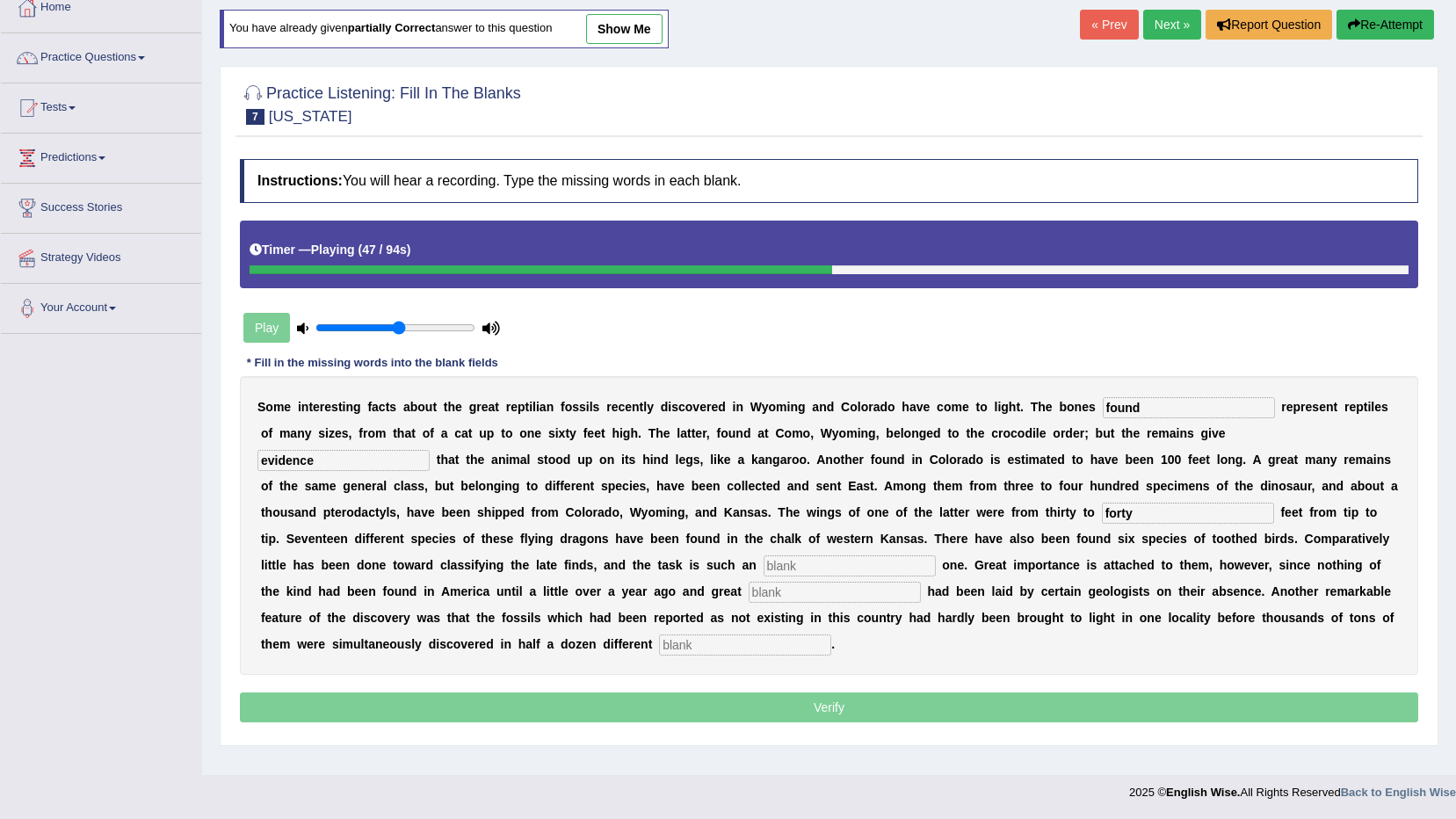
type input "forty"
type input "enourmous"
type input "stress"
type input "["
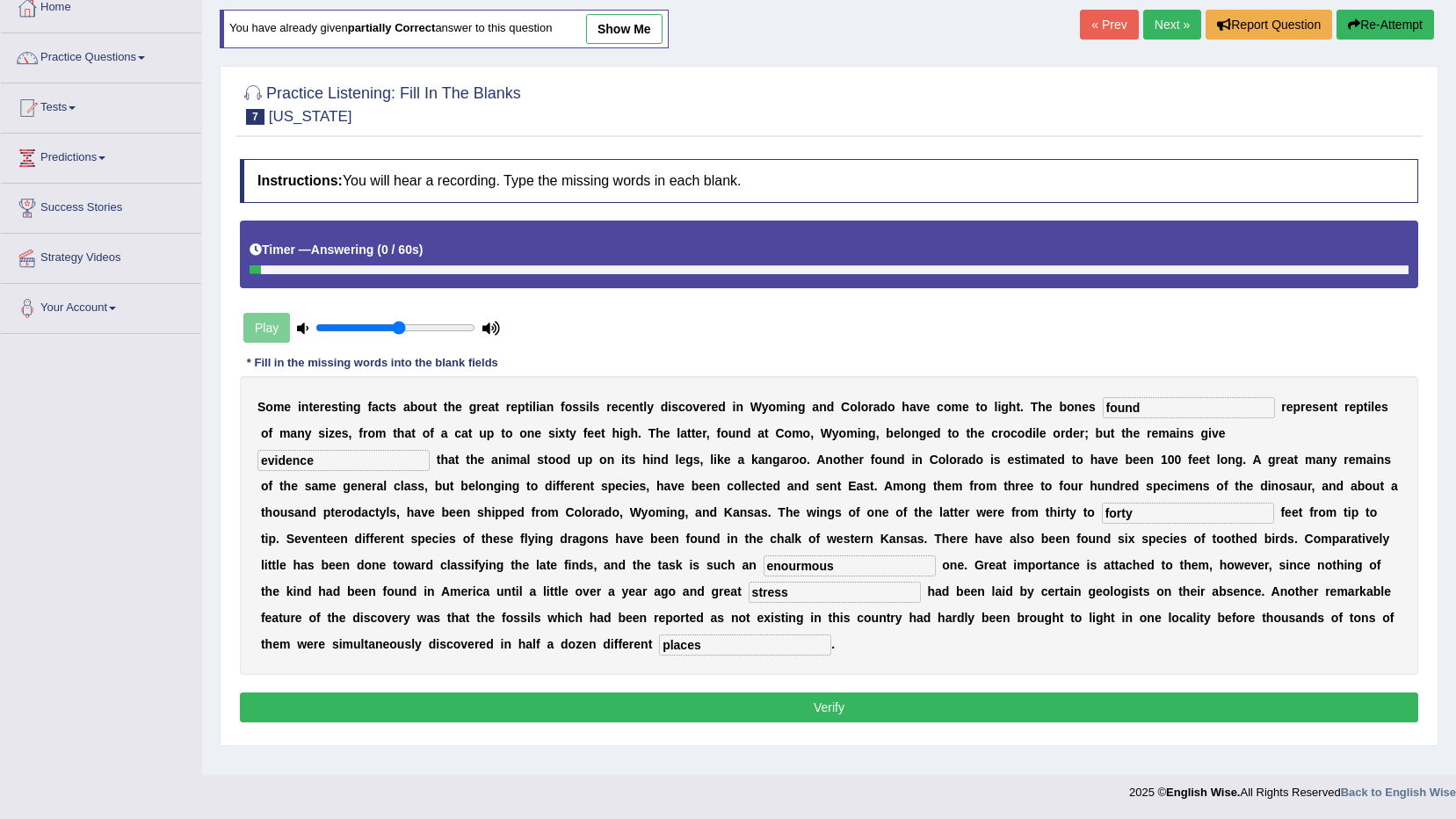
type input "places"
click at [1002, 692] on button "Verify" at bounding box center [828, 707] width 1178 height 30
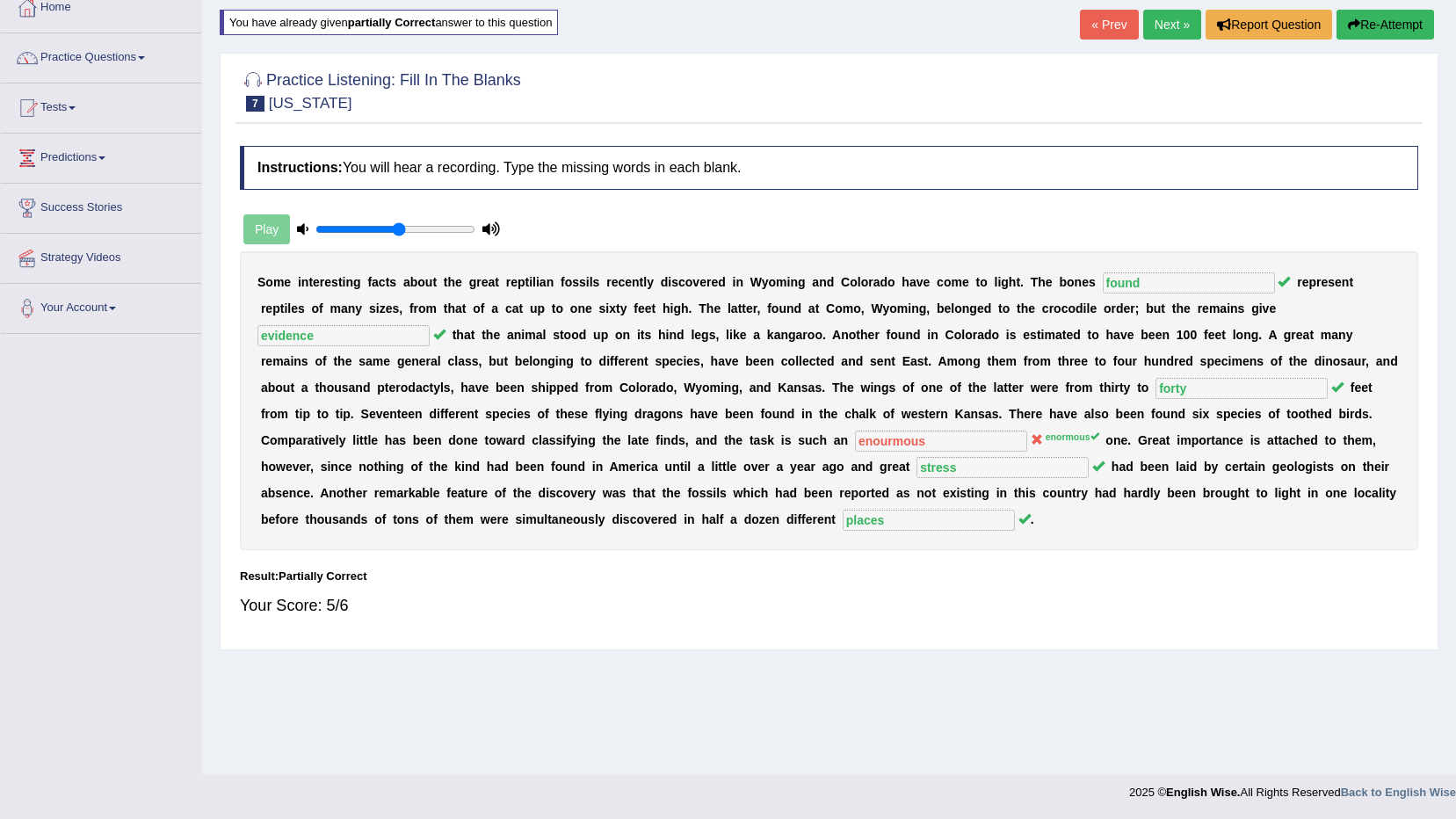
click at [1173, 30] on link "Next »" at bounding box center [1172, 24] width 58 height 30
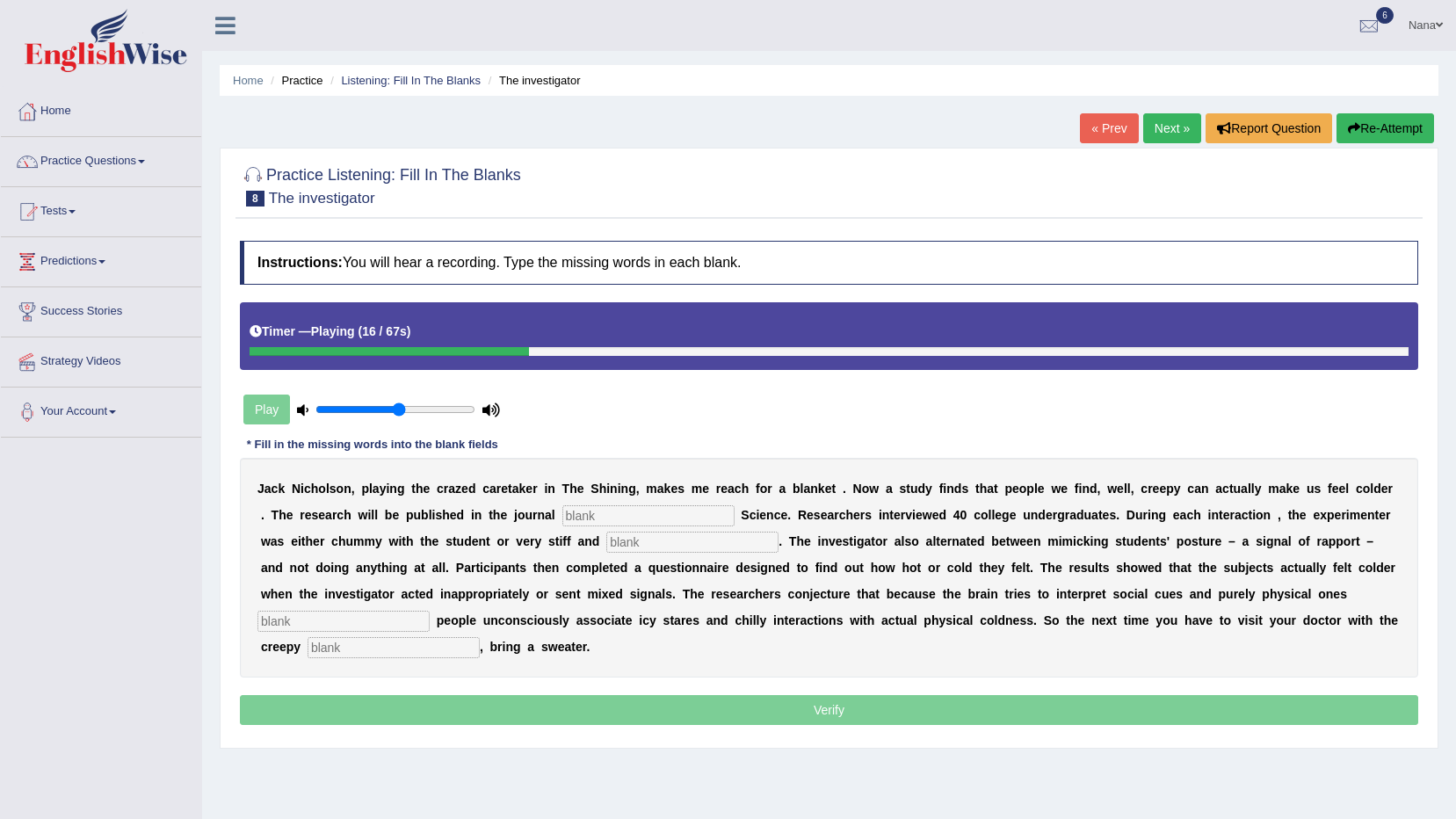
type input "o"
type input "physcological"
type input "professional"
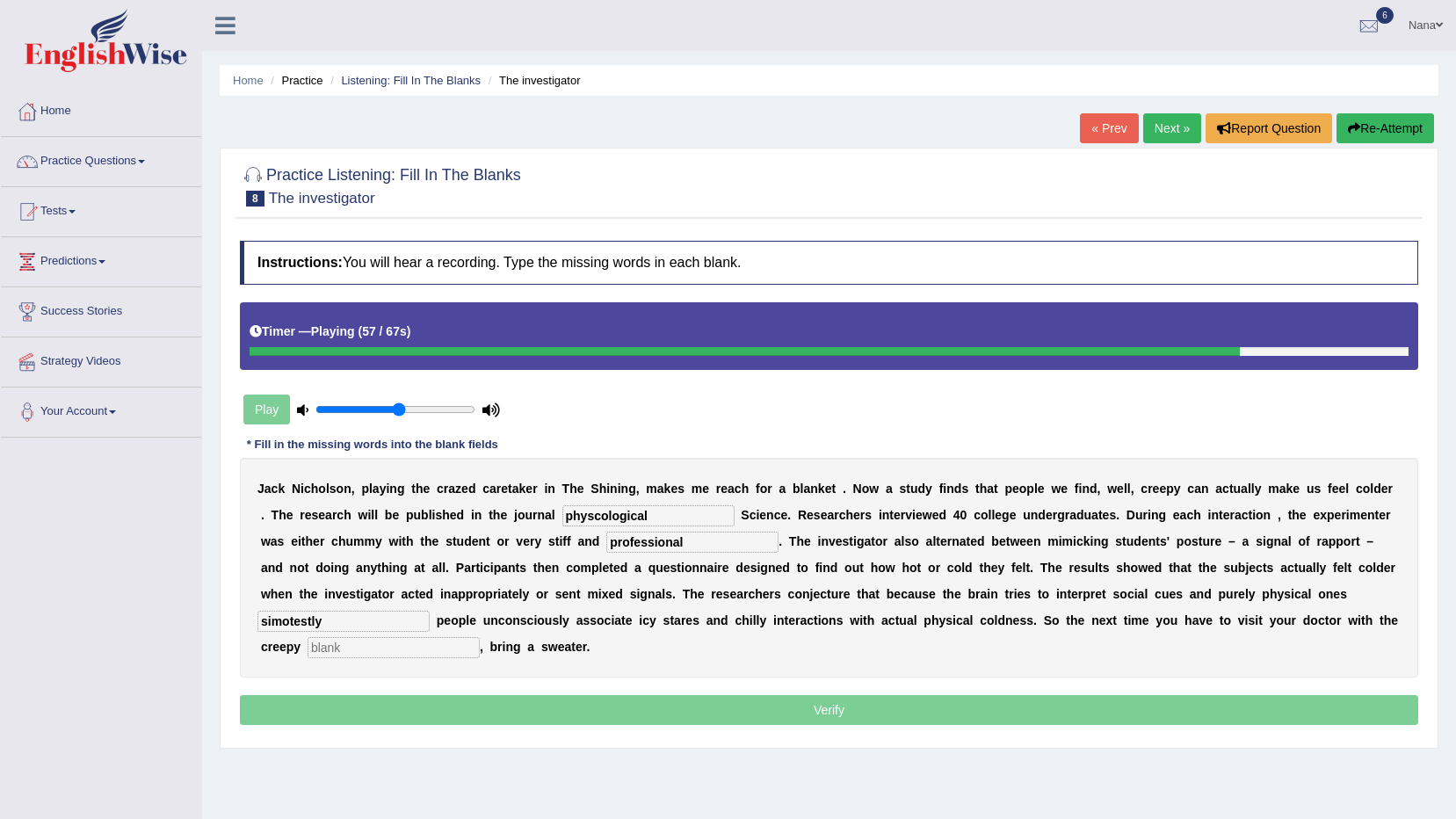
type input "simotestly"
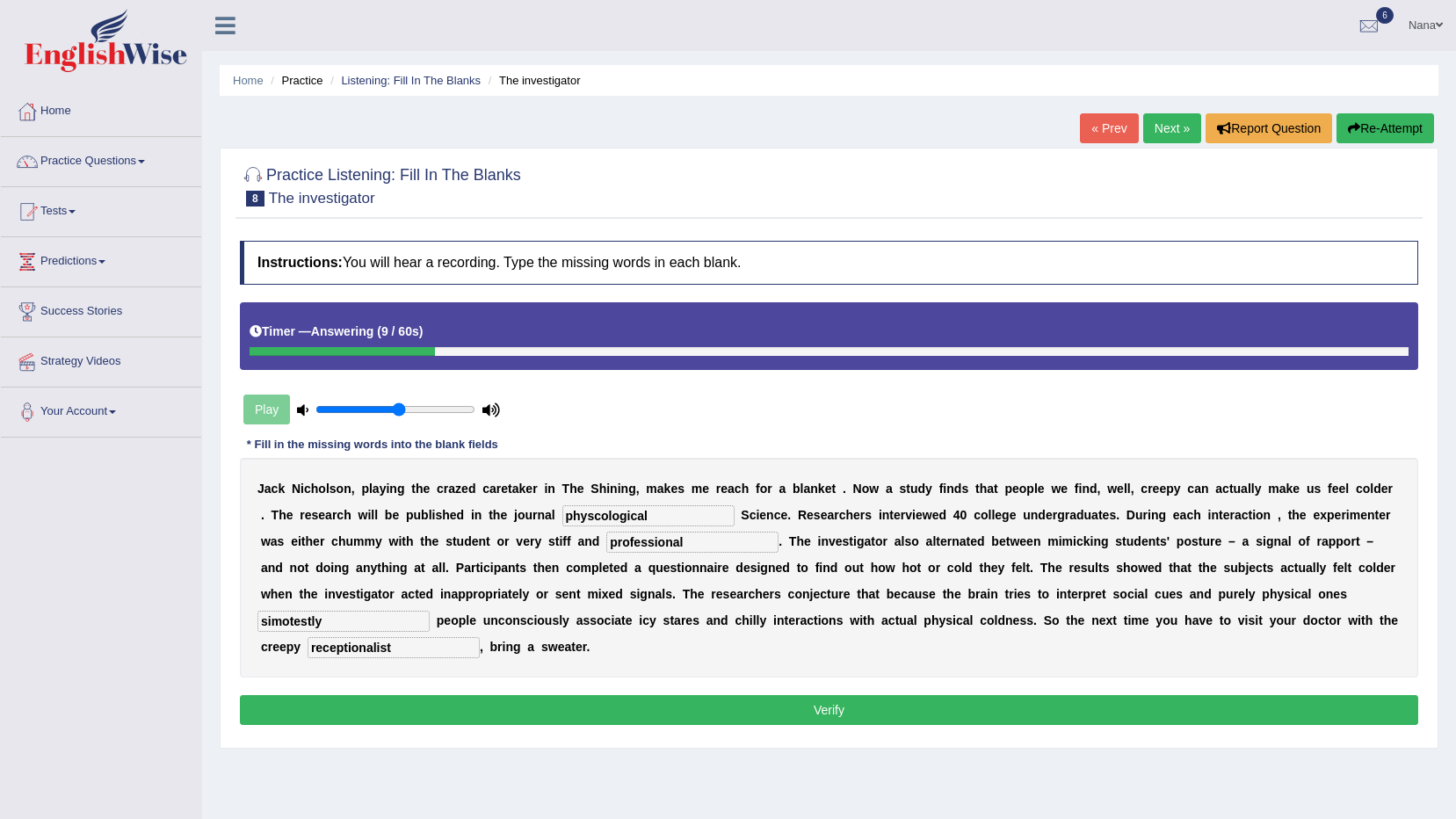
type input "receptionalist"
click at [630, 506] on input "physcological" at bounding box center [649, 515] width 172 height 21
type input "physchologest"
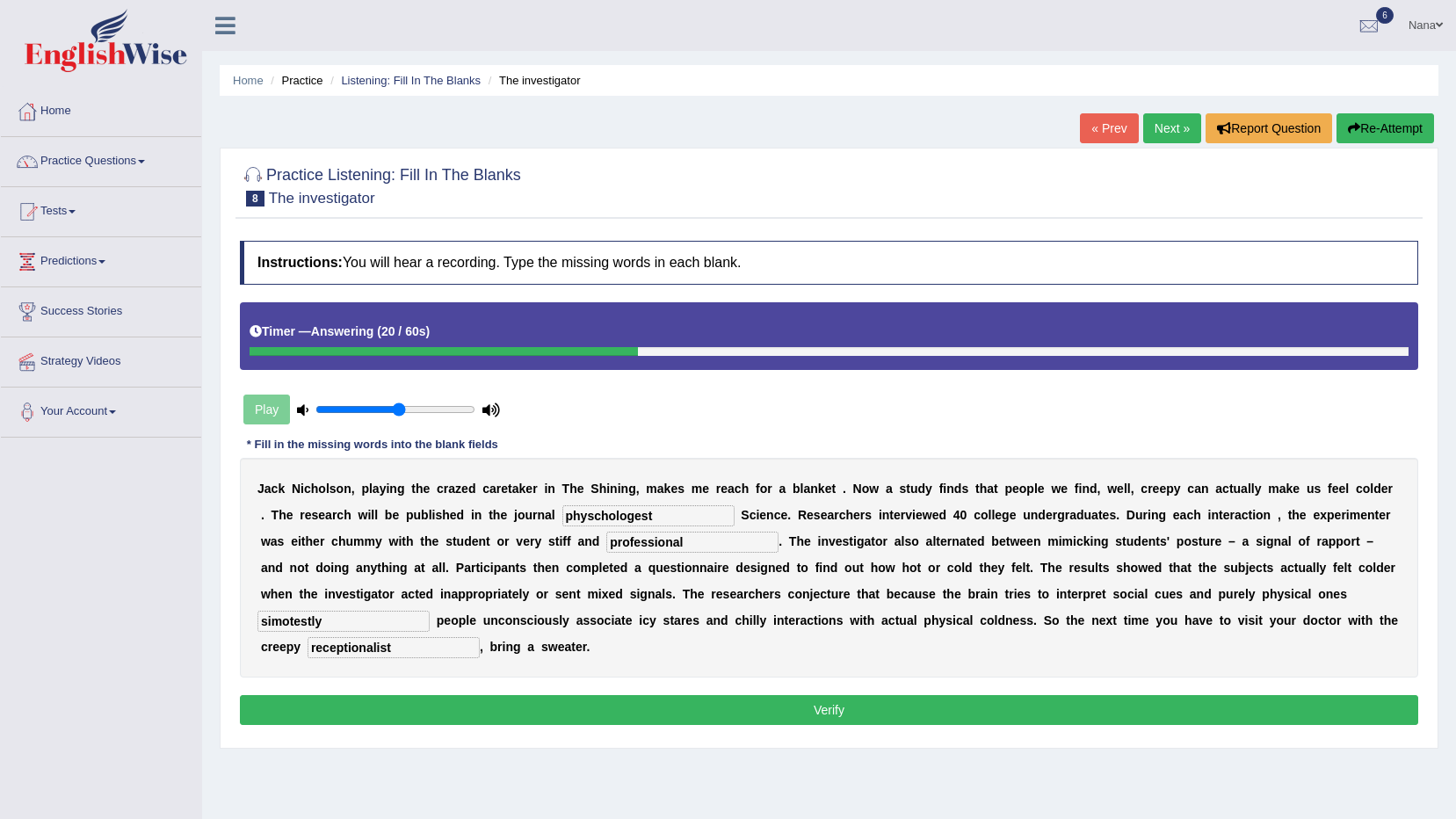
click at [897, 695] on button "Verify" at bounding box center [828, 709] width 1178 height 30
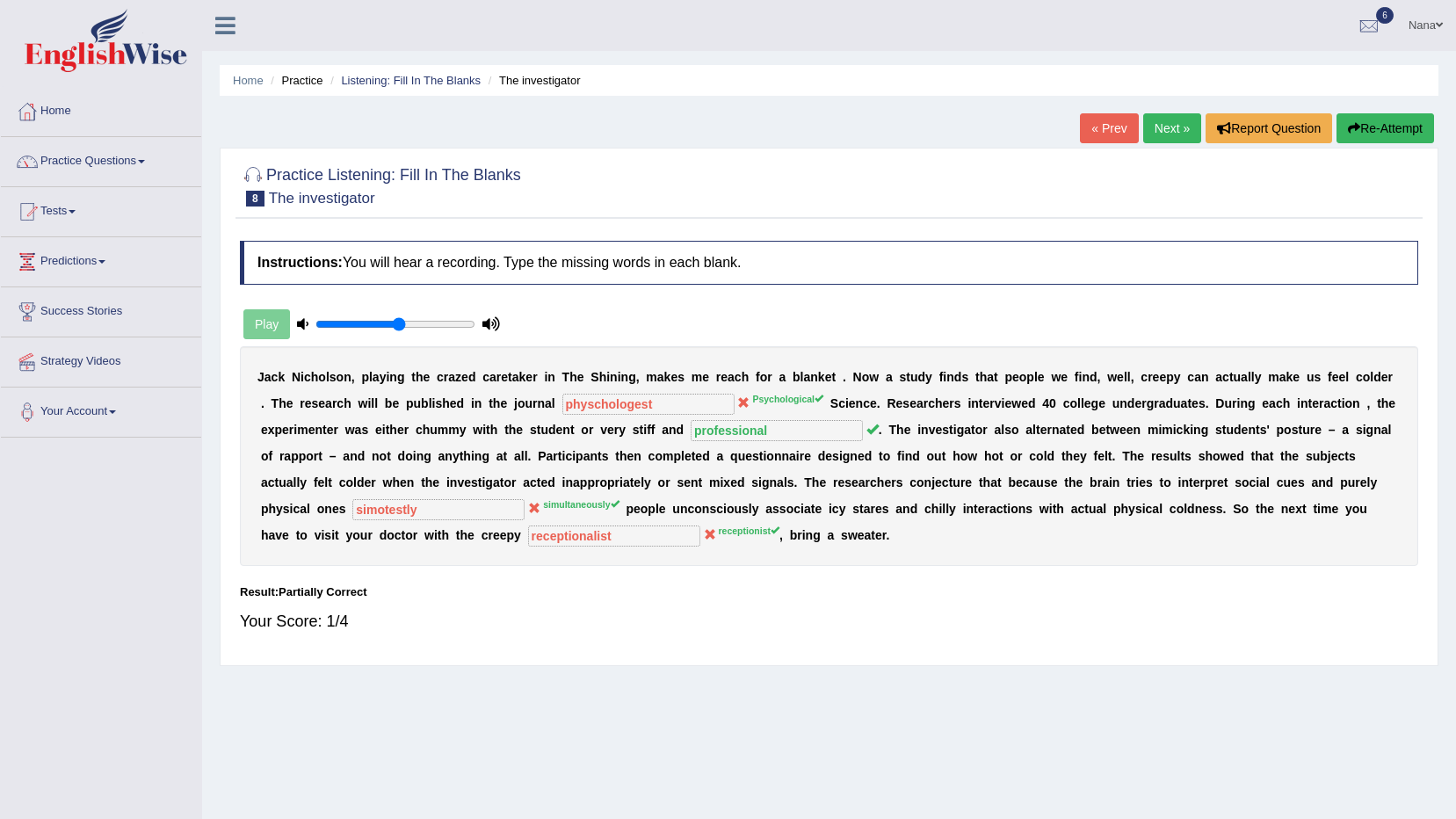
click at [1386, 123] on button "Re-Attempt" at bounding box center [1386, 128] width 98 height 30
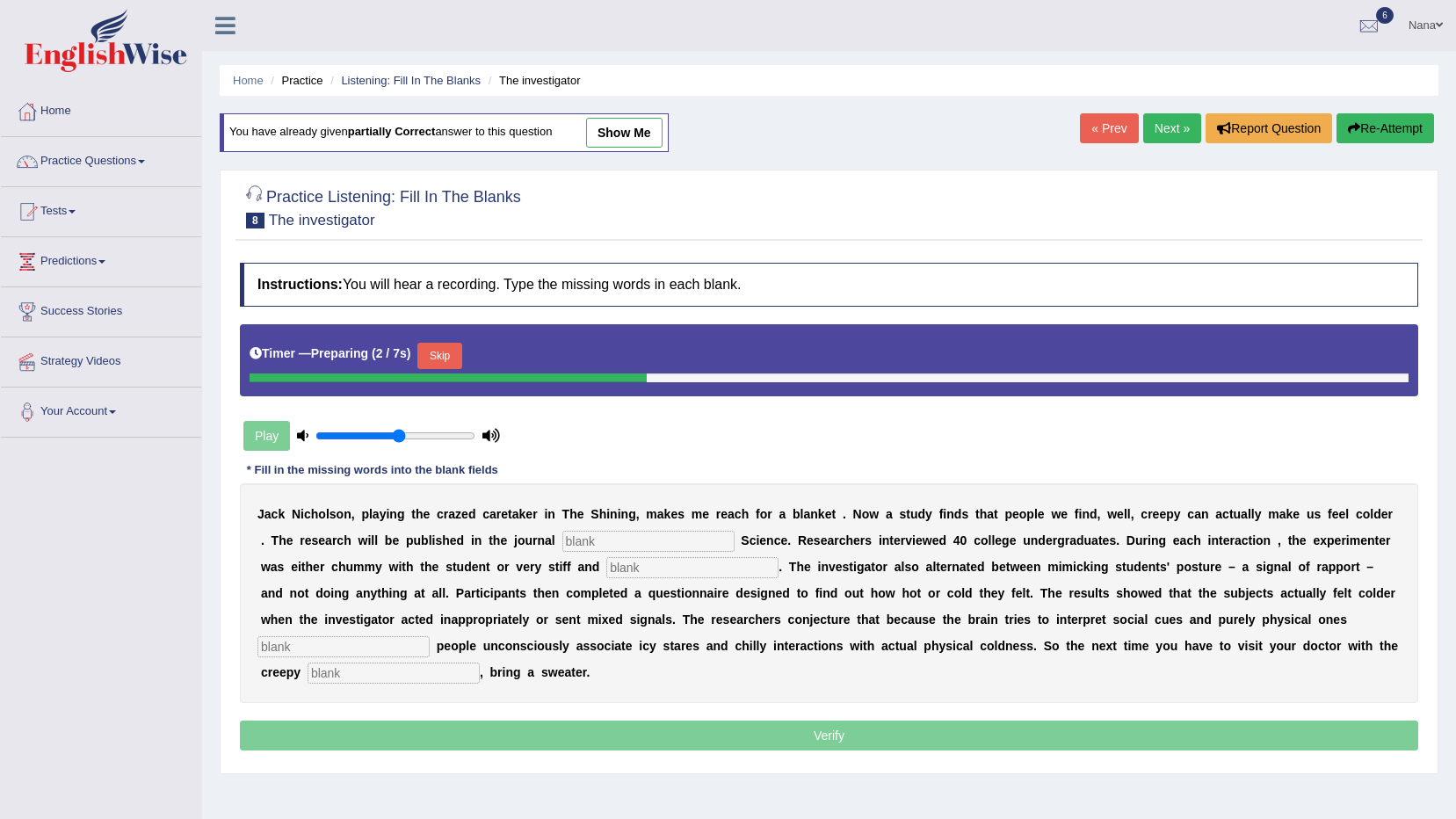
click at [443, 362] on button "Skip" at bounding box center [439, 356] width 44 height 26
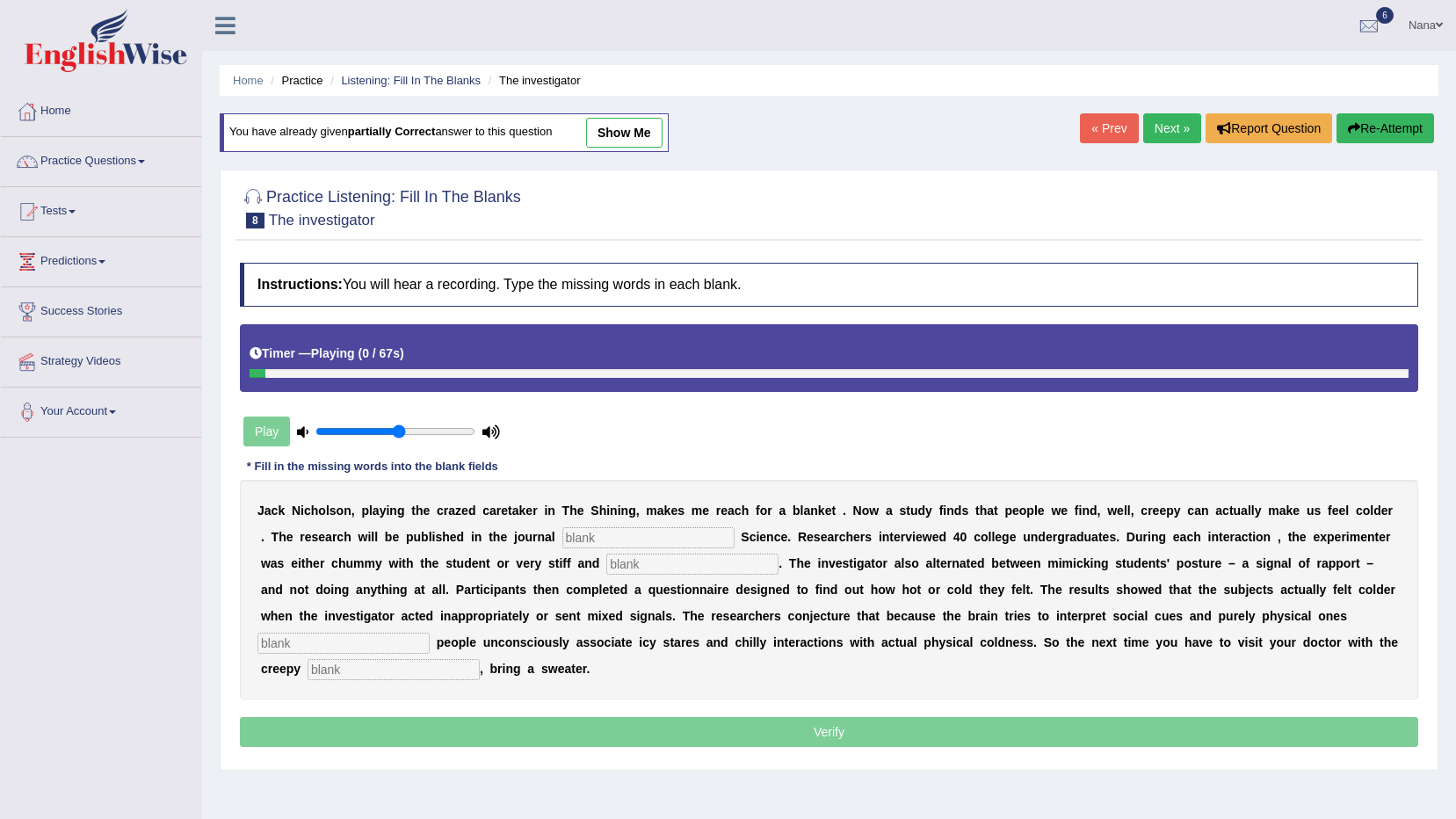
click at [612, 531] on input "text" at bounding box center [649, 537] width 172 height 21
type input "psychological"
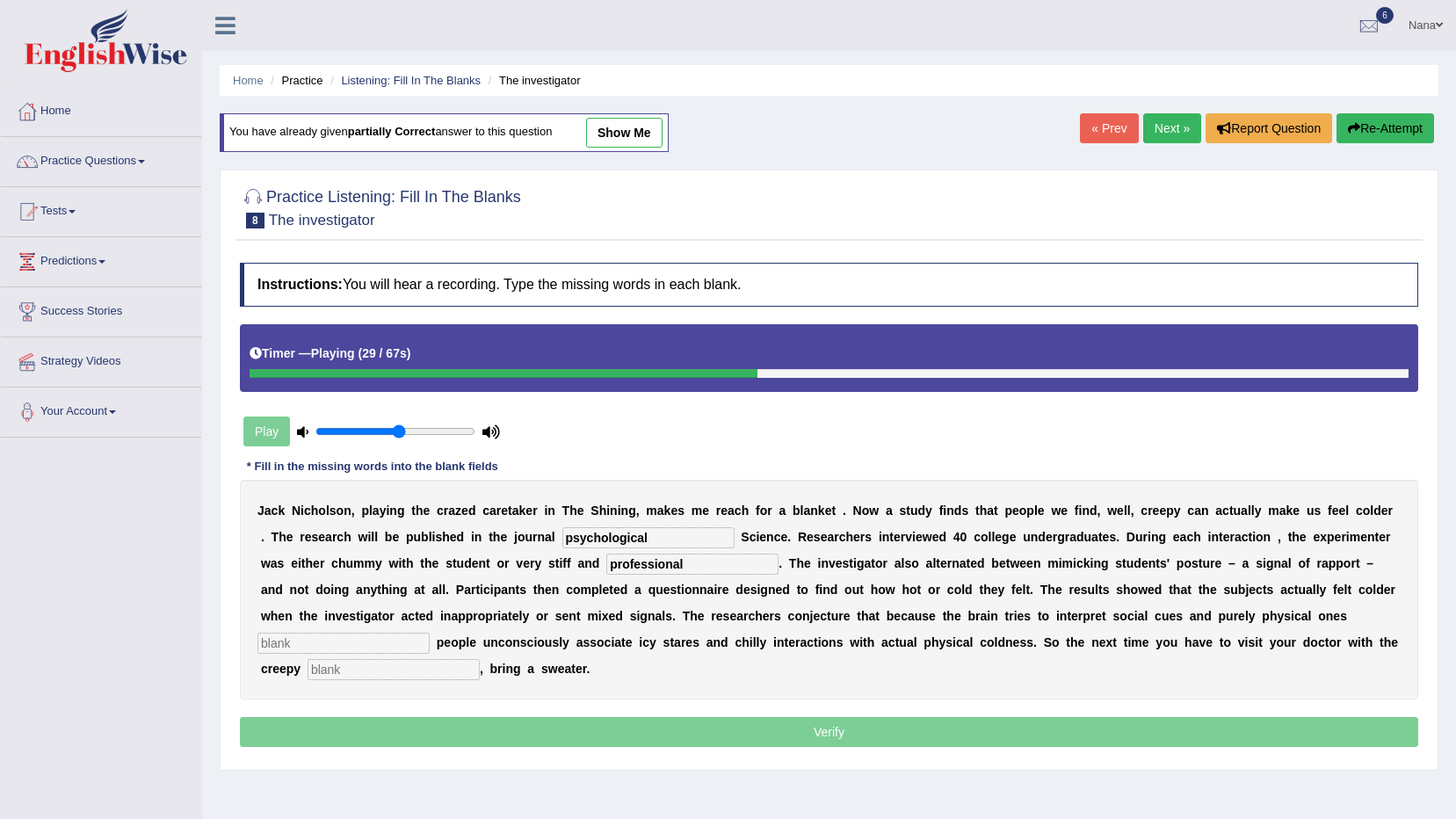
type input "professional"
type input "simultan"
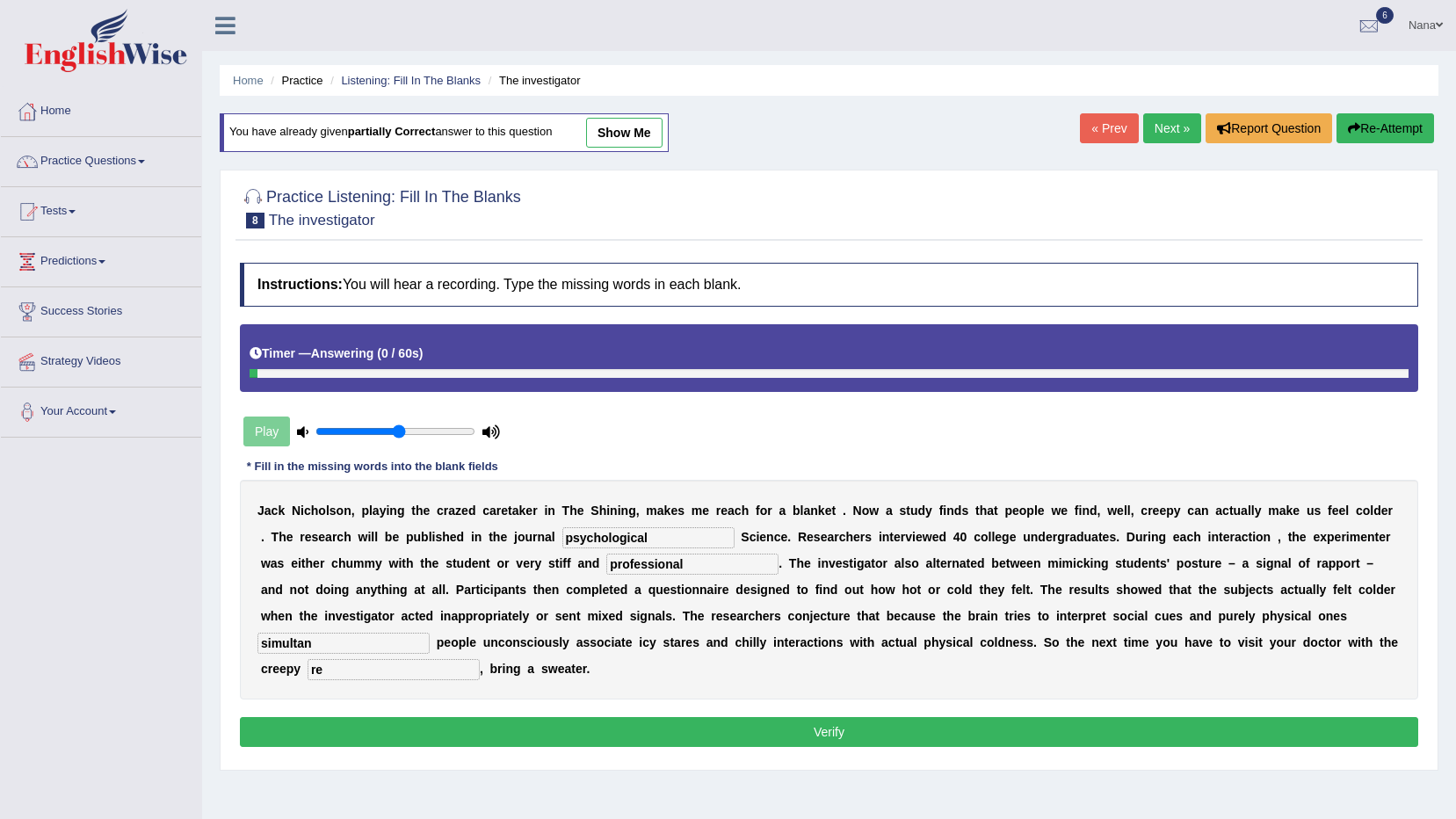
type input "r"
type input "receptionist"
click at [430, 633] on input "simultan" at bounding box center [344, 643] width 172 height 21
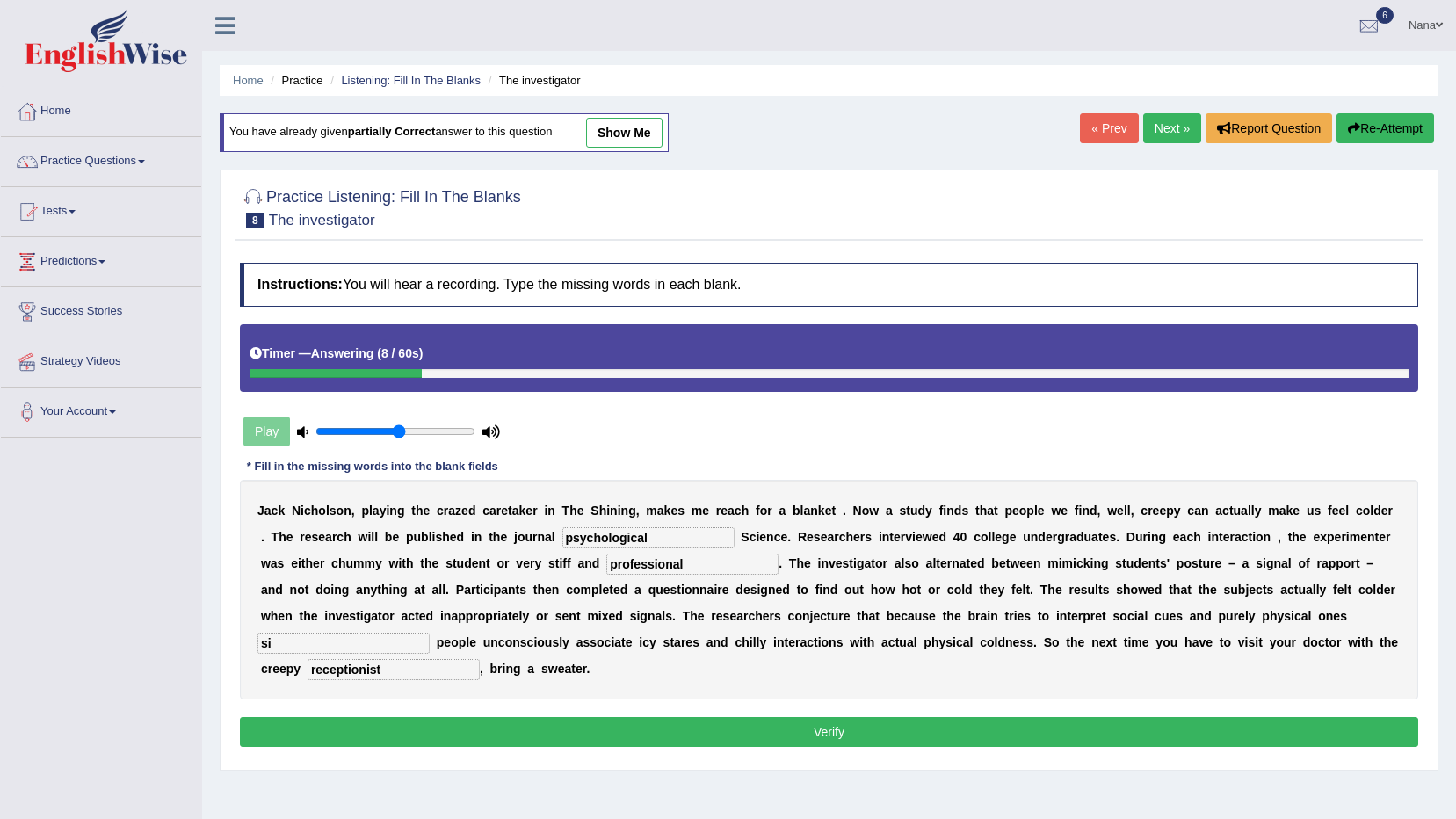
type input "s"
type input "simultaneously"
click at [1058, 717] on button "Verify" at bounding box center [828, 732] width 1178 height 30
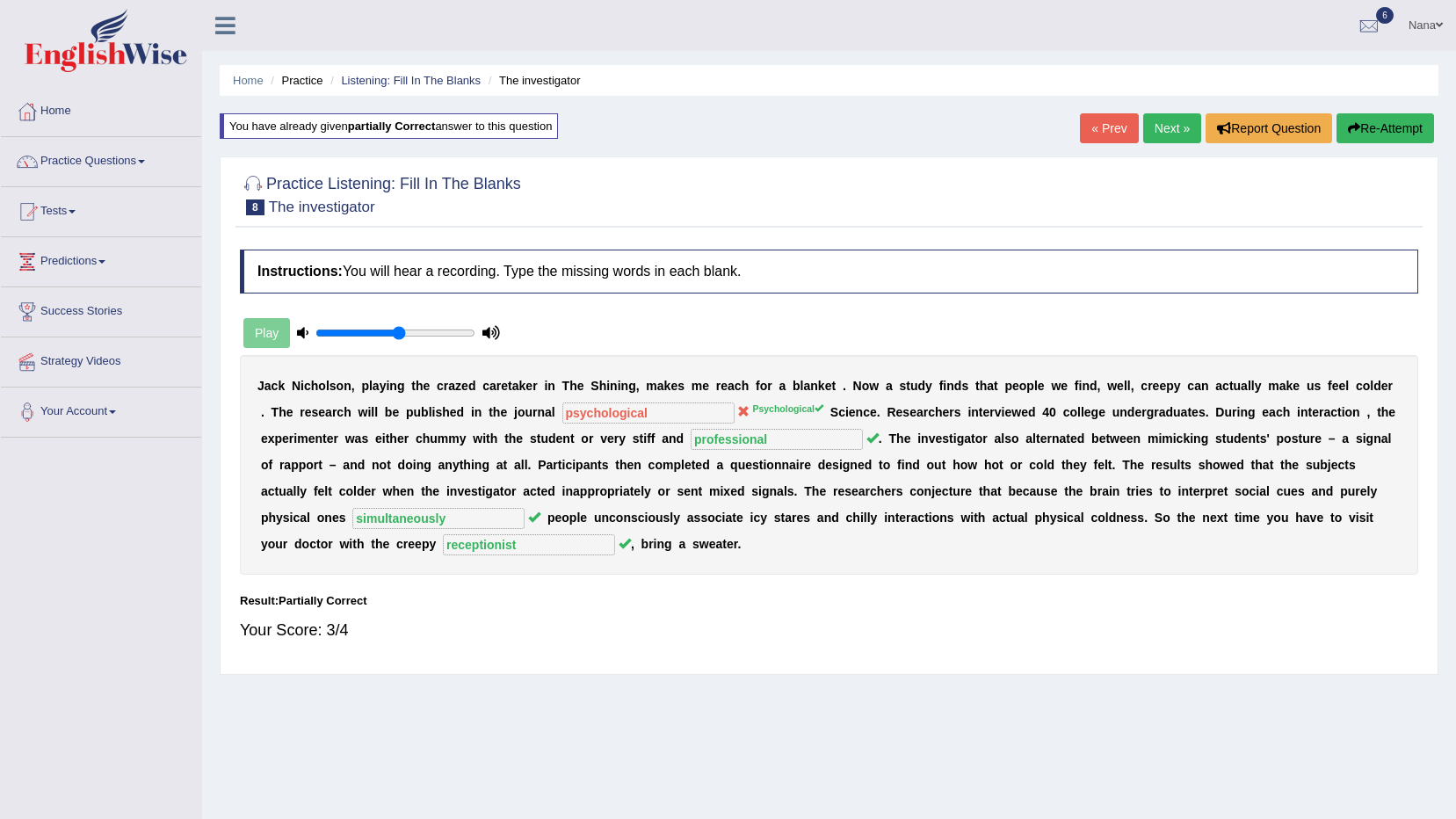
click at [1179, 127] on link "Next »" at bounding box center [1172, 128] width 58 height 30
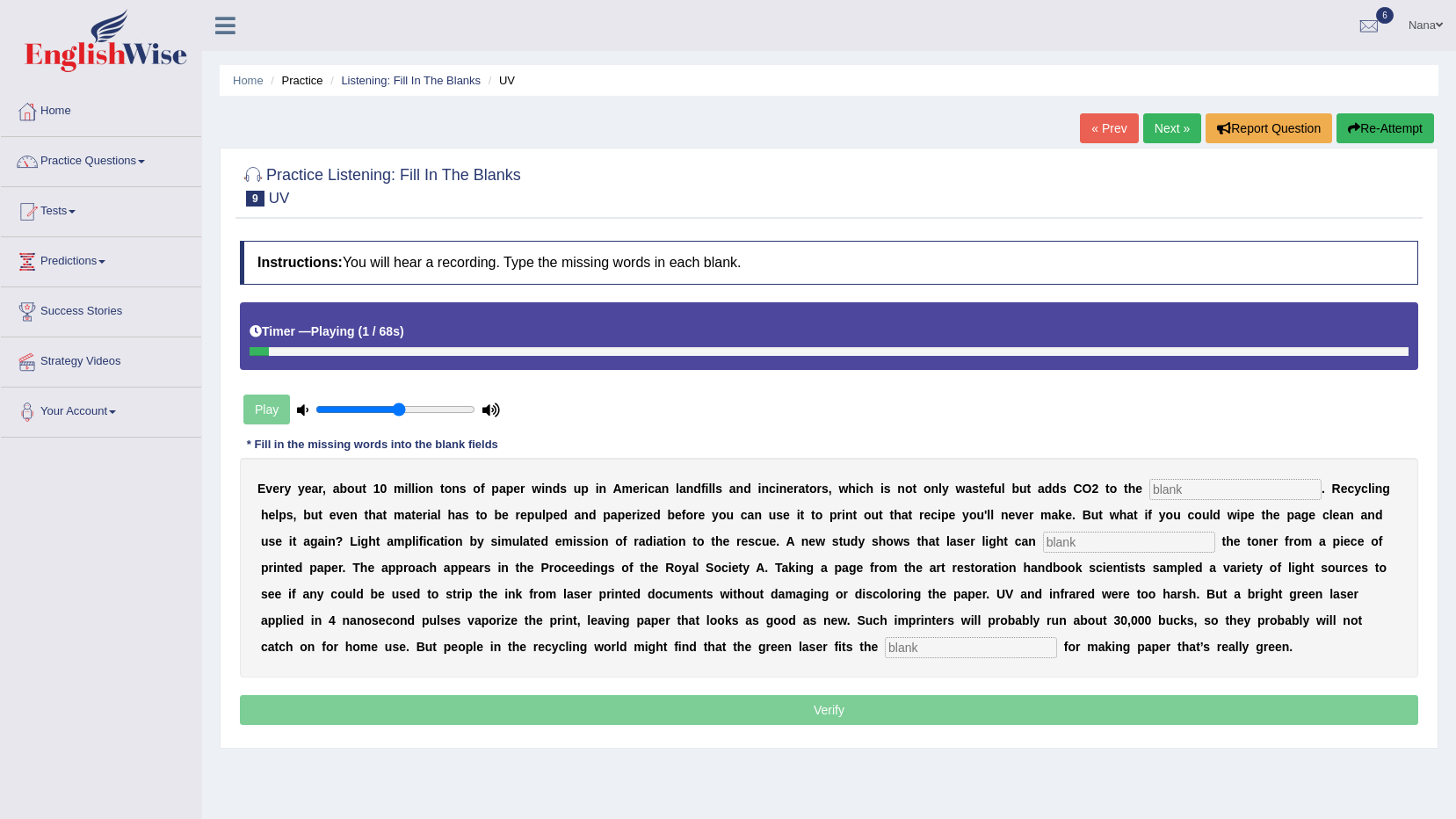
click at [1149, 490] on input "text" at bounding box center [1236, 489] width 172 height 21
type input "atomosphere"
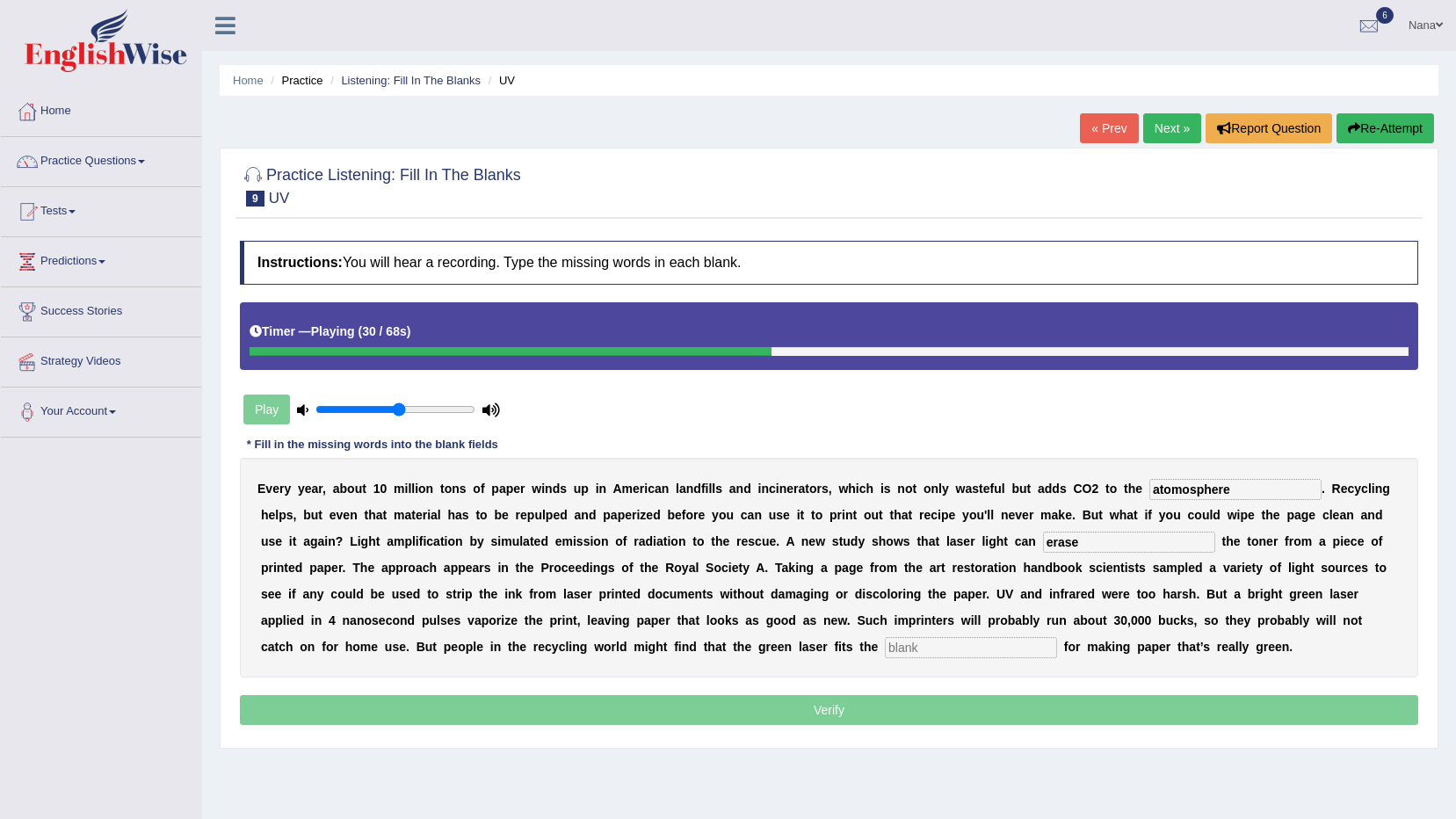
type input "erase"
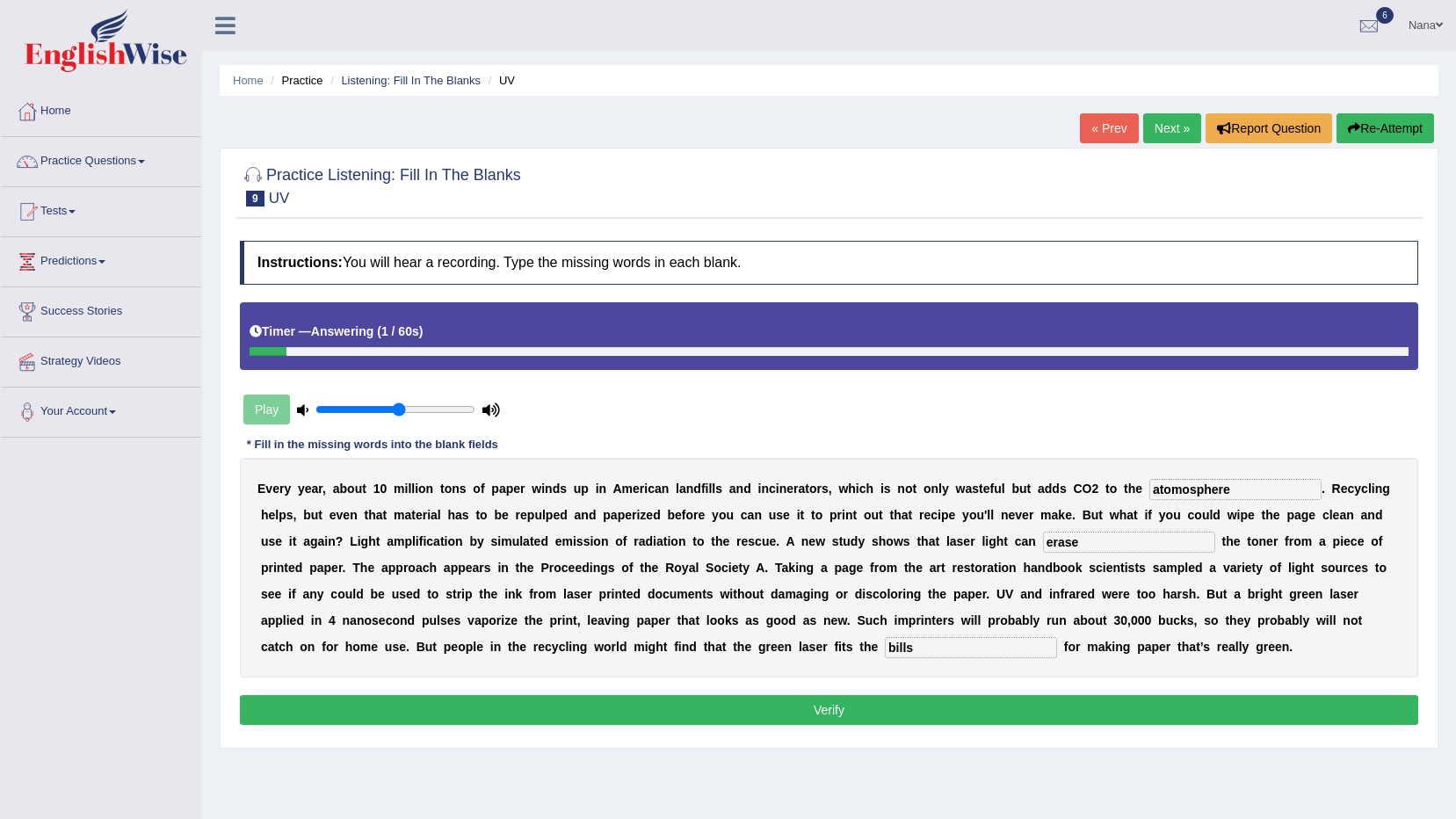
type input "bills"
click at [1043, 545] on input "erase" at bounding box center [1129, 541] width 172 height 21
type input "erase"
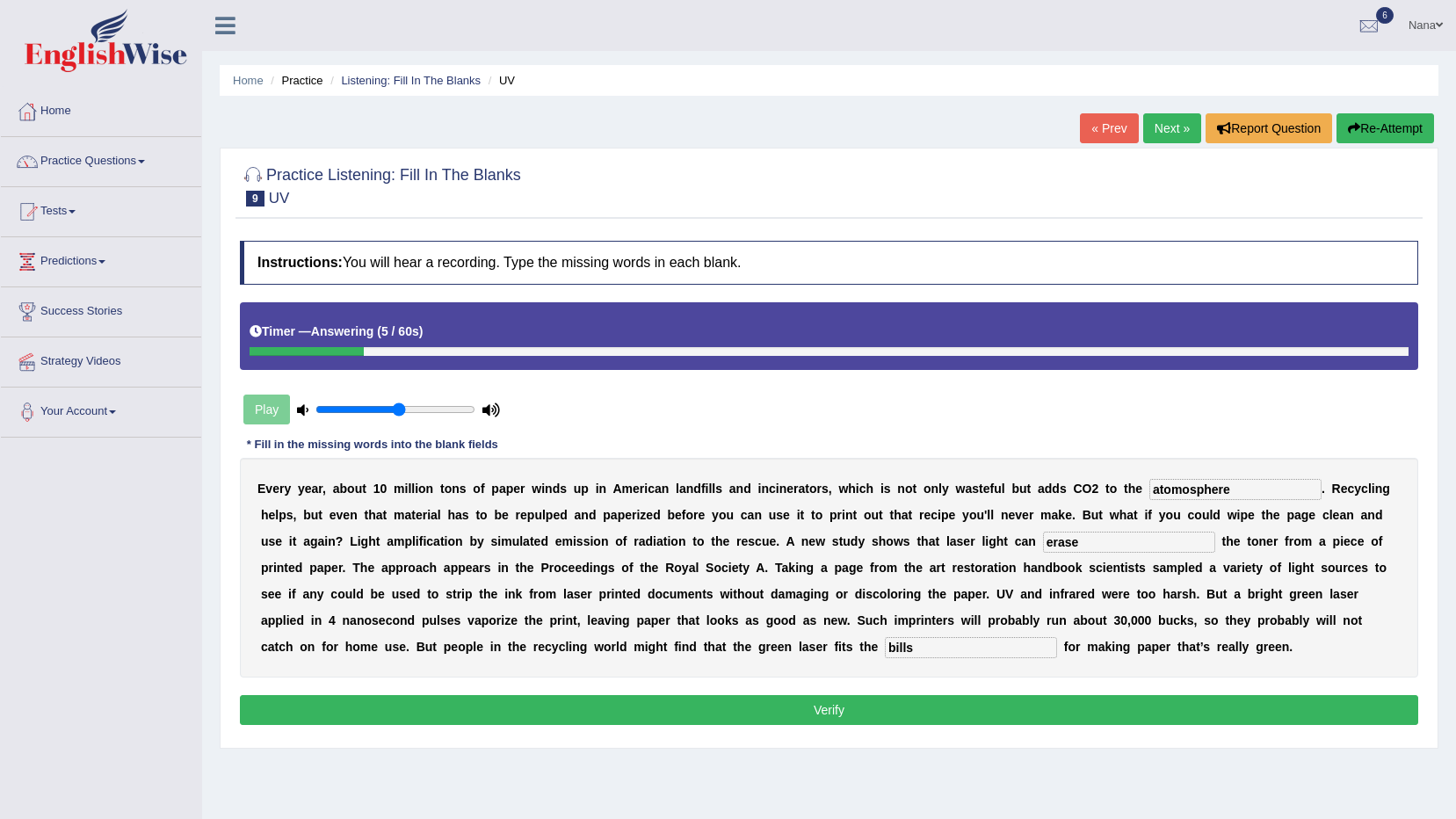
click at [1203, 492] on input "atomosphere" at bounding box center [1236, 489] width 172 height 21
type input "atomosphere"
click at [858, 692] on div "Instructions: You will hear a recording. Type the missing words in each blank. …" at bounding box center [829, 485] width 1187 height 506
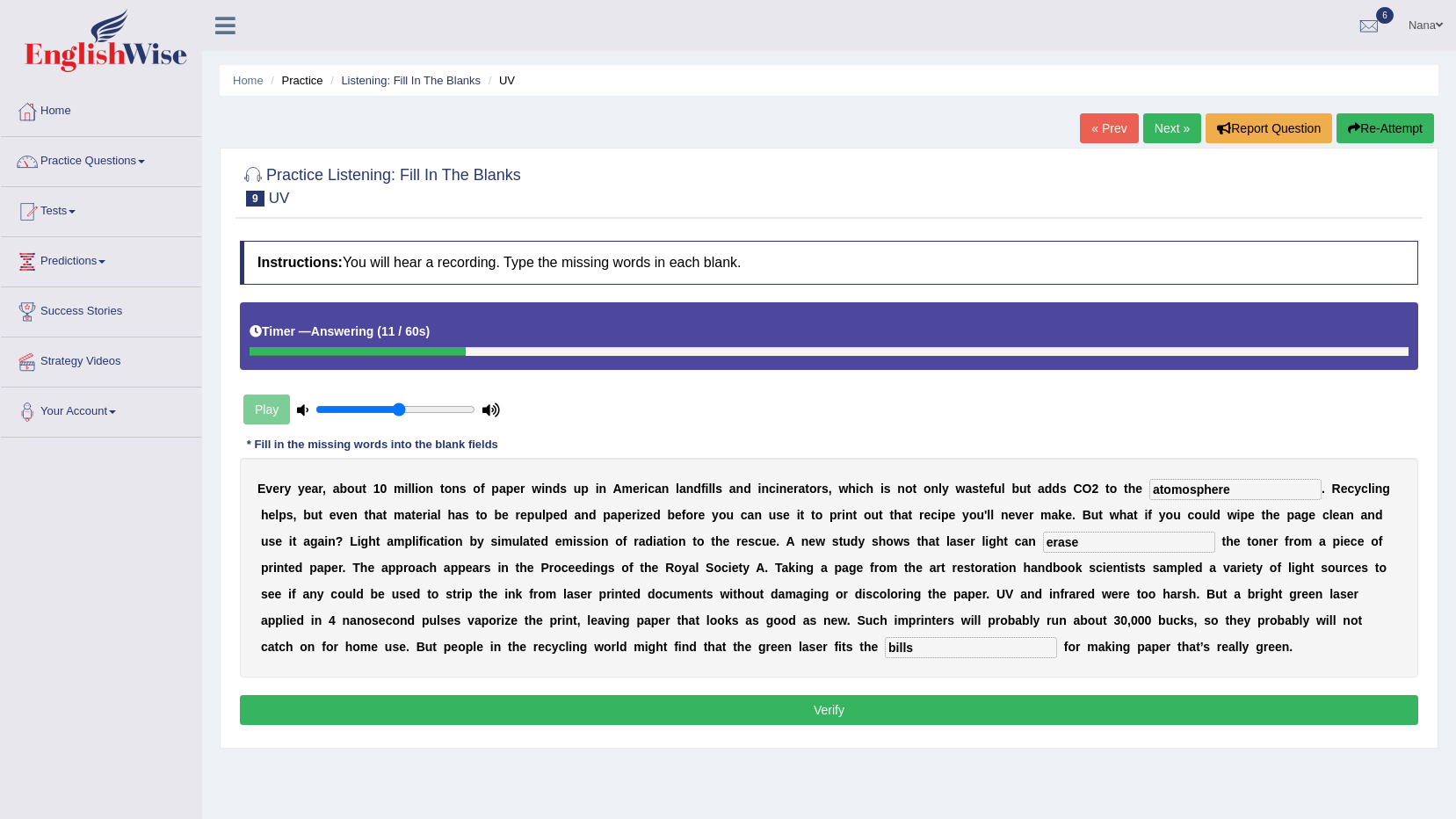
click at [855, 729] on div "Instructions: You will hear a recording. Type the missing words in each blank. …" at bounding box center [829, 485] width 1187 height 506
click at [855, 717] on button "Verify" at bounding box center [828, 709] width 1178 height 30
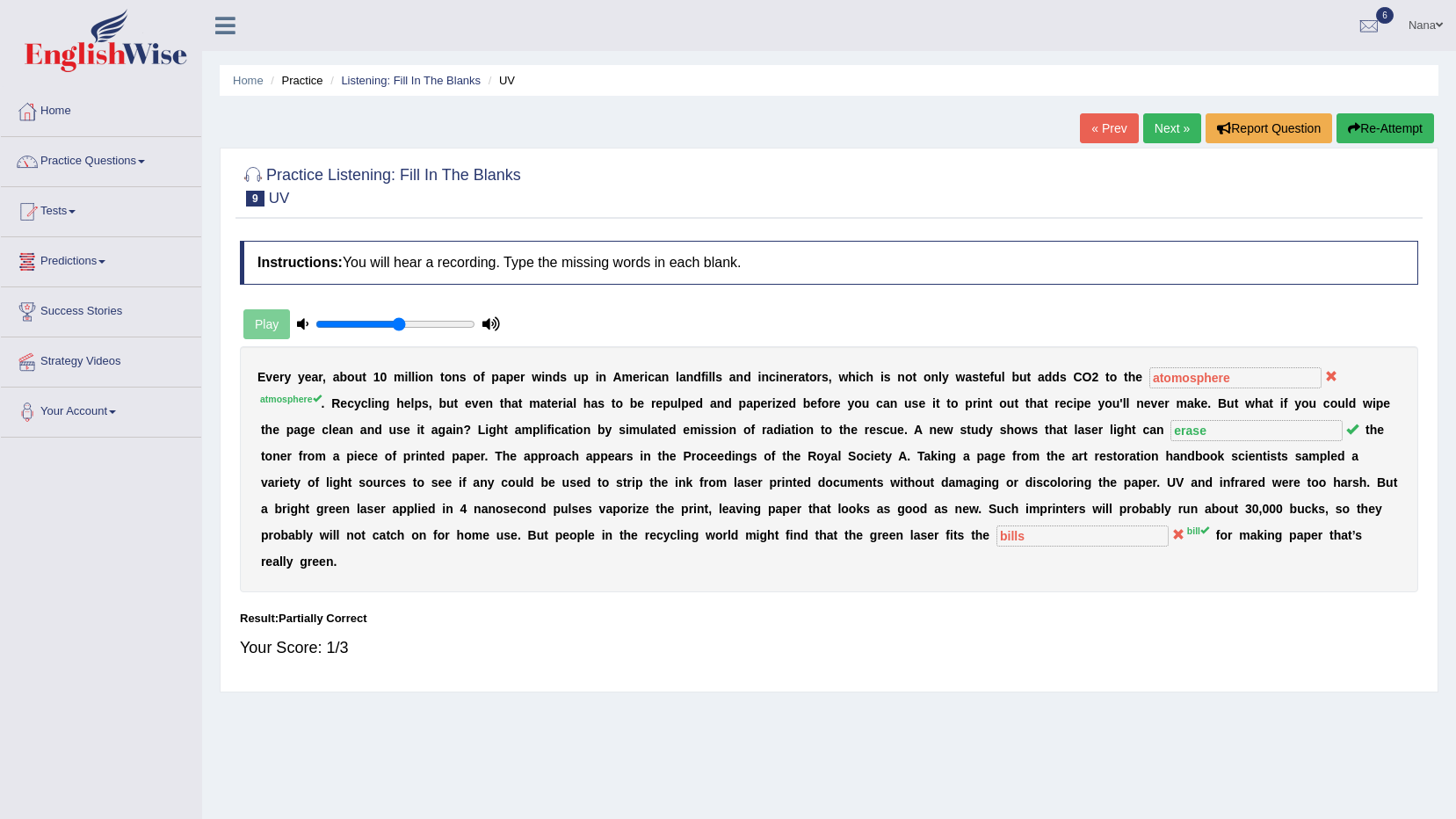
click at [1449, 28] on link "Nana" at bounding box center [1426, 23] width 61 height 45
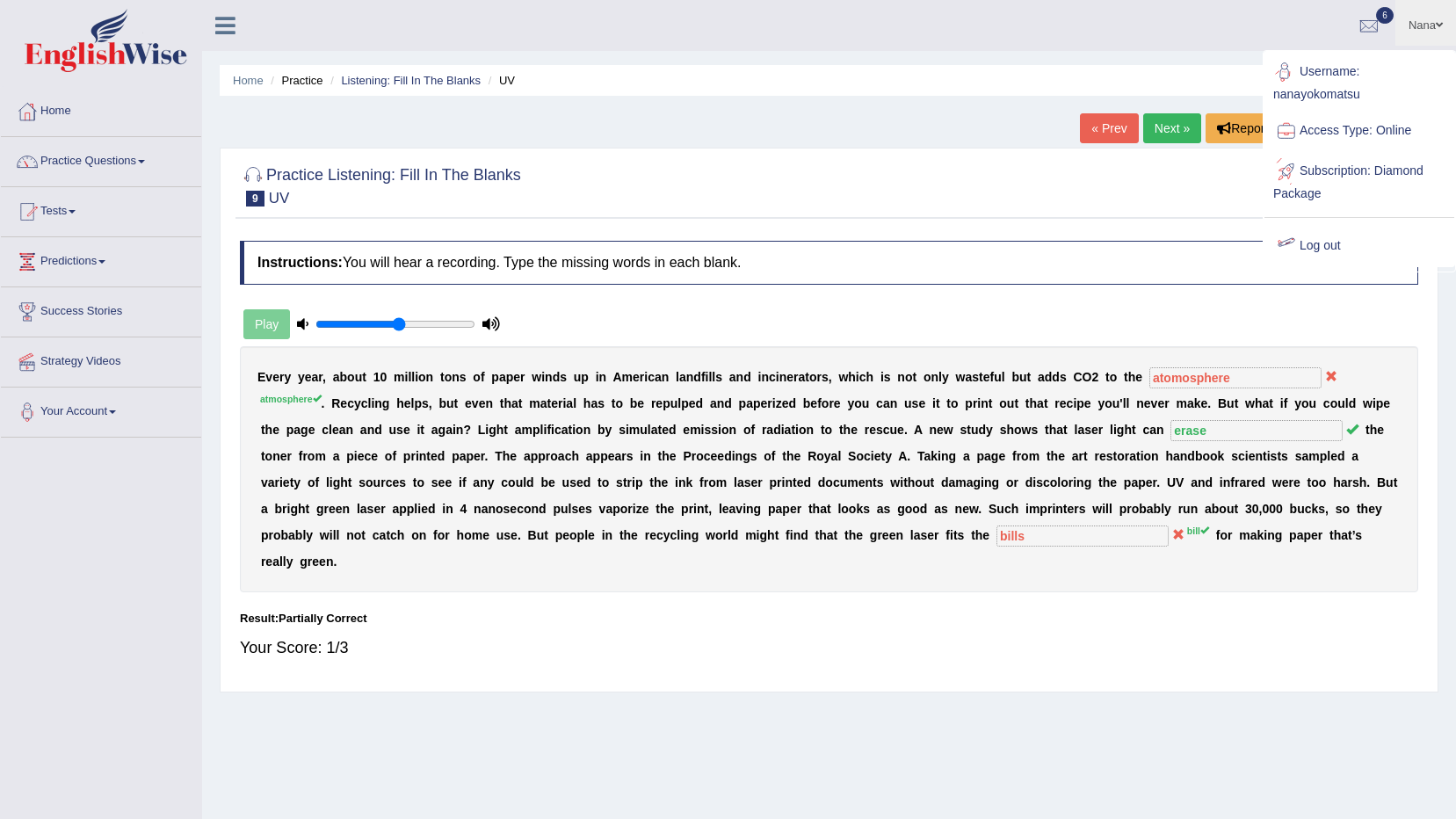
click at [1319, 245] on link "Log out" at bounding box center [1359, 246] width 190 height 41
